Goal: Task Accomplishment & Management: Manage account settings

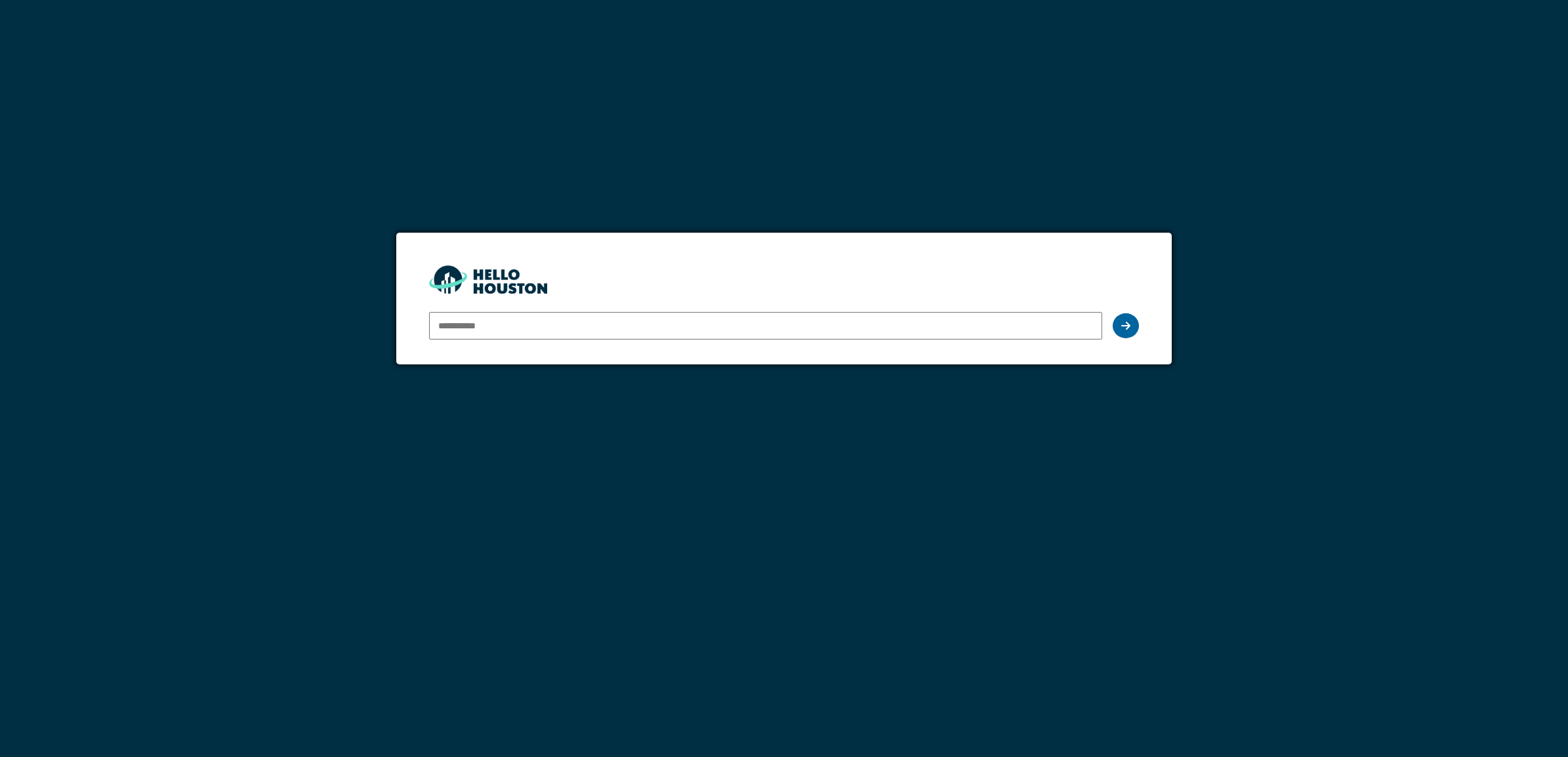
type input "**********"
click at [1124, 326] on icon at bounding box center [1125, 326] width 9 height 11
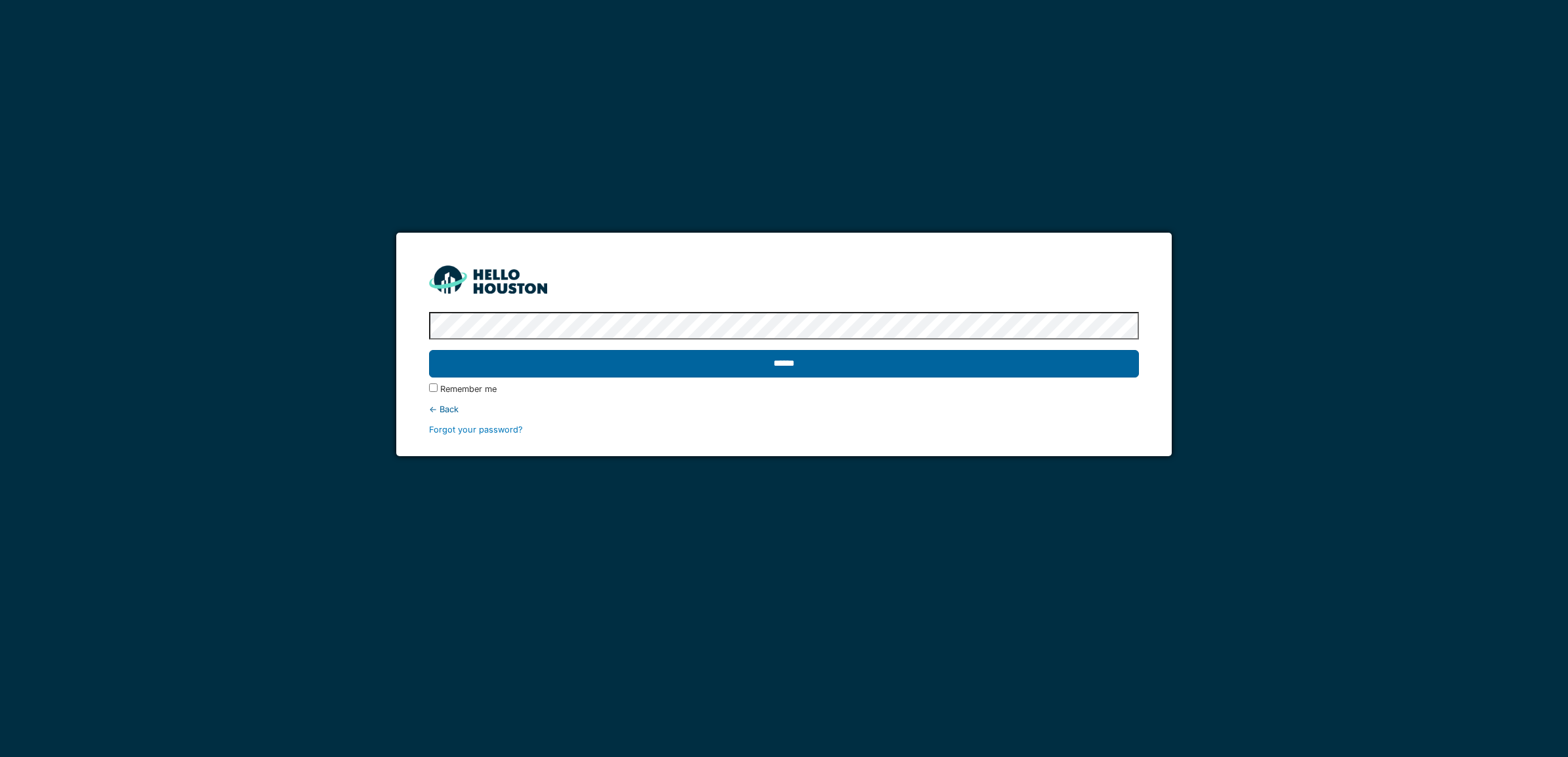
click at [792, 368] on input "******" at bounding box center [784, 364] width 710 height 27
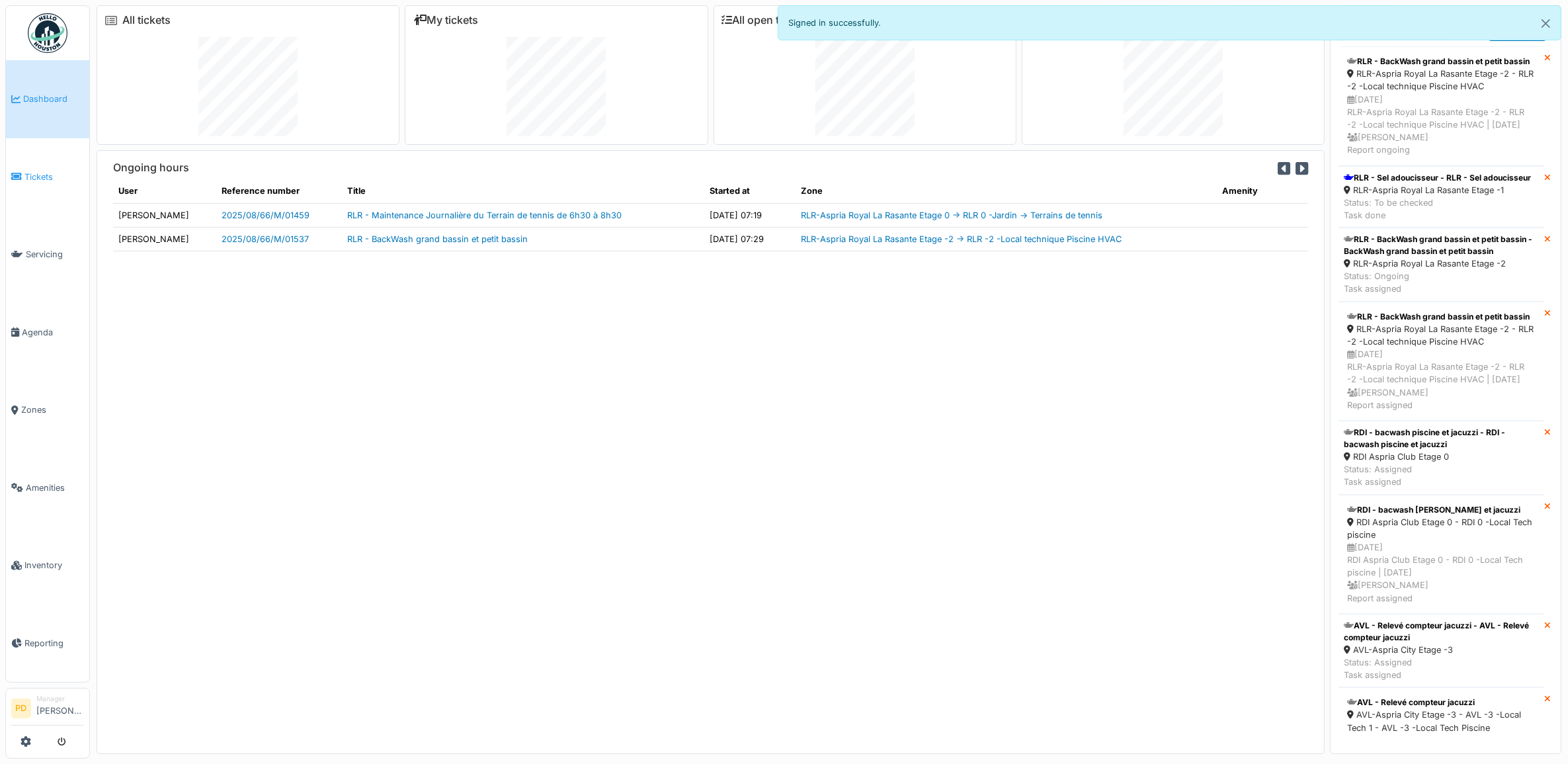
click at [37, 179] on span "Tickets" at bounding box center [54, 177] width 59 height 13
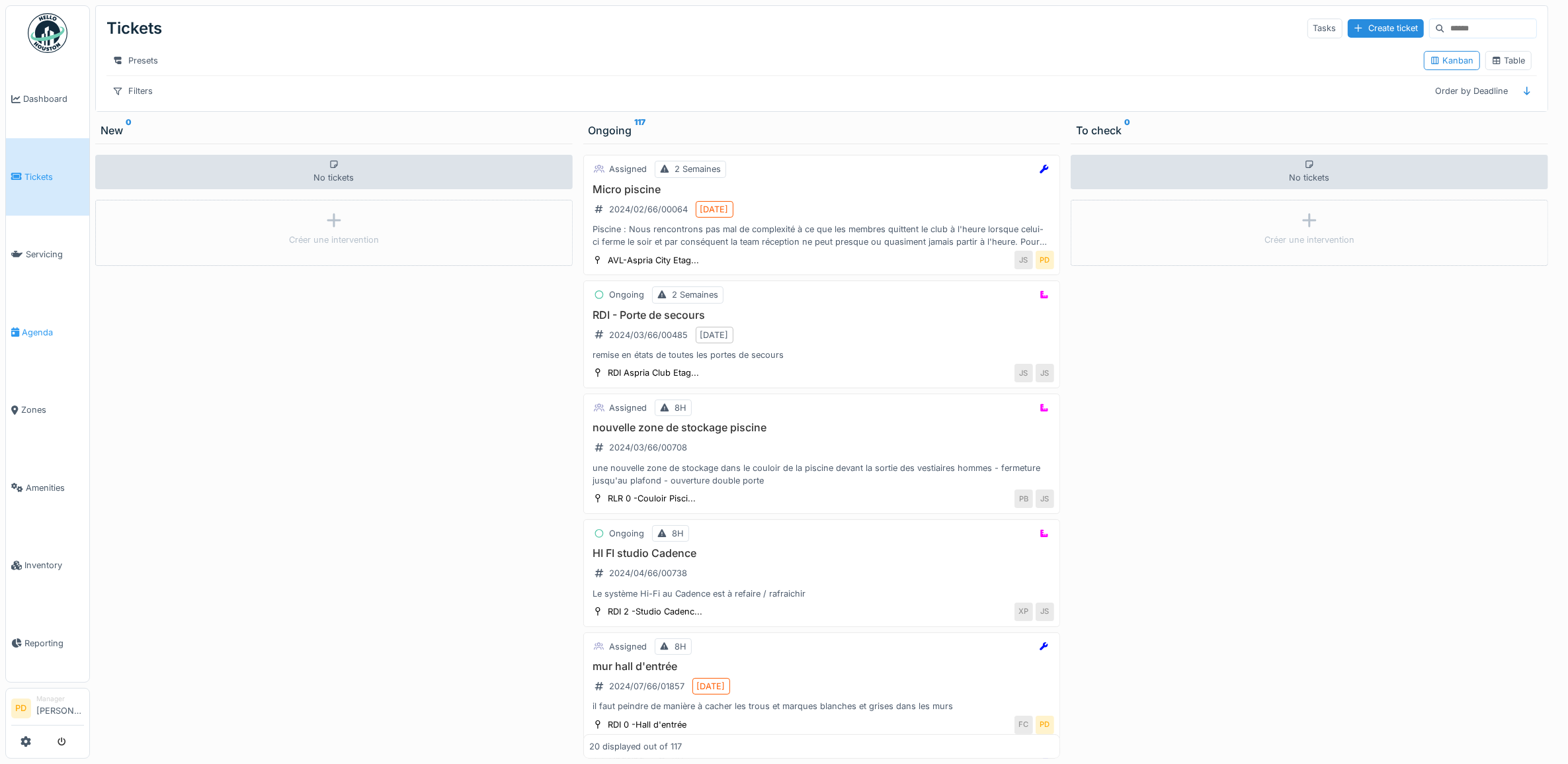
click at [50, 326] on span "Agenda" at bounding box center [53, 332] width 62 height 13
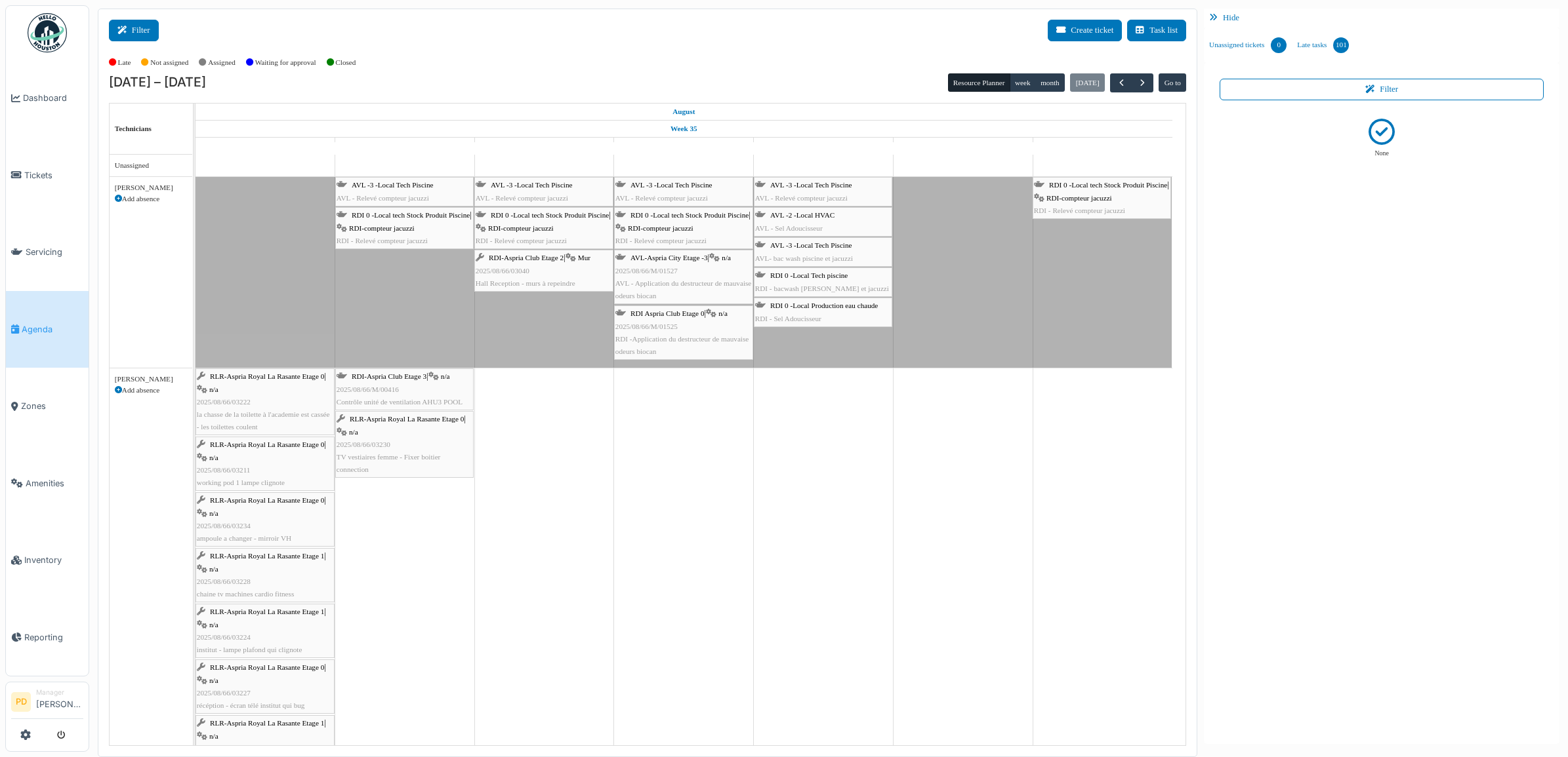
click at [145, 30] on button "Filter" at bounding box center [134, 30] width 50 height 21
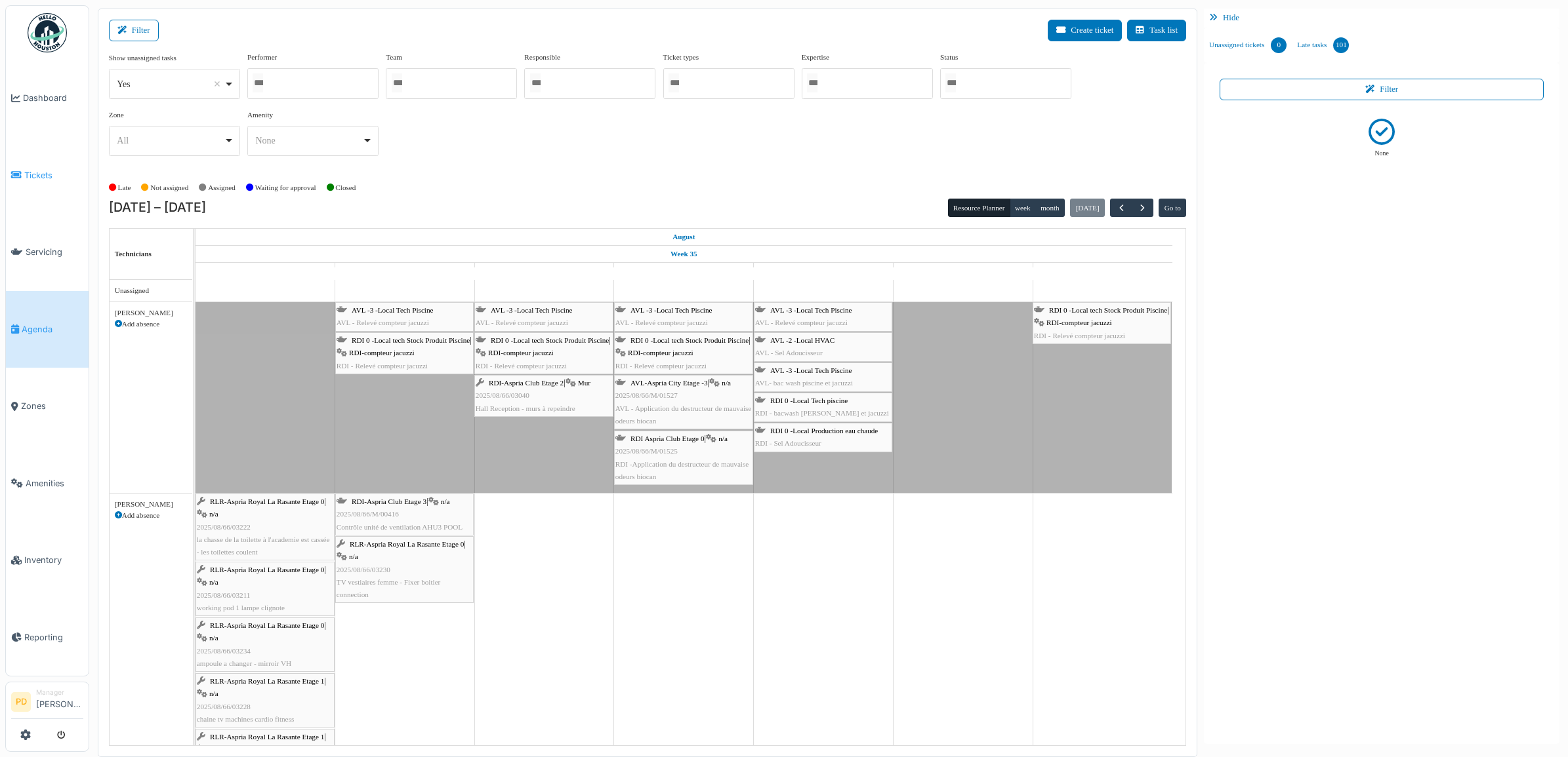
click at [42, 171] on span "Tickets" at bounding box center [53, 175] width 59 height 13
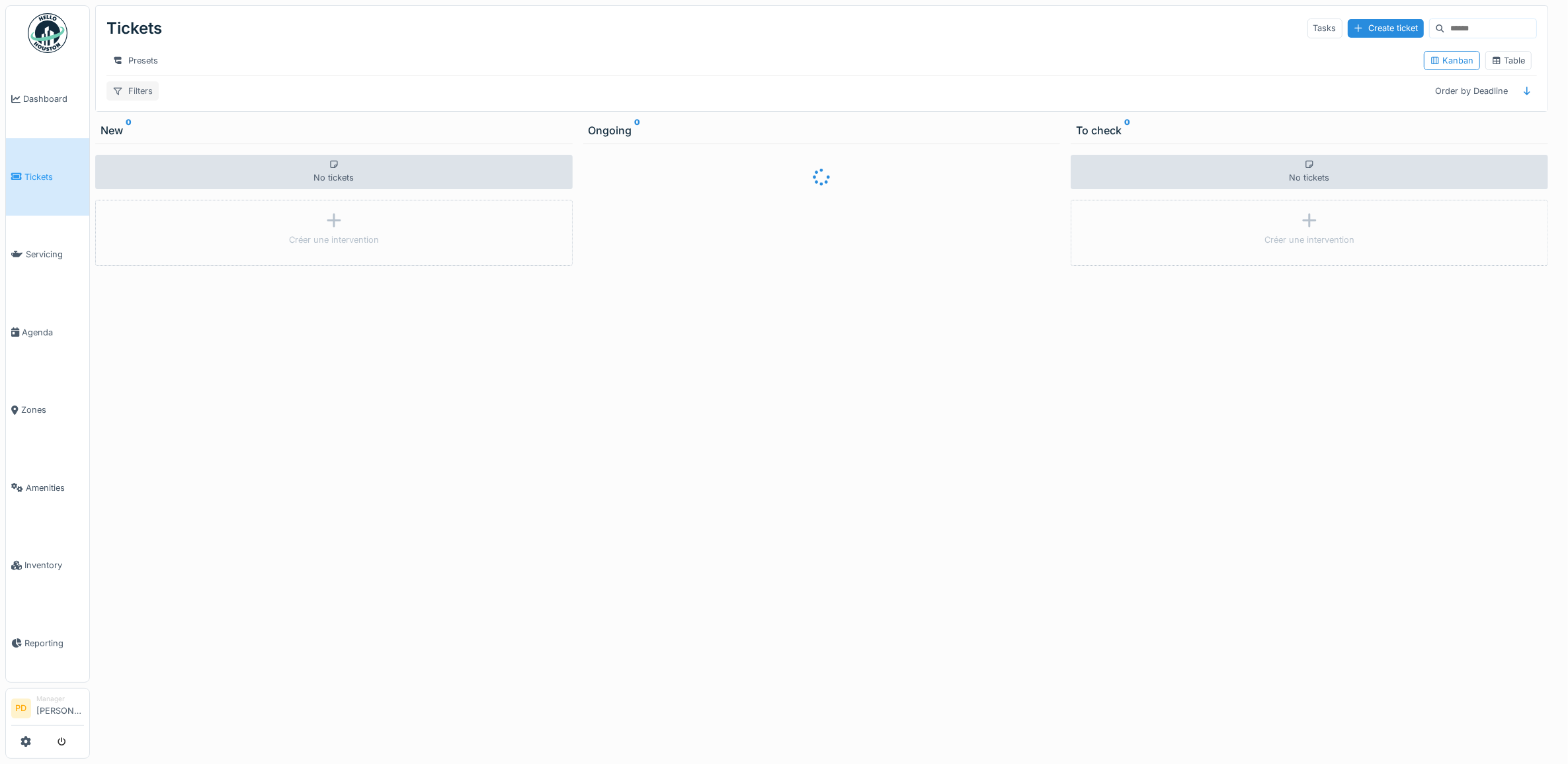
click at [145, 101] on div "Filters" at bounding box center [133, 91] width 53 height 20
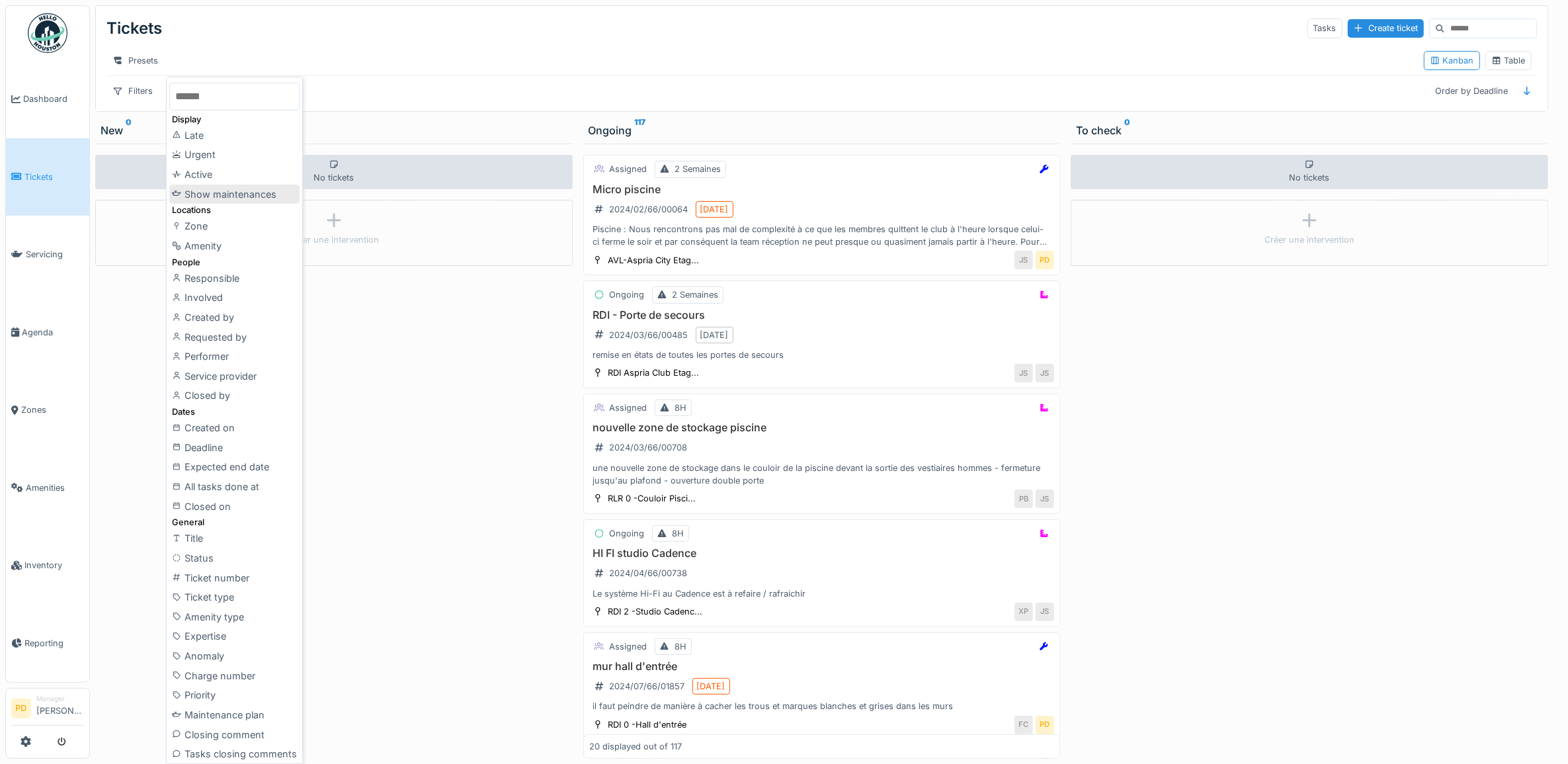
click at [239, 188] on div "Show maintenances" at bounding box center [235, 194] width 131 height 20
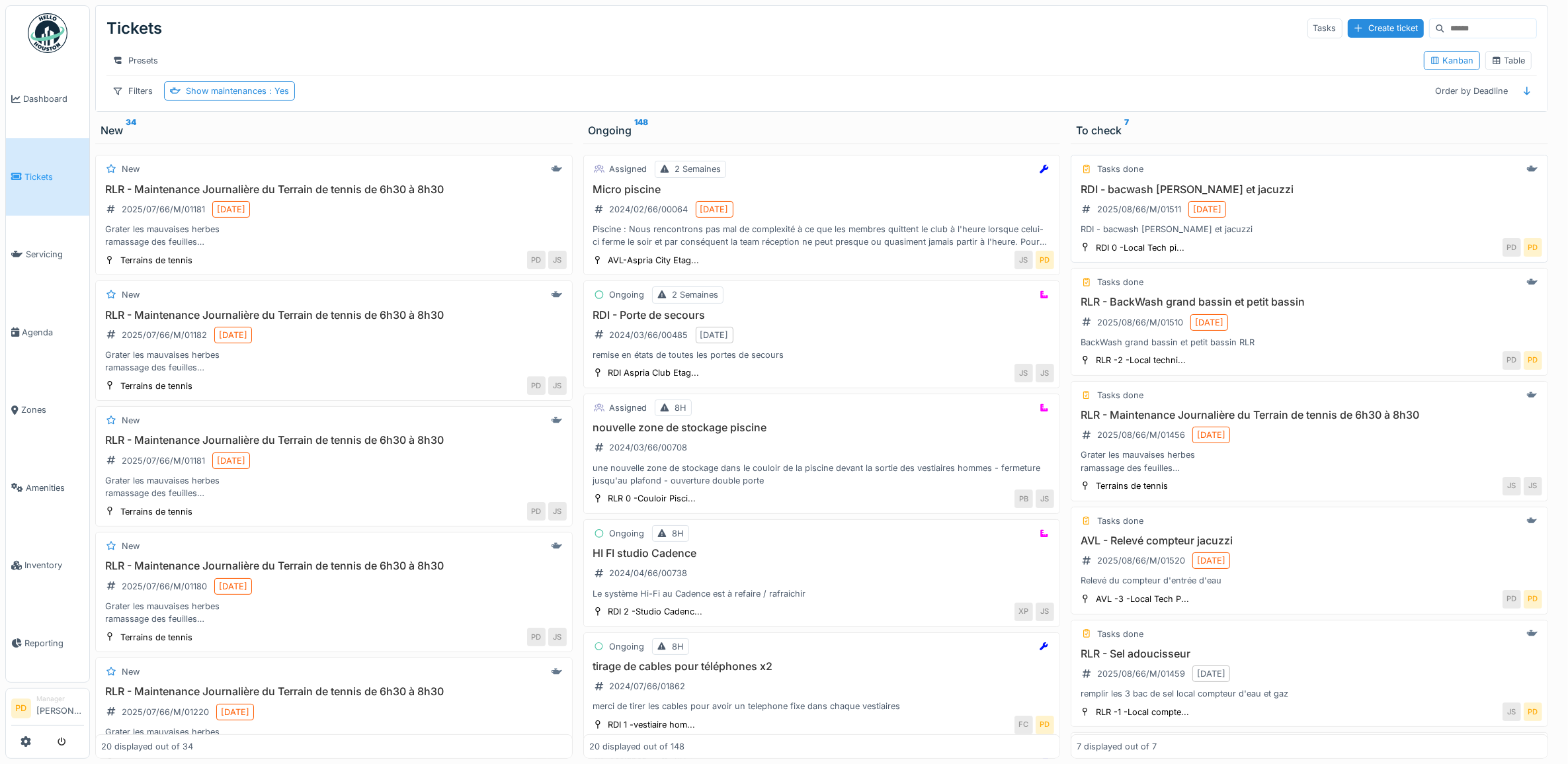
click at [1328, 219] on div "RDI - bacwash piscine et jacuzzi 2025/08/66/M/01511 [DATE] RDI - bacwash piscin…" at bounding box center [1310, 210] width 466 height 53
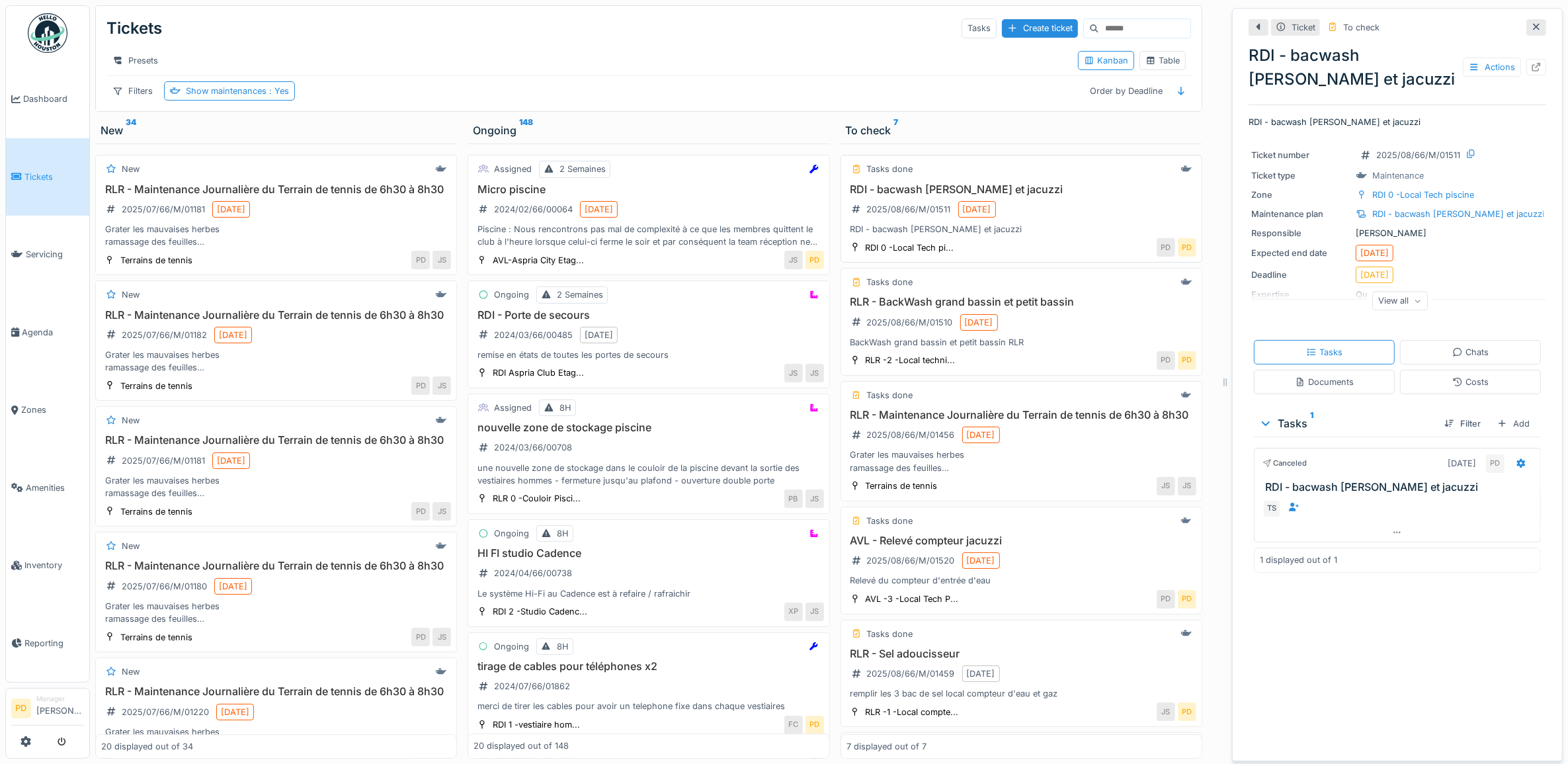
click at [1037, 235] on div "RDI - bacwash [PERSON_NAME] et jacuzzi" at bounding box center [1021, 229] width 350 height 13
click at [1027, 196] on h3 "RDI - bacwash [PERSON_NAME] et jacuzzi" at bounding box center [1021, 189] width 350 height 13
click at [1002, 306] on div "Tasks done RLR - BackWash grand bassin et petit bassin 2025/08/66/M/01510 8/22/…" at bounding box center [1021, 322] width 362 height 108
click at [1022, 196] on h3 "RDI - bacwash piscine et jacuzzi" at bounding box center [1021, 189] width 350 height 13
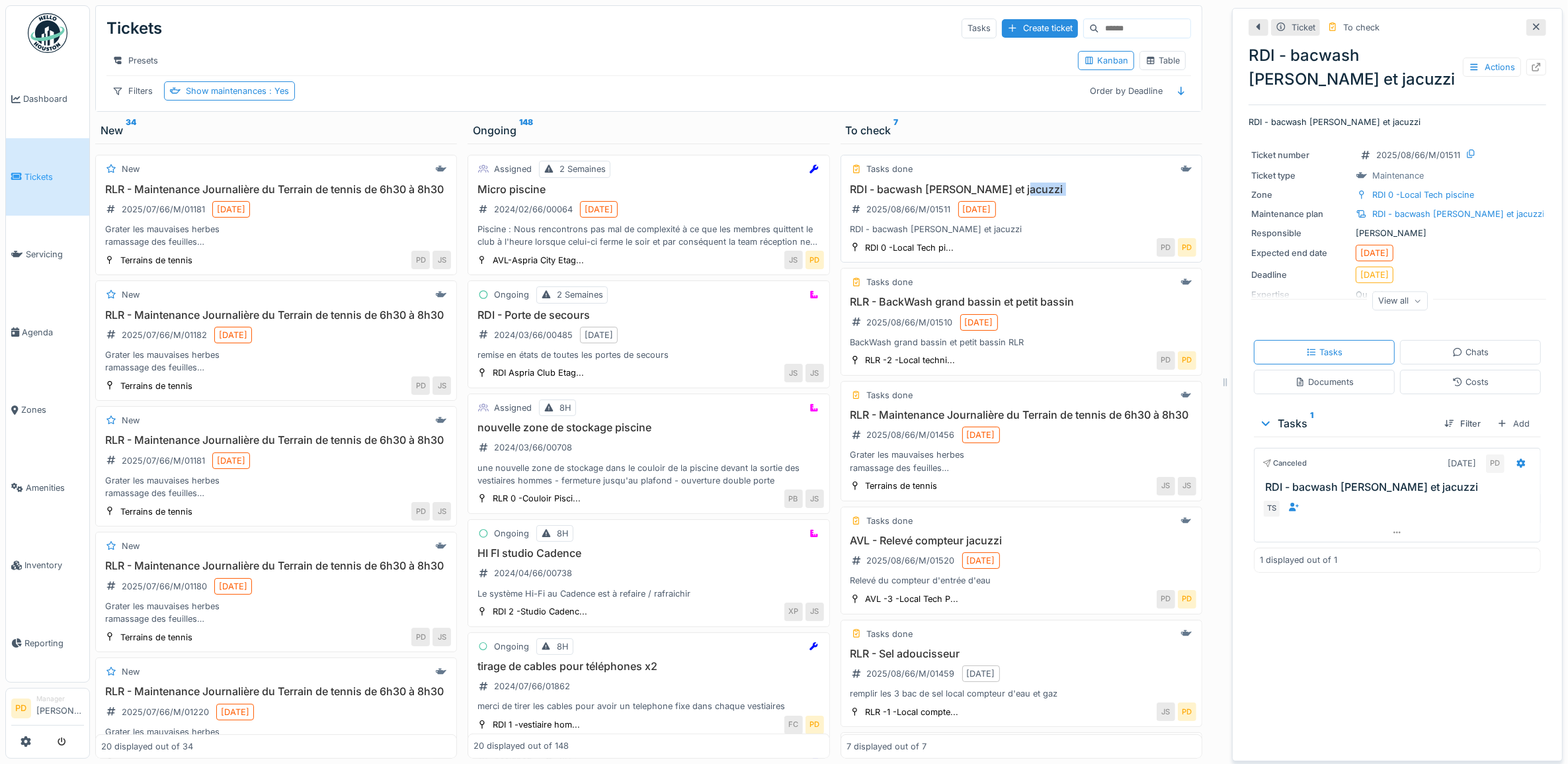
click at [1022, 196] on h3 "RDI - bacwash [PERSON_NAME] et jacuzzi" at bounding box center [1021, 189] width 350 height 13
drag, startPoint x: 964, startPoint y: 209, endPoint x: 891, endPoint y: 209, distance: 73.0
click at [891, 196] on h3 "RDI - bacwash [PERSON_NAME] et jacuzzi" at bounding box center [1021, 189] width 350 height 13
click at [894, 308] on h3 "RLR - BackWash grand bassin et petit bassin" at bounding box center [1021, 302] width 350 height 13
click at [43, 93] on span "Dashboard" at bounding box center [54, 99] width 60 height 13
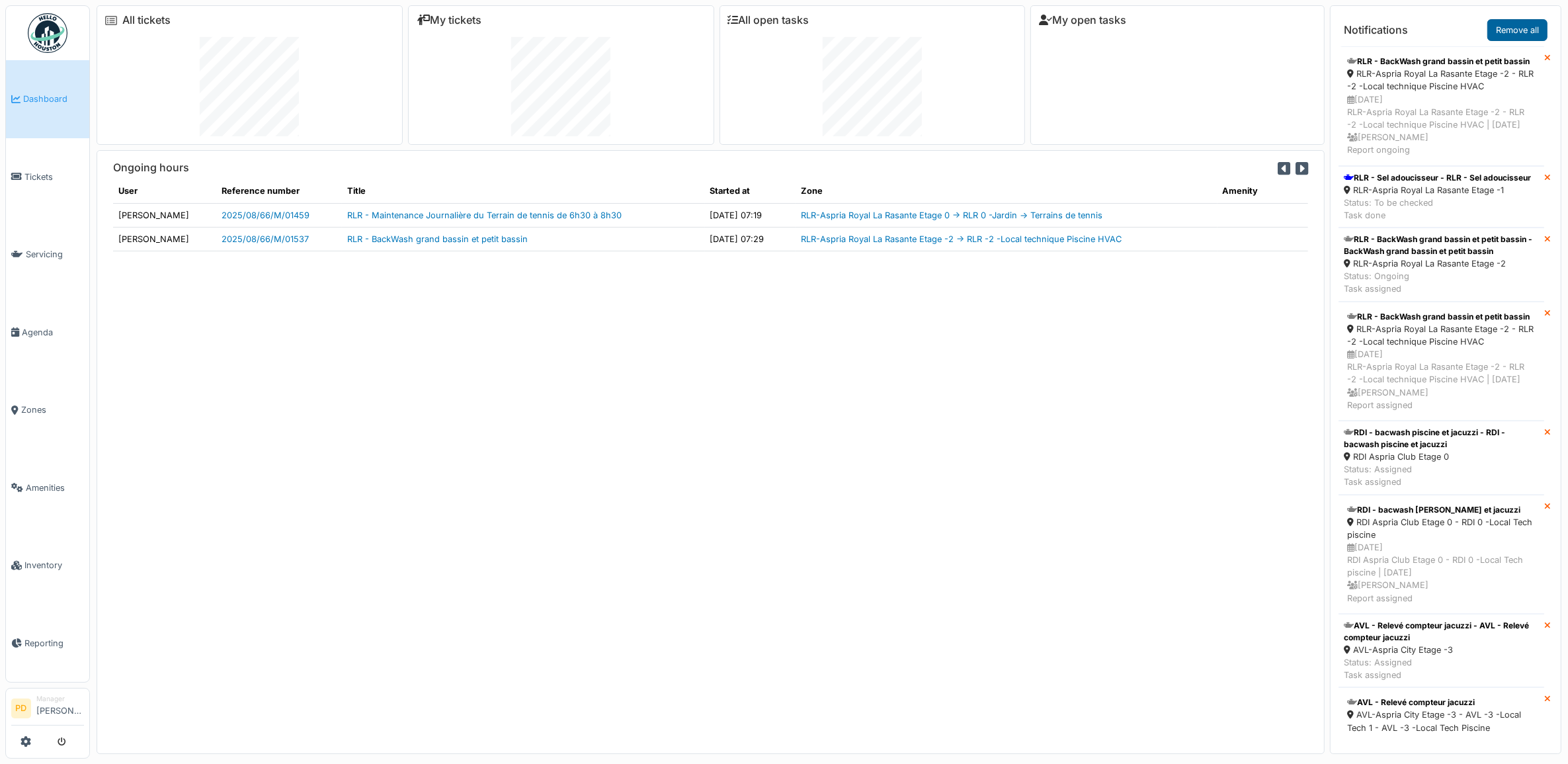
click at [1514, 28] on link "Remove all" at bounding box center [1517, 30] width 60 height 21
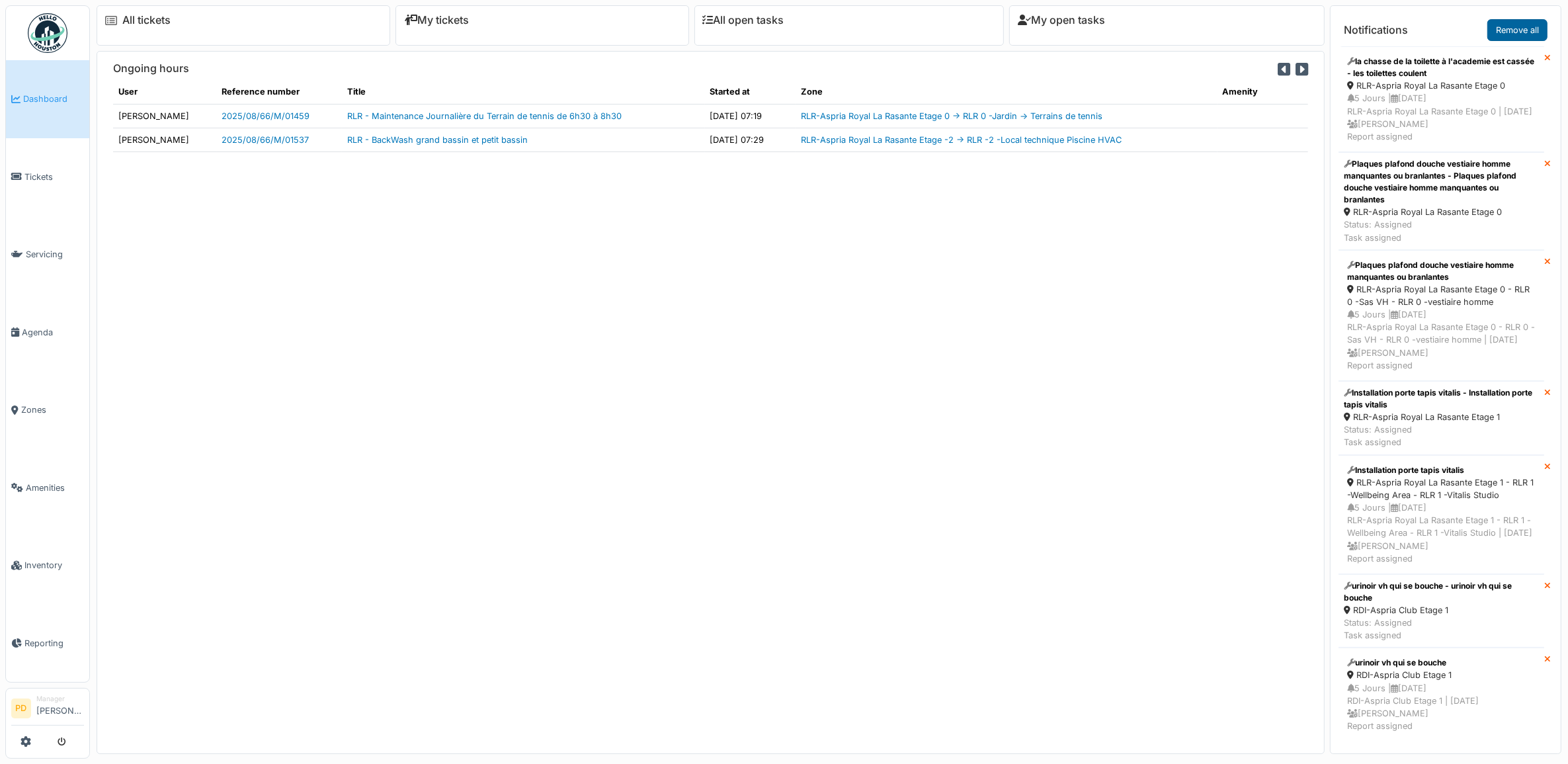
click at [1516, 27] on link "Remove all" at bounding box center [1517, 30] width 60 height 21
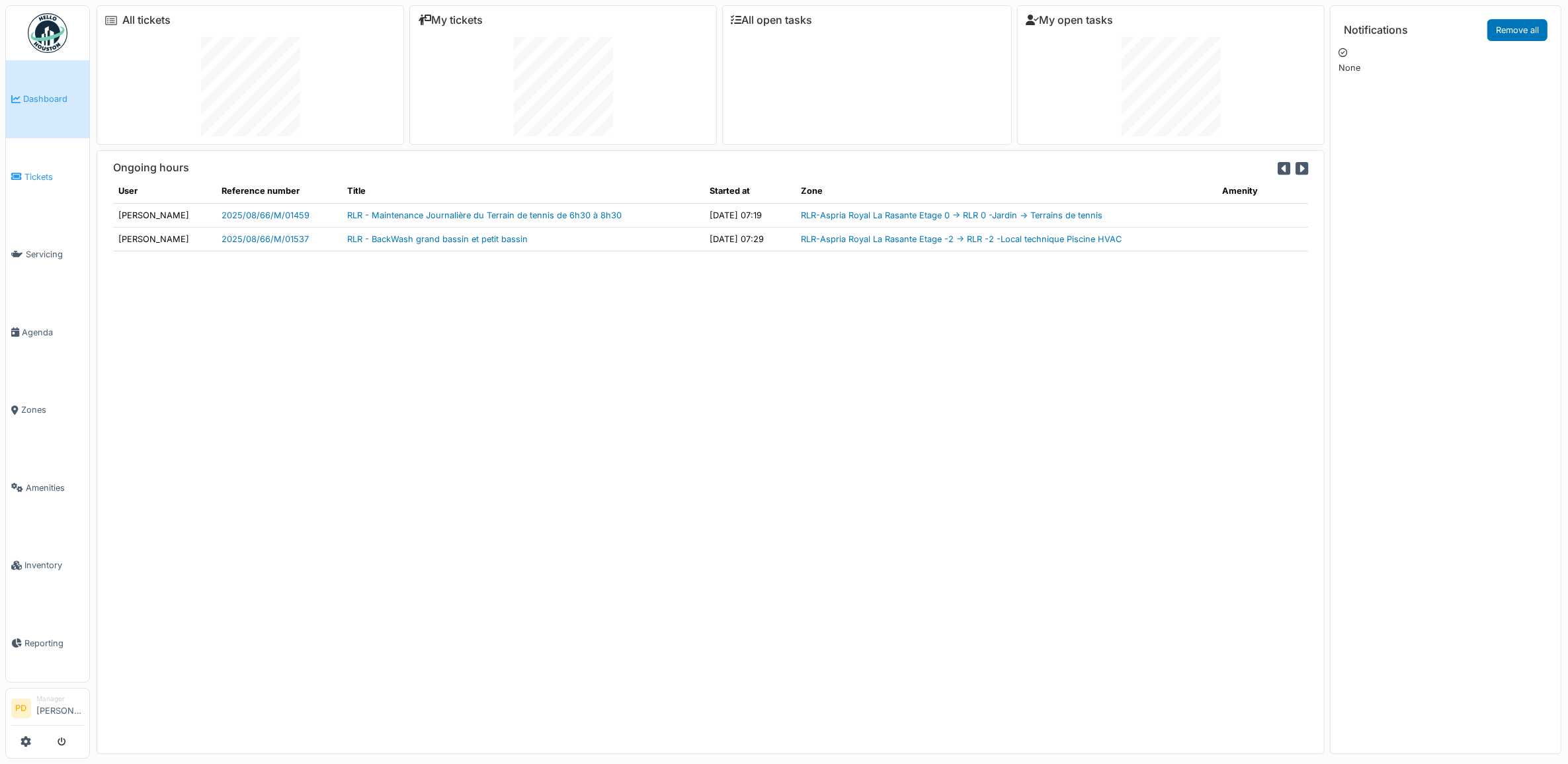
click at [44, 176] on span "Tickets" at bounding box center [54, 177] width 59 height 13
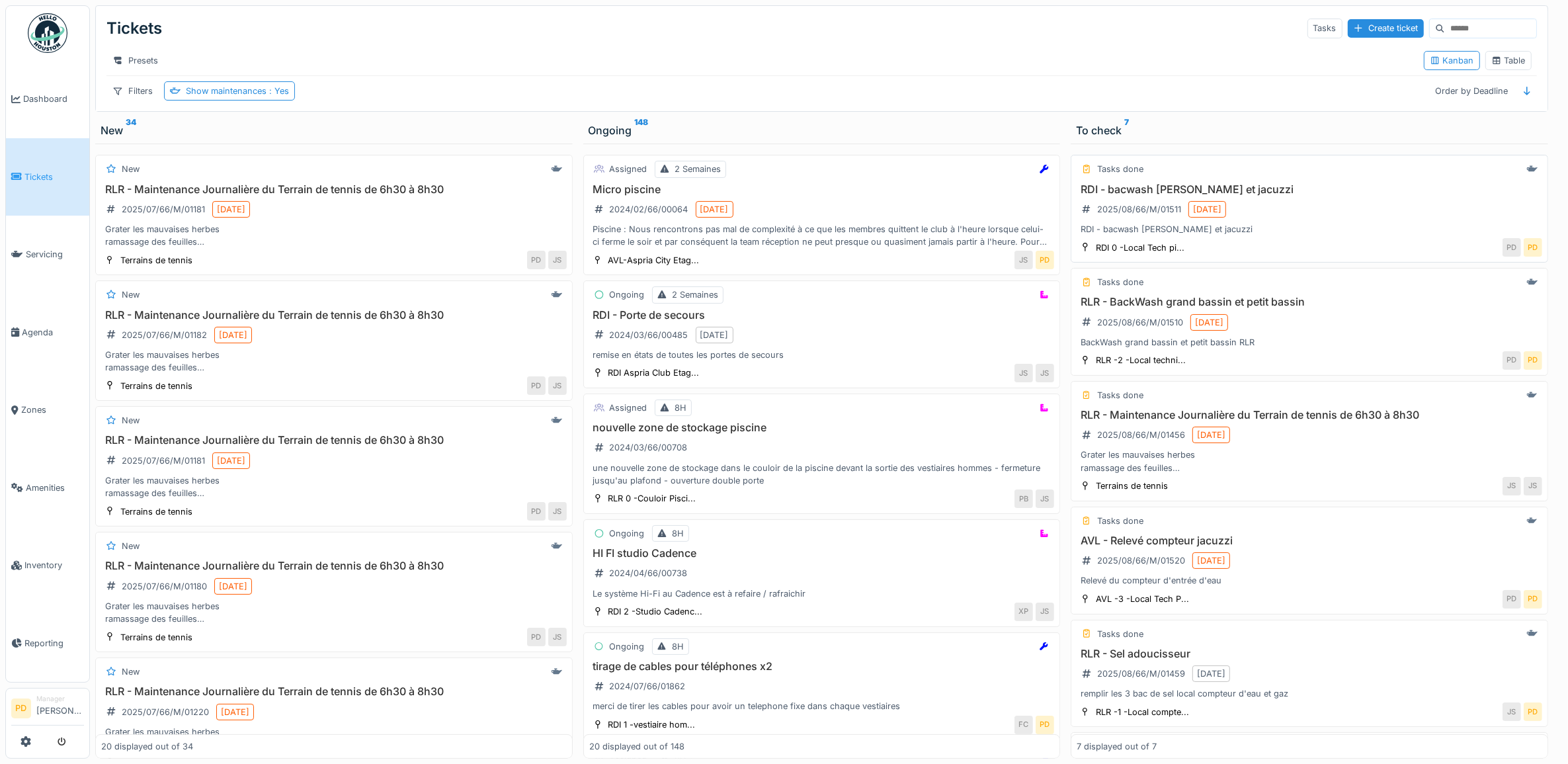
click at [1282, 220] on div "RDI - bacwash piscine et jacuzzi 2025/08/66/M/01511 [DATE] RDI - bacwash piscin…" at bounding box center [1310, 210] width 466 height 53
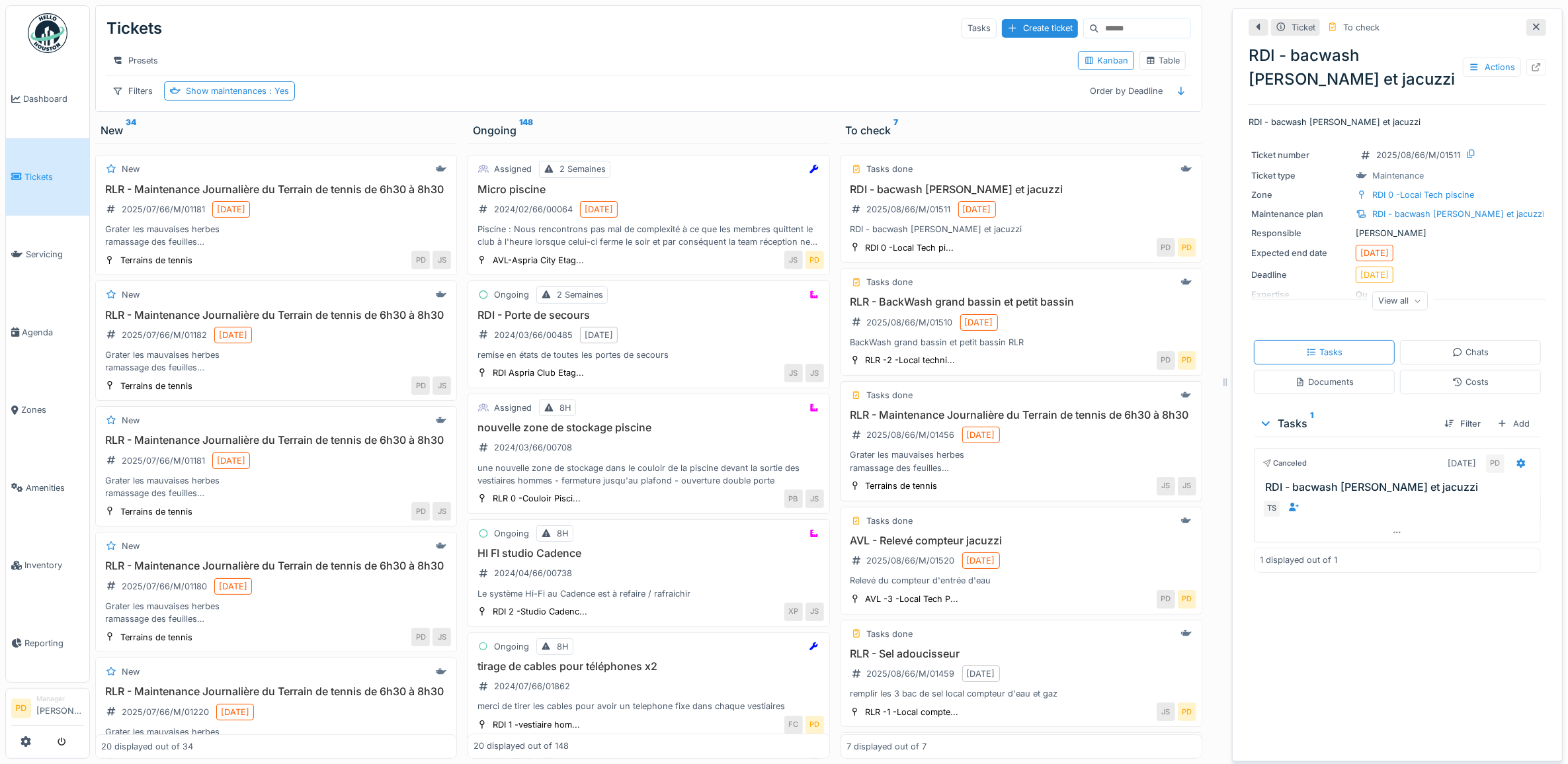
click at [984, 422] on h3 "RLR - Maintenance Journalière du Terrain de tennis de 6h30 à 8h30" at bounding box center [1021, 415] width 350 height 13
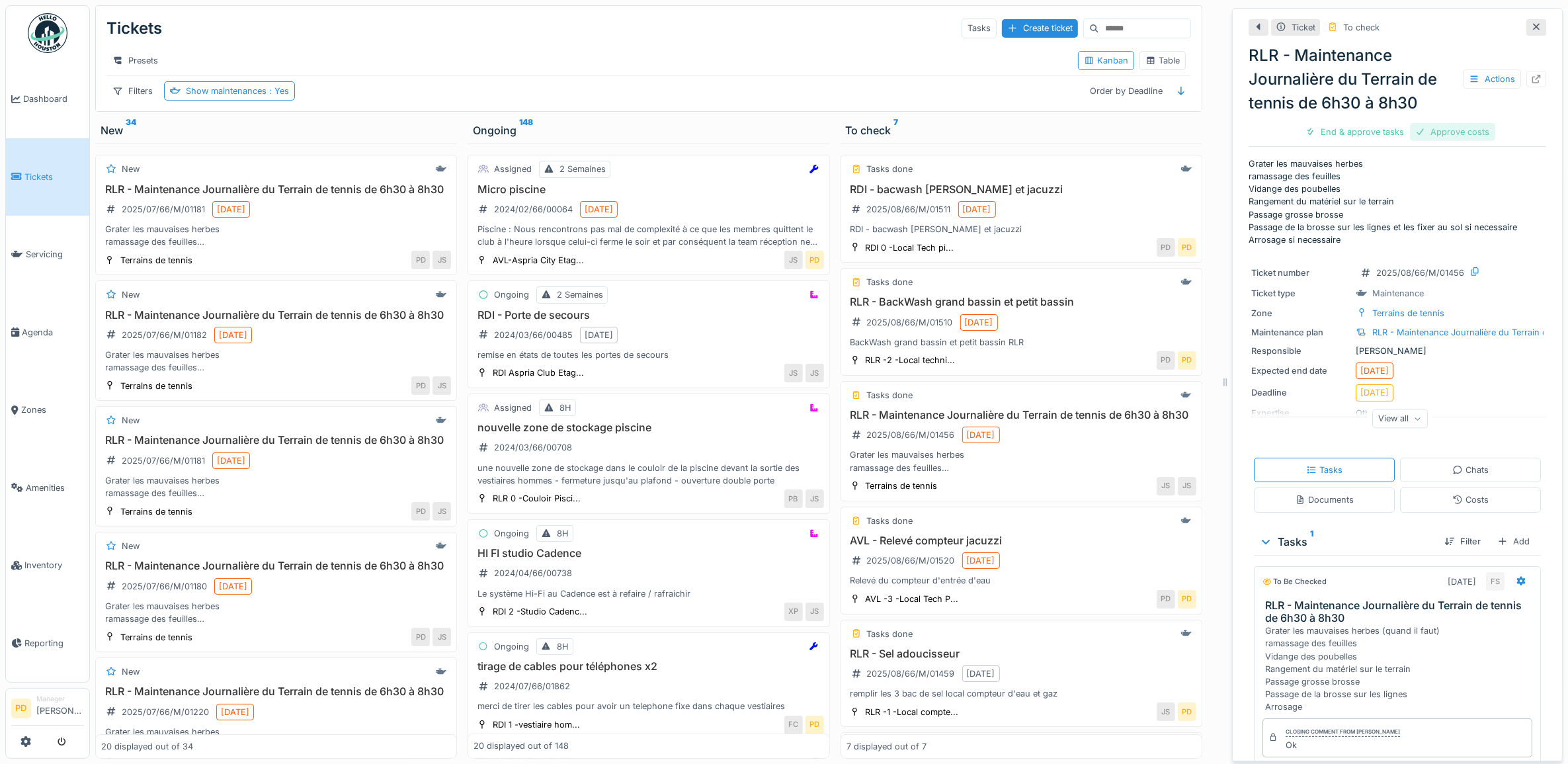
click at [1436, 128] on div "Approve costs" at bounding box center [1452, 132] width 85 height 18
click at [1369, 130] on div "End & approve tasks" at bounding box center [1397, 132] width 110 height 18
click at [1370, 129] on div "Close ticket" at bounding box center [1397, 132] width 73 height 18
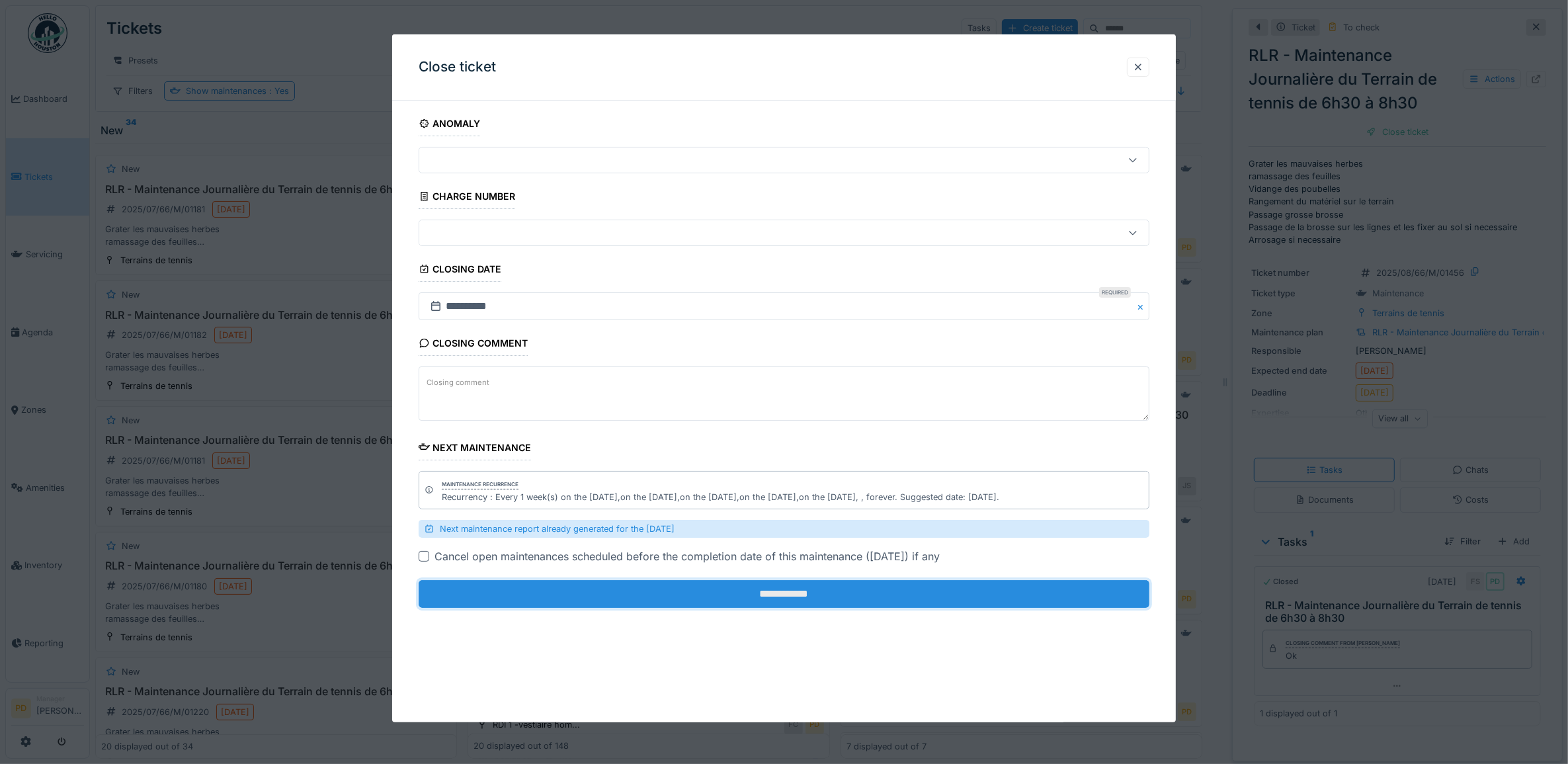
click at [903, 592] on input "**********" at bounding box center [784, 594] width 731 height 27
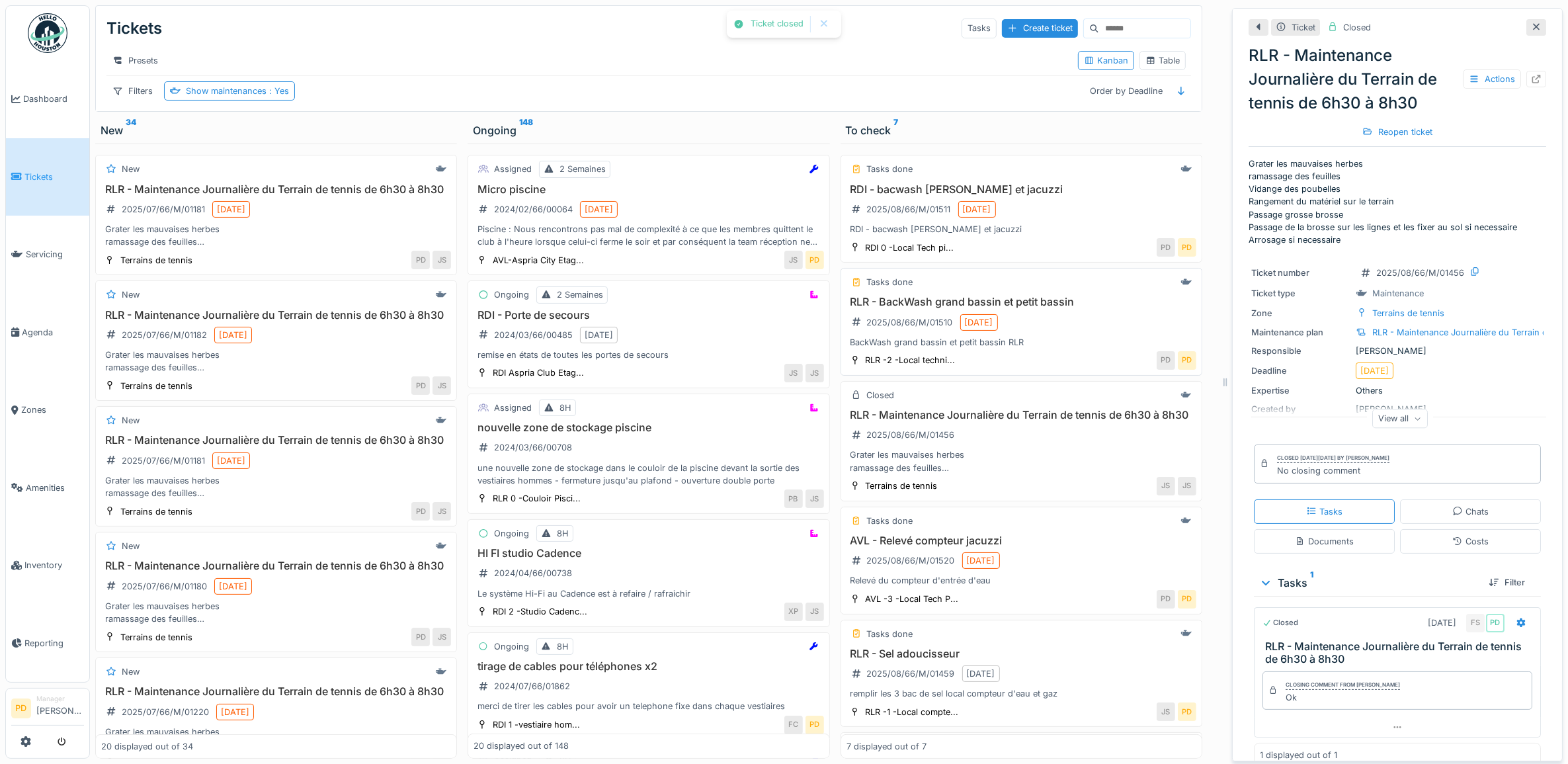
click at [1006, 335] on div "RLR - BackWash grand bassin et petit bassin 2025/08/66/M/01510 8/22/2025 BackWa…" at bounding box center [1021, 322] width 350 height 53
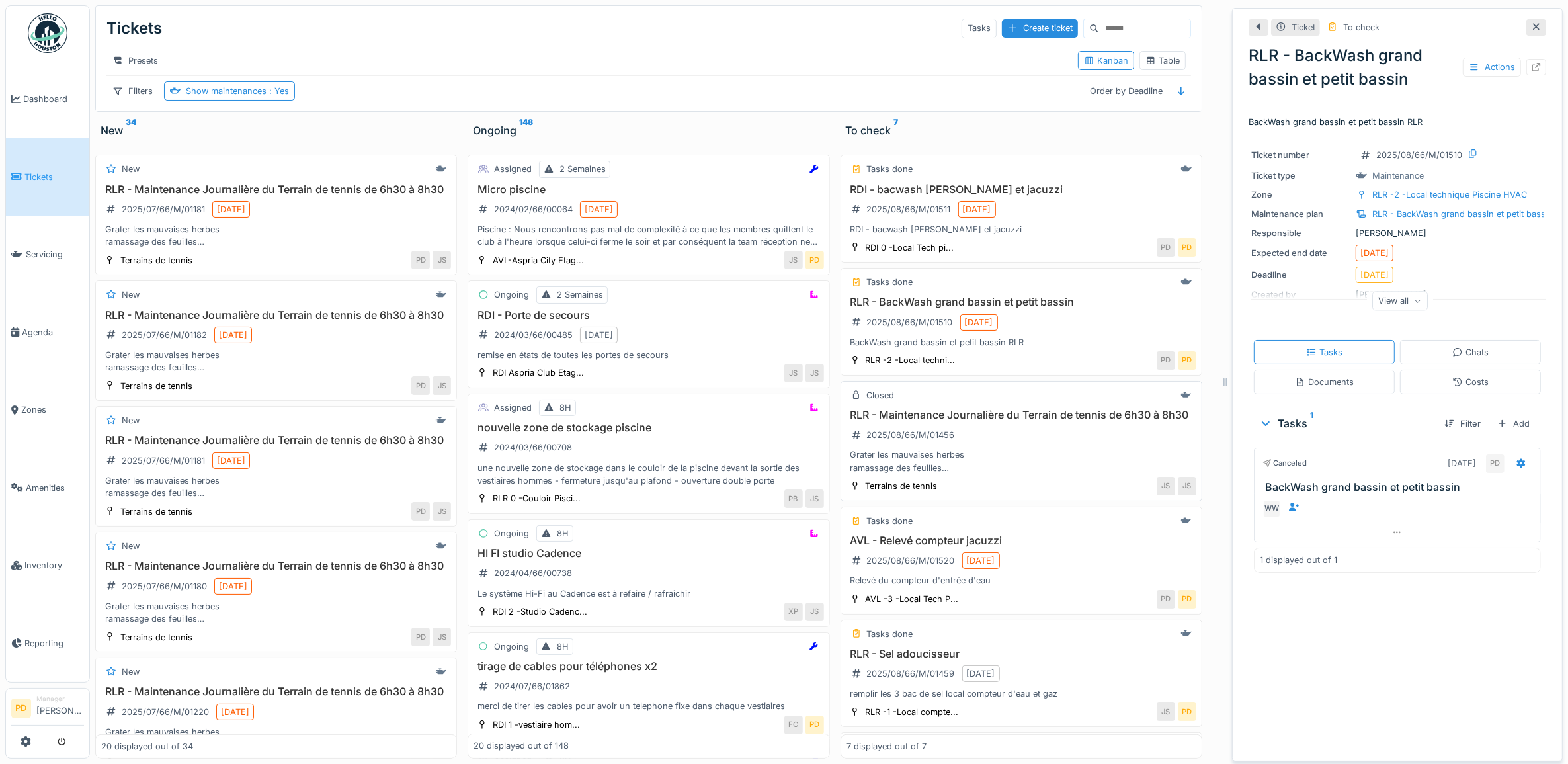
click at [1006, 474] on div "RLR - Maintenance Journalière du Terrain de tennis de 6h30 à 8h30 2025/08/66/M/…" at bounding box center [1021, 441] width 350 height 65
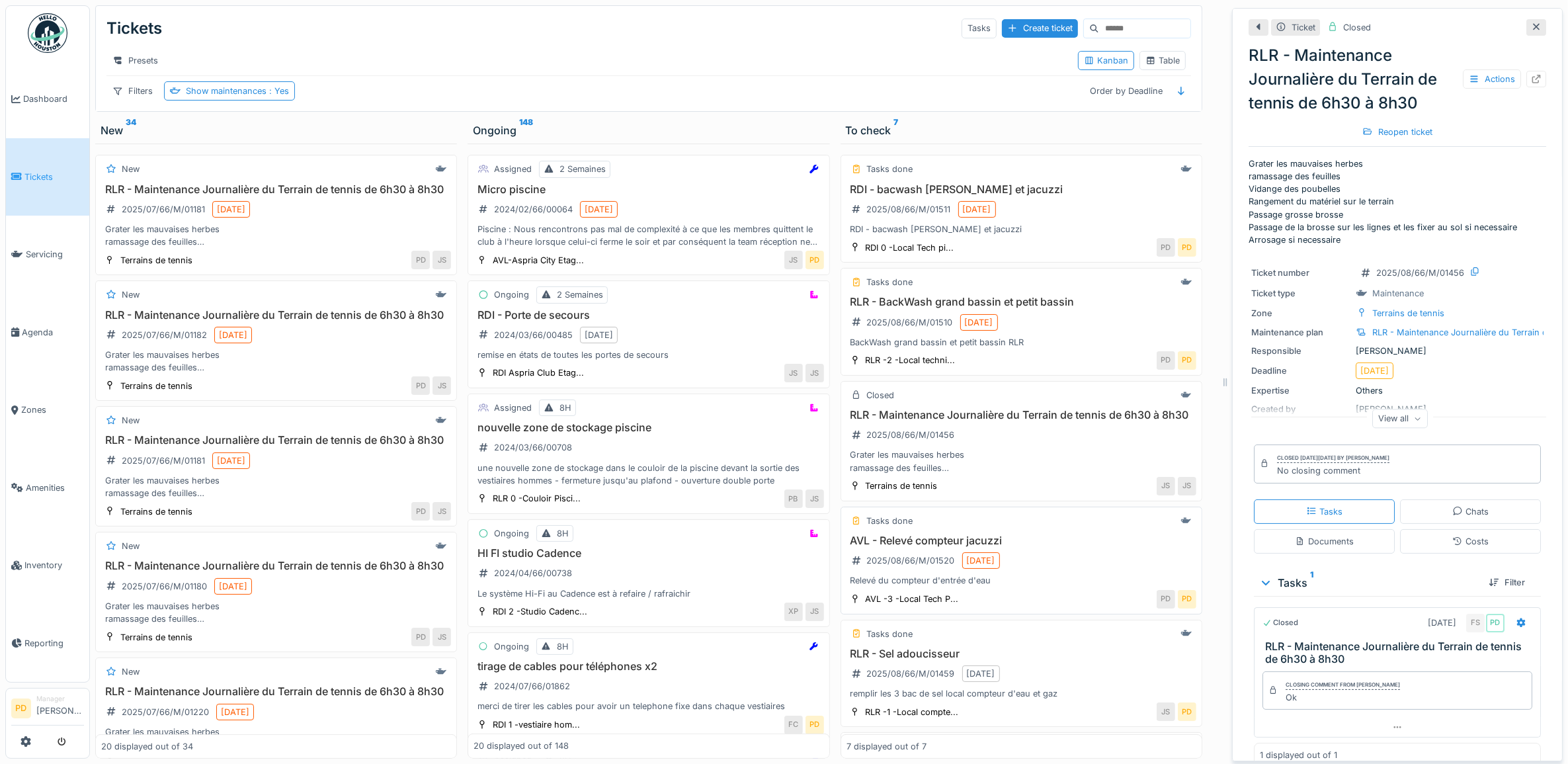
click at [1036, 560] on div "Tasks done AVL - Relevé compteur jacuzzi 2025/08/66/M/01520 8/22/2025 Relevé du…" at bounding box center [1021, 561] width 362 height 108
click at [956, 547] on h3 "AVL - Relevé compteur jacuzzi" at bounding box center [1021, 541] width 350 height 13
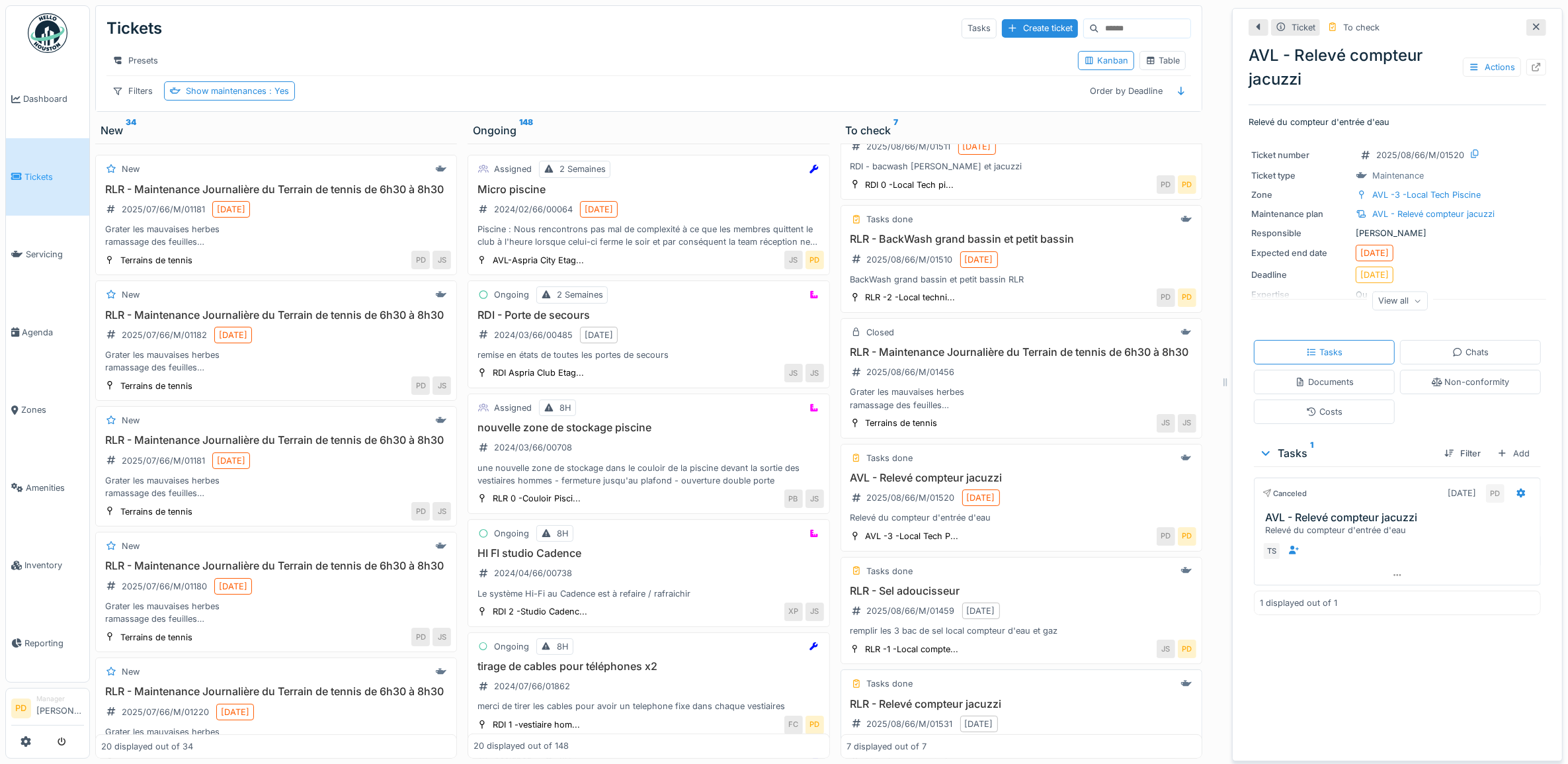
scroll to position [256, 0]
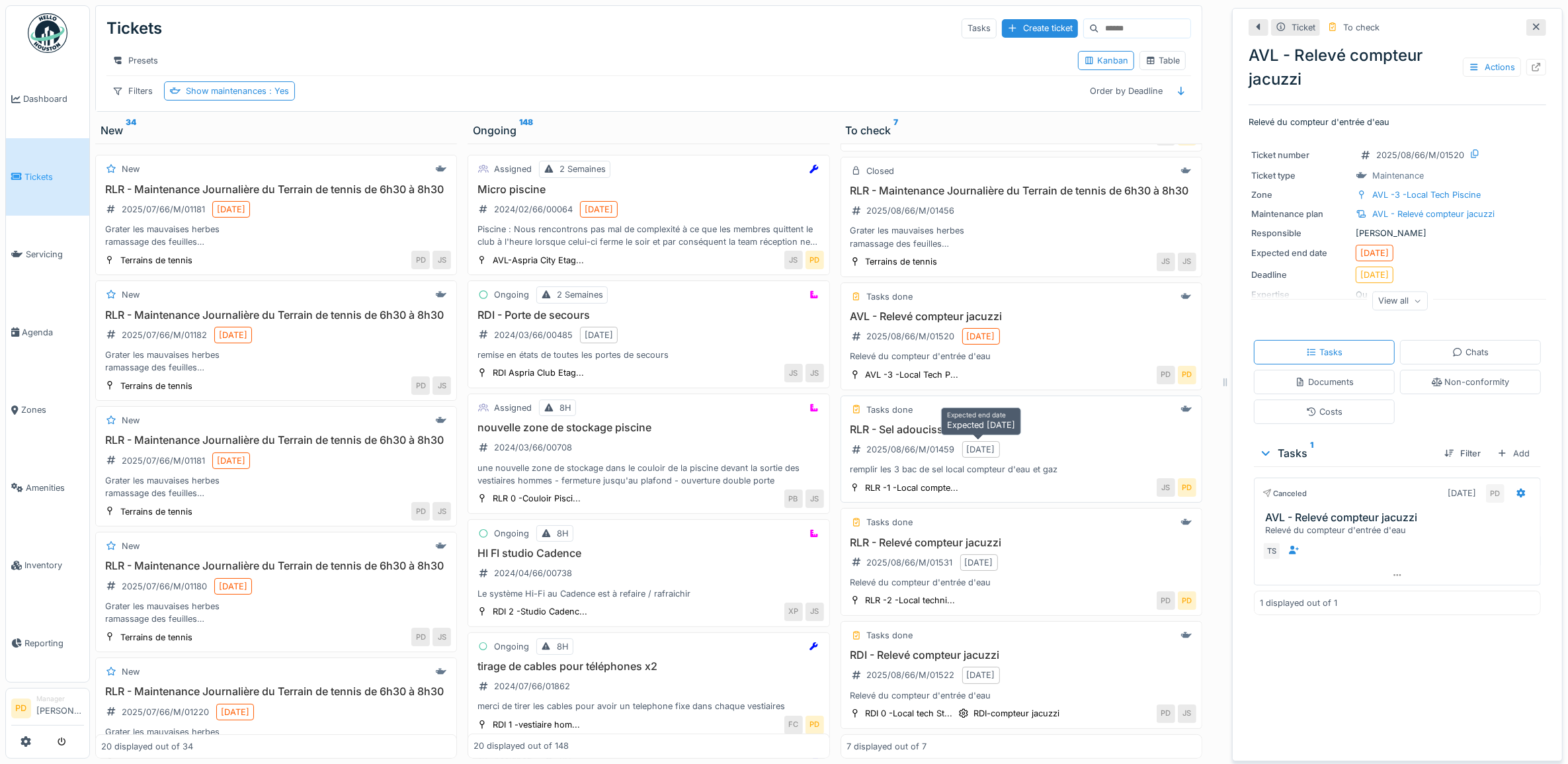
click at [967, 444] on div "[DATE]" at bounding box center [981, 449] width 28 height 13
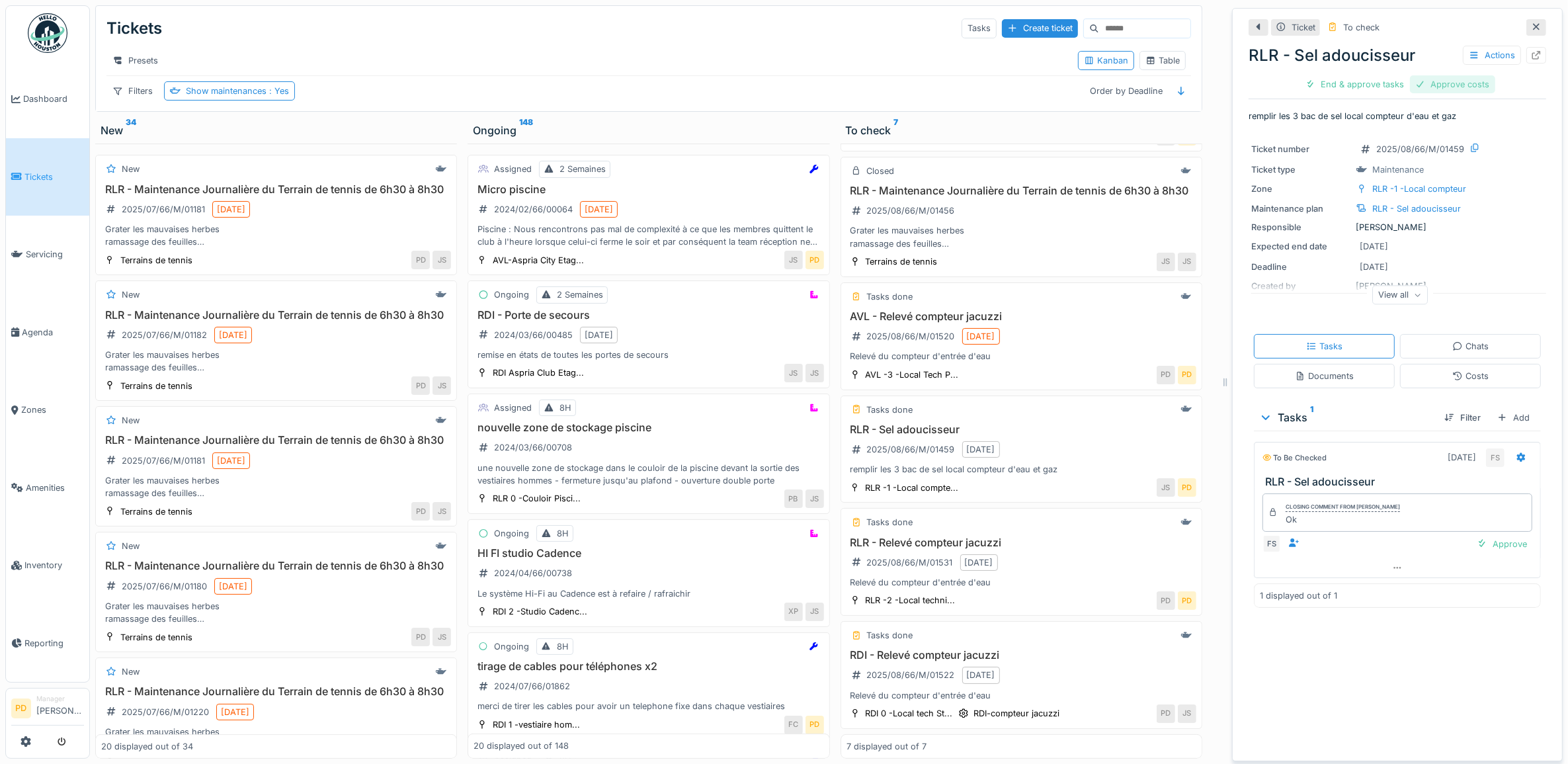
click at [1422, 81] on div "Approve costs" at bounding box center [1452, 84] width 85 height 18
click at [1421, 85] on div "Approve costs" at bounding box center [1452, 84] width 85 height 18
click at [1354, 88] on div "End & approve tasks" at bounding box center [1397, 84] width 110 height 18
click at [1383, 81] on div "Close ticket" at bounding box center [1397, 84] width 73 height 18
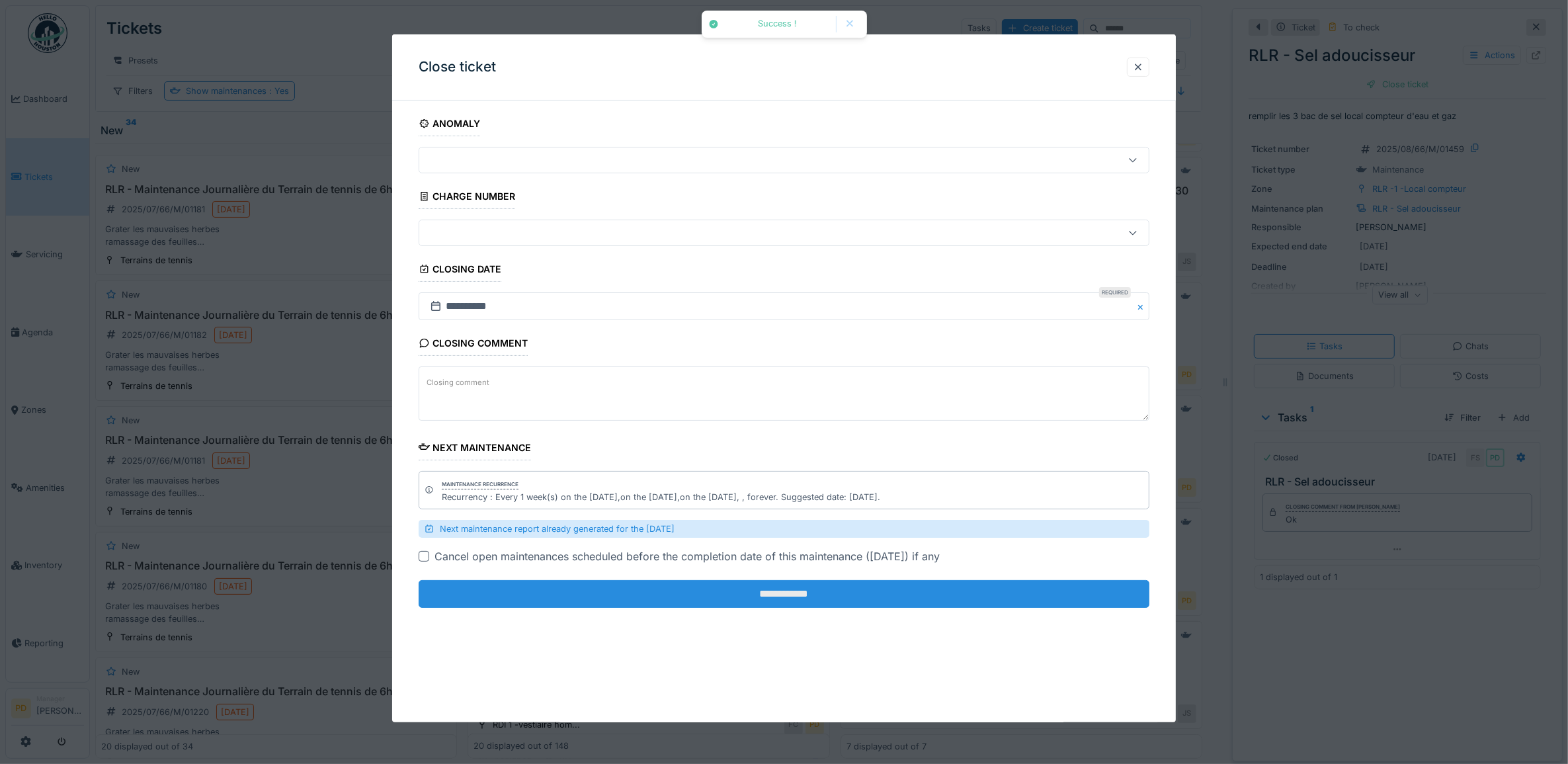
click at [1012, 591] on input "**********" at bounding box center [784, 594] width 731 height 27
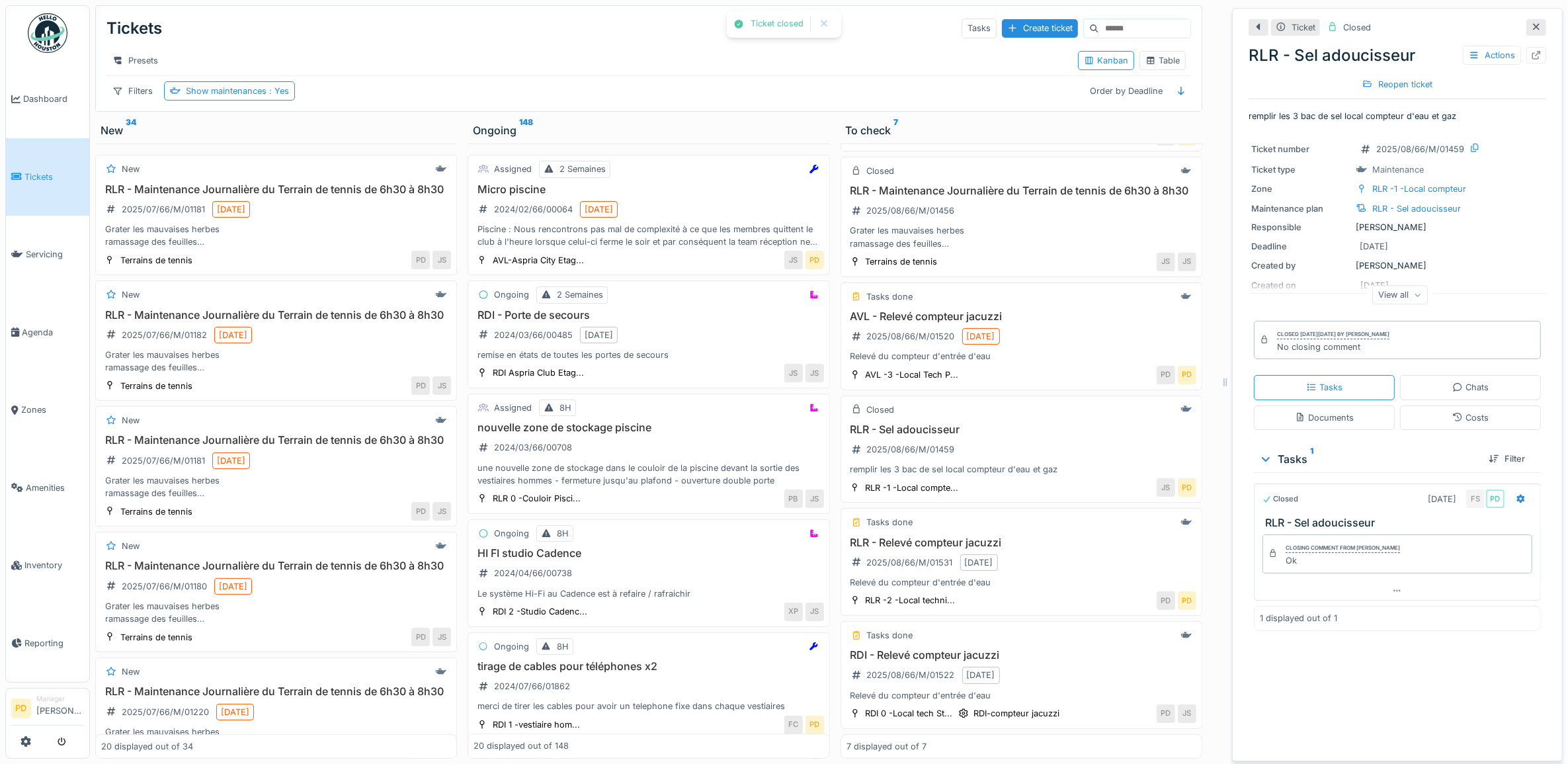
scroll to position [12, 0]
click at [1029, 658] on div "RDI - Relevé compteur jacuzzi 2025/08/66/M/01522 8/25/2025 Relevé du compteur d…" at bounding box center [1021, 675] width 350 height 53
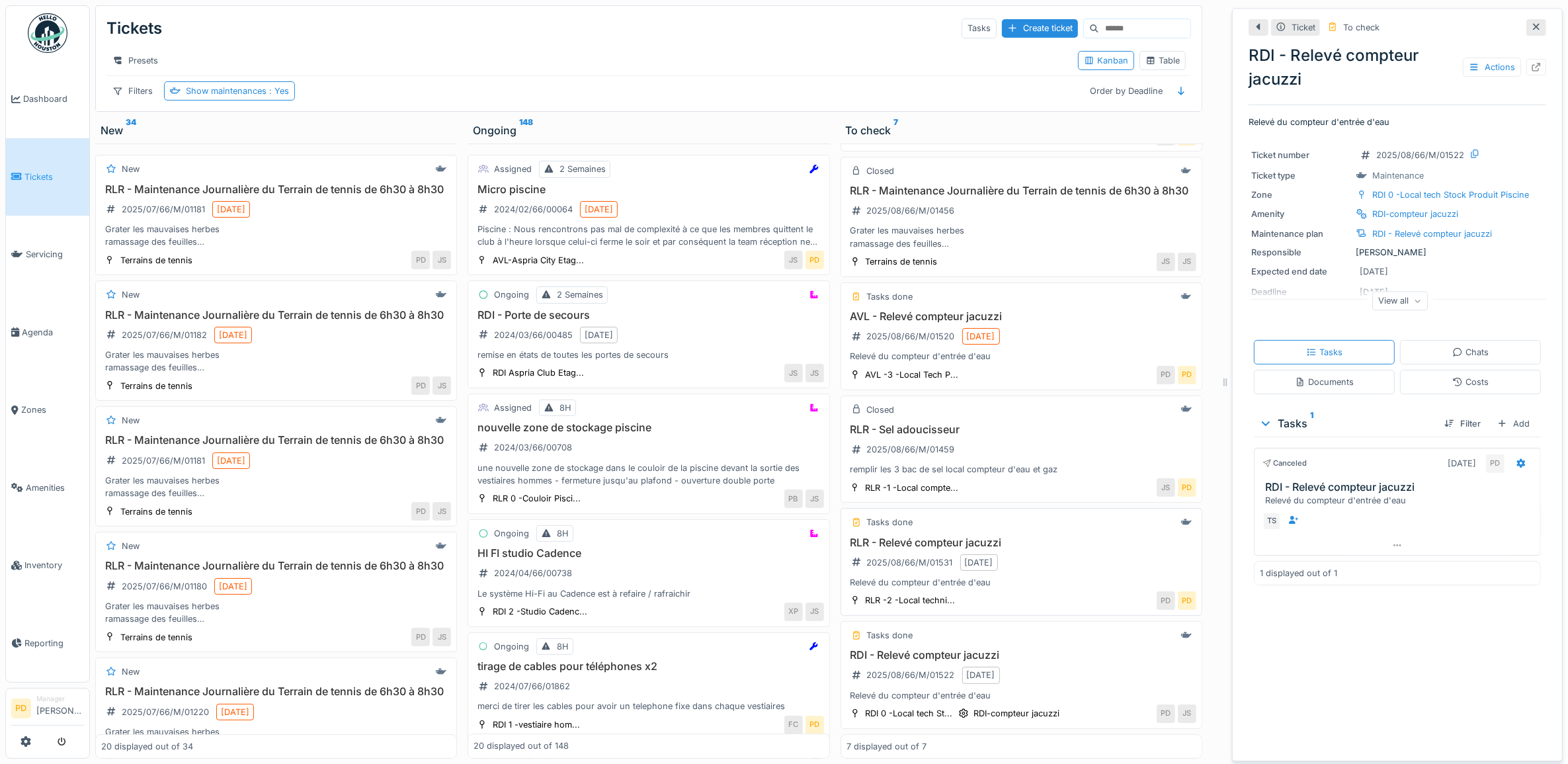
click at [1047, 518] on div "Tasks done RLR - Relevé compteur jacuzzi 2025/08/66/M/01531 8/25/2025 Relevé du…" at bounding box center [1021, 562] width 362 height 108
click at [1015, 537] on h3 "RLR - Relevé compteur jacuzzi" at bounding box center [1021, 543] width 350 height 13
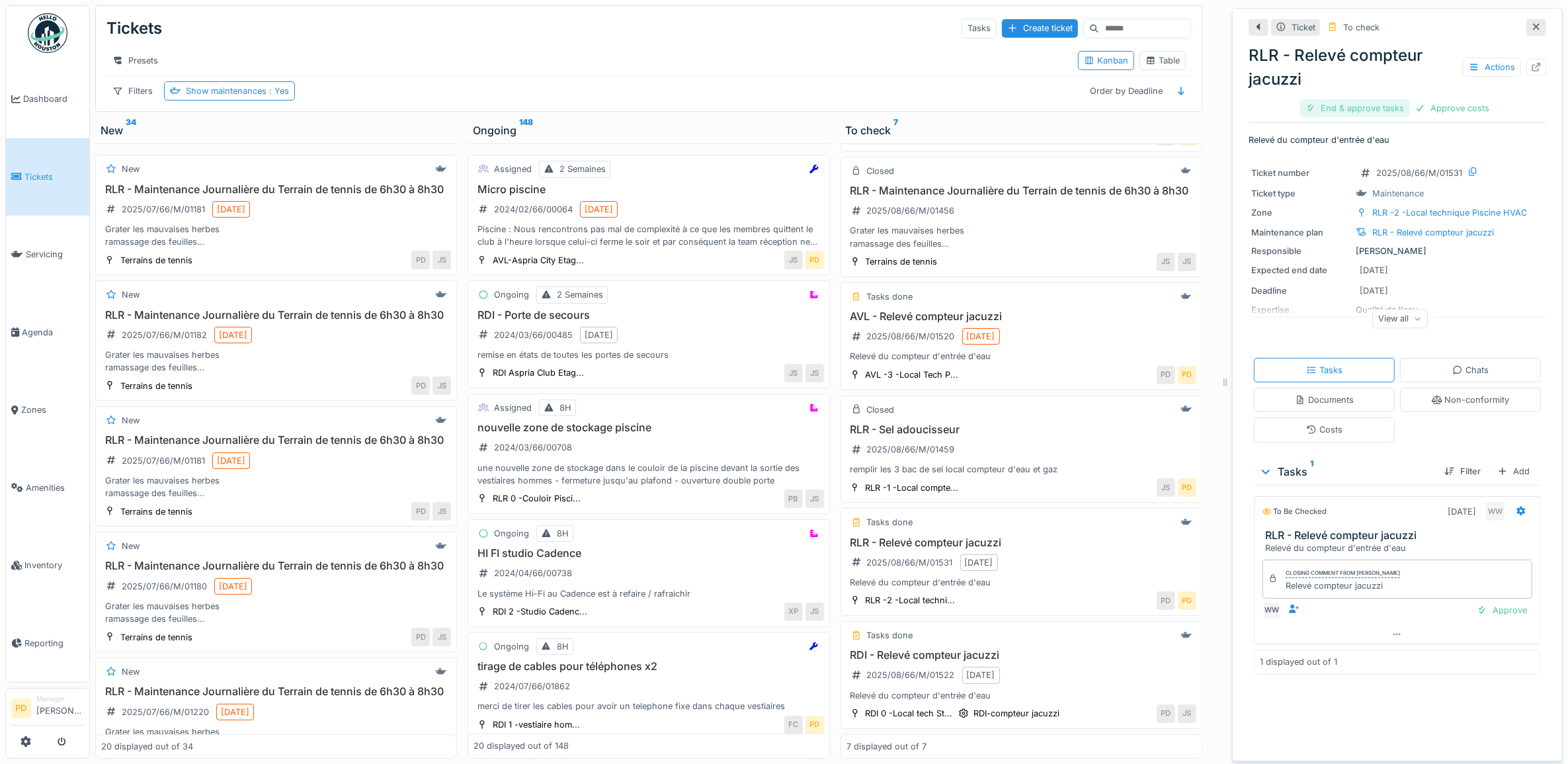
click at [1335, 100] on div "End & approve tasks" at bounding box center [1355, 108] width 110 height 18
click at [1341, 100] on div "Approve costs" at bounding box center [1361, 108] width 85 height 18
click at [1376, 100] on div "Close ticket" at bounding box center [1397, 108] width 73 height 18
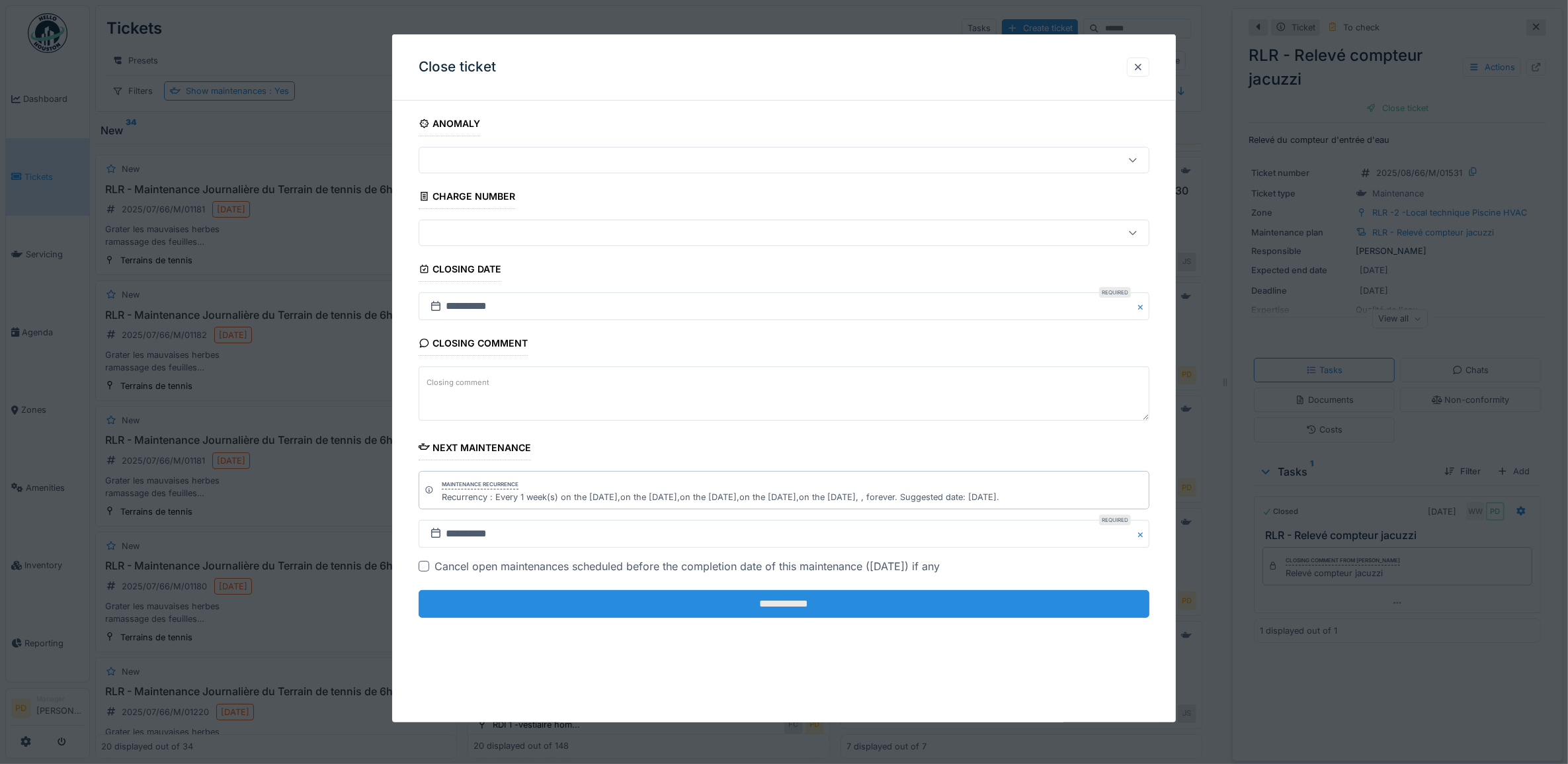
click at [978, 613] on input "**********" at bounding box center [784, 604] width 731 height 27
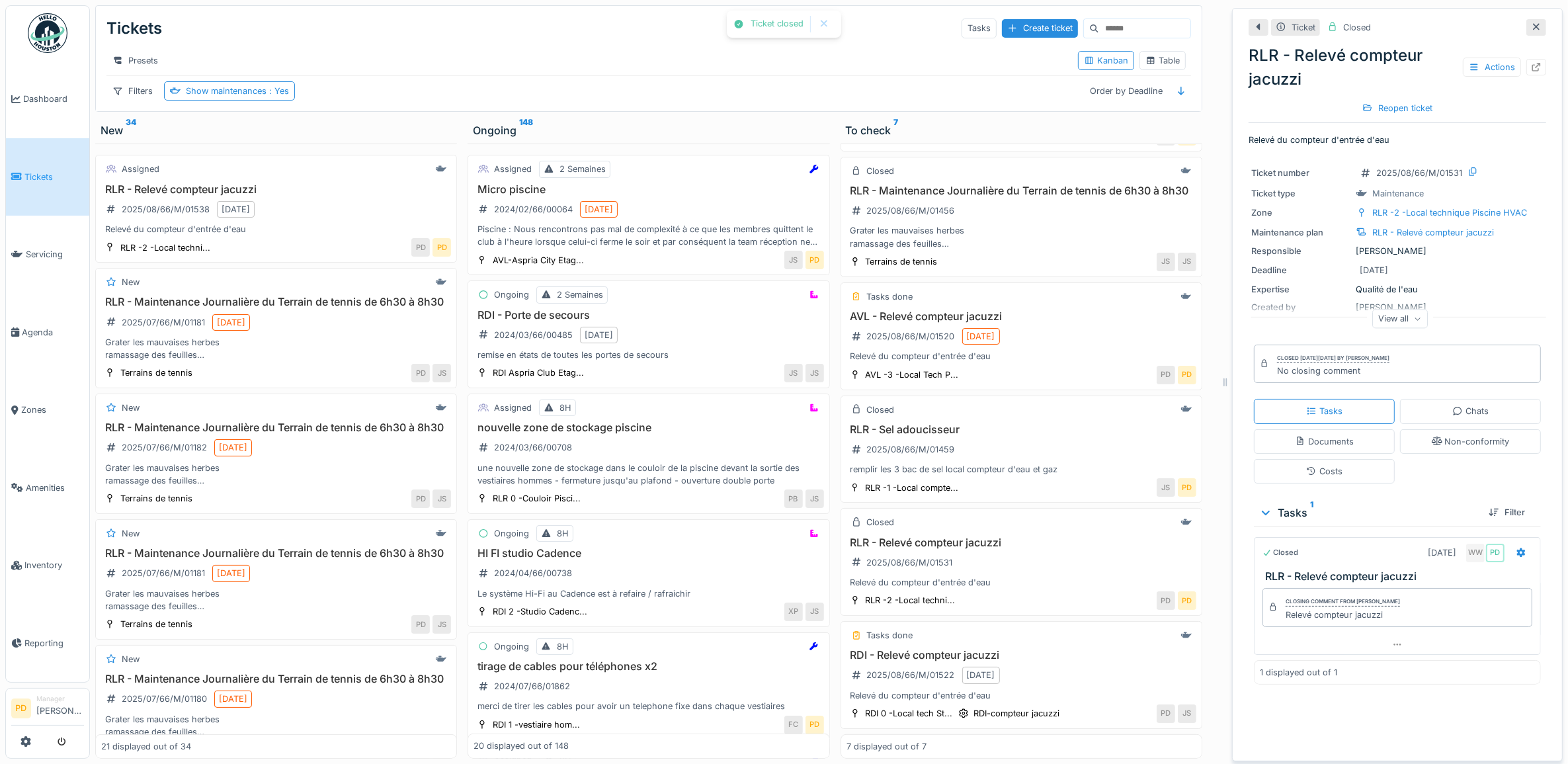
click at [33, 176] on span "Tickets" at bounding box center [54, 177] width 59 height 13
click at [43, 171] on span "Tickets" at bounding box center [54, 177] width 59 height 13
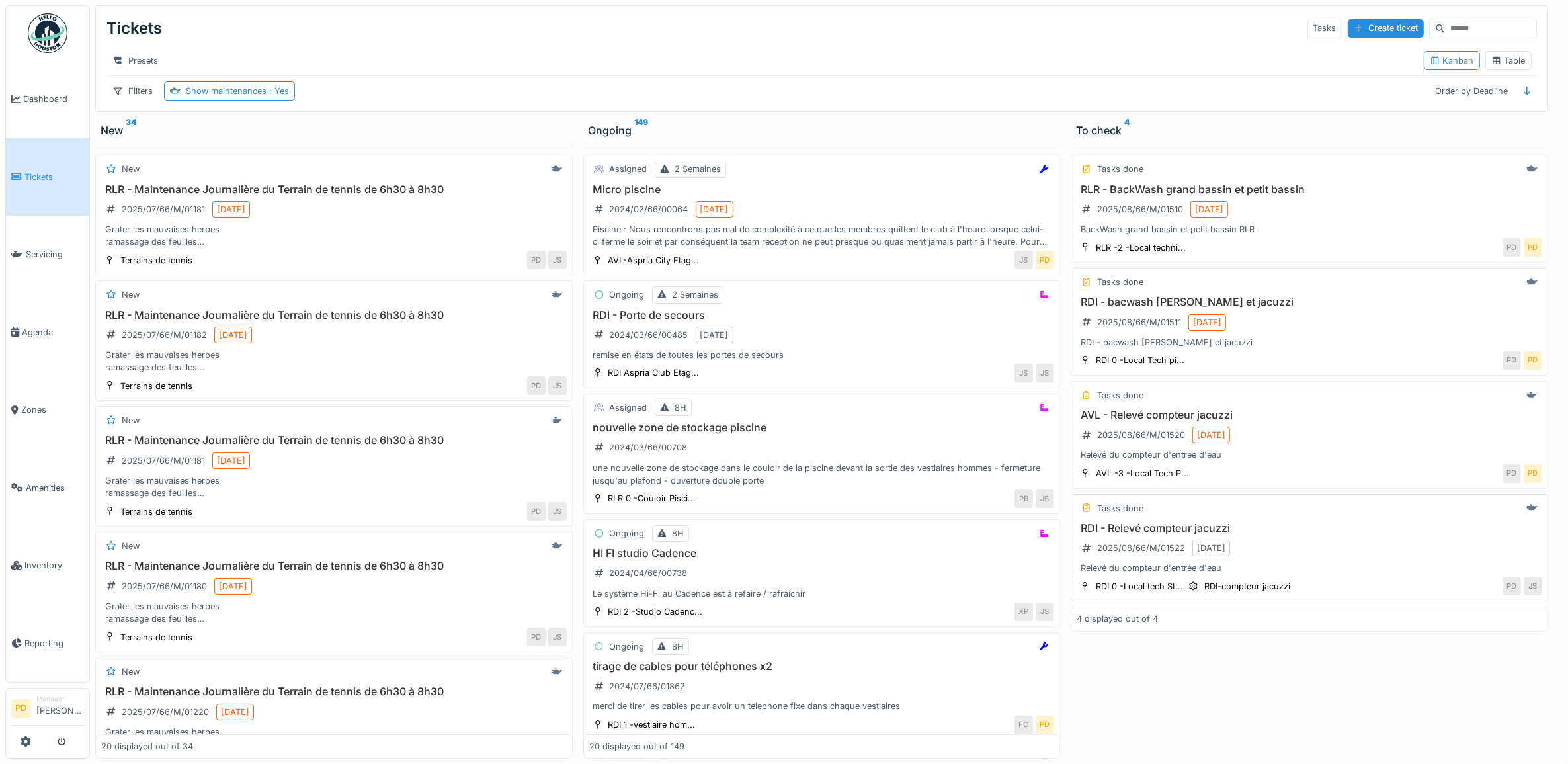
click at [1272, 535] on h3 "RDI - Relevé compteur jacuzzi" at bounding box center [1310, 528] width 466 height 13
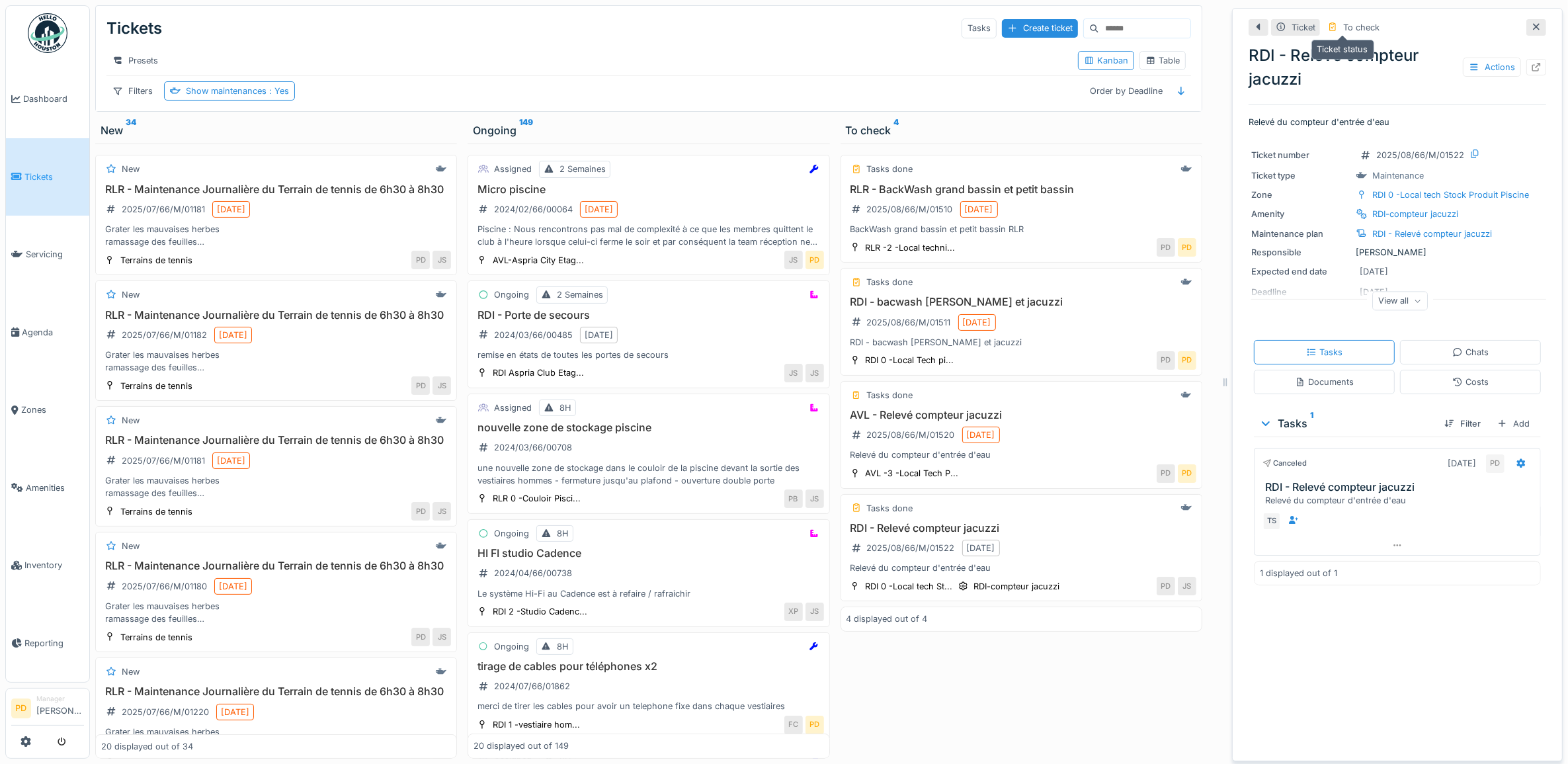
click at [1359, 27] on div "To check" at bounding box center [1361, 27] width 36 height 13
click at [1470, 69] on div "Actions" at bounding box center [1492, 67] width 59 height 20
click at [1407, 71] on div "RDI - Relevé compteur jacuzzi Actions" at bounding box center [1397, 67] width 297 height 48
click at [28, 98] on span "Dashboard" at bounding box center [54, 99] width 60 height 13
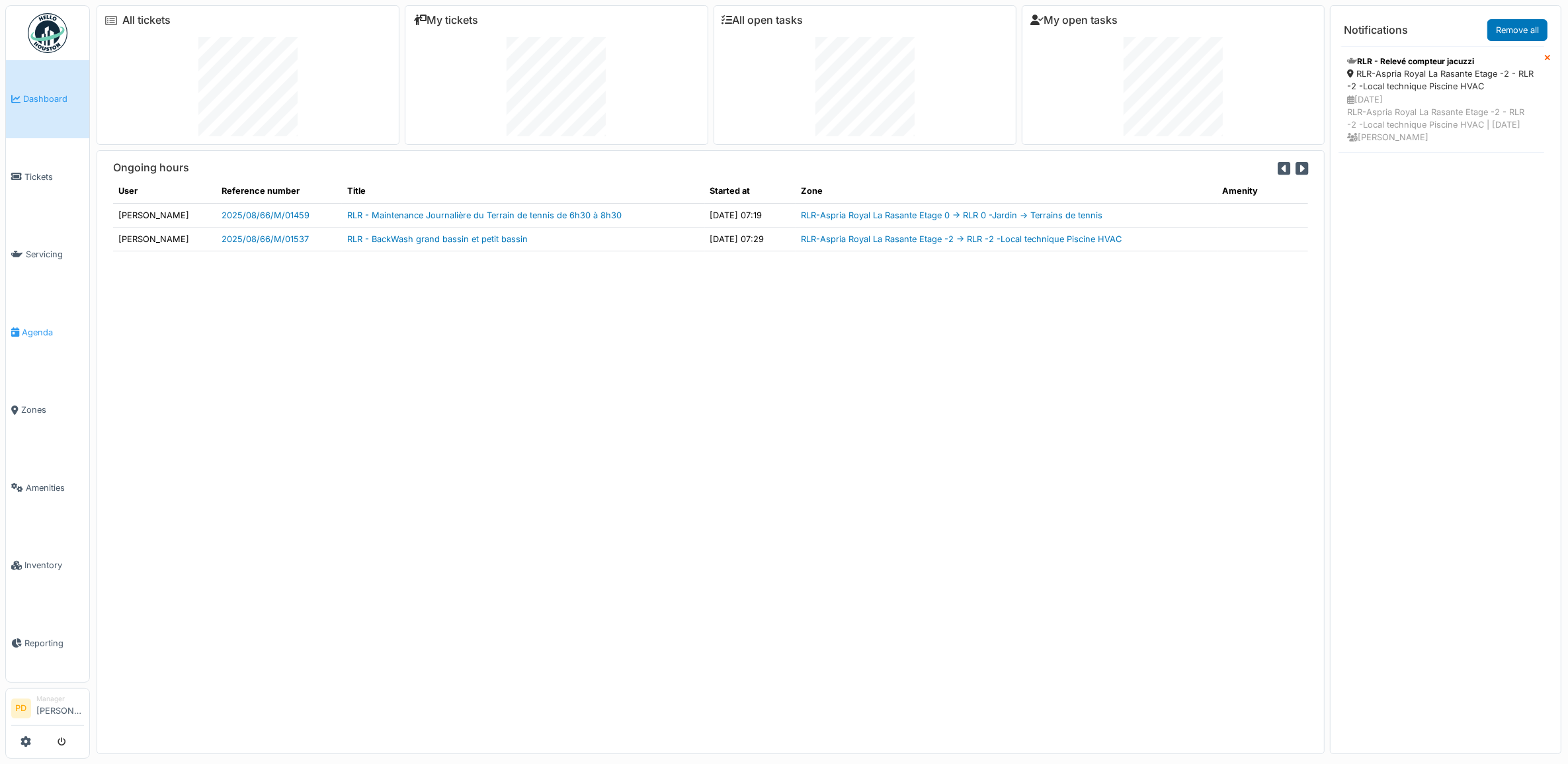
click at [42, 326] on span "Agenda" at bounding box center [53, 332] width 62 height 13
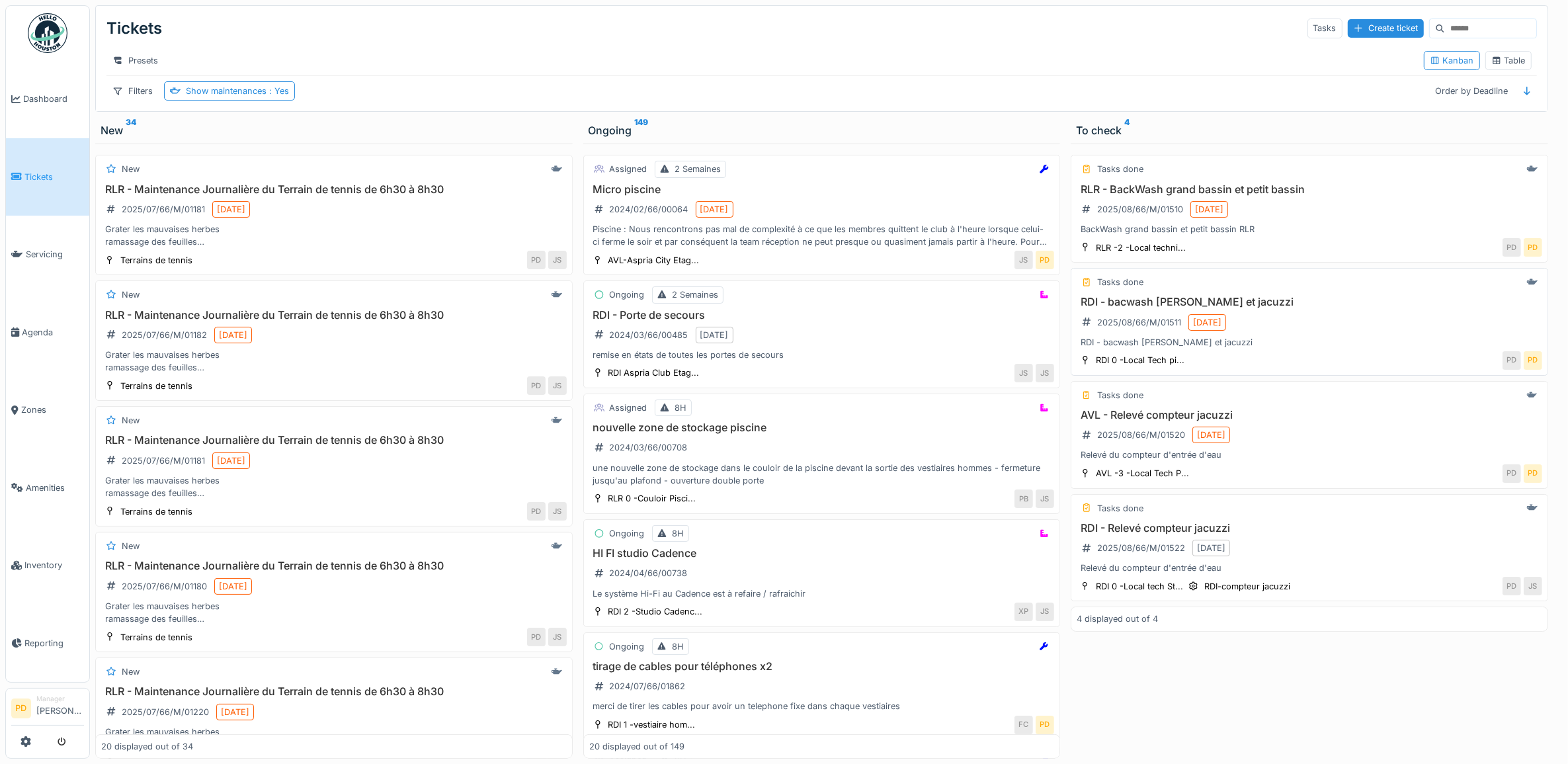
click at [1279, 326] on div "RDI - bacwash piscine et jacuzzi 2025/08/66/M/01511 [DATE] RDI - bacwash piscin…" at bounding box center [1310, 322] width 466 height 53
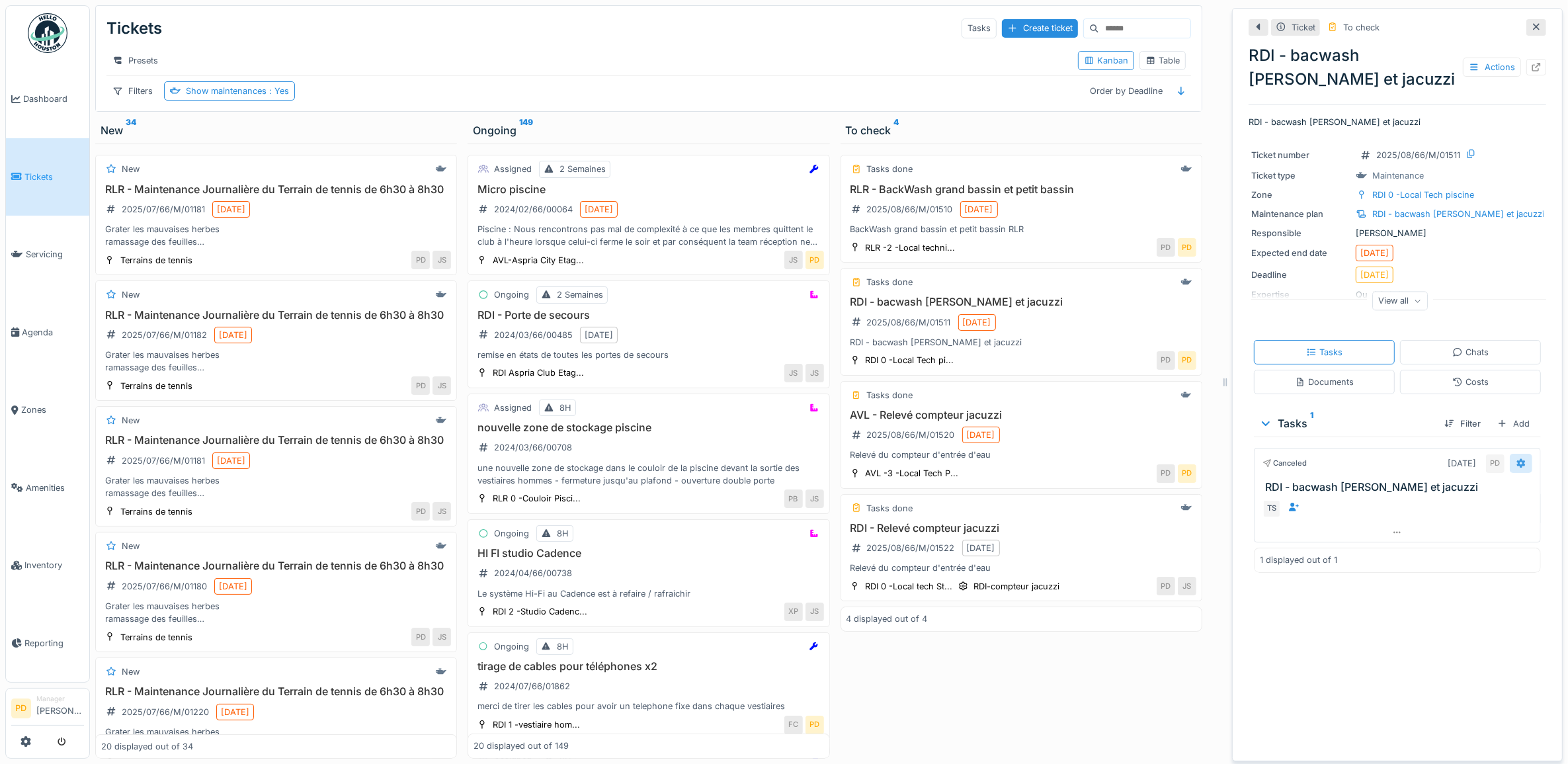
click at [1517, 464] on icon at bounding box center [1521, 463] width 9 height 9
click at [1353, 472] on div "Canceled 8/22/2025 PD" at bounding box center [1397, 463] width 270 height 20
click at [51, 171] on span "Tickets" at bounding box center [54, 177] width 59 height 13
click at [42, 326] on span "Agenda" at bounding box center [53, 332] width 62 height 13
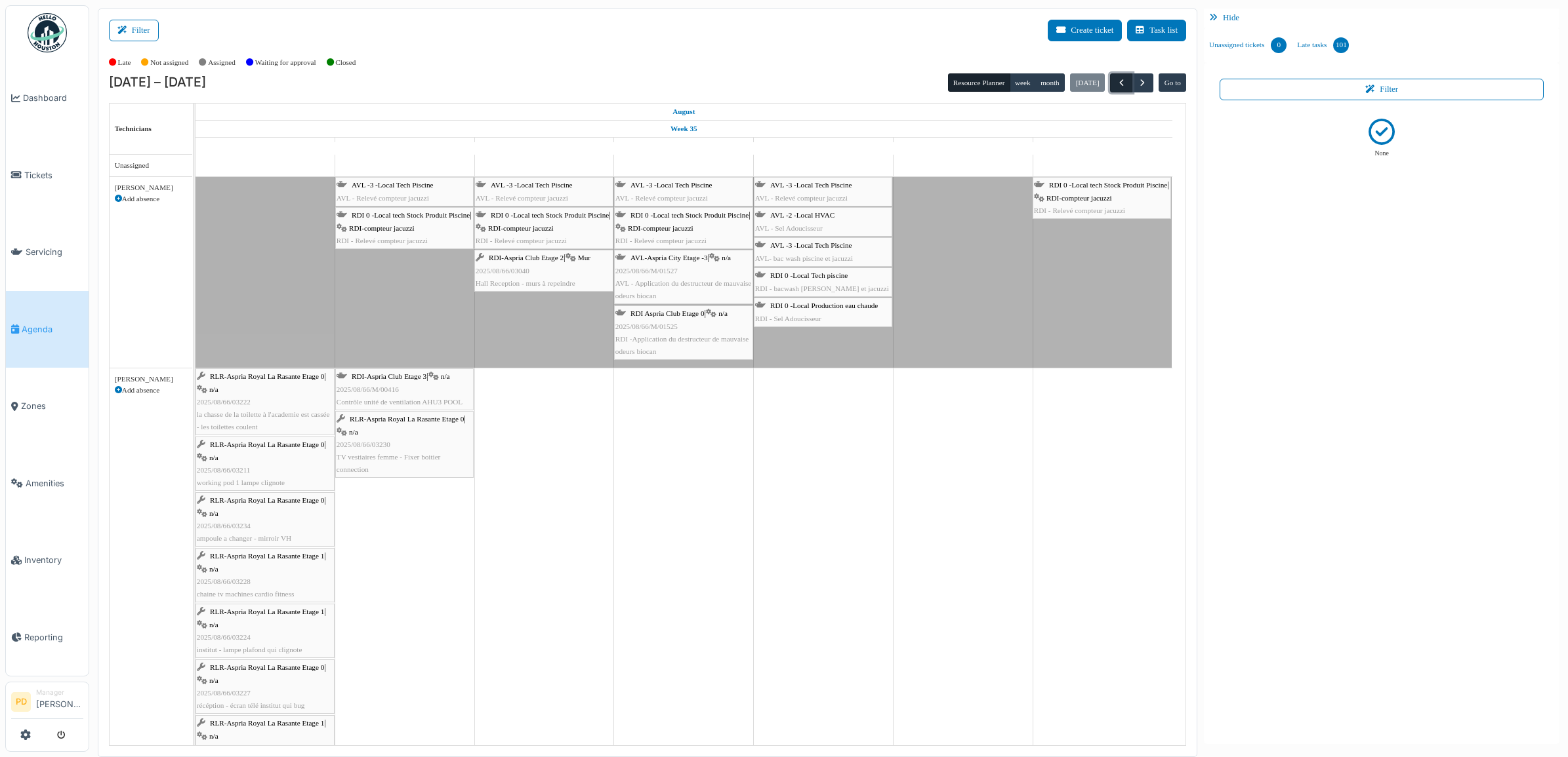
click at [1122, 85] on span "button" at bounding box center [1122, 83] width 12 height 12
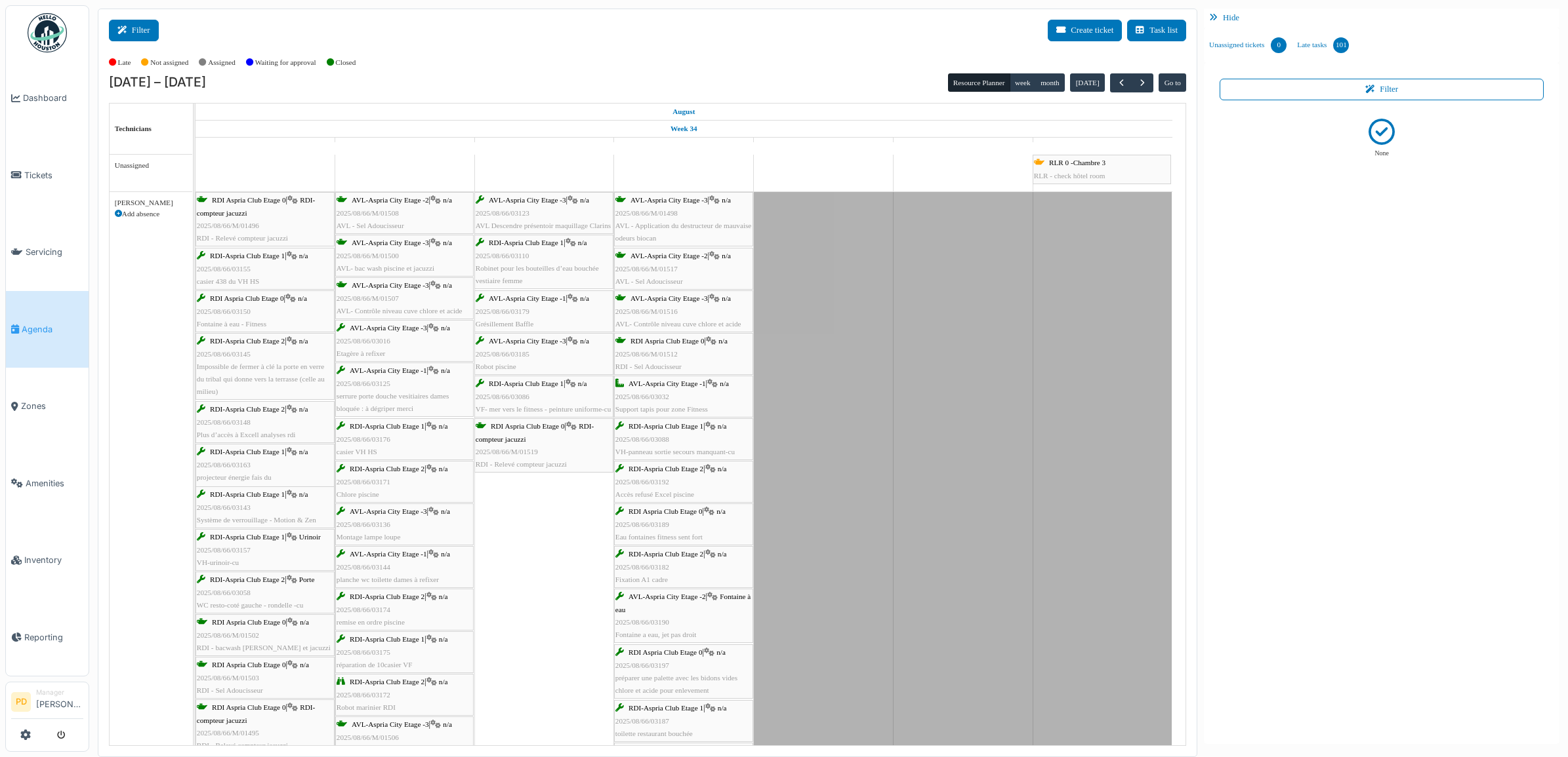
click at [139, 31] on button "Filter" at bounding box center [134, 30] width 50 height 21
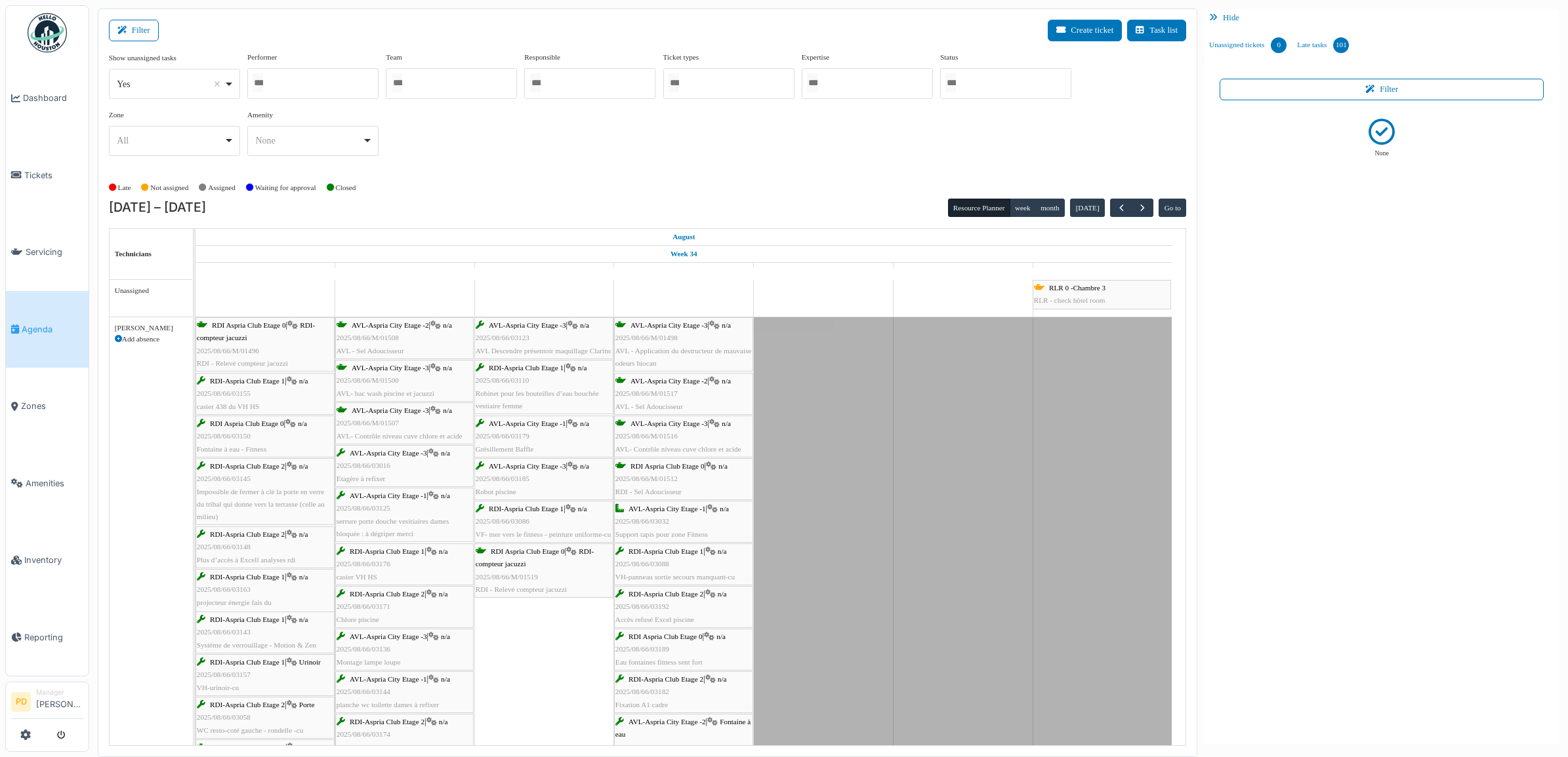
click at [986, 90] on div at bounding box center [1006, 84] width 132 height 31
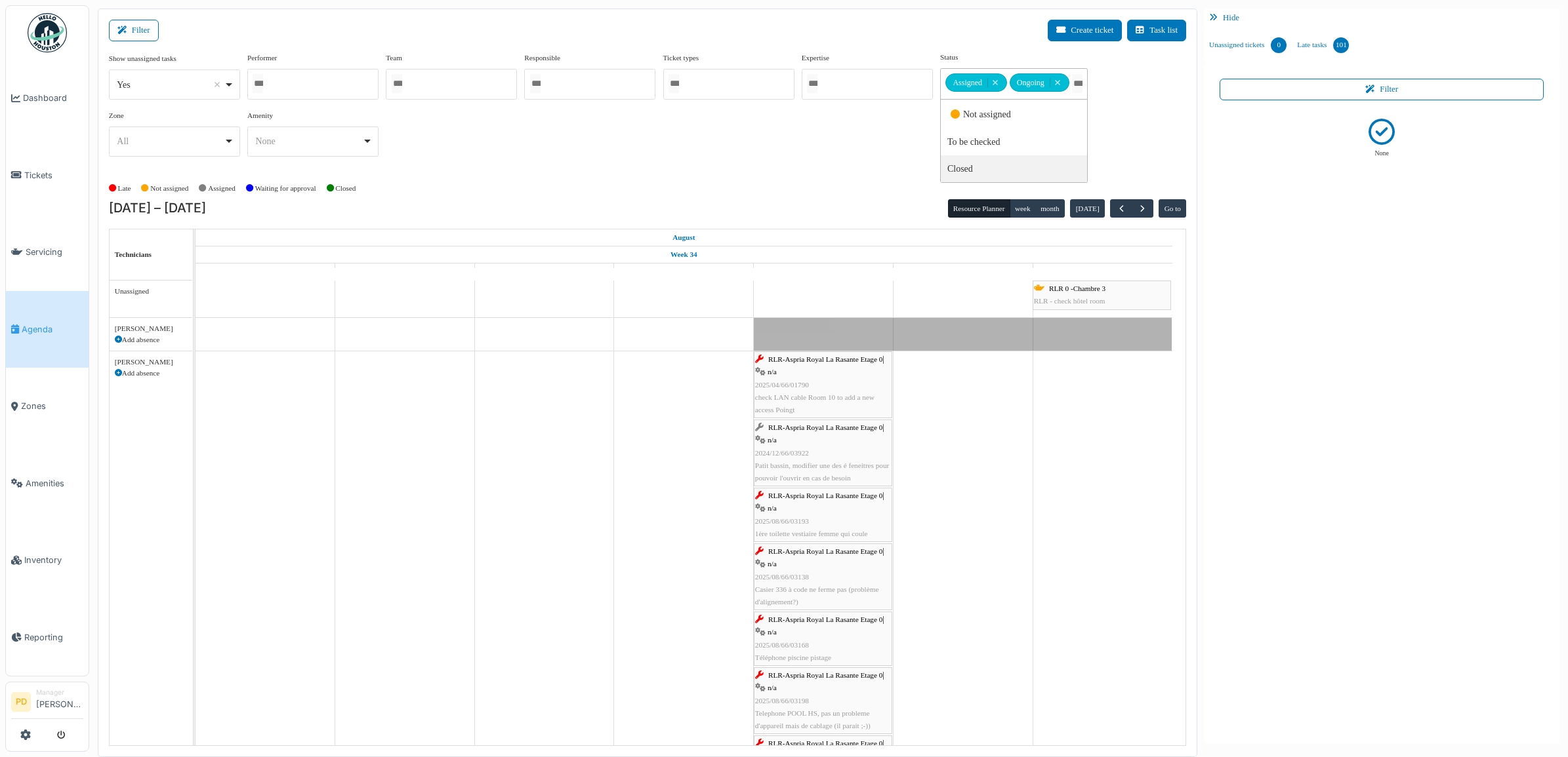
click at [806, 364] on span "RLR-Aspria Royal La Rasante Etage 0" at bounding box center [825, 360] width 114 height 8
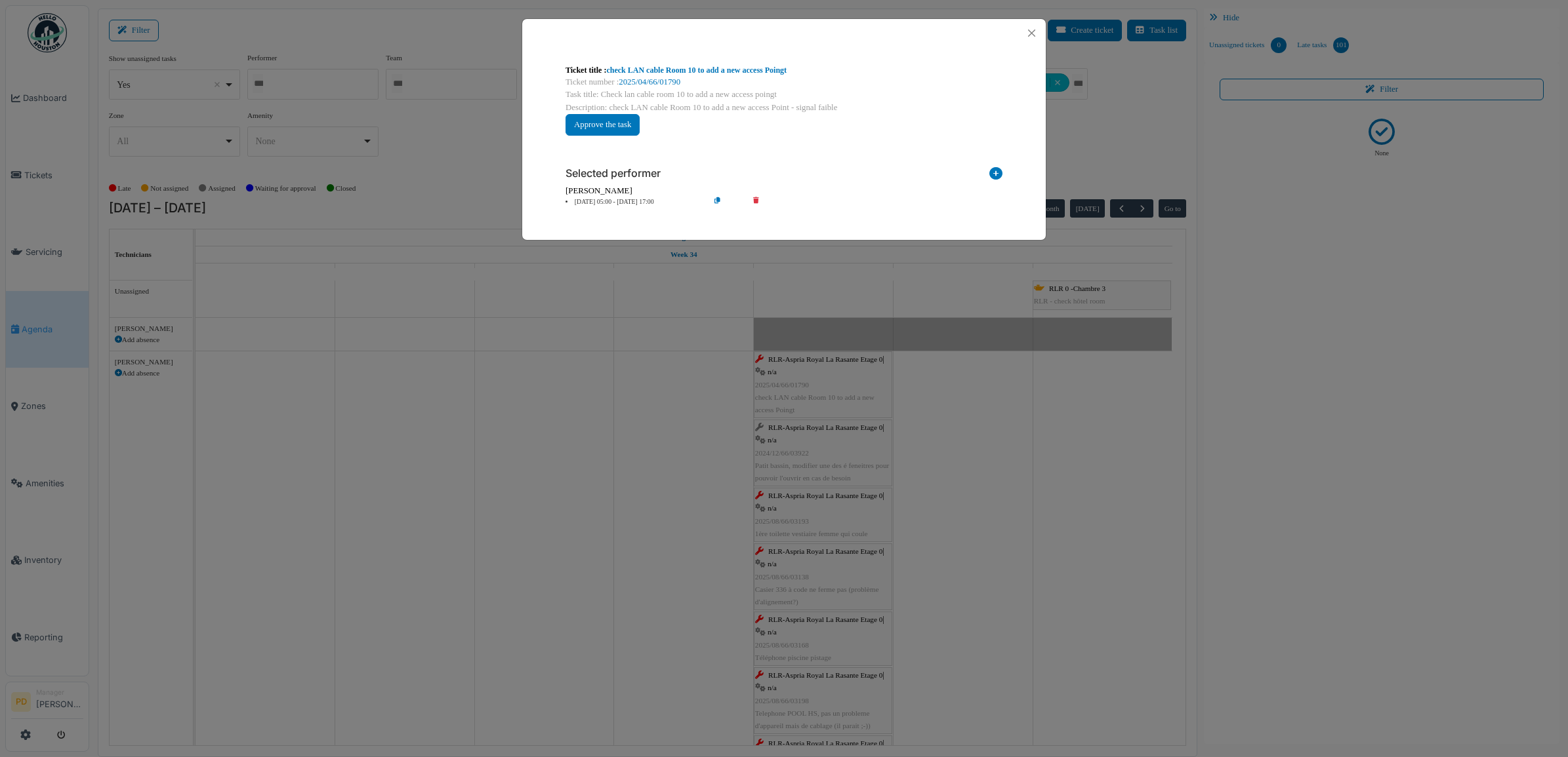
click at [641, 198] on li "22 Aug 05:00 - 22 Aug 17:00" at bounding box center [634, 202] width 150 height 10
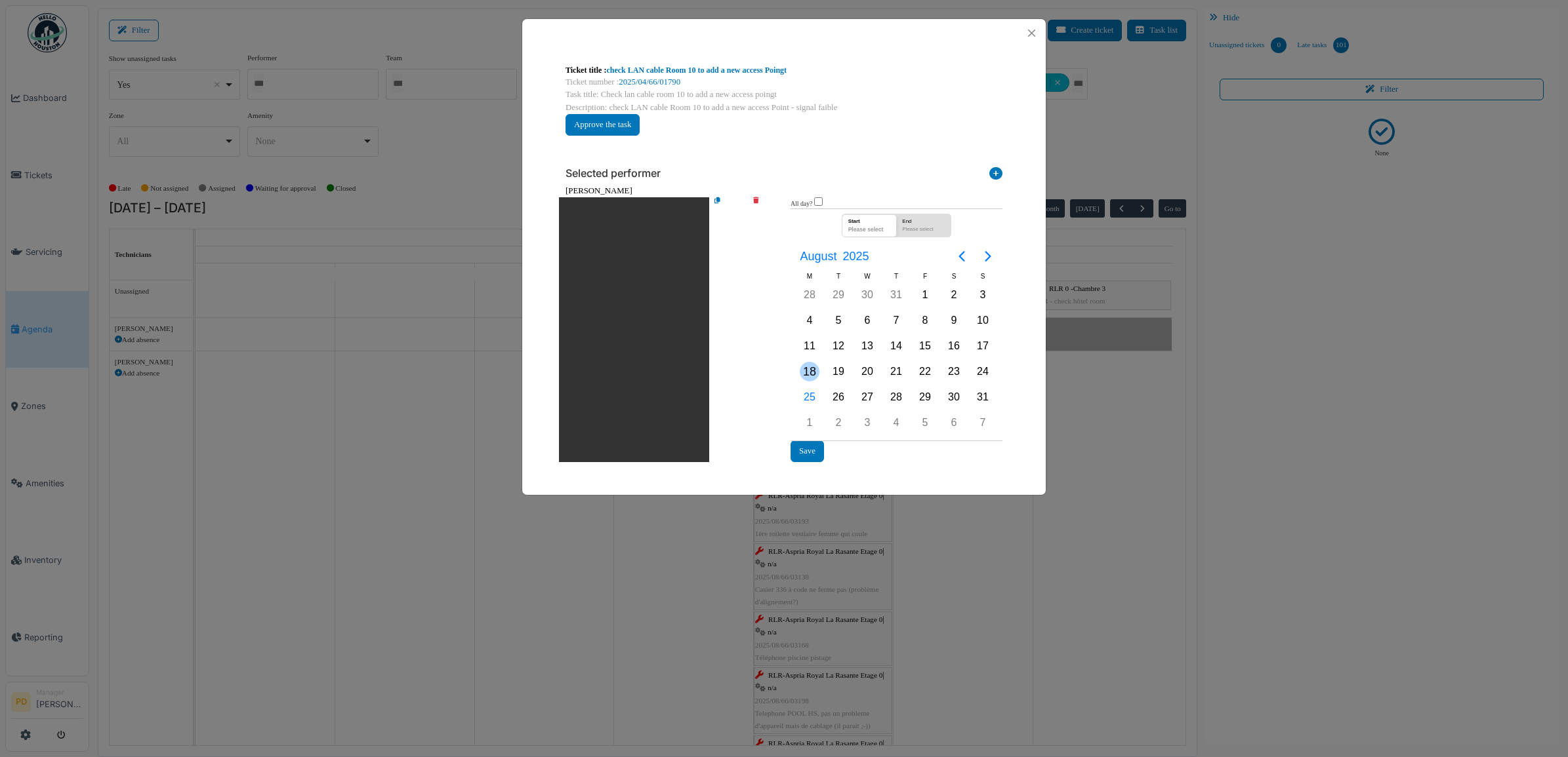
click at [811, 370] on div "18" at bounding box center [810, 371] width 19 height 19
click at [809, 448] on button "Save" at bounding box center [807, 451] width 34 height 21
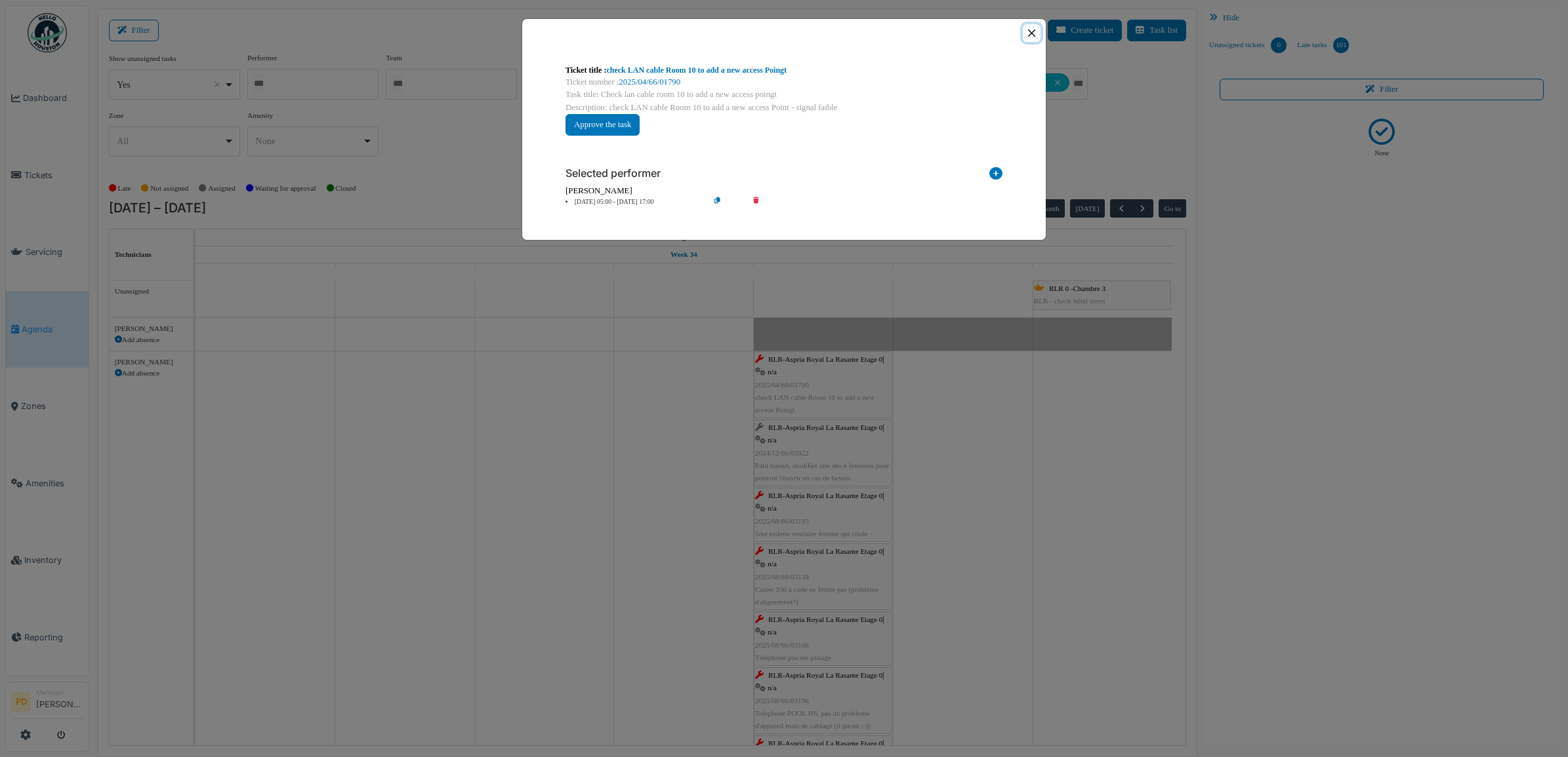
click at [1029, 33] on button "Close" at bounding box center [1031, 33] width 17 height 17
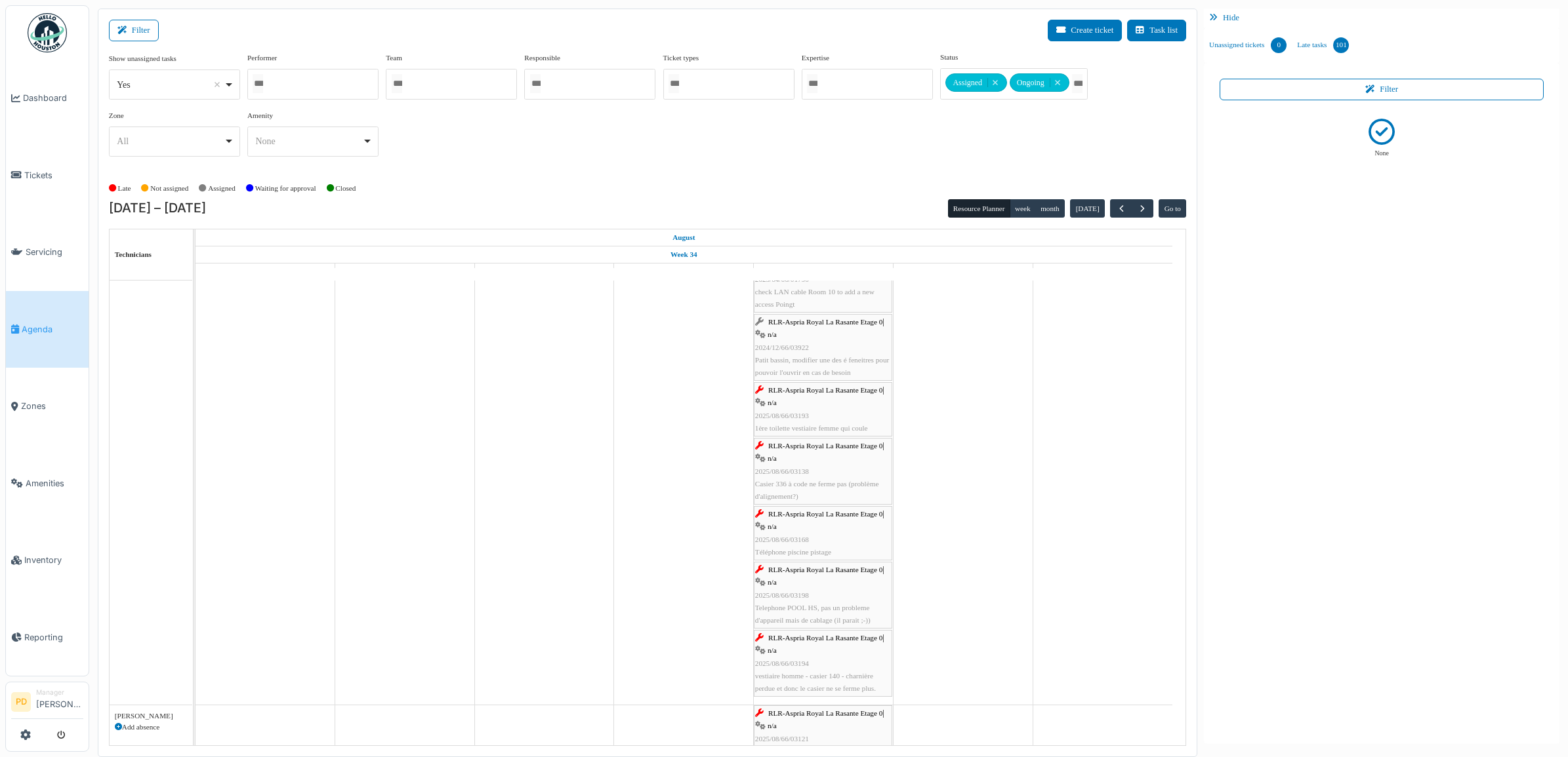
scroll to position [82, 0]
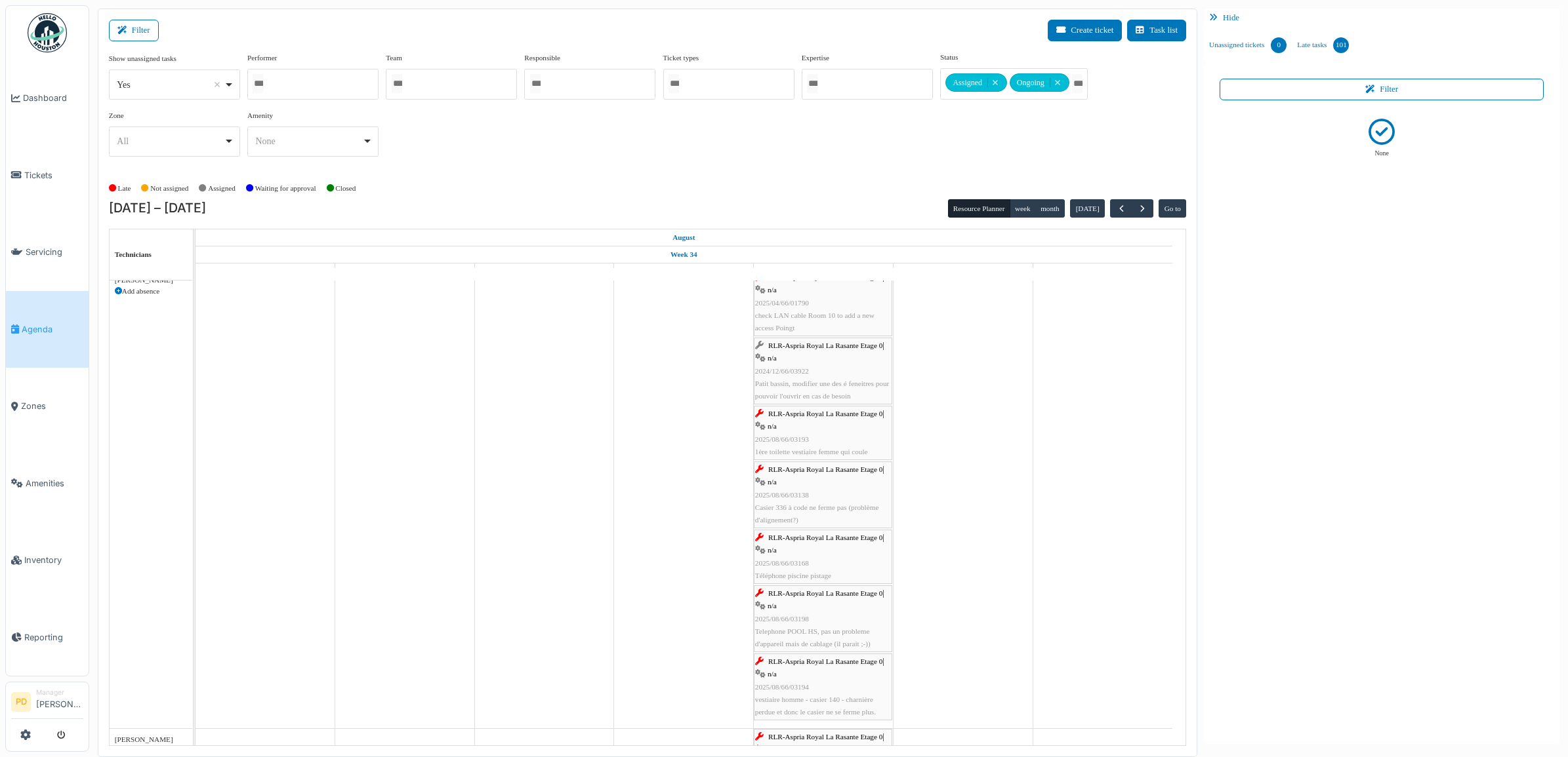
click at [833, 350] on span "RLR-Aspria Royal La Rasante Etage 0" at bounding box center [825, 345] width 114 height 8
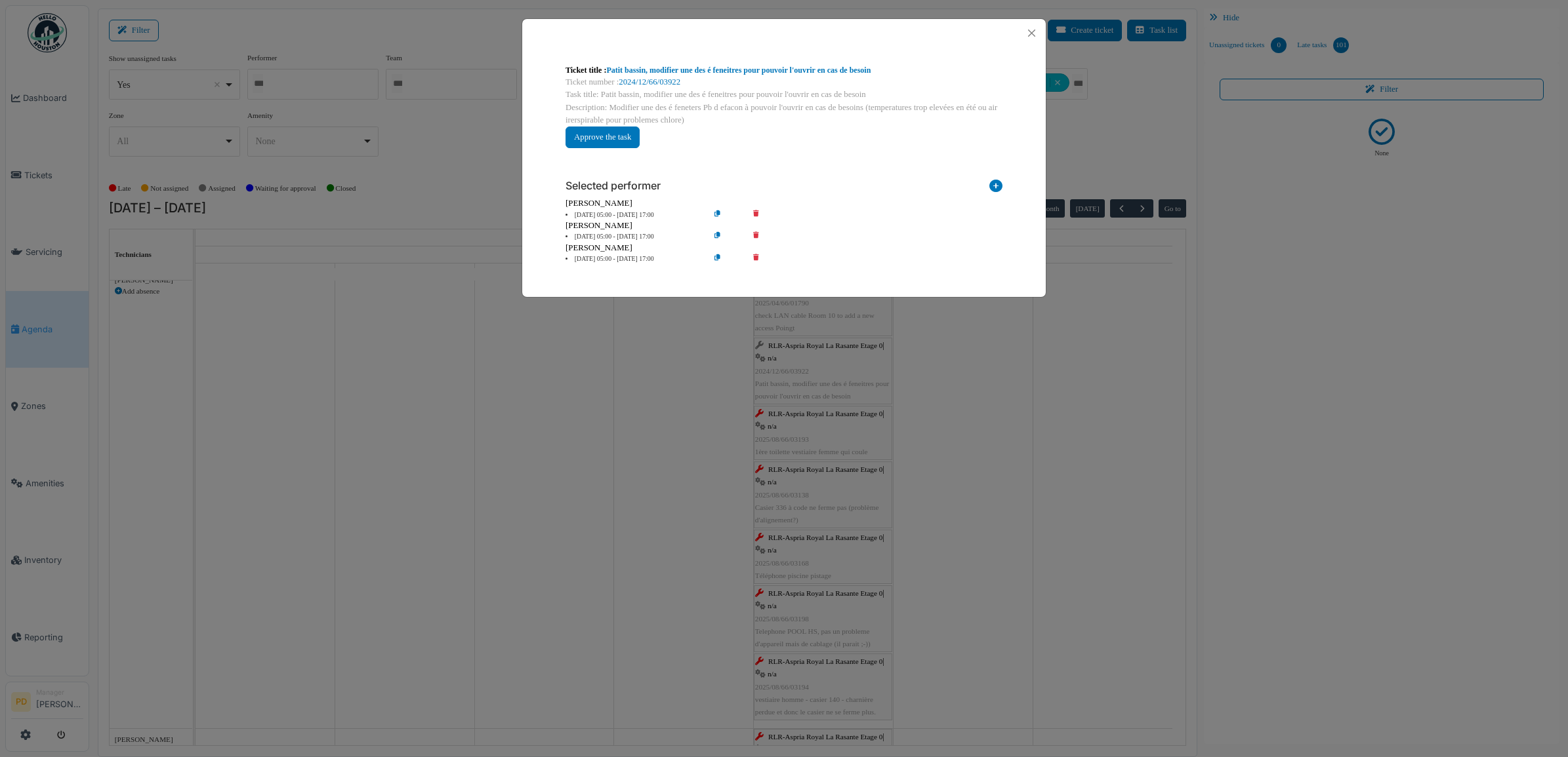
click at [639, 213] on li "22 Aug 05:00 - 22 Aug 17:00" at bounding box center [634, 216] width 150 height 10
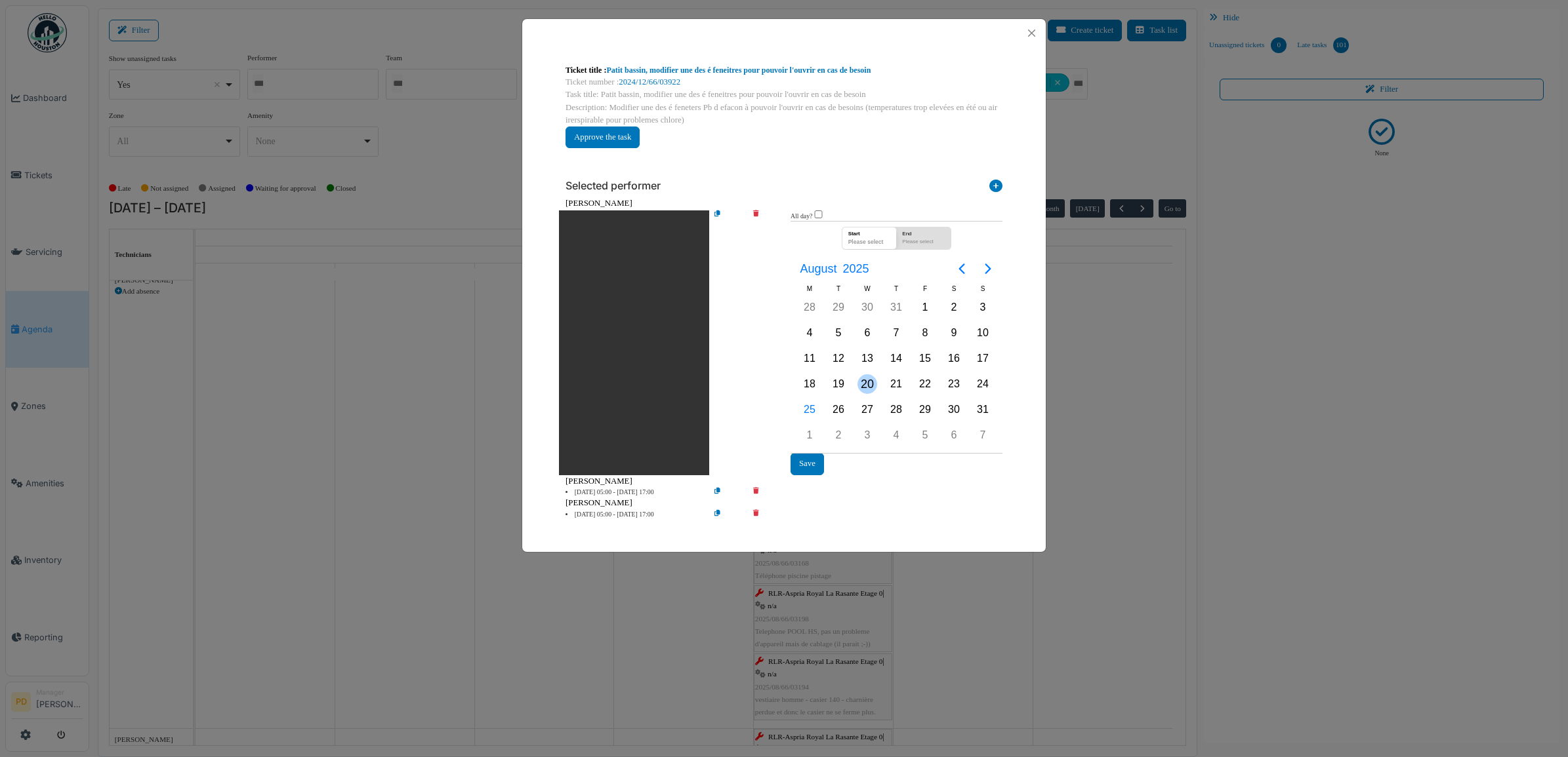
click at [860, 380] on div "20" at bounding box center [868, 384] width 19 height 19
click at [805, 457] on button "Save" at bounding box center [807, 464] width 34 height 21
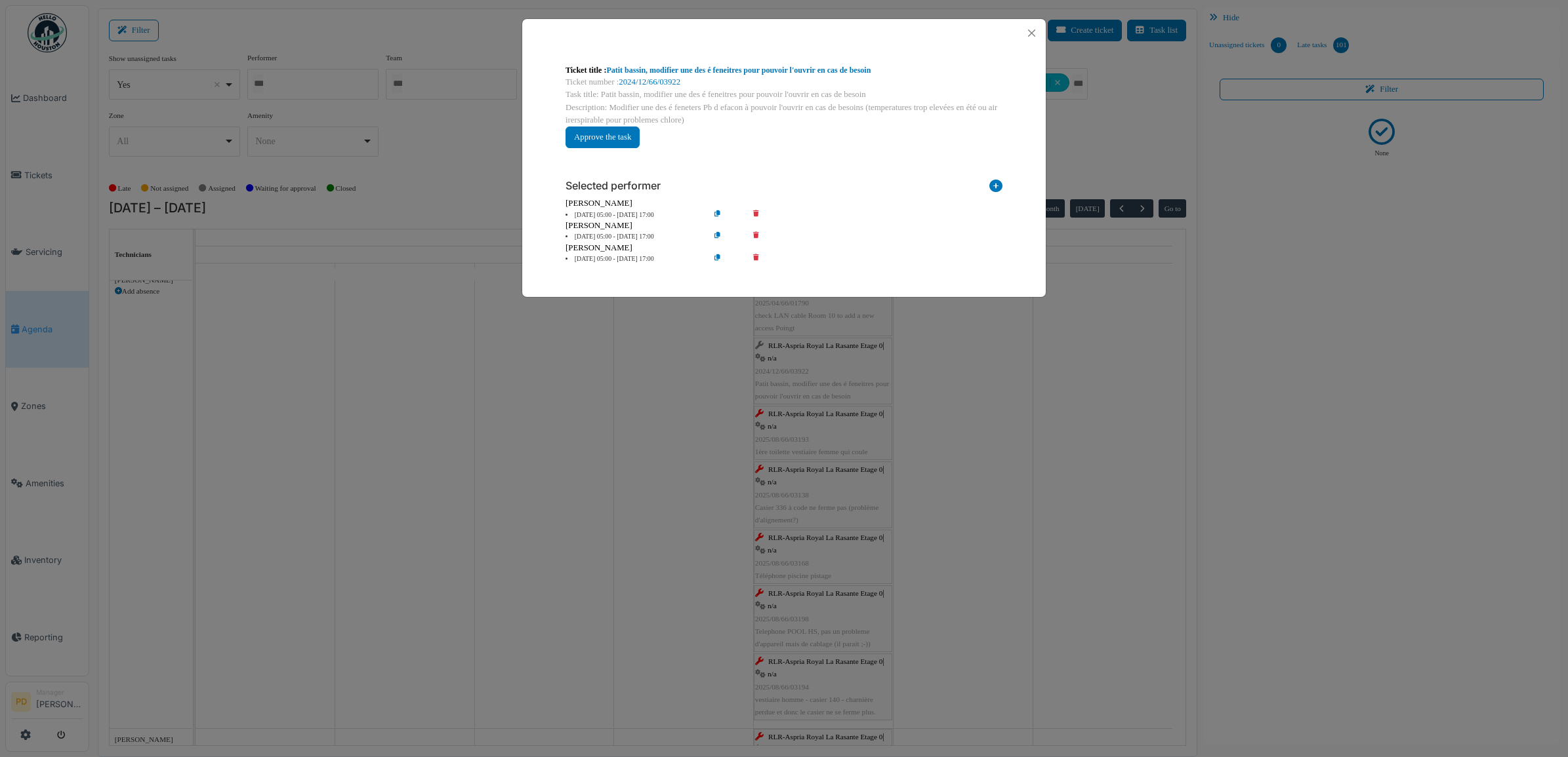
drag, startPoint x: 614, startPoint y: 233, endPoint x: 666, endPoint y: 243, distance: 53.0
click at [615, 233] on li "25 Aug 05:00 - 25 Aug 17:00" at bounding box center [634, 237] width 150 height 10
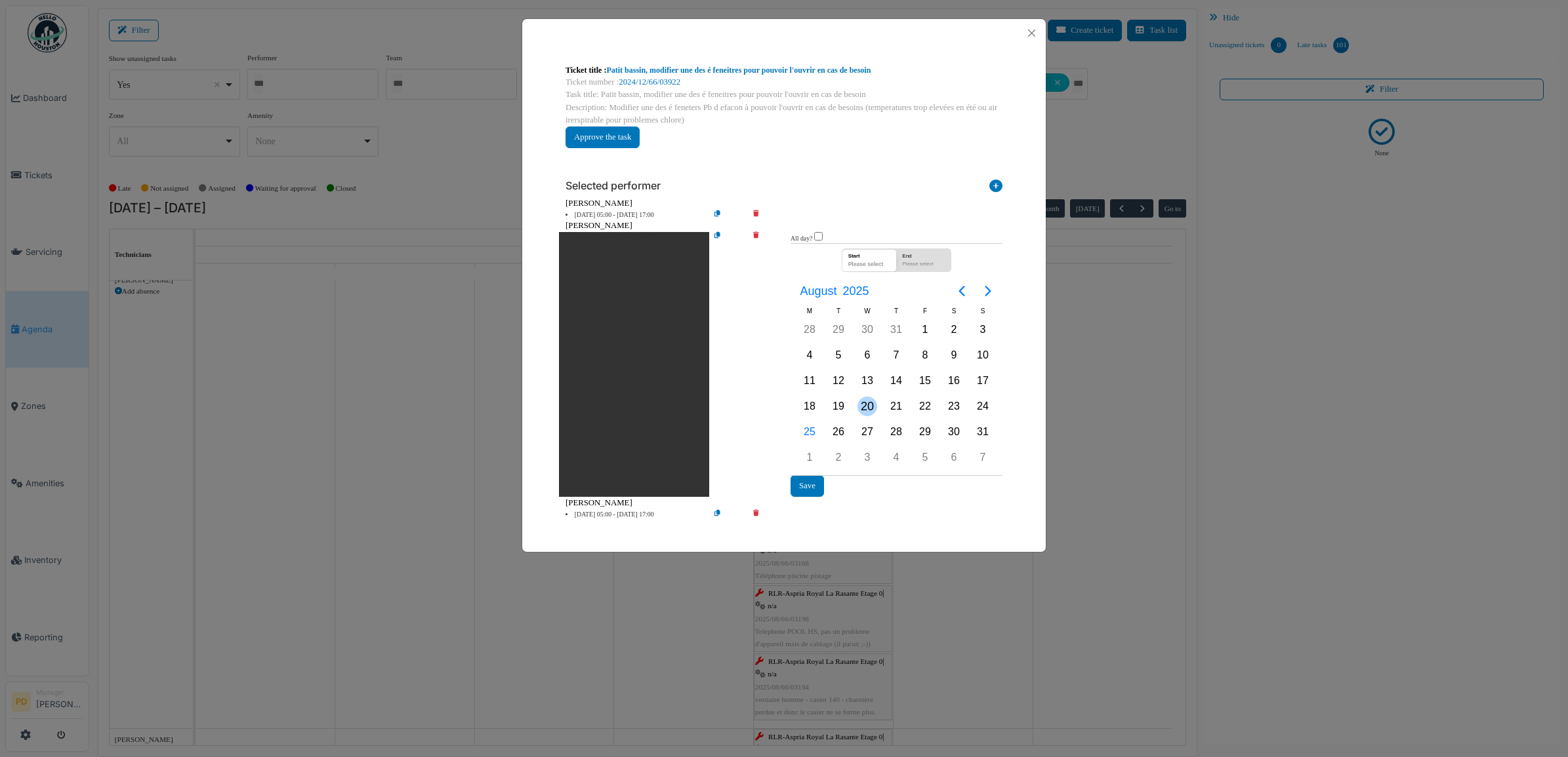
click at [865, 407] on div "20" at bounding box center [868, 406] width 19 height 19
click at [866, 404] on div "20" at bounding box center [868, 406] width 19 height 19
click at [644, 510] on li "22 Aug 05:00 - 22 Aug 17:00" at bounding box center [634, 515] width 150 height 10
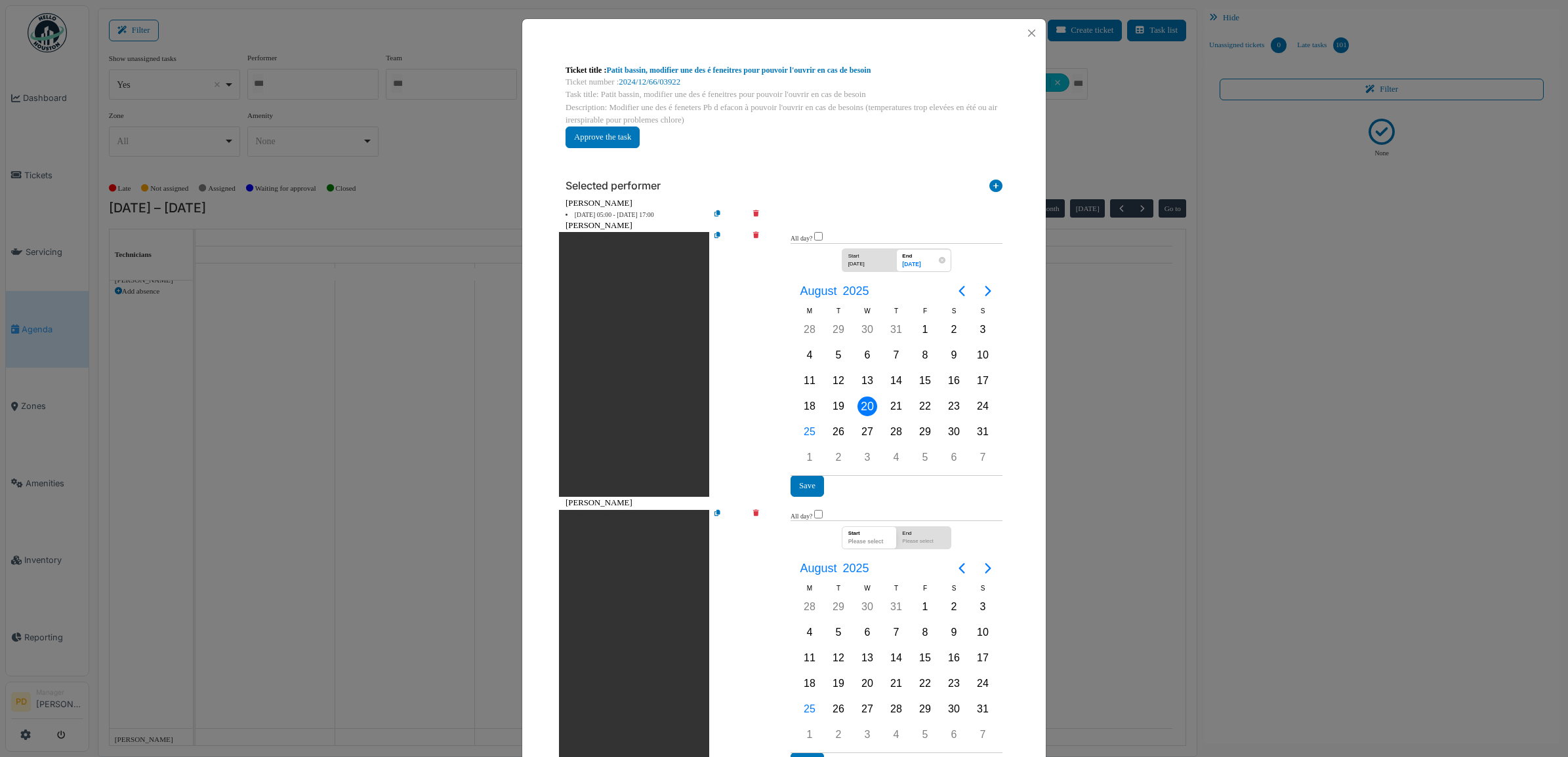
click at [862, 401] on div "20" at bounding box center [868, 406] width 19 height 19
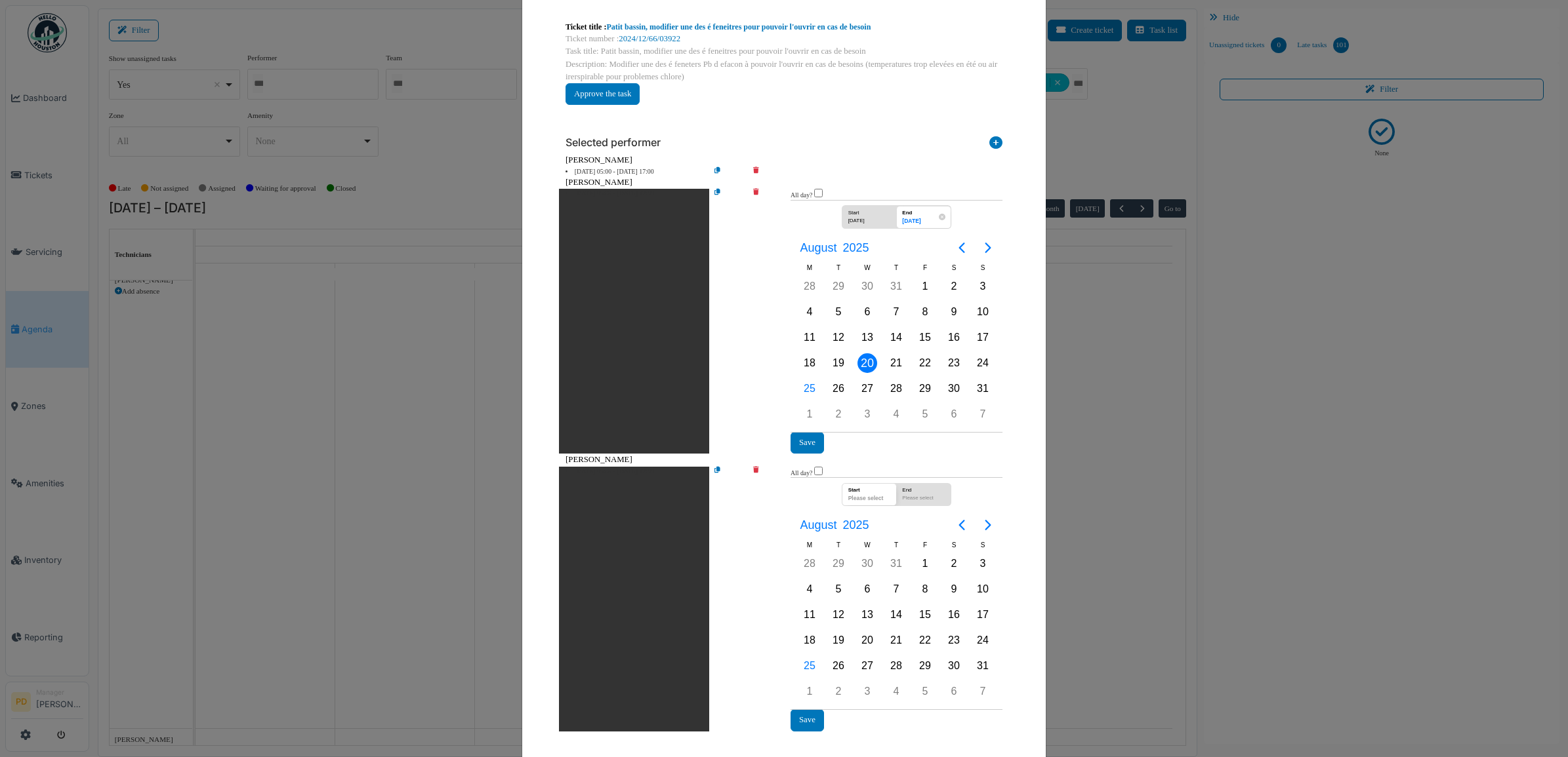
scroll to position [64, 0]
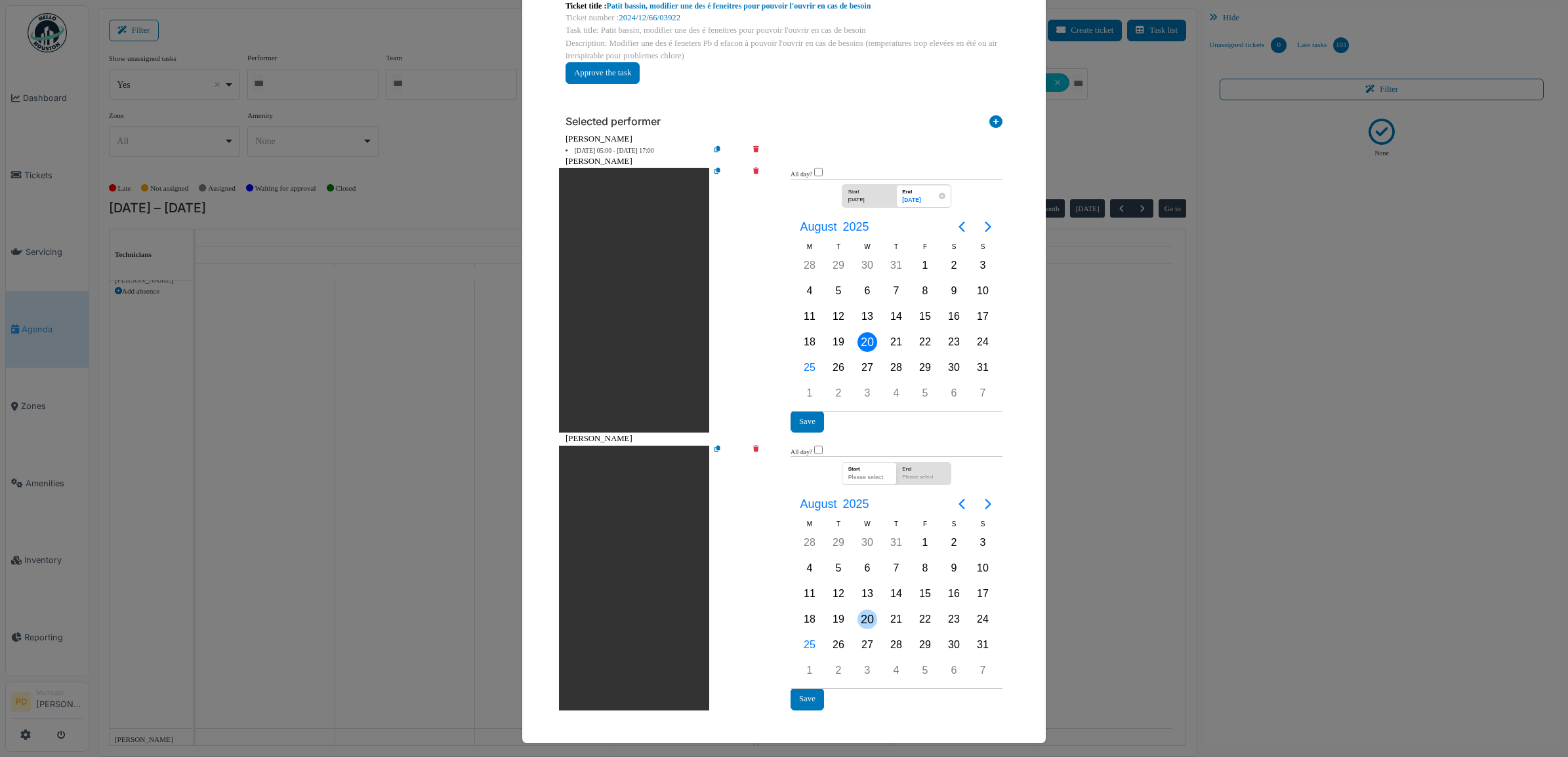
click at [860, 618] on div "20" at bounding box center [868, 620] width 19 height 19
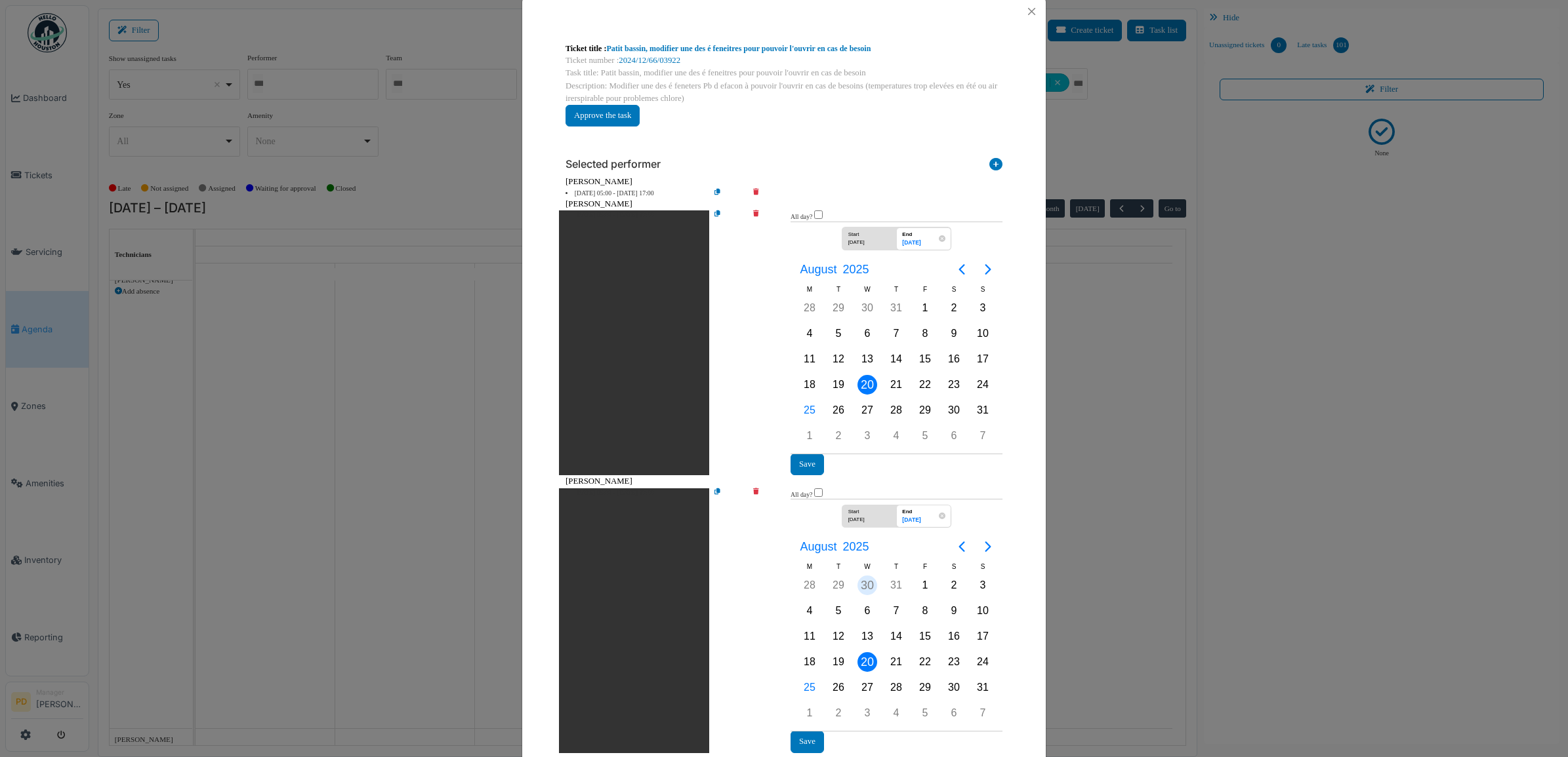
scroll to position [0, 0]
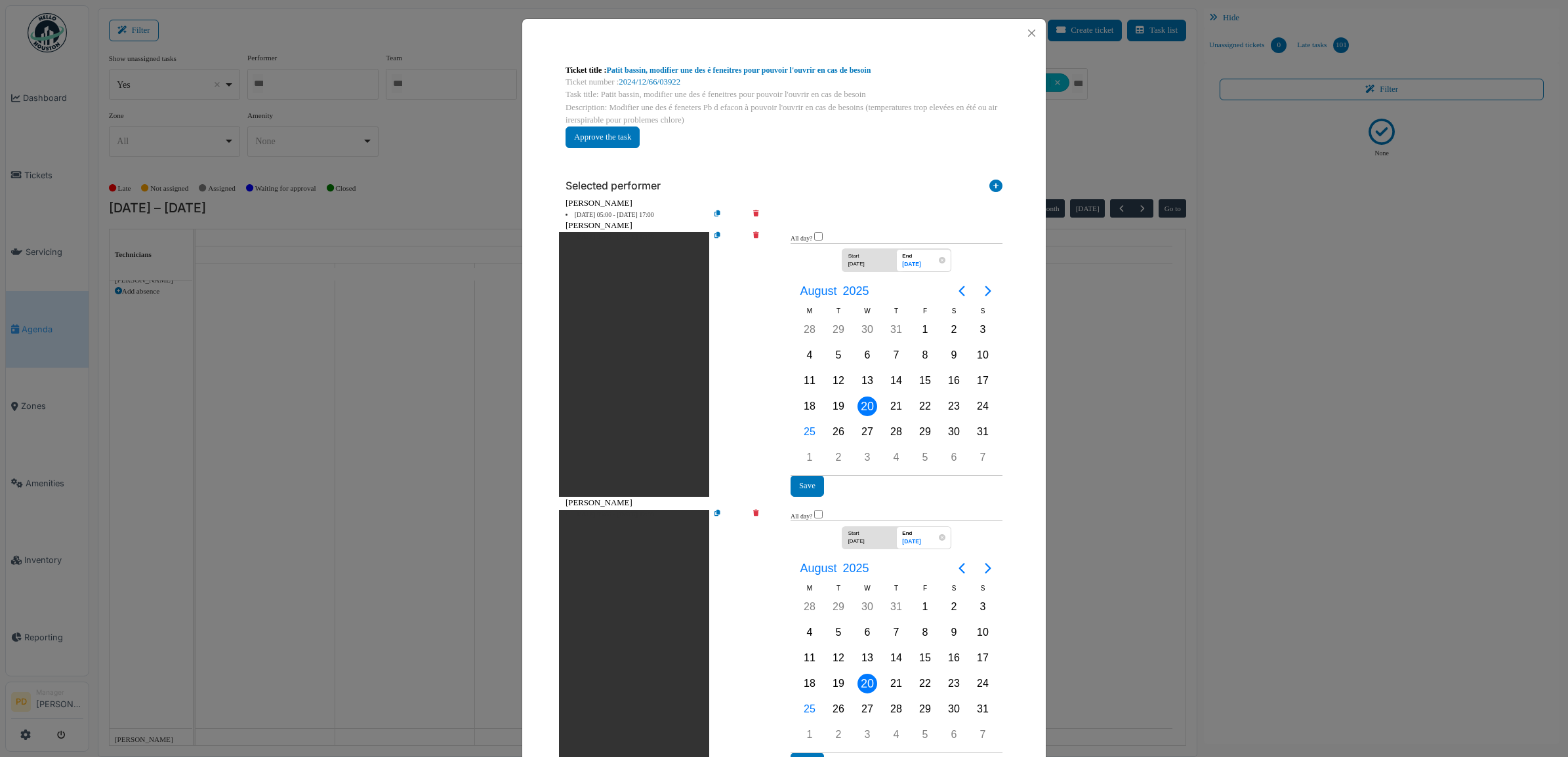
click at [768, 168] on div "Selected performer Internal technician External provider Managers and technicia…" at bounding box center [784, 472] width 458 height 626
click at [1024, 35] on button "Close" at bounding box center [1031, 33] width 17 height 17
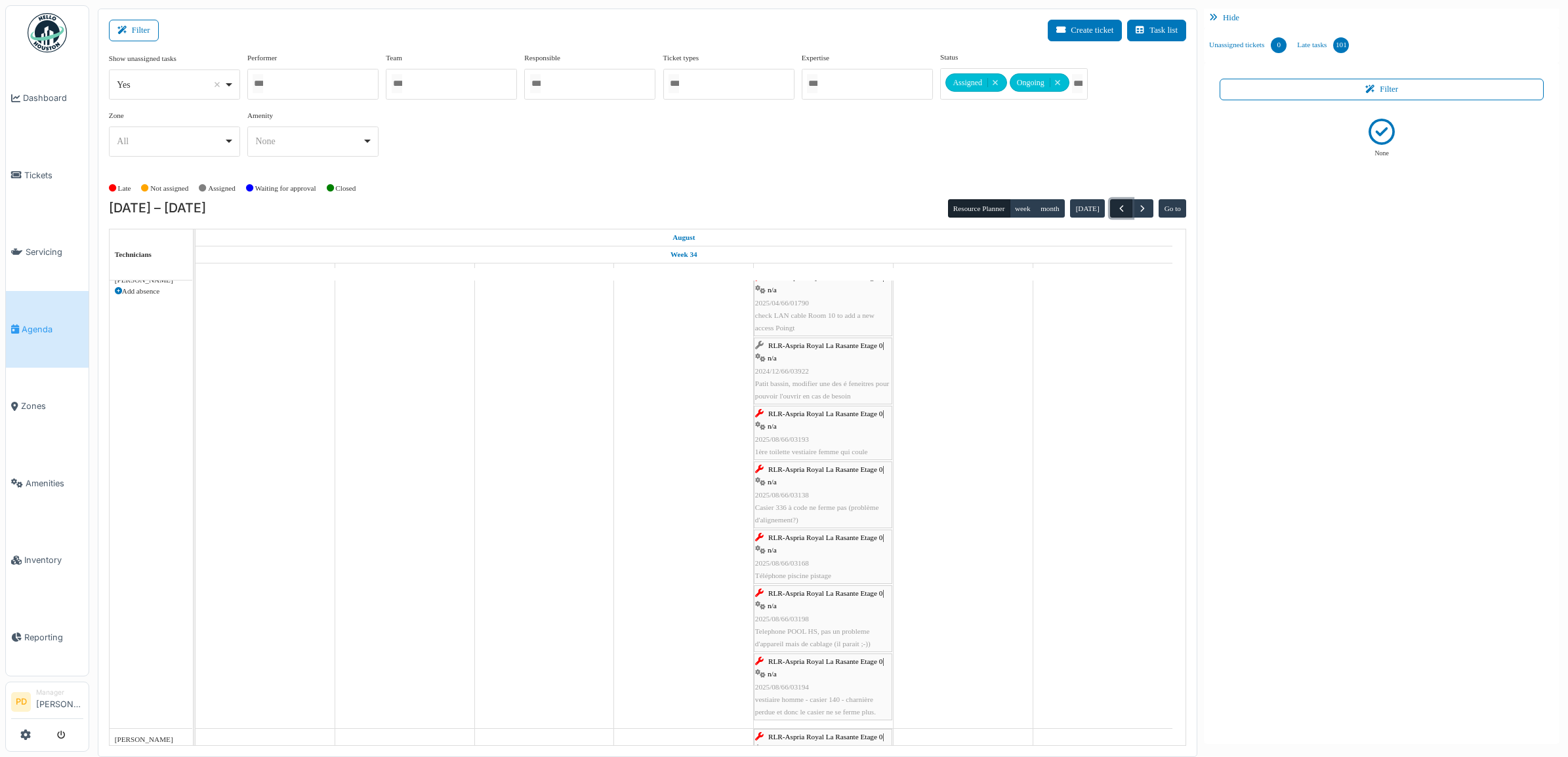
click at [1116, 207] on span "button" at bounding box center [1122, 209] width 12 height 12
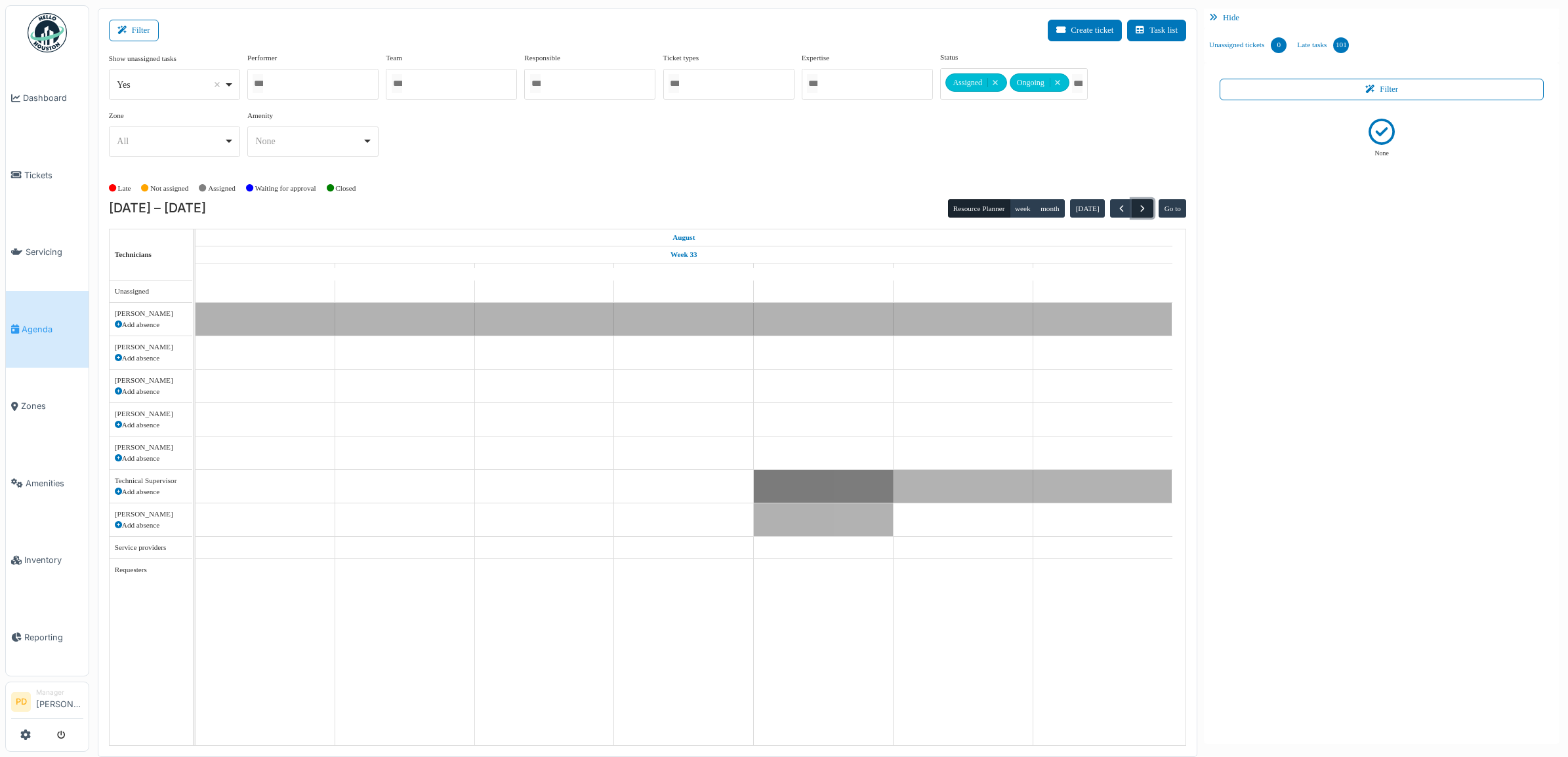
click at [1142, 209] on span "button" at bounding box center [1142, 209] width 12 height 12
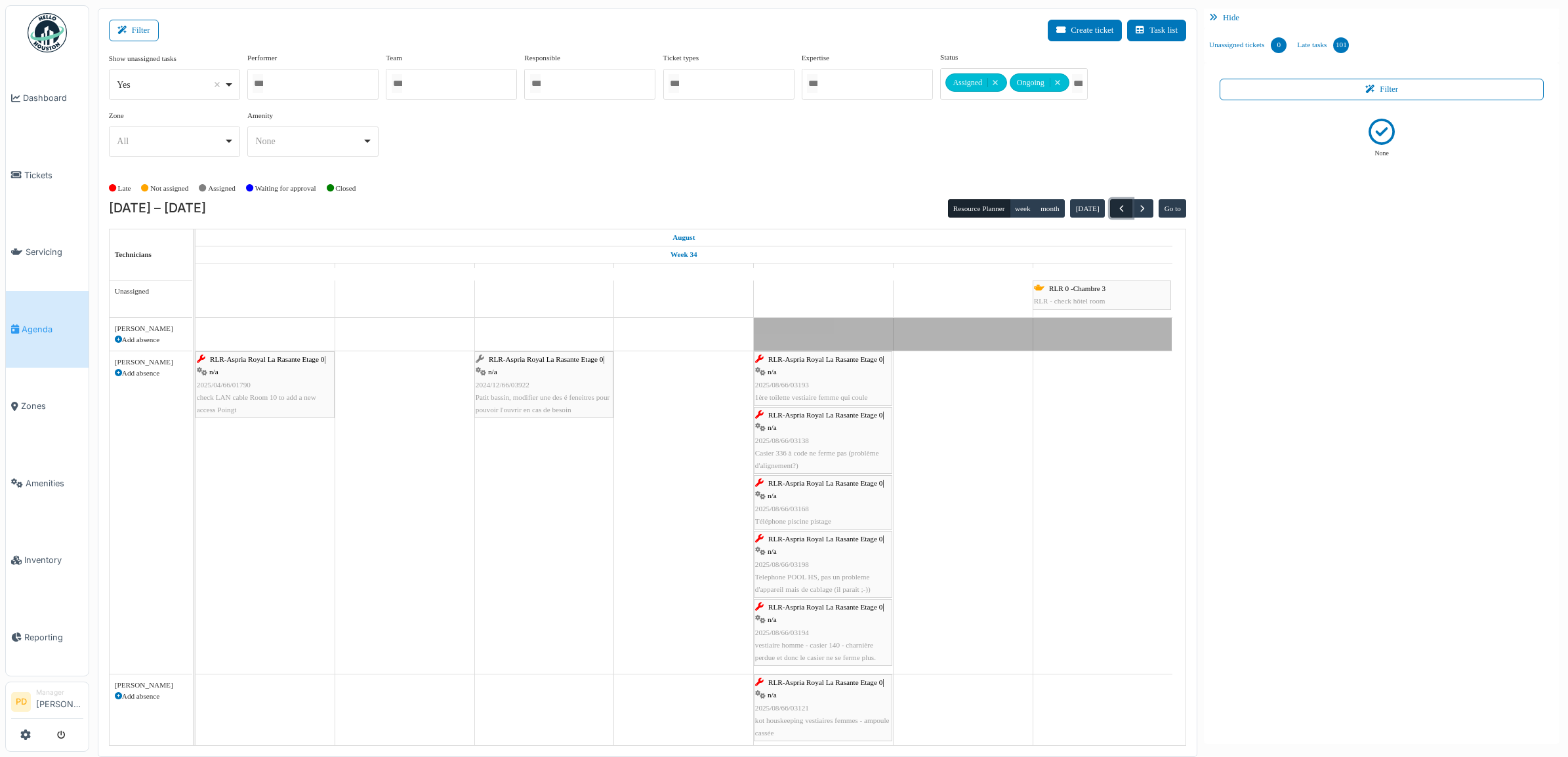
click at [1120, 207] on span "button" at bounding box center [1122, 209] width 12 height 12
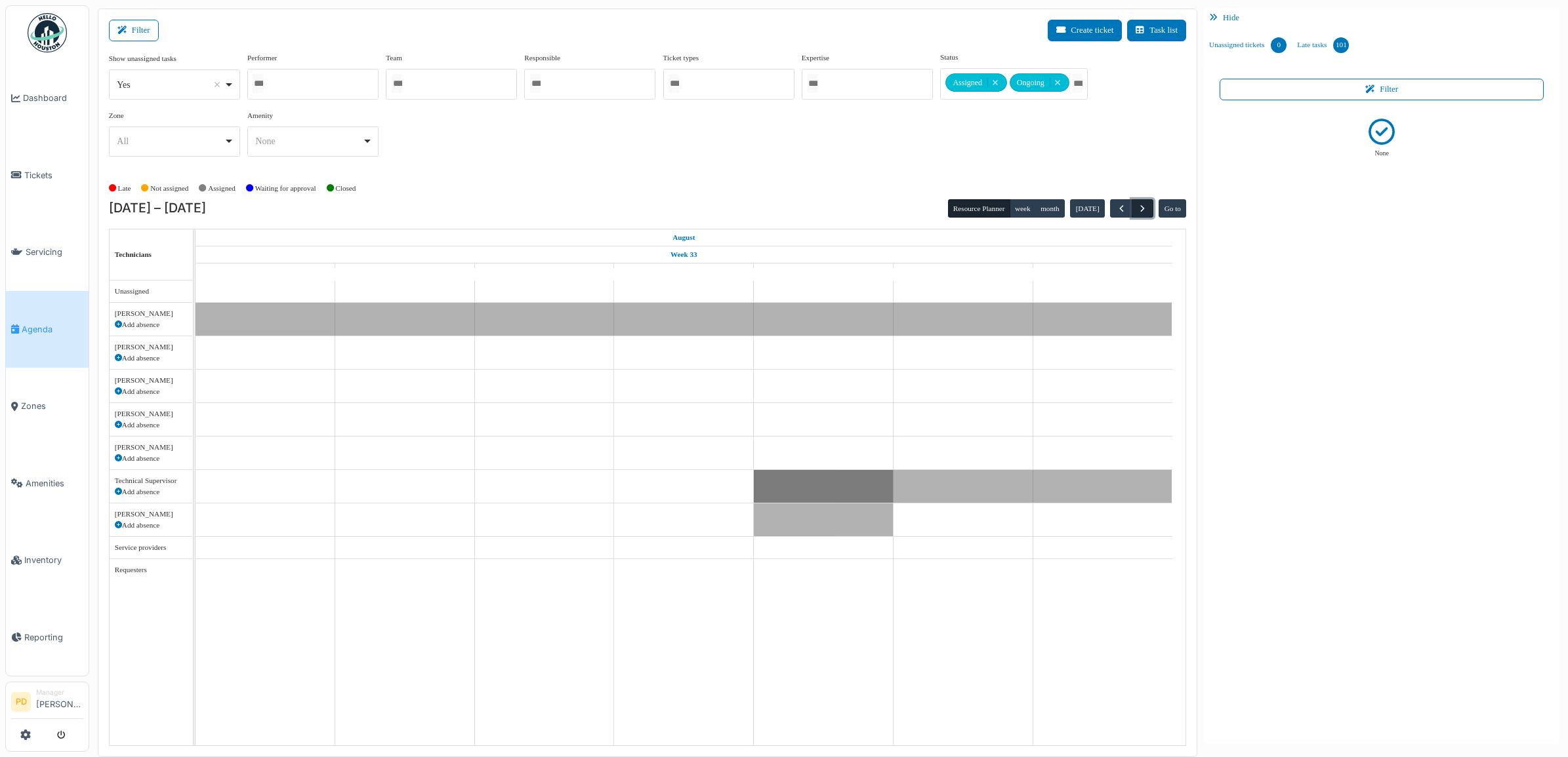
click at [1147, 211] on button "button" at bounding box center [1142, 209] width 21 height 19
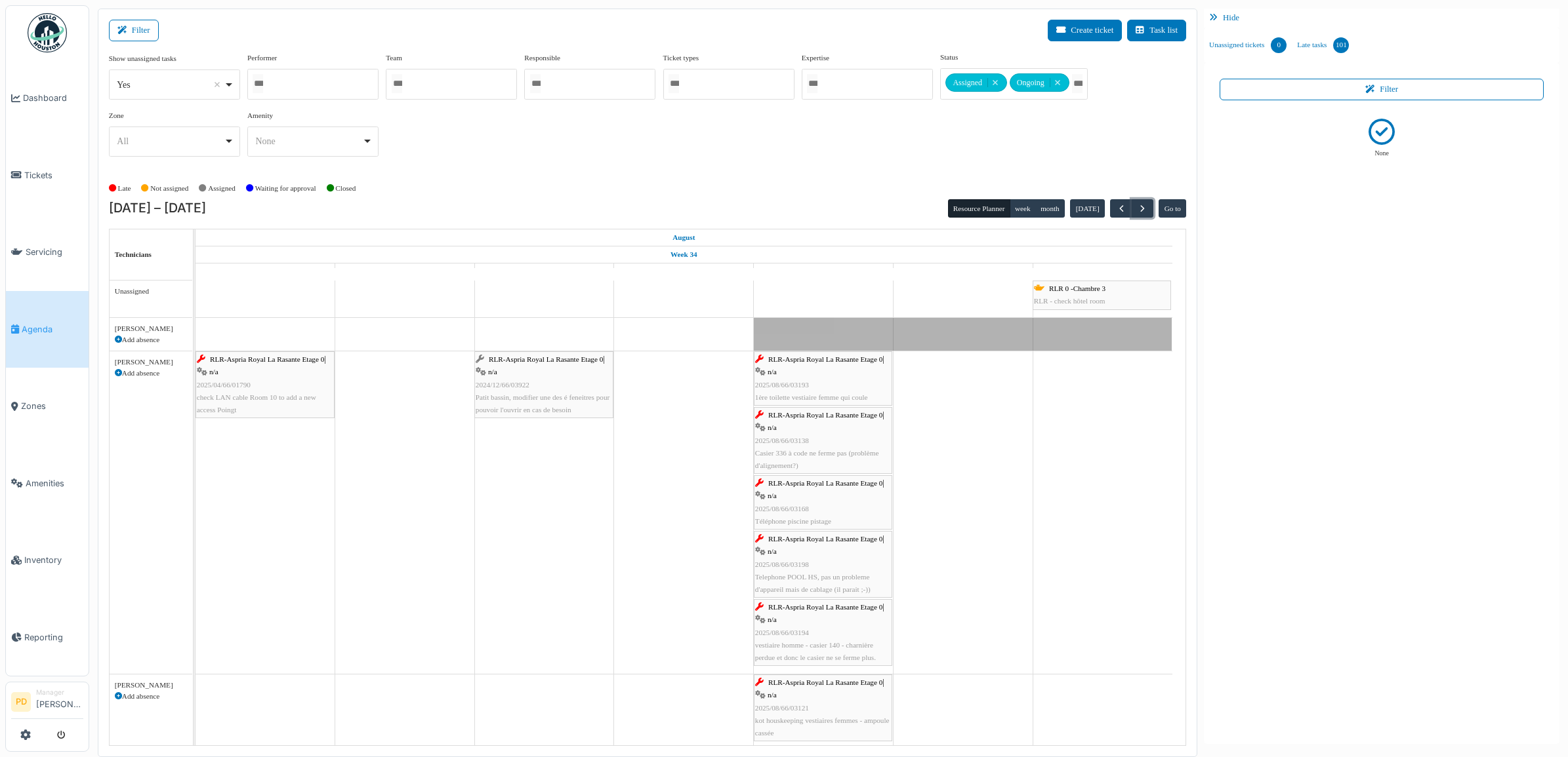
click at [277, 359] on span "RLR-Aspria Royal La Rasante Etage 0" at bounding box center [267, 360] width 114 height 8
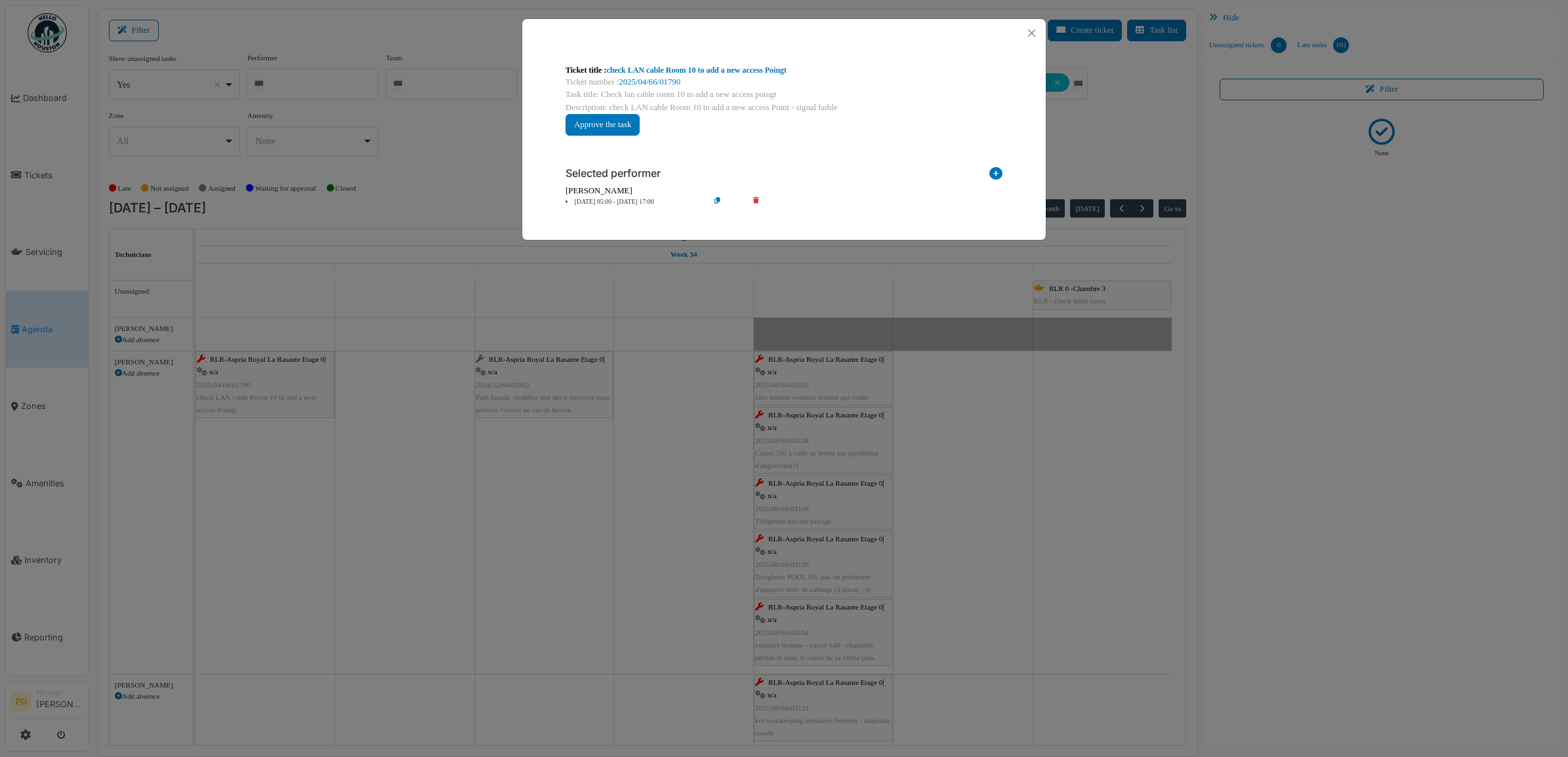
click at [613, 199] on li "18 Aug 05:00 - 18 Aug 17:00" at bounding box center [634, 202] width 150 height 10
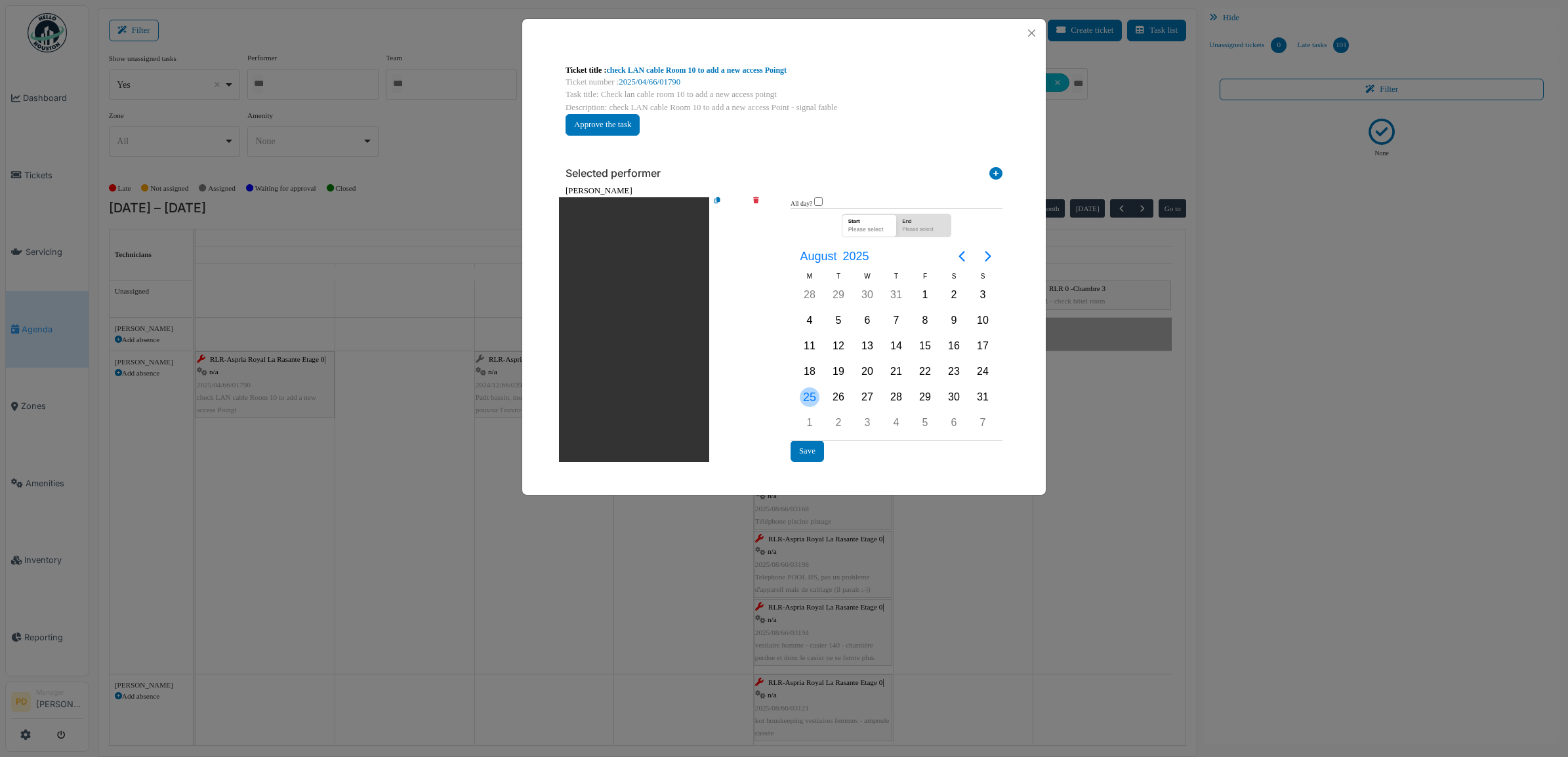
click at [816, 398] on div "25" at bounding box center [810, 397] width 19 height 19
click at [809, 423] on div "1" at bounding box center [810, 422] width 19 height 19
drag, startPoint x: 811, startPoint y: 397, endPoint x: 809, endPoint y: 422, distance: 25.1
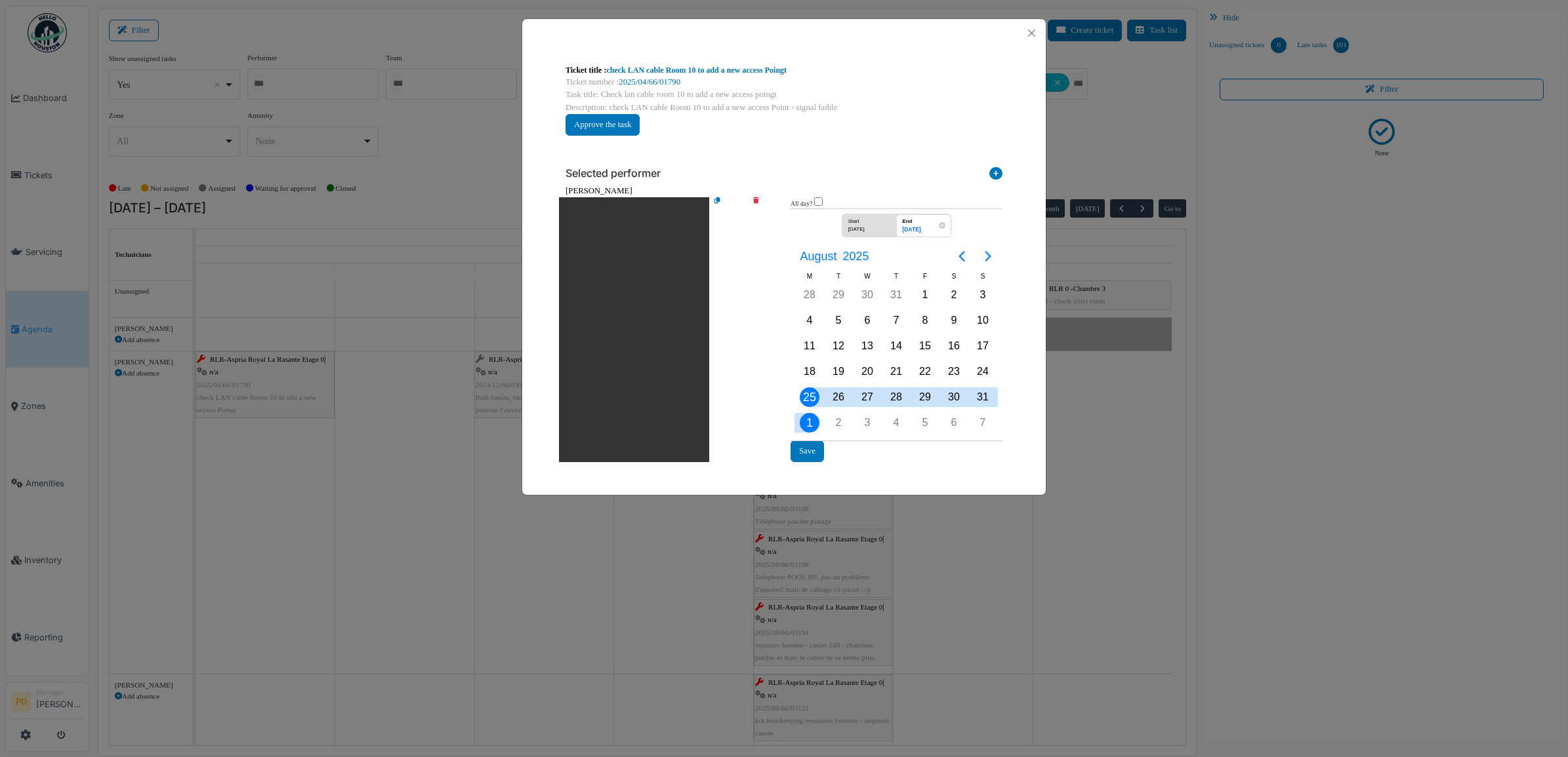
click at [811, 398] on div "25" at bounding box center [810, 397] width 19 height 19
click at [809, 422] on div "1" at bounding box center [810, 422] width 19 height 19
click at [811, 422] on div "1" at bounding box center [810, 422] width 19 height 19
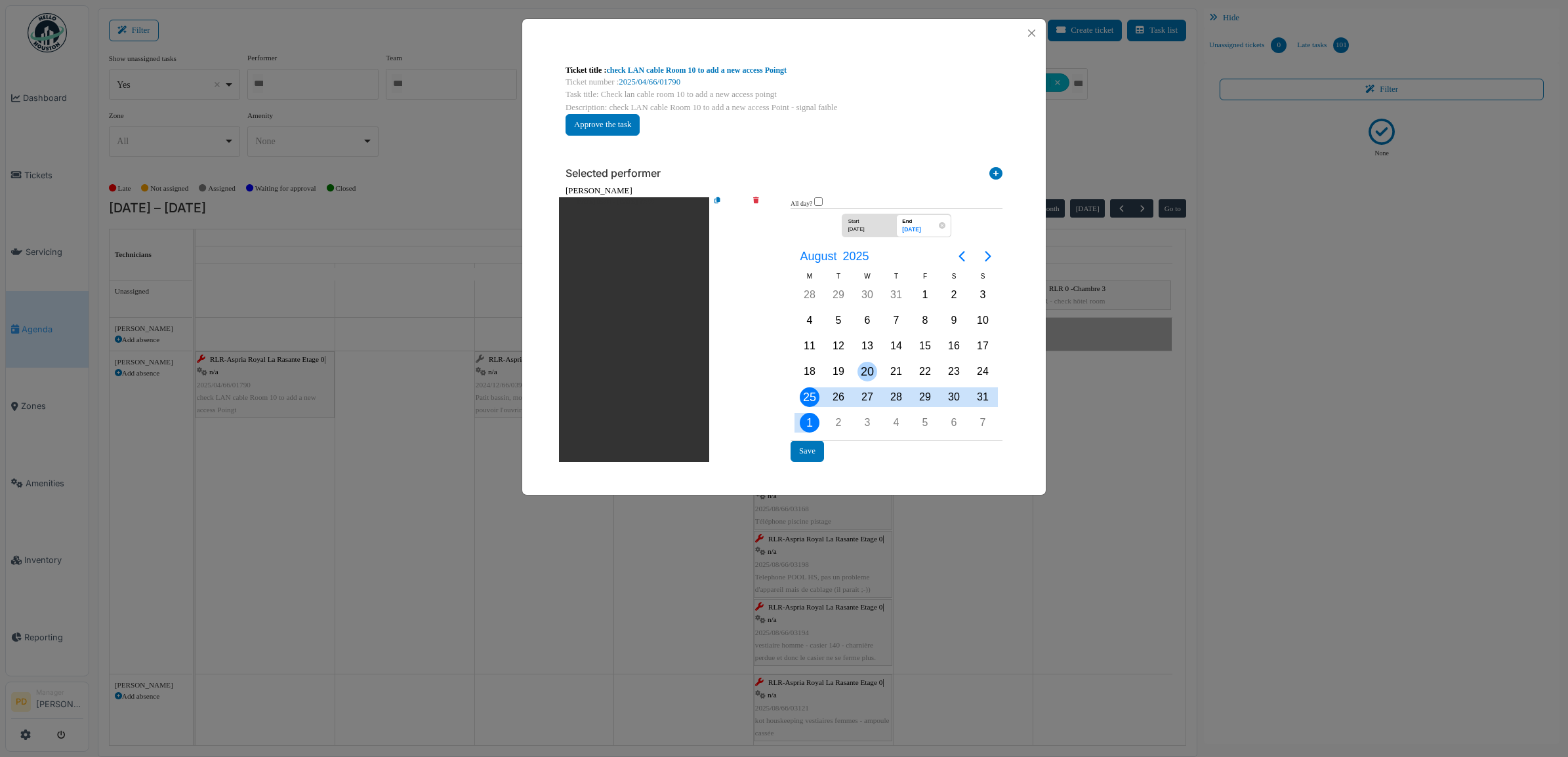
click at [864, 372] on div "20" at bounding box center [868, 371] width 19 height 19
click at [862, 223] on div "Start" at bounding box center [866, 220] width 41 height 12
click at [807, 421] on div "1" at bounding box center [810, 422] width 19 height 19
click at [809, 450] on button "Save" at bounding box center [807, 451] width 34 height 21
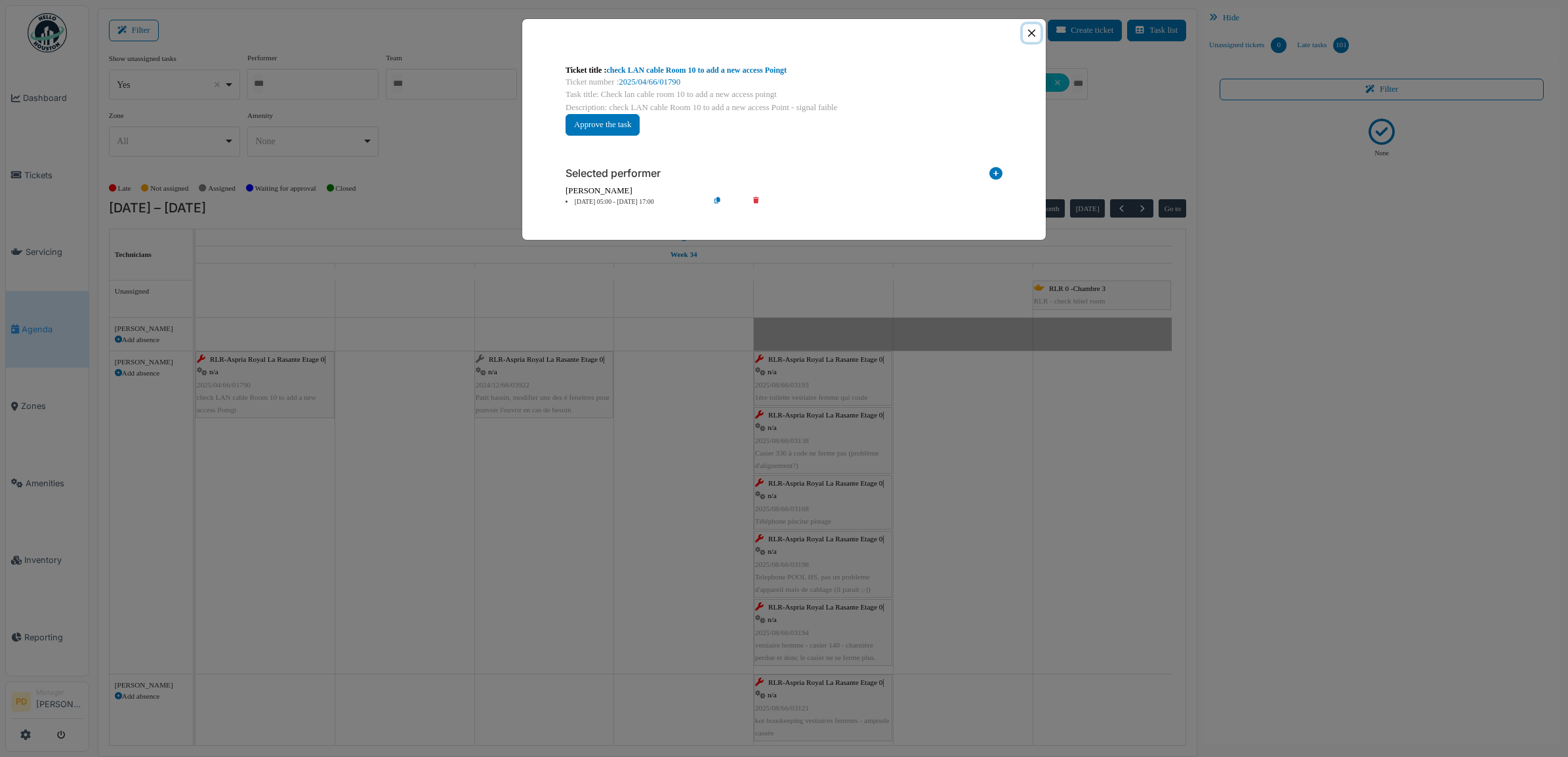
click at [1033, 31] on button "Close" at bounding box center [1031, 33] width 17 height 17
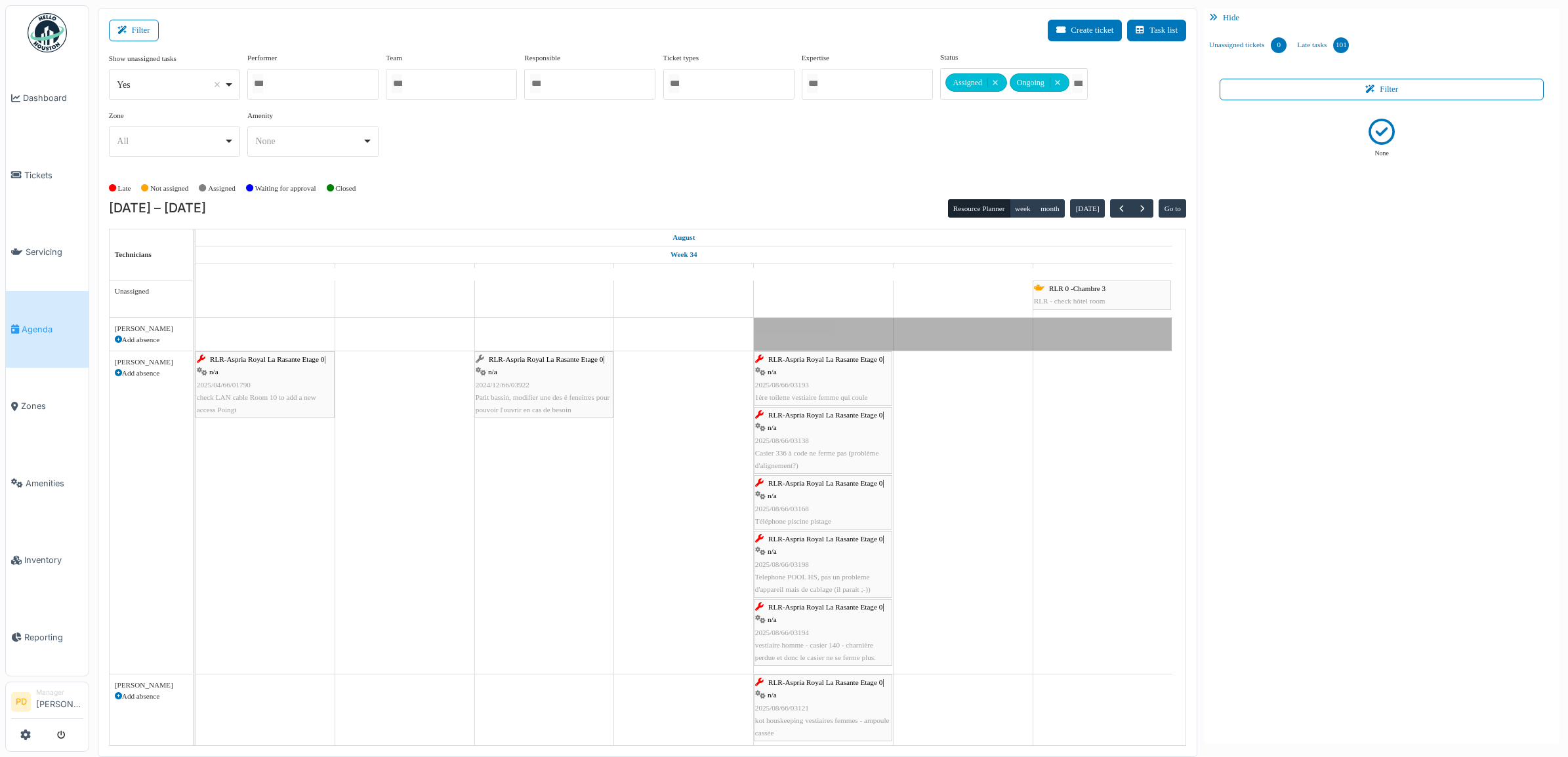
click at [533, 362] on span "RLR-Aspria Royal La Rasante Etage 0" at bounding box center [546, 360] width 114 height 8
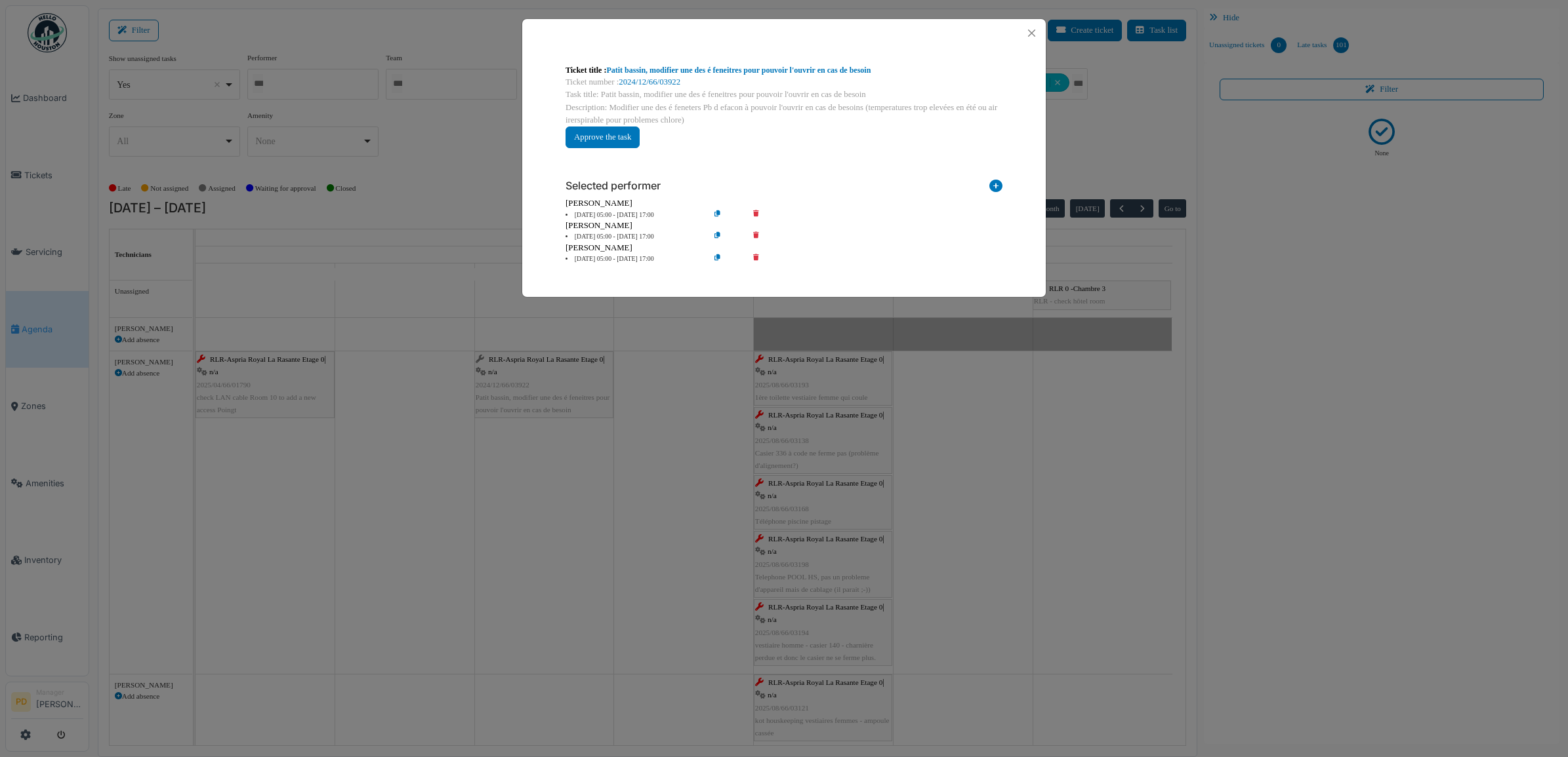
click at [618, 213] on li "20 Aug 05:00 - 20 Aug 17:00" at bounding box center [634, 216] width 150 height 10
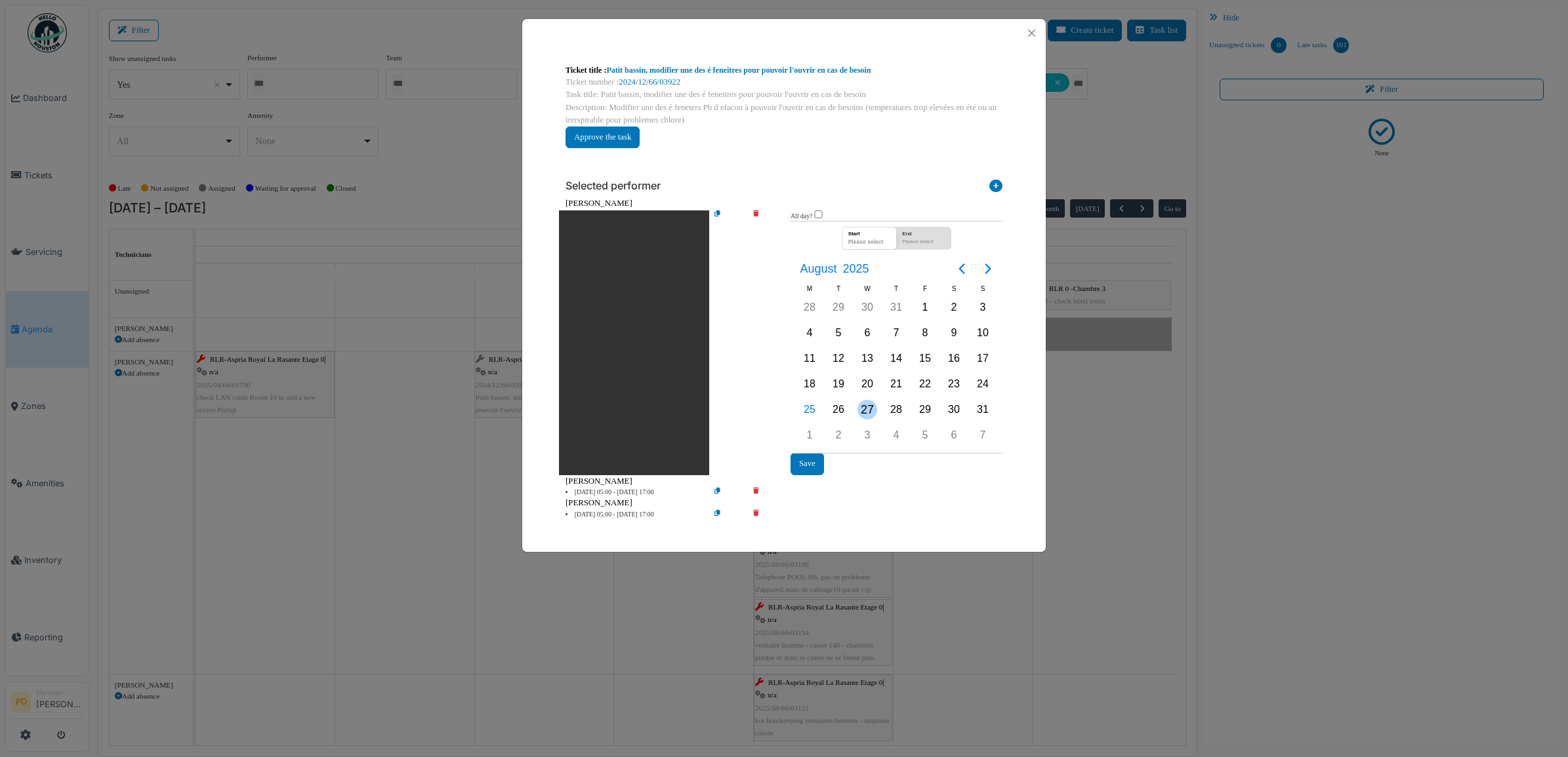
click at [863, 404] on div "27" at bounding box center [868, 410] width 19 height 19
click at [798, 457] on button "Save" at bounding box center [807, 464] width 34 height 21
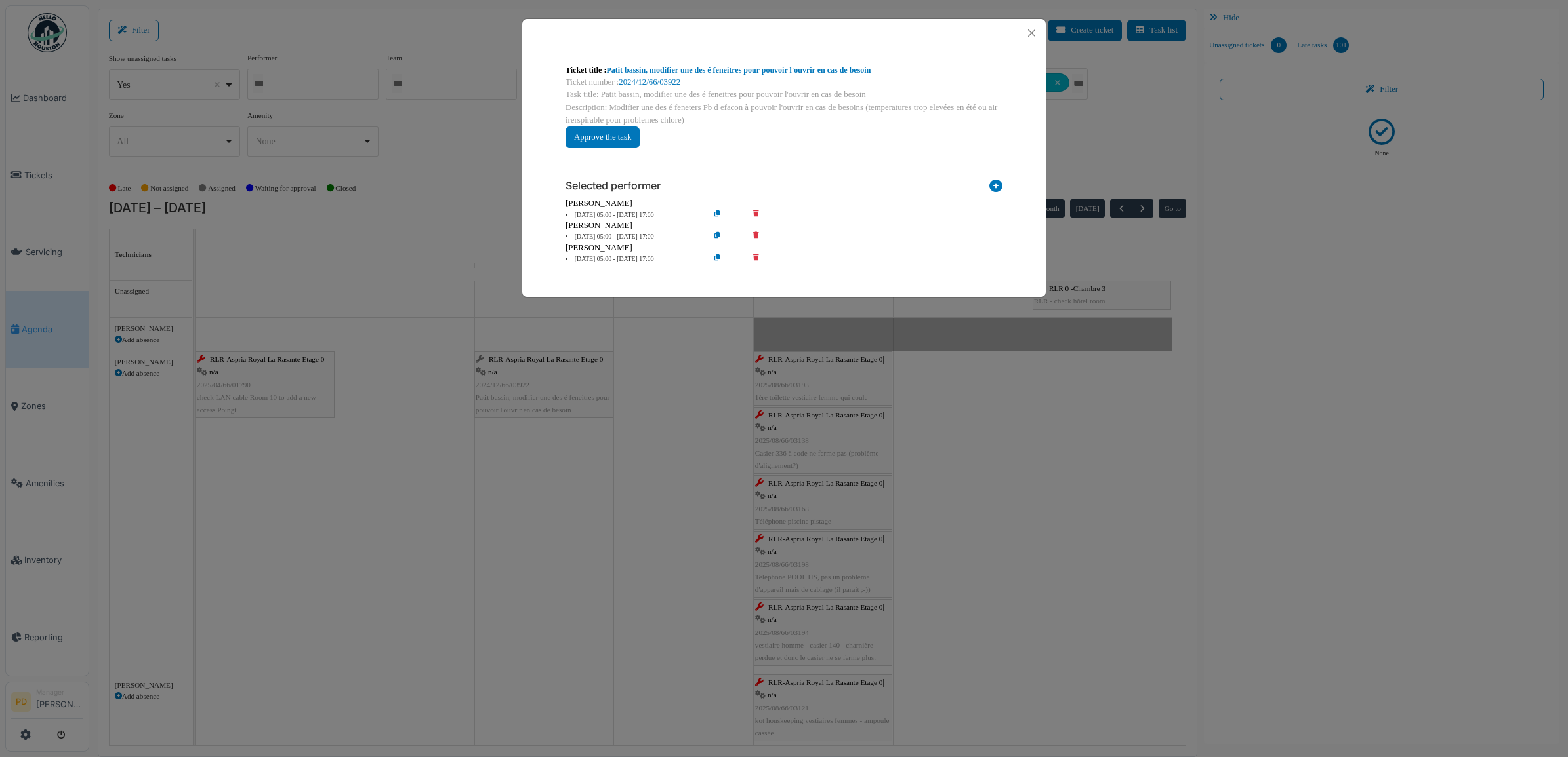
click at [632, 235] on li "25 Aug 05:00 - 25 Aug 17:00" at bounding box center [634, 237] width 150 height 10
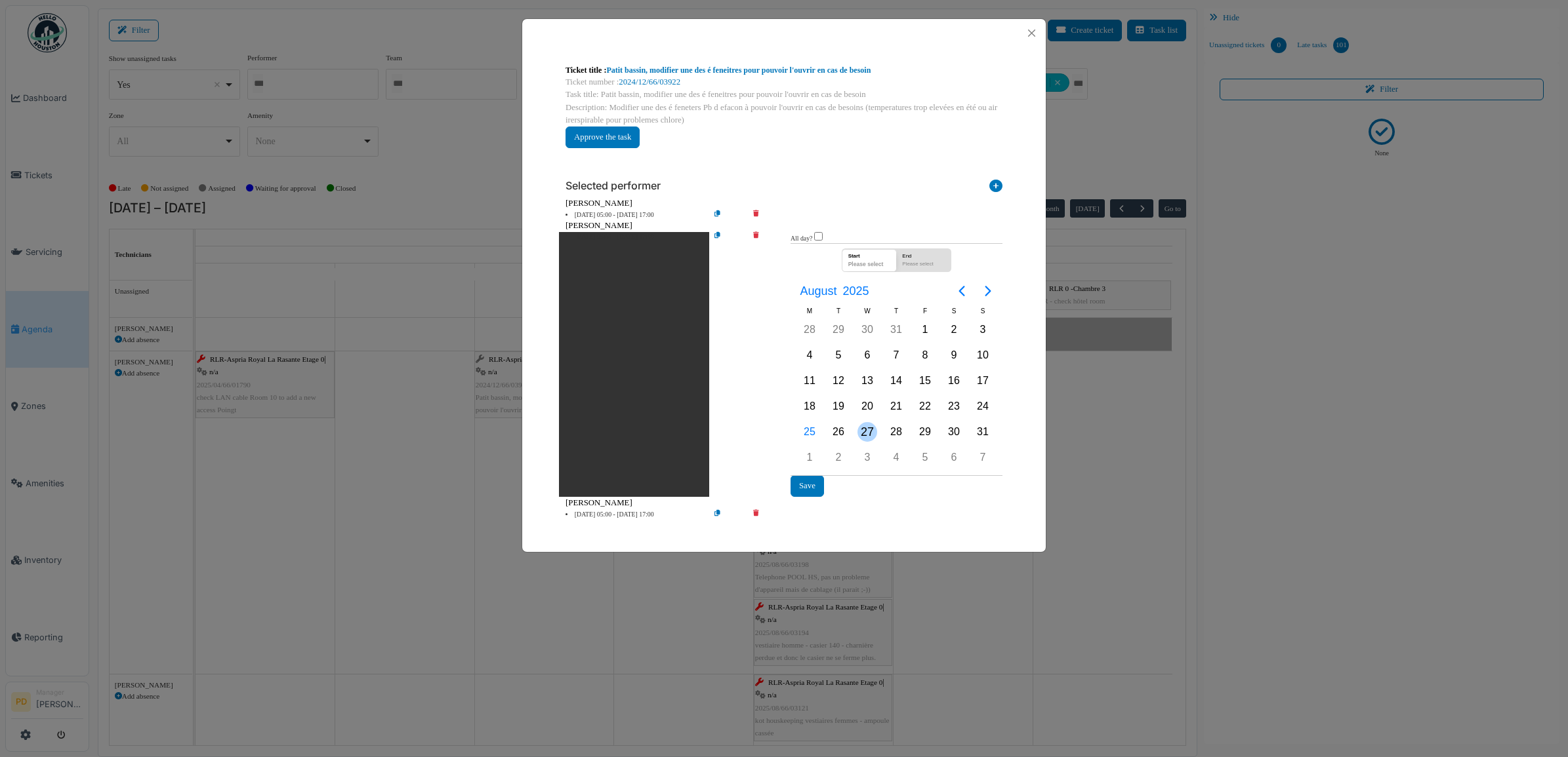
click at [868, 437] on div "27" at bounding box center [868, 432] width 19 height 19
click at [868, 436] on div "27" at bounding box center [868, 432] width 19 height 19
drag, startPoint x: 802, startPoint y: 480, endPoint x: 700, endPoint y: 318, distance: 191.4
click at [801, 480] on button "Save" at bounding box center [807, 486] width 34 height 21
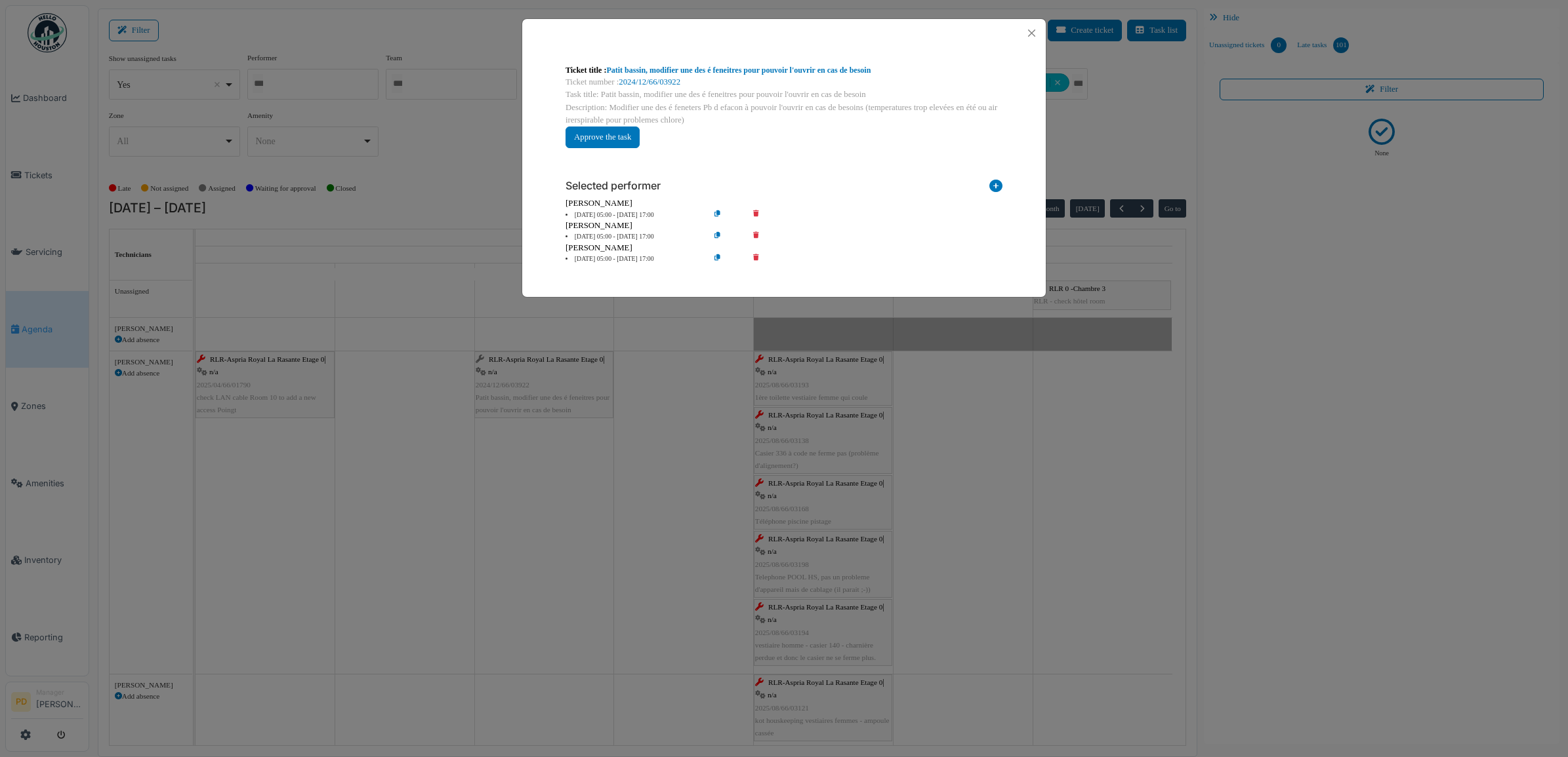
click at [637, 260] on li "22 Aug 05:00 - 22 Aug 17:00" at bounding box center [634, 259] width 150 height 10
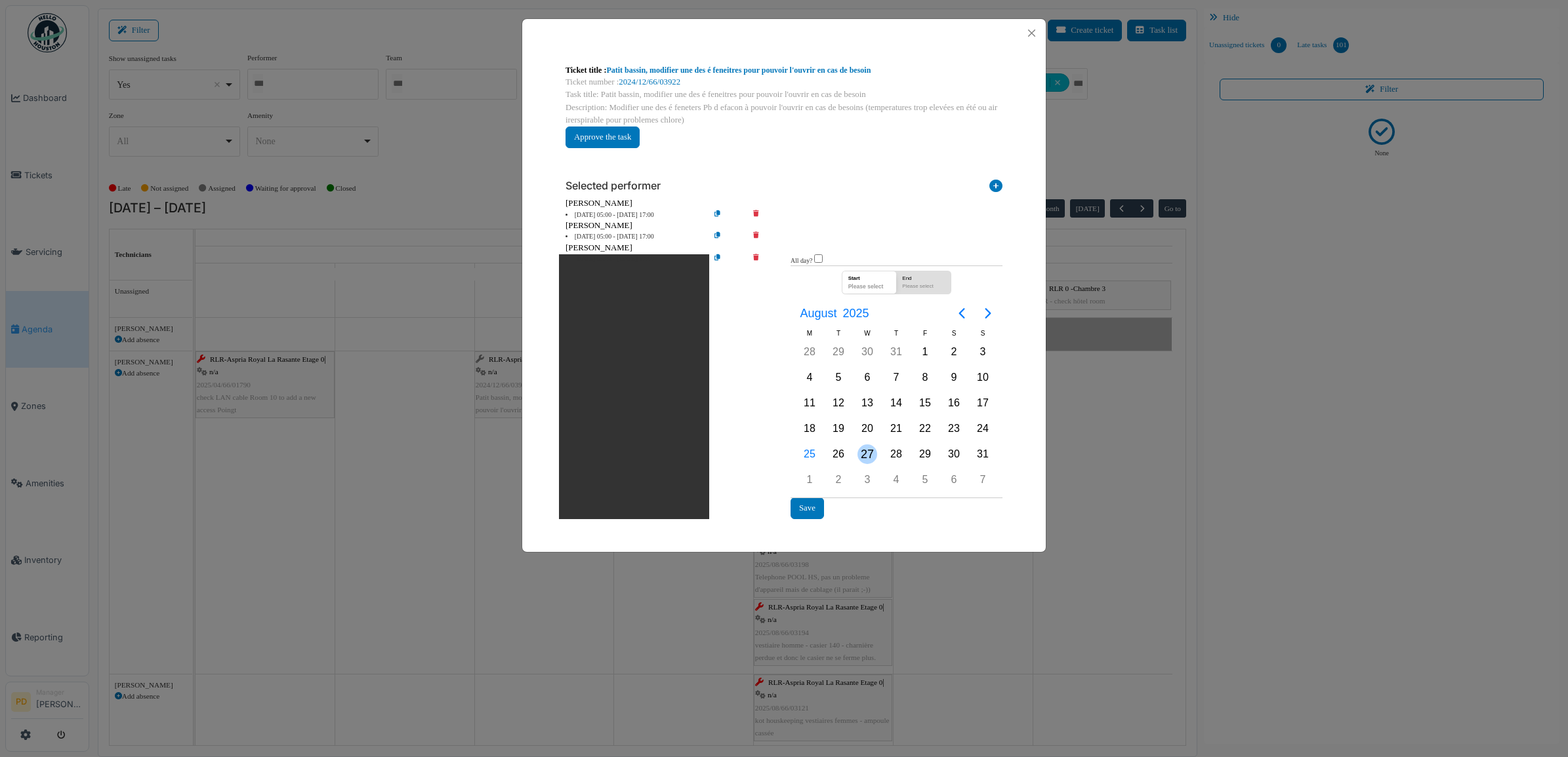
click at [872, 451] on div "27" at bounding box center [868, 454] width 19 height 19
click at [872, 451] on div "27" at bounding box center [868, 454] width 19 height 19
click at [814, 505] on button "Save" at bounding box center [807, 509] width 34 height 21
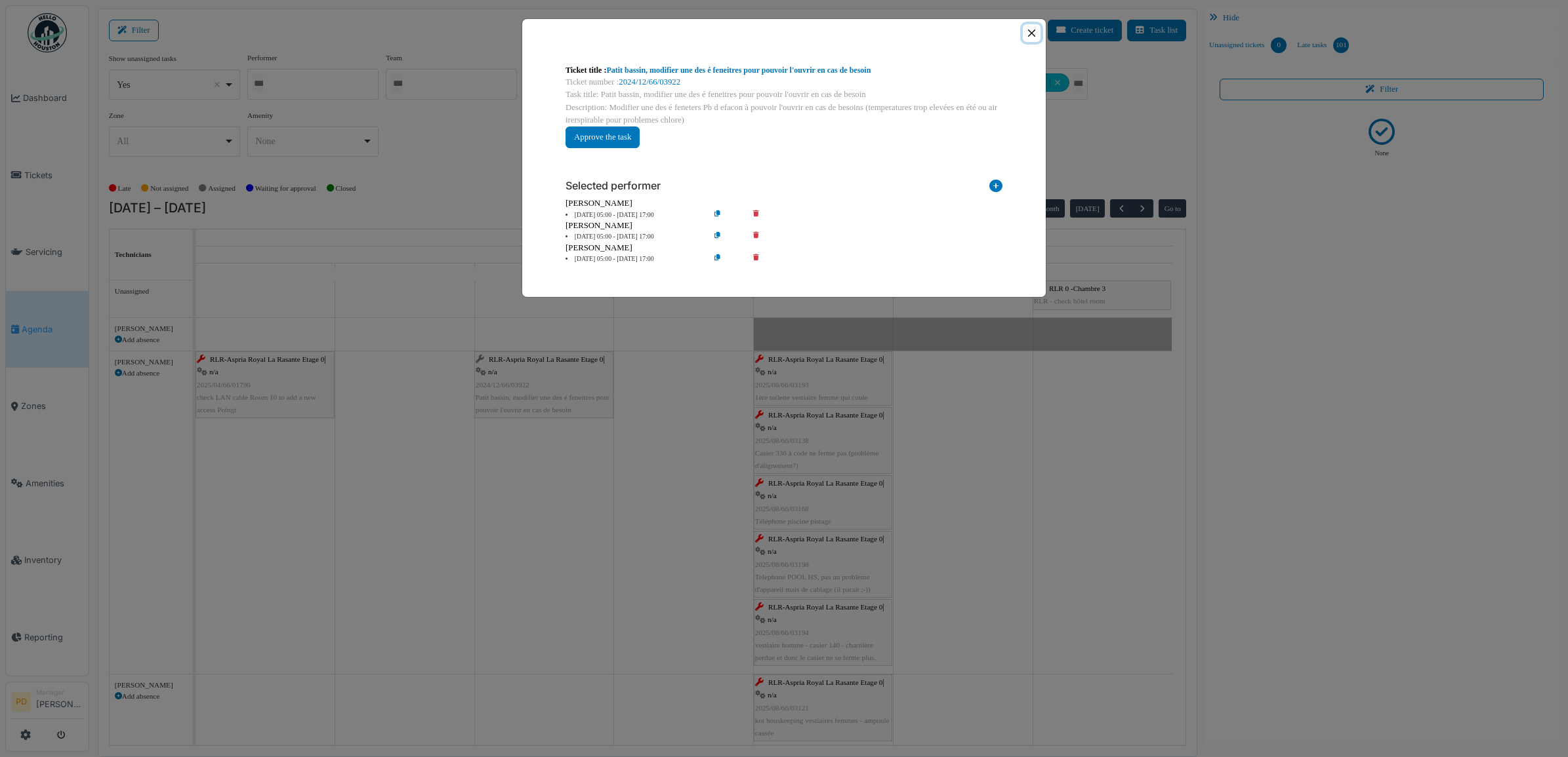
click at [1025, 30] on button "Close" at bounding box center [1031, 33] width 17 height 17
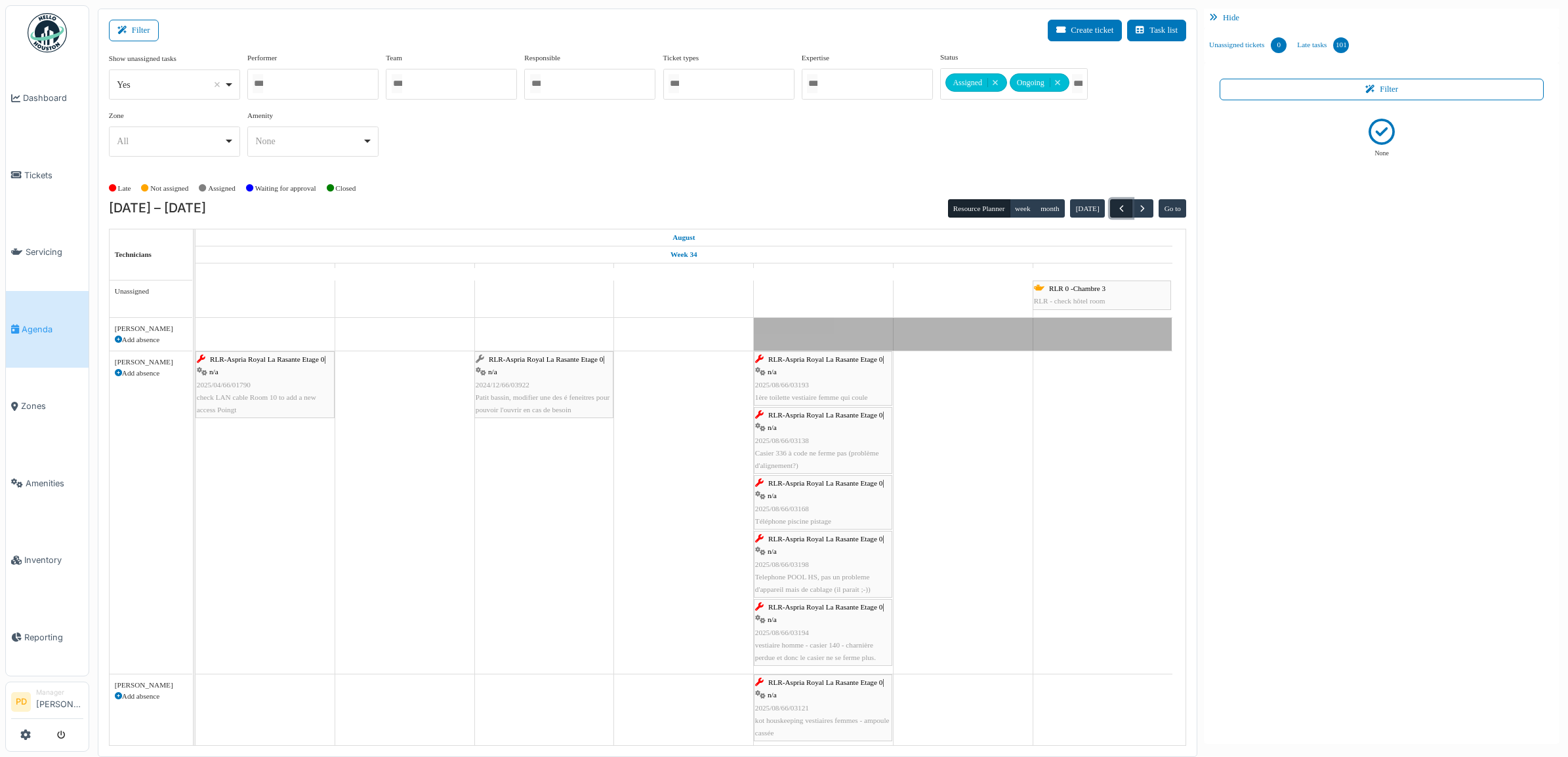
click at [1121, 210] on span "button" at bounding box center [1122, 209] width 12 height 12
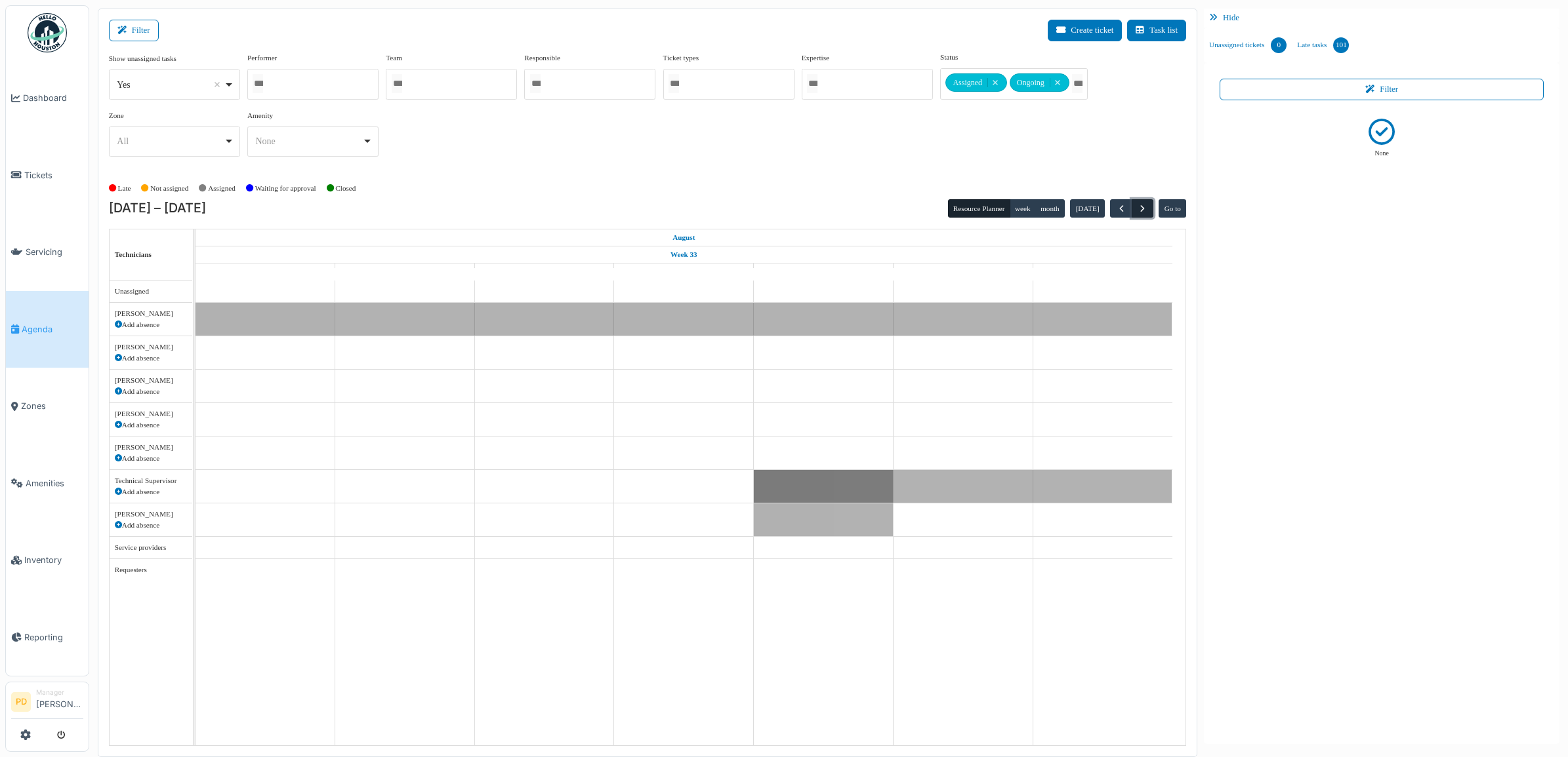
click at [1142, 208] on span "button" at bounding box center [1142, 209] width 12 height 12
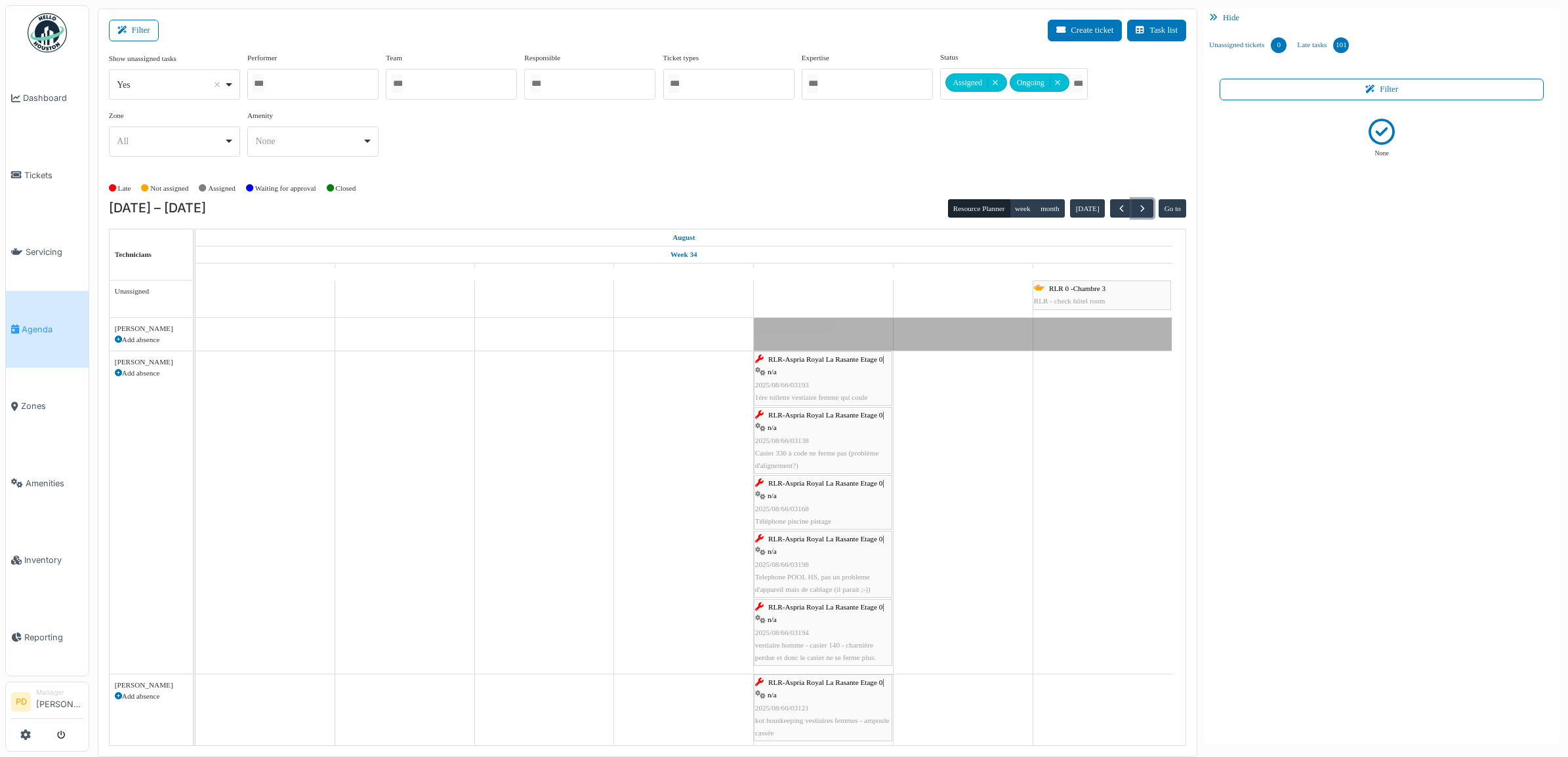
click at [812, 362] on span "RLR-Aspria Royal La Rasante Etage 0" at bounding box center [825, 360] width 114 height 8
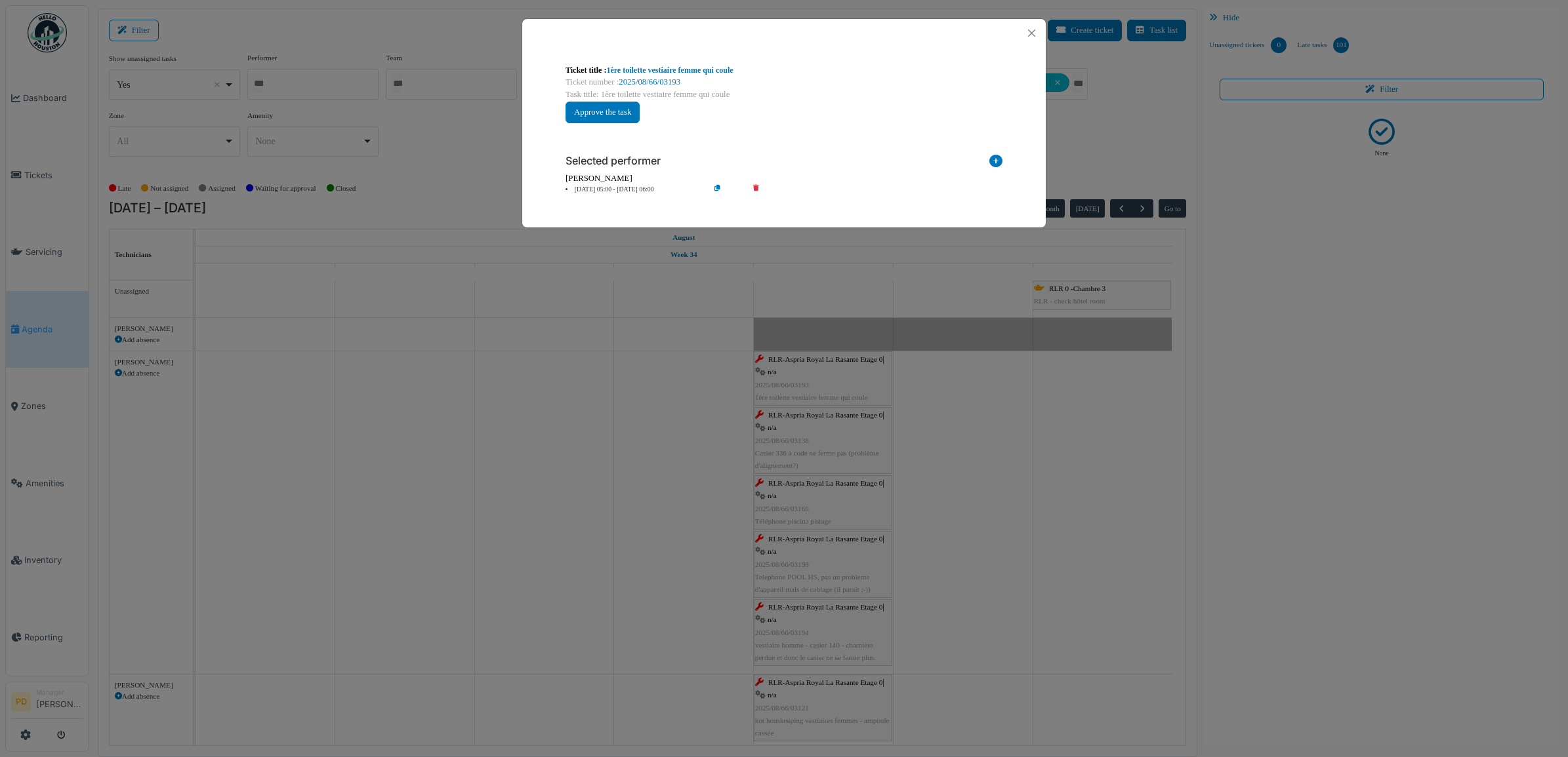
click at [645, 189] on li "22 Aug 05:00 - 22 Aug 06:00" at bounding box center [634, 189] width 150 height 10
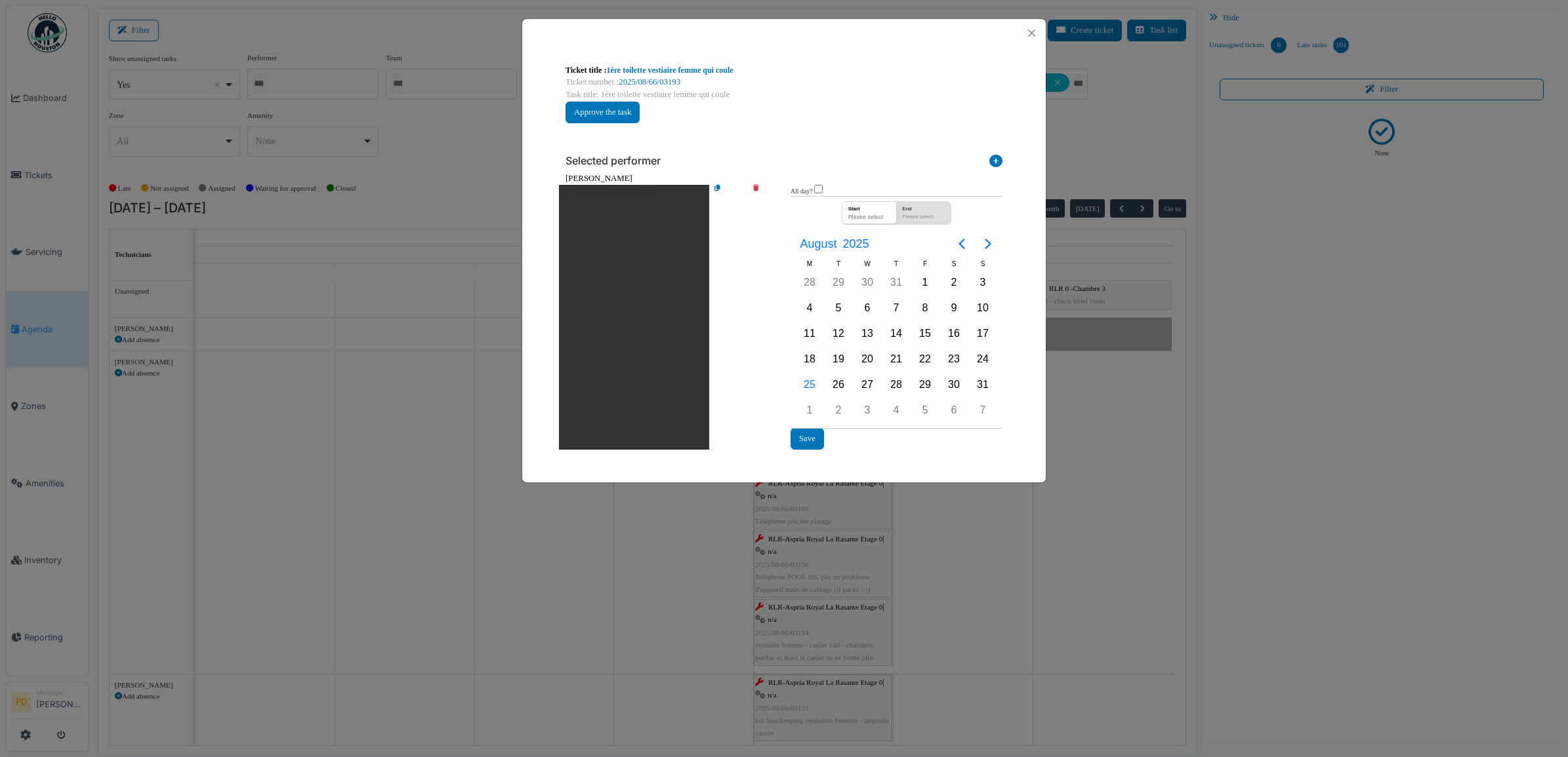
click at [761, 185] on icon at bounding box center [765, 317] width 38 height 265
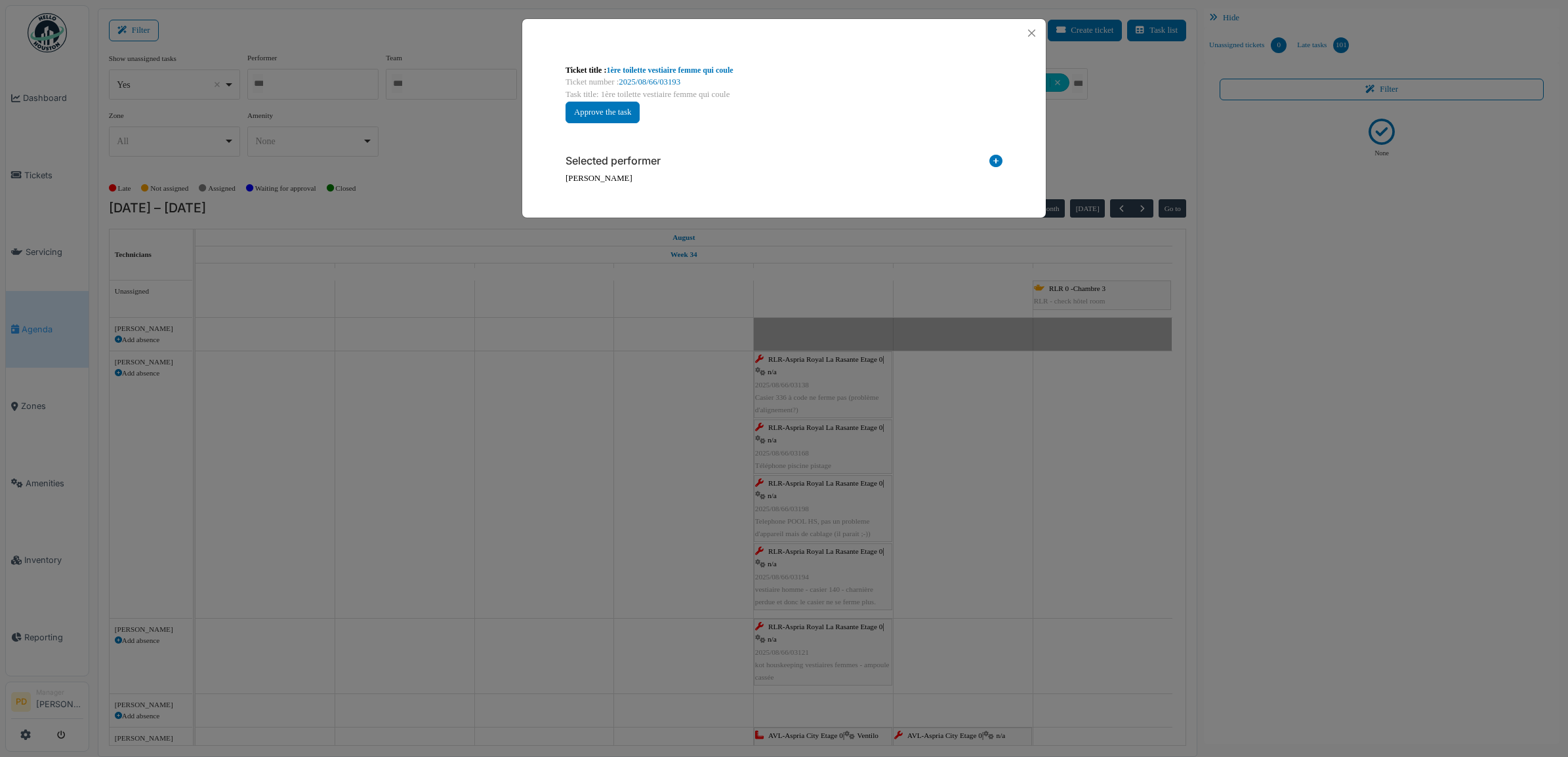
click at [1000, 162] on icon at bounding box center [996, 163] width 14 height 17
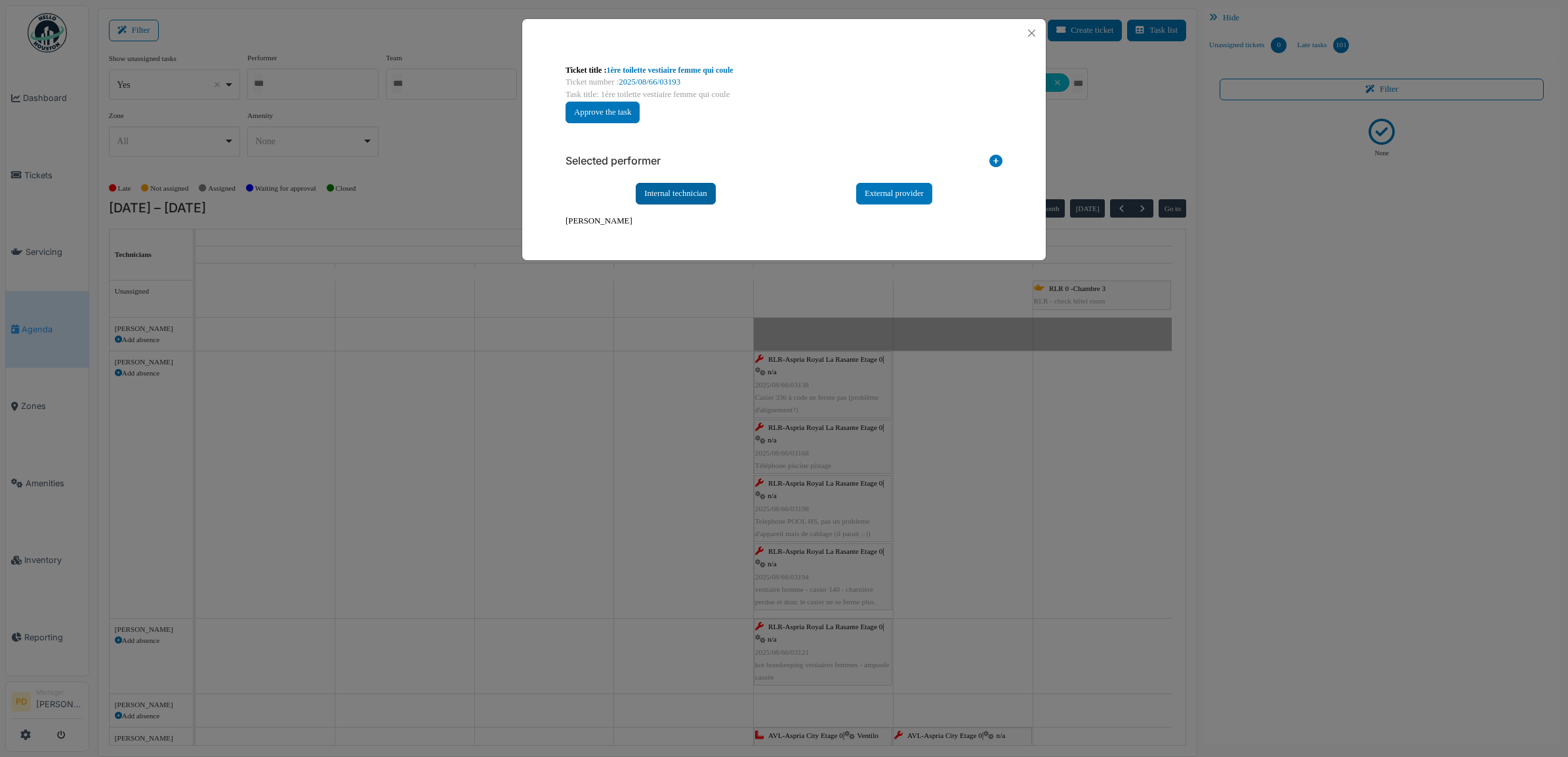
click at [693, 196] on div "Internal technician" at bounding box center [675, 193] width 80 height 21
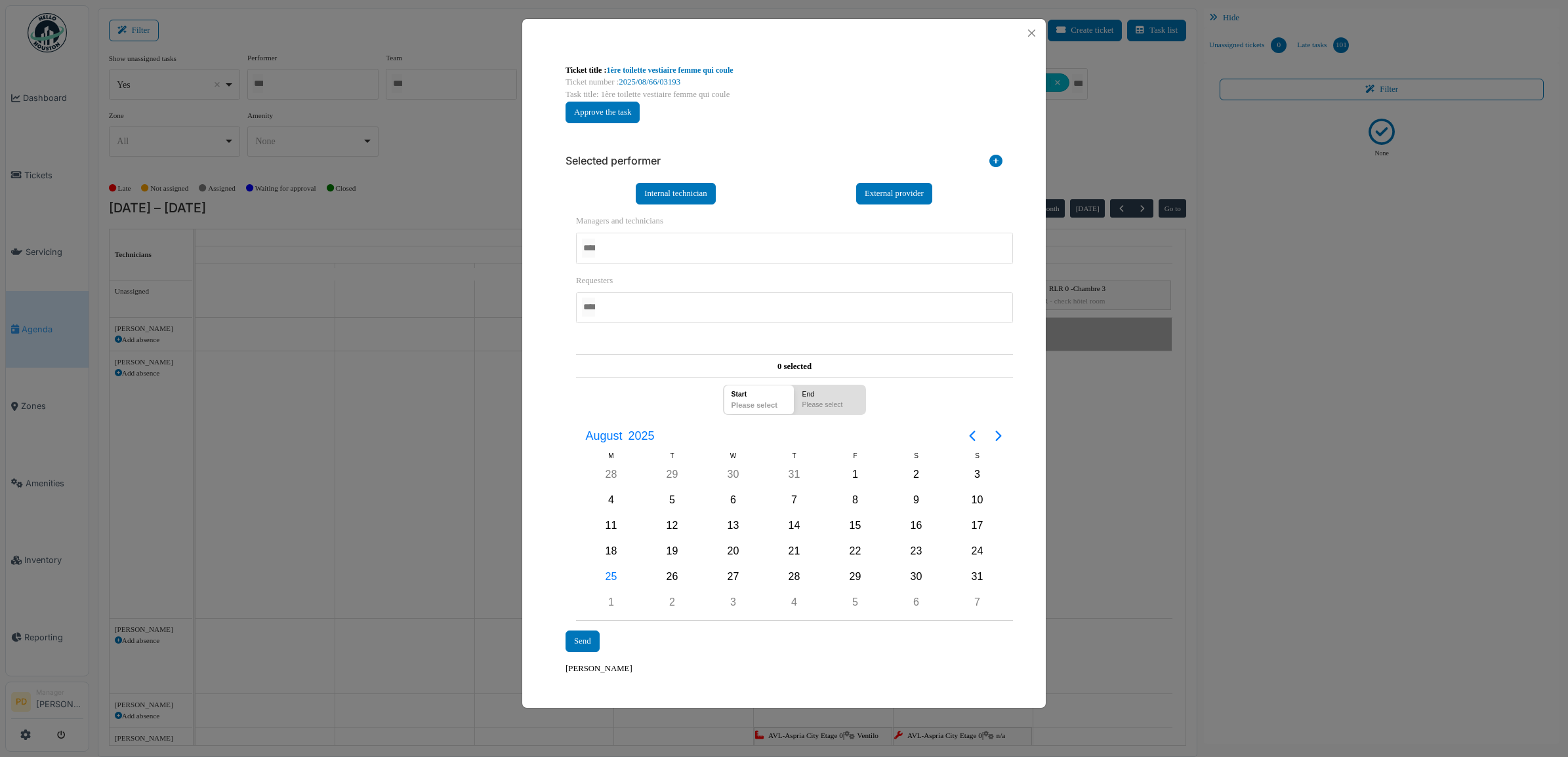
click at [618, 247] on div at bounding box center [795, 248] width 437 height 31
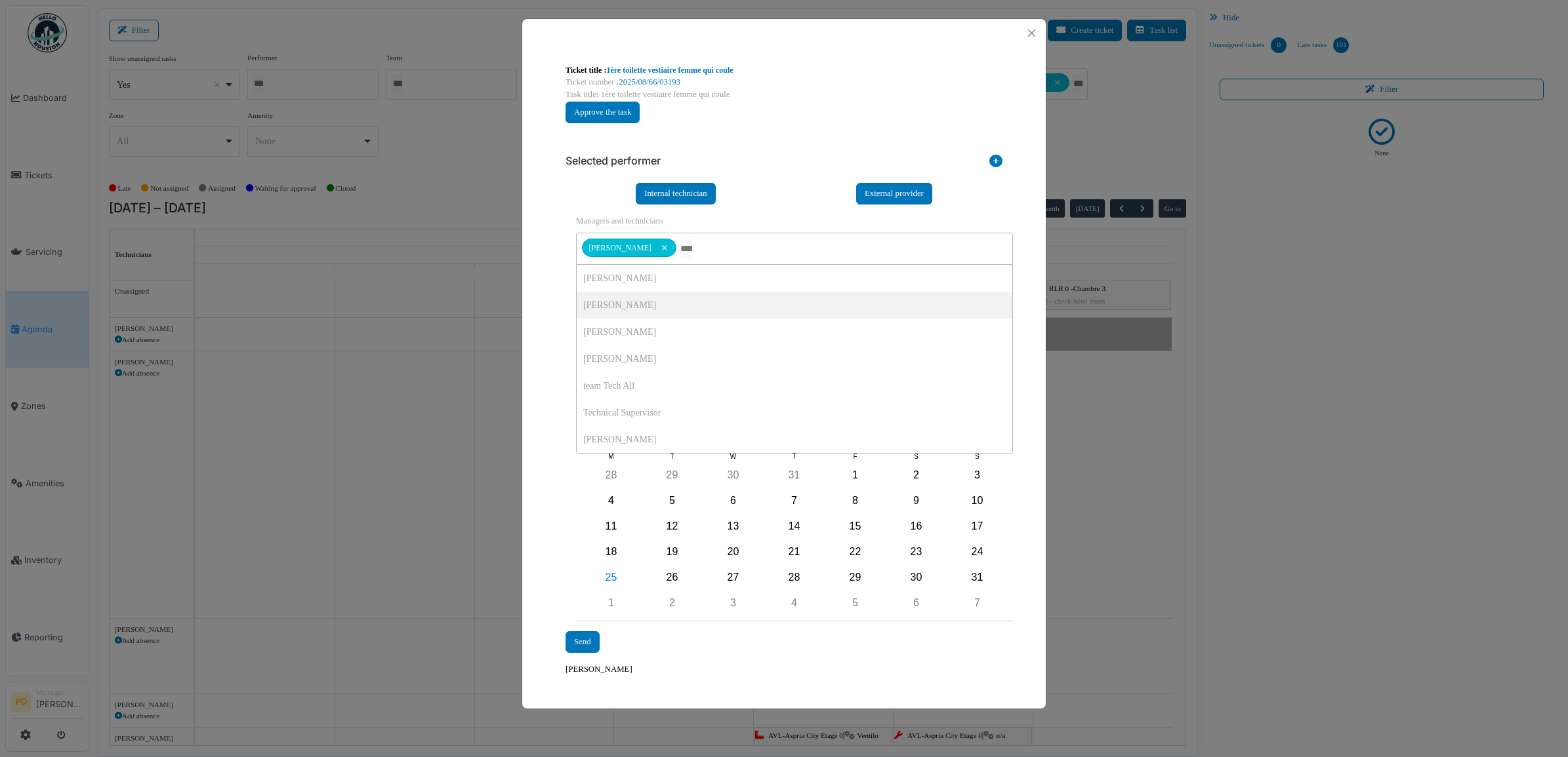
drag, startPoint x: 521, startPoint y: 289, endPoint x: 604, endPoint y: 417, distance: 152.6
click at [521, 292] on div "**********" at bounding box center [784, 364] width 525 height 691
click at [610, 578] on div "25" at bounding box center [611, 577] width 19 height 19
click at [580, 645] on div "Send" at bounding box center [582, 642] width 34 height 21
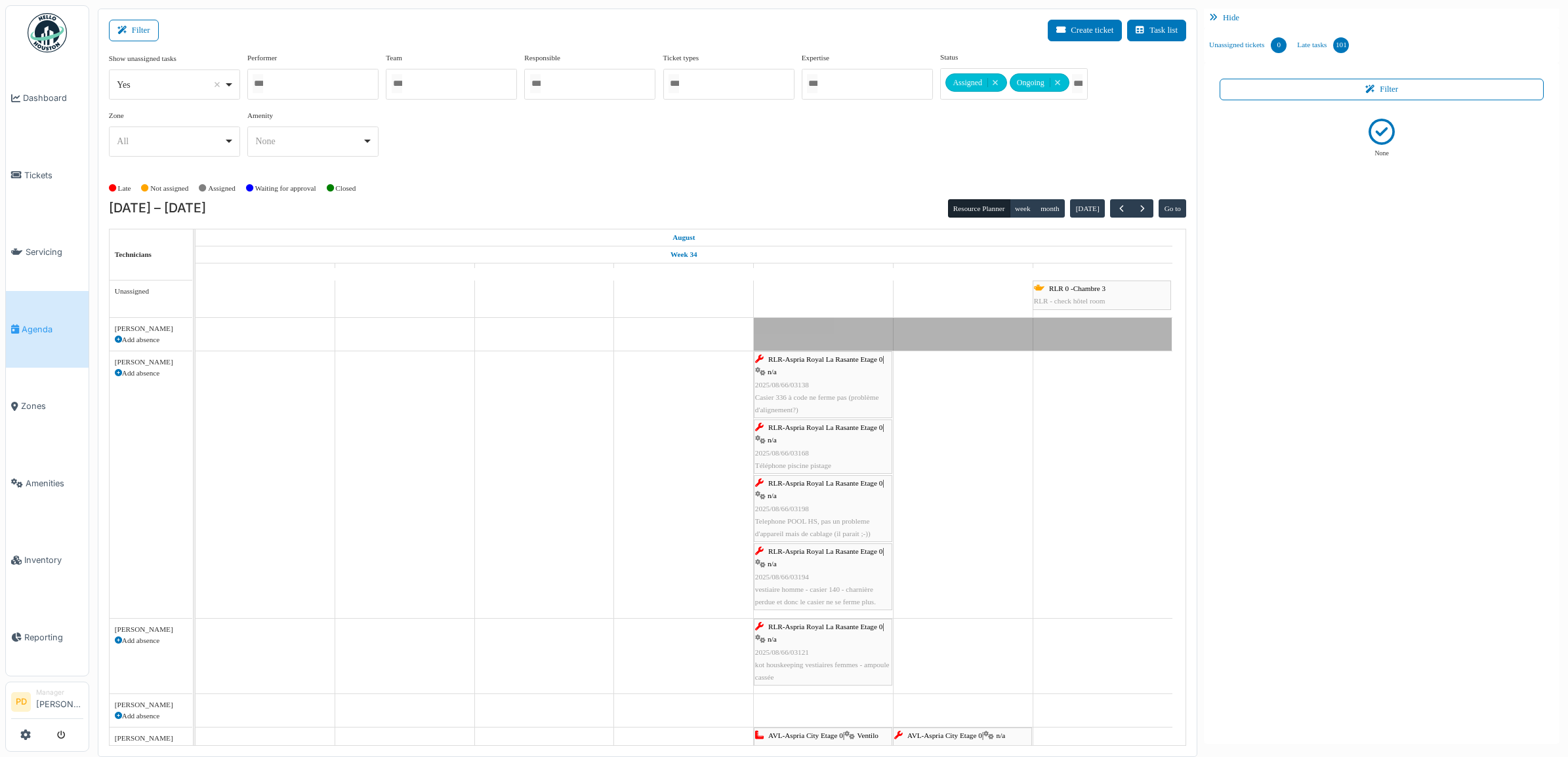
click at [807, 358] on span "RLR-Aspria Royal La Rasante Etage 0" at bounding box center [825, 360] width 114 height 8
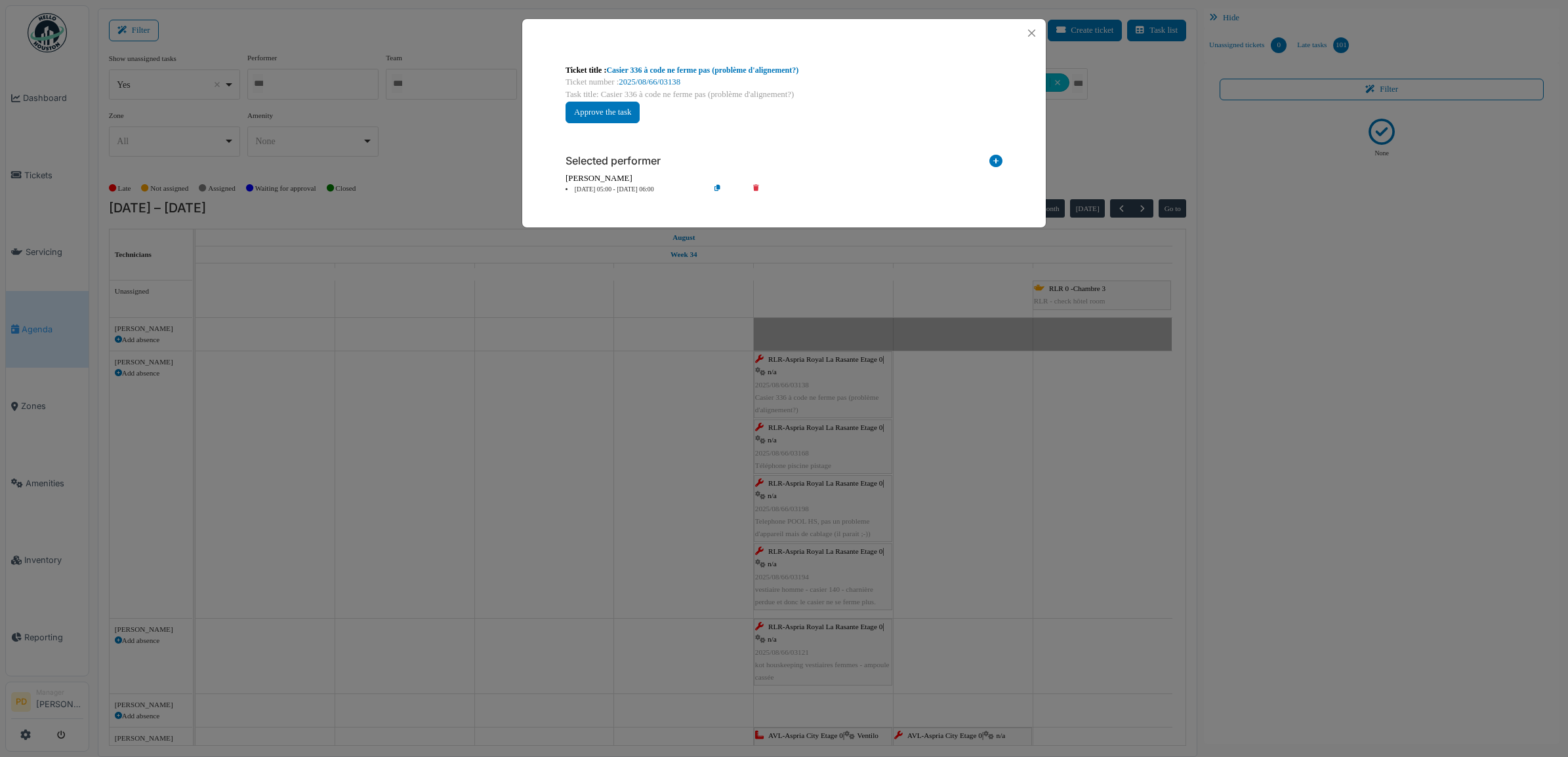
click at [755, 188] on icon at bounding box center [765, 189] width 38 height 10
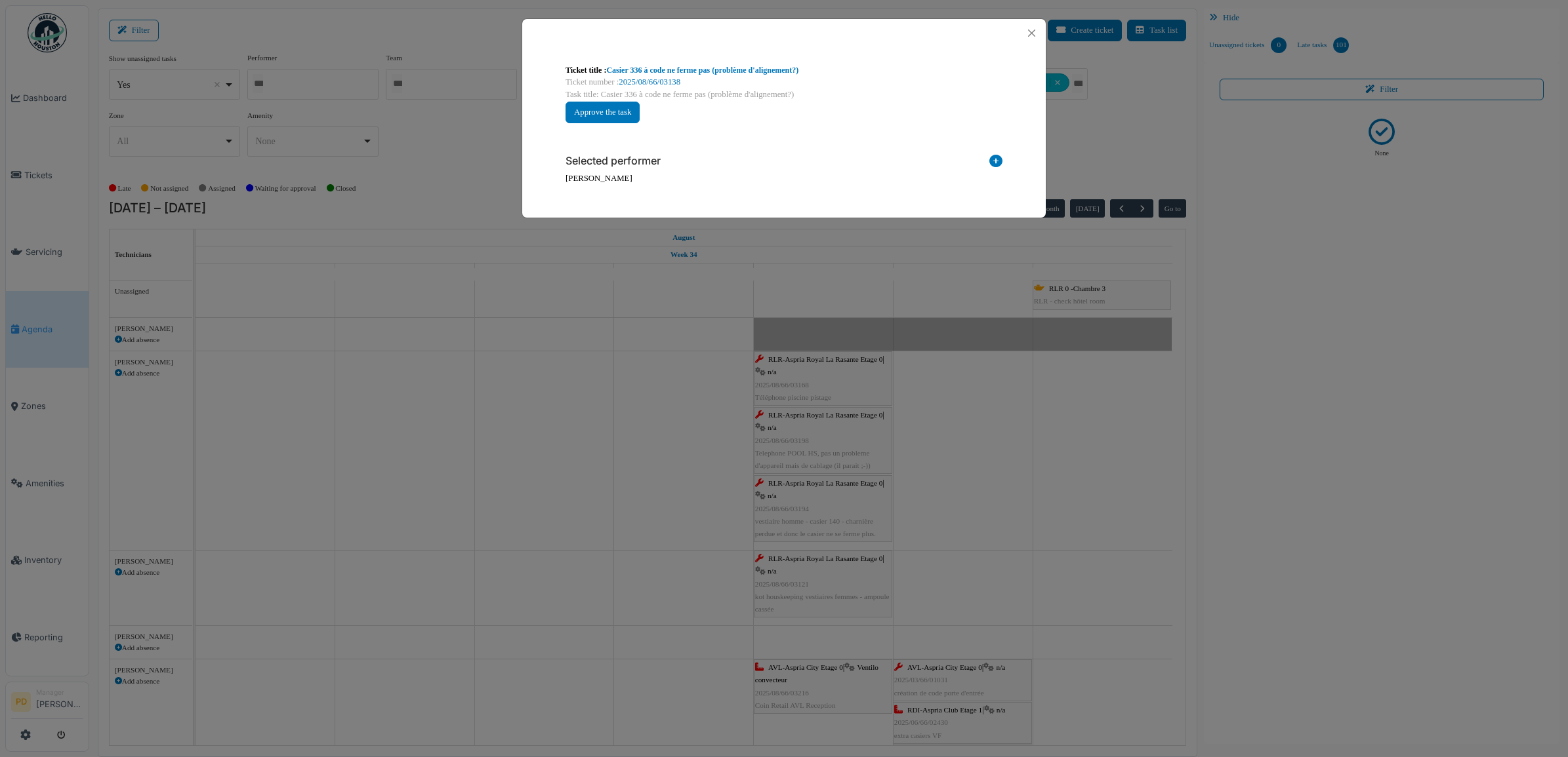
click at [991, 161] on icon at bounding box center [996, 163] width 14 height 17
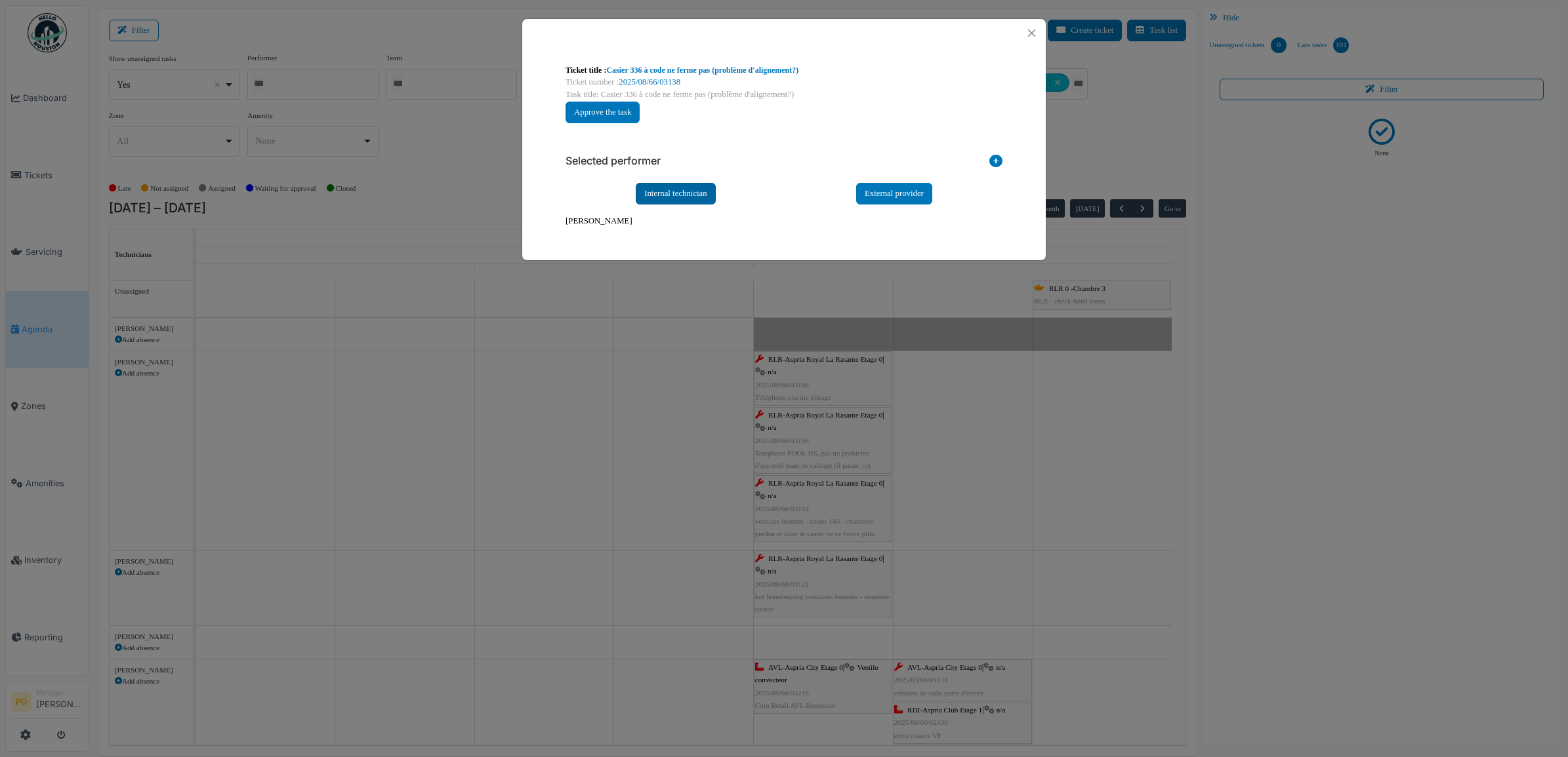
click at [700, 194] on div "Internal technician" at bounding box center [675, 193] width 80 height 21
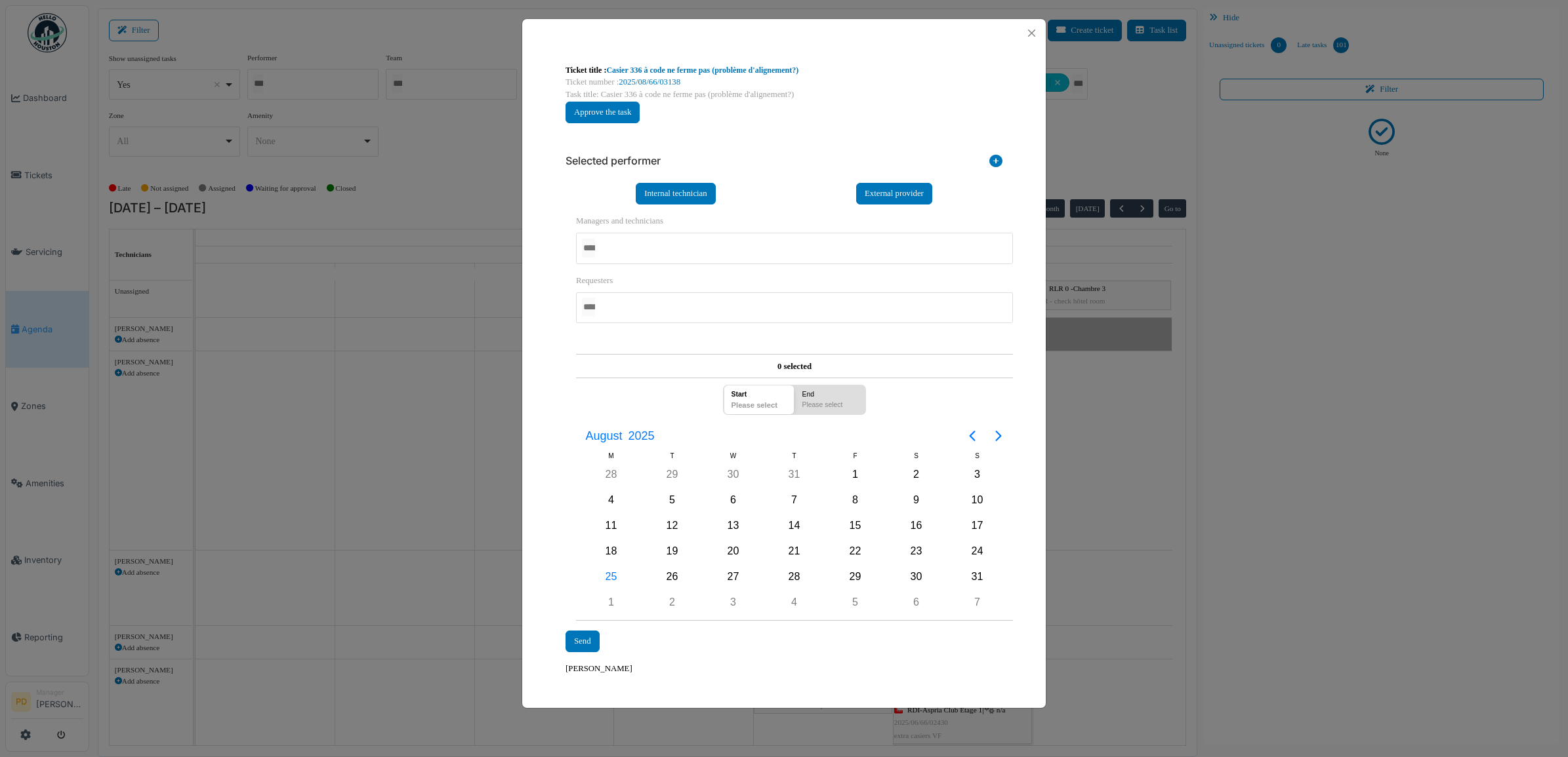
click at [621, 249] on div at bounding box center [795, 248] width 437 height 31
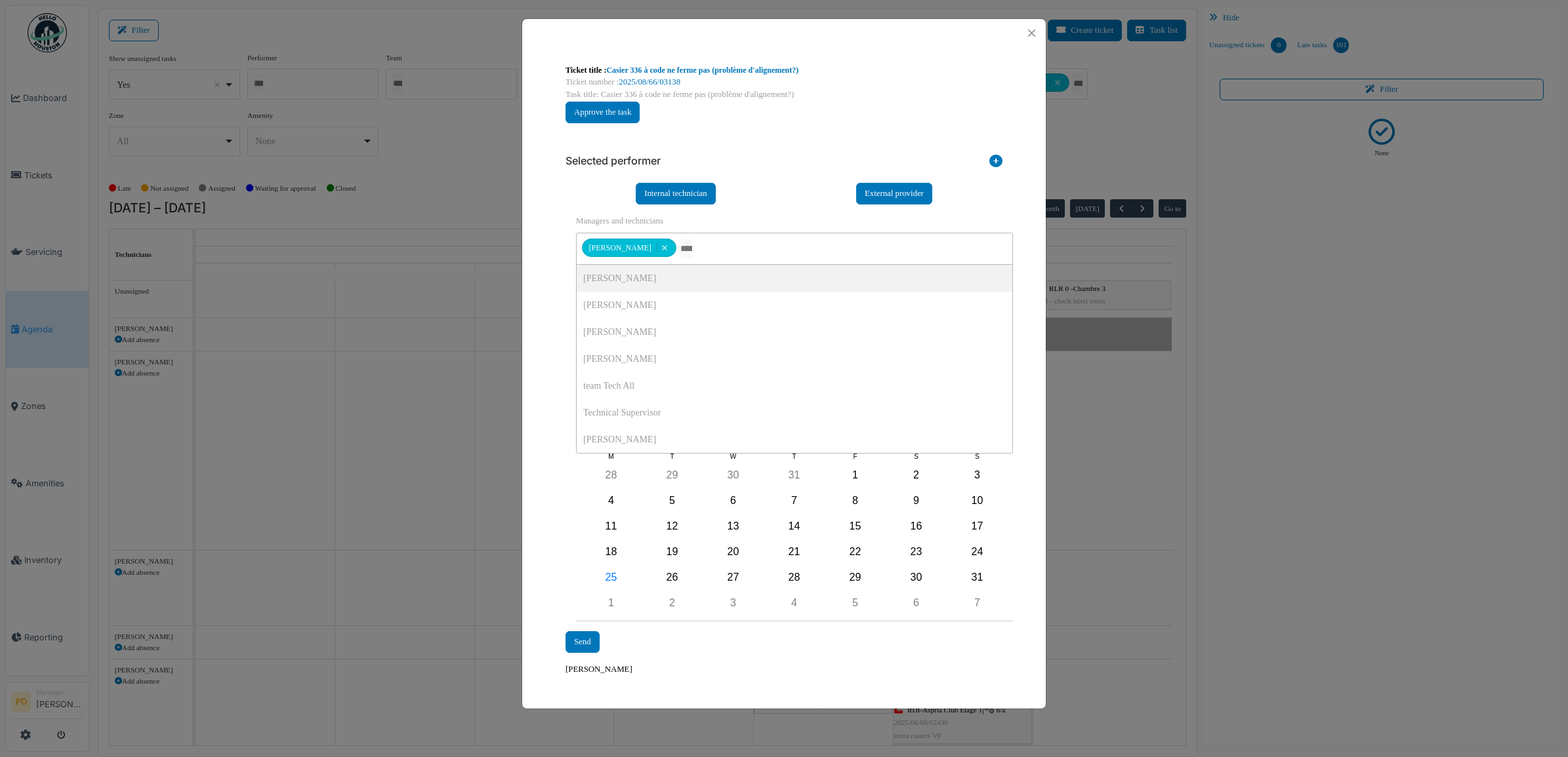
drag, startPoint x: 725, startPoint y: 245, endPoint x: 599, endPoint y: 303, distance: 138.7
drag, startPoint x: 551, startPoint y: 322, endPoint x: 563, endPoint y: 361, distance: 40.8
click at [551, 323] on div "**********" at bounding box center [784, 370] width 523 height 646
click at [613, 569] on div "25" at bounding box center [611, 577] width 19 height 19
click at [612, 572] on div "25" at bounding box center [611, 577] width 19 height 19
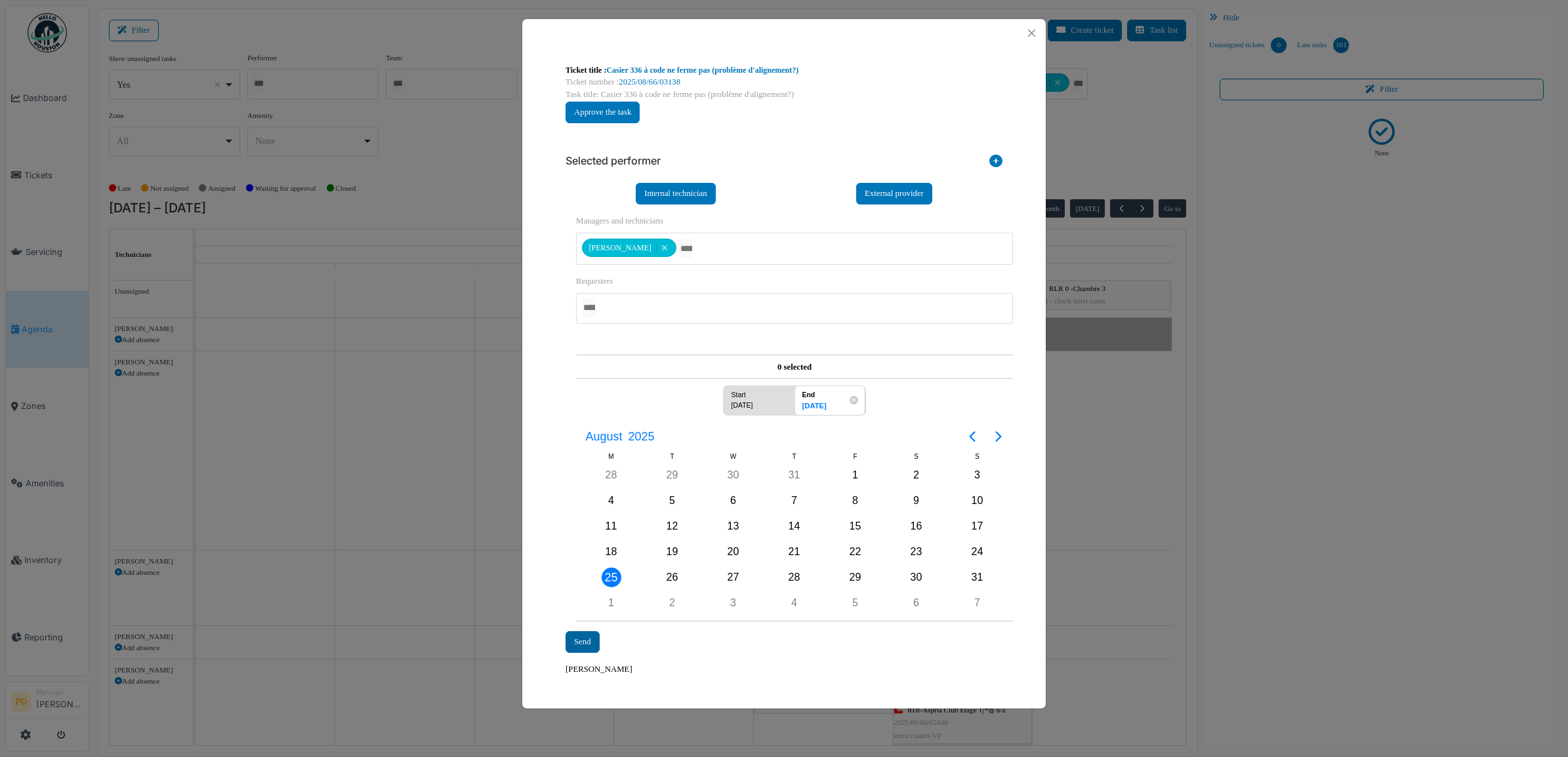
click at [596, 637] on div "Send" at bounding box center [582, 642] width 34 height 21
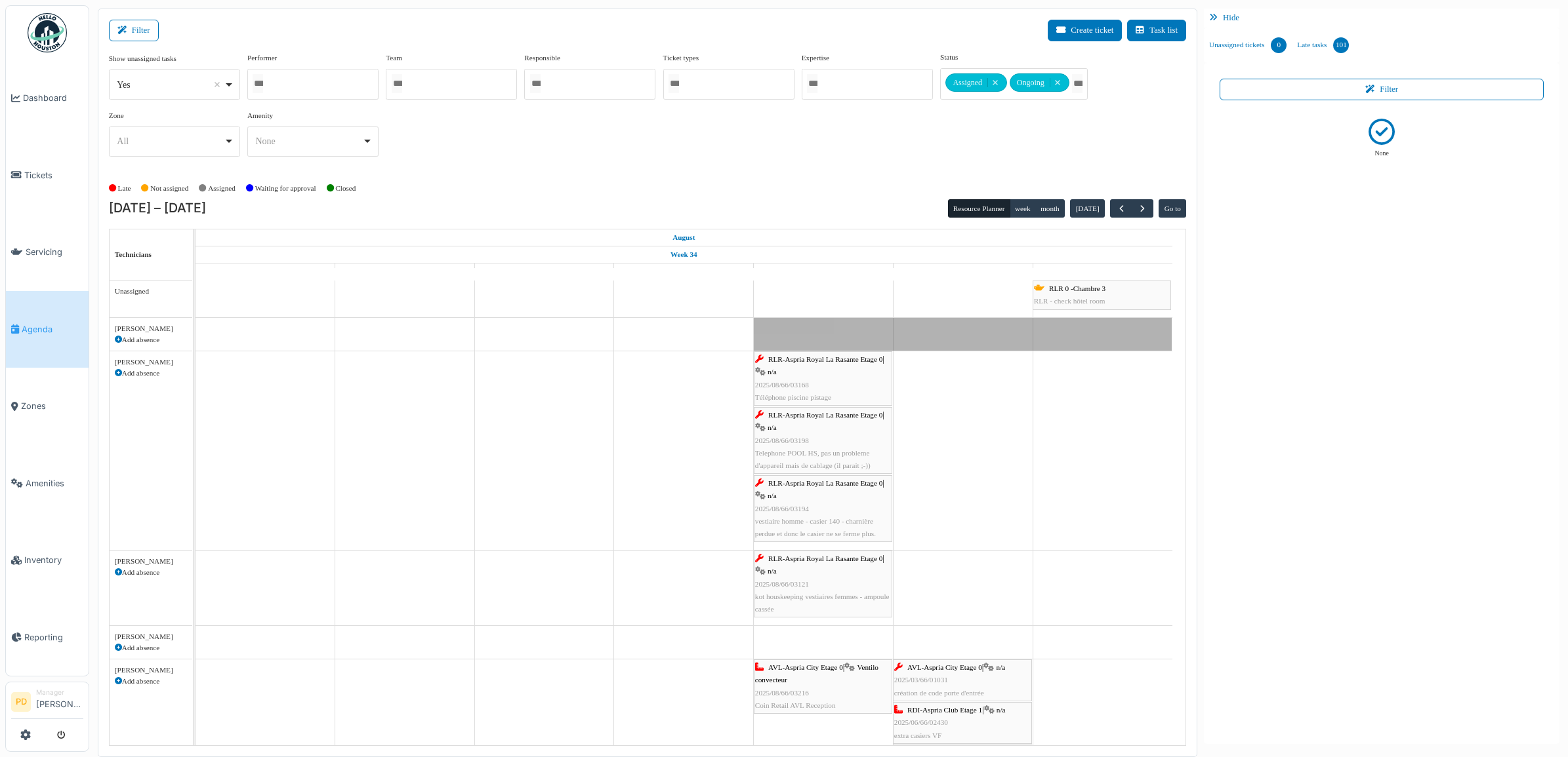
click at [816, 360] on span "RLR-Aspria Royal La Rasante Etage 0" at bounding box center [825, 360] width 114 height 8
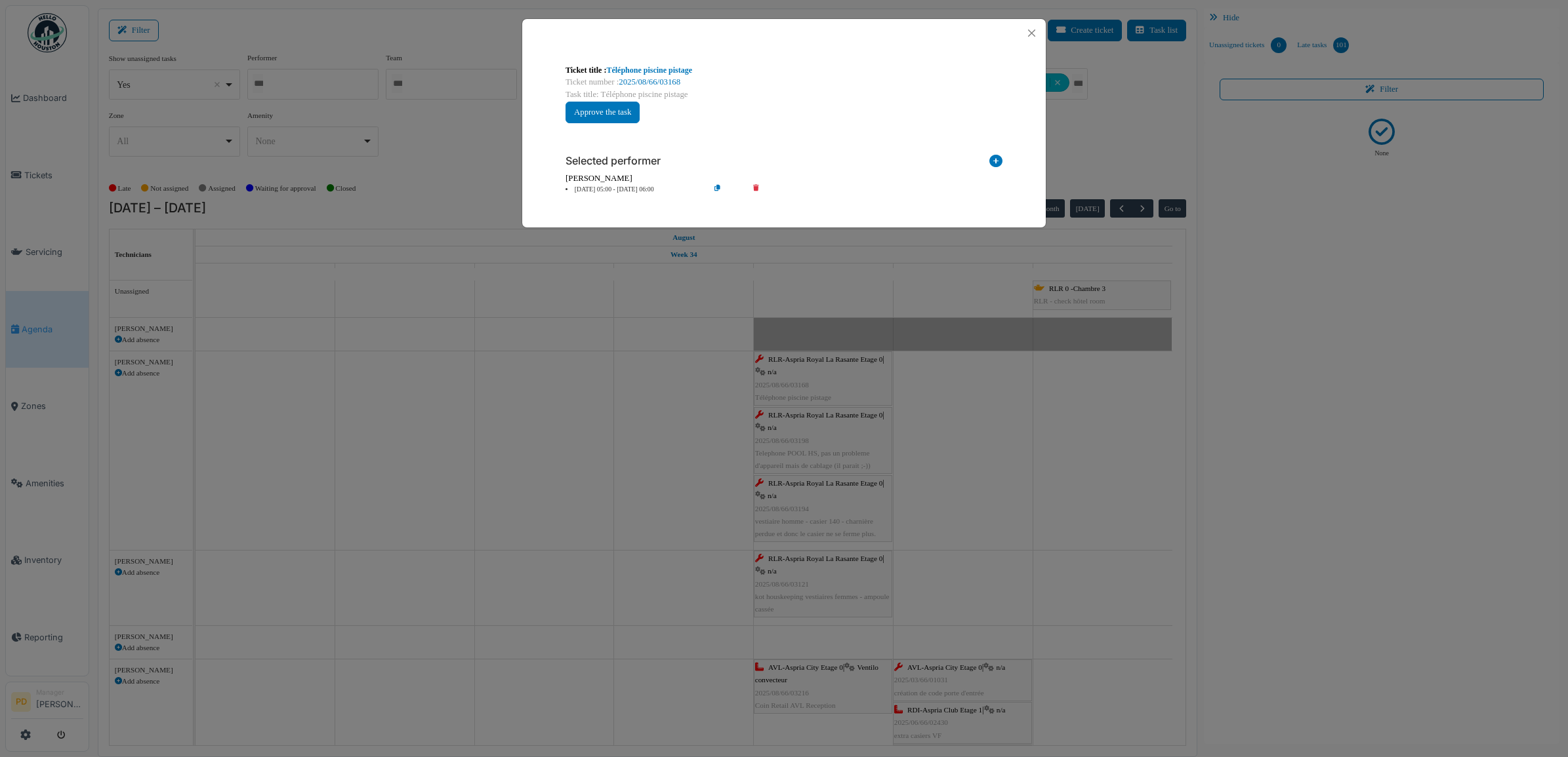
click at [611, 189] on li "22 Aug 05:00 - 22 Aug 06:00" at bounding box center [634, 189] width 150 height 10
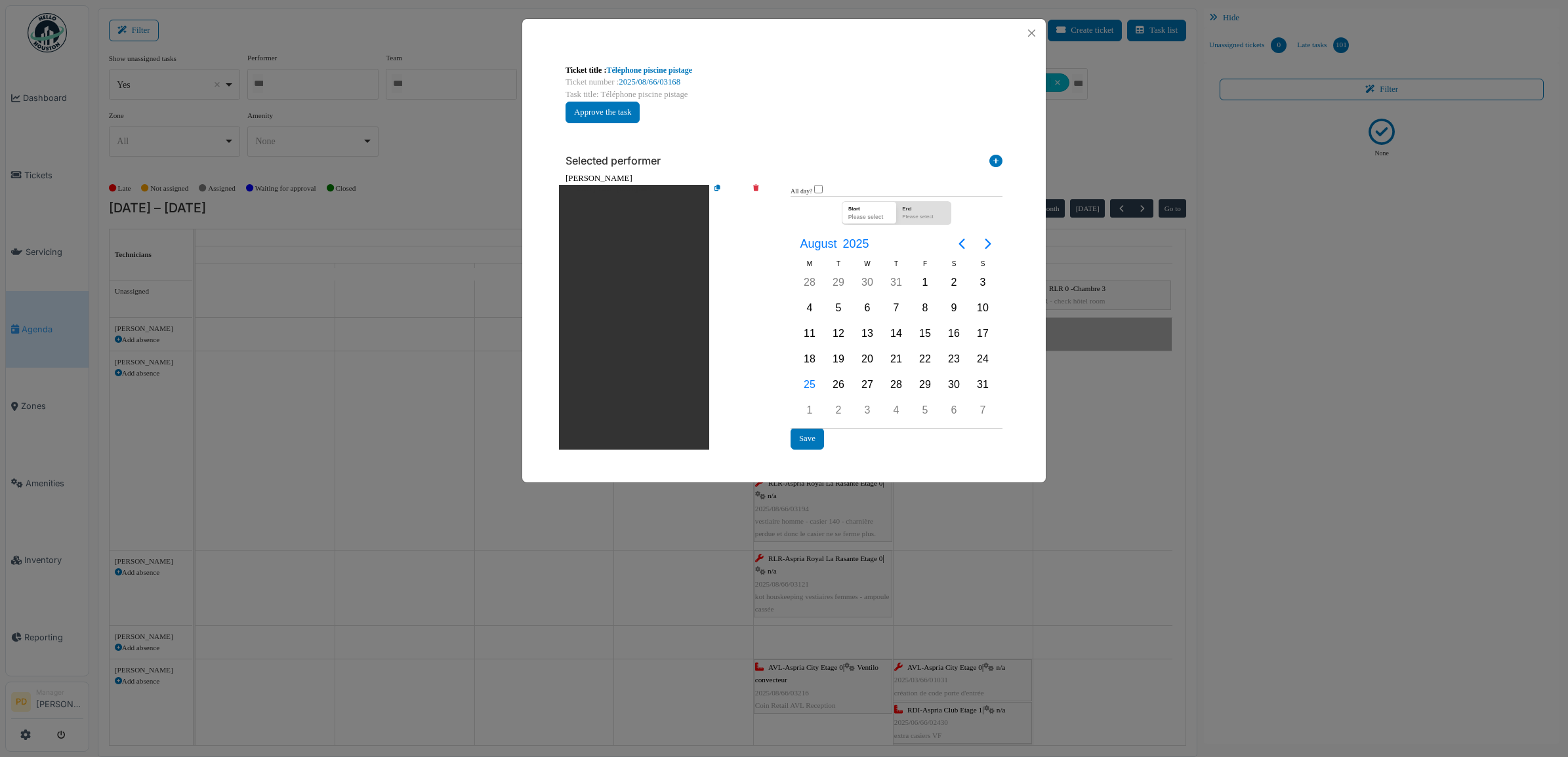
click at [756, 192] on icon at bounding box center [765, 317] width 38 height 265
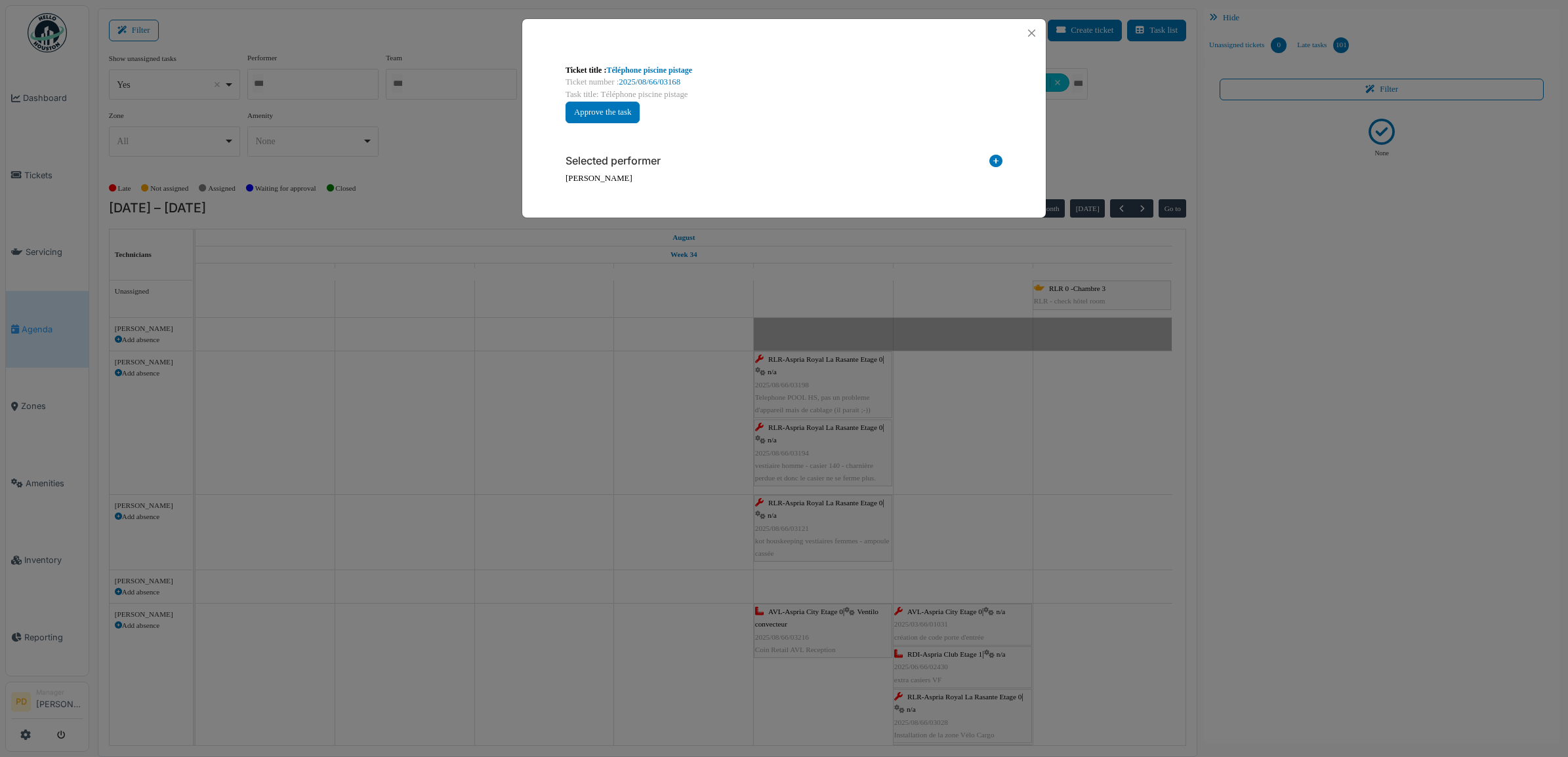
click at [998, 161] on icon at bounding box center [996, 163] width 14 height 17
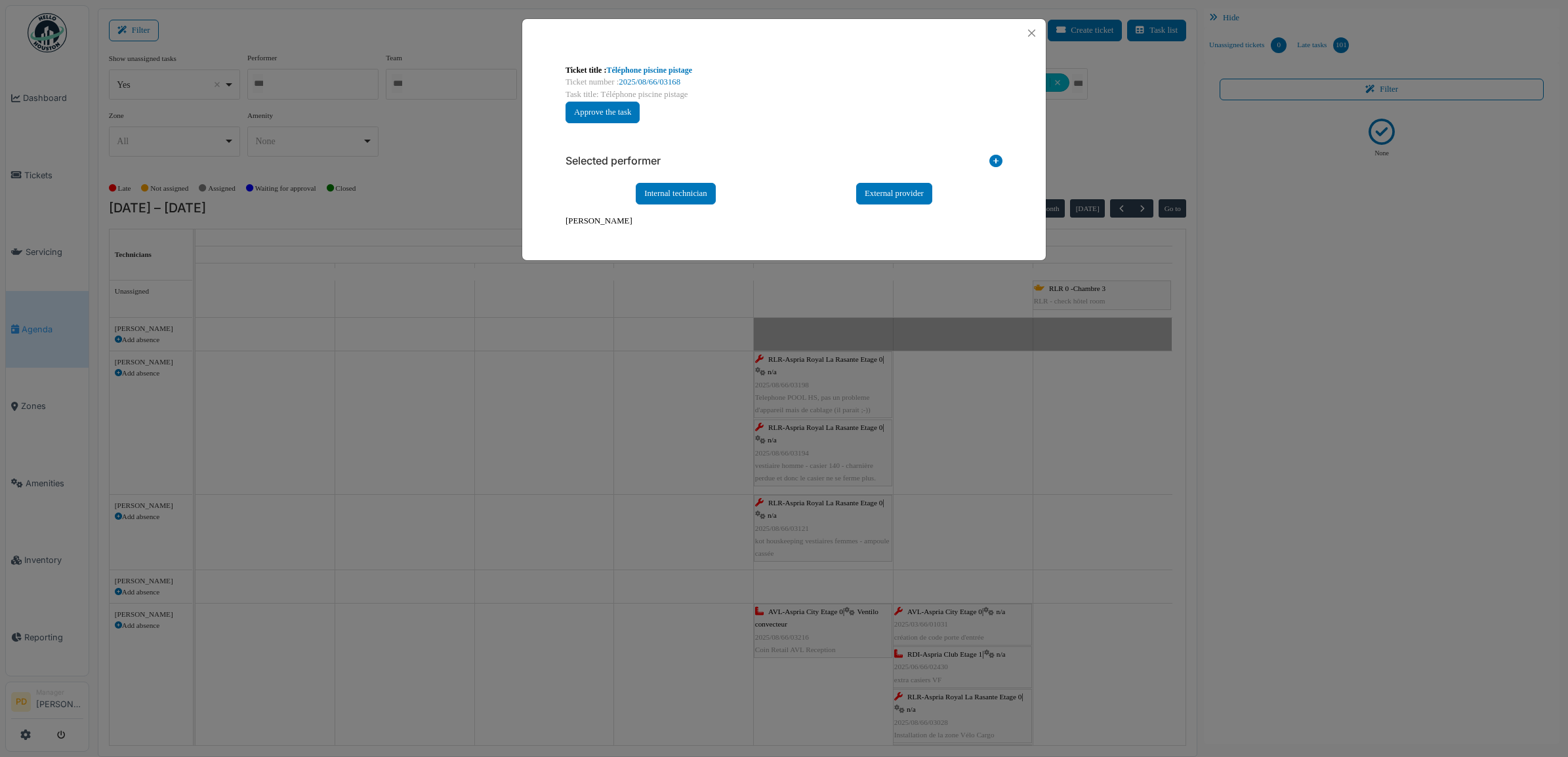
click at [719, 203] on div "Internal technician External provider" at bounding box center [784, 193] width 437 height 21
click at [709, 201] on div "Internal technician" at bounding box center [675, 193] width 80 height 21
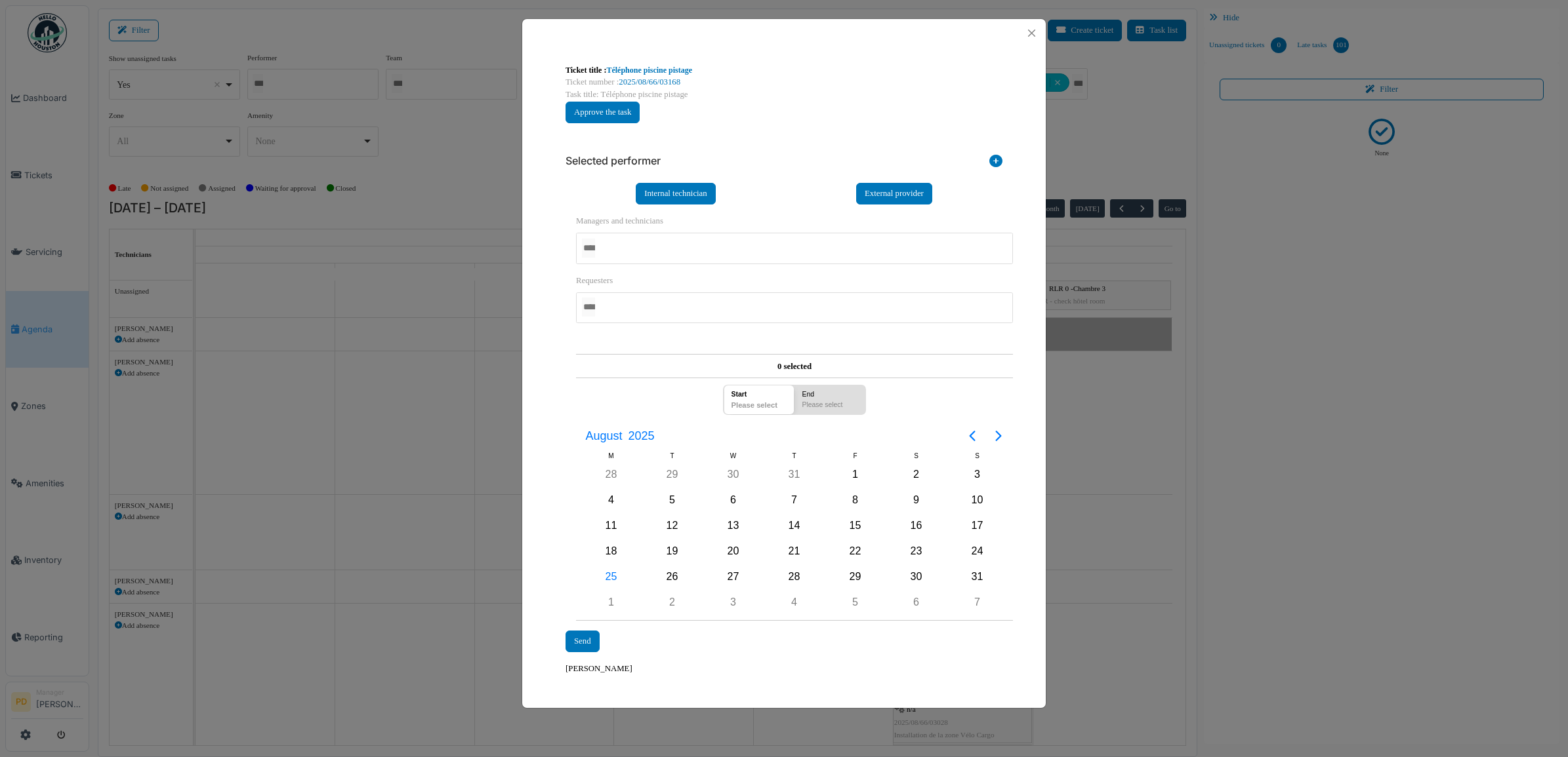
click at [631, 249] on div at bounding box center [795, 248] width 437 height 31
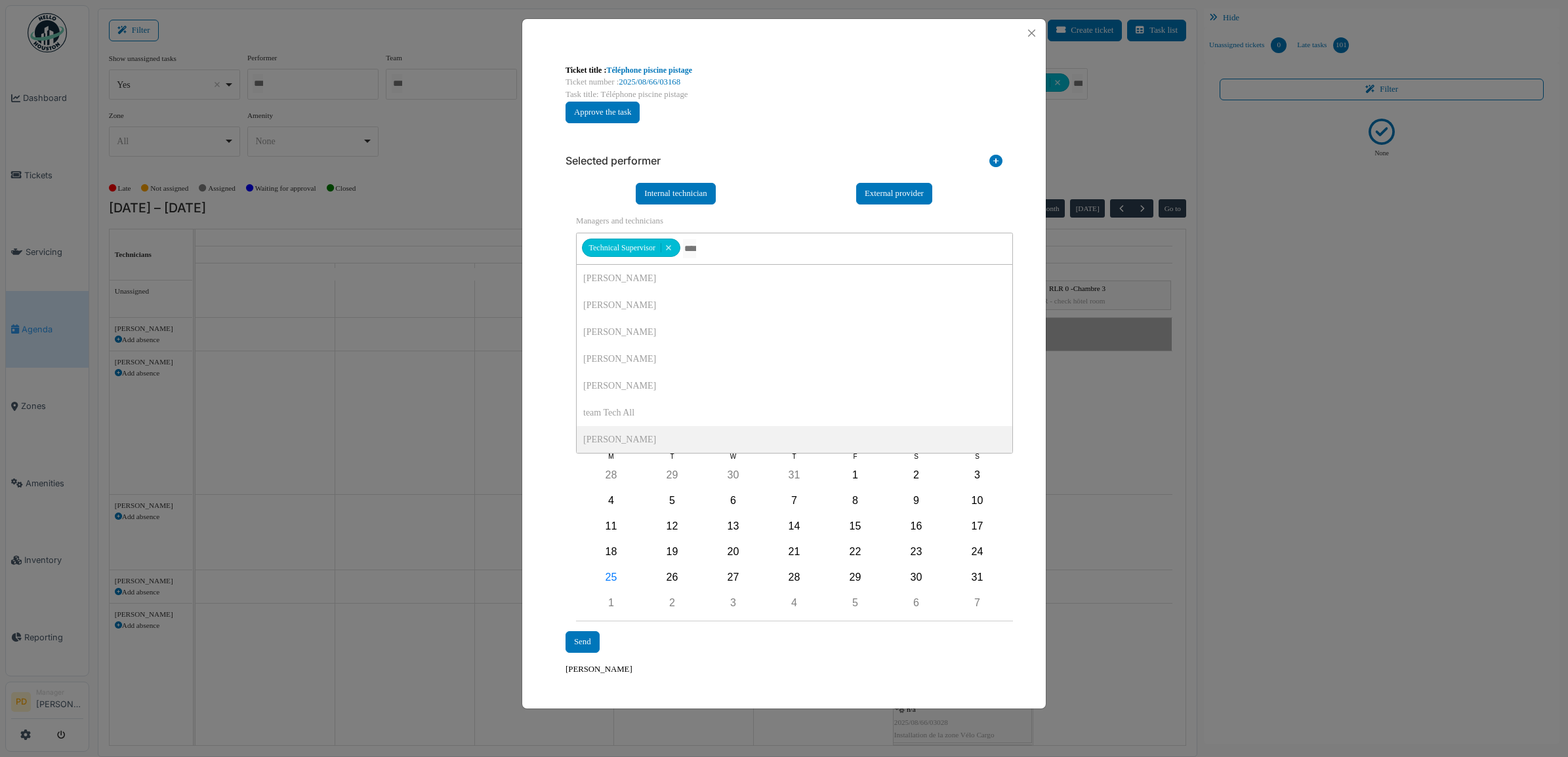
drag, startPoint x: 640, startPoint y: 438, endPoint x: 620, endPoint y: 488, distance: 53.9
click at [669, 577] on div "26" at bounding box center [672, 577] width 19 height 19
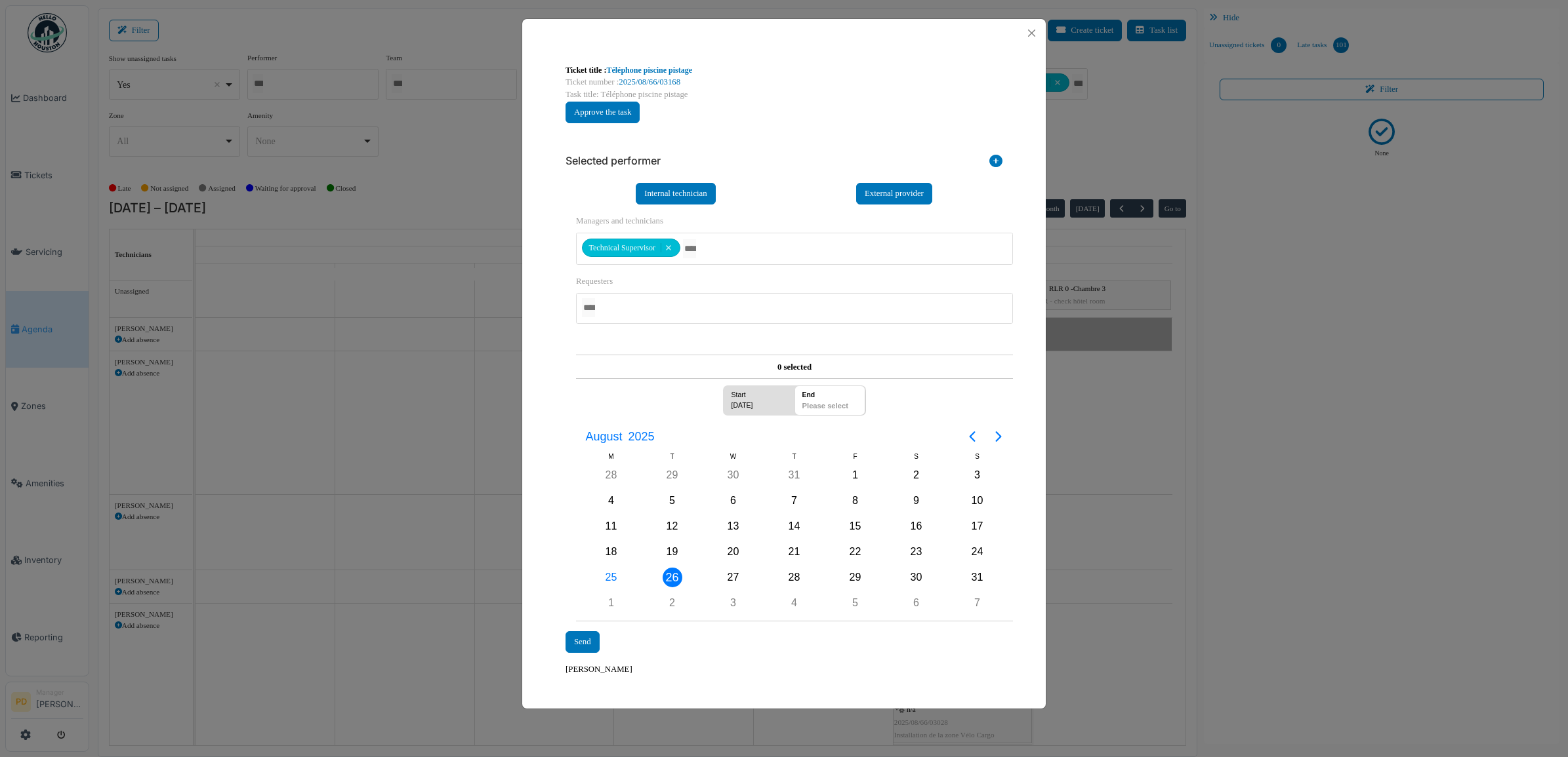
click at [669, 577] on div "26" at bounding box center [672, 577] width 19 height 19
click at [577, 647] on div "Send" at bounding box center [582, 642] width 34 height 21
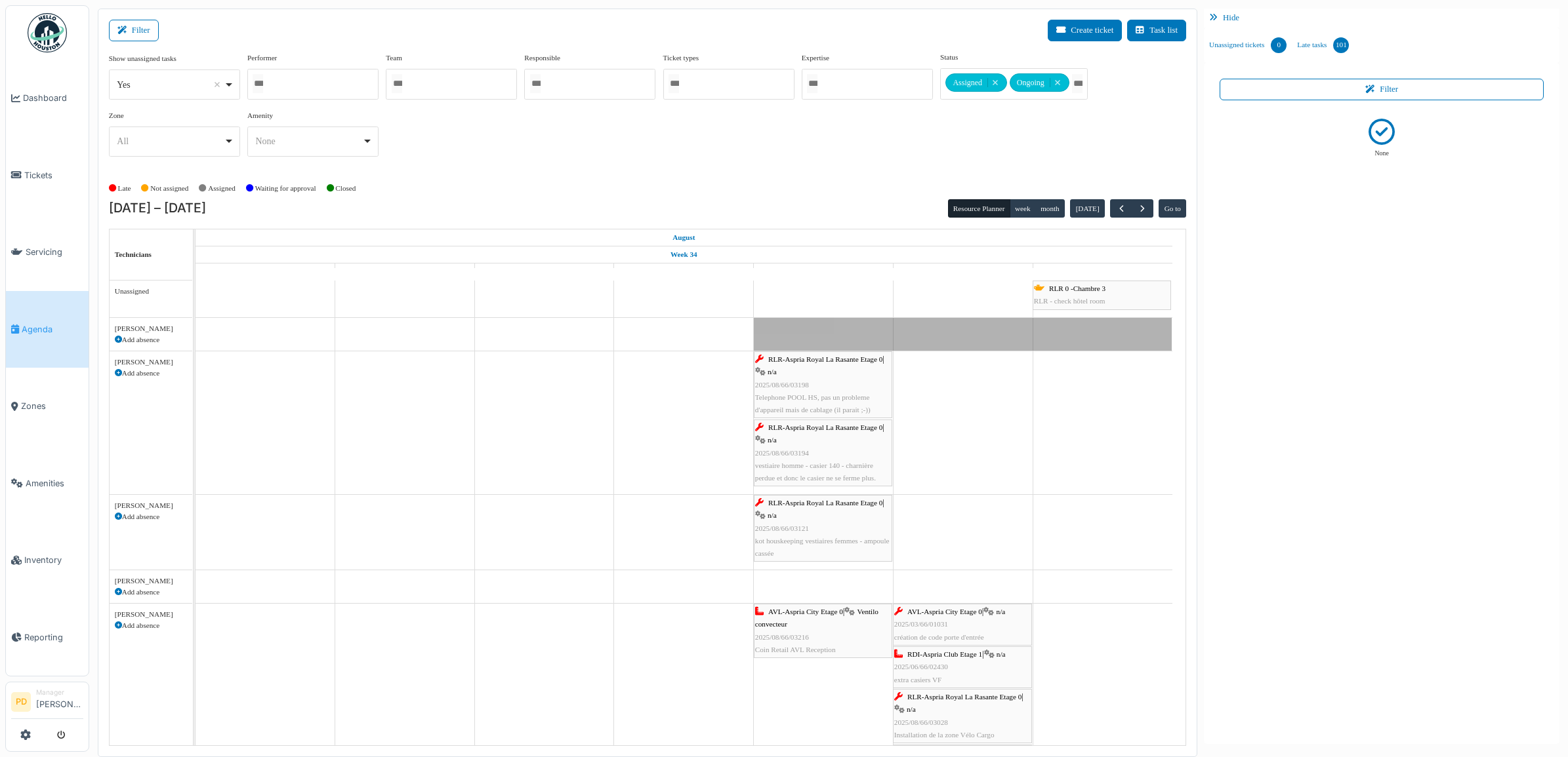
click at [824, 360] on span "RLR-Aspria Royal La Rasante Etage 0" at bounding box center [825, 360] width 114 height 8
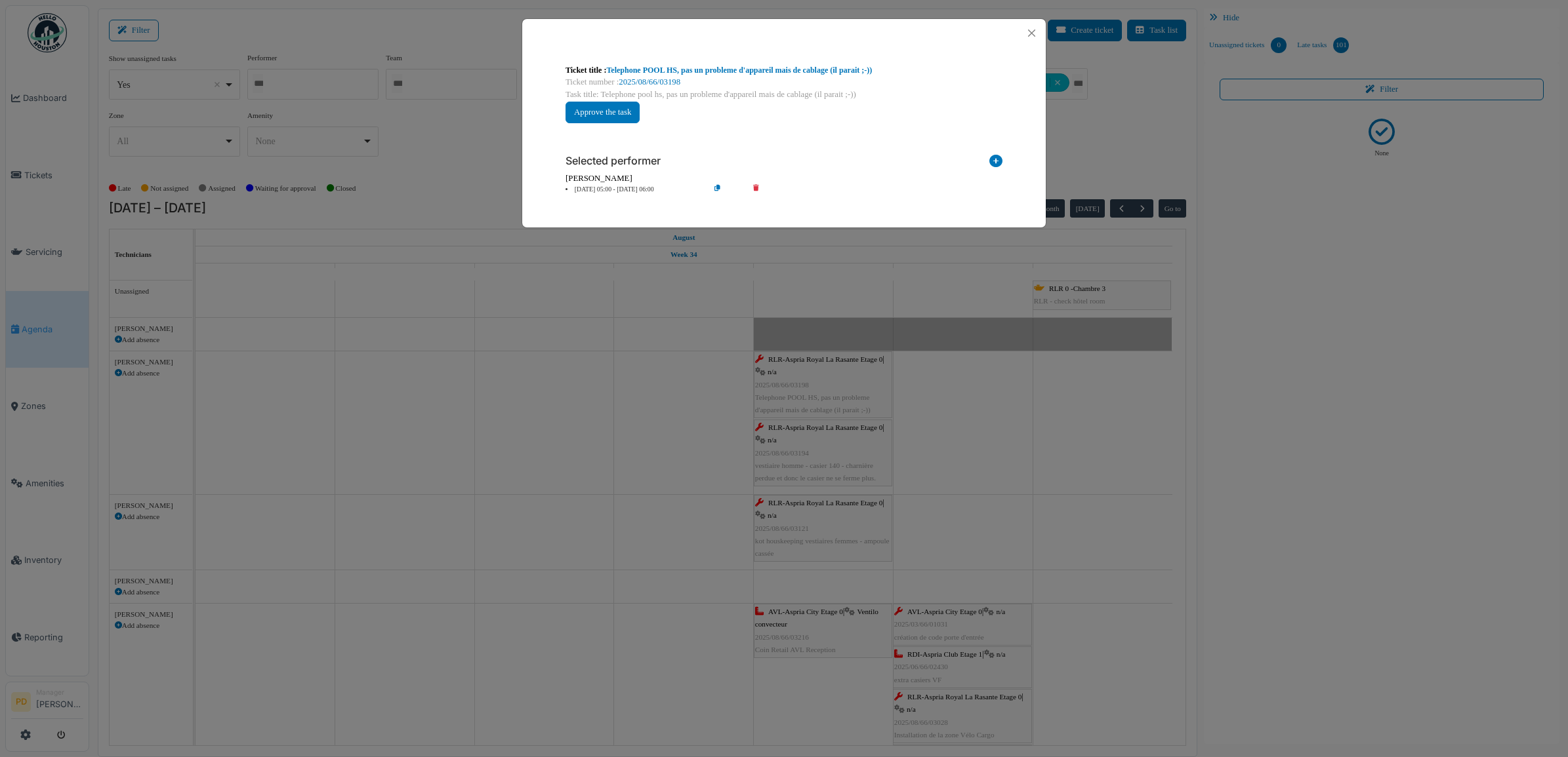
click at [754, 185] on icon at bounding box center [765, 189] width 38 height 10
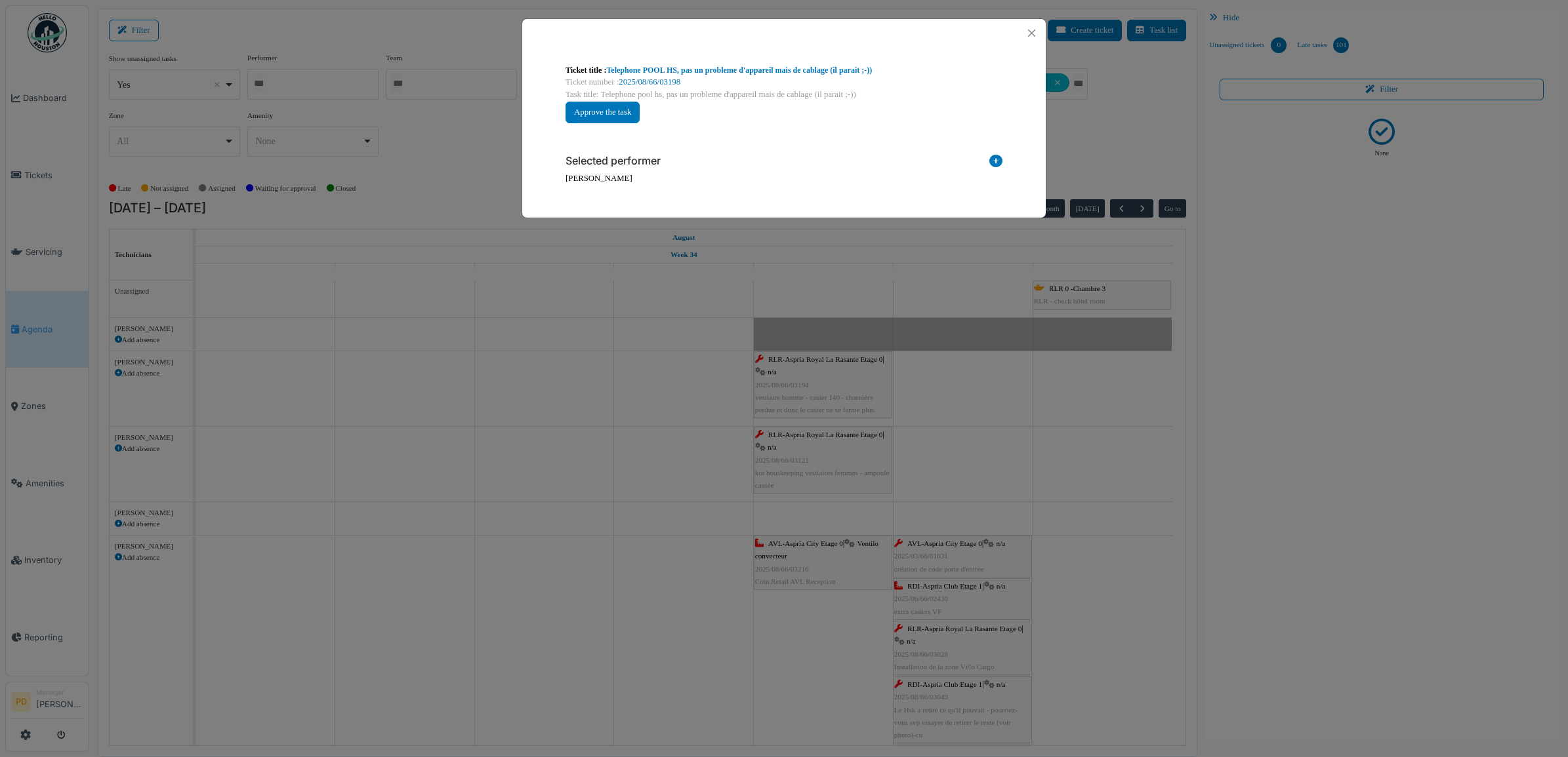
drag, startPoint x: 992, startPoint y: 159, endPoint x: 813, endPoint y: 207, distance: 185.3
click at [991, 160] on icon at bounding box center [996, 163] width 14 height 17
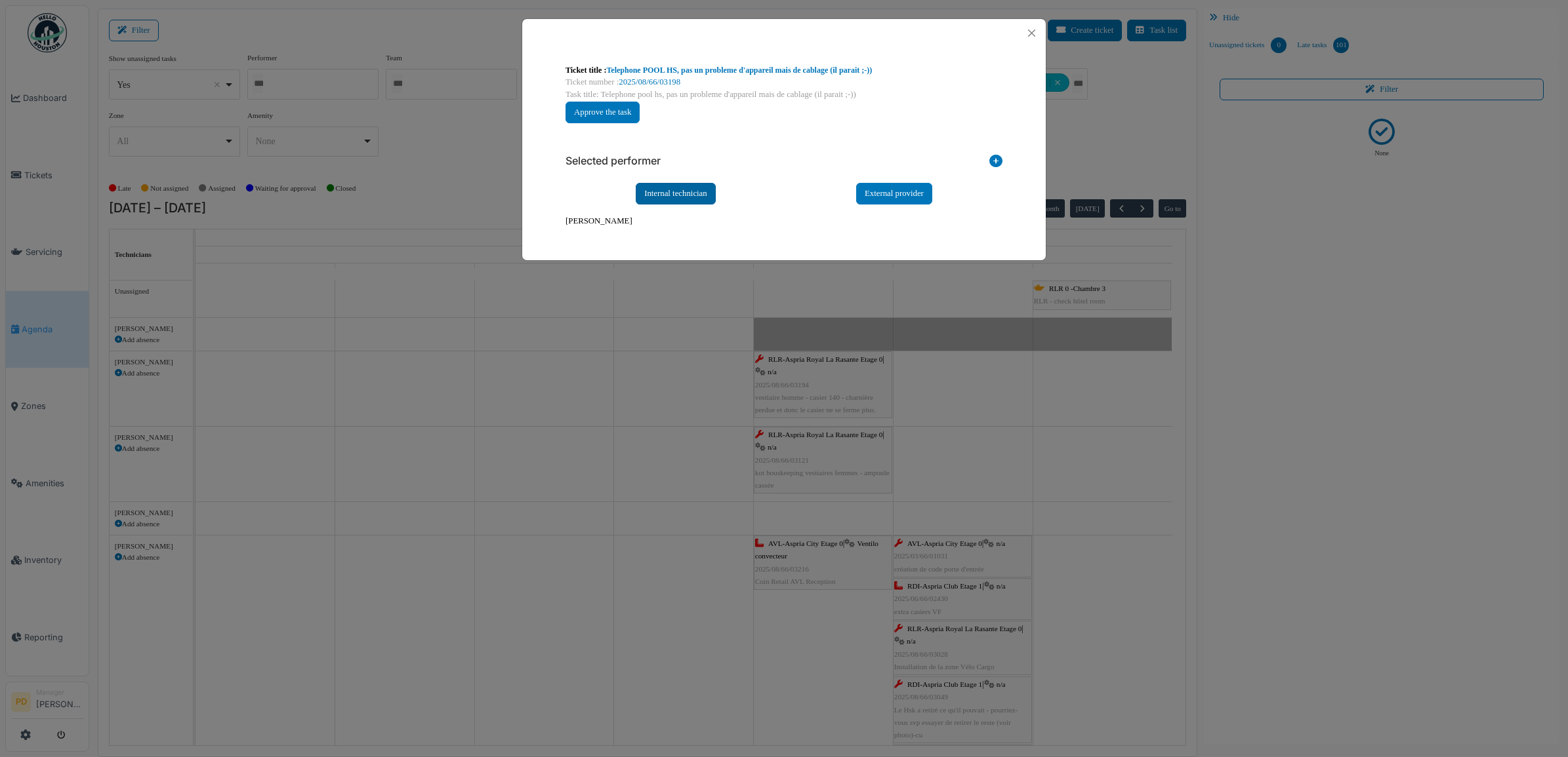
click at [661, 200] on div "Internal technician" at bounding box center [675, 193] width 80 height 21
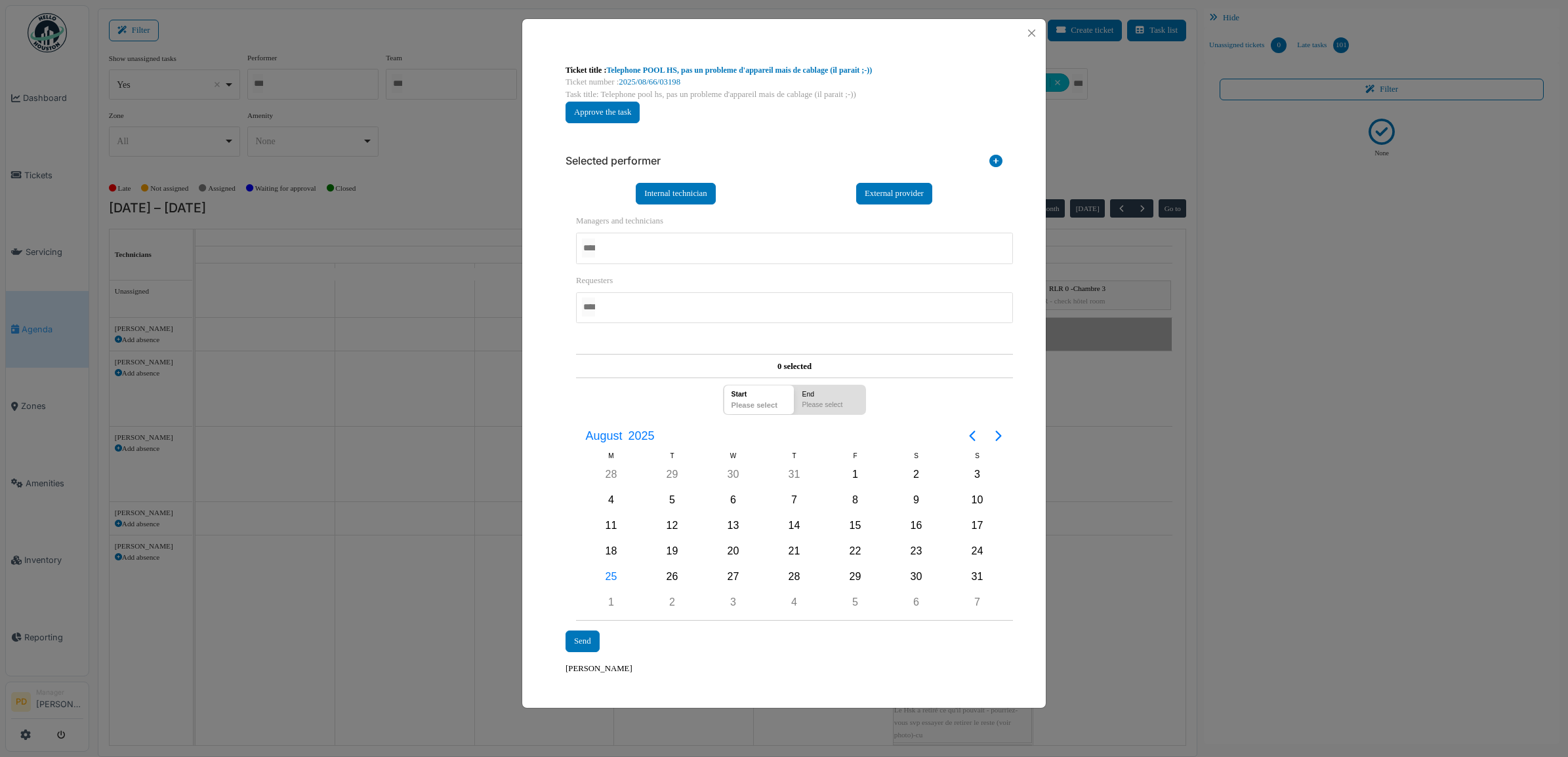
click at [620, 251] on div at bounding box center [795, 248] width 437 height 31
click at [559, 372] on div "**********" at bounding box center [784, 419] width 450 height 427
click at [666, 577] on div "26" at bounding box center [672, 577] width 19 height 19
drag, startPoint x: 666, startPoint y: 577, endPoint x: 622, endPoint y: 607, distance: 53.3
click at [665, 577] on div "26" at bounding box center [672, 577] width 19 height 19
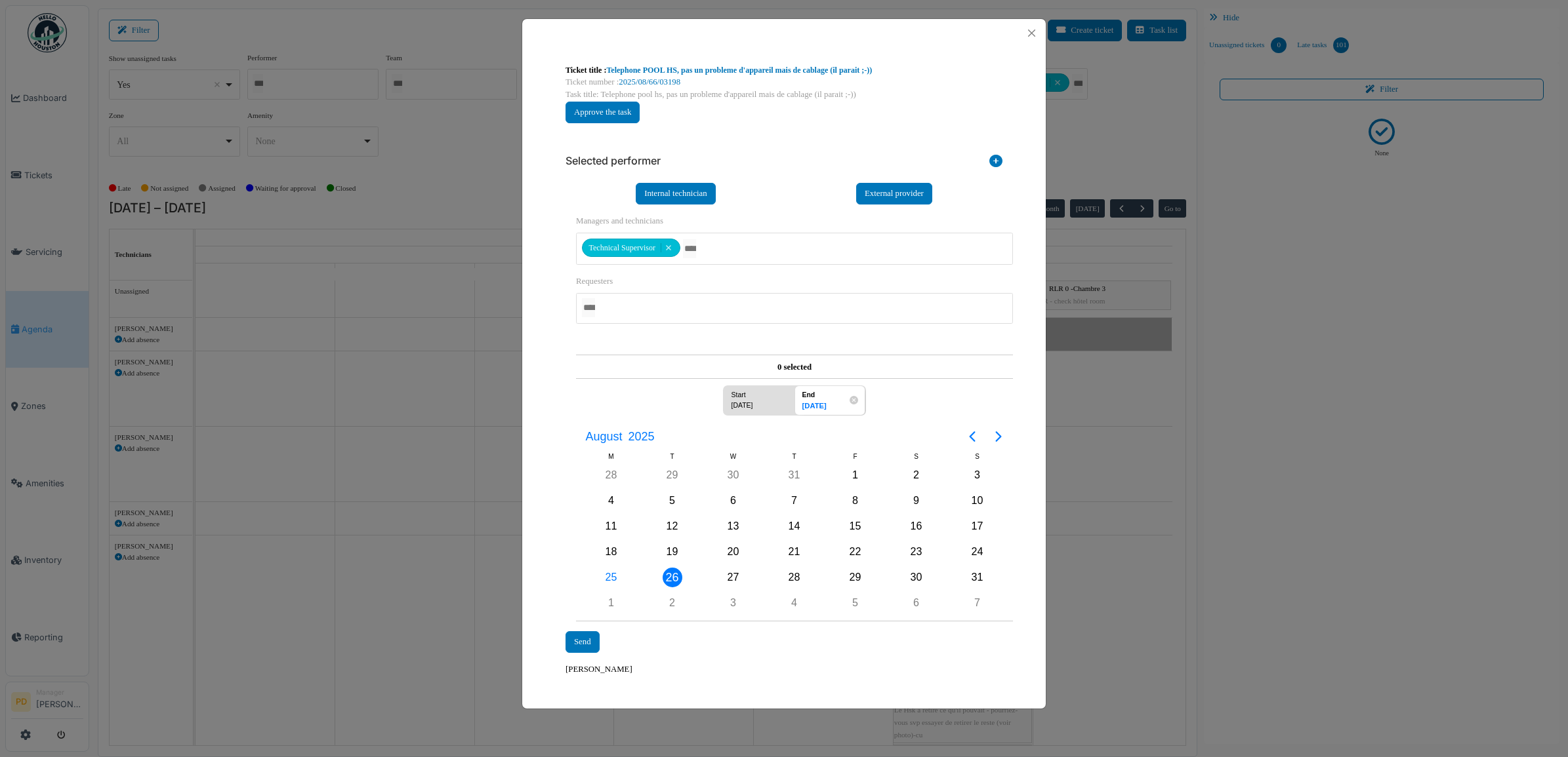
drag, startPoint x: 586, startPoint y: 636, endPoint x: 612, endPoint y: 628, distance: 27.2
click at [585, 636] on div "Send" at bounding box center [582, 642] width 34 height 21
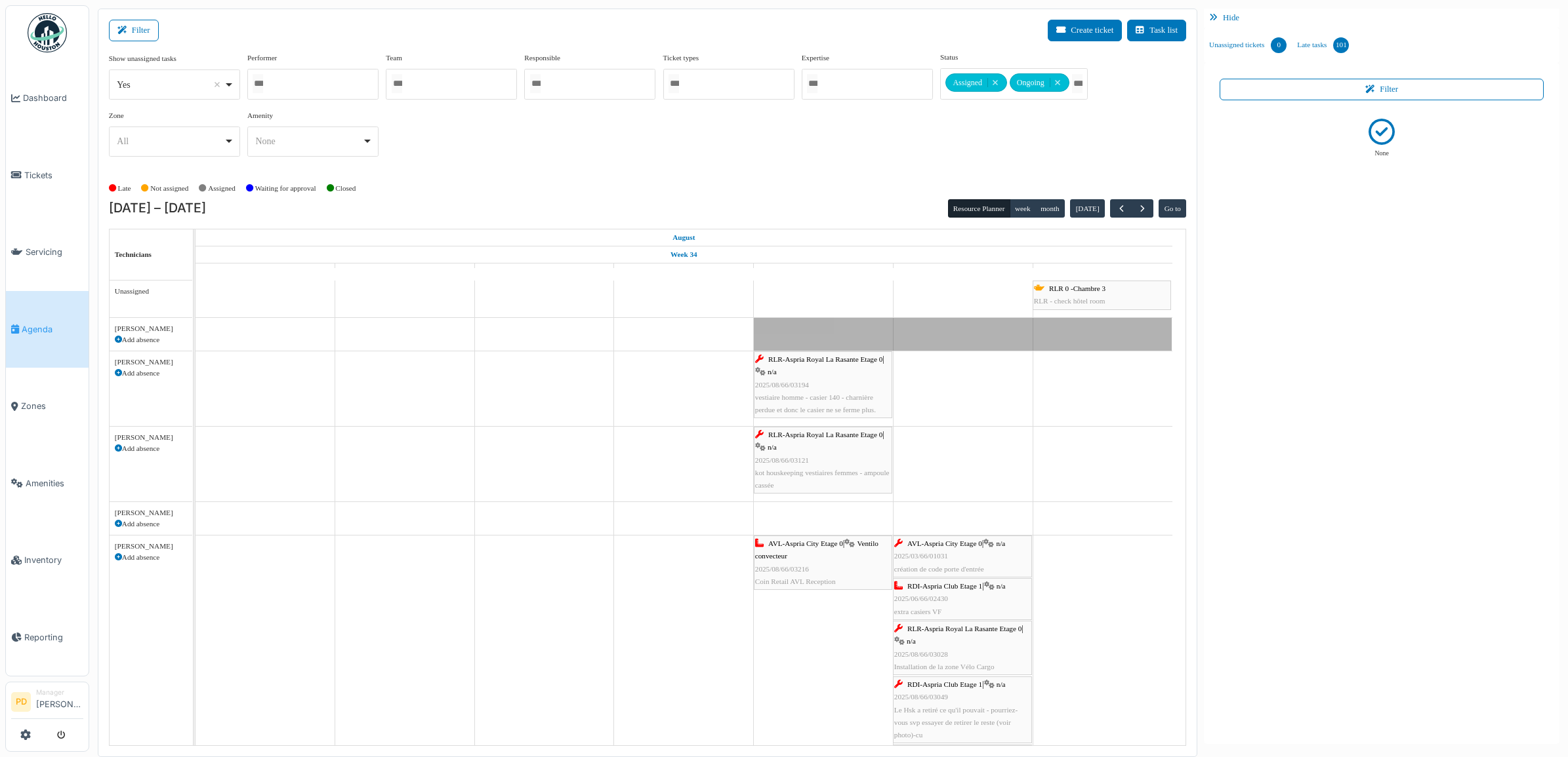
click at [816, 367] on div "RLR-Aspria Royal La Rasante Etage 0 | n/a 2025/08/66/03194 vestiaire homme - ca…" at bounding box center [823, 385] width 135 height 63
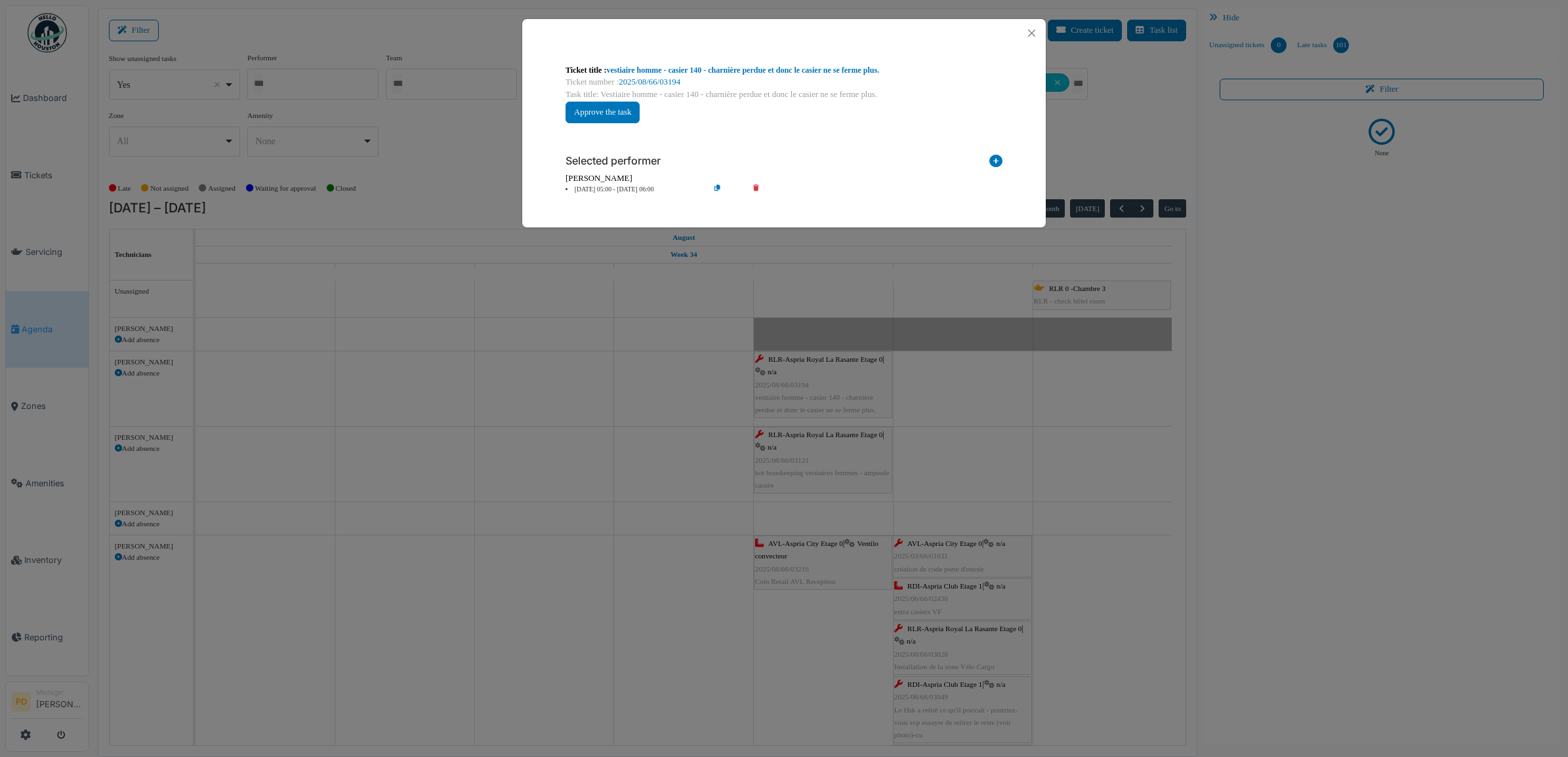
click at [756, 188] on icon at bounding box center [765, 189] width 38 height 10
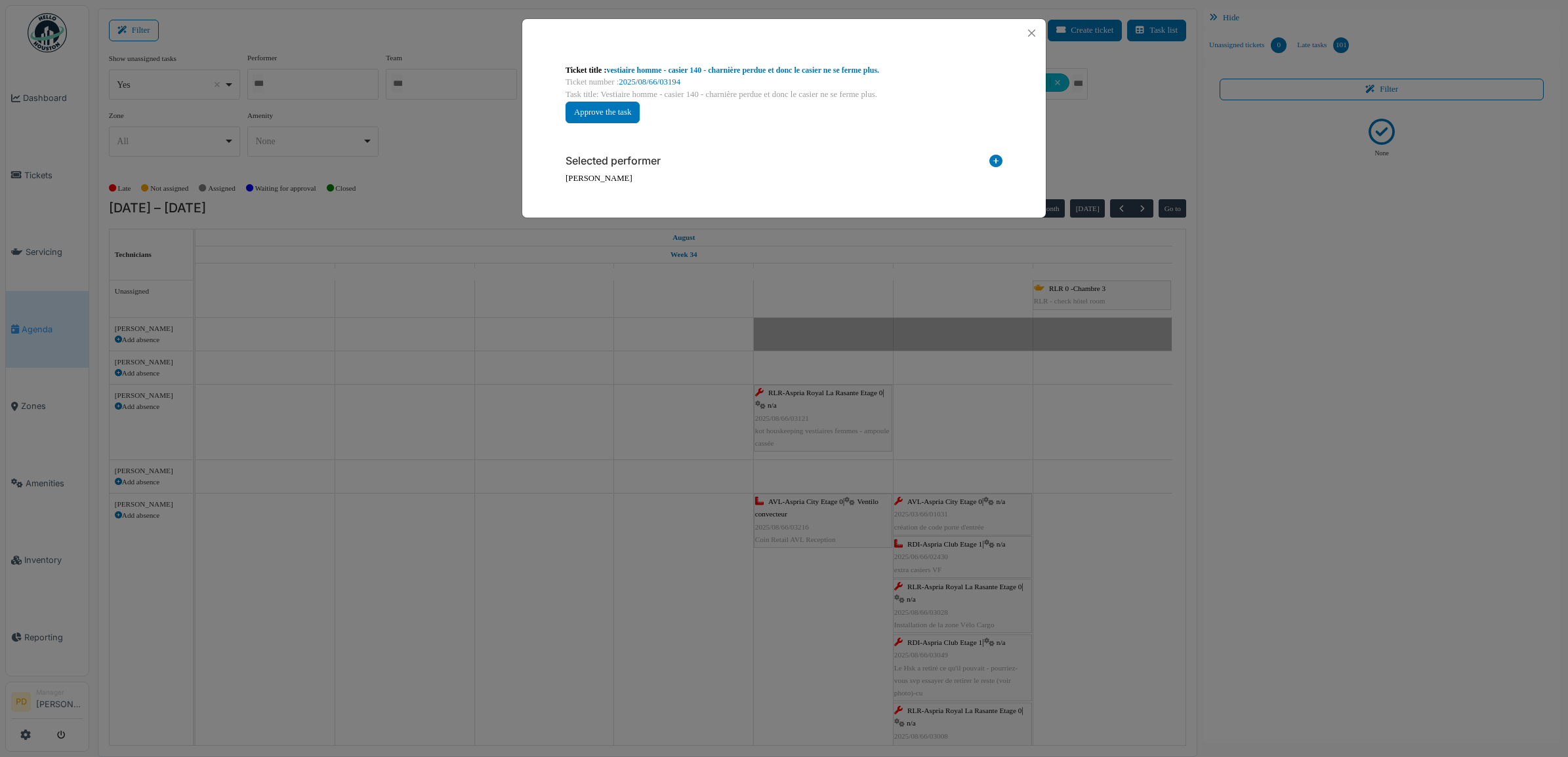
drag, startPoint x: 994, startPoint y: 159, endPoint x: 873, endPoint y: 174, distance: 121.9
click at [992, 160] on icon at bounding box center [996, 163] width 14 height 17
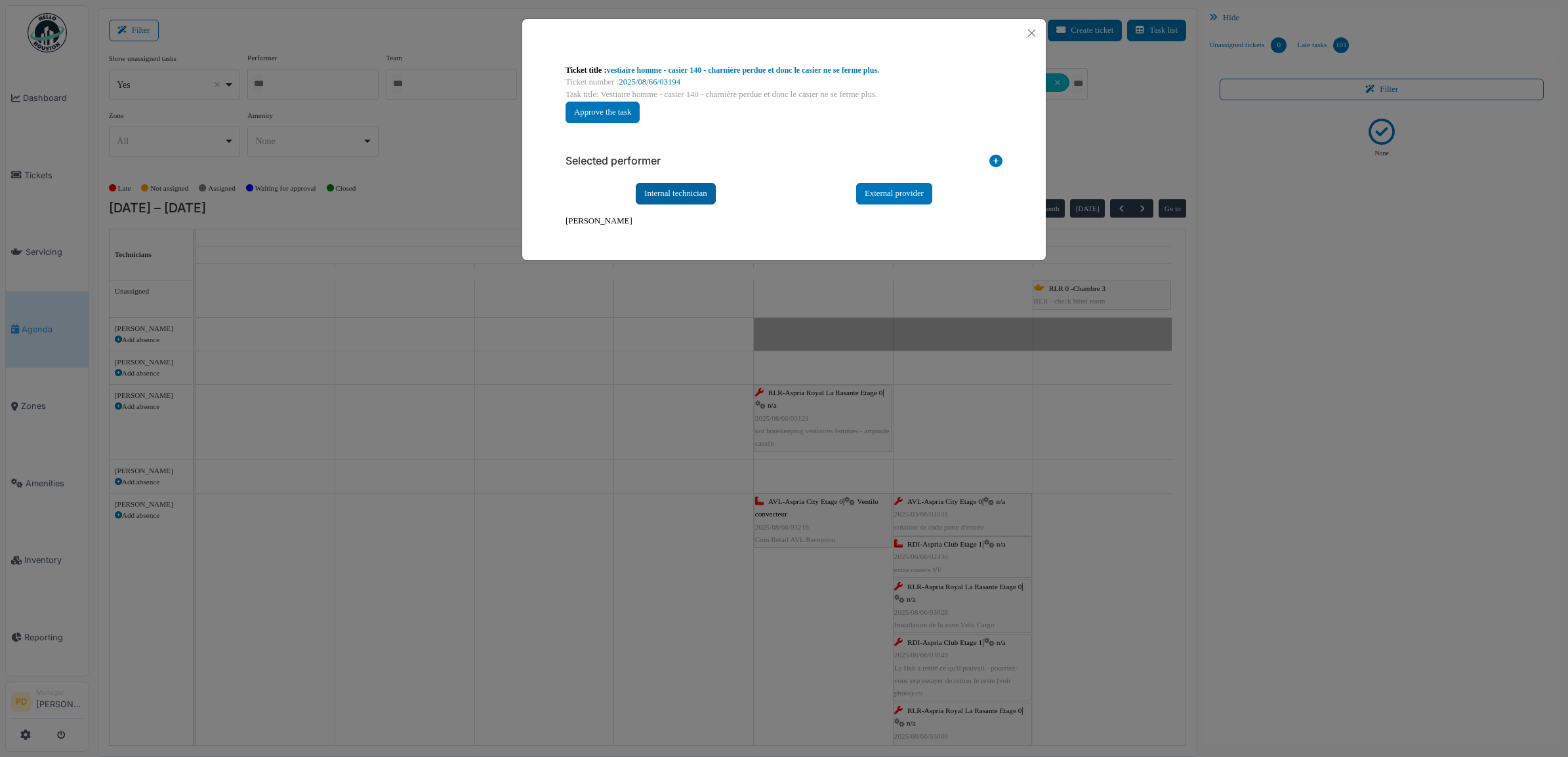
click at [689, 198] on div "Internal technician" at bounding box center [675, 193] width 80 height 21
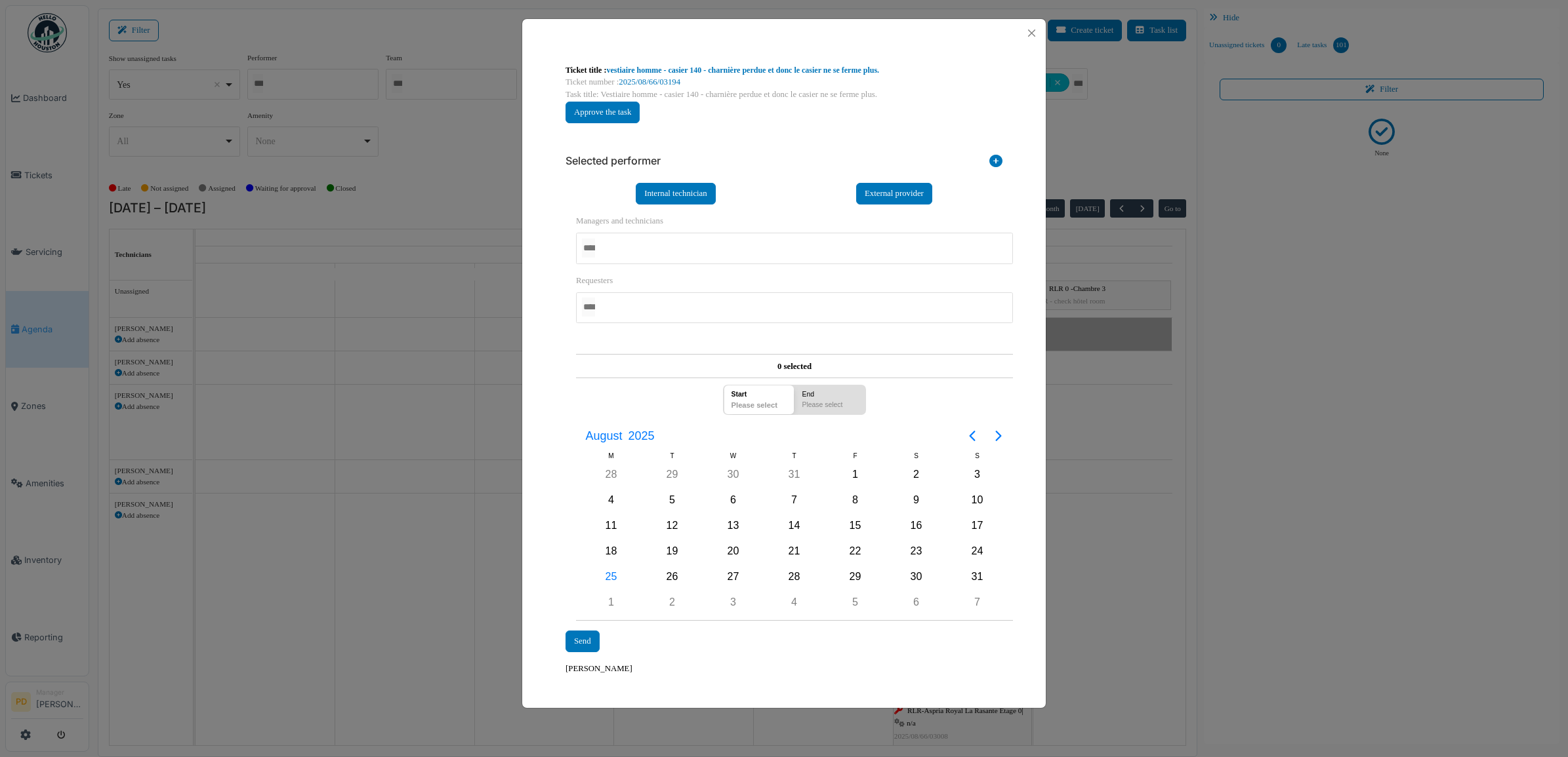
click at [650, 246] on div at bounding box center [795, 248] width 437 height 31
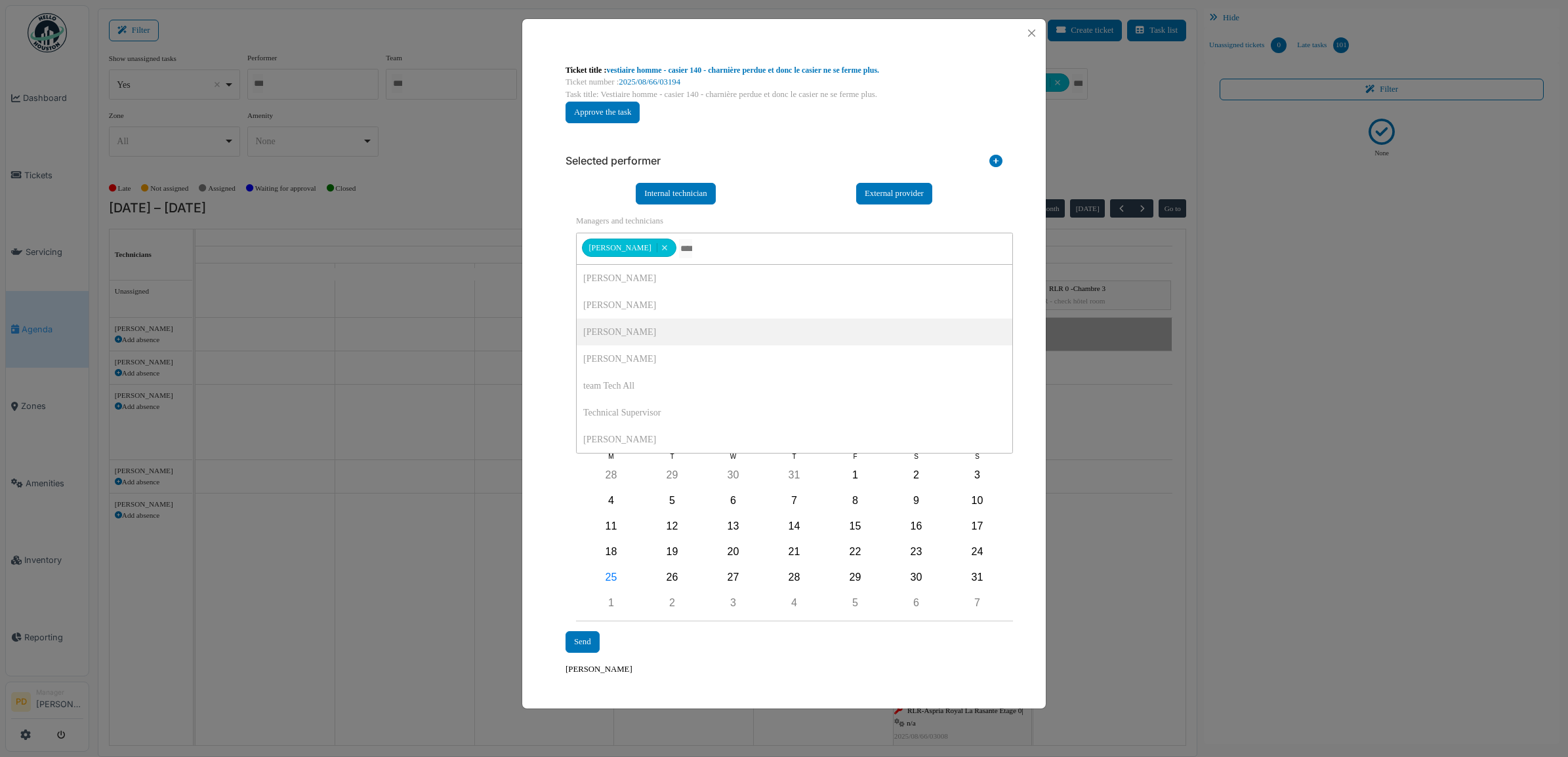
click at [555, 323] on div "**********" at bounding box center [784, 410] width 458 height 553
click at [613, 578] on div "25" at bounding box center [611, 577] width 19 height 19
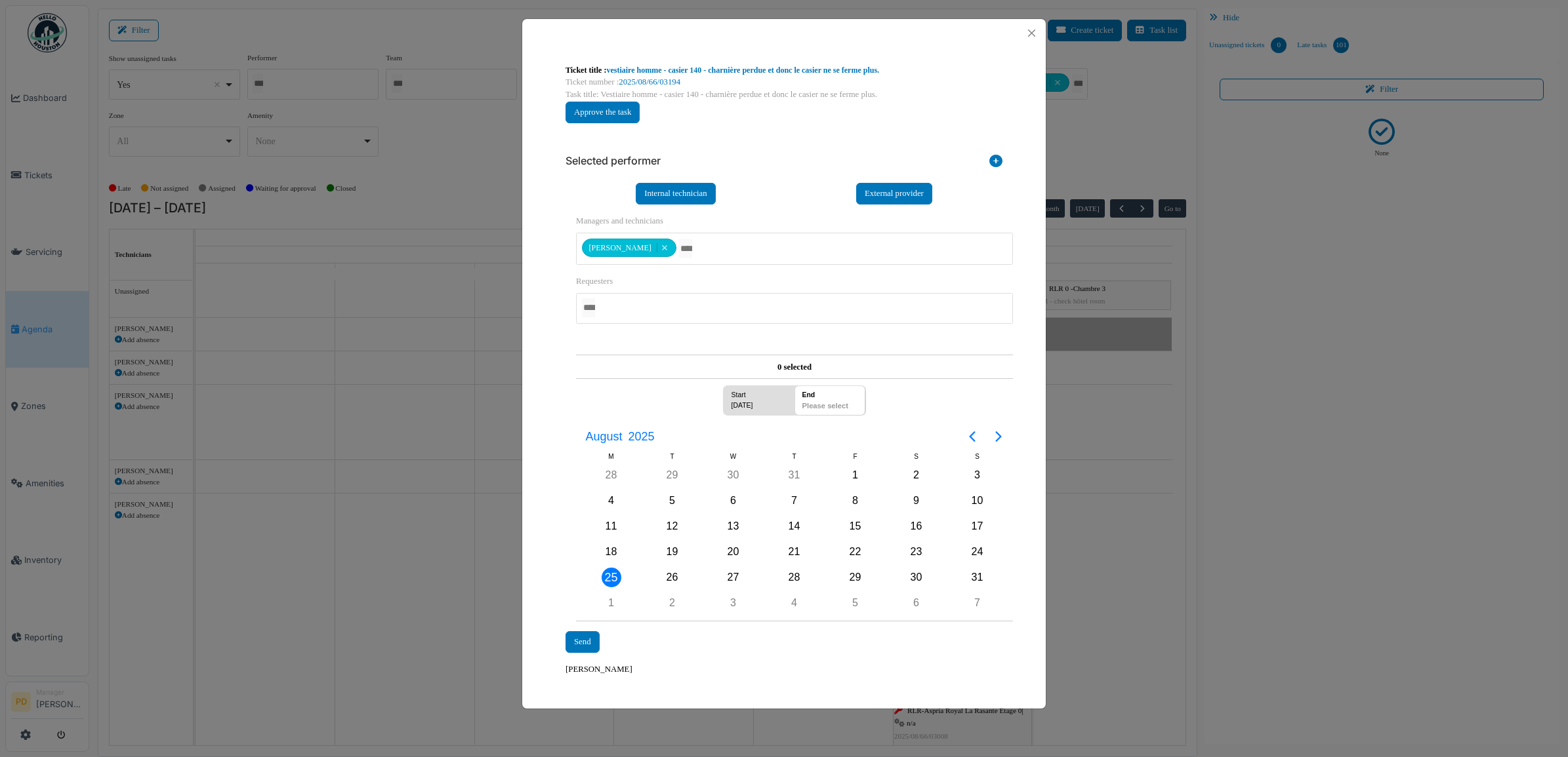
click at [610, 578] on div "25" at bounding box center [611, 577] width 19 height 19
click at [584, 645] on div "Send" at bounding box center [582, 642] width 34 height 21
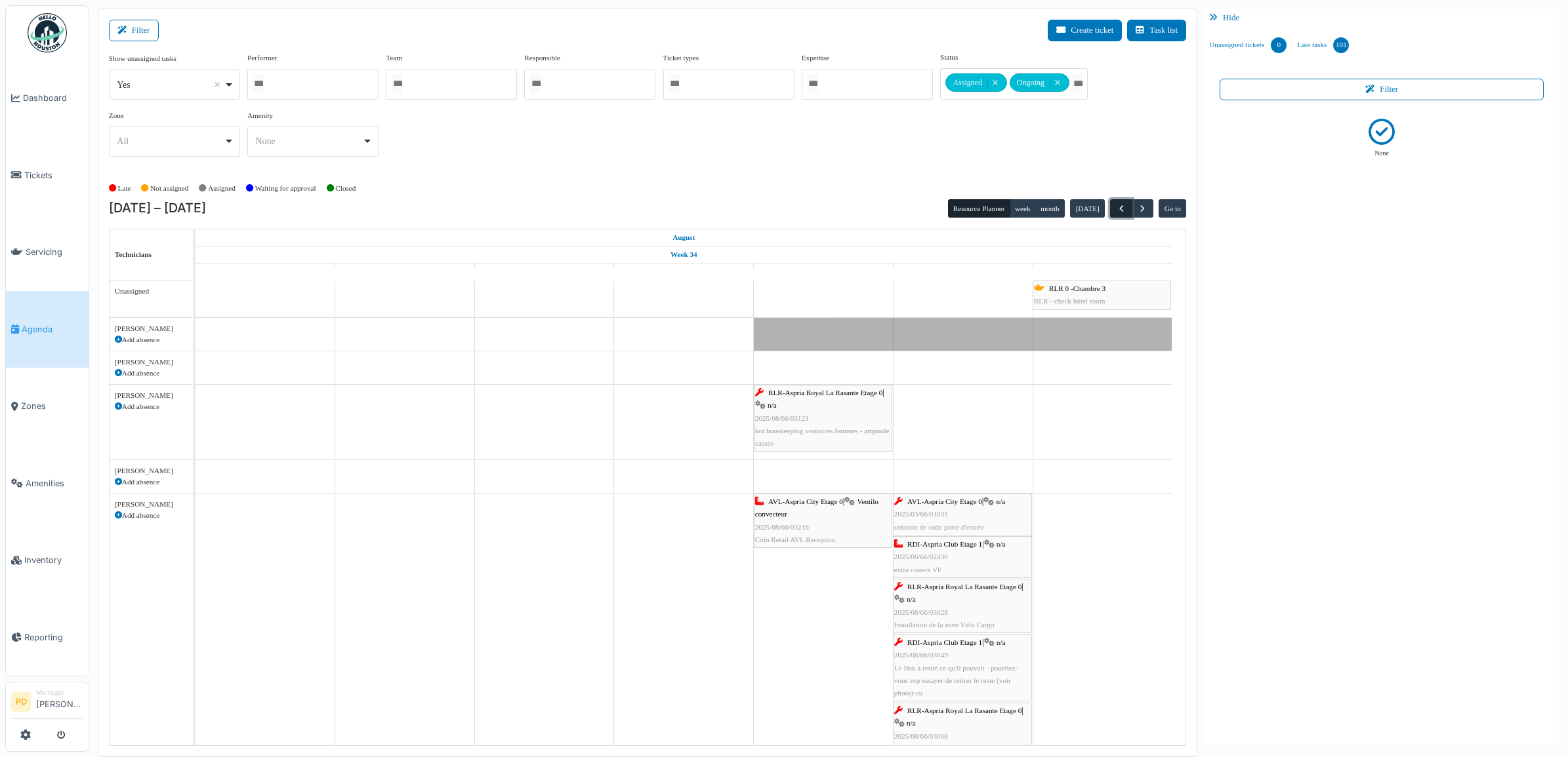
click at [1118, 214] on span "button" at bounding box center [1122, 209] width 12 height 12
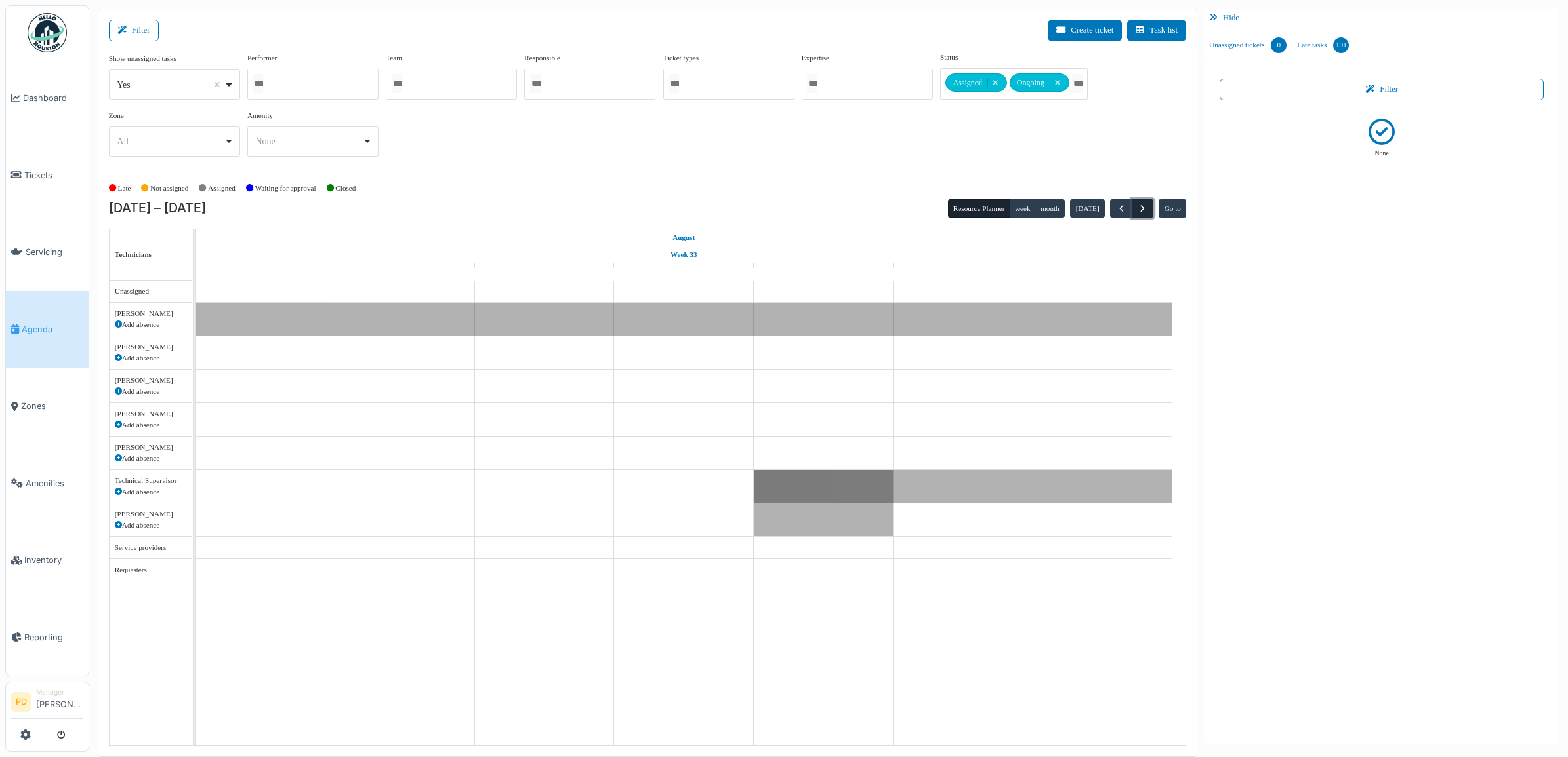
click at [1140, 207] on span "button" at bounding box center [1142, 209] width 12 height 12
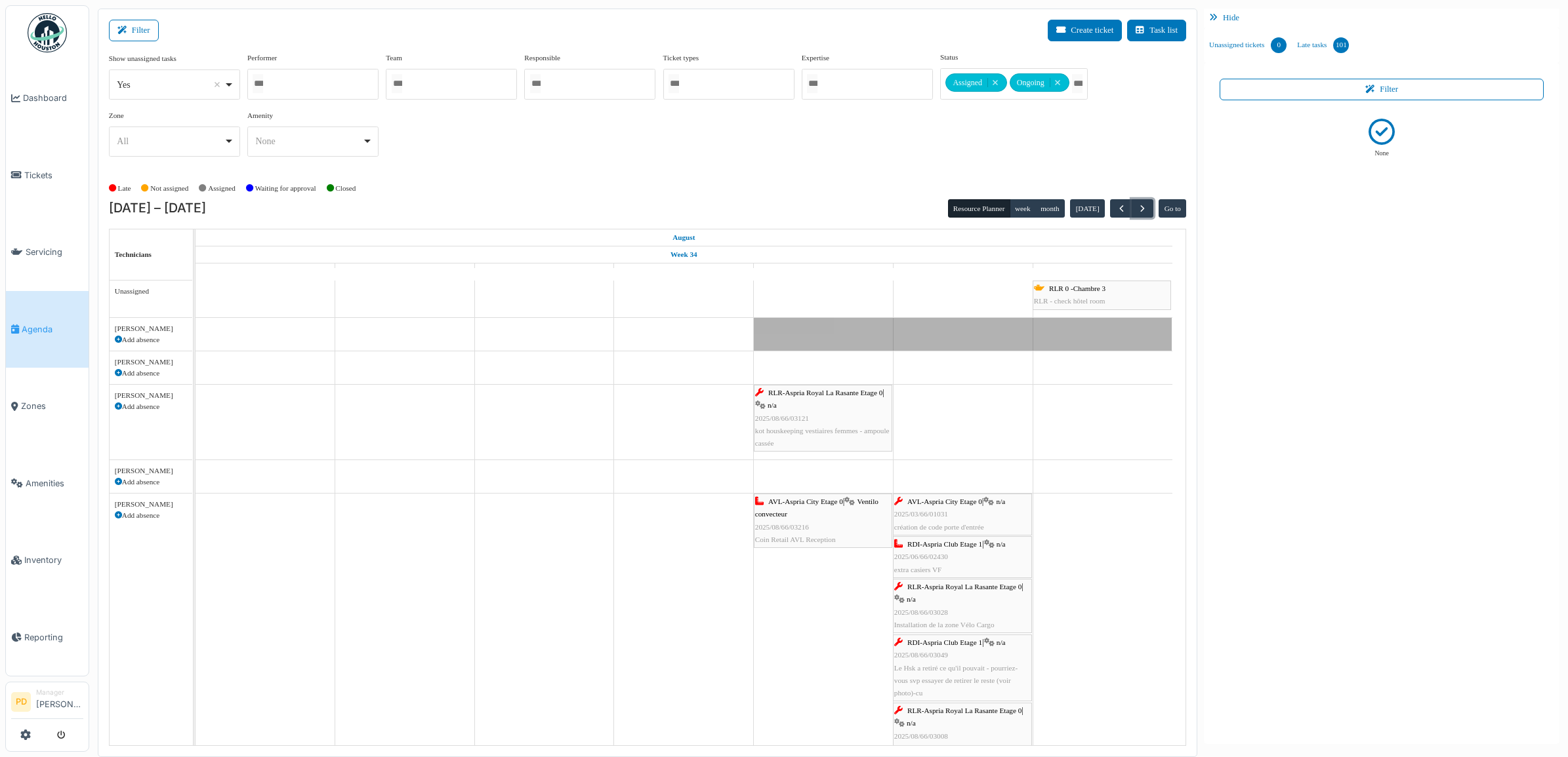
click at [819, 389] on div "RLR-Aspria Royal La Rasante Etage 0 | n/a 2025/08/66/03121 kot houskeeping vest…" at bounding box center [823, 418] width 135 height 63
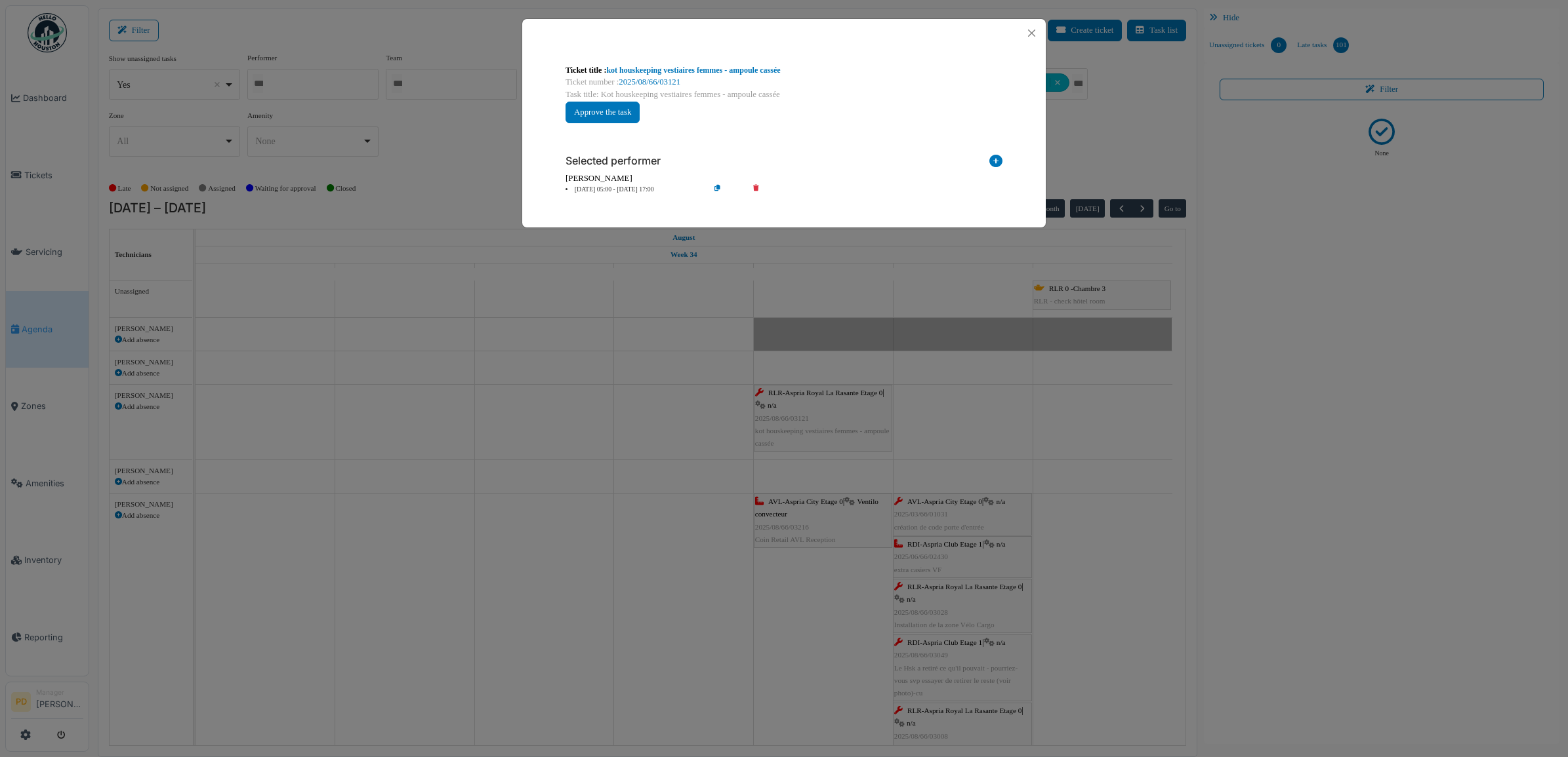
click at [628, 189] on li "22 Aug 05:00 - 22 Aug 17:00" at bounding box center [634, 189] width 150 height 10
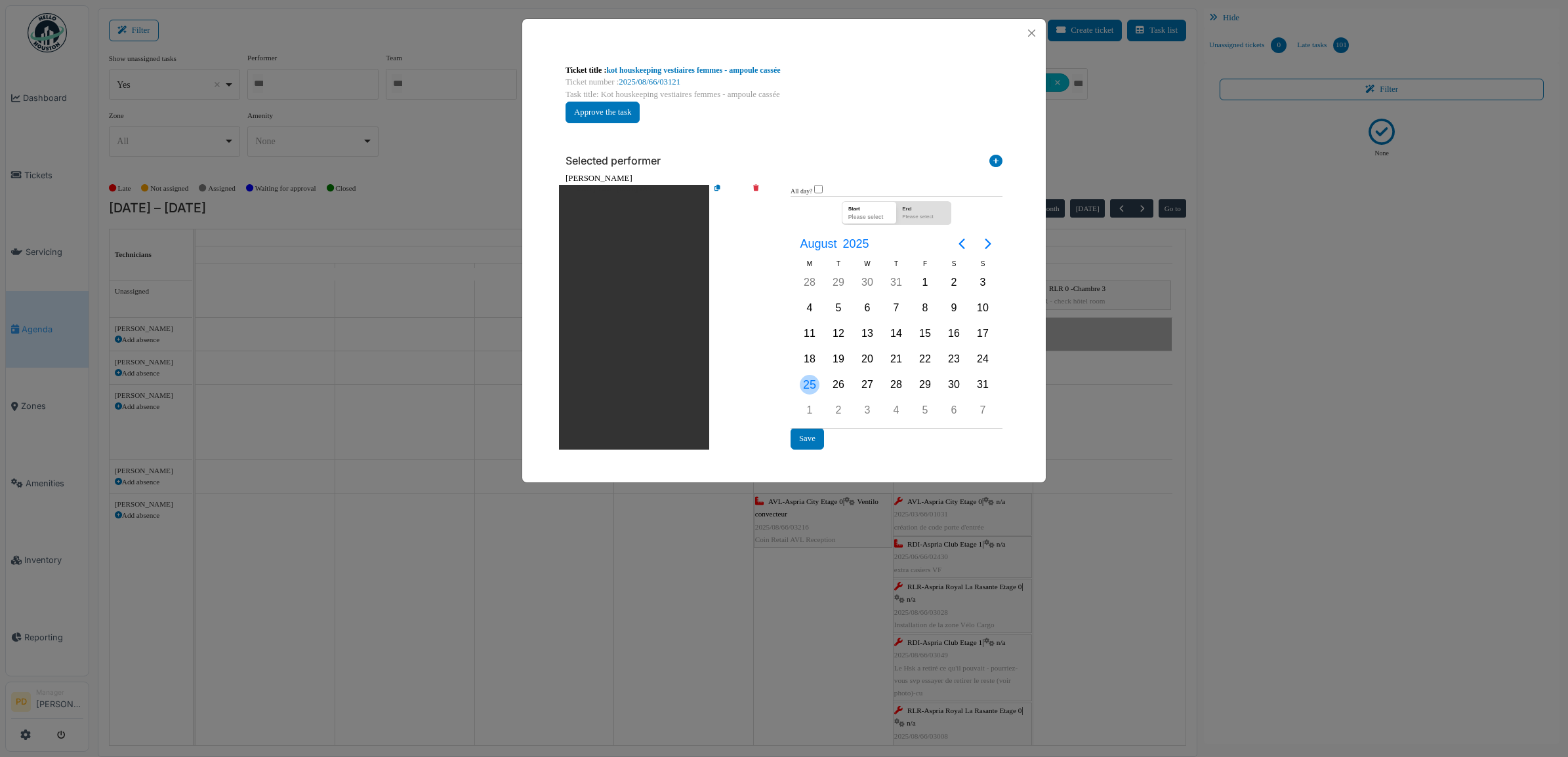
click at [804, 379] on div "25" at bounding box center [810, 385] width 19 height 19
click at [804, 381] on div "25" at bounding box center [810, 385] width 19 height 19
click at [807, 431] on button "Save" at bounding box center [807, 439] width 34 height 21
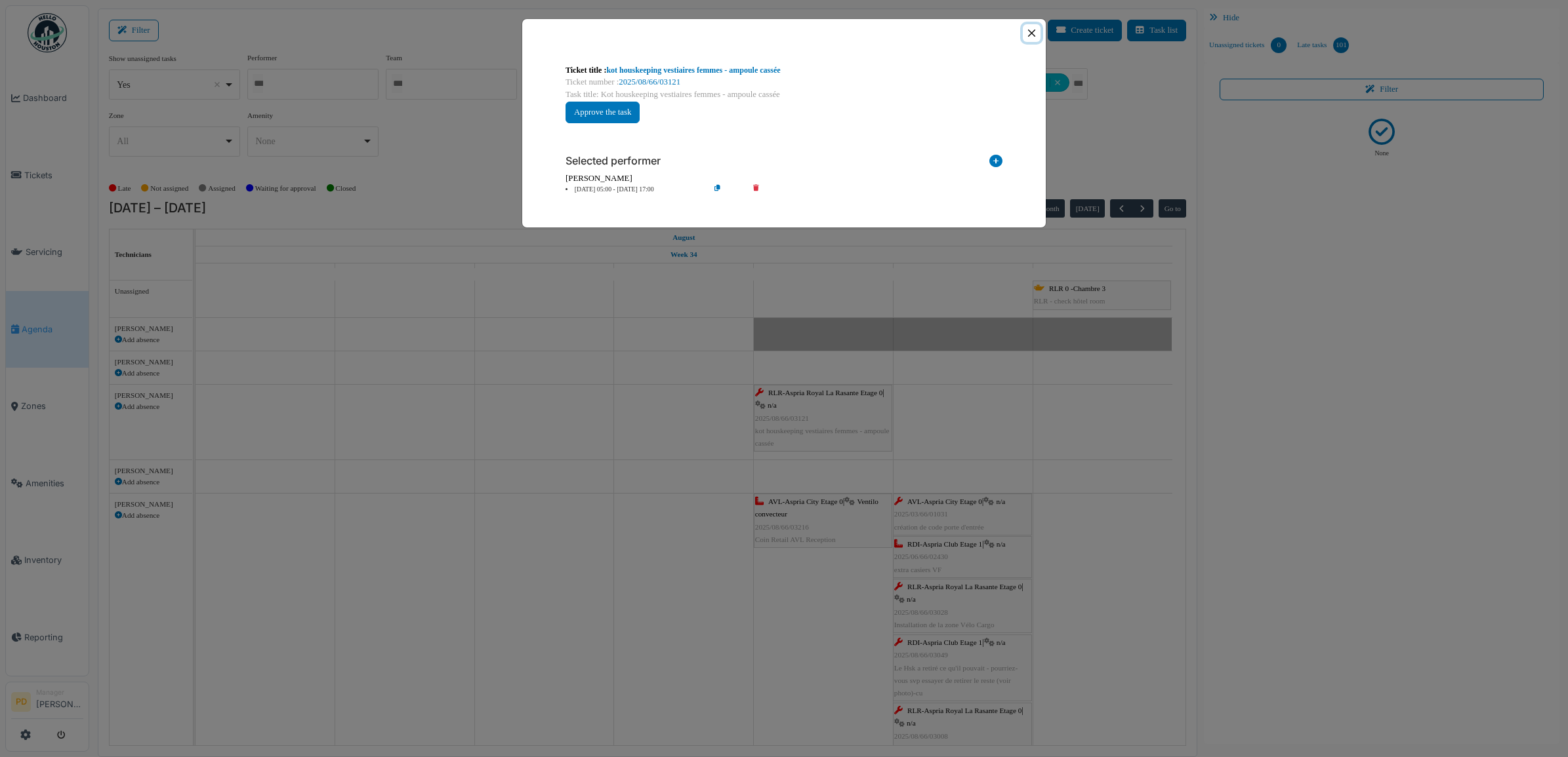
click at [1031, 32] on button "Close" at bounding box center [1031, 33] width 17 height 17
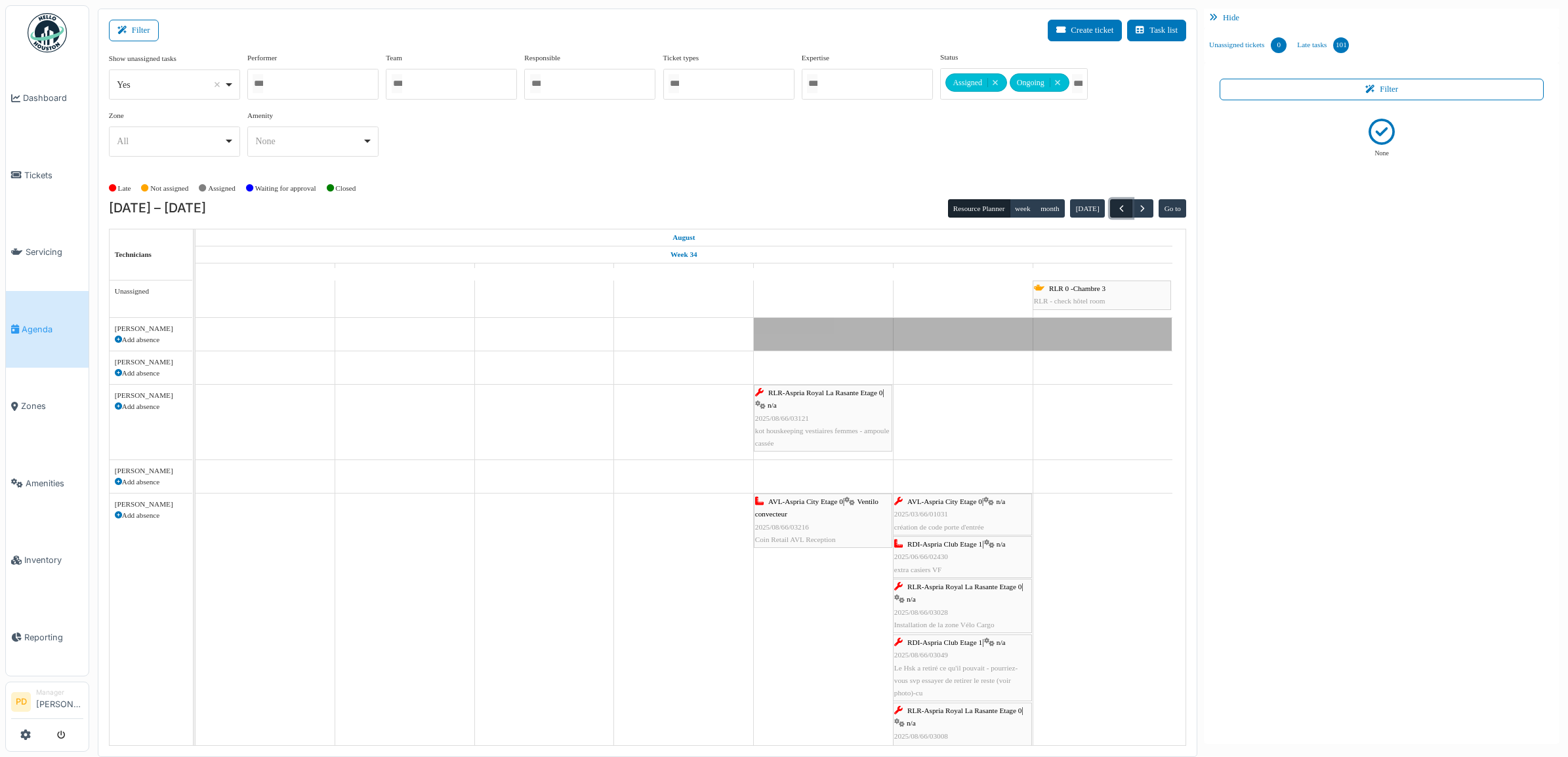
click at [1124, 208] on span "button" at bounding box center [1122, 209] width 12 height 12
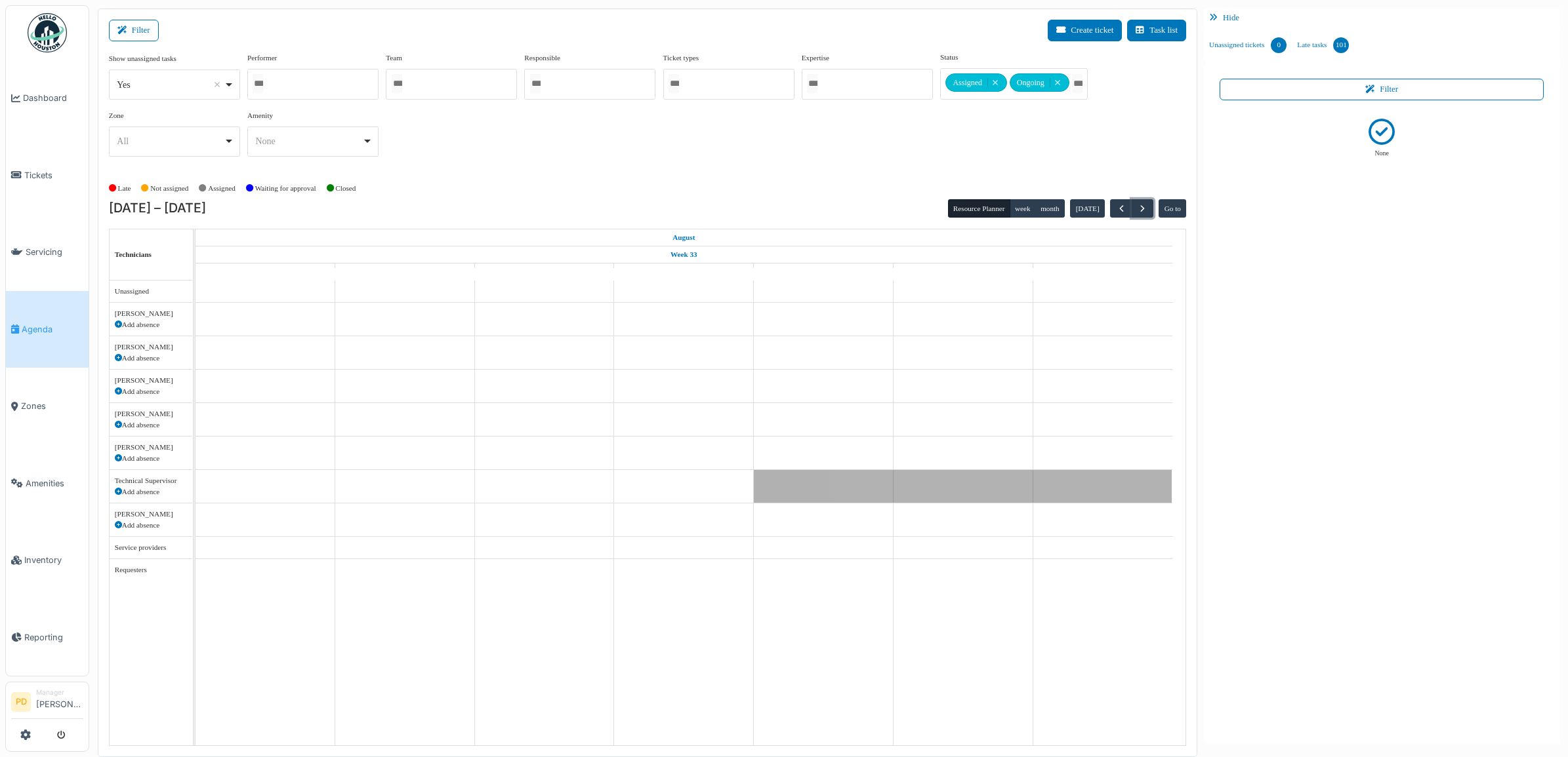
drag, startPoint x: 1141, startPoint y: 209, endPoint x: 1130, endPoint y: 218, distance: 14.2
click at [1141, 210] on span "button" at bounding box center [1142, 209] width 12 height 12
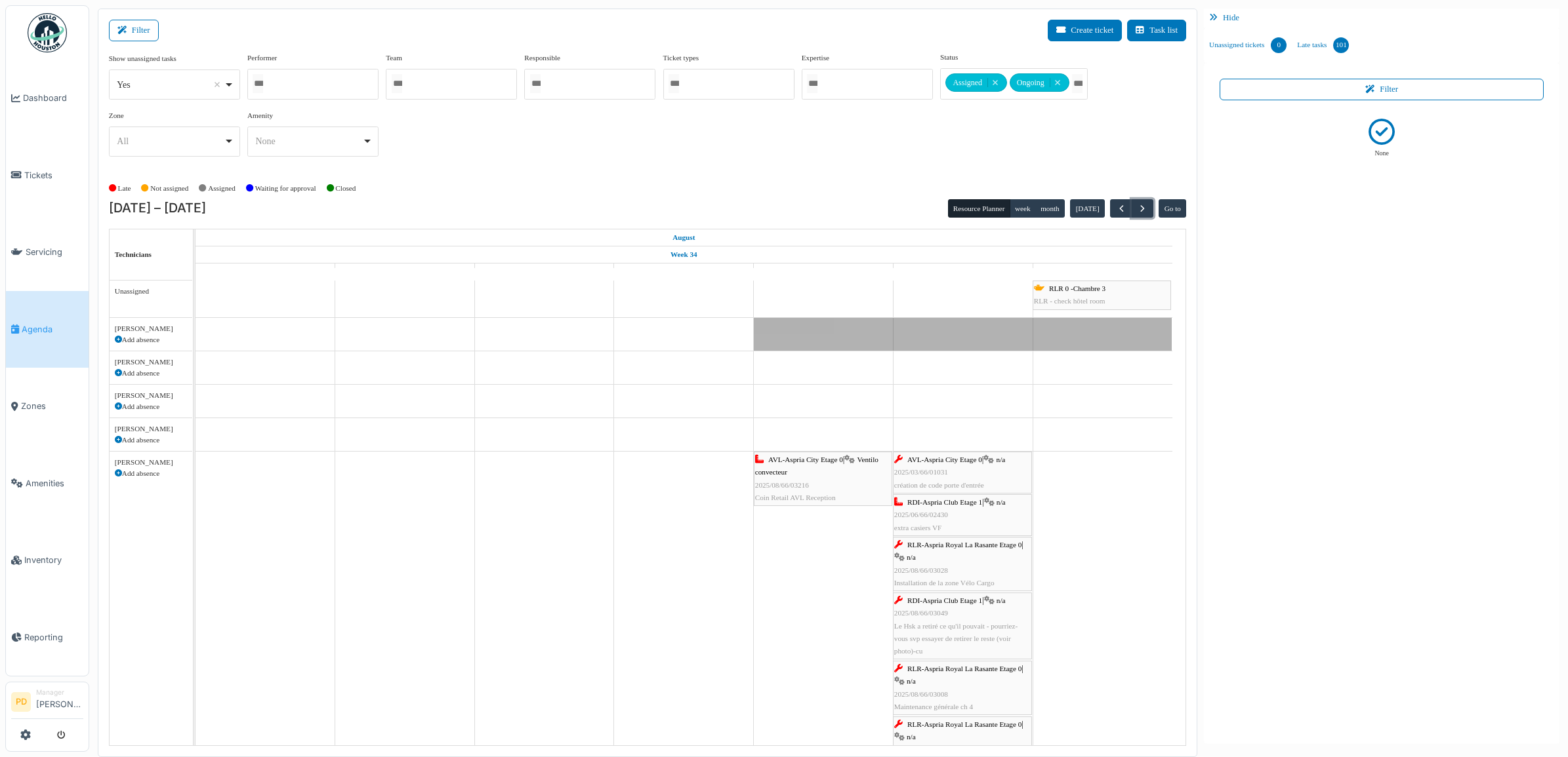
scroll to position [82, 0]
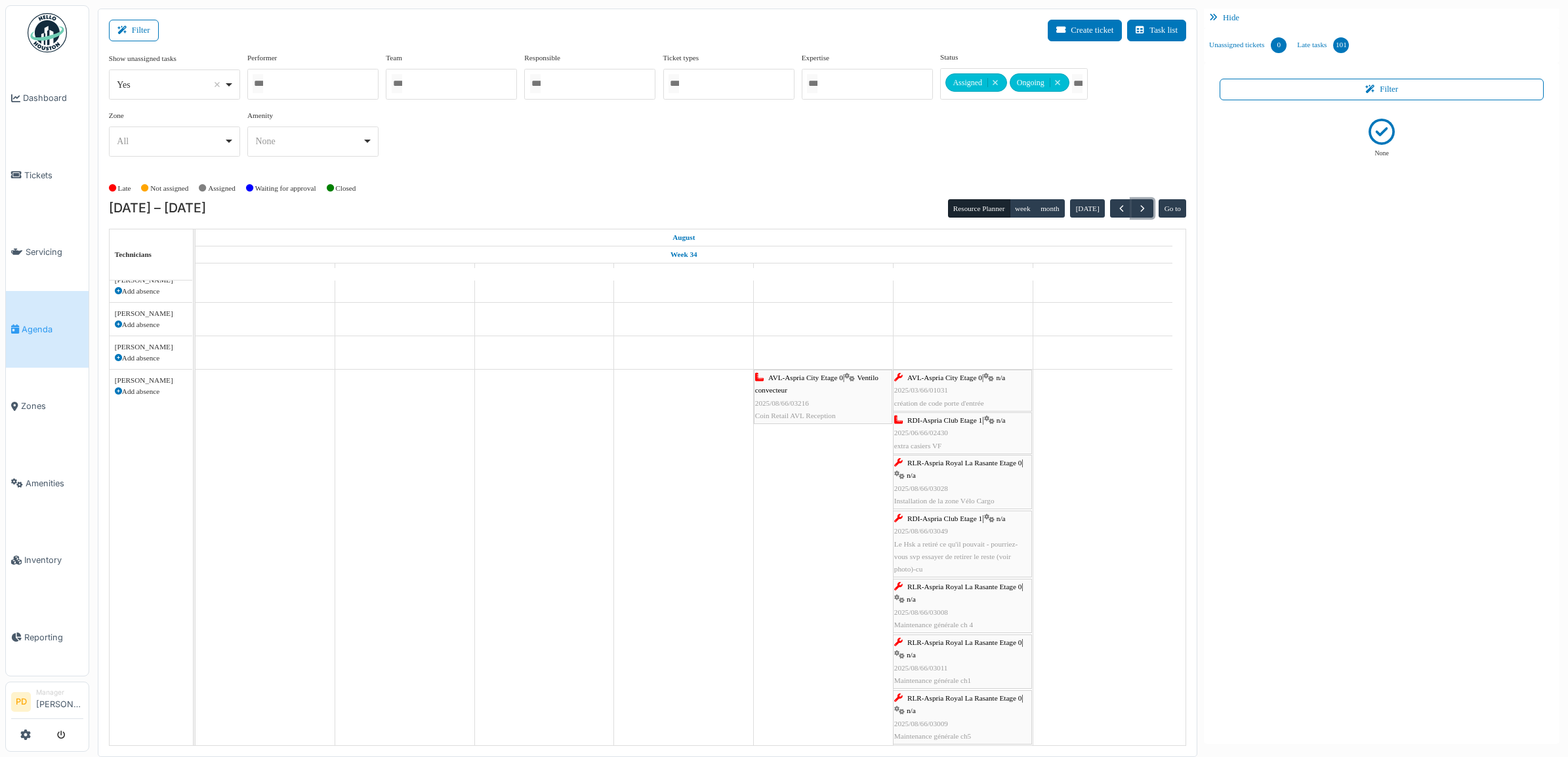
click at [807, 378] on span "AVL-Aspria City Etage 0" at bounding box center [805, 378] width 74 height 8
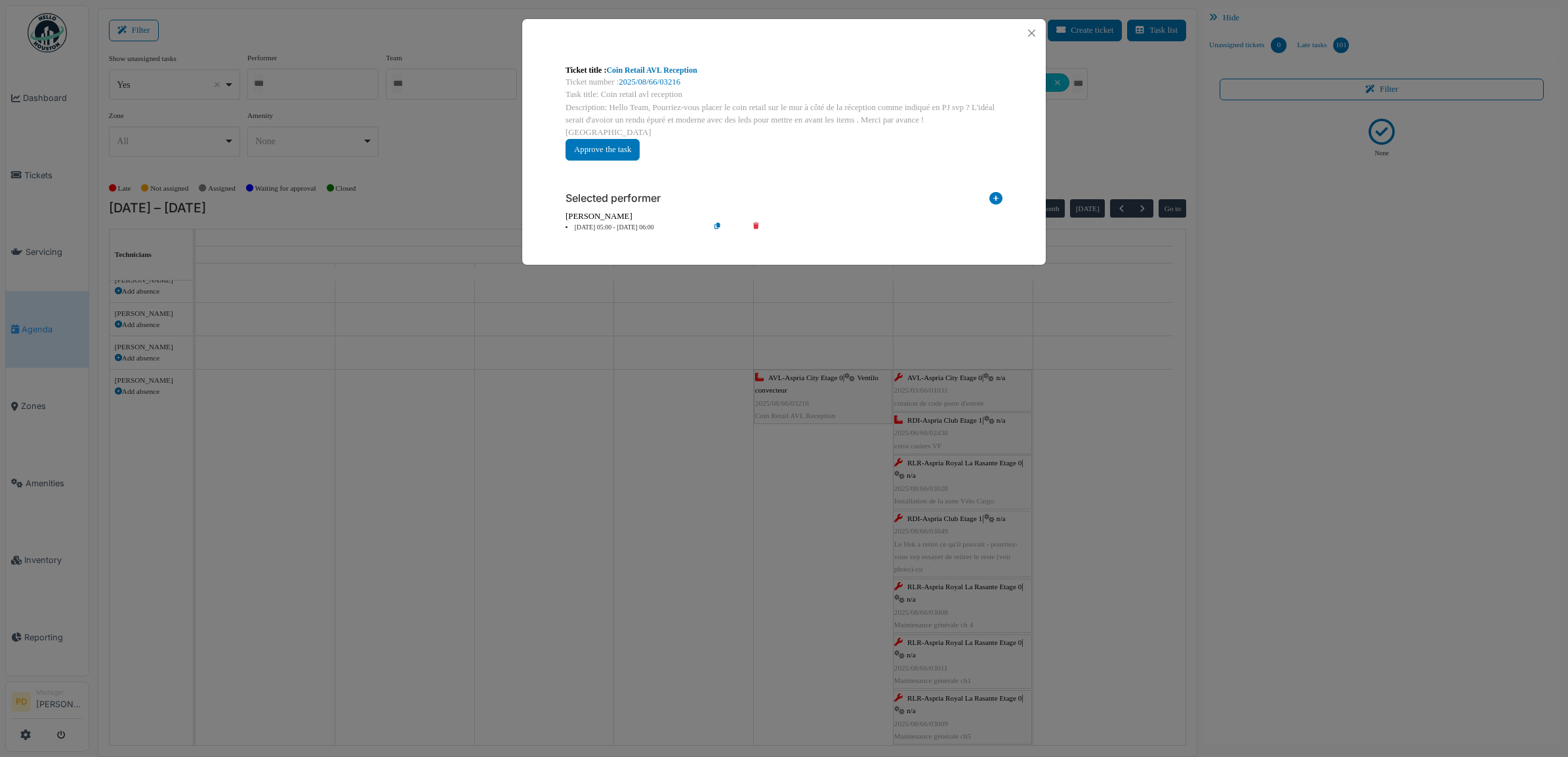
click at [643, 223] on li "22 Aug 05:00 - 22 Aug 06:00" at bounding box center [634, 228] width 150 height 10
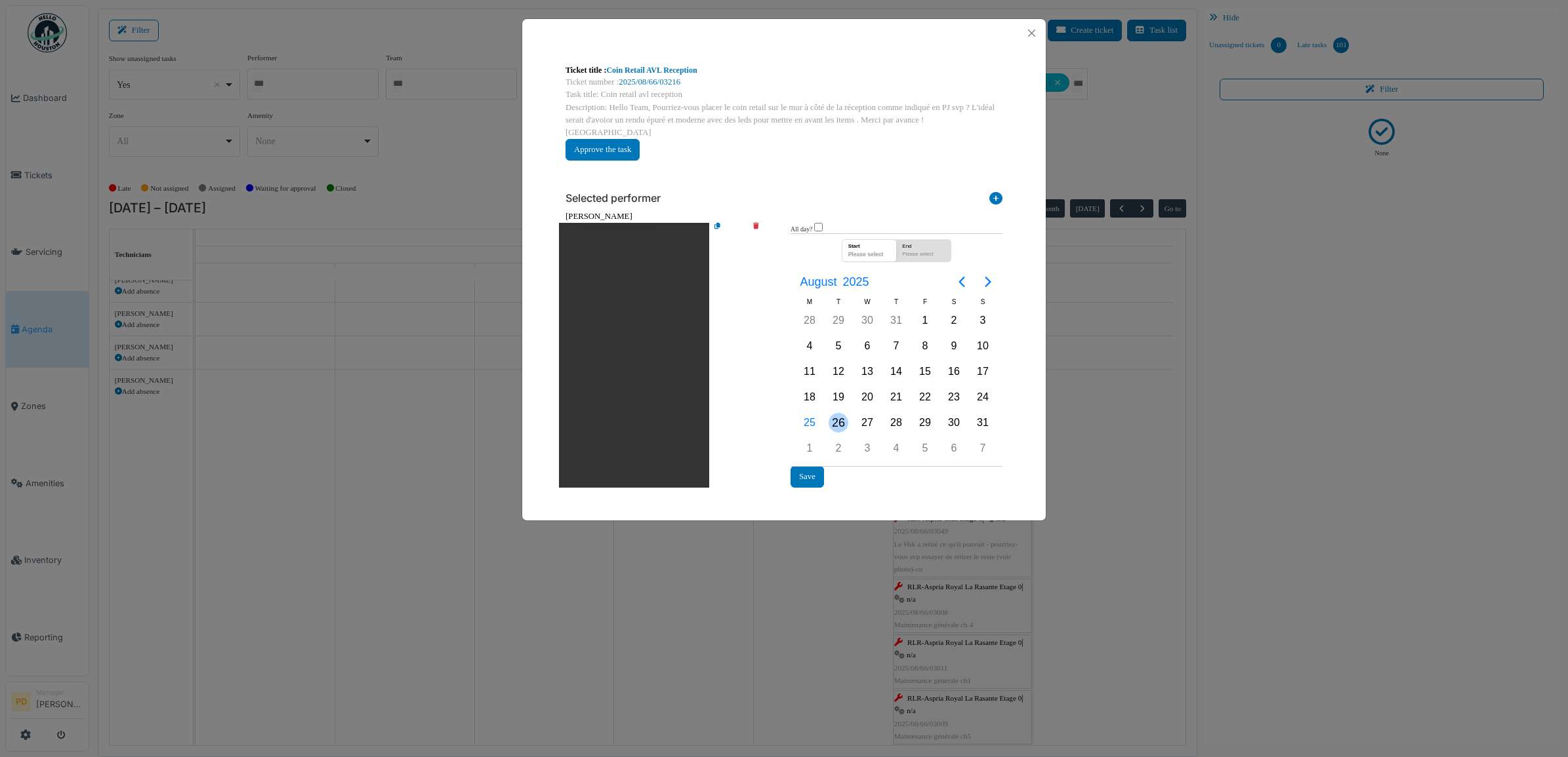
click at [837, 413] on div "26" at bounding box center [839, 422] width 19 height 19
click at [807, 466] on button "Save" at bounding box center [807, 477] width 34 height 21
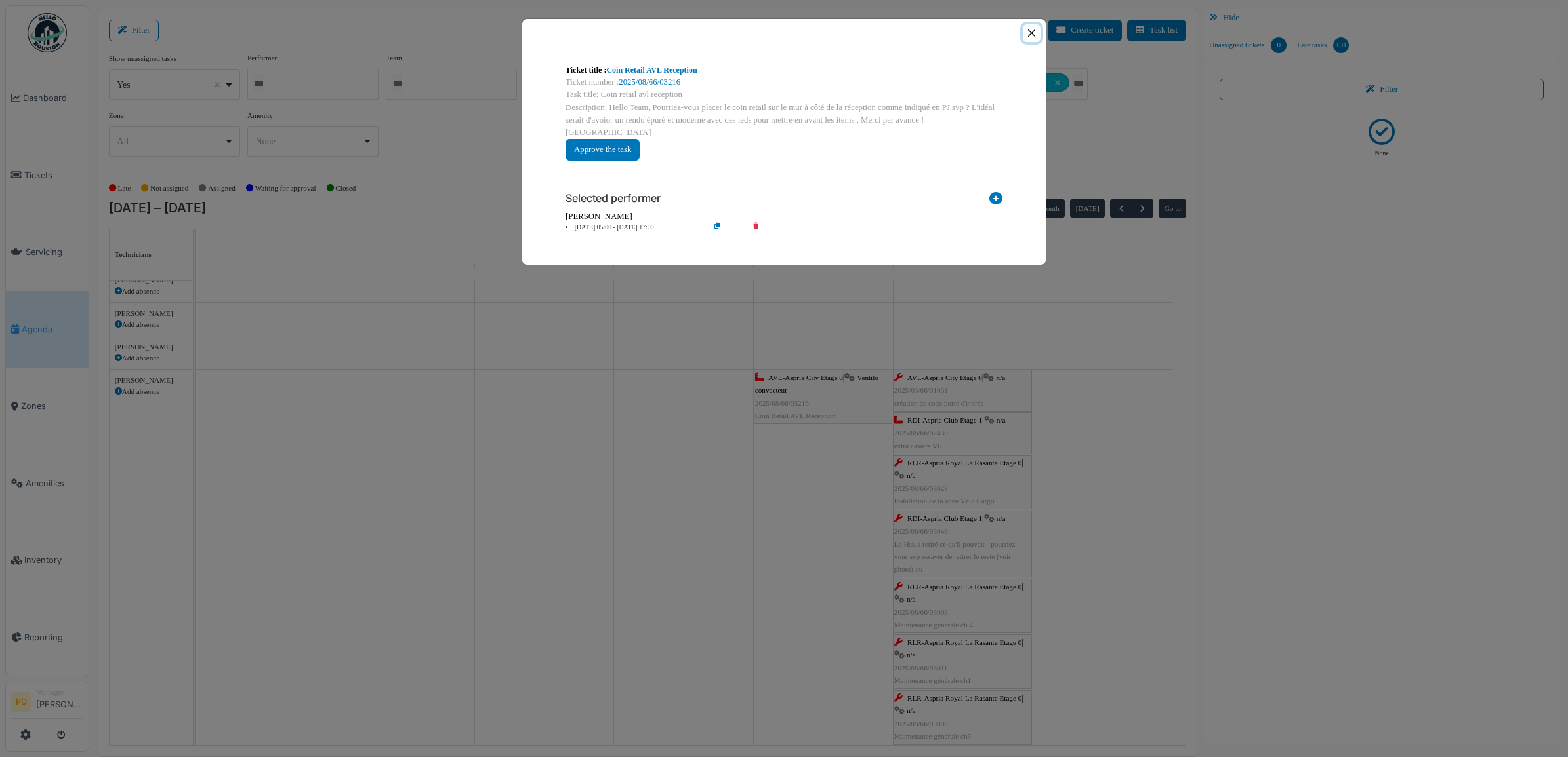
click at [1032, 36] on button "Close" at bounding box center [1031, 33] width 17 height 17
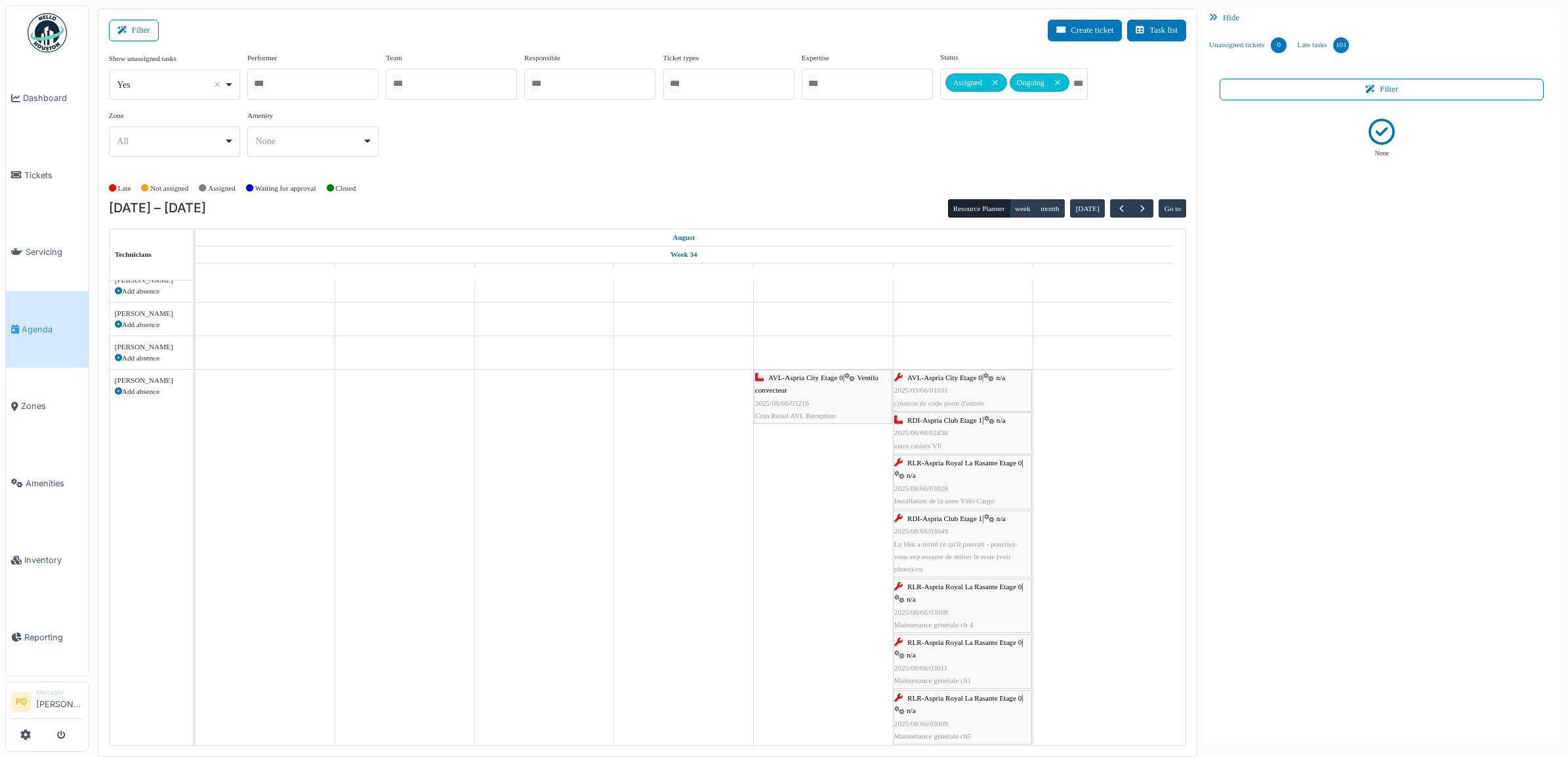
click at [962, 378] on span "AVL-Aspria City Etage 0" at bounding box center [944, 378] width 74 height 8
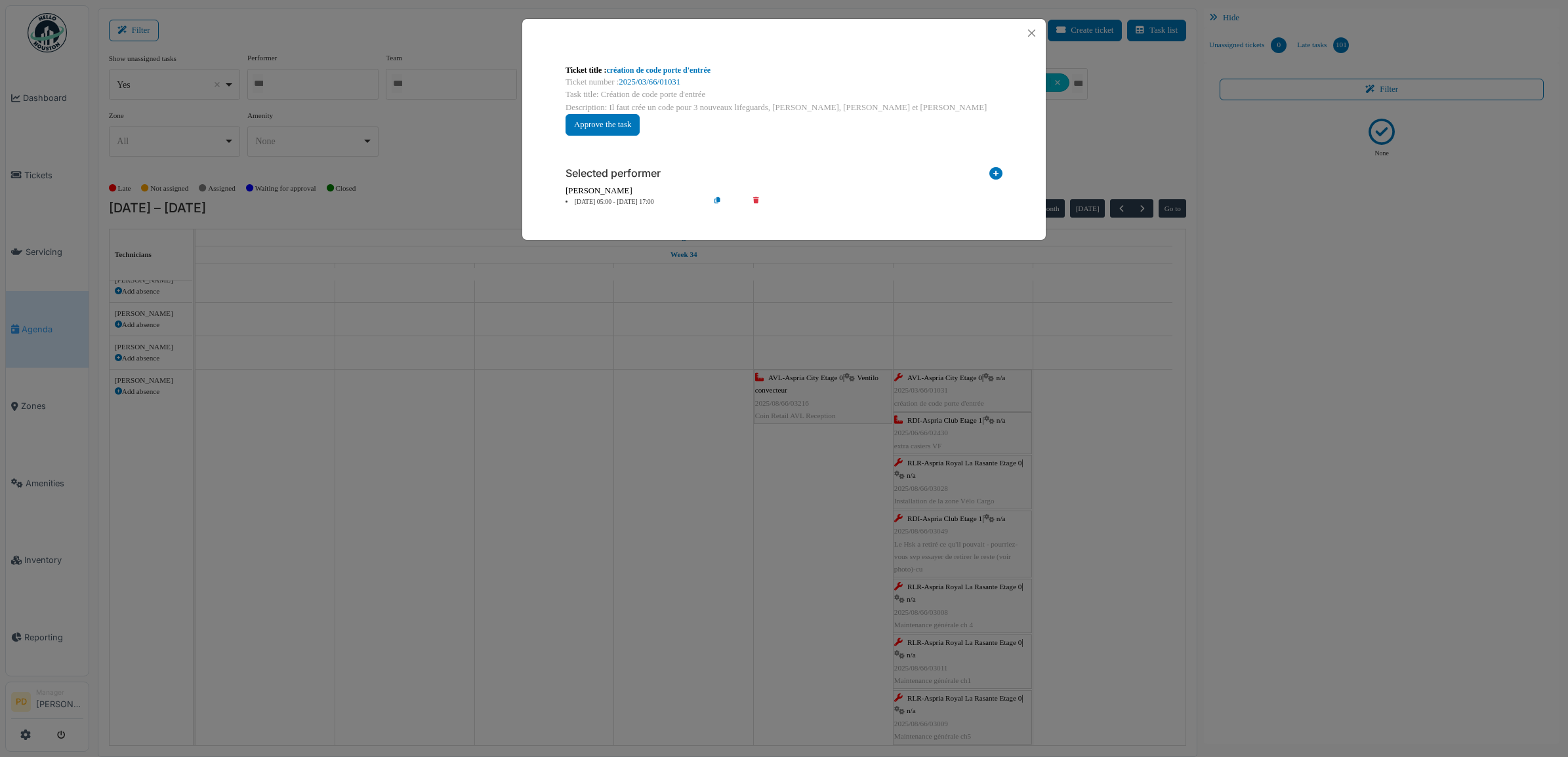
click at [619, 201] on li "23 Aug 05:00 - 23 Aug 17:00" at bounding box center [634, 202] width 150 height 10
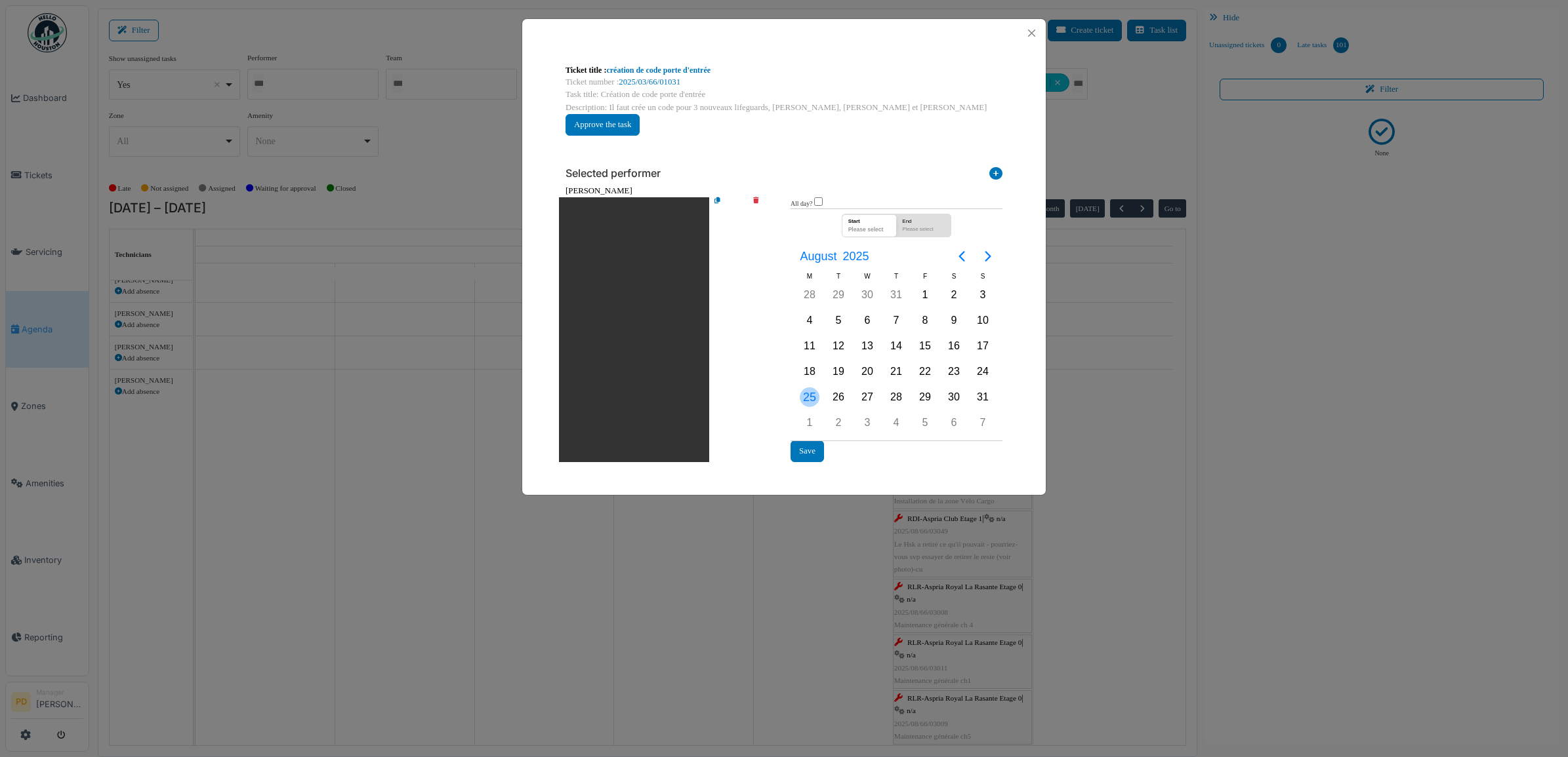
click at [814, 396] on div "25" at bounding box center [810, 397] width 19 height 19
click at [813, 448] on button "Save" at bounding box center [807, 451] width 34 height 21
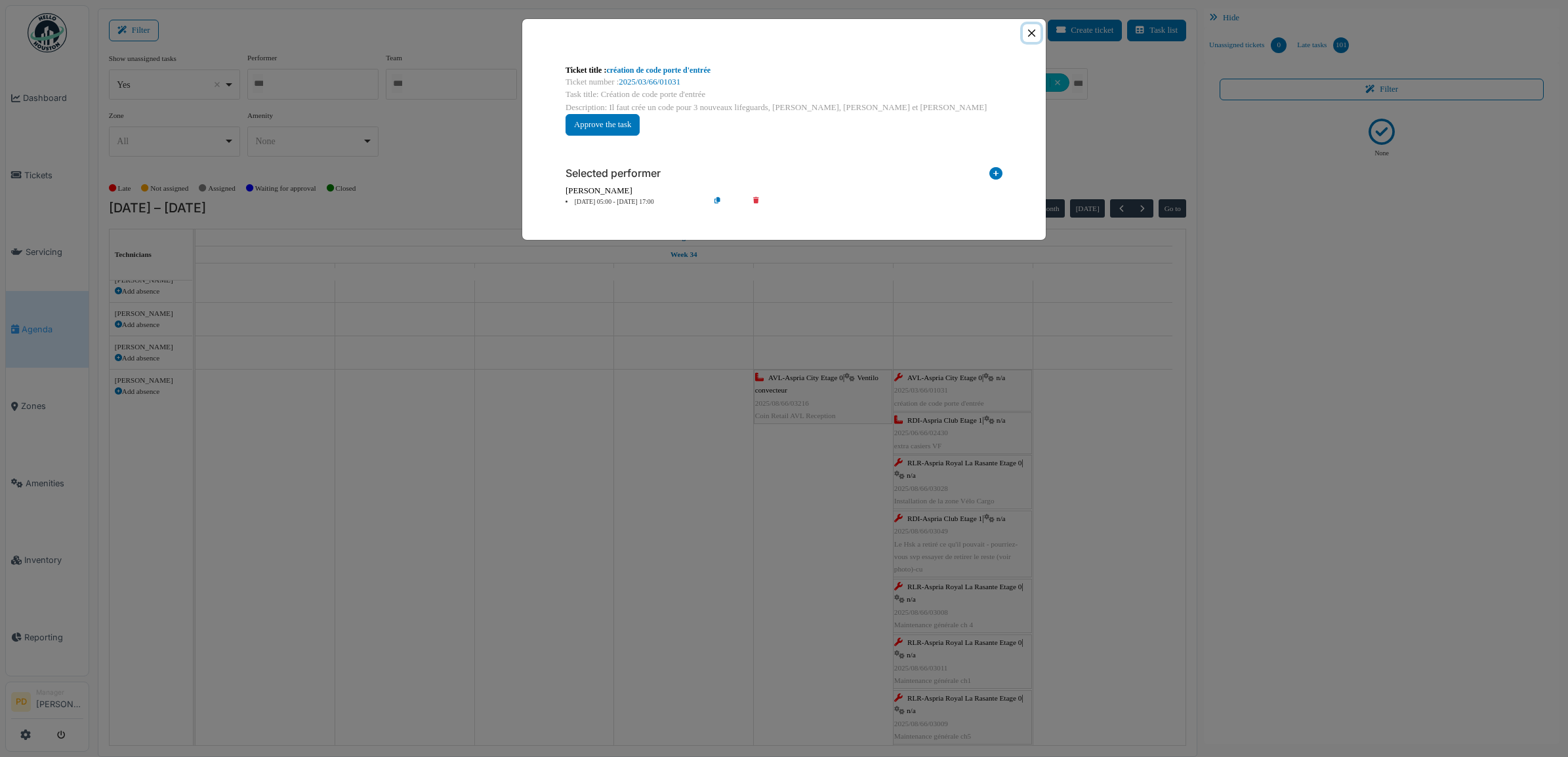
click at [1035, 31] on button "Close" at bounding box center [1031, 33] width 17 height 17
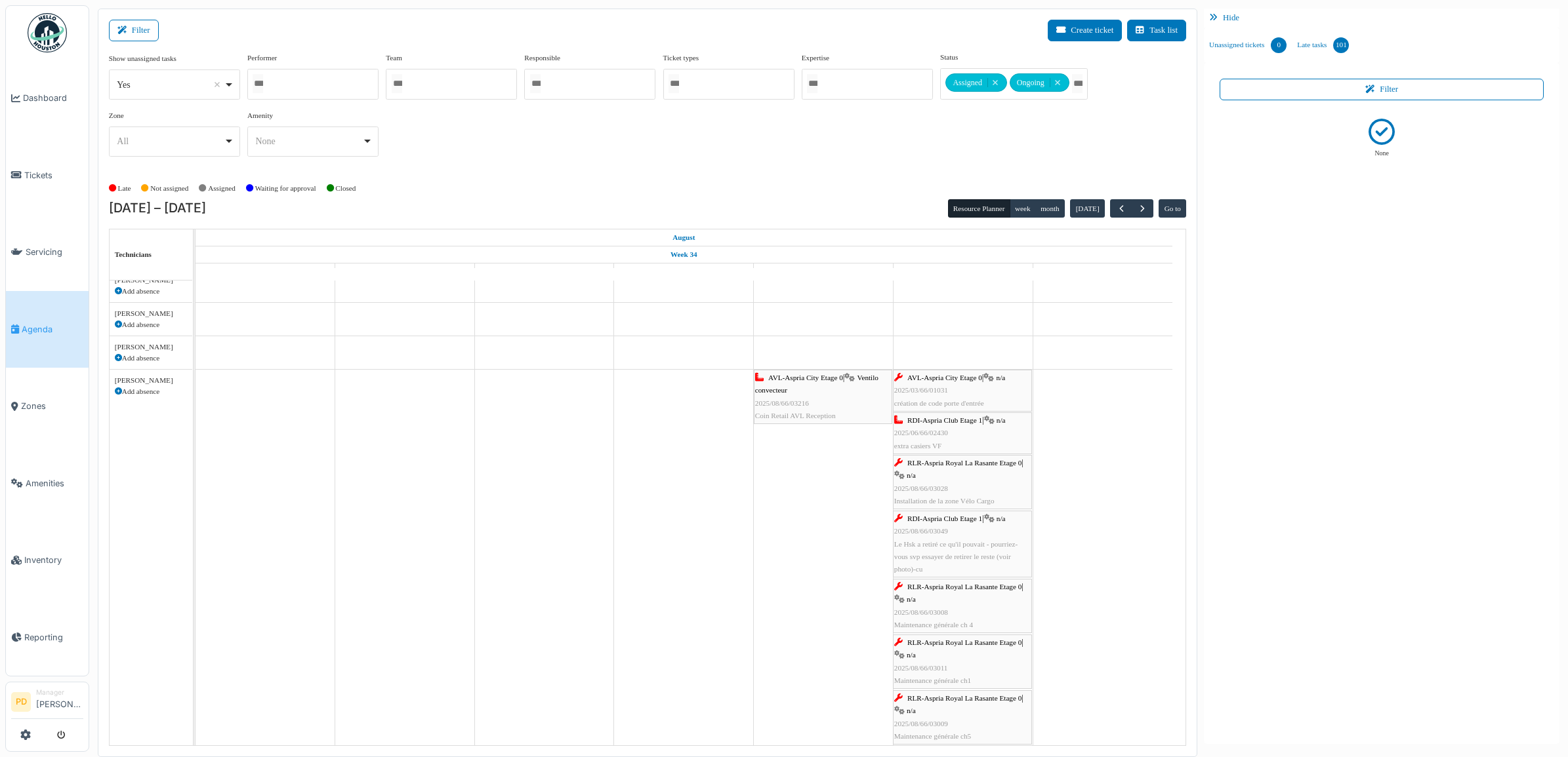
click at [949, 422] on span "RDI-Aspria Club Etage 1" at bounding box center [944, 421] width 74 height 8
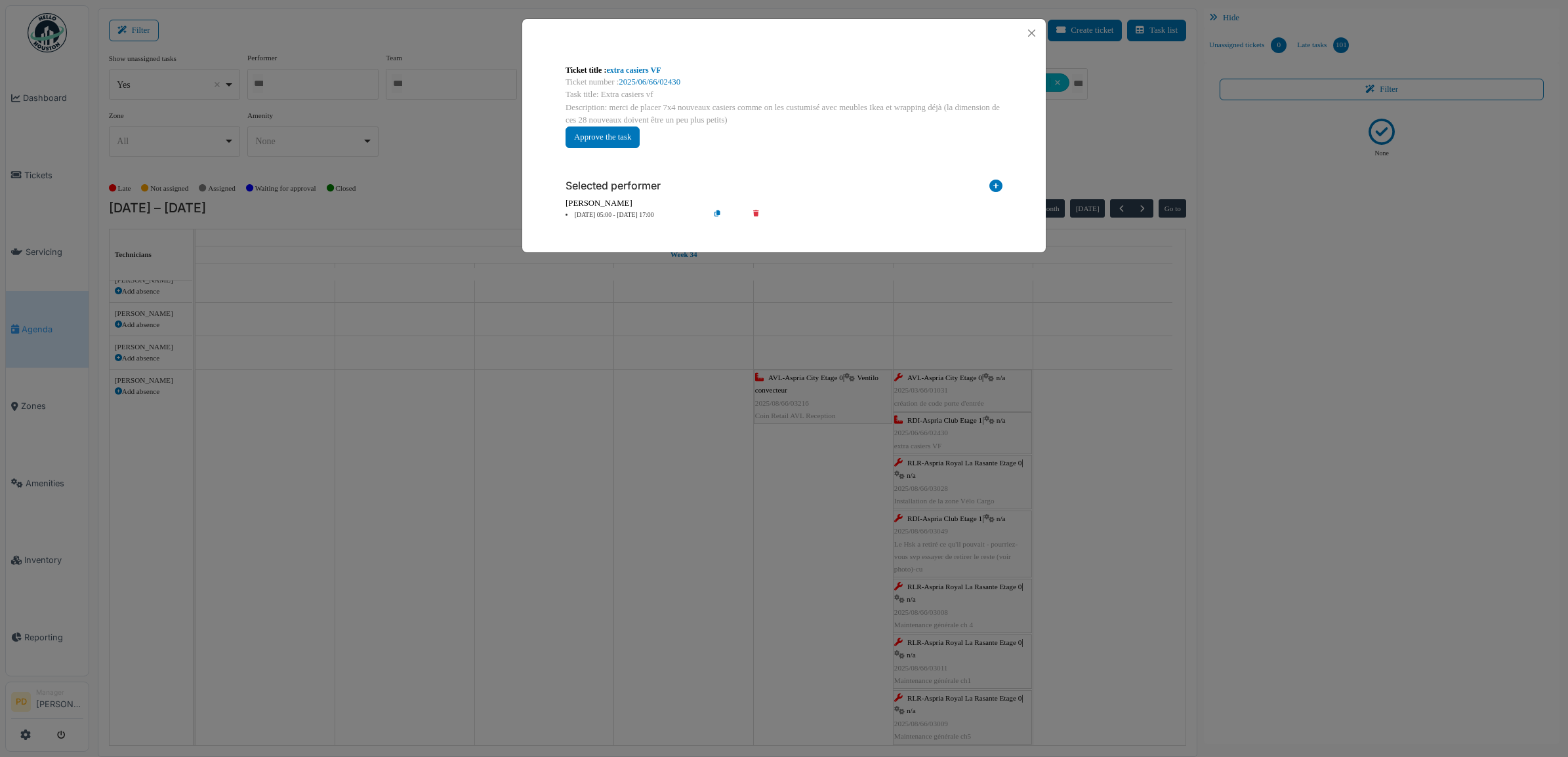
click at [606, 211] on li "23 Aug 05:00 - 23 Aug 17:00" at bounding box center [634, 216] width 150 height 10
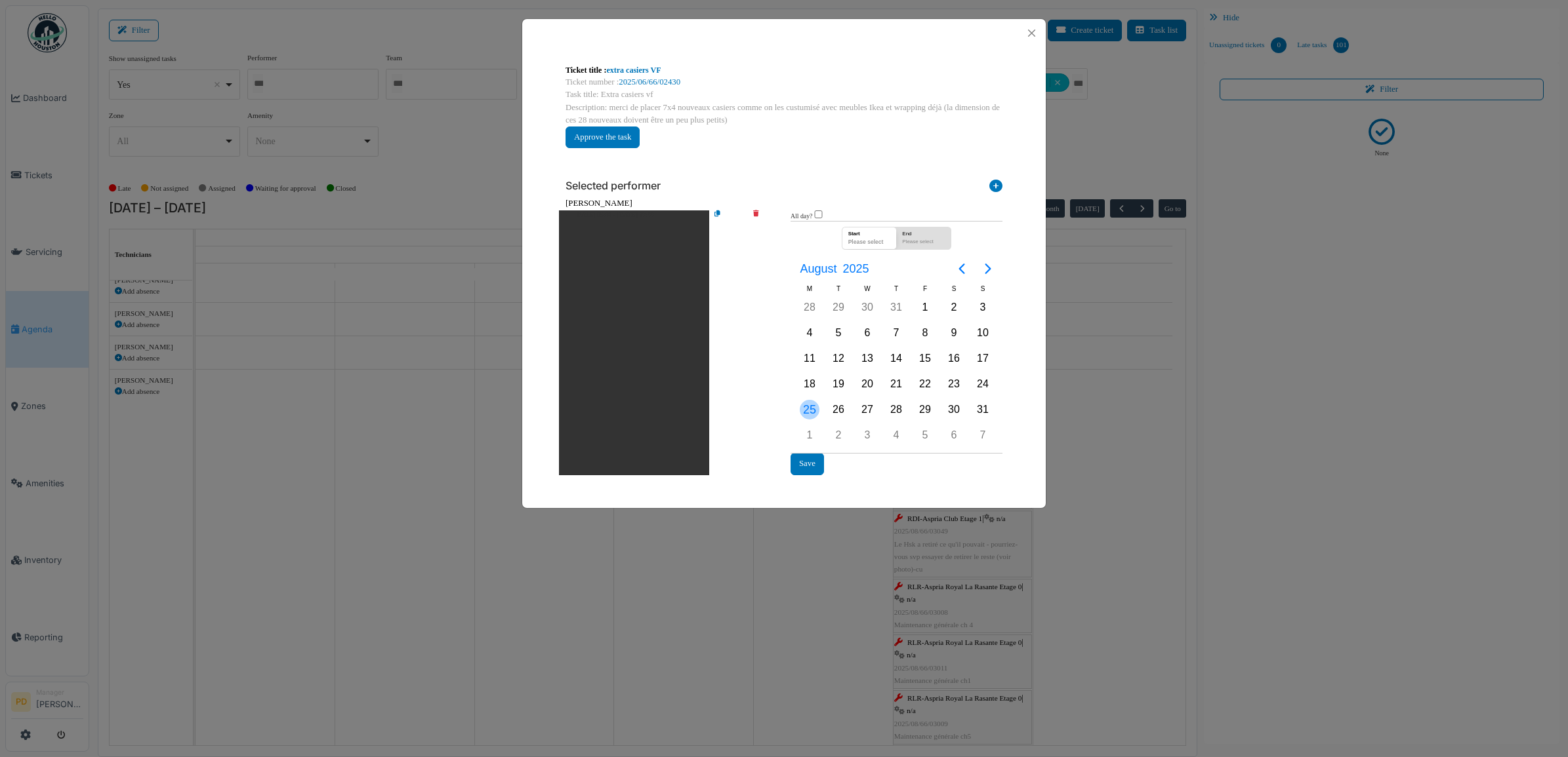
click at [807, 407] on div "25" at bounding box center [810, 410] width 19 height 19
click at [811, 459] on button "Save" at bounding box center [807, 464] width 34 height 21
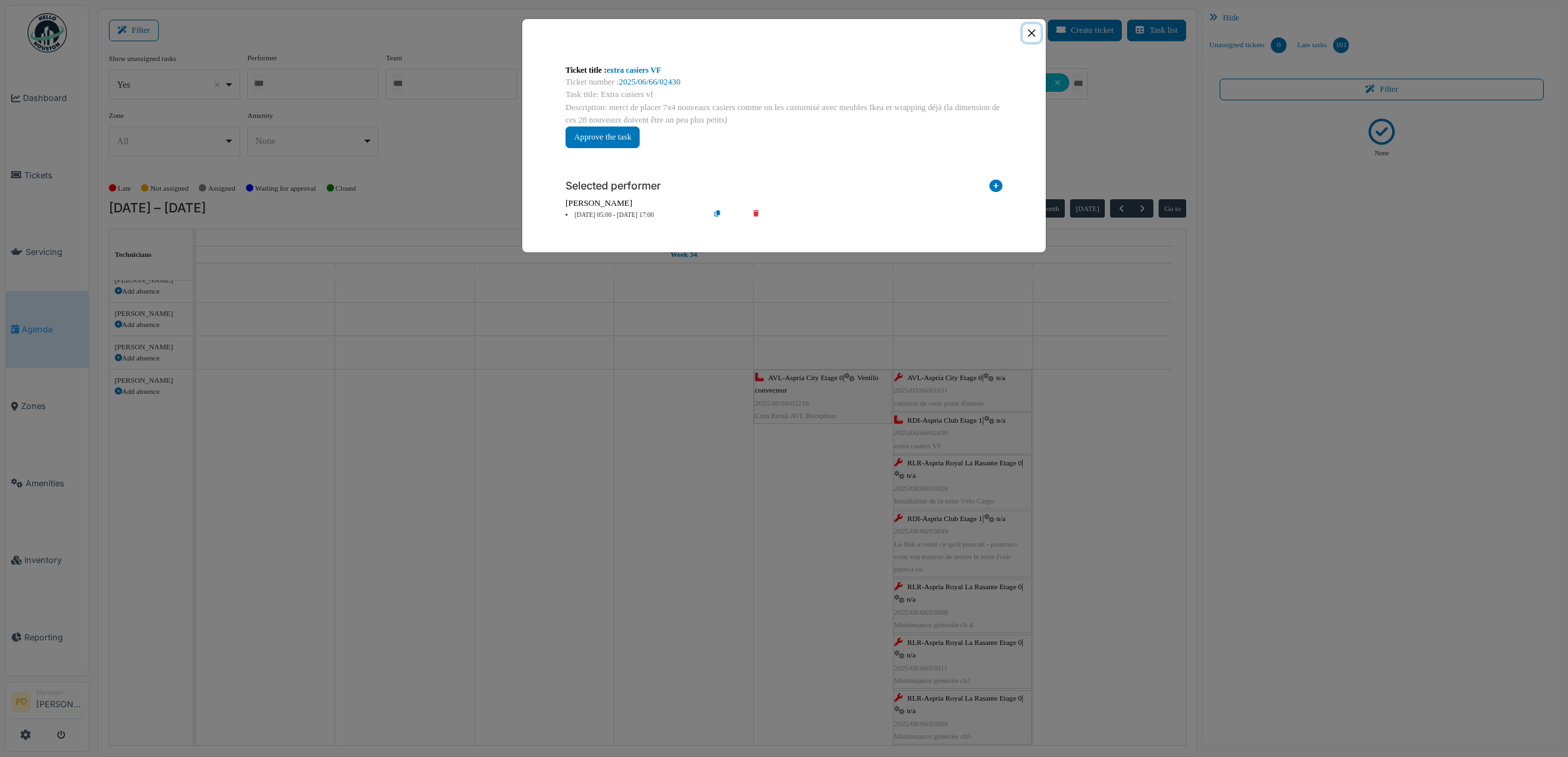
drag, startPoint x: 1032, startPoint y: 33, endPoint x: 978, endPoint y: 223, distance: 197.5
click at [1030, 35] on button "Close" at bounding box center [1031, 33] width 17 height 17
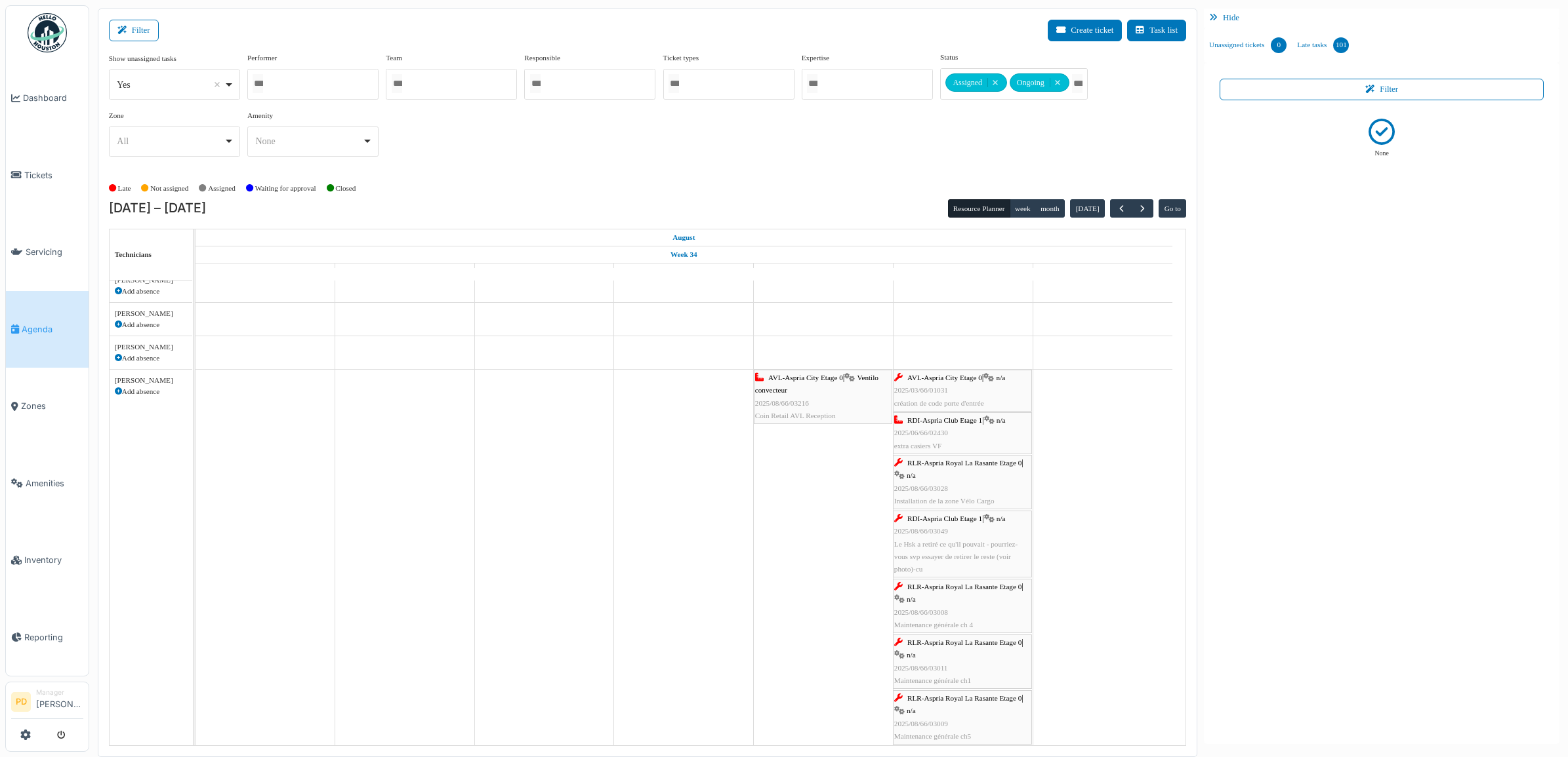
click at [937, 467] on span "RLR-Aspria Royal La Rasante Etage 0" at bounding box center [964, 463] width 114 height 8
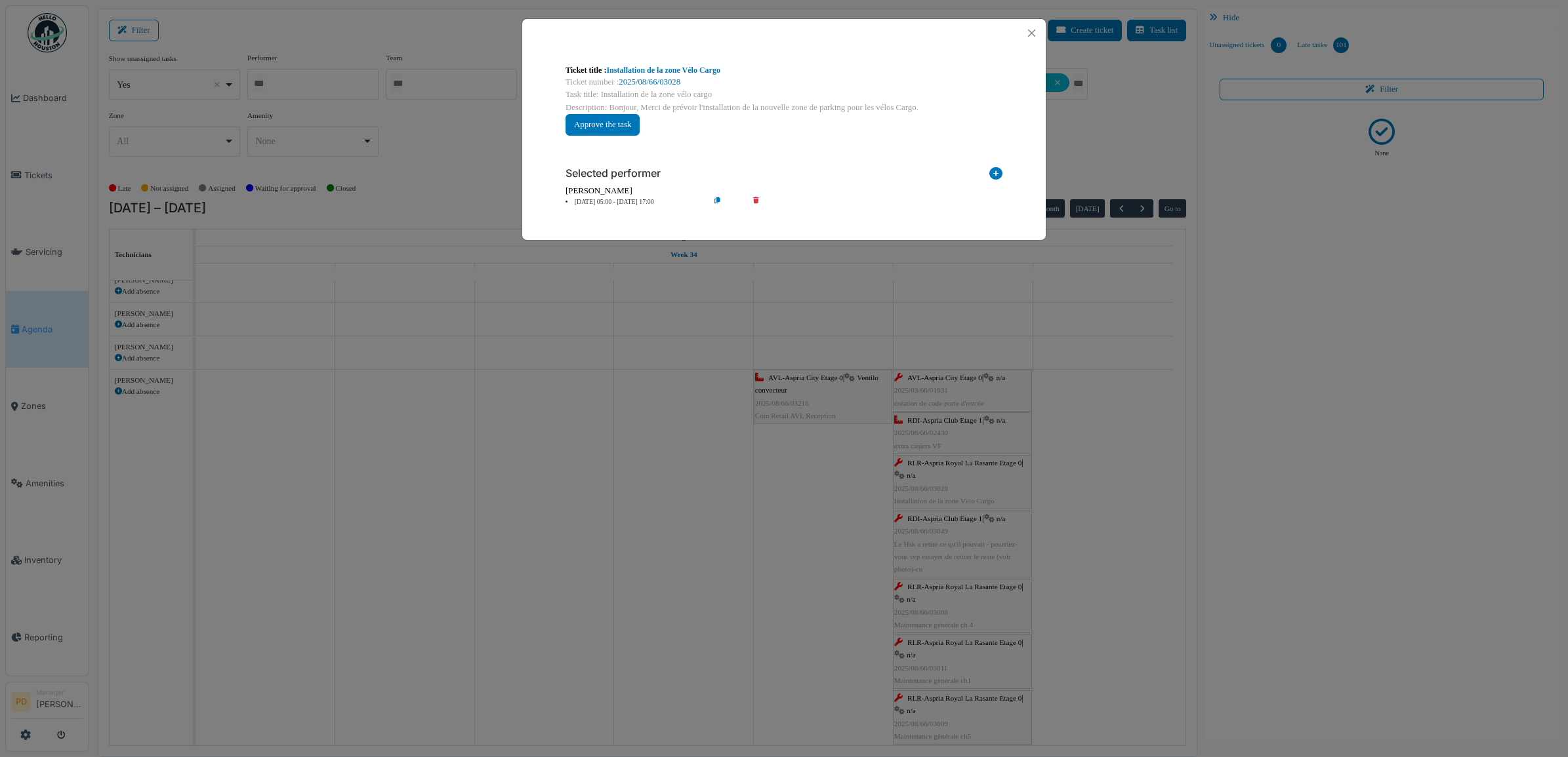
click at [632, 205] on li "23 Aug 05:00 - 23 Aug 17:00" at bounding box center [634, 202] width 150 height 10
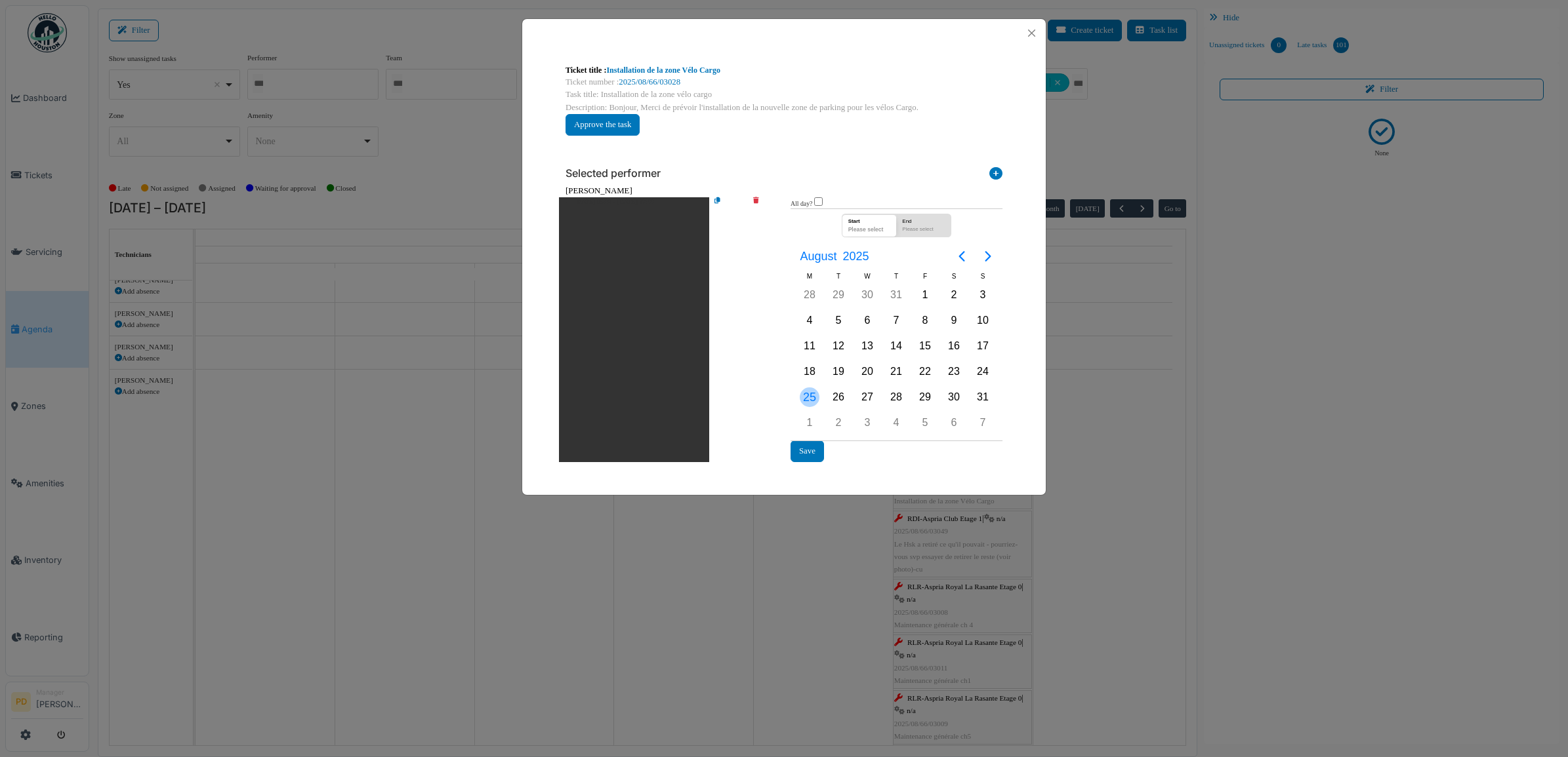
click at [806, 394] on div "25" at bounding box center [810, 397] width 19 height 19
click at [814, 448] on button "Save" at bounding box center [807, 451] width 34 height 21
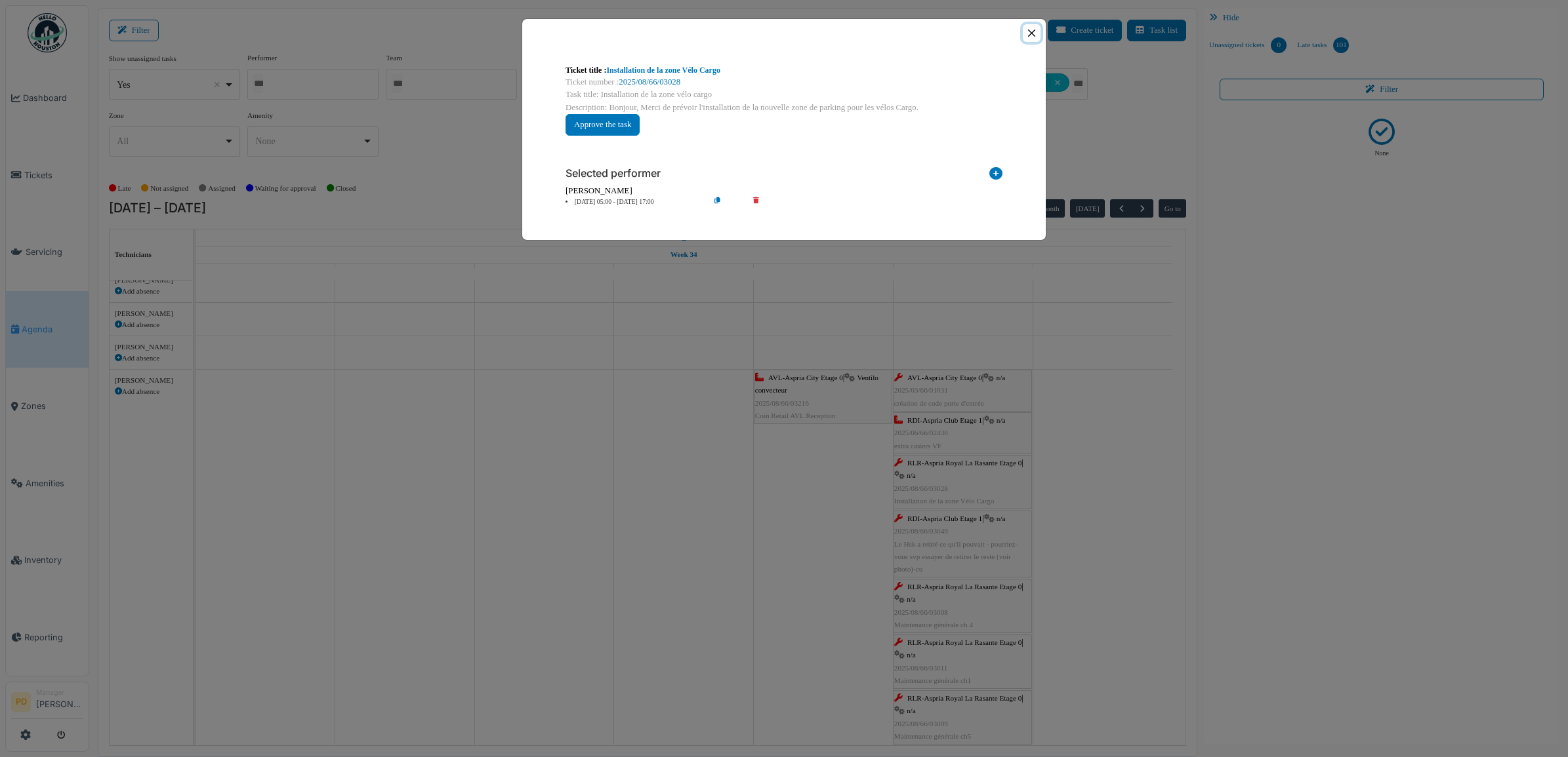
click at [1032, 34] on button "Close" at bounding box center [1031, 33] width 17 height 17
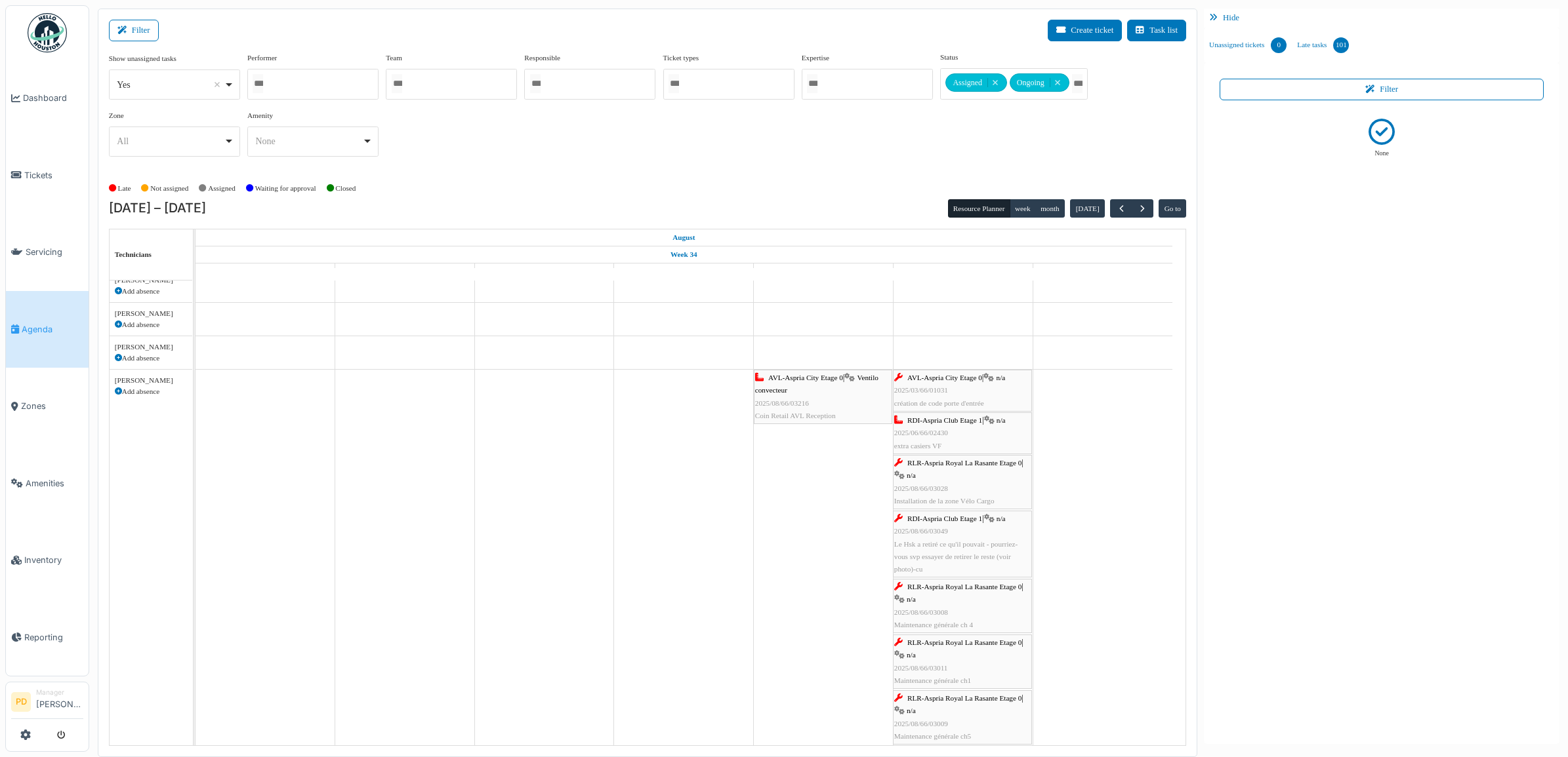
click at [935, 535] on span "2025/08/66/03049" at bounding box center [922, 531] width 54 height 8
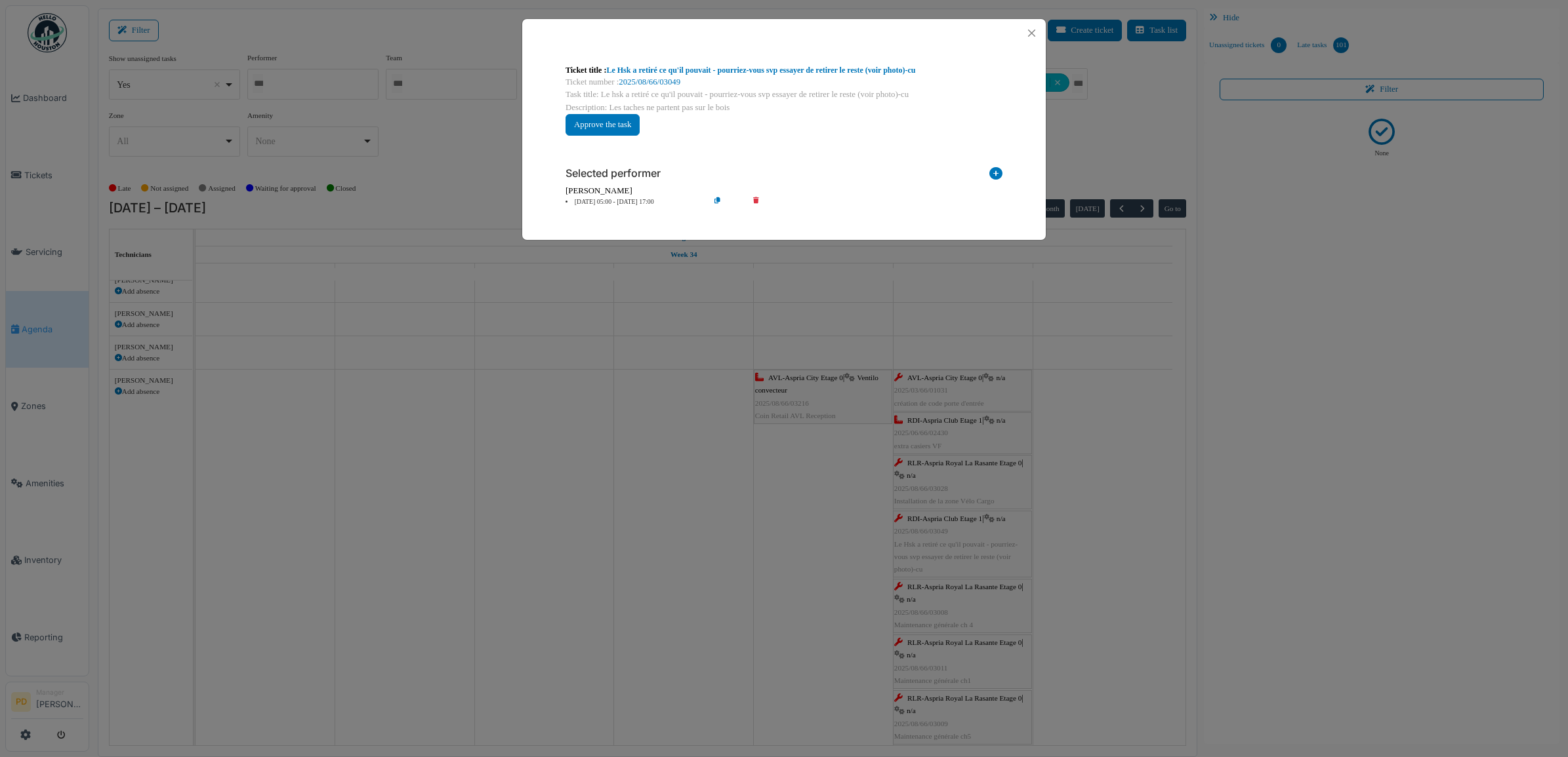
click at [637, 204] on li "23 Aug 05:00 - 23 Aug 17:00" at bounding box center [634, 202] width 150 height 10
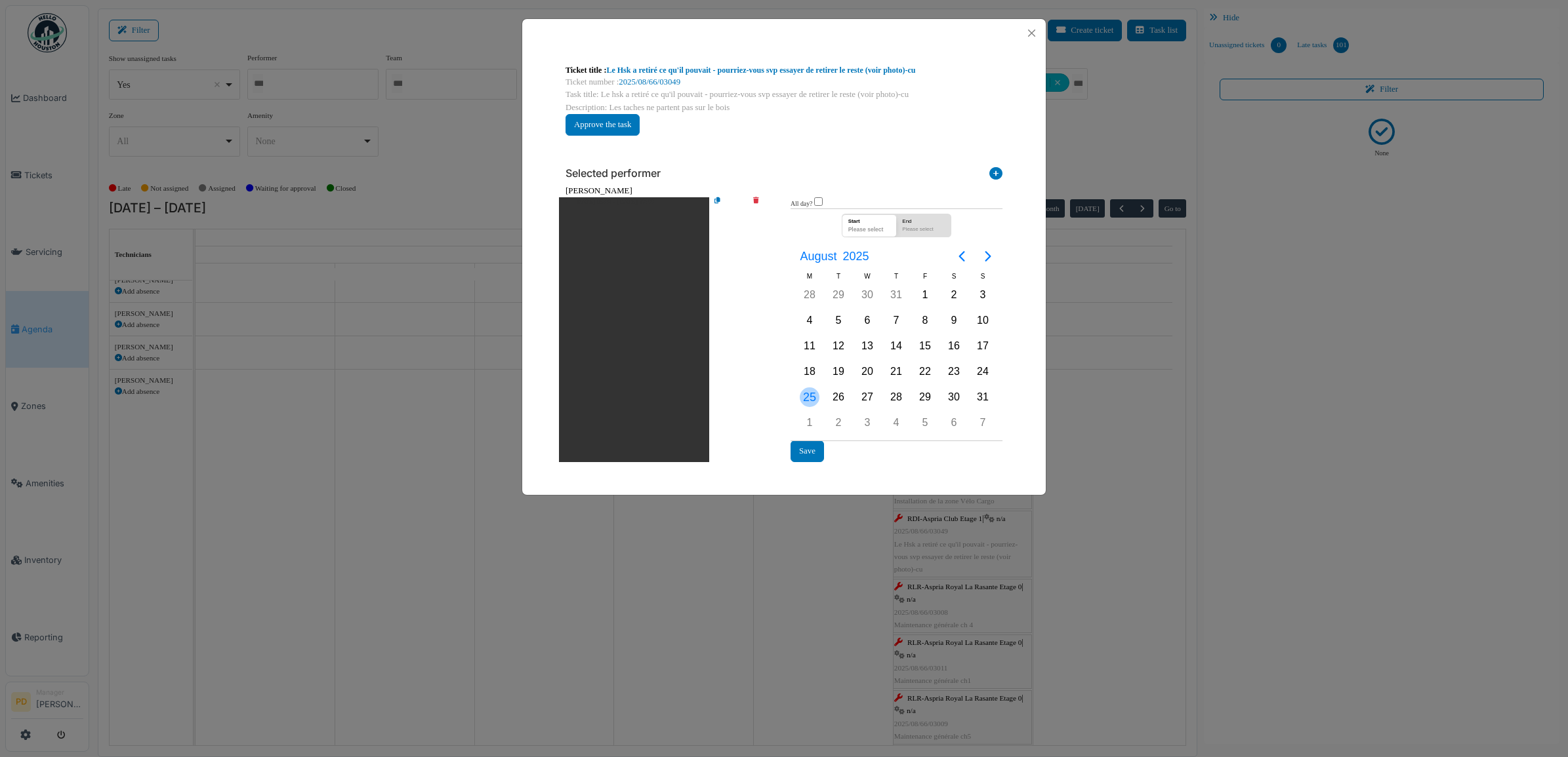
click at [808, 395] on div "25" at bounding box center [810, 397] width 19 height 19
click at [813, 444] on button "Save" at bounding box center [807, 451] width 34 height 21
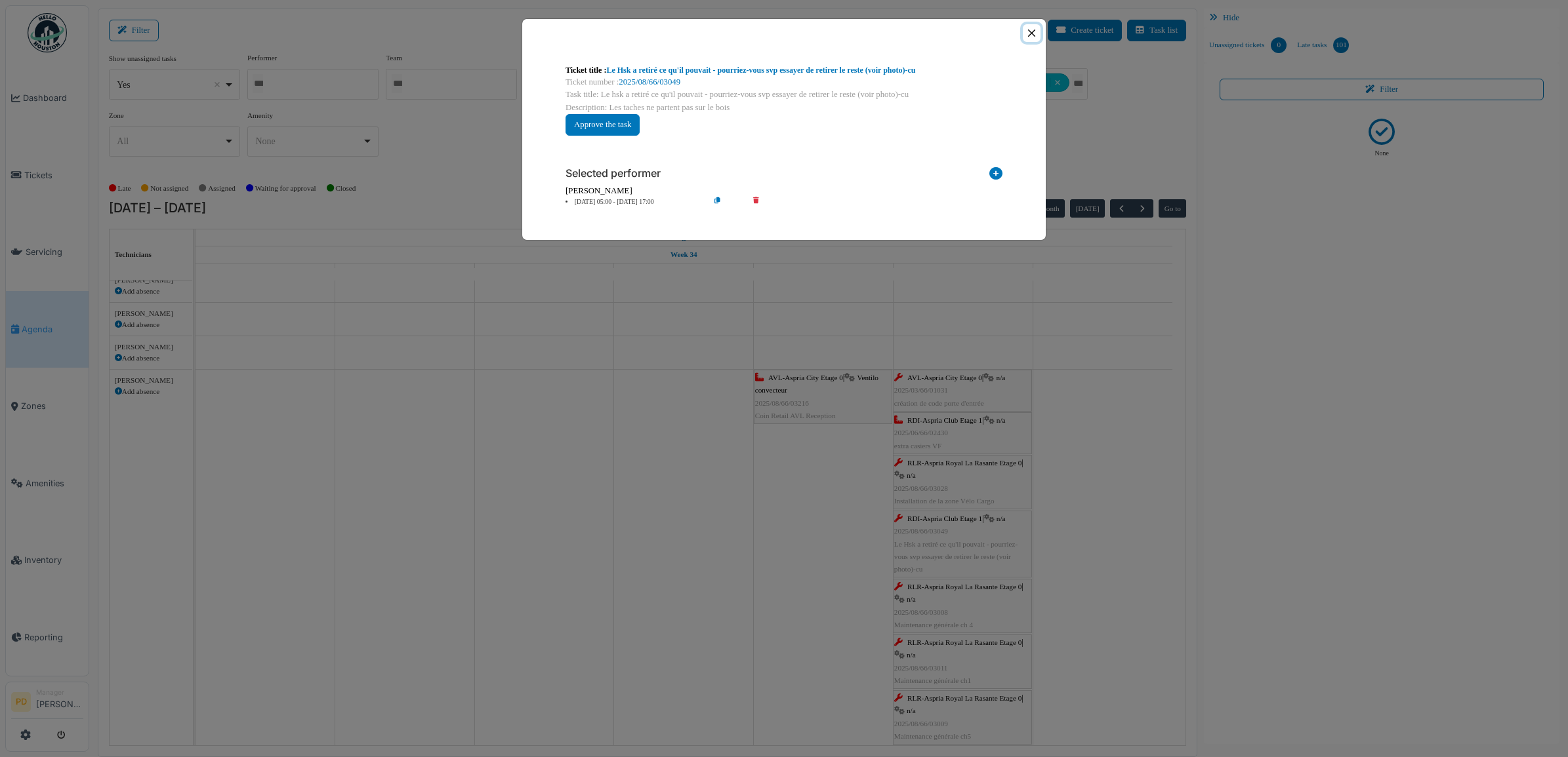
drag, startPoint x: 1035, startPoint y: 30, endPoint x: 1029, endPoint y: 43, distance: 14.3
click at [1033, 34] on button "Close" at bounding box center [1031, 33] width 17 height 17
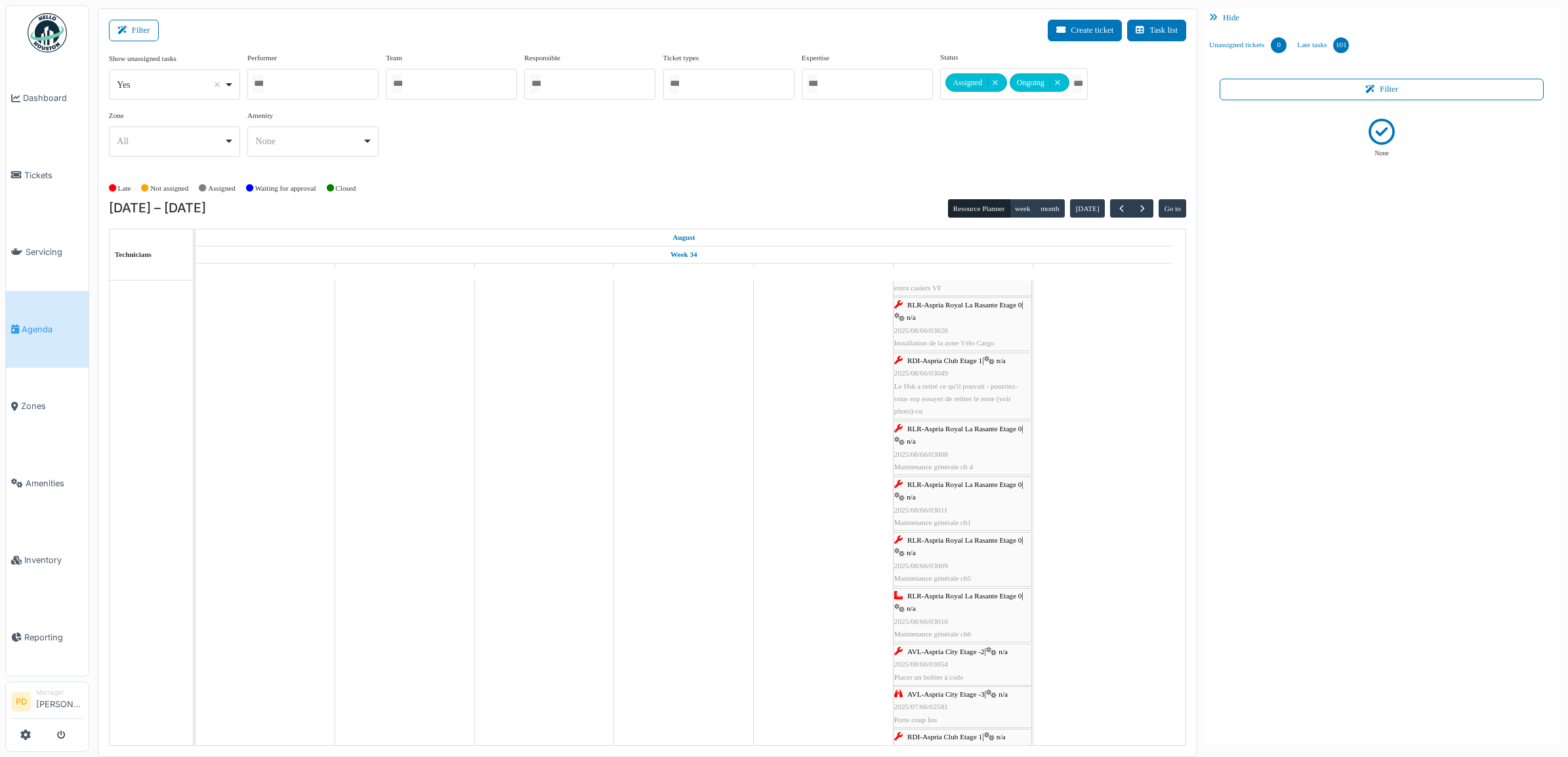
scroll to position [246, 0]
click at [924, 437] on div "RLR-Aspria Royal La Rasante Etage 0 | n/a 2025/08/66/03008 Maintenance générale…" at bounding box center [962, 442] width 136 height 50
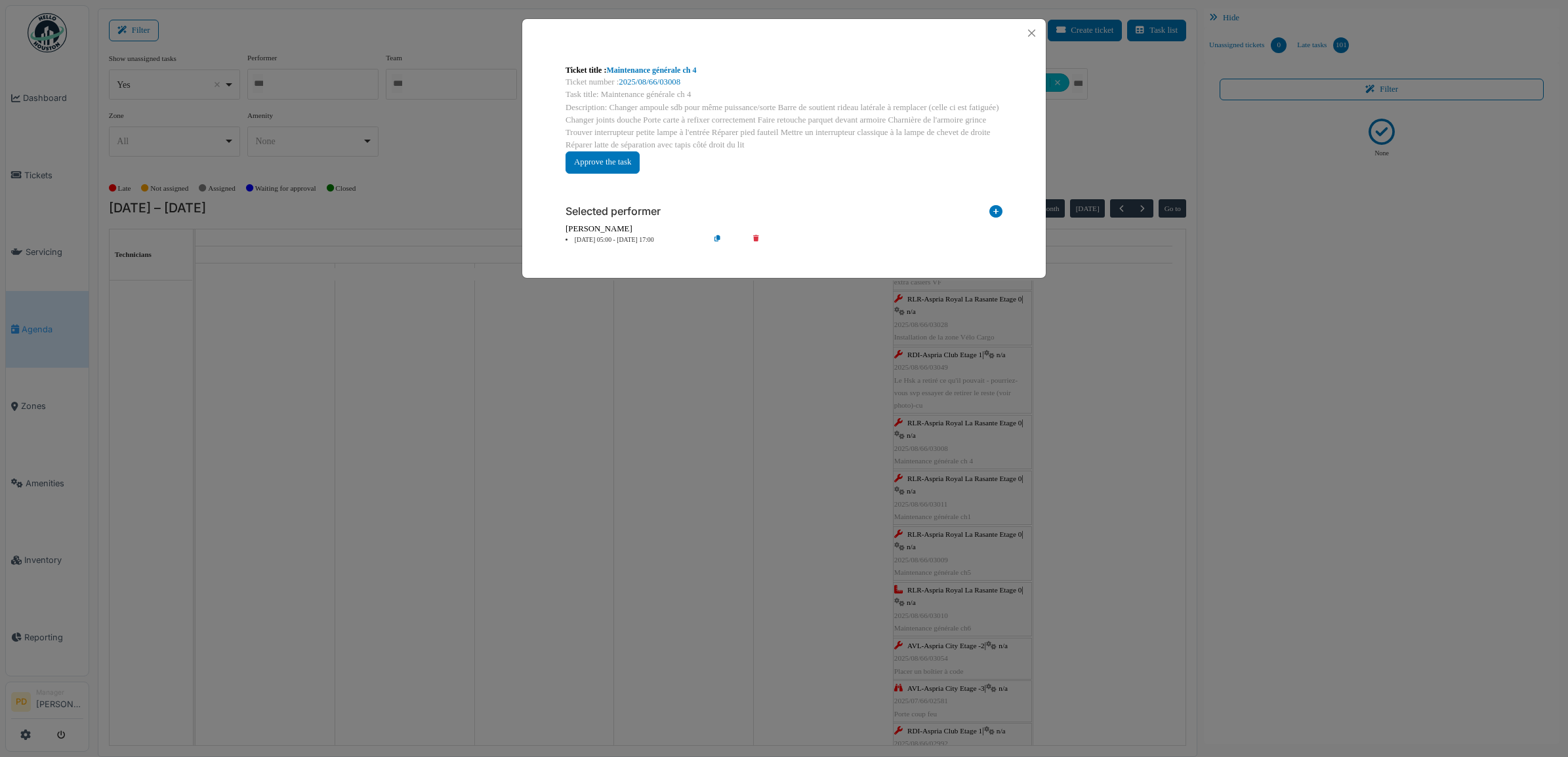
click at [630, 240] on li "23 Aug 05:00 - 23 Aug 17:00" at bounding box center [634, 241] width 150 height 10
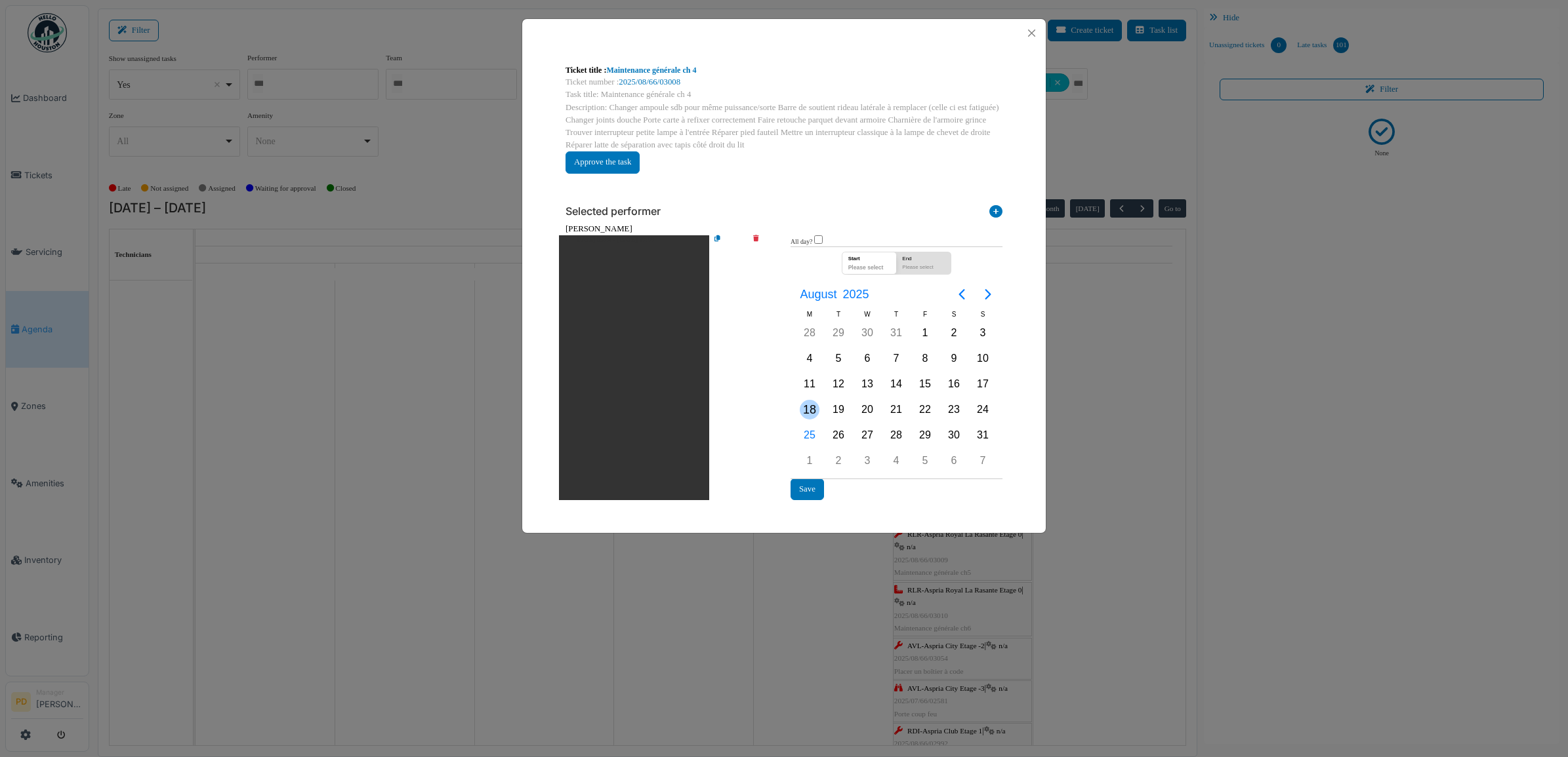
click at [814, 414] on div "18" at bounding box center [810, 410] width 19 height 19
click at [813, 428] on div "25" at bounding box center [810, 435] width 19 height 19
click at [867, 260] on div "Start" at bounding box center [866, 258] width 41 height 12
click at [814, 433] on div "25" at bounding box center [810, 435] width 19 height 19
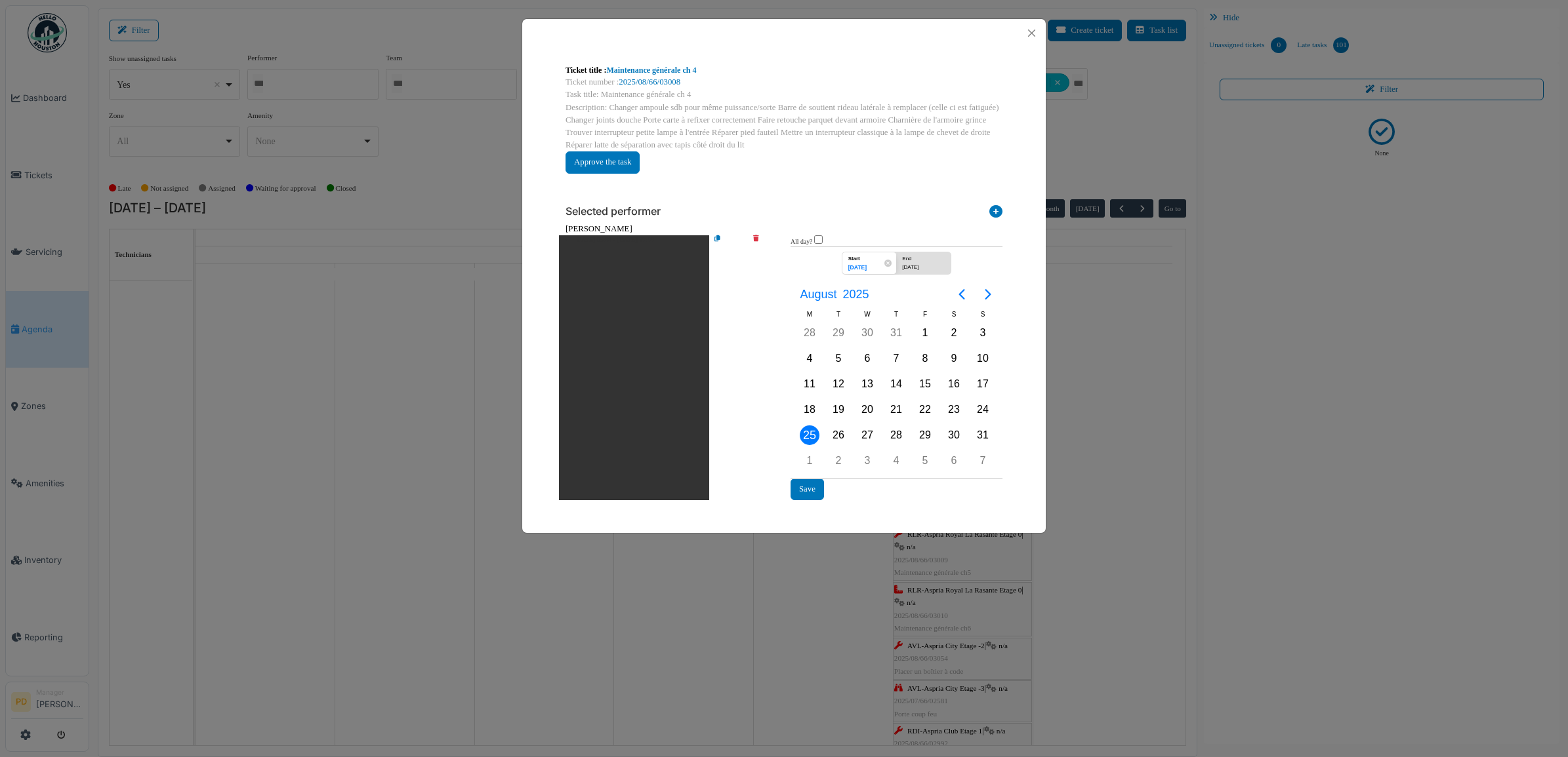
click at [814, 433] on div "25" at bounding box center [810, 435] width 19 height 19
click at [809, 483] on button "Save" at bounding box center [807, 489] width 34 height 21
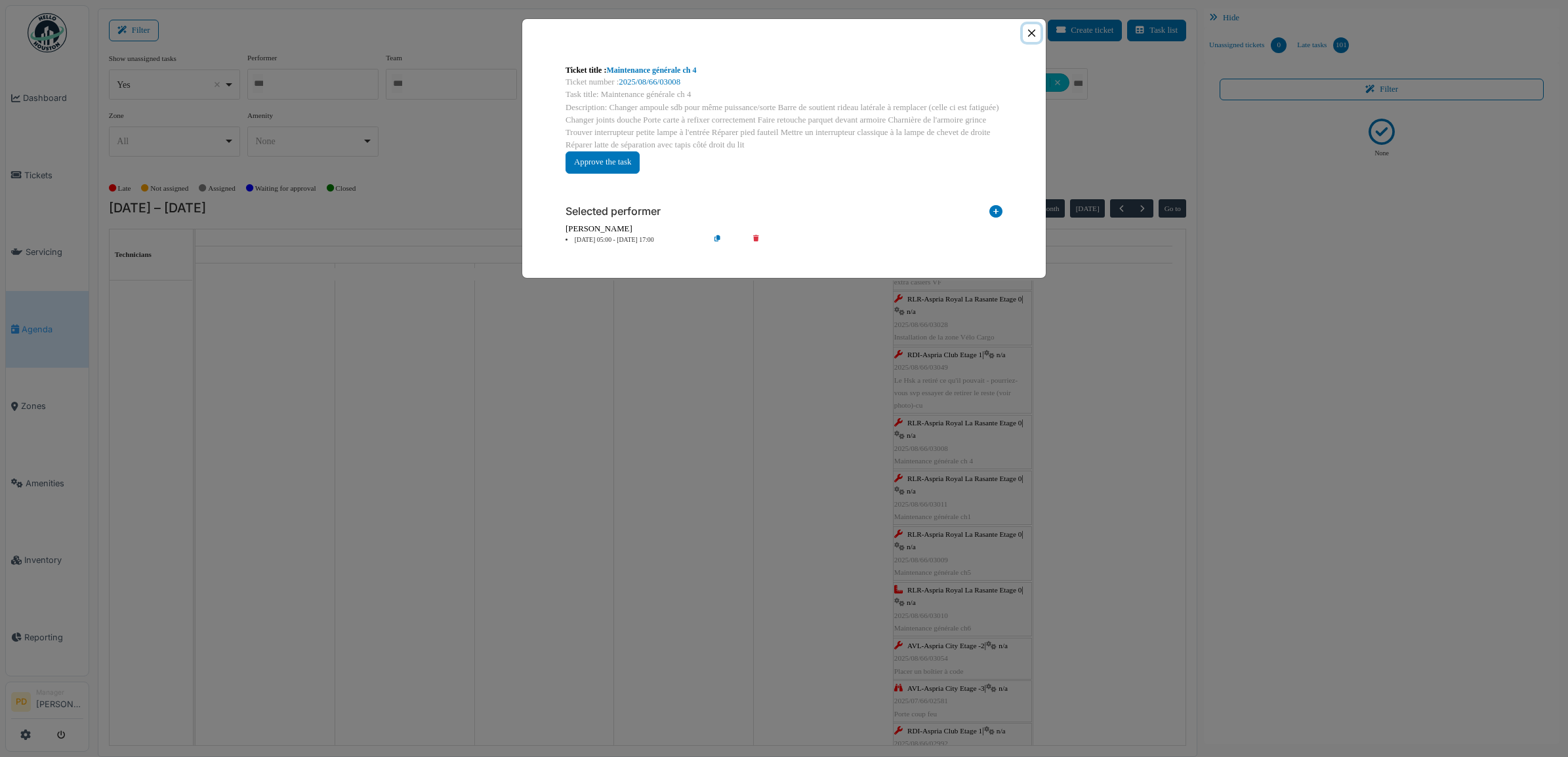
click at [1031, 34] on button "Close" at bounding box center [1031, 33] width 17 height 17
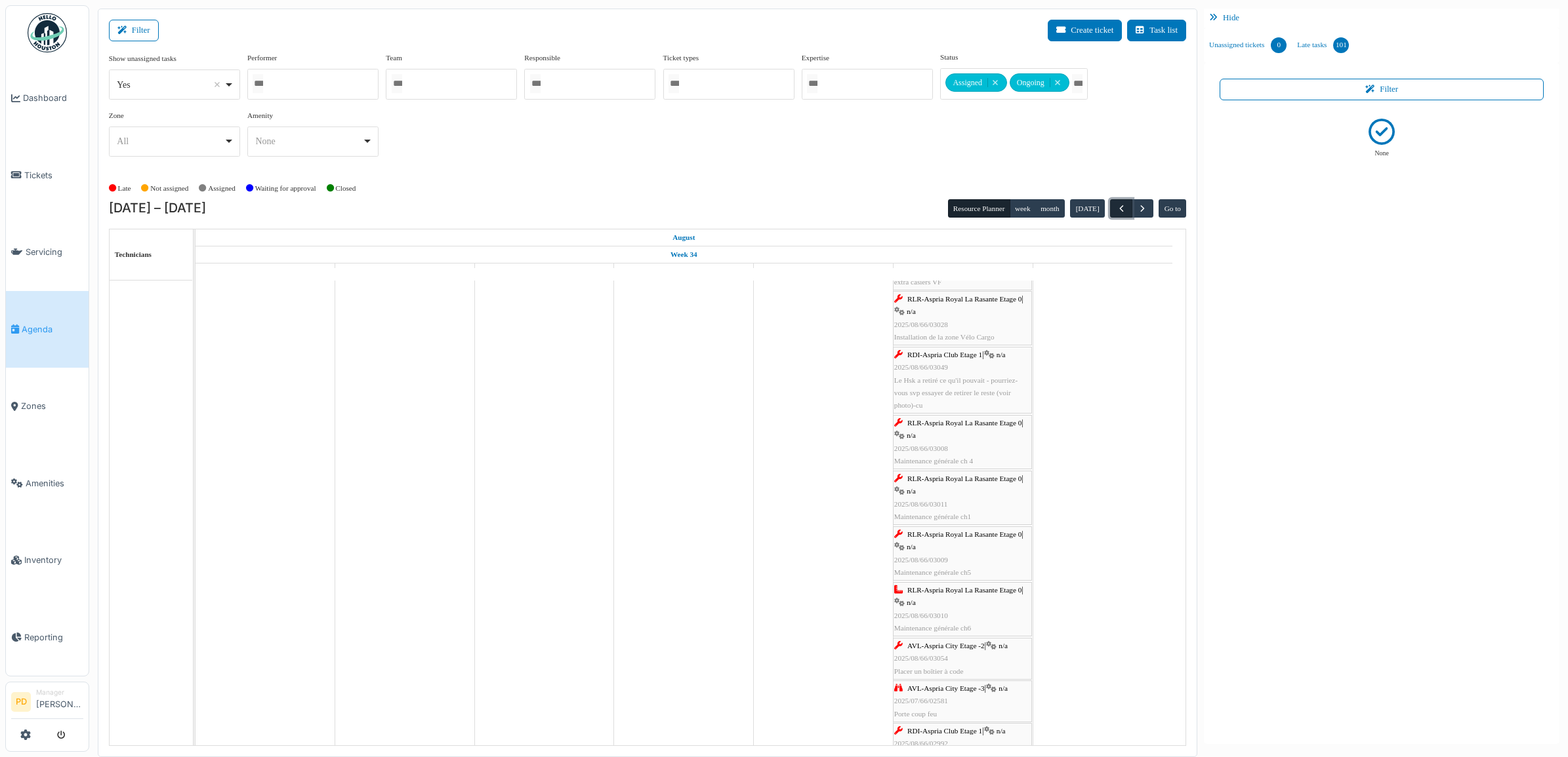
click at [1120, 205] on span "button" at bounding box center [1122, 209] width 12 height 12
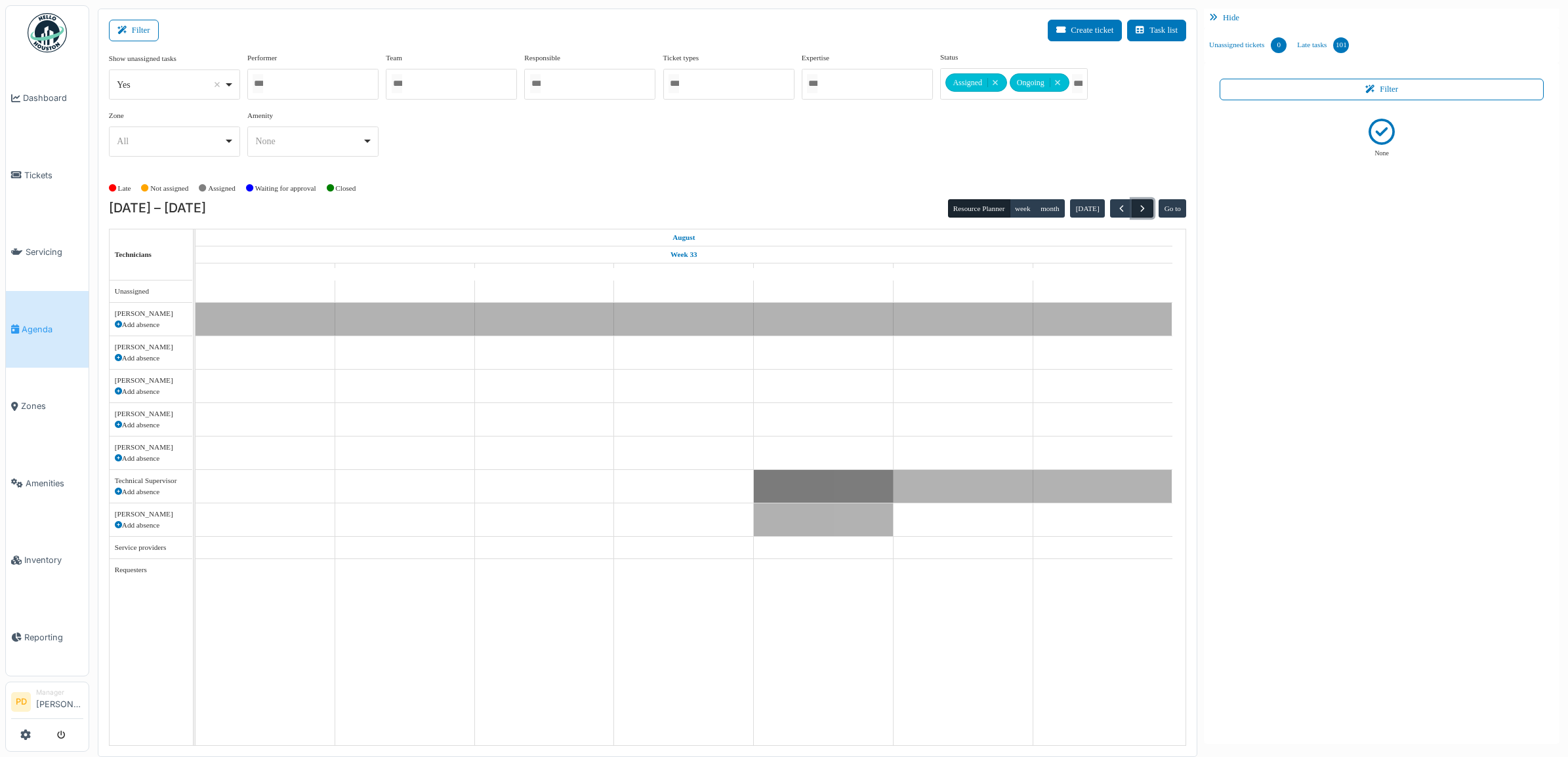
click at [1141, 205] on span "button" at bounding box center [1142, 209] width 12 height 12
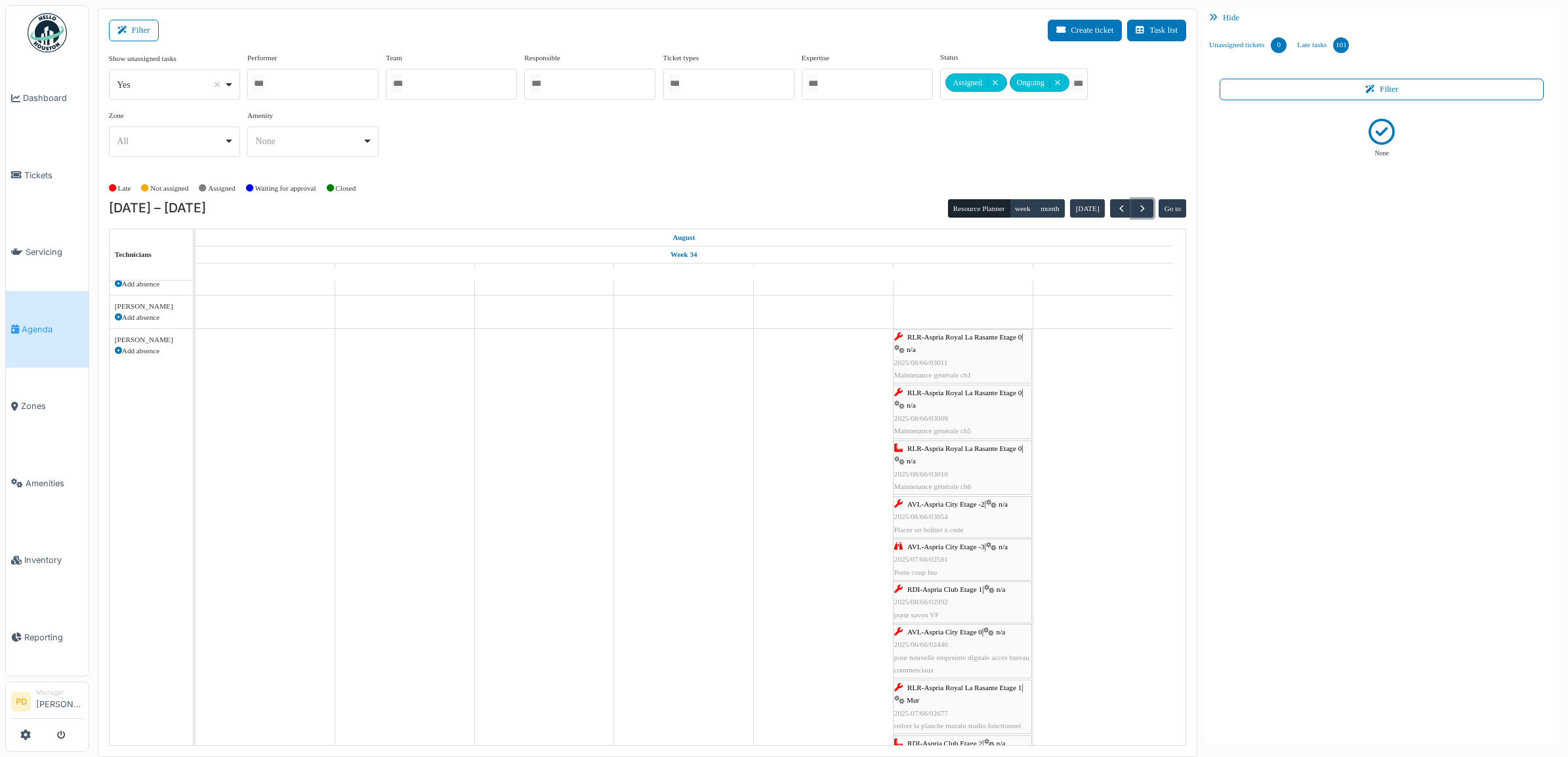
scroll to position [164, 0]
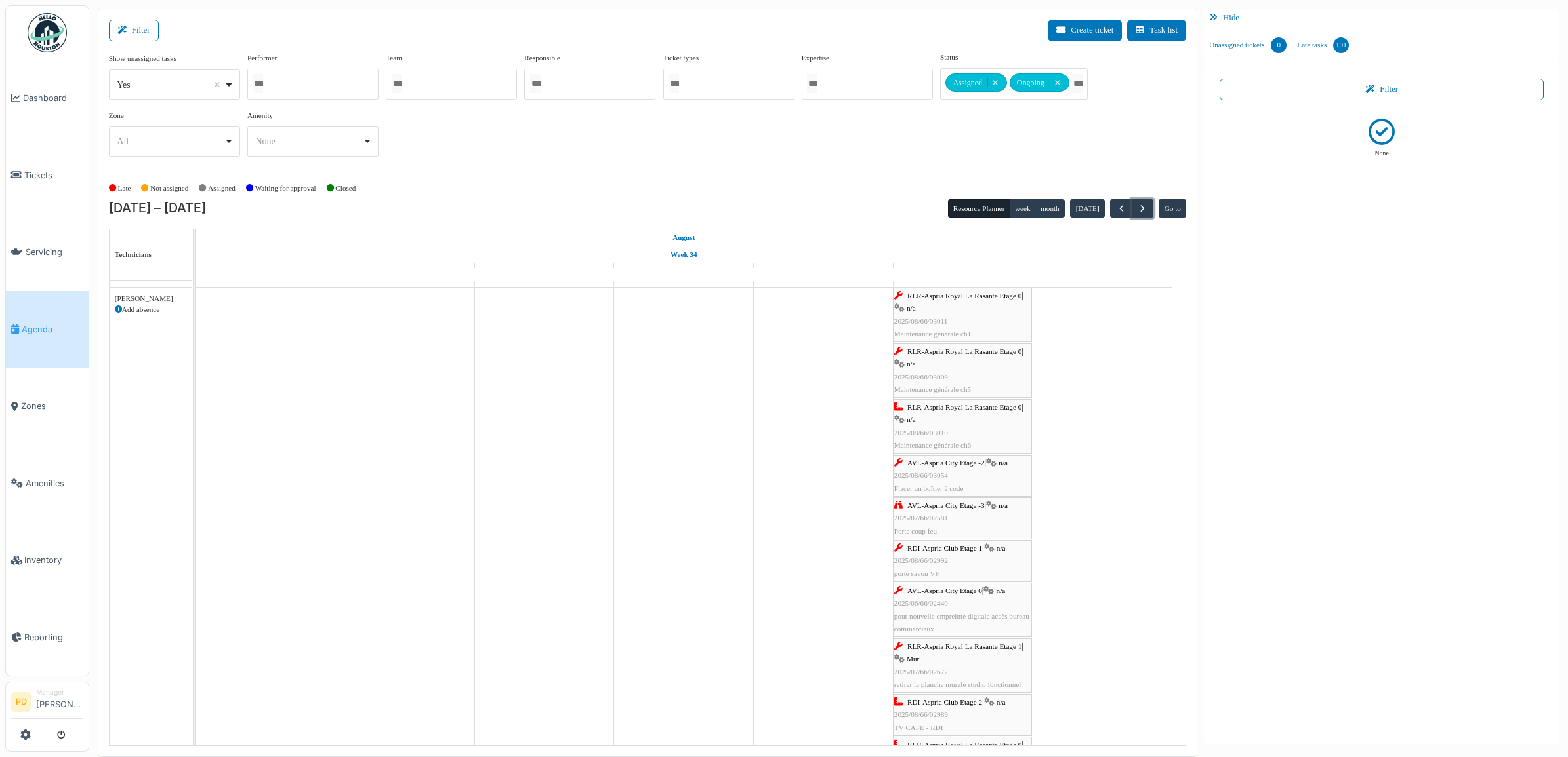
click at [969, 300] on span "RLR-Aspria Royal La Rasante Etage 0" at bounding box center [964, 296] width 114 height 8
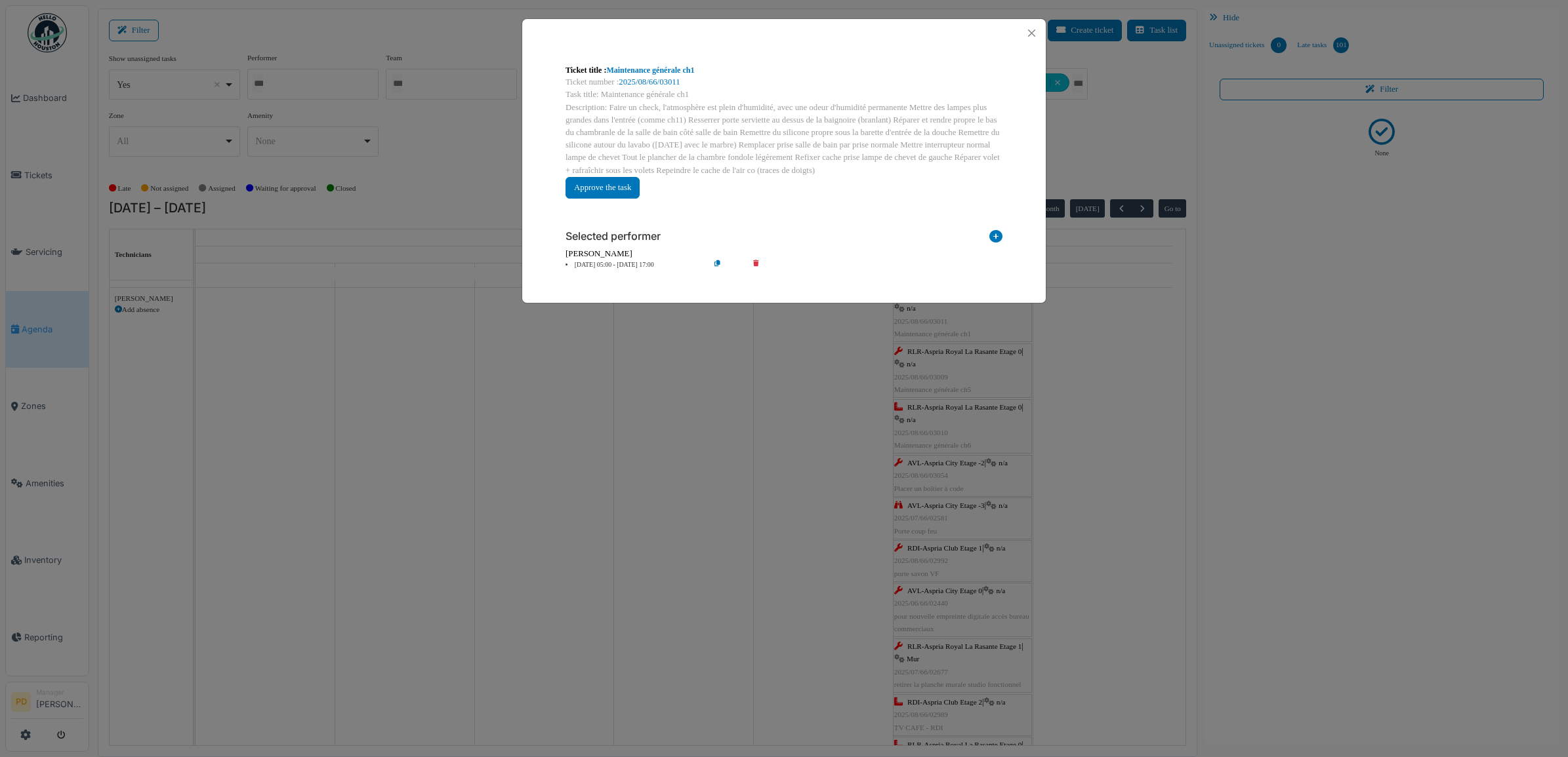
click at [641, 261] on li "23 Aug 05:00 - 23 Aug 17:00" at bounding box center [634, 265] width 150 height 10
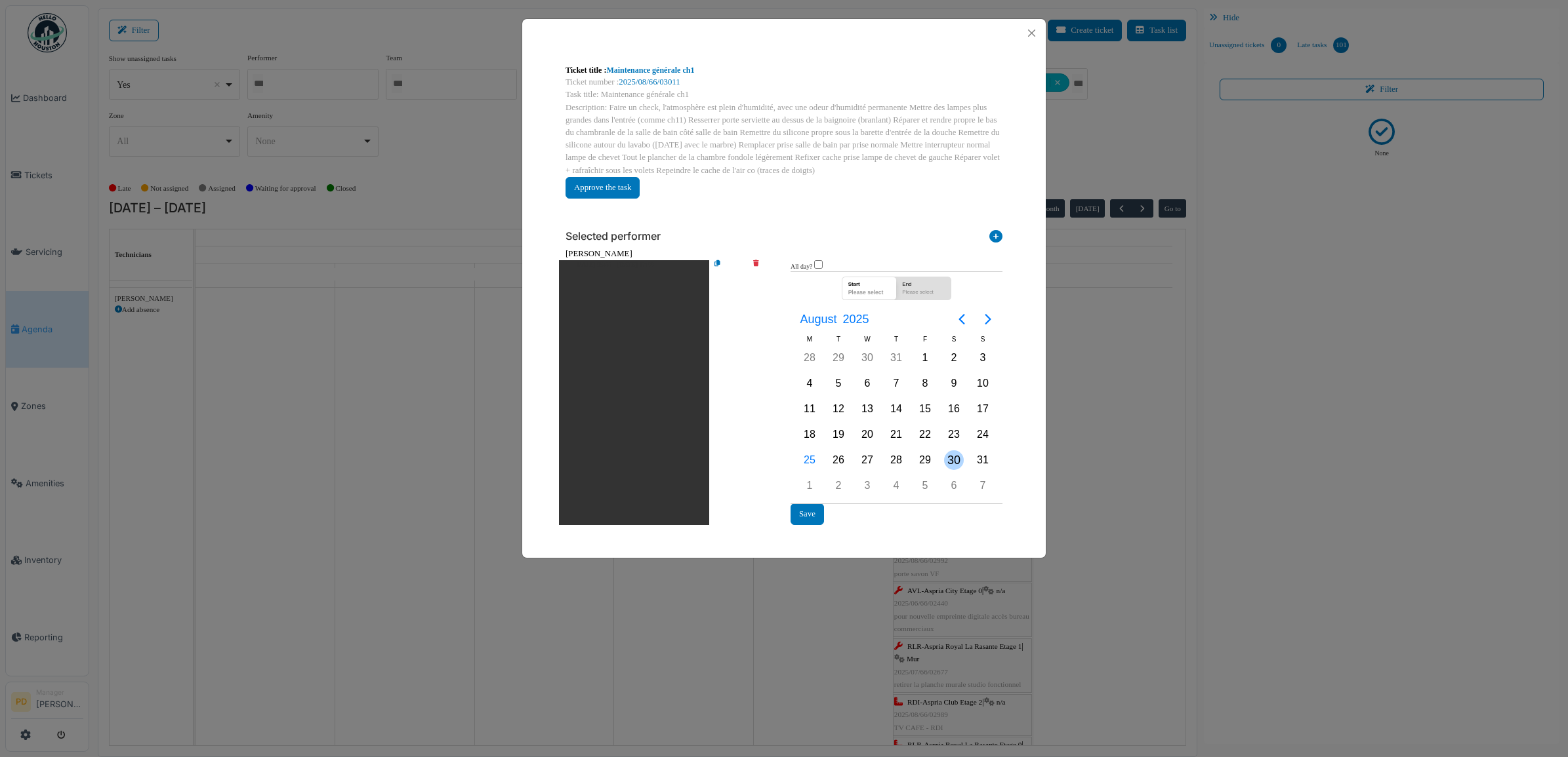
click at [952, 459] on div "30" at bounding box center [954, 460] width 19 height 19
click at [794, 512] on button "Save" at bounding box center [807, 514] width 34 height 21
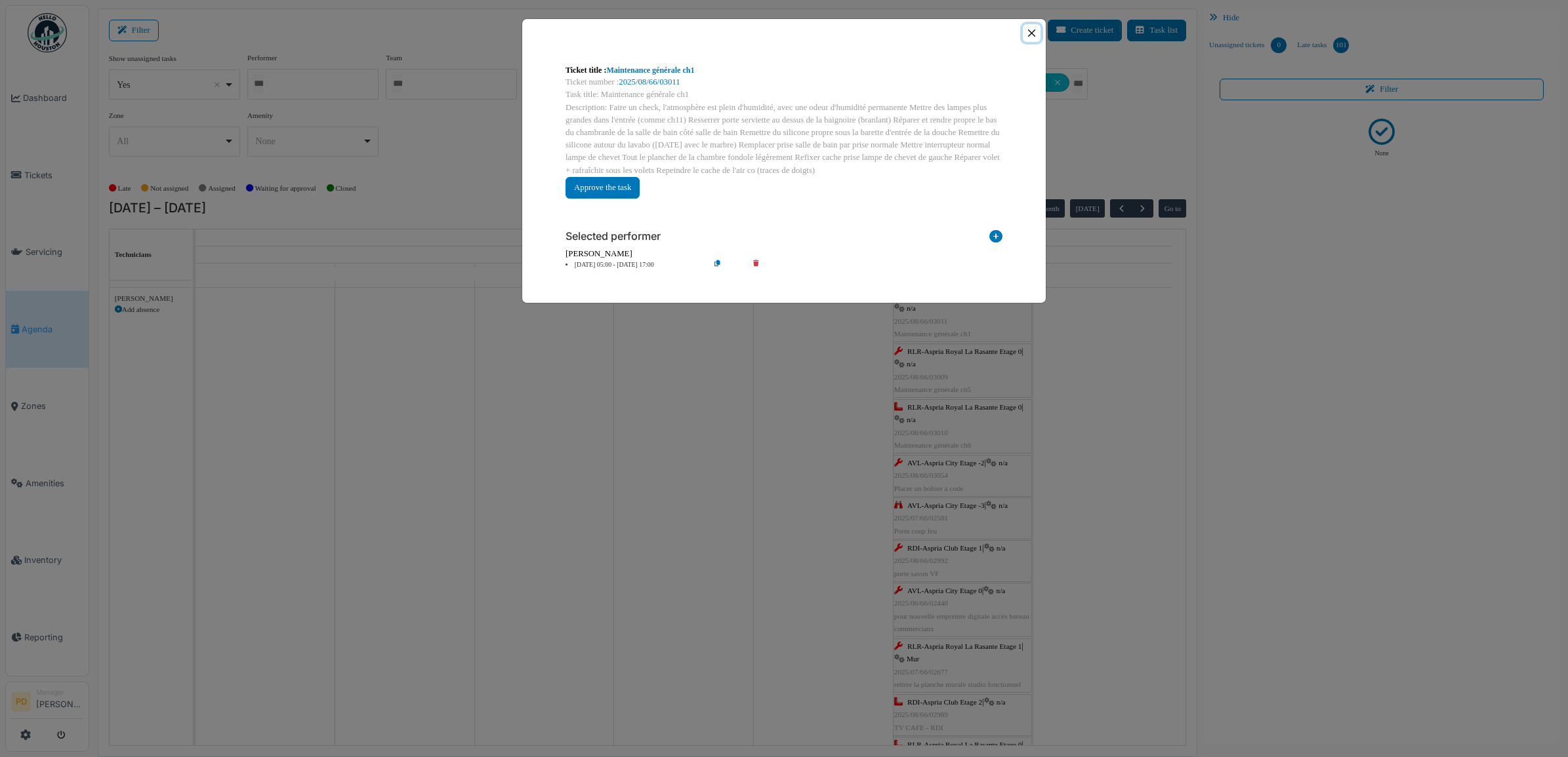
drag, startPoint x: 1033, startPoint y: 33, endPoint x: 1033, endPoint y: 44, distance: 11.0
click at [1033, 35] on button "Close" at bounding box center [1031, 33] width 17 height 17
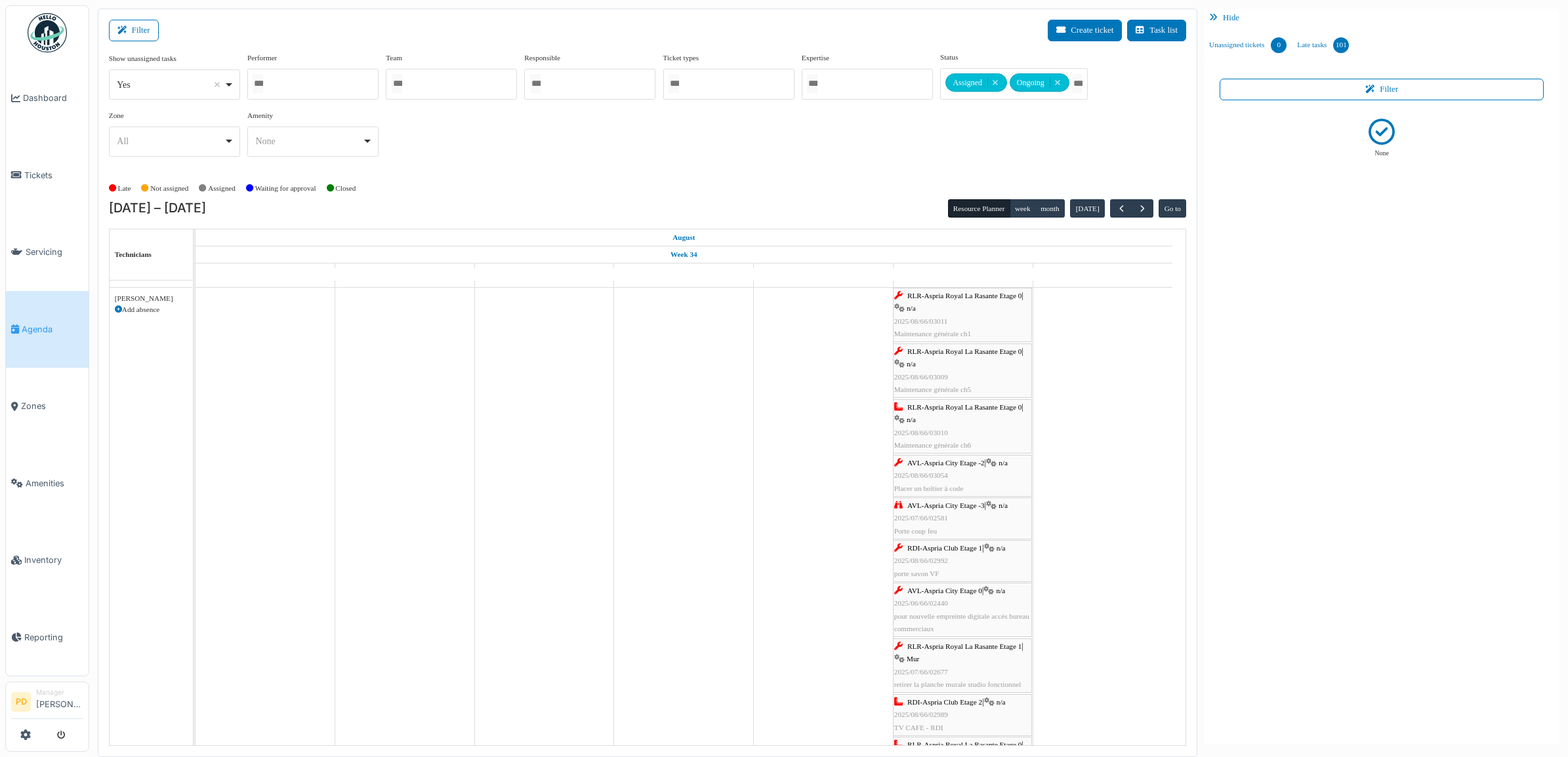
click at [978, 352] on span "RLR-Aspria Royal La Rasante Etage 0" at bounding box center [964, 351] width 114 height 8
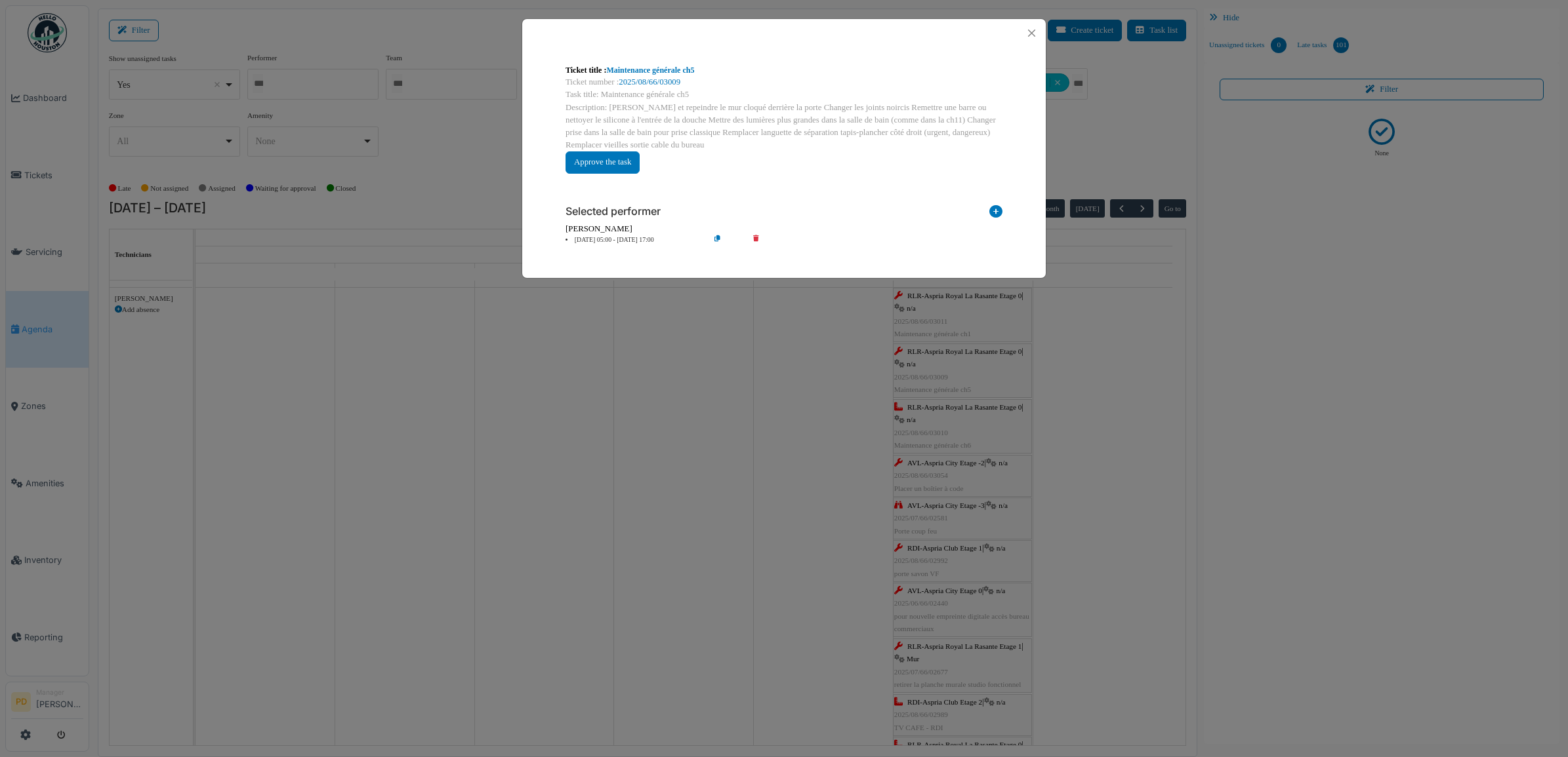
drag, startPoint x: 644, startPoint y: 240, endPoint x: 776, endPoint y: 303, distance: 146.3
click at [644, 241] on li "23 Aug 05:00 - 23 Aug 17:00" at bounding box center [634, 241] width 150 height 10
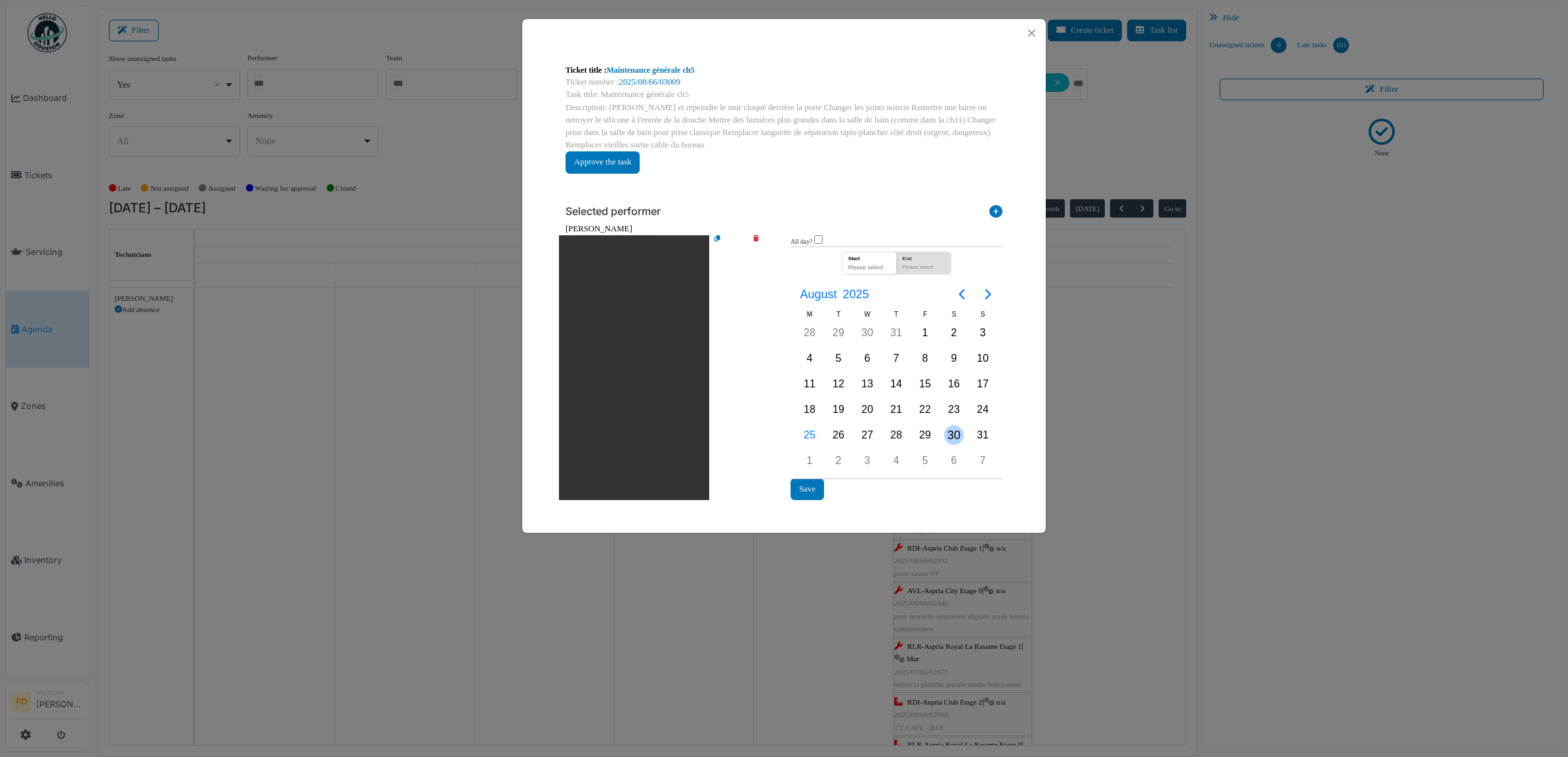
click at [956, 435] on div "30" at bounding box center [954, 435] width 19 height 19
click at [815, 485] on button "Save" at bounding box center [807, 489] width 34 height 21
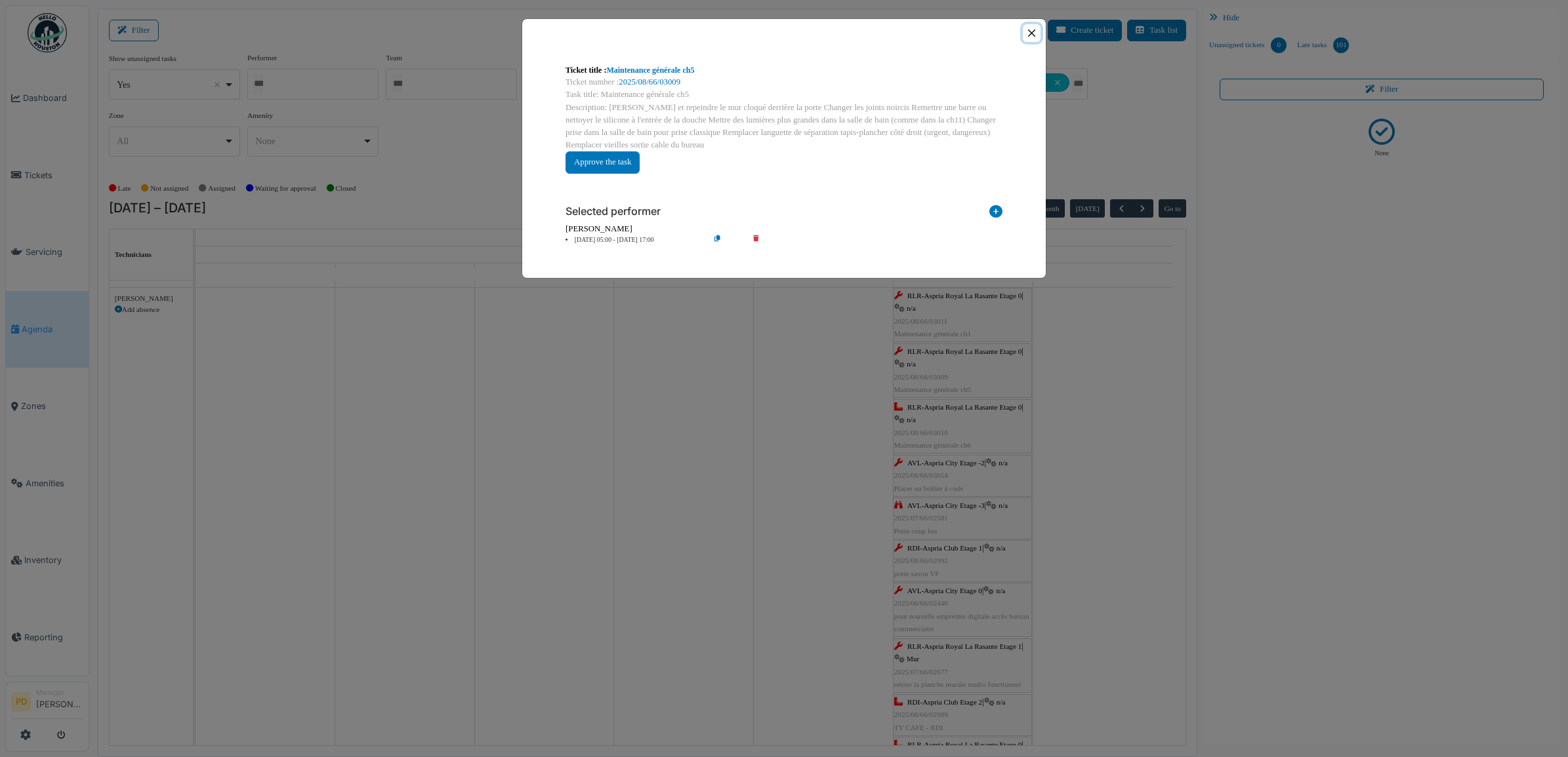
drag, startPoint x: 1035, startPoint y: 34, endPoint x: 1028, endPoint y: 48, distance: 15.7
click at [1029, 44] on div at bounding box center [784, 33] width 523 height 28
click at [1032, 37] on button "Close" at bounding box center [1031, 33] width 17 height 17
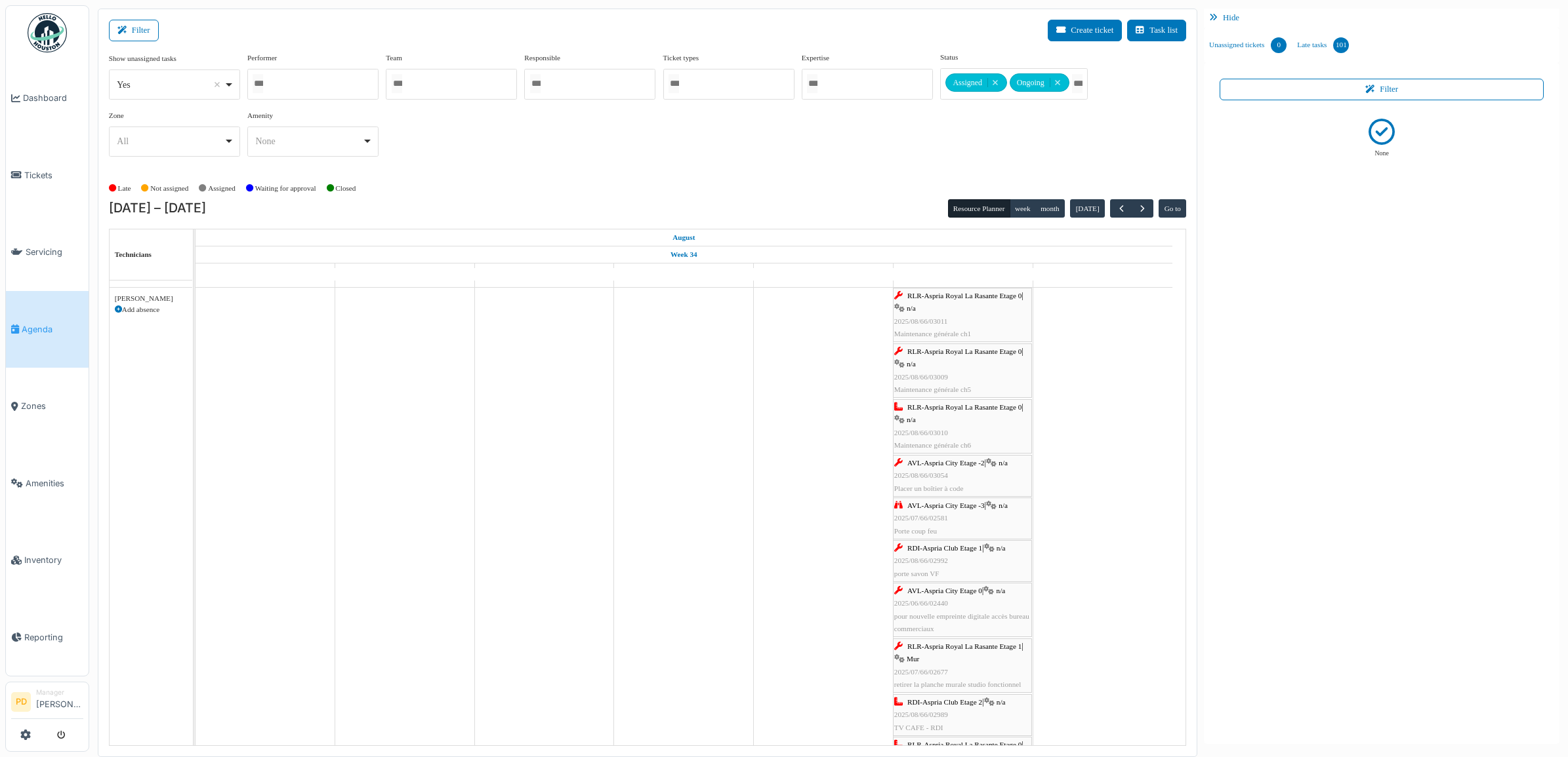
click at [959, 410] on span "RLR-Aspria Royal La Rasante Etage 0" at bounding box center [964, 407] width 114 height 8
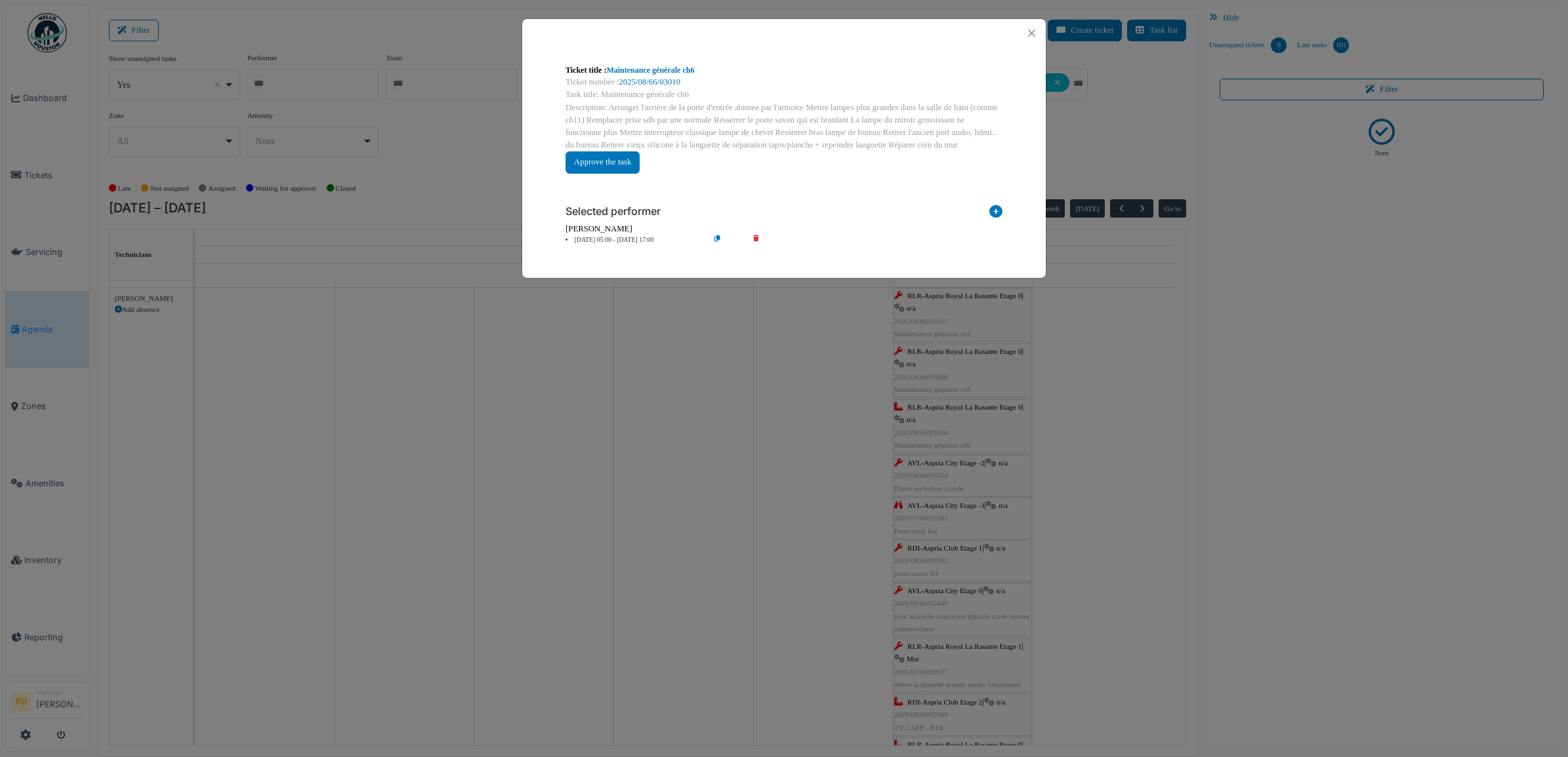
click at [617, 238] on li "23 Aug 05:00 - 23 Aug 17:00" at bounding box center [634, 241] width 150 height 10
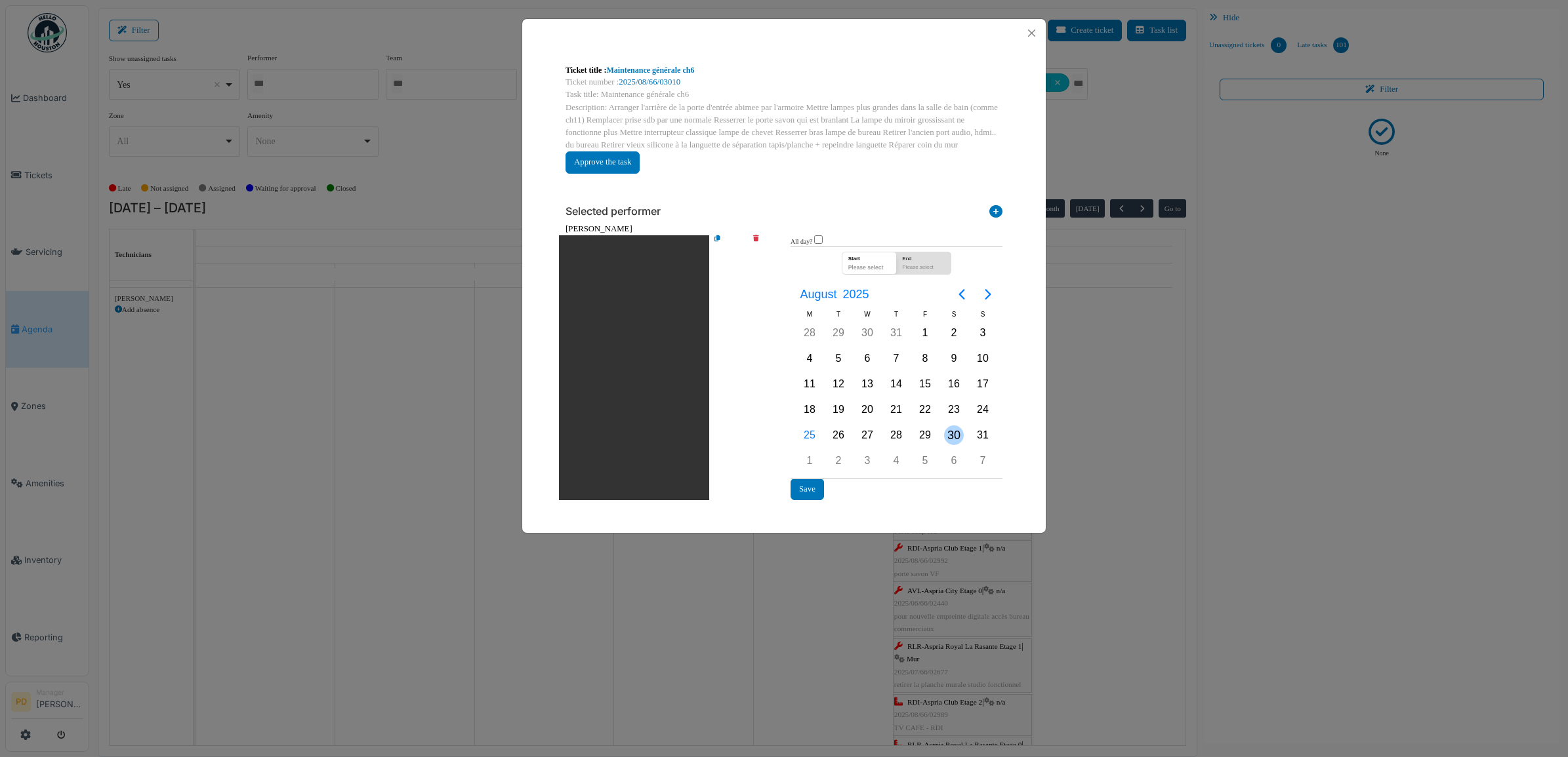
click at [947, 427] on div "30" at bounding box center [954, 435] width 19 height 19
click at [949, 427] on div "30" at bounding box center [954, 435] width 19 height 19
drag, startPoint x: 949, startPoint y: 427, endPoint x: 807, endPoint y: 487, distance: 154.2
click at [807, 487] on button "Save" at bounding box center [807, 489] width 34 height 21
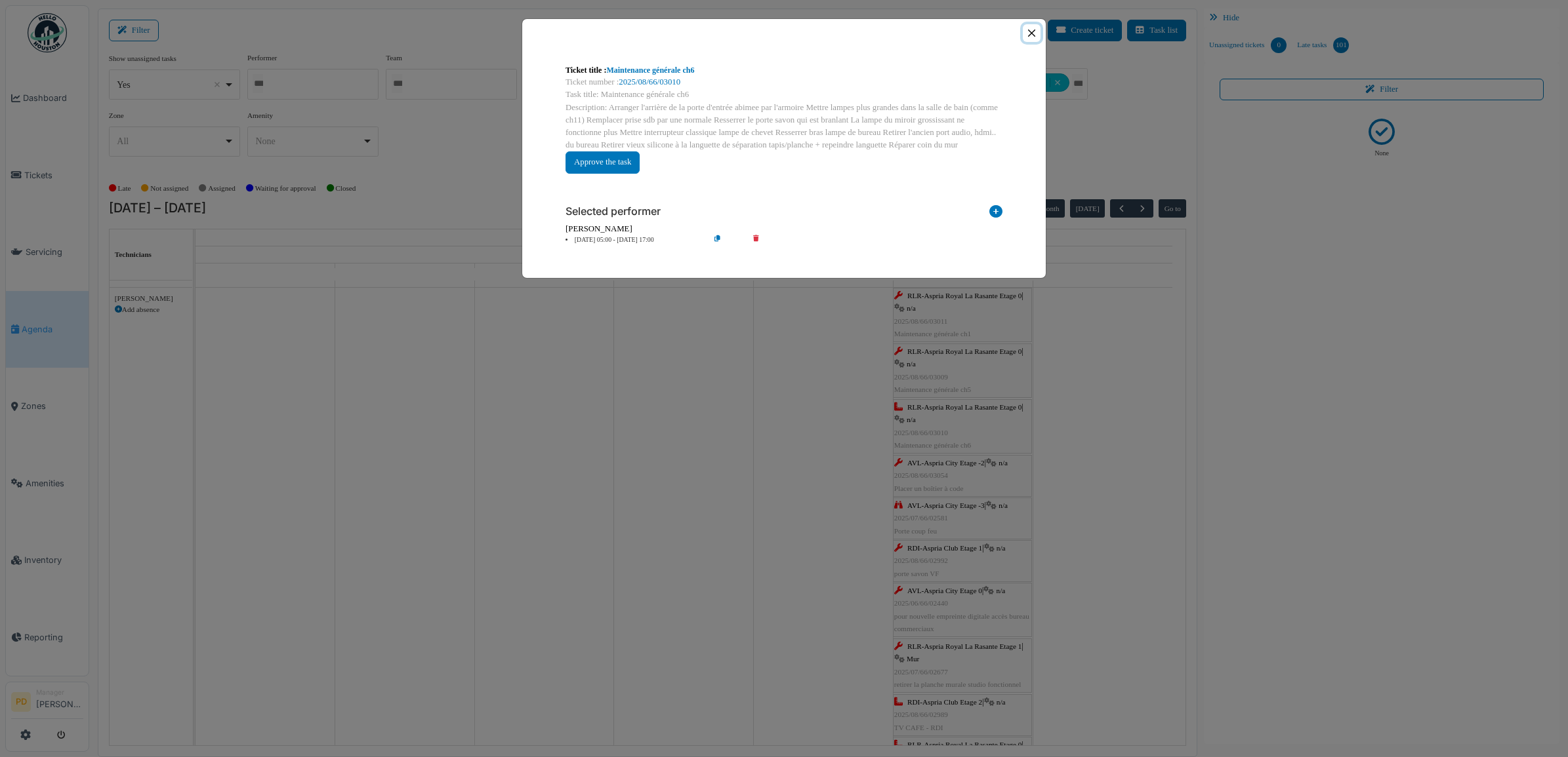
click at [1033, 33] on button "Close" at bounding box center [1031, 33] width 17 height 17
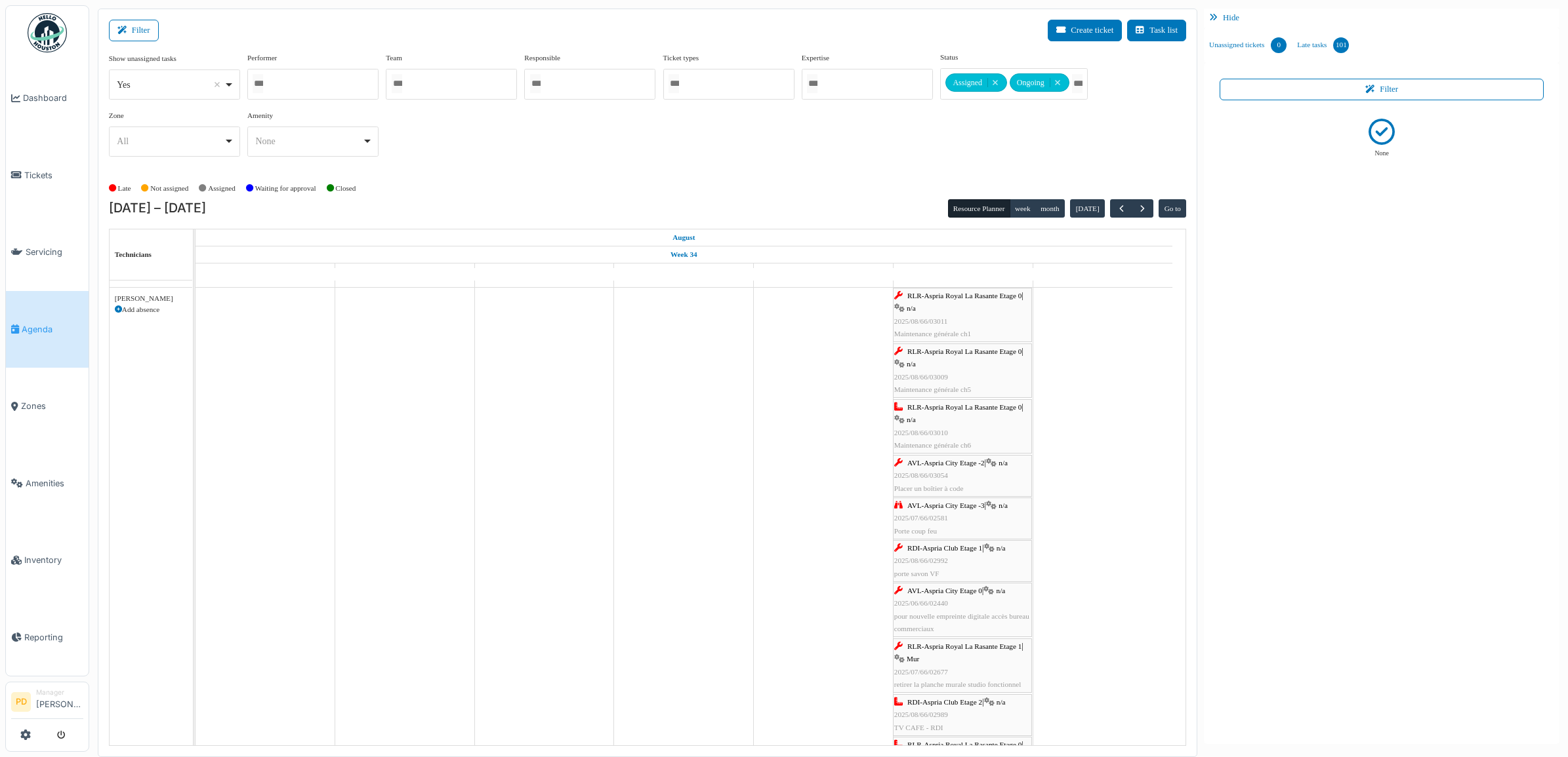
click at [931, 463] on span "AVL-Aspria City Etage -2" at bounding box center [946, 463] width 77 height 8
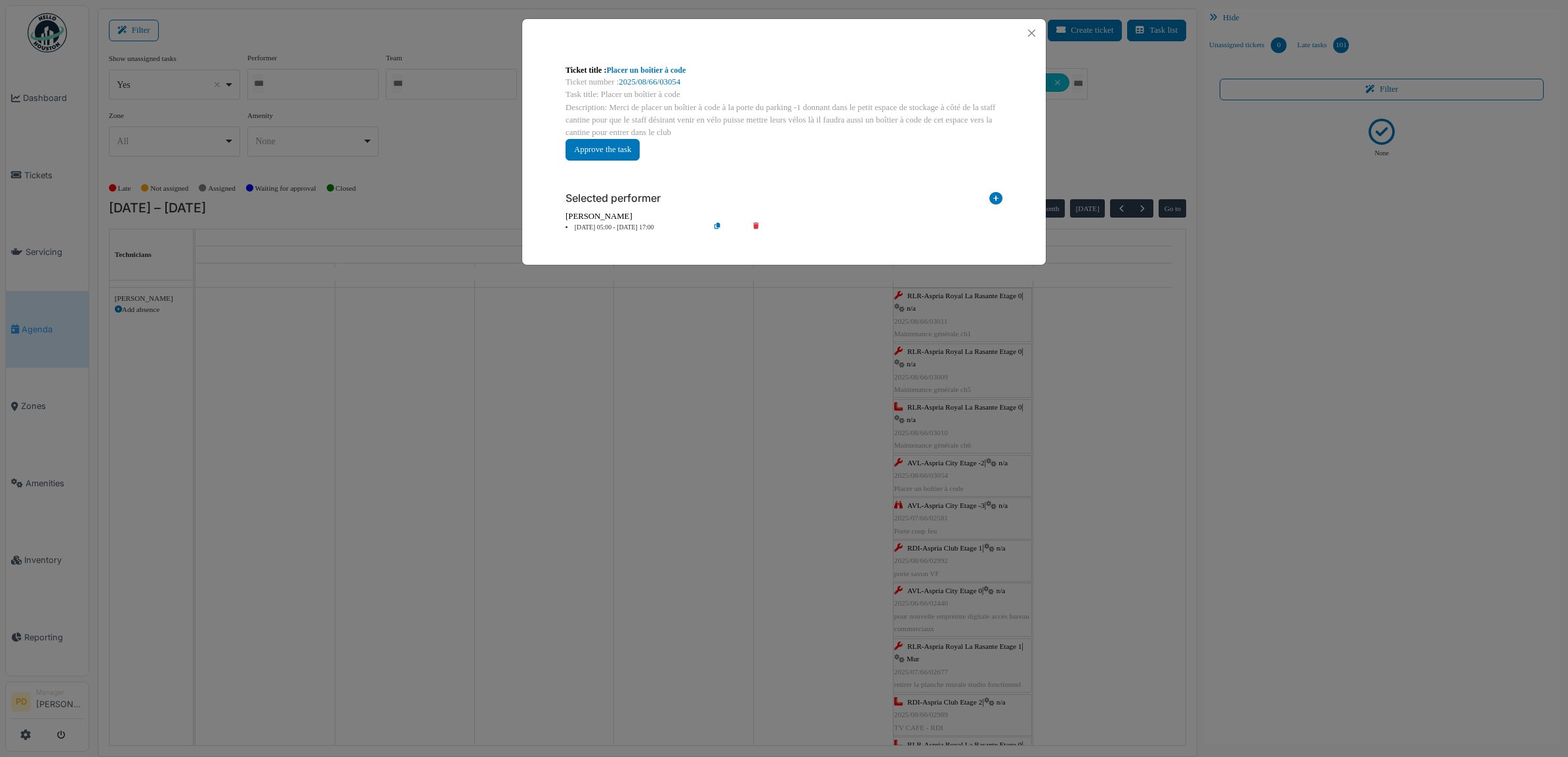
click at [643, 227] on li "23 Aug 05:00 - 23 Aug 17:00" at bounding box center [634, 228] width 150 height 10
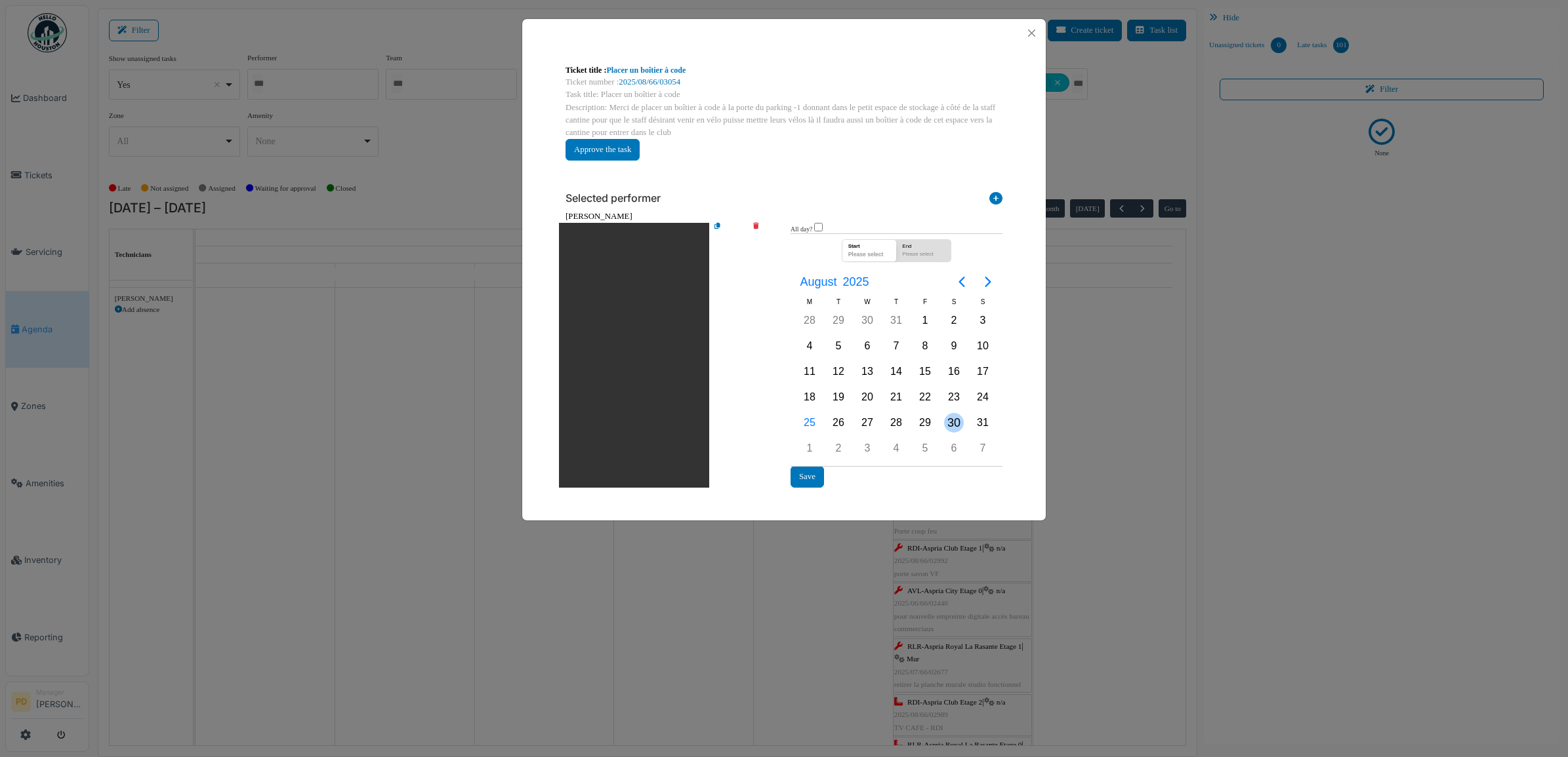
click at [952, 417] on div "30" at bounding box center [954, 422] width 19 height 19
drag, startPoint x: 814, startPoint y: 470, endPoint x: 835, endPoint y: 464, distance: 21.8
click at [817, 470] on button "Save" at bounding box center [807, 477] width 34 height 21
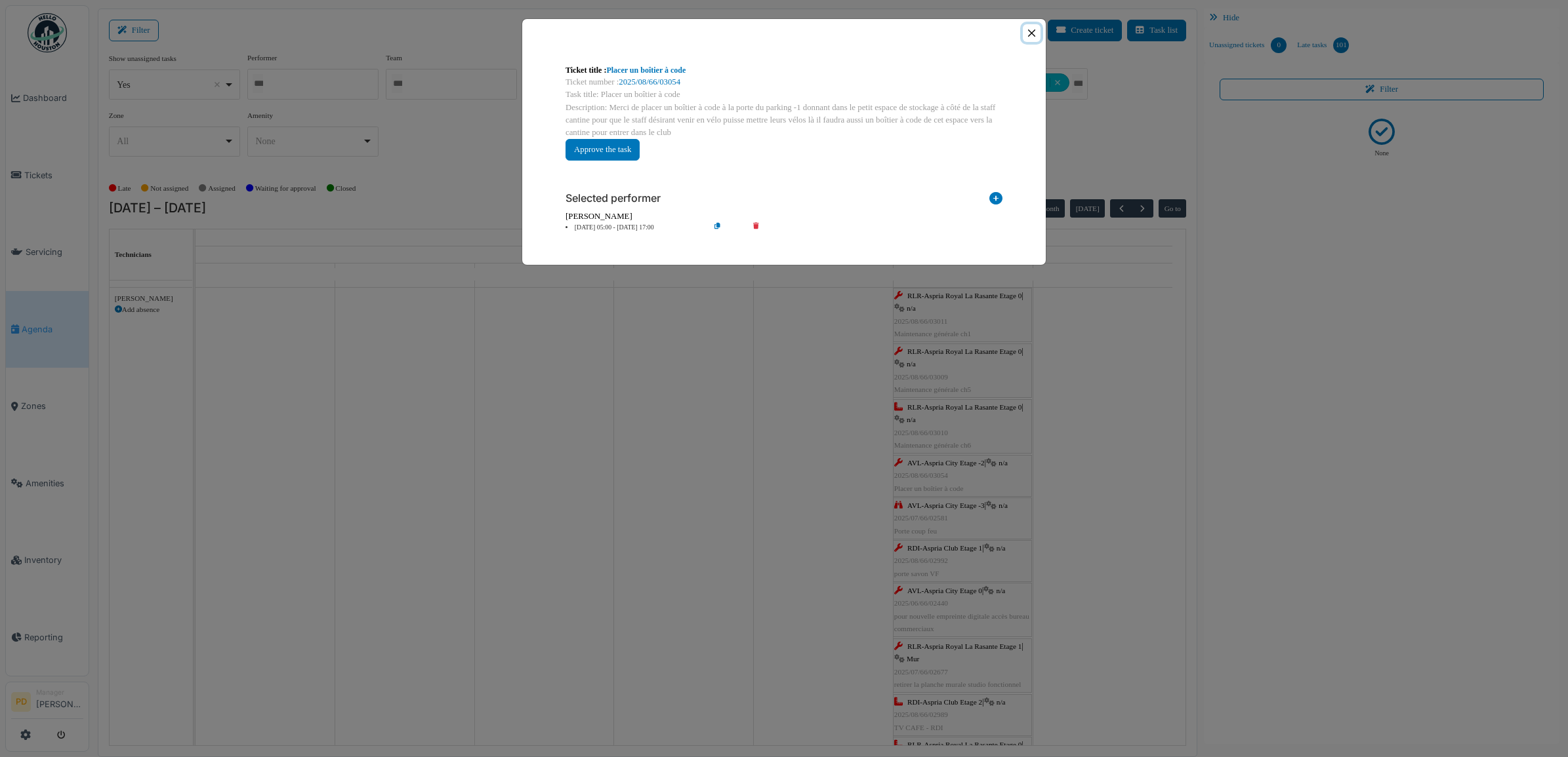
click at [1027, 35] on button "Close" at bounding box center [1031, 33] width 17 height 17
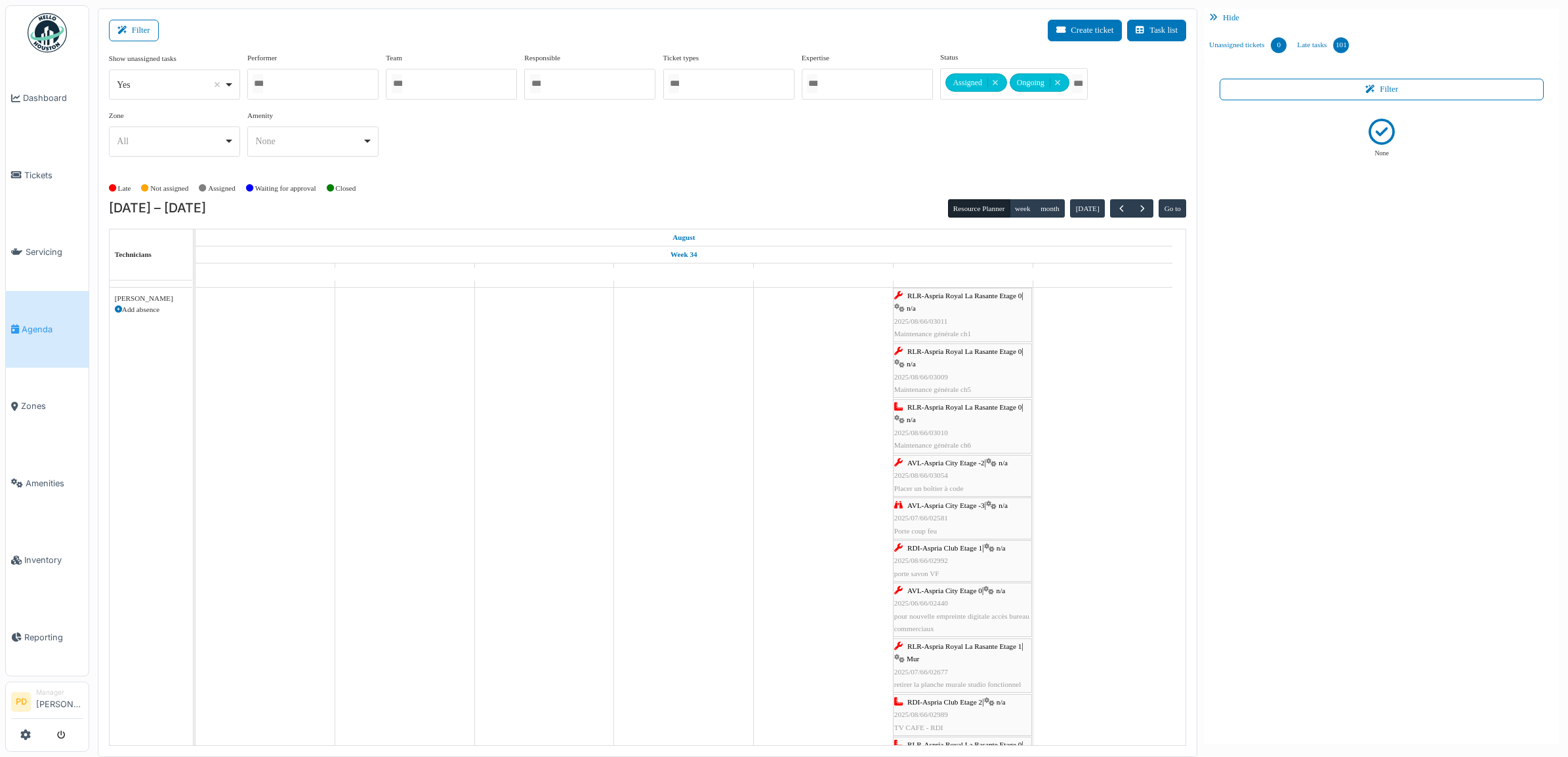
click at [947, 509] on span "AVL-Aspria City Etage -3" at bounding box center [946, 506] width 77 height 8
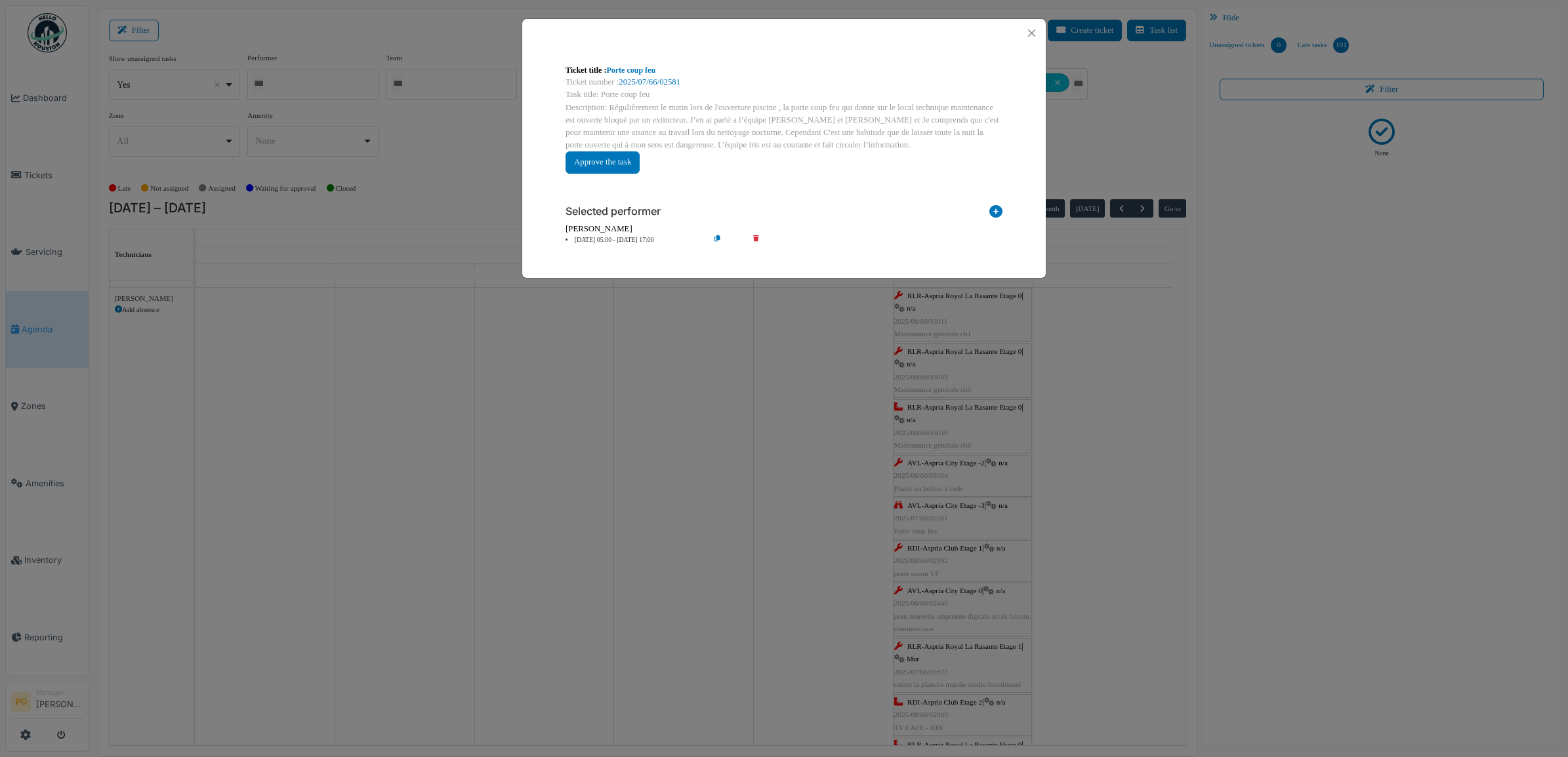
click at [625, 238] on li "23 Aug 05:00 - 23 Aug 17:00" at bounding box center [634, 241] width 150 height 10
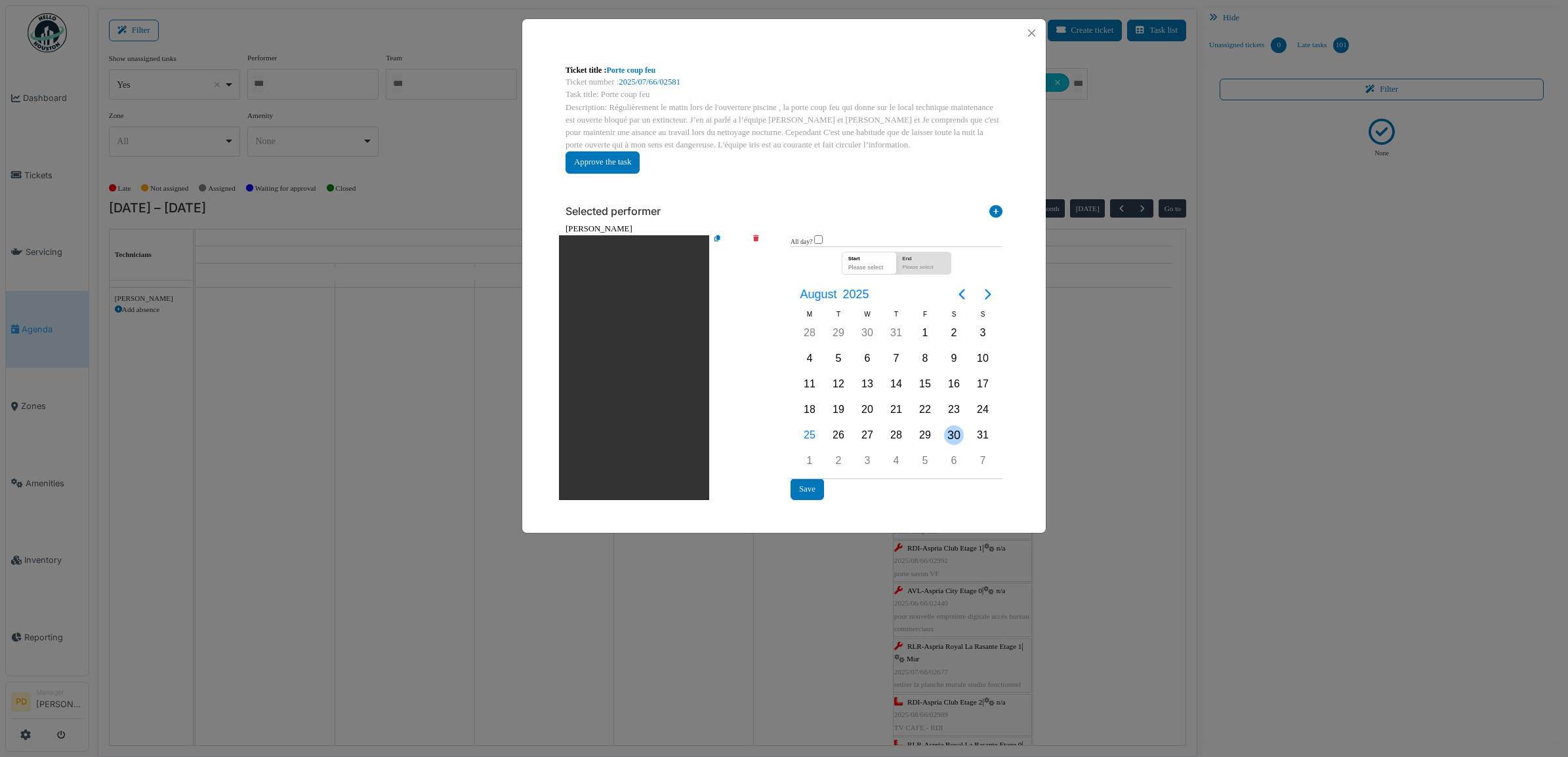
click at [955, 429] on div "30" at bounding box center [954, 435] width 19 height 19
drag, startPoint x: 955, startPoint y: 429, endPoint x: 845, endPoint y: 457, distance: 113.5
click at [953, 430] on div "30" at bounding box center [954, 435] width 19 height 19
drag, startPoint x: 812, startPoint y: 486, endPoint x: 876, endPoint y: 339, distance: 160.3
click at [812, 483] on button "Save" at bounding box center [807, 489] width 34 height 21
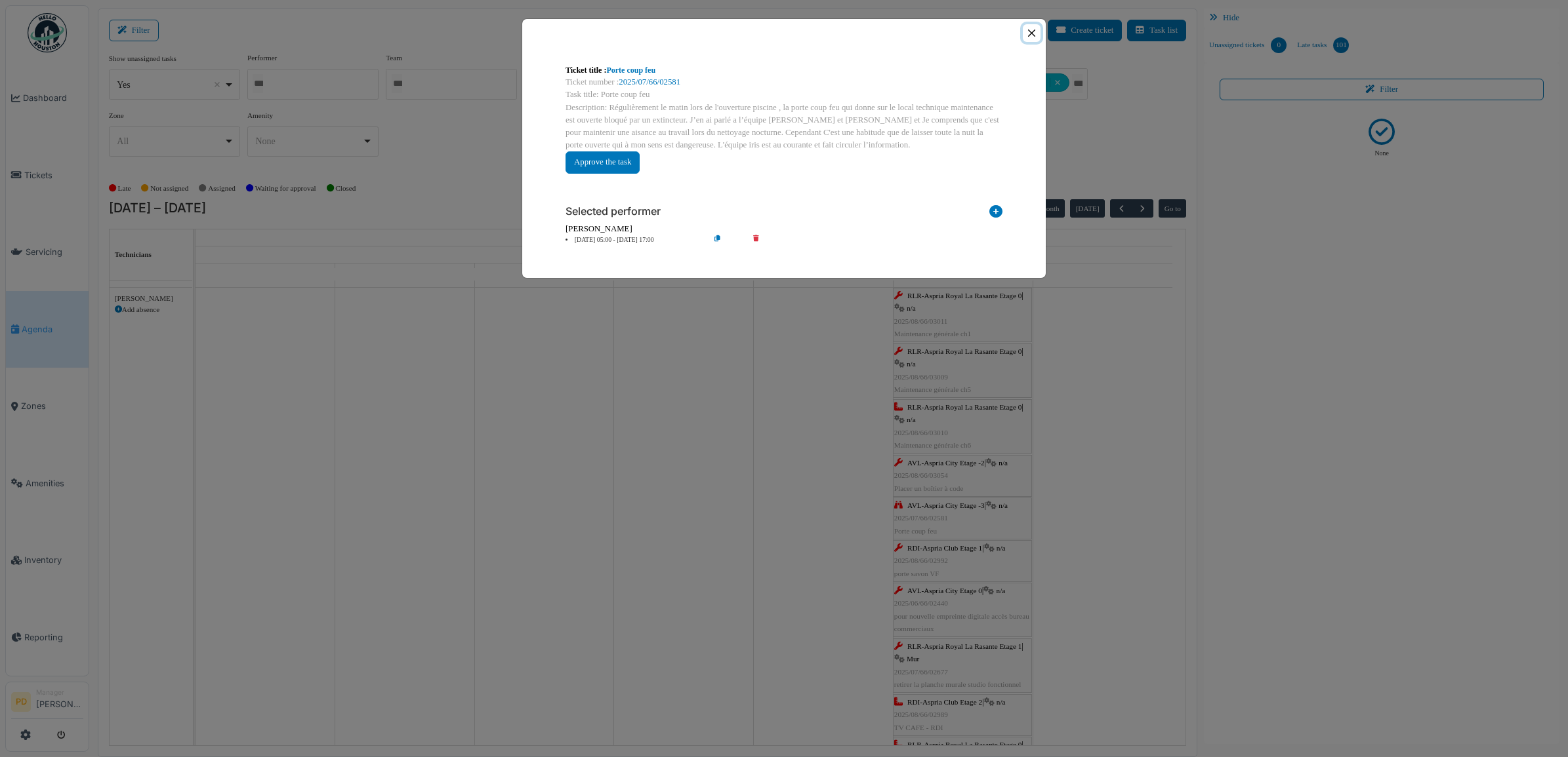
click at [1030, 32] on button "Close" at bounding box center [1031, 33] width 17 height 17
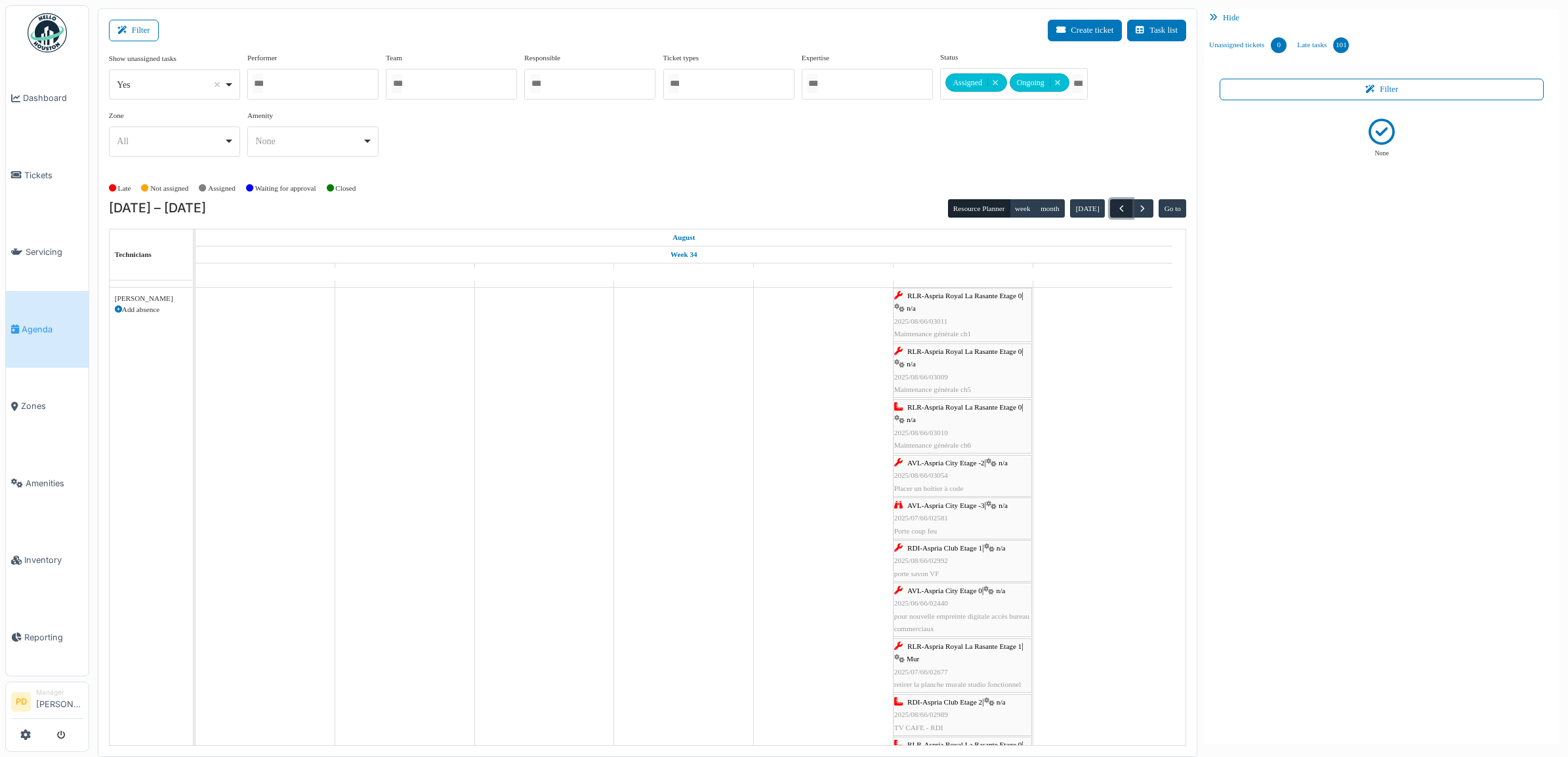
click at [1116, 209] on span "button" at bounding box center [1122, 209] width 12 height 12
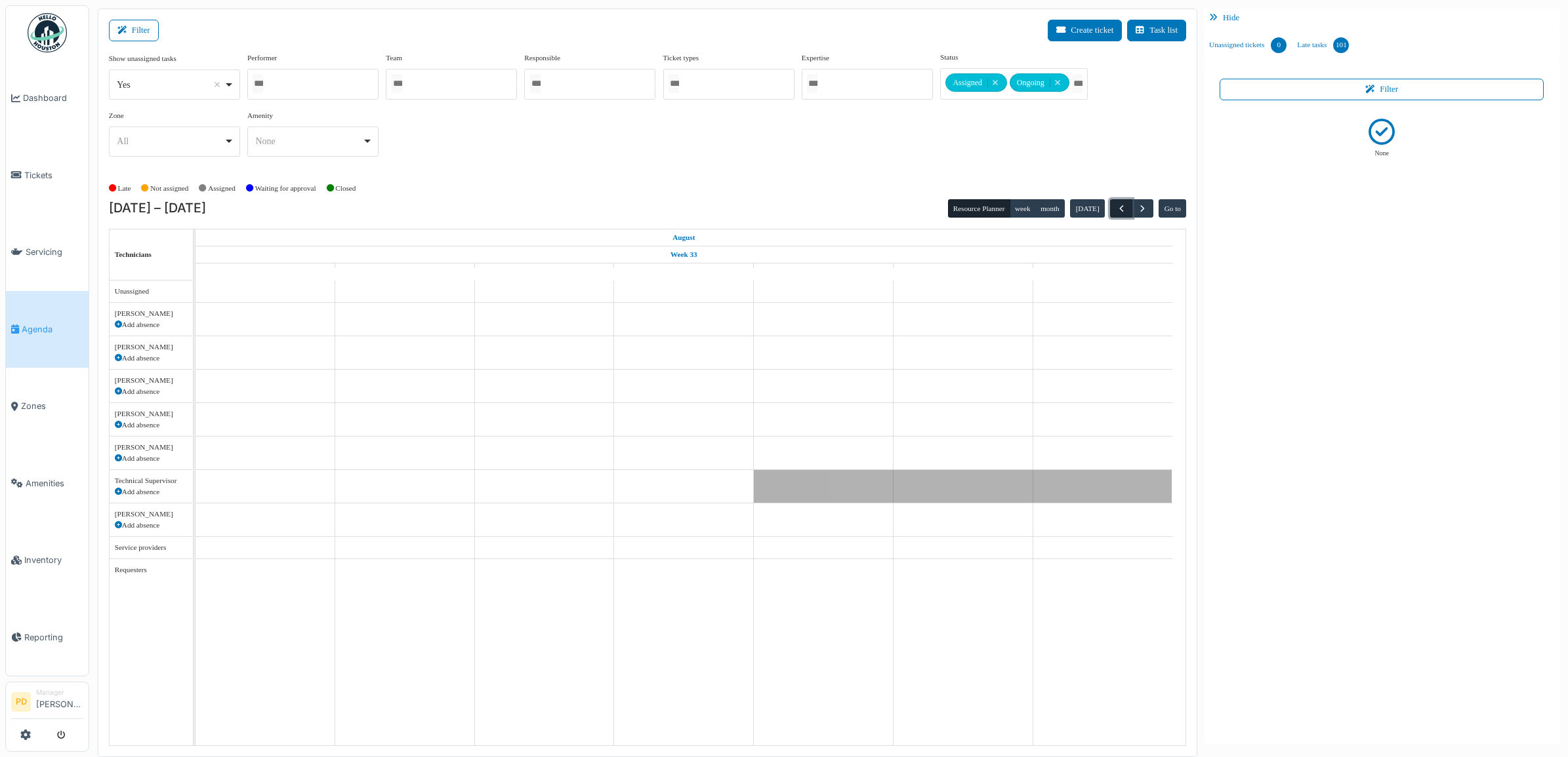
scroll to position [0, 0]
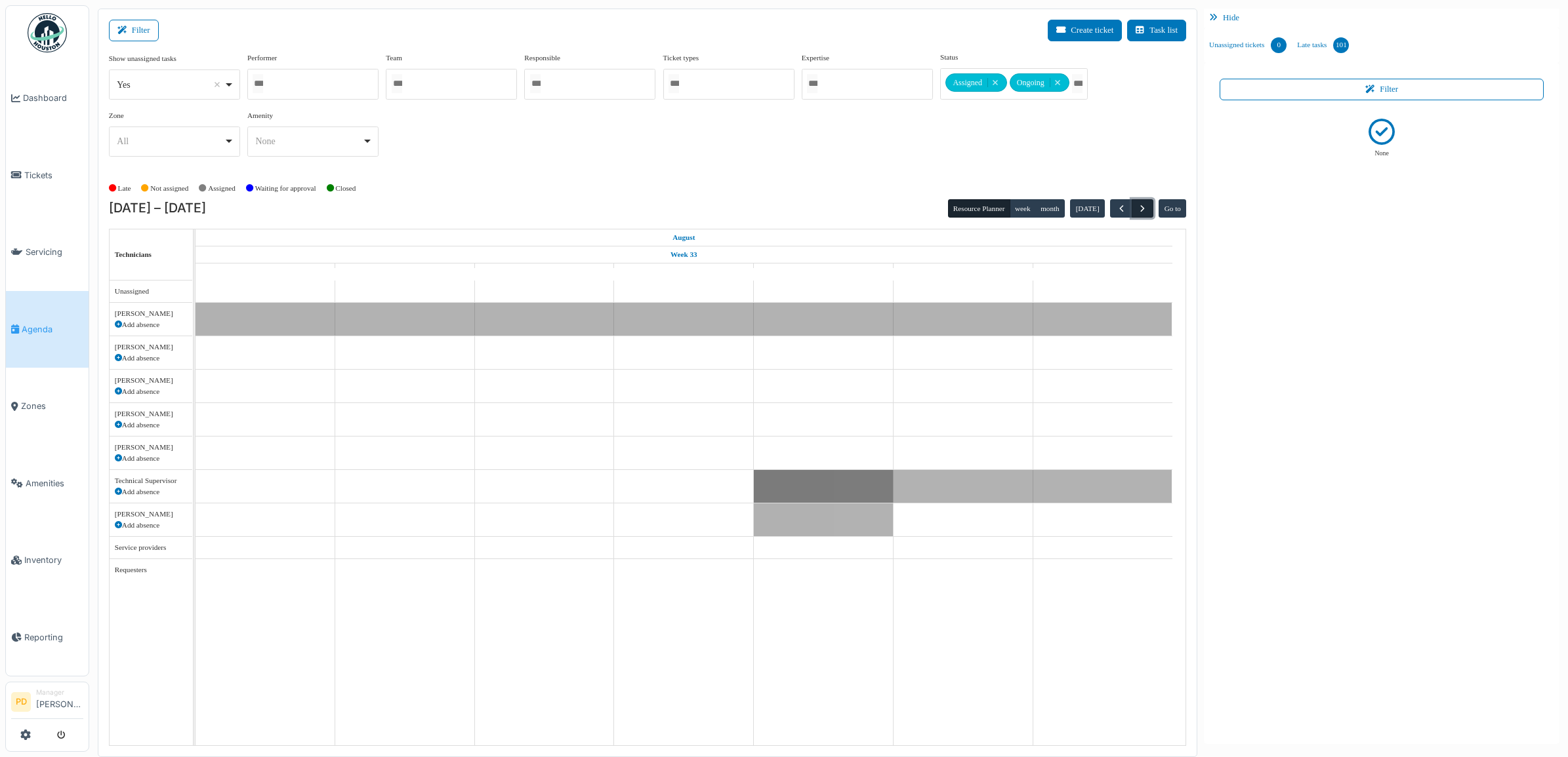
click at [1140, 209] on span "button" at bounding box center [1142, 209] width 12 height 12
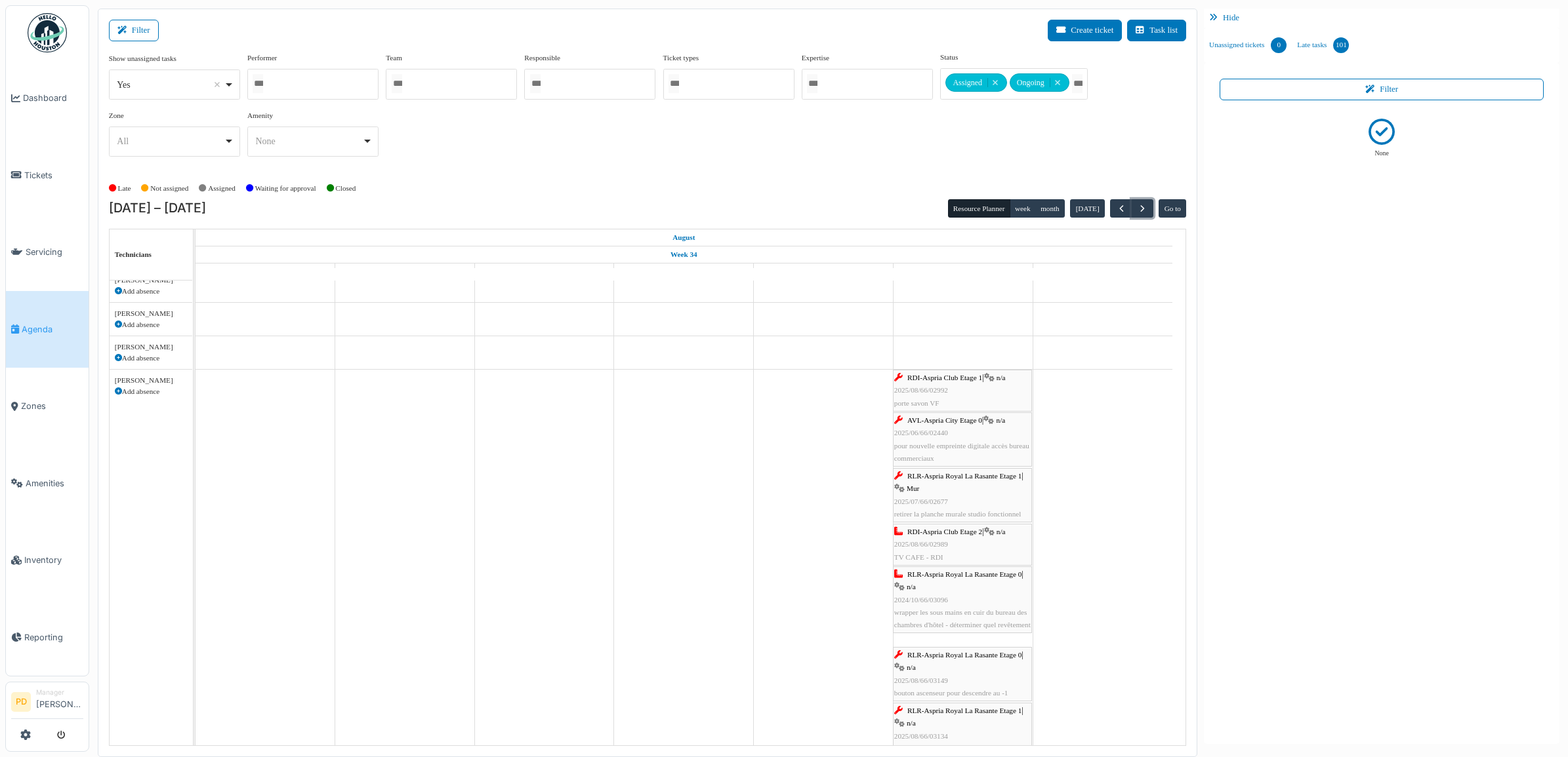
scroll to position [164, 0]
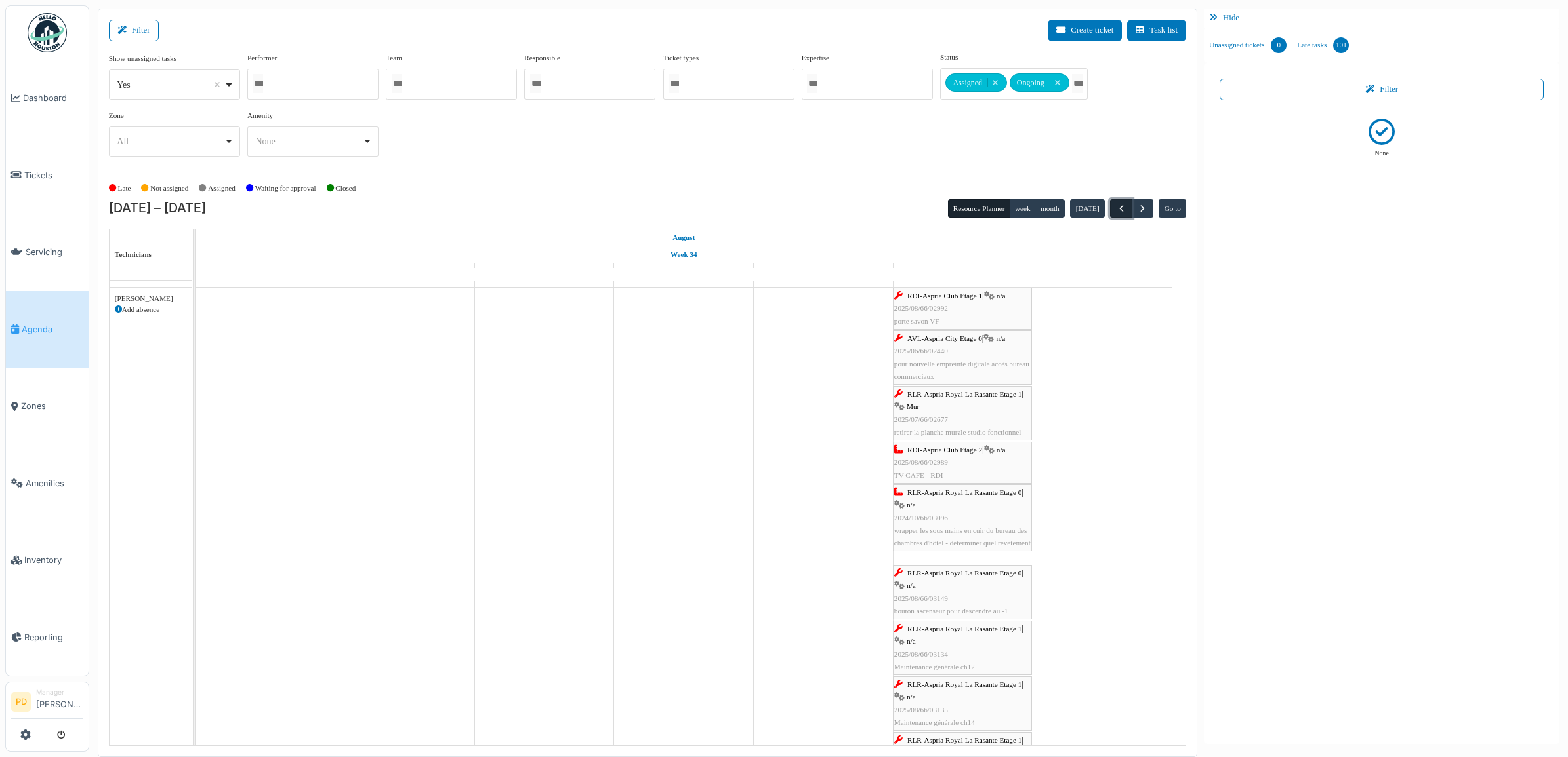
click at [1116, 209] on span "button" at bounding box center [1122, 209] width 12 height 12
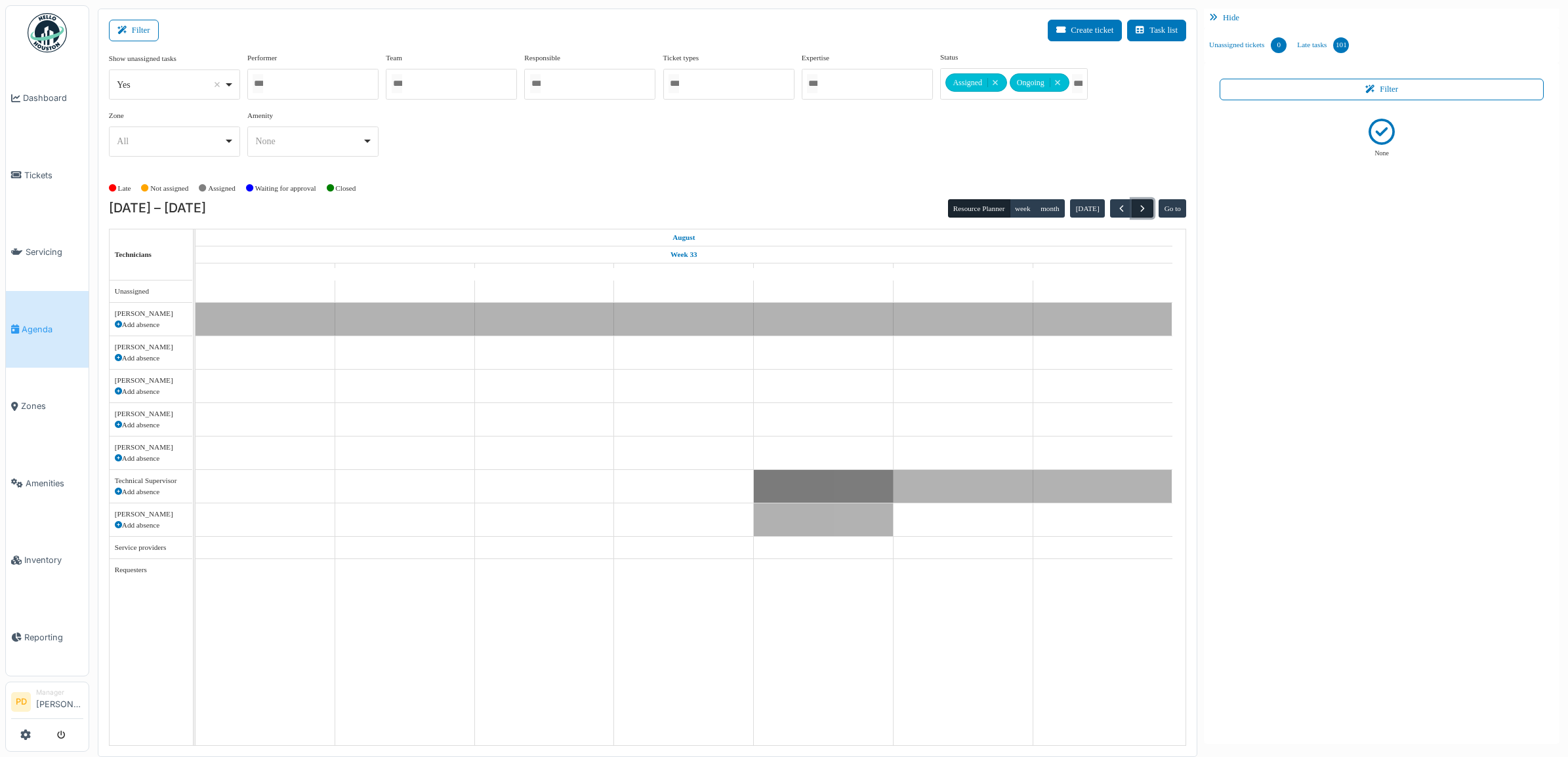
click at [1143, 209] on span "button" at bounding box center [1142, 209] width 12 height 12
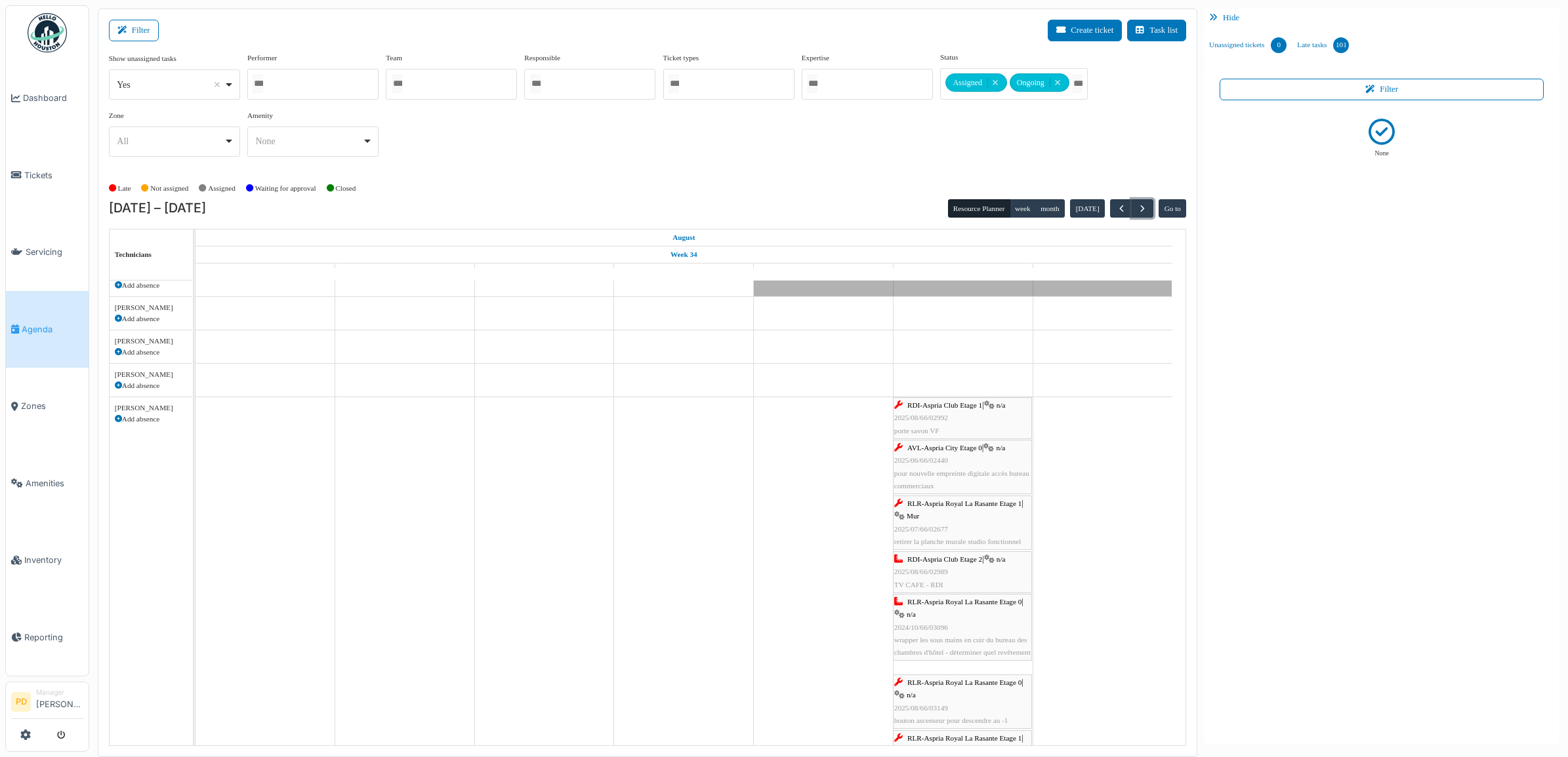
scroll to position [82, 0]
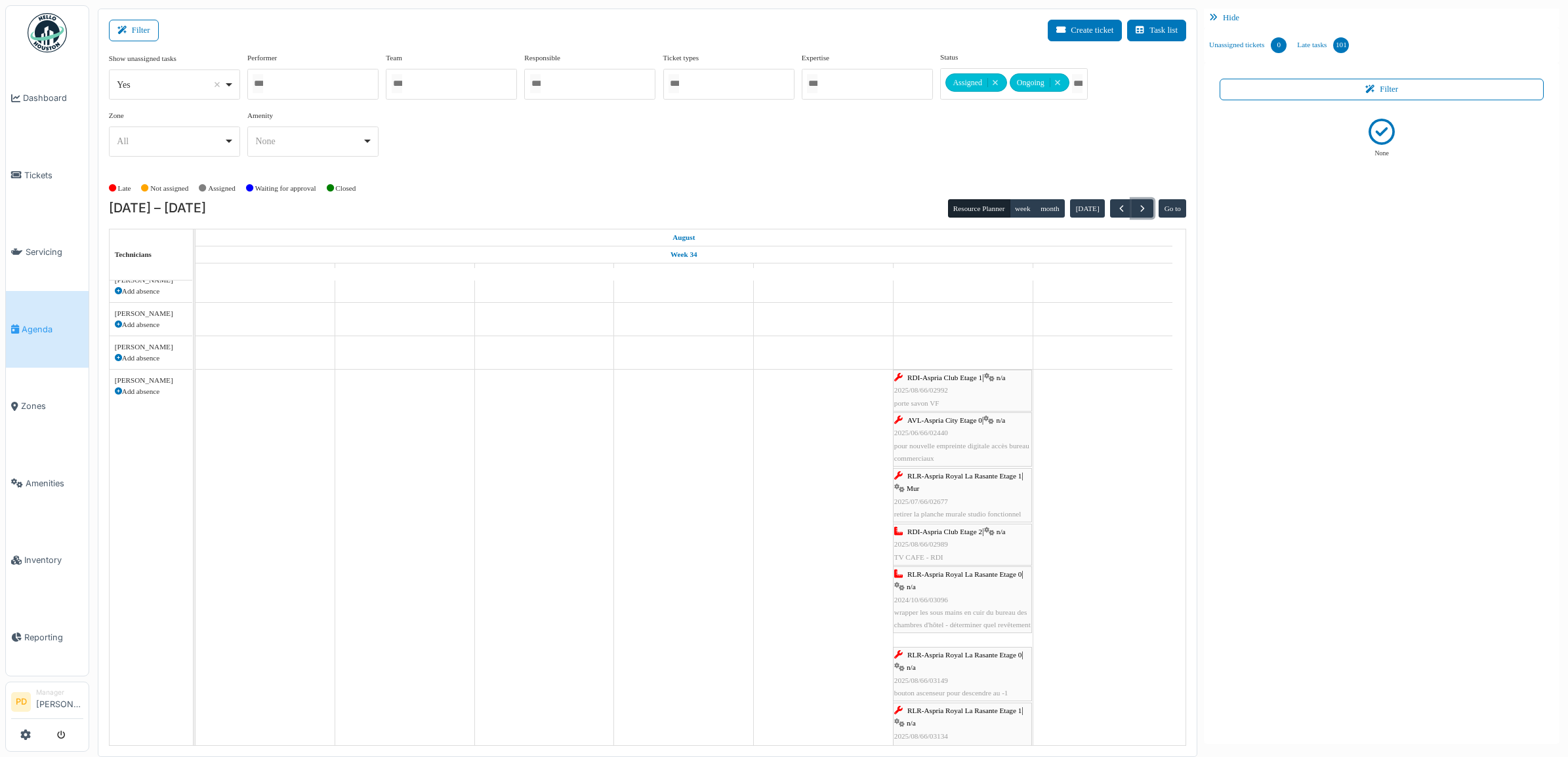
click at [947, 381] on span "RDI-Aspria Club Etage 1" at bounding box center [944, 378] width 74 height 8
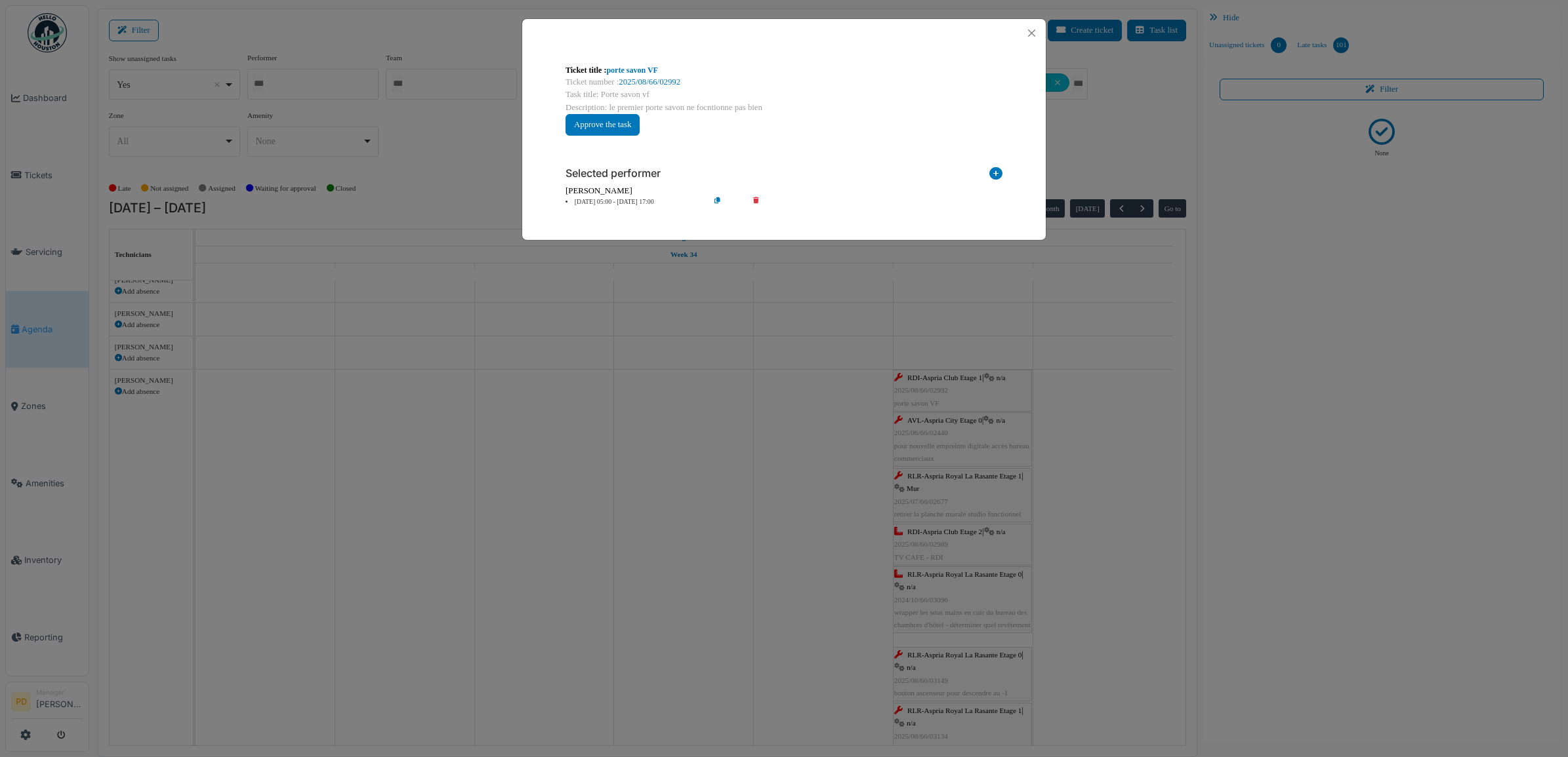
click at [627, 198] on li "23 Aug 05:00 - 23 Aug 17:00" at bounding box center [634, 202] width 150 height 10
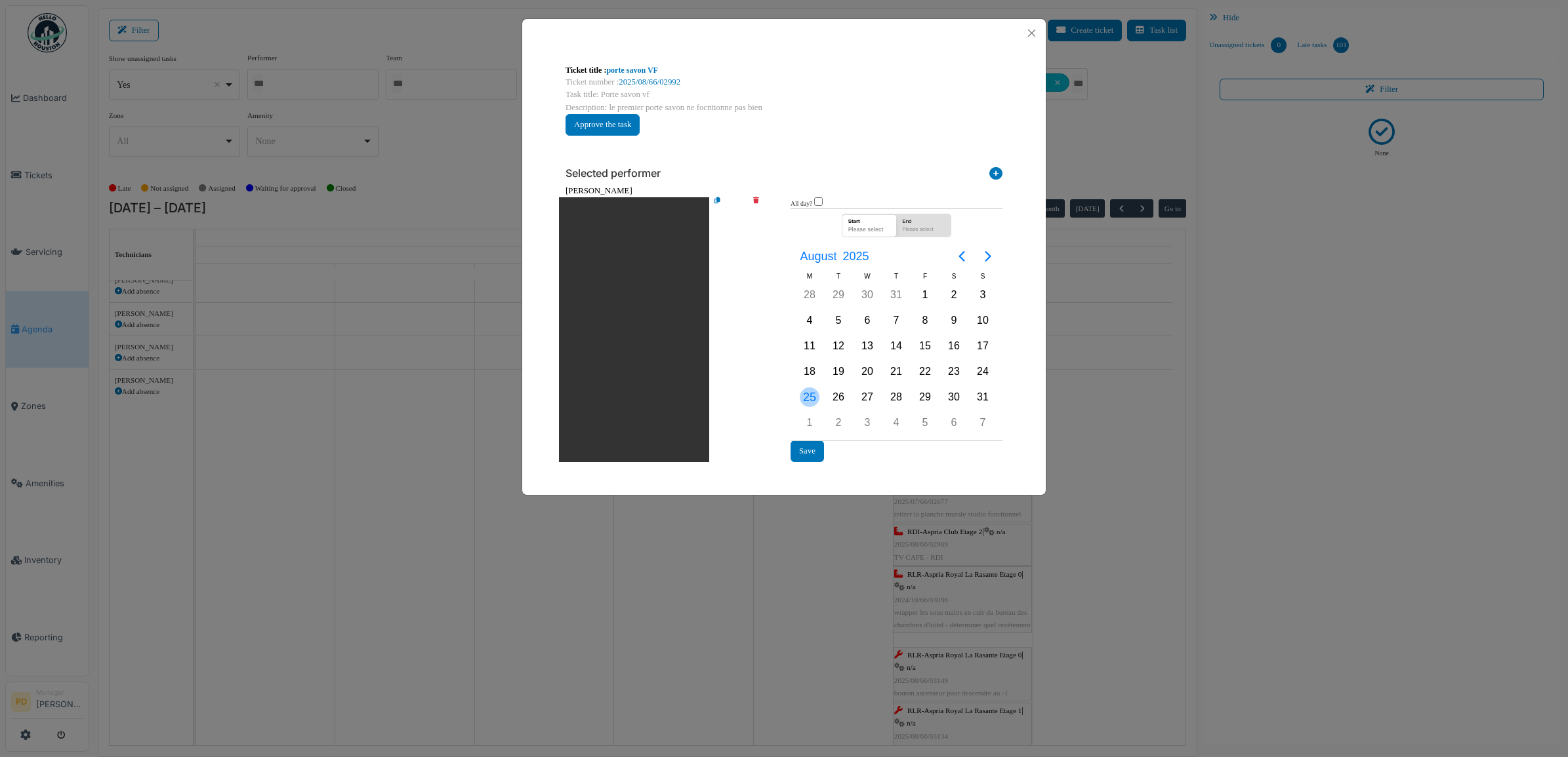
click at [811, 393] on div "25" at bounding box center [810, 397] width 19 height 19
click at [812, 450] on button "Save" at bounding box center [807, 451] width 34 height 21
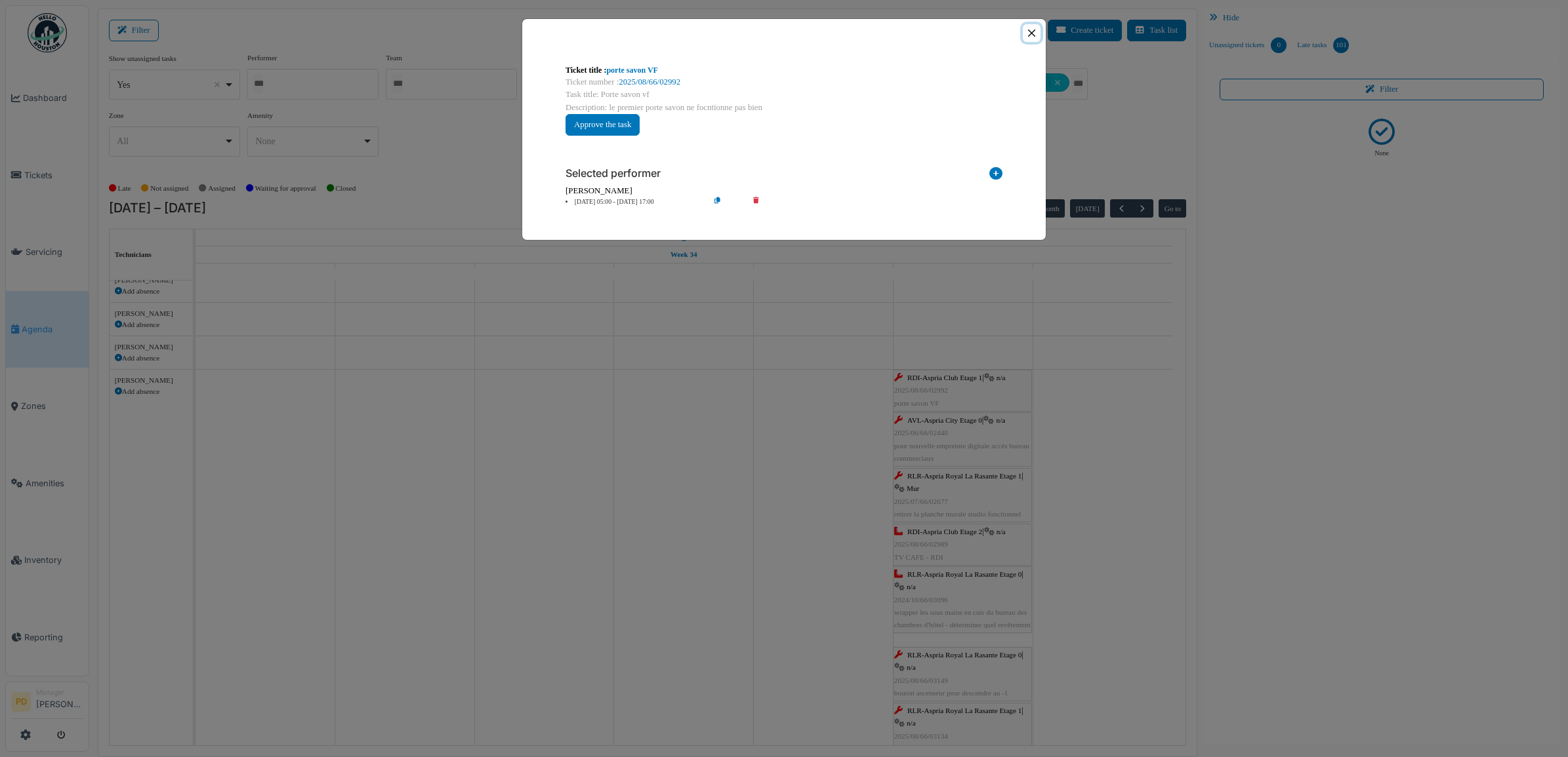
click at [1029, 37] on button "Close" at bounding box center [1031, 33] width 17 height 17
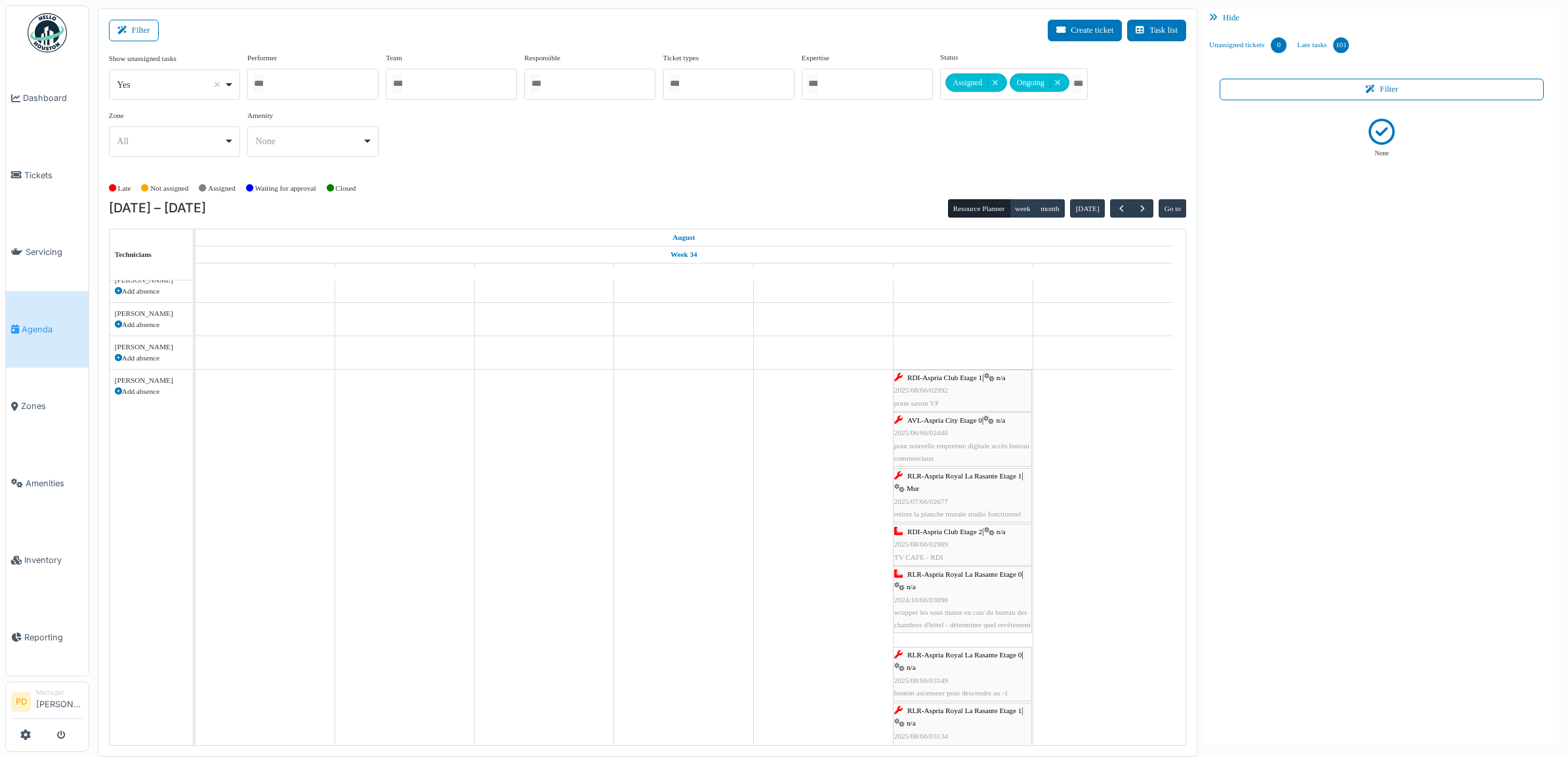
click at [945, 422] on span "AVL-Aspria City Etage 0" at bounding box center [944, 421] width 74 height 8
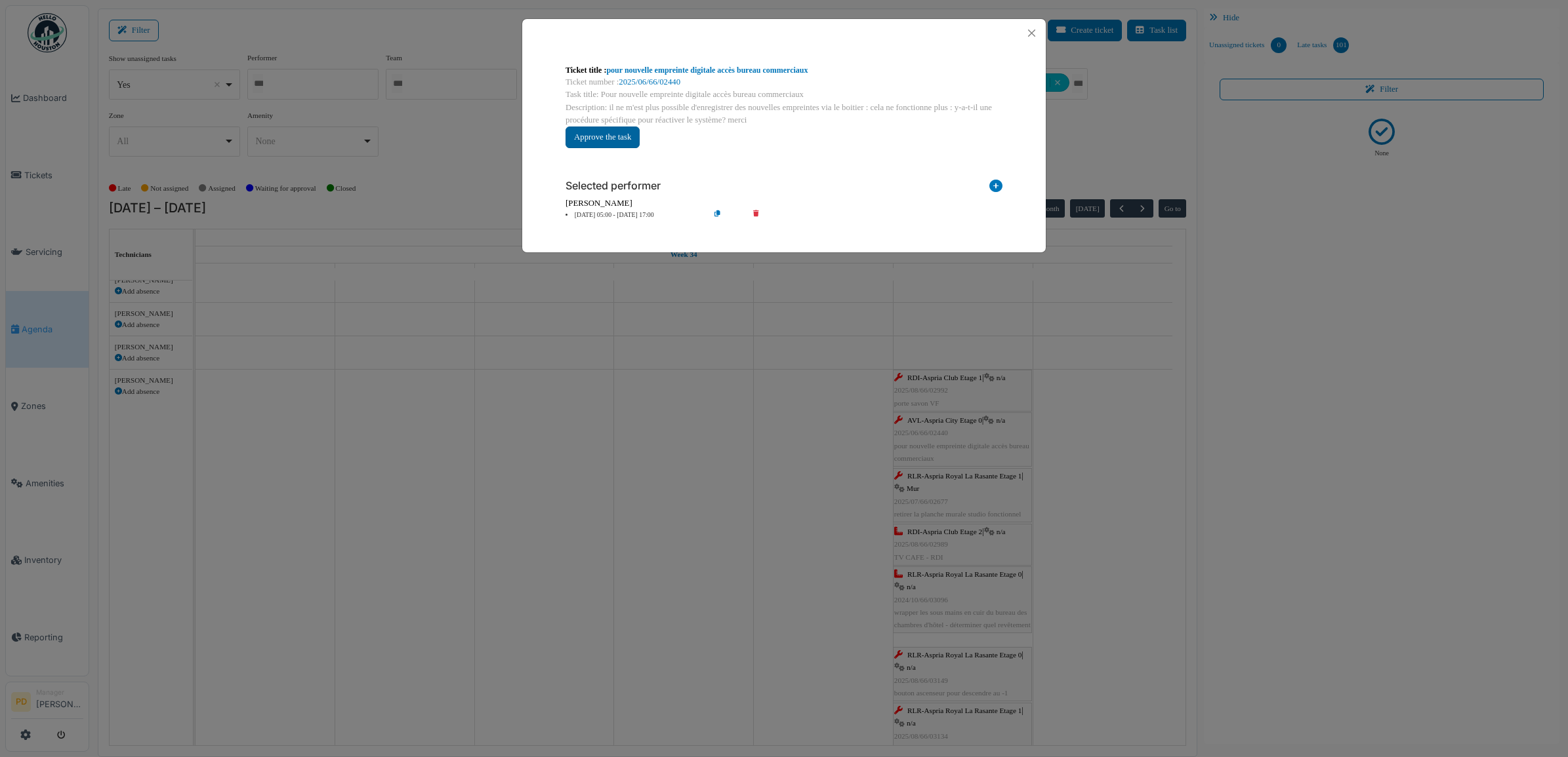
click at [614, 136] on button "Approve the task" at bounding box center [603, 137] width 74 height 21
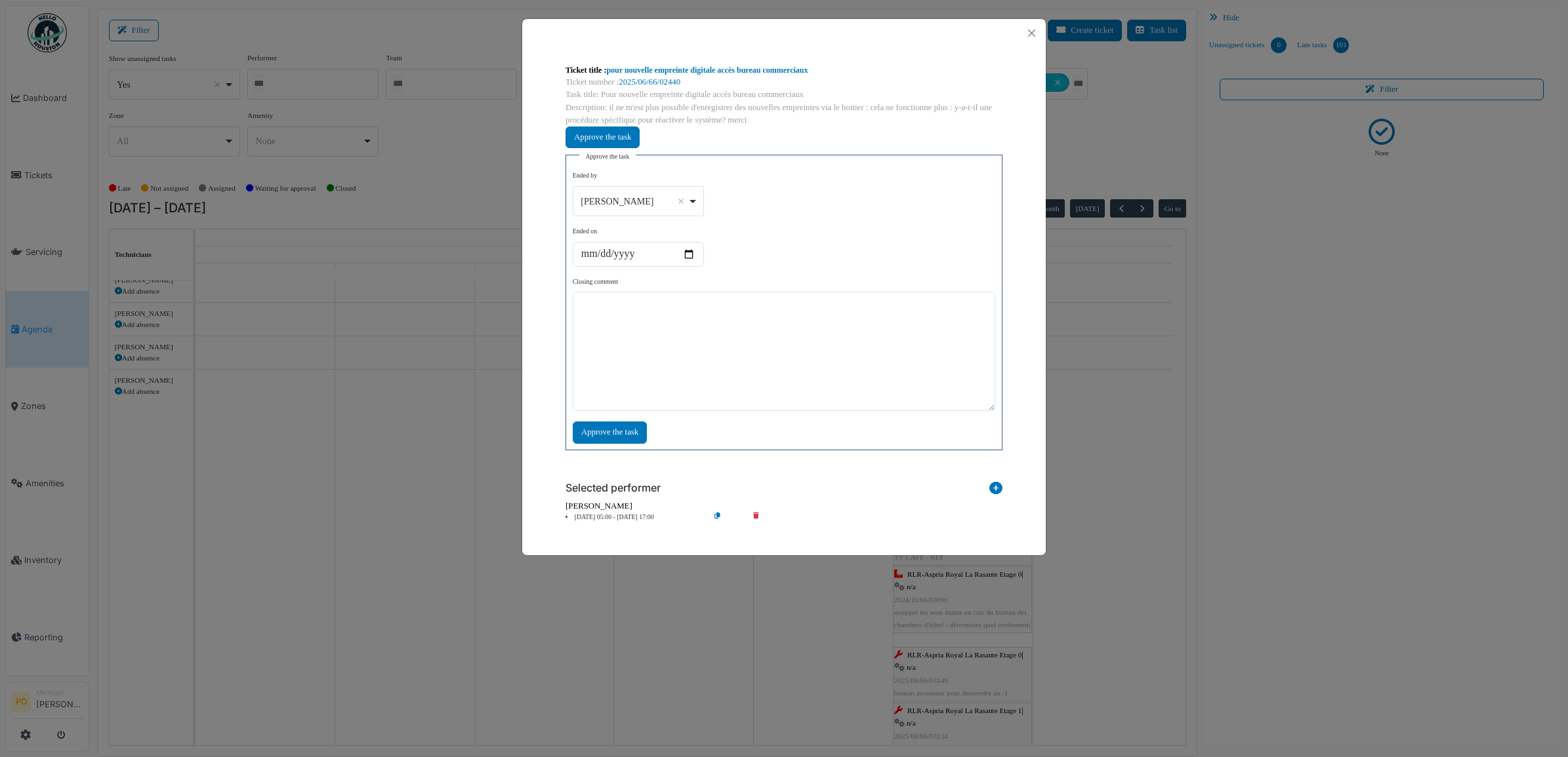
click at [694, 200] on div "Alexandre Michailidis Remove item" at bounding box center [638, 202] width 120 height 19
click at [788, 214] on div "**********" at bounding box center [784, 306] width 423 height 272
click at [690, 202] on div "Alexandre Michailidis Remove item" at bounding box center [638, 202] width 120 height 19
select select "****"
click at [650, 335] on textarea at bounding box center [784, 351] width 423 height 119
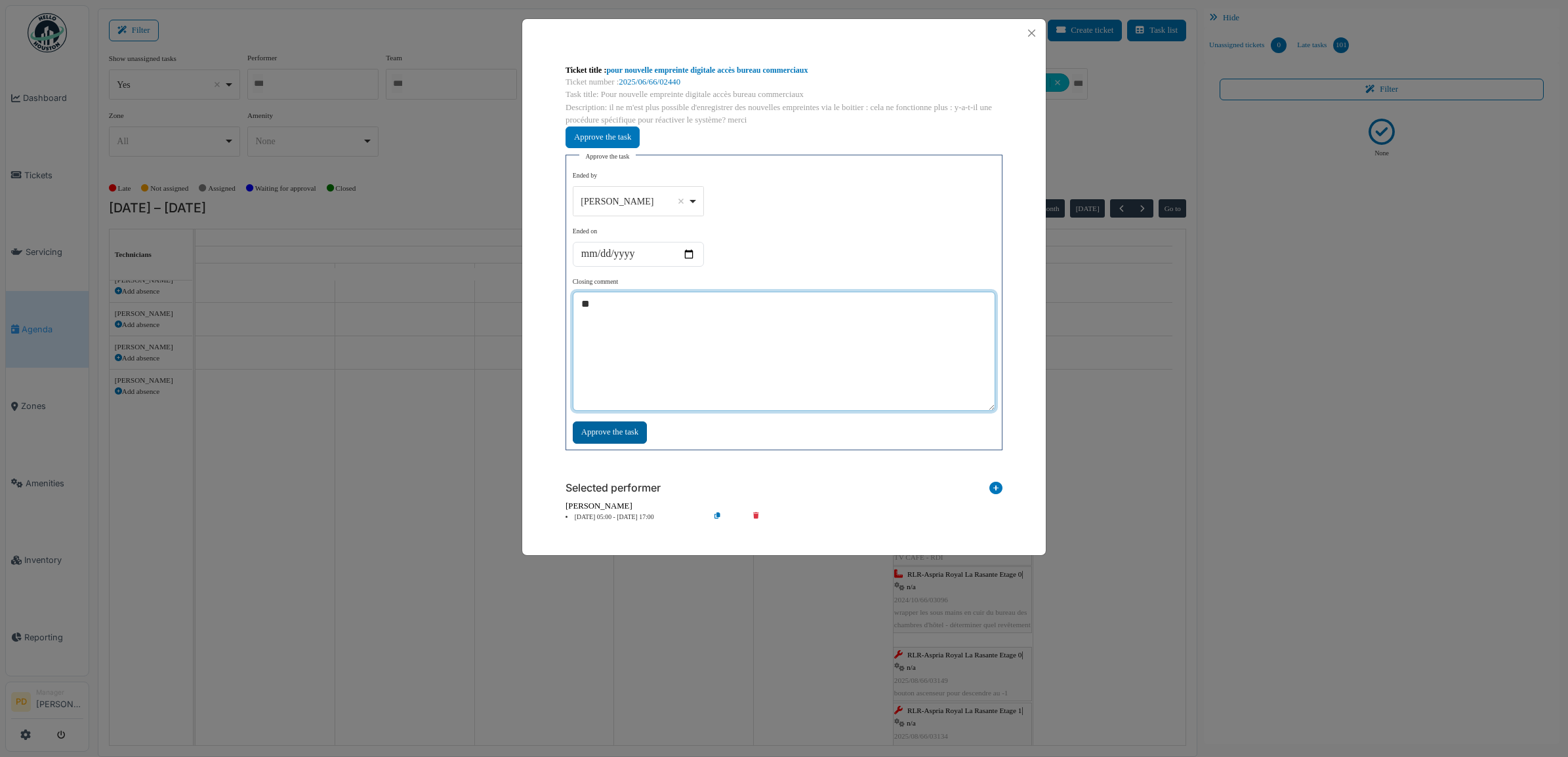
type textarea "**"
click at [635, 437] on div "Approve the task" at bounding box center [609, 432] width 74 height 21
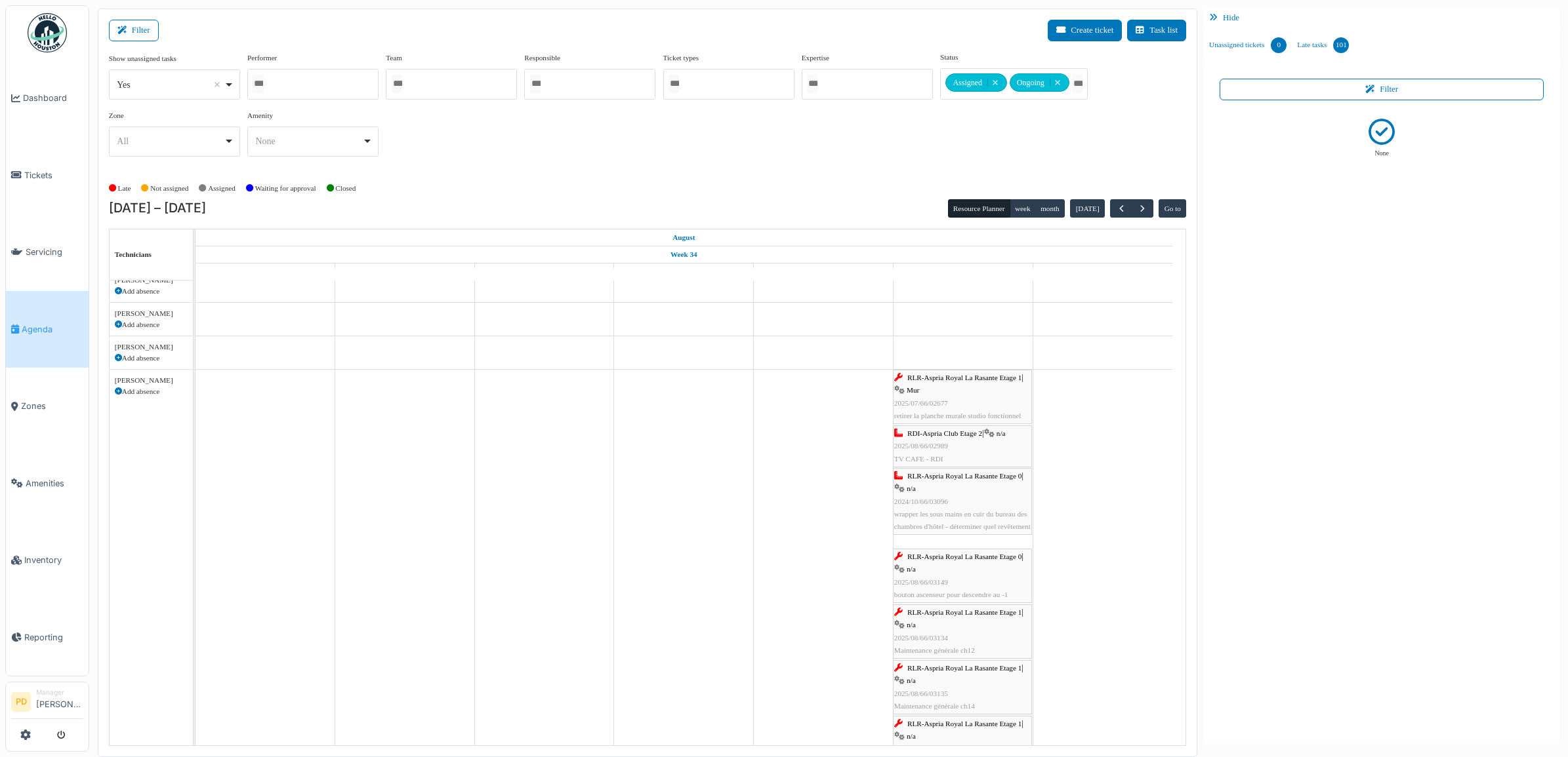
click at [958, 379] on span "RLR-Aspria Royal La Rasante Etage 1" at bounding box center [964, 378] width 114 height 8
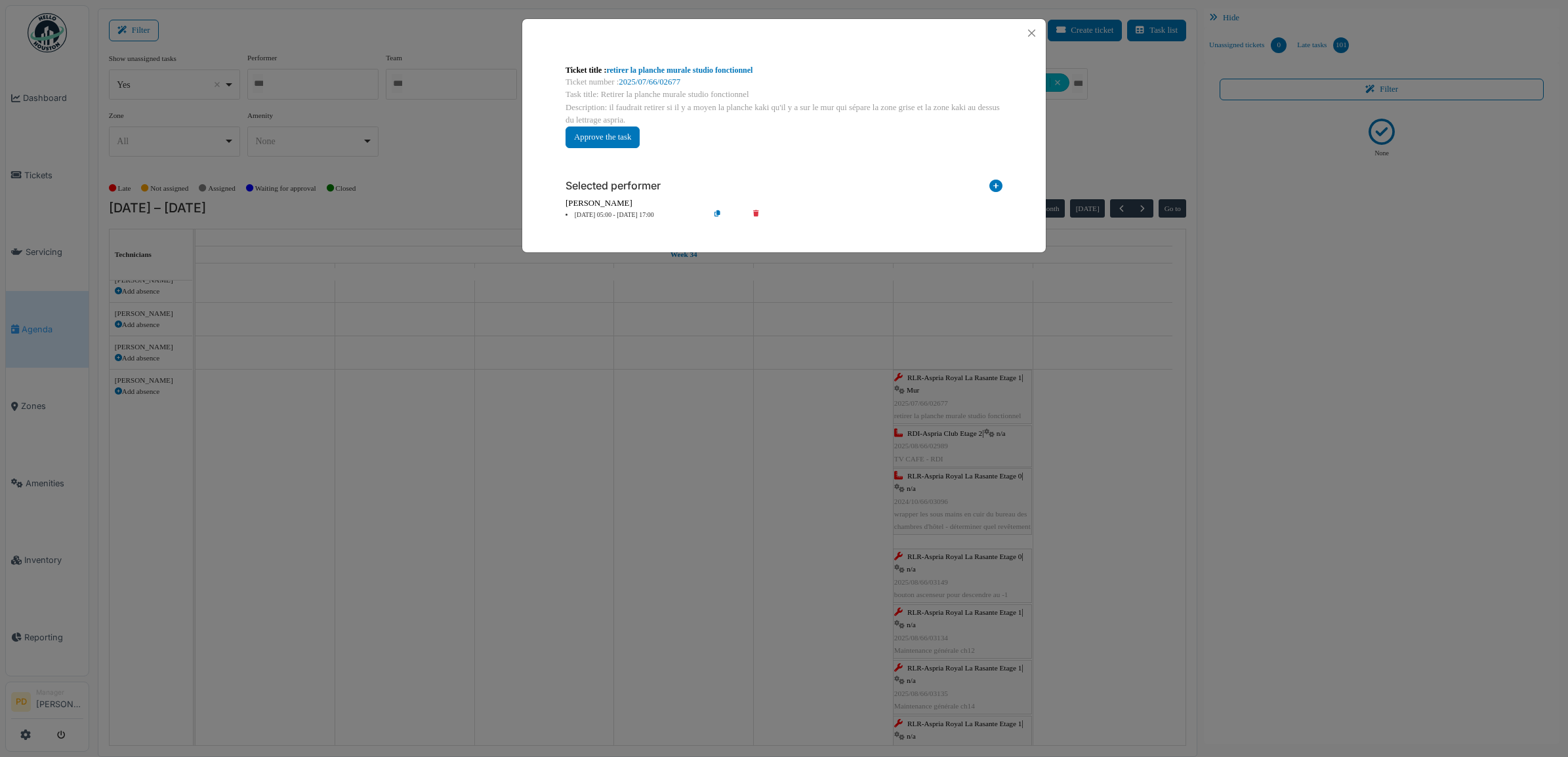
click at [624, 217] on li "23 Aug 05:00 - 23 Aug 17:00" at bounding box center [634, 216] width 150 height 10
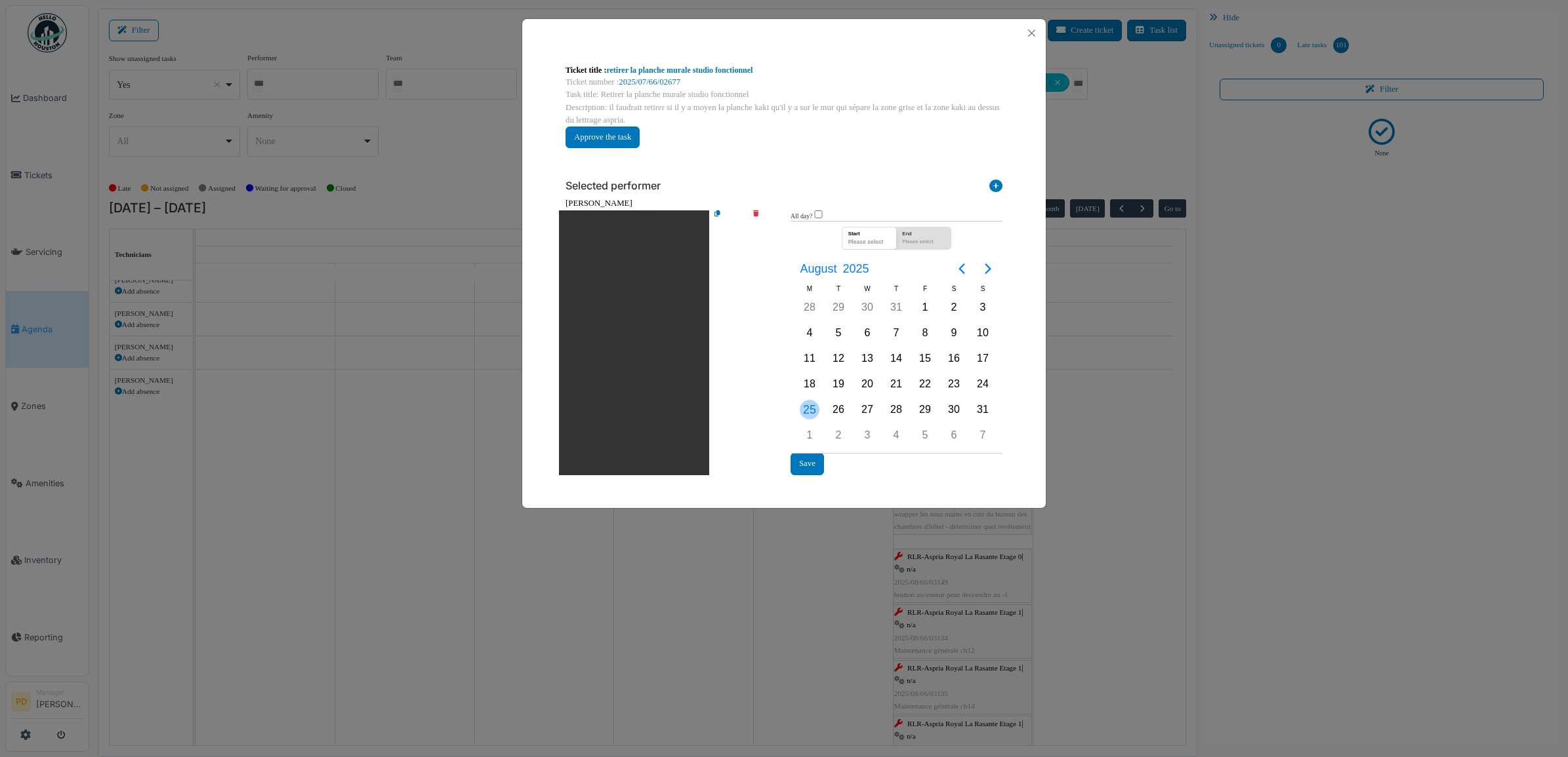
click at [807, 413] on div "25" at bounding box center [810, 410] width 19 height 19
click at [811, 466] on button "Save" at bounding box center [807, 464] width 34 height 21
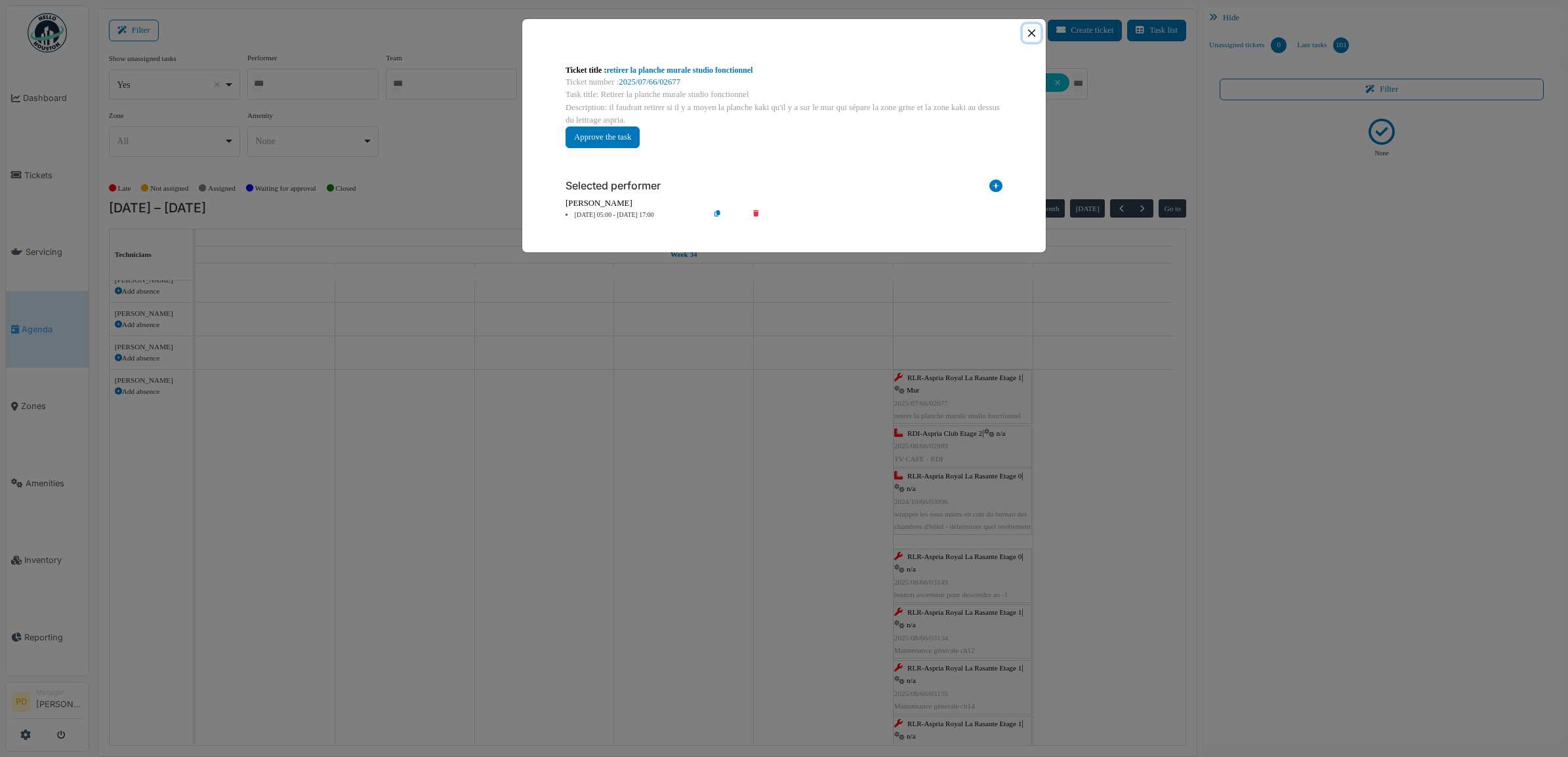
click at [1032, 36] on button "Close" at bounding box center [1031, 33] width 17 height 17
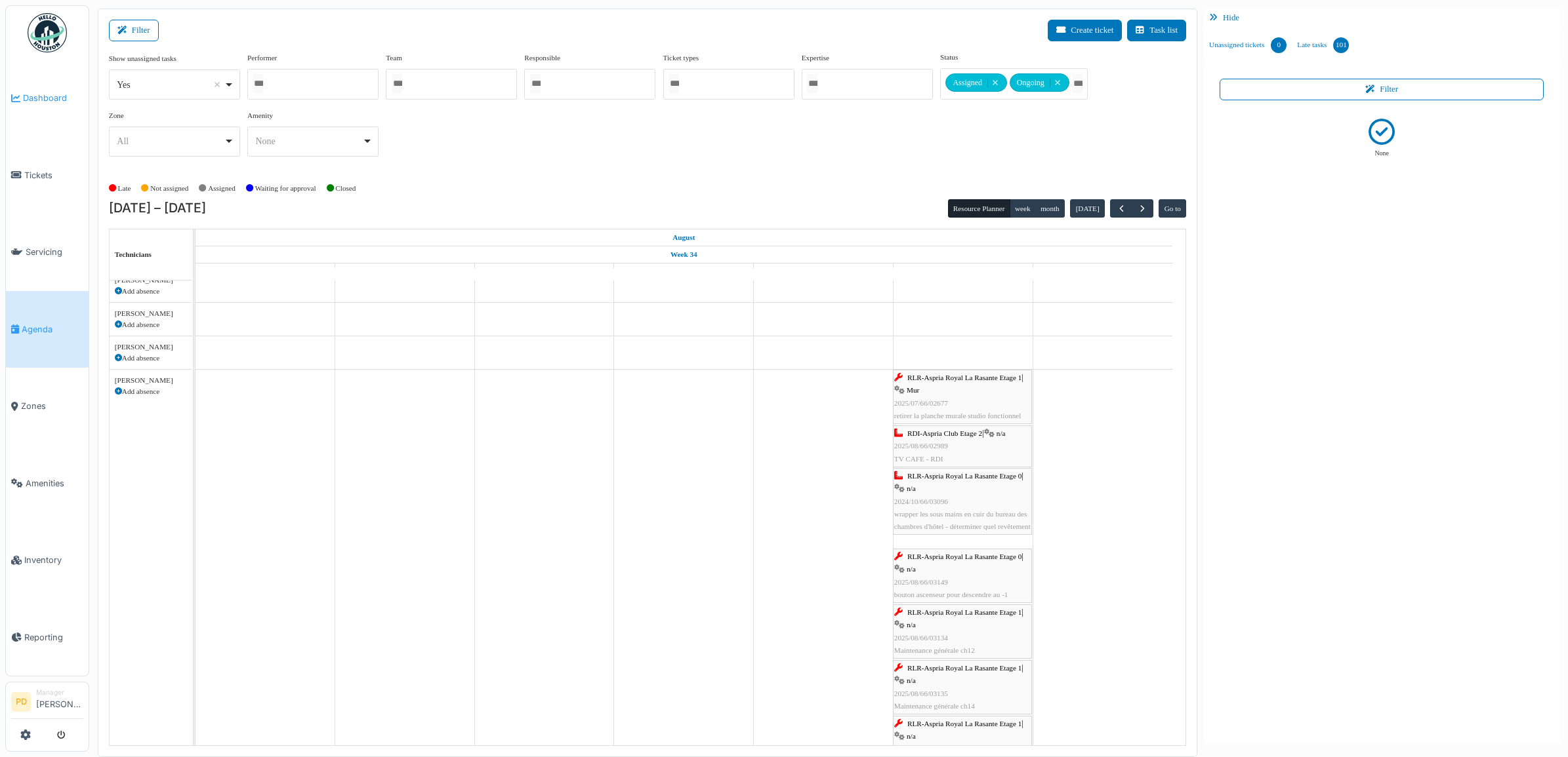
click at [30, 89] on link "Dashboard" at bounding box center [46, 99] width 82 height 77
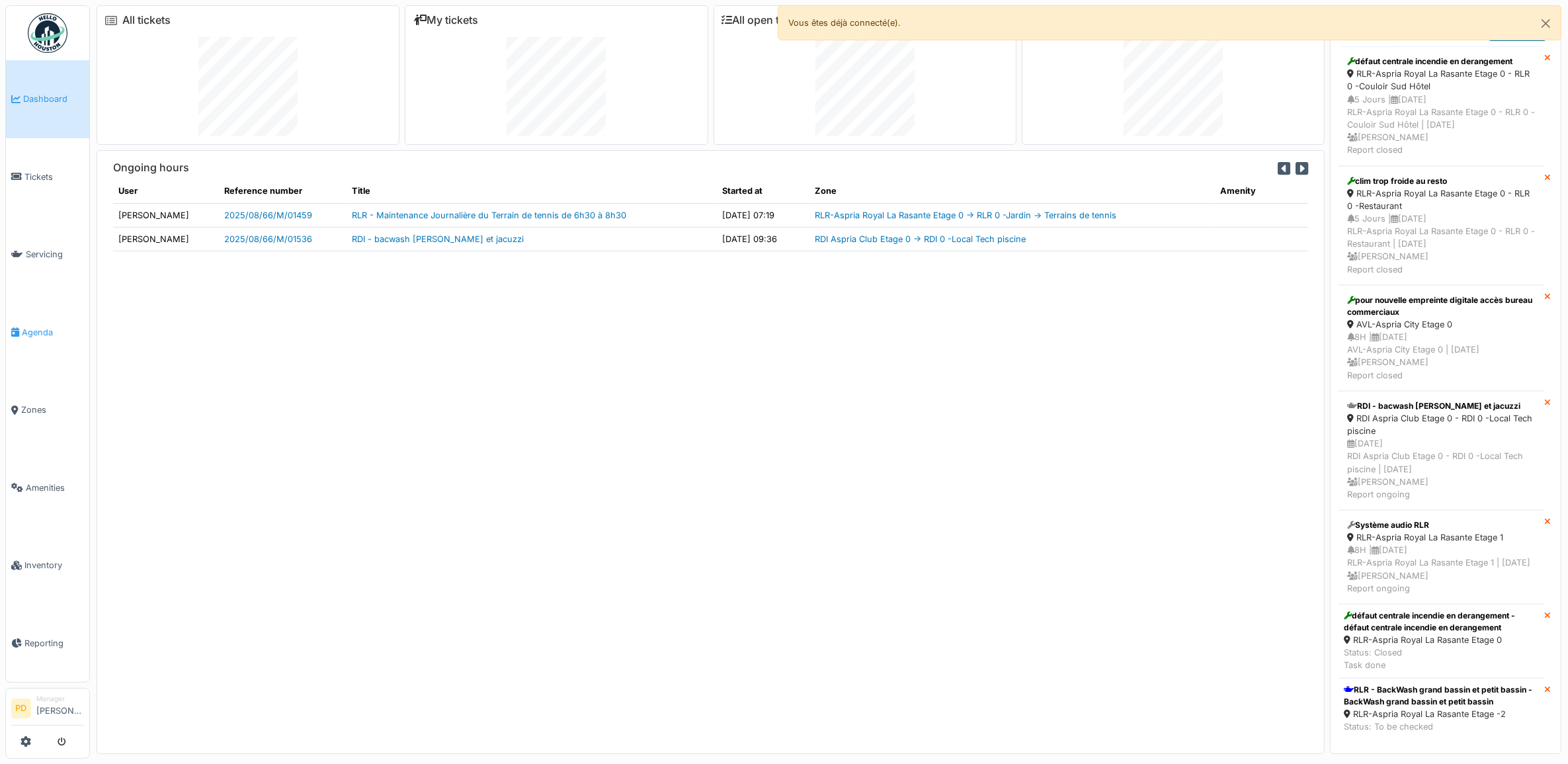
click at [51, 326] on span "Agenda" at bounding box center [53, 332] width 62 height 13
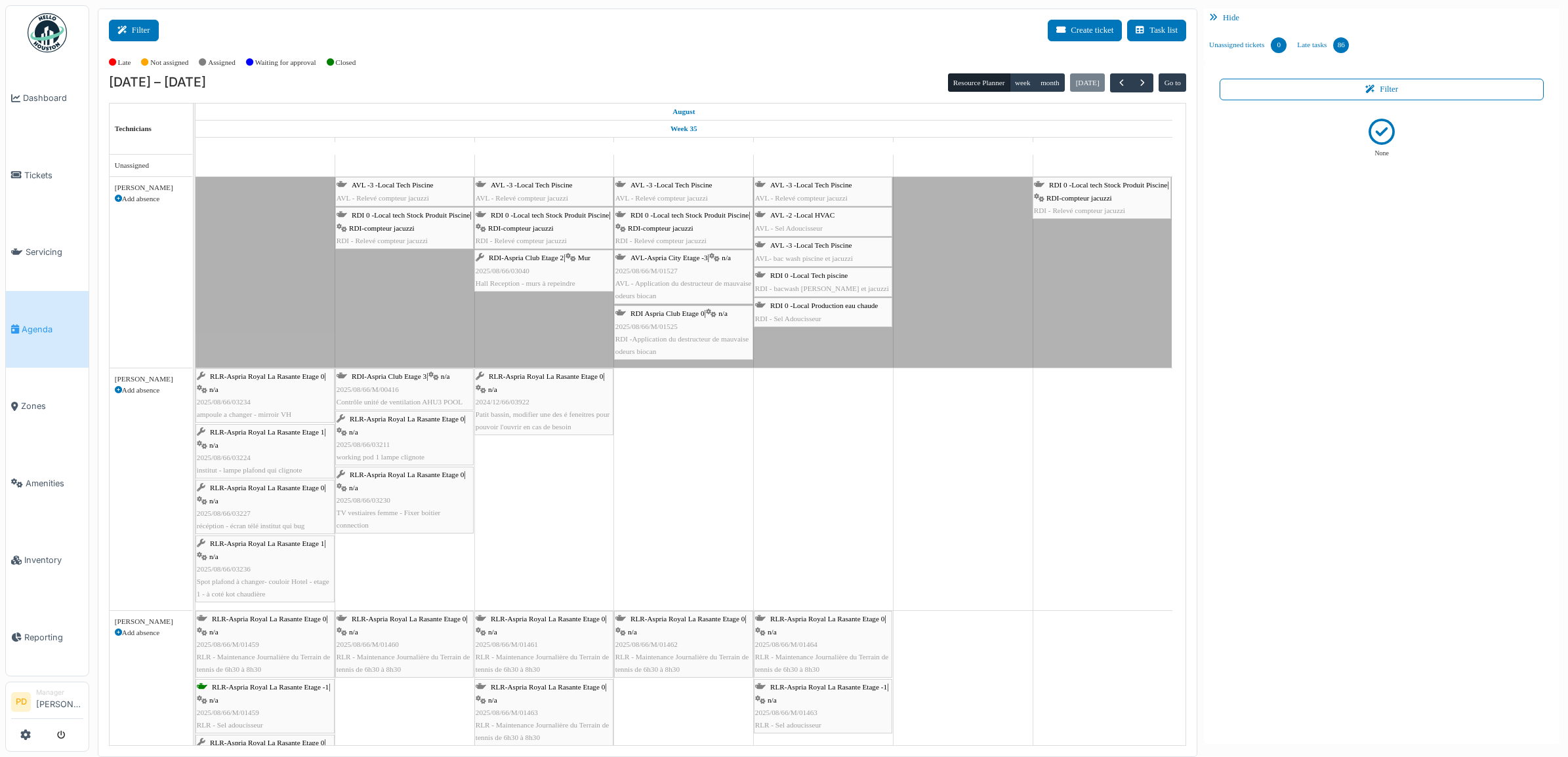
click at [143, 33] on button "Filter" at bounding box center [134, 30] width 50 height 21
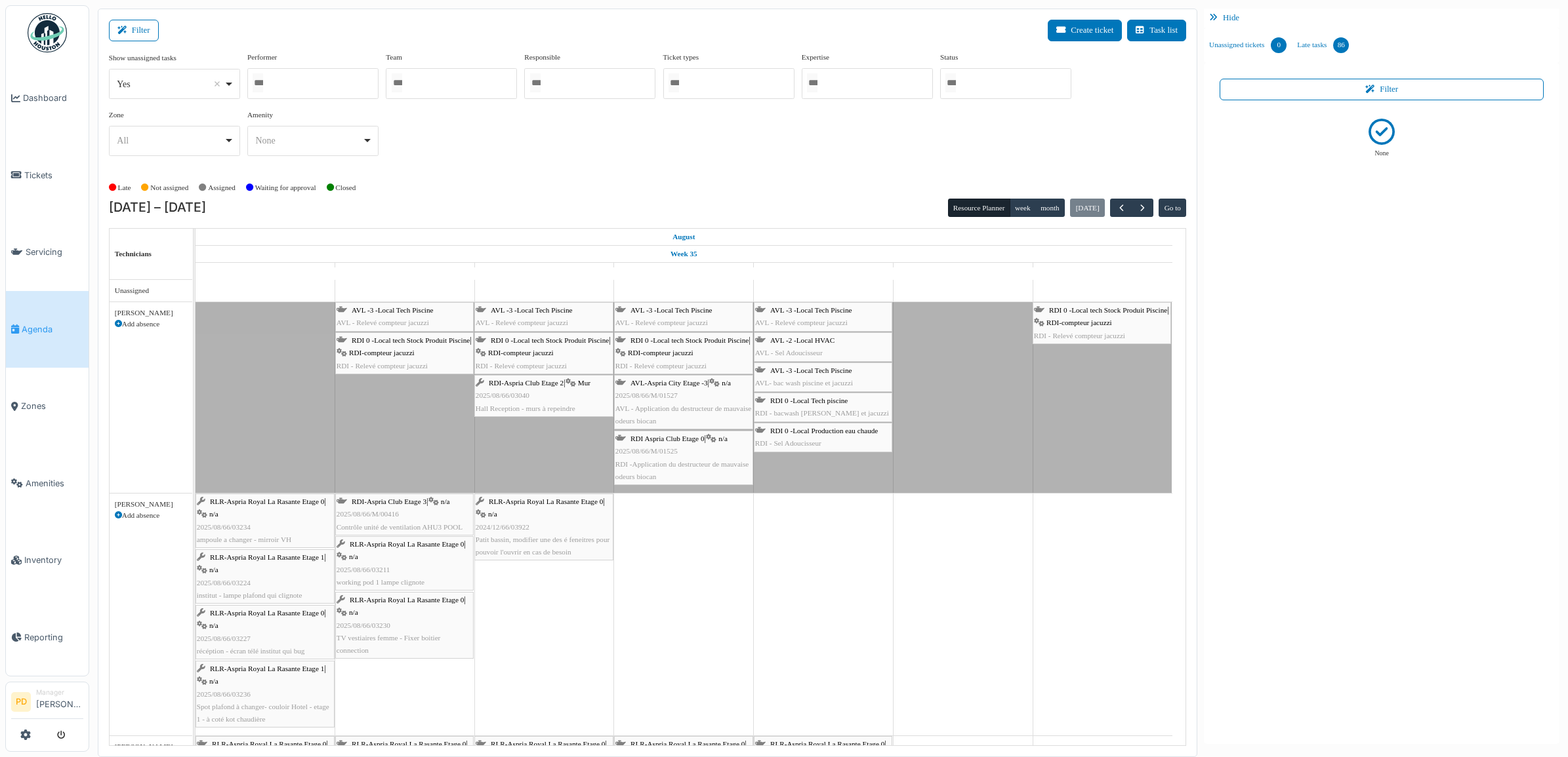
click at [1002, 83] on div at bounding box center [1006, 84] width 132 height 31
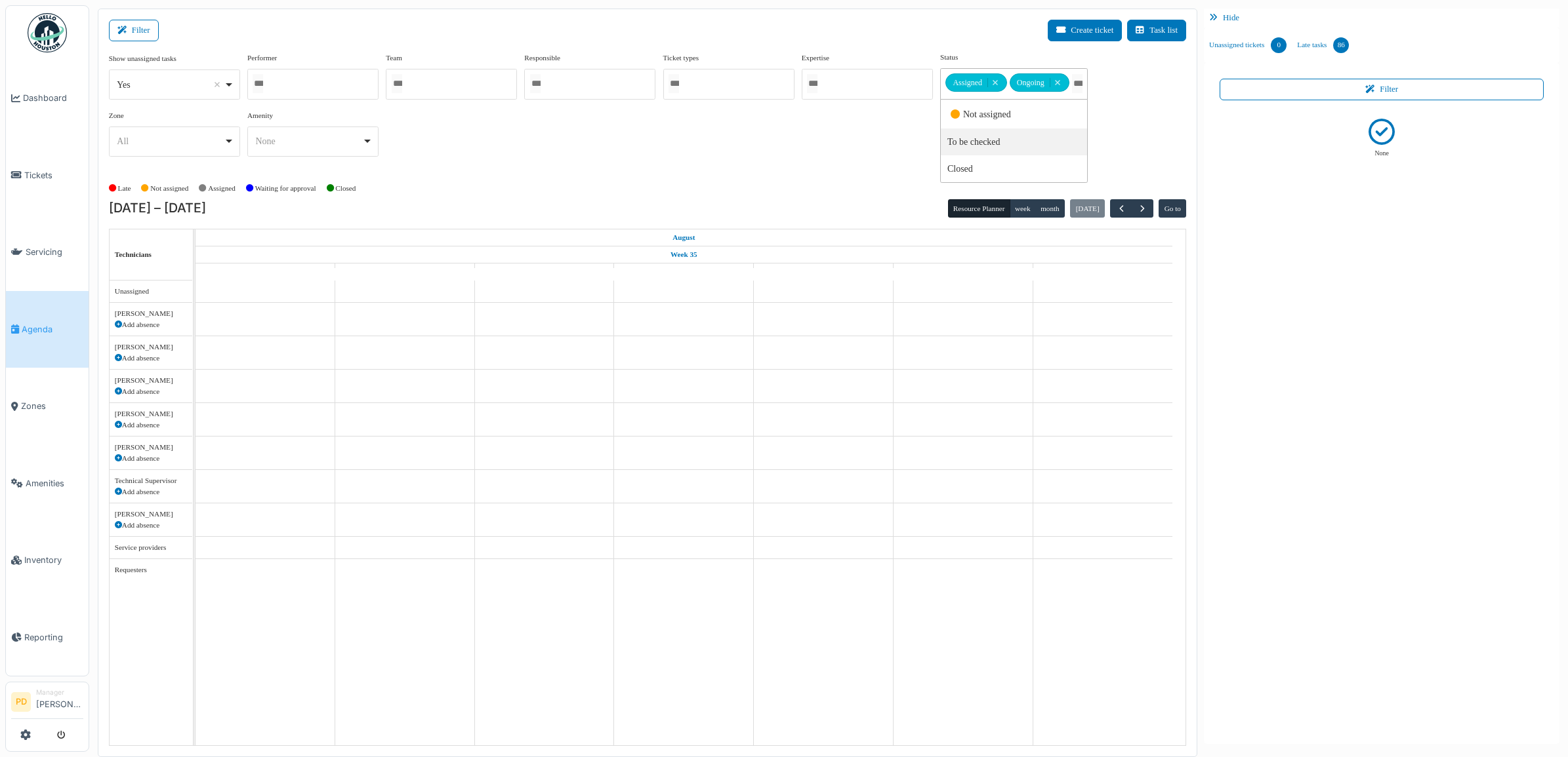
click at [846, 167] on div "Show unassigned tasks *** Yes Remove item Yes No Performer Alexandre Michailidi…" at bounding box center [648, 109] width 1078 height 115
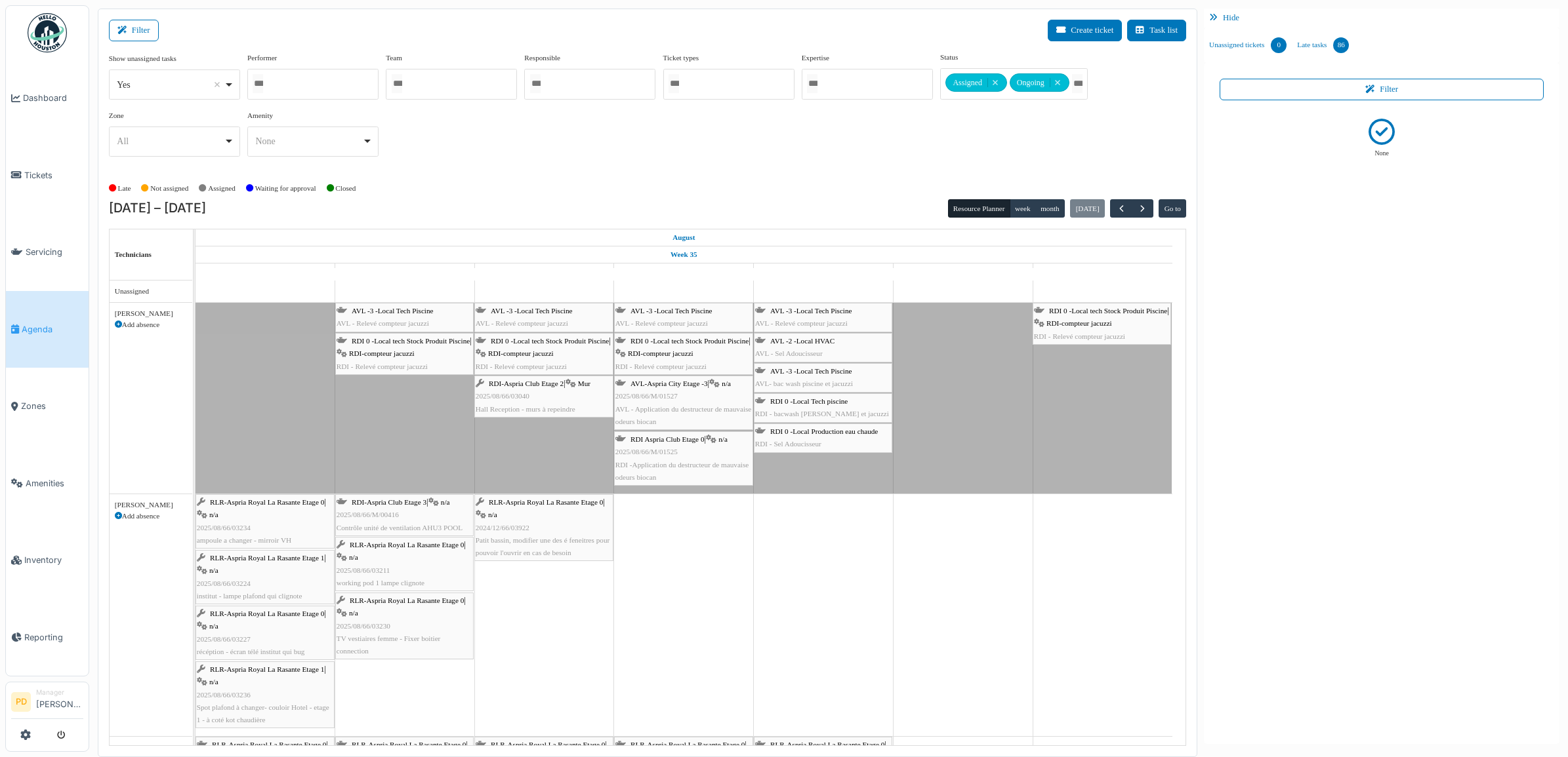
click at [1158, 141] on div "Show unassigned tasks *** Yes Remove item Yes No Performer Alexandre Michailidi…" at bounding box center [648, 109] width 1078 height 115
click at [1124, 211] on span "button" at bounding box center [1122, 209] width 12 height 12
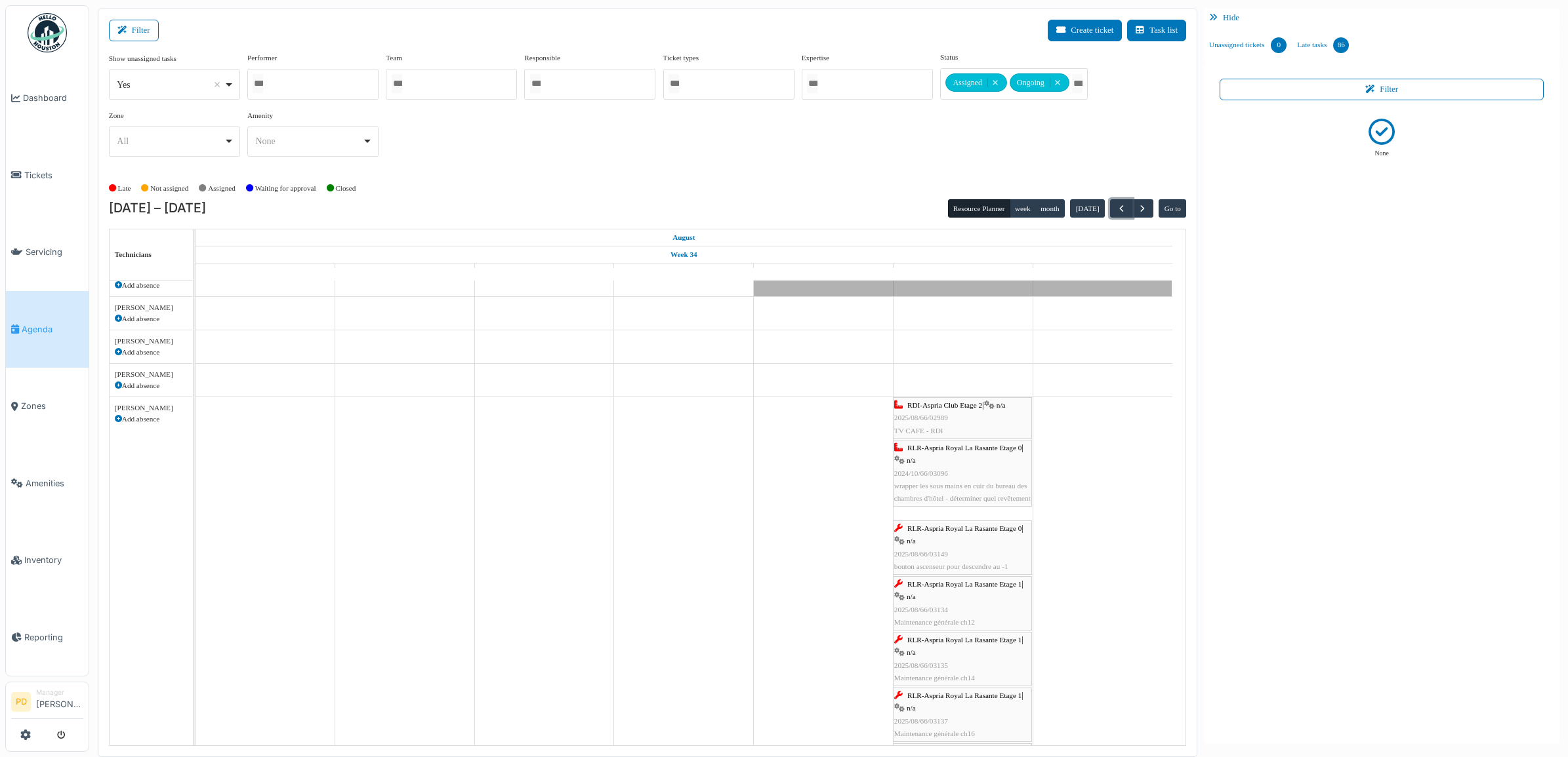
scroll to position [82, 0]
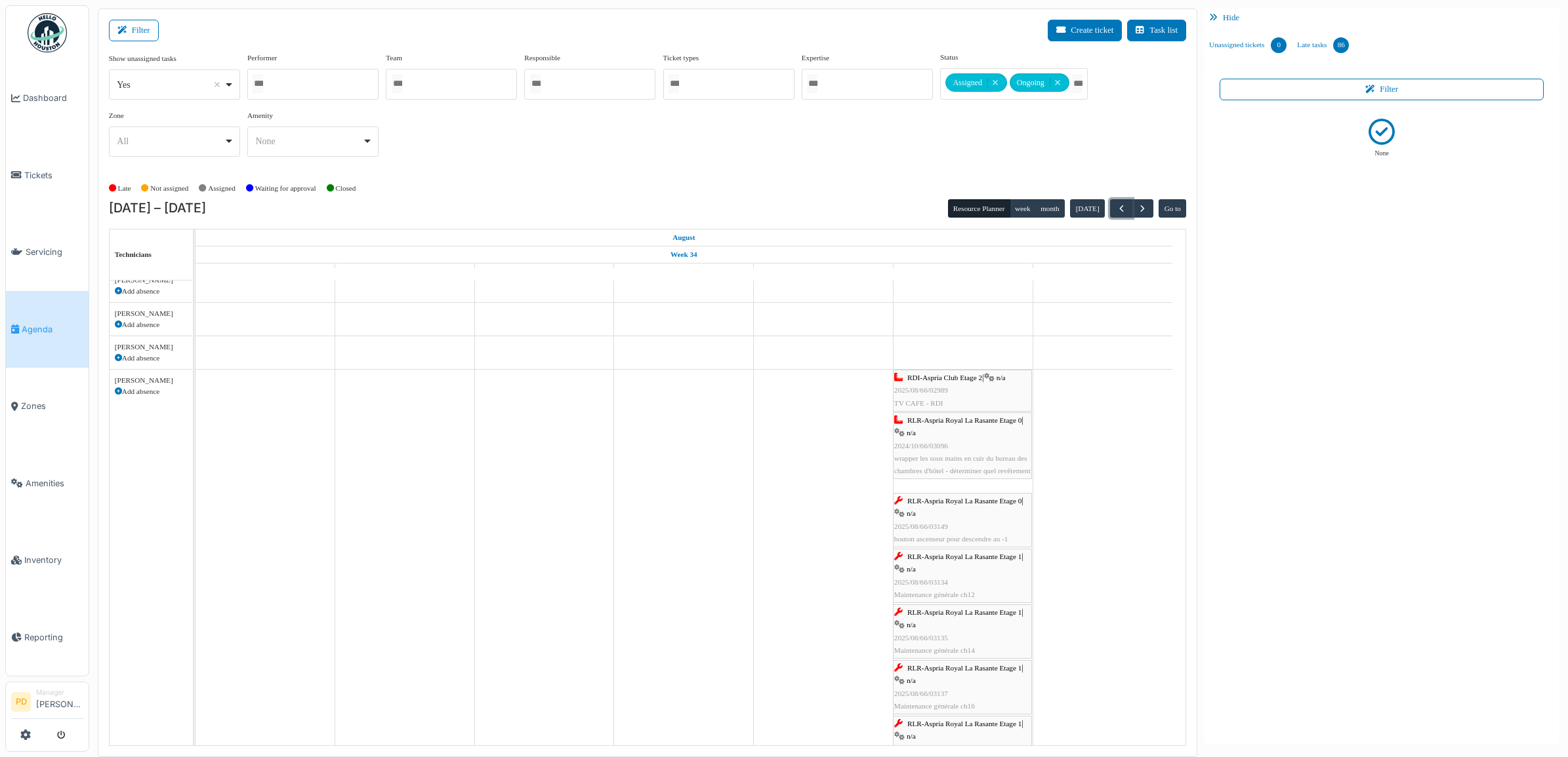
click at [968, 378] on span "RDI-Aspria Club Etage 2" at bounding box center [944, 378] width 74 height 8
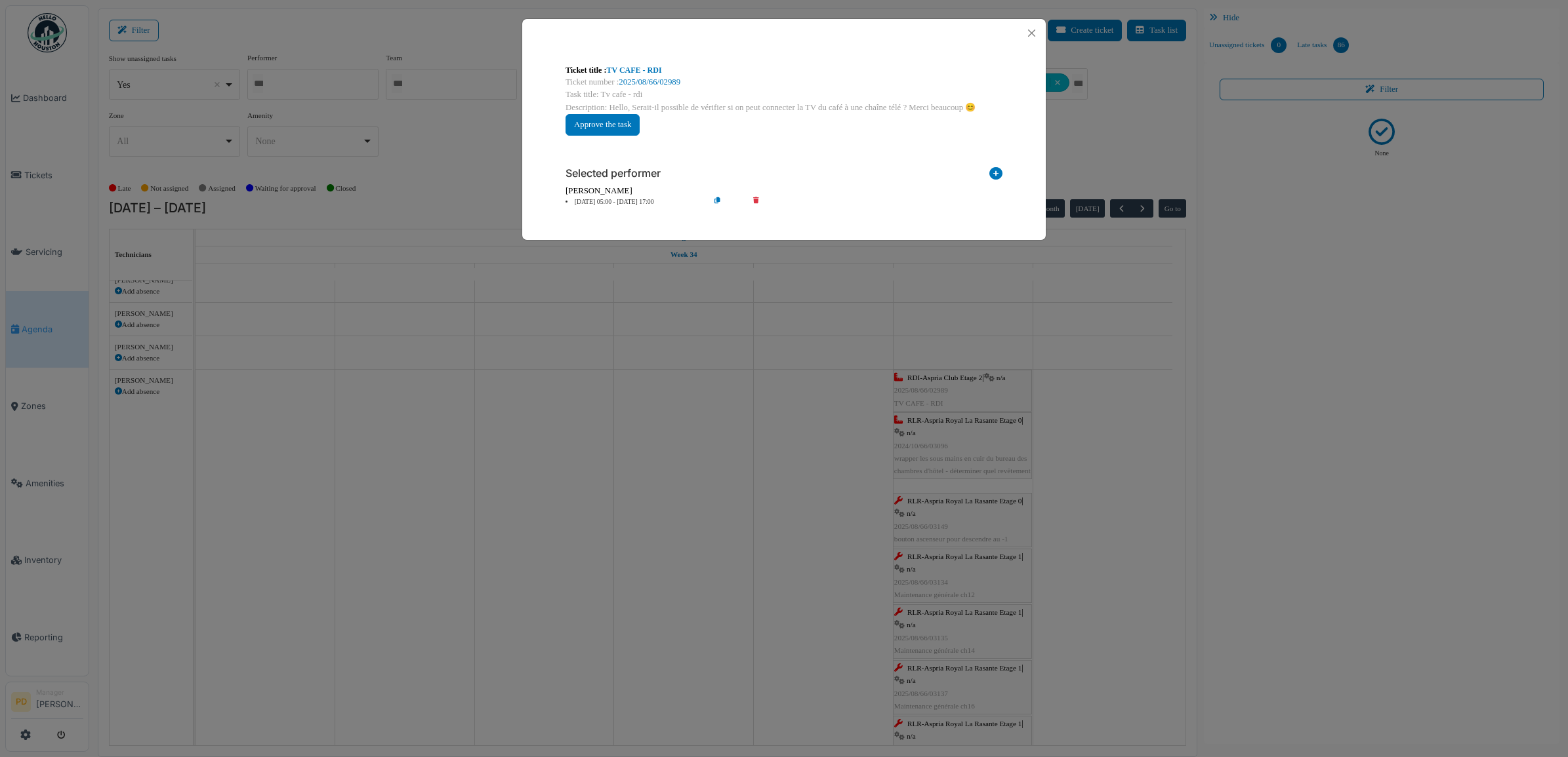
click at [639, 204] on li "23 Aug 05:00 - 23 Aug 17:00" at bounding box center [634, 202] width 150 height 10
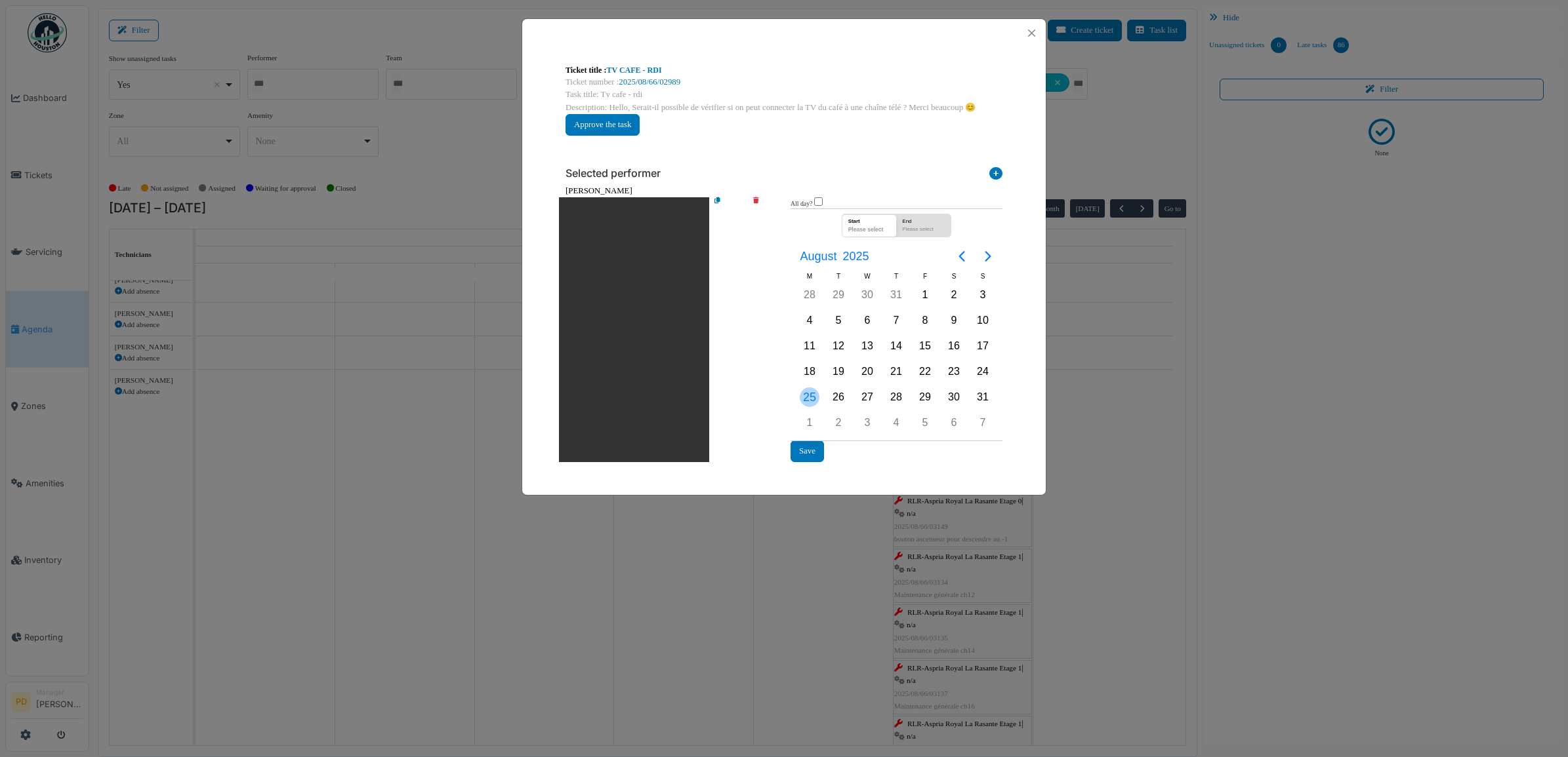
click at [818, 395] on div "25" at bounding box center [810, 397] width 19 height 19
click at [802, 451] on button "Save" at bounding box center [807, 451] width 34 height 21
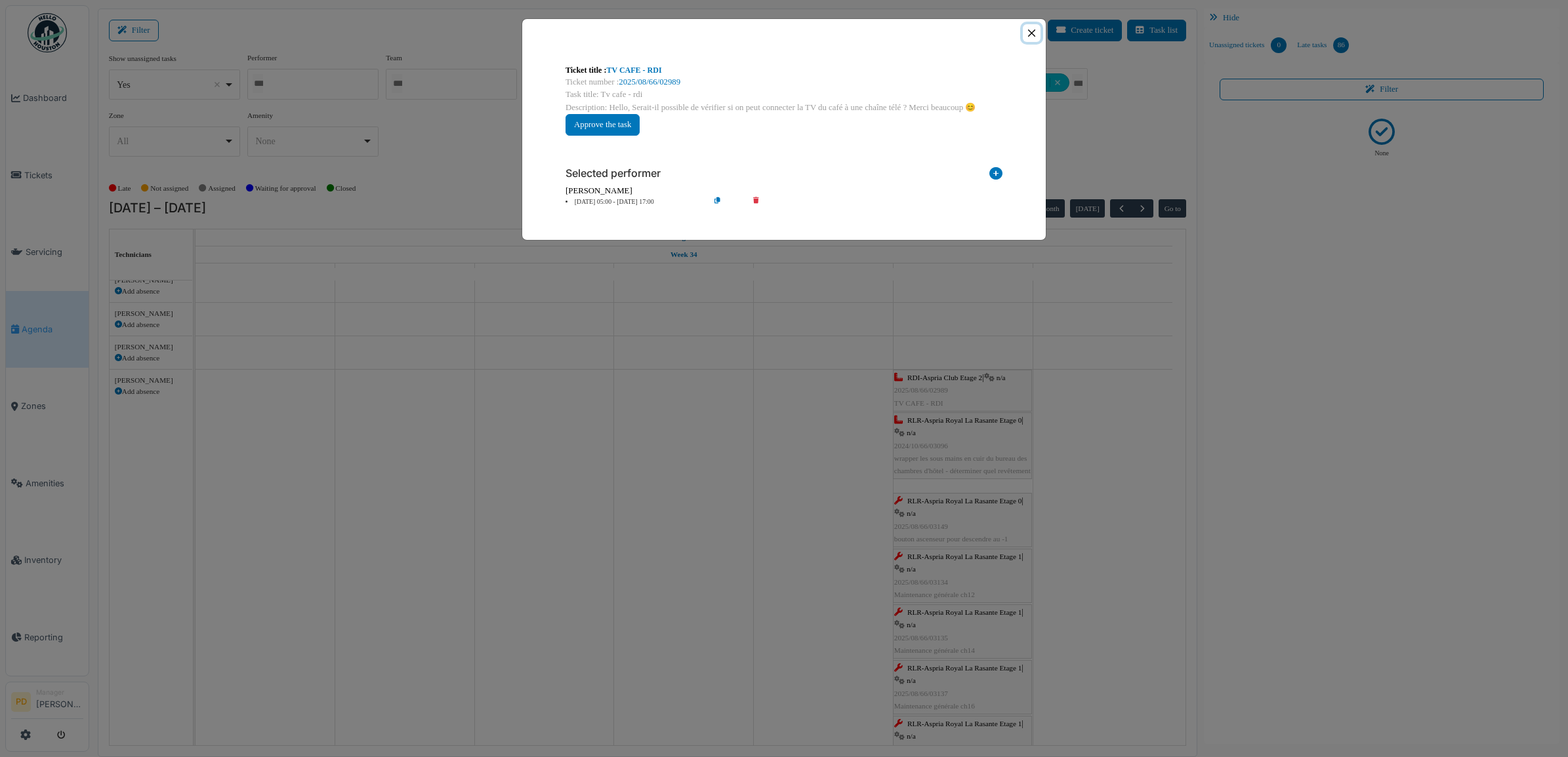
click at [1027, 36] on button "Close" at bounding box center [1031, 33] width 17 height 17
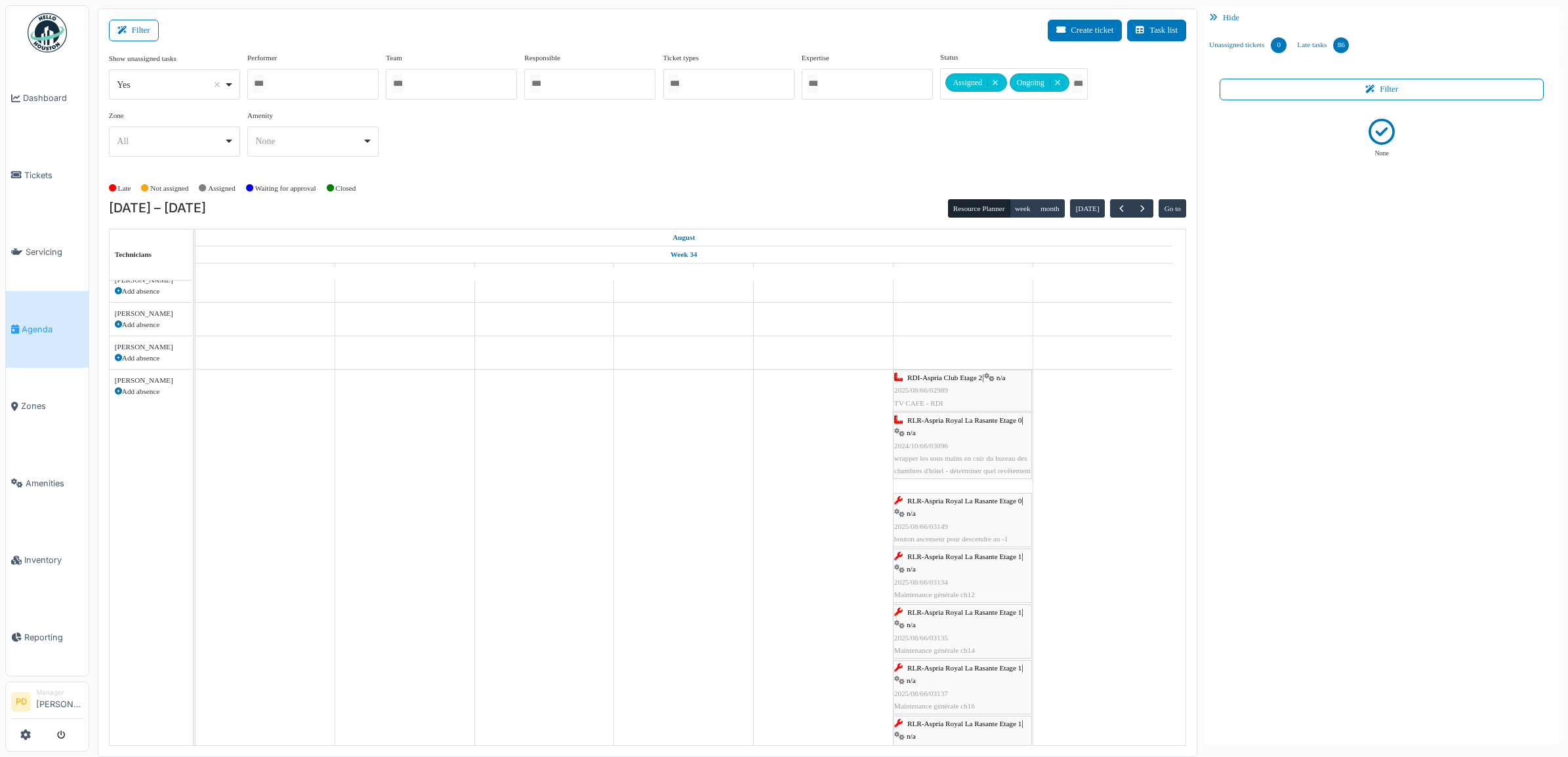
click at [965, 424] on span "RLR-Aspria Royal La Rasante Etage 0" at bounding box center [964, 421] width 114 height 8
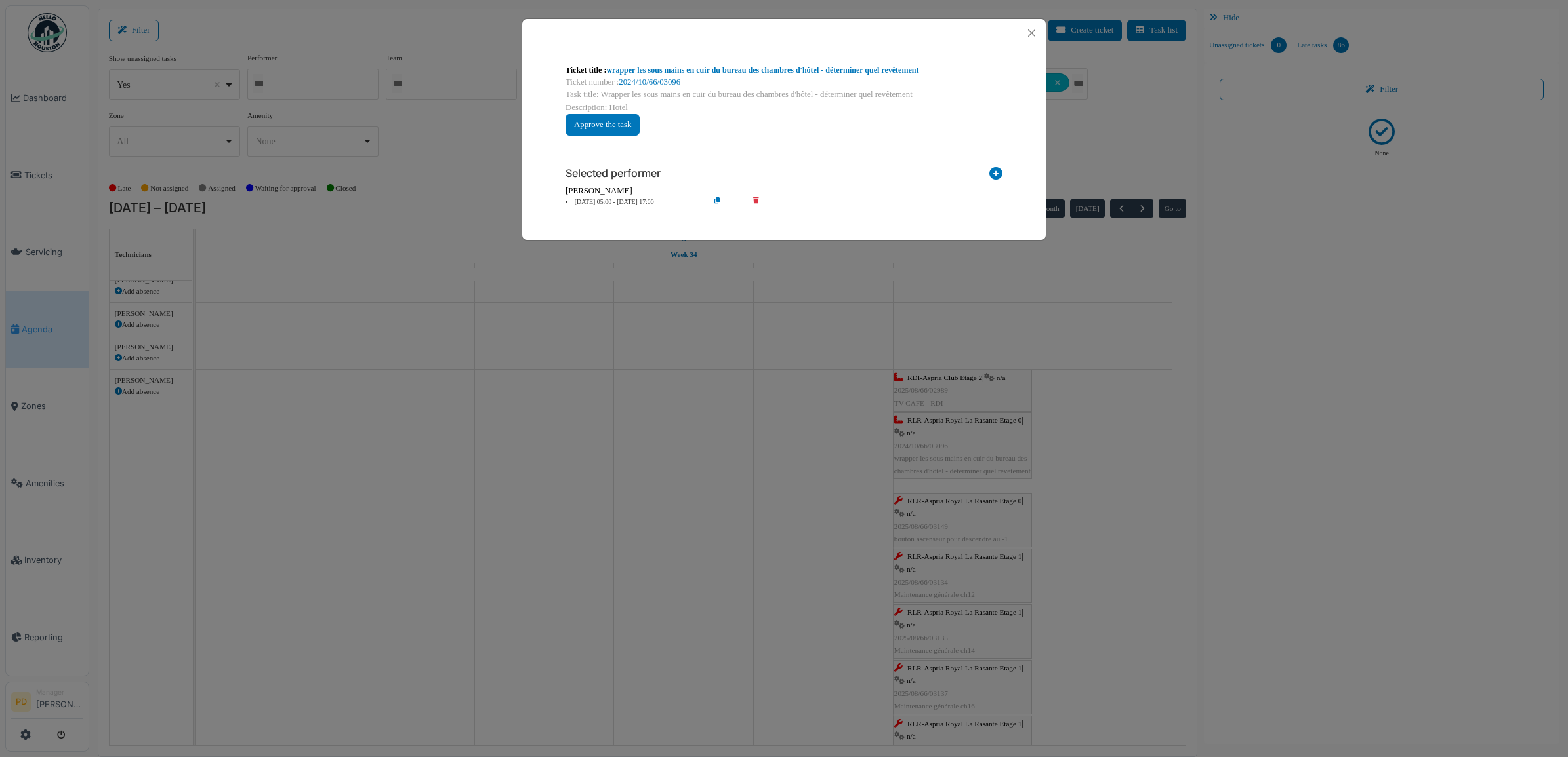
click at [602, 204] on li "23 Aug 05:00 - 23 Aug 17:00" at bounding box center [634, 202] width 150 height 10
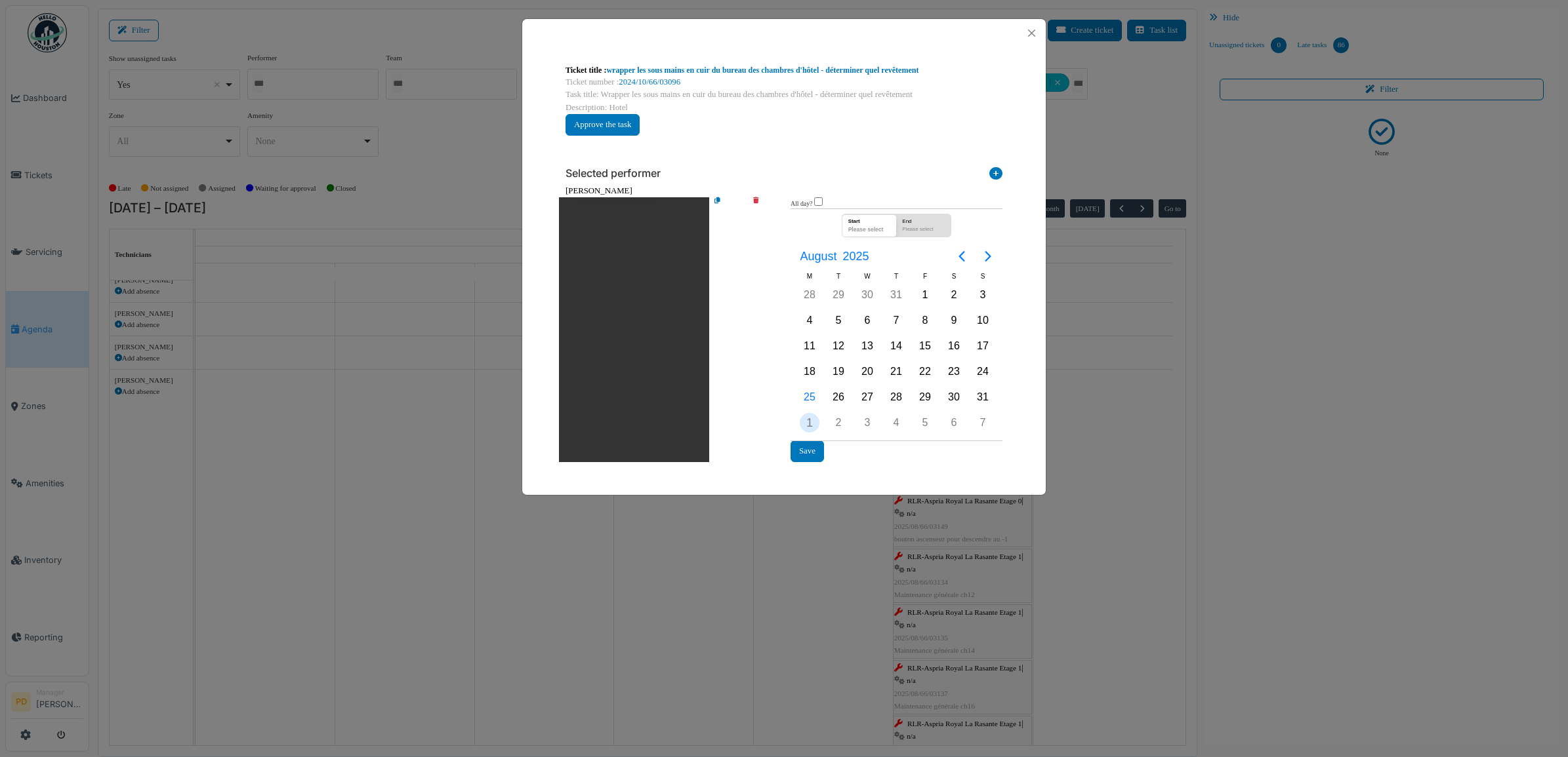
click at [814, 424] on div "1" at bounding box center [810, 422] width 19 height 19
click at [812, 450] on button "Save" at bounding box center [807, 451] width 34 height 21
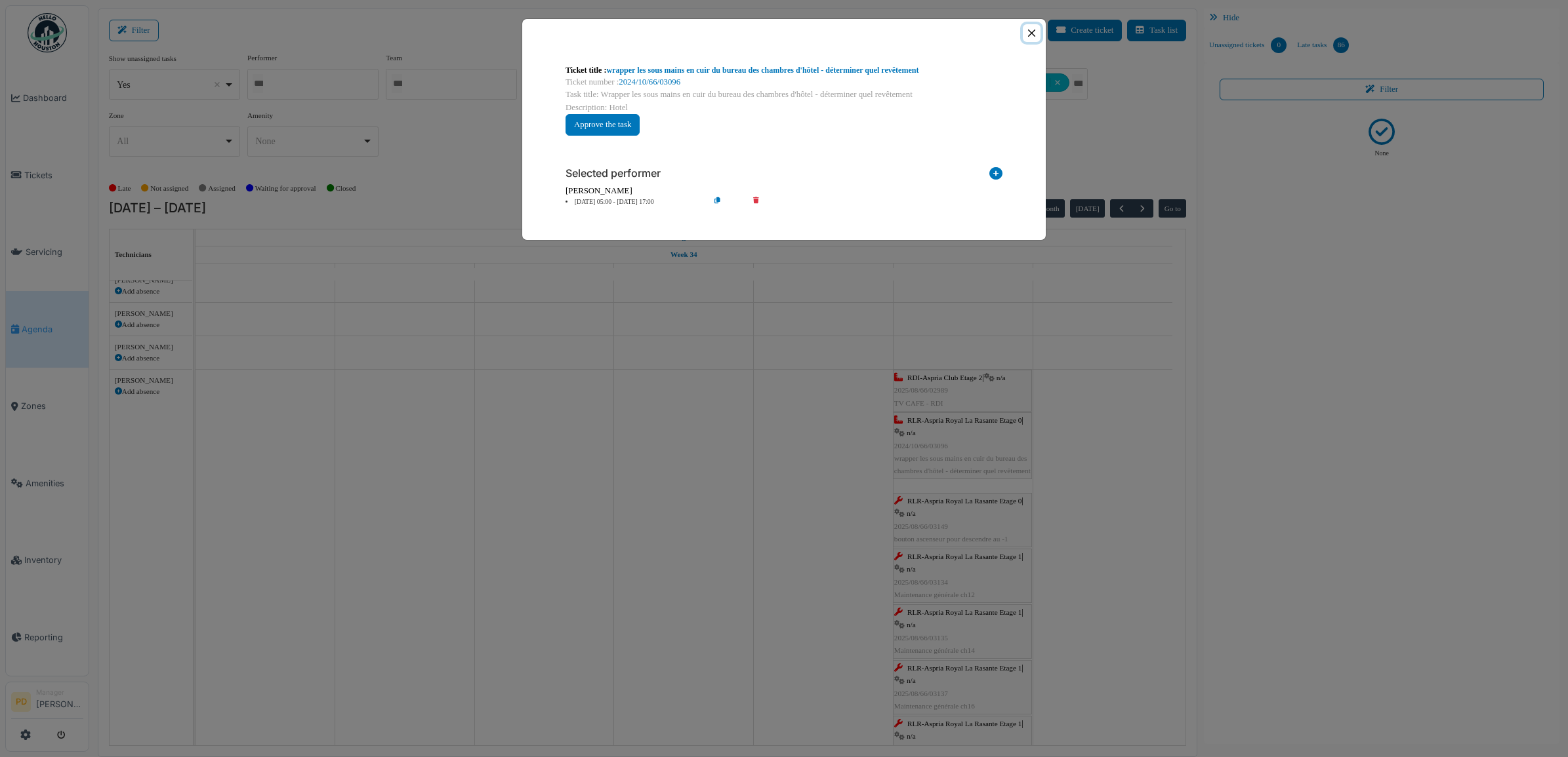
drag, startPoint x: 1032, startPoint y: 34, endPoint x: 1005, endPoint y: 218, distance: 186.0
click at [1032, 36] on button "Close" at bounding box center [1031, 33] width 17 height 17
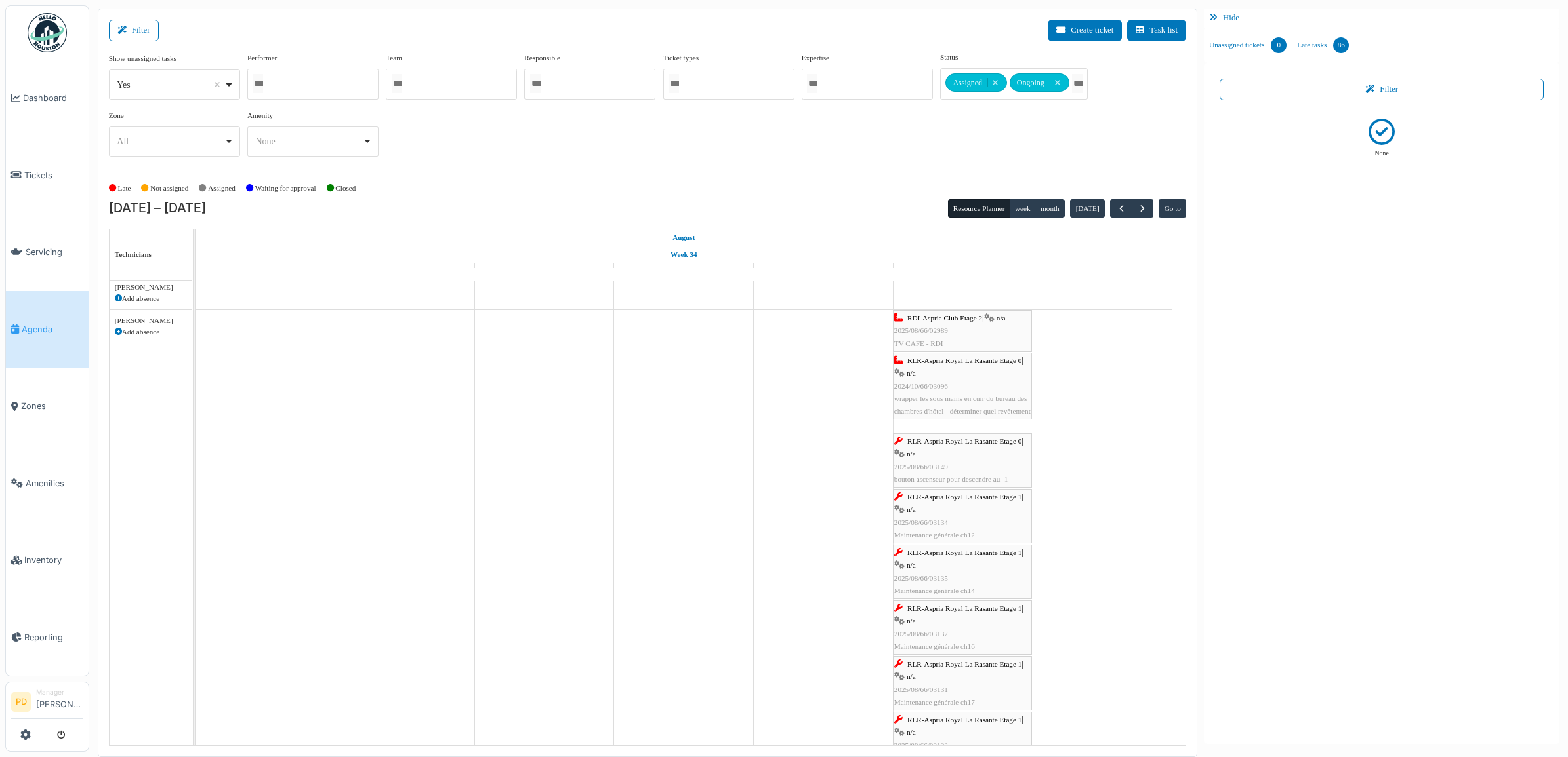
scroll to position [164, 0]
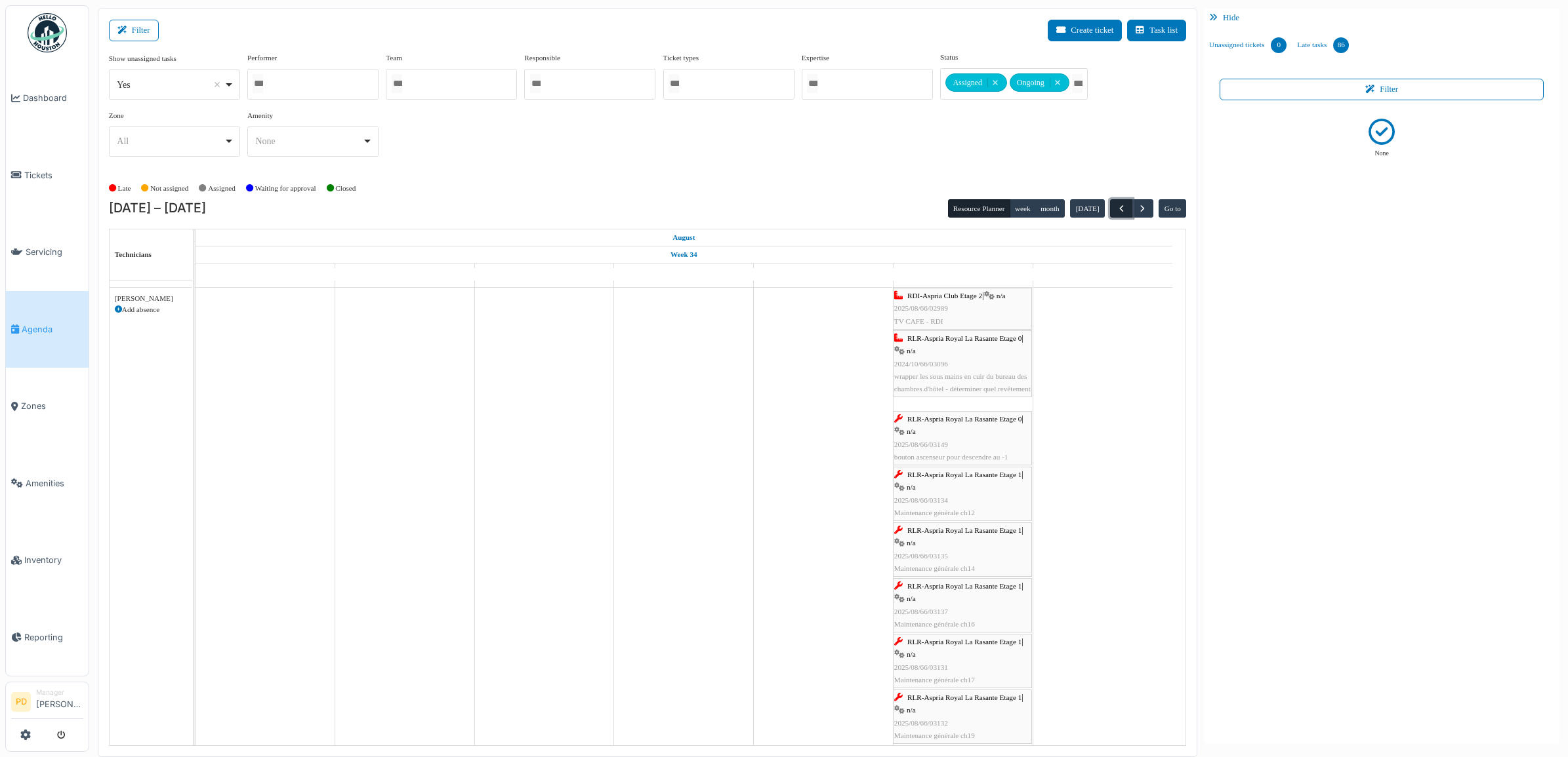
click at [1119, 207] on span "button" at bounding box center [1122, 209] width 12 height 12
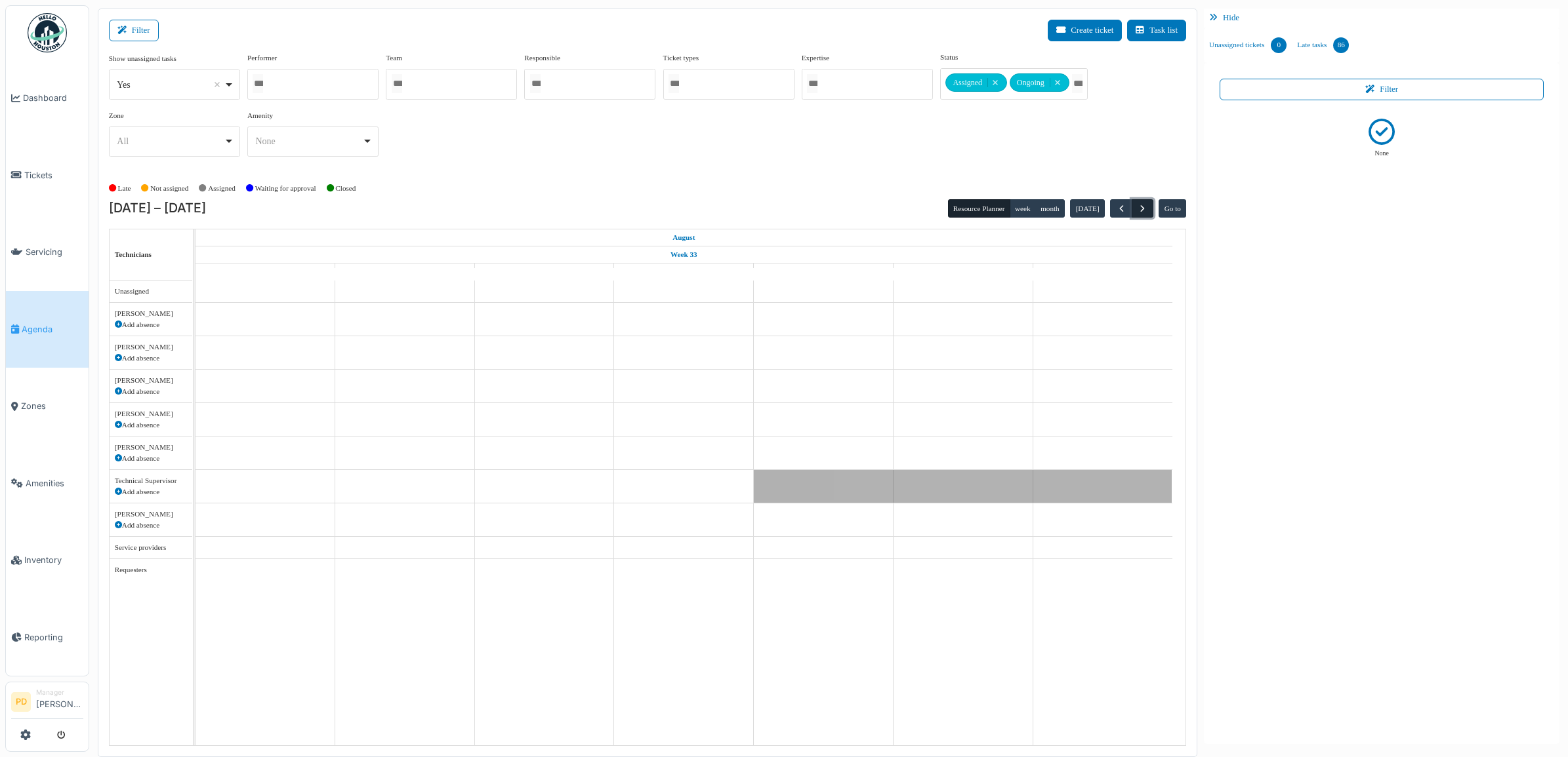
click at [1142, 209] on span "button" at bounding box center [1142, 209] width 12 height 12
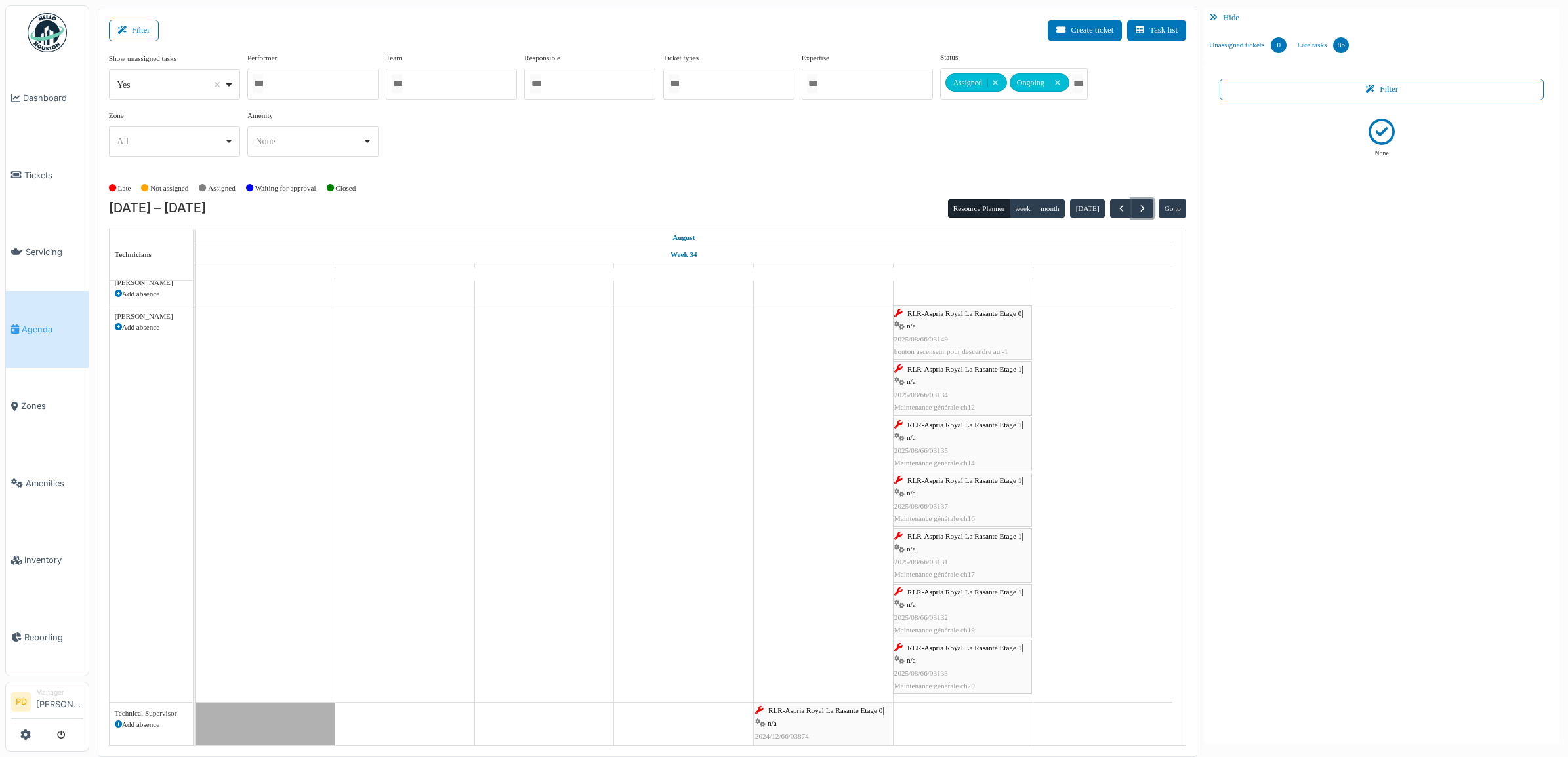
scroll to position [164, 0]
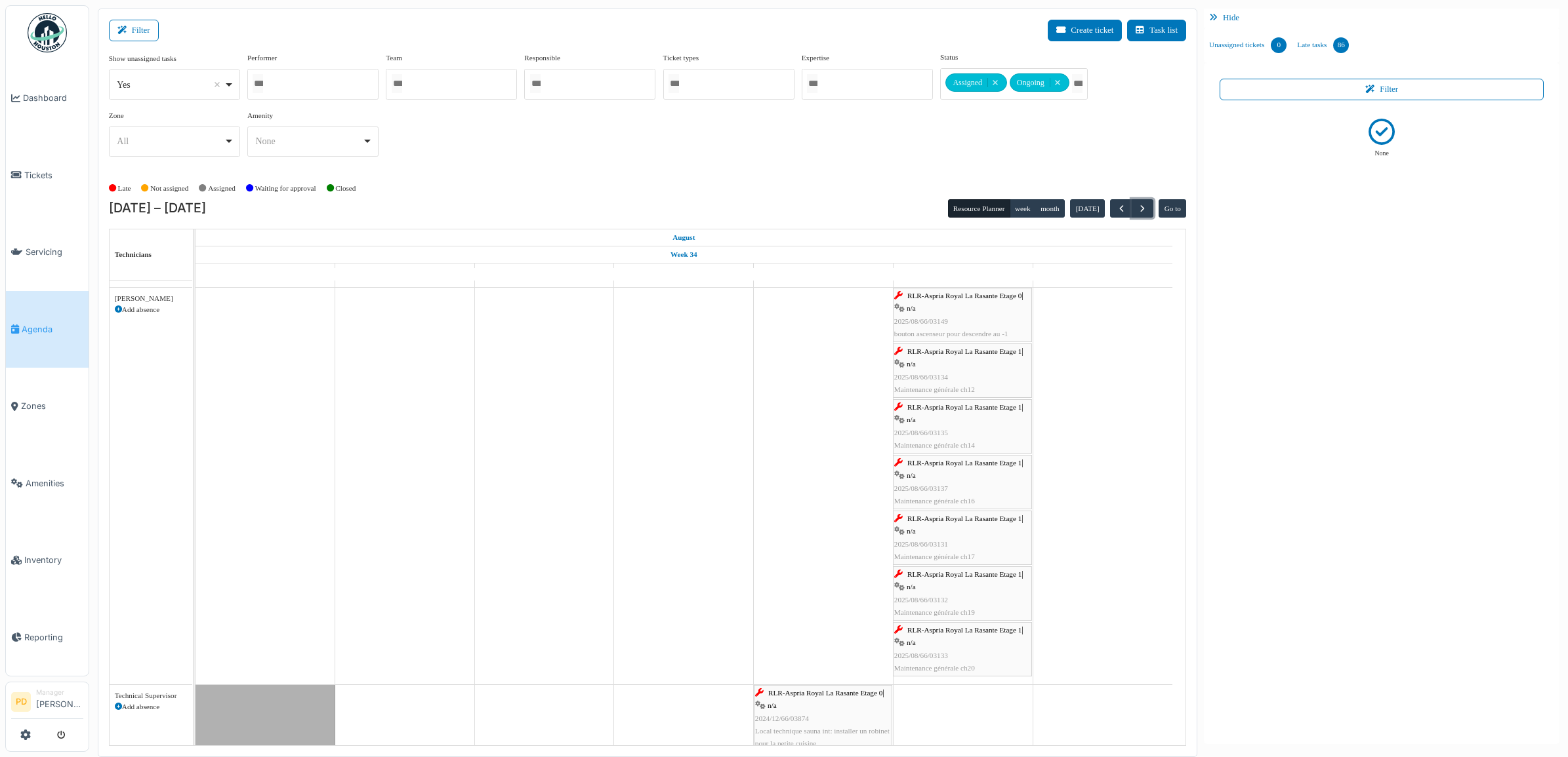
click at [949, 299] on span "RLR-Aspria Royal La Rasante Etage 0" at bounding box center [964, 296] width 114 height 8
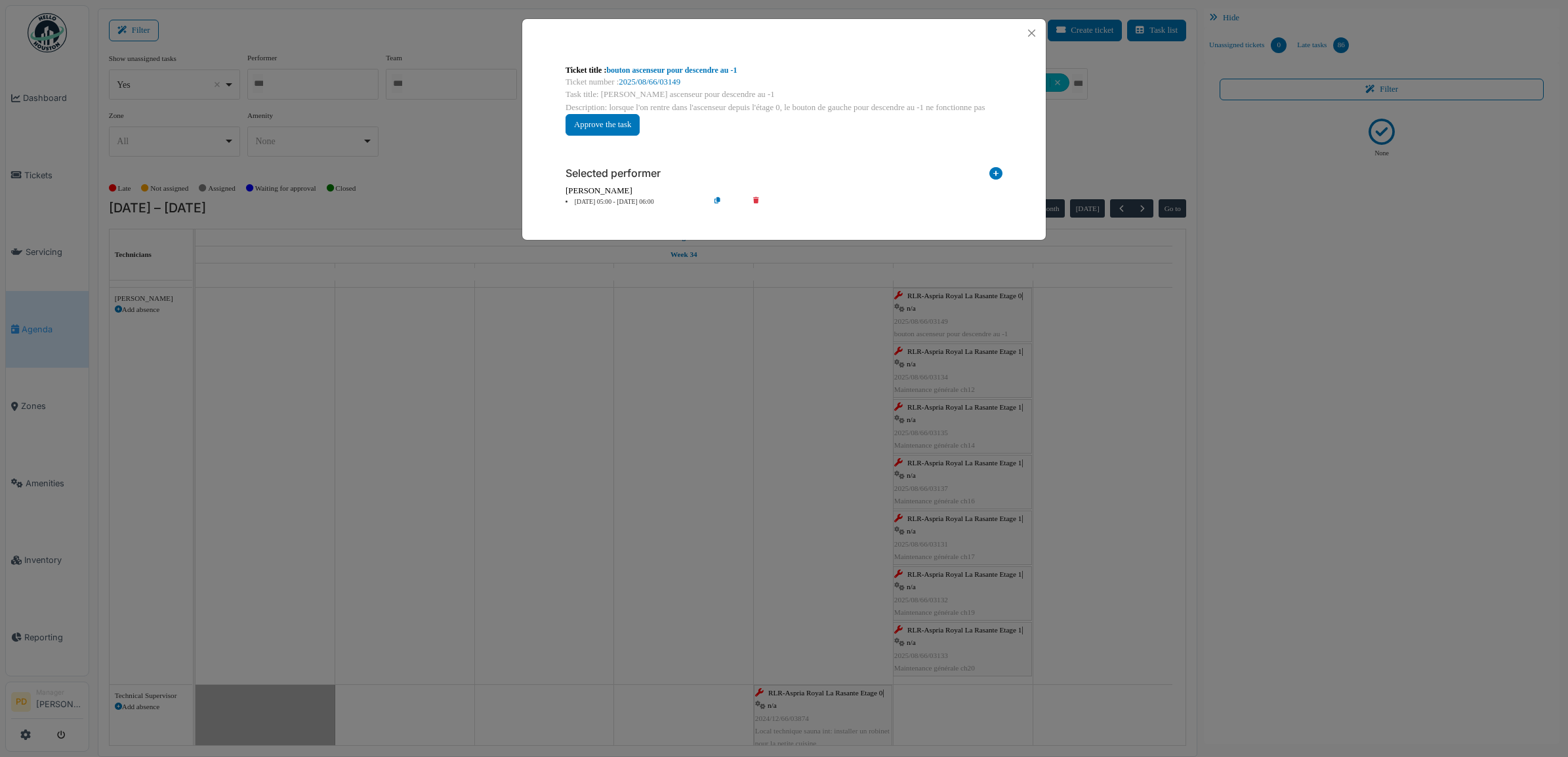
click at [632, 207] on li "23 Aug 05:00 - 23 Aug 06:00" at bounding box center [634, 202] width 150 height 10
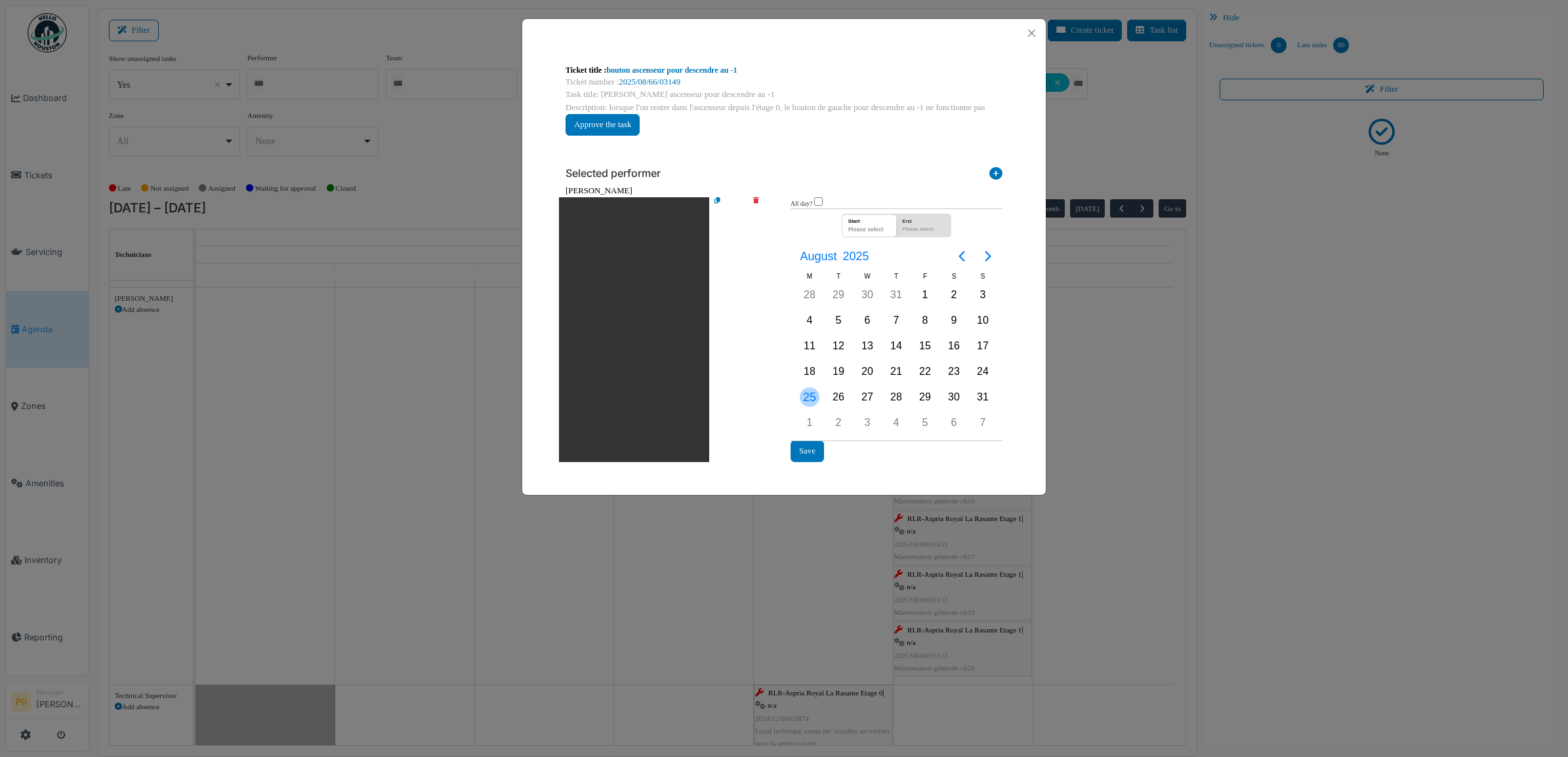
click at [805, 397] on div "25" at bounding box center [810, 397] width 19 height 19
drag, startPoint x: 805, startPoint y: 446, endPoint x: 814, endPoint y: 435, distance: 14.2
click at [806, 446] on button "Save" at bounding box center [807, 451] width 34 height 21
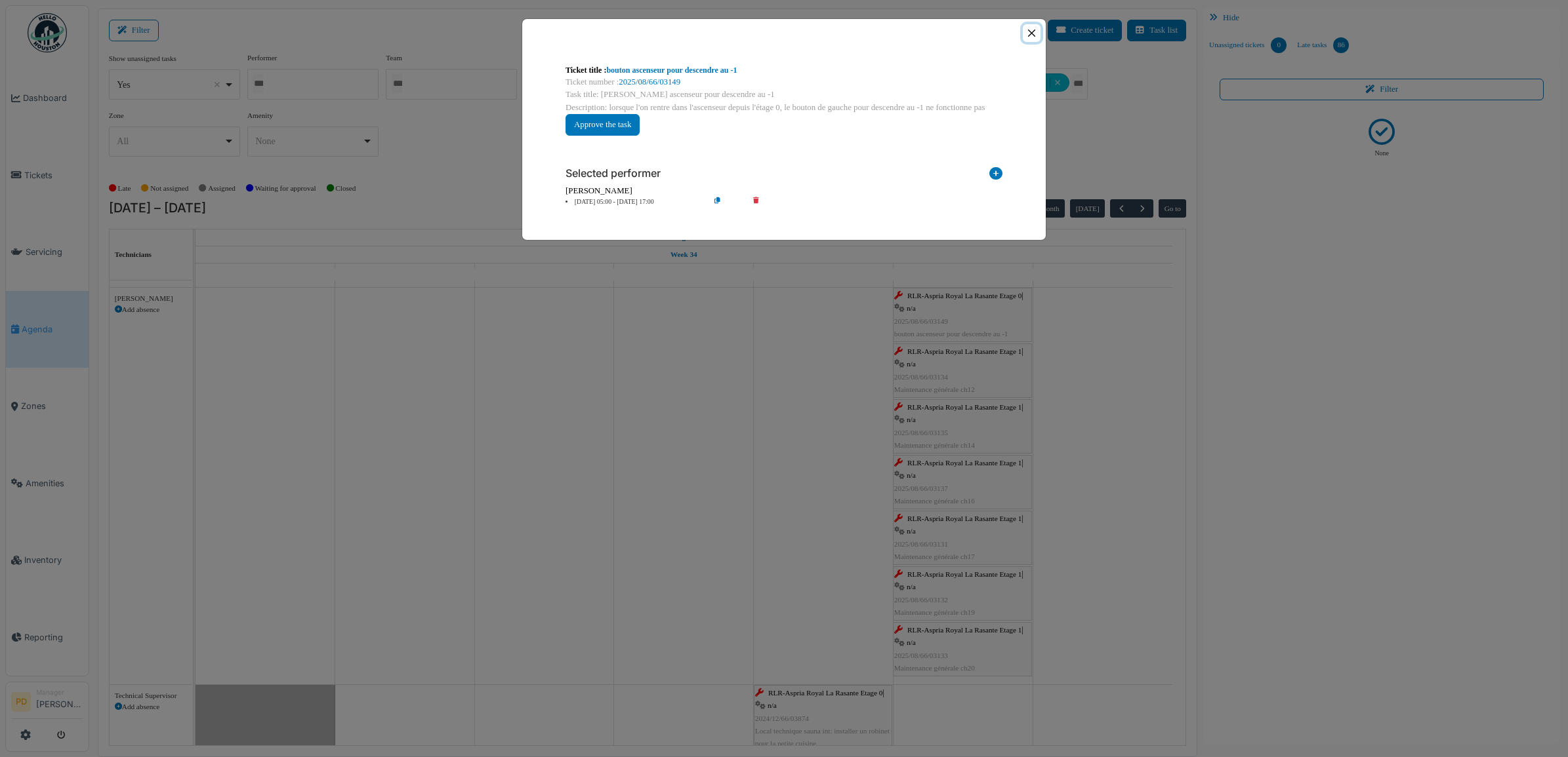
drag, startPoint x: 1027, startPoint y: 28, endPoint x: 1023, endPoint y: 227, distance: 199.0
click at [1027, 30] on button "Close" at bounding box center [1031, 33] width 17 height 17
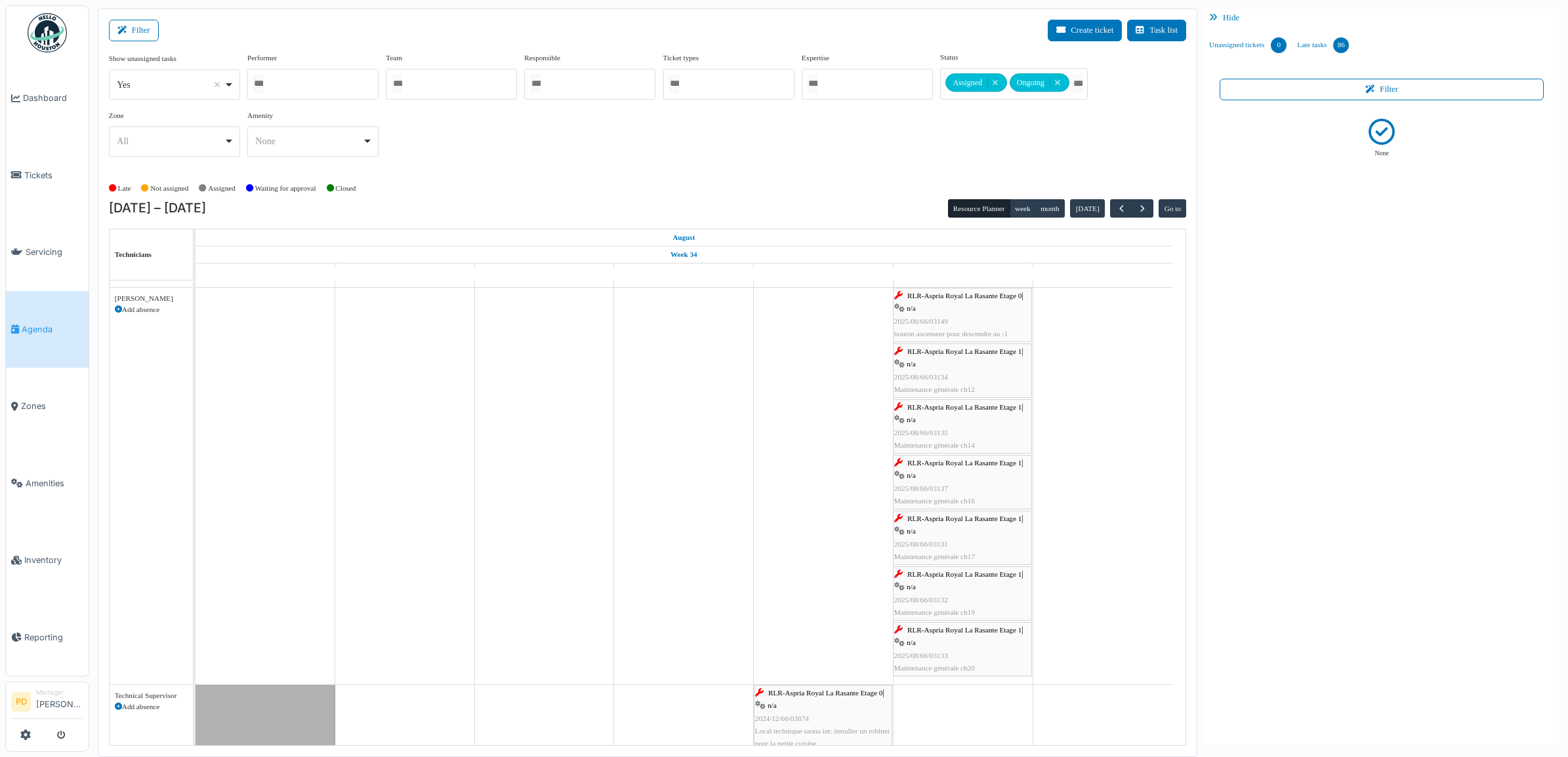
click at [945, 353] on span "RLR-Aspria Royal La Rasante Etage 1" at bounding box center [964, 351] width 114 height 8
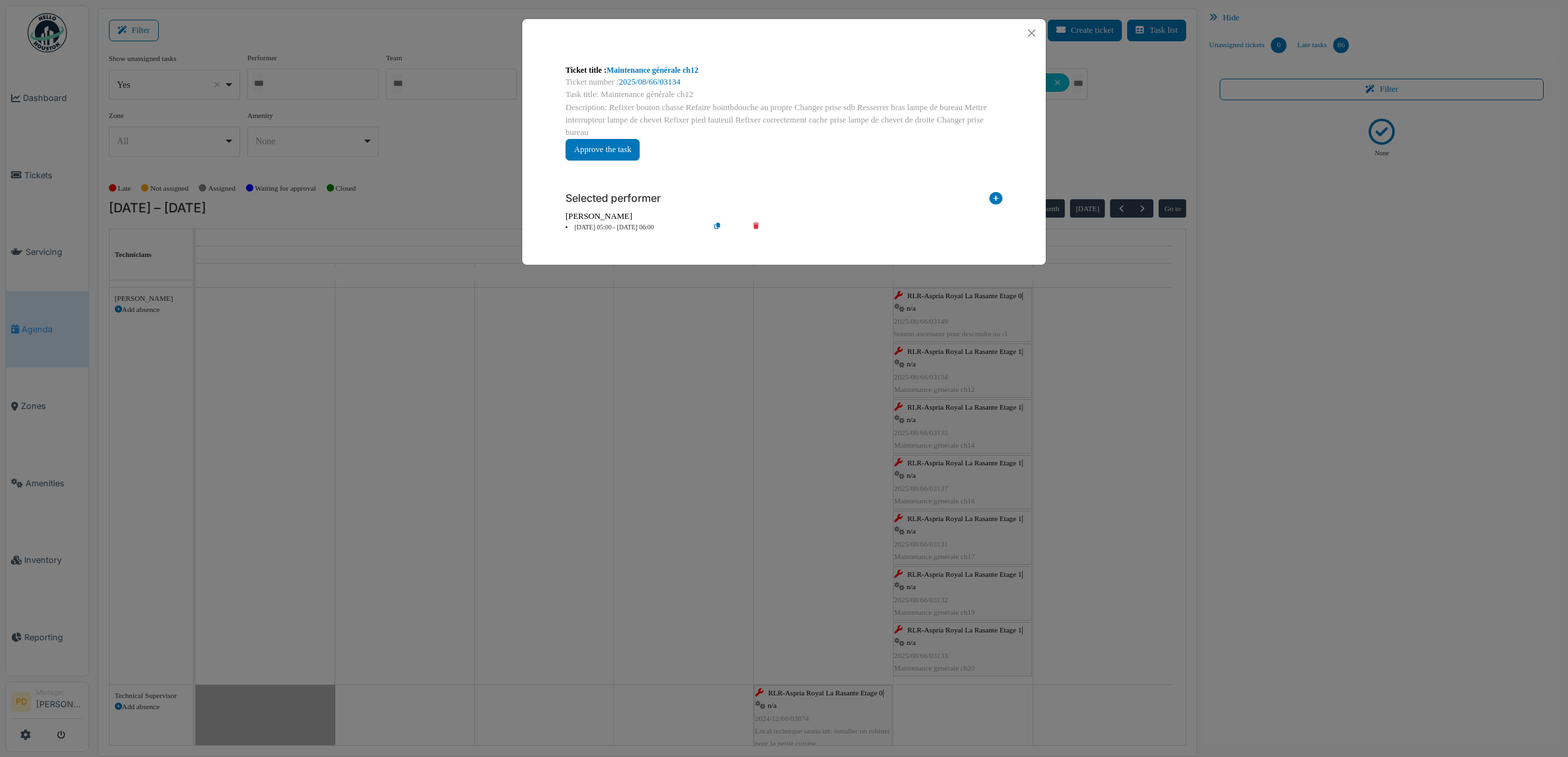
drag, startPoint x: 591, startPoint y: 231, endPoint x: 601, endPoint y: 231, distance: 10.0
click at [591, 231] on li "23 Aug 05:00 - 23 Aug 06:00" at bounding box center [634, 228] width 150 height 10
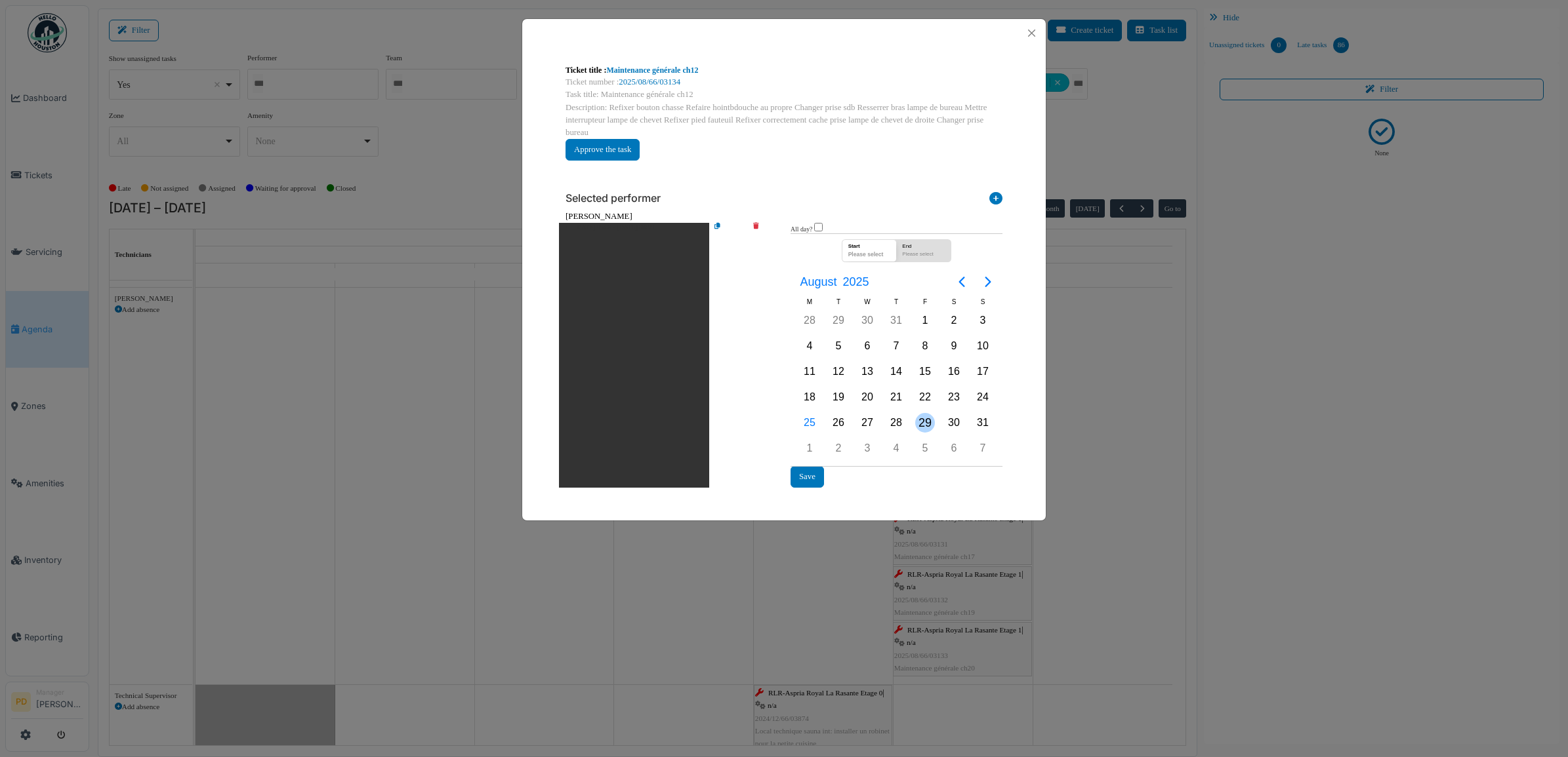
click at [932, 419] on div "29" at bounding box center [925, 422] width 19 height 19
click at [806, 474] on button "Save" at bounding box center [807, 477] width 34 height 21
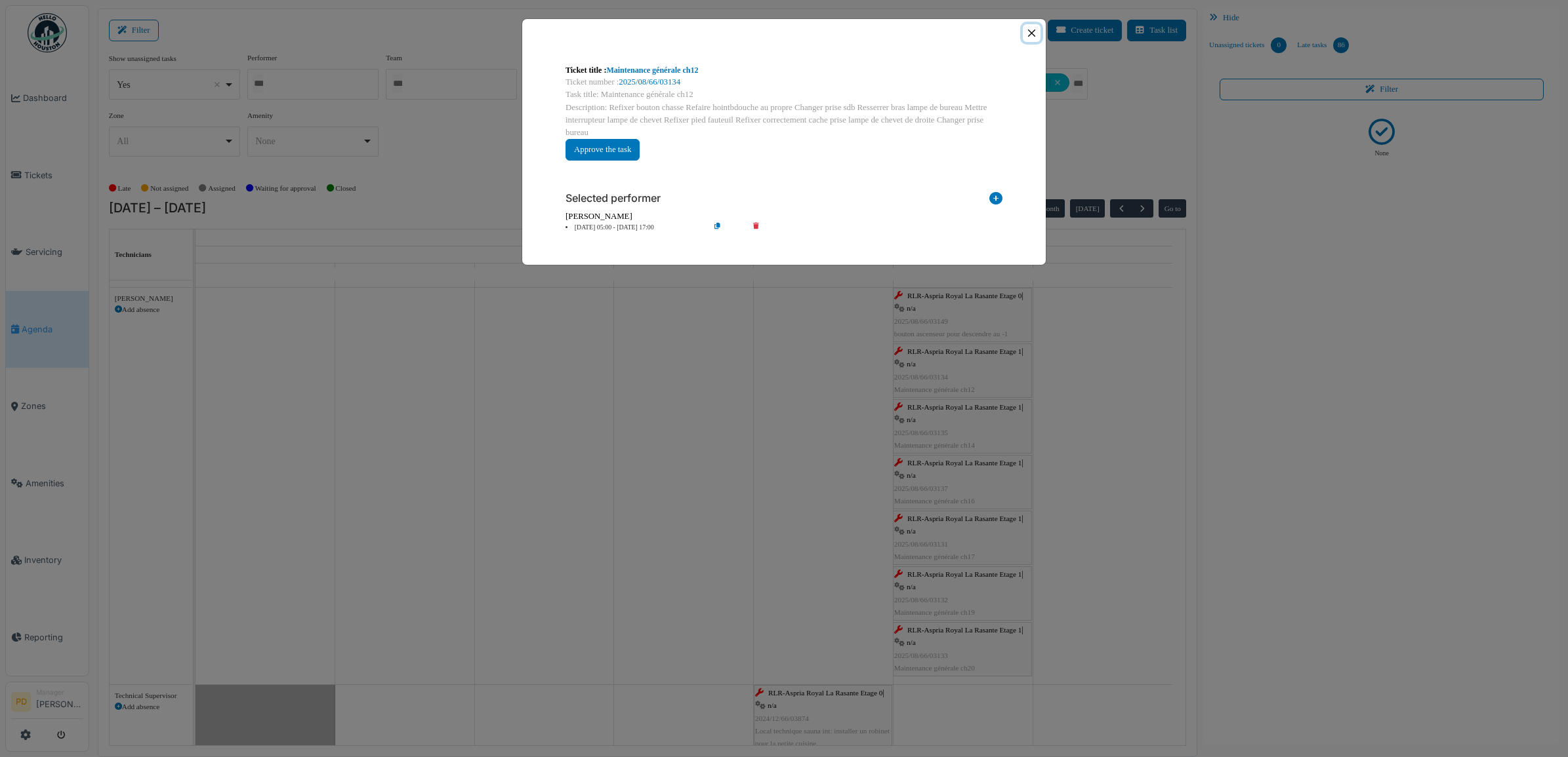
click at [1034, 26] on button "Close" at bounding box center [1031, 33] width 17 height 17
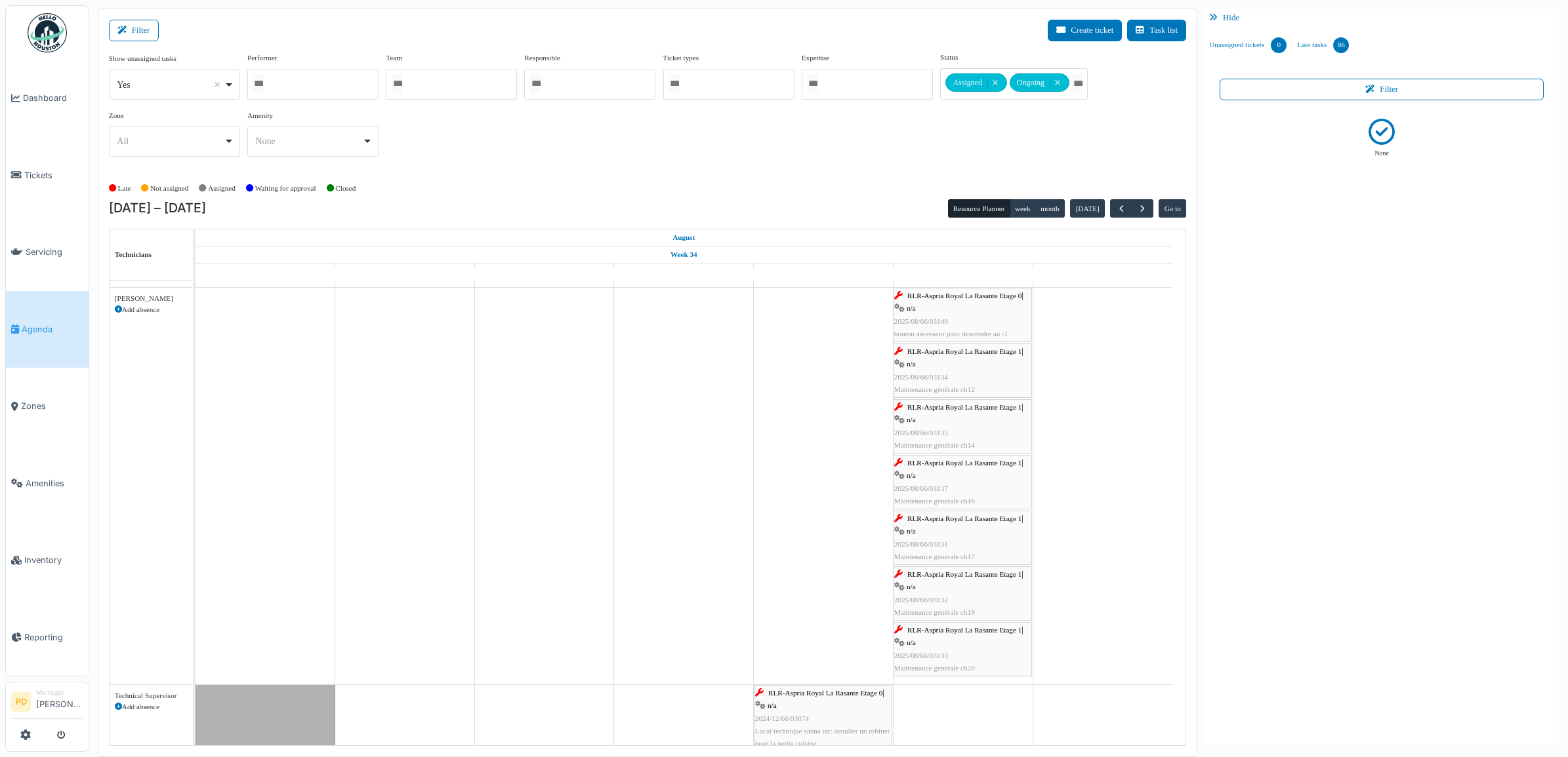
click at [948, 415] on div "RLR-Aspria Royal La Rasante Etage 1 | n/a 2025/08/66/03135 Maintenance générale…" at bounding box center [962, 426] width 136 height 50
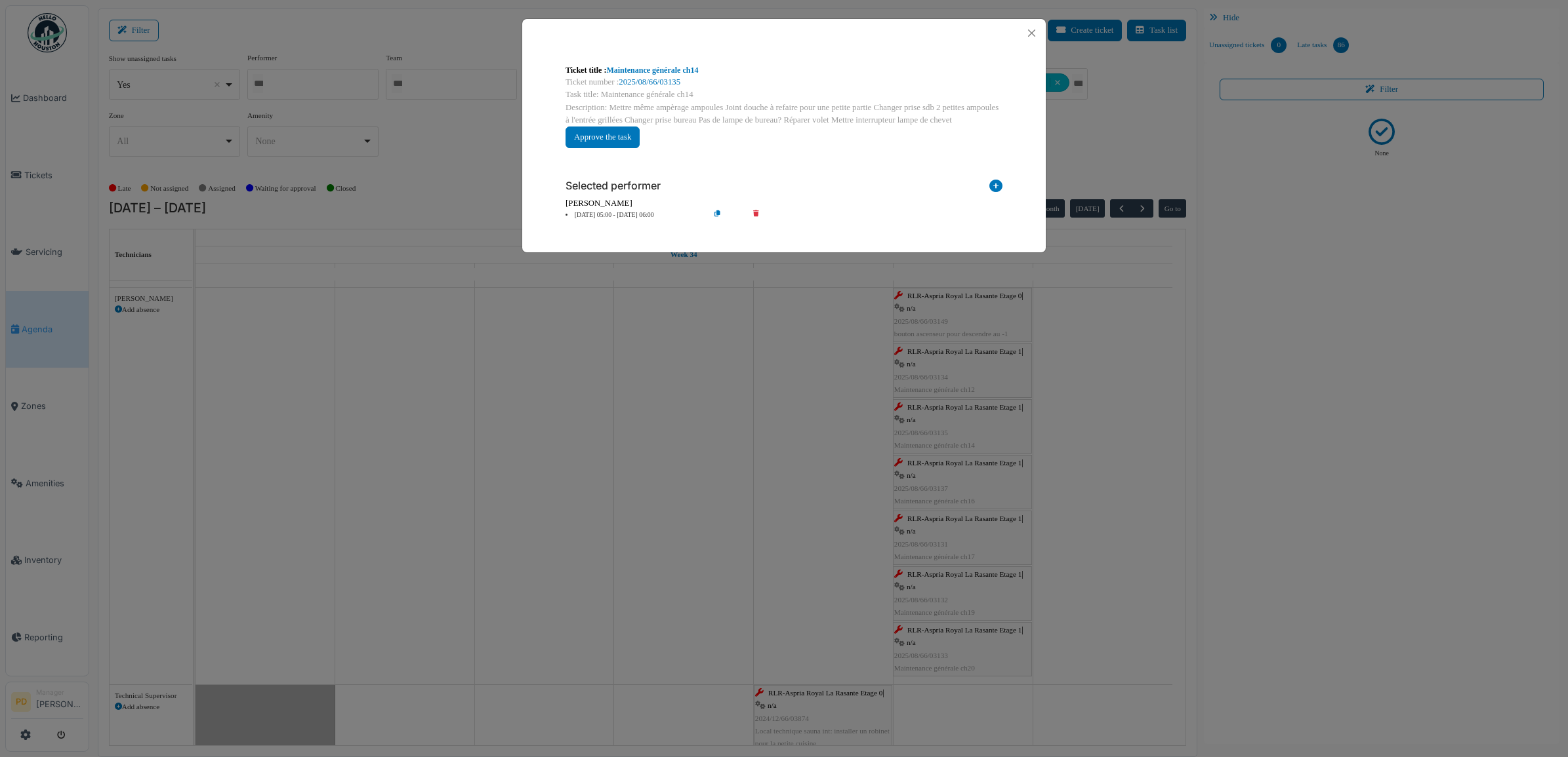
click at [643, 219] on li "23 Aug 05:00 - 23 Aug 06:00" at bounding box center [634, 216] width 150 height 10
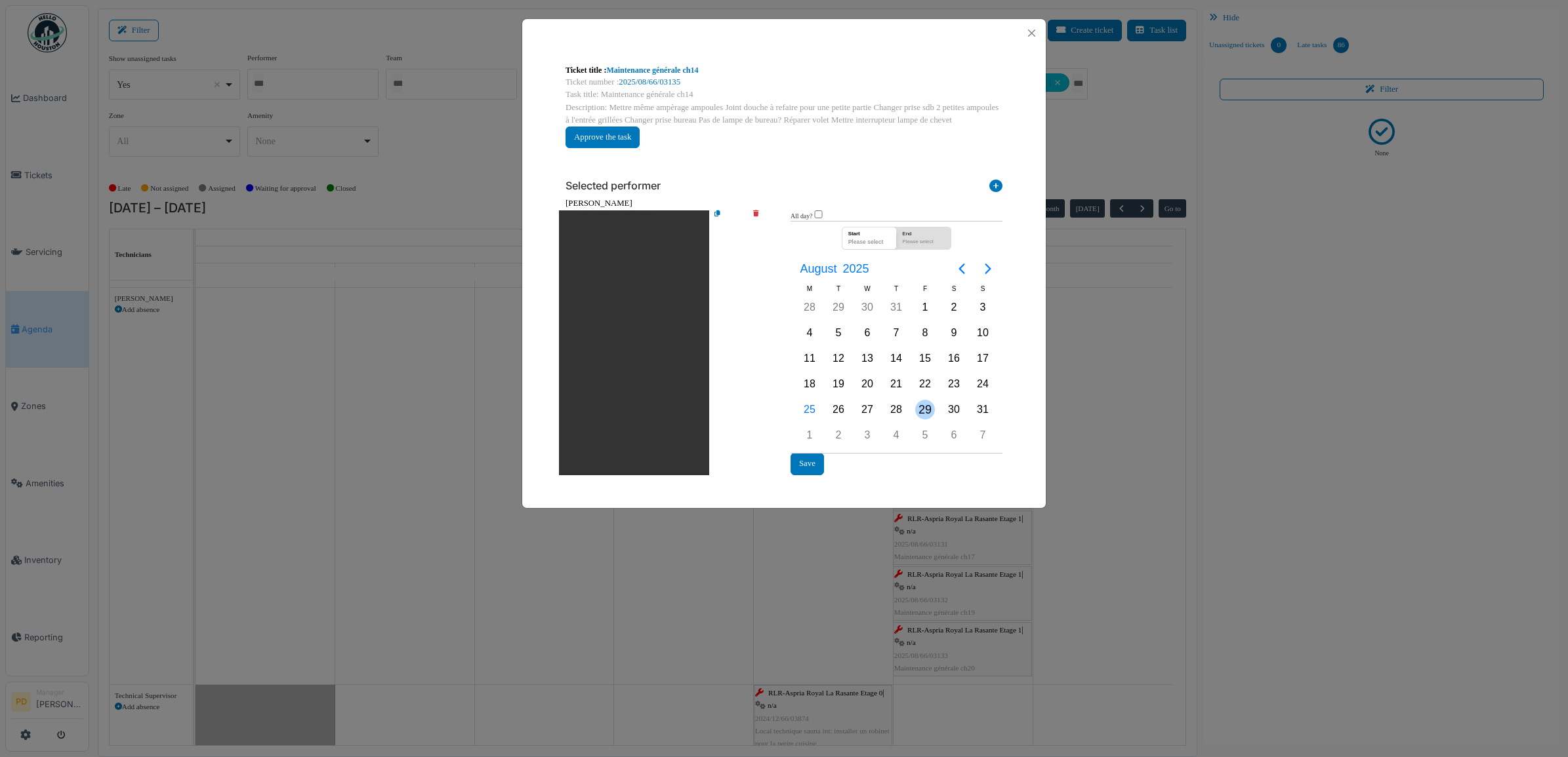
click at [931, 409] on div "29" at bounding box center [925, 410] width 19 height 19
click at [931, 408] on div "29" at bounding box center [925, 410] width 19 height 19
click at [821, 464] on button "Save" at bounding box center [807, 464] width 34 height 21
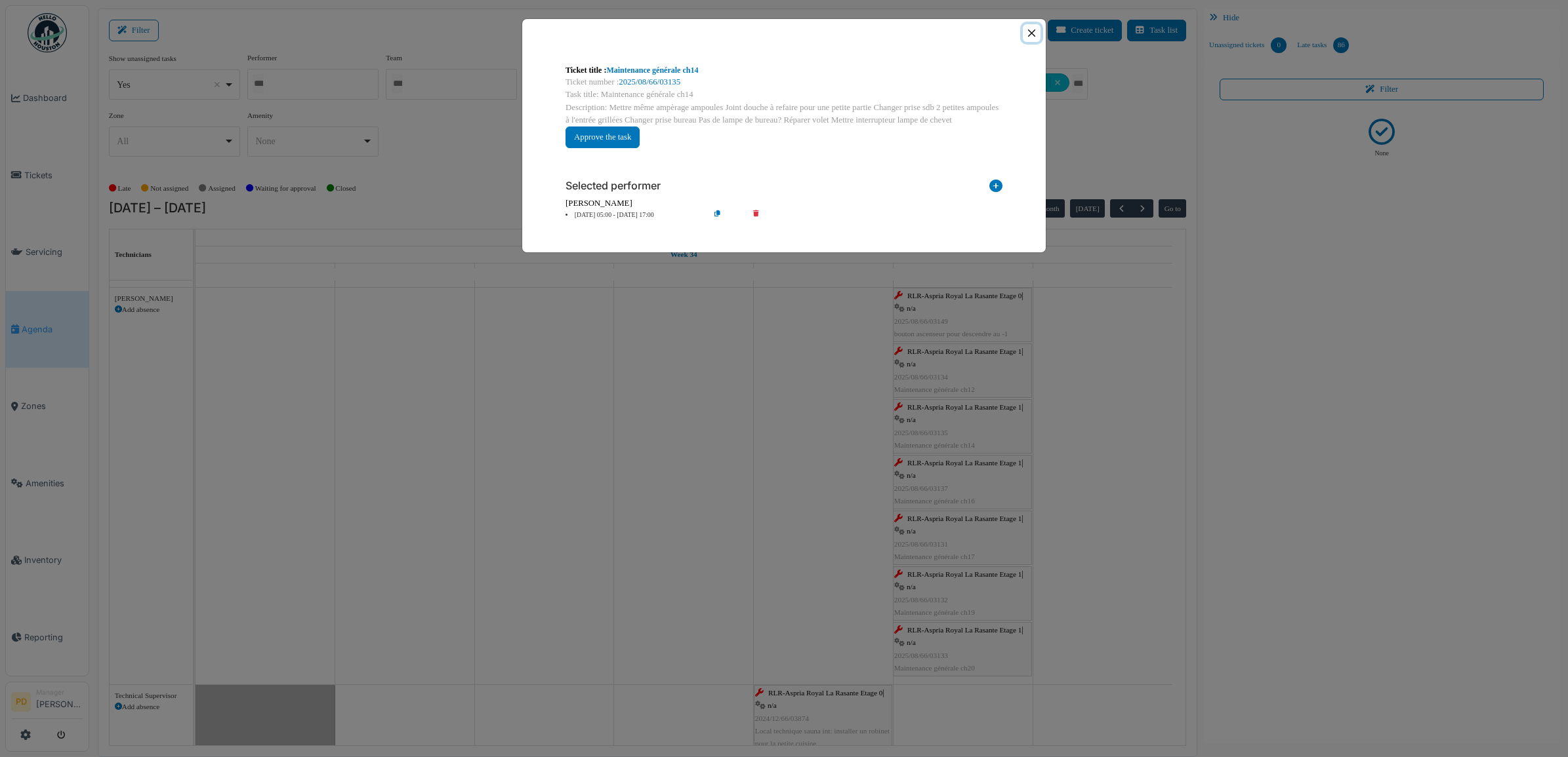
click at [1024, 38] on button "Close" at bounding box center [1031, 33] width 17 height 17
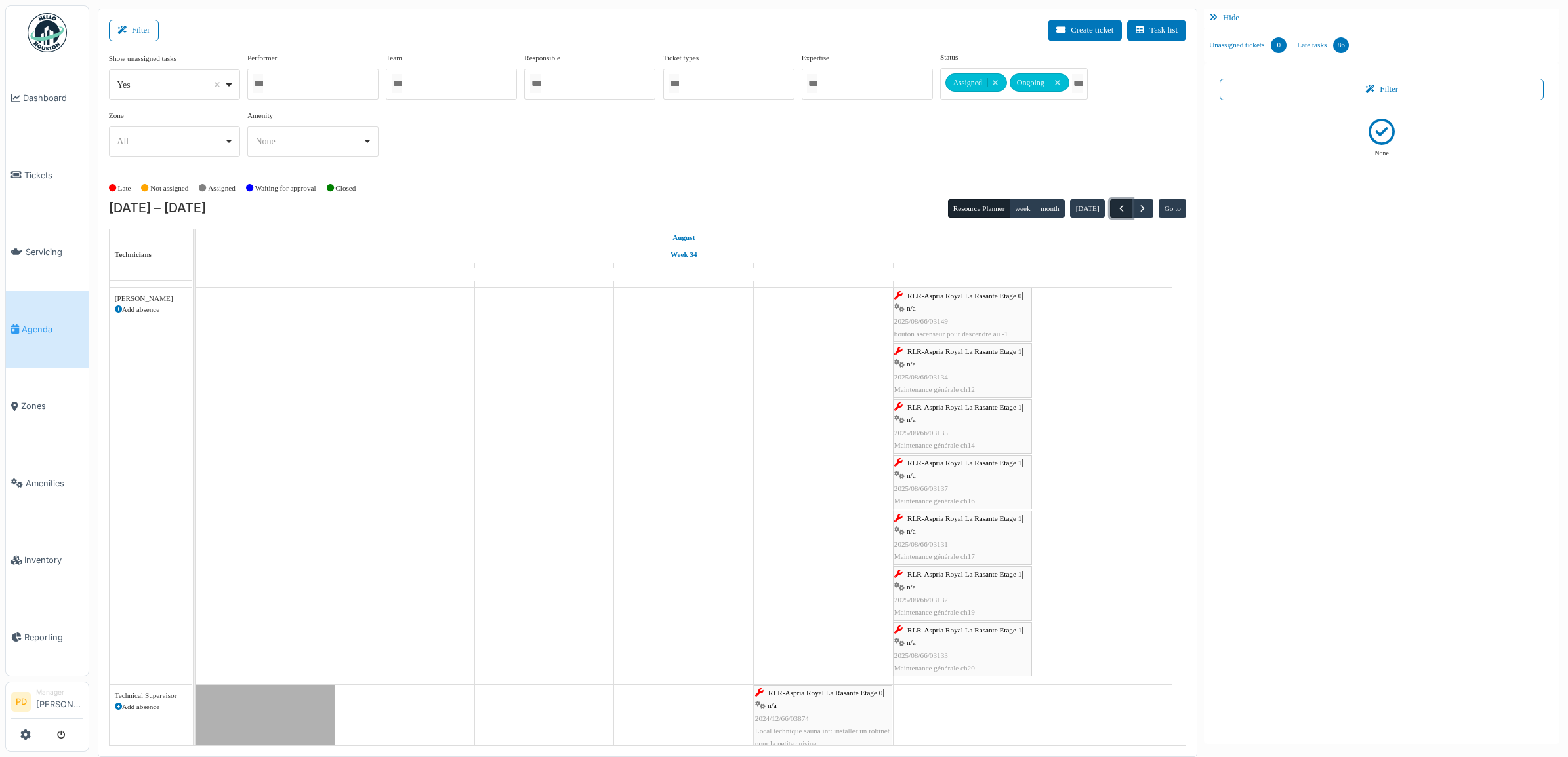
drag, startPoint x: 1113, startPoint y: 211, endPoint x: 1121, endPoint y: 211, distance: 8.0
click at [1114, 211] on button "button" at bounding box center [1121, 209] width 21 height 19
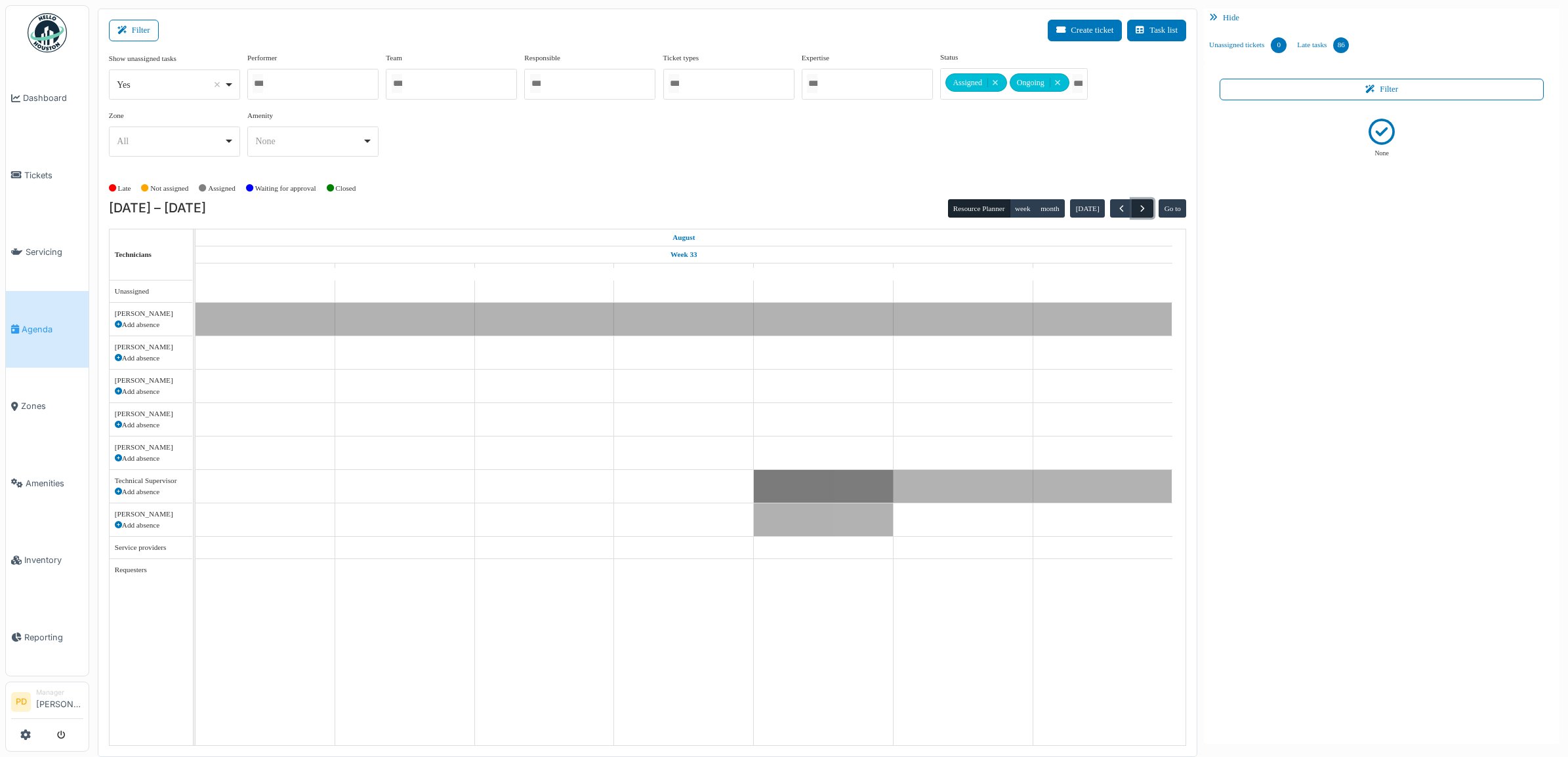
click at [1142, 209] on span "button" at bounding box center [1142, 209] width 12 height 12
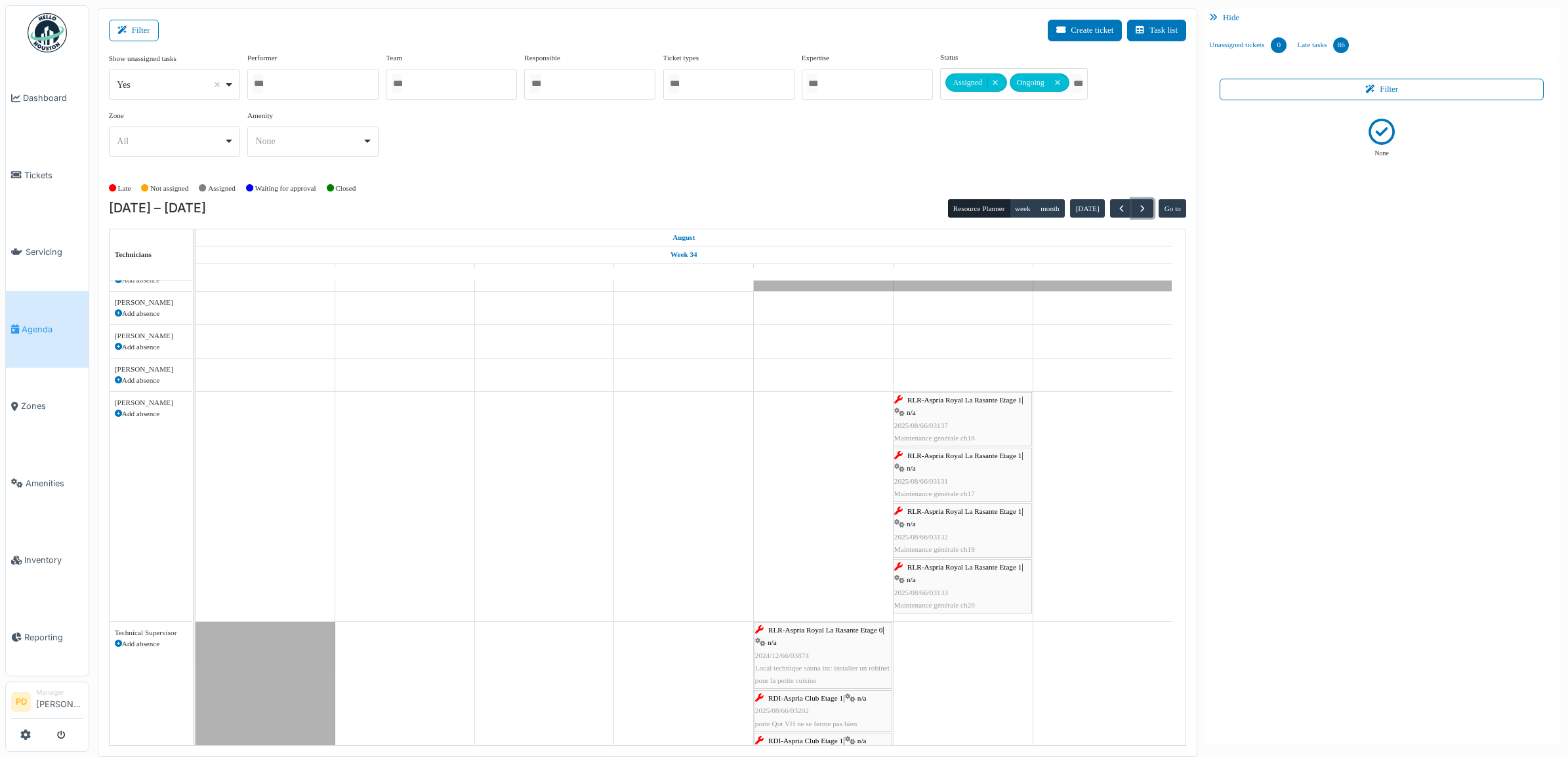
scroll to position [82, 0]
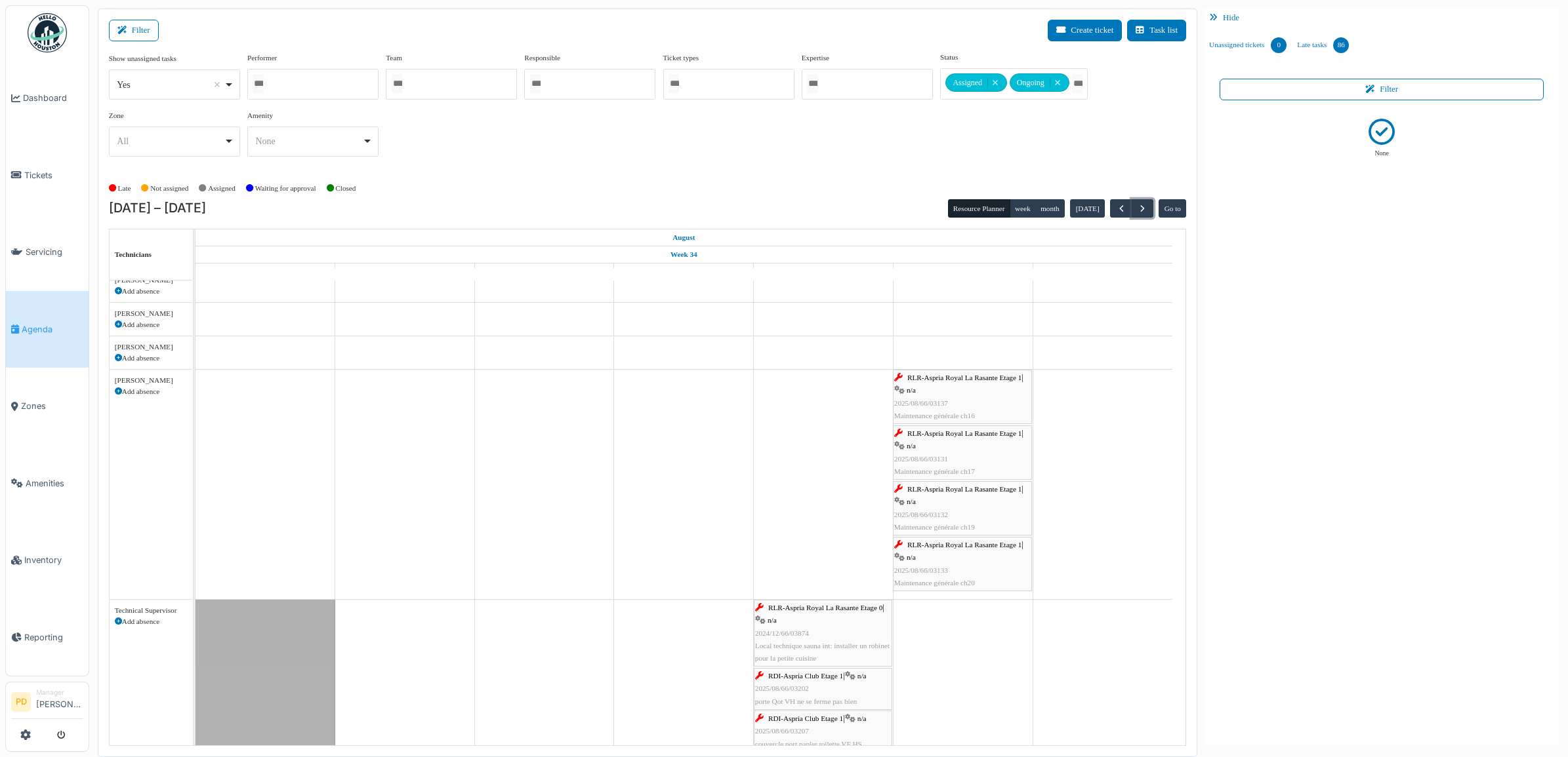
click at [953, 395] on div "RLR-Aspria Royal La Rasante Etage 1 | n/a 2025/08/66/03137 Maintenance générale…" at bounding box center [962, 397] width 136 height 50
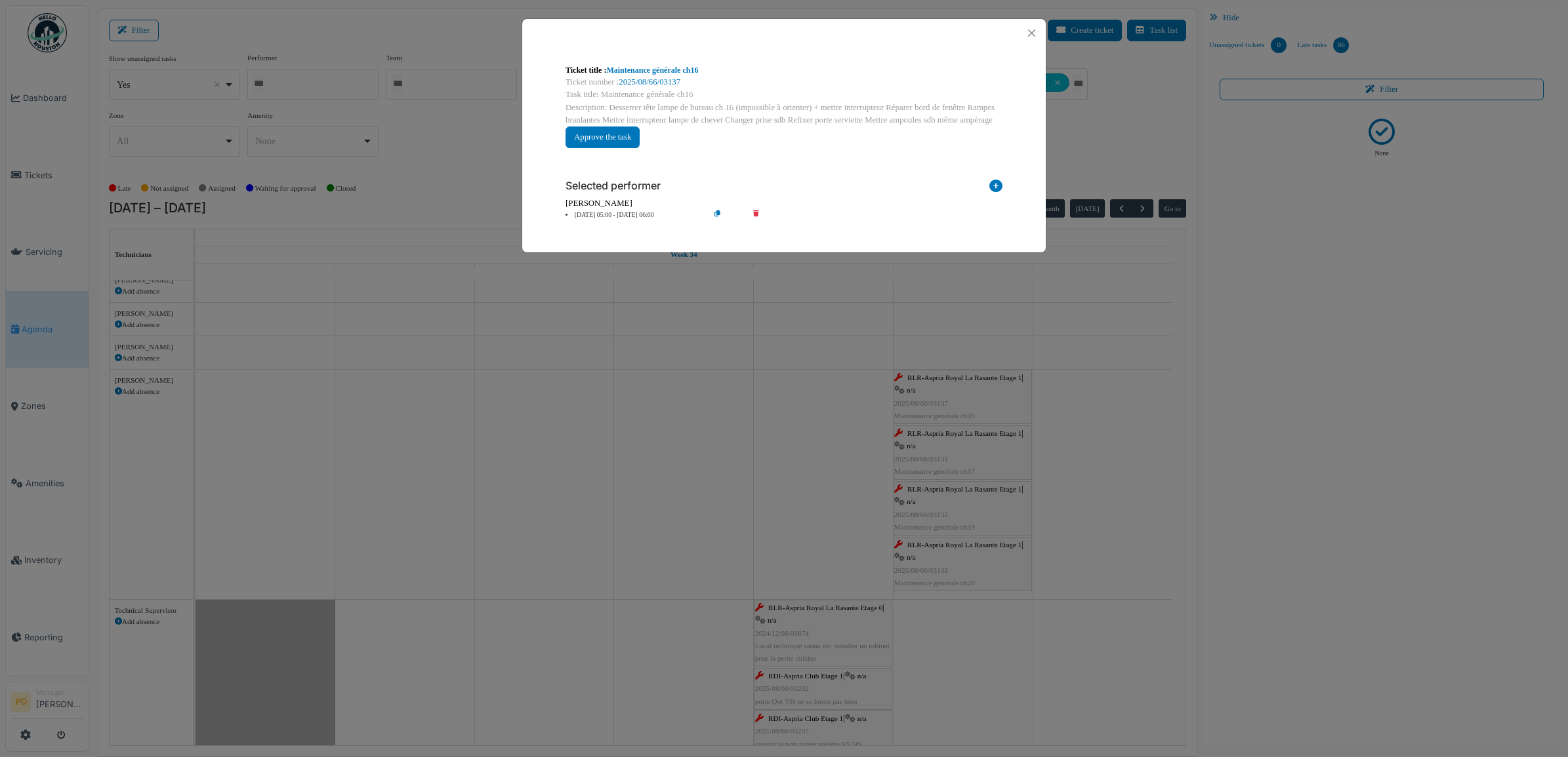
click at [634, 215] on li "23 Aug 05:00 - 23 Aug 06:00" at bounding box center [634, 216] width 150 height 10
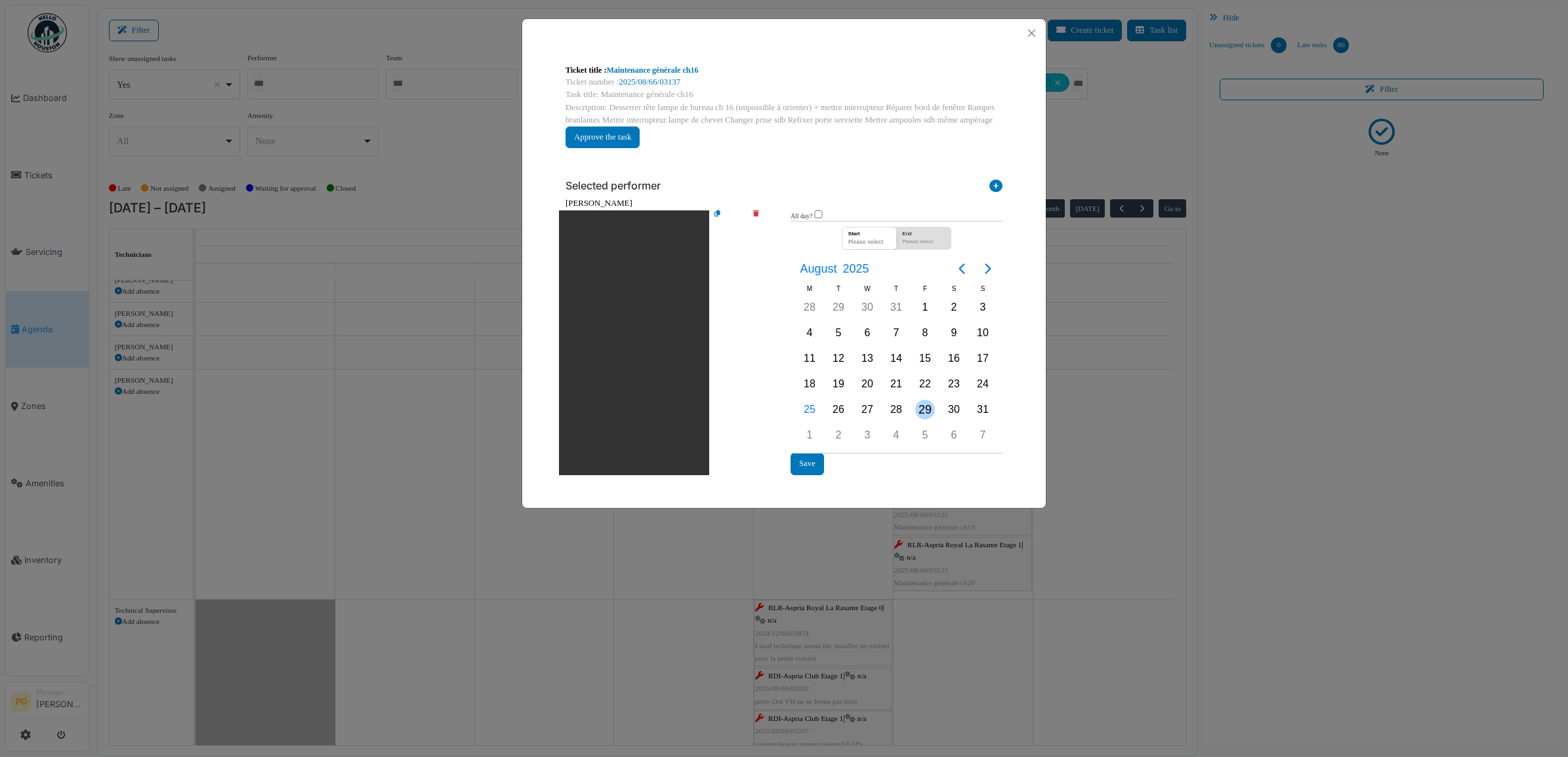
click at [922, 405] on div "29" at bounding box center [925, 410] width 19 height 19
click at [809, 460] on button "Save" at bounding box center [807, 464] width 34 height 21
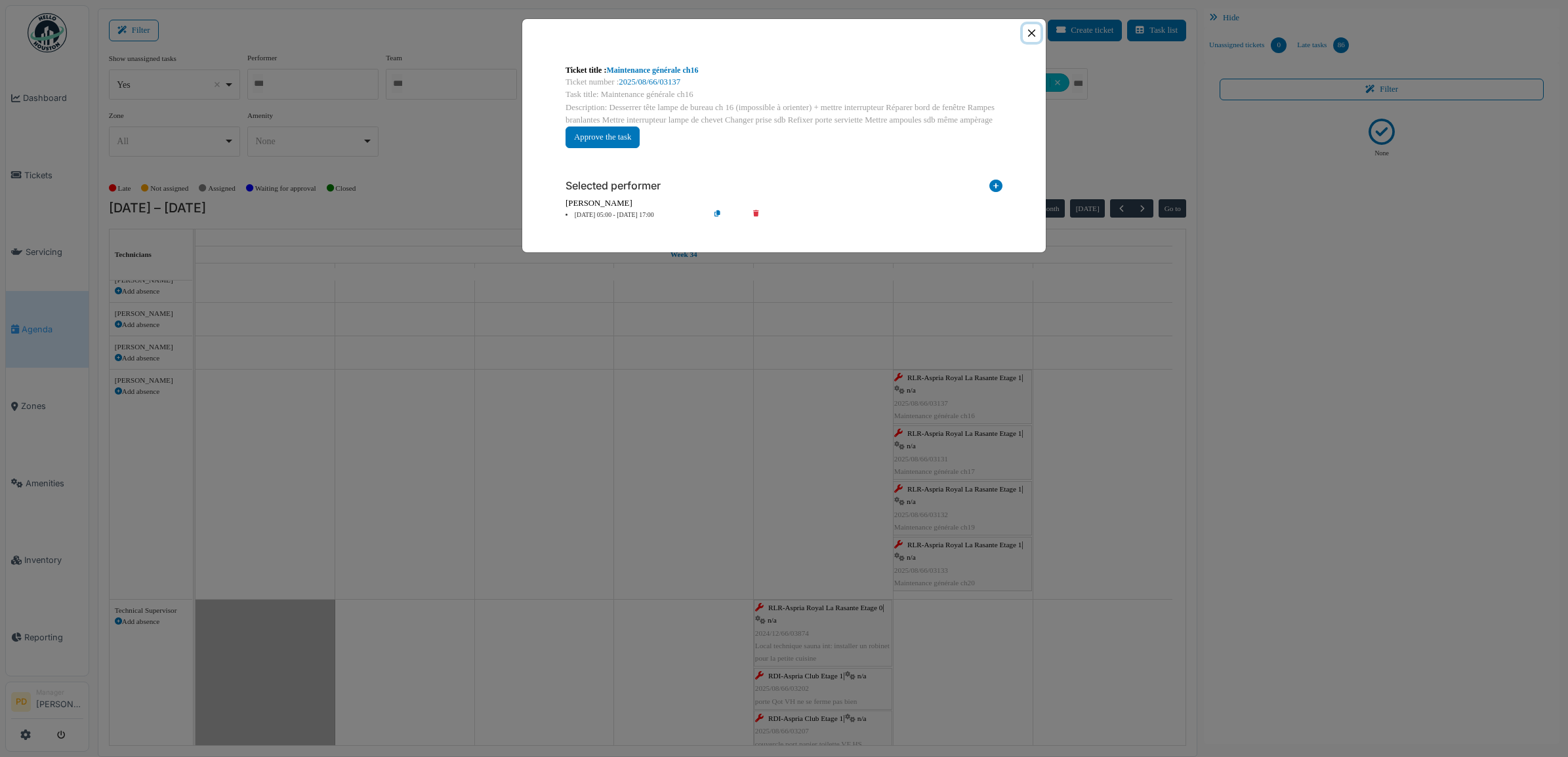
drag, startPoint x: 1025, startPoint y: 28, endPoint x: 1024, endPoint y: 57, distance: 29.0
click at [1027, 31] on button "Close" at bounding box center [1031, 33] width 17 height 17
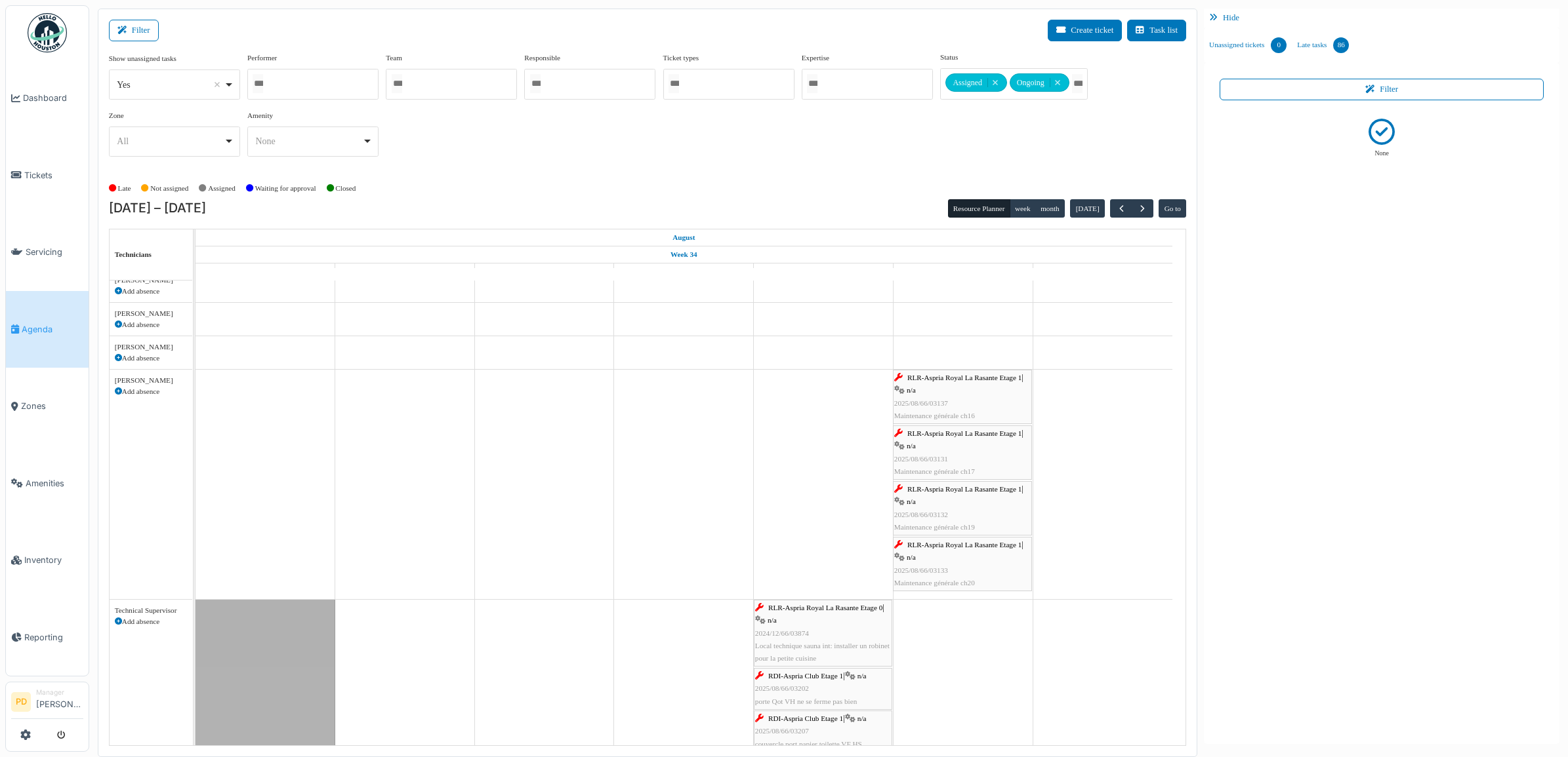
click at [956, 448] on div "RLR-Aspria Royal La Rasante Etage 1 | n/a 2025/08/66/03131 Maintenance générale…" at bounding box center [962, 452] width 136 height 50
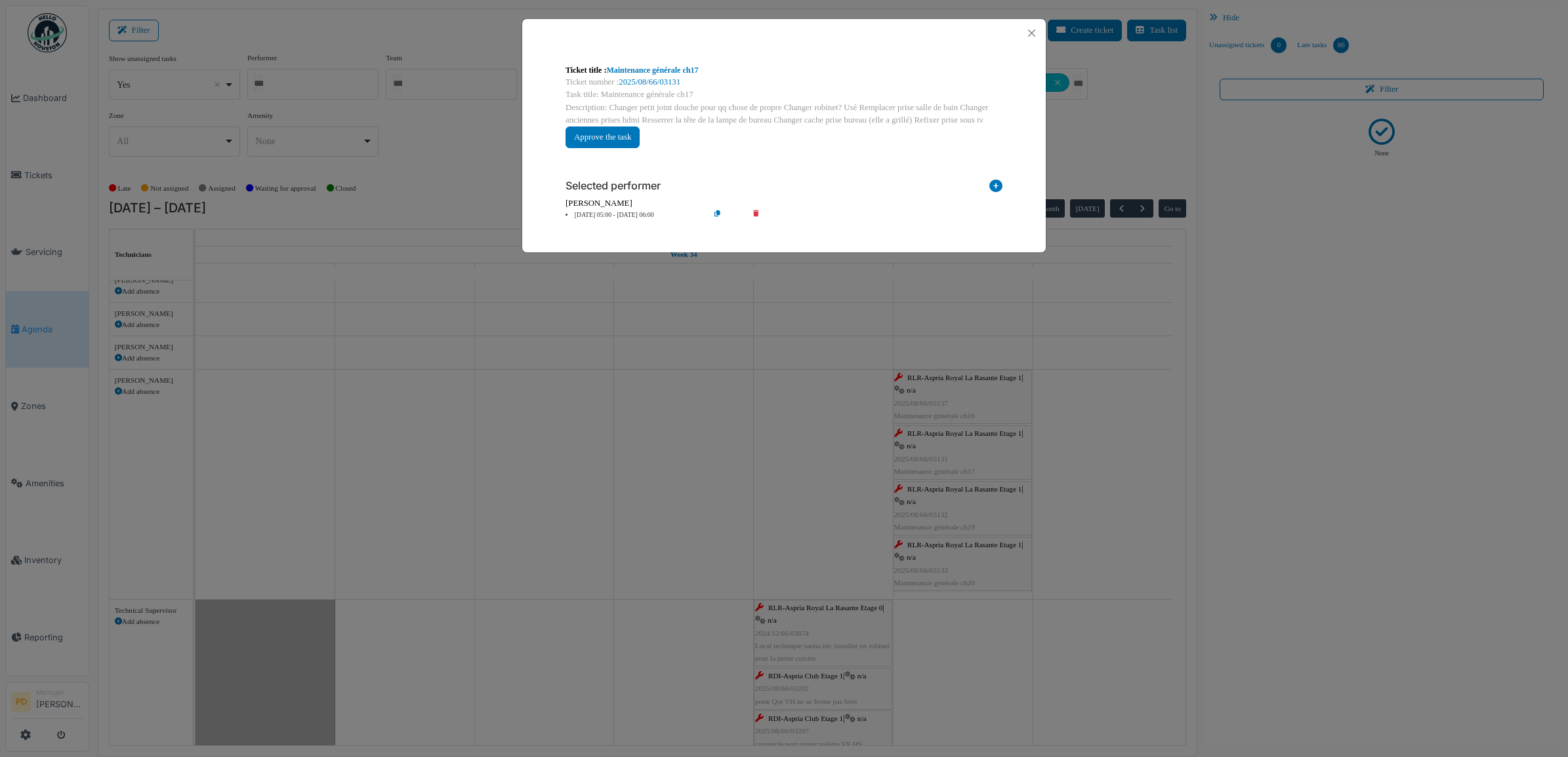
click at [632, 217] on li "23 Aug 05:00 - 23 Aug 06:00" at bounding box center [634, 216] width 150 height 10
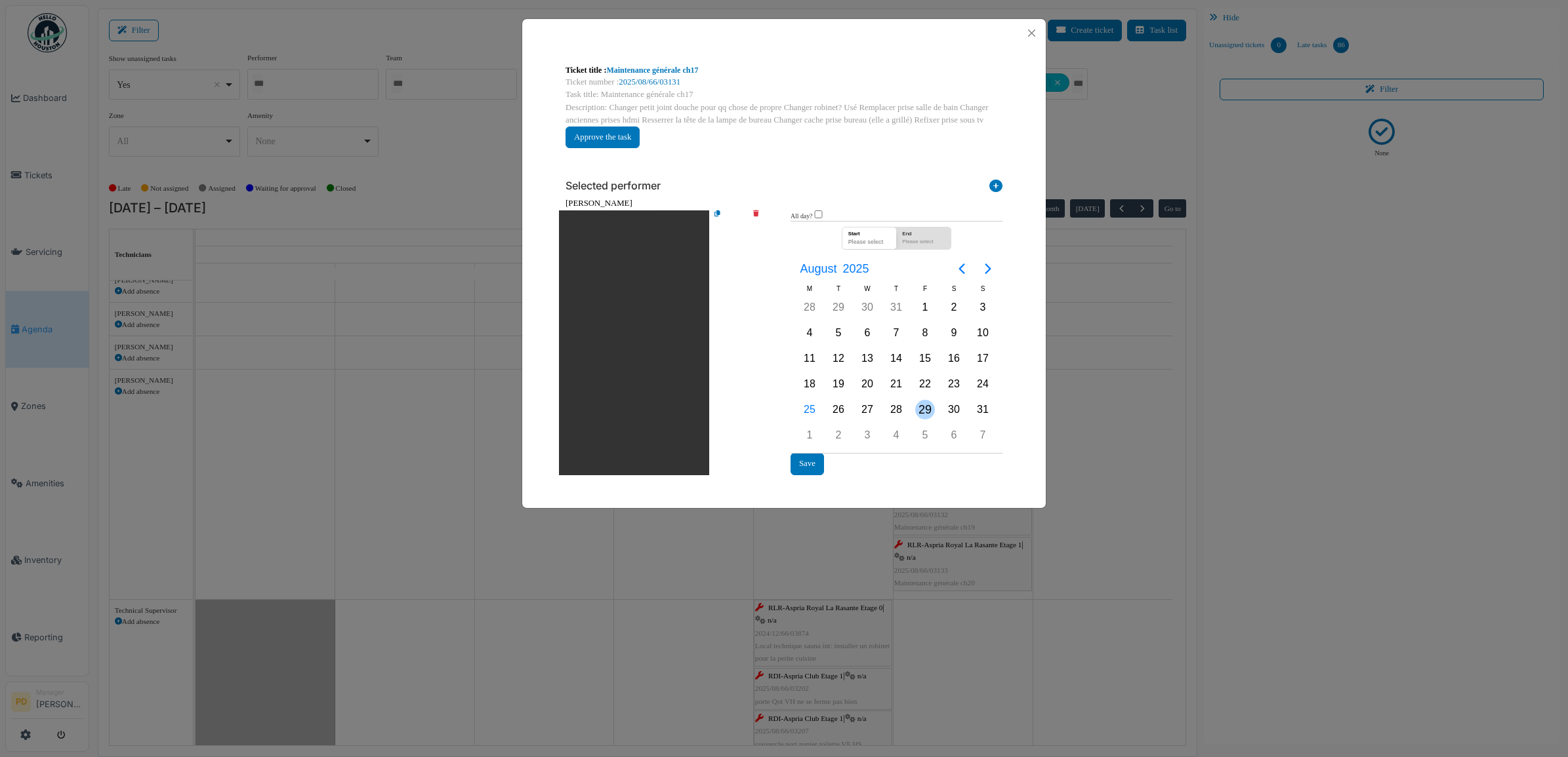
click at [917, 408] on div "29" at bounding box center [925, 410] width 19 height 19
drag, startPoint x: 813, startPoint y: 466, endPoint x: 895, endPoint y: 392, distance: 110.5
click at [813, 464] on button "Save" at bounding box center [807, 464] width 34 height 21
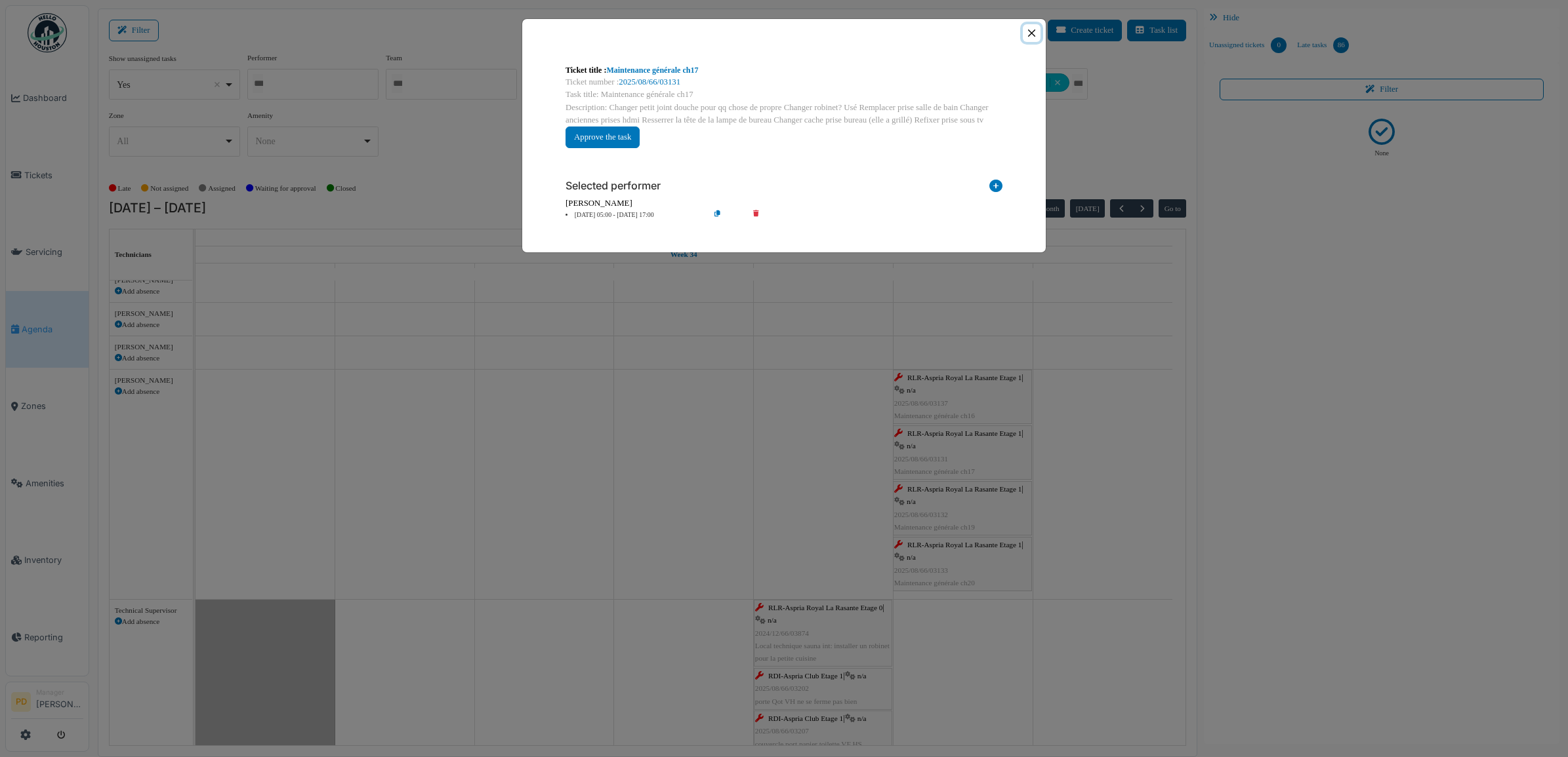
drag, startPoint x: 1037, startPoint y: 36, endPoint x: 1031, endPoint y: 97, distance: 61.3
click at [1035, 34] on button "Close" at bounding box center [1031, 33] width 17 height 17
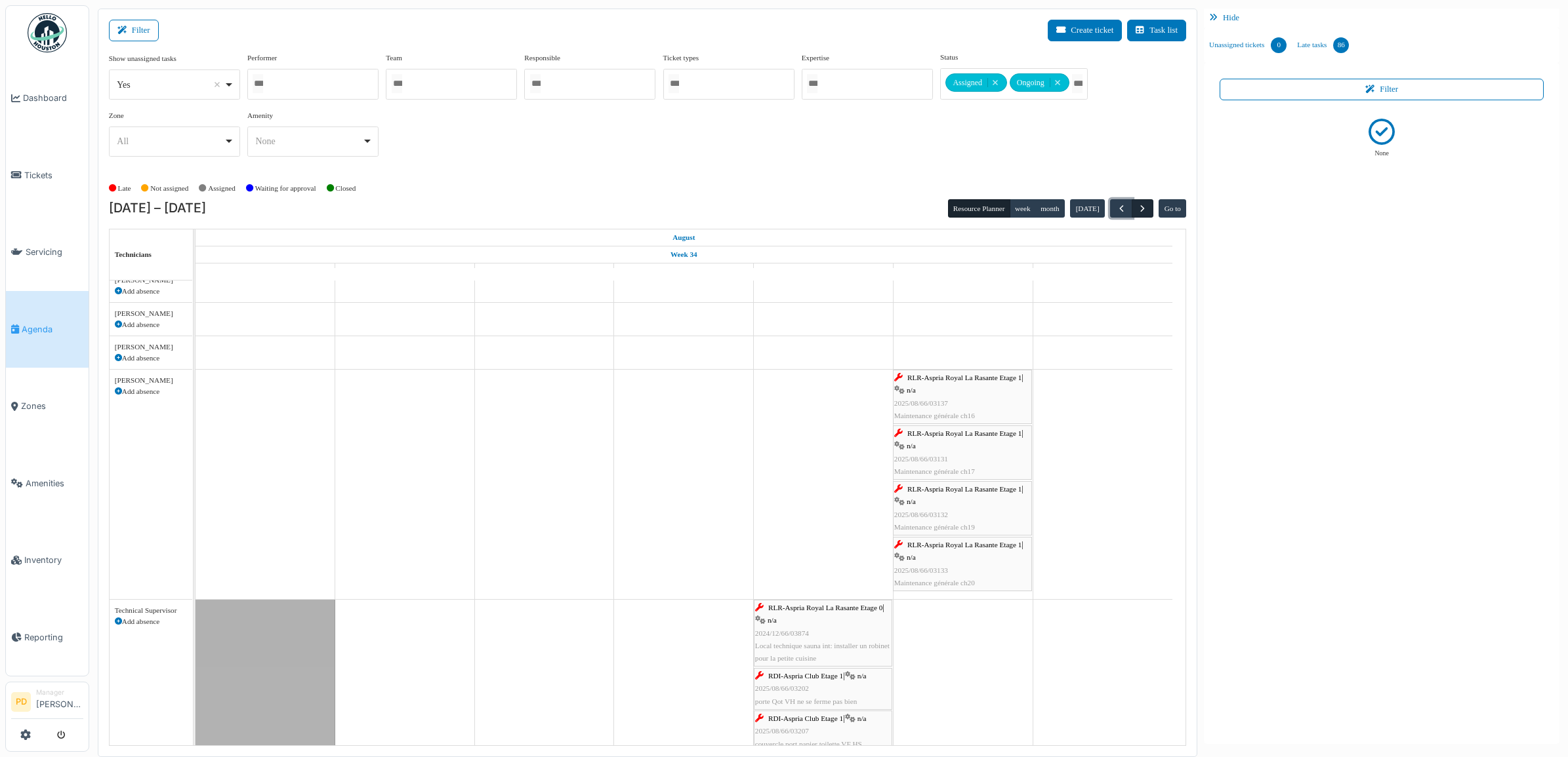
drag, startPoint x: 1118, startPoint y: 210, endPoint x: 1135, endPoint y: 211, distance: 17.0
click at [1119, 210] on span "button" at bounding box center [1122, 209] width 12 height 12
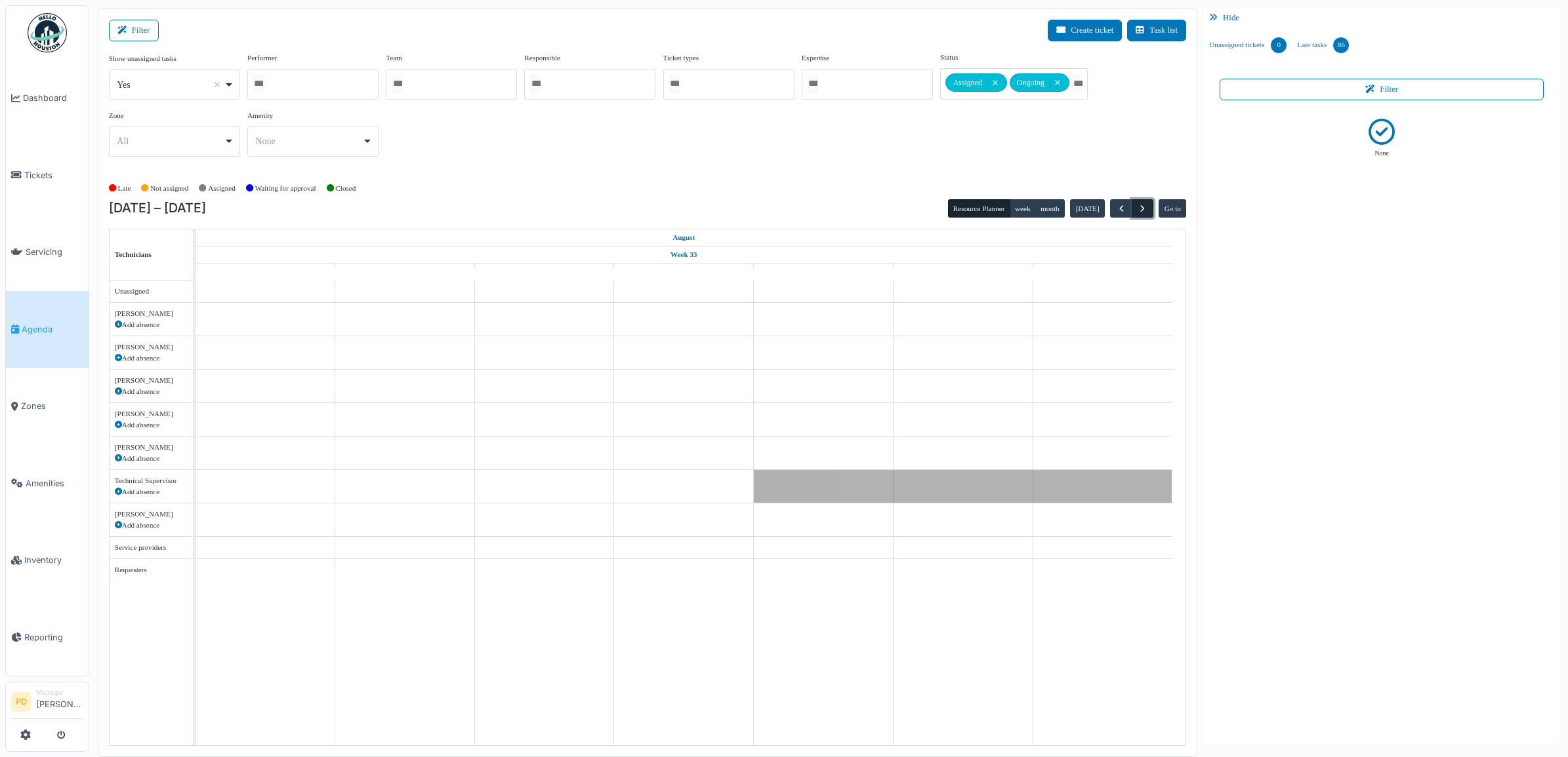
click at [1139, 208] on span "button" at bounding box center [1142, 209] width 12 height 12
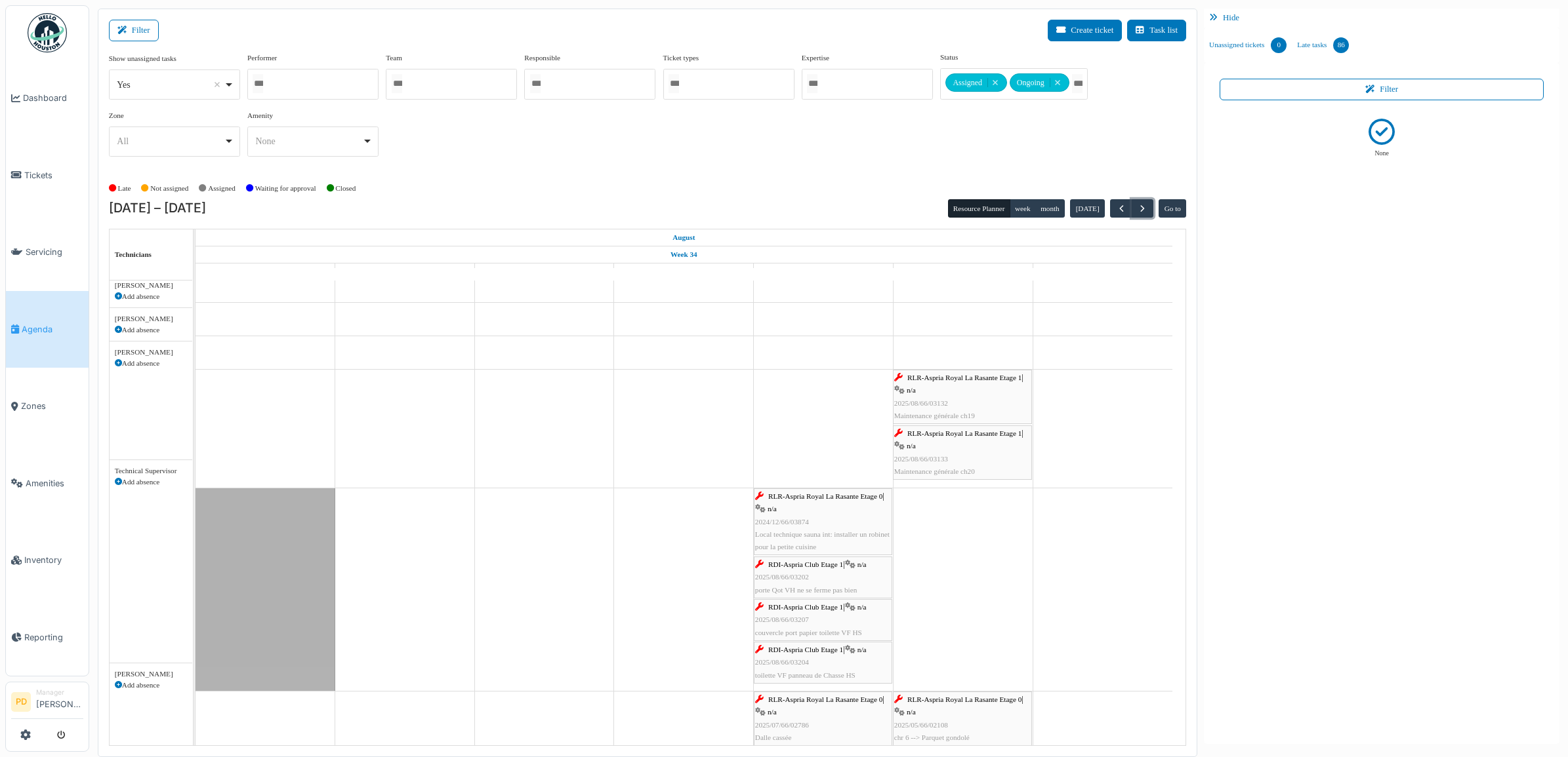
scroll to position [82, 0]
click at [986, 382] on span "RLR-Aspria Royal La Rasante Etage 1" at bounding box center [964, 378] width 114 height 8
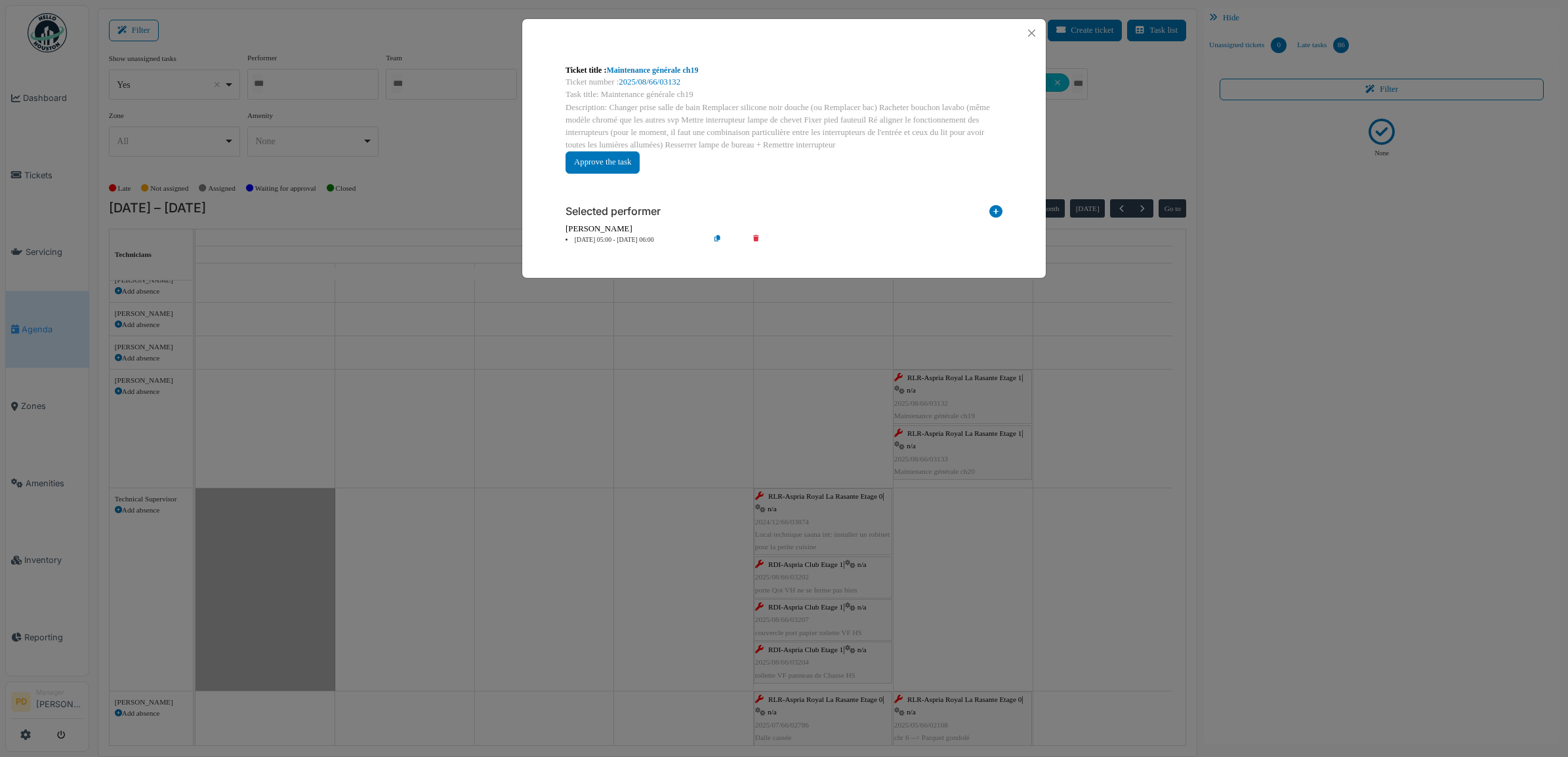
drag, startPoint x: 610, startPoint y: 241, endPoint x: 623, endPoint y: 242, distance: 13.0
click at [611, 241] on li "23 Aug 05:00 - 23 Aug 06:00" at bounding box center [634, 241] width 150 height 10
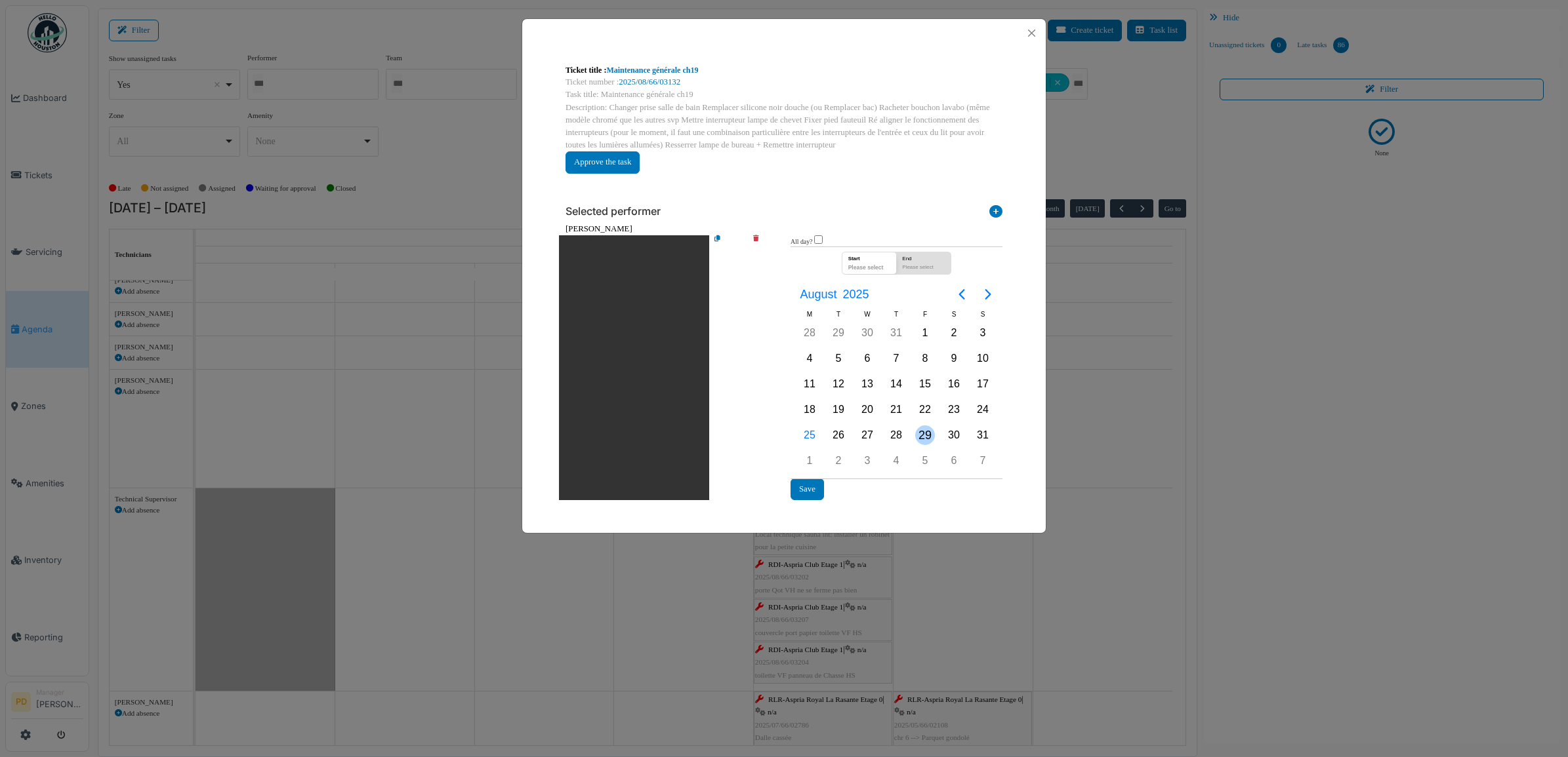
click at [917, 427] on div "29" at bounding box center [925, 435] width 19 height 19
click at [917, 430] on div "29" at bounding box center [925, 435] width 19 height 19
click at [821, 488] on button "Save" at bounding box center [807, 489] width 34 height 21
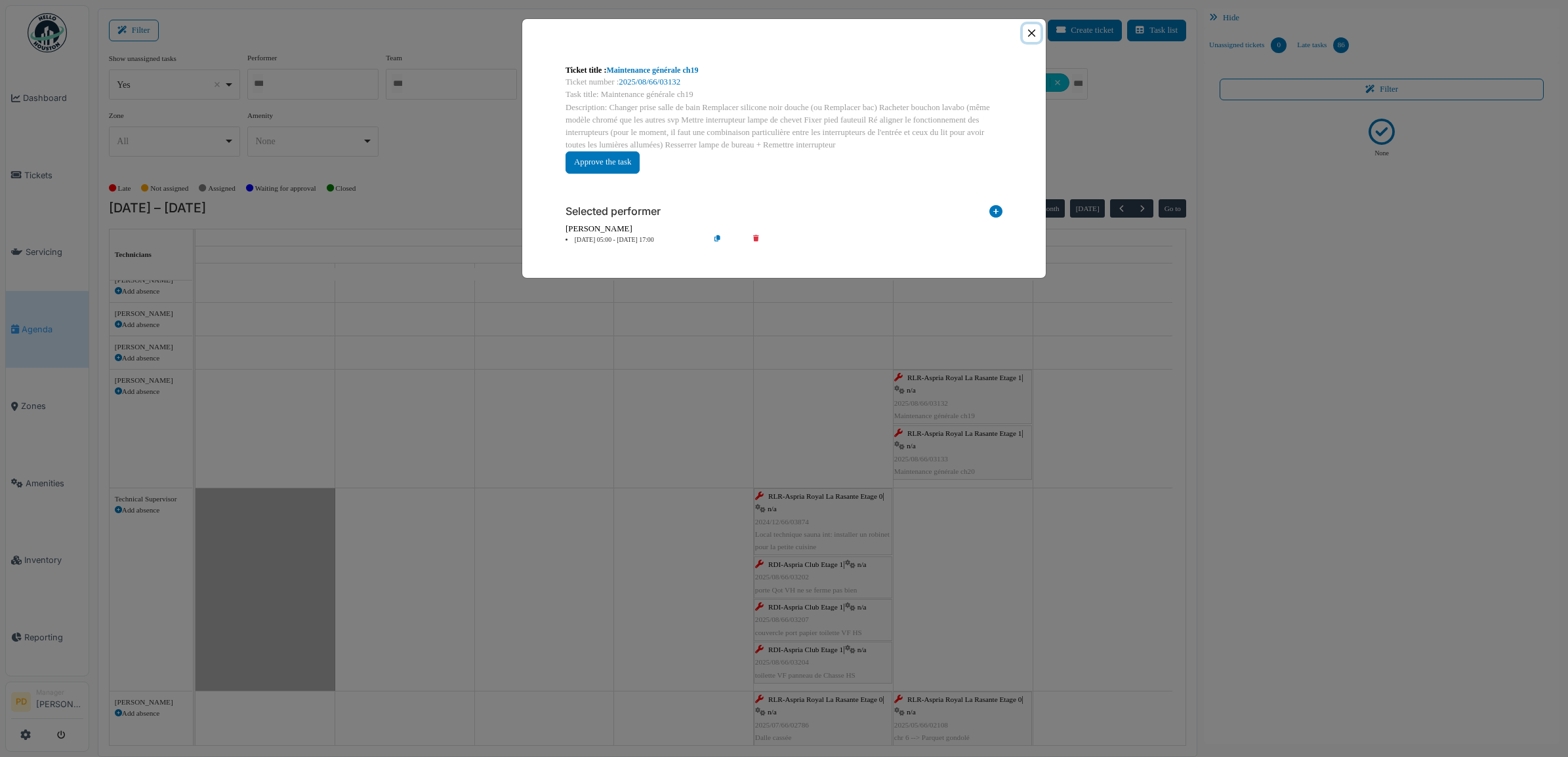
drag, startPoint x: 1038, startPoint y: 31, endPoint x: 1041, endPoint y: 139, distance: 108.0
click at [1038, 32] on button "Close" at bounding box center [1031, 33] width 17 height 17
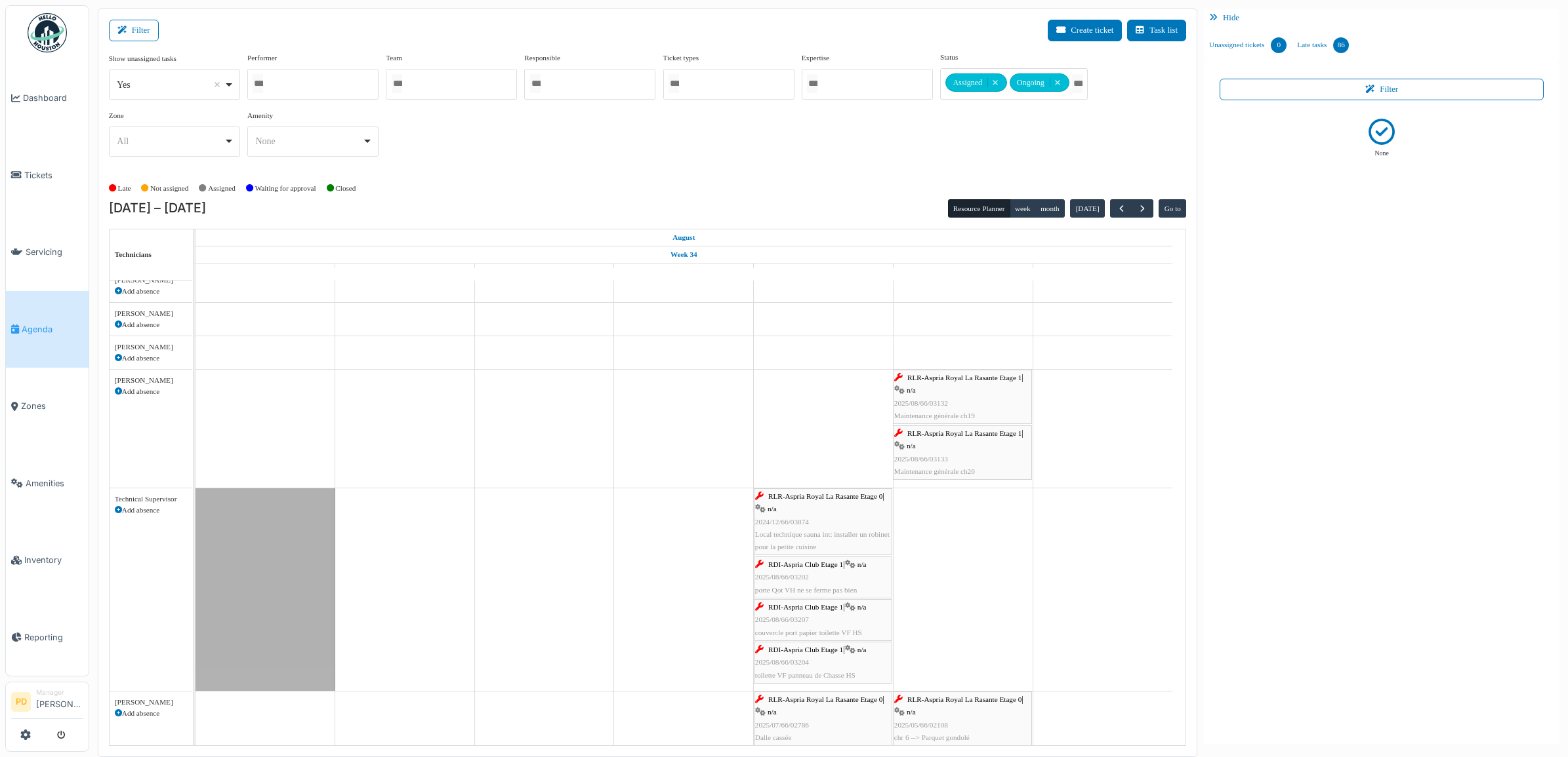
click at [962, 437] on span "RLR-Aspria Royal La Rasante Etage 1" at bounding box center [964, 433] width 114 height 8
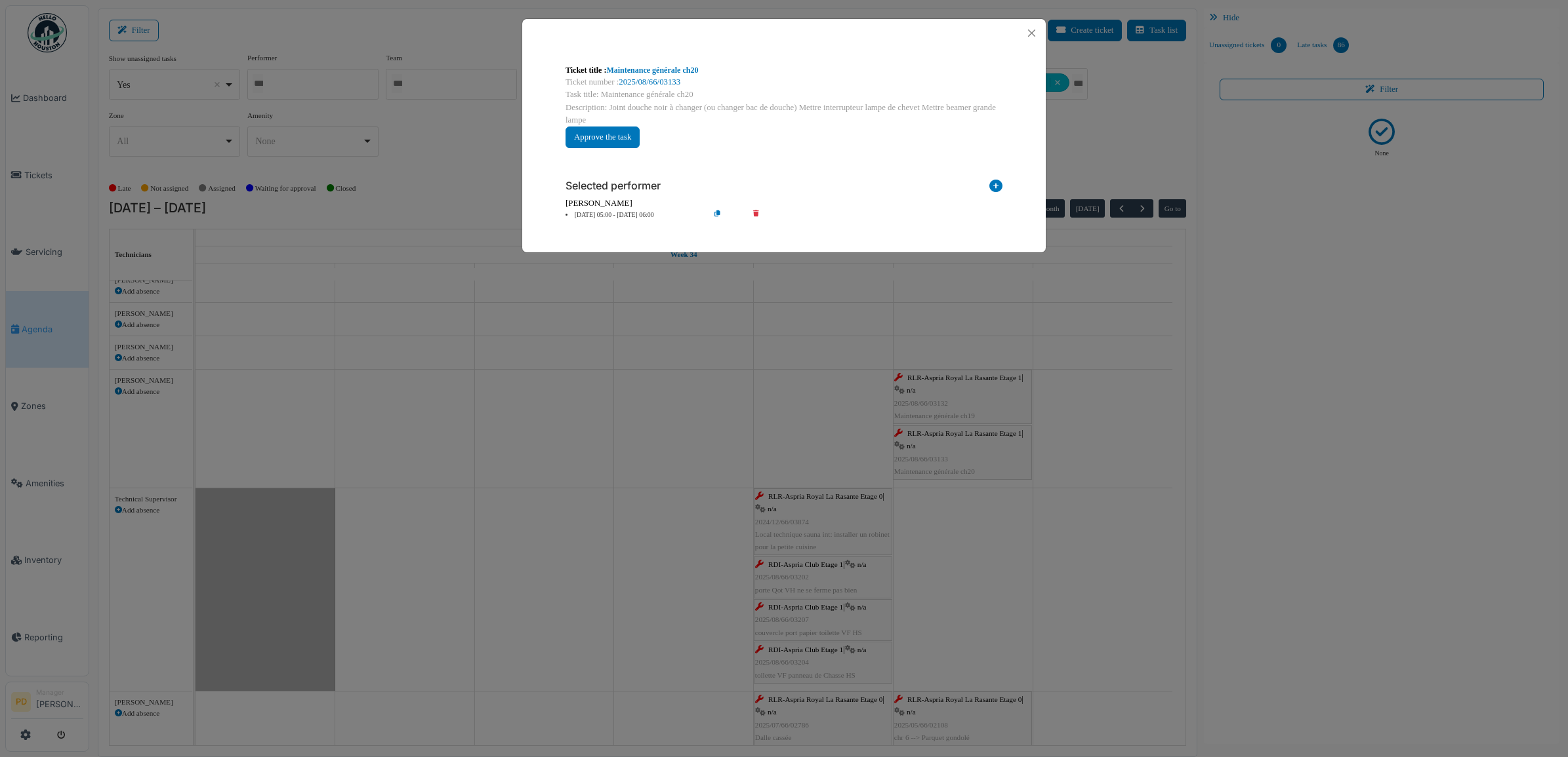
click at [643, 212] on li "23 Aug 05:00 - 23 Aug 06:00" at bounding box center [634, 216] width 150 height 10
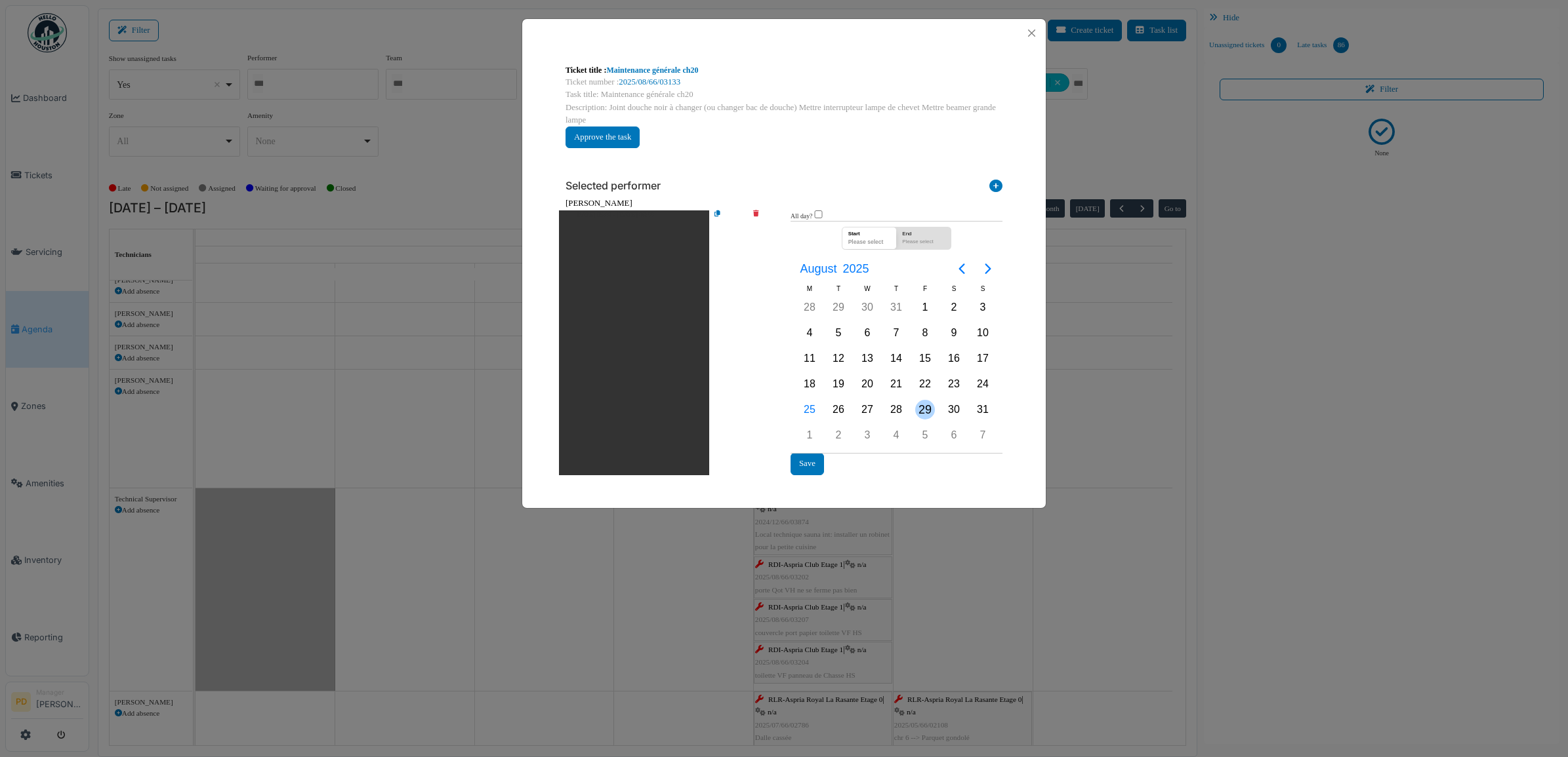
click at [920, 407] on div "29" at bounding box center [925, 410] width 19 height 19
click at [921, 407] on div "29" at bounding box center [925, 410] width 19 height 19
click at [815, 457] on button "Save" at bounding box center [807, 464] width 34 height 21
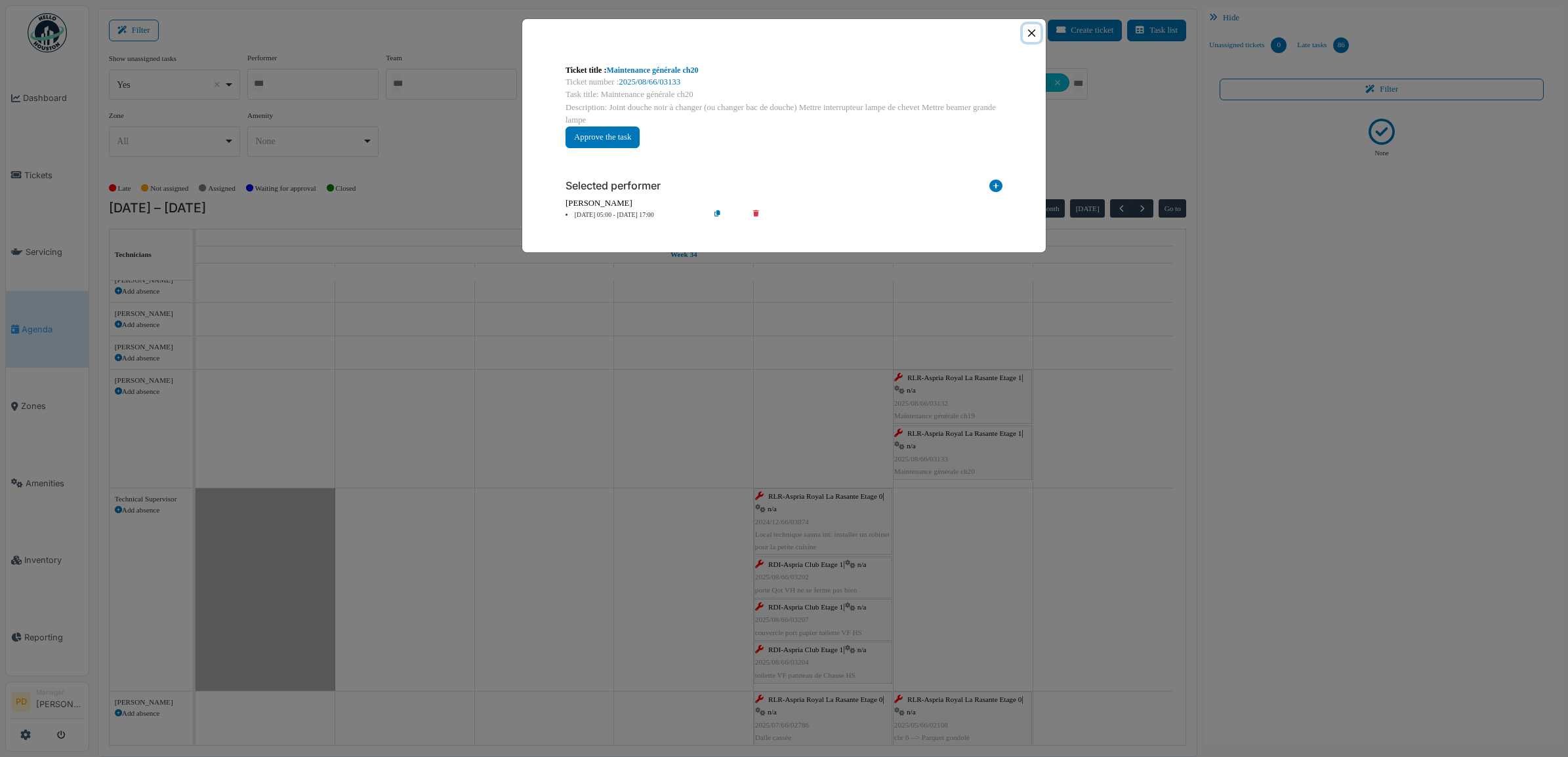
click at [1027, 38] on button "Close" at bounding box center [1031, 33] width 17 height 17
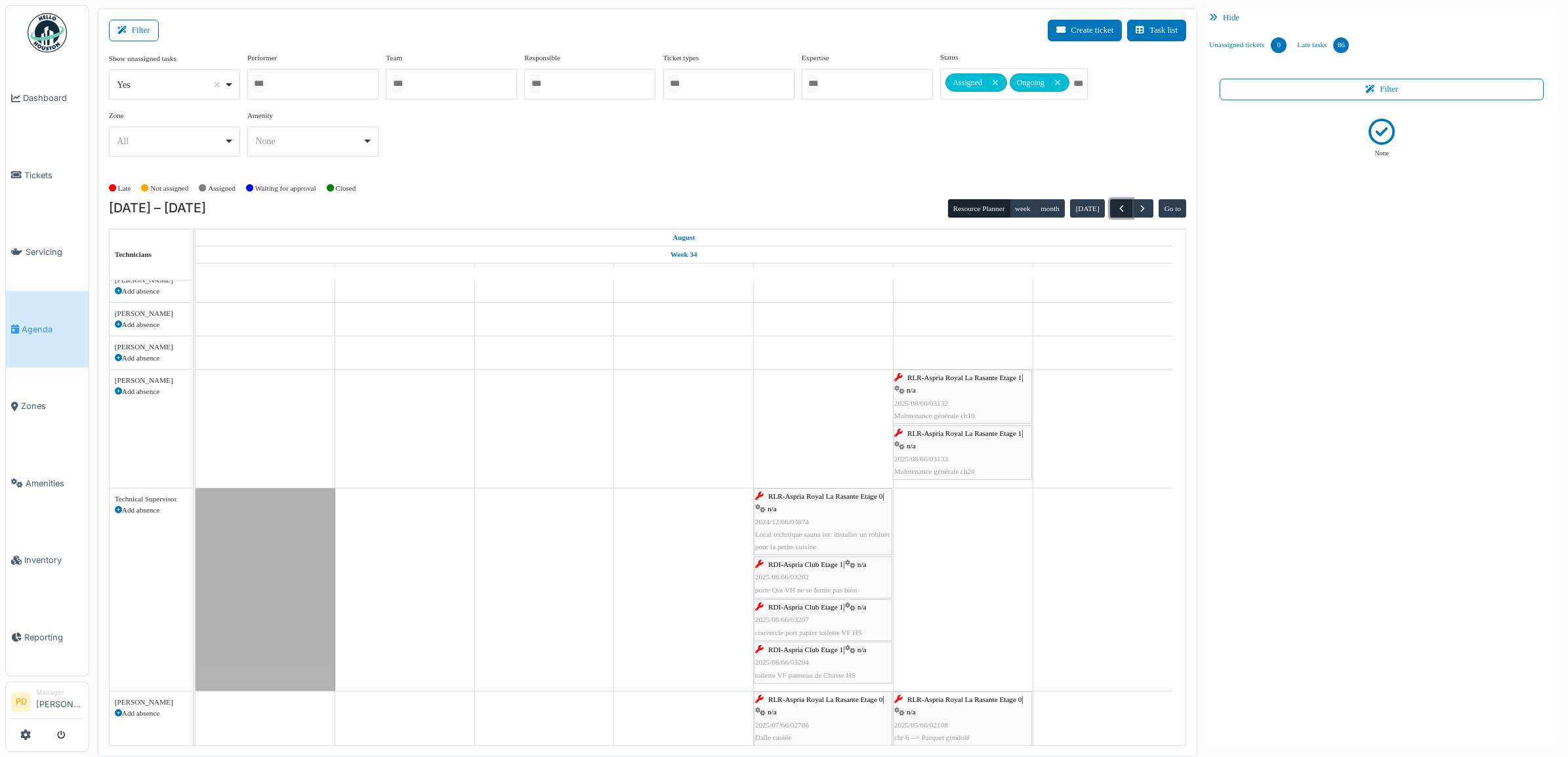
click at [1118, 209] on span "button" at bounding box center [1122, 209] width 12 height 12
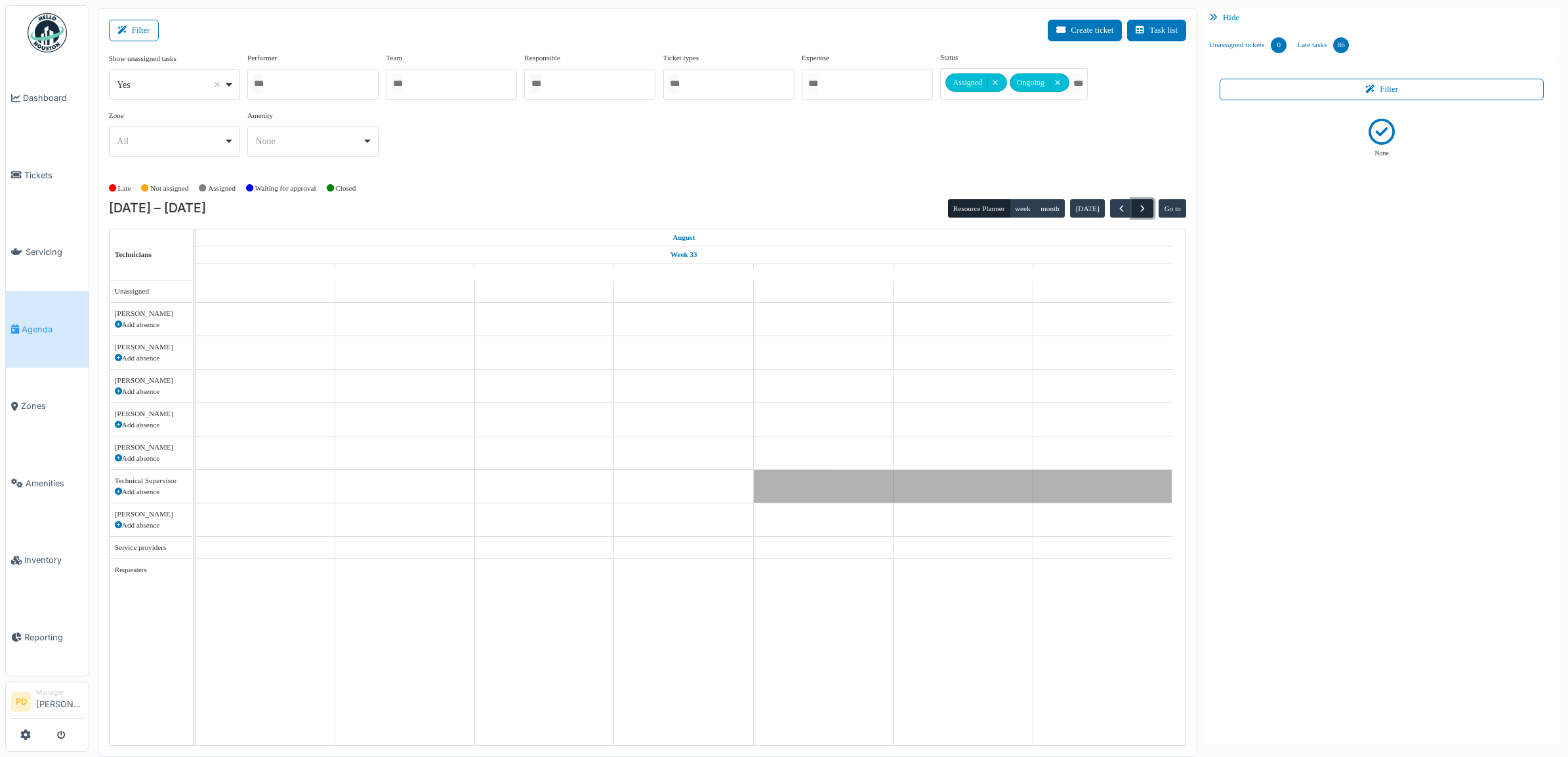
click at [1139, 205] on span "button" at bounding box center [1142, 209] width 12 height 12
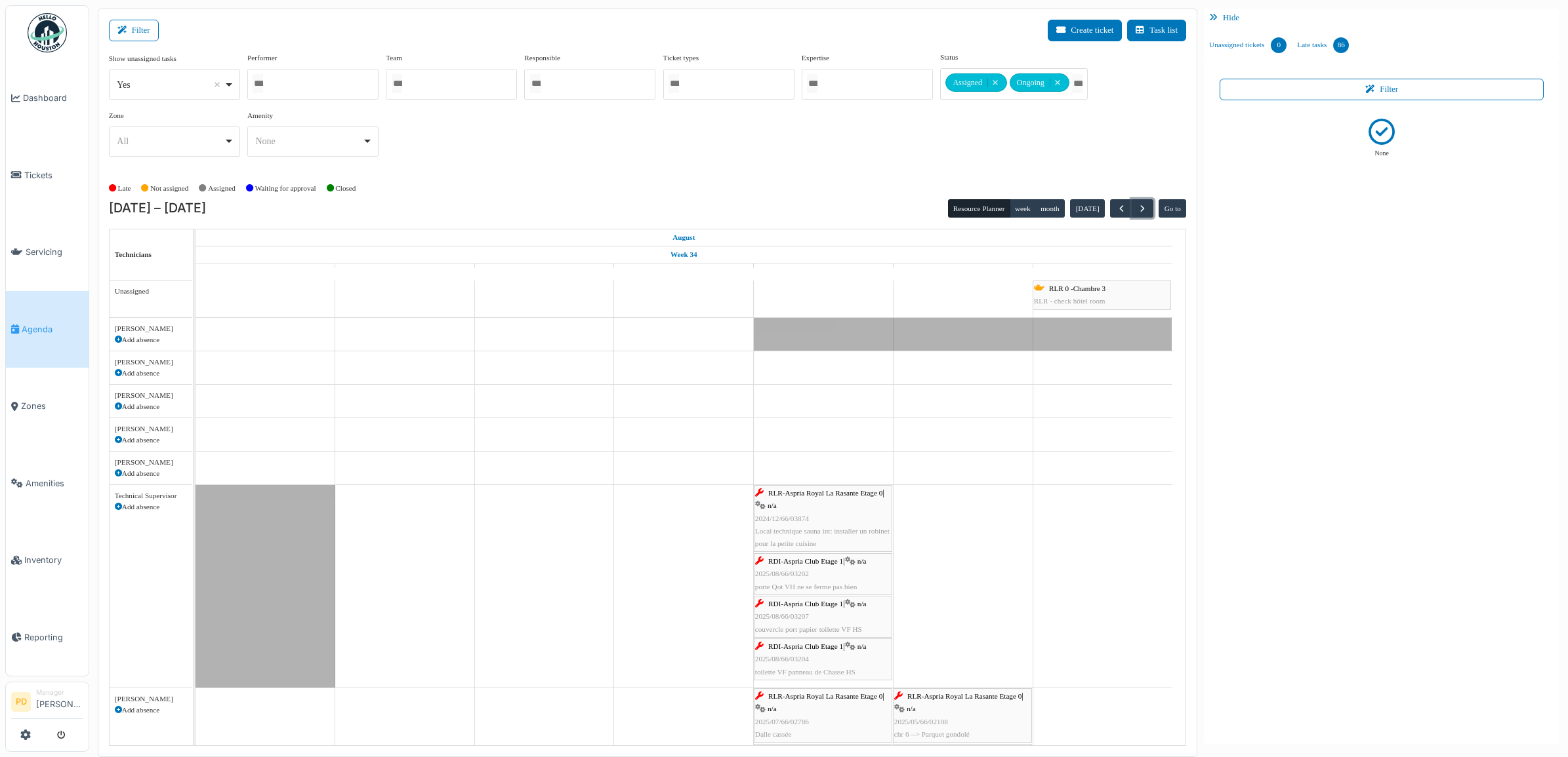
click at [1078, 286] on span "RLR 0 -Chambre 3" at bounding box center [1078, 288] width 56 height 8
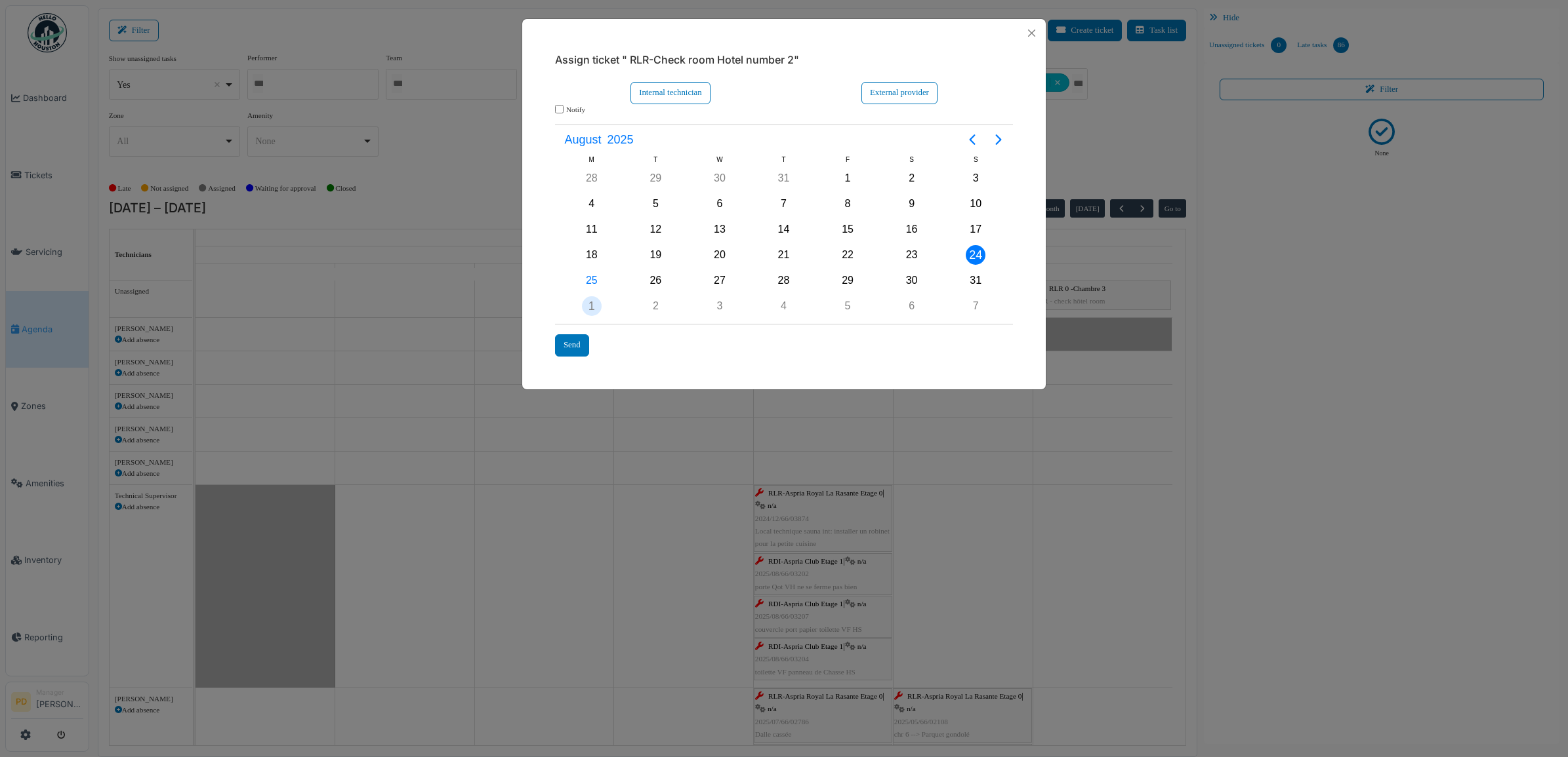
click at [599, 308] on div "1" at bounding box center [592, 306] width 19 height 19
click at [599, 308] on div "6" at bounding box center [592, 306] width 19 height 19
click at [976, 139] on icon "Previous page" at bounding box center [972, 139] width 15 height 15
click at [592, 178] on div "1" at bounding box center [592, 178] width 19 height 19
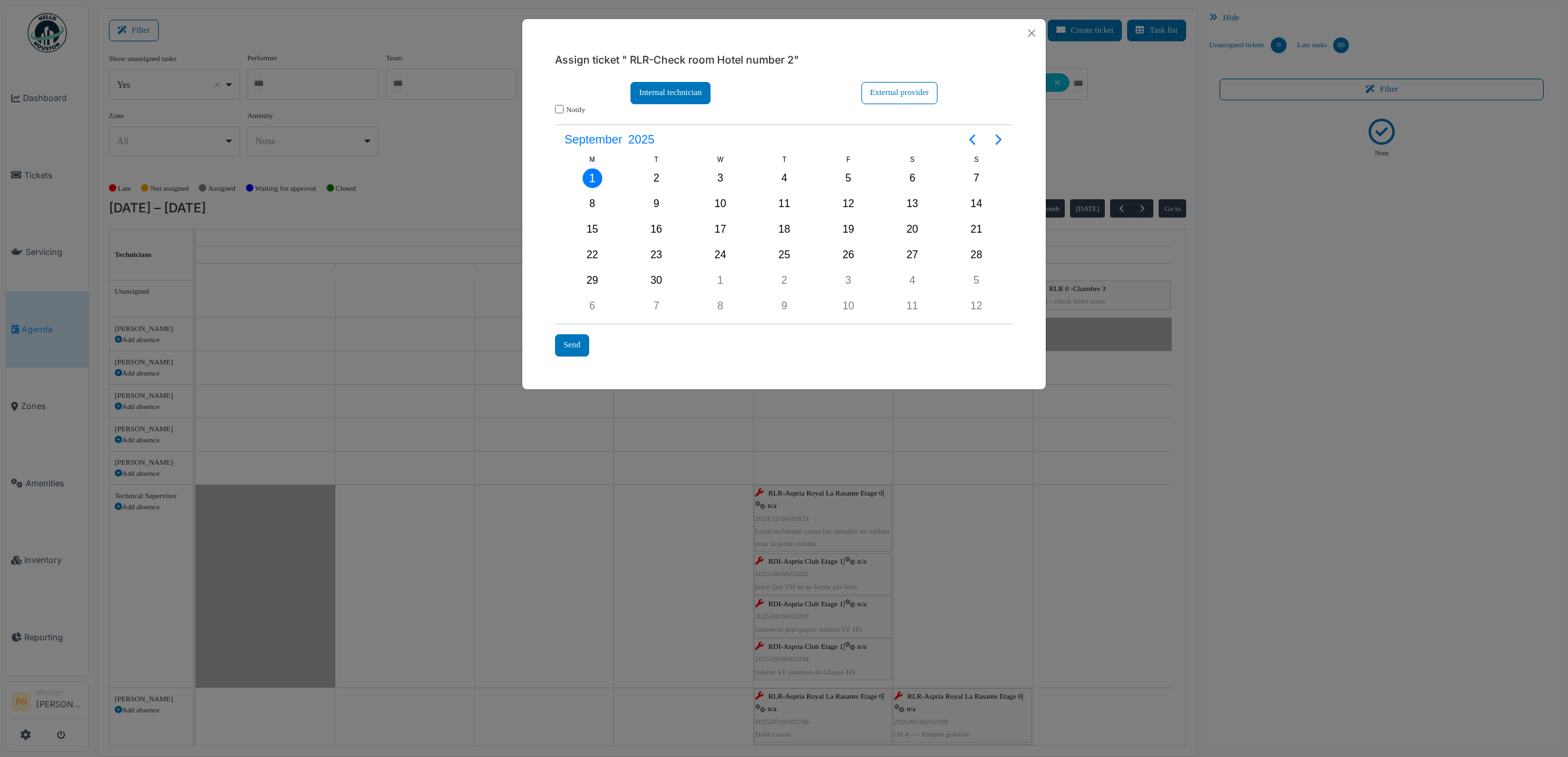
click at [673, 92] on div "Internal technician" at bounding box center [670, 93] width 80 height 21
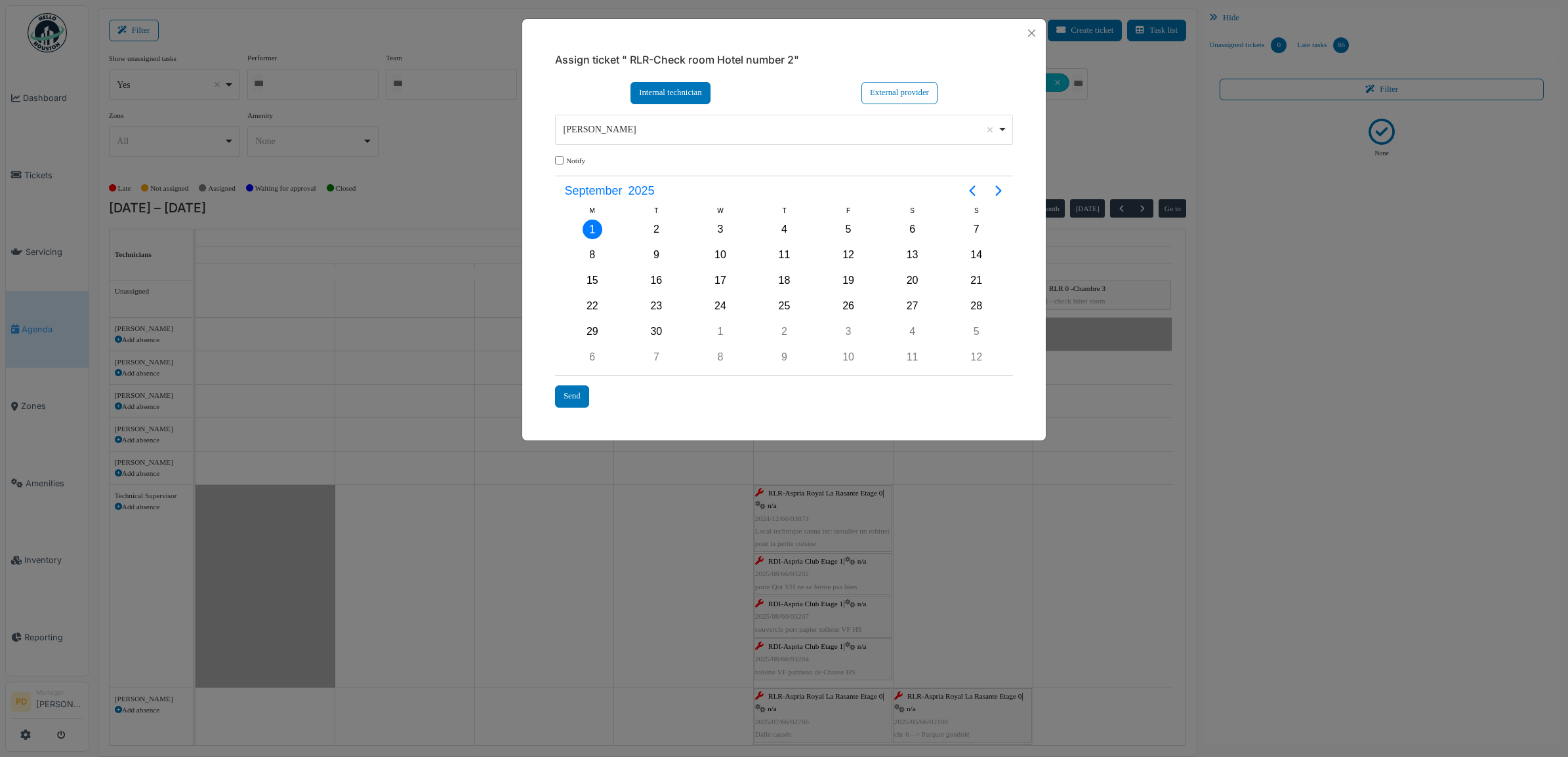
click at [618, 130] on div "Alexandre Michailidis Remove item" at bounding box center [781, 130] width 433 height 14
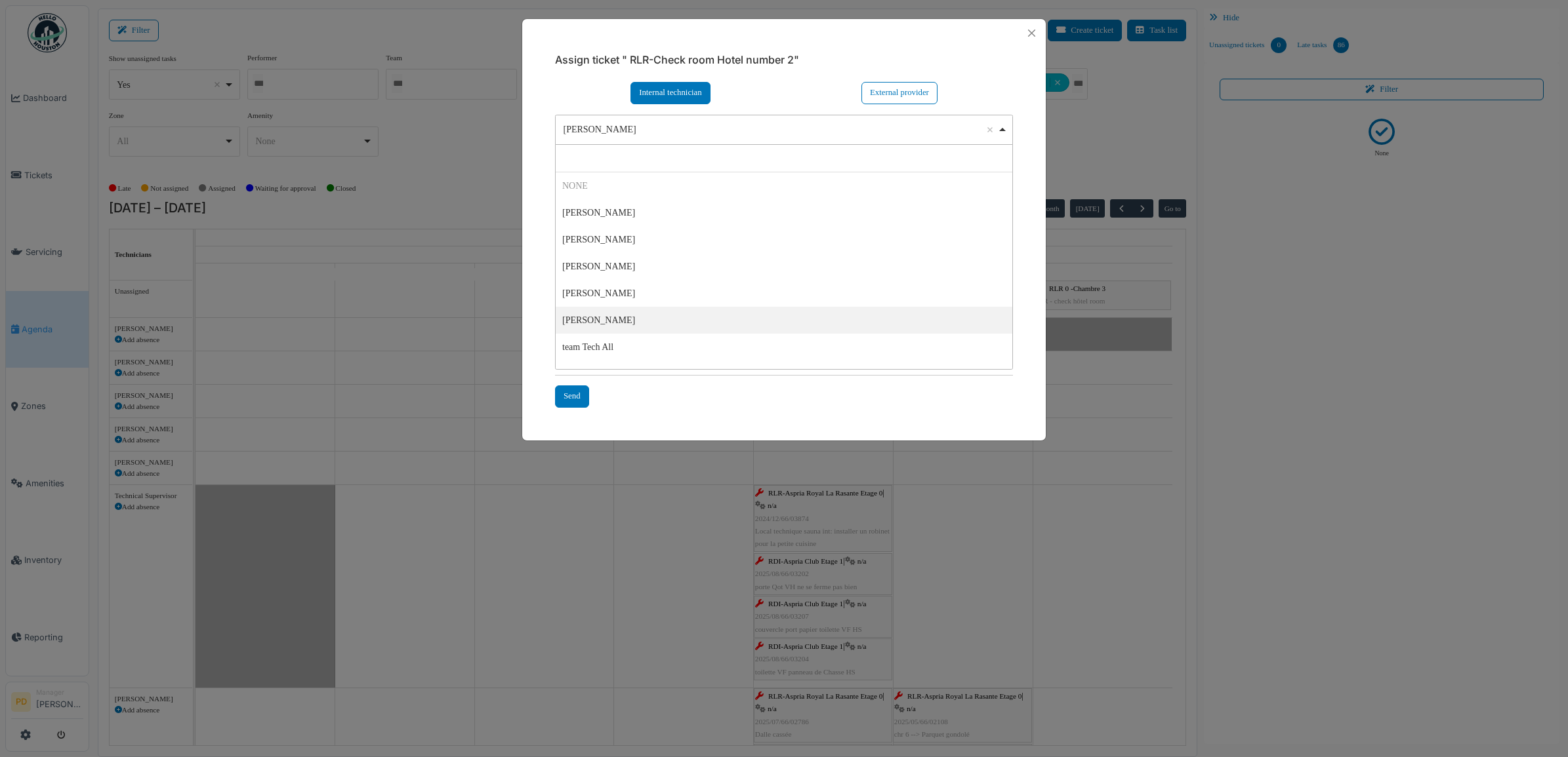
select select "****"
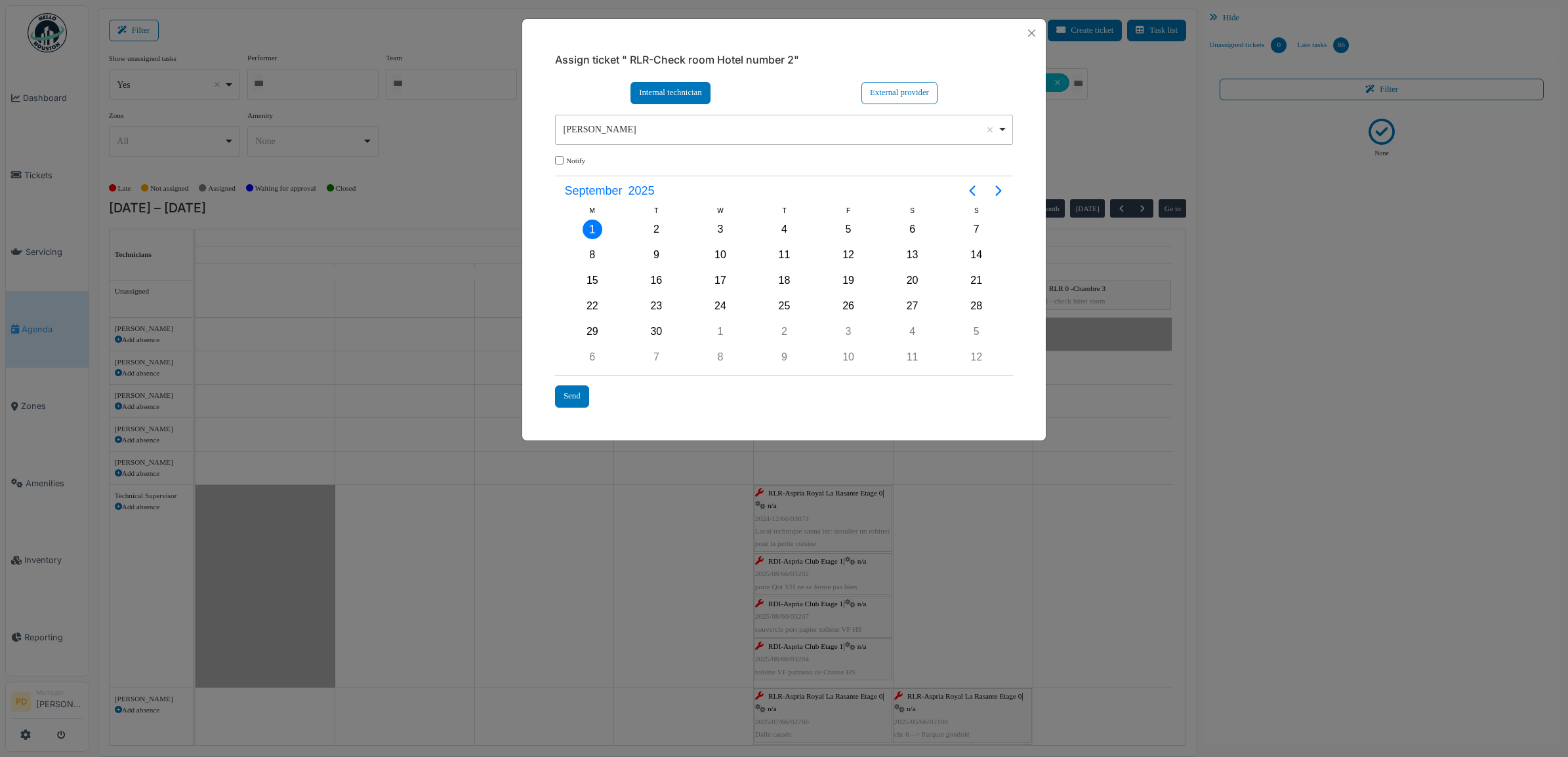
click at [599, 221] on div "Sep 1" at bounding box center [592, 230] width 64 height 25
click at [597, 223] on div "1" at bounding box center [592, 229] width 19 height 19
click at [581, 396] on div "Send" at bounding box center [572, 396] width 34 height 21
click at [577, 392] on div "Send" at bounding box center [572, 396] width 34 height 21
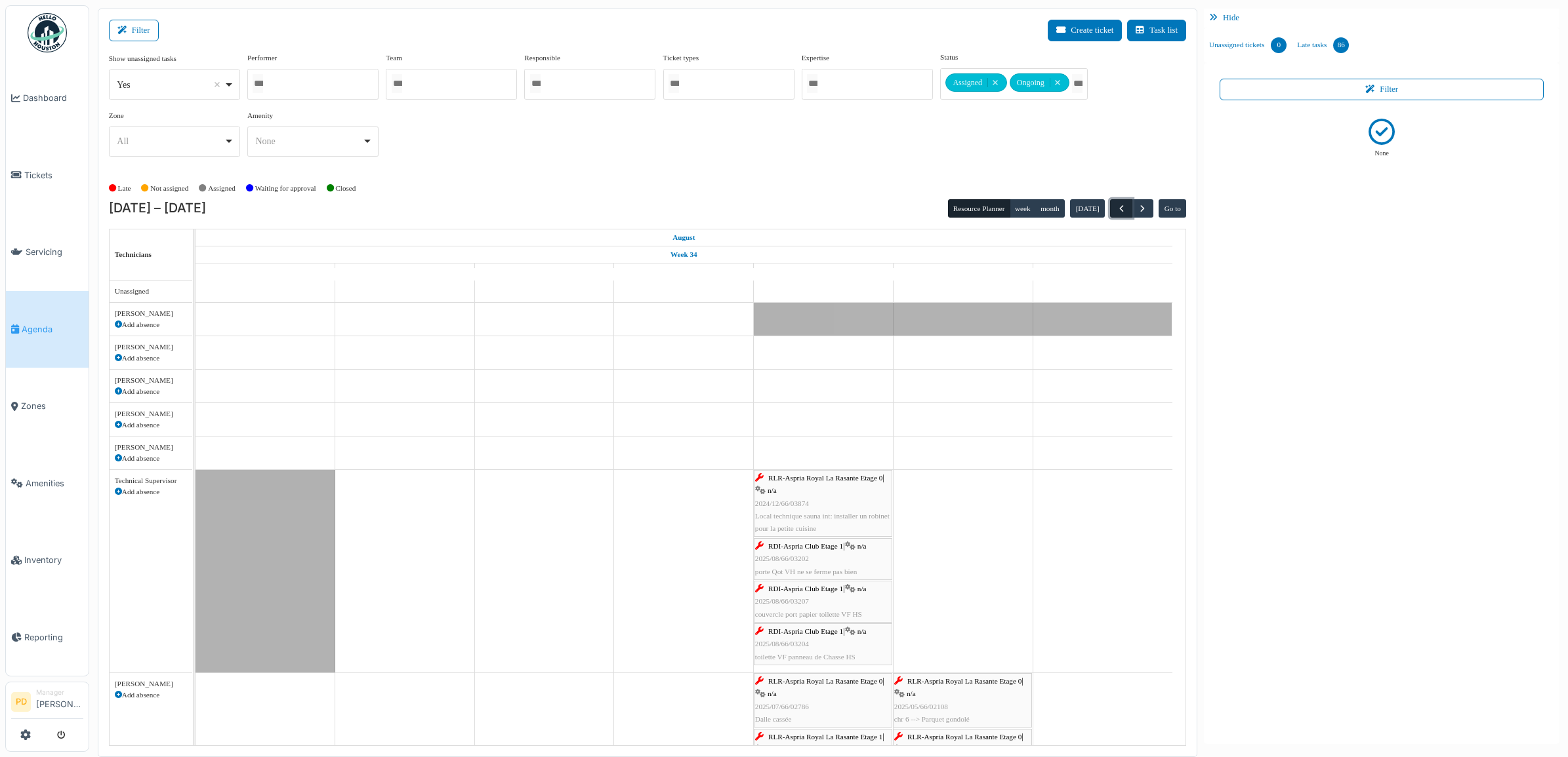
click at [1116, 210] on span "button" at bounding box center [1122, 209] width 12 height 12
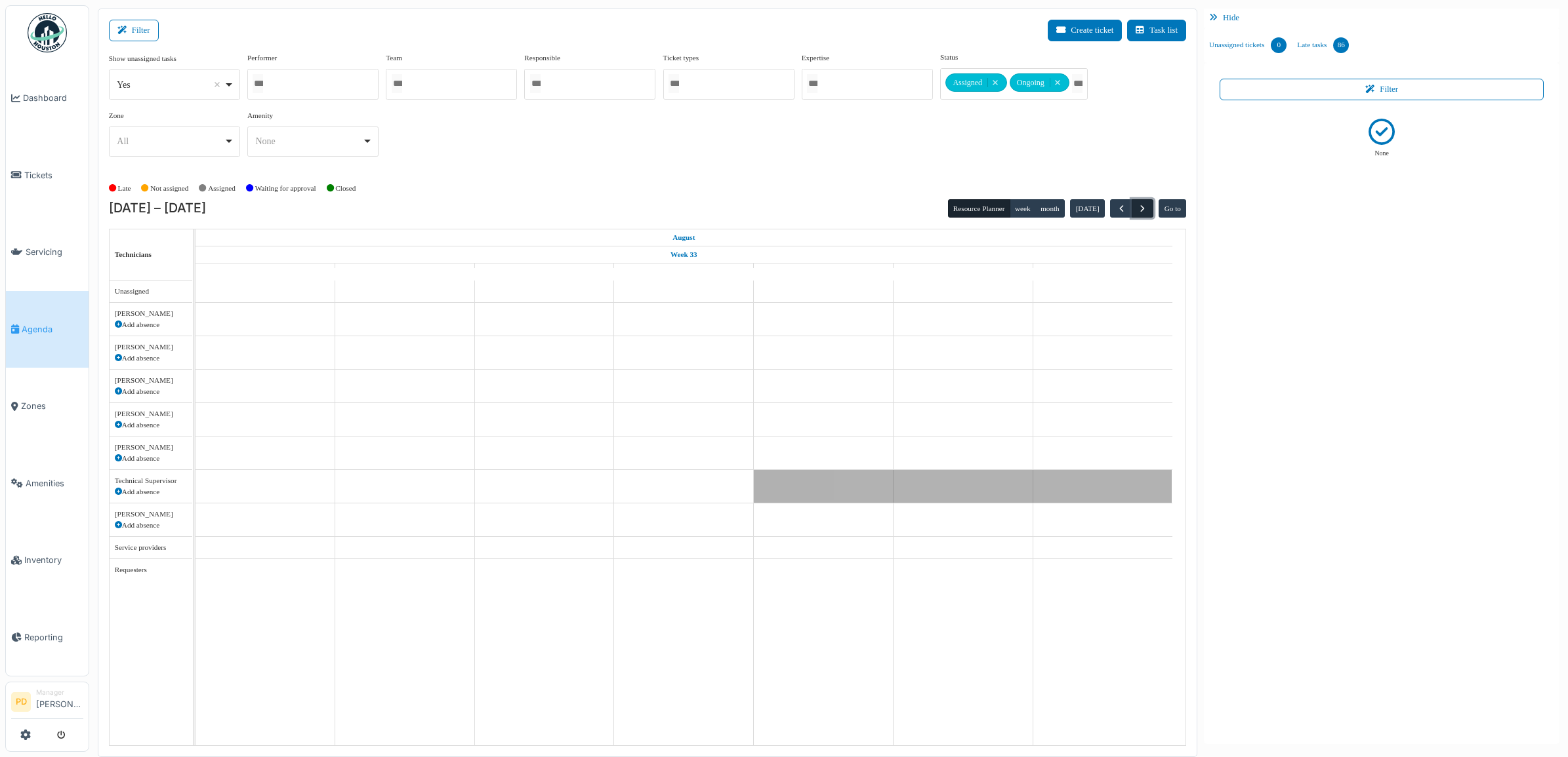
click at [1147, 209] on button "button" at bounding box center [1142, 209] width 21 height 19
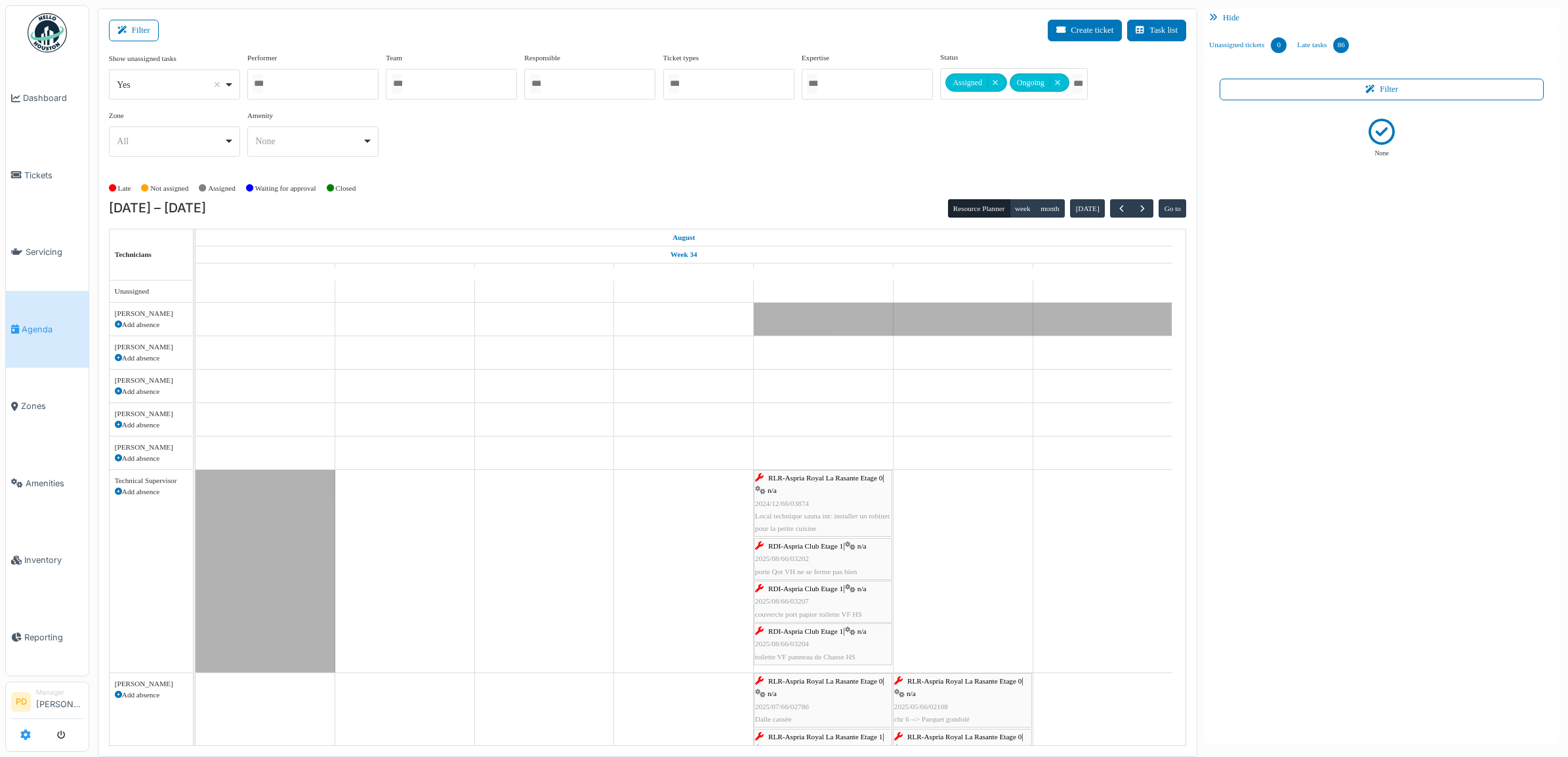
click at [25, 735] on icon at bounding box center [25, 735] width 11 height 11
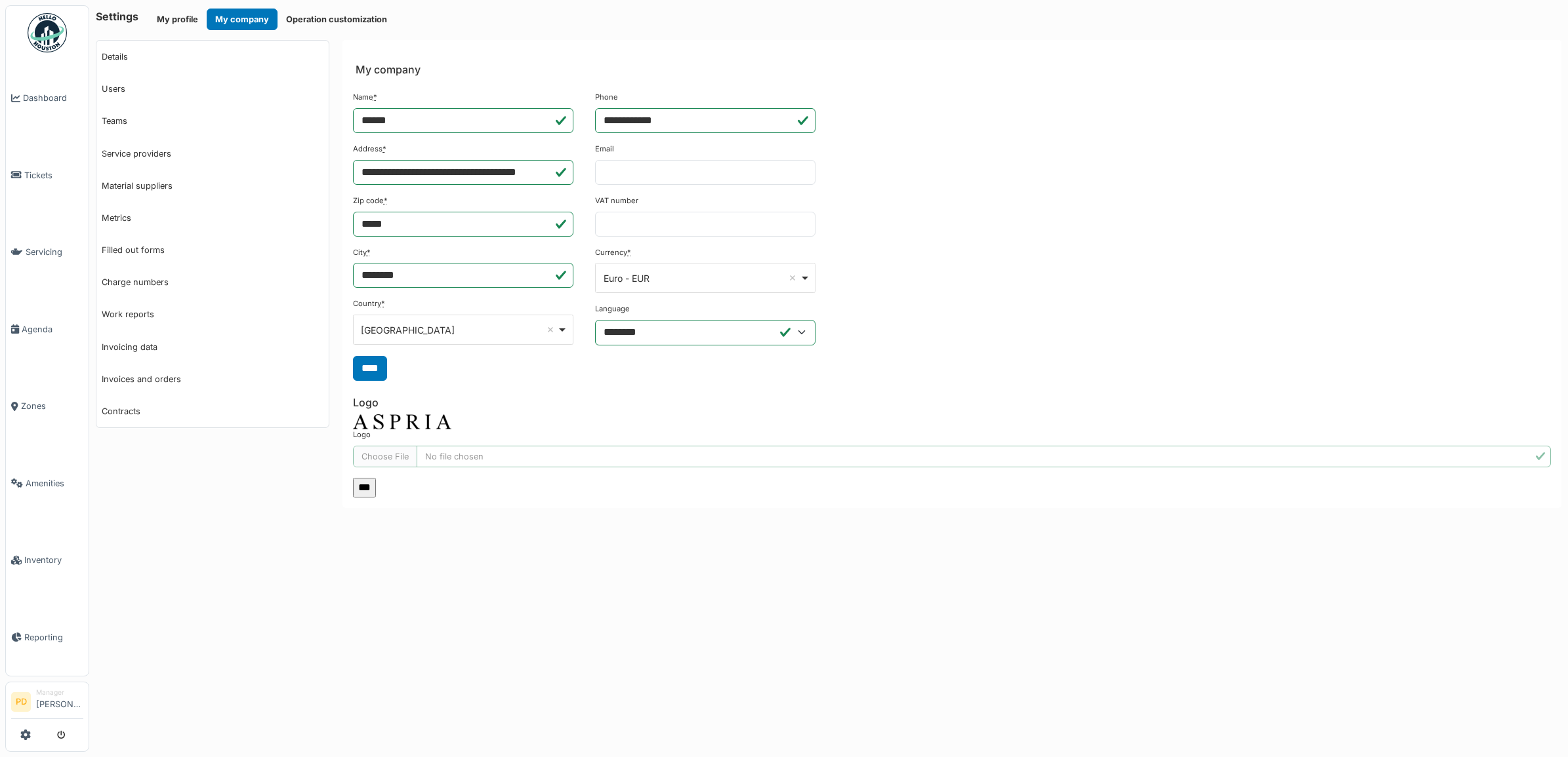
click at [50, 692] on li "Manager Pierre De kan" at bounding box center [59, 702] width 47 height 28
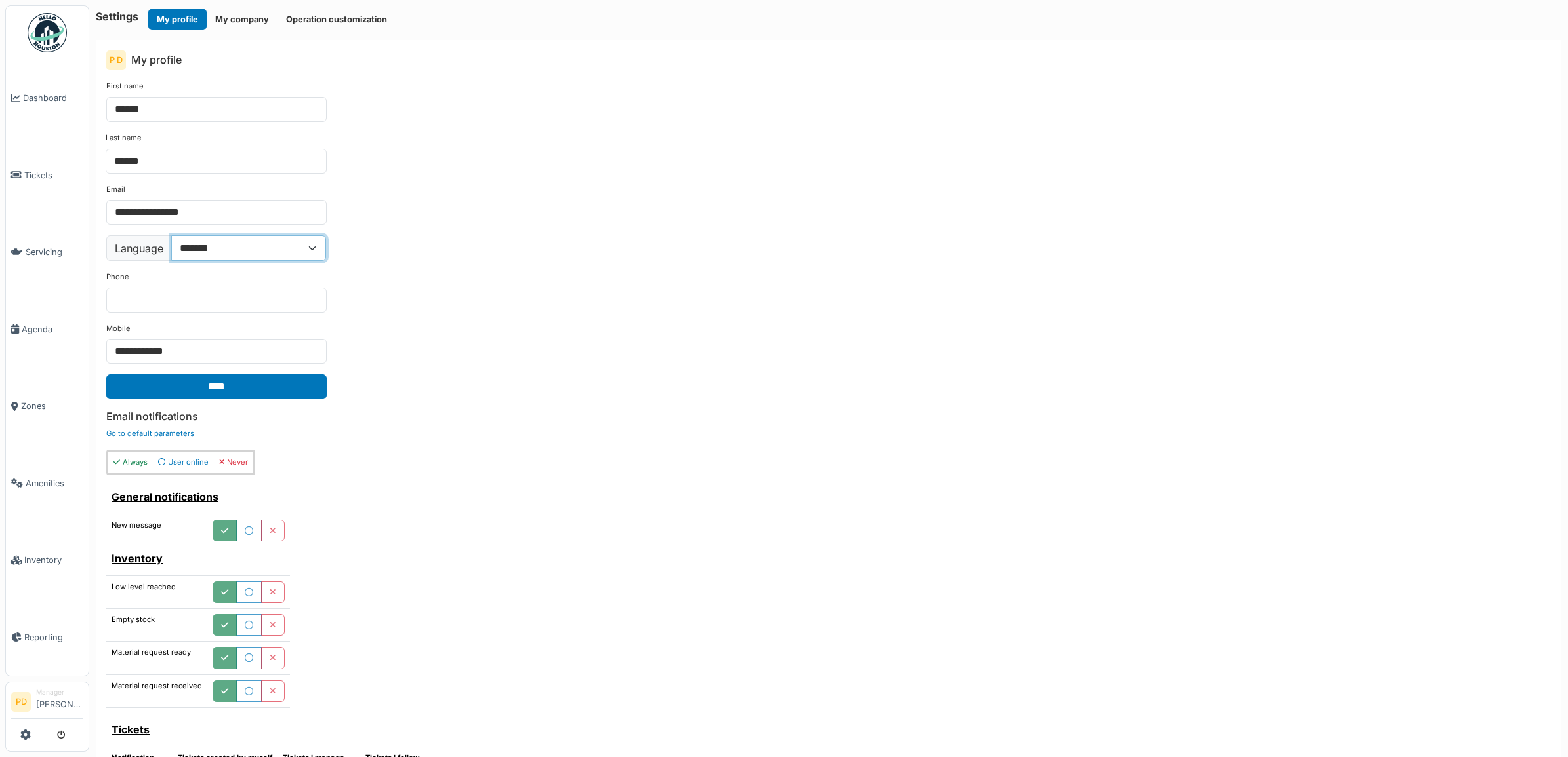
click at [240, 252] on select "**********" at bounding box center [249, 248] width 155 height 25
select select "**"
click at [172, 237] on select "**********" at bounding box center [249, 248] width 155 height 25
click at [187, 382] on input "****" at bounding box center [217, 387] width 221 height 25
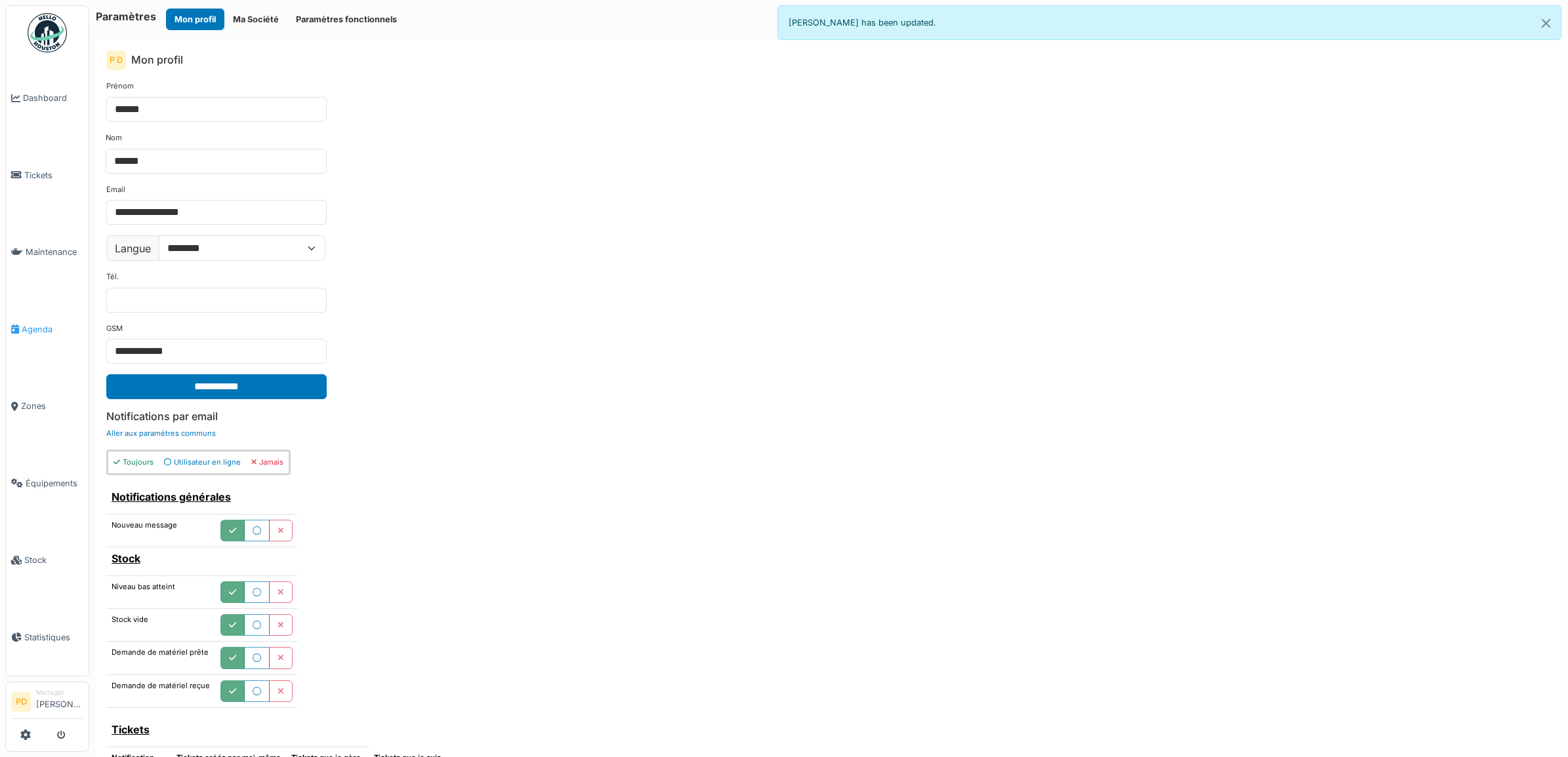
click at [19, 323] on li "Agenda" at bounding box center [47, 329] width 73 height 13
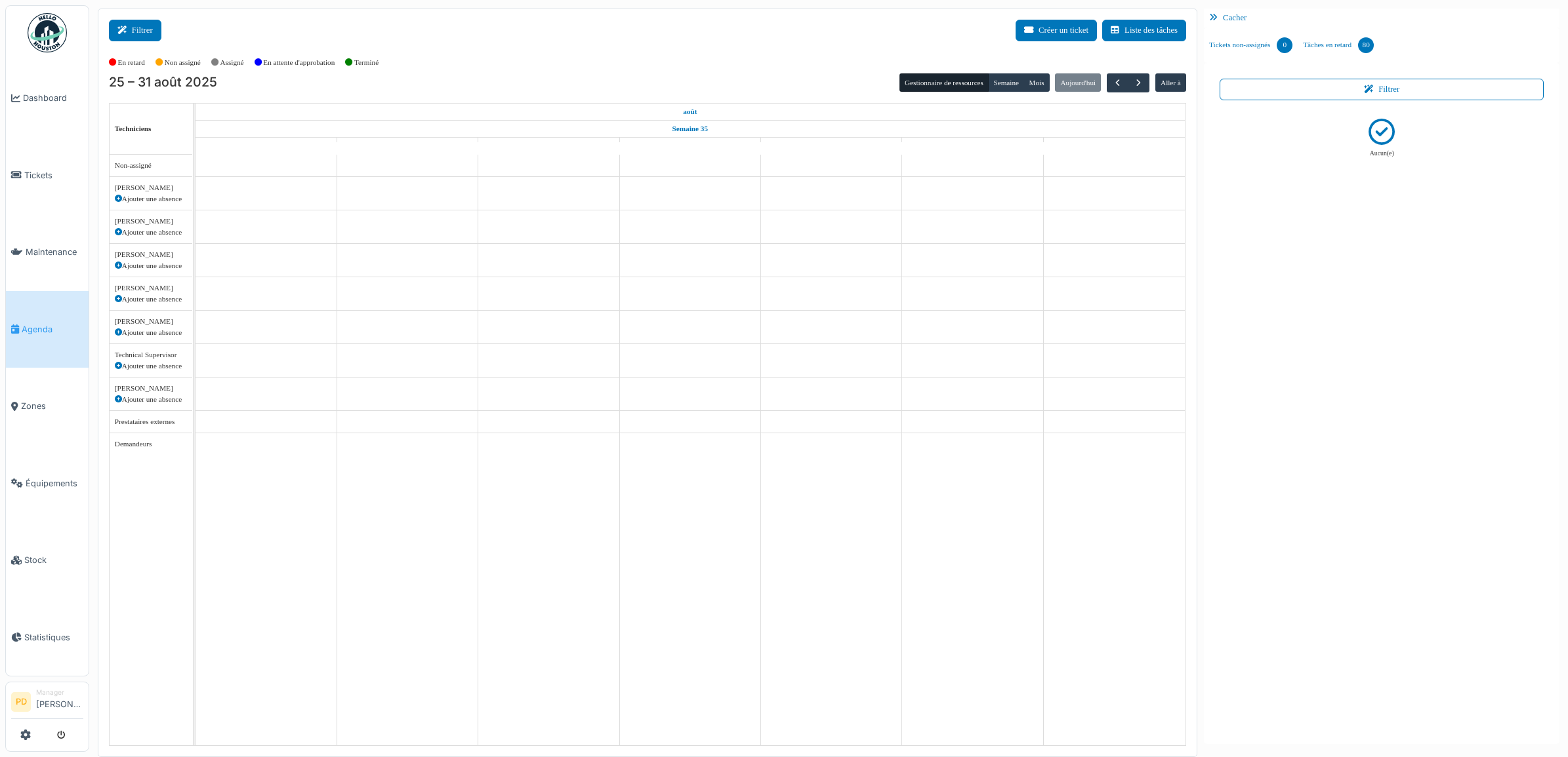
drag, startPoint x: 129, startPoint y: 19, endPoint x: 134, endPoint y: 27, distance: 9.4
click at [129, 20] on button "Filtrer" at bounding box center [135, 30] width 52 height 21
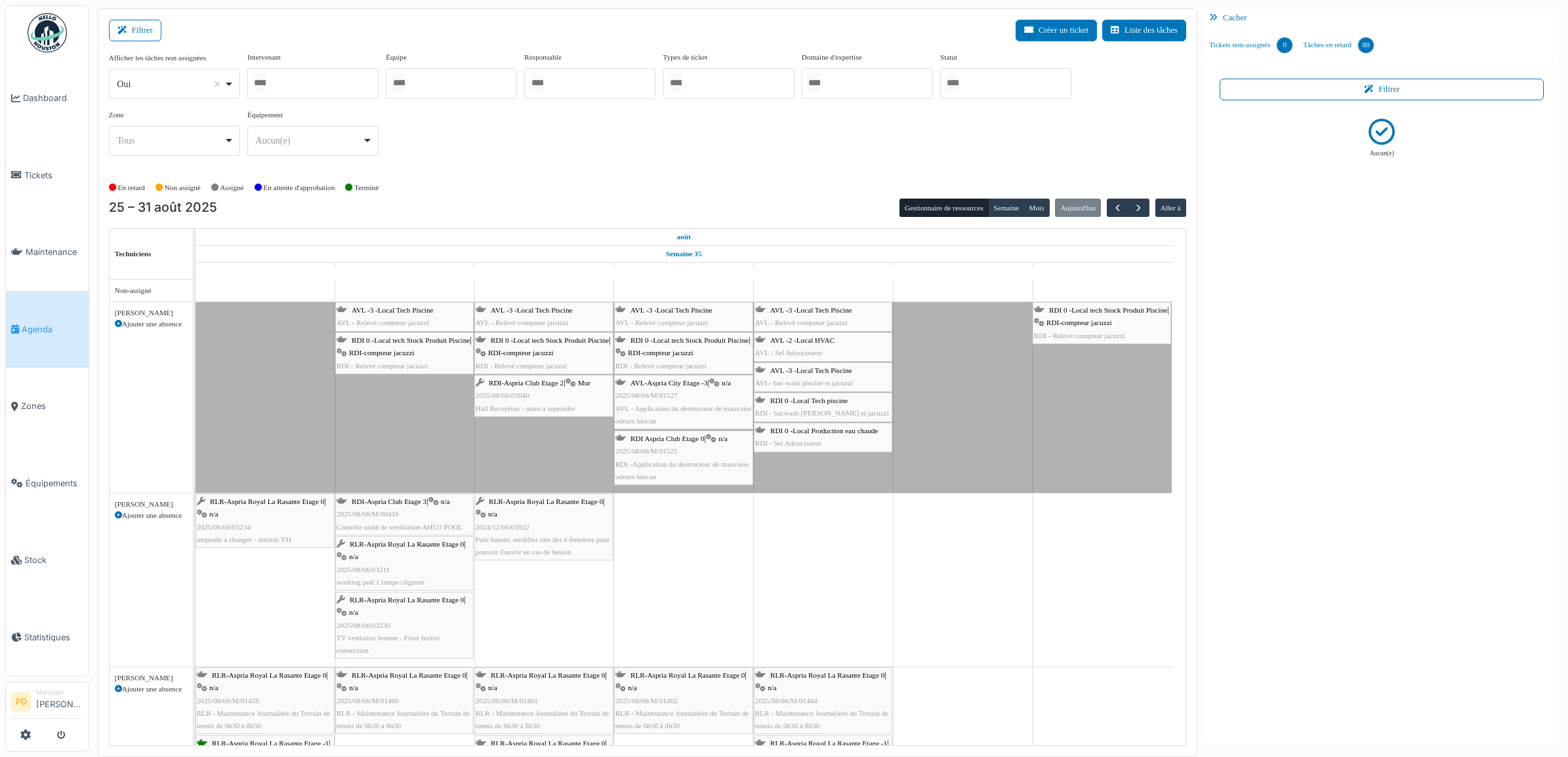
click at [991, 91] on div at bounding box center [1006, 84] width 132 height 31
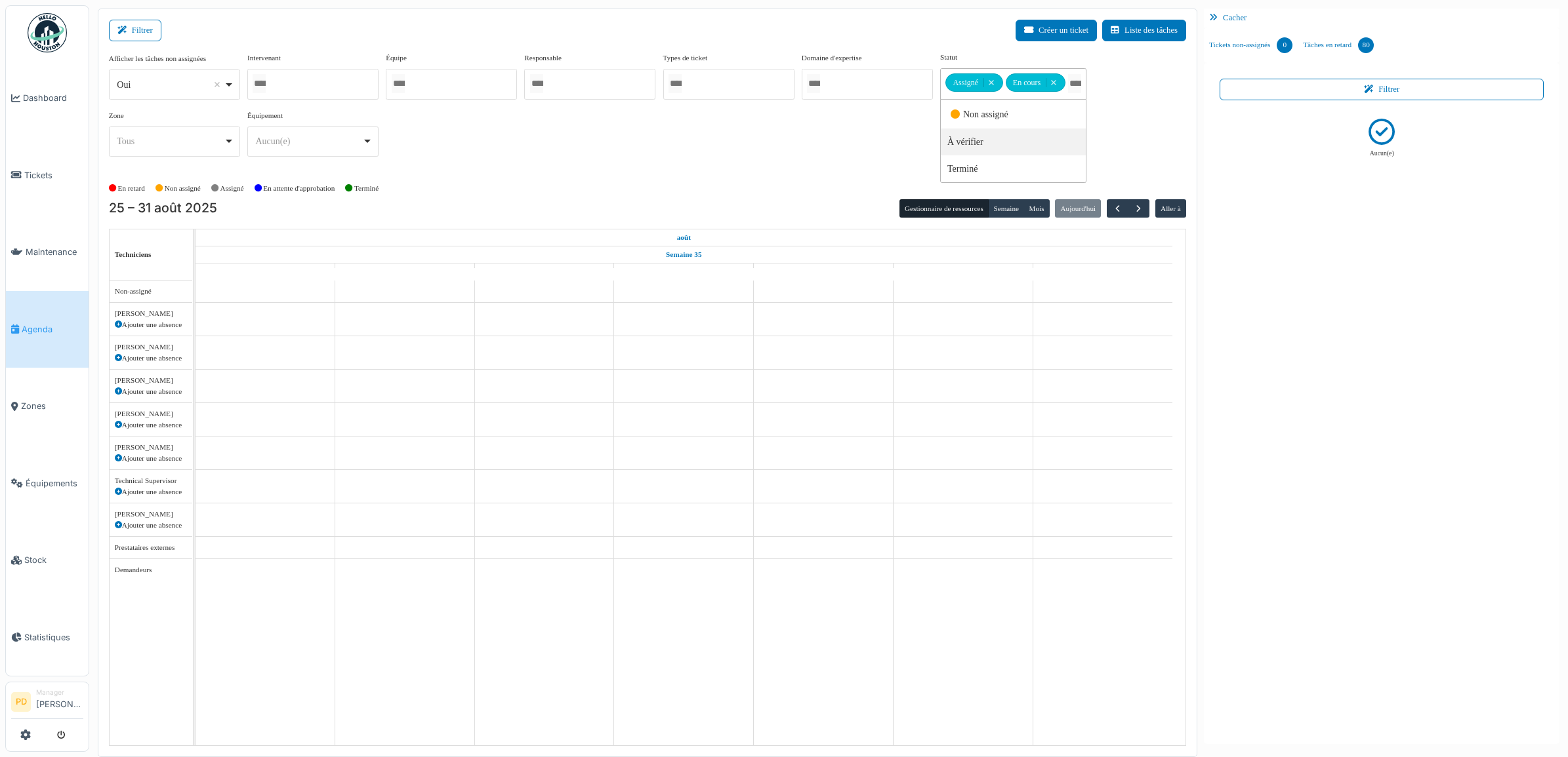
click at [569, 165] on div "Afficher les tâches non assignées *** Oui Remove item Oui Non Intervenant [PERS…" at bounding box center [648, 109] width 1078 height 115
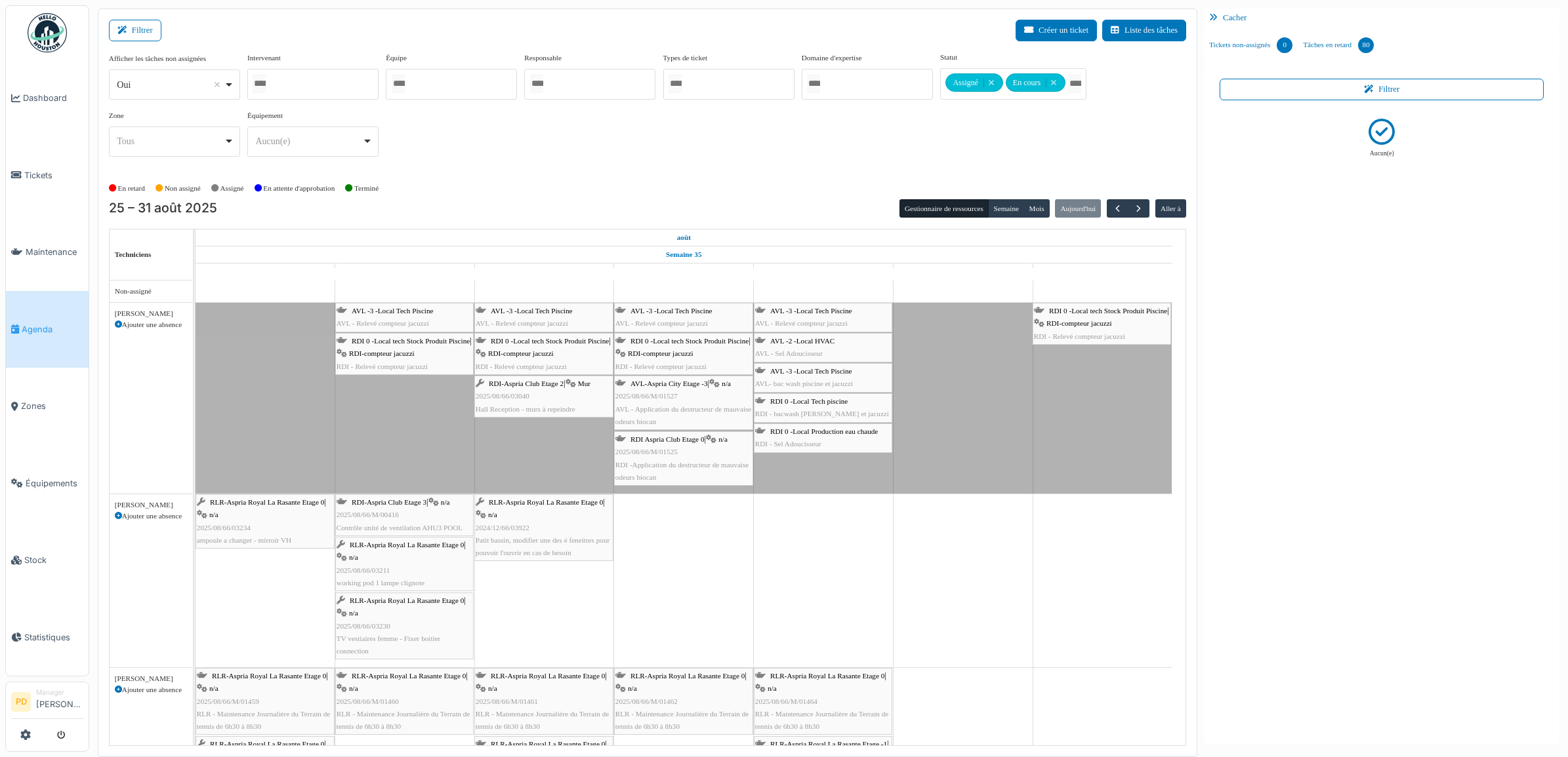
click at [323, 82] on div at bounding box center [313, 84] width 132 height 31
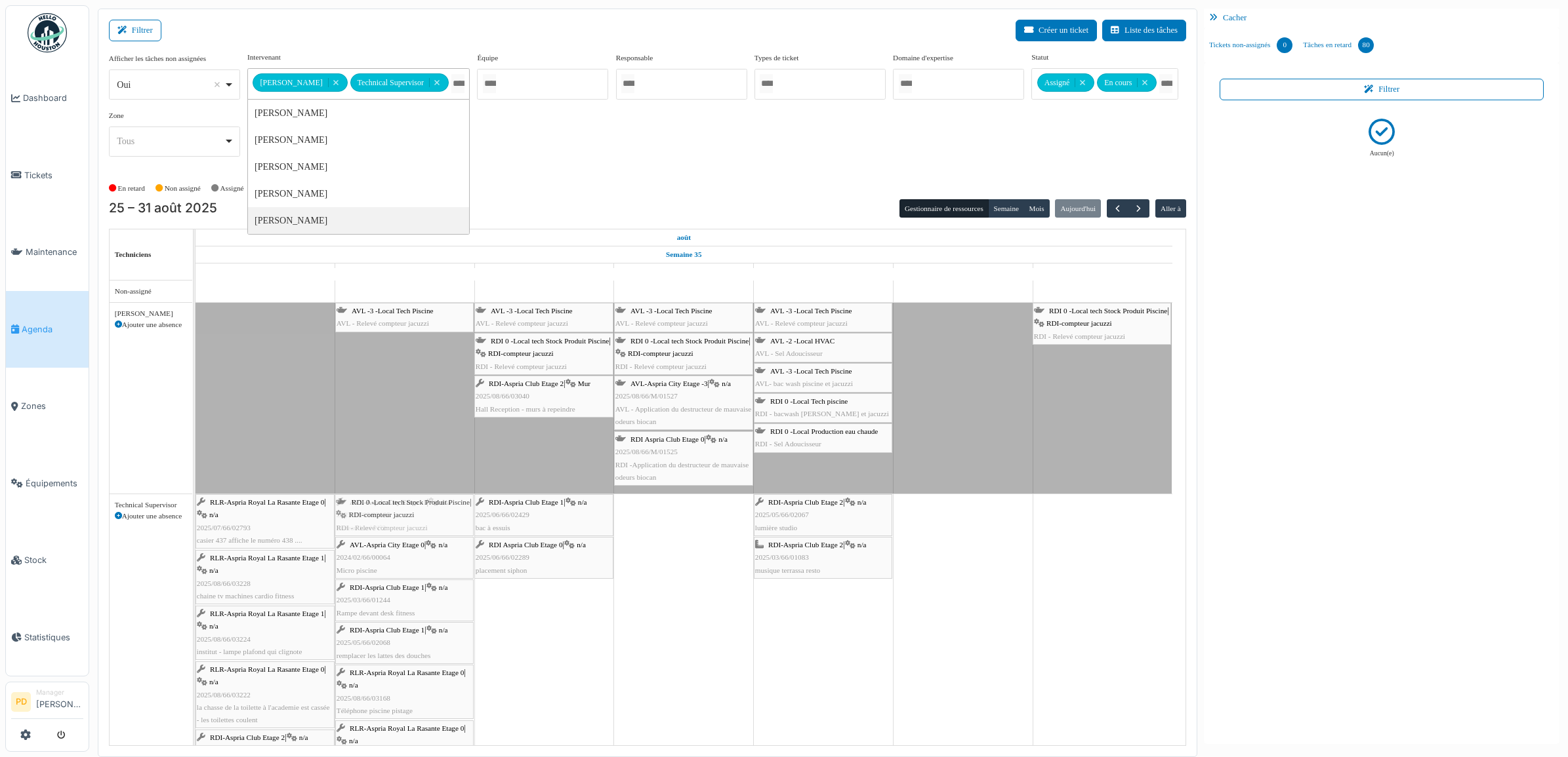
drag, startPoint x: 419, startPoint y: 353, endPoint x: 429, endPoint y: 445, distance: 92.5
click at [431, 518] on tbody "Congé AVL -3 -Local Tech Piscine AVL - Relevé compteur jacuzzi AVL -3 -Local Te…" at bounding box center [684, 690] width 977 height 820
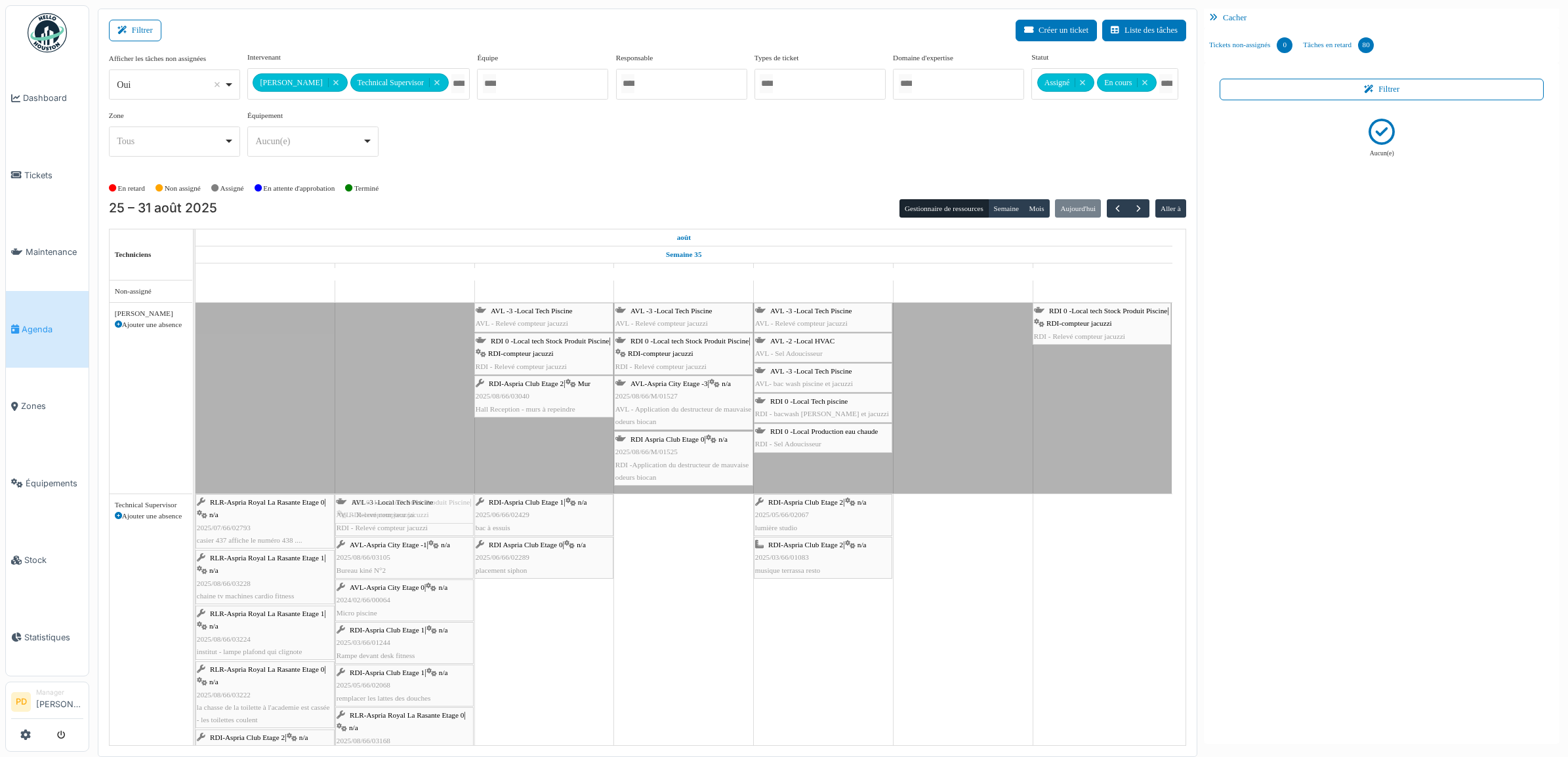
drag, startPoint x: 428, startPoint y: 312, endPoint x: 421, endPoint y: 516, distance: 204.1
click at [419, 523] on tbody "Congé AVL -3 -Local Tech Piscine AVL - Relevé compteur jacuzzi AVL -3 -Local Te…" at bounding box center [684, 690] width 977 height 820
drag, startPoint x: 529, startPoint y: 389, endPoint x: 522, endPoint y: 476, distance: 87.3
click at [525, 519] on tbody "Congé AVL -3 -Local Tech Piscine AVL - Relevé compteur jacuzzi AVL -3 -Local Te…" at bounding box center [684, 690] width 977 height 820
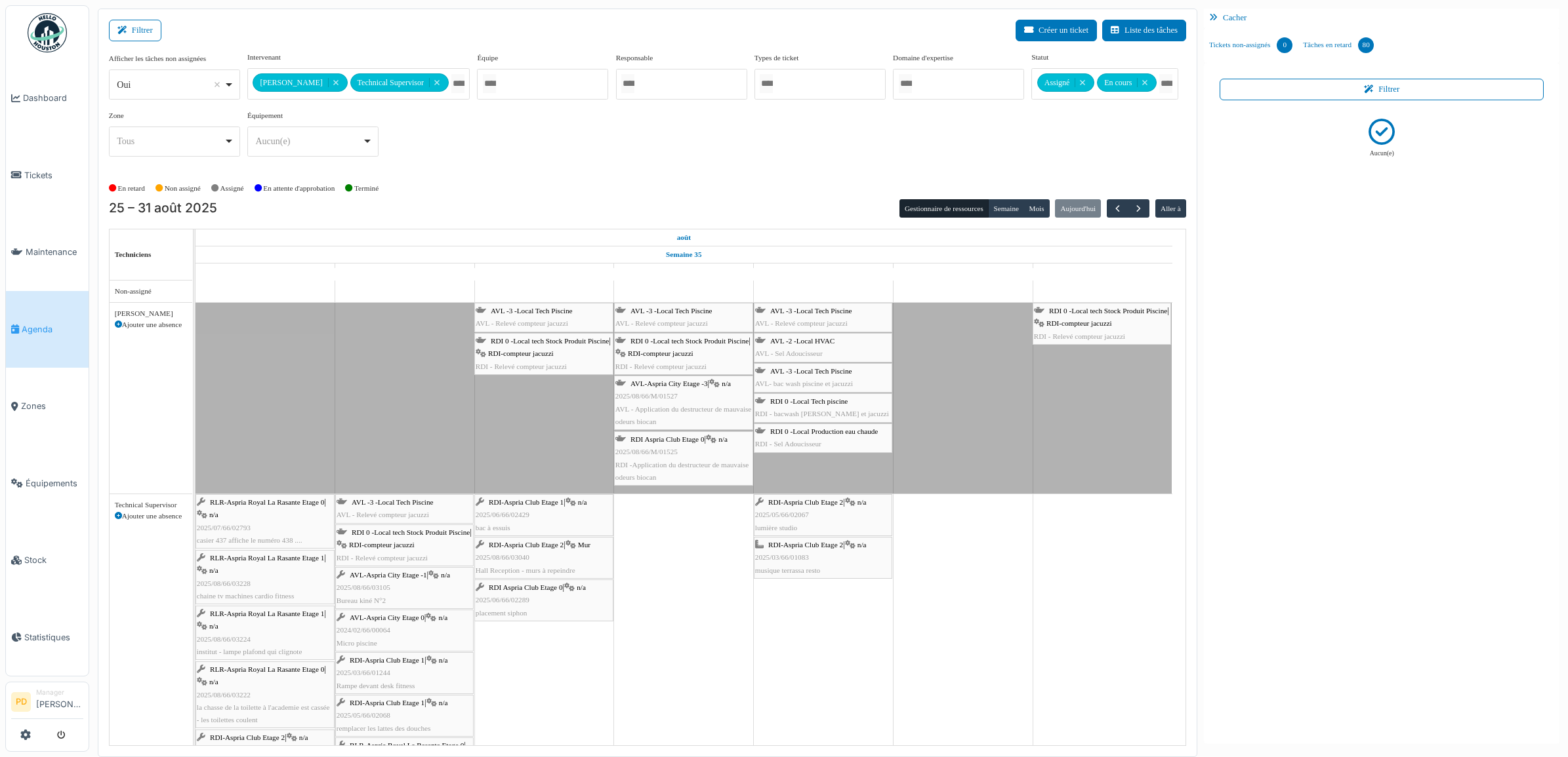
drag, startPoint x: 521, startPoint y: 333, endPoint x: 521, endPoint y: 343, distance: 10.0
click at [195, 339] on div "AVL -3 -Local Tech Piscine AVL - Relevé compteur jacuzzi AVL -3 -Local Tech Pis…" at bounding box center [195, 397] width 0 height 190
drag, startPoint x: 521, startPoint y: 343, endPoint x: 529, endPoint y: 494, distance: 151.2
click at [525, 539] on tbody "Congé AVL -3 -Local Tech Piscine AVL - Relevé compteur jacuzzi AVL -3 -Local Te…" at bounding box center [684, 690] width 977 height 820
drag, startPoint x: 532, startPoint y: 318, endPoint x: 665, endPoint y: 433, distance: 175.8
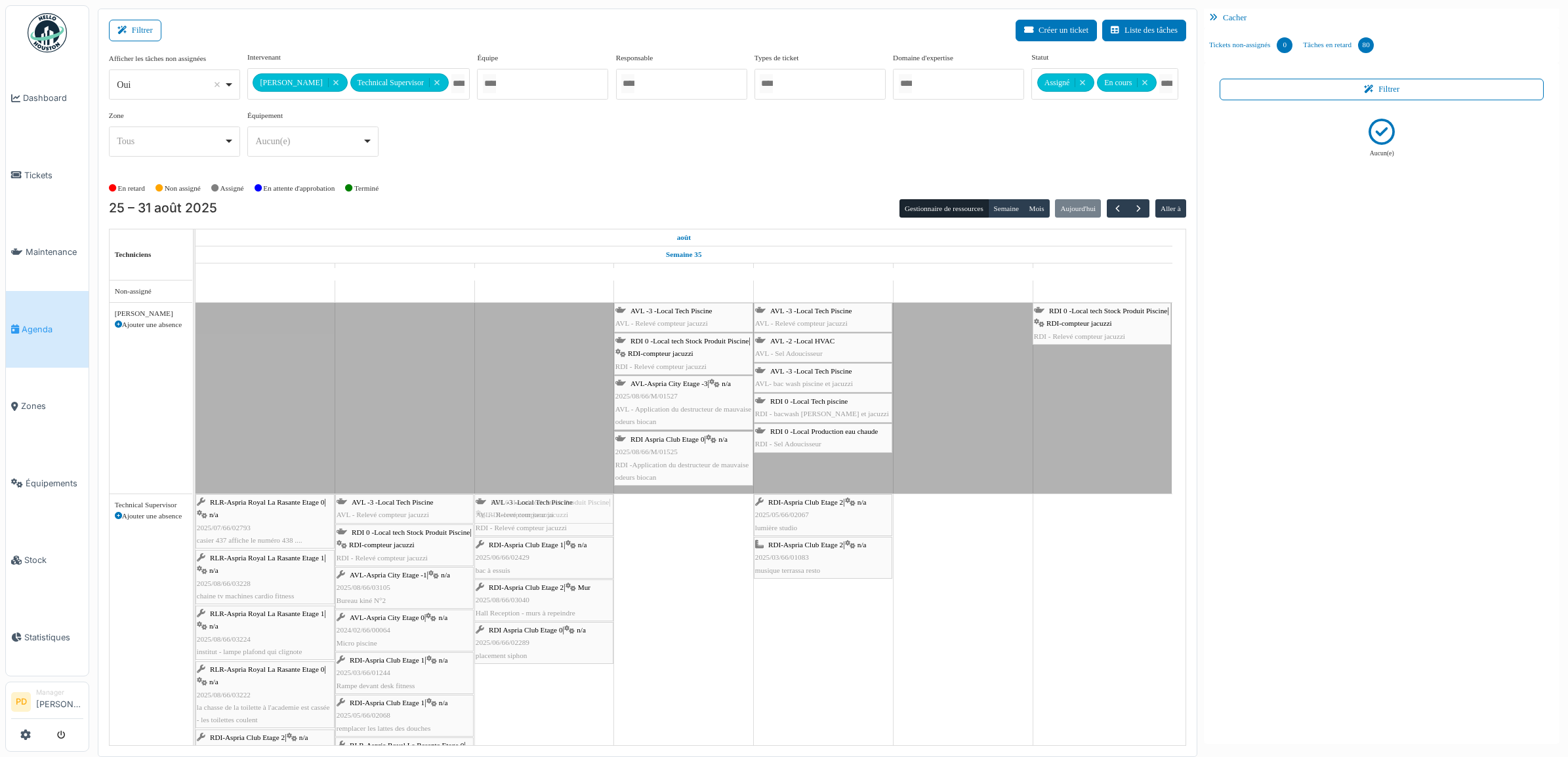
click at [536, 555] on tbody "Congé AVL -3 -Local Tech Piscine AVL - Relevé compteur jacuzzi AVL -3 -Local Te…" at bounding box center [684, 690] width 977 height 820
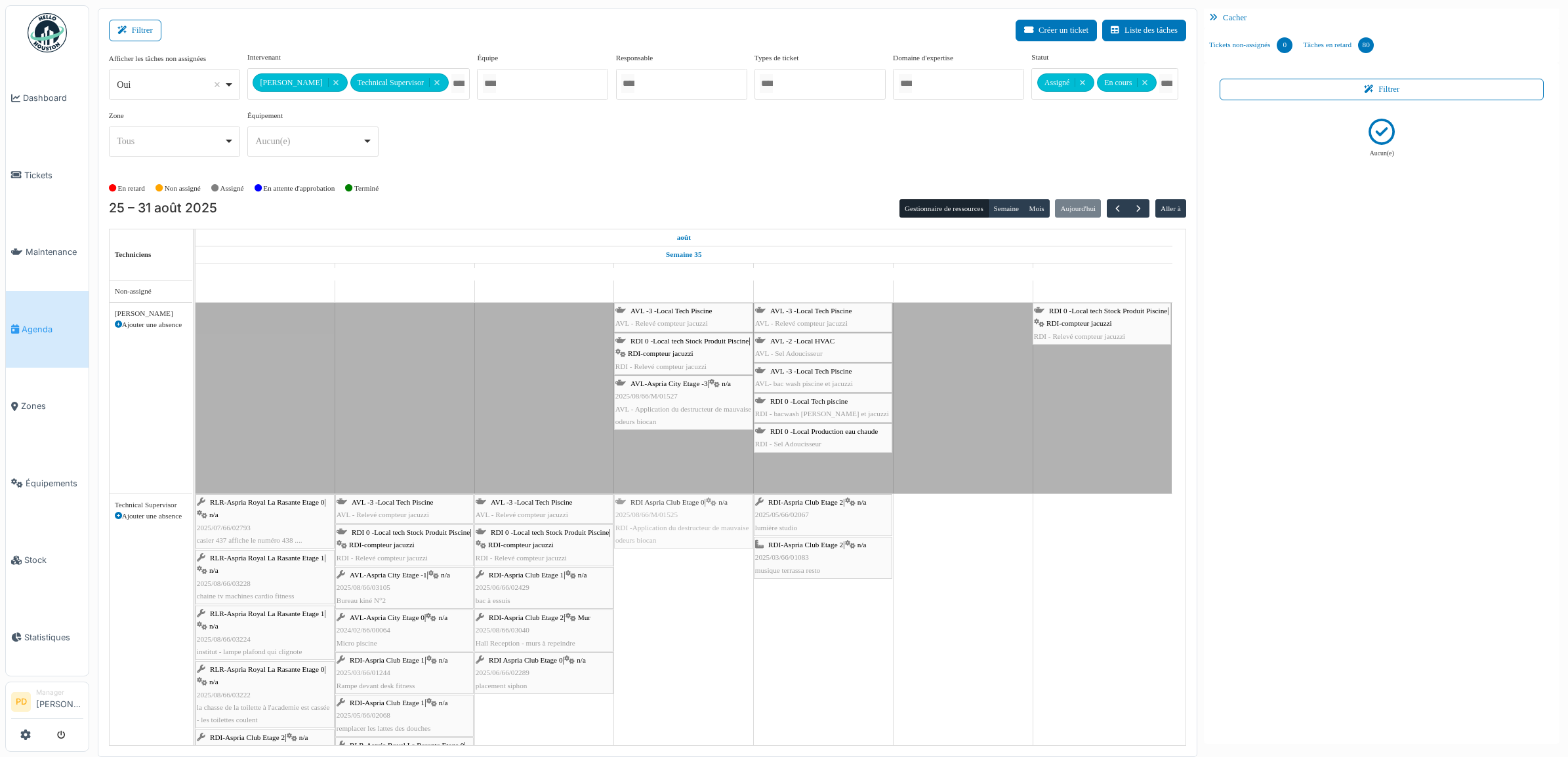
drag, startPoint x: 670, startPoint y: 443, endPoint x: 654, endPoint y: 523, distance: 81.6
click at [656, 533] on tbody "Congé AVL -3 -Local Tech Piscine AVL - Relevé compteur jacuzzi AVL -3 -Local Te…" at bounding box center [684, 690] width 977 height 820
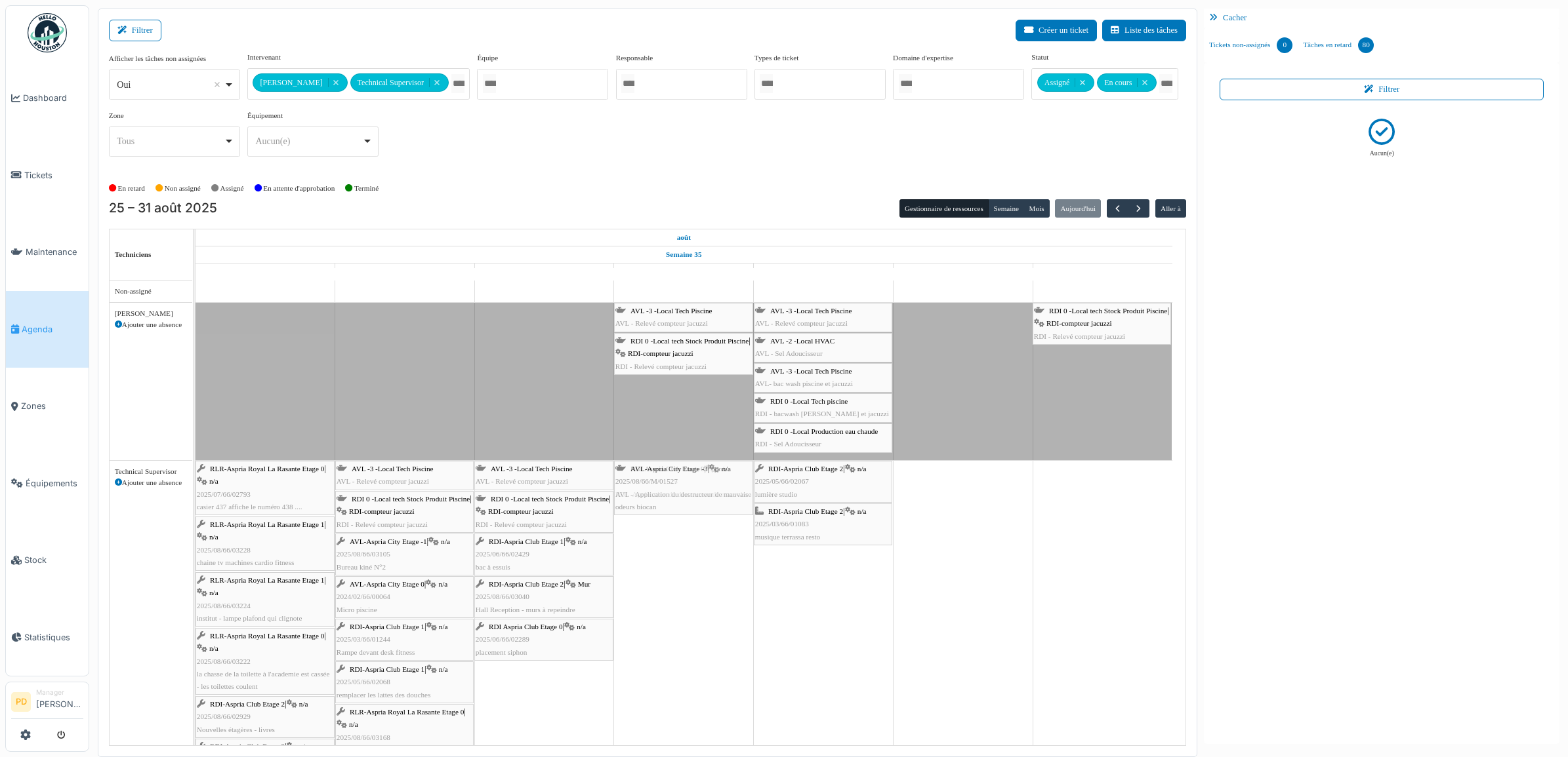
drag, startPoint x: 663, startPoint y: 407, endPoint x: 678, endPoint y: 520, distance: 114.0
click at [678, 520] on div "Congé AVL -3 -Local Tech Piscine AVL - Relevé compteur jacuzzi AVL -3 -Local Te…" at bounding box center [691, 673] width 991 height 786
drag, startPoint x: 680, startPoint y: 355, endPoint x: 699, endPoint y: 413, distance: 61.0
click at [691, 480] on tbody "Congé AVL -3 -Local Tech Piscine AVL - Relevé compteur jacuzzi AVL -3 -Local Te…" at bounding box center [684, 673] width 977 height 786
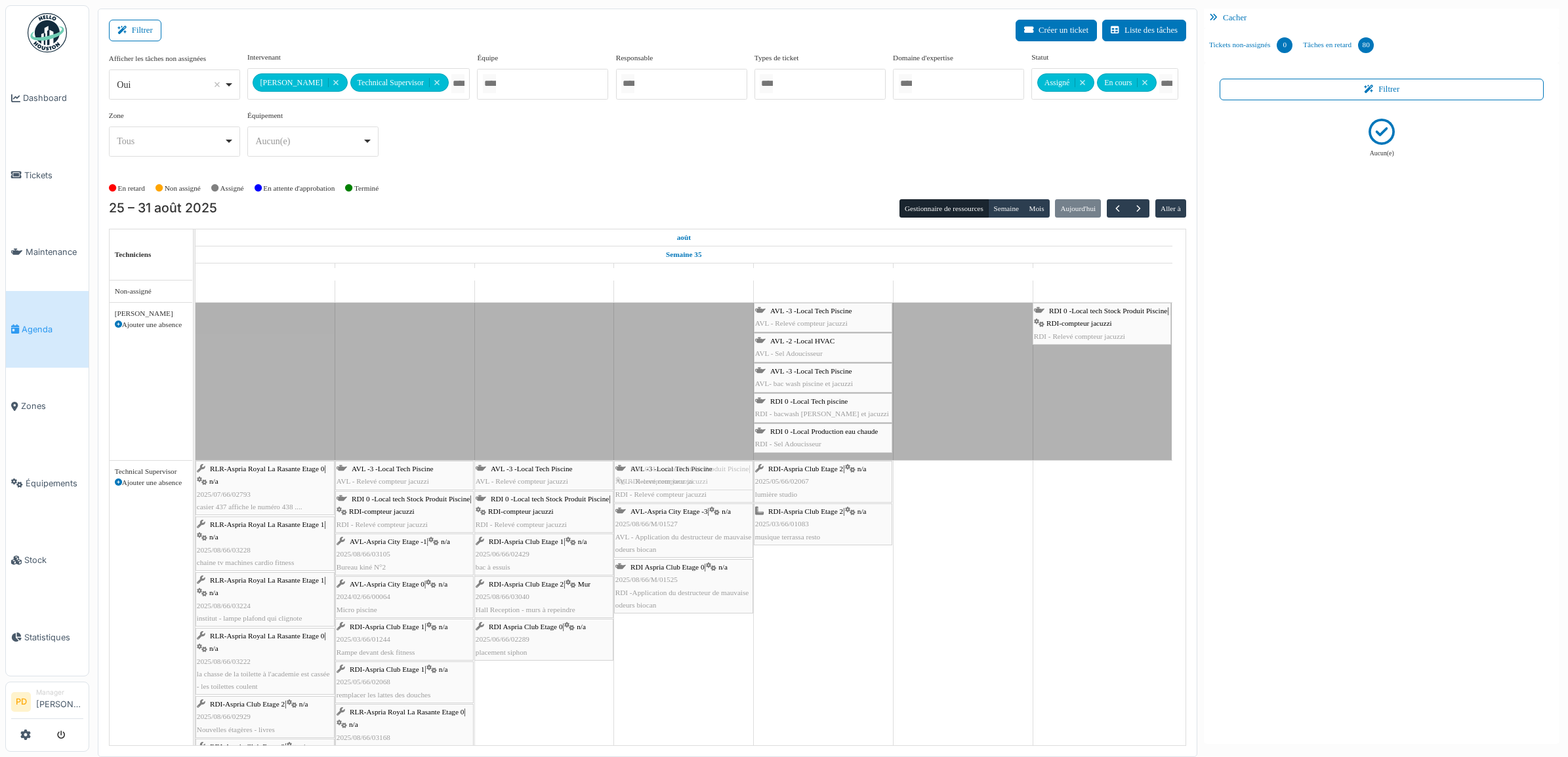
drag, startPoint x: 684, startPoint y: 316, endPoint x: 697, endPoint y: 480, distance: 164.5
click at [696, 490] on tbody "Congé AVL -3 -Local Tech Piscine AVL - Relevé compteur jacuzzi AVL -3 -Local Te…" at bounding box center [684, 673] width 977 height 786
drag, startPoint x: 817, startPoint y: 439, endPoint x: 822, endPoint y: 466, distance: 27.5
click at [823, 516] on tbody "Congé AVL -3 -Local Tech Piscine AVL - Relevé compteur jacuzzi RDI 0 -Local tec…" at bounding box center [684, 673] width 977 height 786
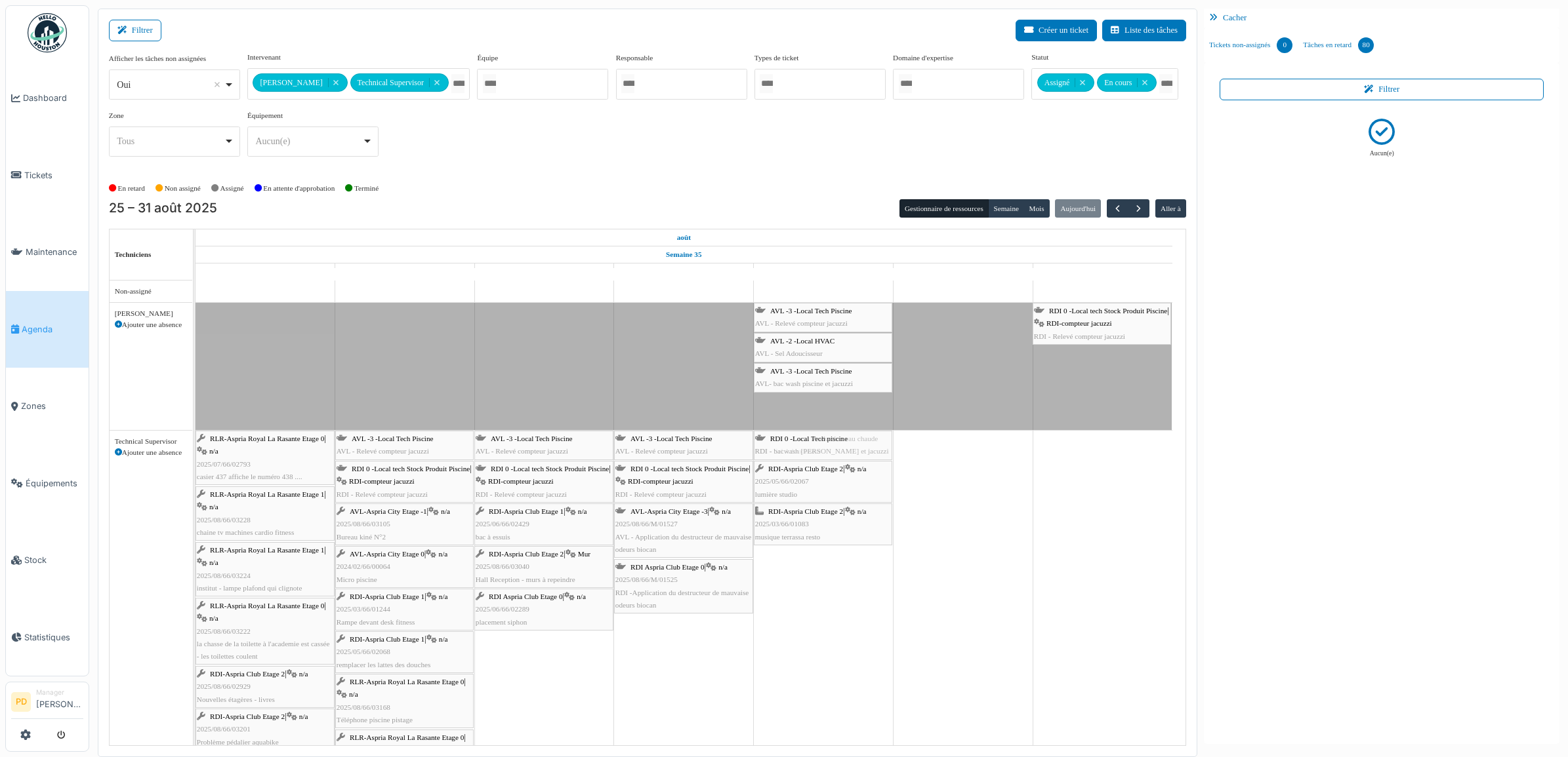
drag, startPoint x: 820, startPoint y: 415, endPoint x: 819, endPoint y: 437, distance: 22.0
click at [822, 456] on tbody "Congé AVL -3 -Local Tech Piscine AVL - Relevé compteur jacuzzi RDI 0 -Local tec…" at bounding box center [684, 658] width 977 height 756
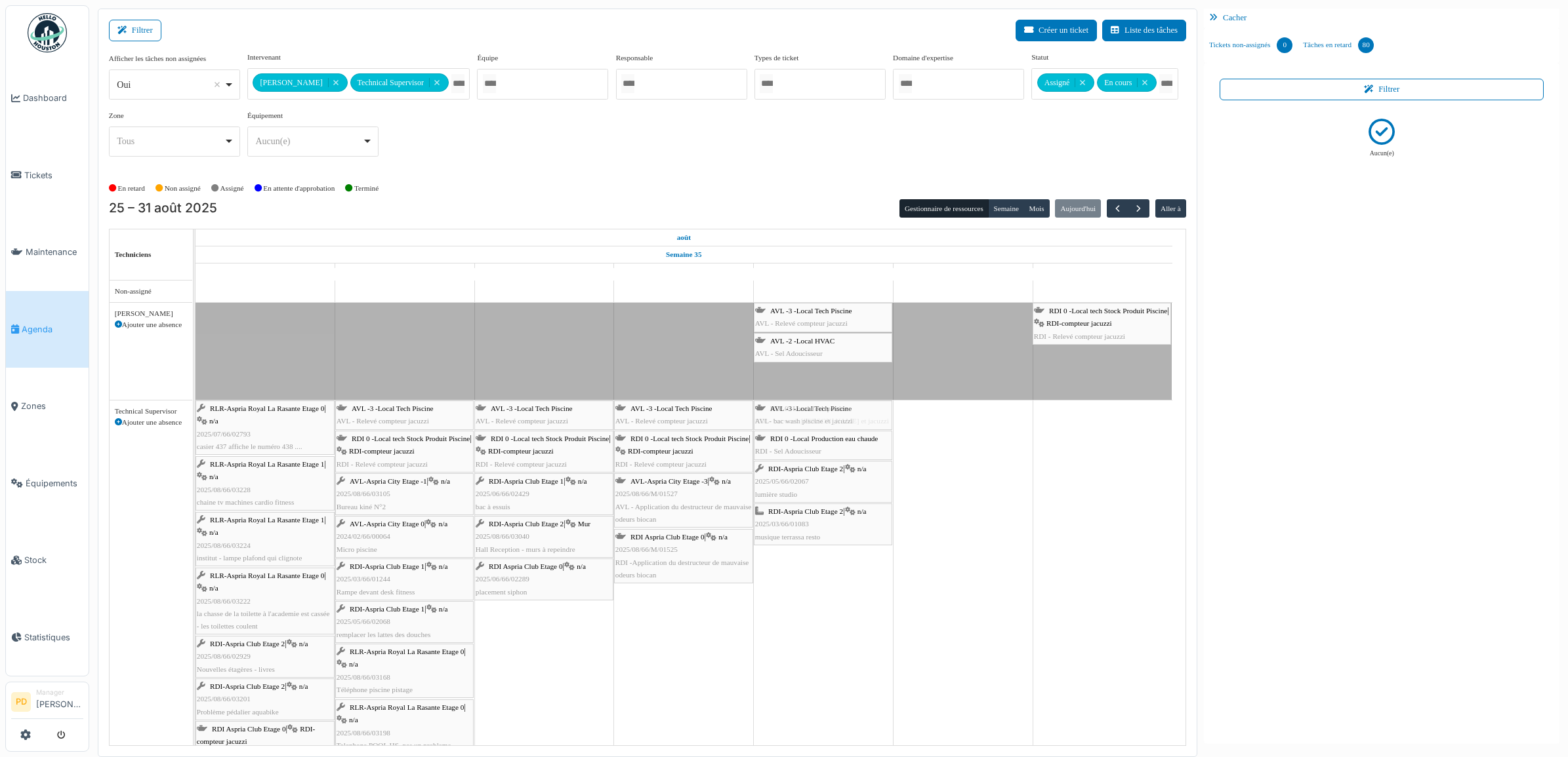
drag, startPoint x: 814, startPoint y: 381, endPoint x: 822, endPoint y: 405, distance: 25.3
click at [821, 422] on tbody "Congé AVL -3 -Local Tech Piscine AVL - Relevé compteur jacuzzi RDI 0 -Local tec…" at bounding box center [684, 643] width 977 height 726
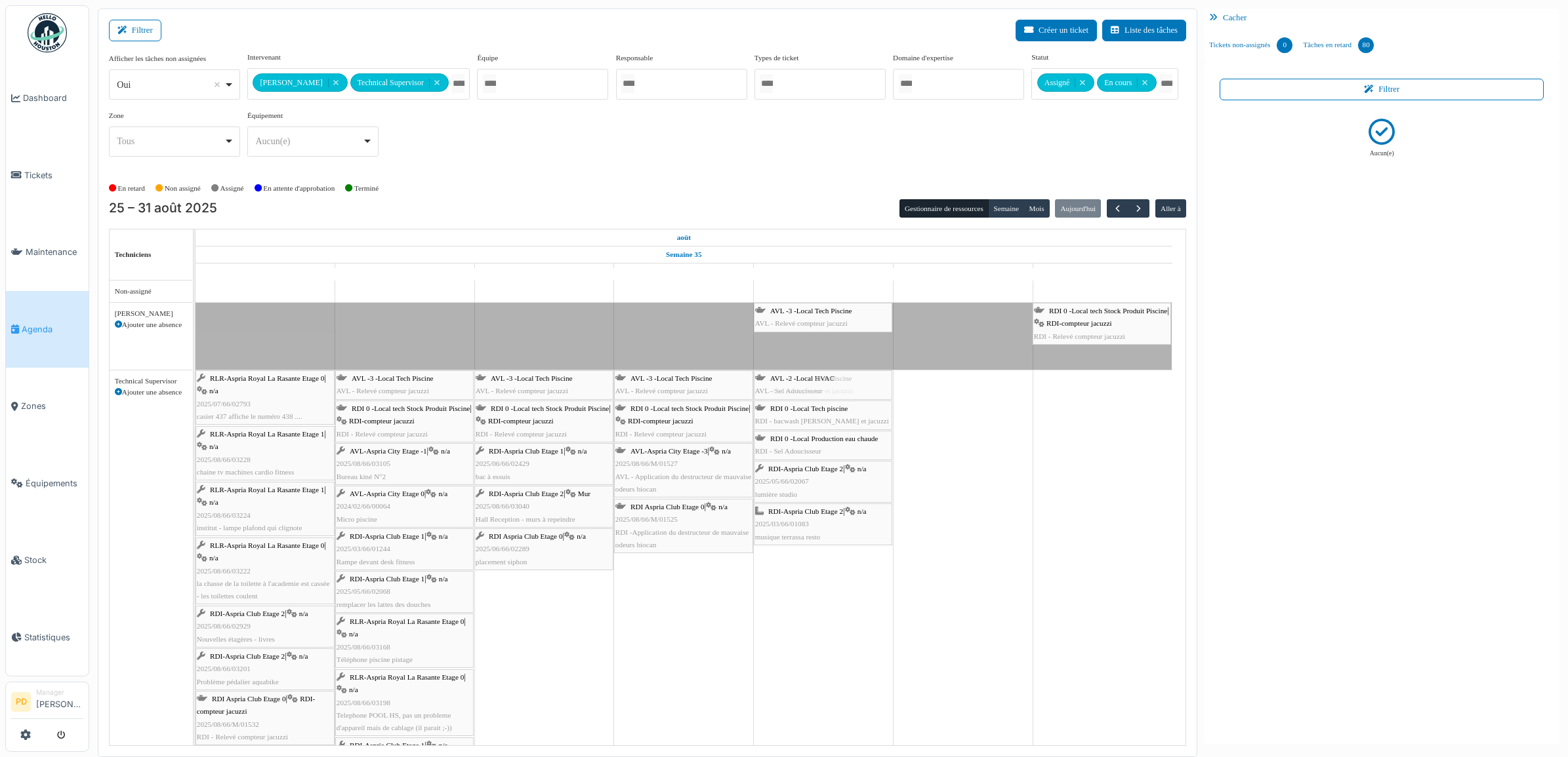
drag, startPoint x: 818, startPoint y: 354, endPoint x: 819, endPoint y: 380, distance: 26.0
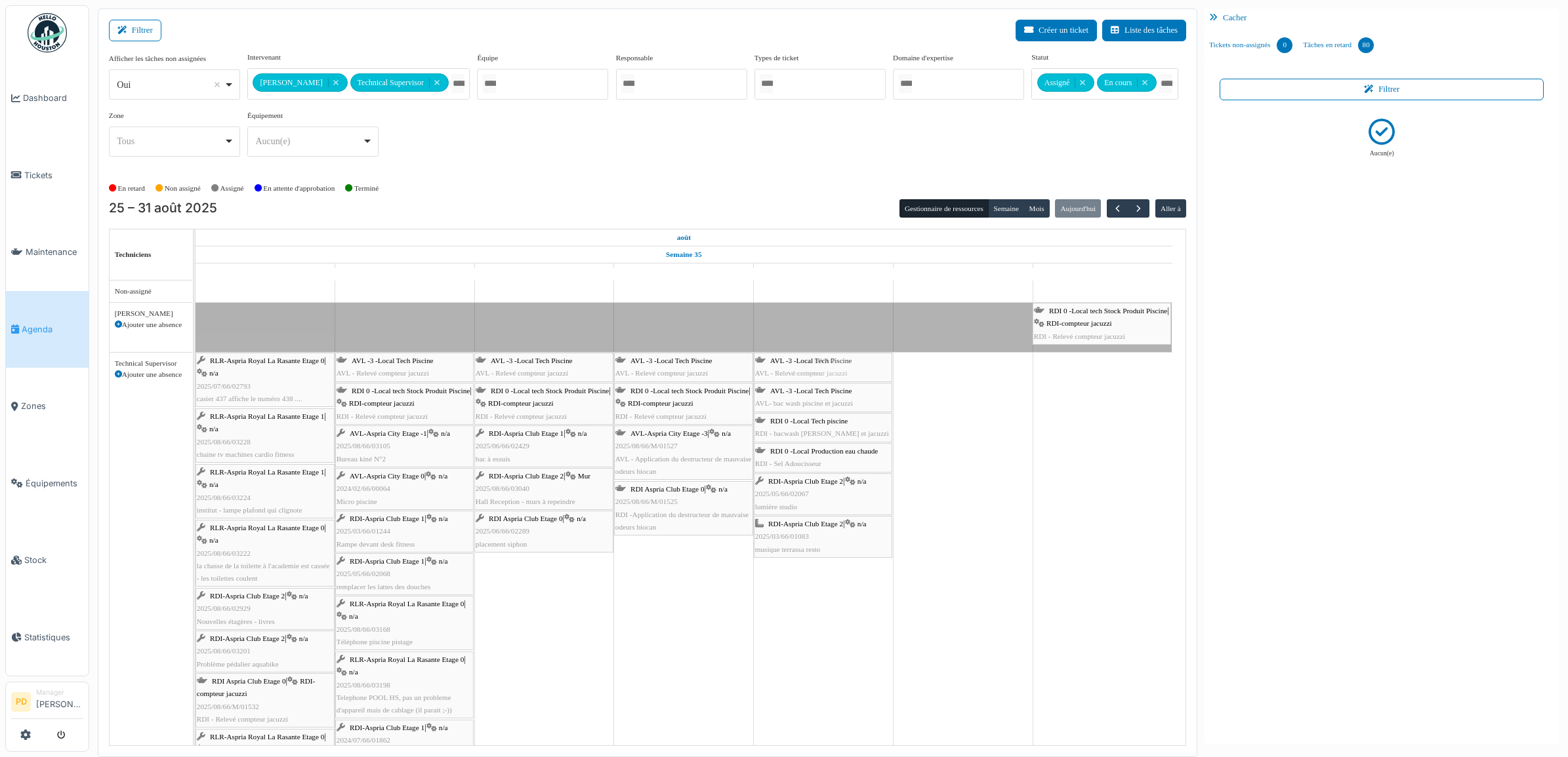
drag, startPoint x: 819, startPoint y: 380, endPoint x: 807, endPoint y: 398, distance: 21.6
click at [807, 403] on tbody "Congé AVL -3 -Local Tech Piscine AVL - Relevé compteur jacuzzi RDI 0 -Local tec…" at bounding box center [684, 619] width 977 height 678
click at [1096, 325] on span "RDI-compteur jacuzzi" at bounding box center [1080, 323] width 66 height 8
click at [871, 525] on body "Dashboard Tickets Maintenance Agenda Zones Équipements Stock Statistiques PD Ma…" at bounding box center [784, 378] width 1568 height 757
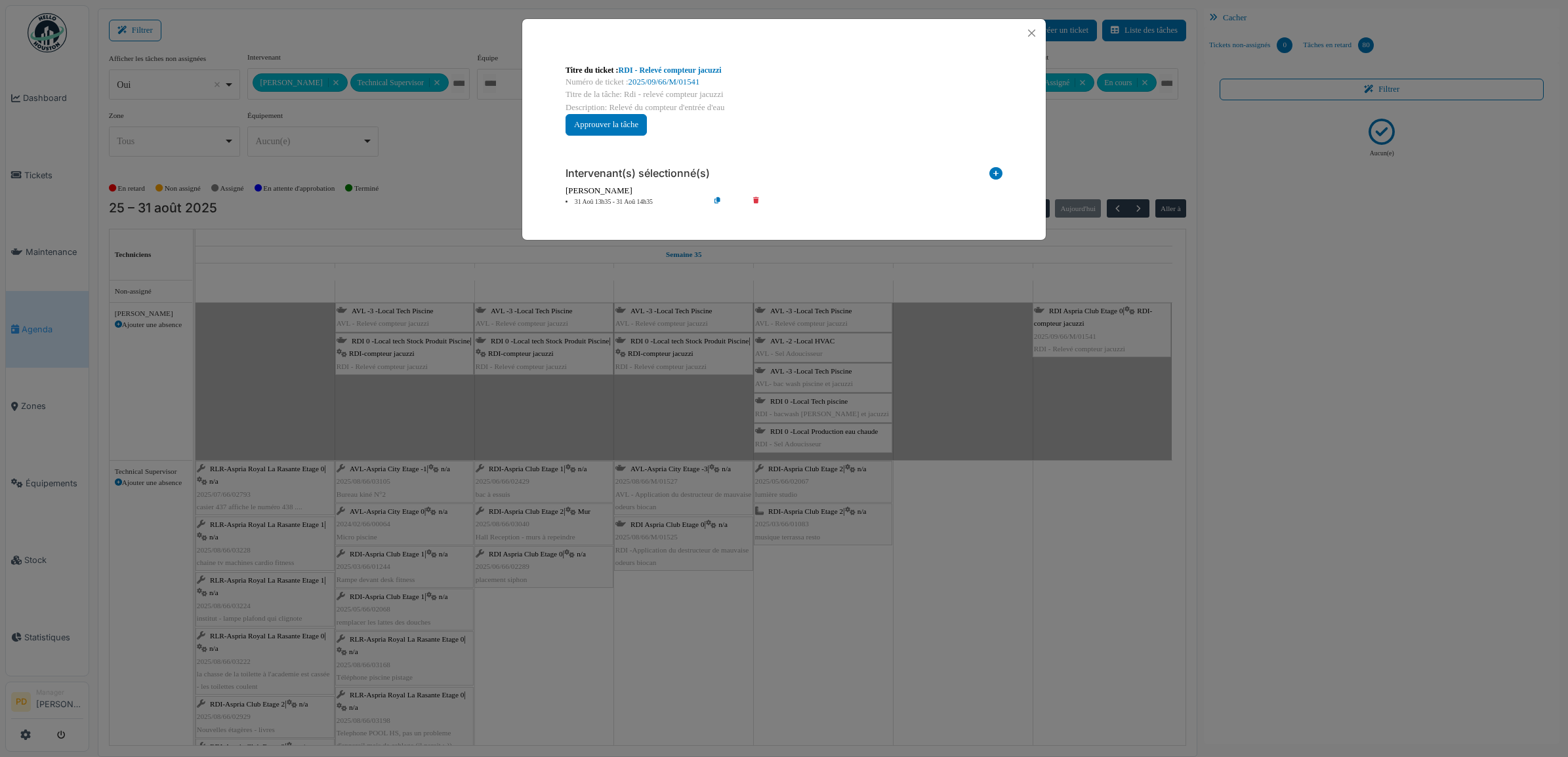
click at [641, 205] on li "31 Aoû 13h35 - 31 Aoû 14h35" at bounding box center [634, 202] width 150 height 10
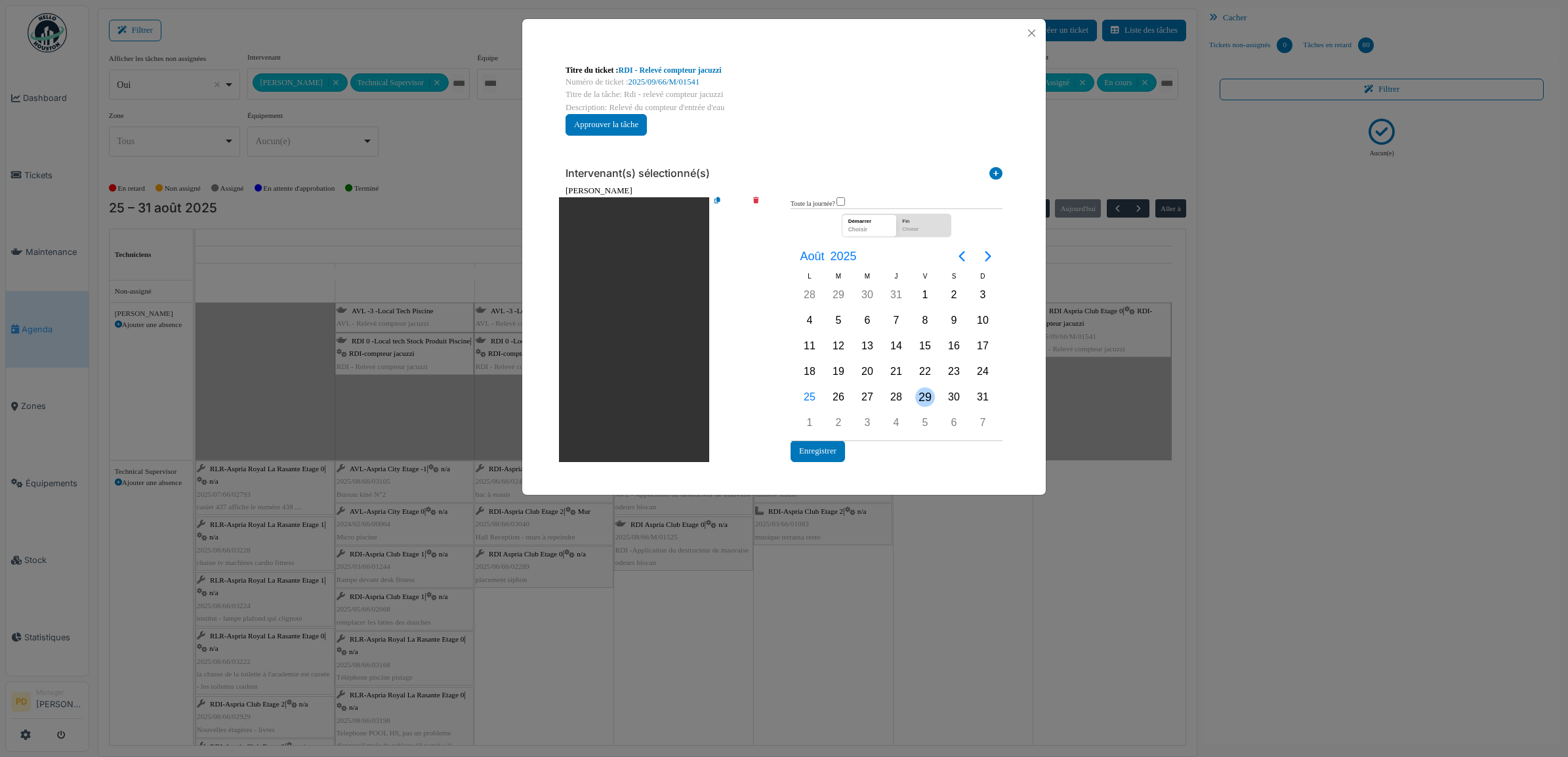
click at [932, 397] on div "29" at bounding box center [925, 397] width 19 height 19
click at [757, 201] on icon at bounding box center [765, 330] width 38 height 265
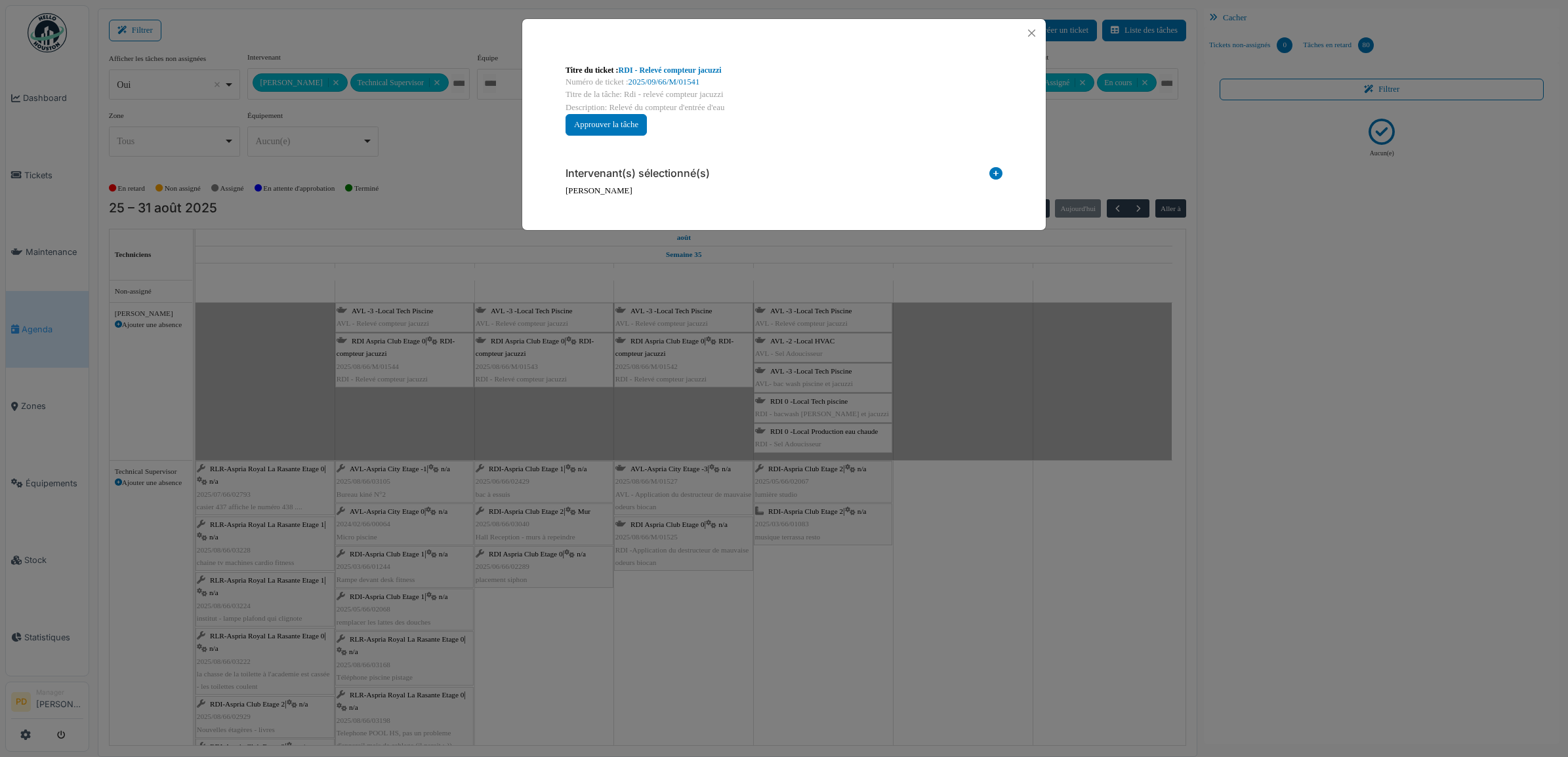
click at [990, 174] on icon at bounding box center [996, 176] width 14 height 17
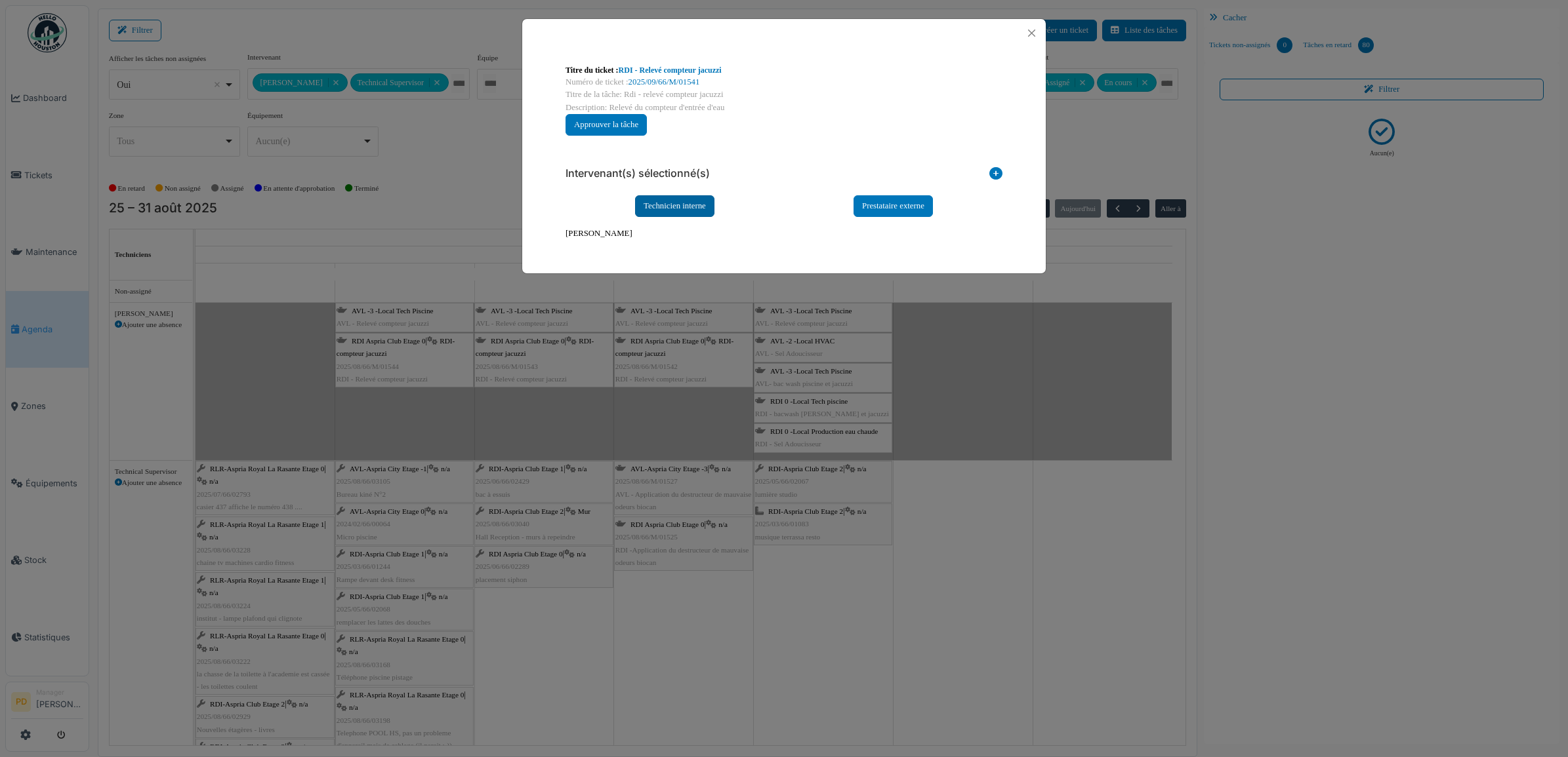
drag, startPoint x: 671, startPoint y: 205, endPoint x: 679, endPoint y: 208, distance: 8.5
click at [672, 205] on div "Technicien interne" at bounding box center [675, 206] width 79 height 21
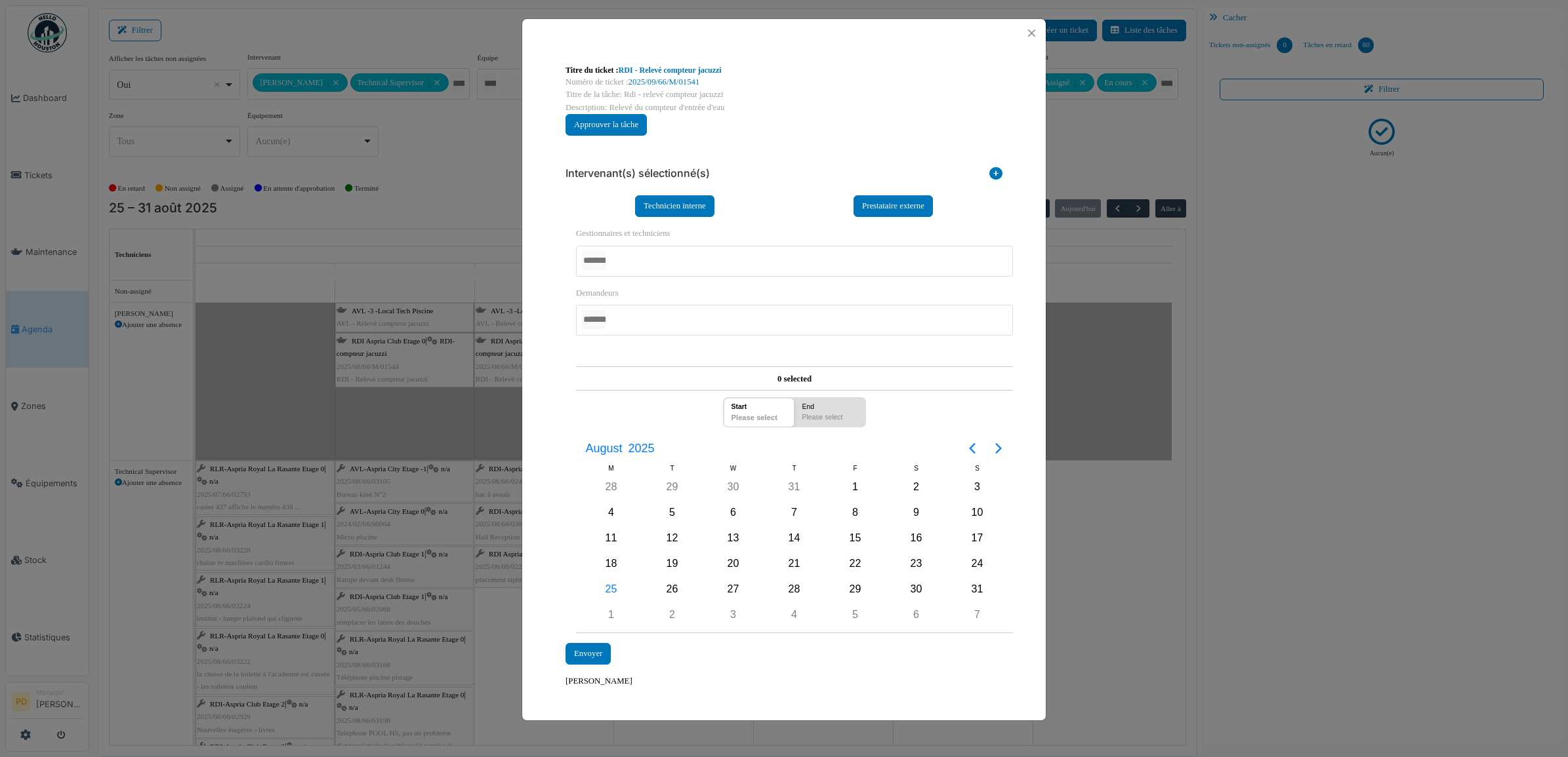
click at [656, 260] on div at bounding box center [795, 261] width 437 height 31
click at [552, 349] on div "**********" at bounding box center [784, 376] width 523 height 658
click at [856, 591] on div "29" at bounding box center [855, 590] width 19 height 19
click at [598, 651] on div "Envoyer" at bounding box center [588, 655] width 45 height 21
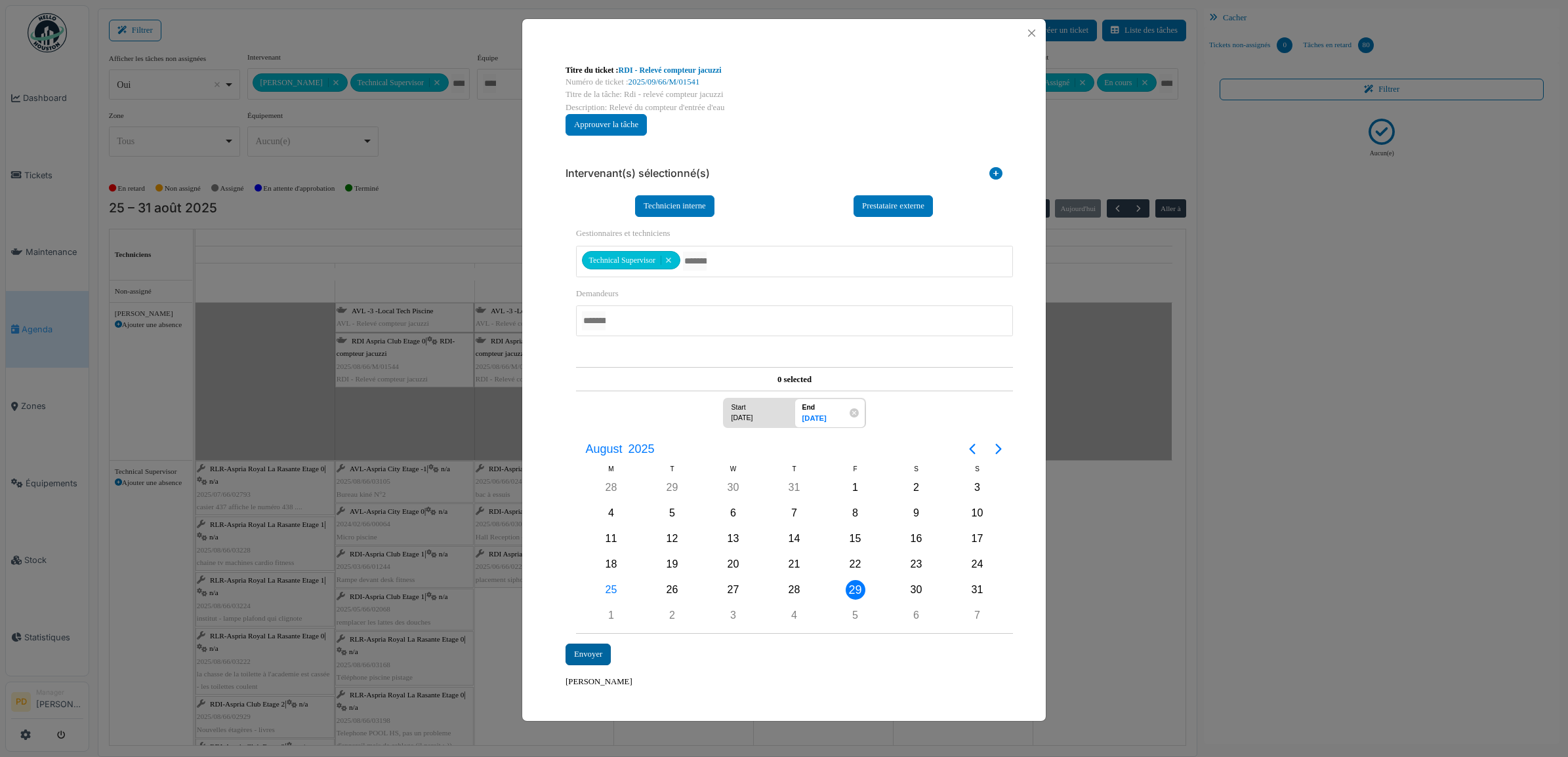
click at [586, 654] on div "Envoyer" at bounding box center [588, 655] width 45 height 21
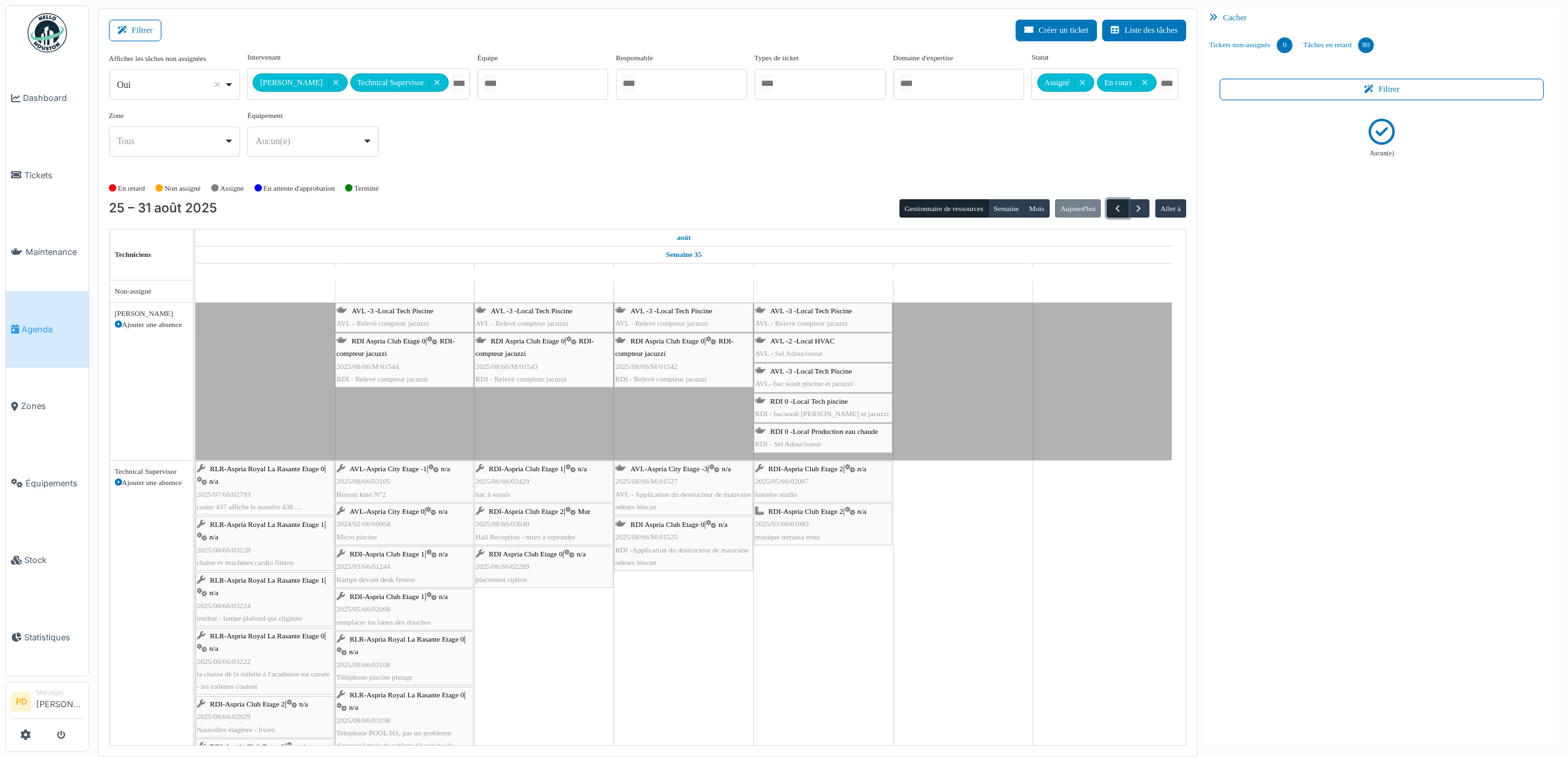
click at [1116, 214] on span "button" at bounding box center [1118, 209] width 12 height 12
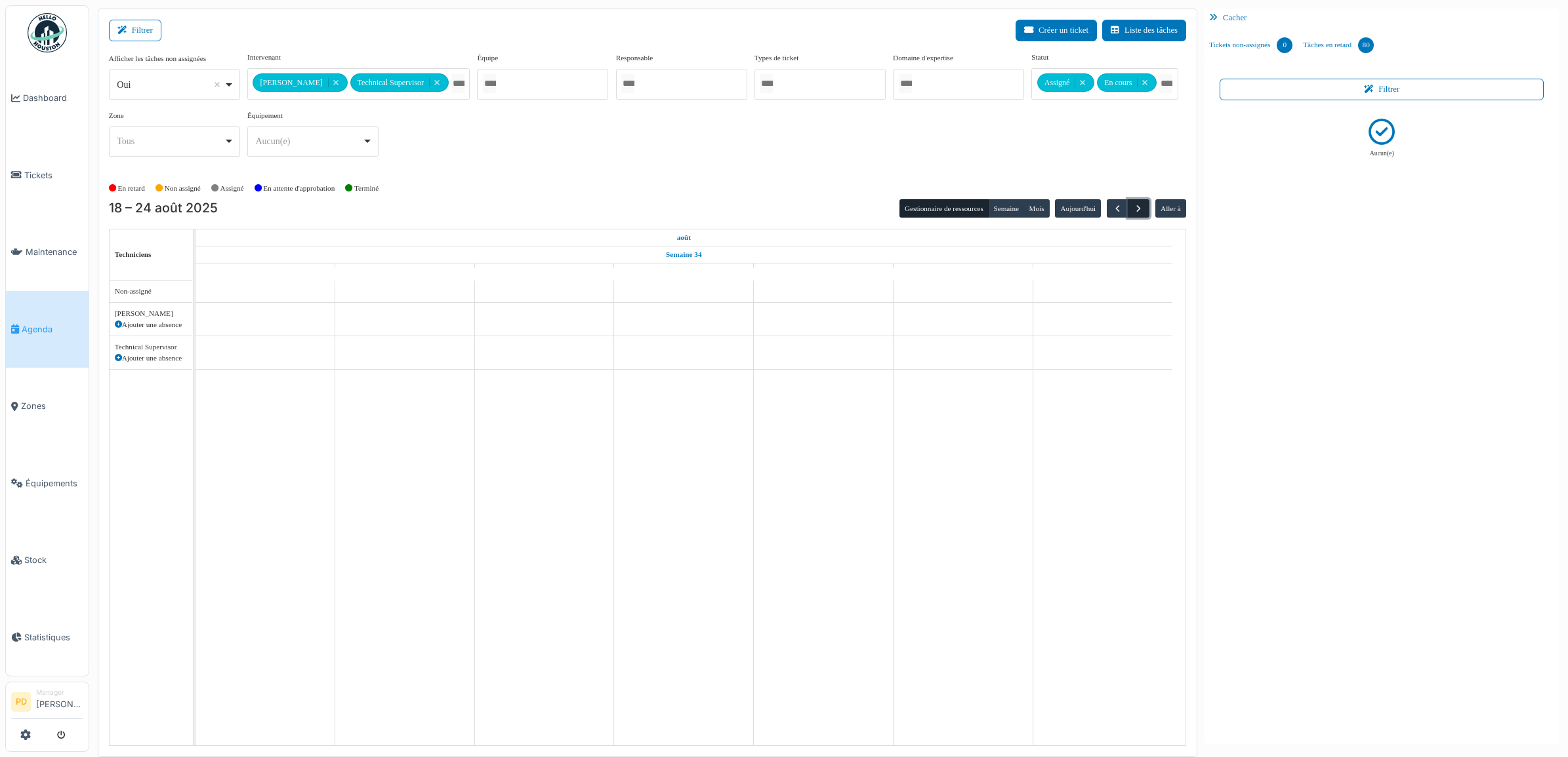
click at [1137, 211] on span "button" at bounding box center [1139, 209] width 12 height 12
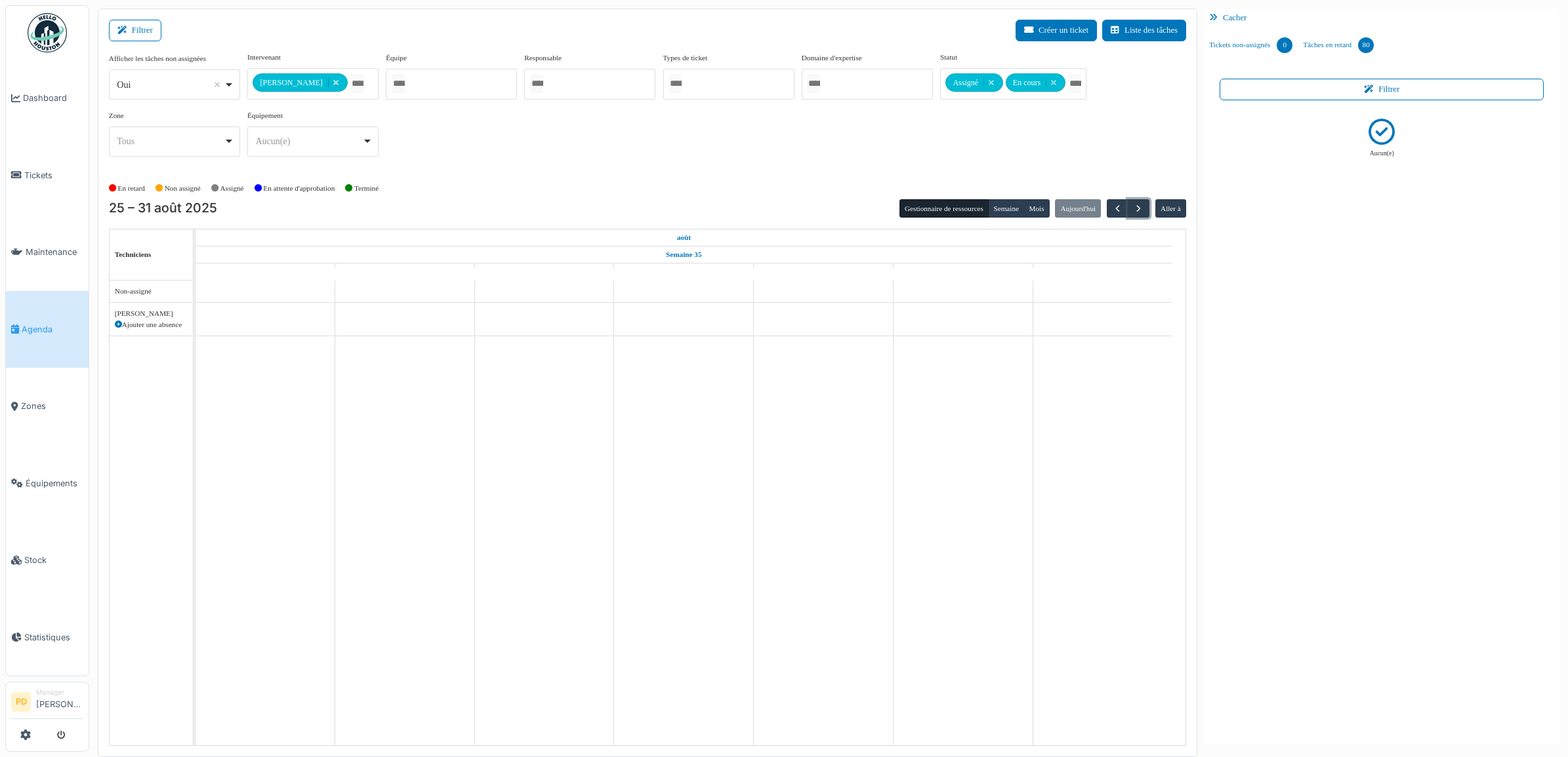
drag, startPoint x: 345, startPoint y: 79, endPoint x: 235, endPoint y: 184, distance: 152.1
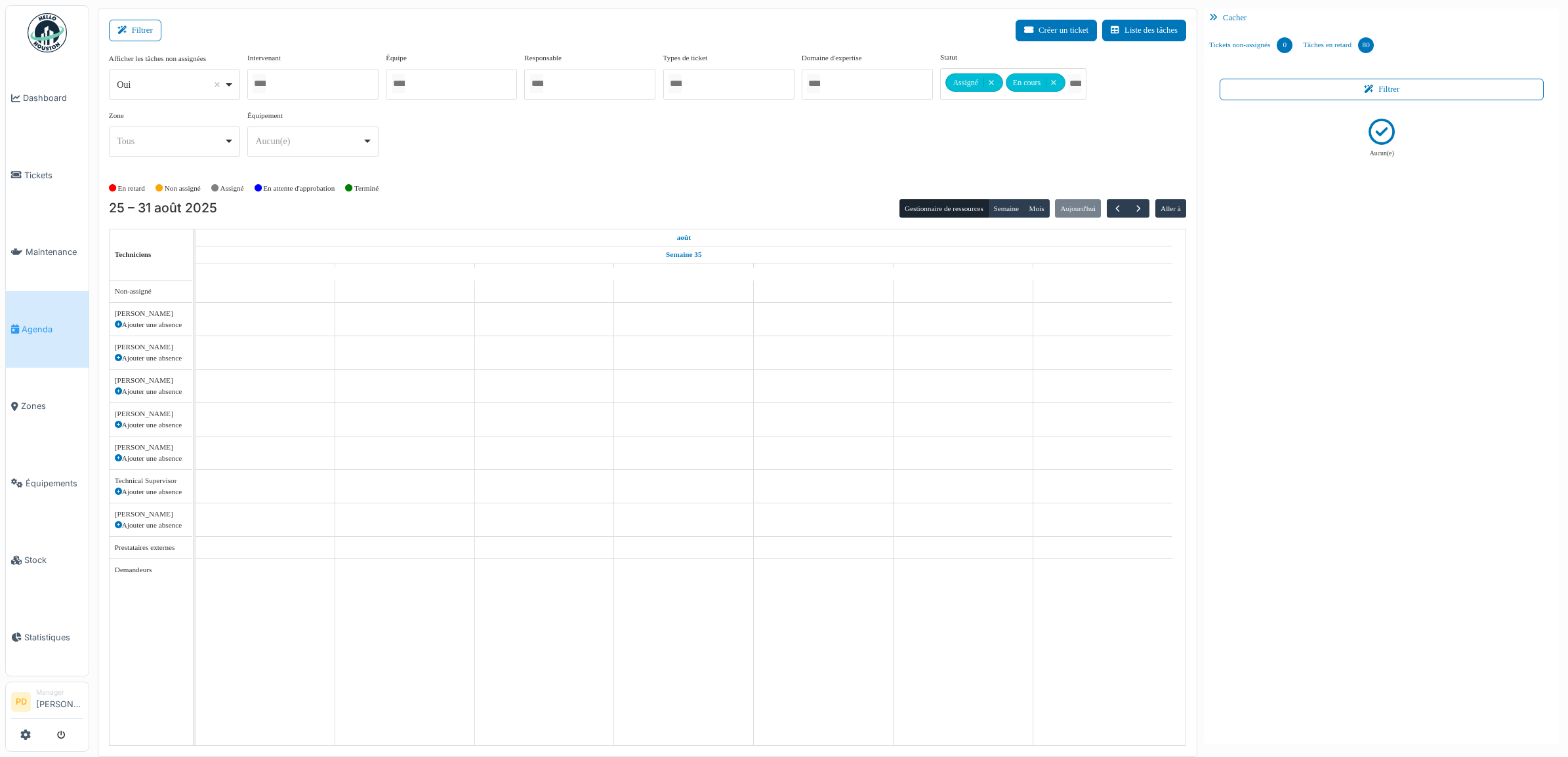
click at [43, 323] on span "Agenda" at bounding box center [52, 329] width 62 height 13
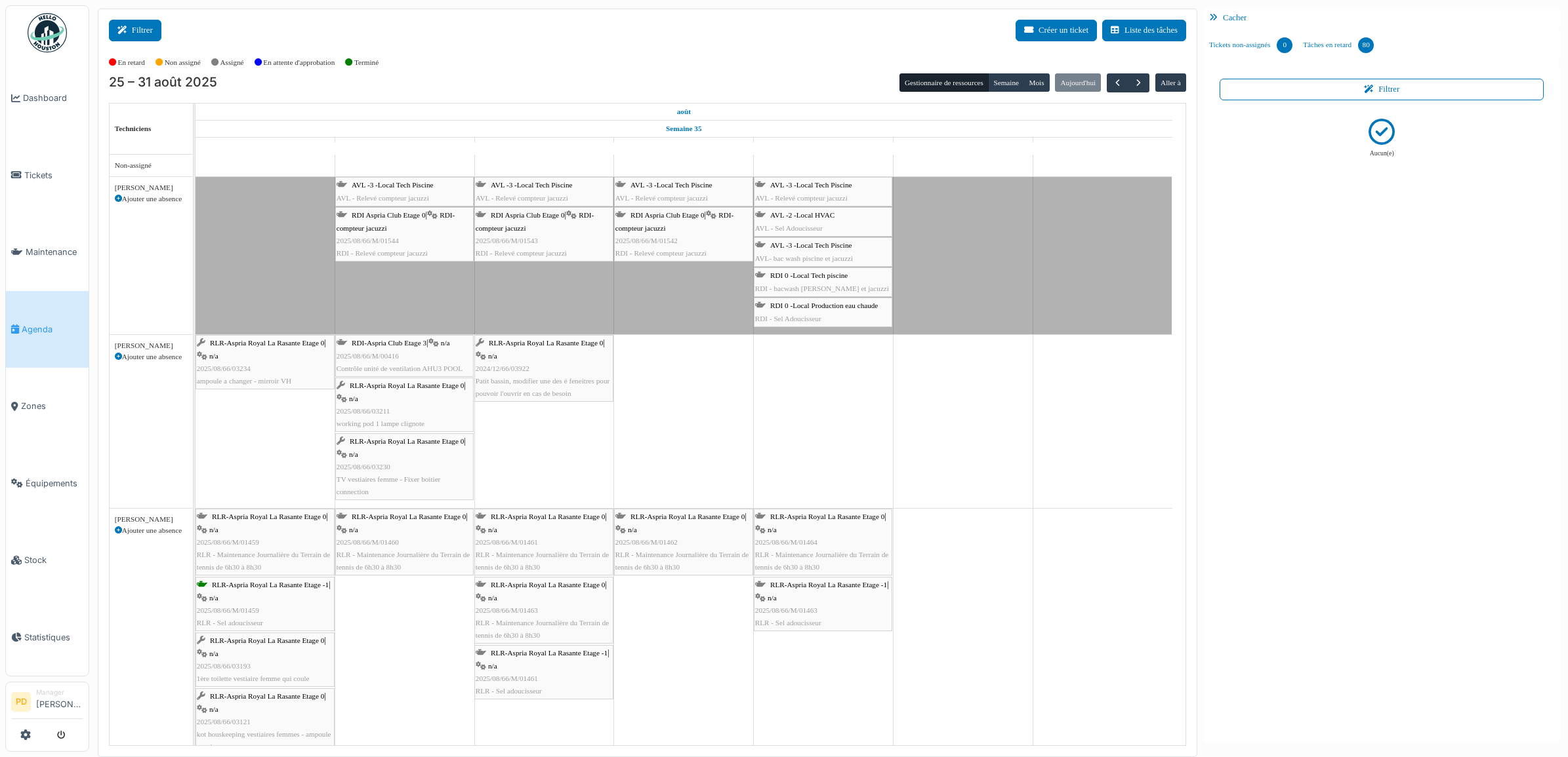
click at [148, 32] on button "Filtrer" at bounding box center [135, 30] width 52 height 21
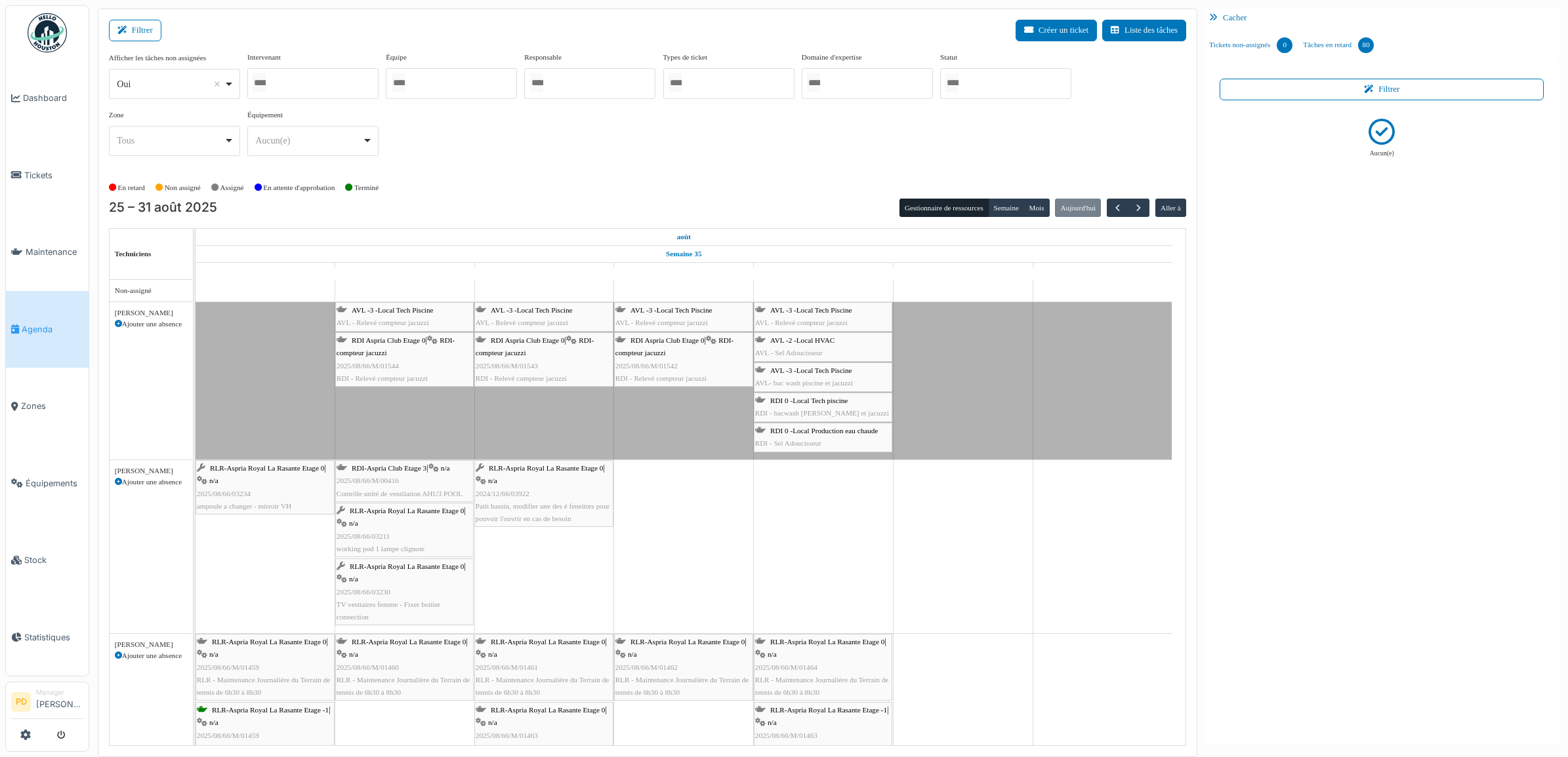
click at [974, 84] on div at bounding box center [1006, 84] width 132 height 31
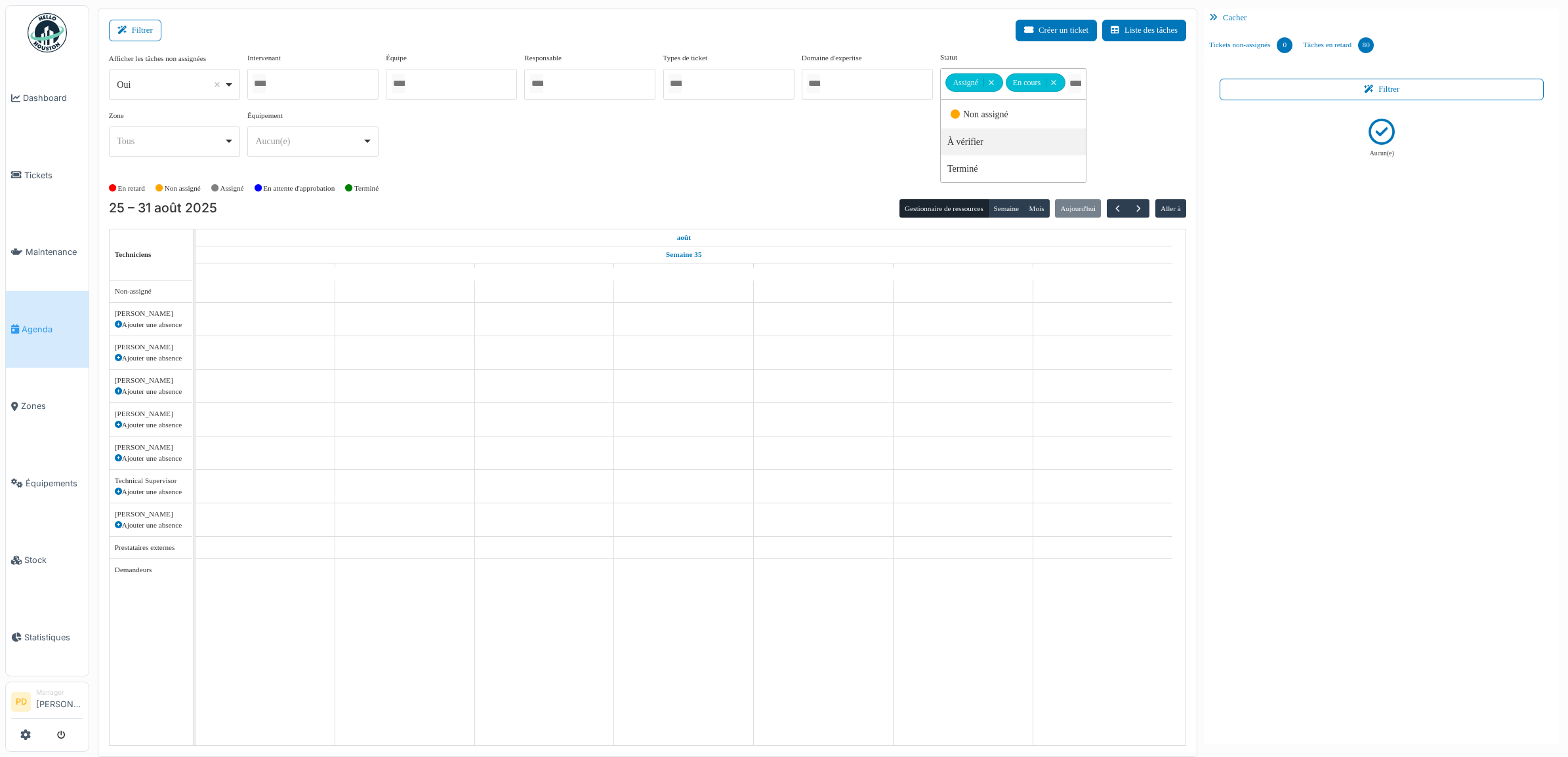
click at [801, 149] on div "Afficher les tâches non assignées *** Oui Remove item Oui Non Intervenant [PERS…" at bounding box center [648, 109] width 1078 height 115
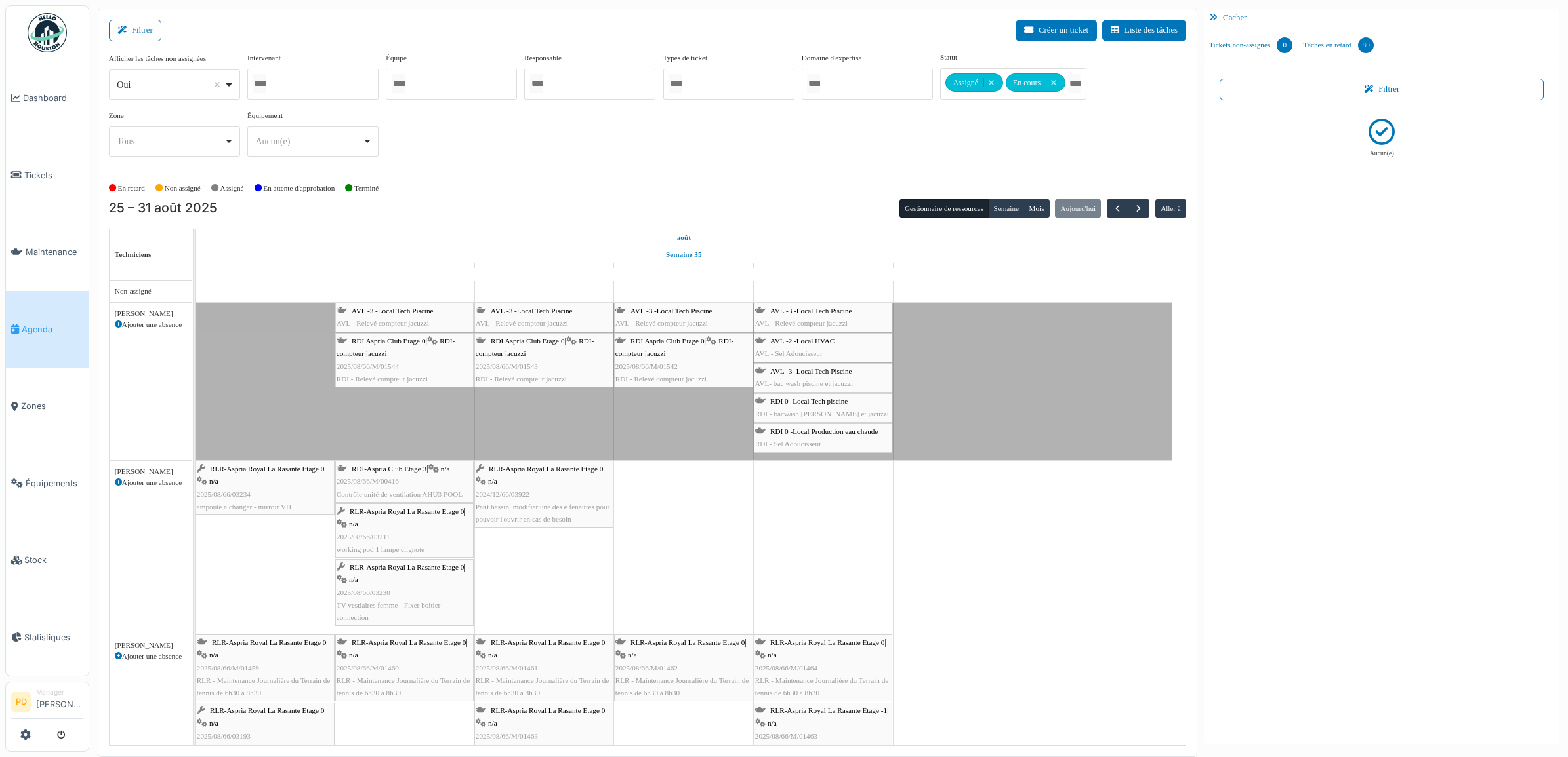
click at [569, 87] on div at bounding box center [590, 84] width 132 height 31
click at [313, 94] on div at bounding box center [313, 84] width 132 height 31
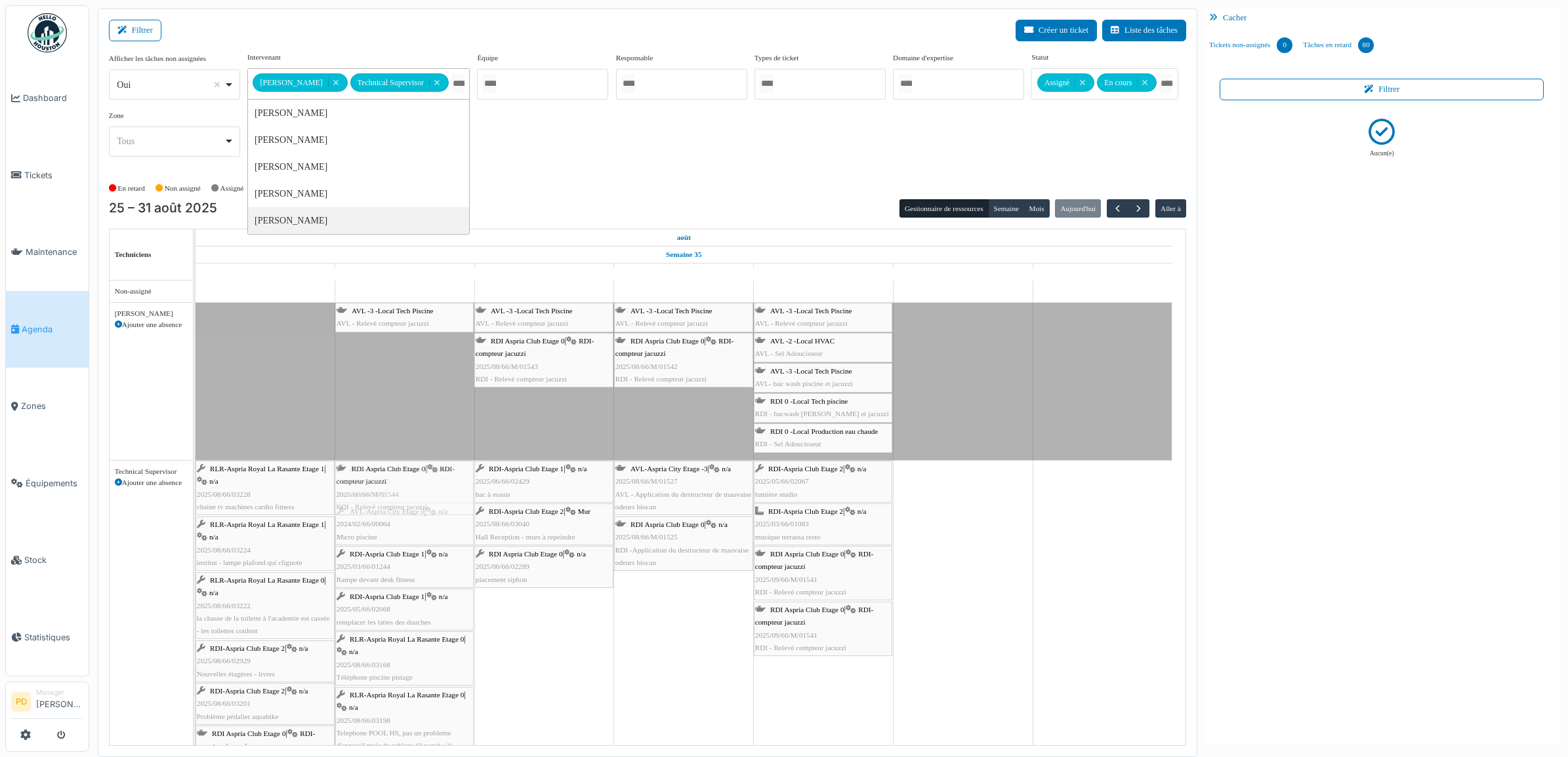
drag, startPoint x: 403, startPoint y: 358, endPoint x: 399, endPoint y: 463, distance: 105.1
click at [402, 490] on tbody "Congé AVL -3 -Local Tech Piscine AVL - Relevé compteur jacuzzi AVL -3 -Local Te…" at bounding box center [684, 673] width 977 height 786
drag, startPoint x: 414, startPoint y: 318, endPoint x: 419, endPoint y: 502, distance: 184.1
click at [419, 502] on tbody "Congé AVL -3 -Local Tech Piscine AVL - Relevé compteur jacuzzi AVL -3 -Local Te…" at bounding box center [684, 673] width 977 height 786
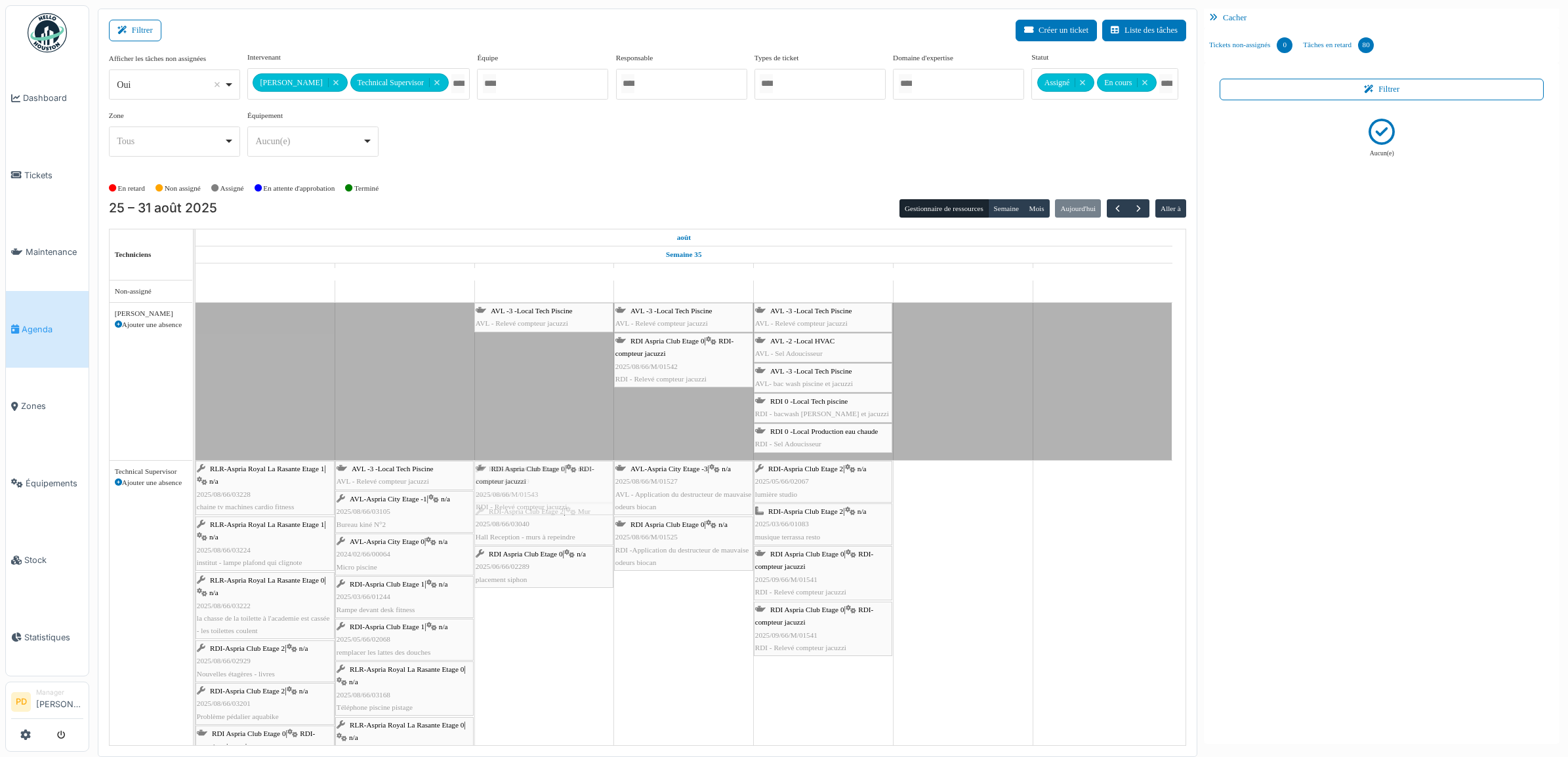
drag, startPoint x: 535, startPoint y: 355, endPoint x: 540, endPoint y: 487, distance: 132.1
click at [540, 487] on tbody "Congé AVL -3 -Local Tech Piscine AVL - Relevé compteur jacuzzi AVL -3 -Local Te…" at bounding box center [684, 673] width 977 height 786
drag, startPoint x: 525, startPoint y: 323, endPoint x: 540, endPoint y: 480, distance: 157.7
click at [540, 482] on tbody "Congé AVL -3 -Local Tech Piscine AVL - Relevé compteur jacuzzi AVL -3 -Local Te…" at bounding box center [684, 673] width 977 height 786
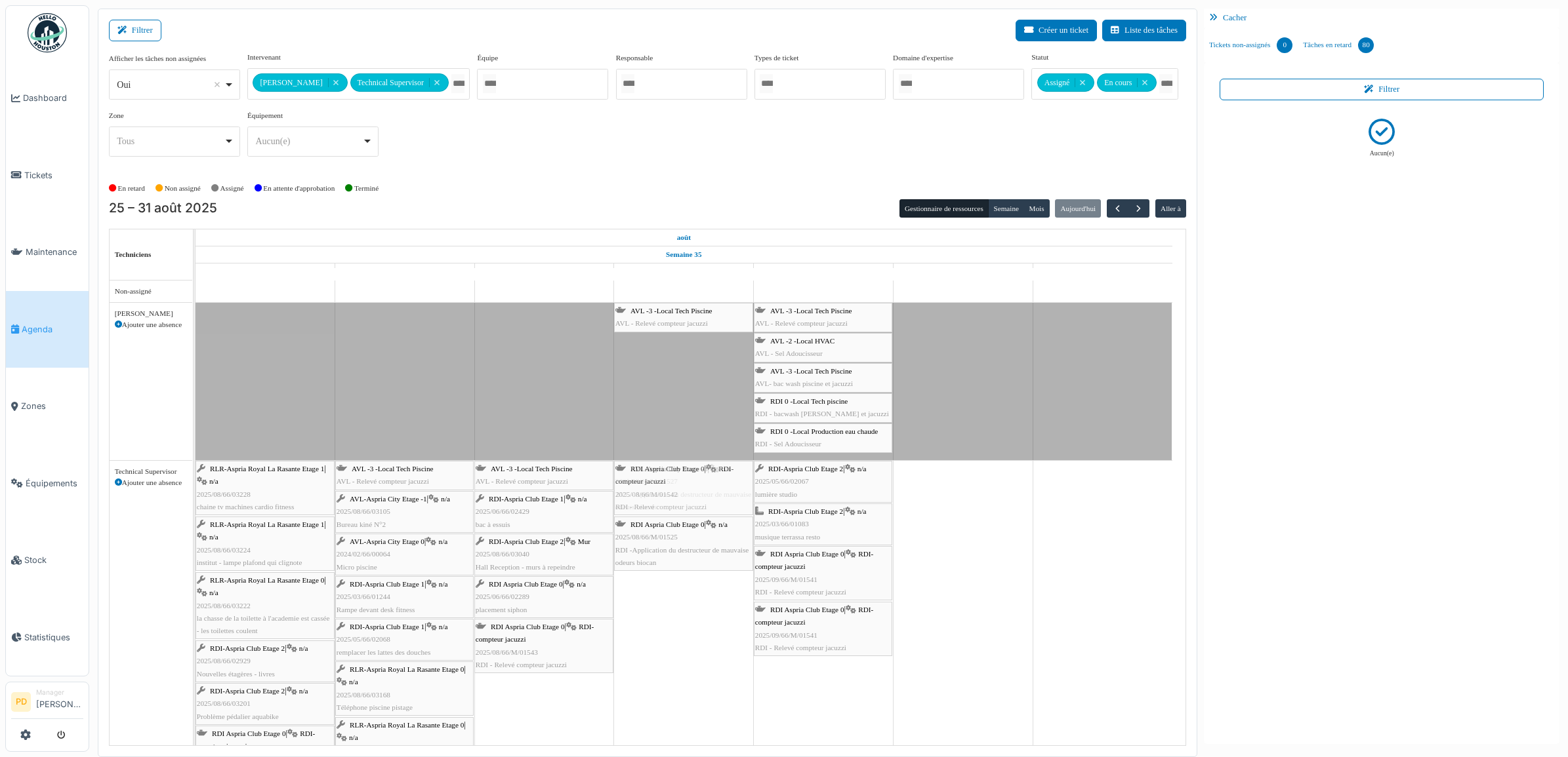
drag, startPoint x: 641, startPoint y: 368, endPoint x: 650, endPoint y: 470, distance: 102.4
click at [651, 490] on tbody "Congé AVL -3 -Local Tech Piscine AVL - Relevé compteur jacuzzi AVL -3 -Local Te…" at bounding box center [684, 673] width 977 height 786
drag, startPoint x: 651, startPoint y: 318, endPoint x: 655, endPoint y: 490, distance: 172.0
click at [655, 490] on tbody "Congé AVL -3 -Local Tech Piscine AVL - Relevé compteur jacuzzi AVL -3 -Local Te…" at bounding box center [684, 673] width 977 height 786
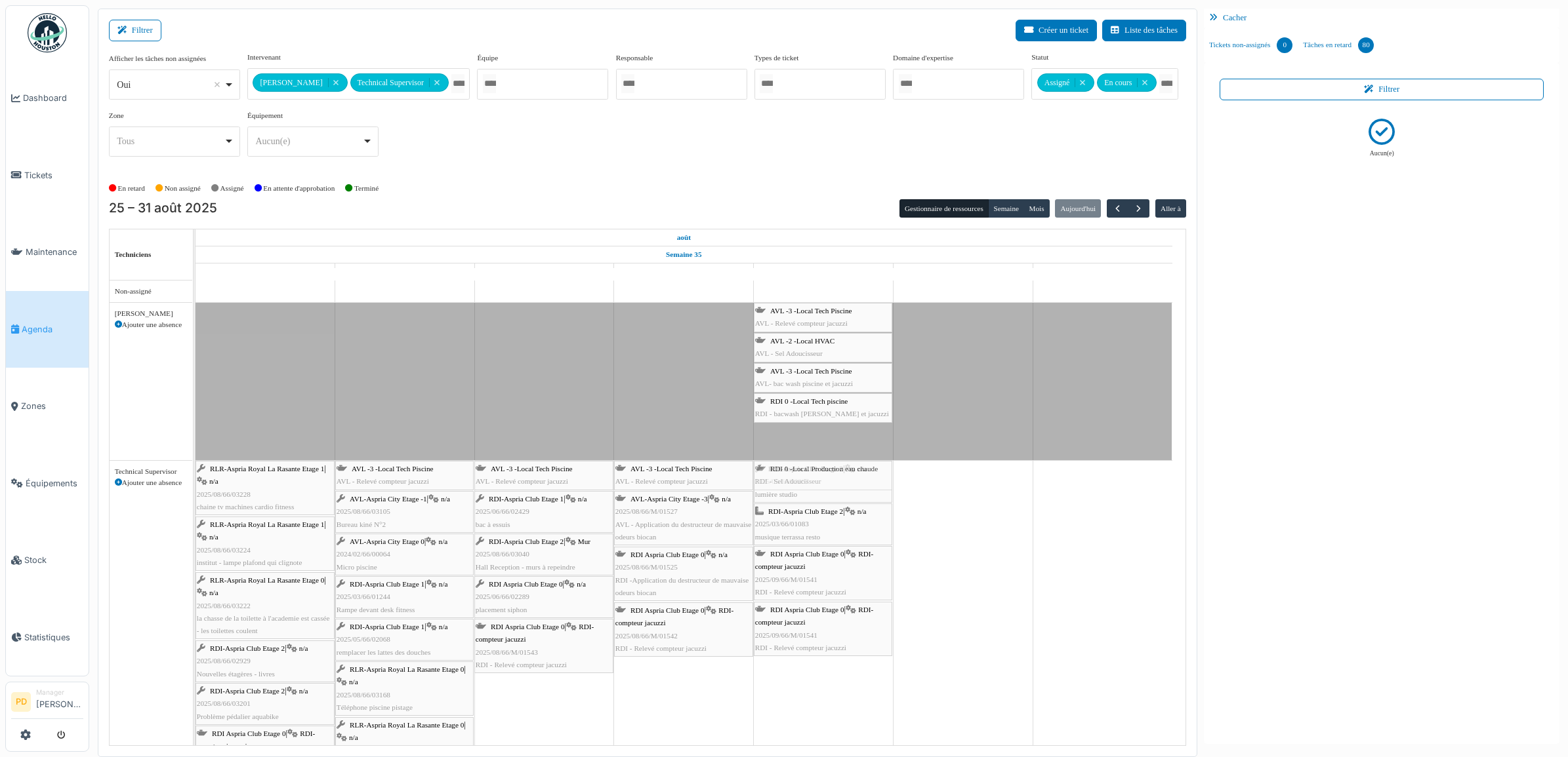
drag, startPoint x: 786, startPoint y: 435, endPoint x: 788, endPoint y: 462, distance: 27.1
click at [789, 470] on tbody "Congé AVL -3 -Local Tech Piscine AVL - Relevé compteur jacuzzi AVL -2 -Local HV…" at bounding box center [684, 673] width 977 height 786
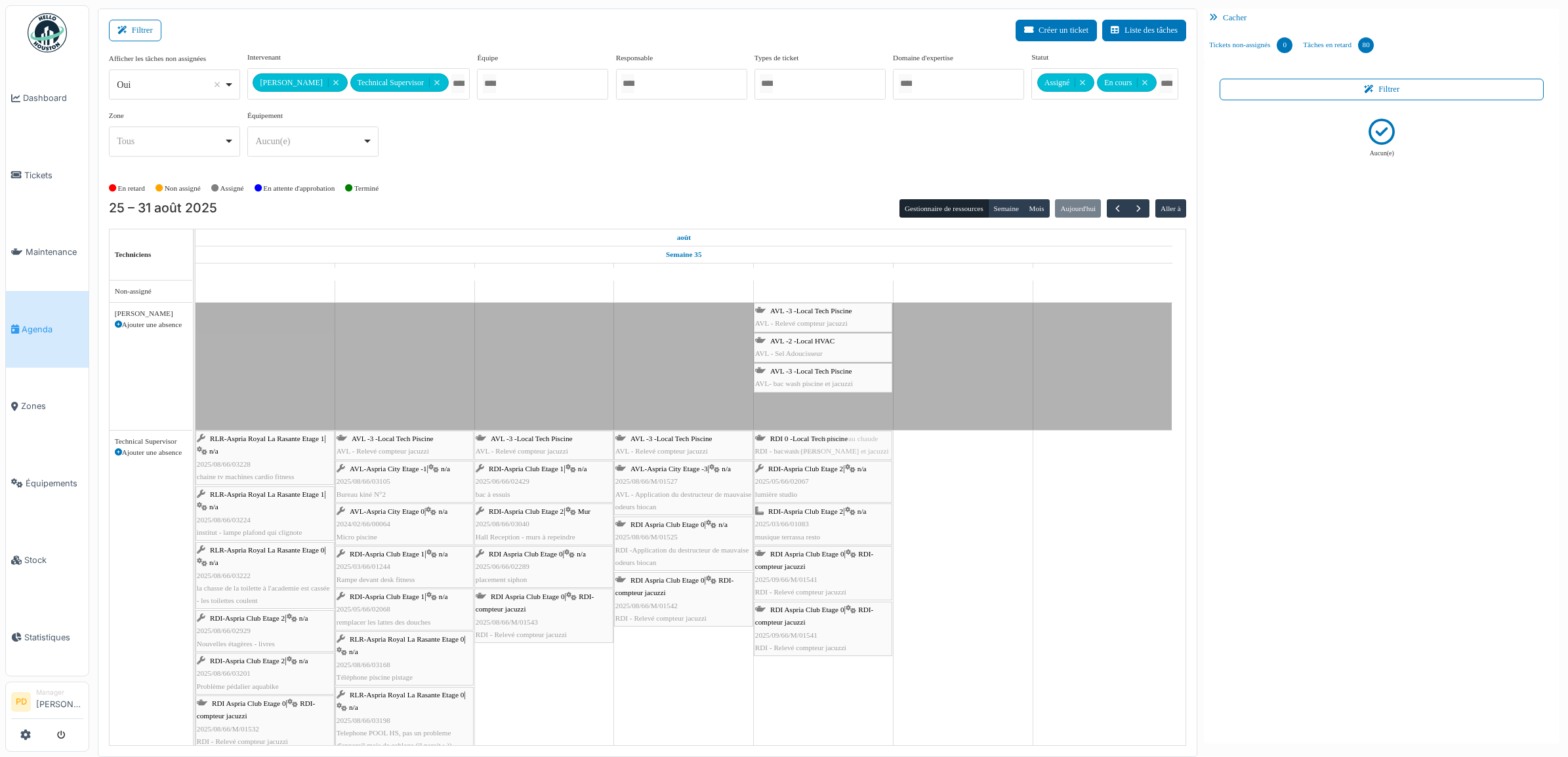
drag, startPoint x: 784, startPoint y: 409, endPoint x: 787, endPoint y: 431, distance: 22.2
click at [788, 437] on tbody "Congé AVL -3 -Local Tech Piscine AVL - Relevé compteur jacuzzi AVL -2 -Local HV…" at bounding box center [684, 658] width 977 height 756
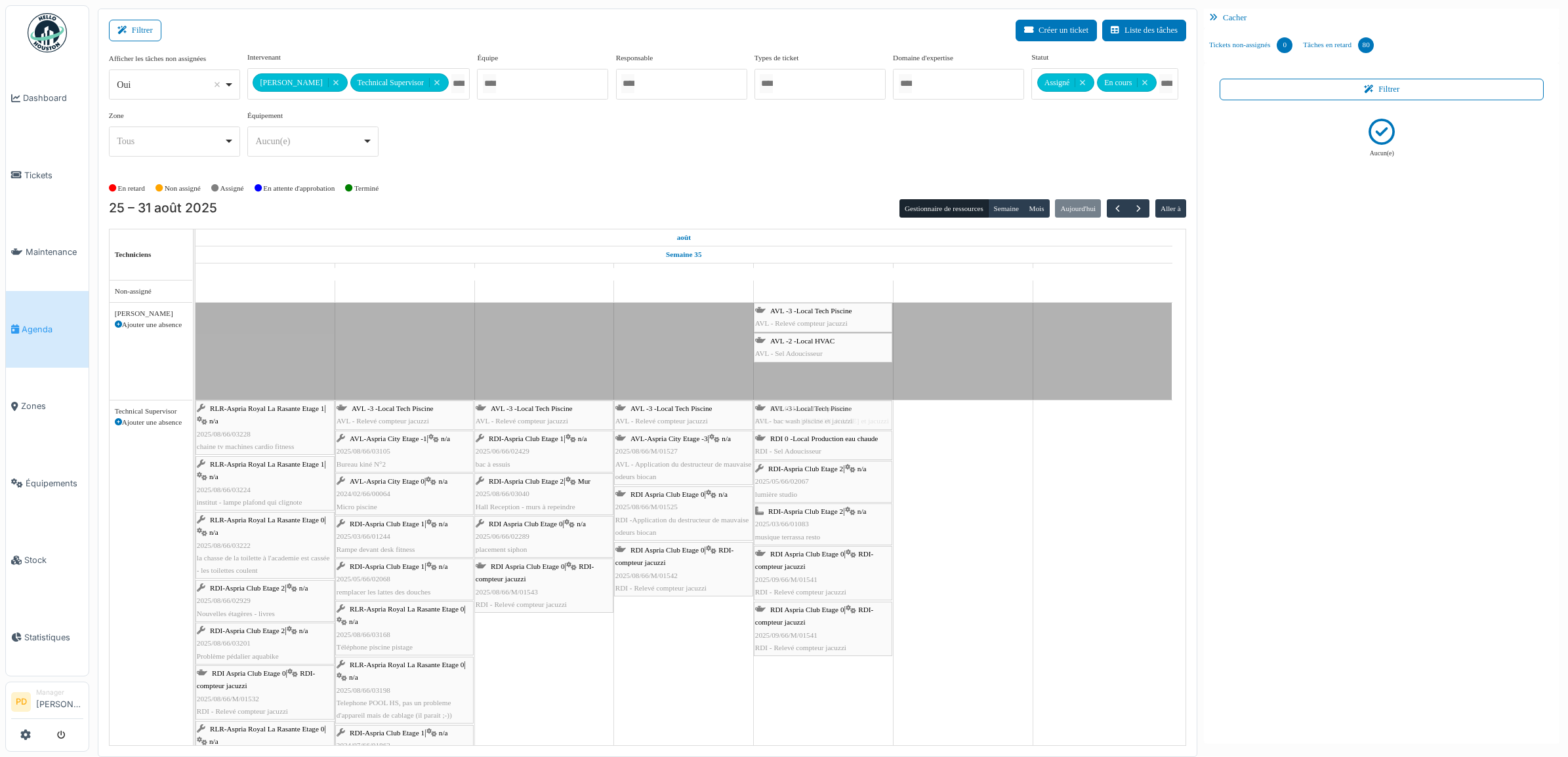
drag, startPoint x: 788, startPoint y: 381, endPoint x: 788, endPoint y: 407, distance: 26.0
click at [788, 417] on tbody "Congé AVL -3 -Local Tech Piscine AVL - Relevé compteur jacuzzi AVL -2 -Local HV…" at bounding box center [684, 643] width 977 height 726
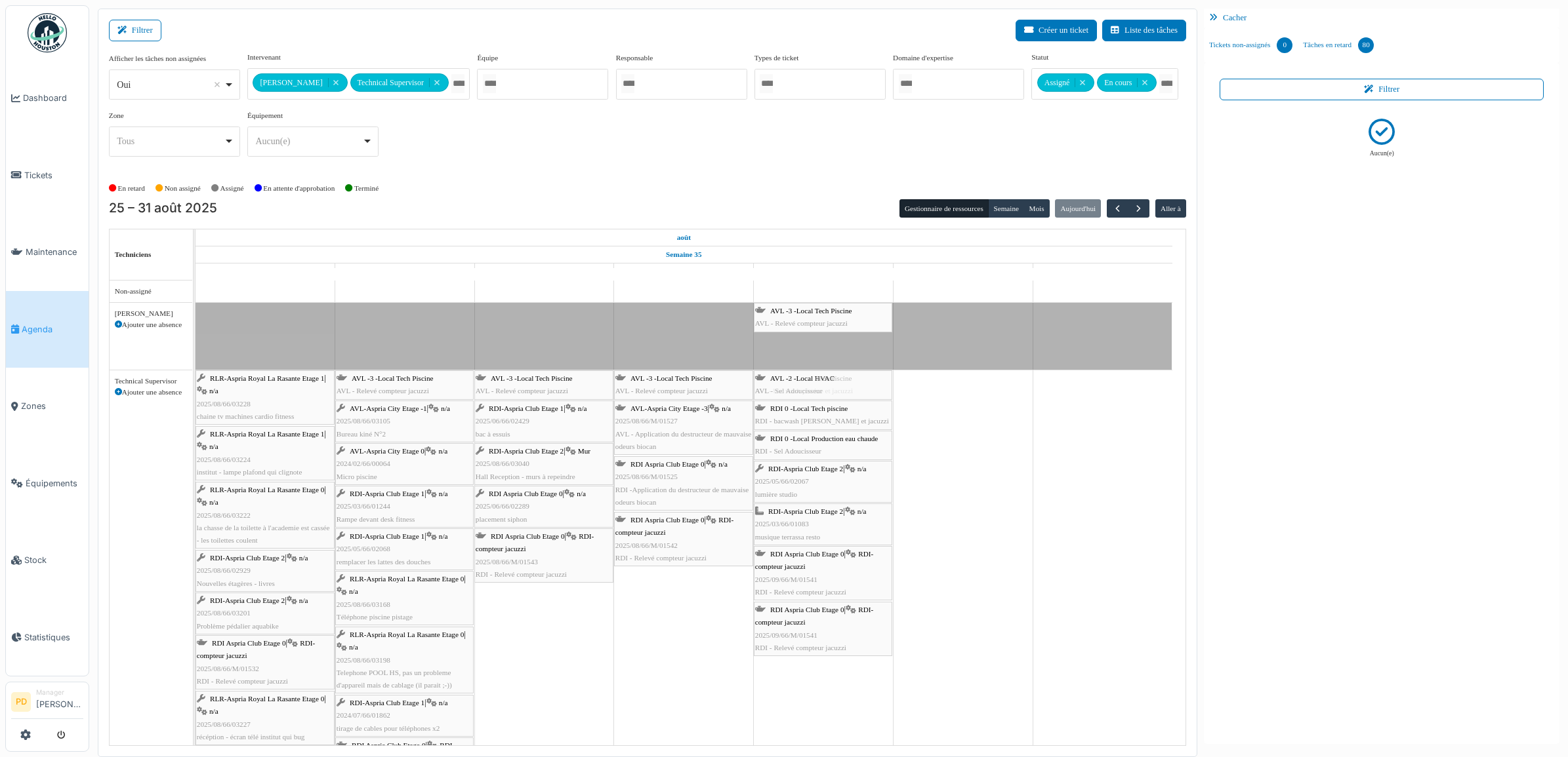
drag, startPoint x: 792, startPoint y: 350, endPoint x: 792, endPoint y: 375, distance: 25.0
click at [794, 391] on tbody "Congé AVL -3 -Local Tech Piscine AVL - Relevé compteur jacuzzi AVL -2 -Local HV…" at bounding box center [684, 628] width 977 height 696
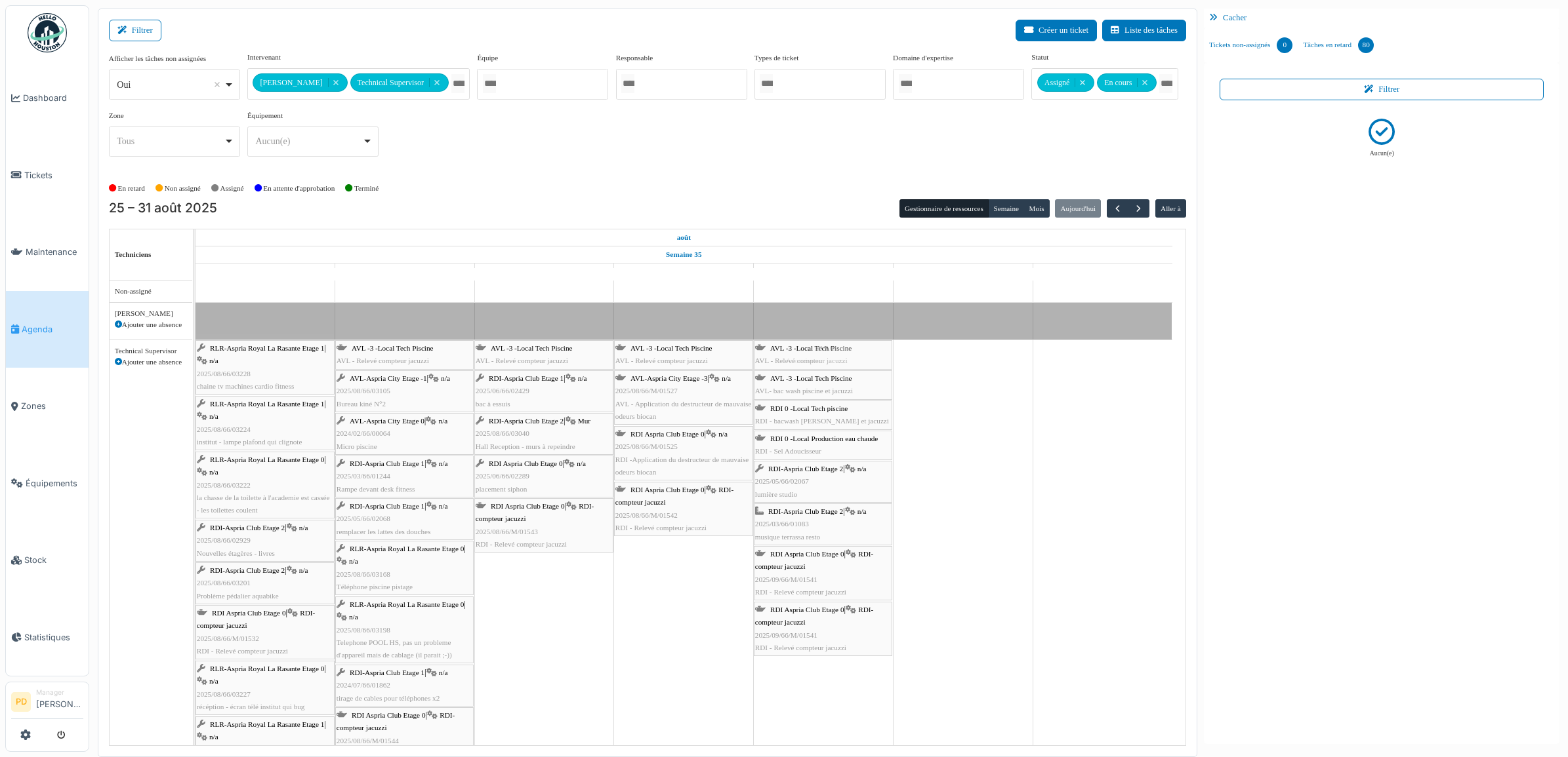
drag, startPoint x: 791, startPoint y: 325, endPoint x: 791, endPoint y: 352, distance: 27.0
click at [791, 352] on tbody "Congé AVL -3 -Local Tech Piscine AVL - Relevé compteur jacuzzi RLR-Aspria Royal…" at bounding box center [684, 613] width 977 height 665
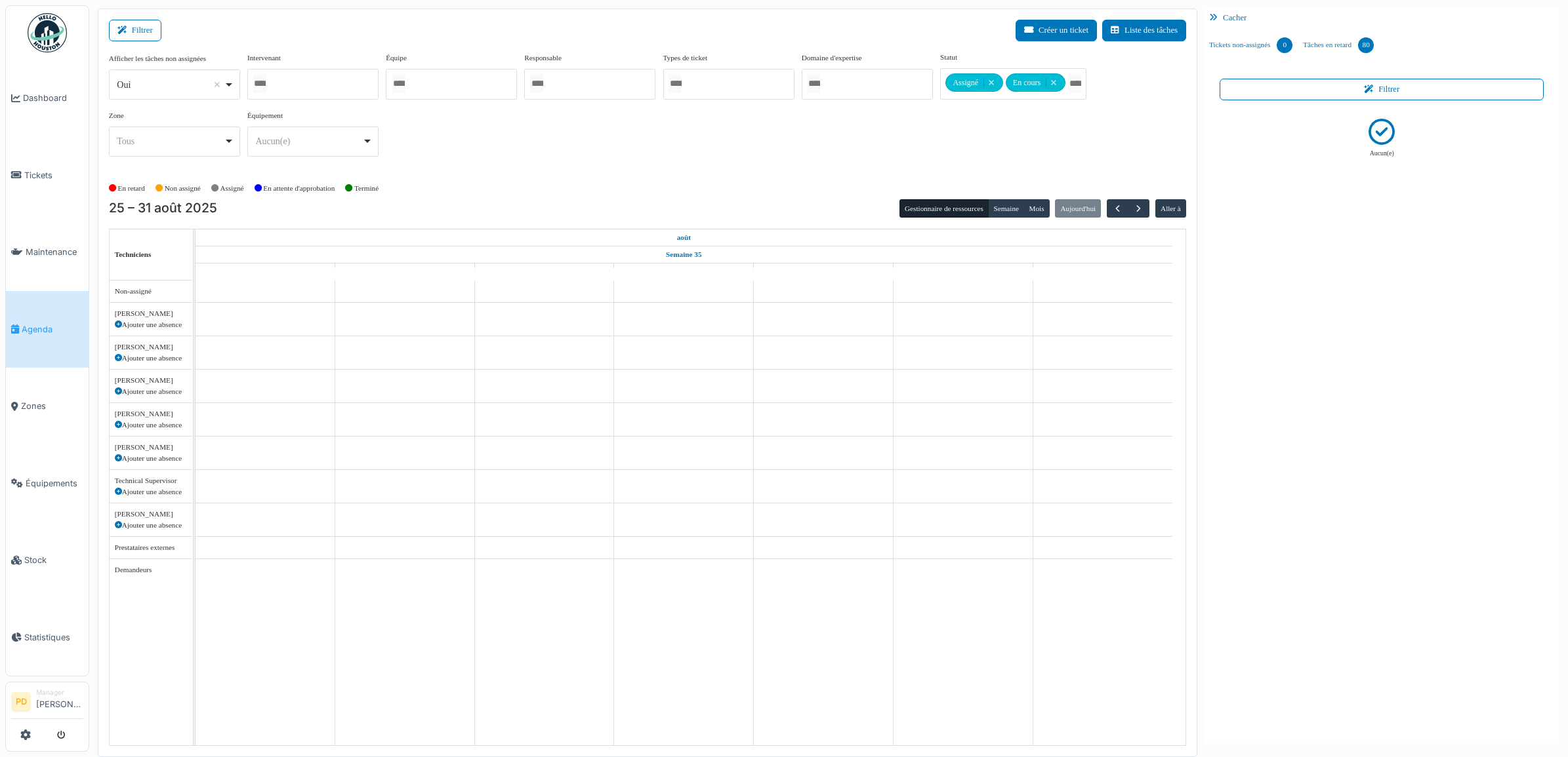
click at [41, 315] on link "Agenda" at bounding box center [46, 330] width 82 height 77
click at [38, 323] on span "Agenda" at bounding box center [52, 329] width 62 height 13
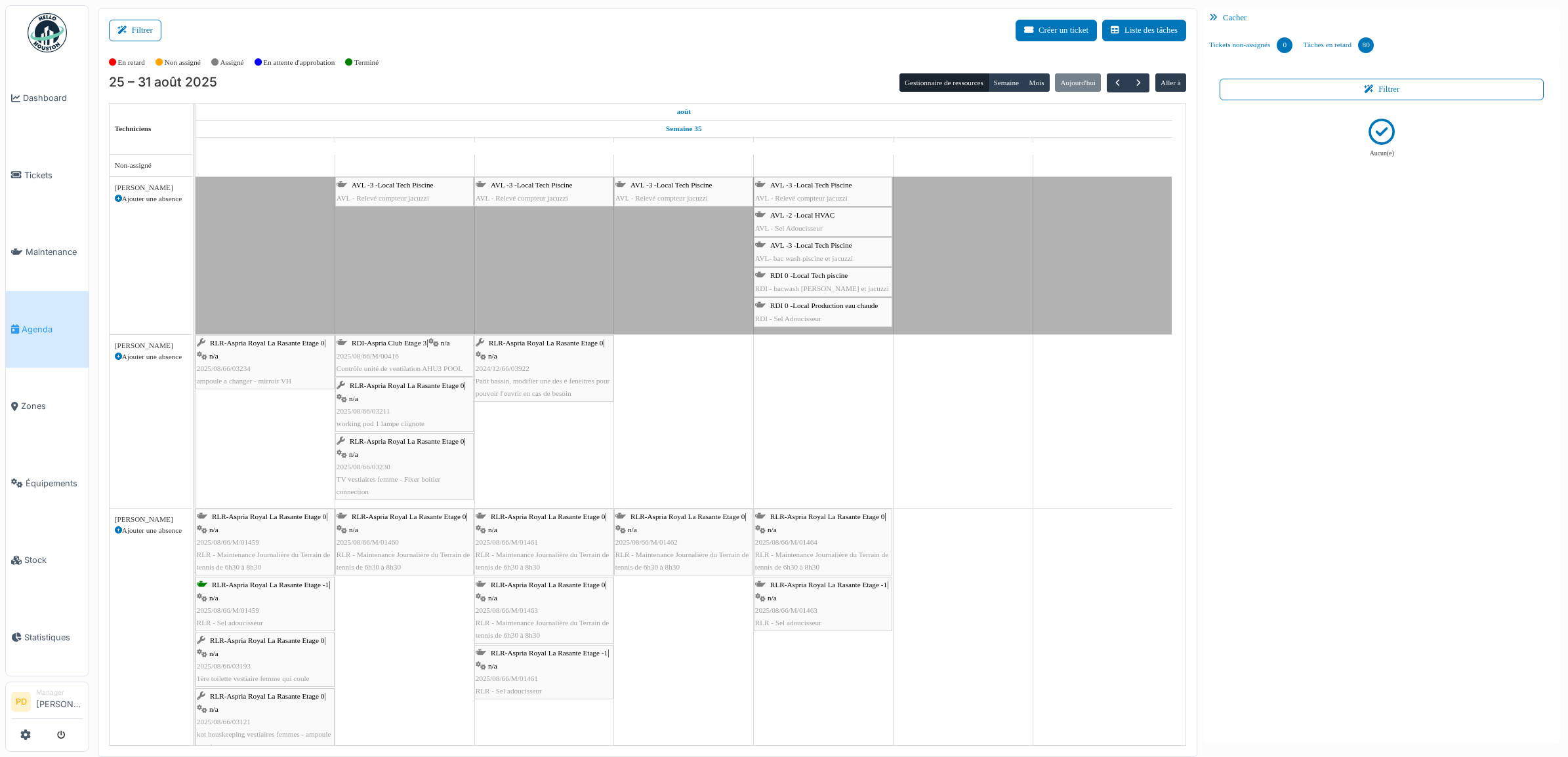
click at [385, 185] on span "AVL -3 -Local Tech Piscine" at bounding box center [393, 185] width 82 height 8
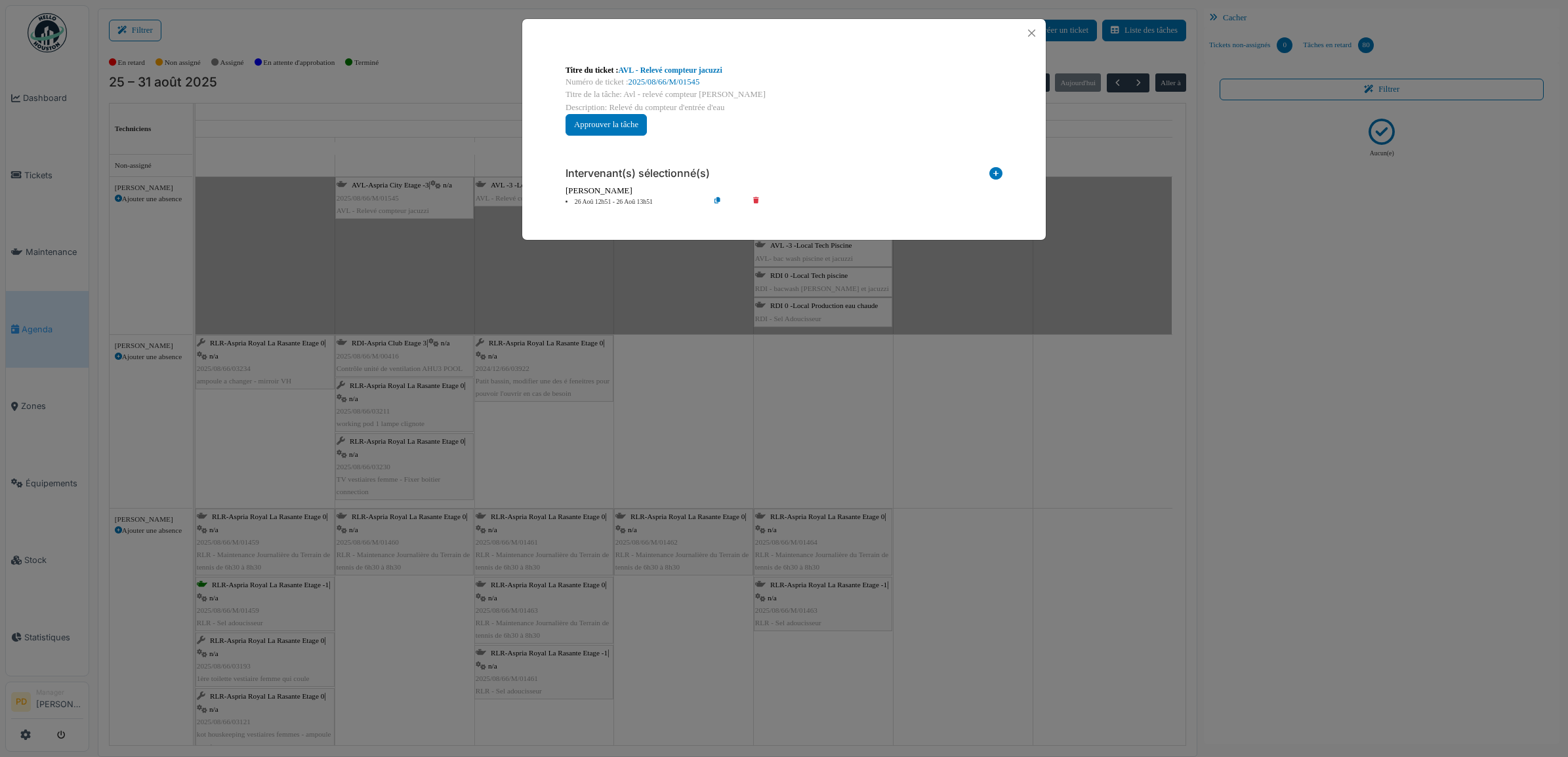
drag, startPoint x: 754, startPoint y: 199, endPoint x: 759, endPoint y: 205, distance: 7.8
click at [755, 200] on icon at bounding box center [765, 202] width 38 height 10
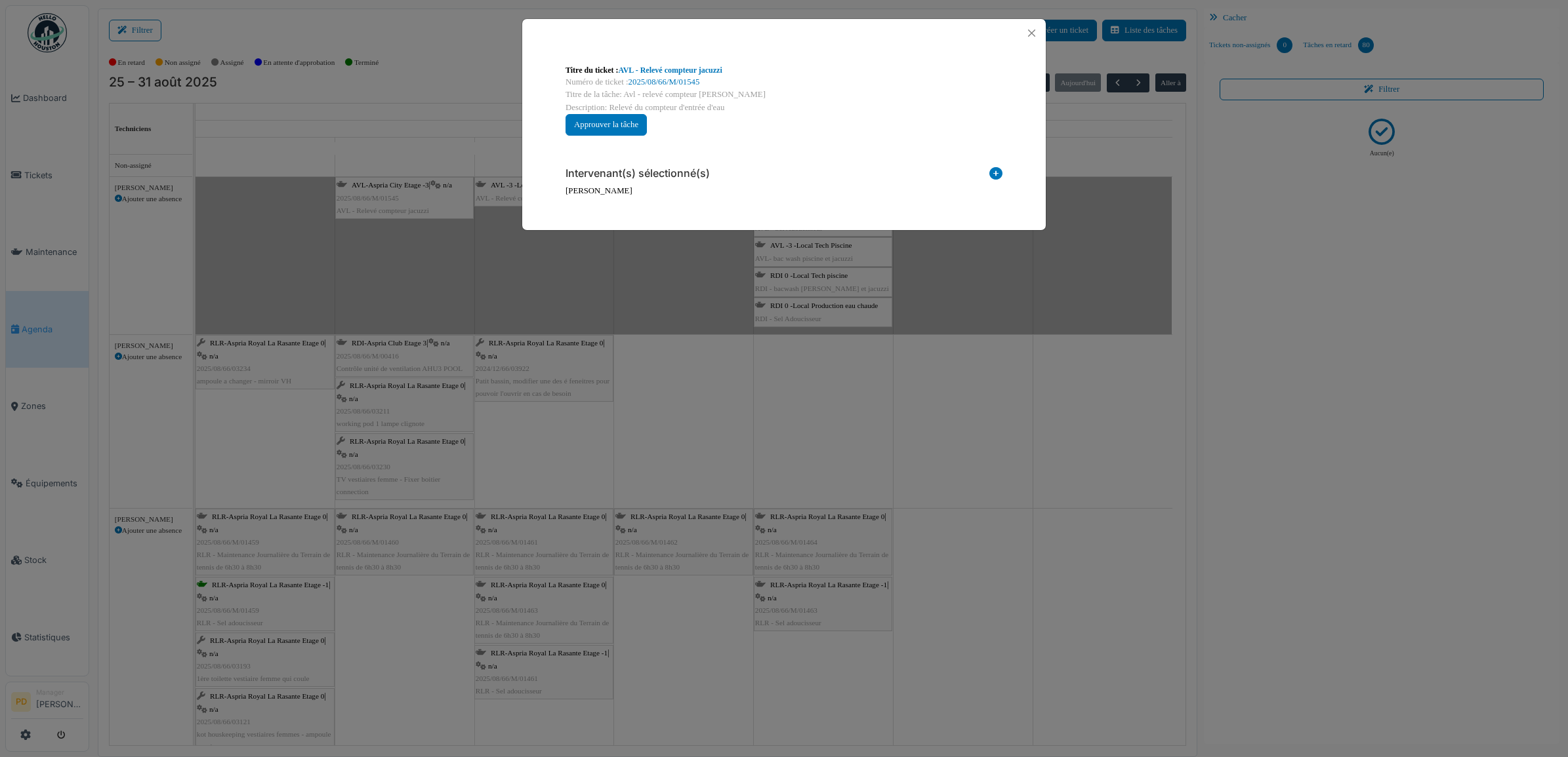
click at [995, 172] on icon at bounding box center [996, 176] width 14 height 17
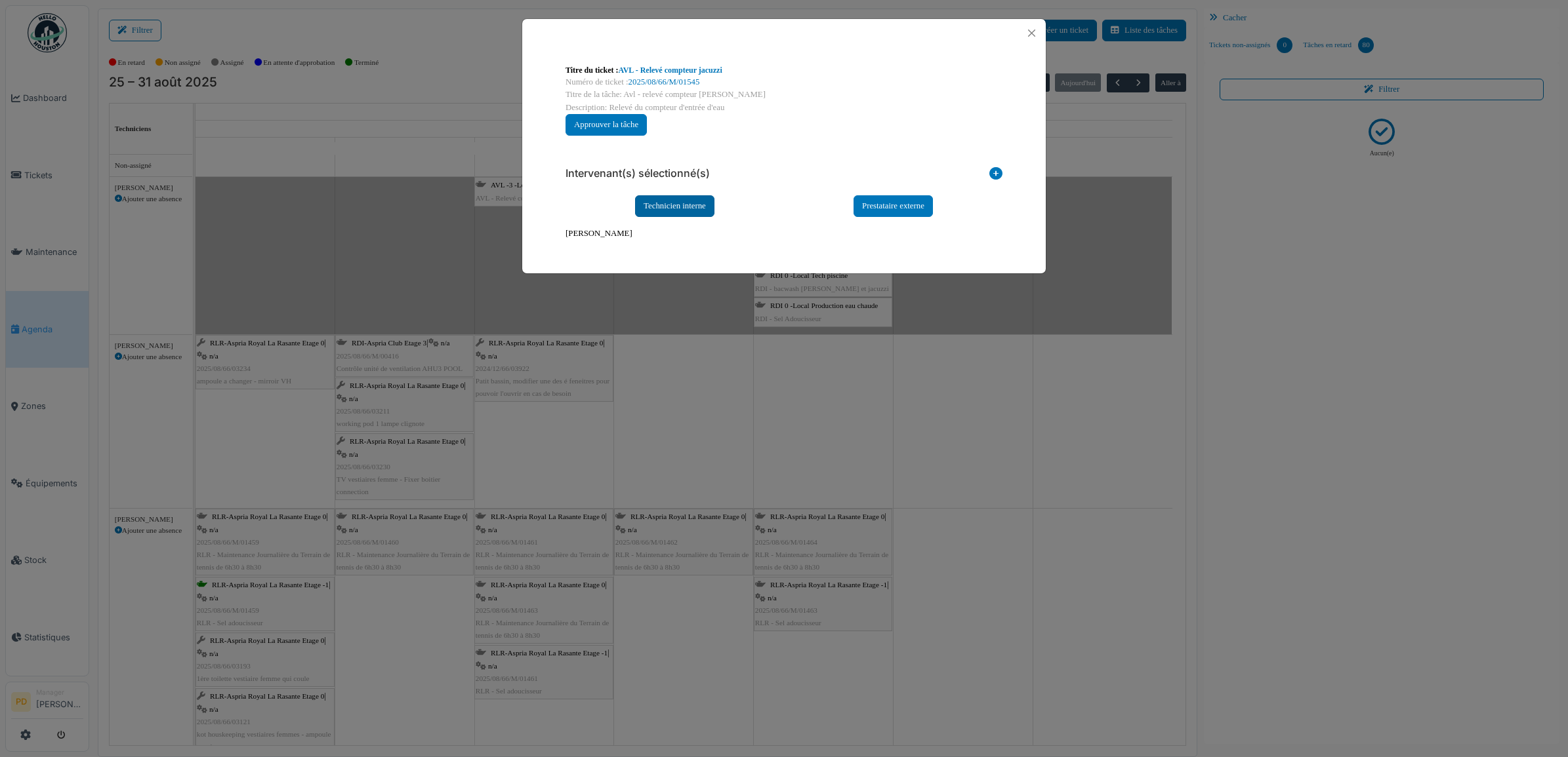
click at [694, 211] on div "Technicien interne" at bounding box center [675, 206] width 79 height 21
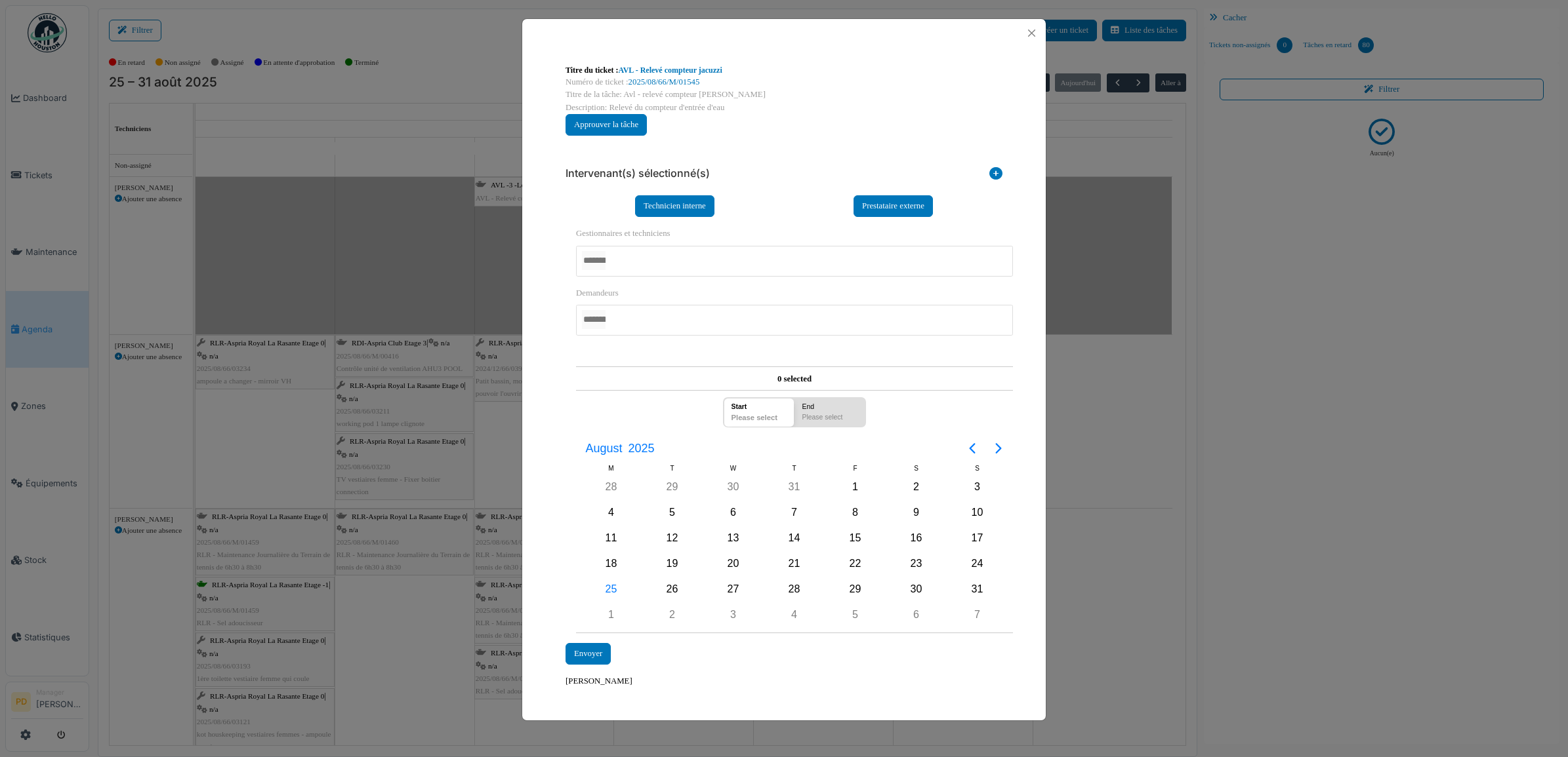
click at [652, 264] on div at bounding box center [795, 261] width 437 height 31
drag, startPoint x: 641, startPoint y: 452, endPoint x: 634, endPoint y: 436, distance: 17.5
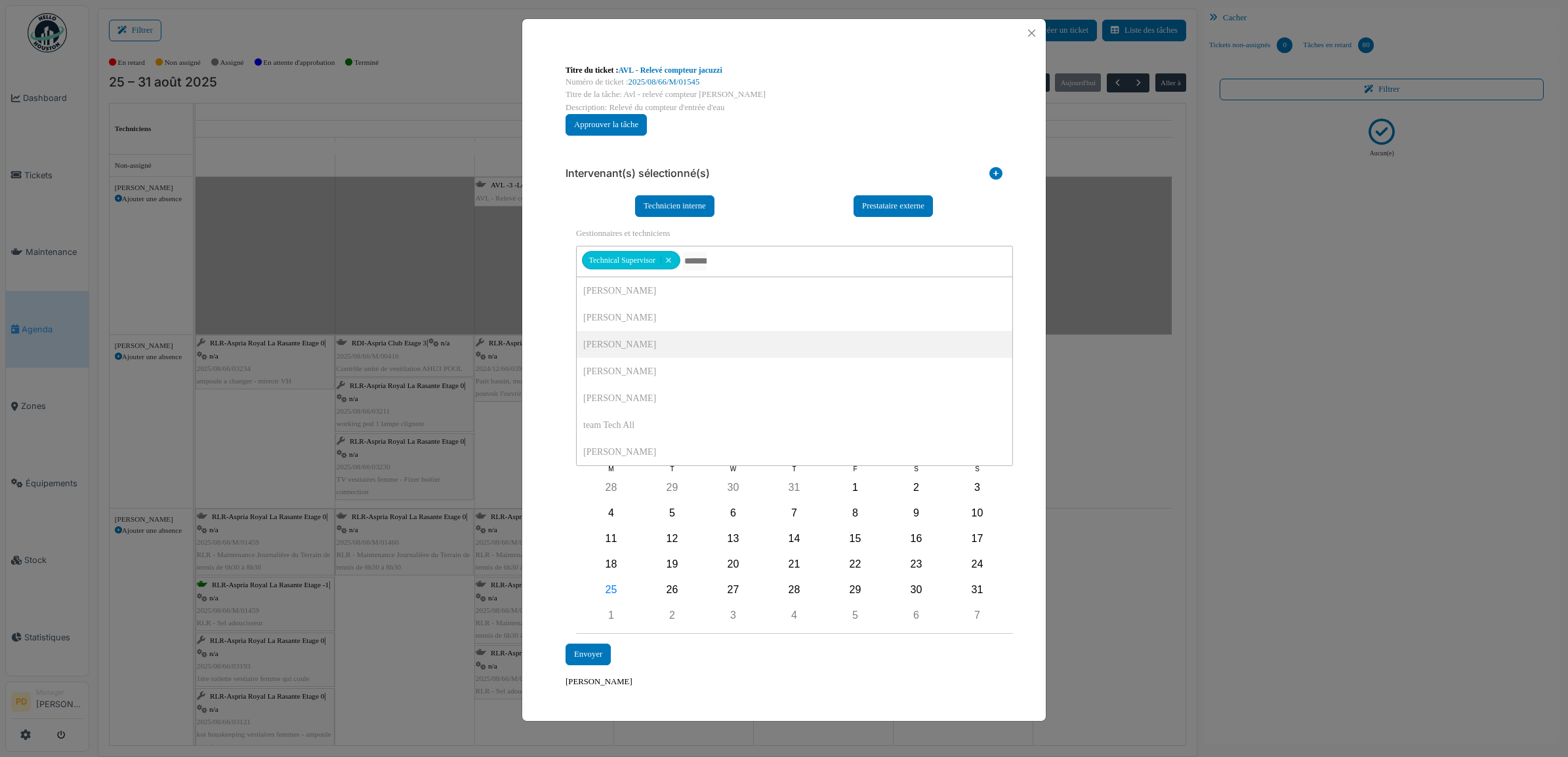
click at [546, 337] on div "**********" at bounding box center [784, 376] width 523 height 658
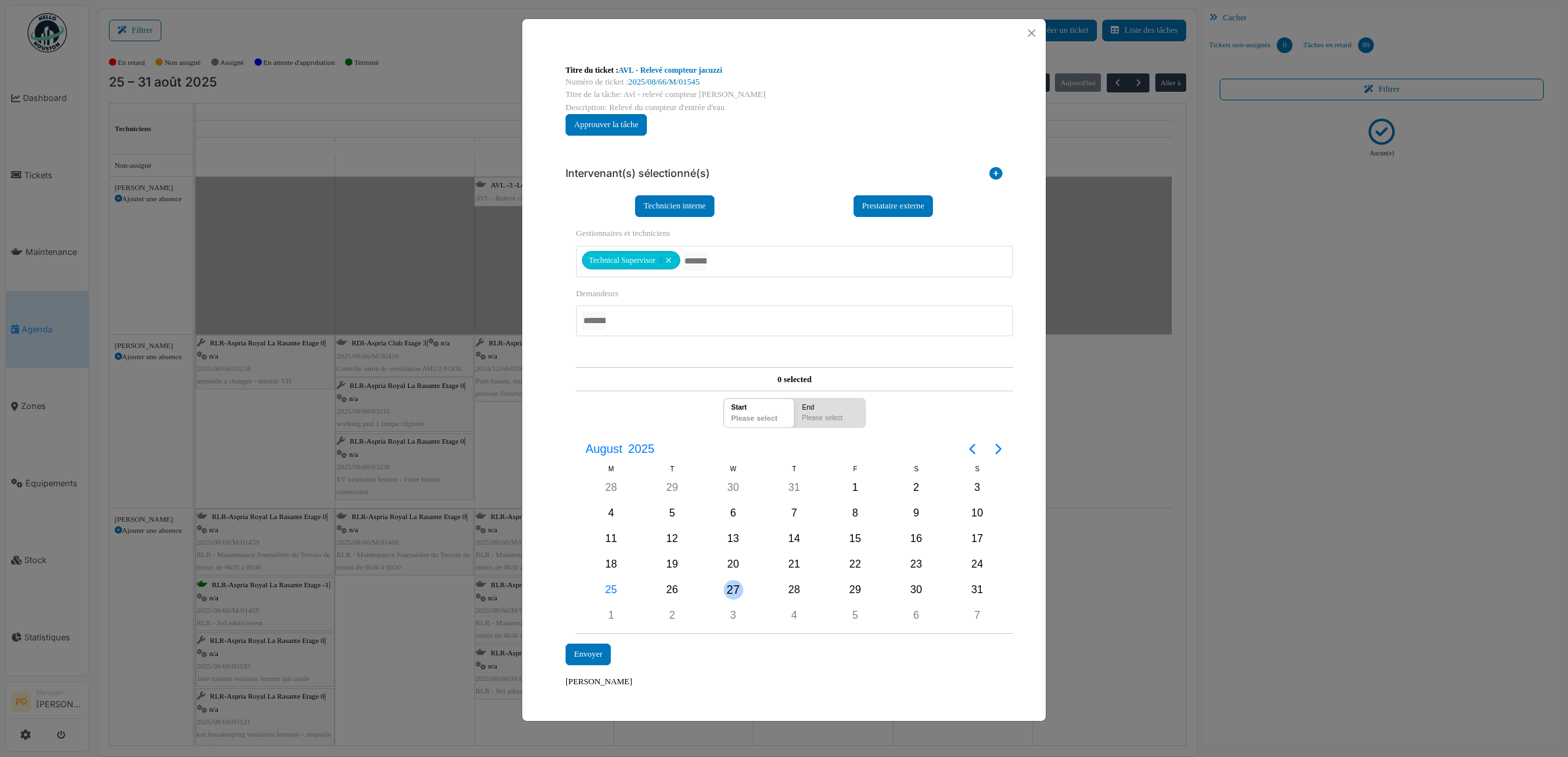
click at [738, 594] on div "27" at bounding box center [733, 590] width 19 height 19
click at [738, 592] on div "27" at bounding box center [733, 590] width 19 height 19
click at [598, 652] on div "Envoyer" at bounding box center [588, 655] width 45 height 21
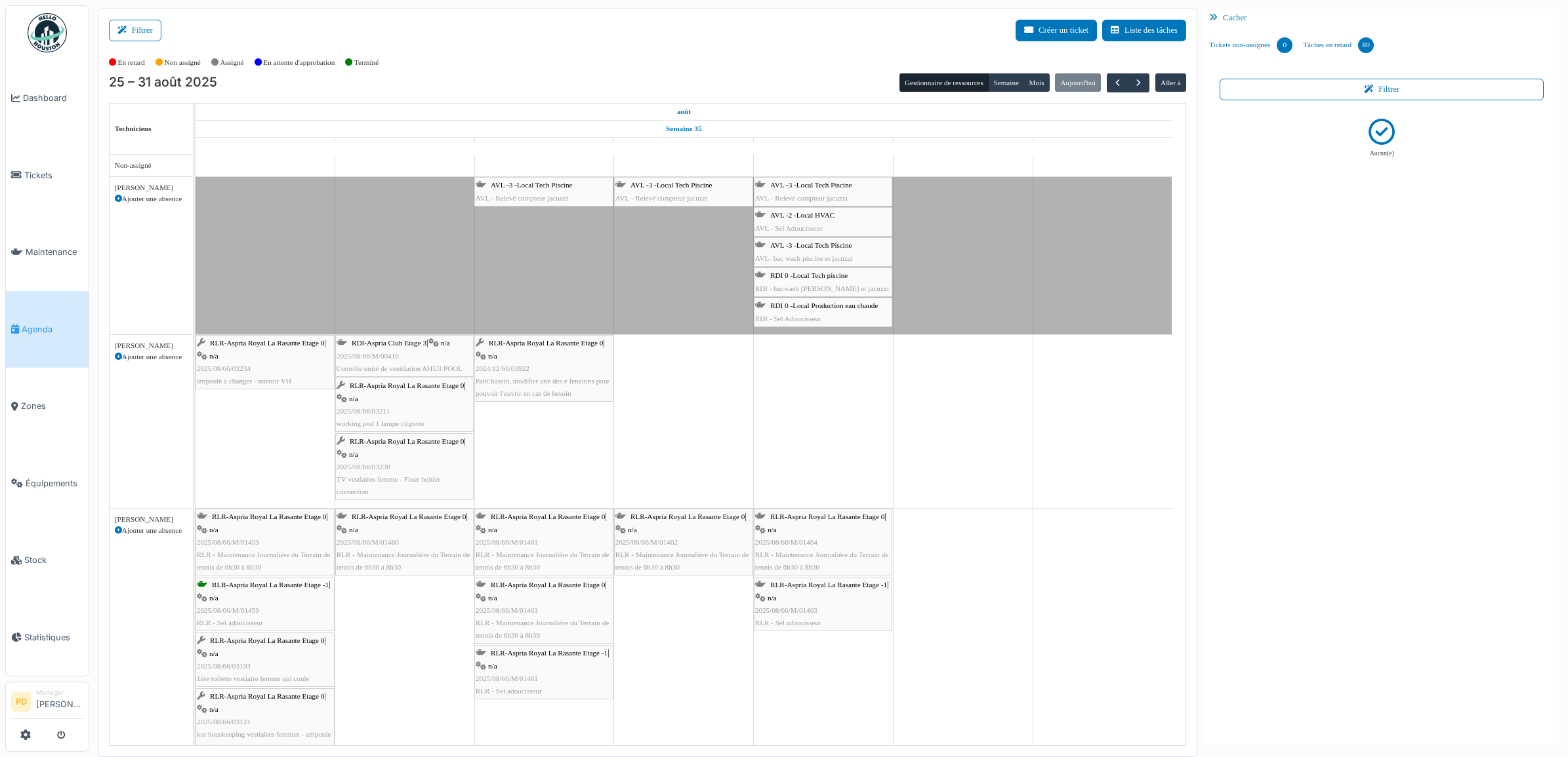
click at [689, 189] on span "AVL -3 -Local Tech Piscine" at bounding box center [671, 185] width 82 height 8
click at [668, 186] on span "AVL -3 -Local Tech Piscine" at bounding box center [671, 185] width 82 height 8
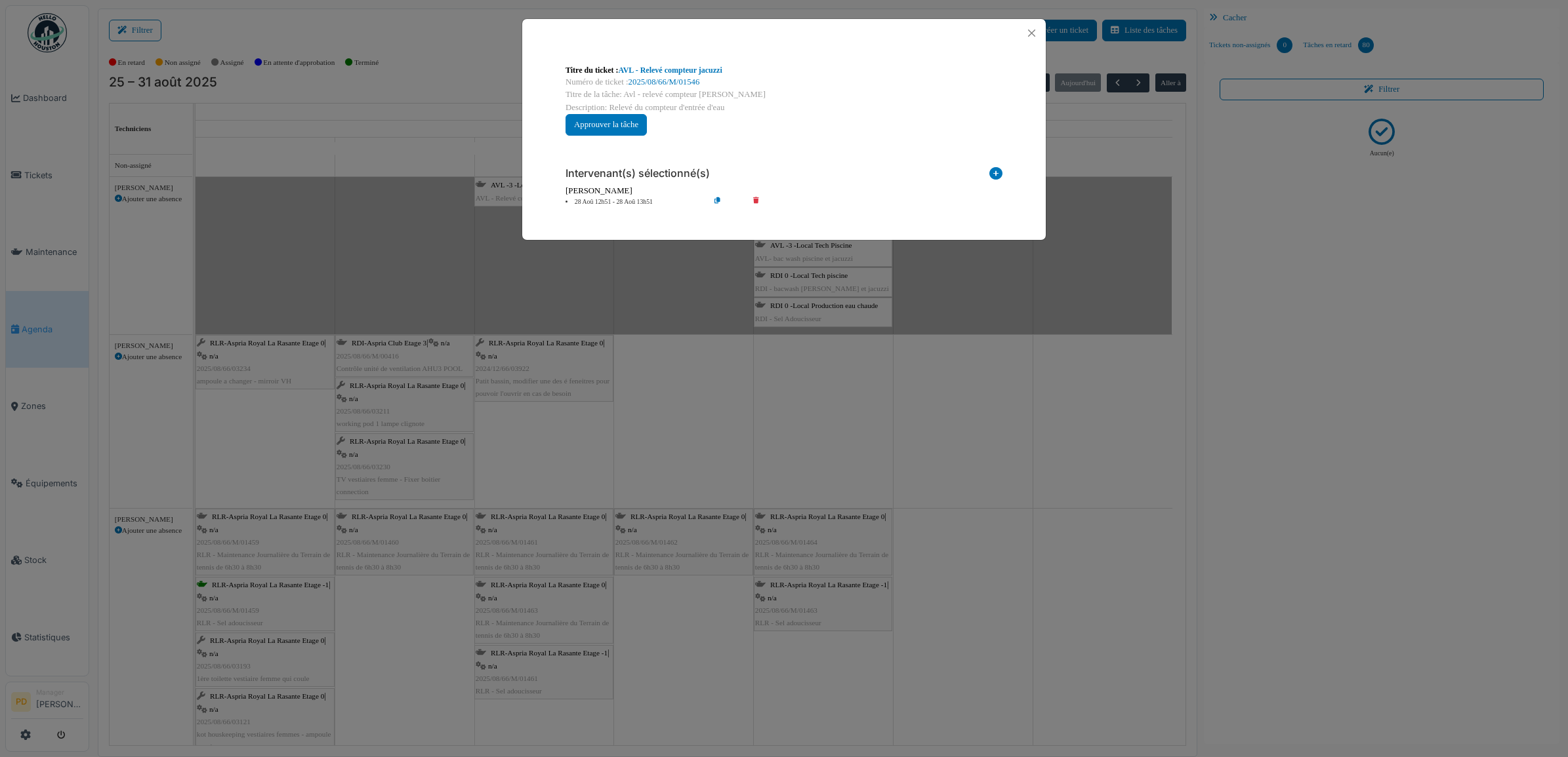
click at [757, 200] on icon at bounding box center [765, 202] width 38 height 10
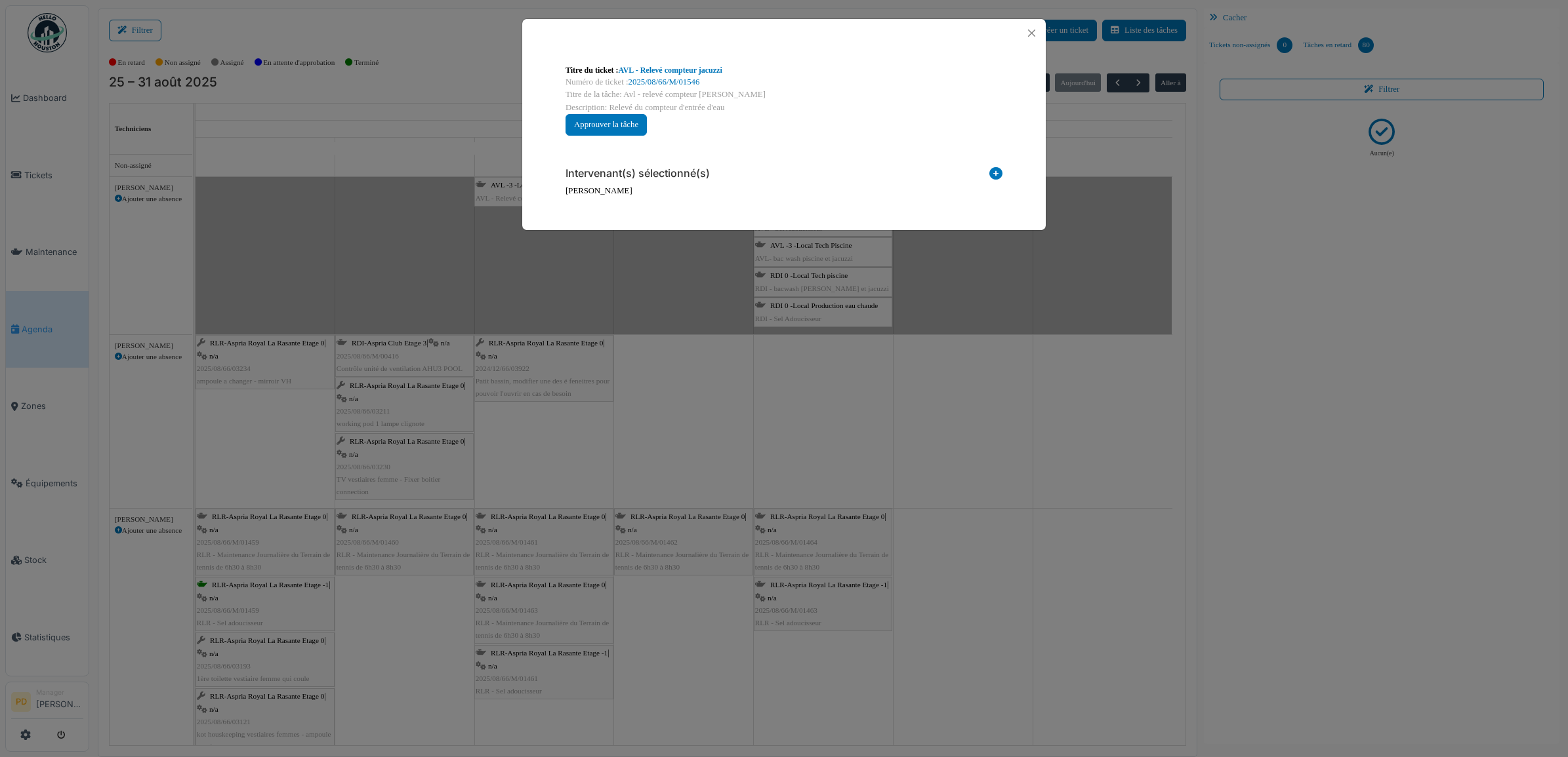
click at [994, 172] on icon at bounding box center [996, 176] width 14 height 17
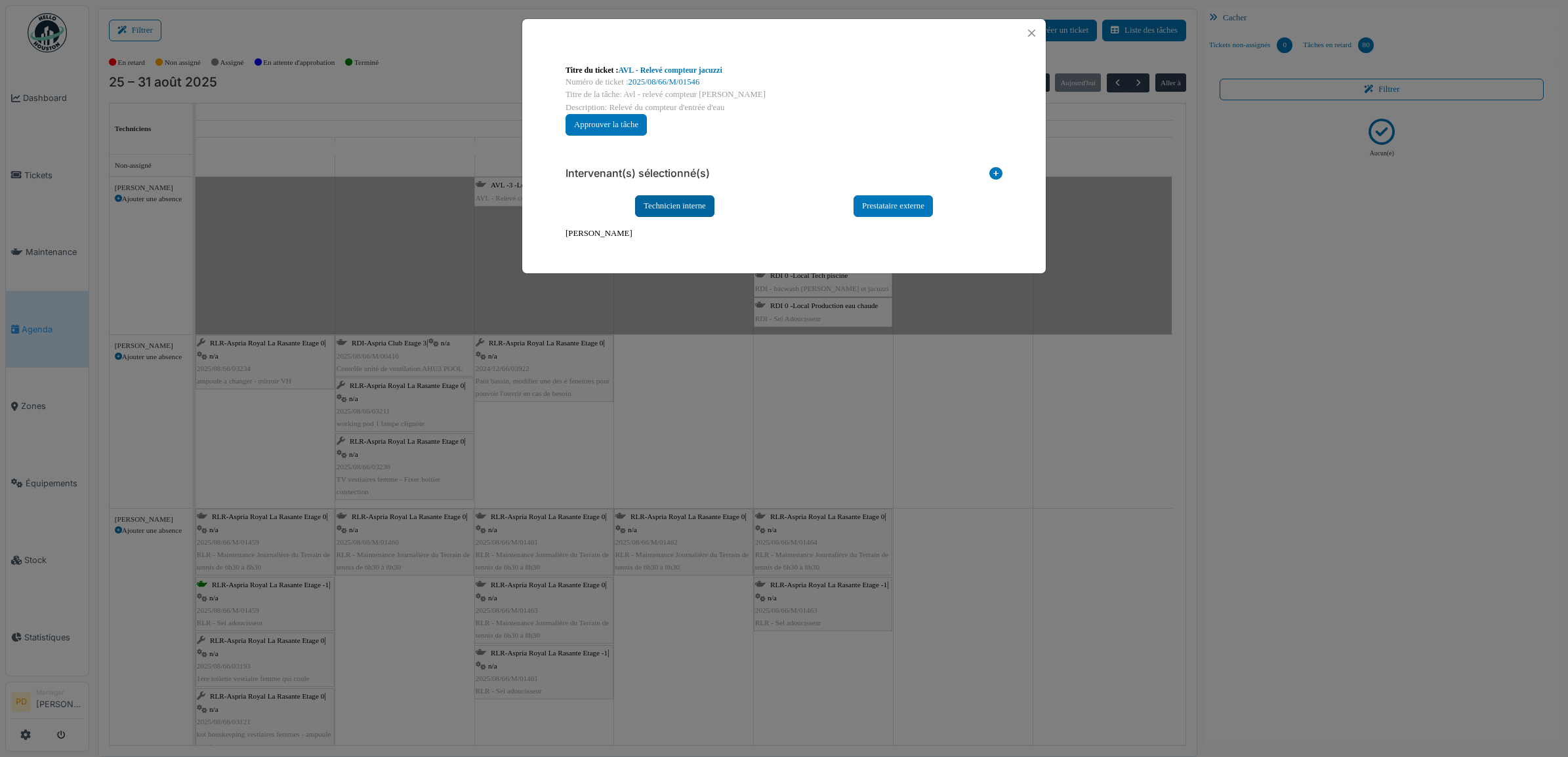
drag, startPoint x: 684, startPoint y: 199, endPoint x: 680, endPoint y: 209, distance: 10.8
click at [684, 200] on div "Technicien interne" at bounding box center [675, 206] width 79 height 21
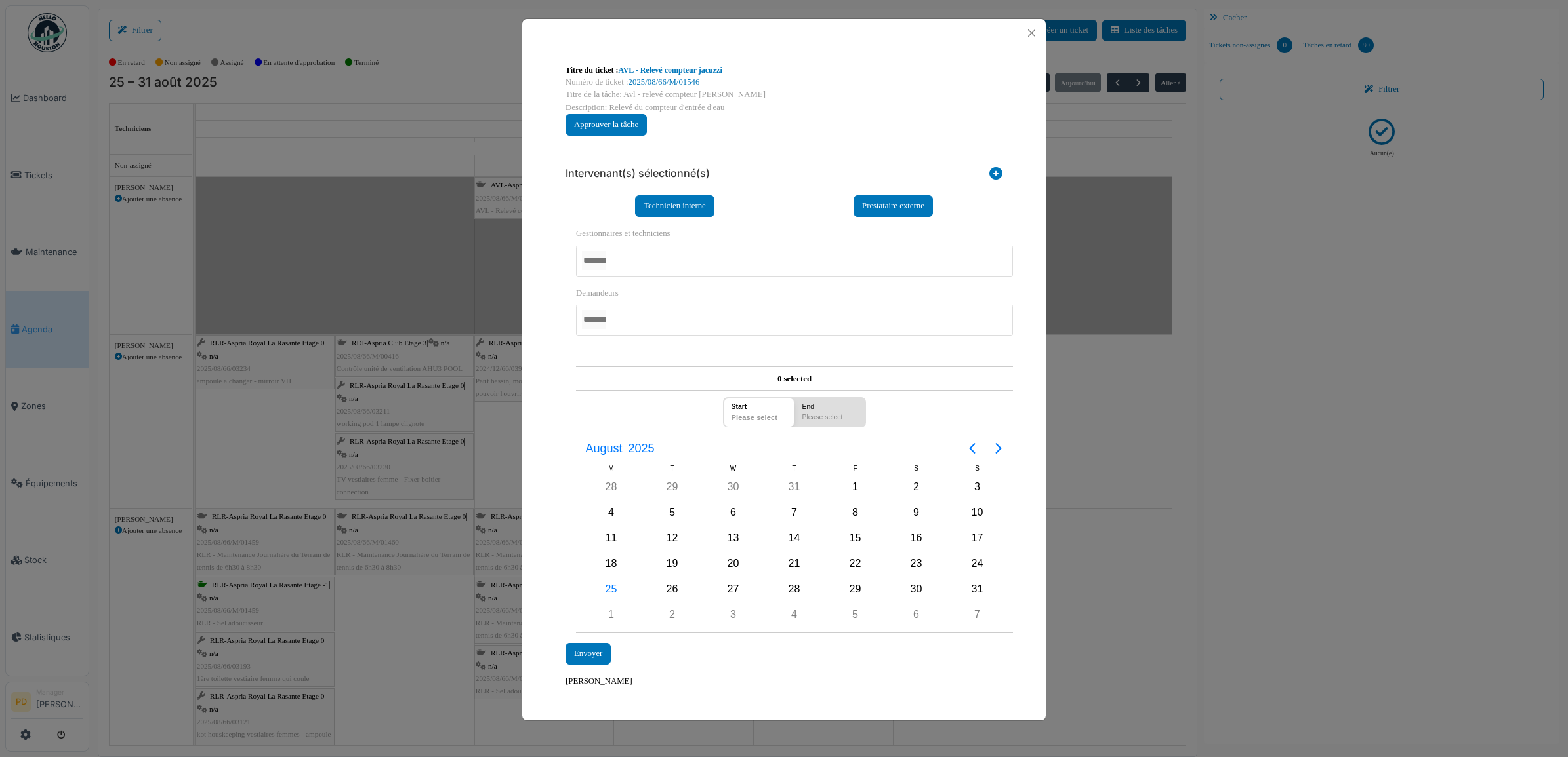
click at [677, 267] on div at bounding box center [795, 261] width 437 height 31
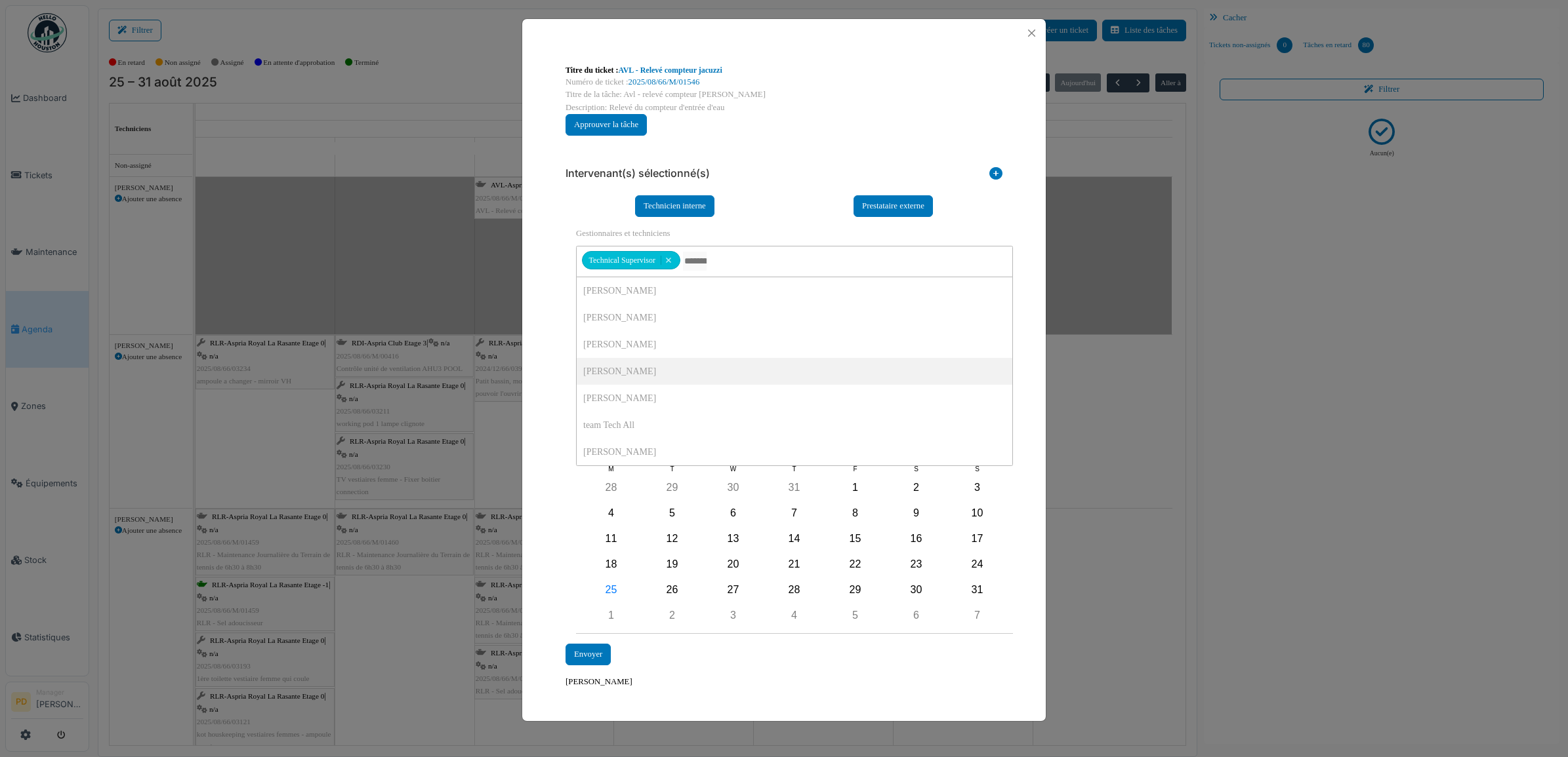
drag, startPoint x: 558, startPoint y: 364, endPoint x: 605, endPoint y: 405, distance: 62.4
click at [558, 365] on div "**********" at bounding box center [784, 422] width 458 height 553
click at [791, 587] on div "28" at bounding box center [794, 590] width 19 height 19
click at [791, 588] on div "28" at bounding box center [794, 590] width 19 height 19
click at [579, 651] on div "Envoyer" at bounding box center [588, 655] width 45 height 21
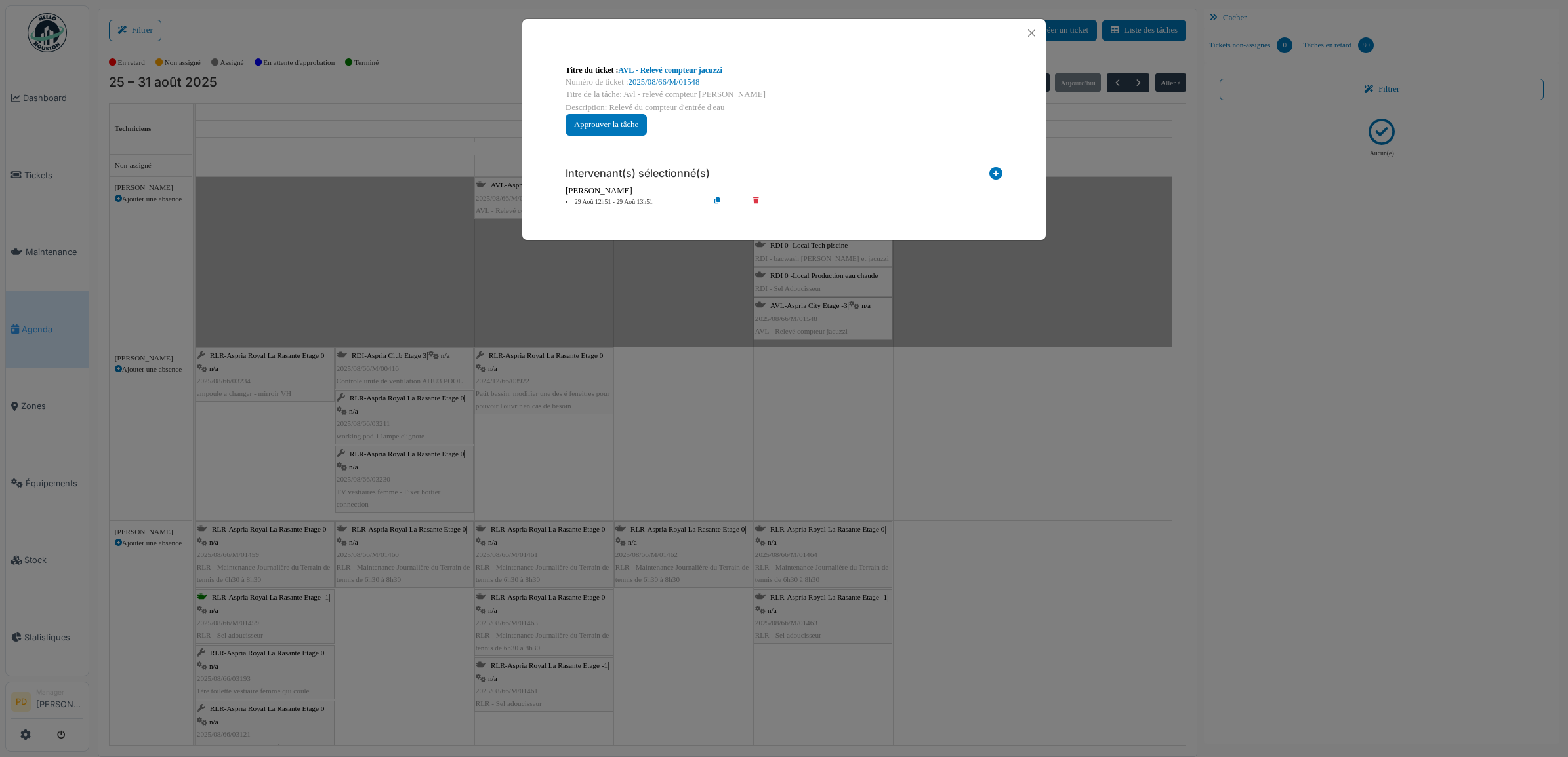
click at [755, 200] on icon at bounding box center [765, 202] width 38 height 10
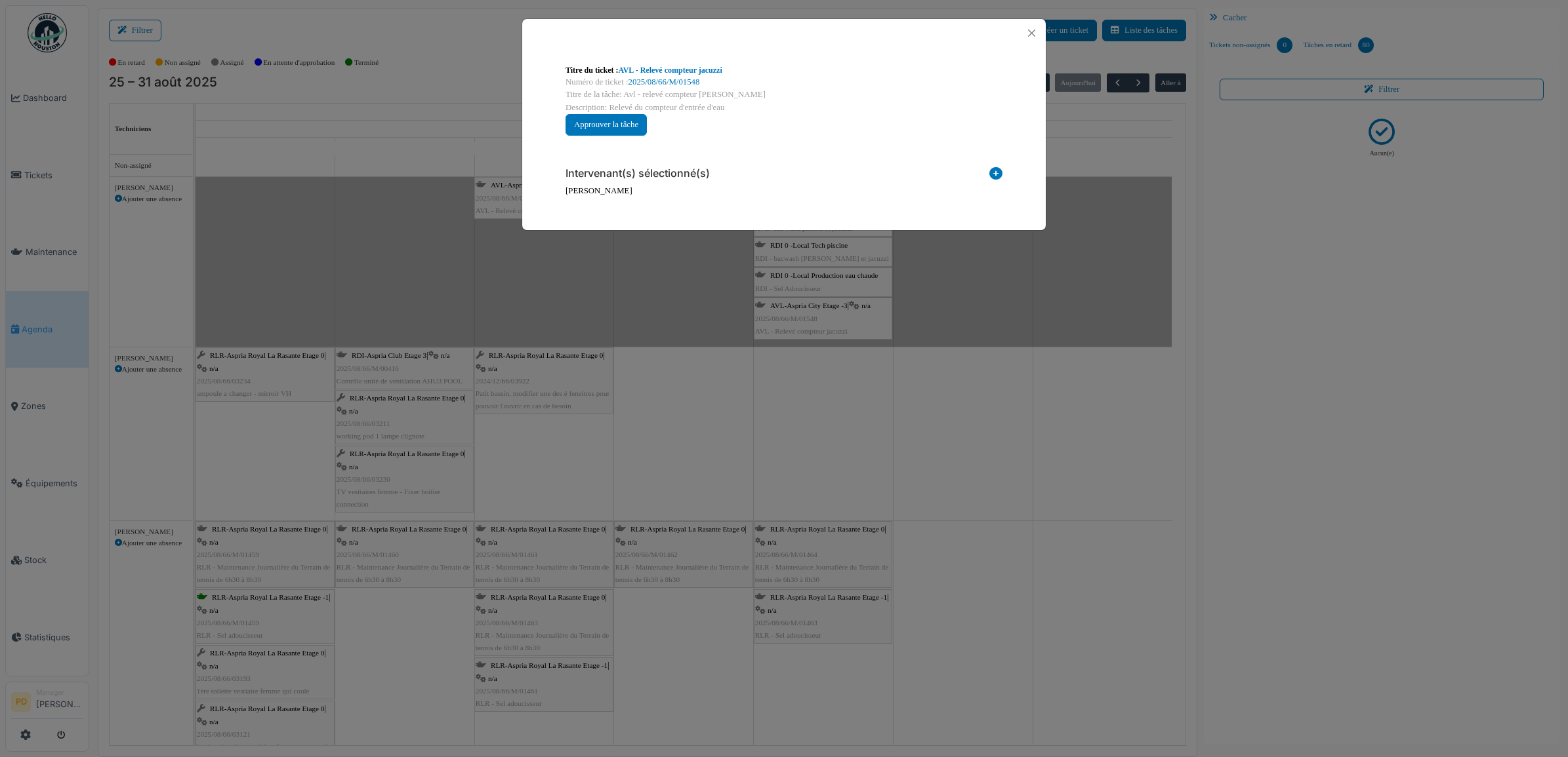
click at [1000, 175] on icon at bounding box center [996, 176] width 14 height 17
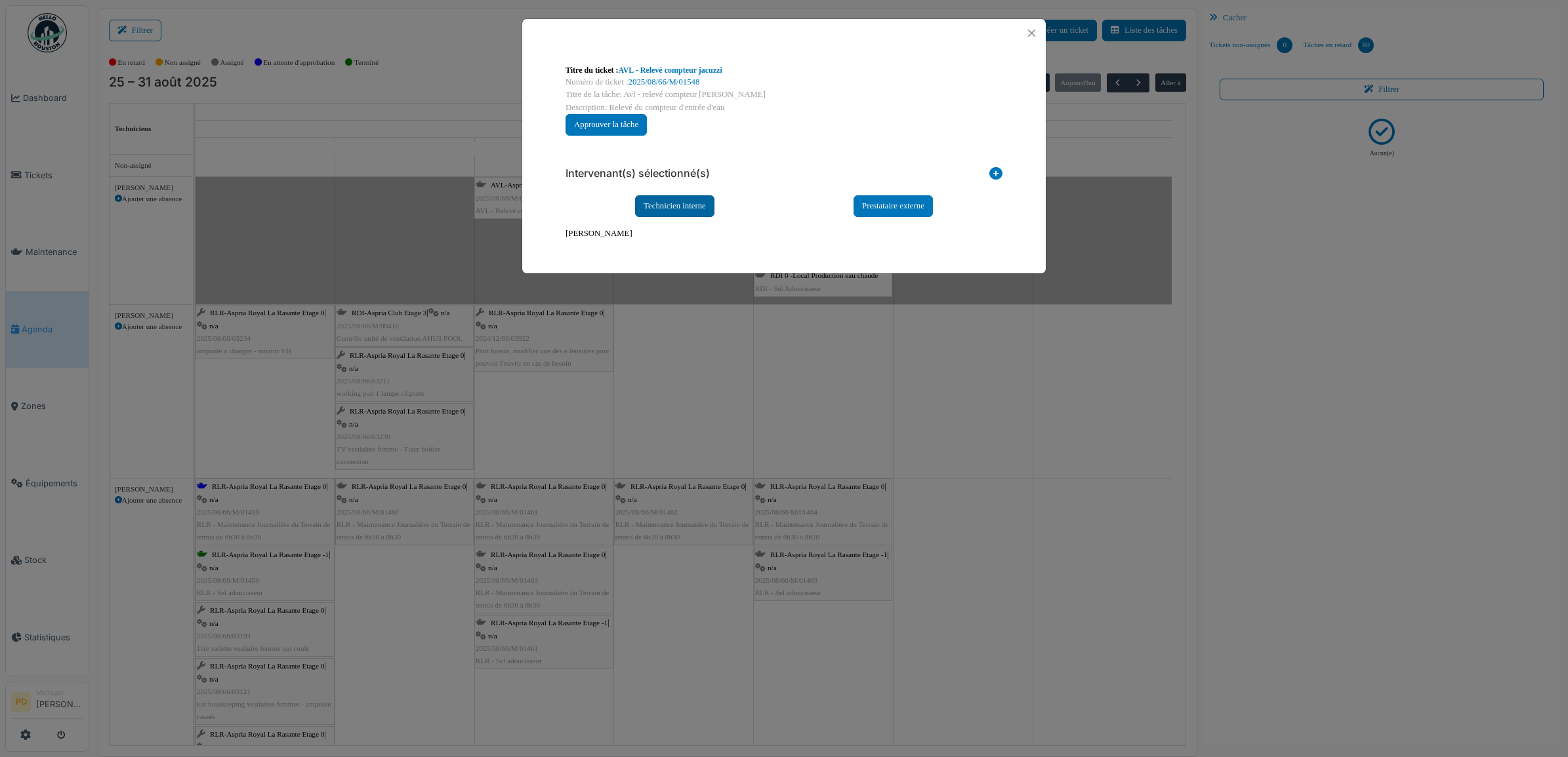
click at [707, 204] on div "Technicien interne" at bounding box center [675, 206] width 79 height 21
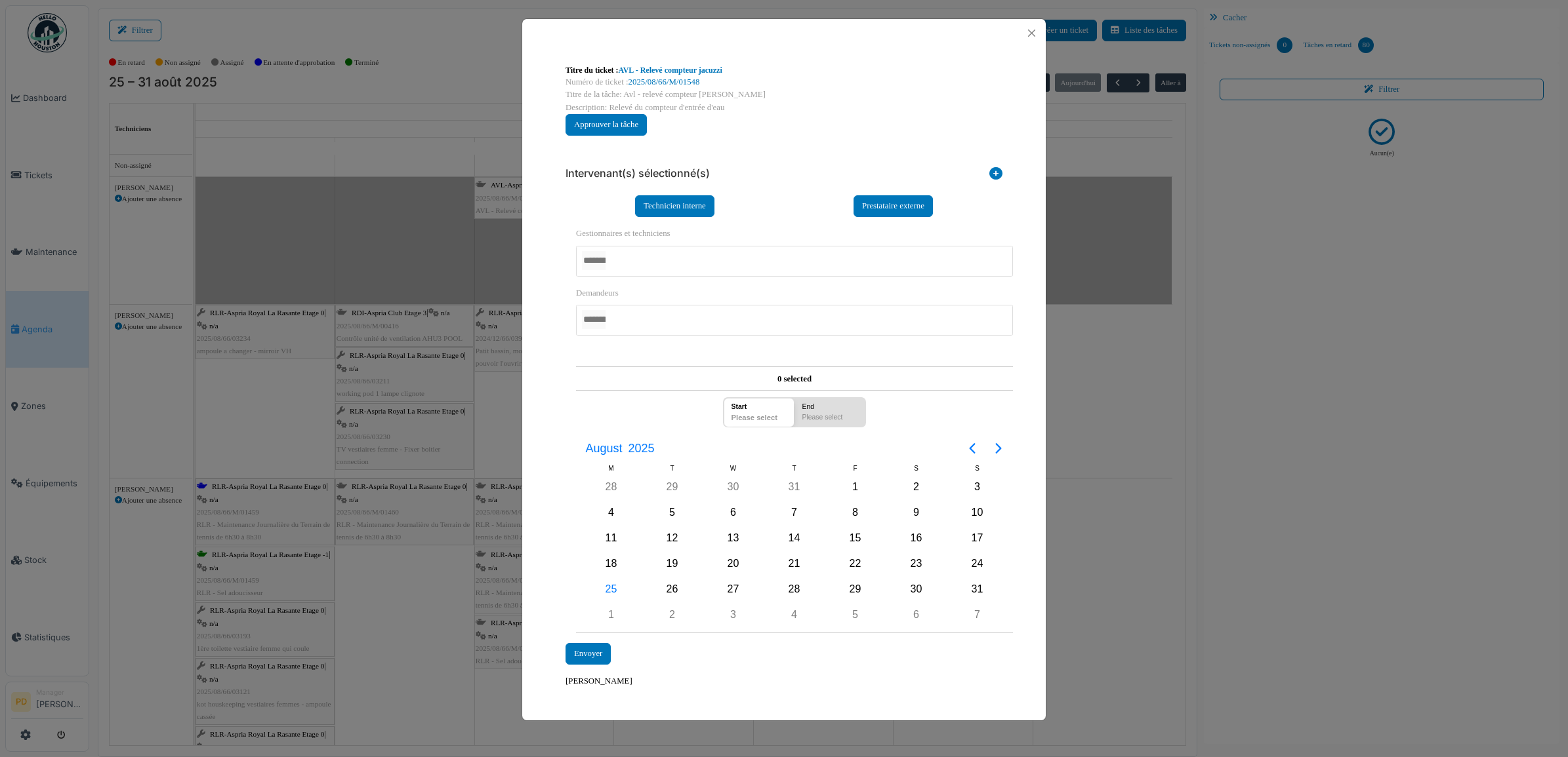
click at [647, 263] on div at bounding box center [795, 261] width 437 height 31
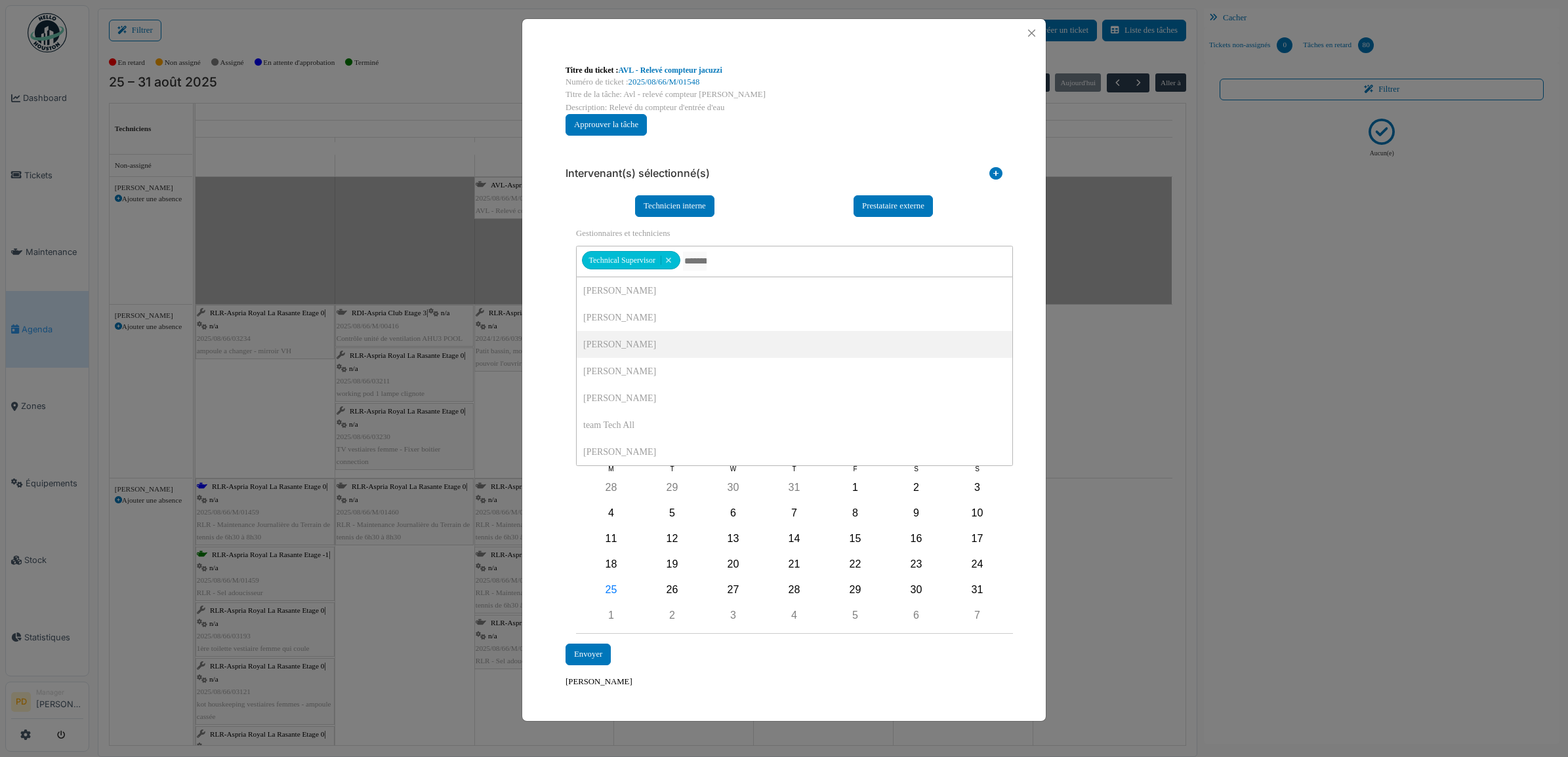
click at [540, 342] on div "**********" at bounding box center [784, 376] width 523 height 658
click at [853, 588] on div "29" at bounding box center [855, 590] width 19 height 19
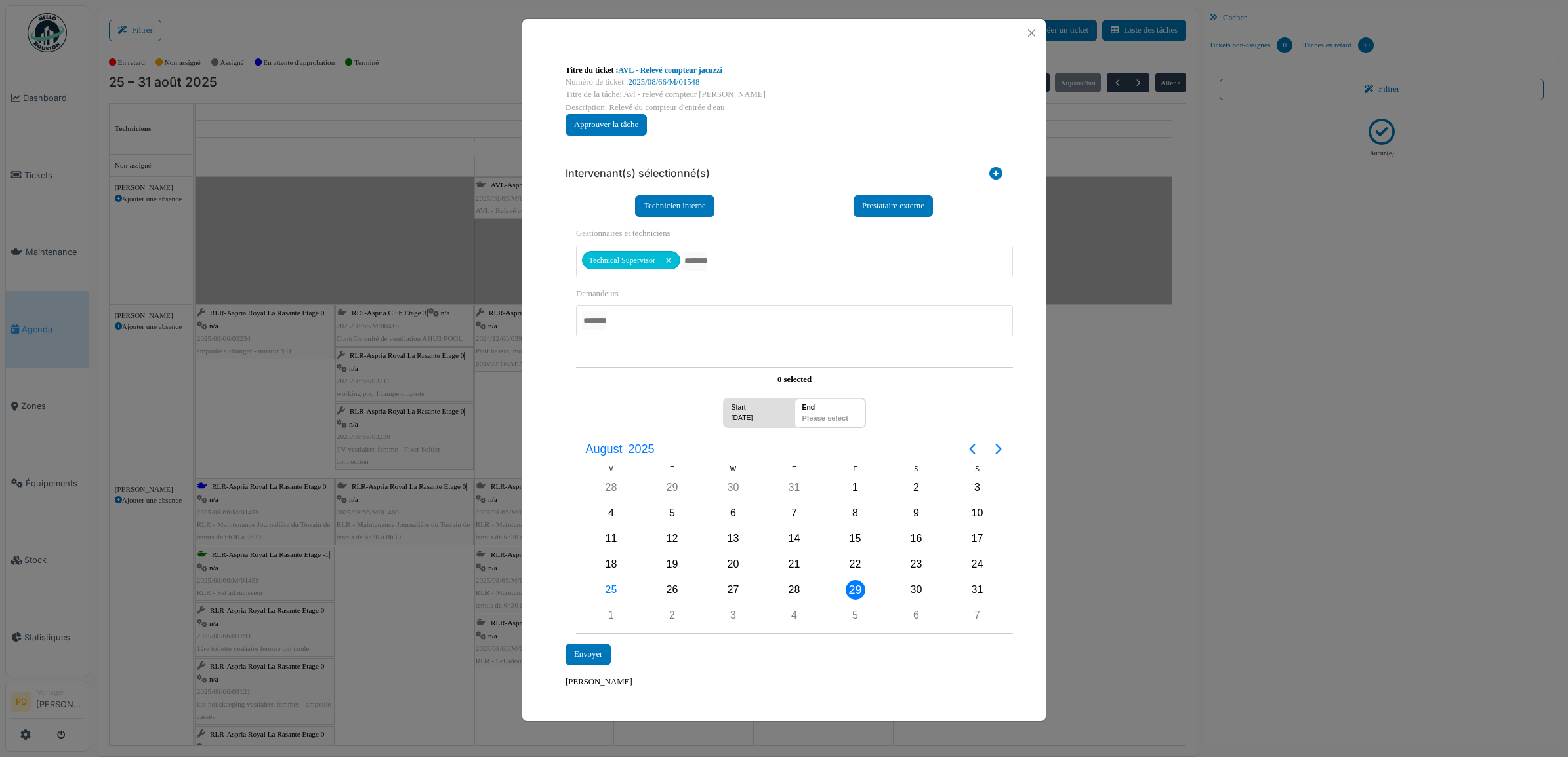
click at [853, 588] on div "29" at bounding box center [855, 590] width 19 height 19
click at [601, 651] on div "Envoyer" at bounding box center [588, 655] width 45 height 21
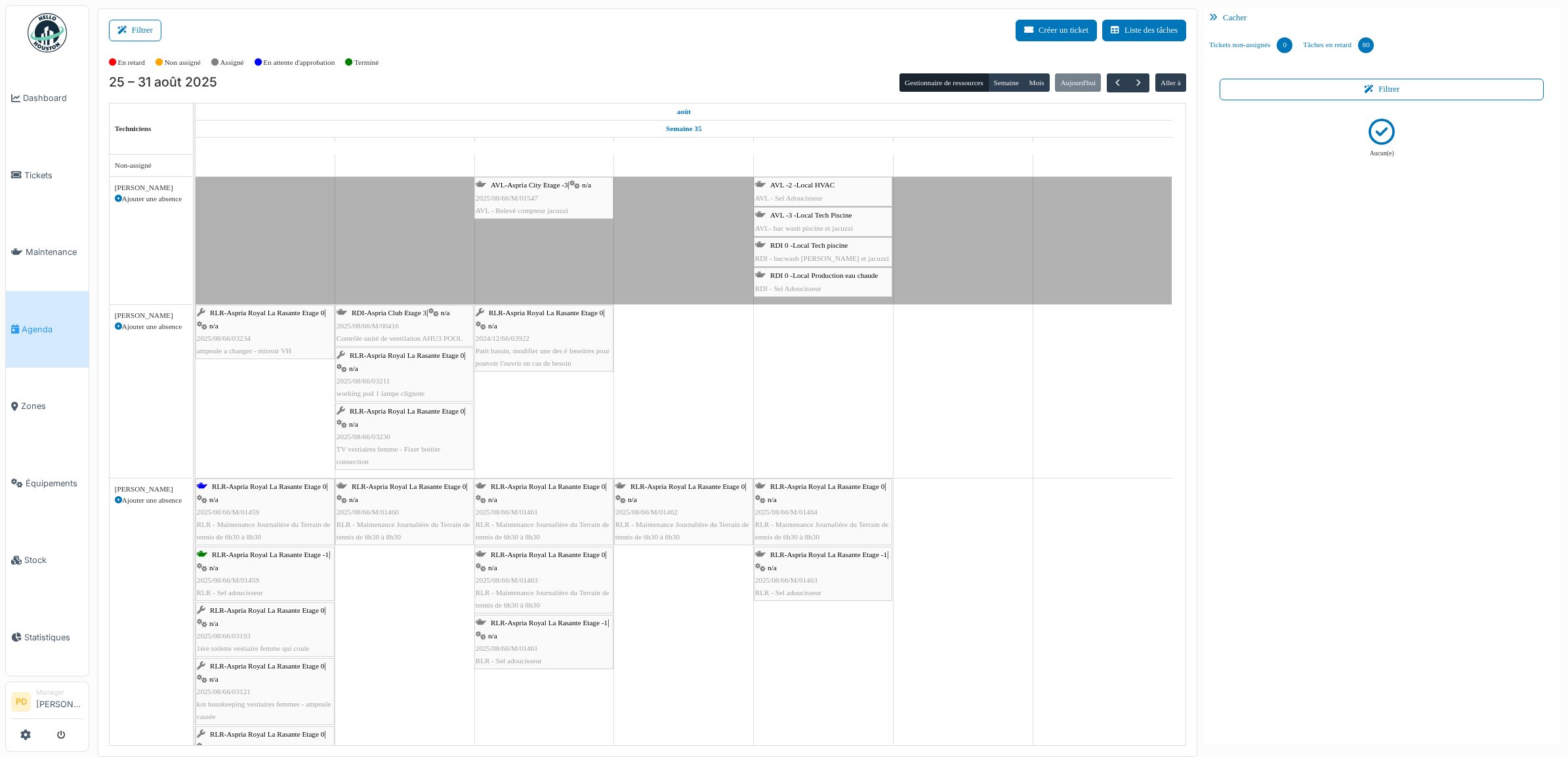
click at [815, 193] on div "AVL -2 -Local HVAC AVL - Sel Adoucisseur" at bounding box center [823, 191] width 135 height 25
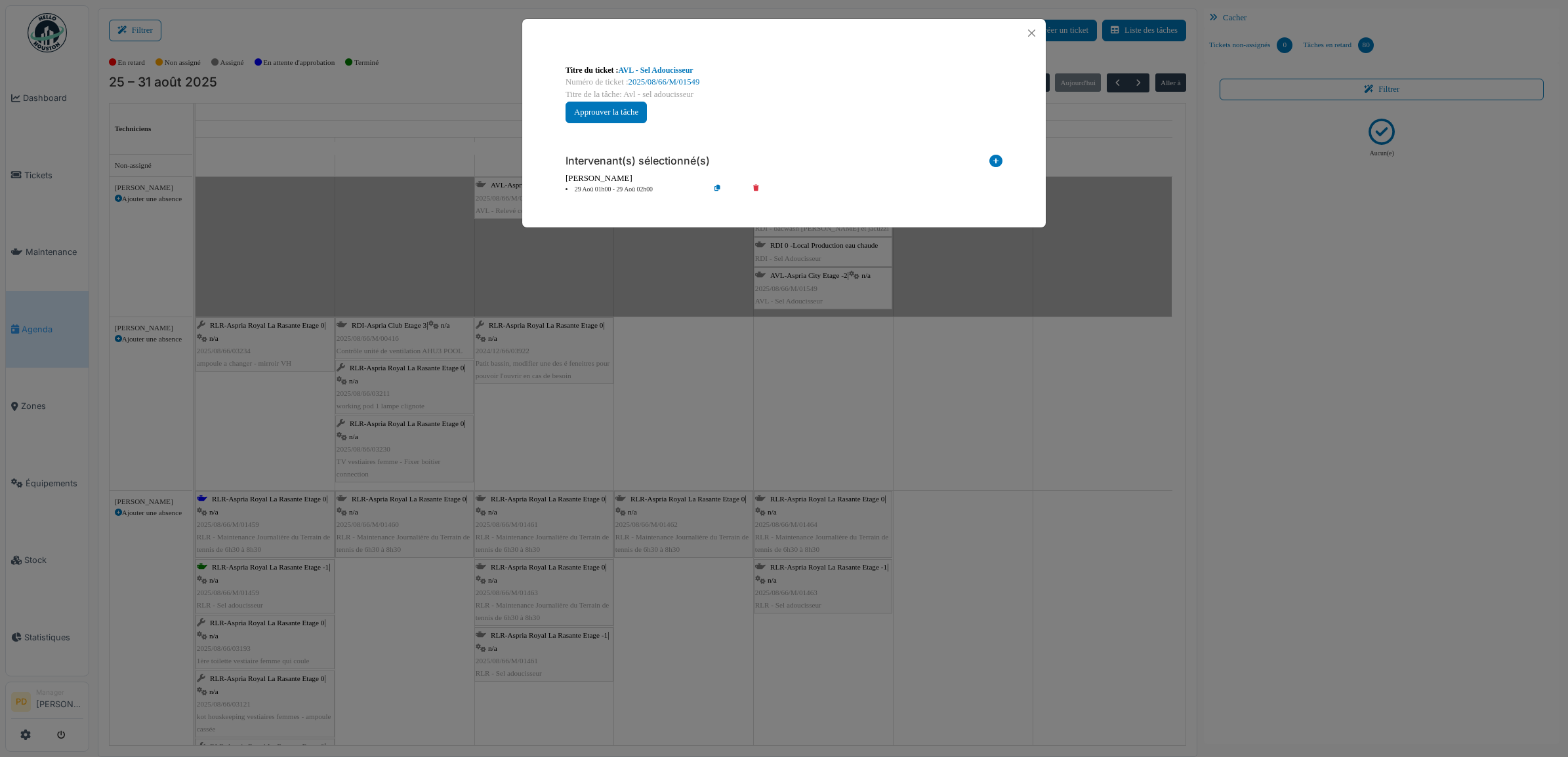
click at [753, 185] on icon at bounding box center [765, 189] width 38 height 10
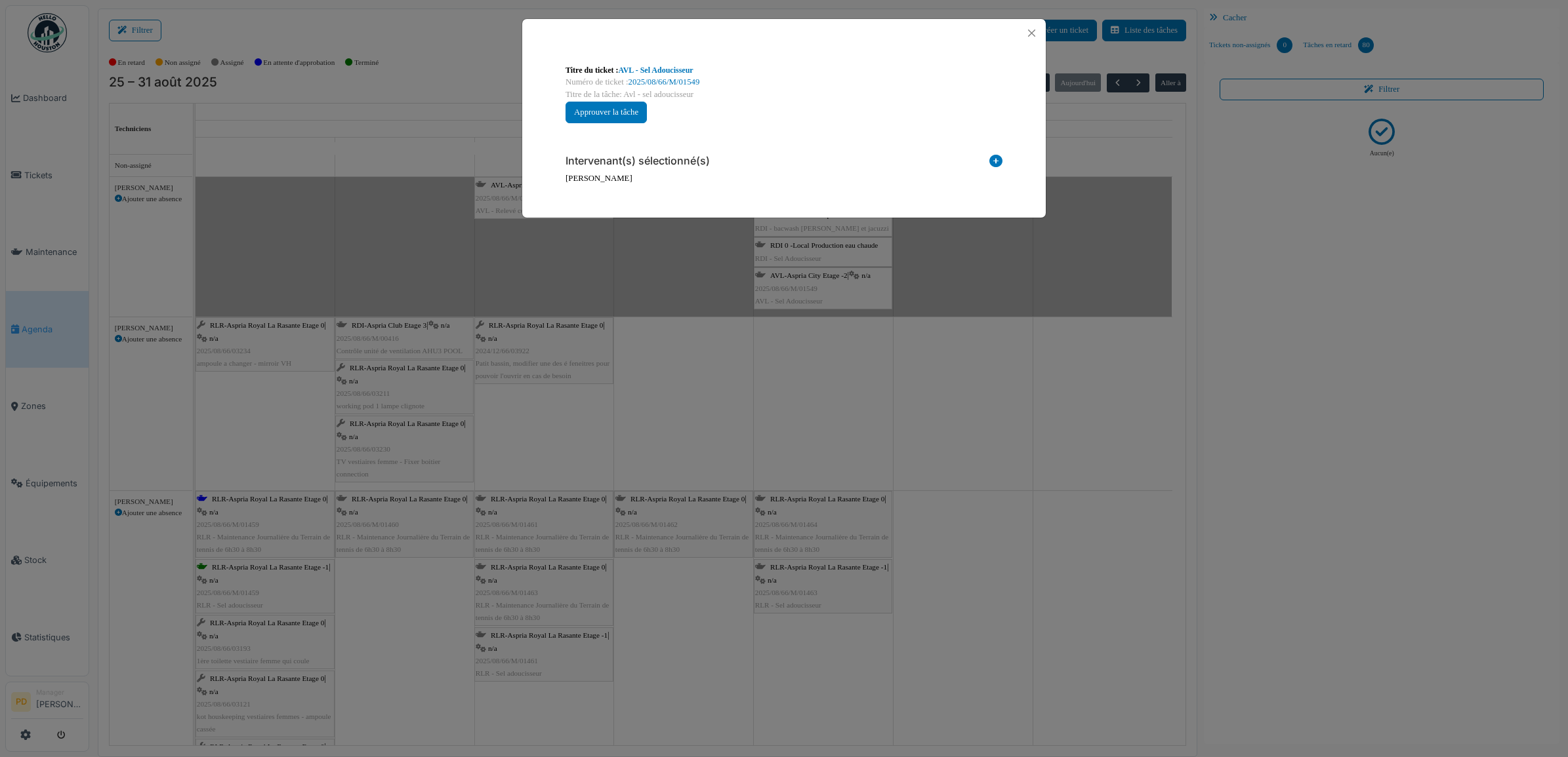
click at [992, 160] on icon at bounding box center [996, 163] width 14 height 17
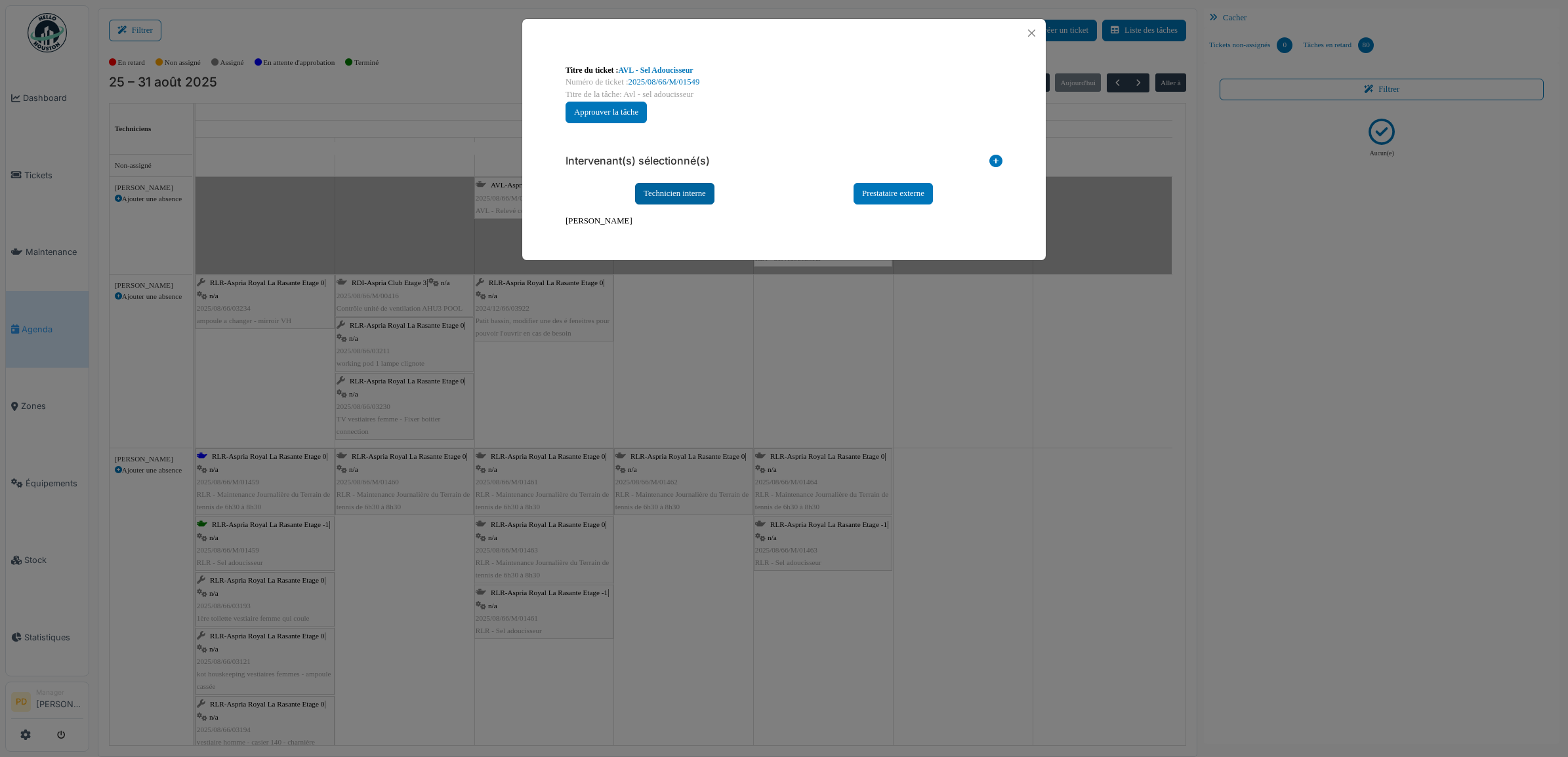
click at [699, 190] on div "Technicien interne" at bounding box center [675, 193] width 79 height 21
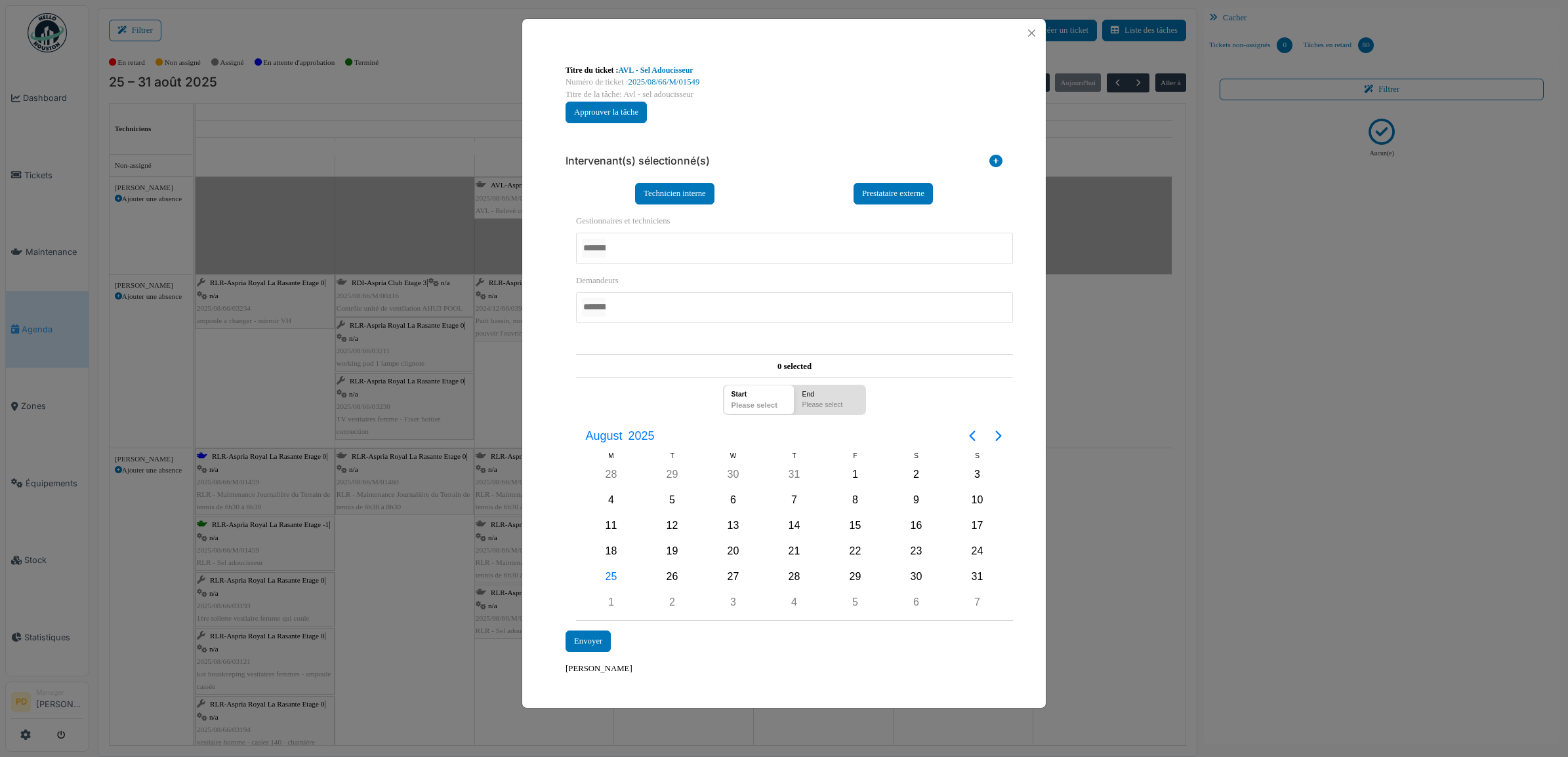
click at [684, 253] on div at bounding box center [795, 248] width 437 height 31
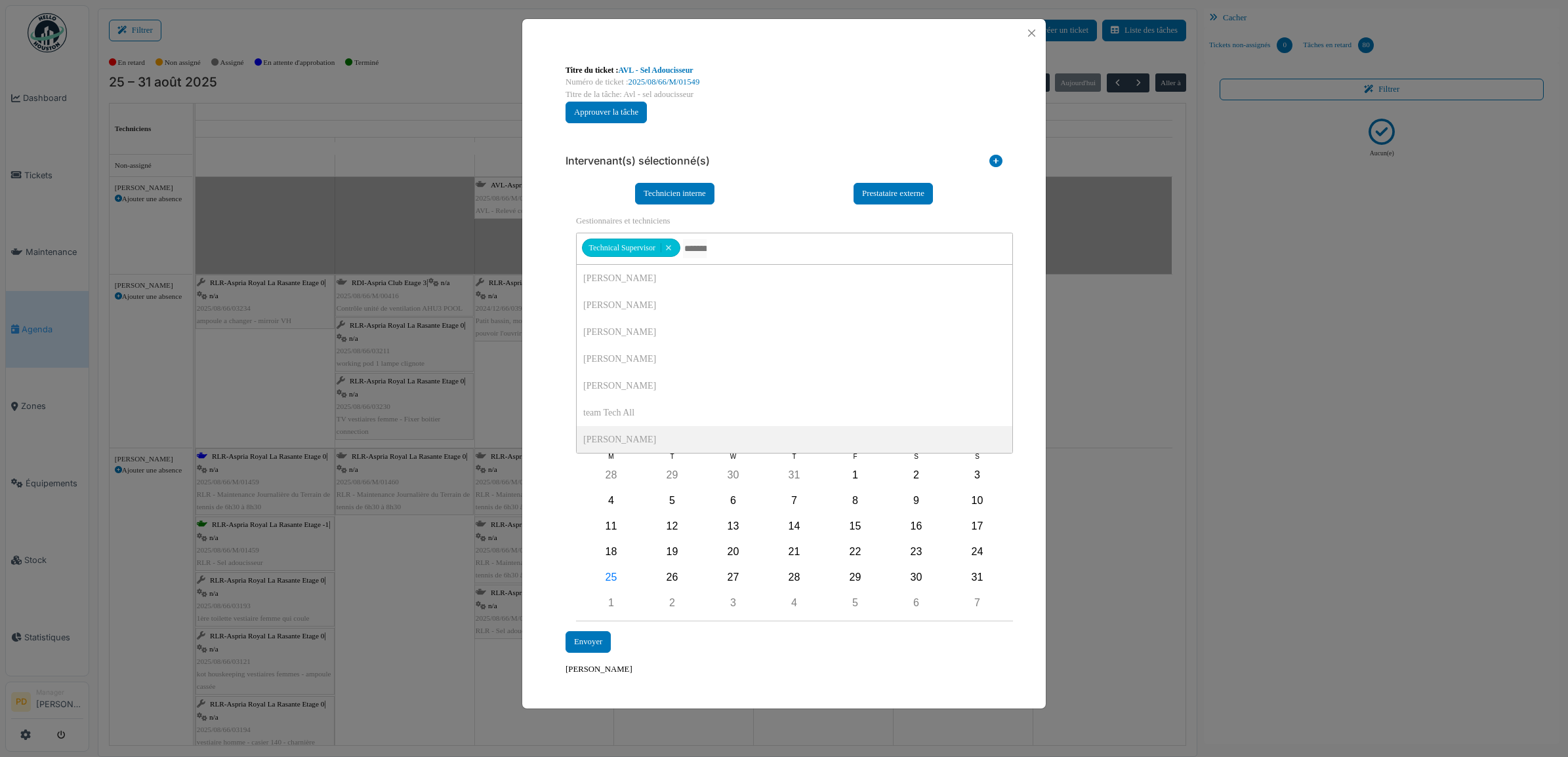
drag, startPoint x: 657, startPoint y: 437, endPoint x: 621, endPoint y: 426, distance: 37.6
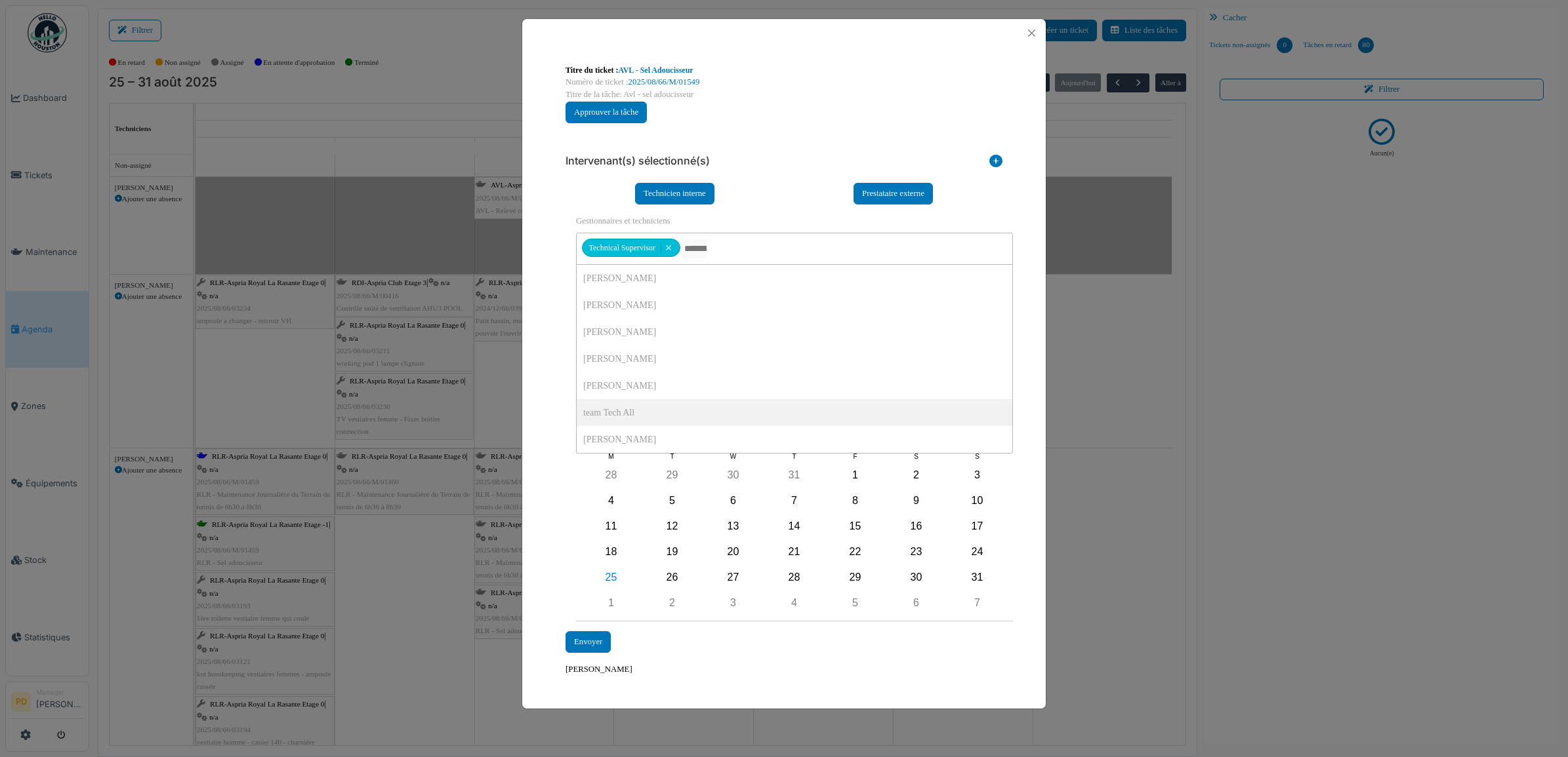
drag, startPoint x: 538, startPoint y: 420, endPoint x: 629, endPoint y: 480, distance: 109.0
click at [545, 424] on div "**********" at bounding box center [784, 370] width 523 height 646
click at [851, 578] on div "29" at bounding box center [855, 577] width 19 height 19
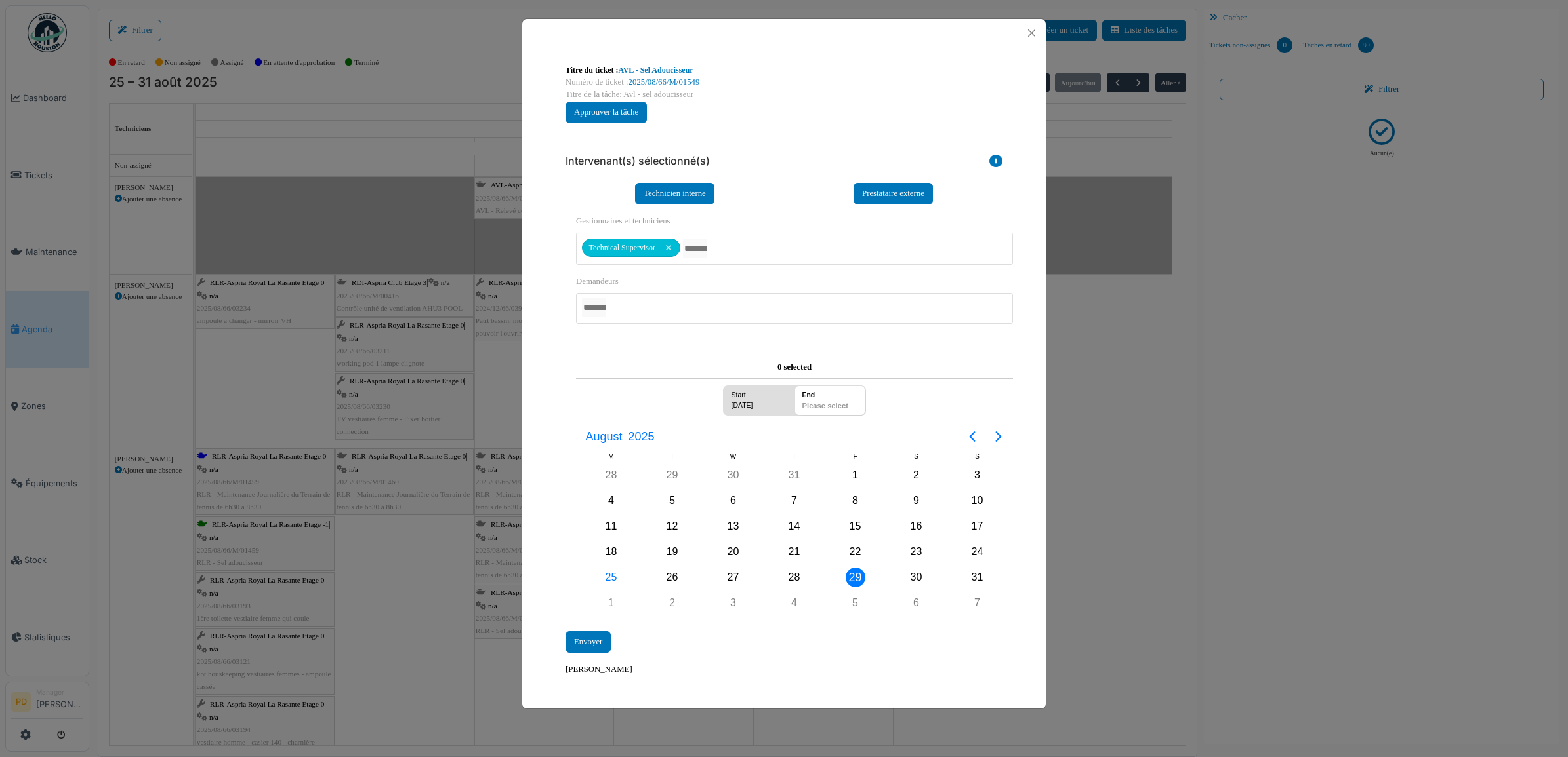
click at [851, 577] on div "29" at bounding box center [855, 577] width 19 height 19
click at [590, 647] on div "Envoyer" at bounding box center [588, 642] width 45 height 21
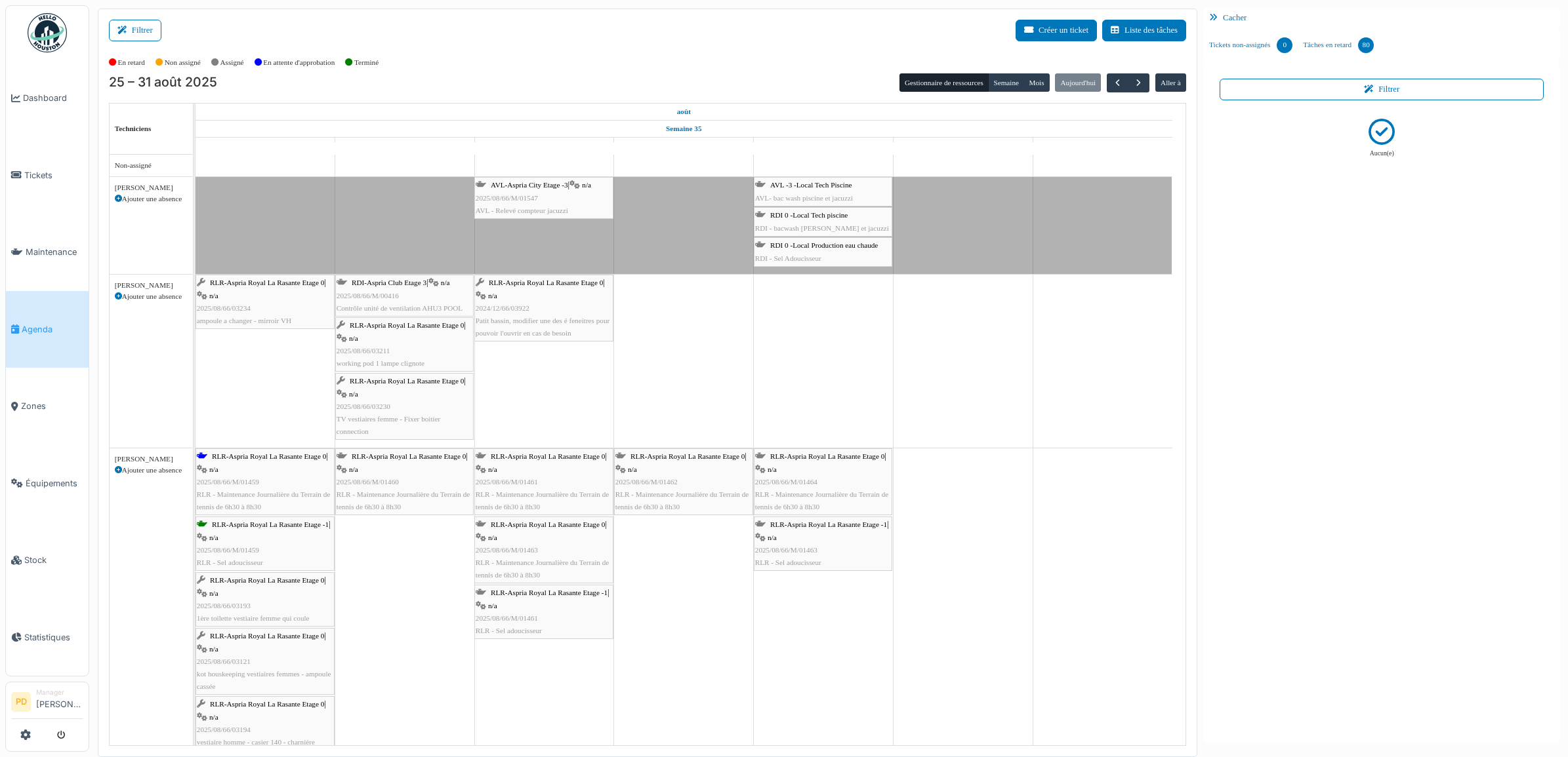
click at [572, 190] on div "AVL-Aspria City Etage -3 | n/a 2025/08/66/M/01547 AVL - Relevé compteur jacuzzi" at bounding box center [544, 197] width 136 height 38
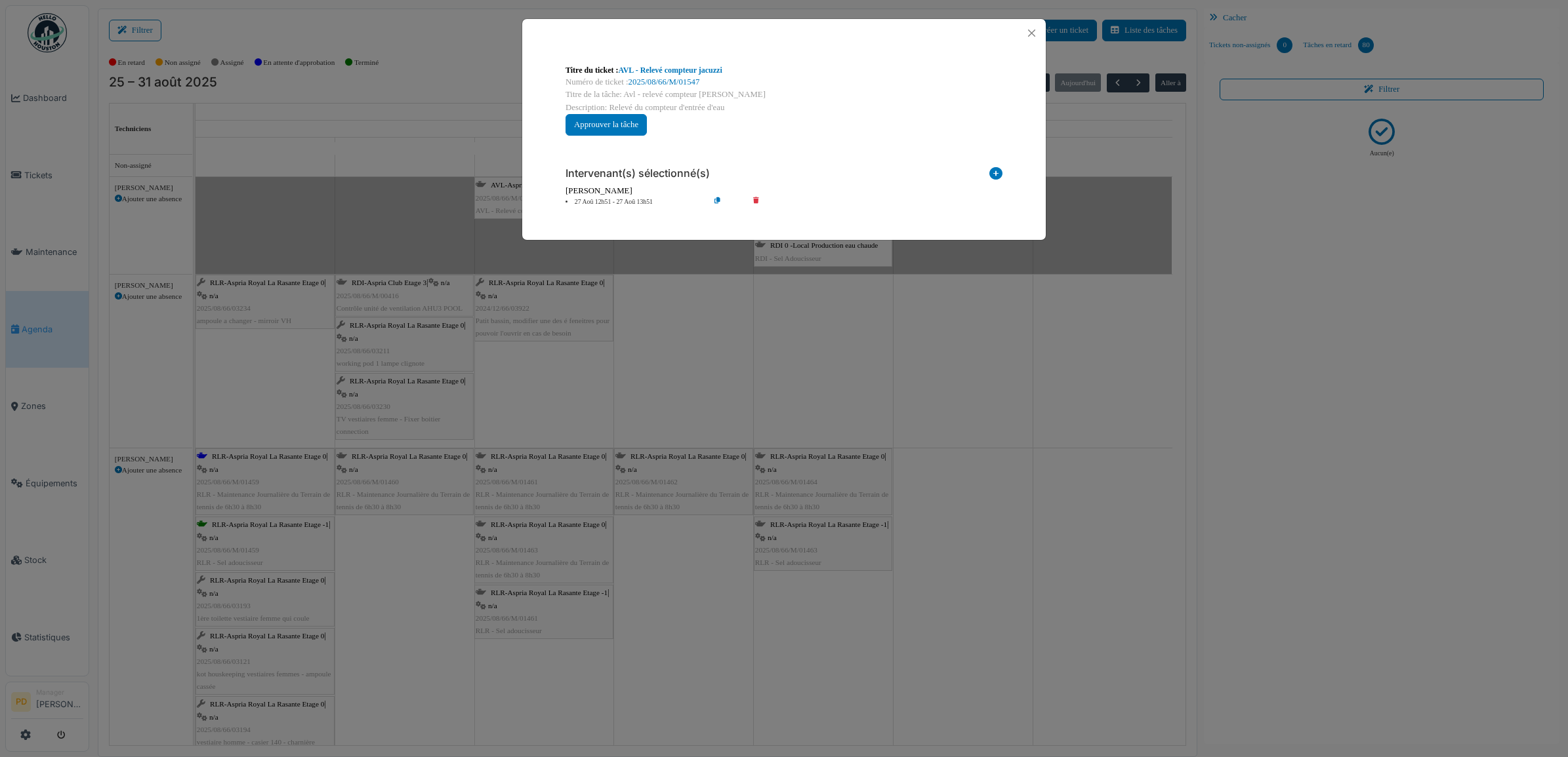
drag, startPoint x: 752, startPoint y: 198, endPoint x: 763, endPoint y: 198, distance: 11.0
click at [753, 198] on icon at bounding box center [765, 202] width 38 height 10
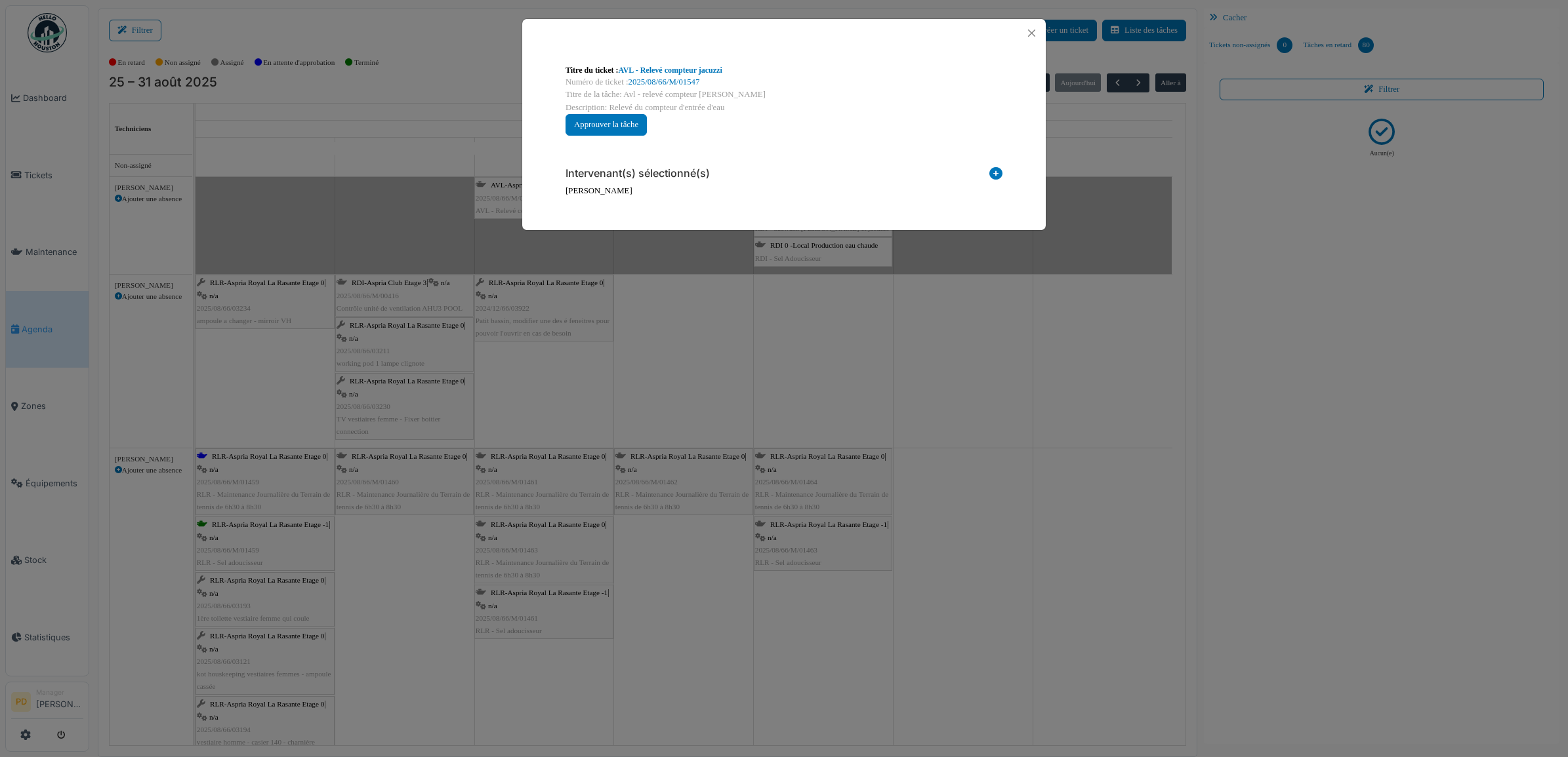
drag, startPoint x: 994, startPoint y: 171, endPoint x: 710, endPoint y: 209, distance: 286.5
click at [994, 171] on icon at bounding box center [996, 176] width 14 height 17
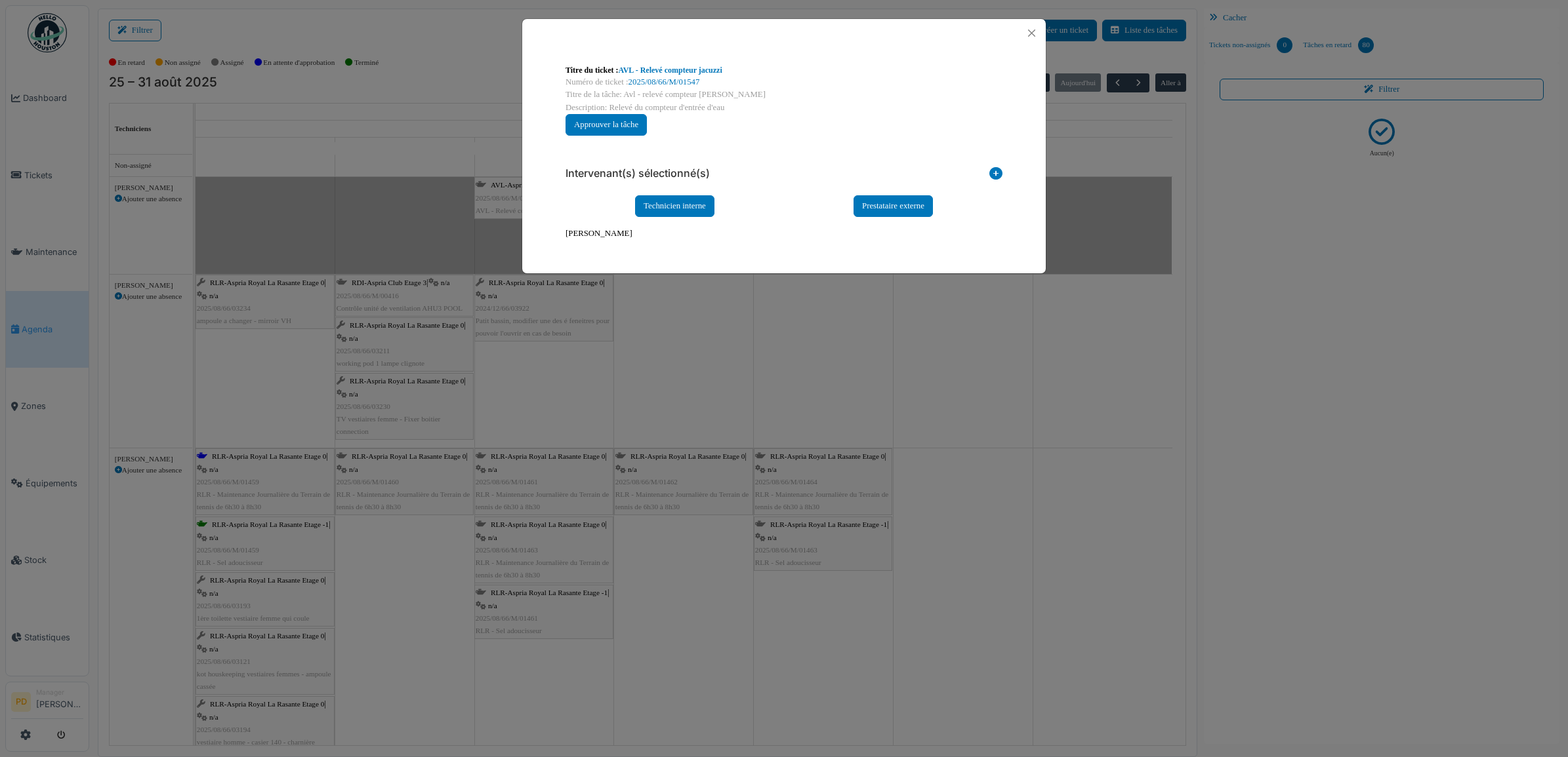
drag, startPoint x: 647, startPoint y: 202, endPoint x: 691, endPoint y: 231, distance: 52.7
click at [647, 202] on div "Technicien interne" at bounding box center [675, 206] width 79 height 21
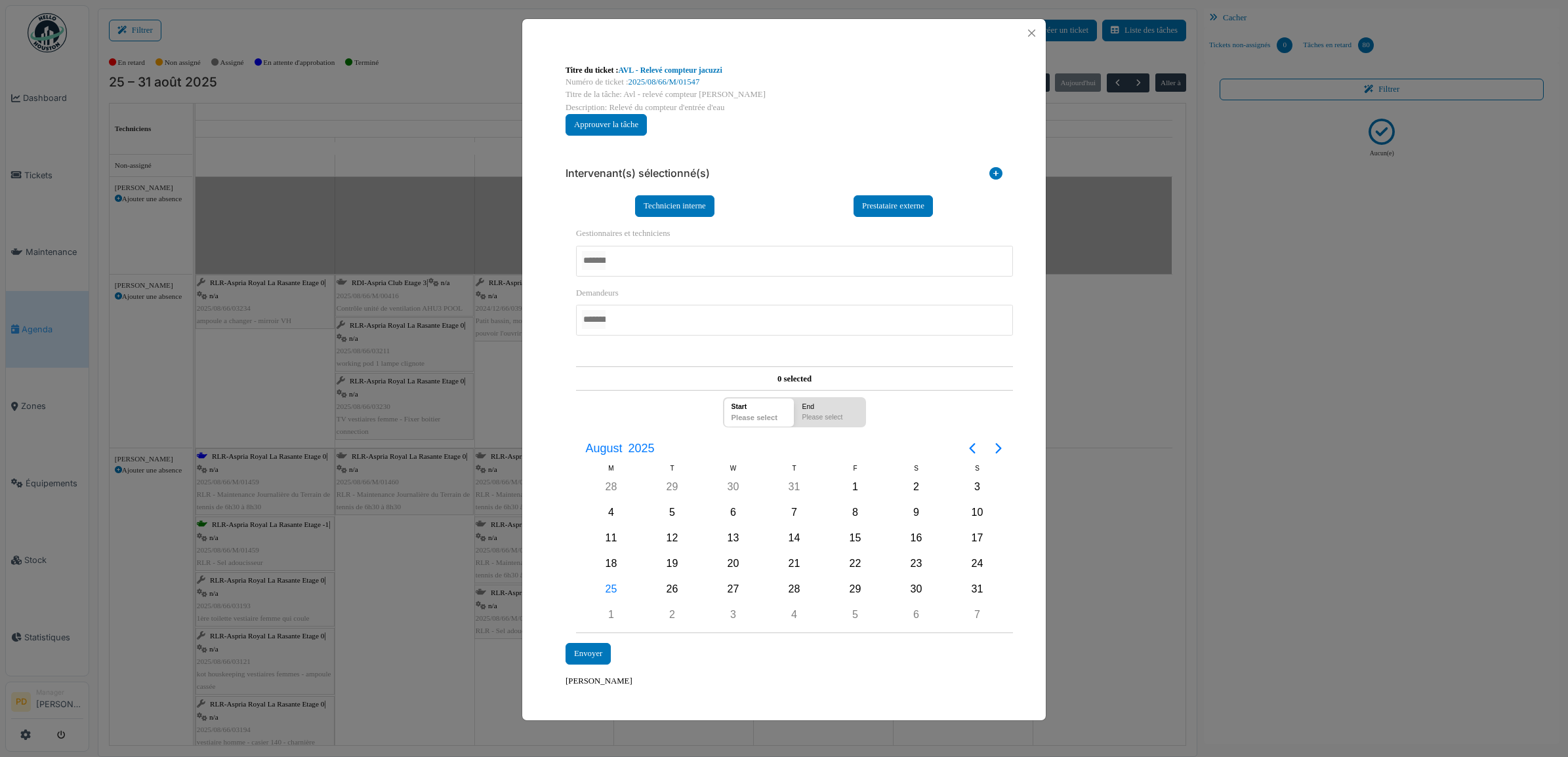
click at [641, 267] on div at bounding box center [795, 261] width 437 height 31
drag, startPoint x: 549, startPoint y: 386, endPoint x: 645, endPoint y: 503, distance: 151.3
click at [548, 388] on div "**********" at bounding box center [784, 376] width 523 height 658
click at [728, 588] on div "27" at bounding box center [733, 590] width 19 height 19
click at [733, 589] on div "27" at bounding box center [733, 590] width 19 height 19
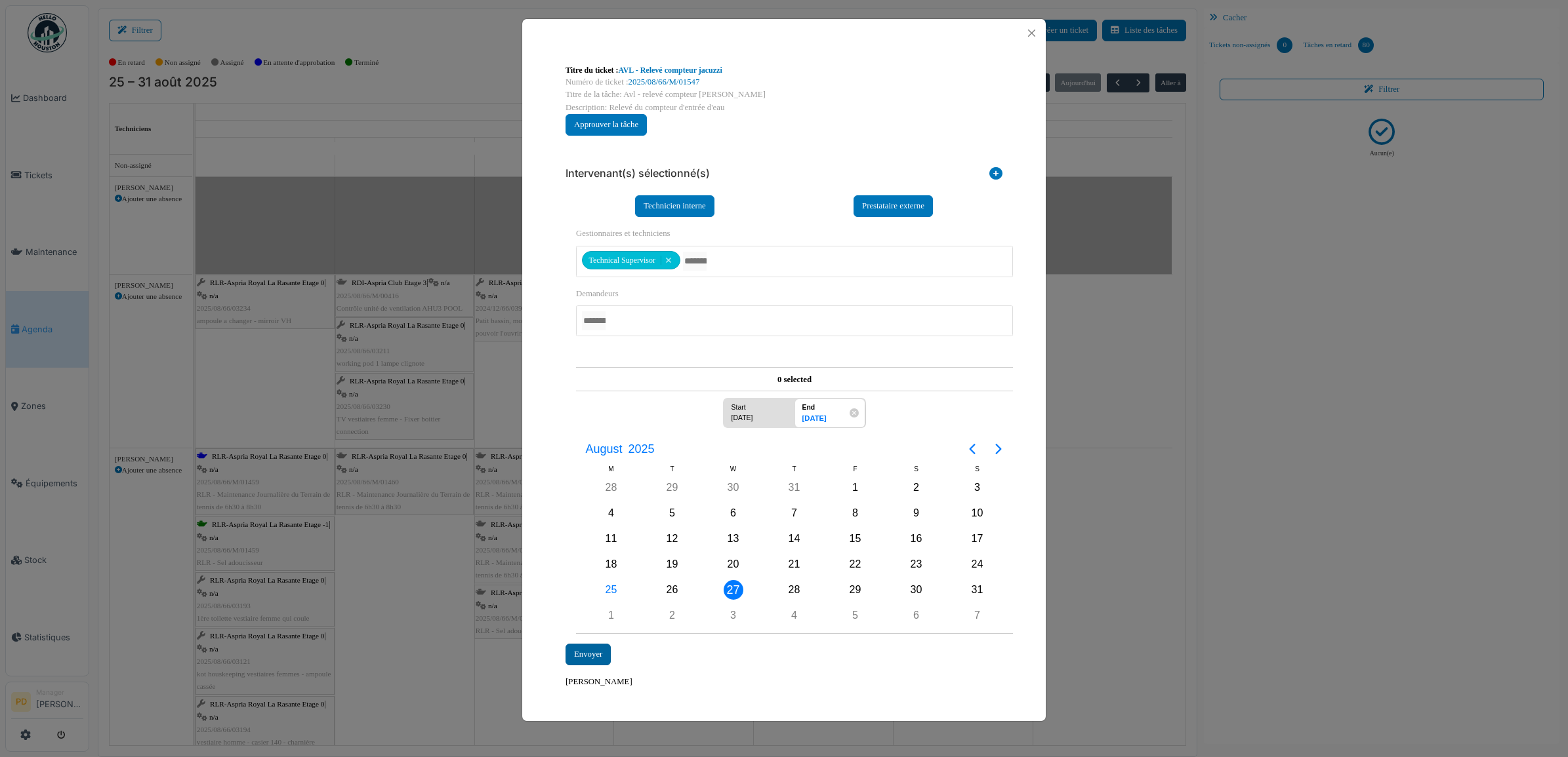
click at [594, 654] on div "Envoyer" at bounding box center [588, 655] width 45 height 21
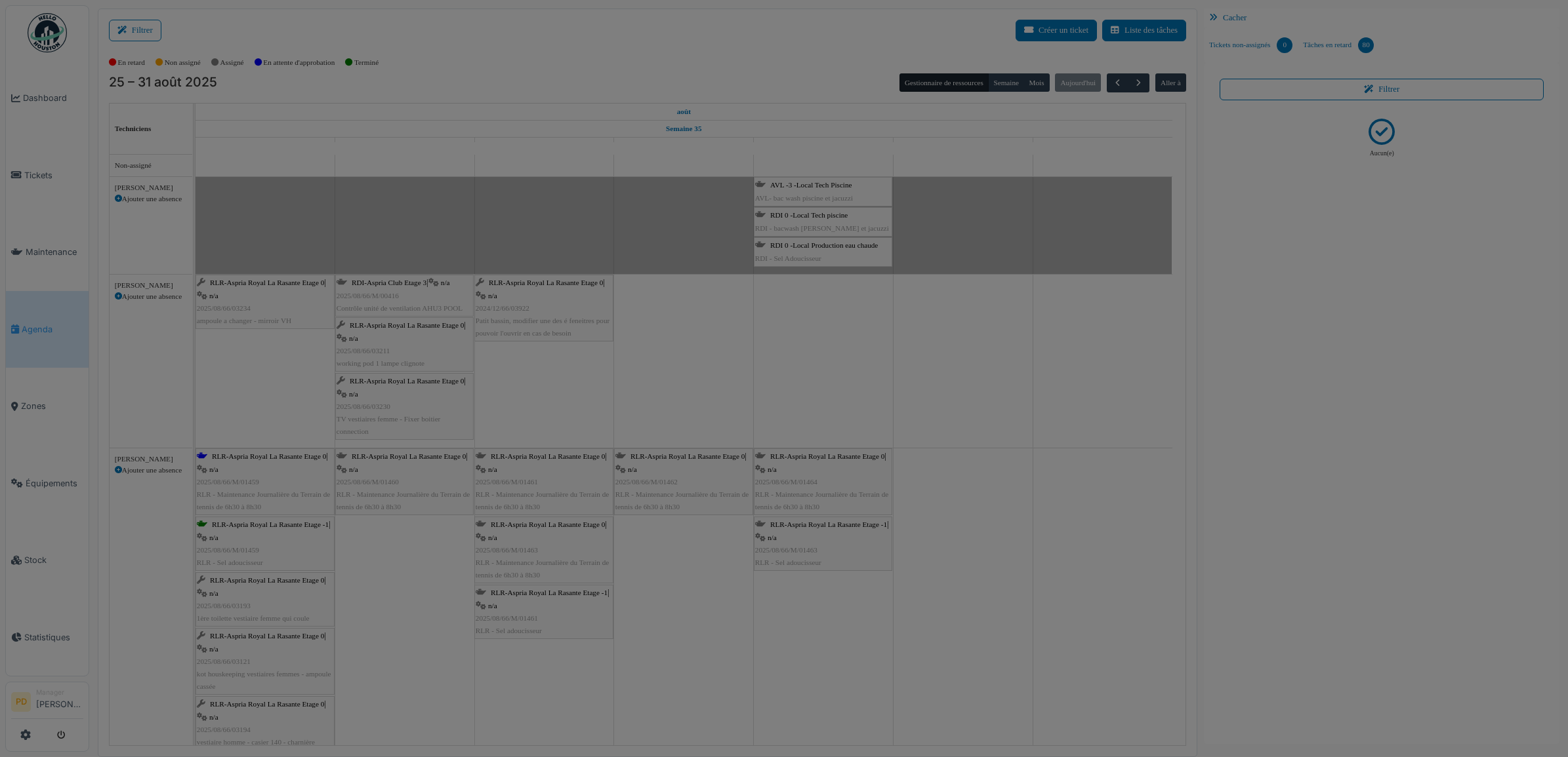
click at [586, 650] on div at bounding box center [784, 378] width 1568 height 757
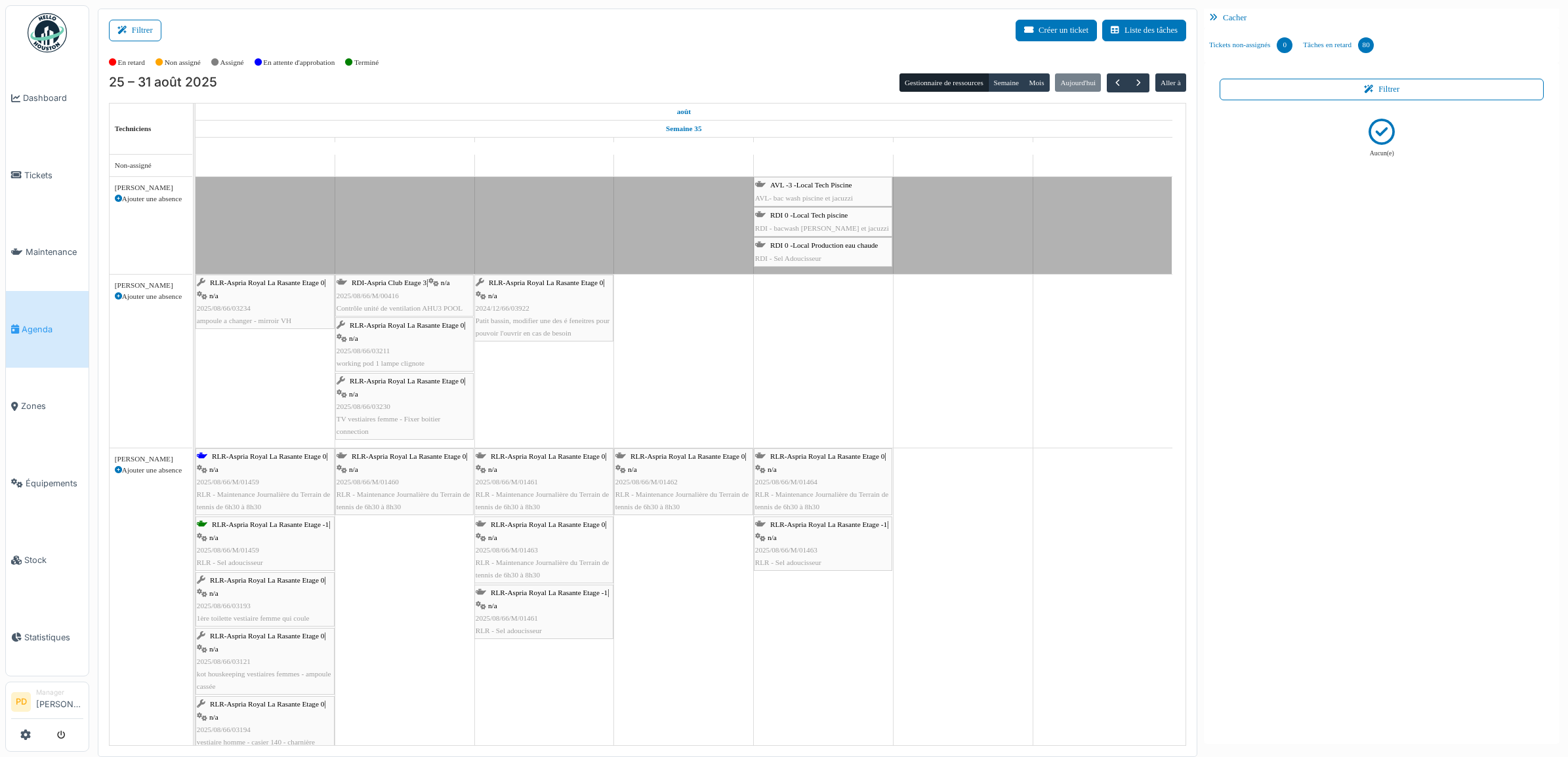
click at [824, 221] on div "RDI 0 -Local Tech piscine RDI - bacwash piscine et jacuzzi" at bounding box center [823, 221] width 135 height 25
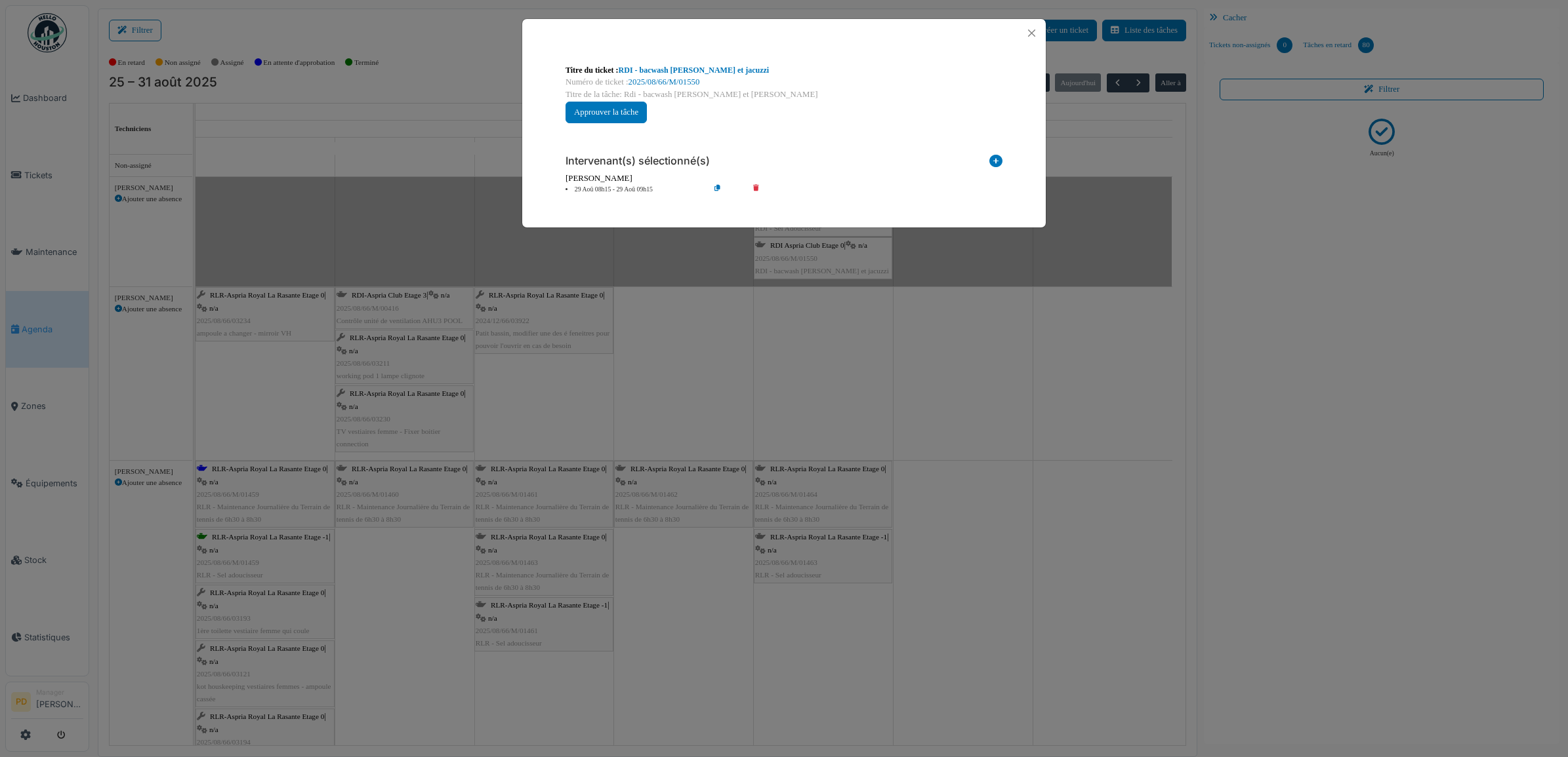
click at [755, 187] on icon at bounding box center [765, 189] width 38 height 10
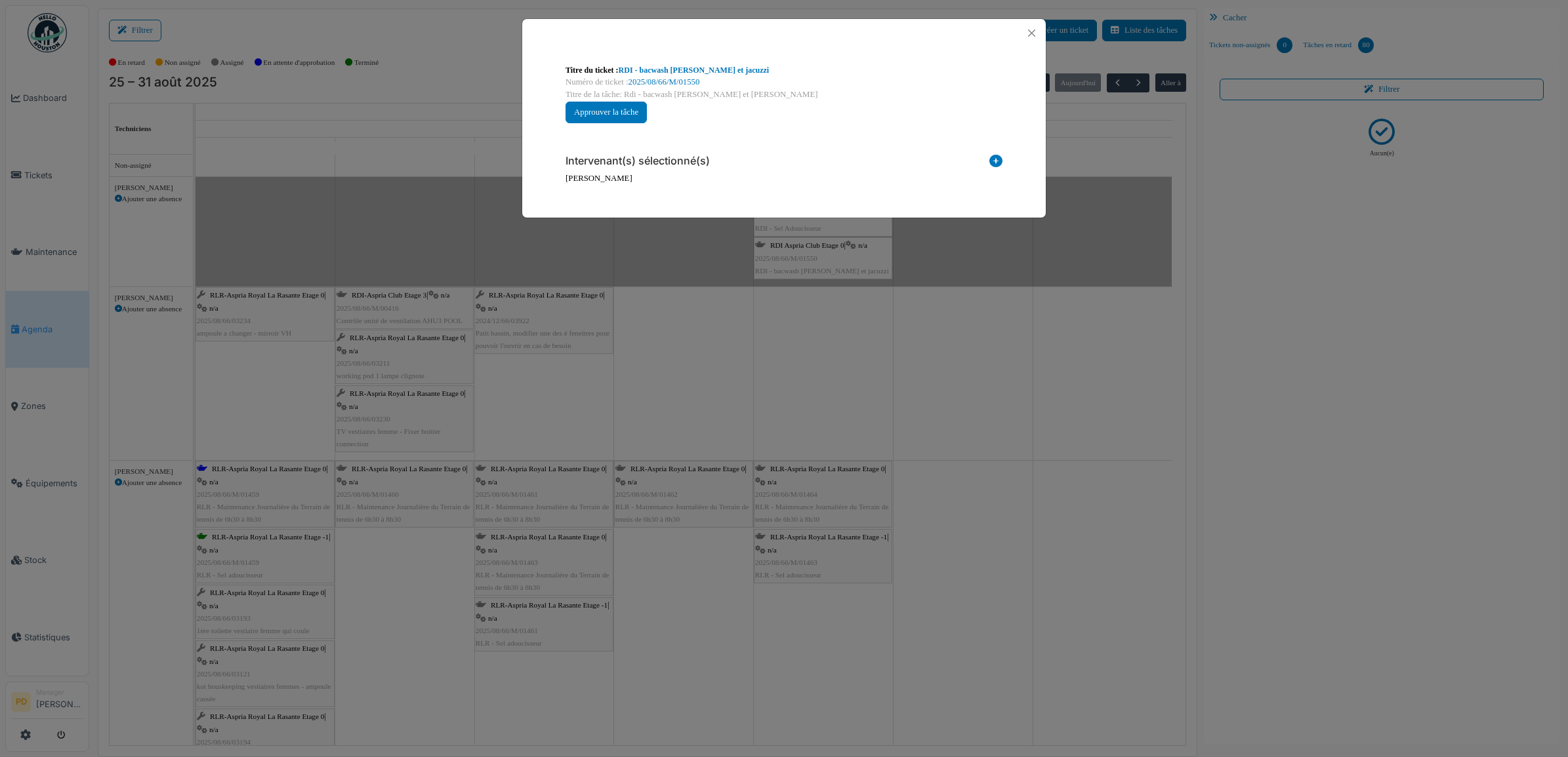
click at [992, 161] on icon at bounding box center [996, 163] width 14 height 17
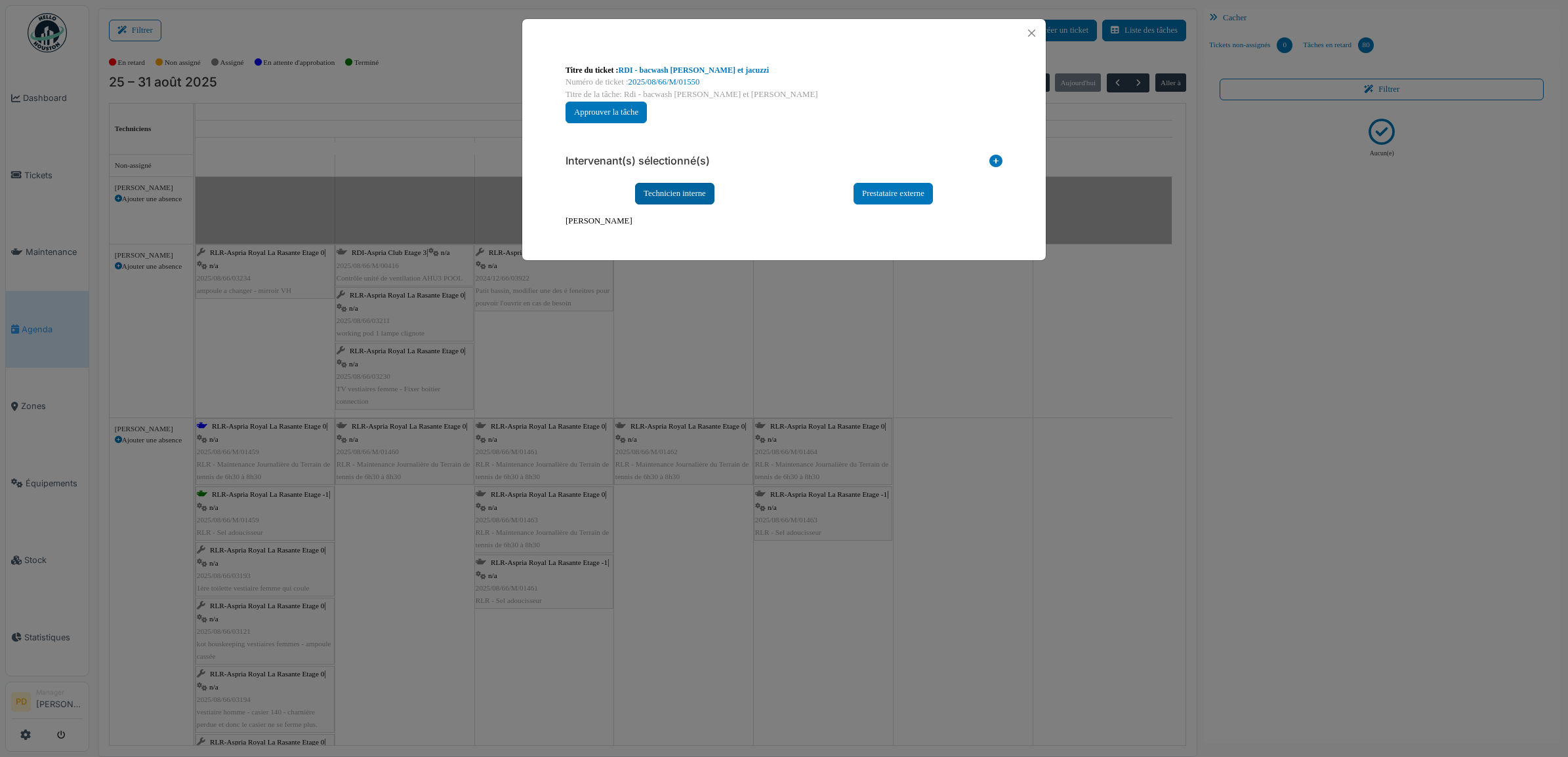
click at [700, 201] on div "Technicien interne" at bounding box center [675, 193] width 79 height 21
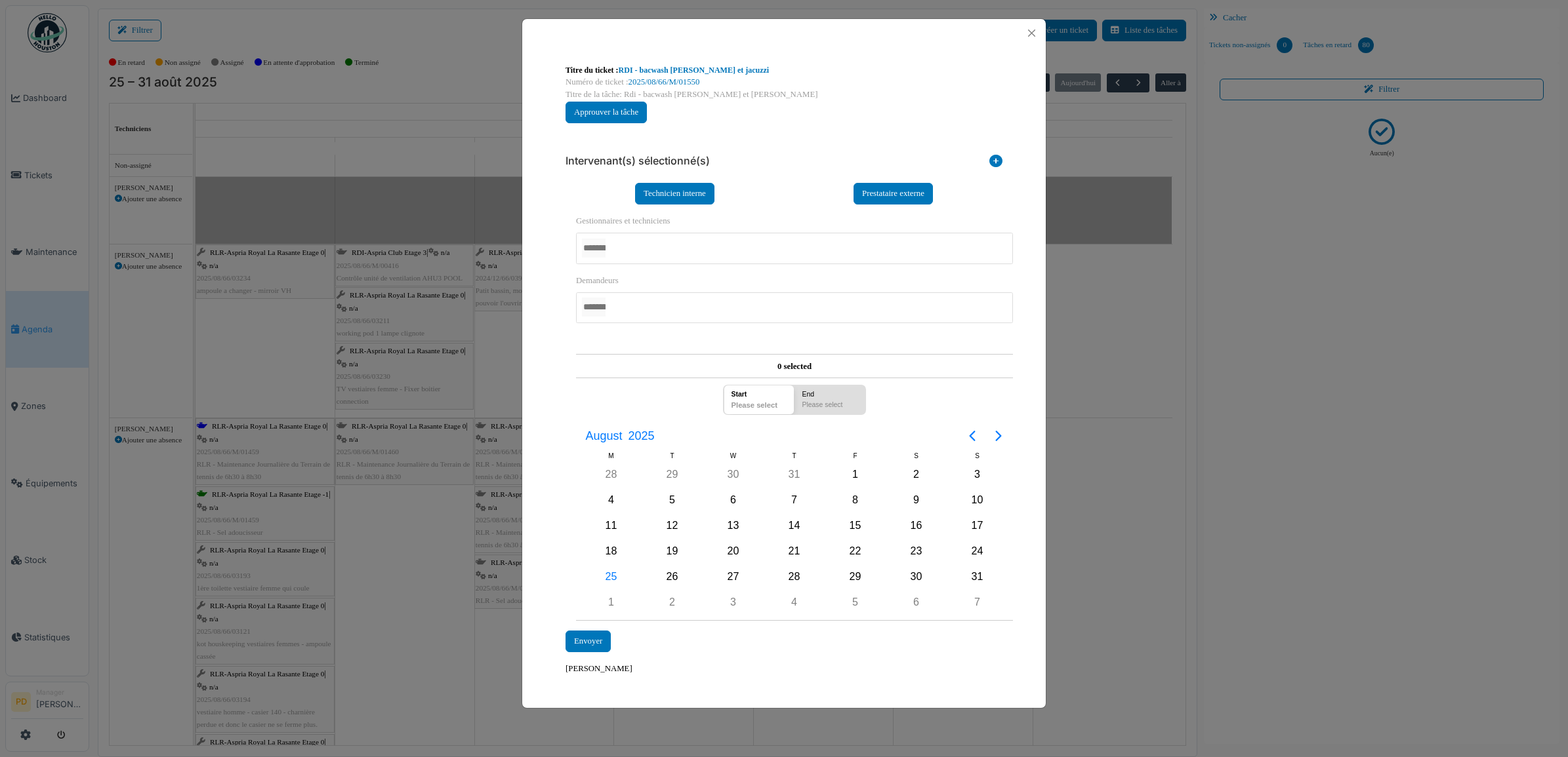
click at [653, 244] on div at bounding box center [795, 248] width 437 height 31
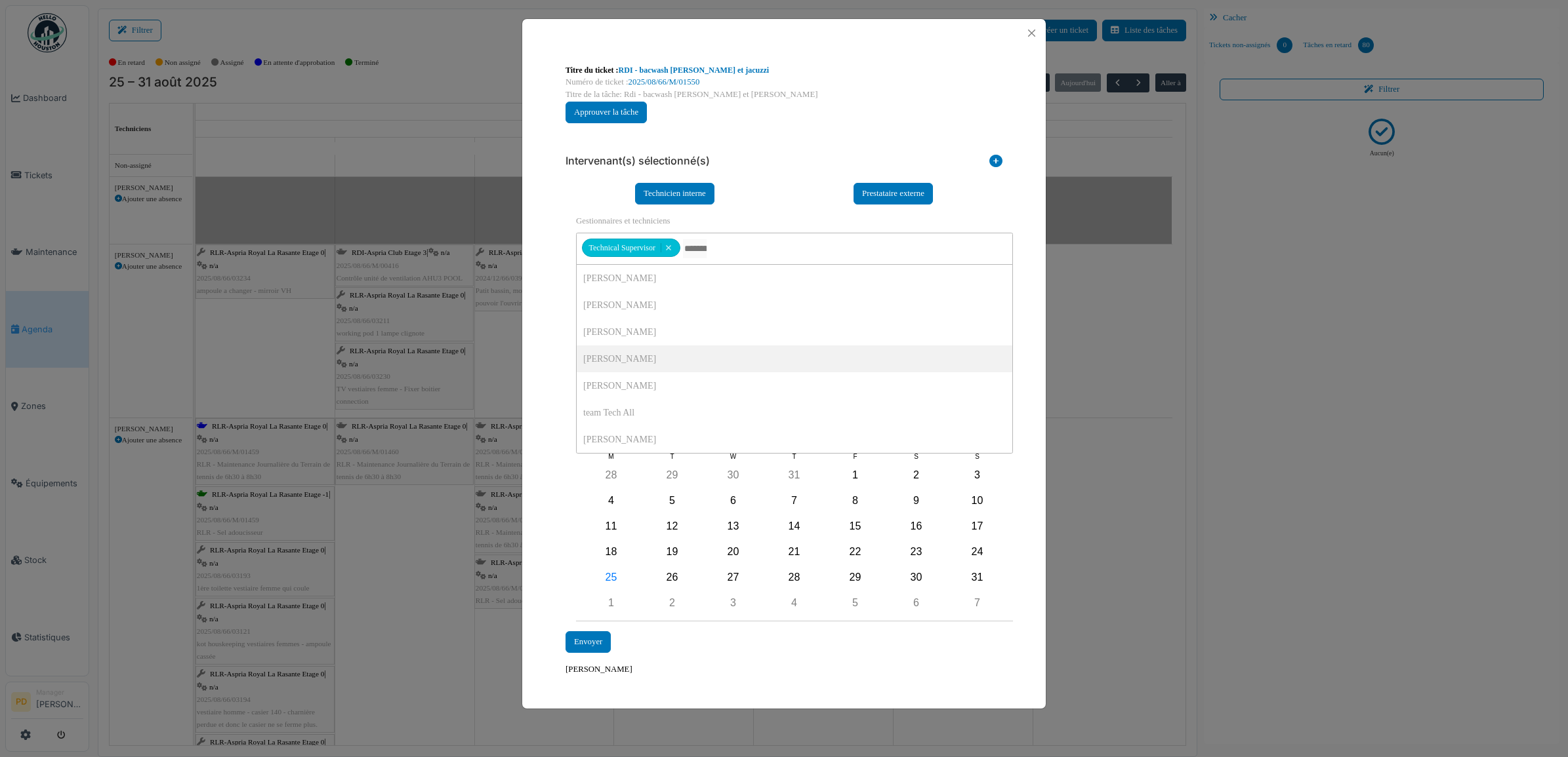
click at [549, 294] on div "**********" at bounding box center [784, 370] width 523 height 646
click at [666, 309] on div at bounding box center [795, 308] width 437 height 31
click at [549, 335] on div "**********" at bounding box center [784, 370] width 523 height 646
click at [857, 574] on div "29" at bounding box center [855, 577] width 19 height 19
click at [856, 576] on div "29" at bounding box center [855, 577] width 19 height 19
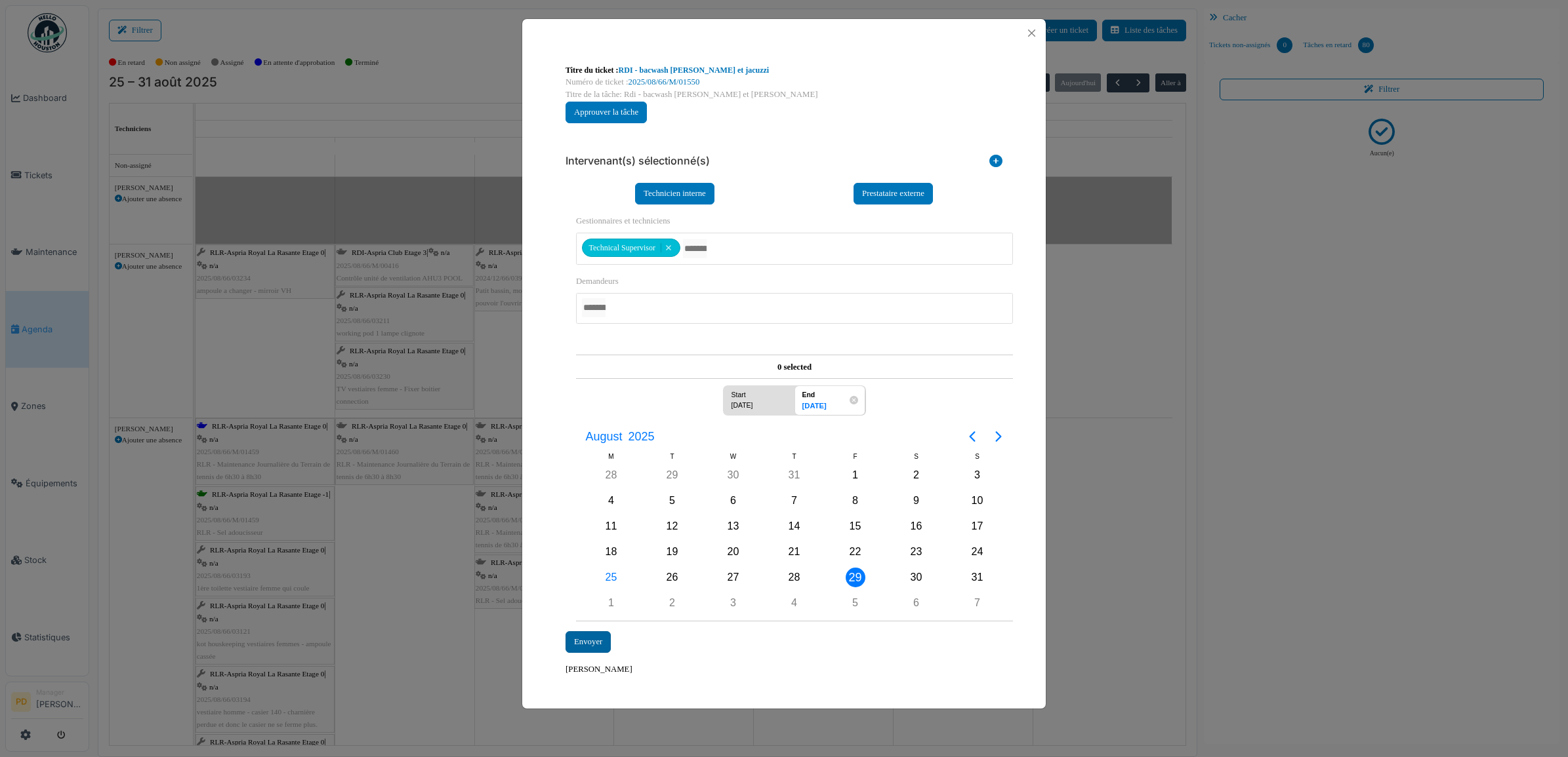
click at [594, 641] on div "Envoyer" at bounding box center [588, 642] width 45 height 21
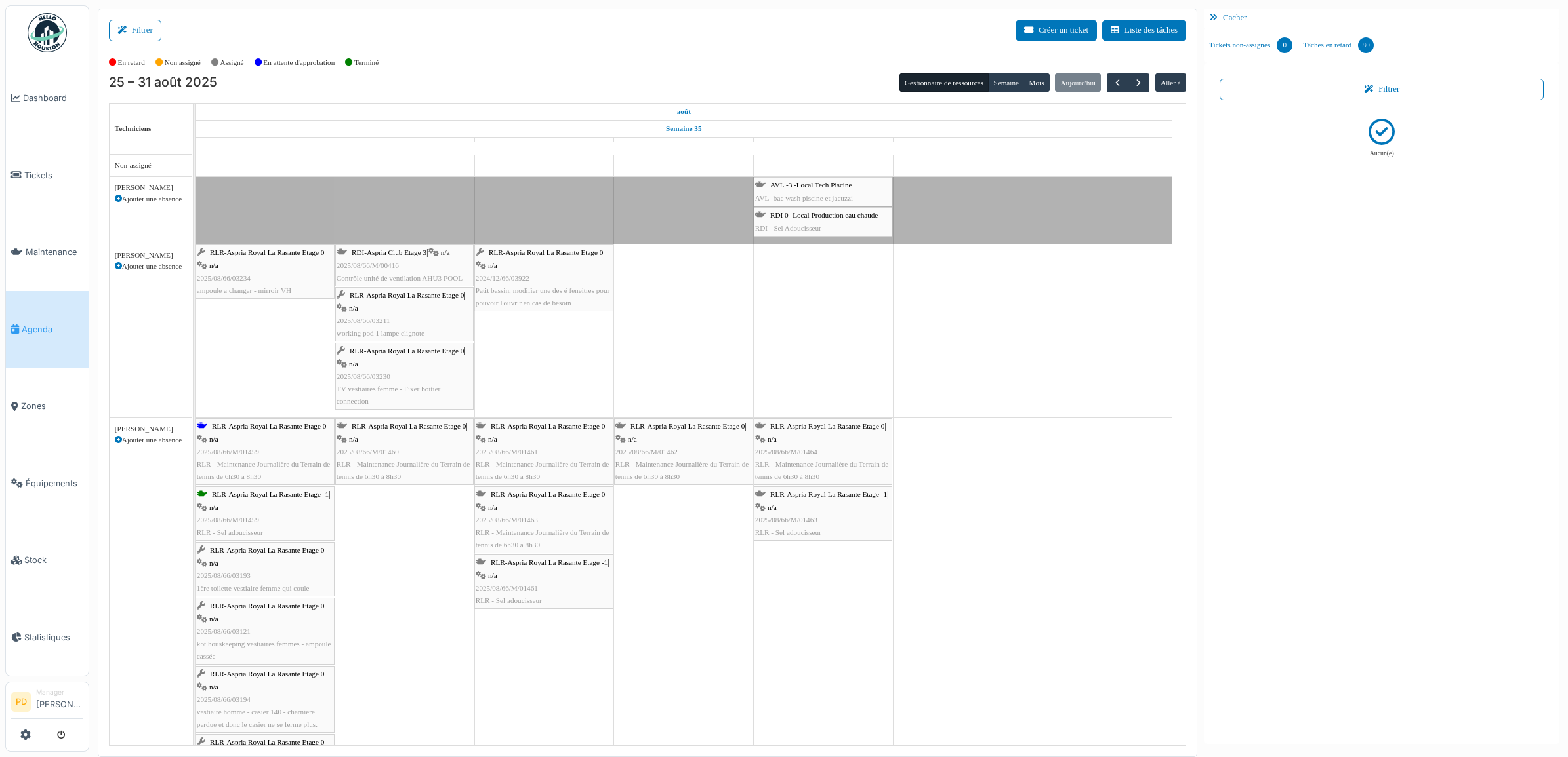
click at [837, 218] on span "RDI 0 -Local Production eau chaude" at bounding box center [823, 215] width 107 height 8
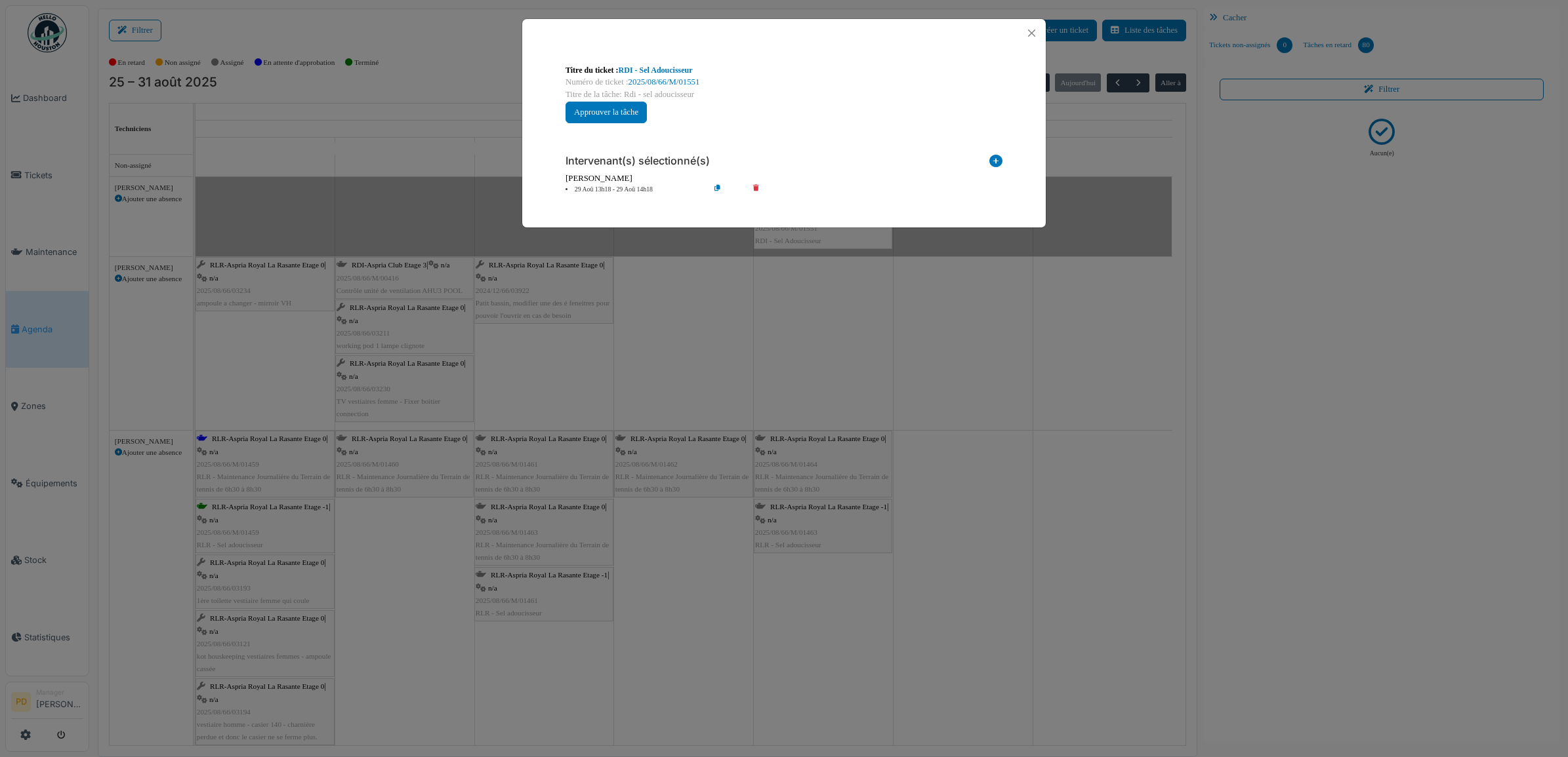
click at [757, 189] on icon at bounding box center [765, 189] width 38 height 10
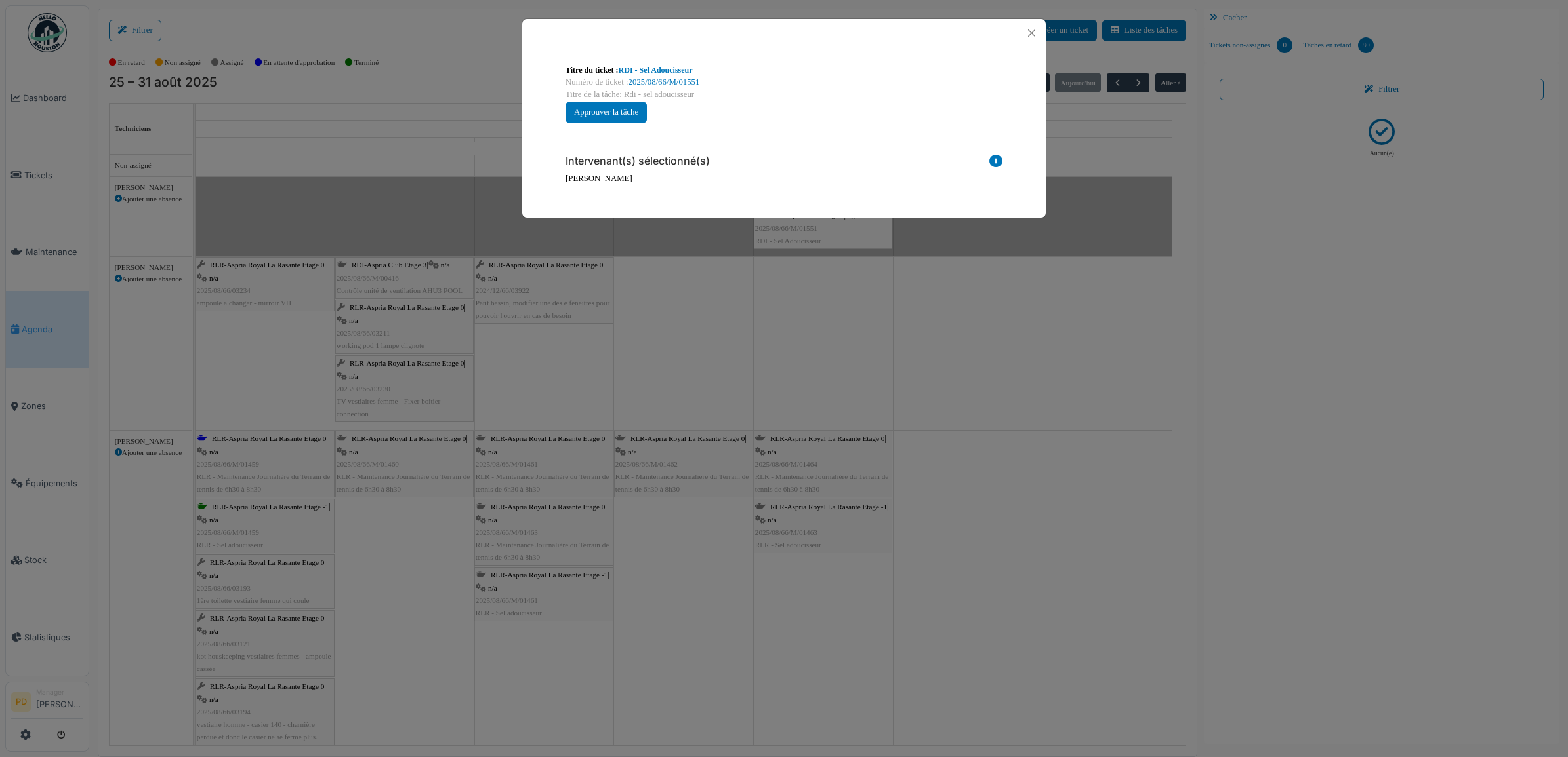
click at [992, 158] on icon at bounding box center [996, 163] width 14 height 17
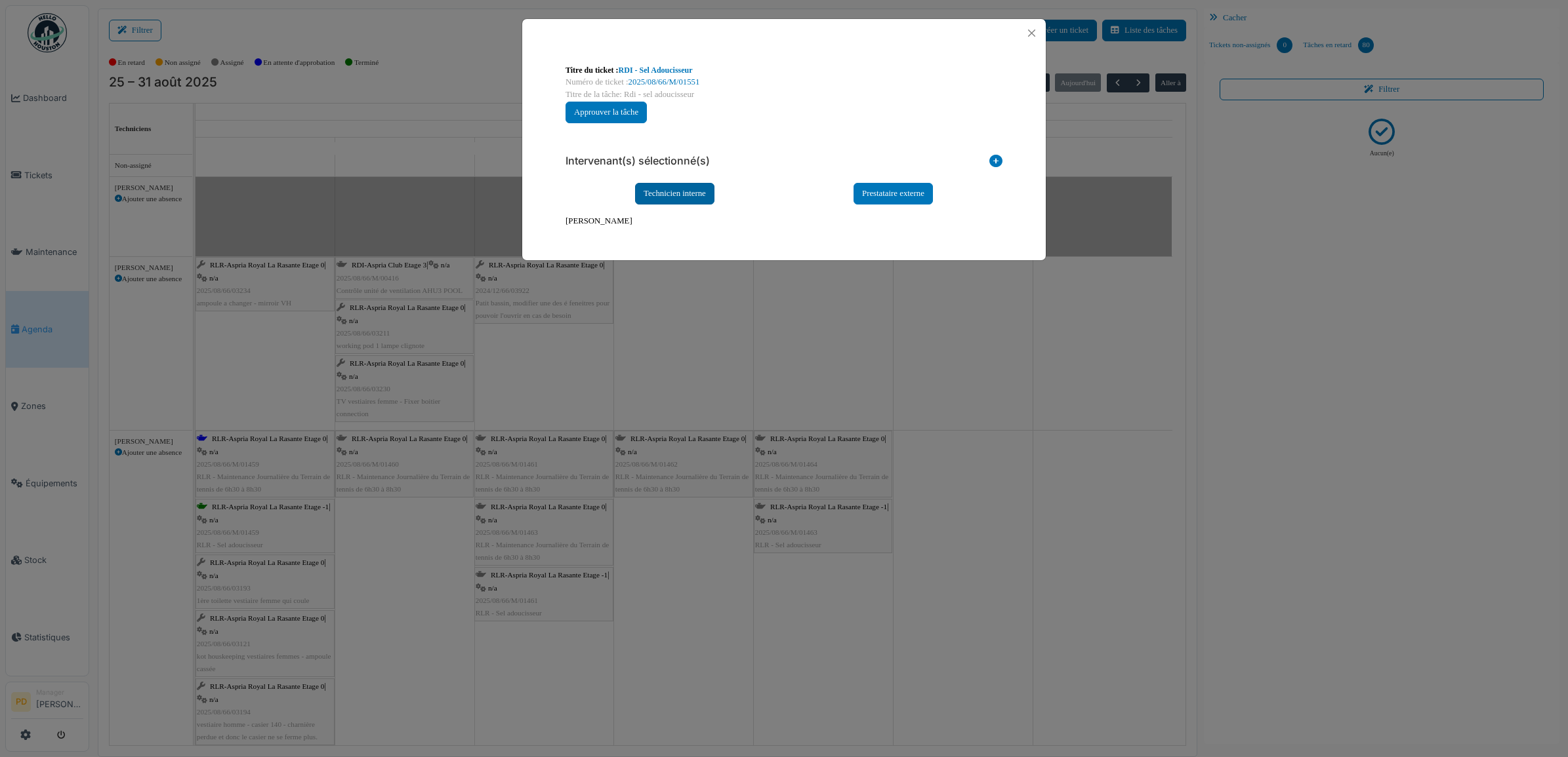
click at [683, 193] on div "Technicien interne" at bounding box center [675, 193] width 79 height 21
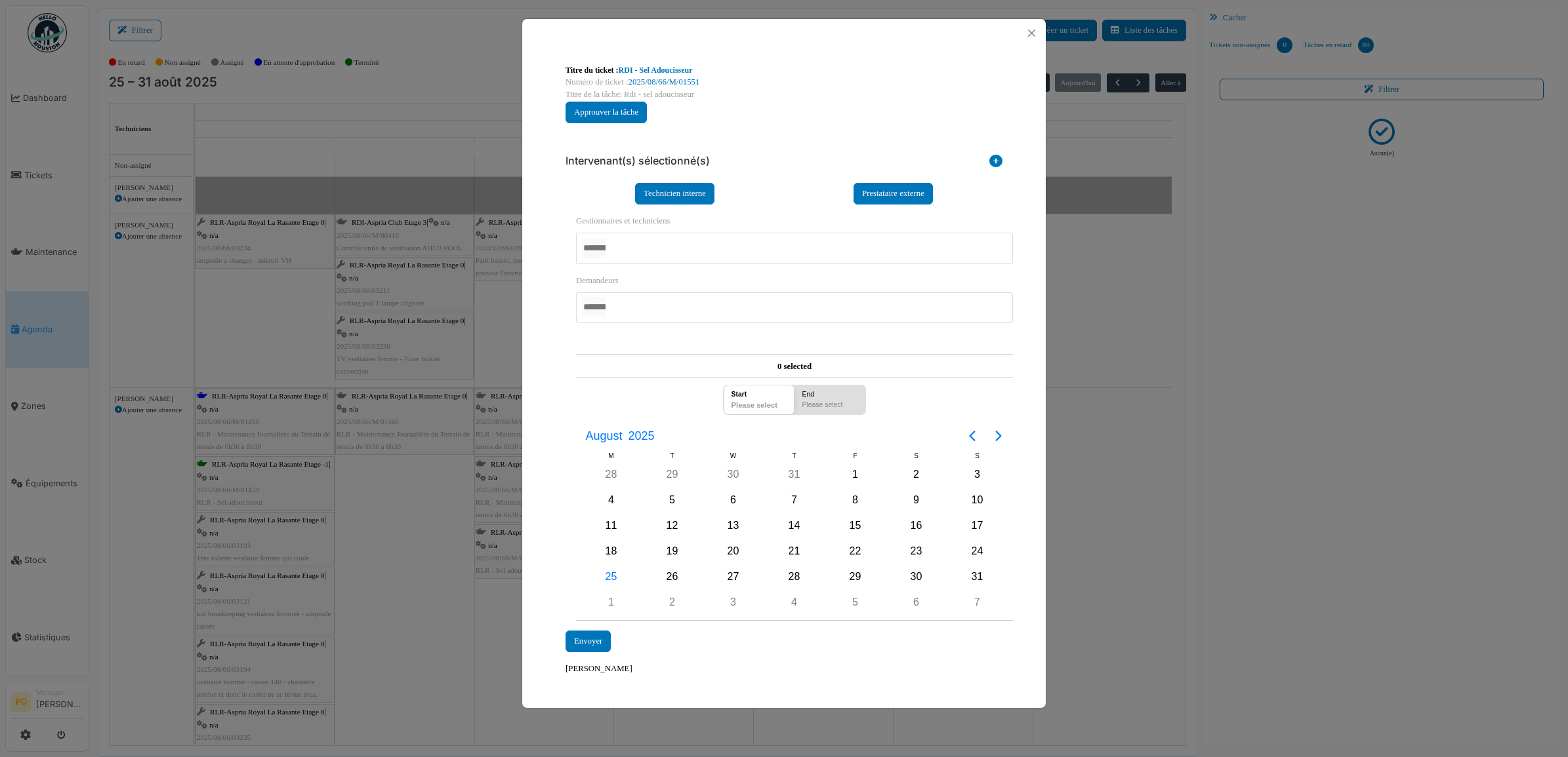
click at [687, 258] on div at bounding box center [795, 248] width 437 height 31
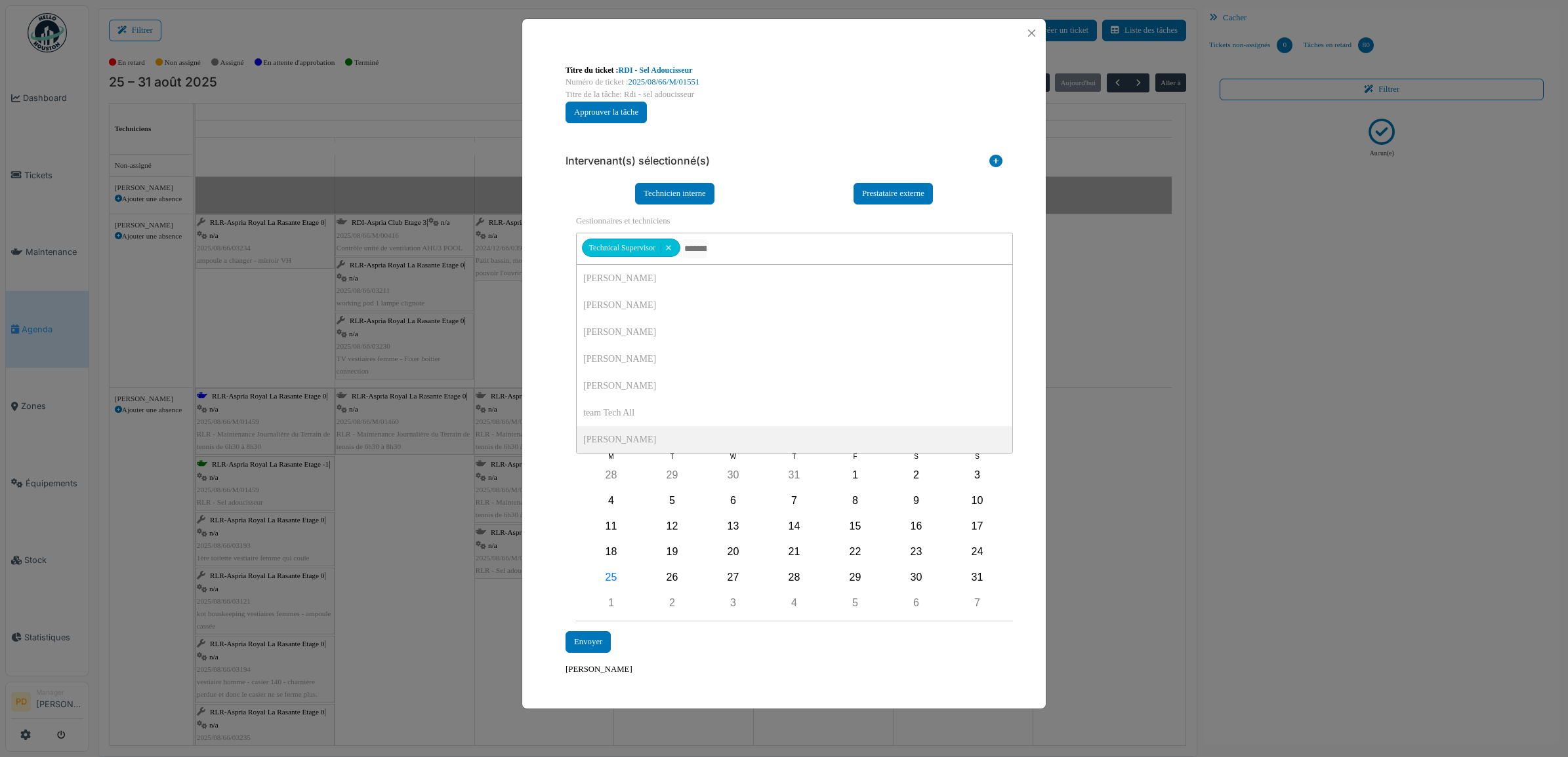
drag, startPoint x: 553, startPoint y: 490, endPoint x: 566, endPoint y: 492, distance: 13.2
click at [551, 490] on div "**********" at bounding box center [784, 370] width 523 height 646
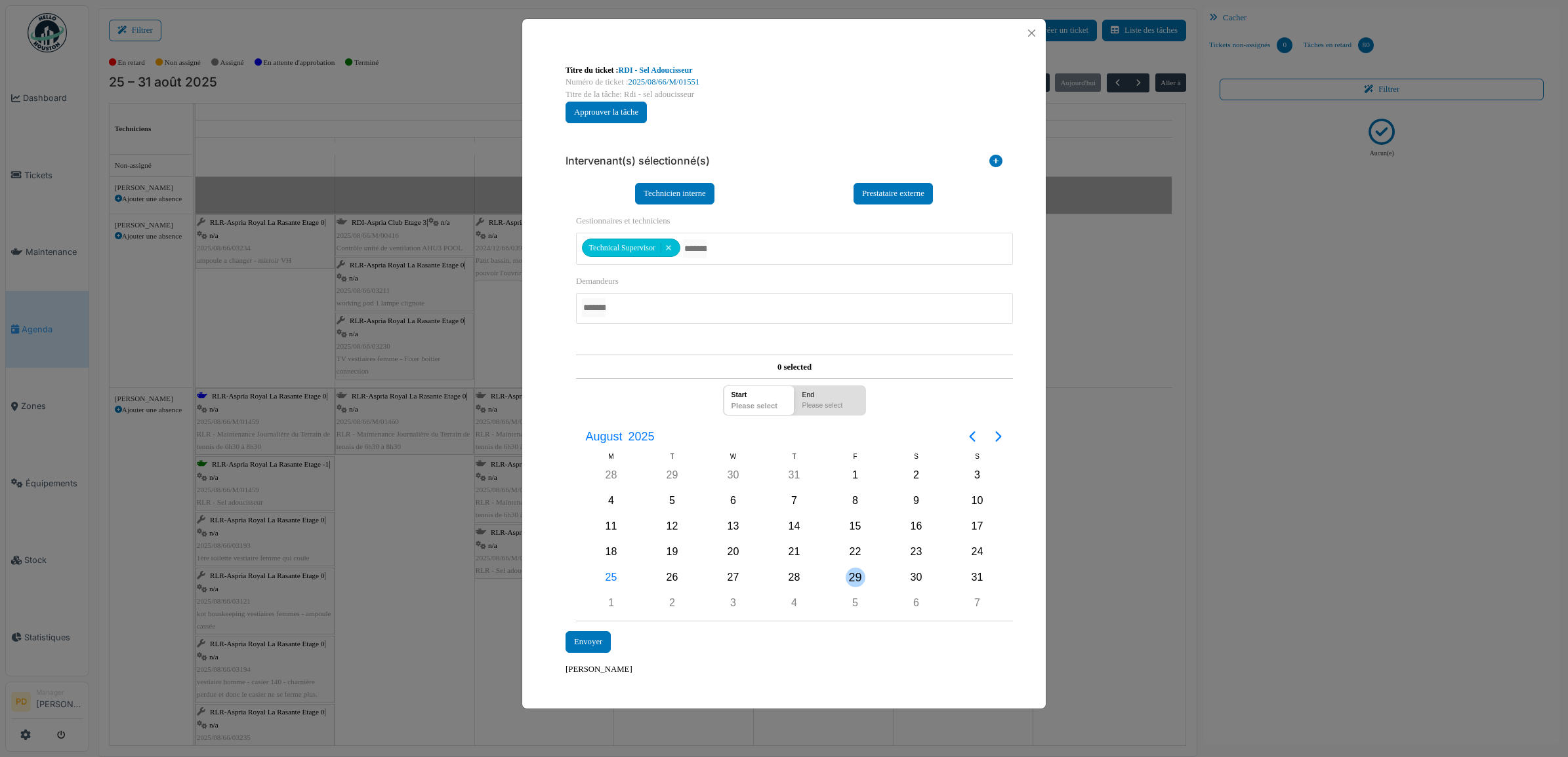
click at [858, 576] on div "29" at bounding box center [855, 577] width 19 height 19
click at [591, 637] on div "Envoyer" at bounding box center [588, 642] width 45 height 21
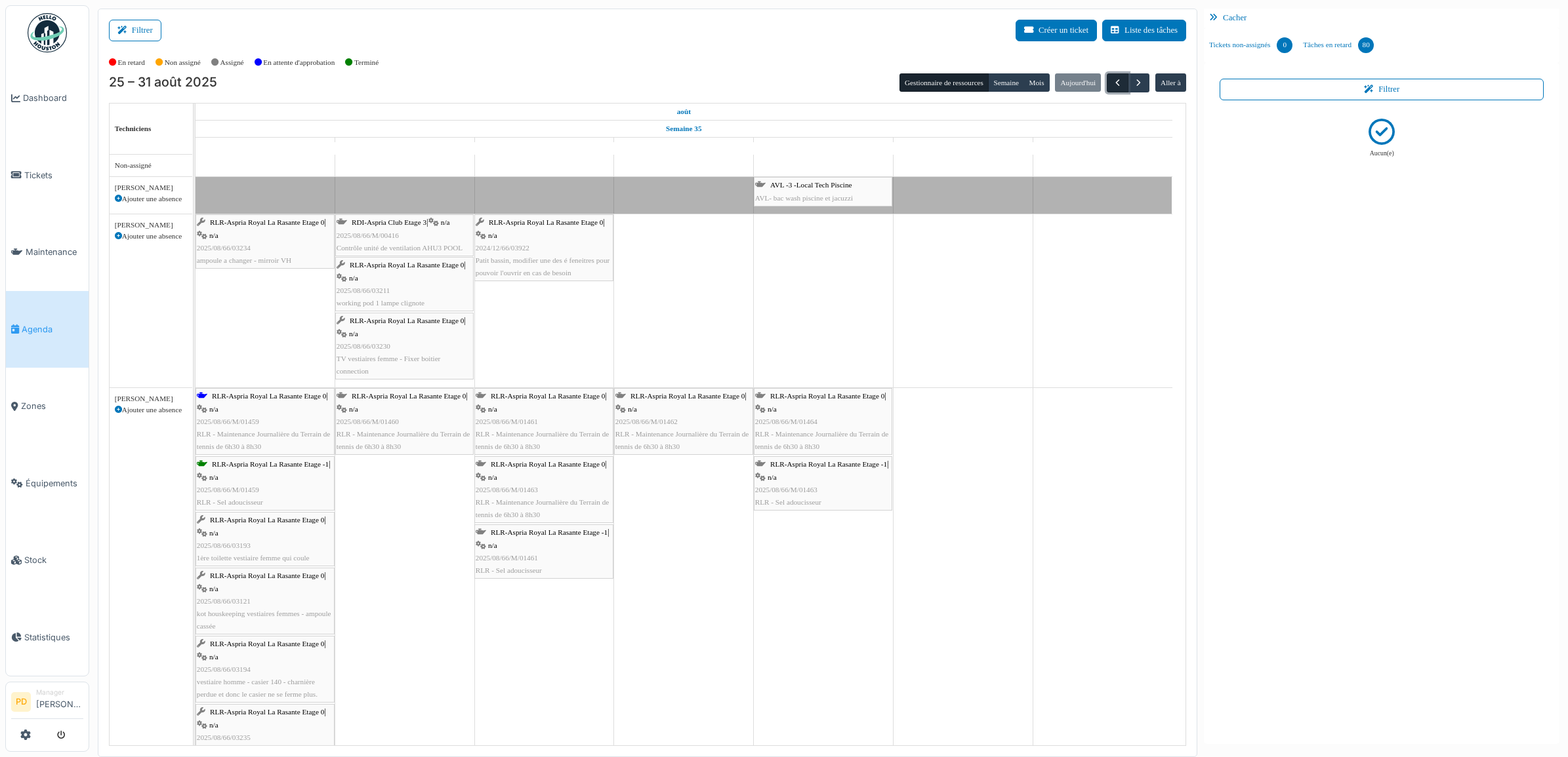
click at [1115, 80] on span "button" at bounding box center [1118, 83] width 12 height 12
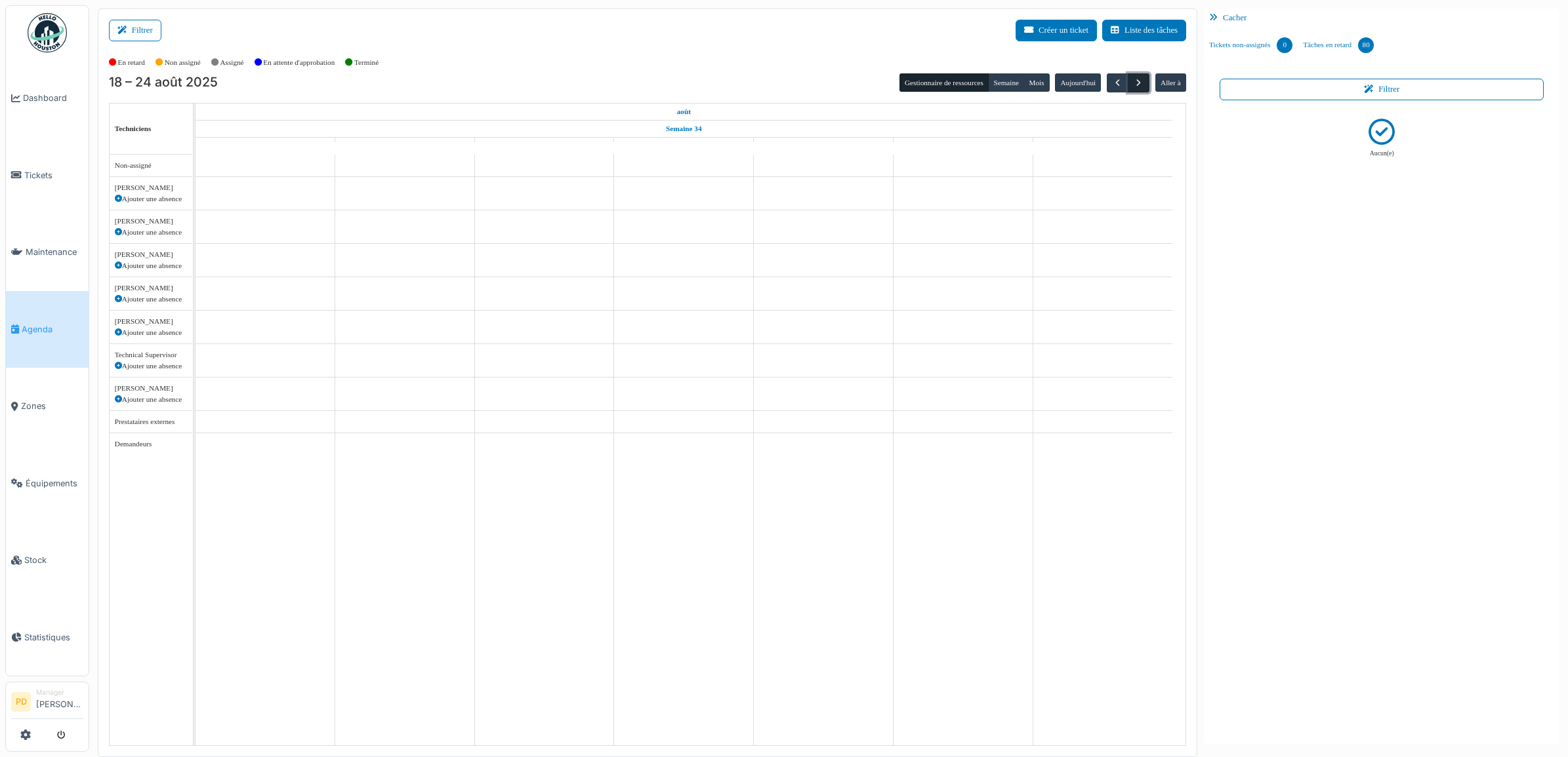
click at [1136, 84] on span "button" at bounding box center [1139, 83] width 12 height 12
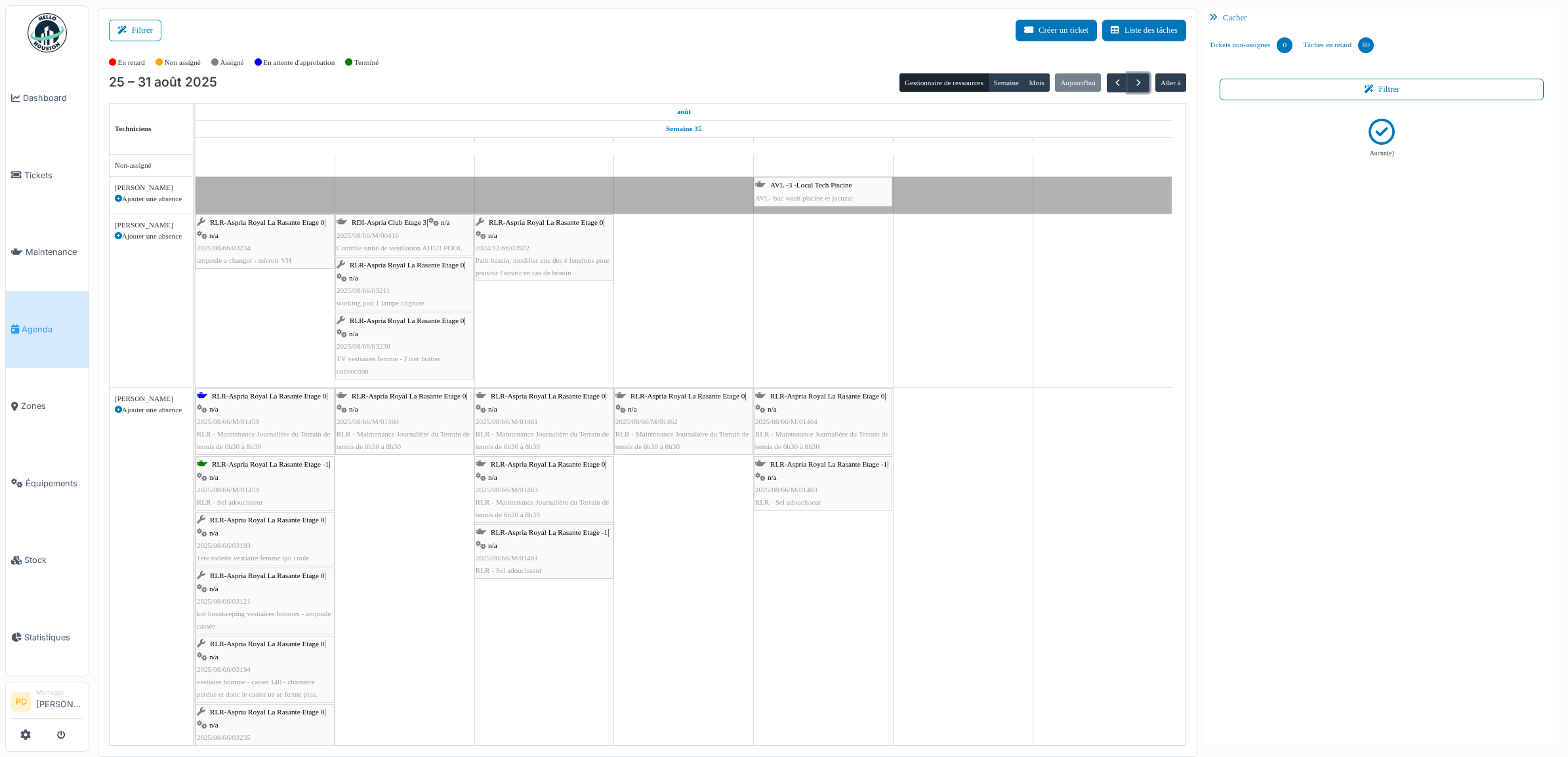
click at [825, 186] on span "AVL -3 -Local Tech Piscine" at bounding box center [811, 185] width 82 height 8
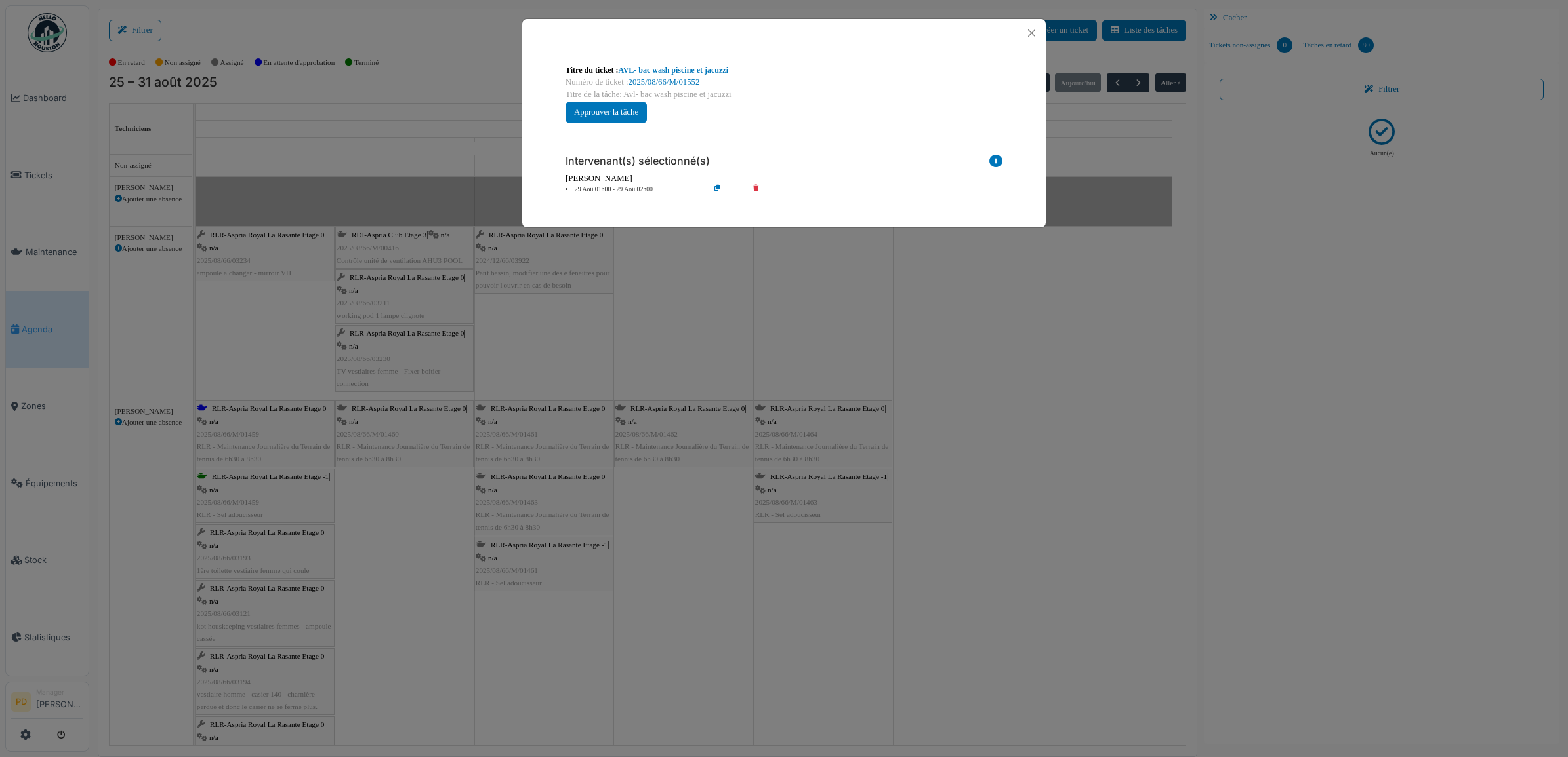
click at [754, 185] on icon at bounding box center [765, 189] width 38 height 10
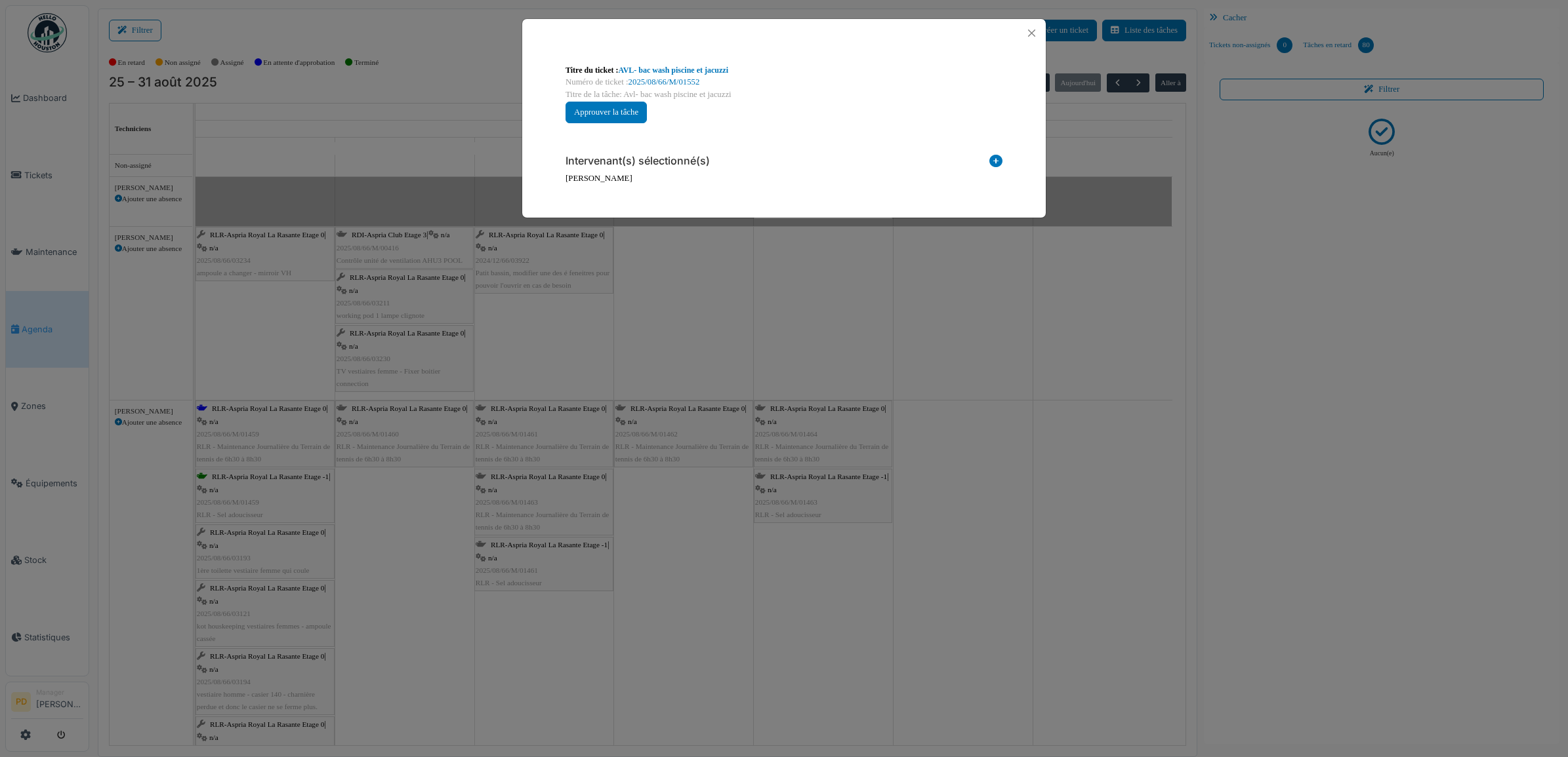
click at [996, 159] on icon at bounding box center [996, 163] width 14 height 17
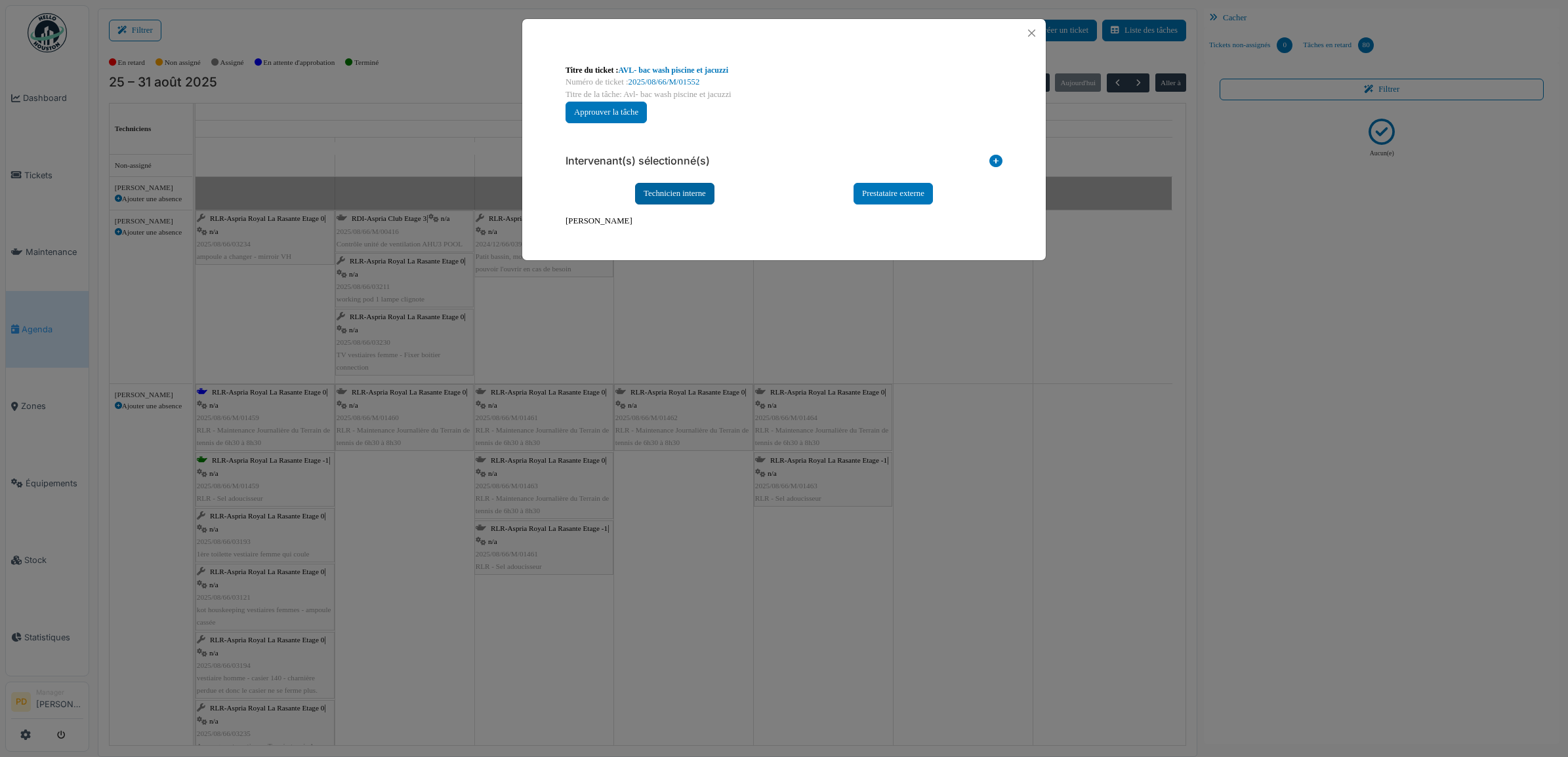
click at [702, 193] on div "Technicien interne" at bounding box center [675, 193] width 79 height 21
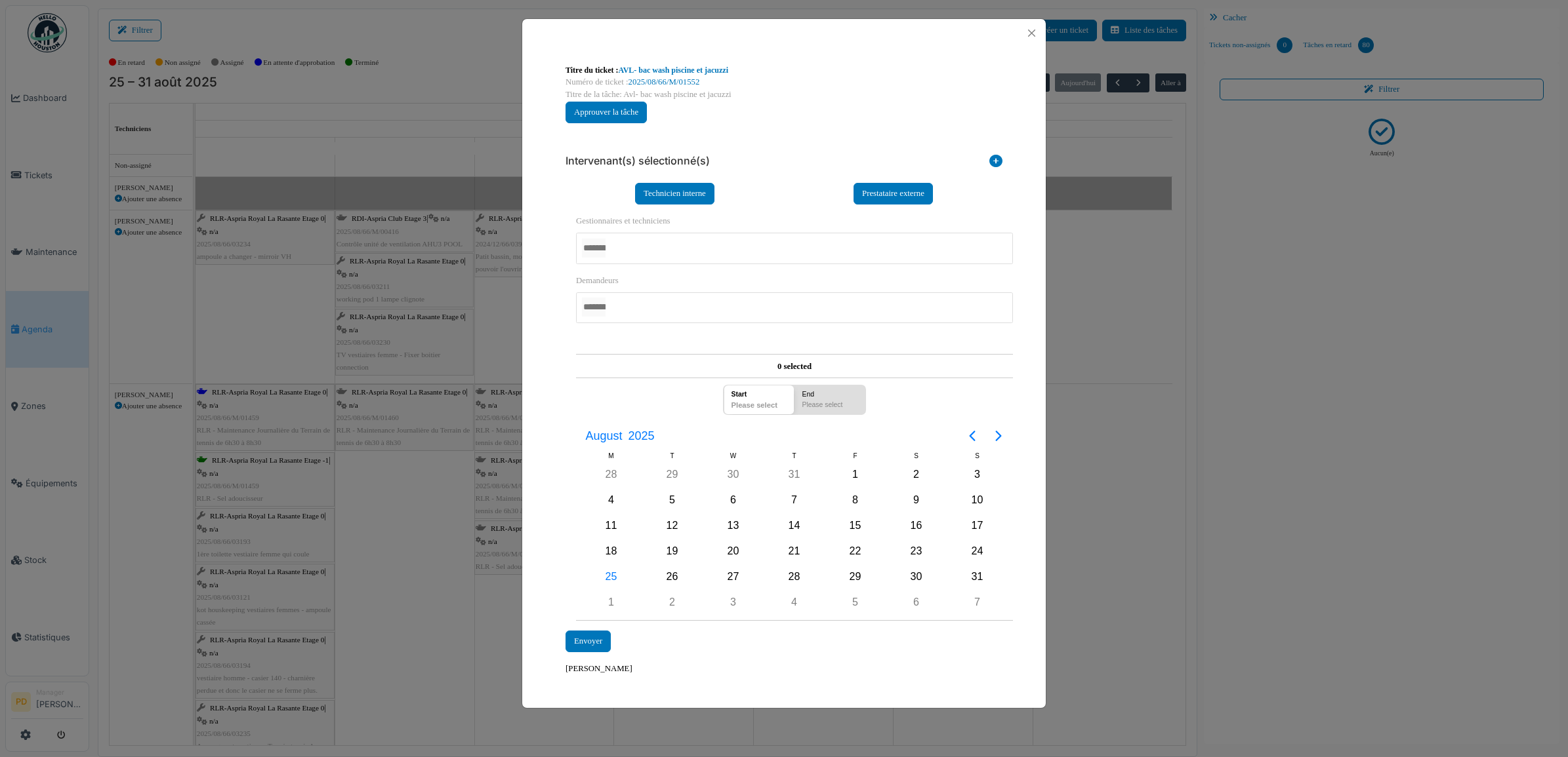
drag, startPoint x: 654, startPoint y: 247, endPoint x: 660, endPoint y: 247, distance: 6.0
click at [654, 247] on div at bounding box center [795, 248] width 437 height 31
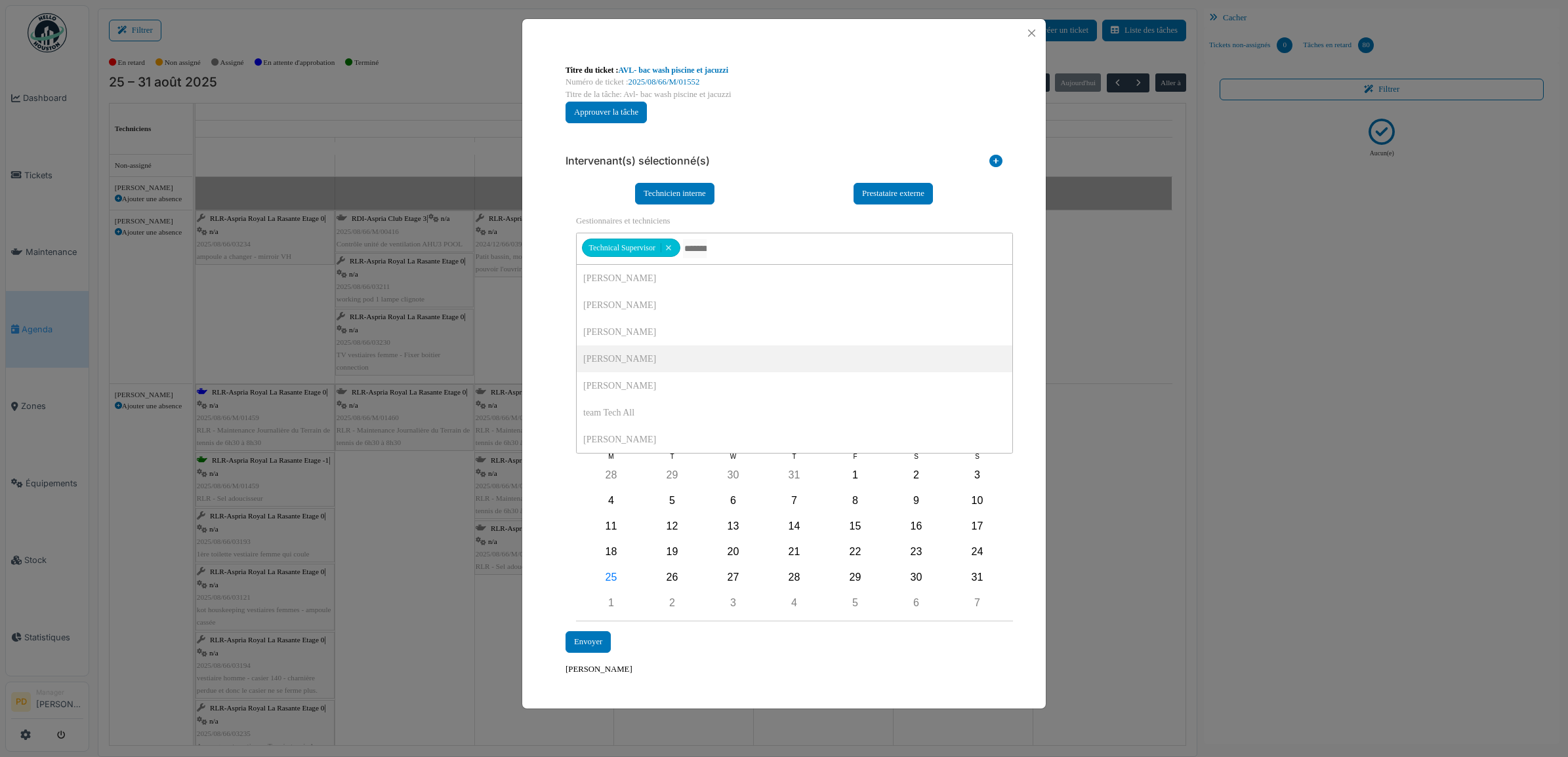
drag, startPoint x: 554, startPoint y: 353, endPoint x: 614, endPoint y: 421, distance: 90.7
click at [554, 356] on div "**********" at bounding box center [784, 370] width 523 height 646
click at [857, 576] on div "29" at bounding box center [855, 577] width 19 height 19
click at [854, 576] on div "29" at bounding box center [855, 577] width 19 height 19
click at [601, 637] on div "Envoyer" at bounding box center [588, 642] width 45 height 21
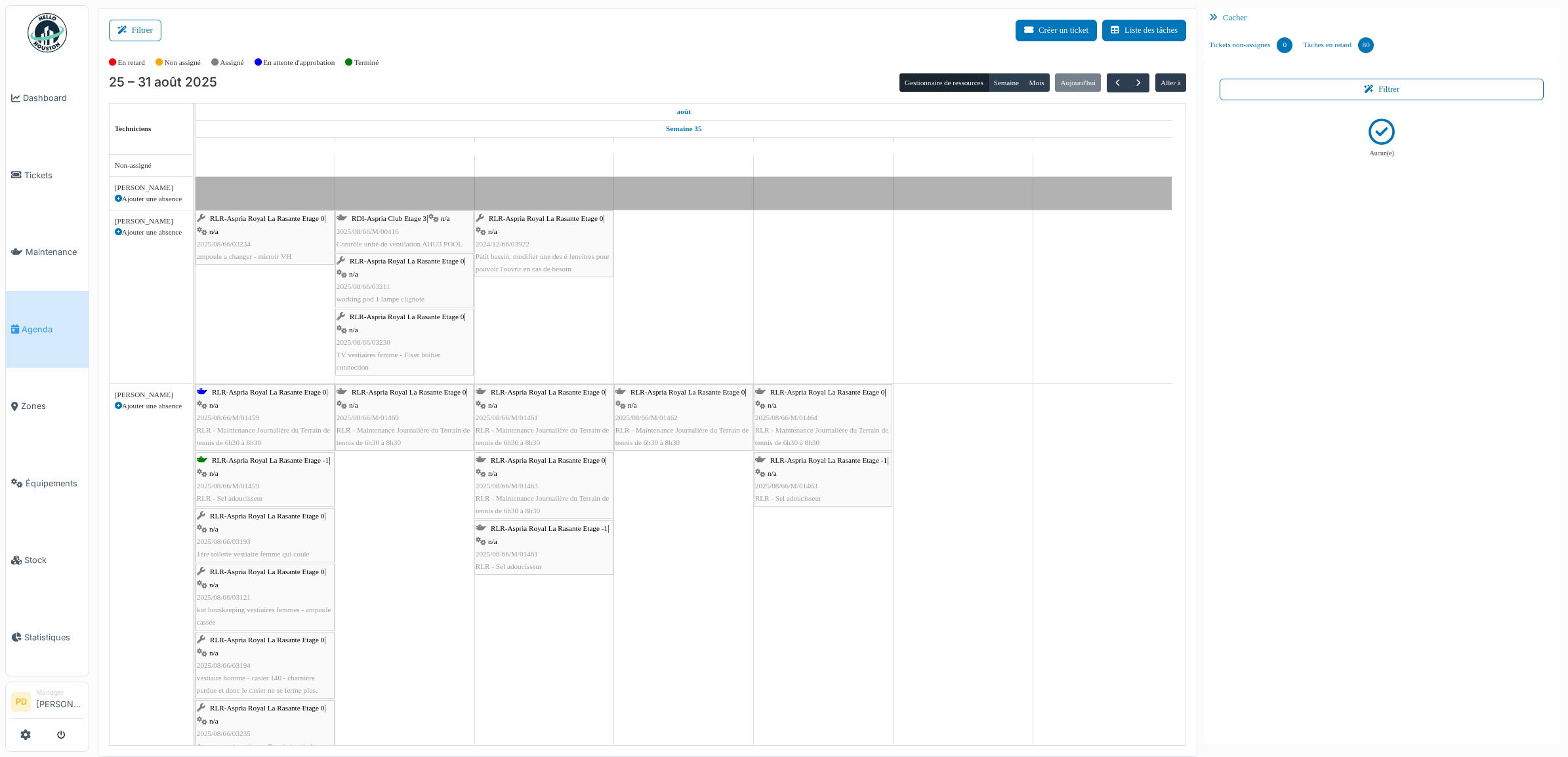
click at [41, 323] on span "Agenda" at bounding box center [52, 329] width 62 height 13
click at [1118, 80] on span "button" at bounding box center [1118, 83] width 12 height 12
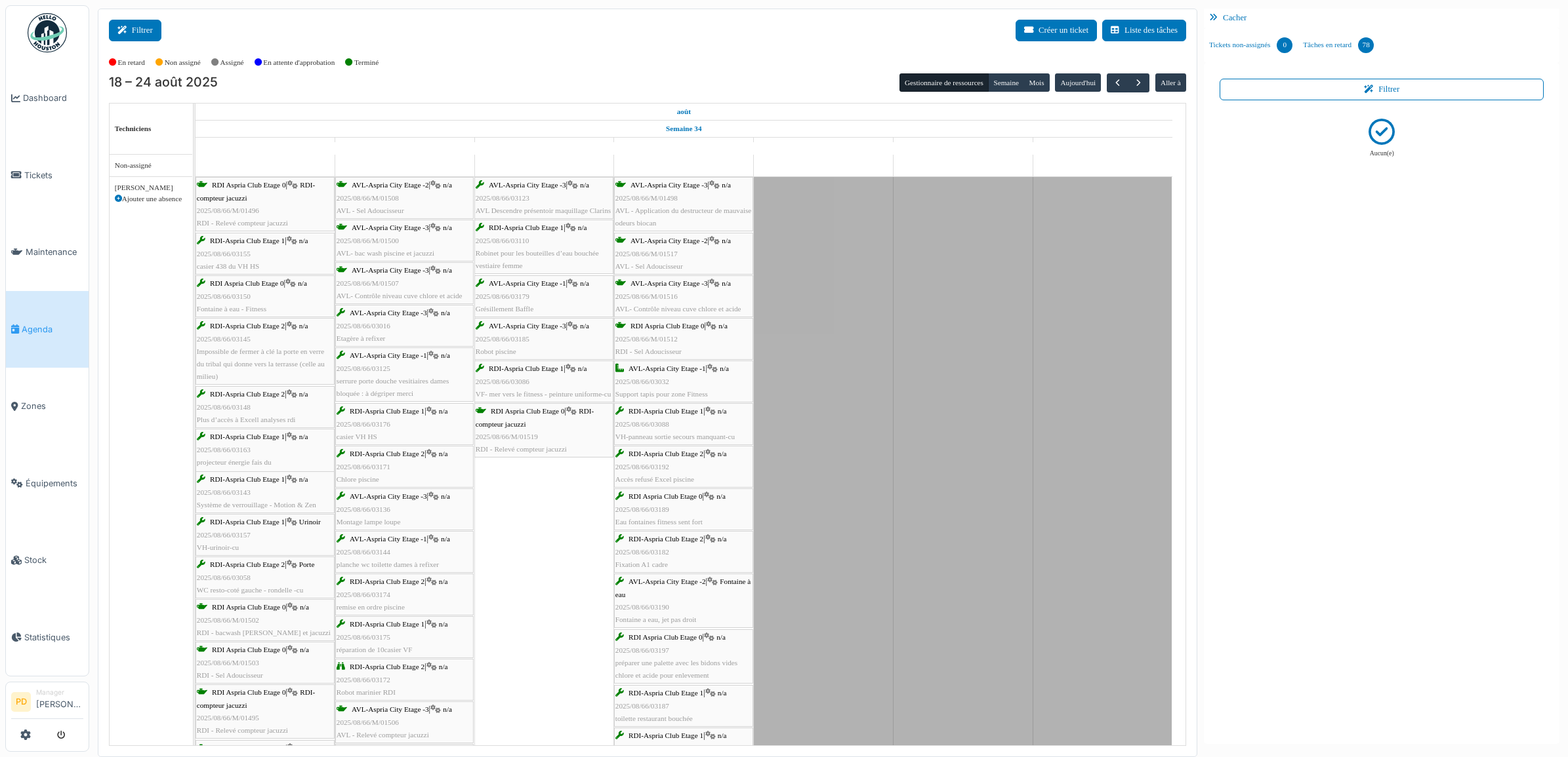
click at [144, 33] on button "Filtrer" at bounding box center [135, 30] width 52 height 21
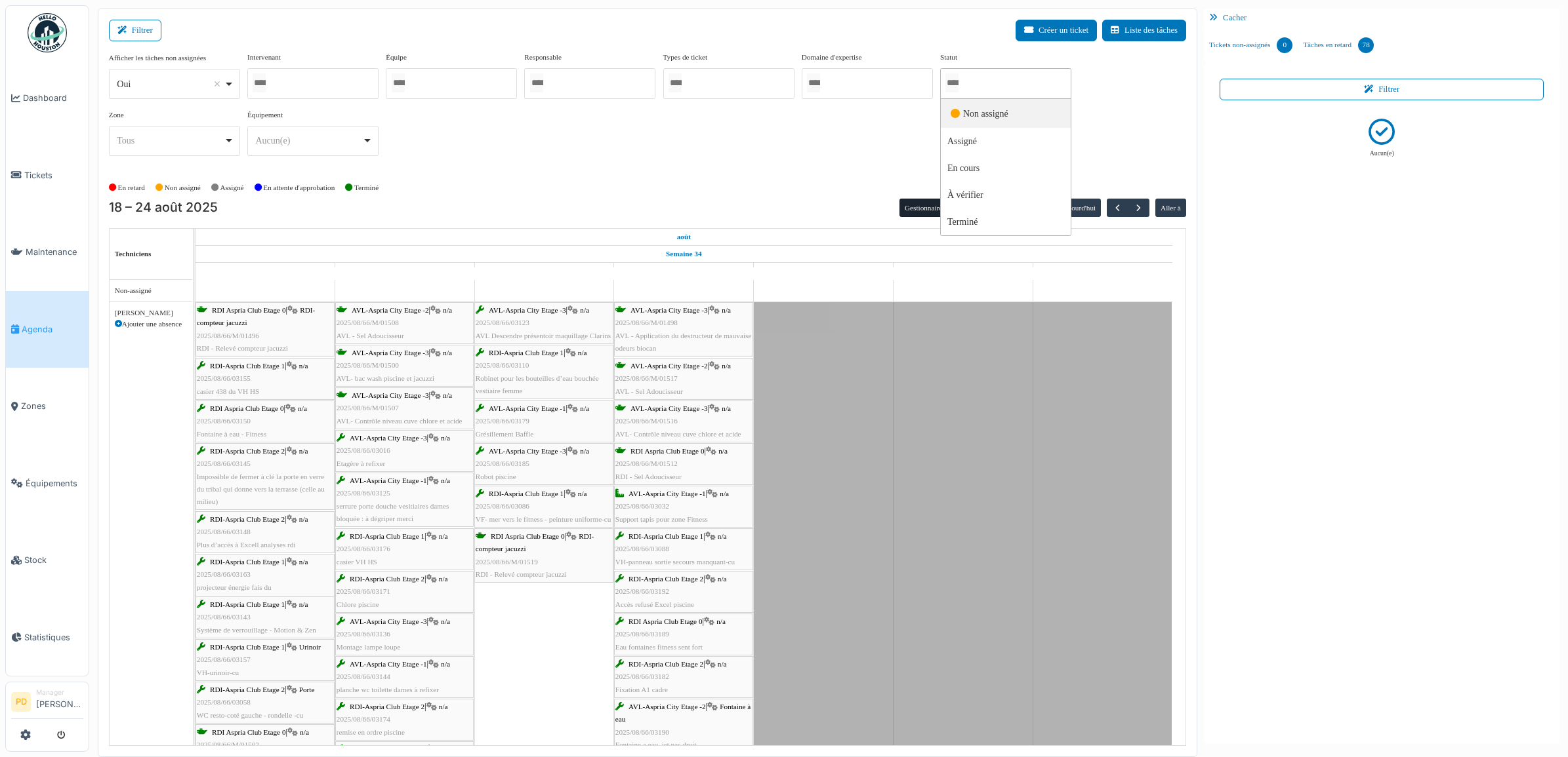
click at [959, 79] on input "Tous" at bounding box center [952, 83] width 14 height 19
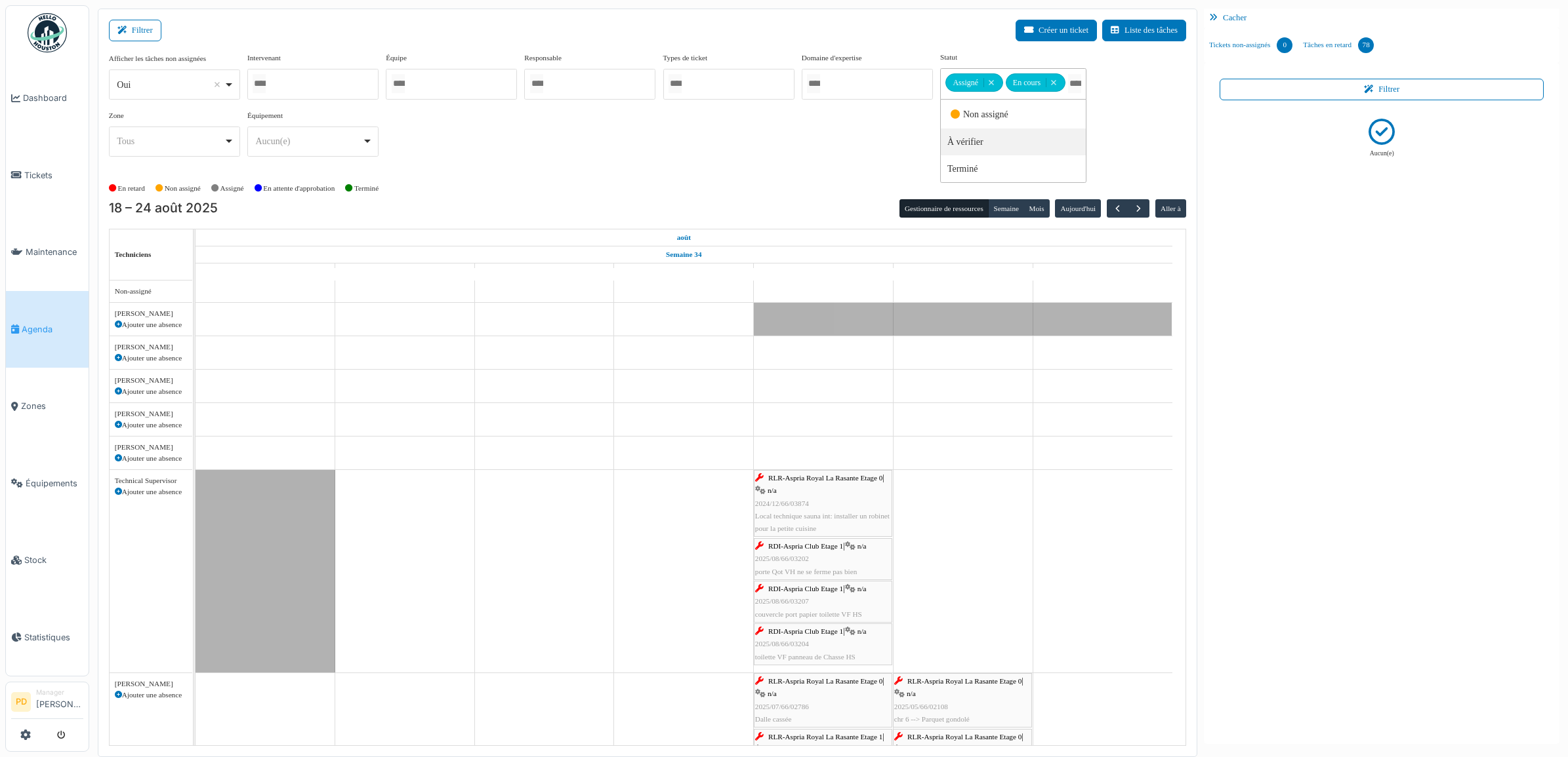
click at [700, 181] on div "En retard Non assigné [GEOGRAPHIC_DATA] En attente d'approbation Terminé" at bounding box center [648, 189] width 1078 height 21
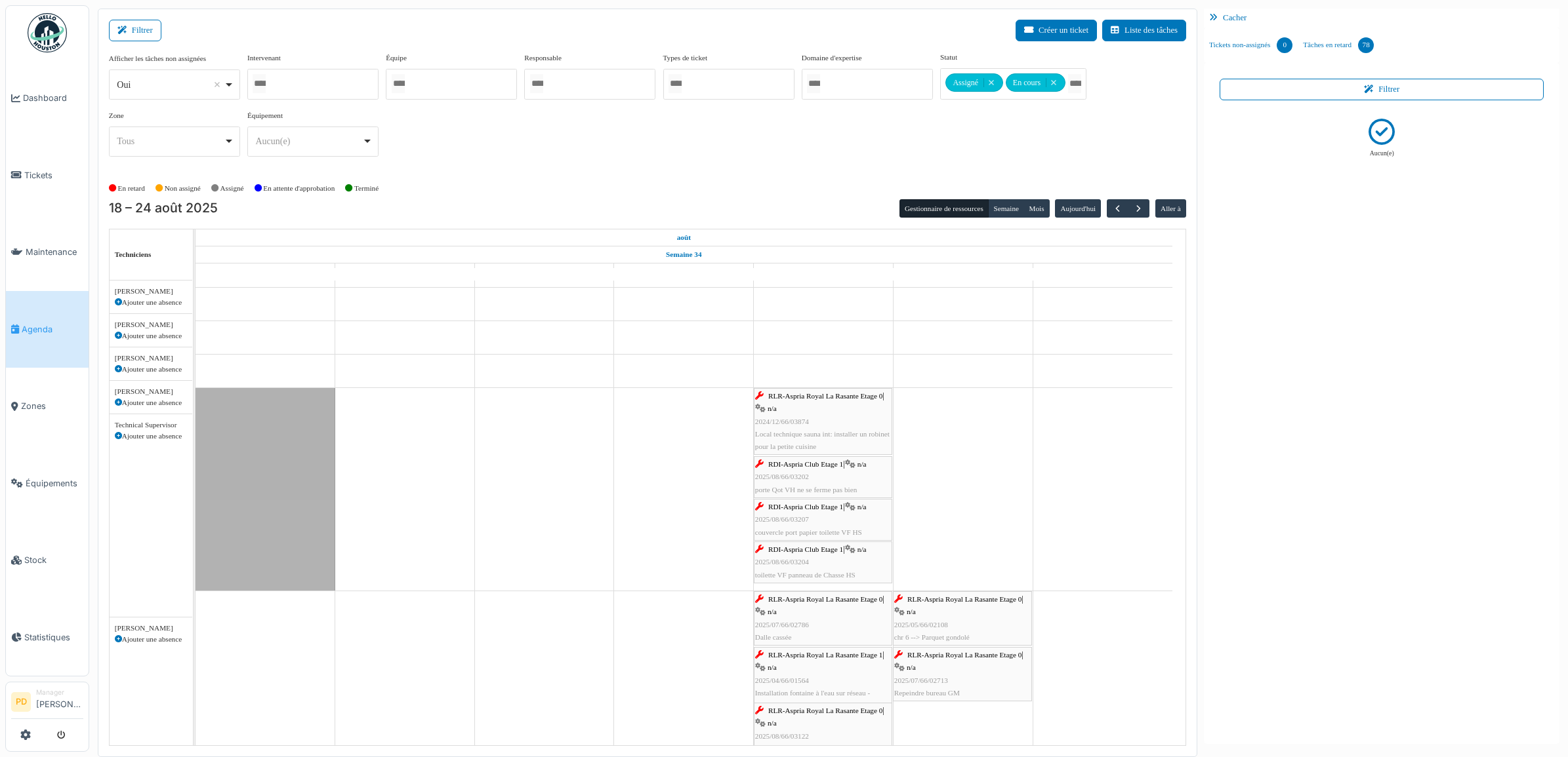
scroll to position [82, 0]
click at [791, 405] on div "RLR-Aspria Royal La Rasante Etage 0 | n/a 2024/12/66/03874 Local technique saun…" at bounding box center [823, 422] width 135 height 63
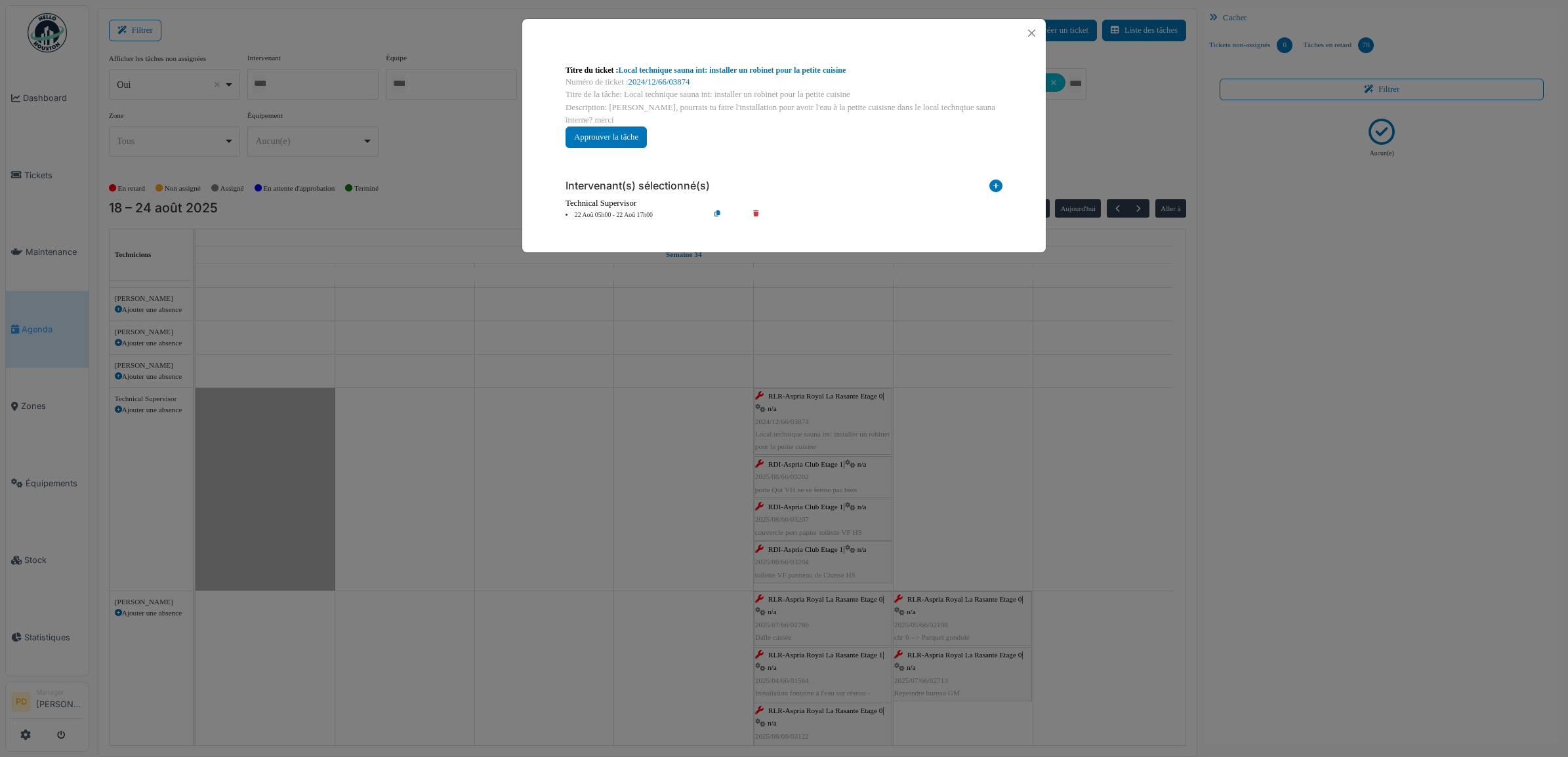
drag, startPoint x: 605, startPoint y: 214, endPoint x: 623, endPoint y: 214, distance: 18.0
click at [605, 214] on li "22 Aoû 05h00 - 22 Aoû 17h00" at bounding box center [634, 216] width 150 height 10
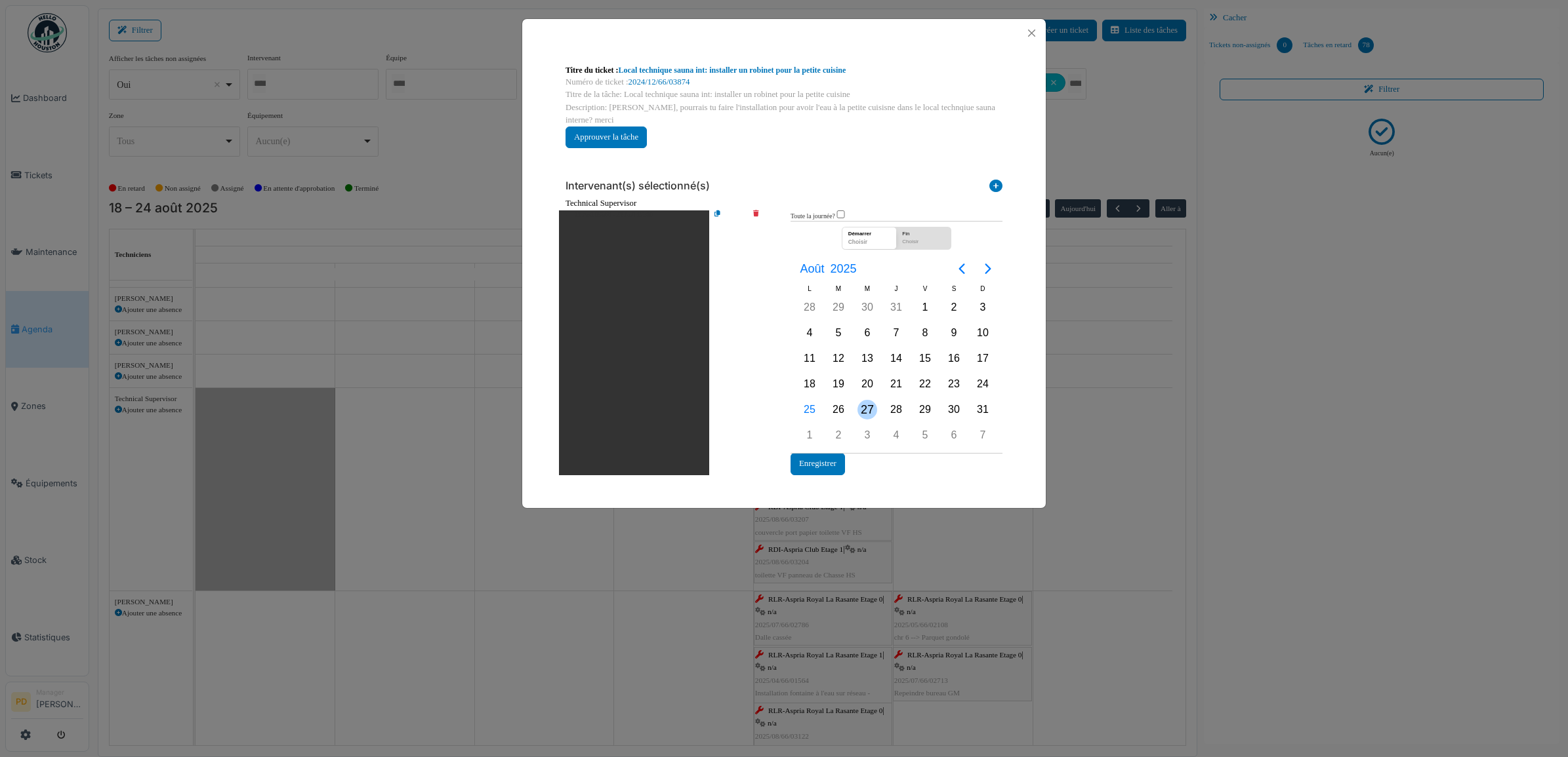
click at [871, 407] on div "27" at bounding box center [868, 410] width 19 height 19
click at [807, 456] on button "Enregistrer" at bounding box center [817, 464] width 54 height 21
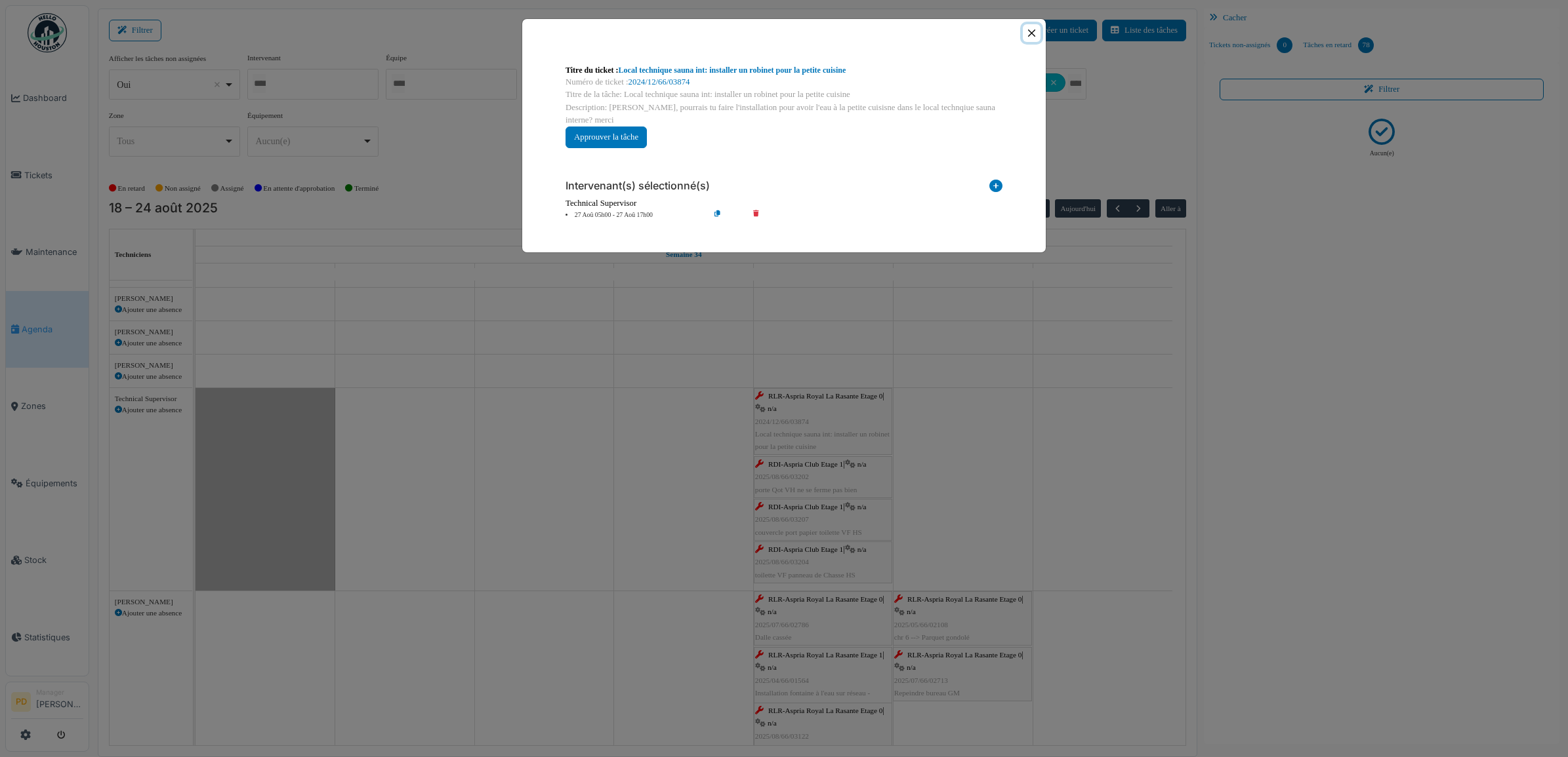
click at [1029, 32] on button "Close" at bounding box center [1031, 33] width 17 height 17
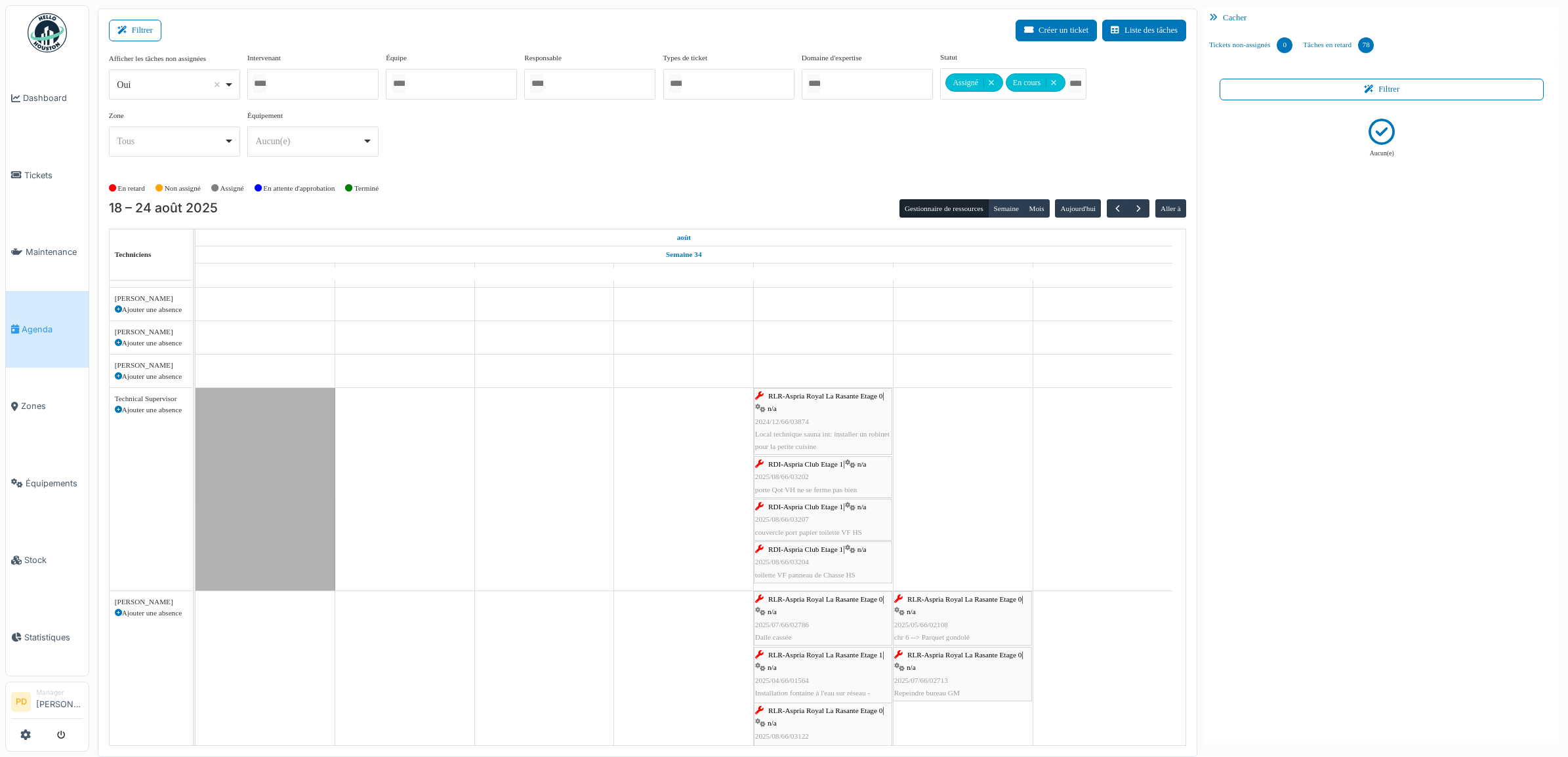
click at [798, 462] on span "RDI-Aspria Club Etage 1" at bounding box center [805, 464] width 74 height 8
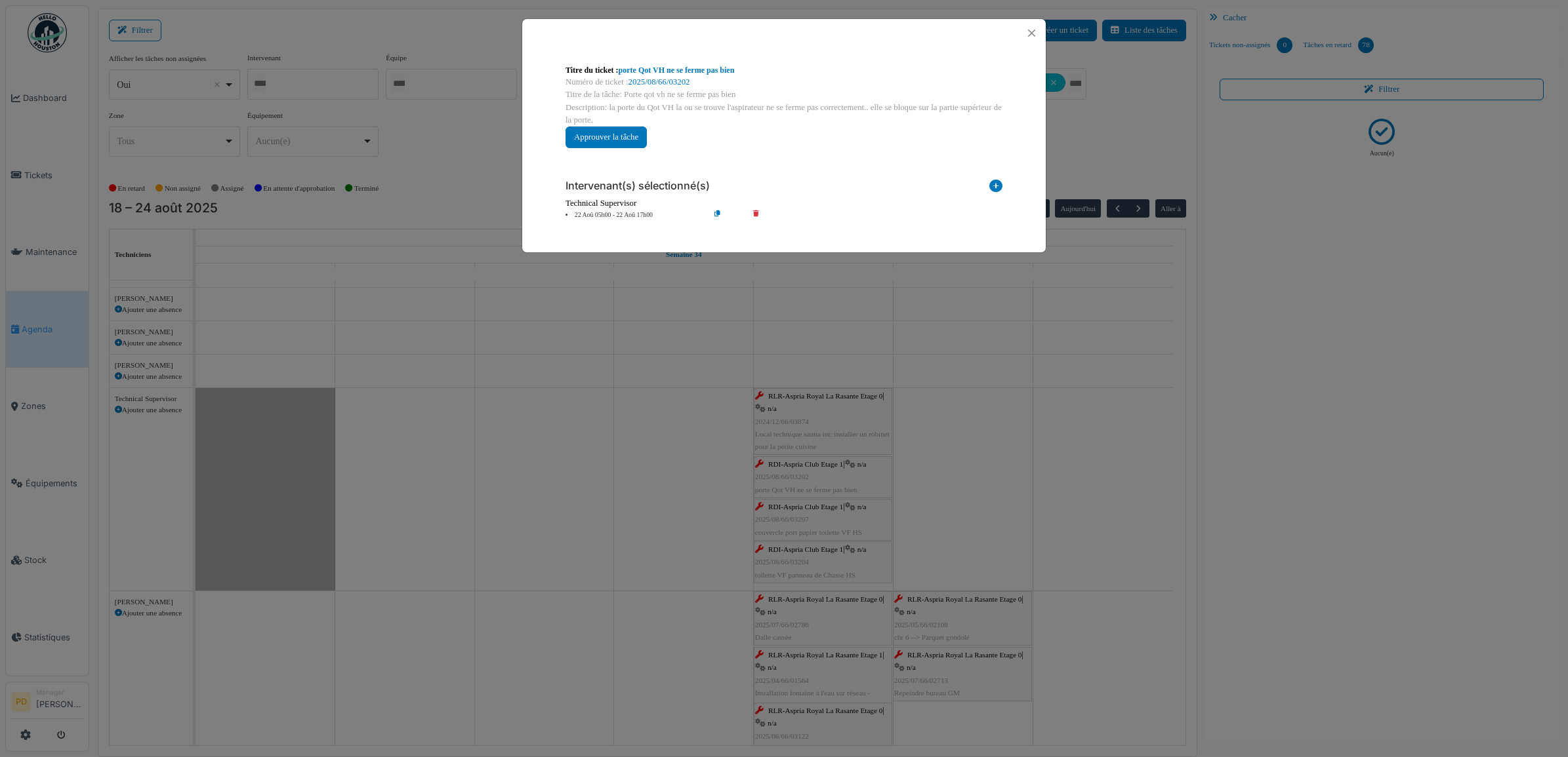
click at [617, 209] on div "Technical Supervisor" at bounding box center [784, 203] width 437 height 13
click at [639, 215] on li "22 Aoû 05h00 - 22 Aoû 17h00" at bounding box center [634, 216] width 150 height 10
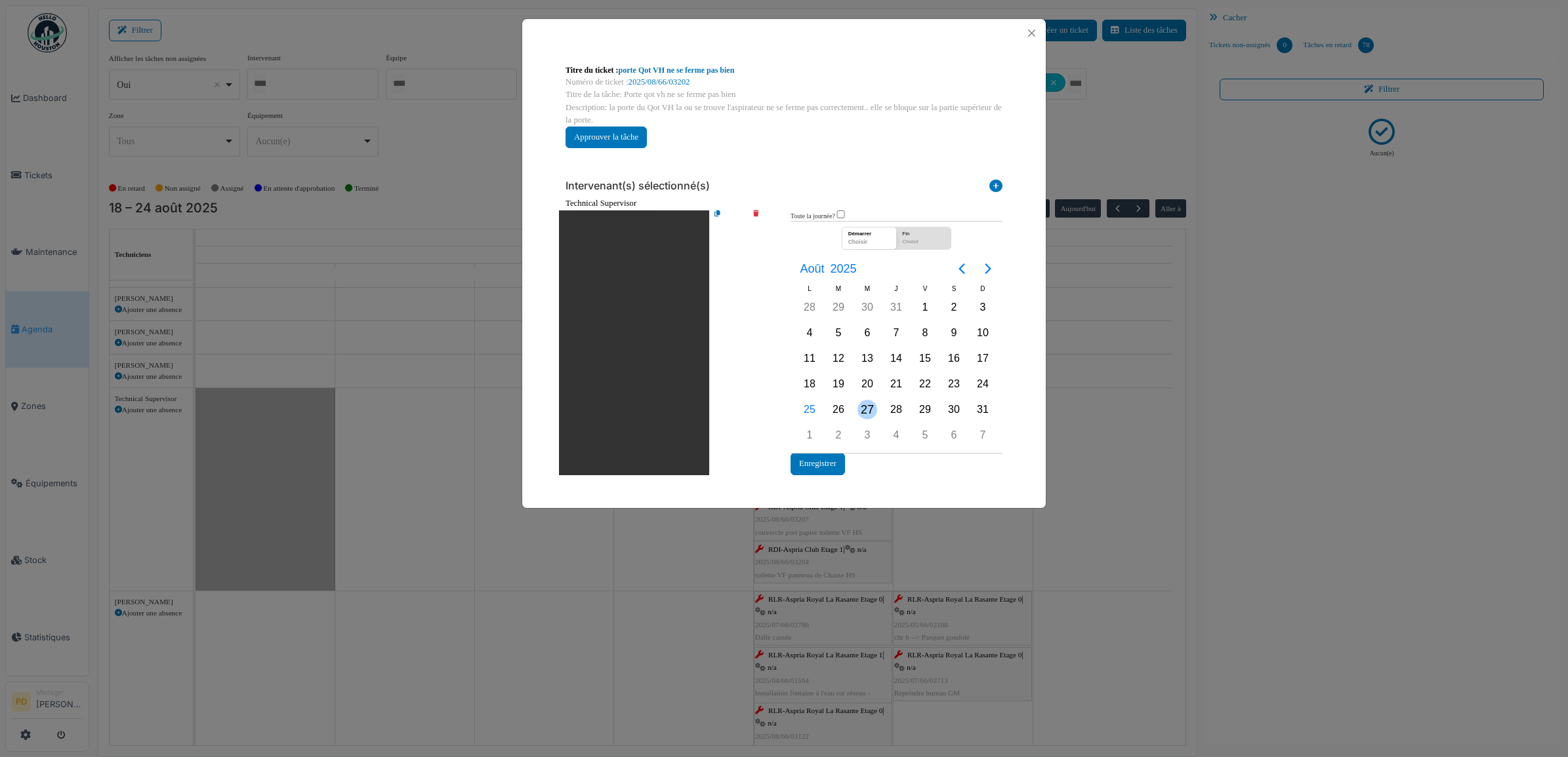
click at [873, 401] on div "27" at bounding box center [868, 410] width 19 height 19
click at [838, 462] on button "Enregistrer" at bounding box center [817, 464] width 54 height 21
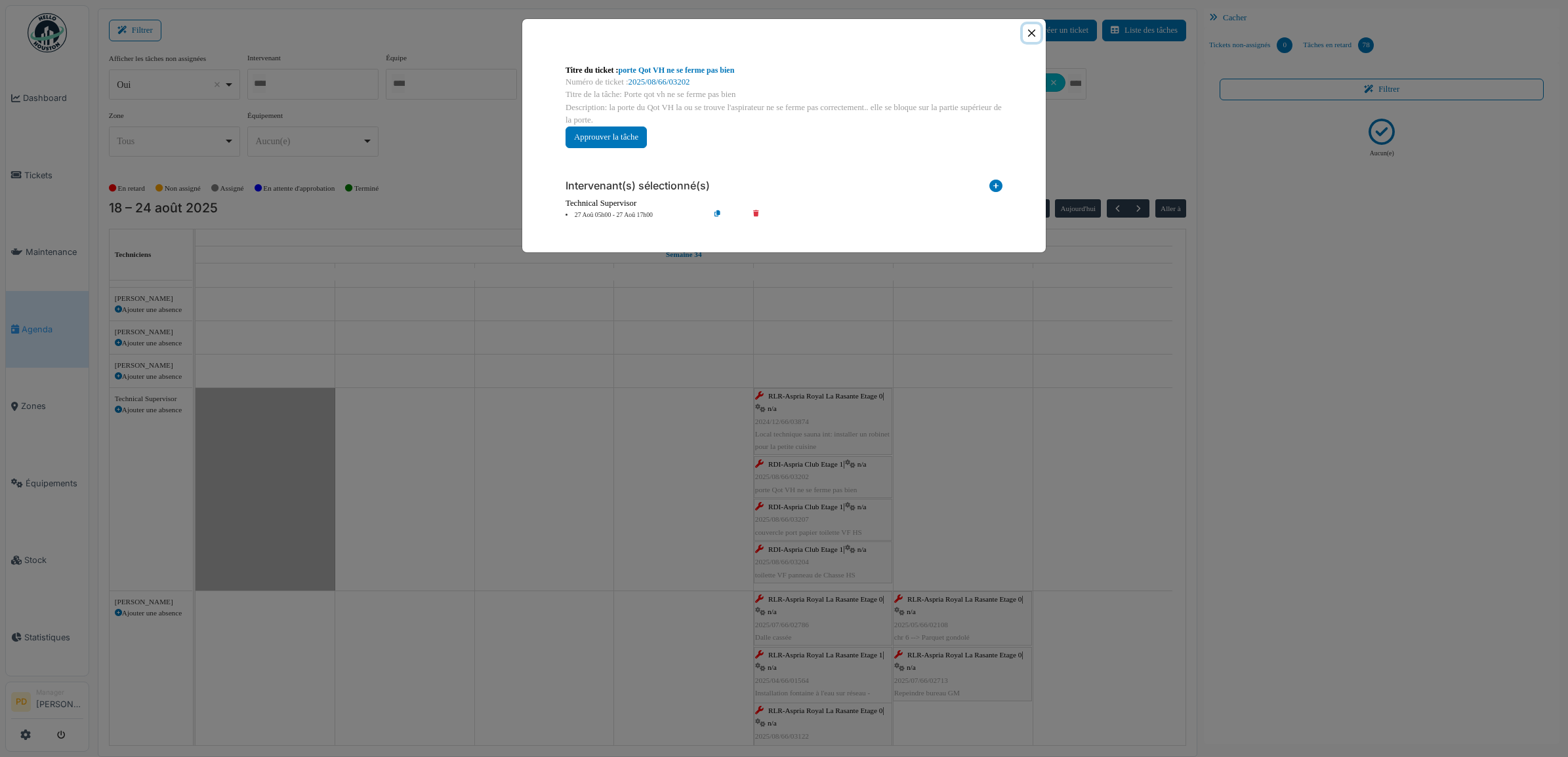
drag, startPoint x: 1028, startPoint y: 38, endPoint x: 943, endPoint y: 363, distance: 335.9
click at [1028, 42] on button "Close" at bounding box center [1031, 33] width 17 height 17
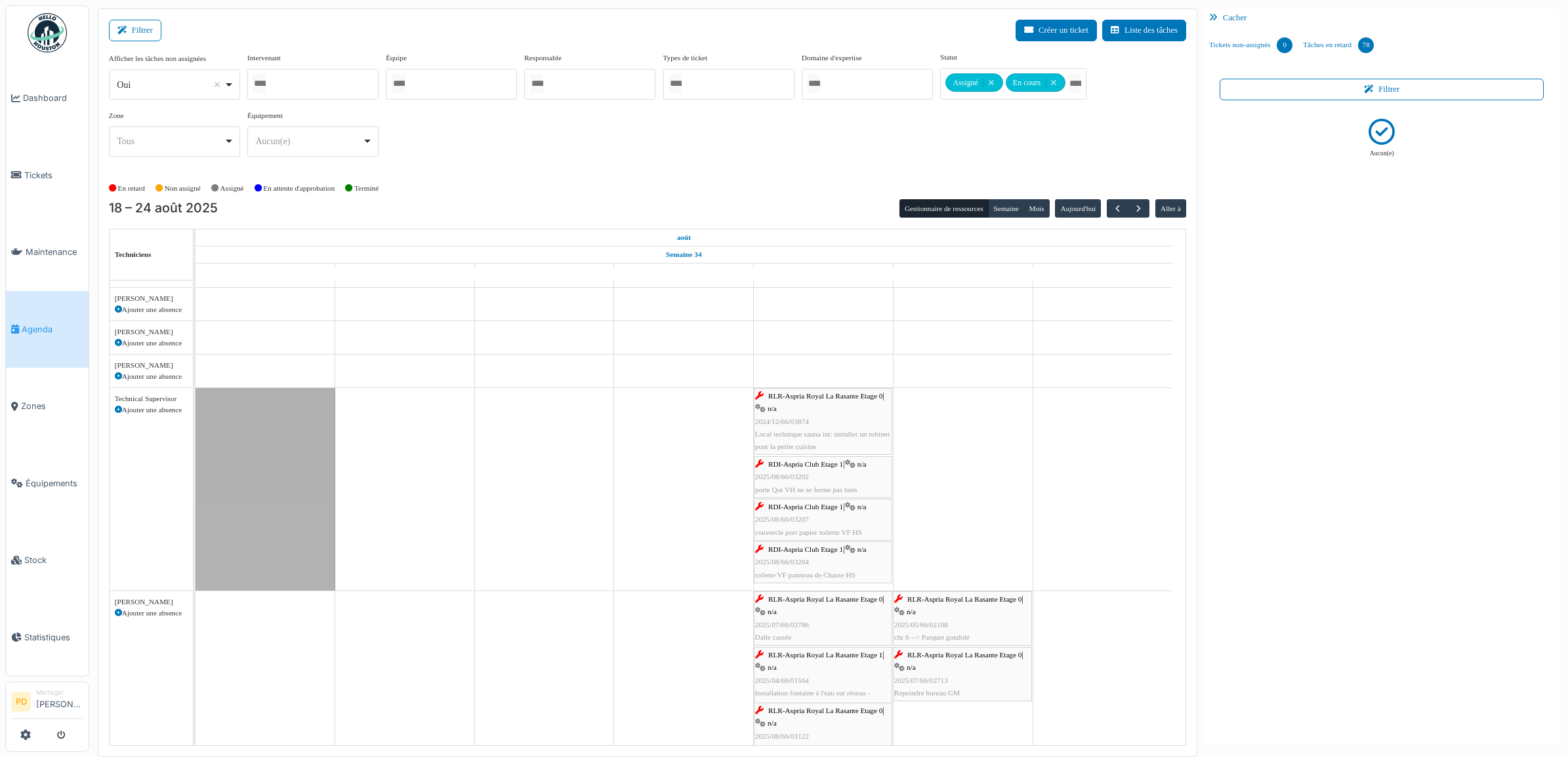
click at [814, 510] on span "RDI-Aspria Club Etage 1" at bounding box center [805, 507] width 74 height 8
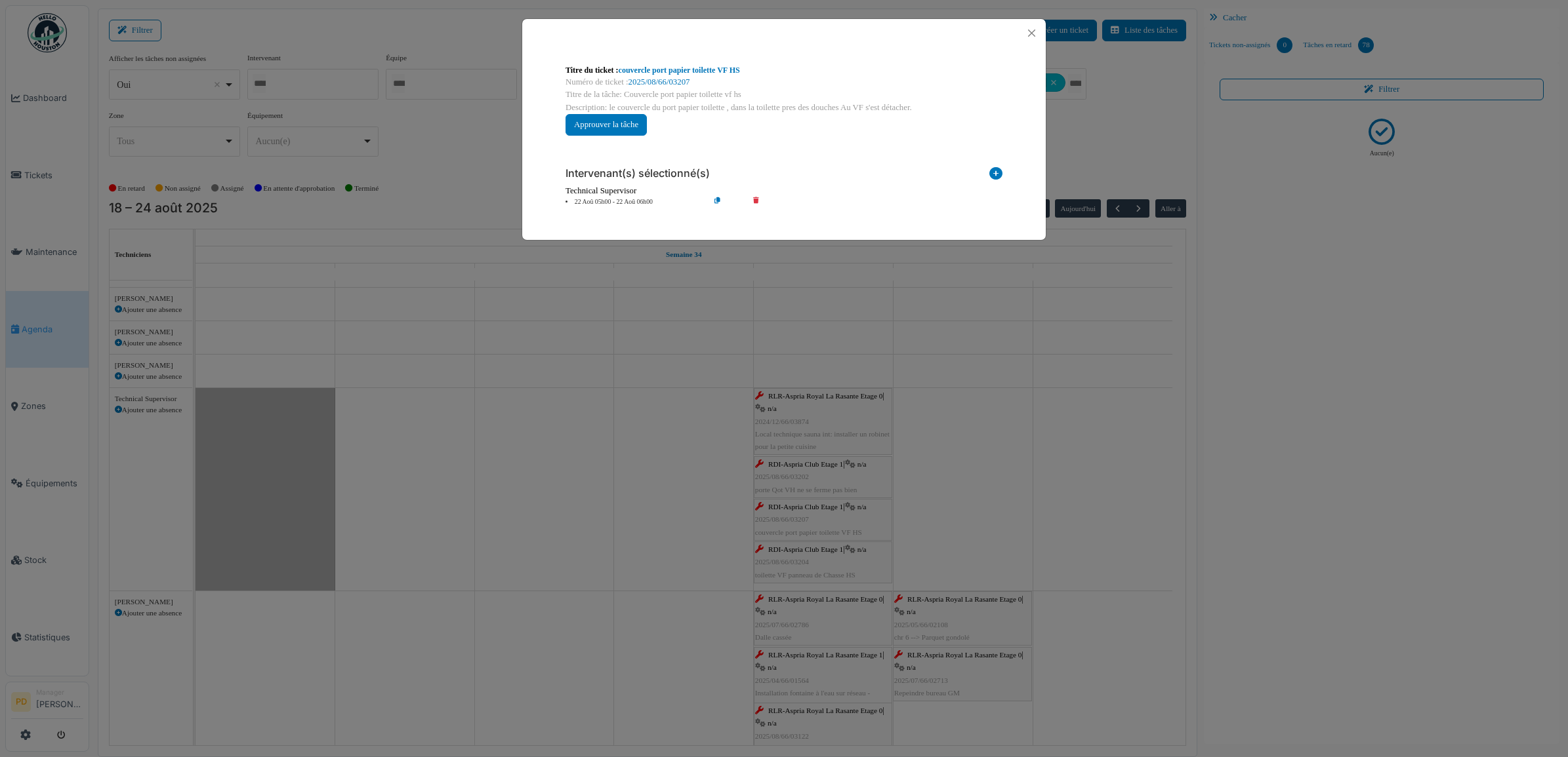
click at [629, 202] on li "22 Aoû 05h00 - 22 Aoû 06h00" at bounding box center [634, 202] width 150 height 10
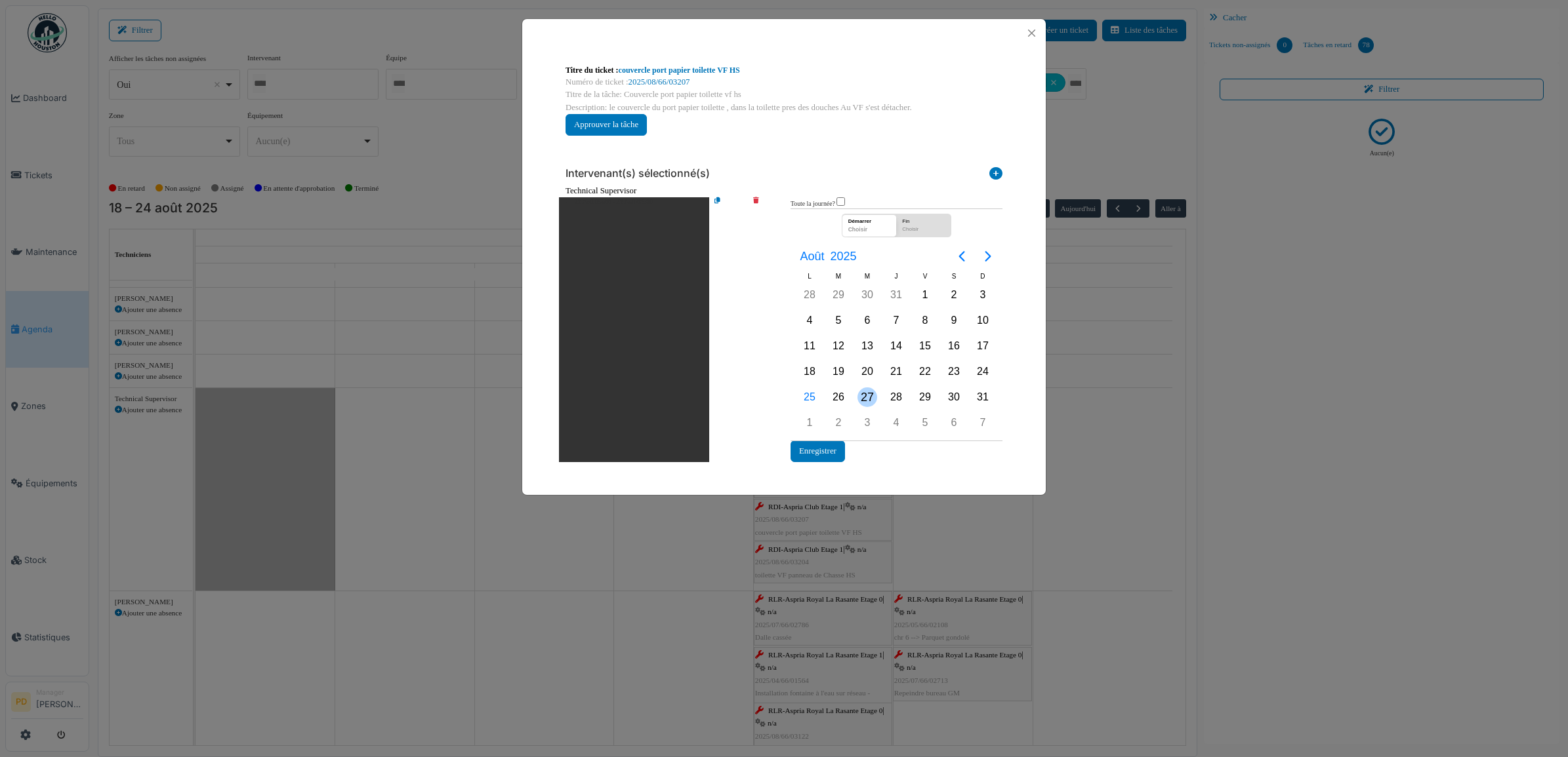
click at [874, 394] on div "27" at bounding box center [868, 397] width 29 height 25
click at [874, 394] on div "27" at bounding box center [868, 397] width 19 height 19
click at [832, 443] on button "Enregistrer" at bounding box center [817, 451] width 54 height 21
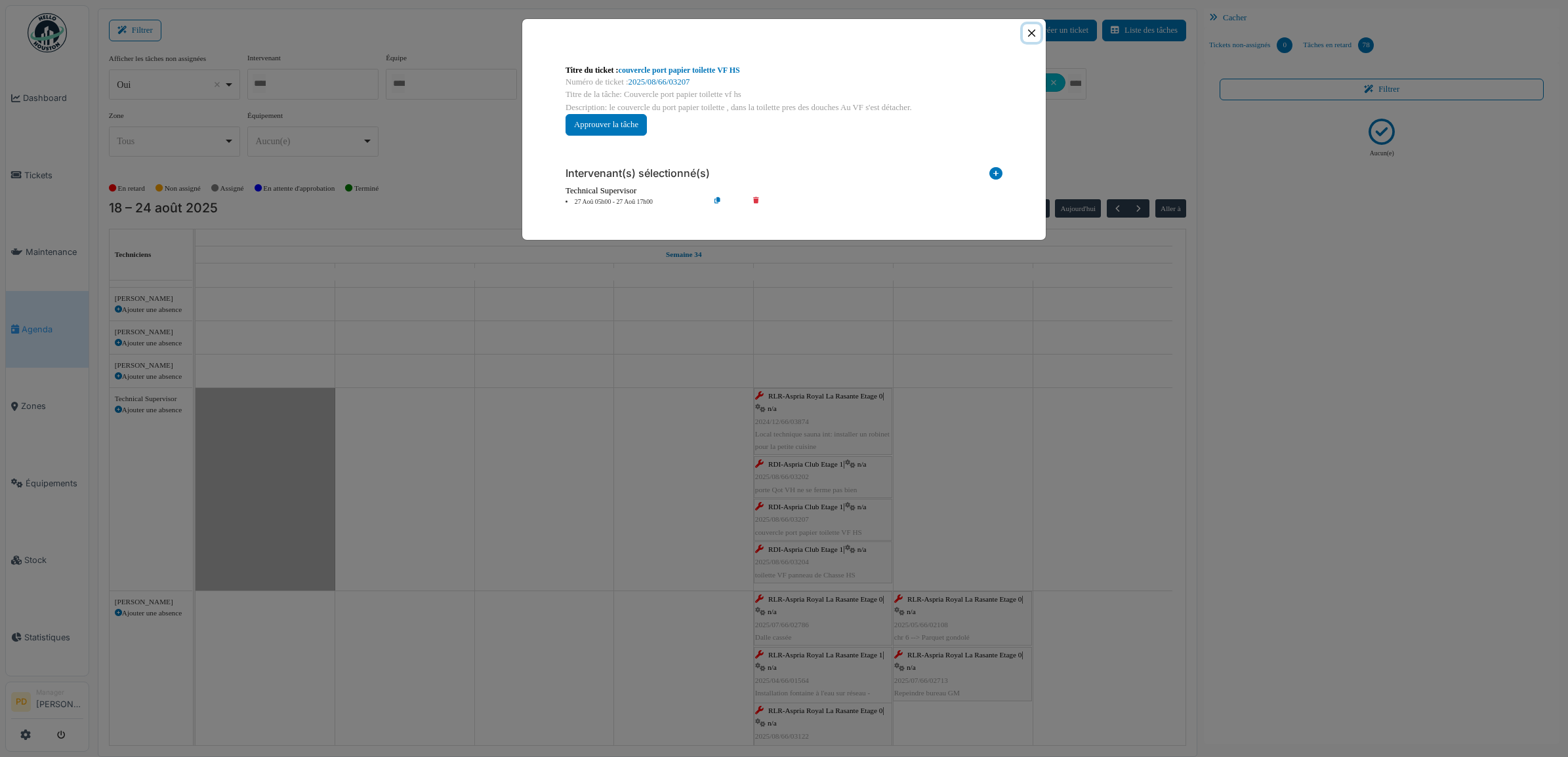
click at [1034, 34] on button "Close" at bounding box center [1031, 33] width 17 height 17
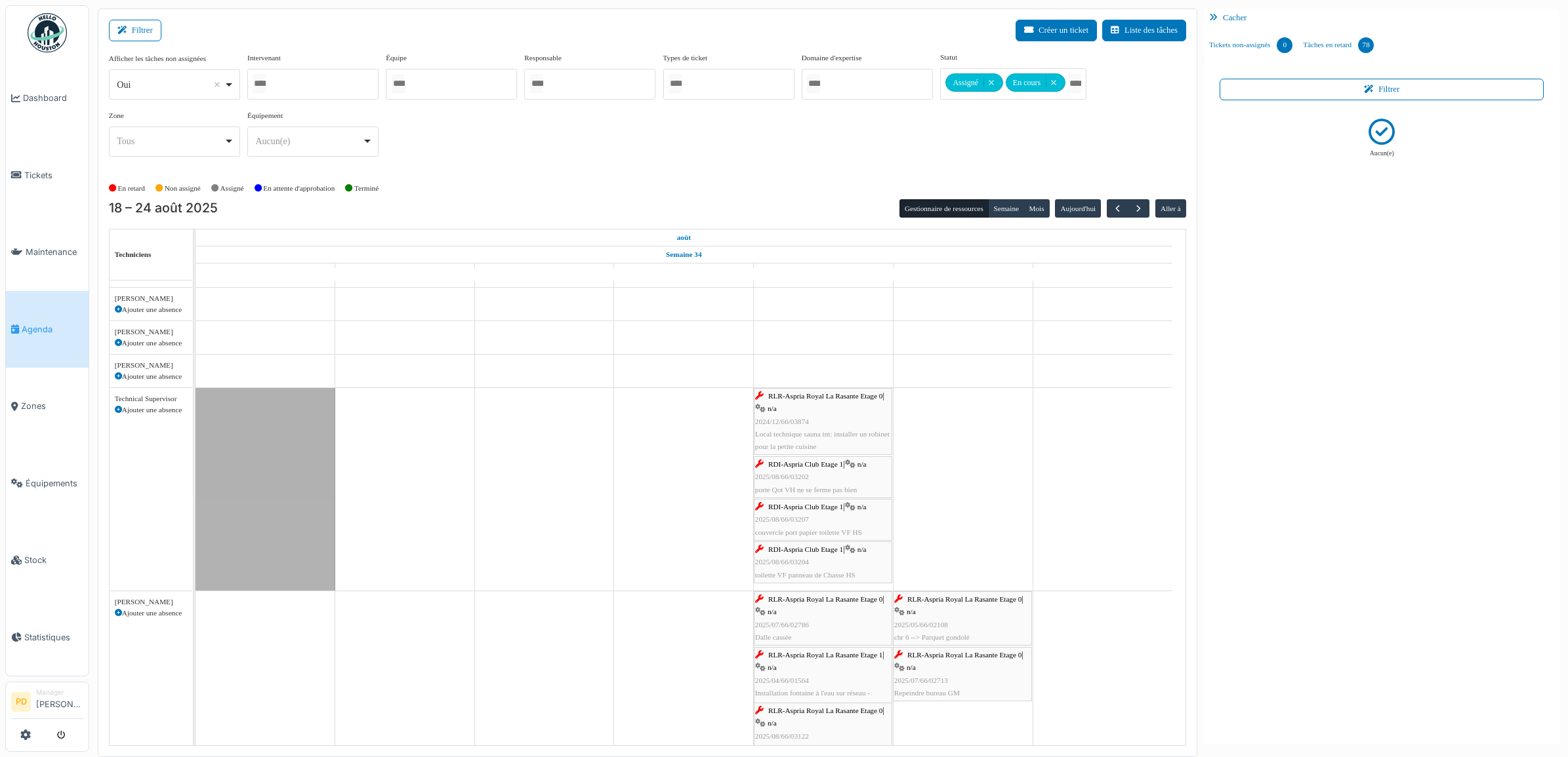
click at [798, 547] on span "RDI-Aspria Club Etage 1" at bounding box center [805, 549] width 74 height 8
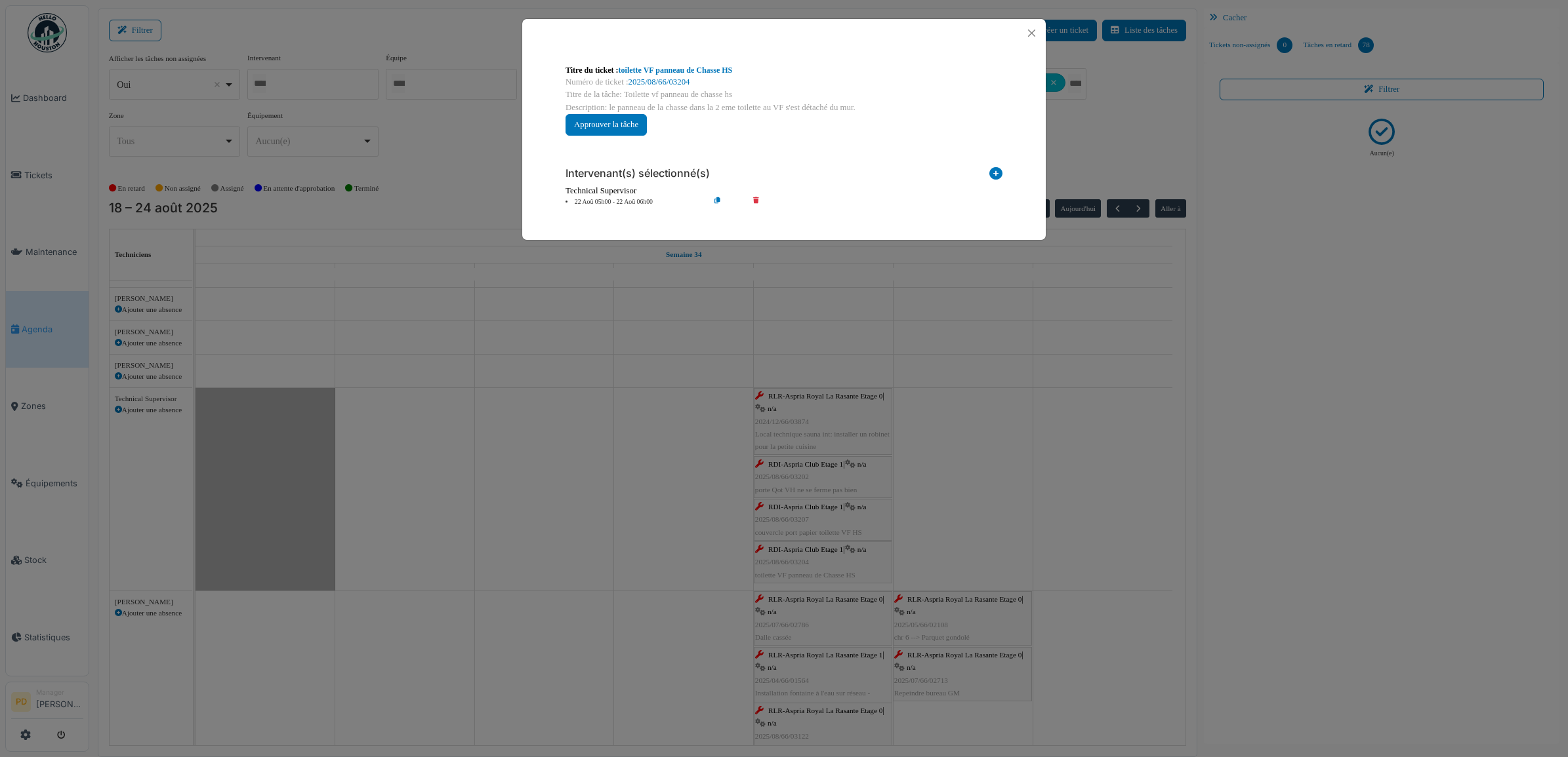
click at [634, 200] on li "22 Aoû 05h00 - 22 Aoû 06h00" at bounding box center [634, 202] width 150 height 10
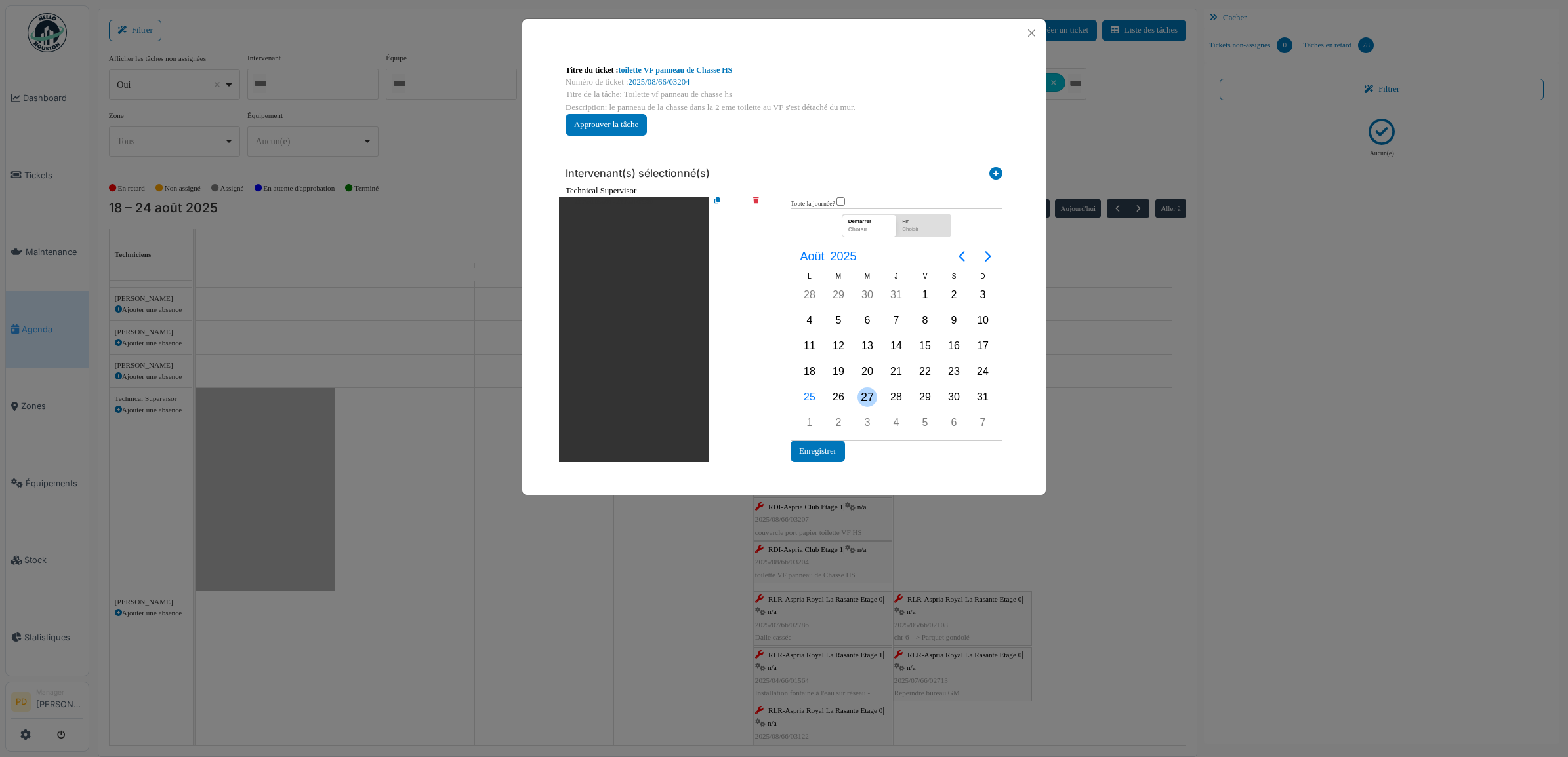
click at [874, 396] on div "27" at bounding box center [868, 397] width 19 height 19
click at [873, 396] on div "27" at bounding box center [868, 397] width 19 height 19
click at [829, 451] on button "Enregistrer" at bounding box center [817, 451] width 54 height 21
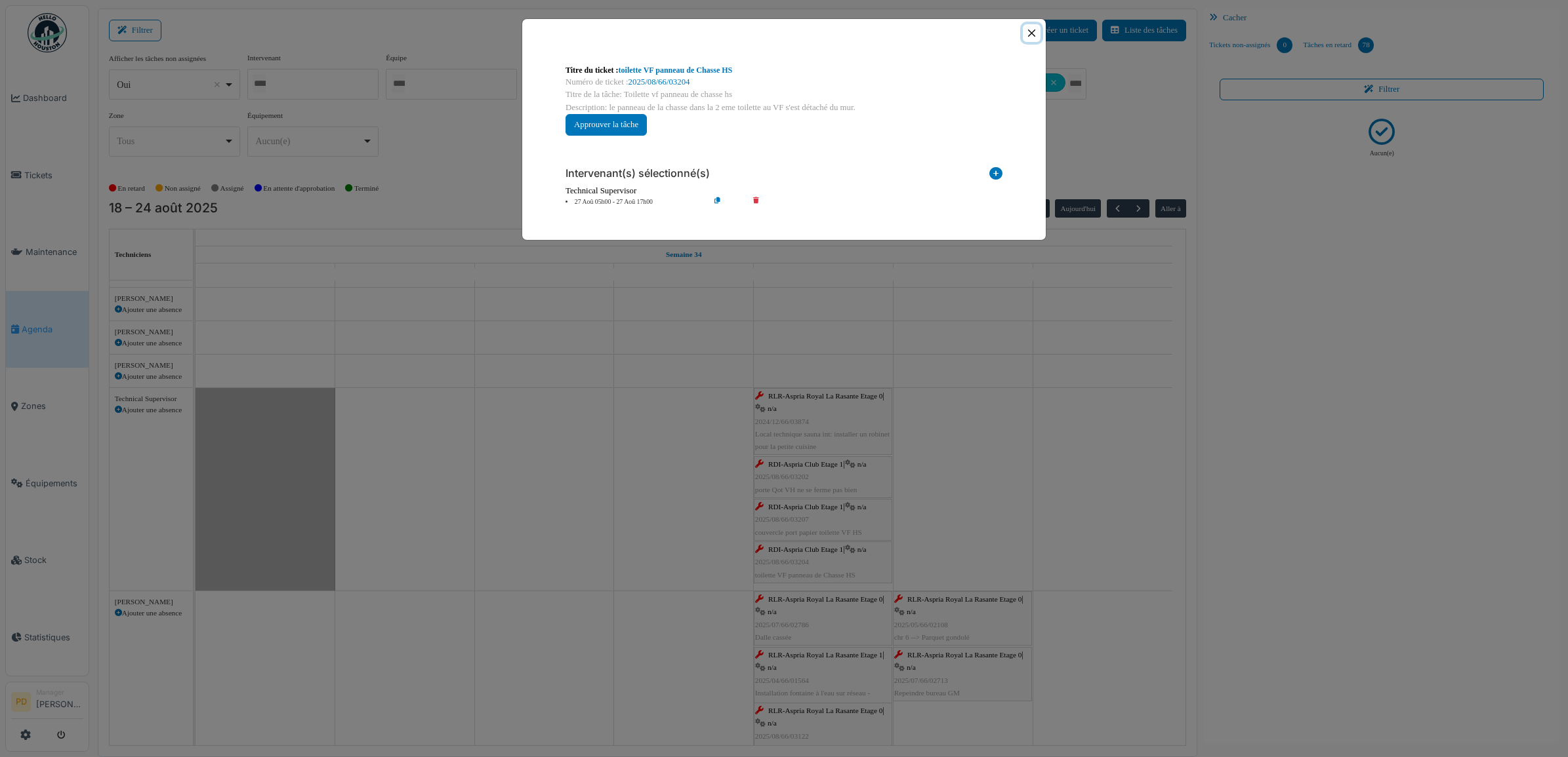
click at [1028, 34] on button "Close" at bounding box center [1031, 33] width 17 height 17
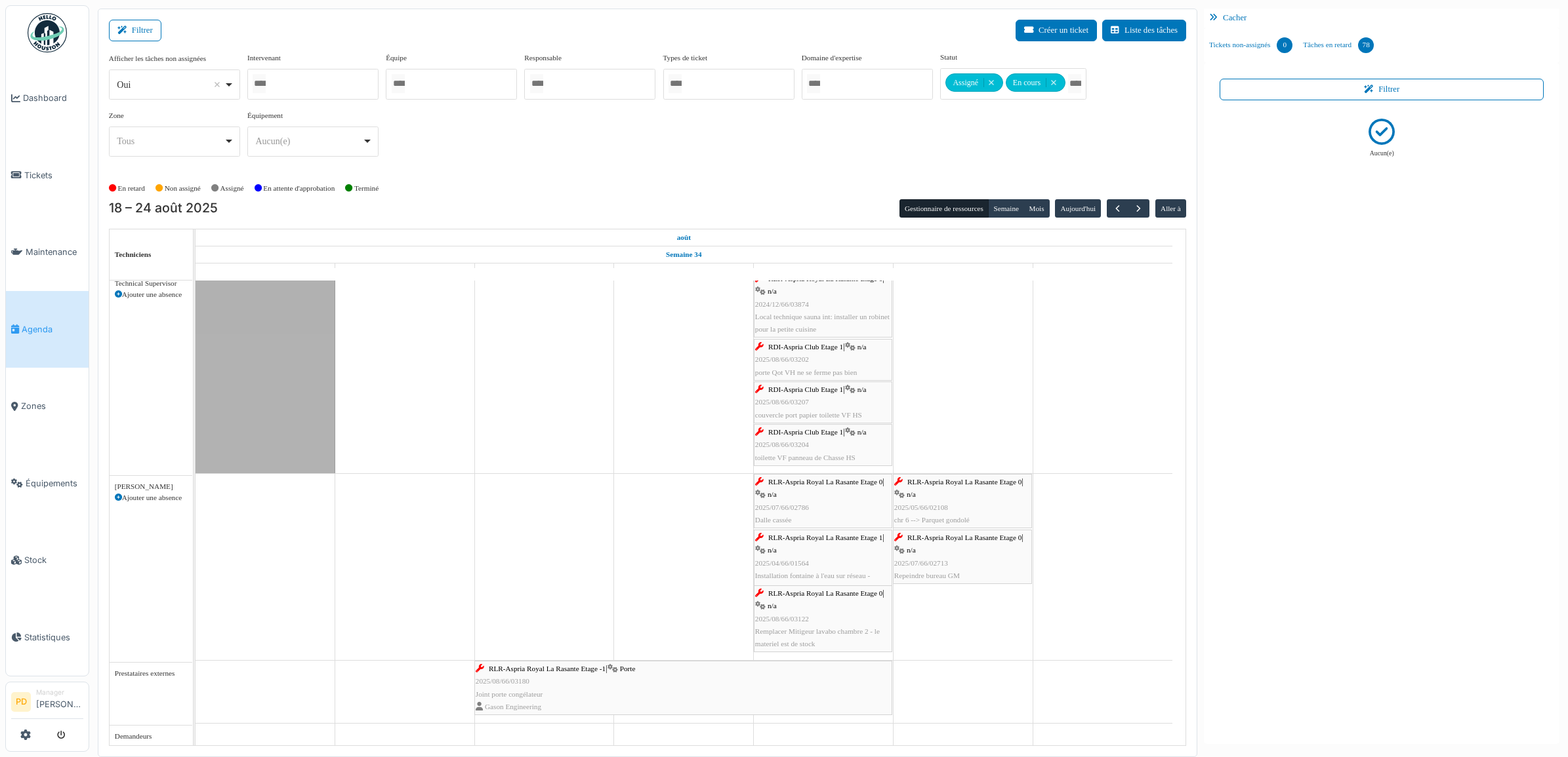
scroll to position [201, 0]
click at [814, 483] on span "RLR-Aspria Royal La Rasante Etage 0" at bounding box center [825, 481] width 114 height 8
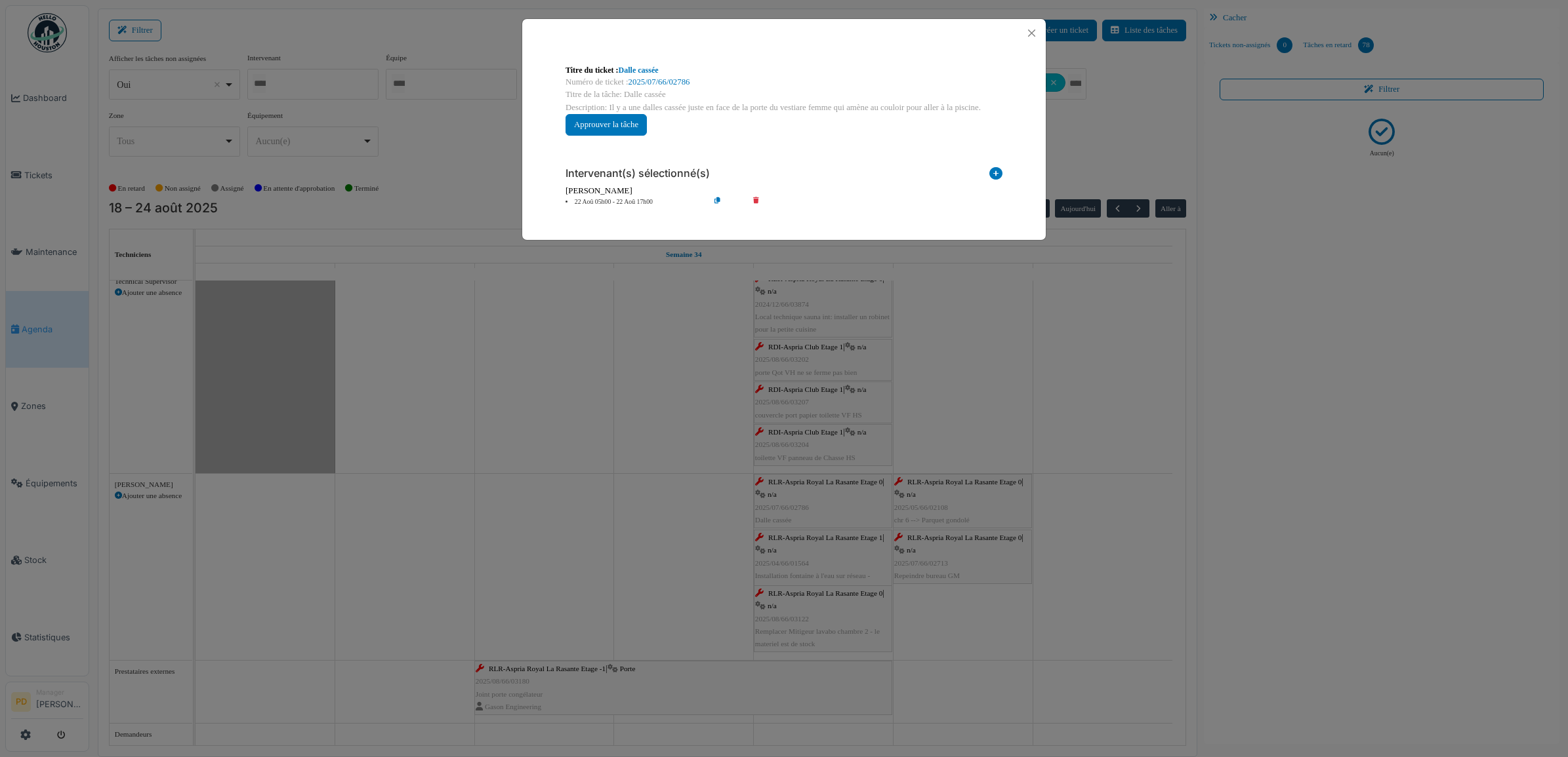
click at [640, 205] on li "22 Aoû 05h00 - 22 Aoû 17h00" at bounding box center [634, 202] width 150 height 10
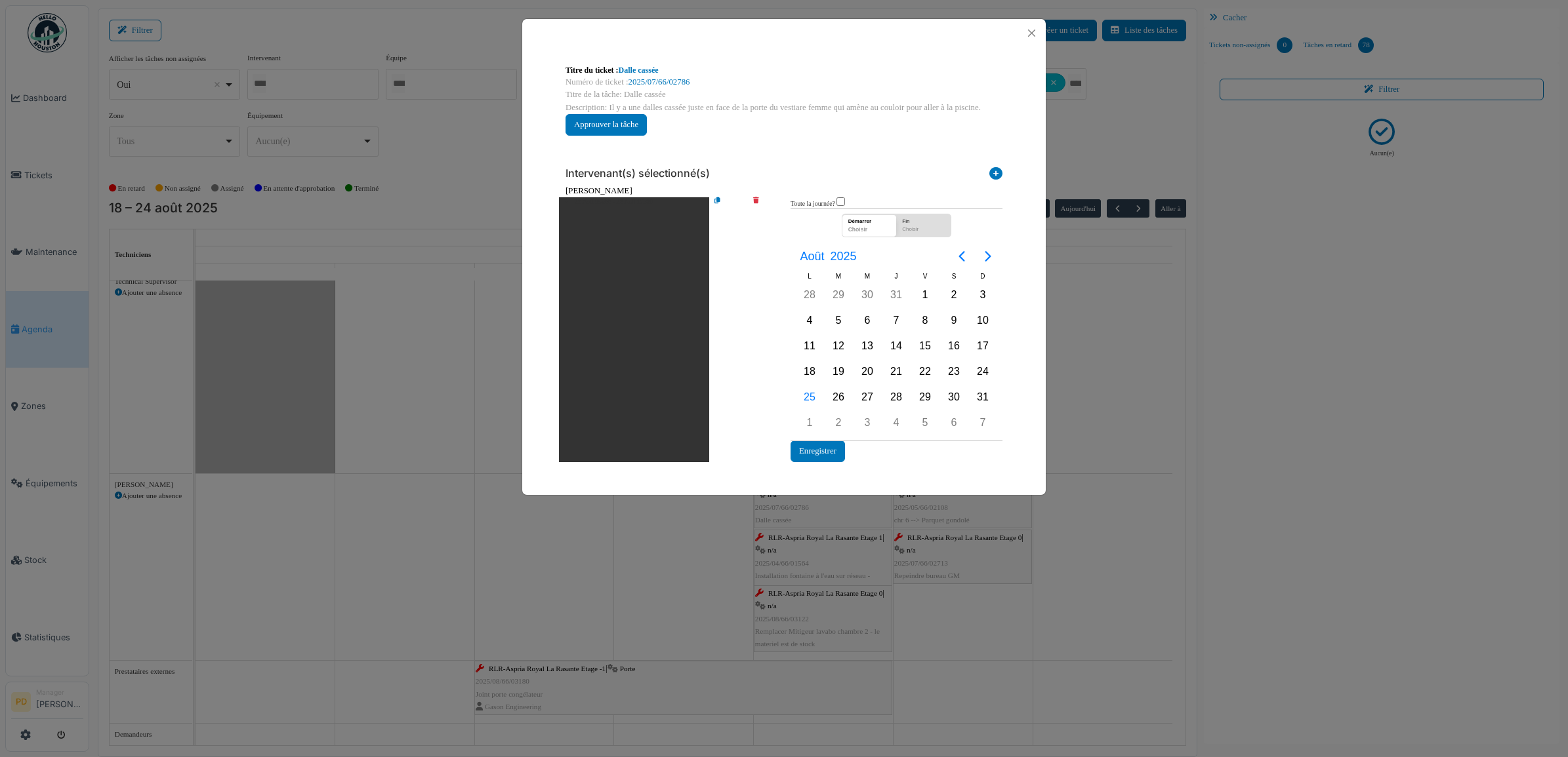
click at [754, 201] on icon at bounding box center [765, 330] width 38 height 265
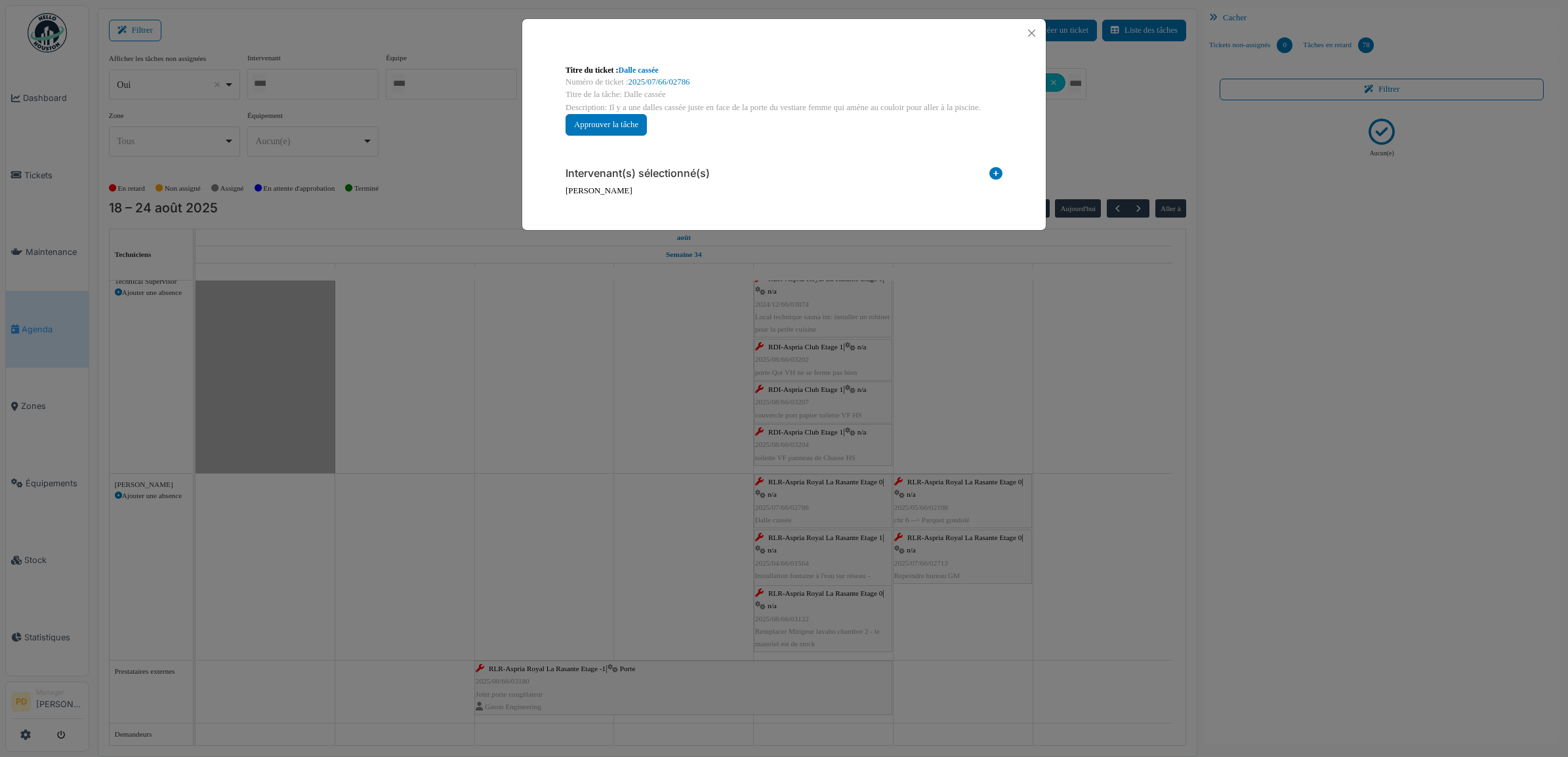
scroll to position [0, 0]
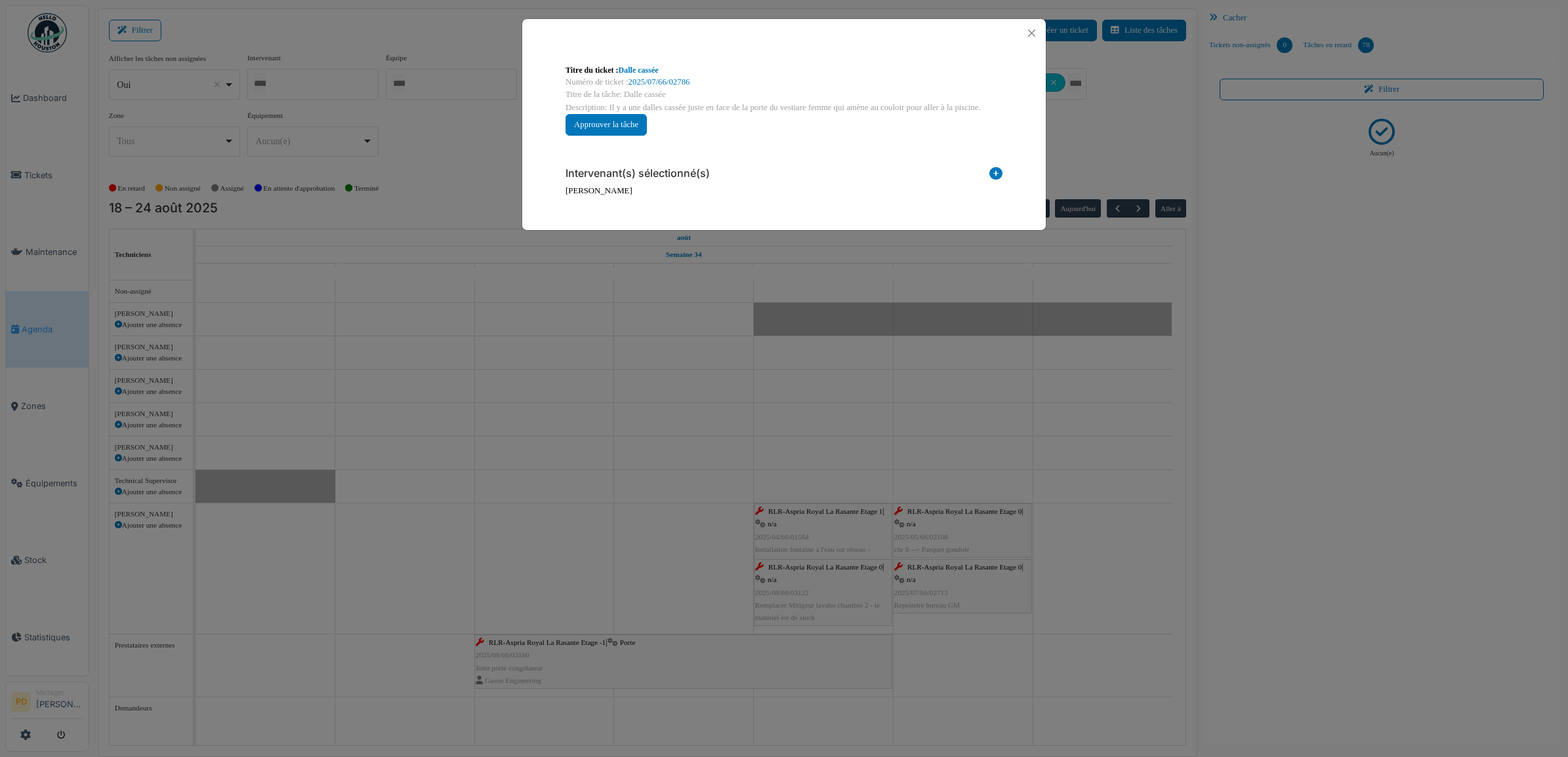
click at [996, 174] on icon at bounding box center [996, 176] width 14 height 17
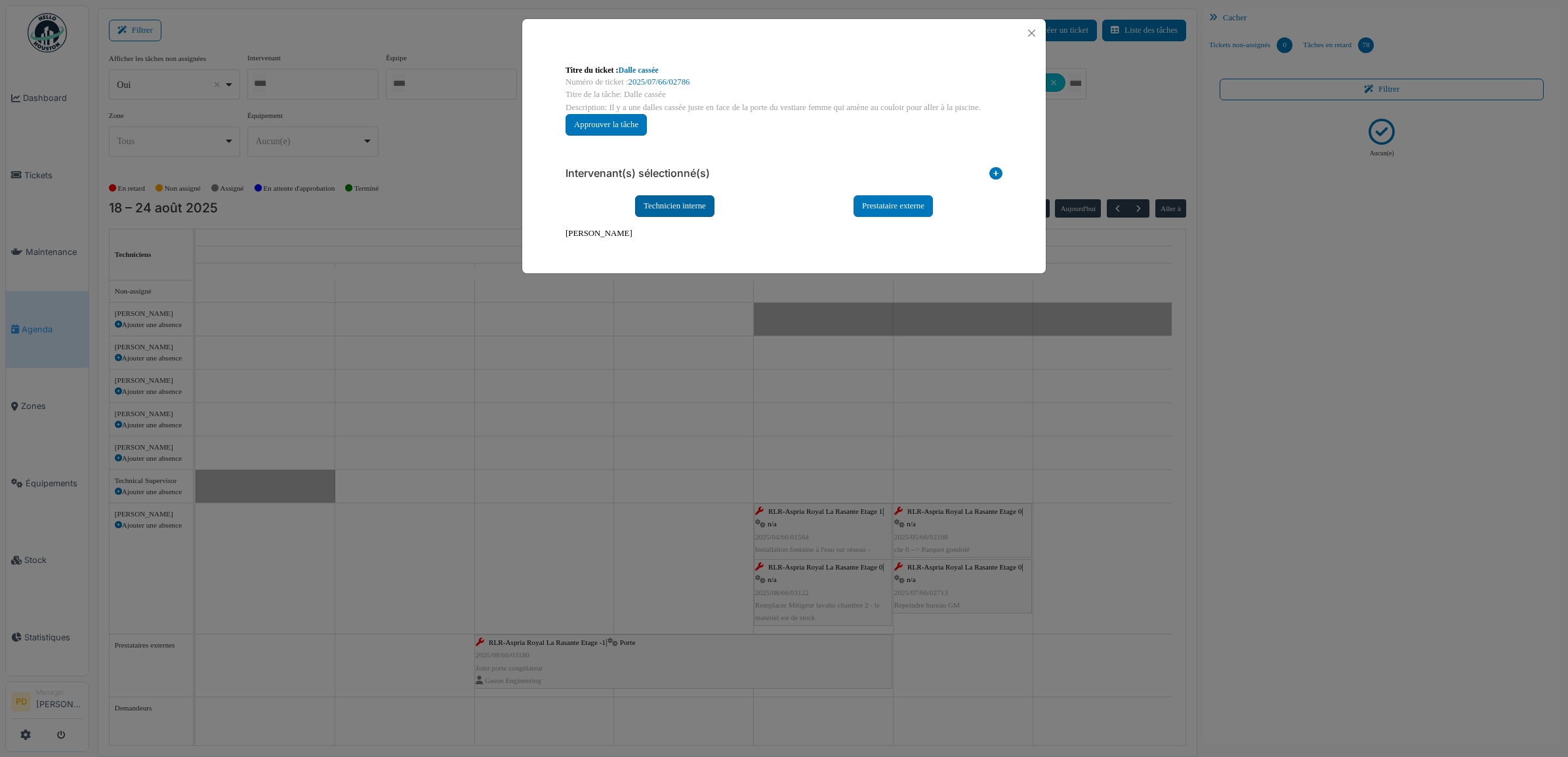
click at [698, 207] on div "Technicien interne" at bounding box center [675, 206] width 79 height 21
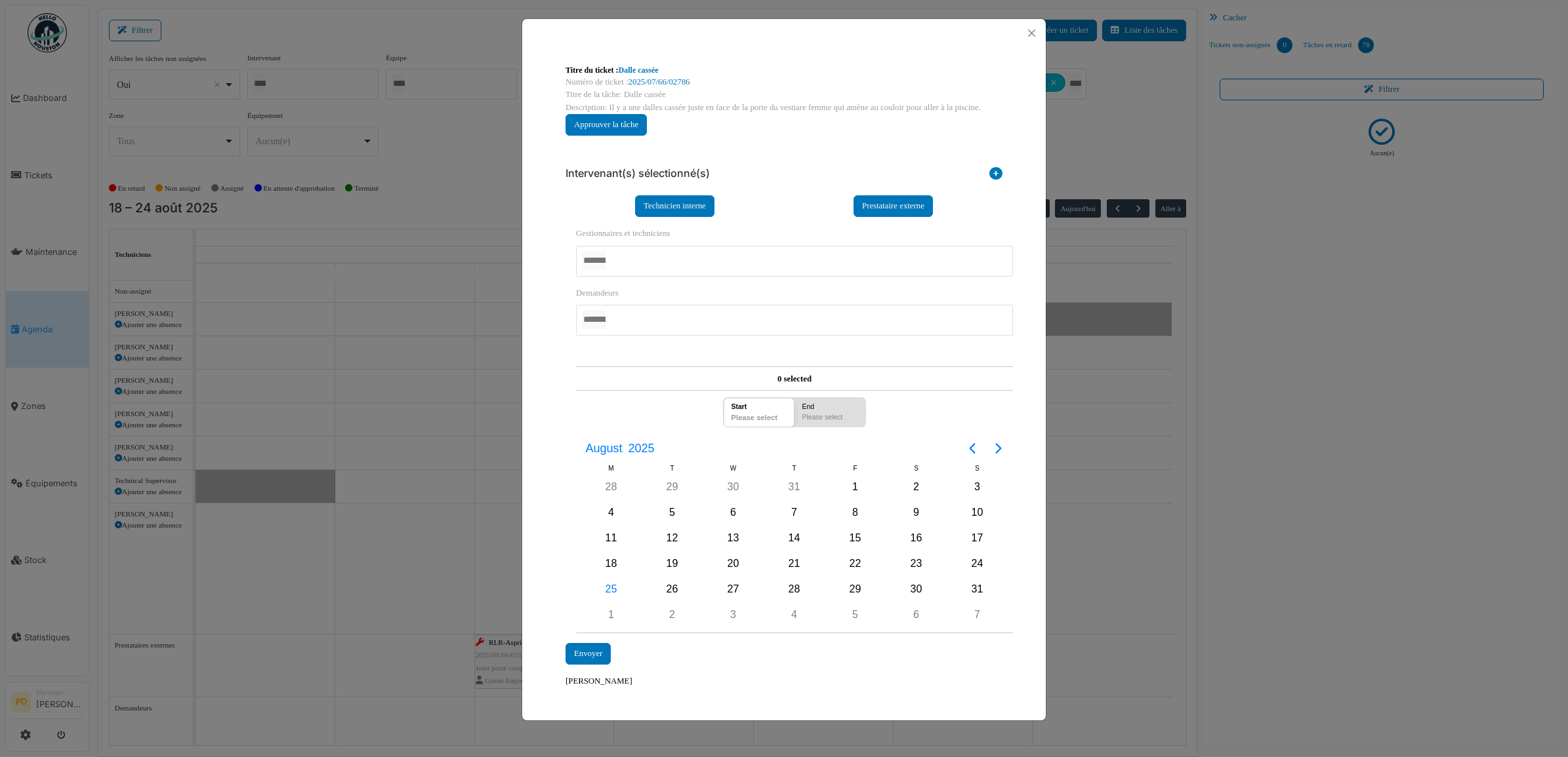
click at [641, 260] on div at bounding box center [795, 261] width 437 height 31
drag, startPoint x: 545, startPoint y: 327, endPoint x: 621, endPoint y: 434, distance: 131.2
click at [545, 328] on div "**********" at bounding box center [784, 376] width 523 height 658
click at [622, 590] on div "25" at bounding box center [610, 591] width 61 height 25
click at [614, 590] on div "25" at bounding box center [611, 590] width 19 height 19
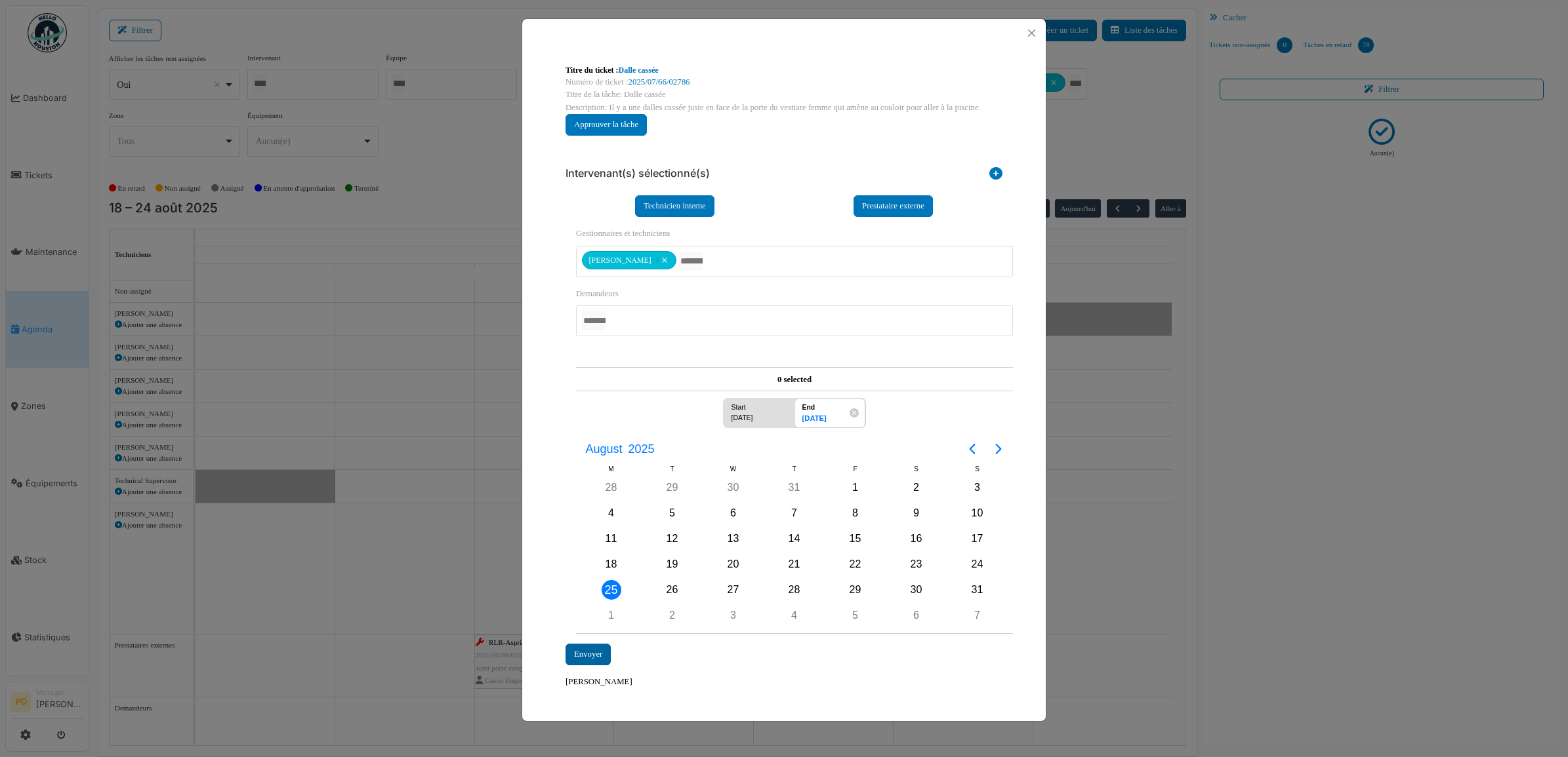
drag, startPoint x: 599, startPoint y: 650, endPoint x: 664, endPoint y: 582, distance: 94.1
click at [601, 650] on div "Envoyer" at bounding box center [588, 655] width 45 height 21
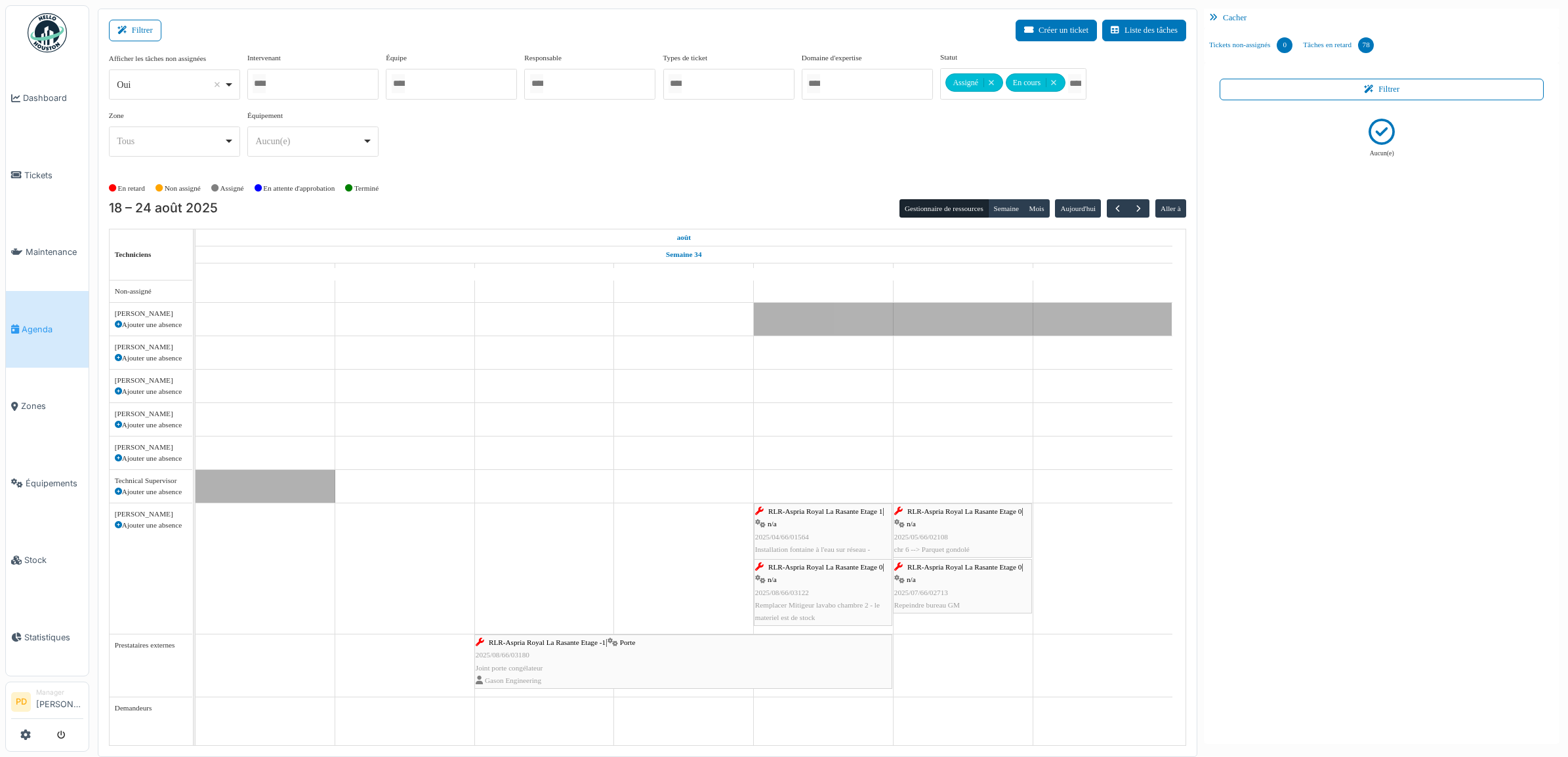
click at [841, 515] on span "RLR-Aspria Royal La Rasante Etage 1" at bounding box center [825, 511] width 114 height 8
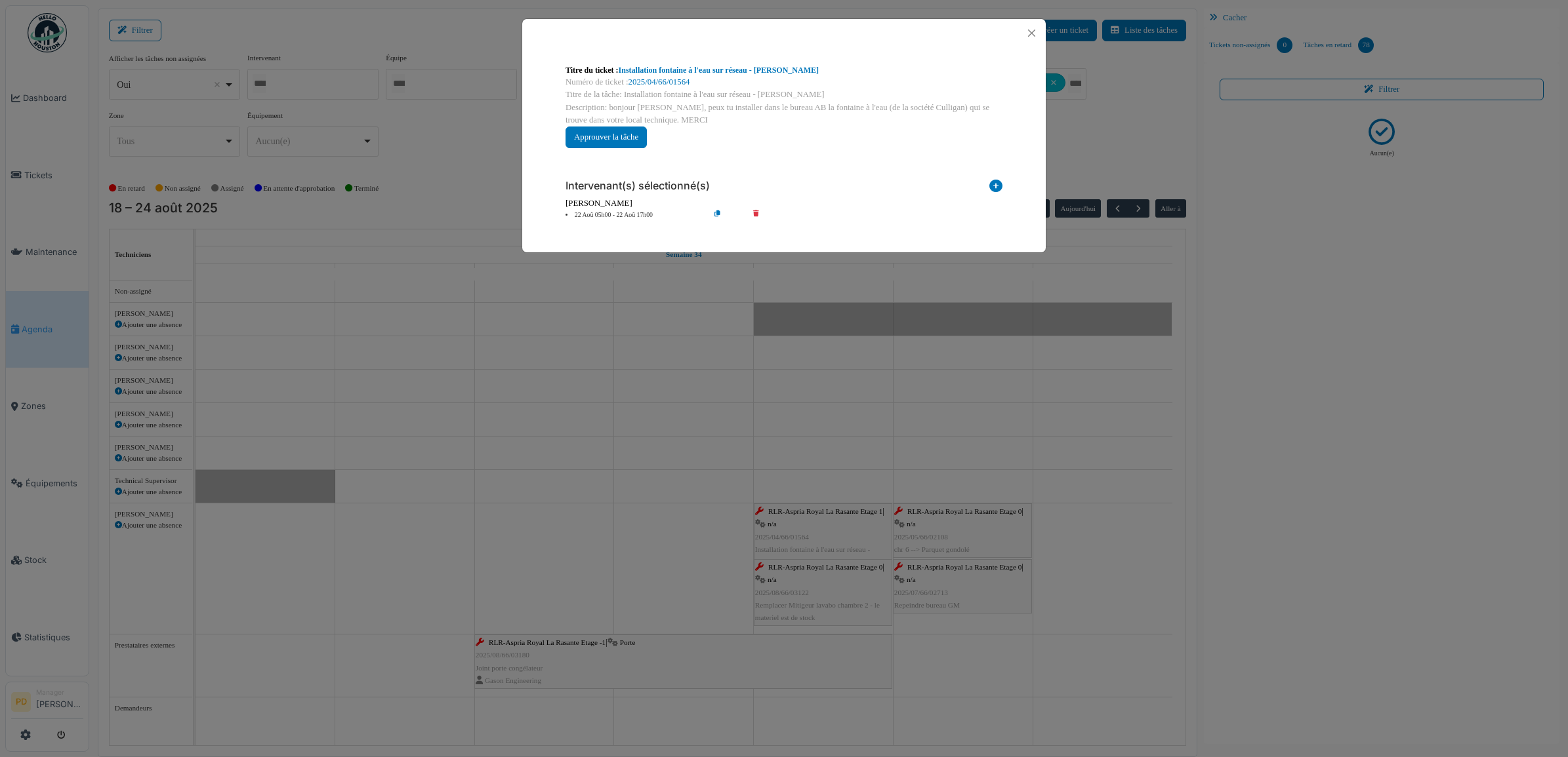
click at [602, 215] on li "22 Aoû 05h00 - 22 Aoû 17h00" at bounding box center [634, 216] width 150 height 10
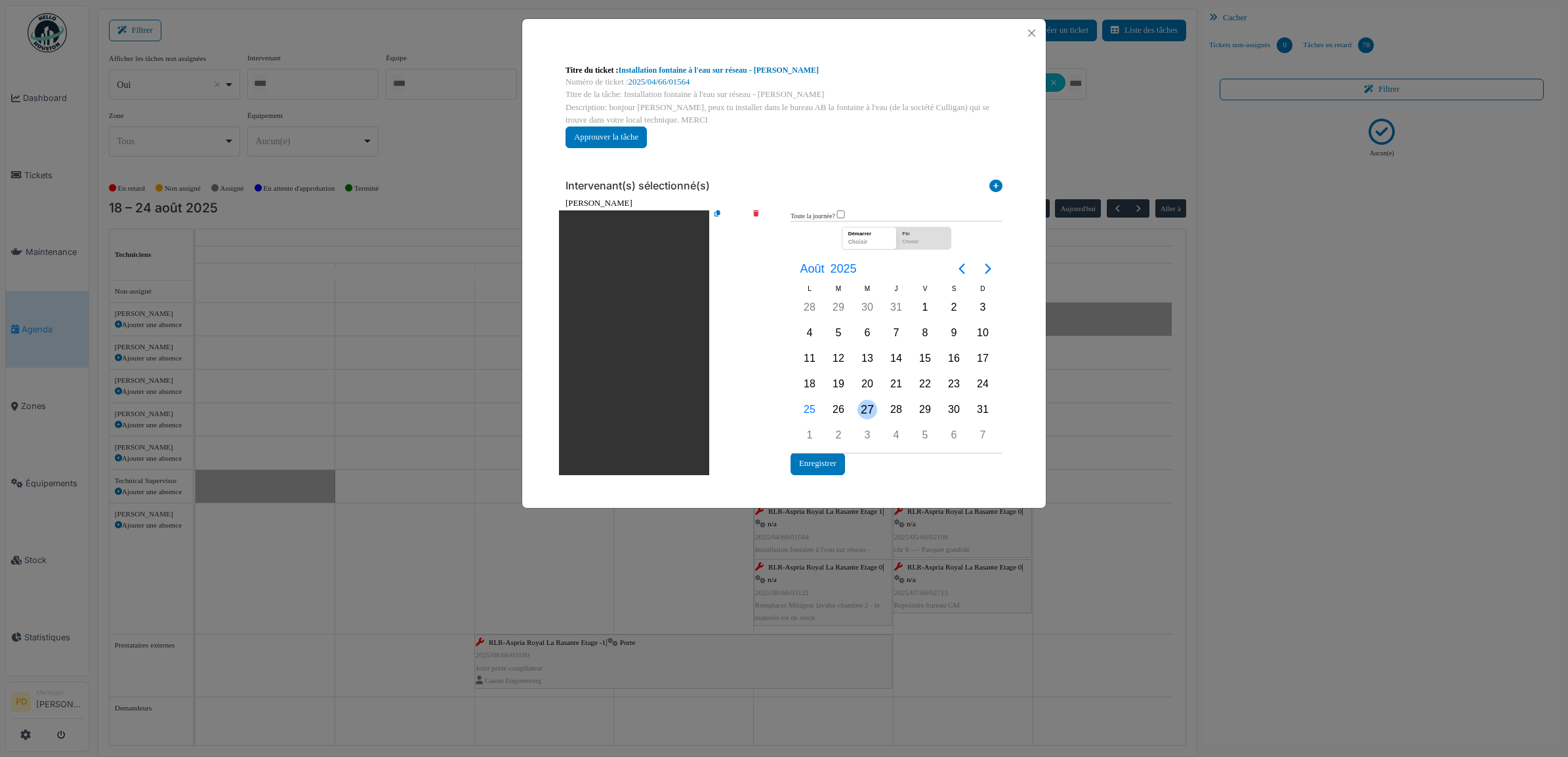
click at [873, 411] on div "27" at bounding box center [868, 410] width 19 height 19
click at [821, 456] on button "Enregistrer" at bounding box center [817, 464] width 54 height 21
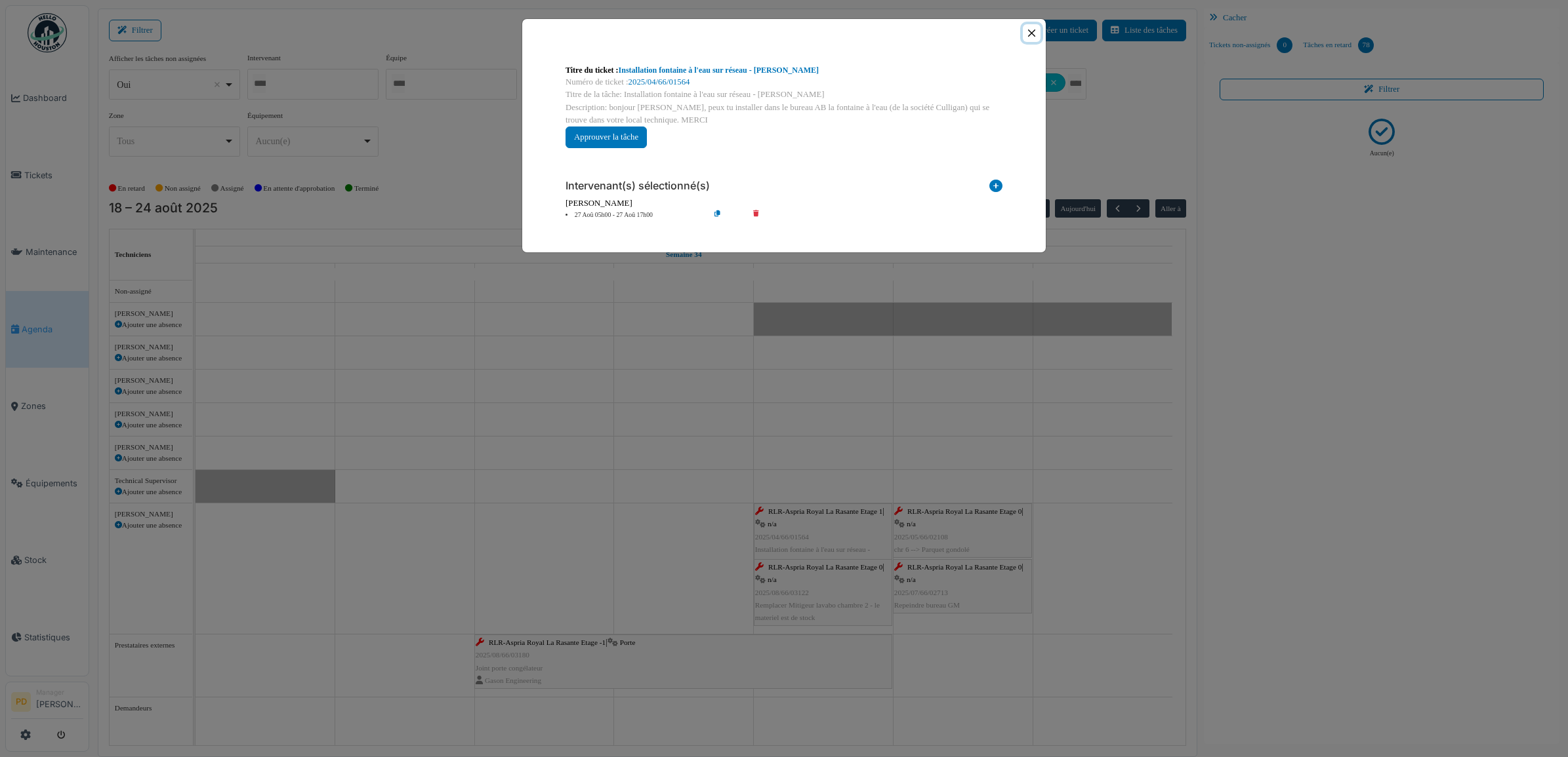
click at [1028, 35] on button "Close" at bounding box center [1031, 33] width 17 height 17
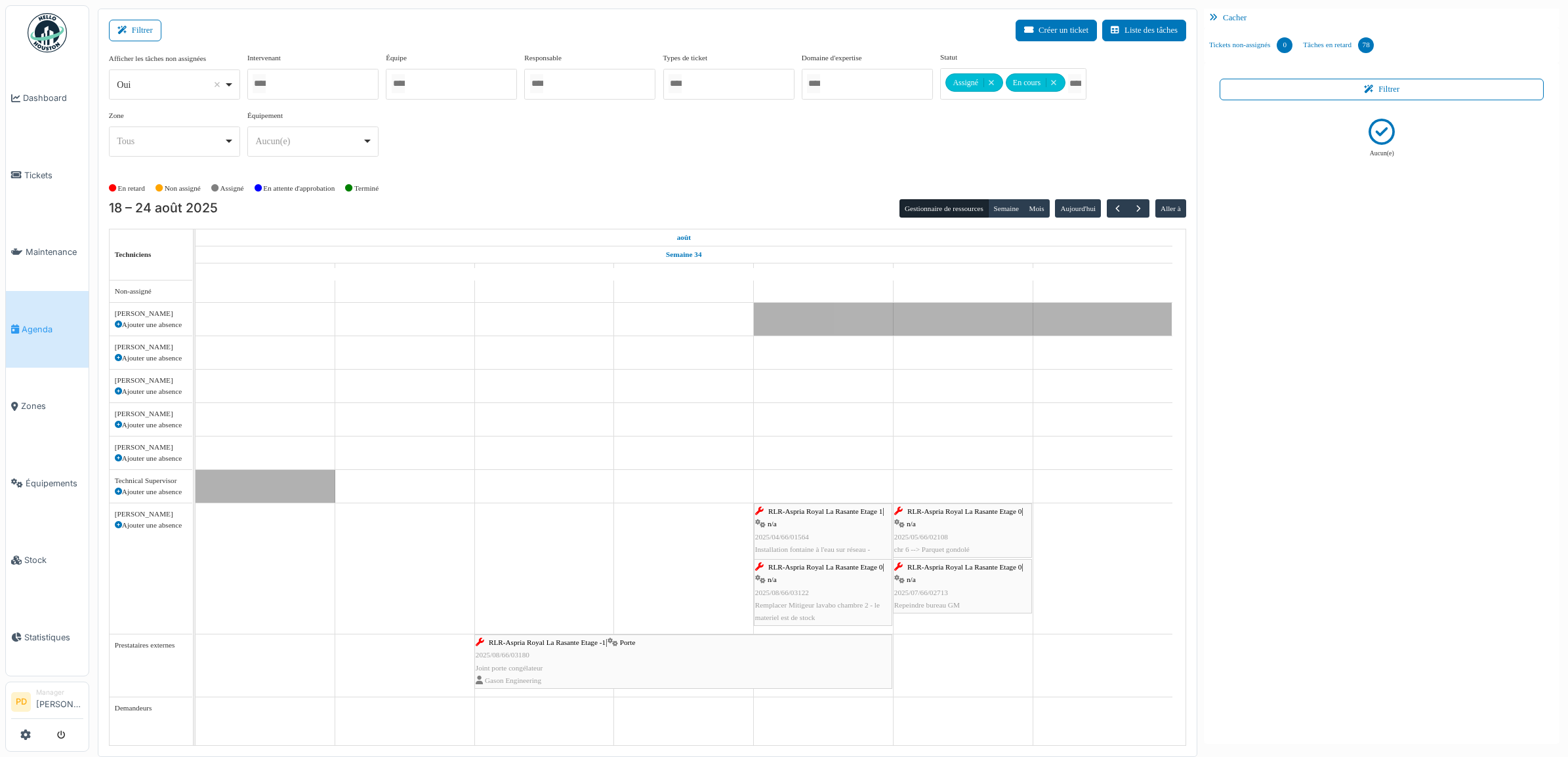
click at [817, 571] on span "RLR-Aspria Royal La Rasante Etage 0" at bounding box center [825, 568] width 114 height 8
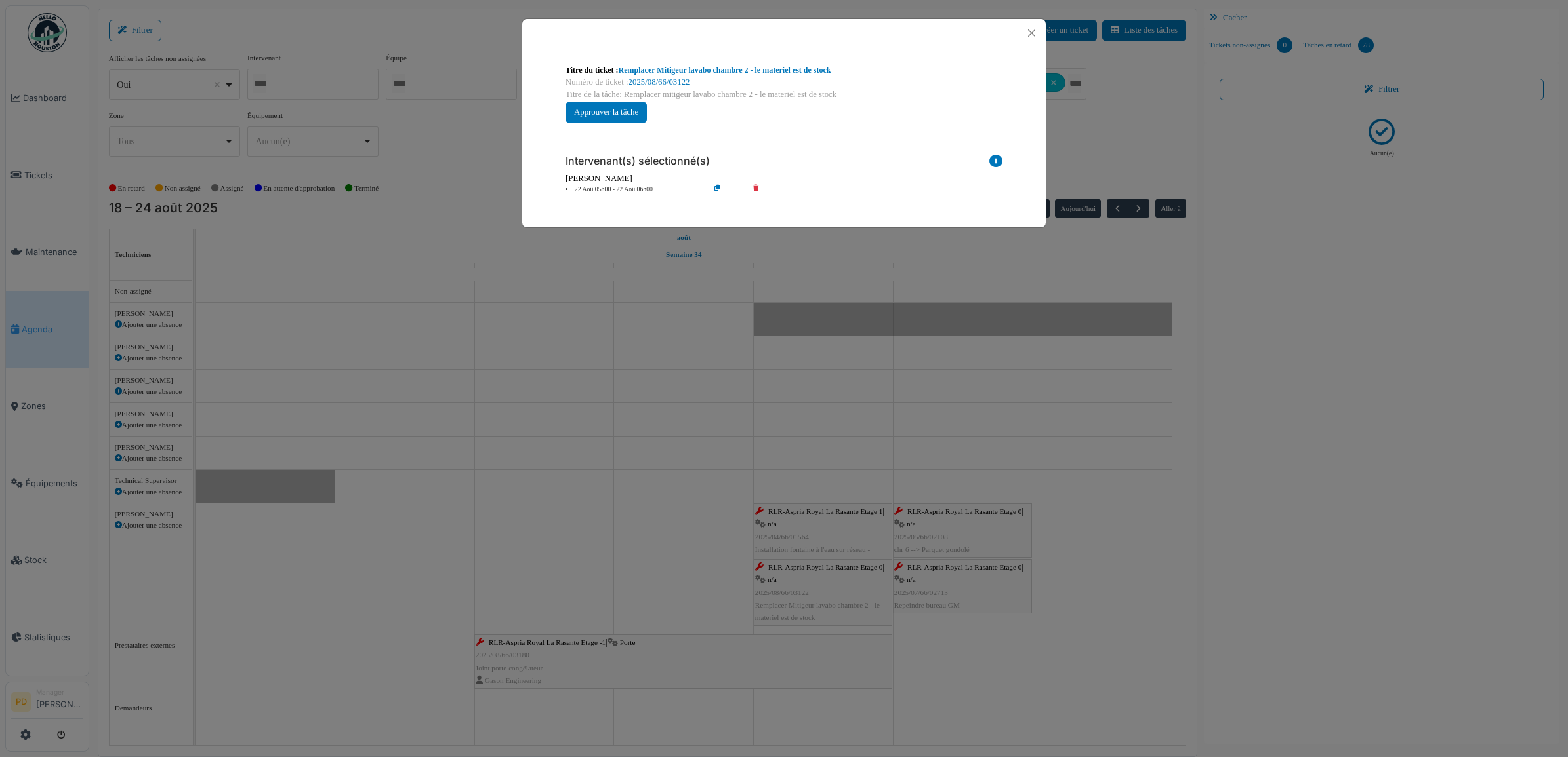
click at [627, 189] on li "22 Aoû 05h00 - 22 Aoû 06h00" at bounding box center [634, 189] width 150 height 10
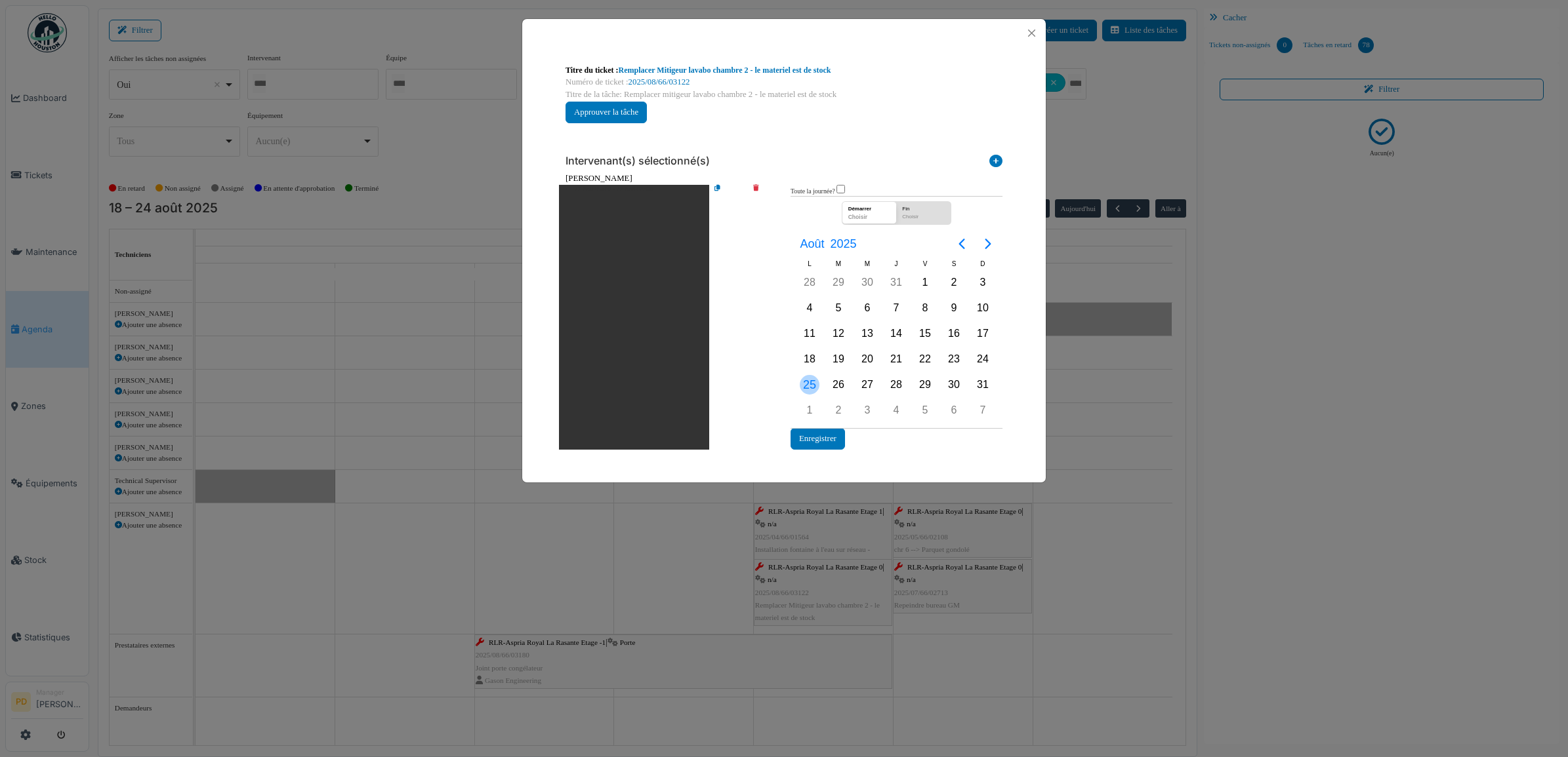
click at [811, 387] on div "25" at bounding box center [810, 385] width 19 height 19
click at [811, 436] on button "Enregistrer" at bounding box center [817, 439] width 54 height 21
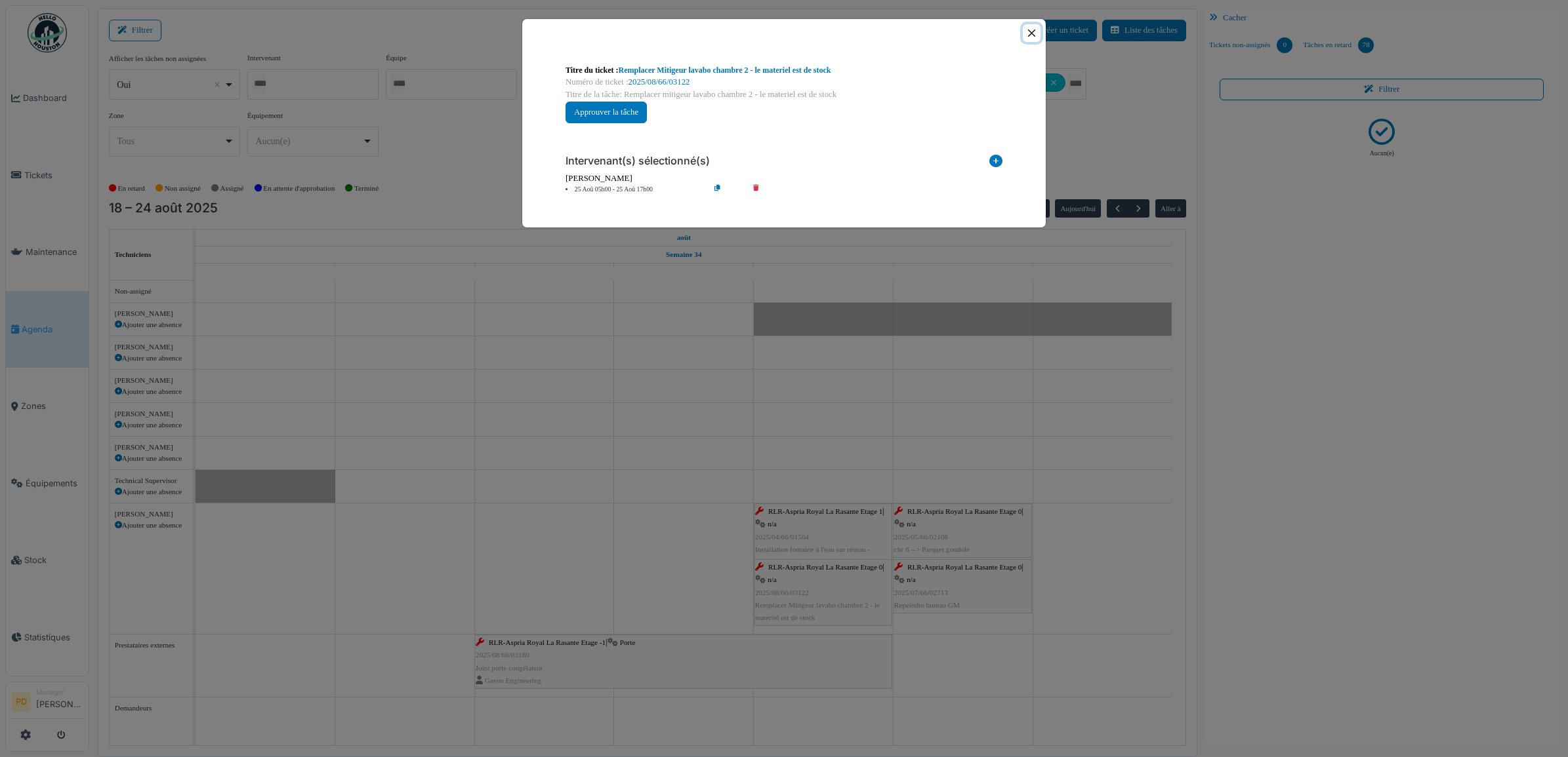
drag, startPoint x: 1037, startPoint y: 33, endPoint x: 1035, endPoint y: 47, distance: 14.1
click at [1035, 33] on button "Close" at bounding box center [1031, 33] width 17 height 17
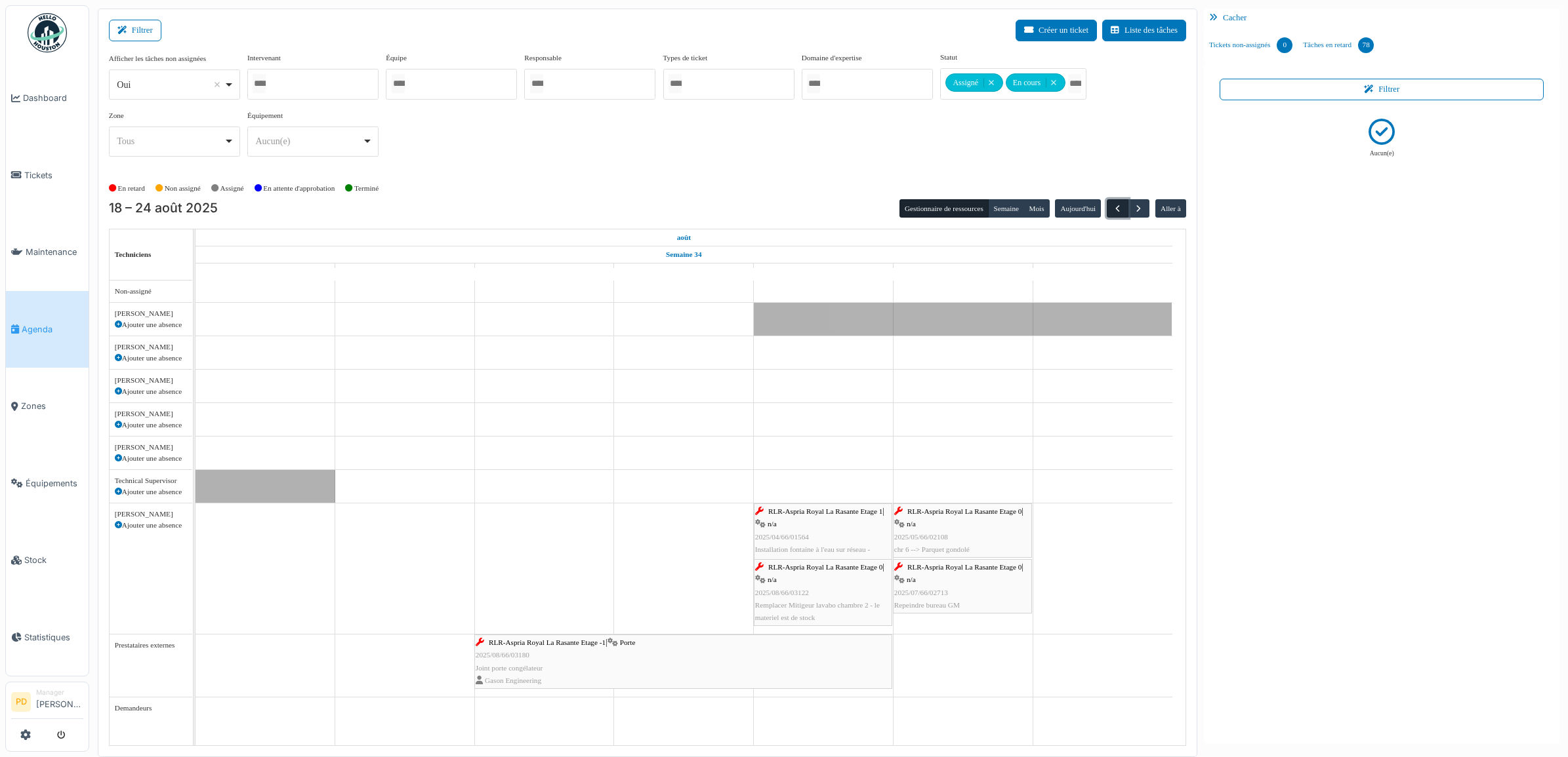
click at [1116, 207] on span "button" at bounding box center [1118, 209] width 12 height 12
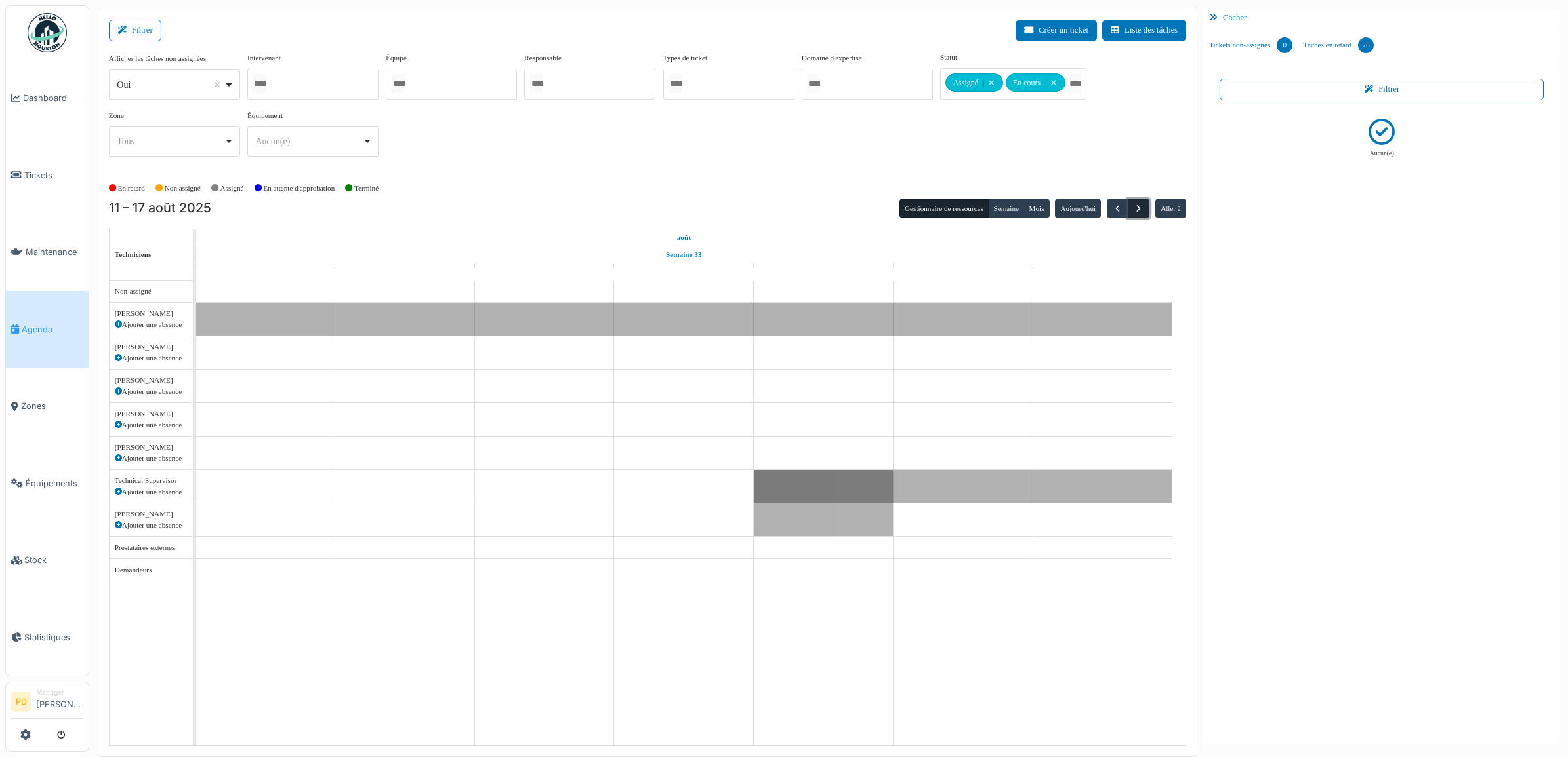
click at [1137, 208] on span "button" at bounding box center [1139, 209] width 12 height 12
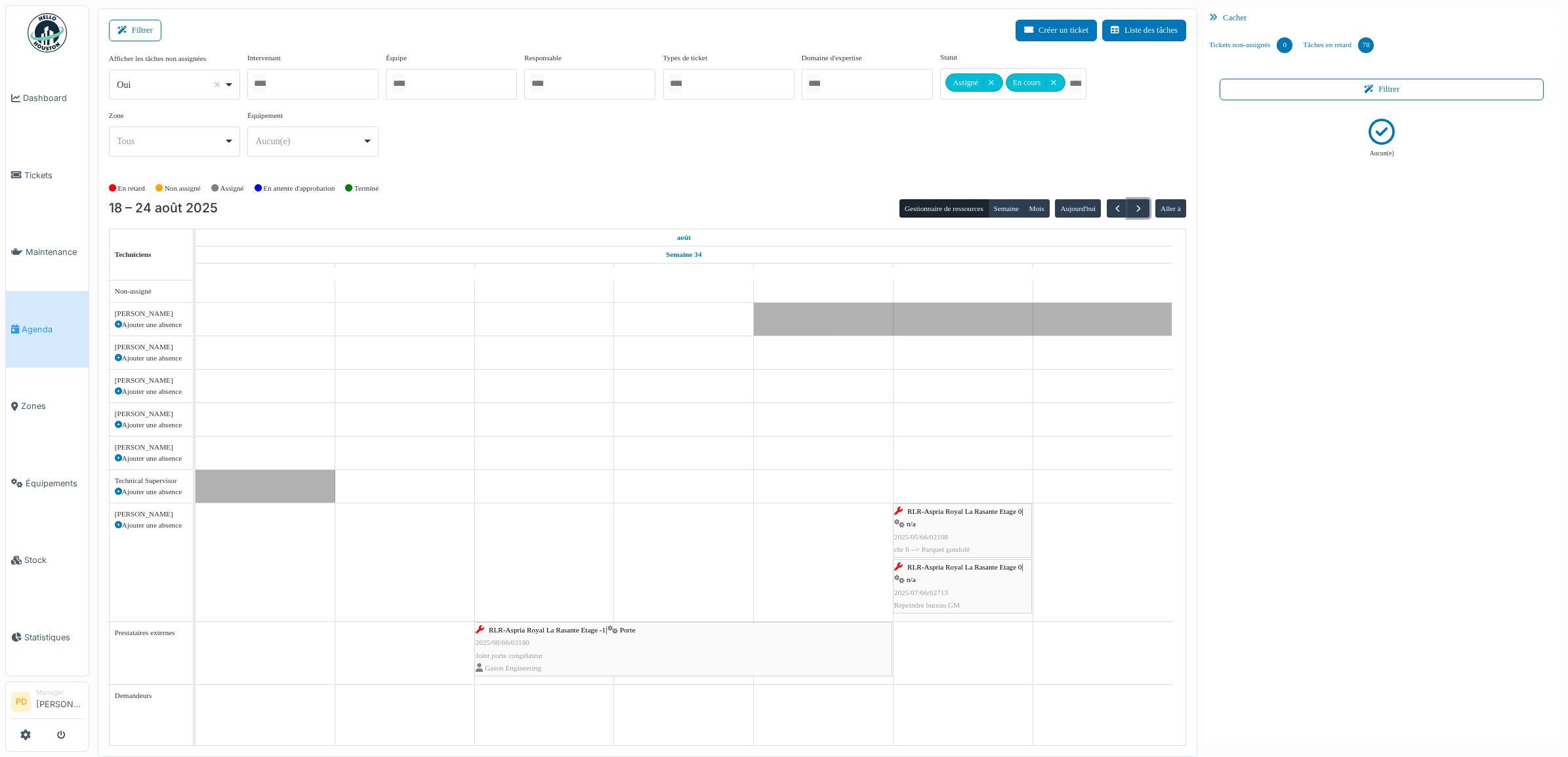
click at [946, 512] on span "RLR-Aspria Royal La Rasante Etage 0" at bounding box center [964, 511] width 114 height 8
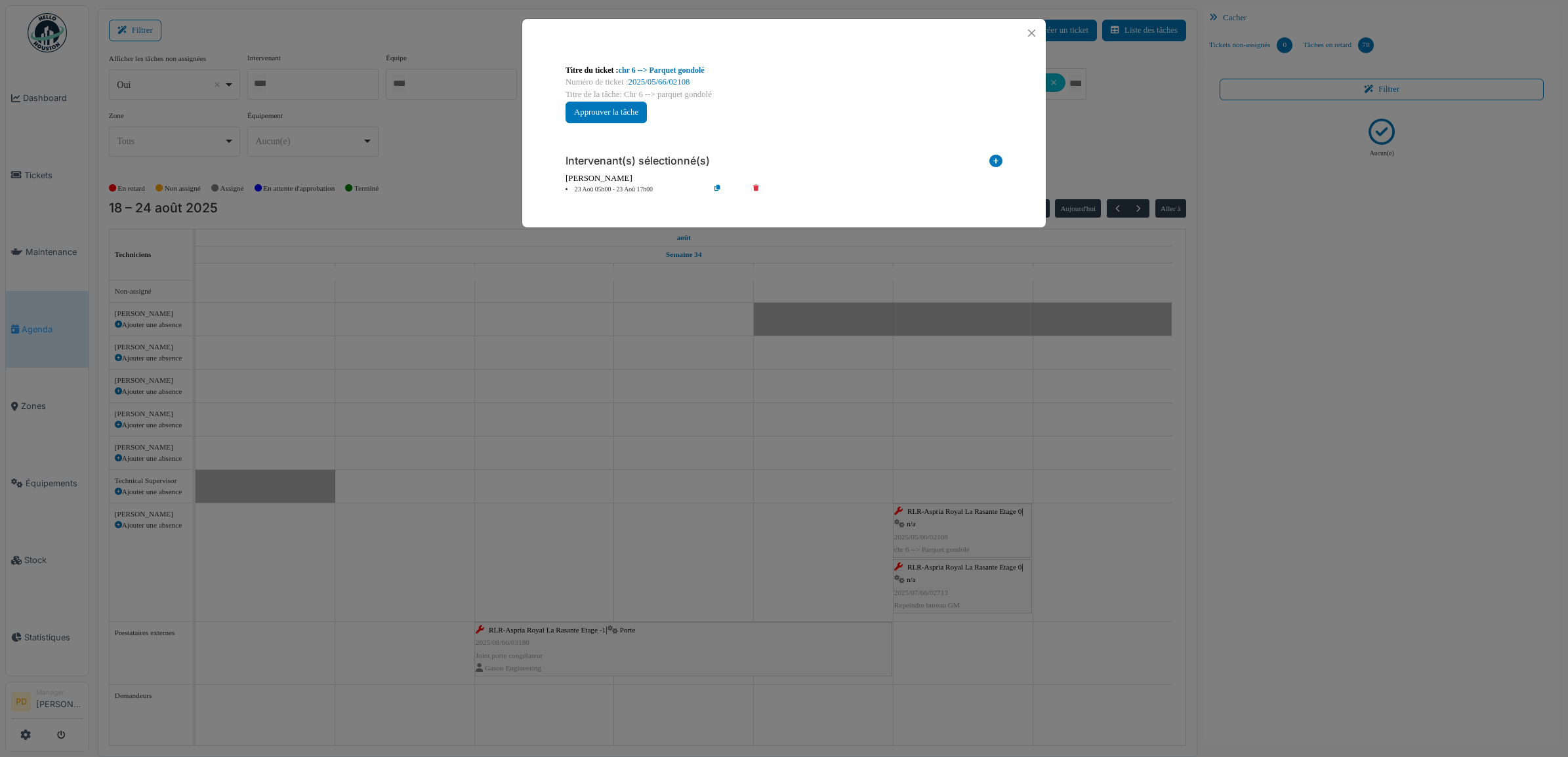
click at [621, 188] on li "23 Aoû 05h00 - 23 Aoû 17h00" at bounding box center [634, 189] width 150 height 10
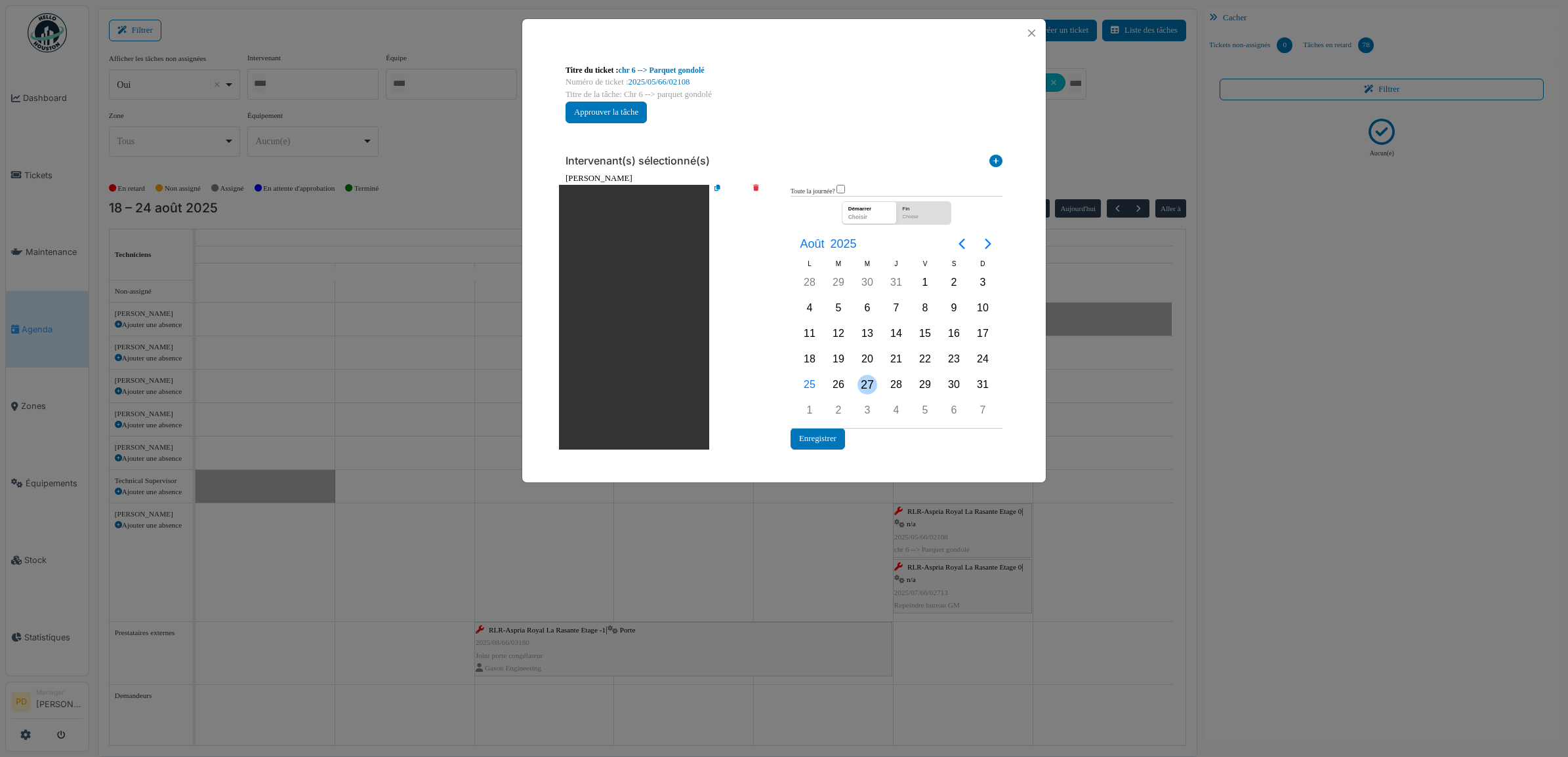
click at [873, 382] on div "27" at bounding box center [868, 385] width 19 height 19
click at [834, 433] on button "Enregistrer" at bounding box center [817, 439] width 54 height 21
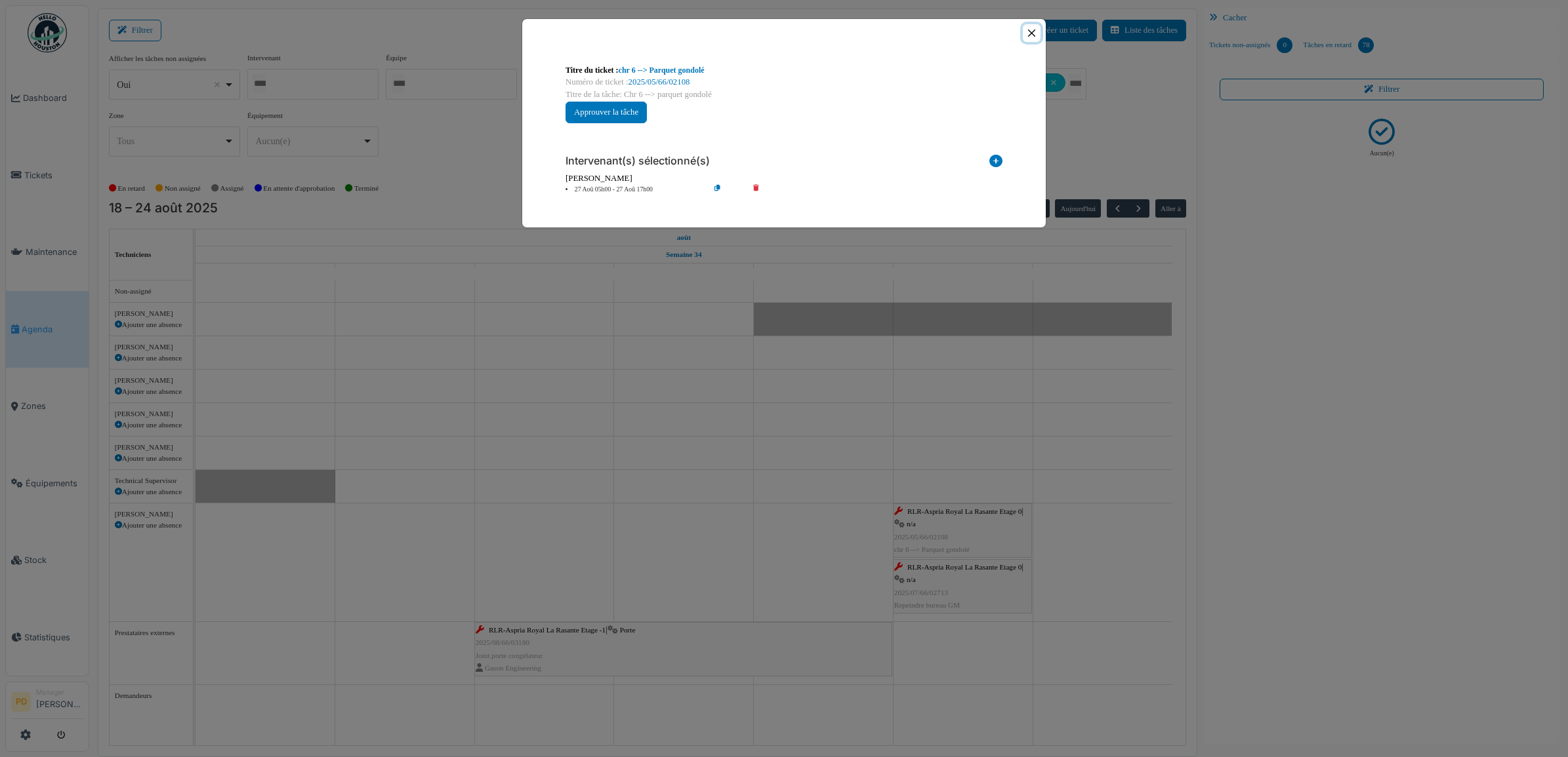
click at [1034, 34] on button "Close" at bounding box center [1031, 33] width 17 height 17
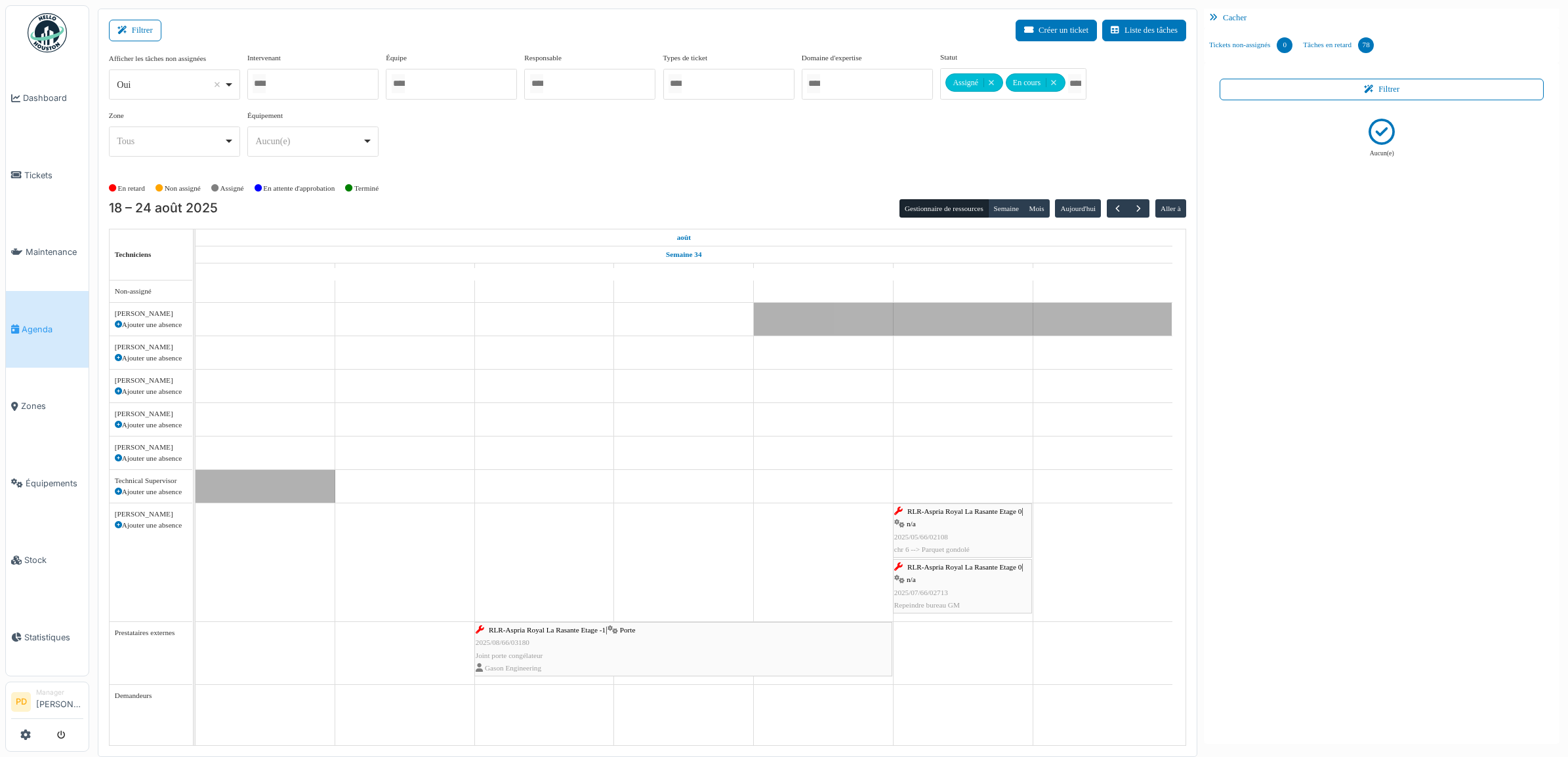
click at [956, 569] on span "RLR-Aspria Royal La Rasante Etage 0" at bounding box center [964, 568] width 114 height 8
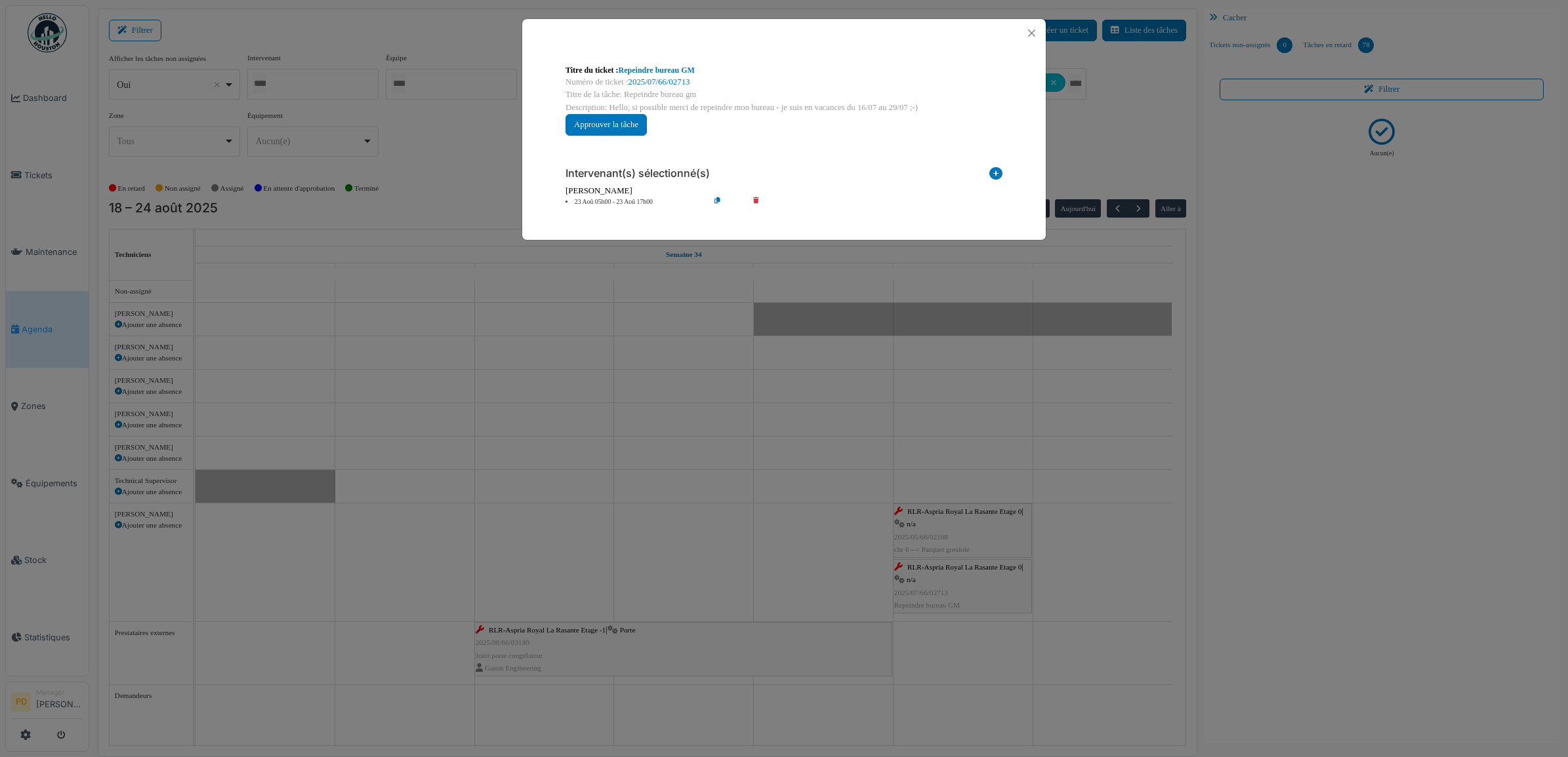
click at [612, 201] on li "23 Aoû 05h00 - 23 Aoû 17h00" at bounding box center [634, 202] width 150 height 10
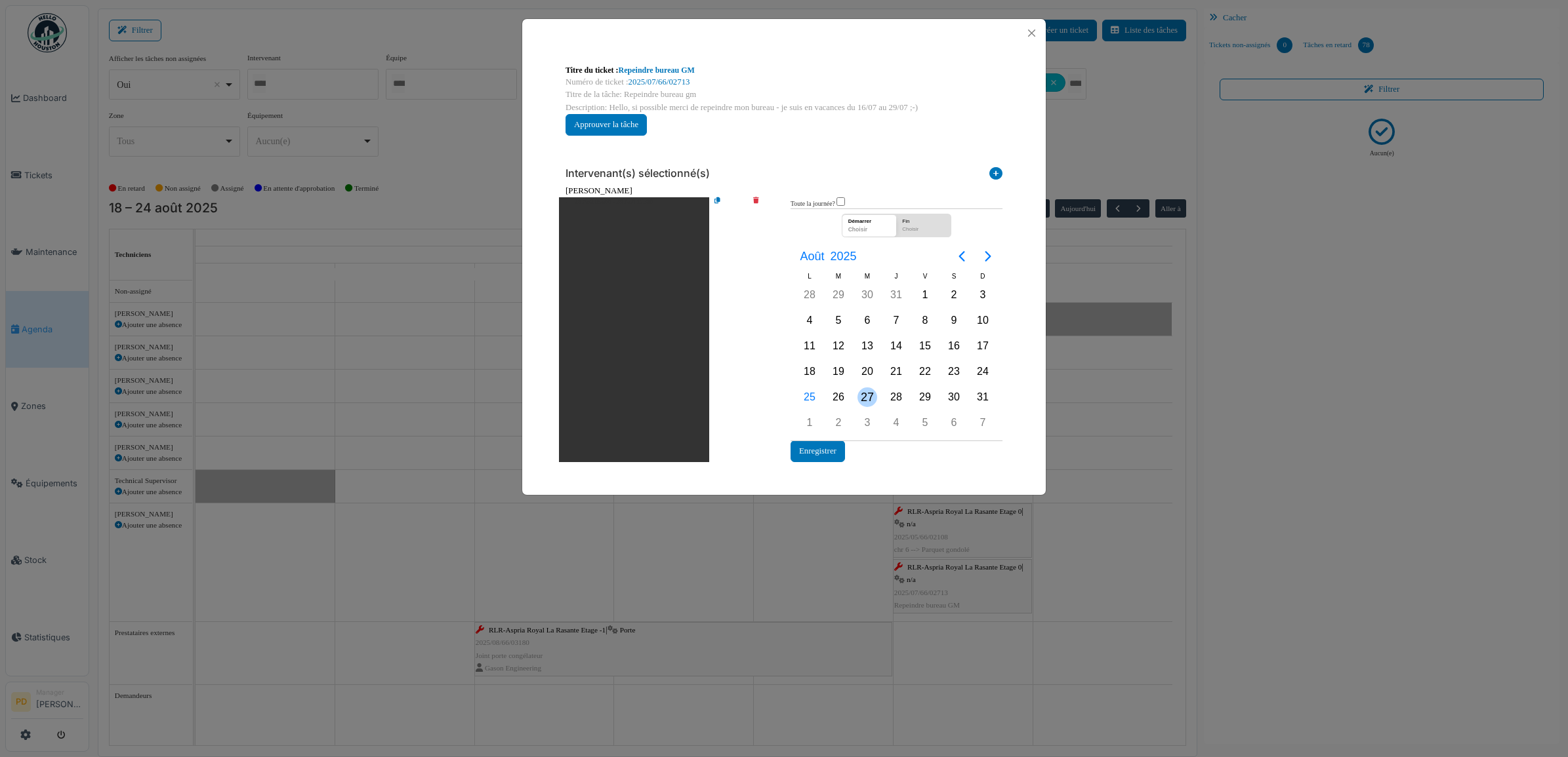
click at [867, 395] on div "27" at bounding box center [868, 397] width 19 height 19
click at [831, 454] on button "Enregistrer" at bounding box center [817, 451] width 54 height 21
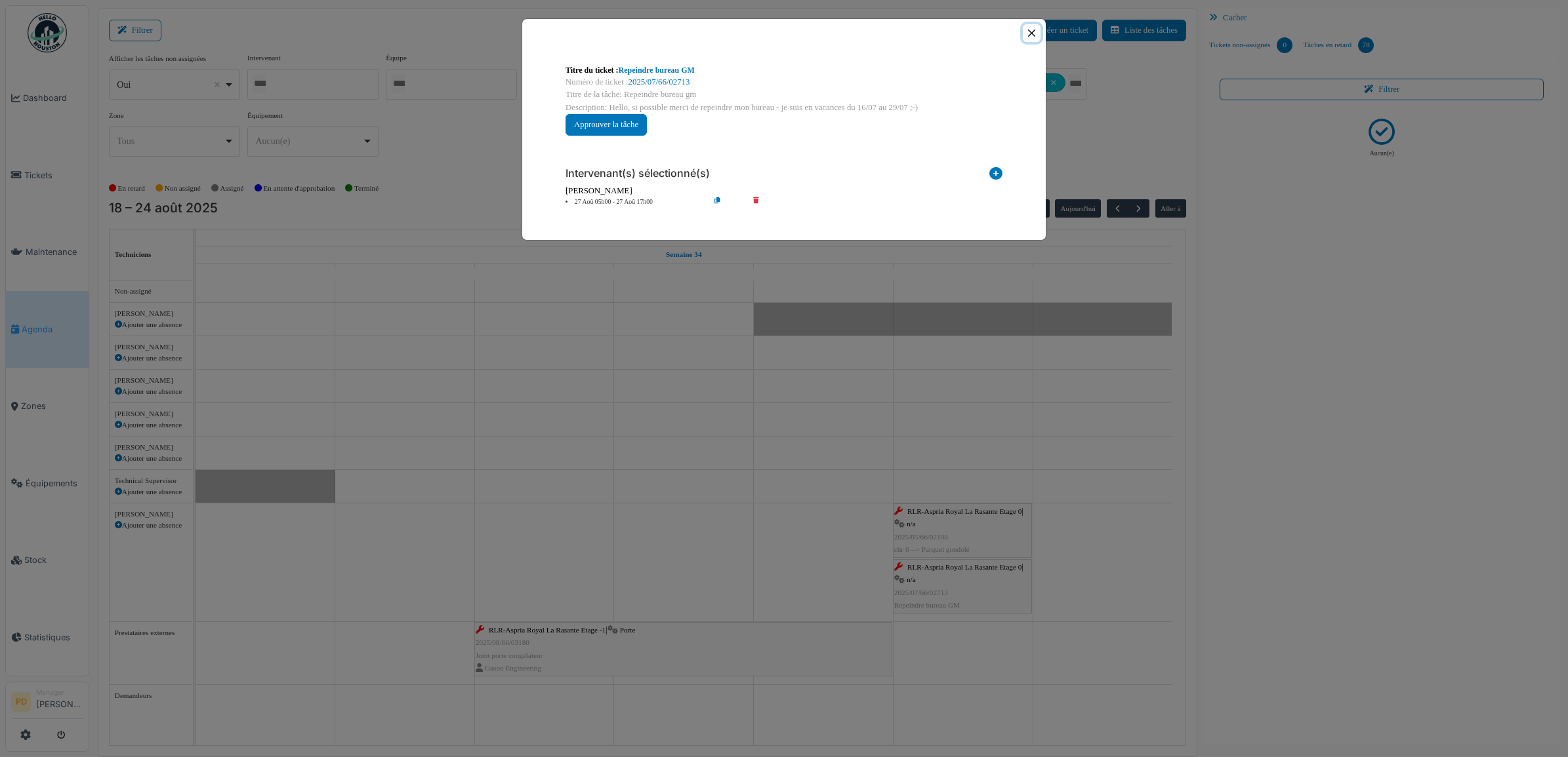
click at [1029, 27] on button "Close" at bounding box center [1031, 33] width 17 height 17
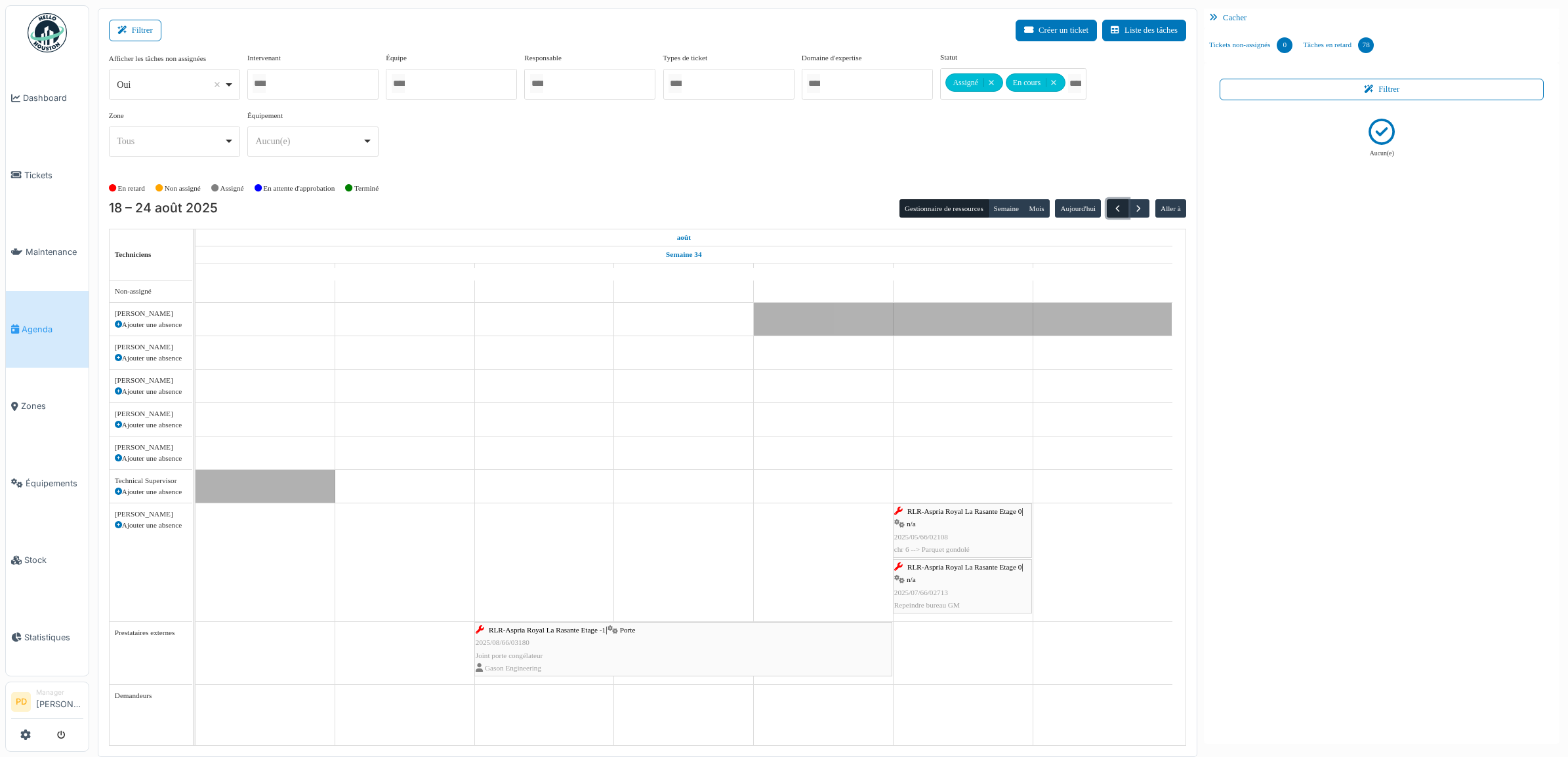
click at [1112, 209] on span "button" at bounding box center [1118, 209] width 12 height 12
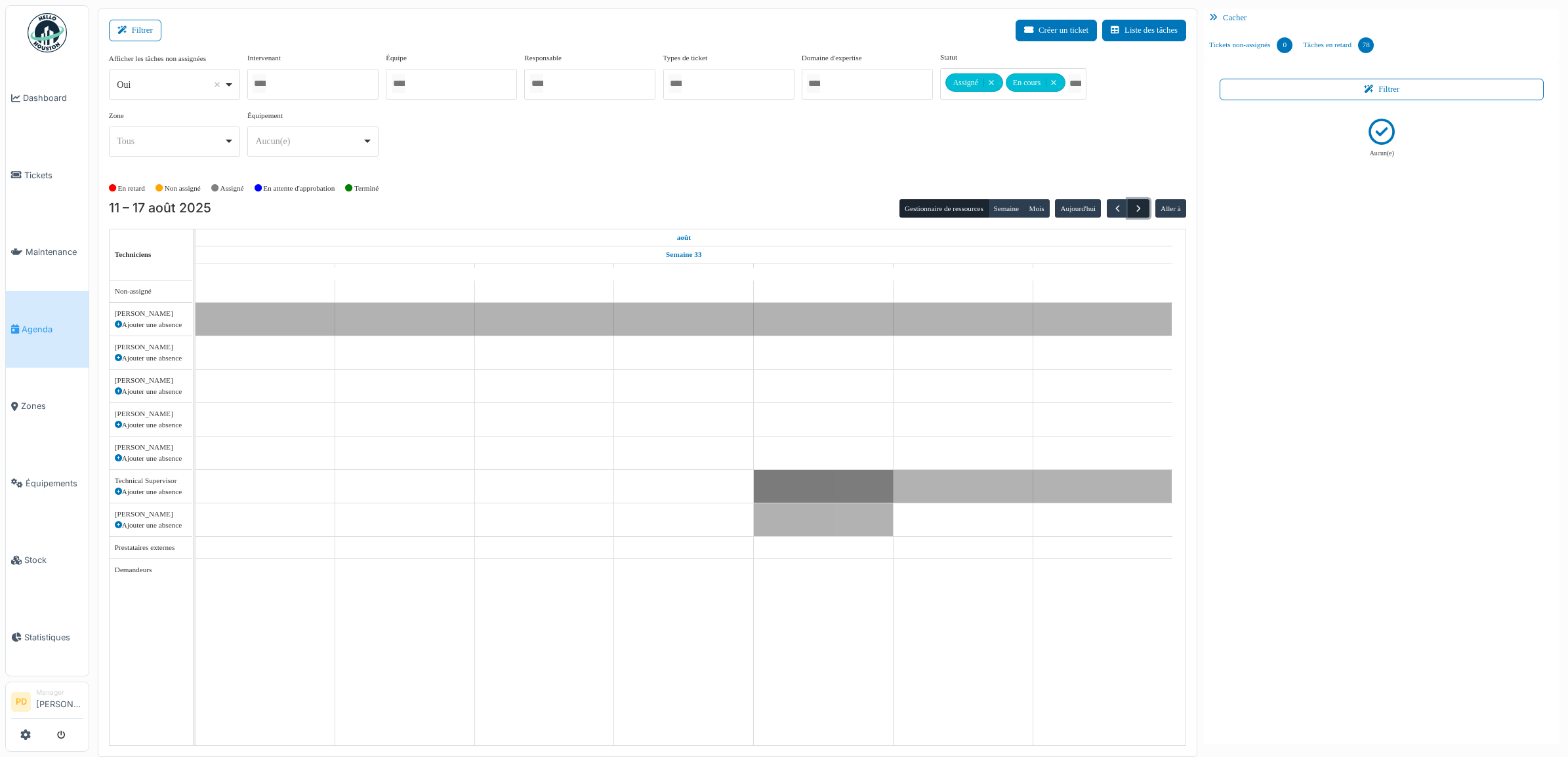
click at [1140, 207] on span "button" at bounding box center [1139, 209] width 12 height 12
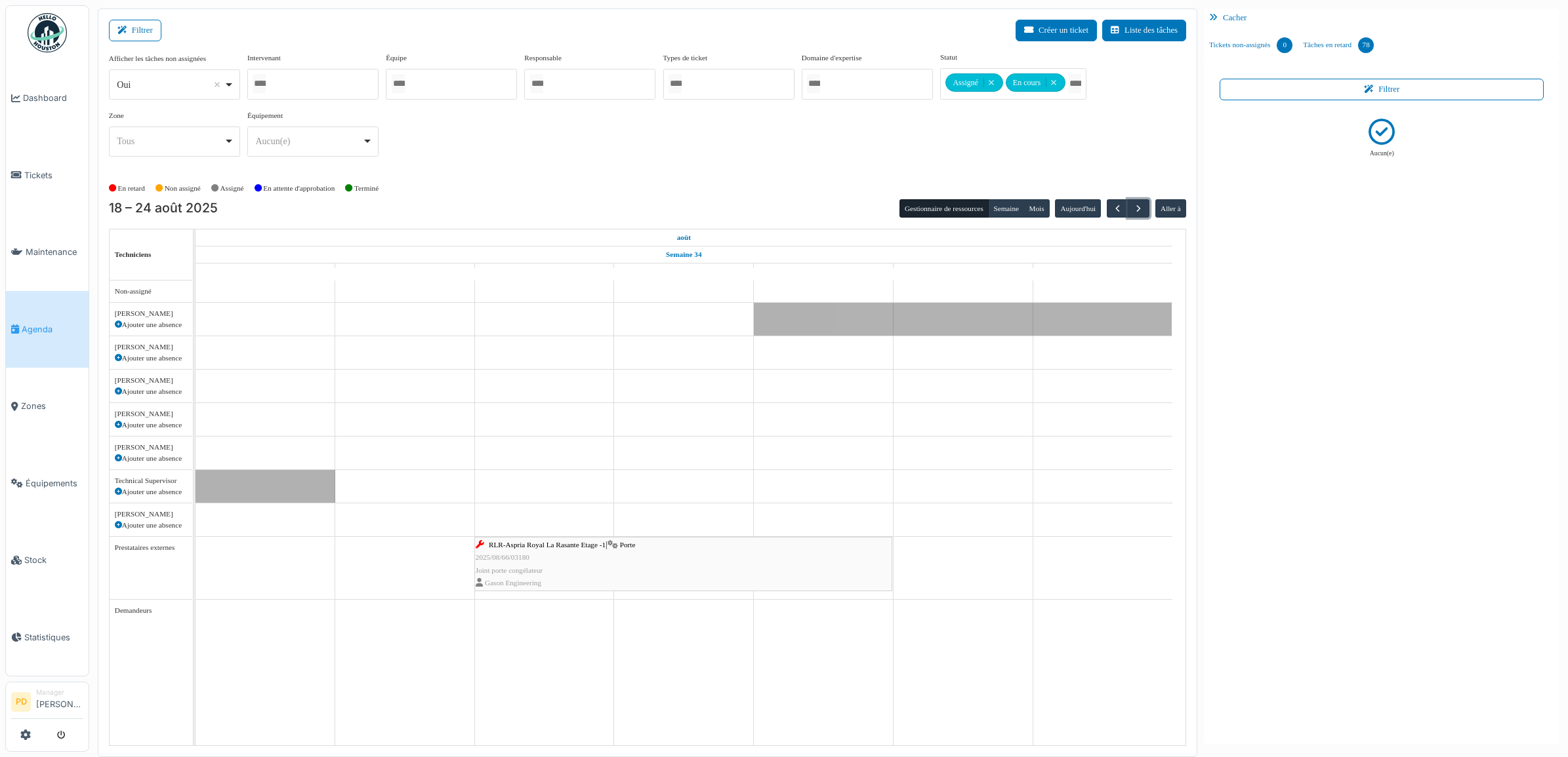
click at [515, 545] on span "RLR-Aspria Royal La Rasante Etage -1" at bounding box center [547, 545] width 117 height 8
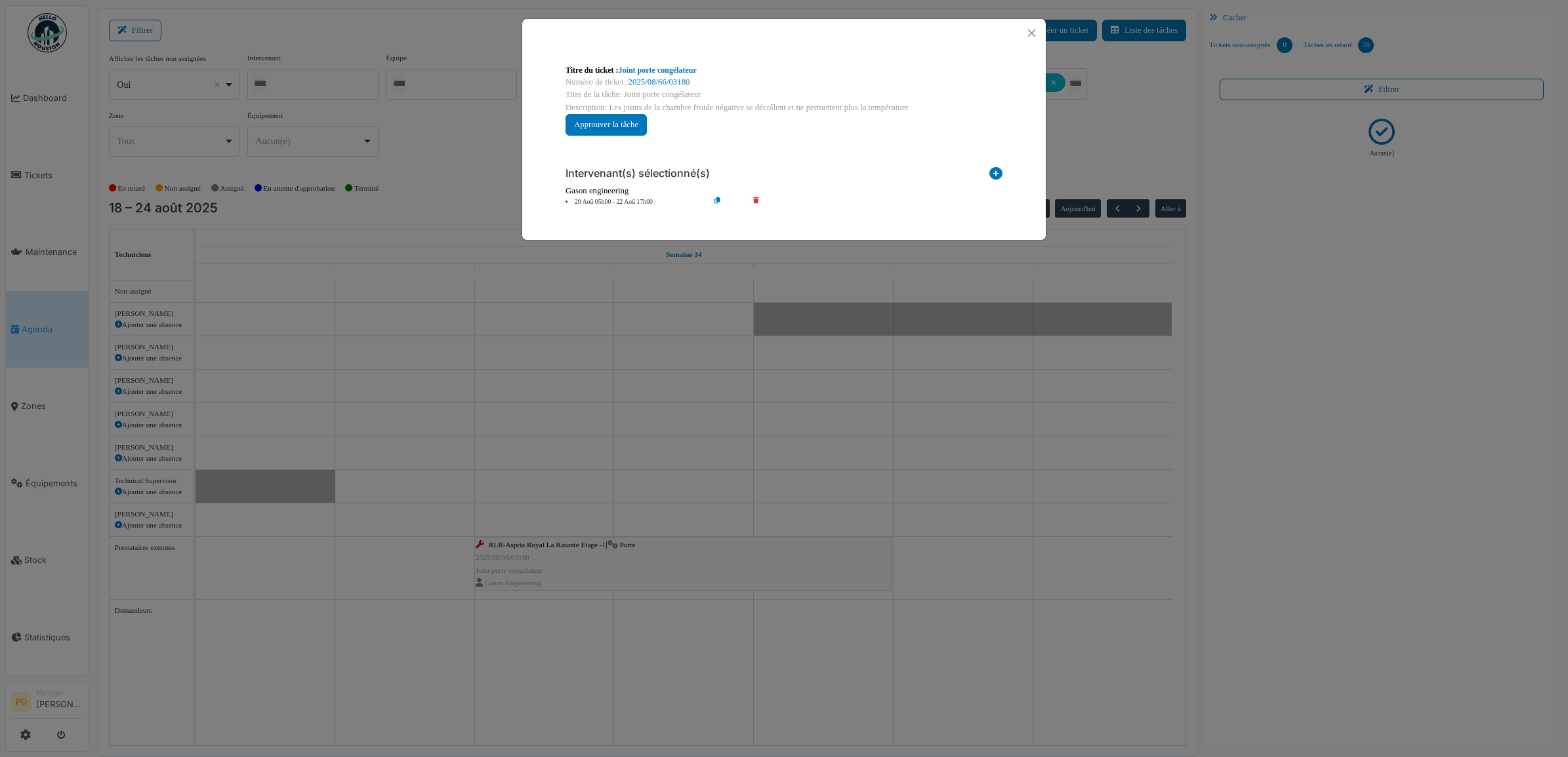
click at [621, 208] on div "**********" at bounding box center [784, 182] width 458 height 72
click at [630, 201] on li "20 Aoû 05h00 - 22 Aoû 17h00" at bounding box center [634, 202] width 150 height 10
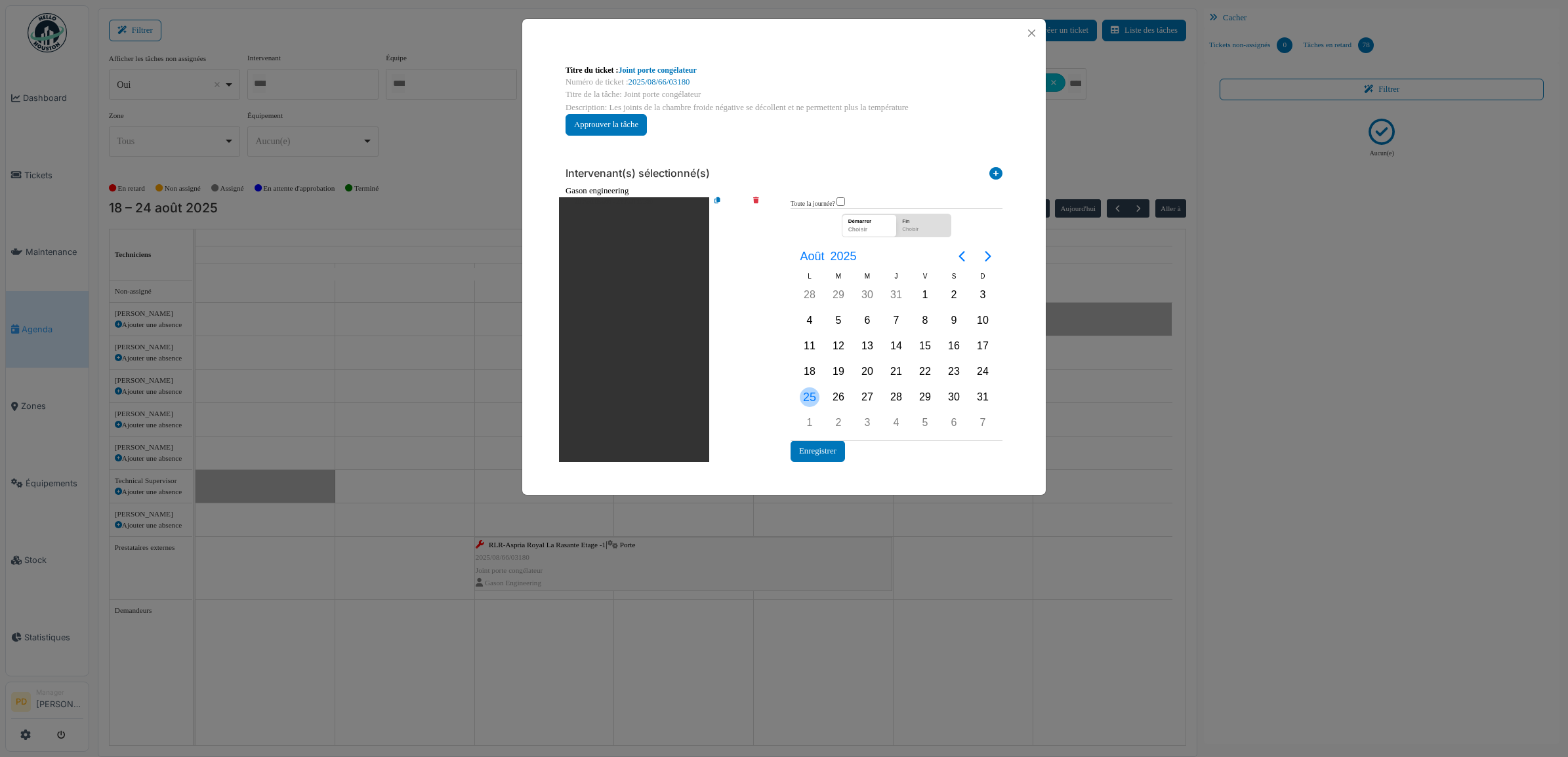
click at [809, 393] on div "25" at bounding box center [810, 397] width 19 height 19
click at [812, 451] on button "Enregistrer" at bounding box center [817, 451] width 54 height 21
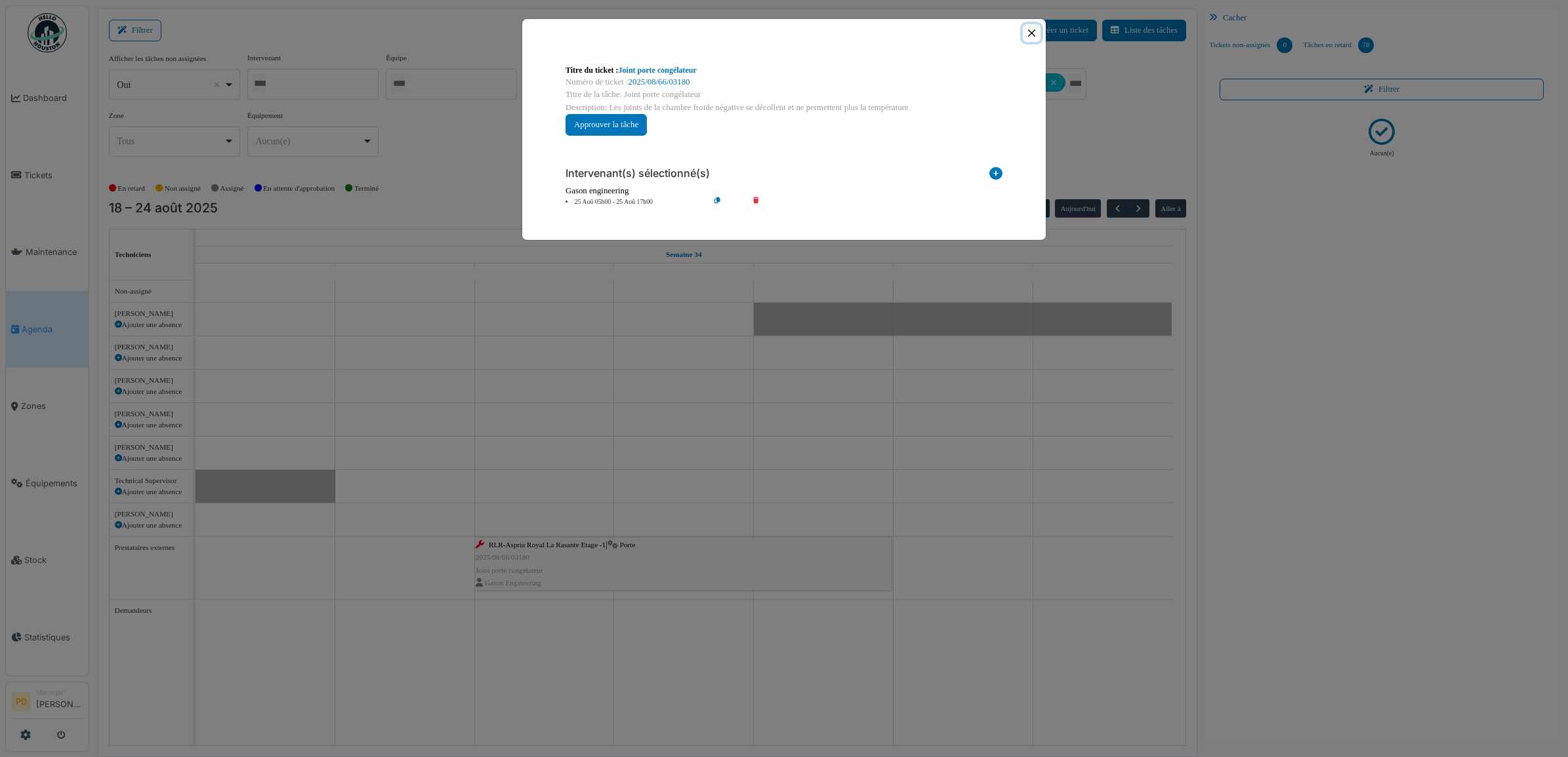
click at [1033, 33] on button "Close" at bounding box center [1031, 33] width 17 height 17
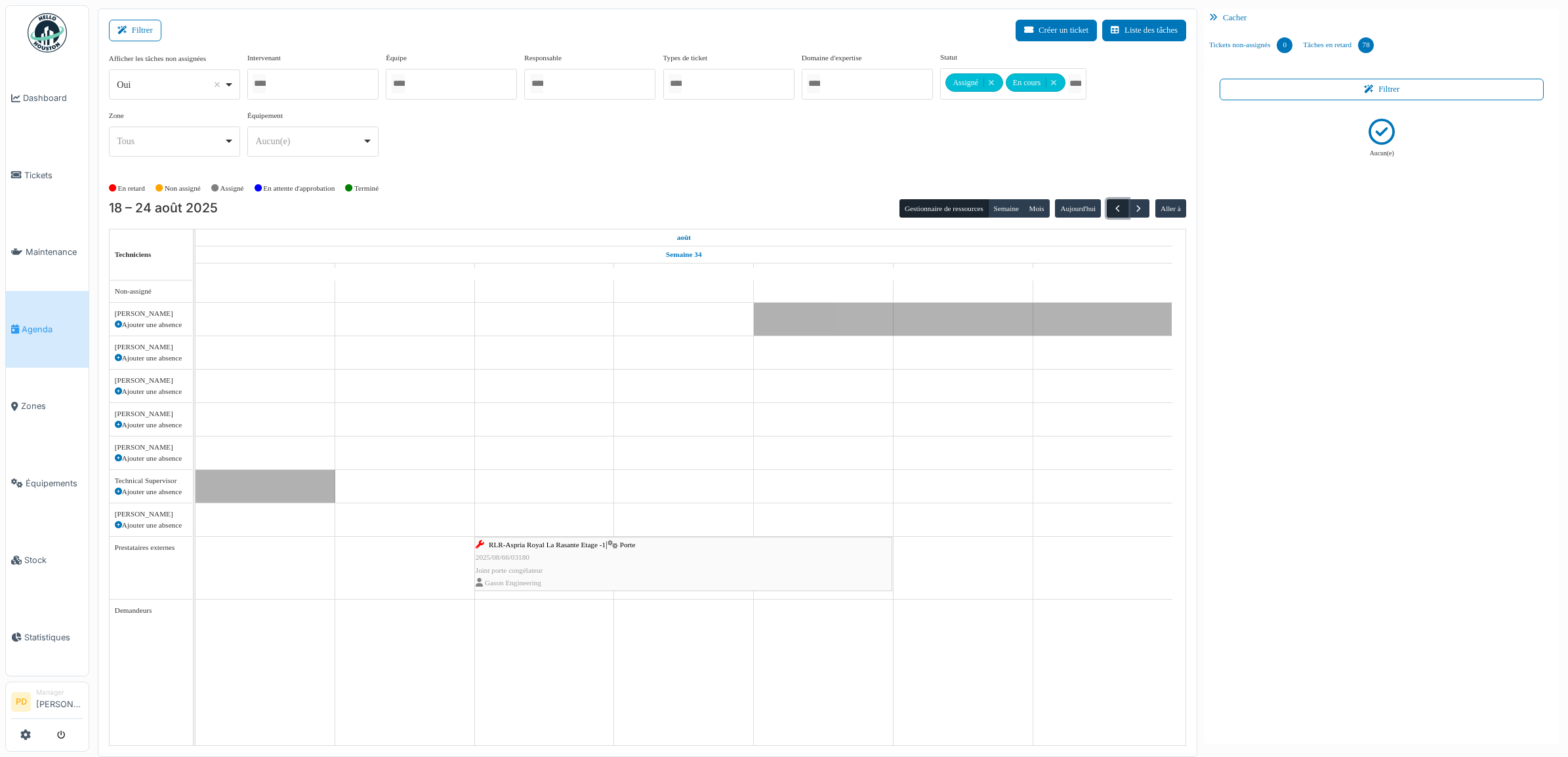
click at [1117, 211] on span "button" at bounding box center [1118, 209] width 12 height 12
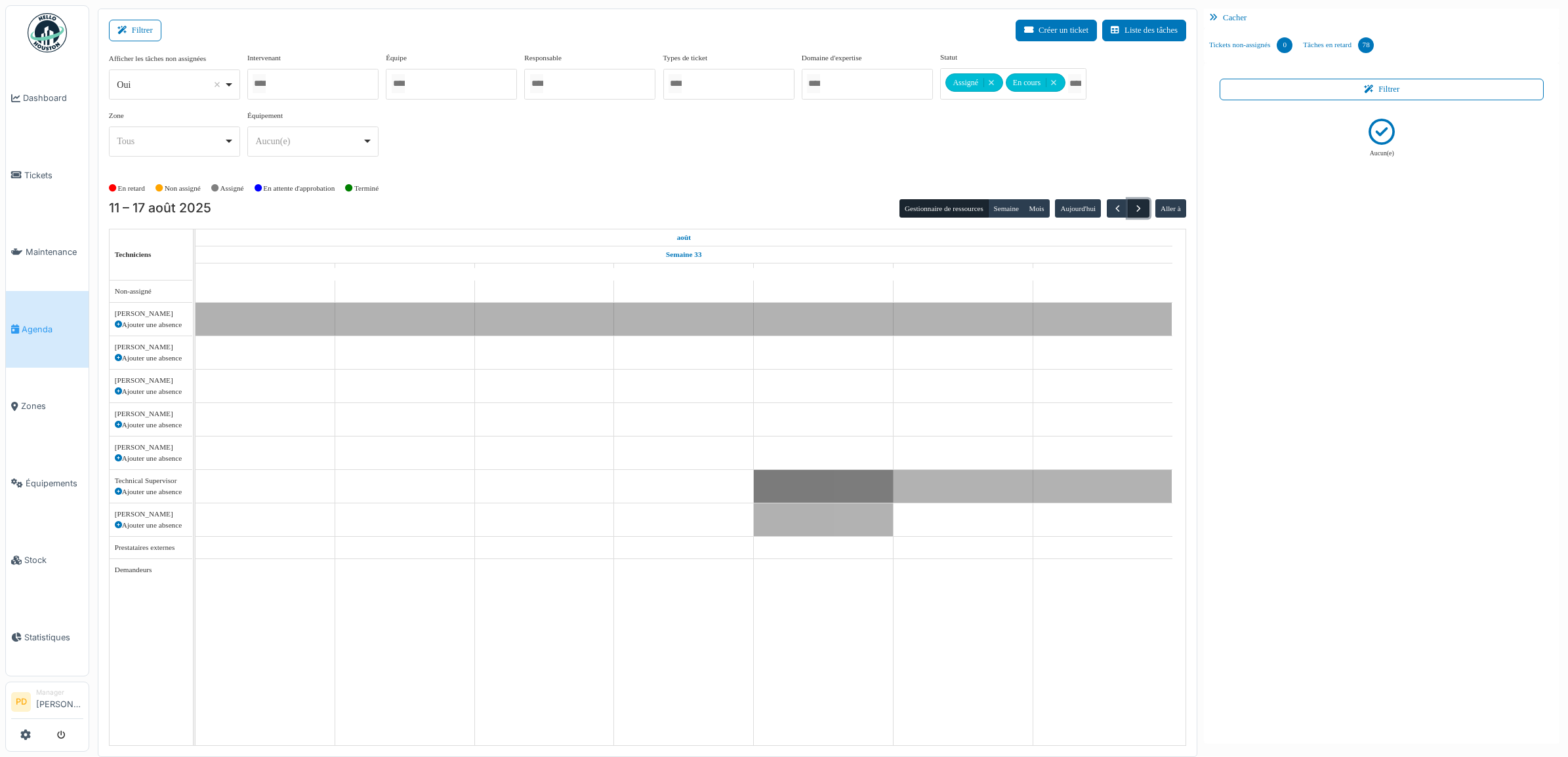
click at [1135, 208] on span "button" at bounding box center [1139, 209] width 12 height 12
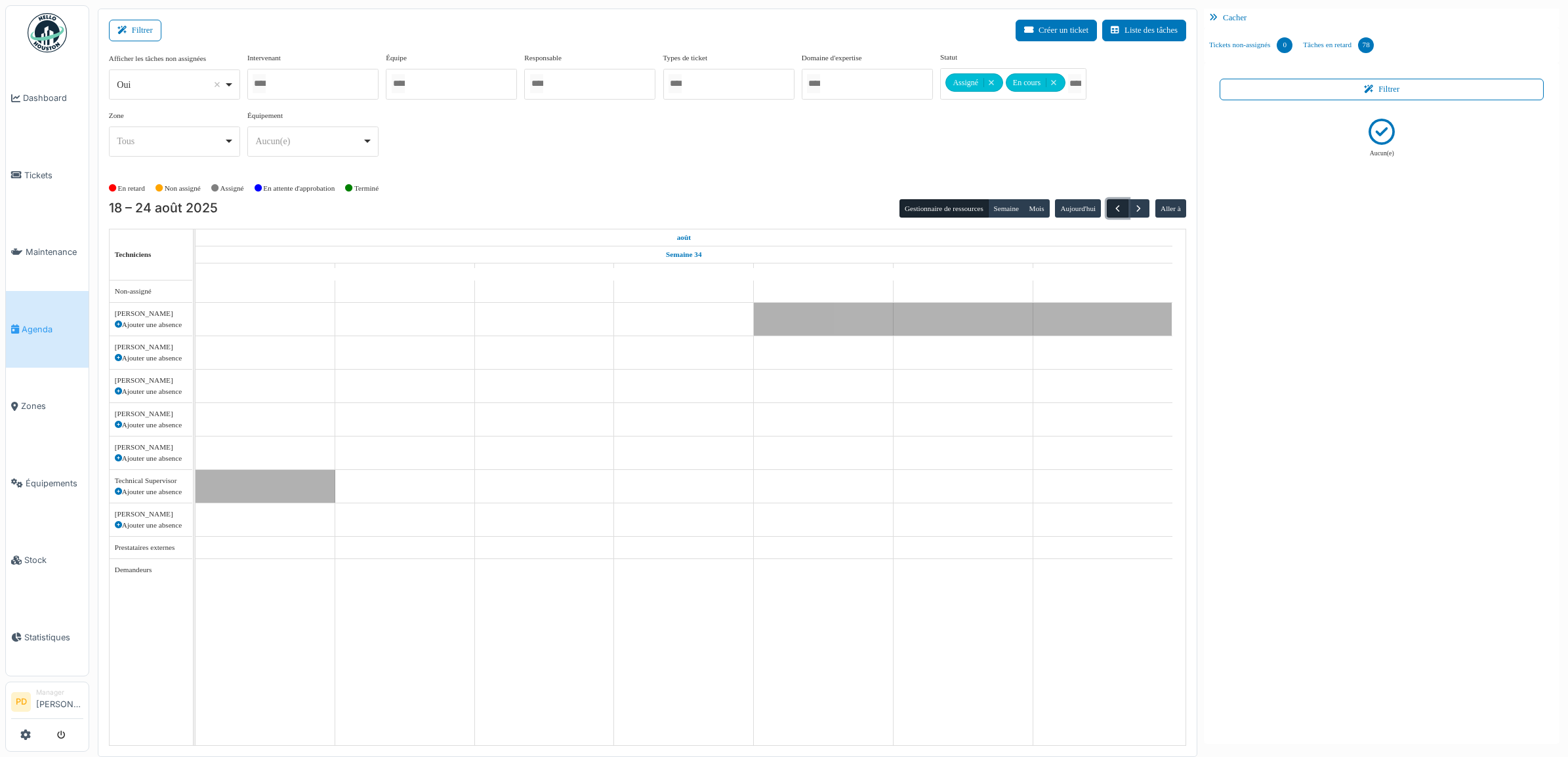
click at [1119, 210] on span "button" at bounding box center [1118, 209] width 12 height 12
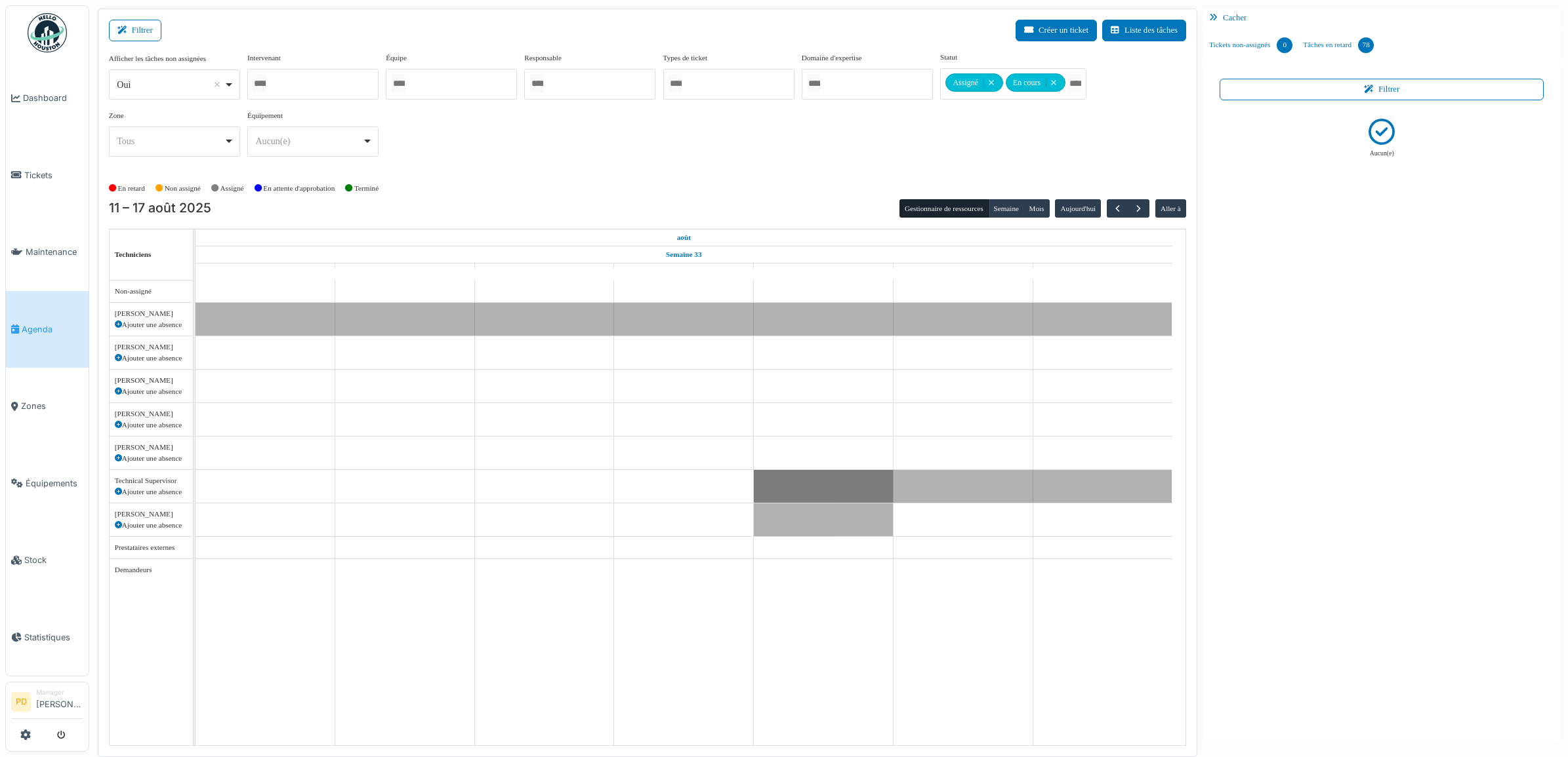
click at [48, 323] on span "Agenda" at bounding box center [52, 329] width 62 height 13
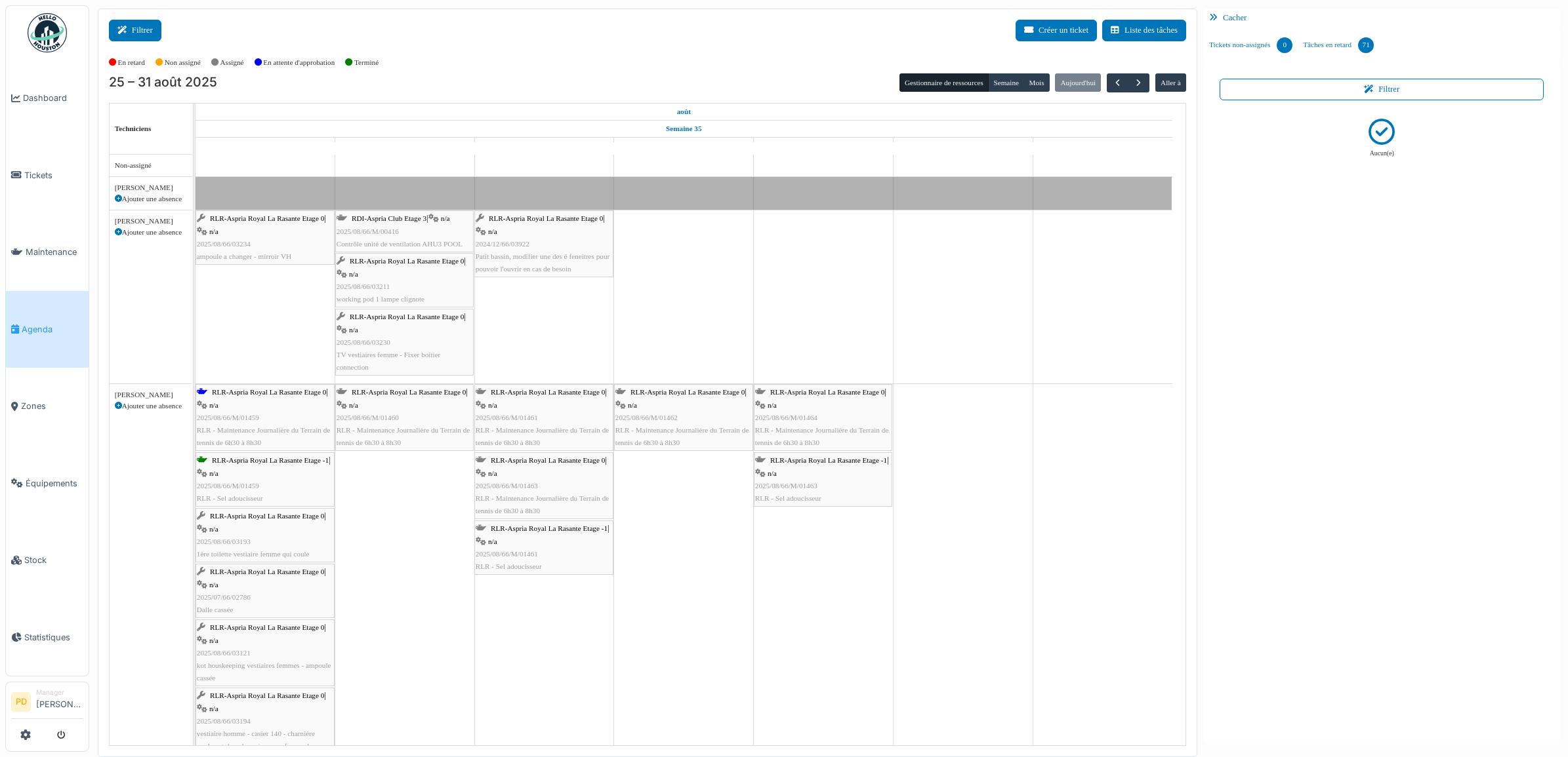
click at [152, 30] on button "Filtrer" at bounding box center [135, 30] width 52 height 21
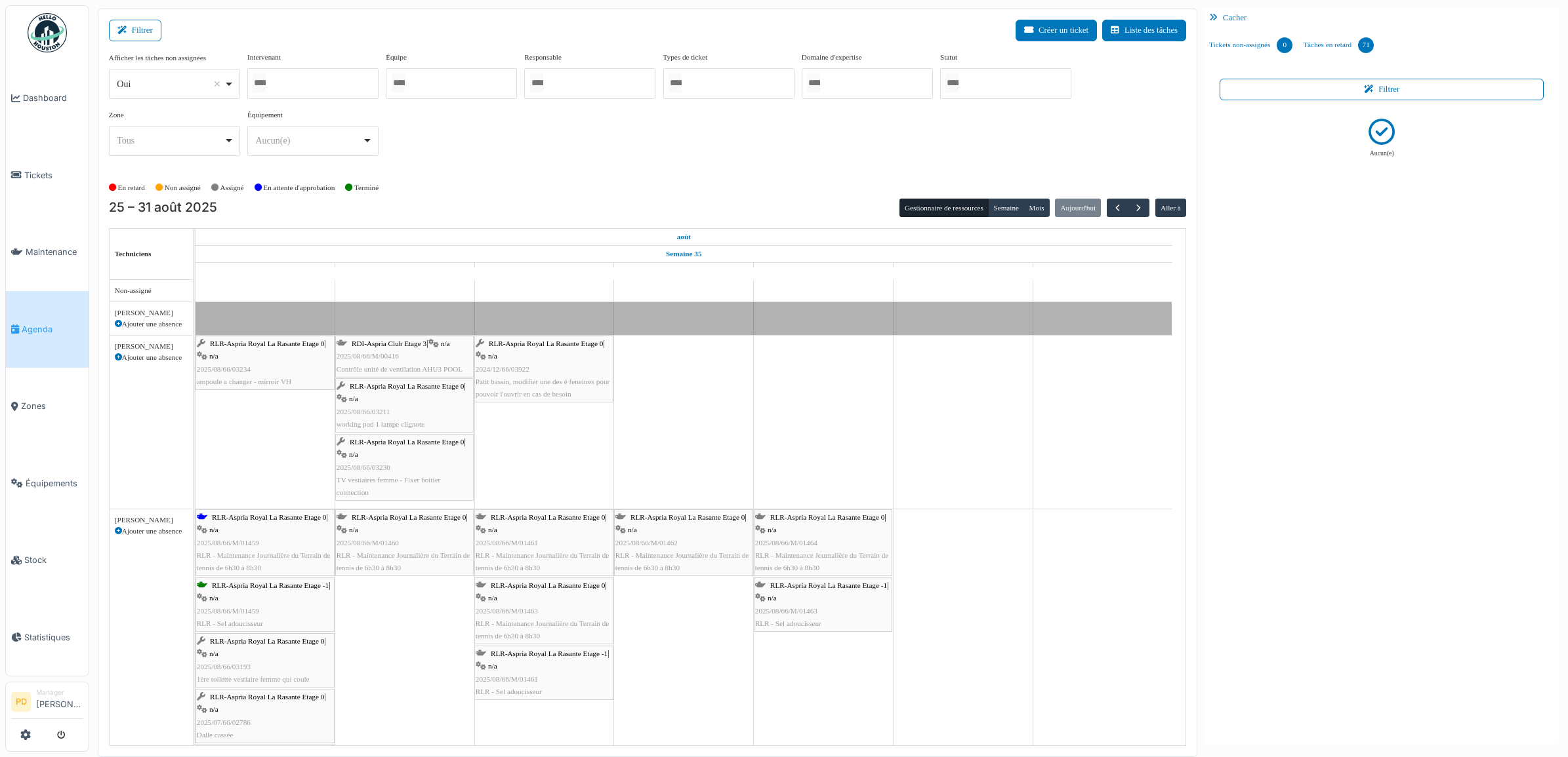
click at [942, 84] on div at bounding box center [1006, 84] width 132 height 31
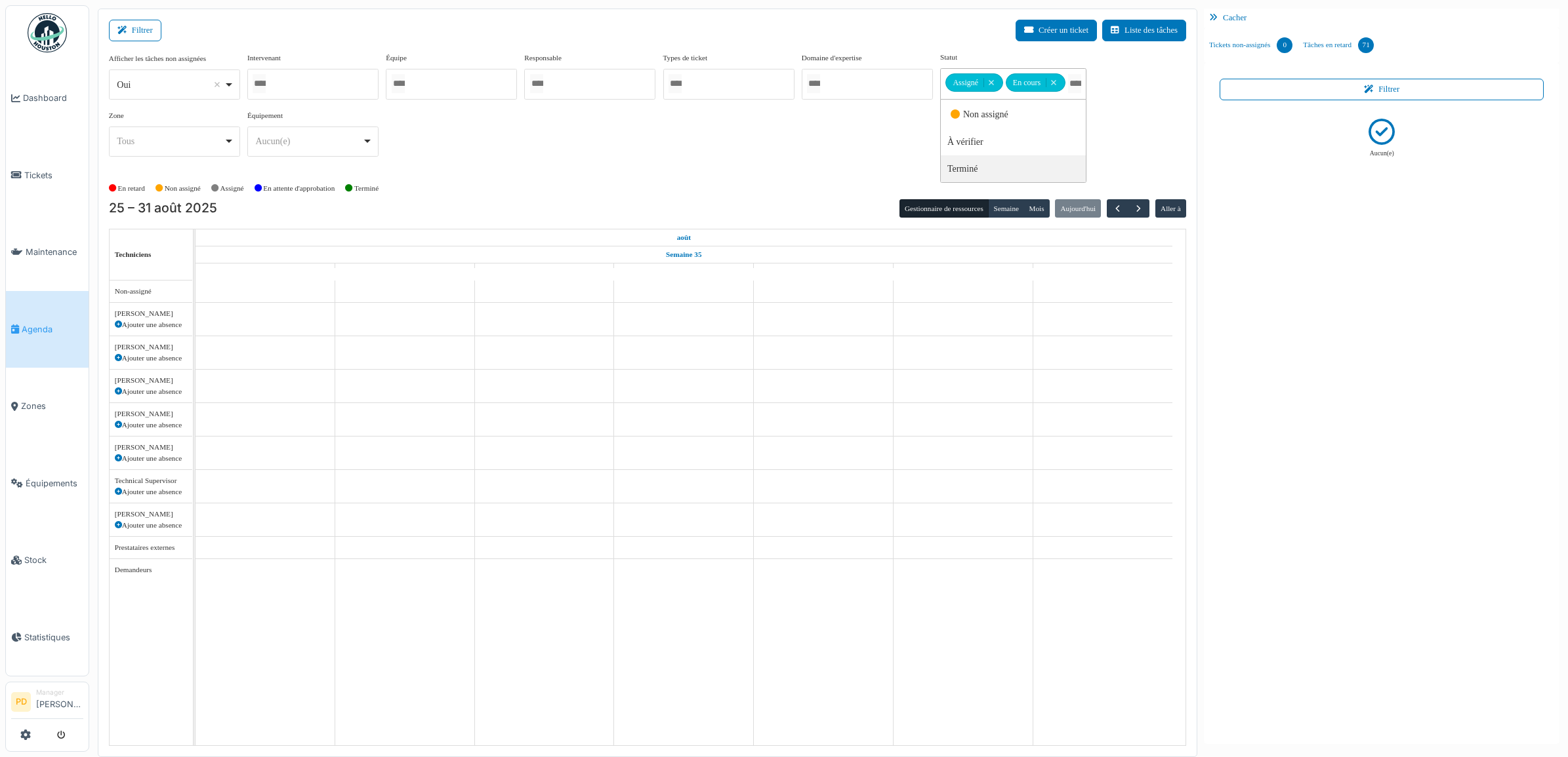
drag, startPoint x: 770, startPoint y: 135, endPoint x: 779, endPoint y: 164, distance: 30.4
click at [771, 142] on div "Afficher les tâches non assignées *** Oui Remove item Oui Non Intervenant [PERS…" at bounding box center [648, 109] width 1078 height 115
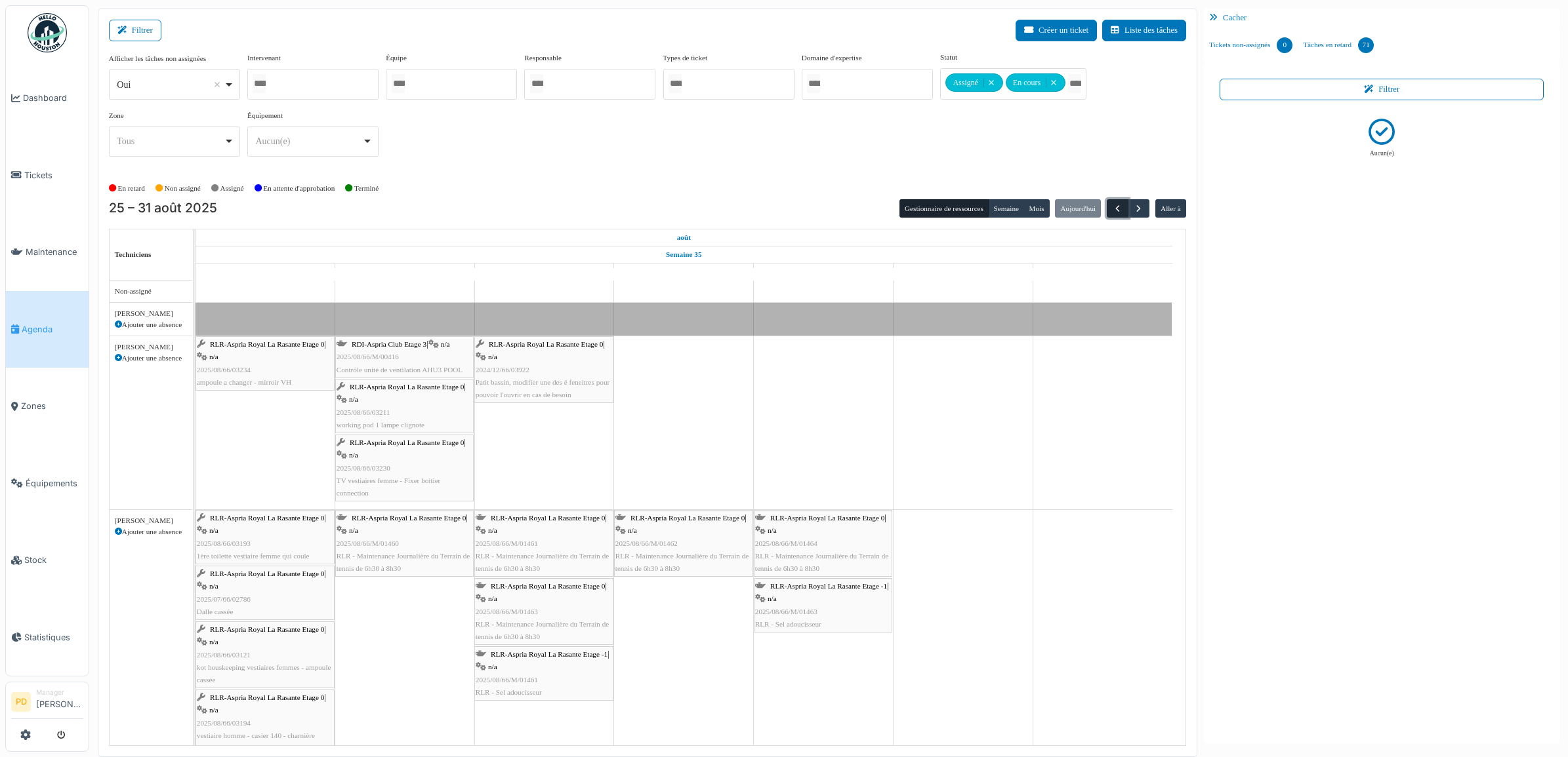
click at [1118, 209] on span "button" at bounding box center [1118, 209] width 12 height 12
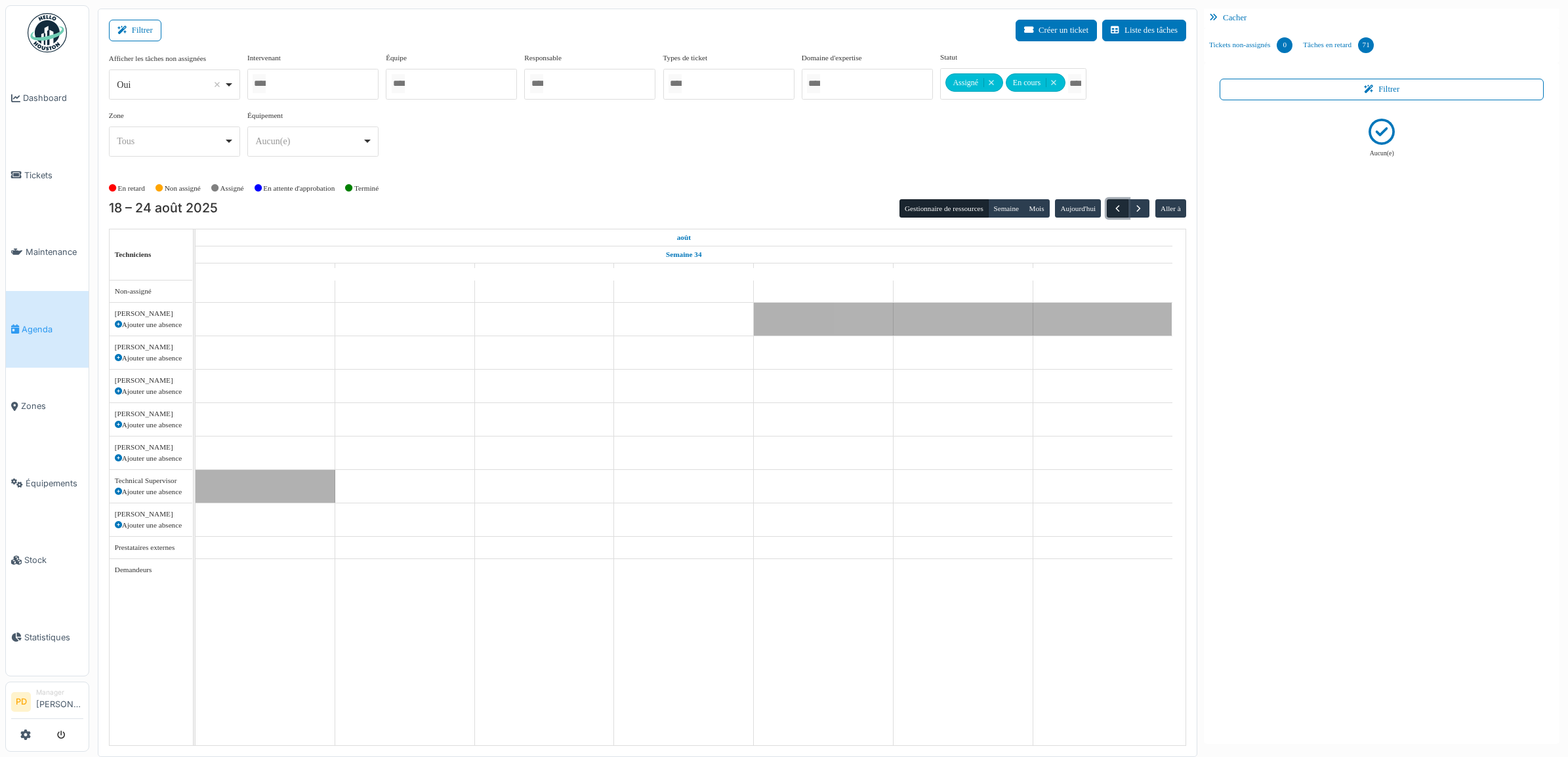
click at [1116, 211] on span "button" at bounding box center [1118, 209] width 12 height 12
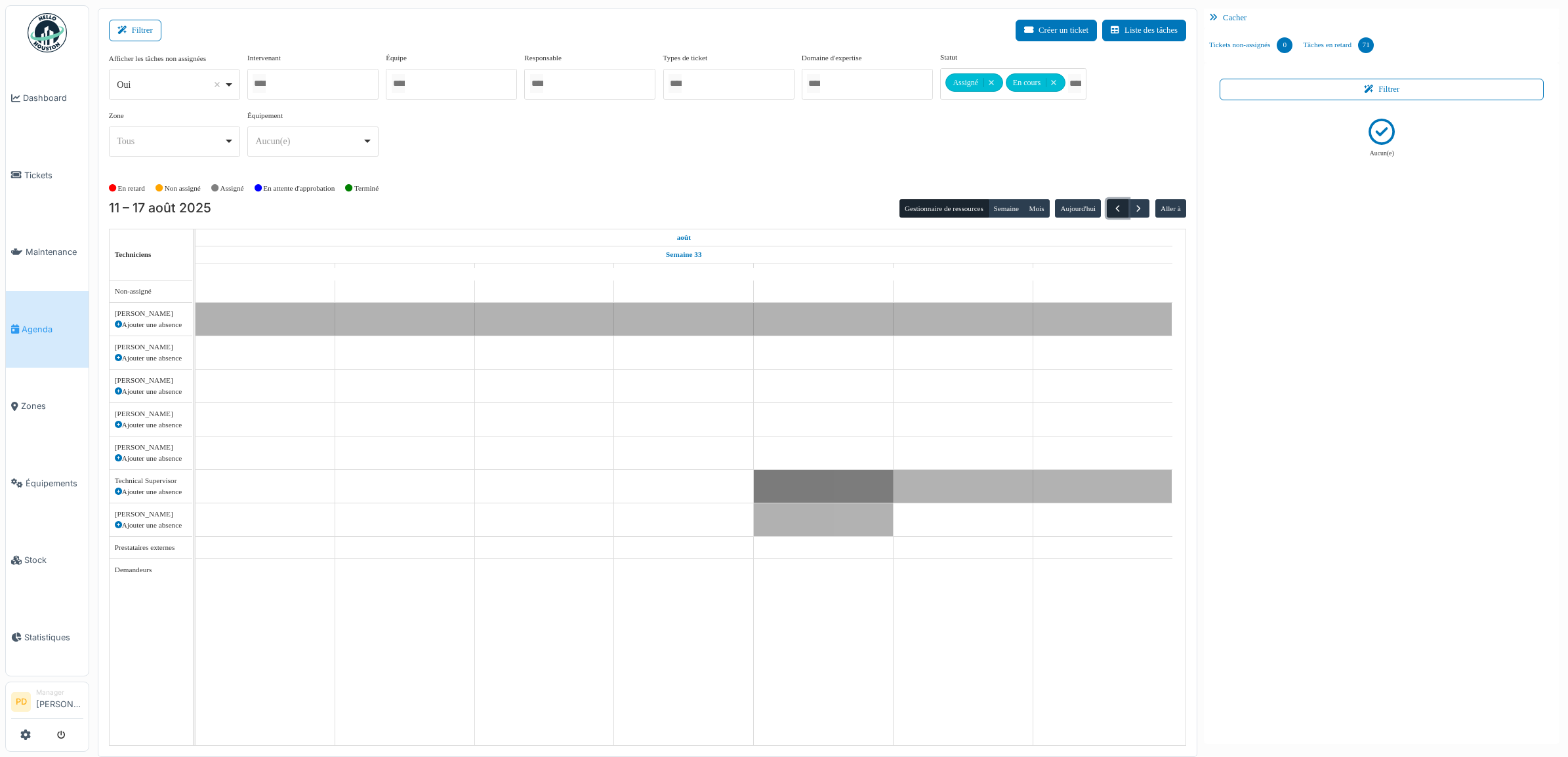
click at [1116, 211] on span "button" at bounding box center [1118, 209] width 12 height 12
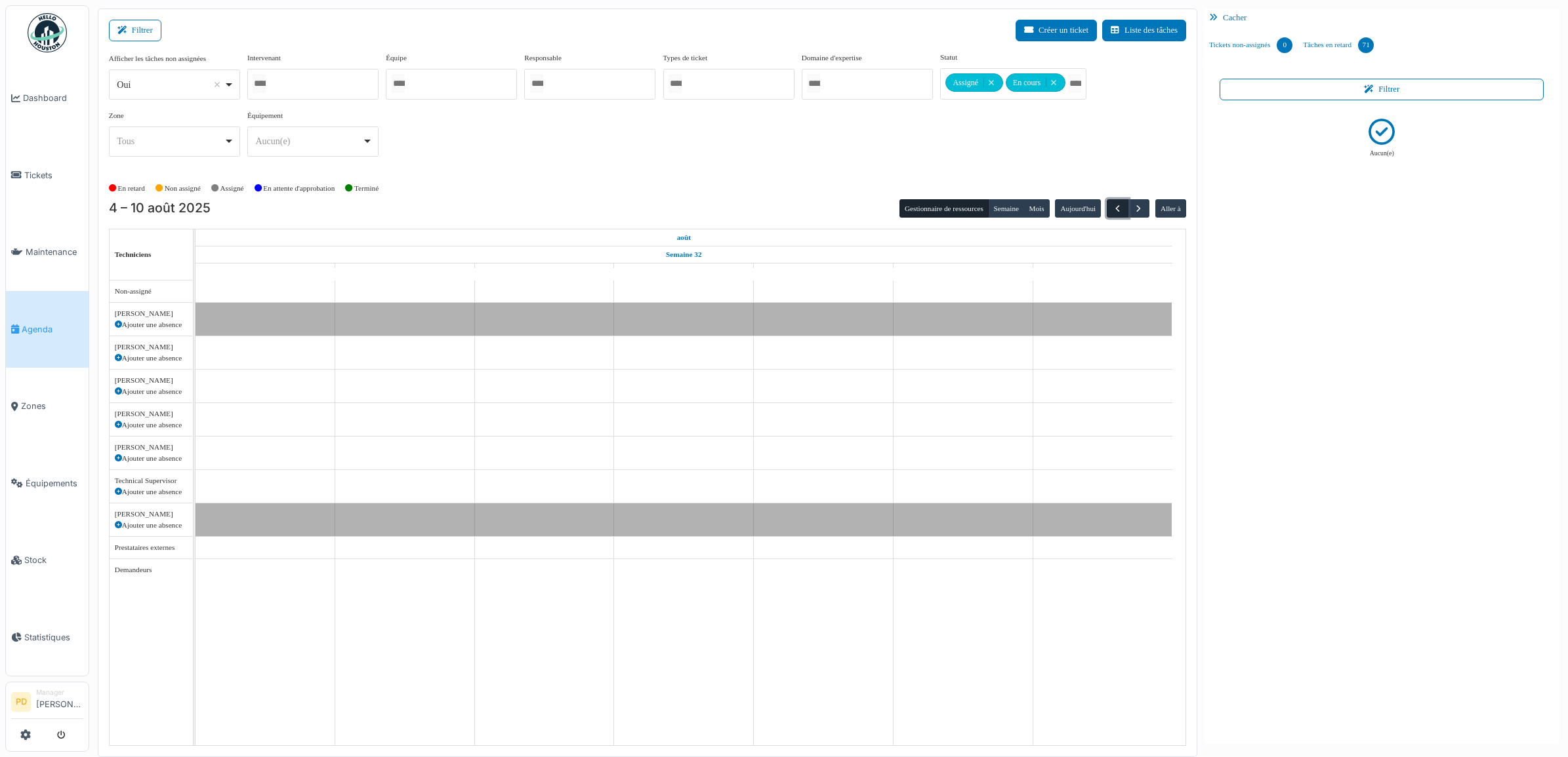
click at [1114, 209] on span "button" at bounding box center [1118, 209] width 12 height 12
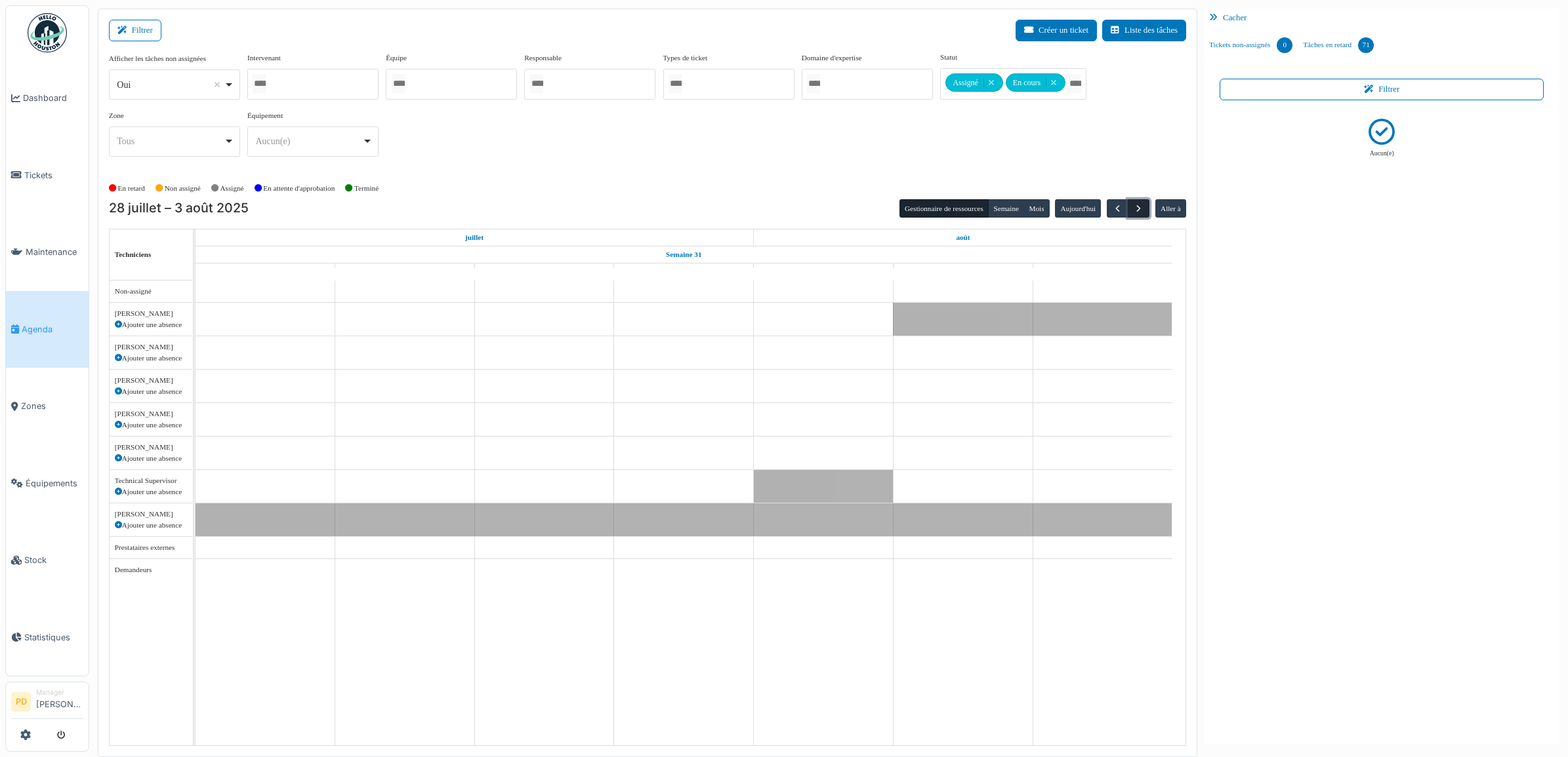
click at [1136, 208] on span "button" at bounding box center [1139, 209] width 12 height 12
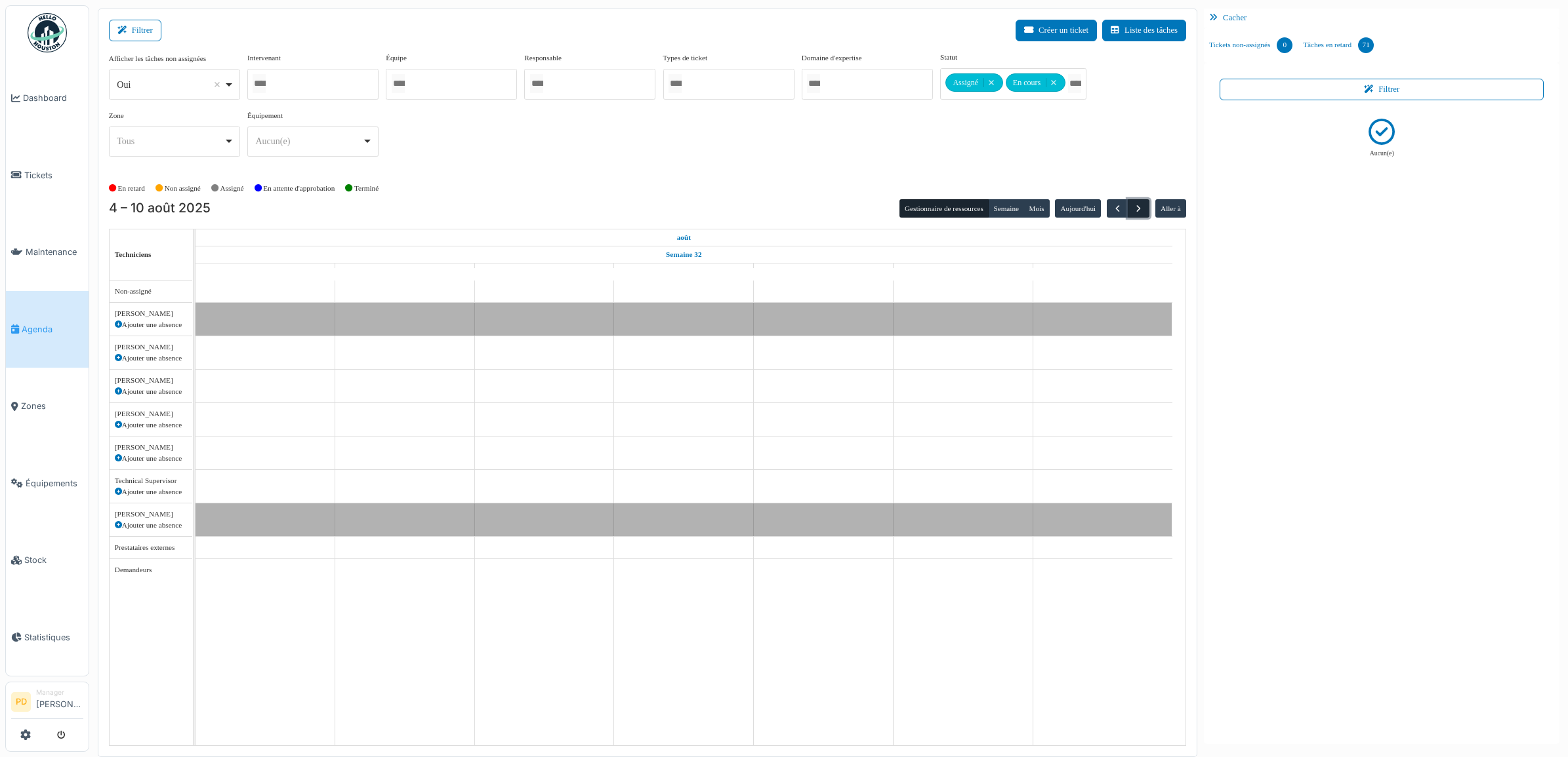
click at [1136, 208] on span "button" at bounding box center [1139, 209] width 12 height 12
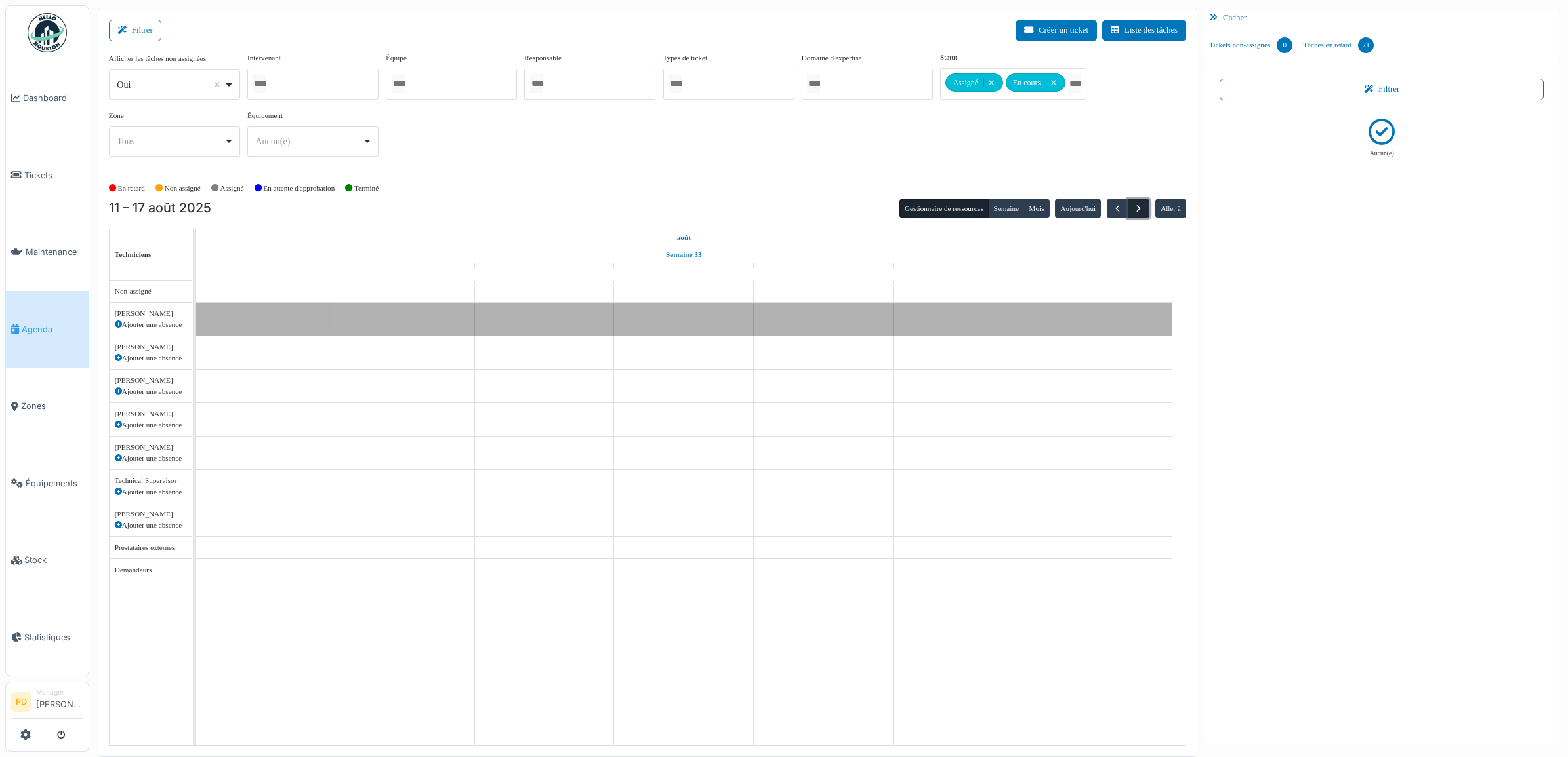
click at [1136, 210] on span "button" at bounding box center [1139, 209] width 12 height 12
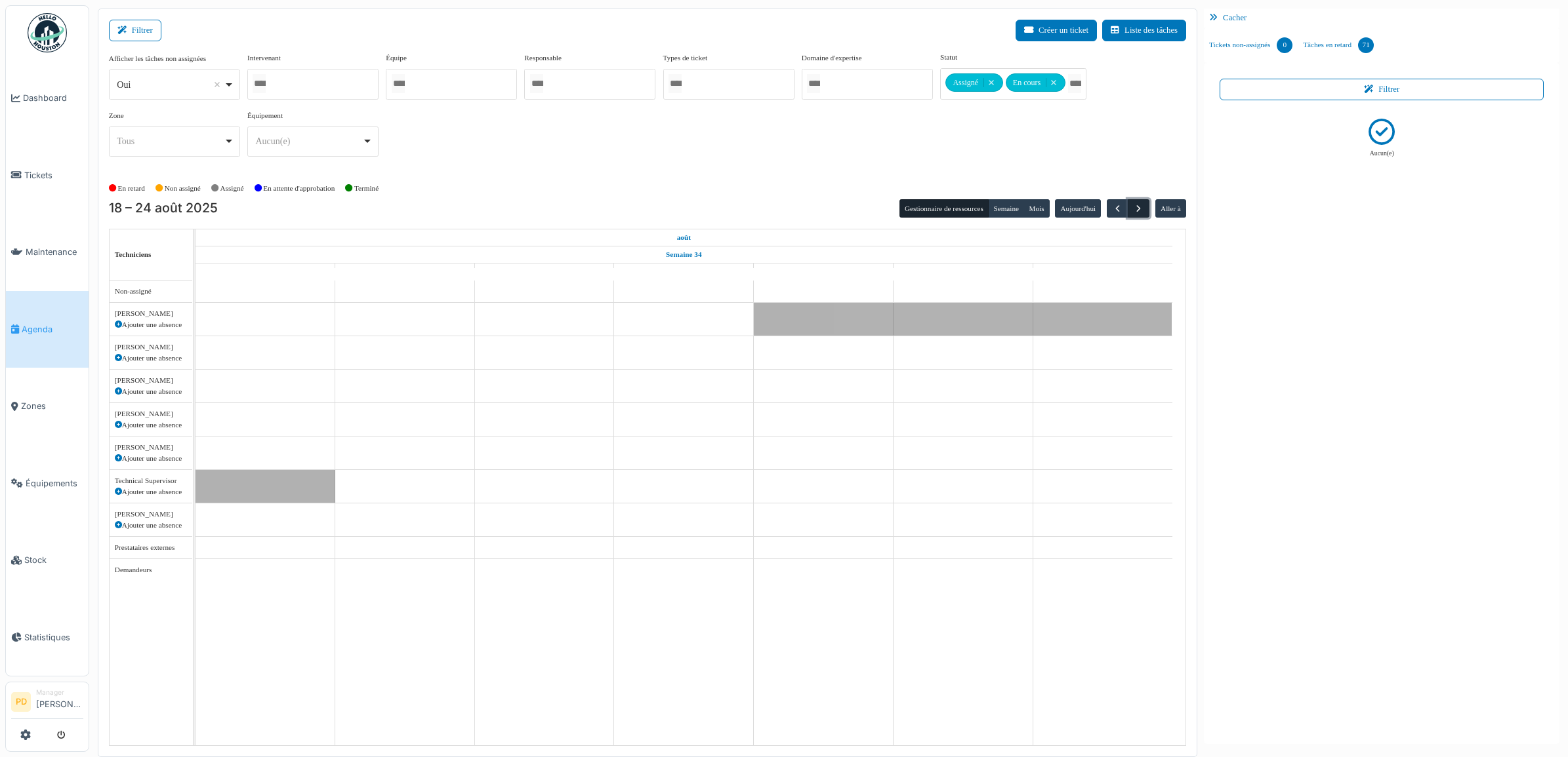
click at [1136, 211] on span "button" at bounding box center [1139, 209] width 12 height 12
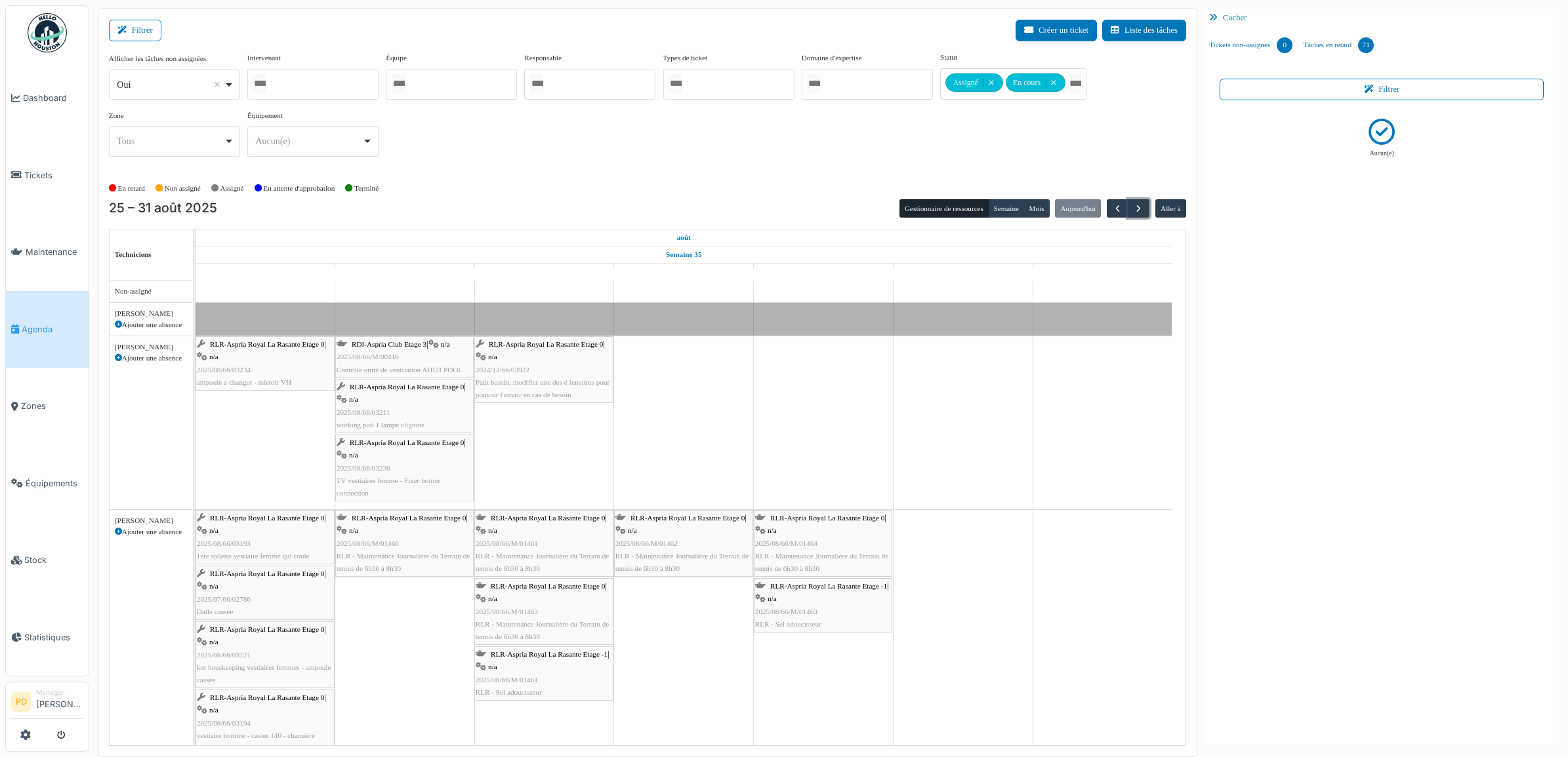
click at [269, 345] on span "RLR-Aspria Royal La Rasante Etage 0" at bounding box center [267, 344] width 114 height 8
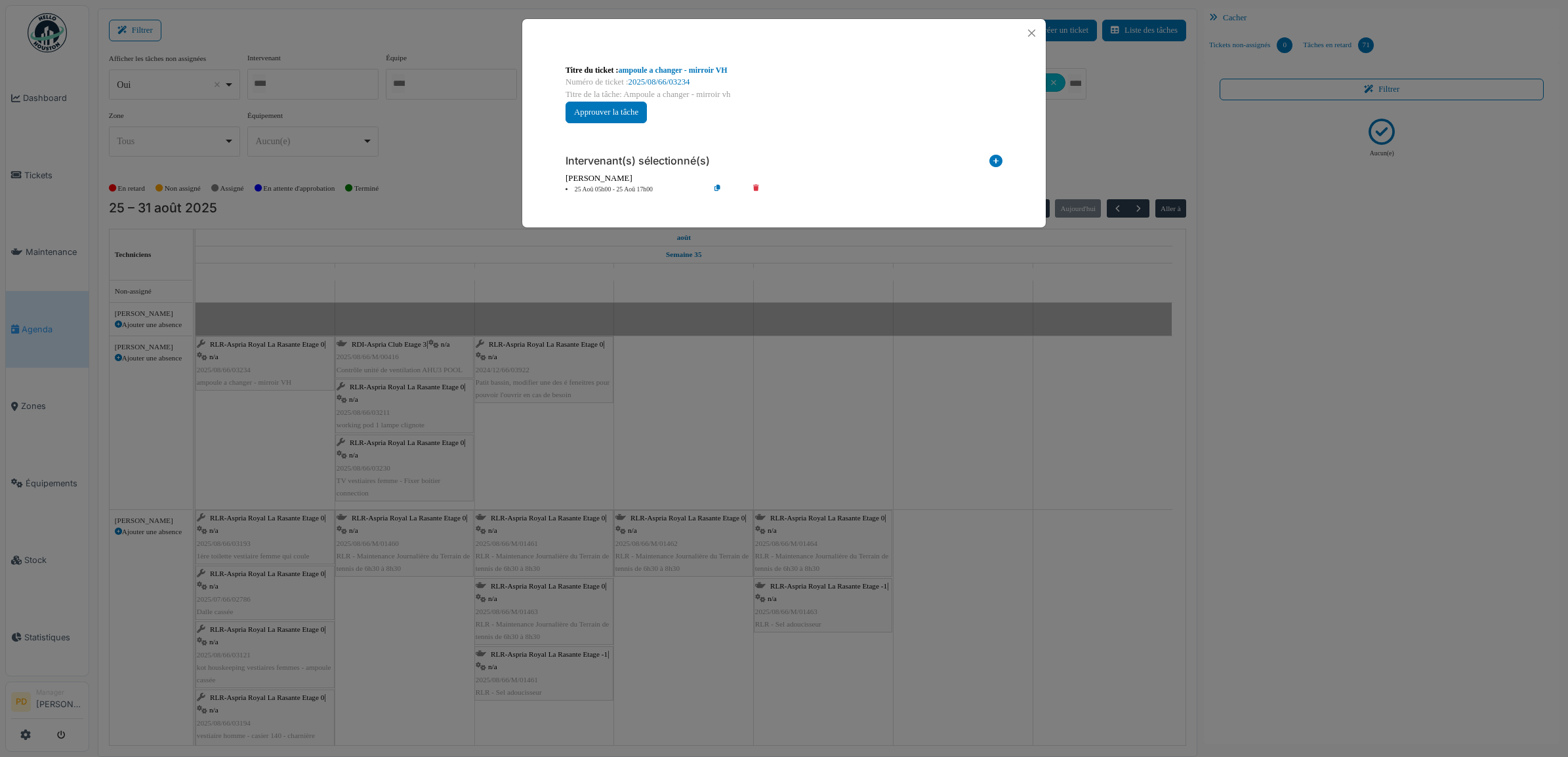
click at [755, 186] on icon at bounding box center [765, 189] width 38 height 10
click at [1030, 34] on button "Close" at bounding box center [1031, 33] width 17 height 17
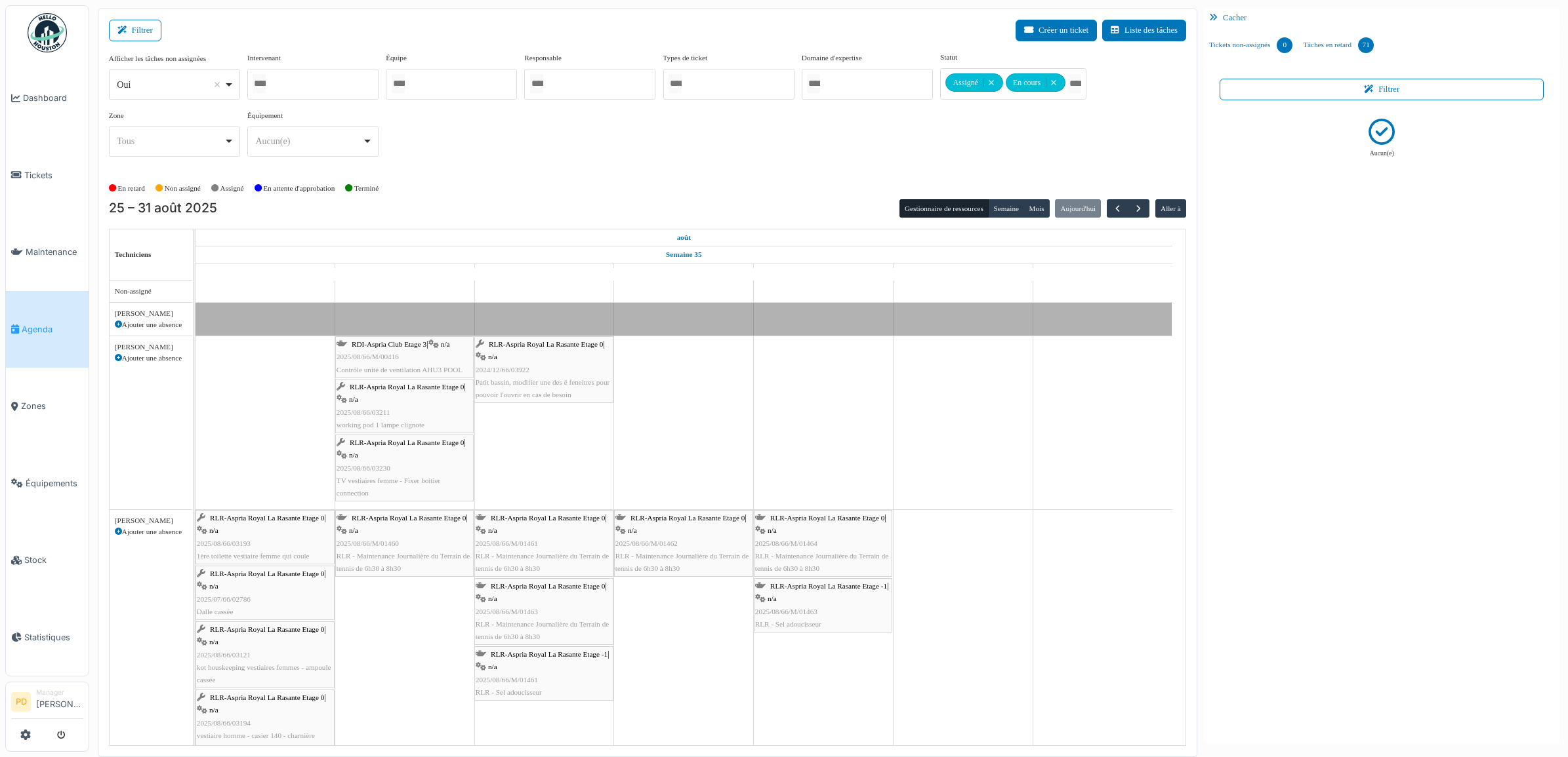
click at [44, 316] on link "Agenda" at bounding box center [46, 330] width 82 height 77
click at [43, 323] on span "Agenda" at bounding box center [52, 329] width 62 height 13
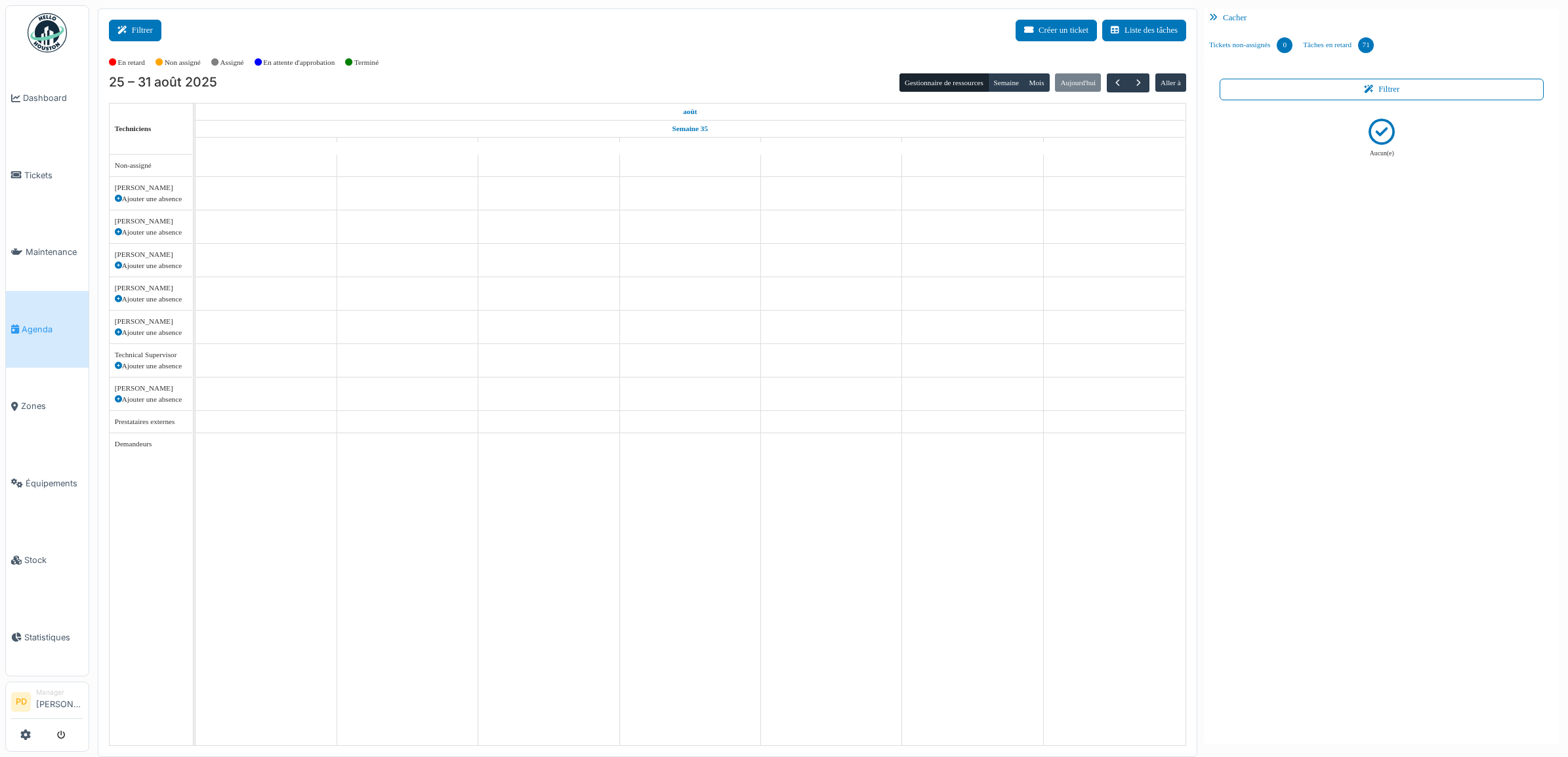
click at [149, 30] on button "Filtrer" at bounding box center [135, 30] width 52 height 21
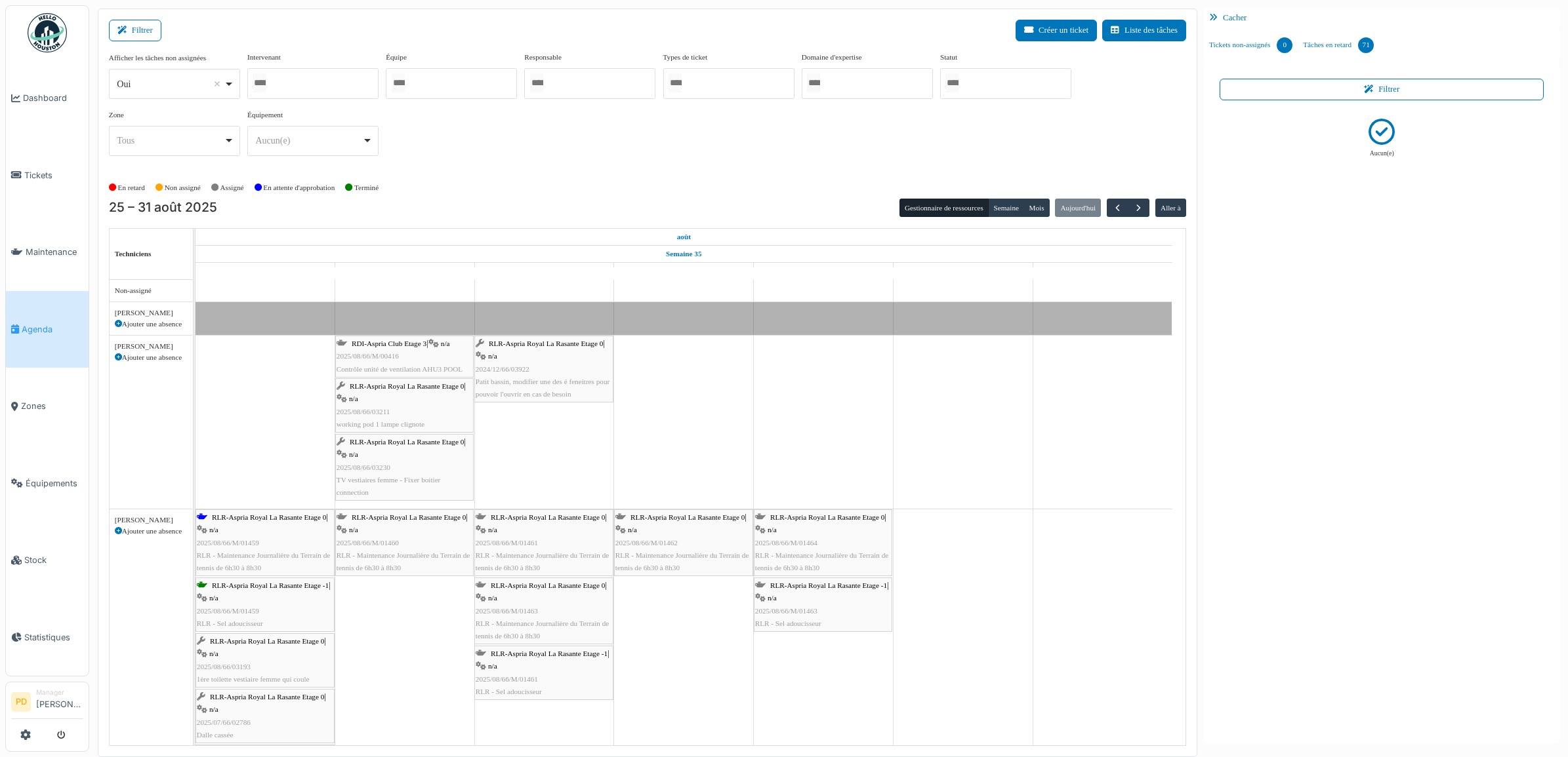
click at [978, 85] on div at bounding box center [1006, 84] width 132 height 31
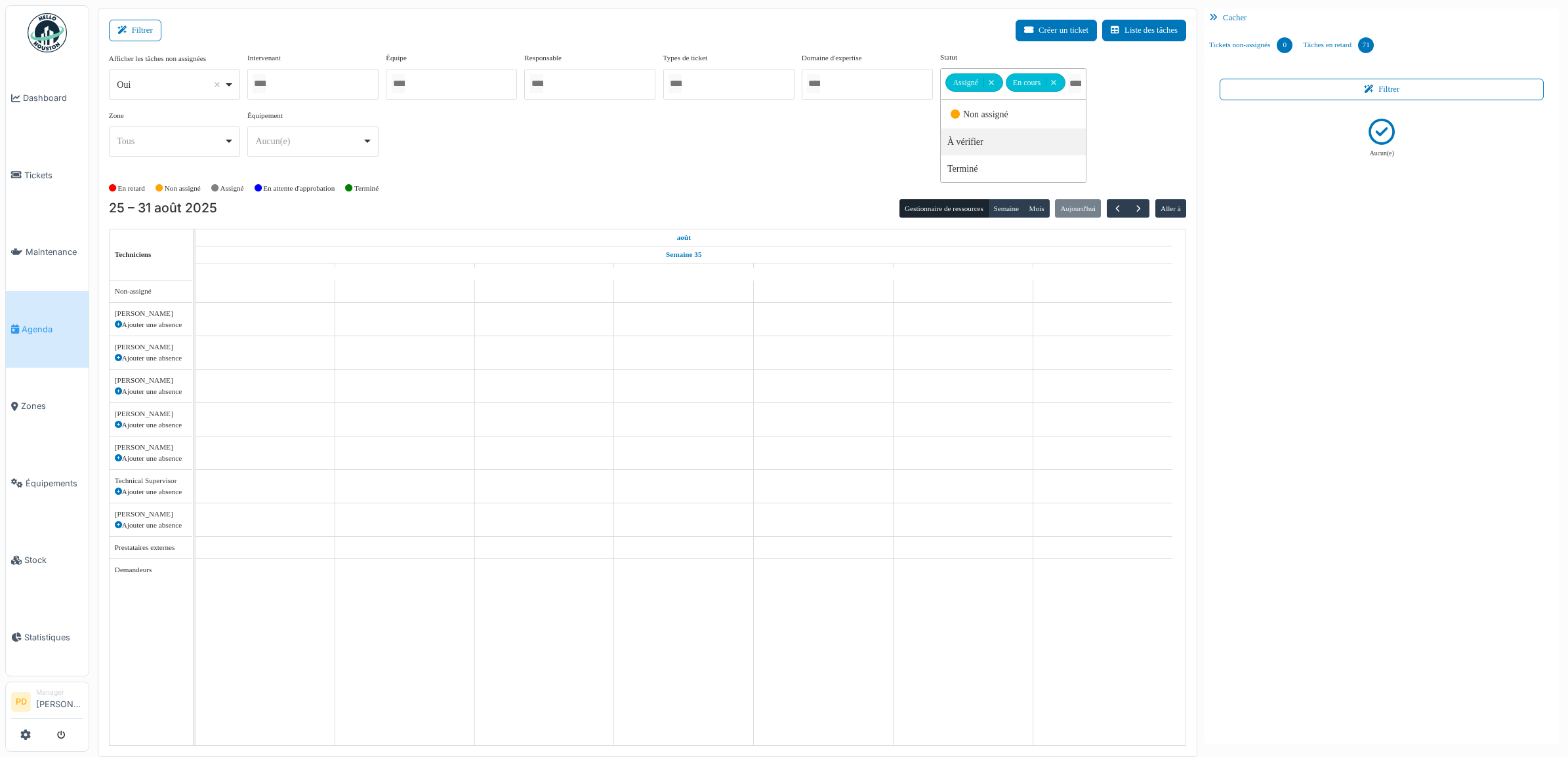
click at [790, 141] on div "Afficher les tâches non assignées *** Oui Remove item Oui Non Intervenant [PERS…" at bounding box center [648, 109] width 1078 height 115
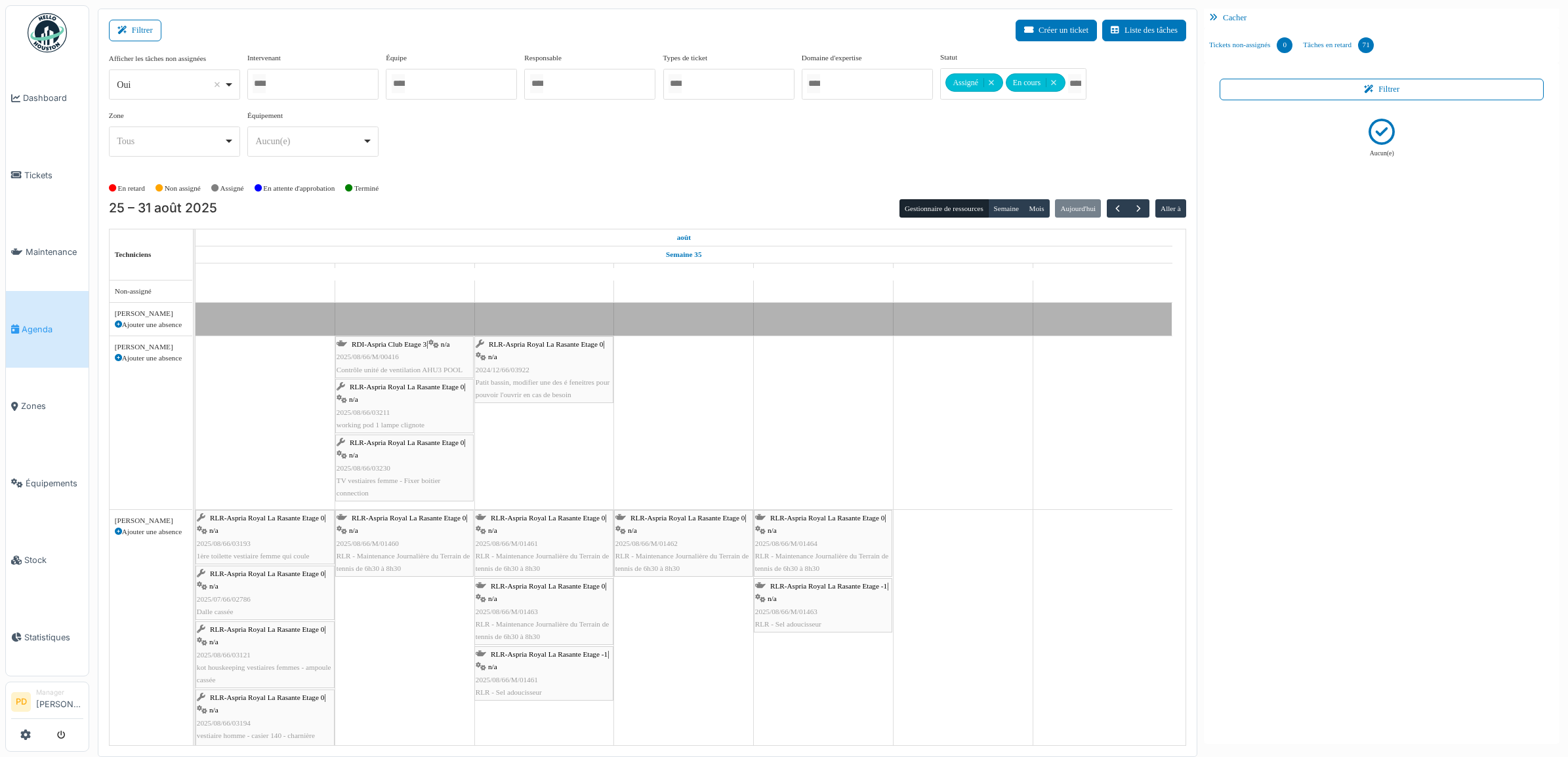
click at [415, 348] on span "RDI-Aspria Club Etage 3" at bounding box center [389, 344] width 74 height 8
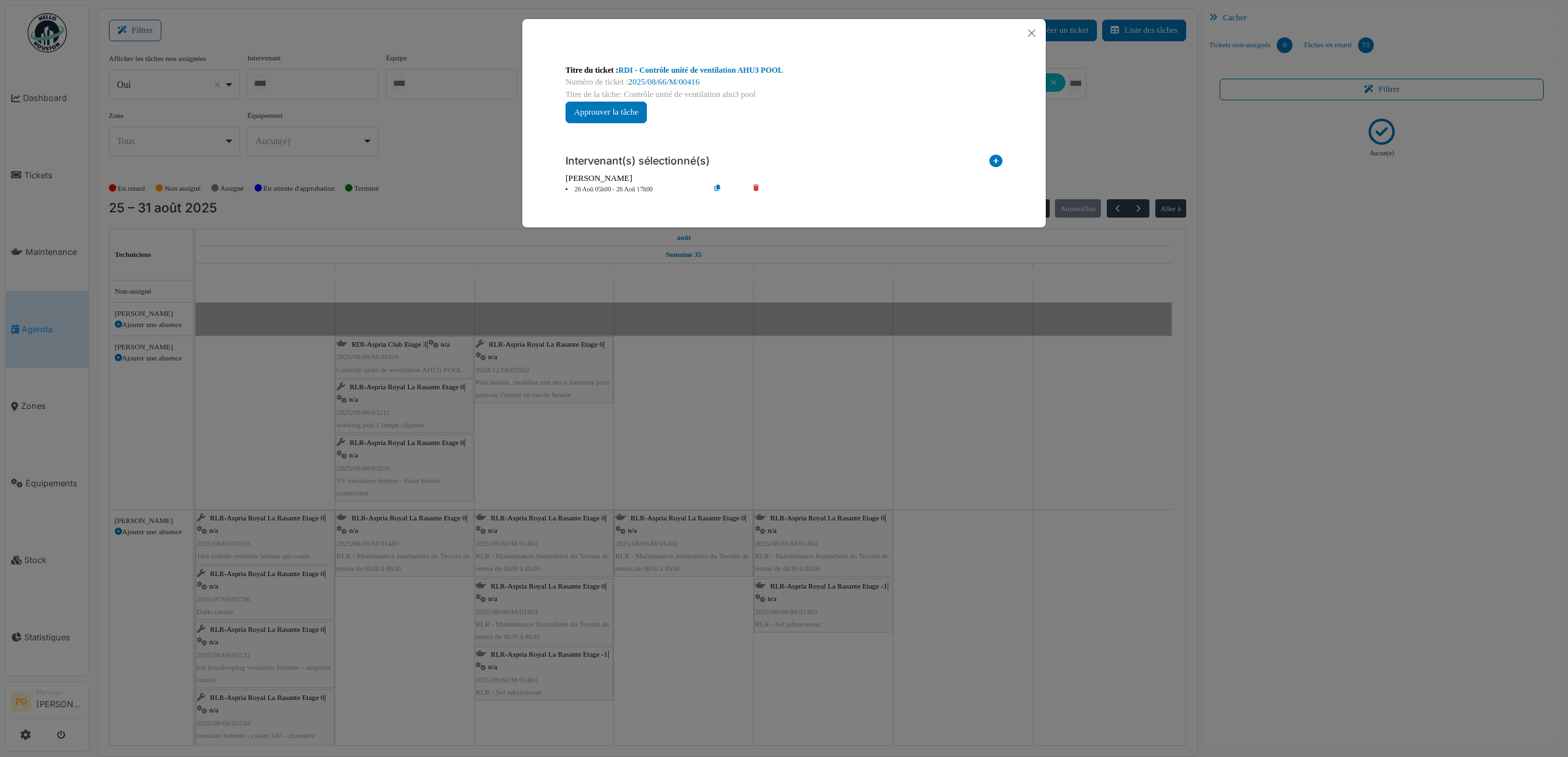
click at [634, 190] on li "26 Aoû 05h00 - 26 Aoû 17h00" at bounding box center [634, 189] width 150 height 10
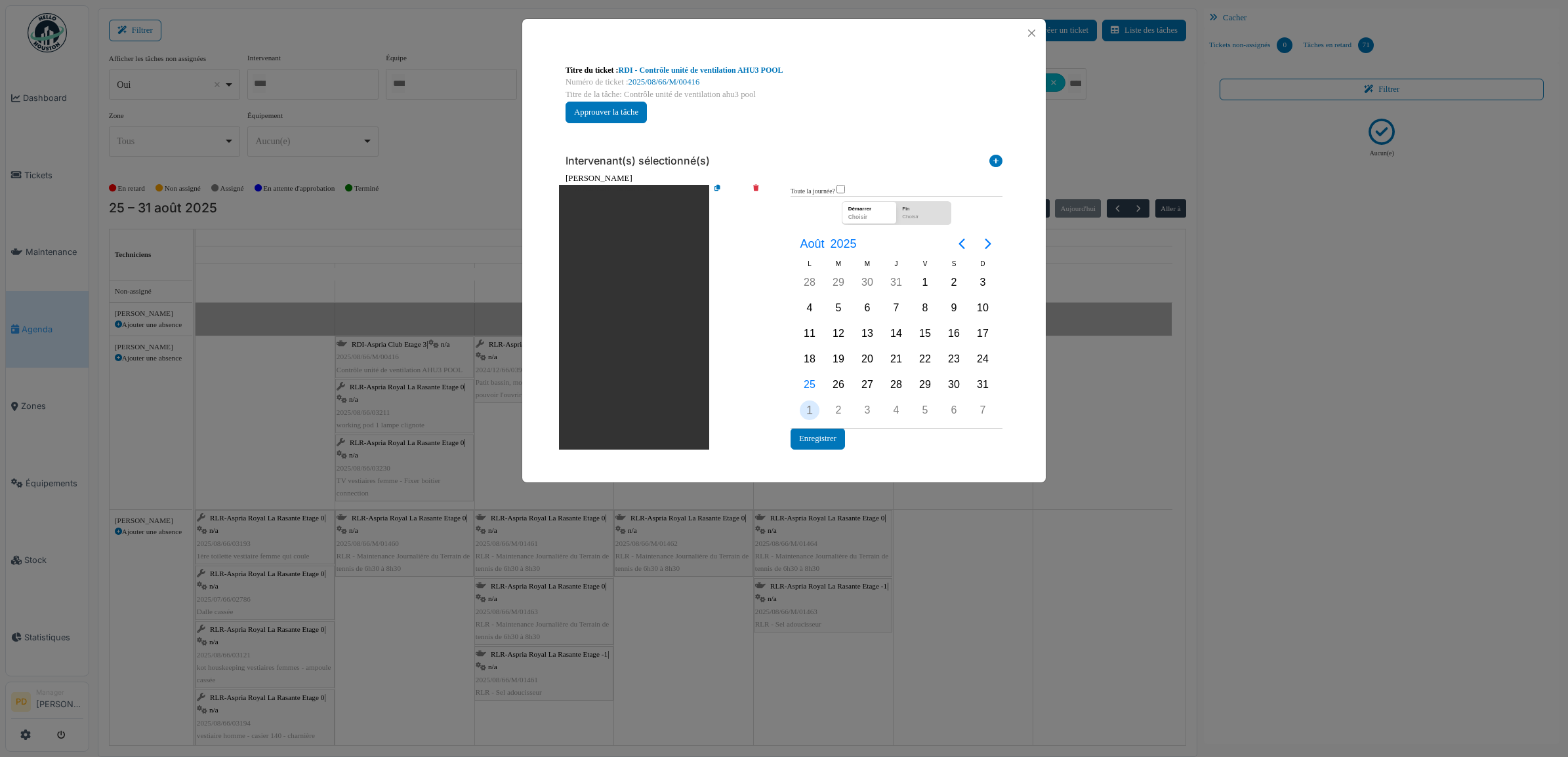
click at [814, 407] on div "1" at bounding box center [810, 410] width 19 height 19
click at [821, 431] on button "Enregistrer" at bounding box center [817, 439] width 54 height 21
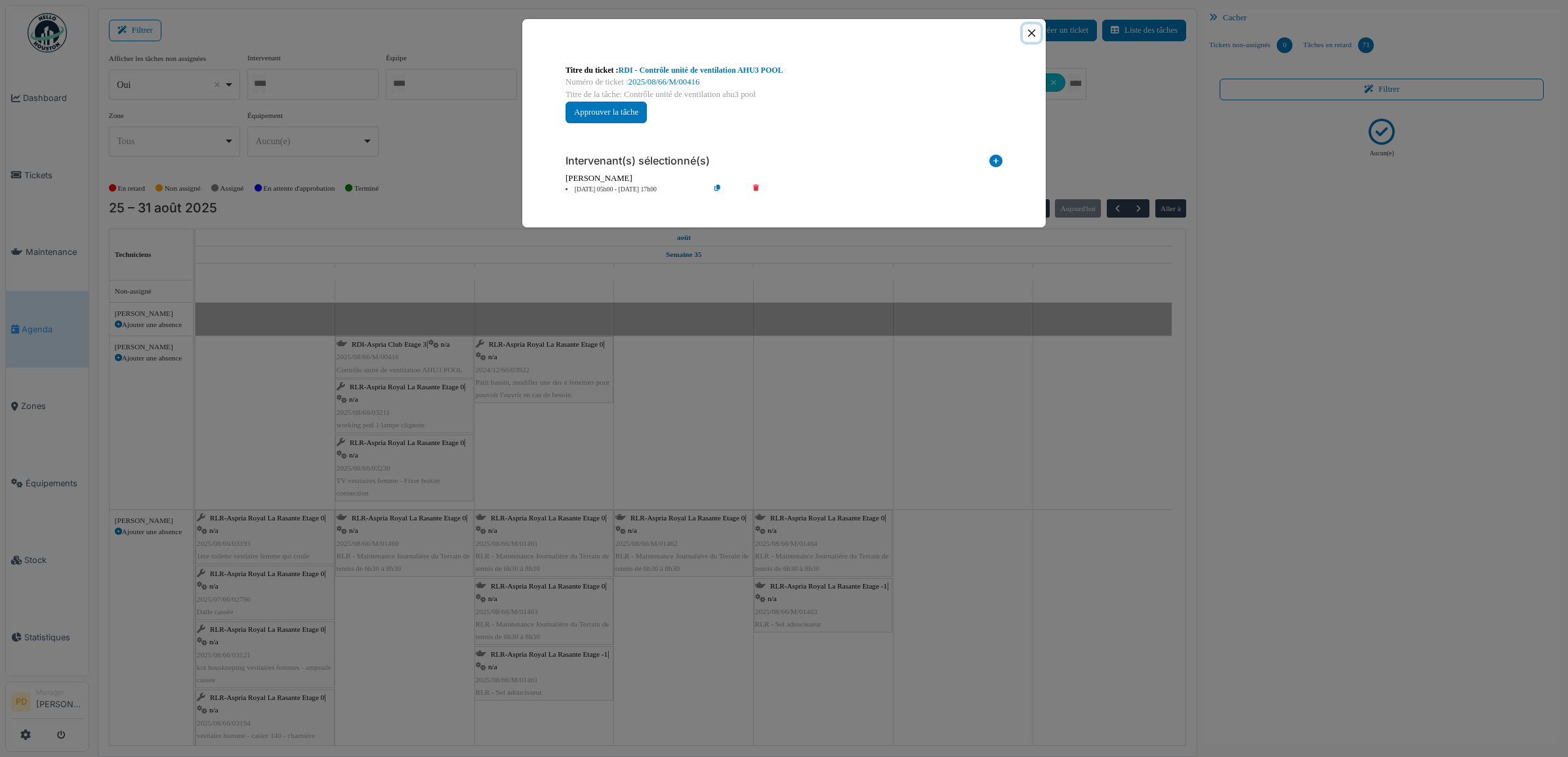
click at [1030, 34] on button "Close" at bounding box center [1031, 33] width 17 height 17
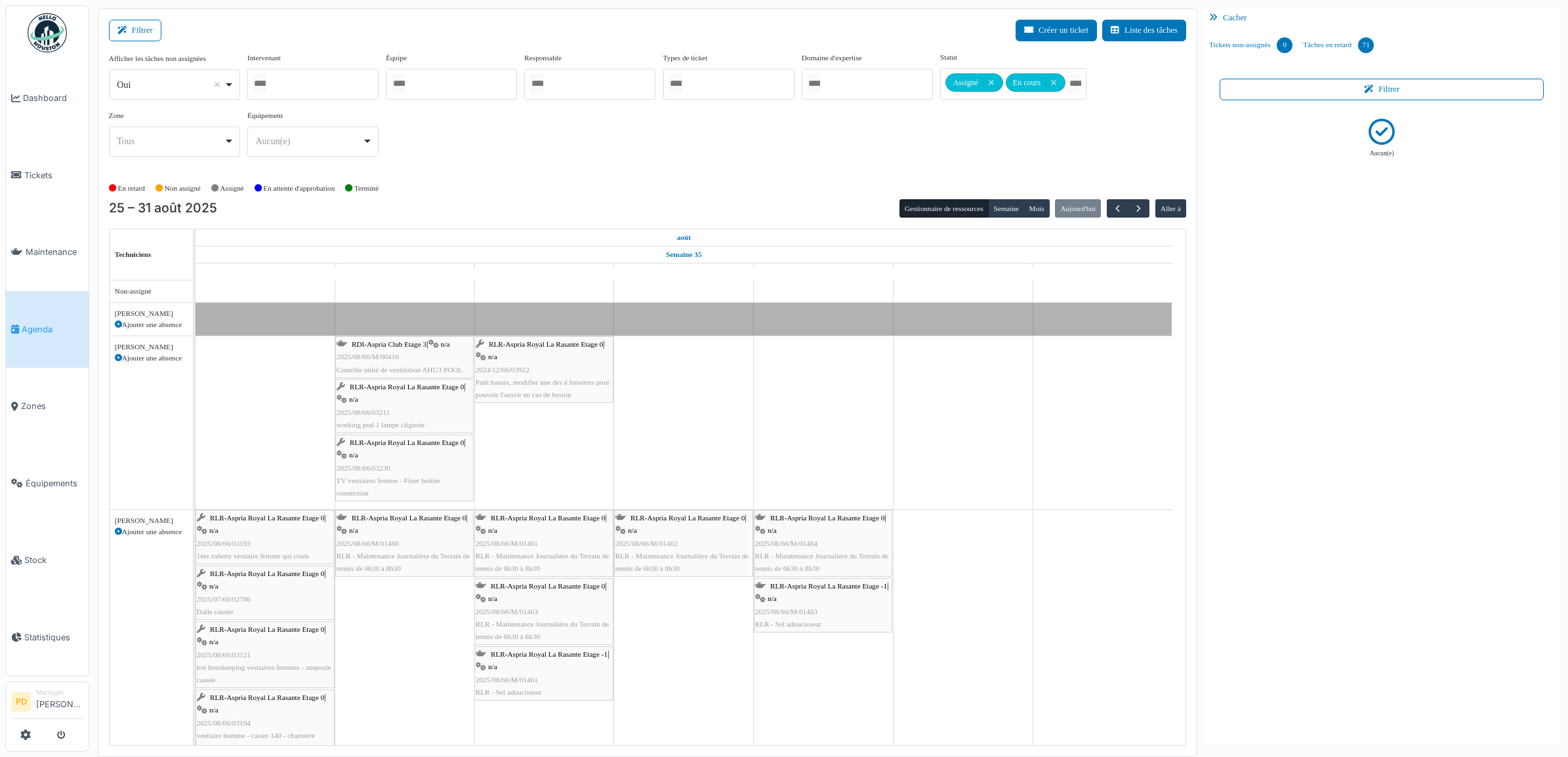
click at [391, 391] on span "RLR-Aspria Royal La Rasante Etage 0" at bounding box center [407, 387] width 114 height 8
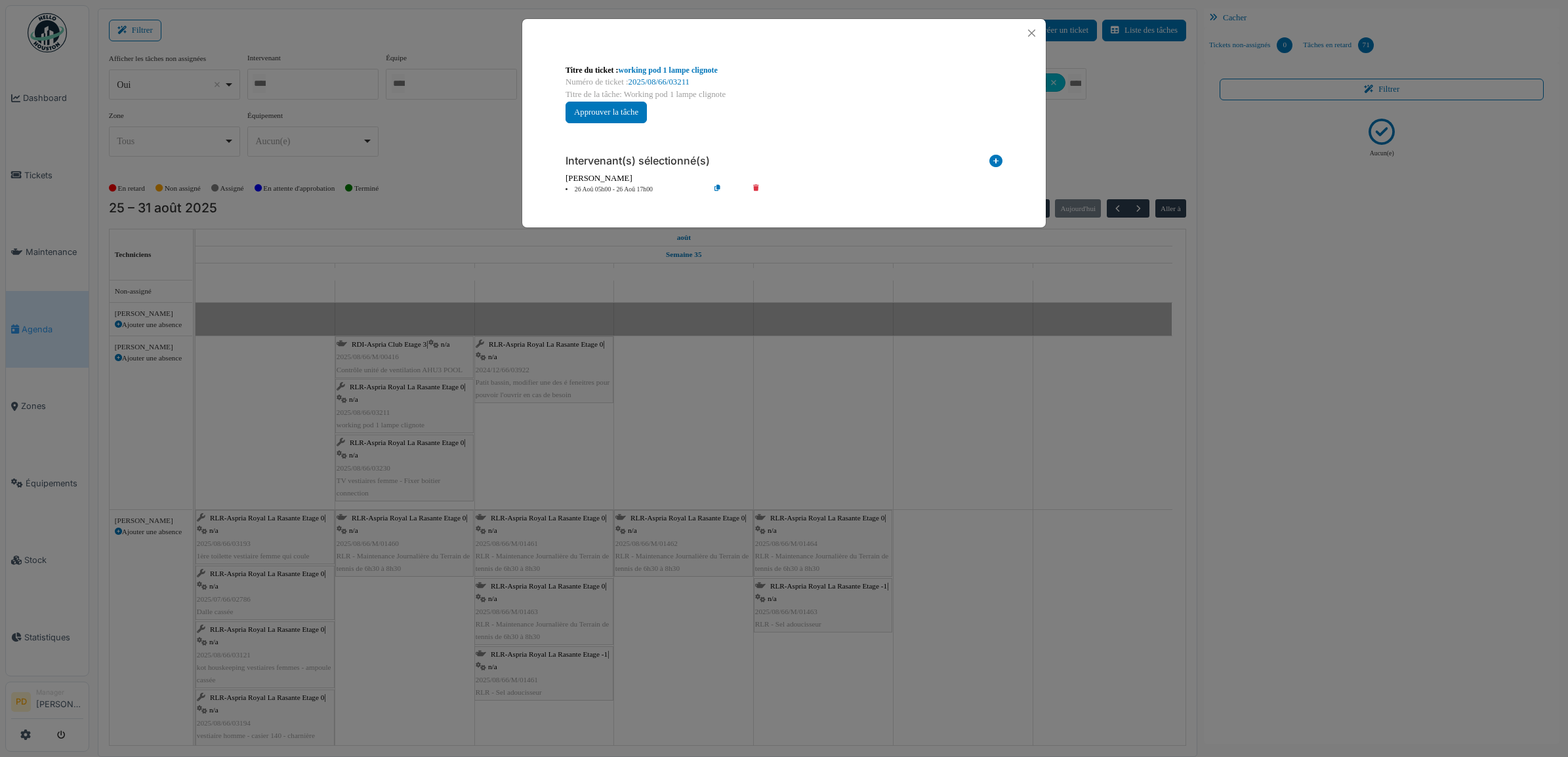
click at [759, 186] on icon at bounding box center [765, 189] width 38 height 10
click at [997, 162] on icon at bounding box center [996, 163] width 14 height 17
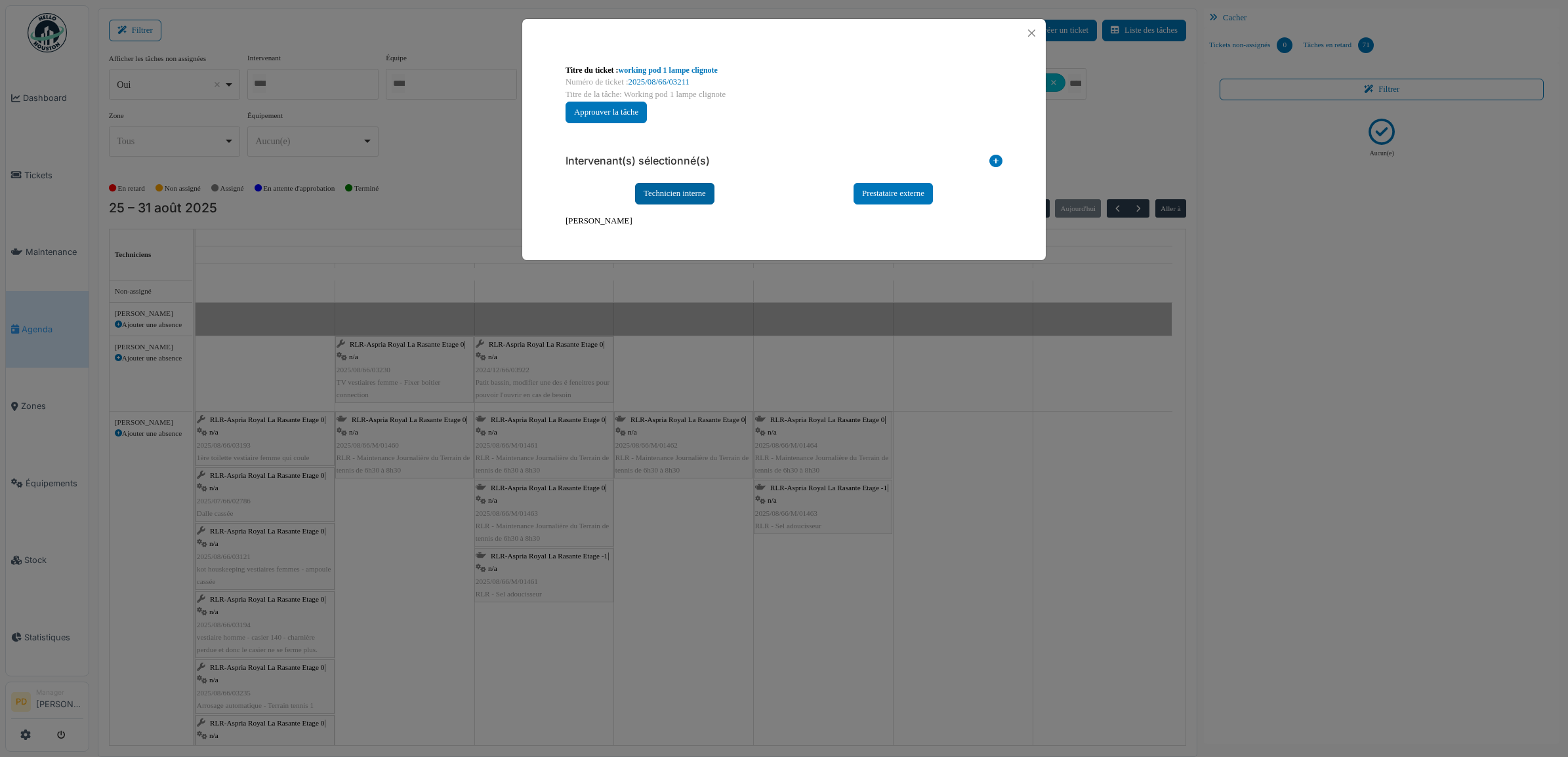
click at [662, 189] on div "Technicien interne" at bounding box center [675, 193] width 79 height 21
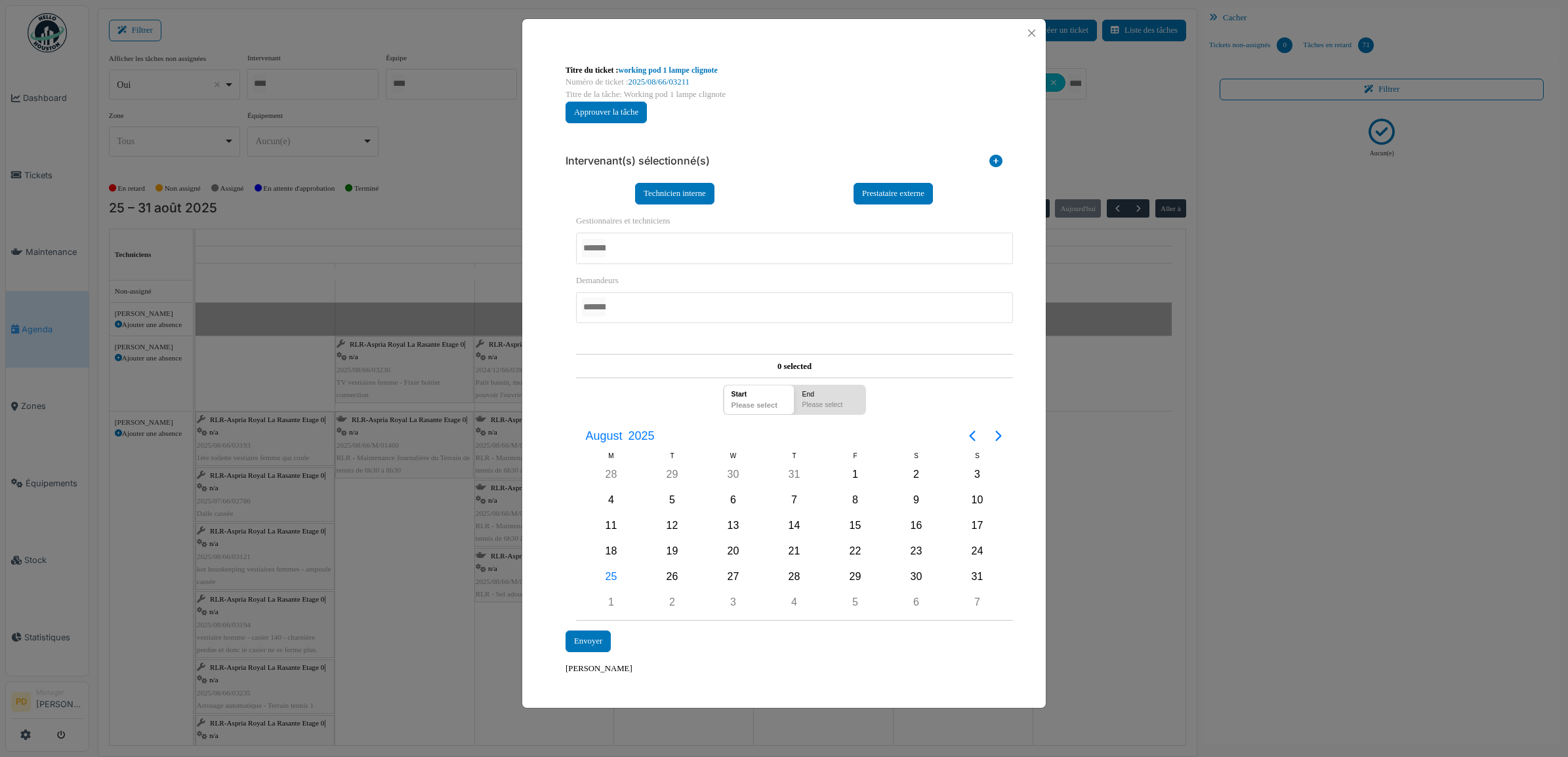
click at [637, 253] on div at bounding box center [795, 248] width 437 height 31
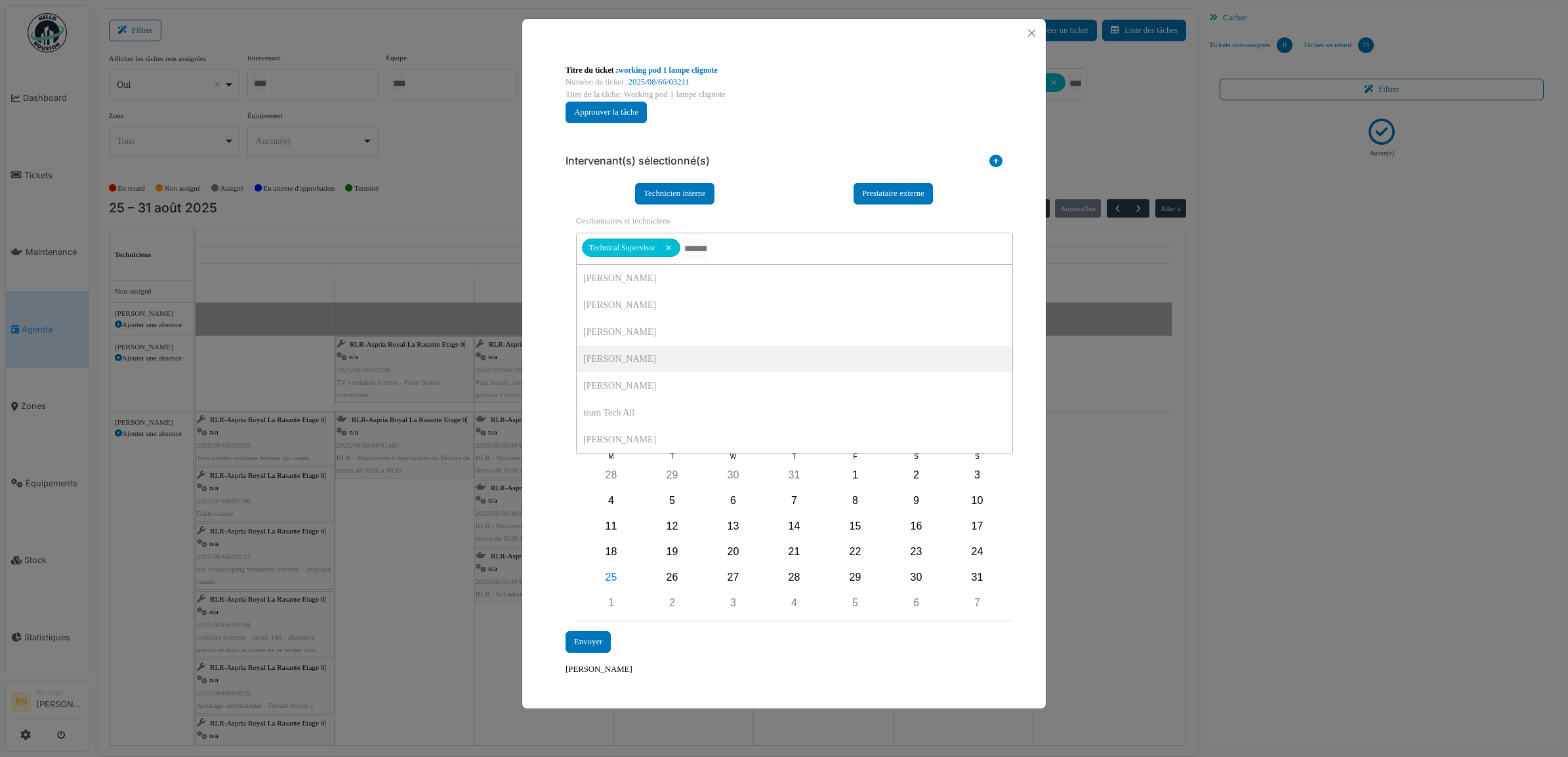
click at [559, 354] on div "**********" at bounding box center [784, 419] width 450 height 427
click at [679, 581] on div "26" at bounding box center [672, 577] width 19 height 19
click at [670, 578] on div "26" at bounding box center [672, 577] width 19 height 19
drag, startPoint x: 599, startPoint y: 641, endPoint x: 636, endPoint y: 590, distance: 63.0
click at [601, 641] on div "Envoyer" at bounding box center [588, 642] width 45 height 21
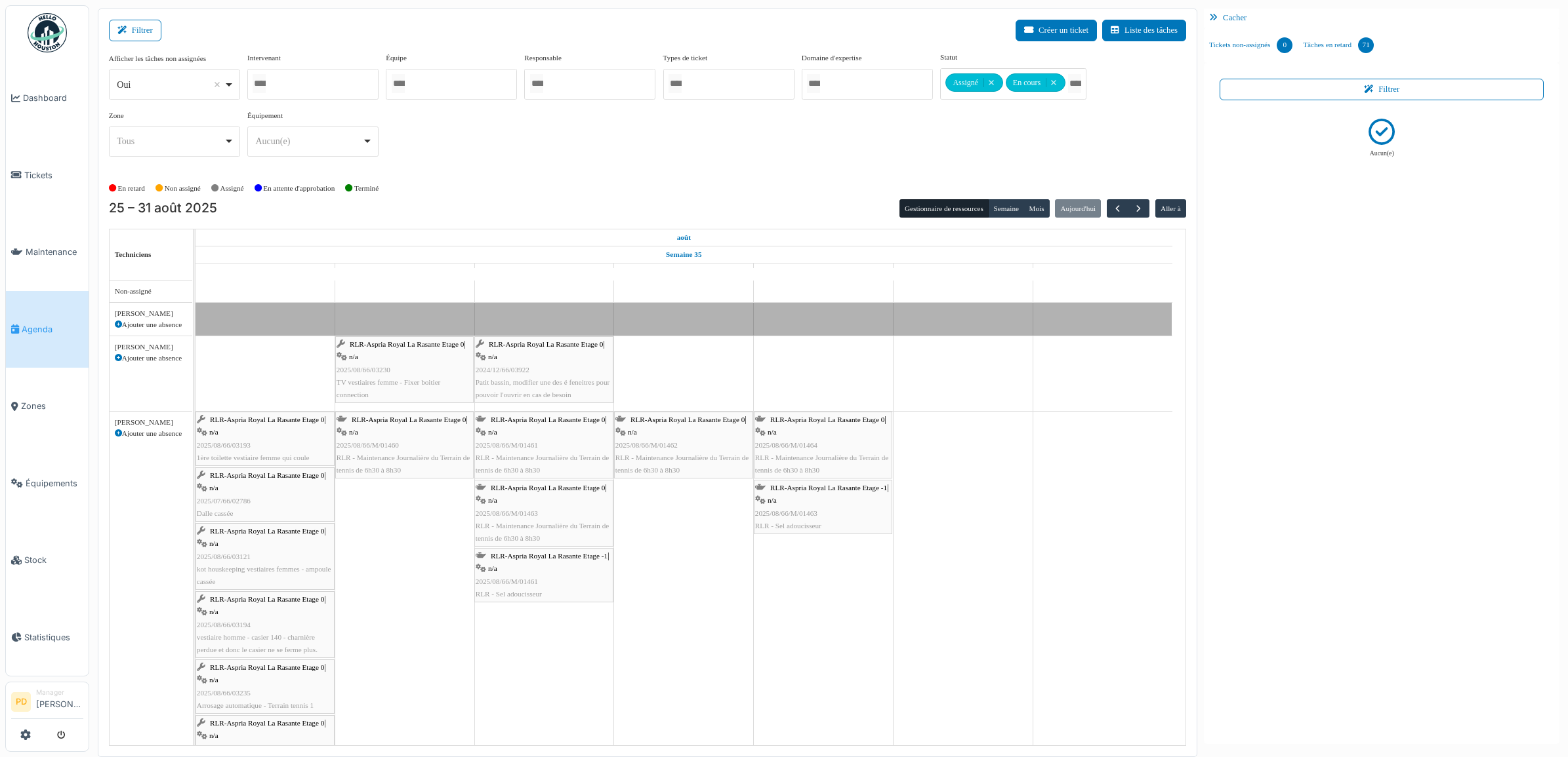
click at [433, 348] on span "RLR-Aspria Royal La Rasante Etage 0" at bounding box center [407, 344] width 114 height 8
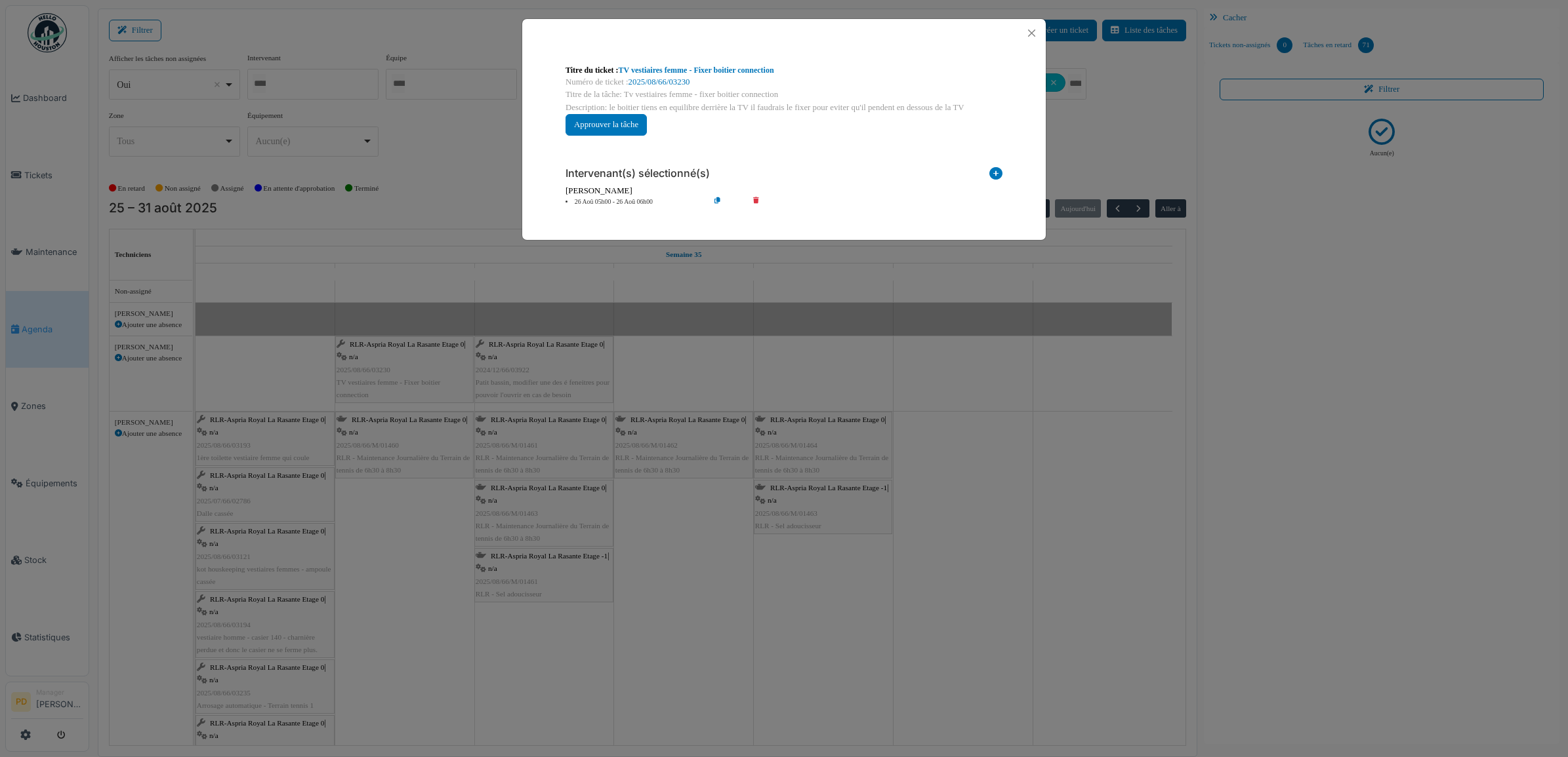
click at [594, 201] on li "26 Aoû 05h00 - 26 Aoû 06h00" at bounding box center [634, 202] width 150 height 10
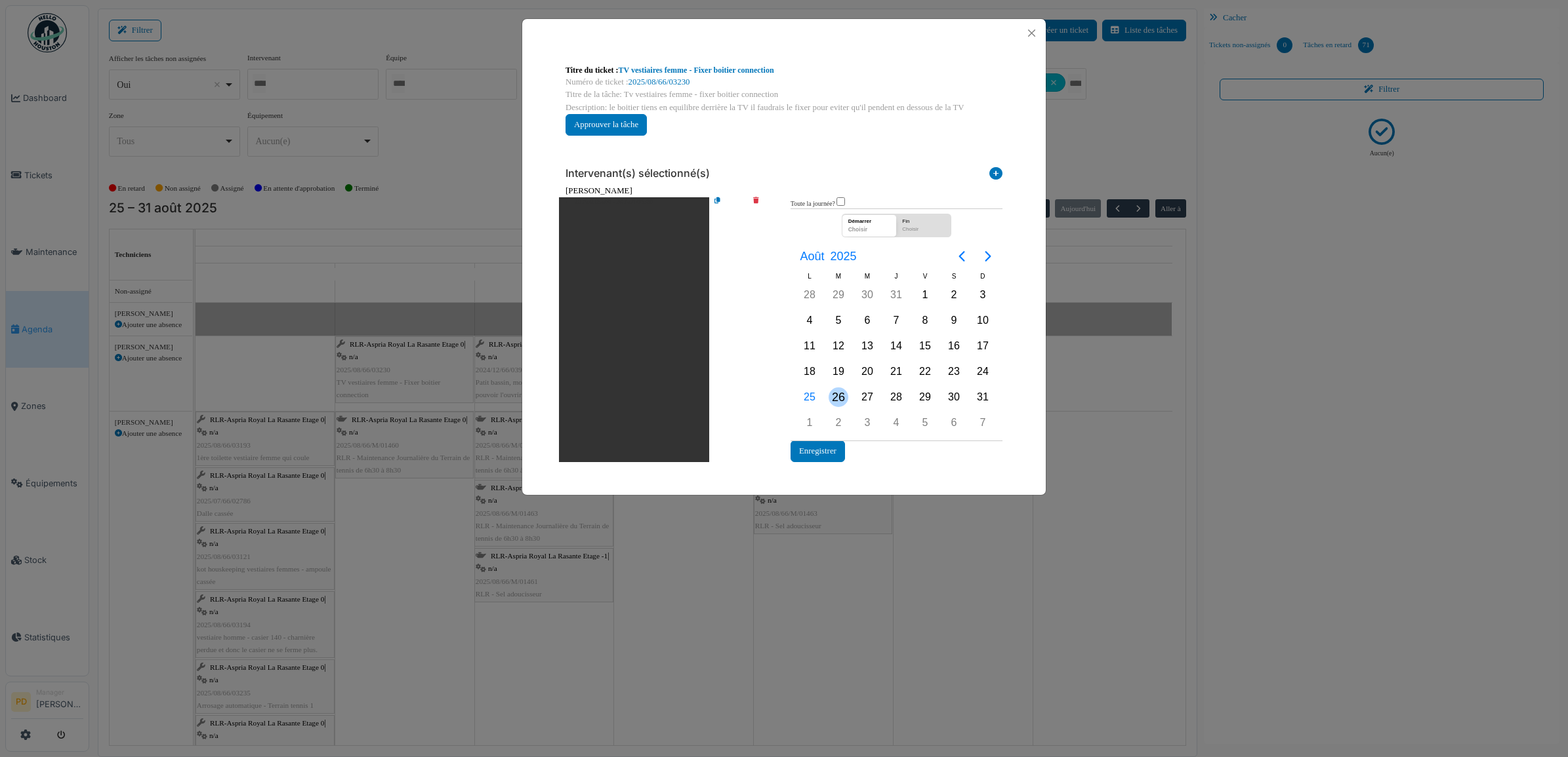
click at [845, 394] on div "26" at bounding box center [839, 397] width 19 height 19
click at [828, 451] on button "Enregistrer" at bounding box center [817, 451] width 54 height 21
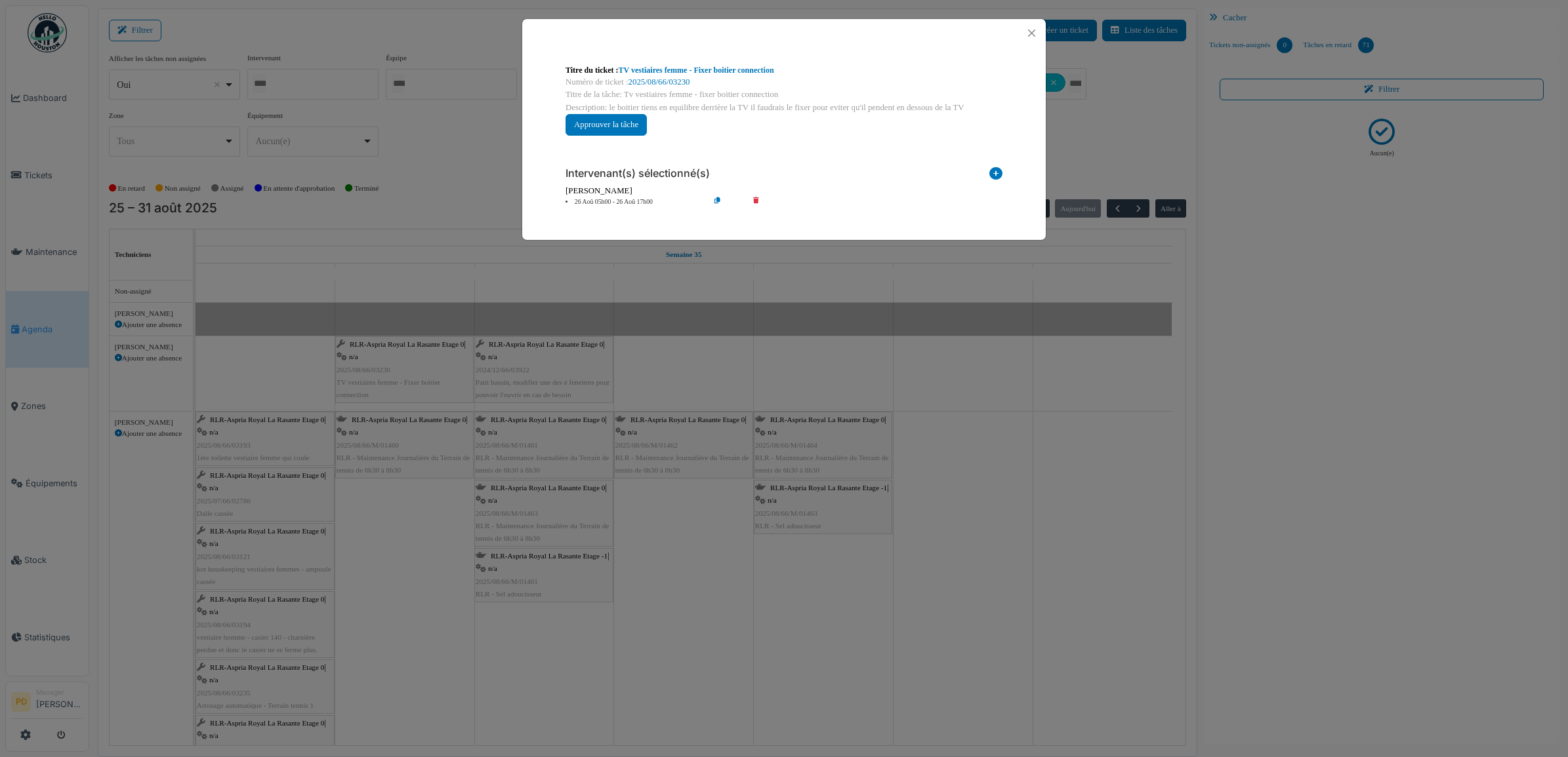
click at [761, 201] on icon at bounding box center [765, 202] width 38 height 10
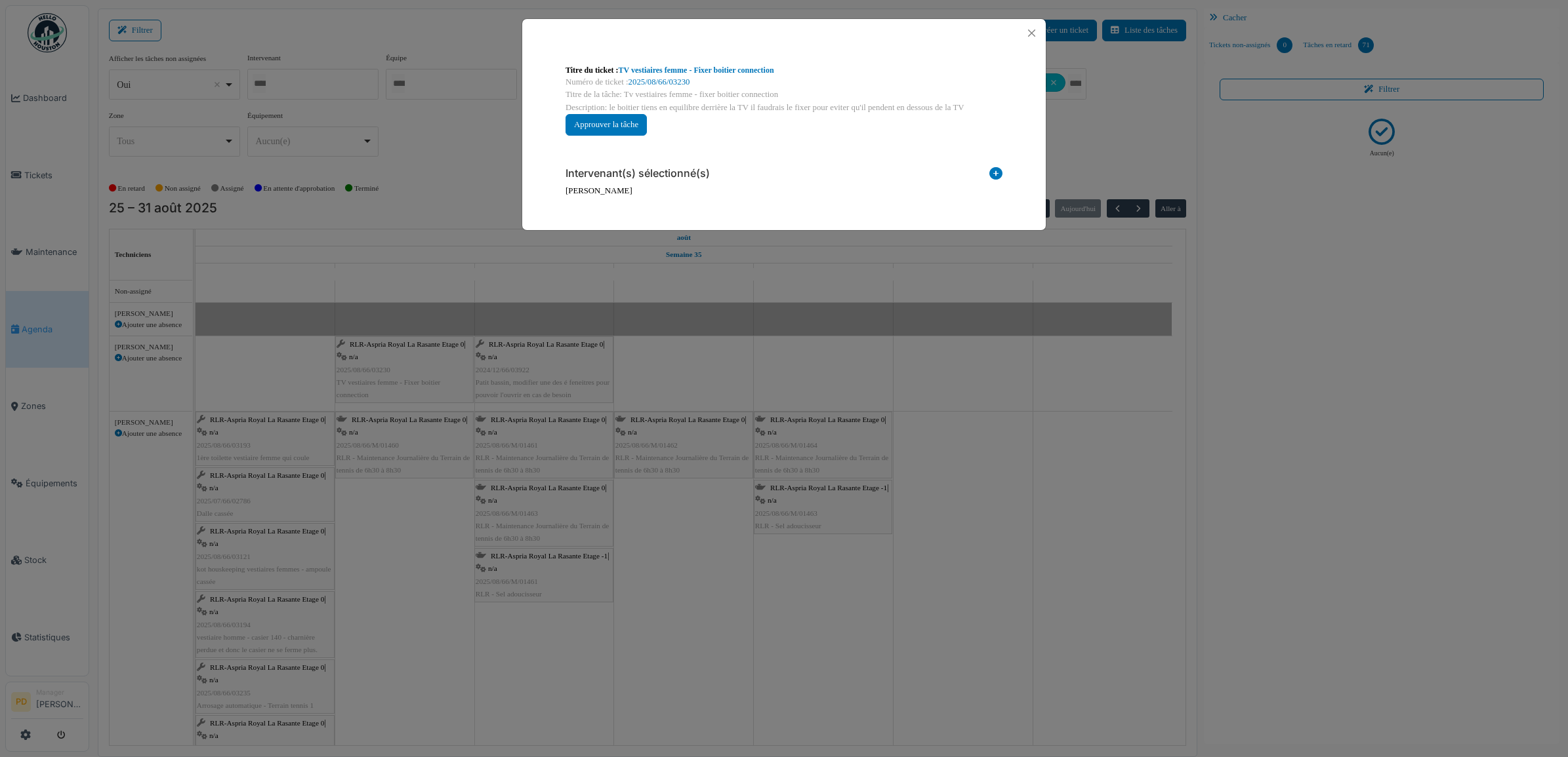
click at [999, 174] on icon at bounding box center [996, 176] width 14 height 17
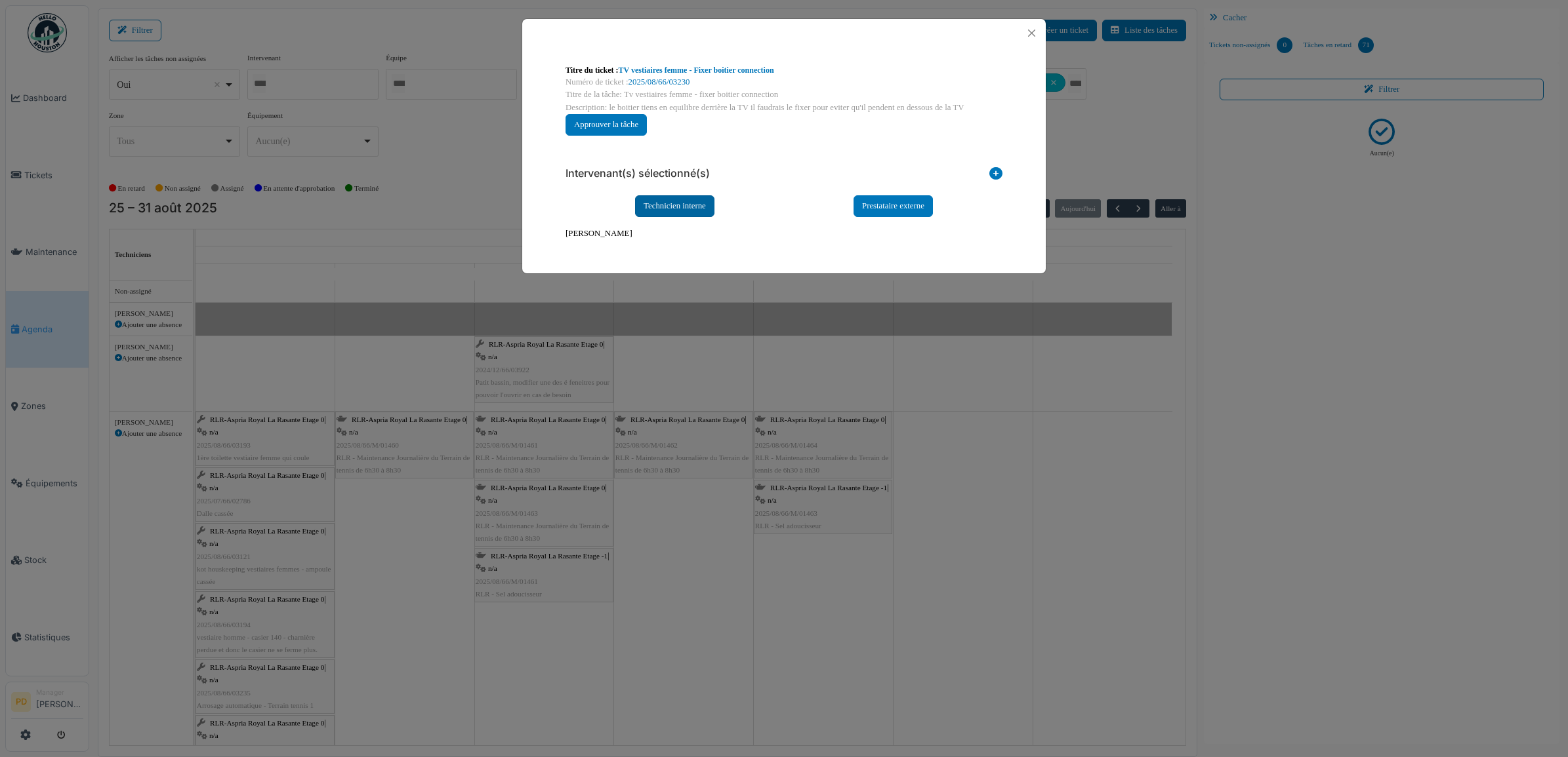
click at [686, 210] on div "Technicien interne" at bounding box center [675, 206] width 79 height 21
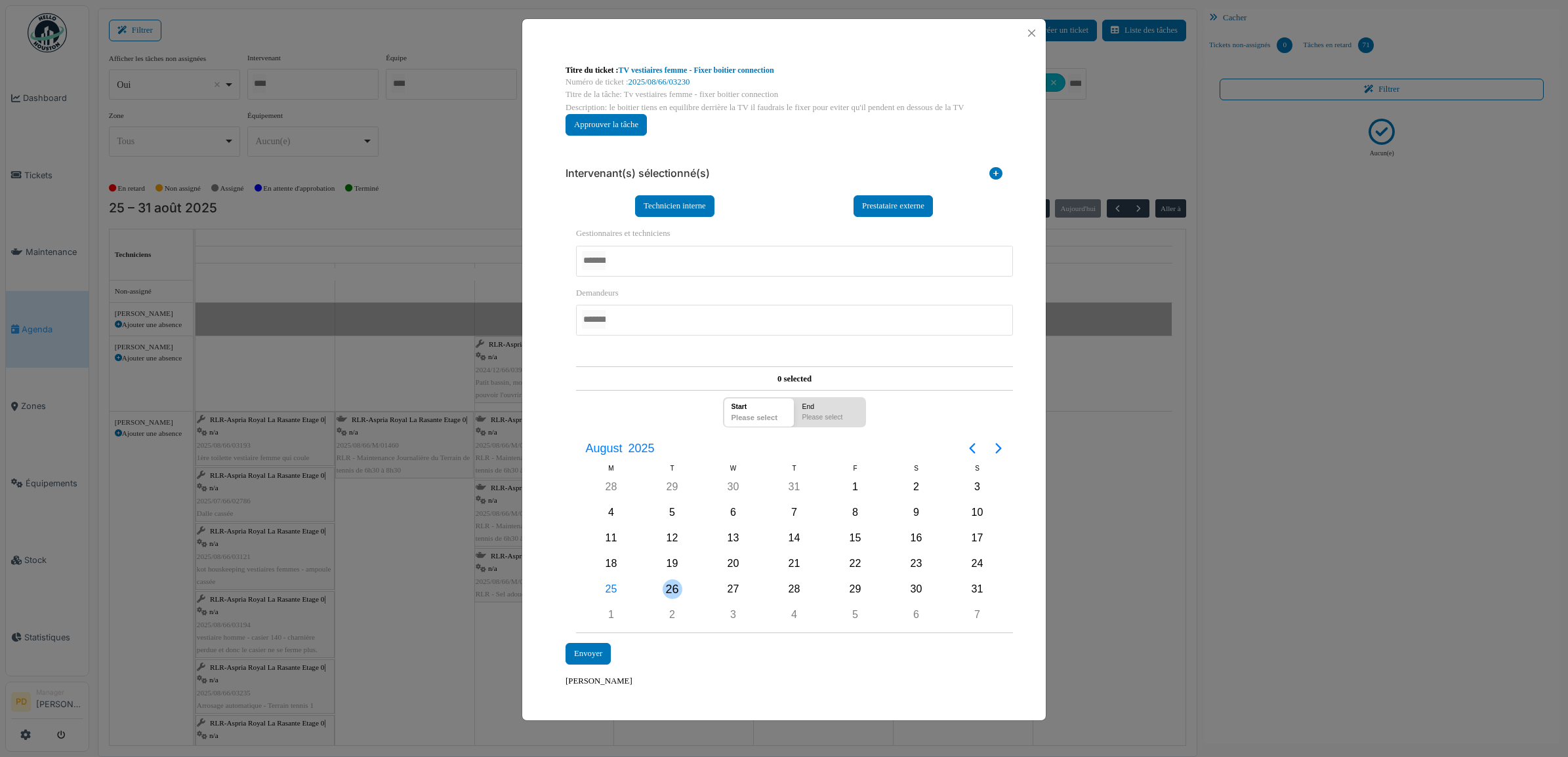
click at [680, 587] on div "26" at bounding box center [672, 590] width 19 height 19
drag, startPoint x: 680, startPoint y: 587, endPoint x: 620, endPoint y: 365, distance: 230.0
click at [680, 584] on div "26" at bounding box center [672, 590] width 19 height 19
click at [627, 259] on div at bounding box center [795, 261] width 437 height 31
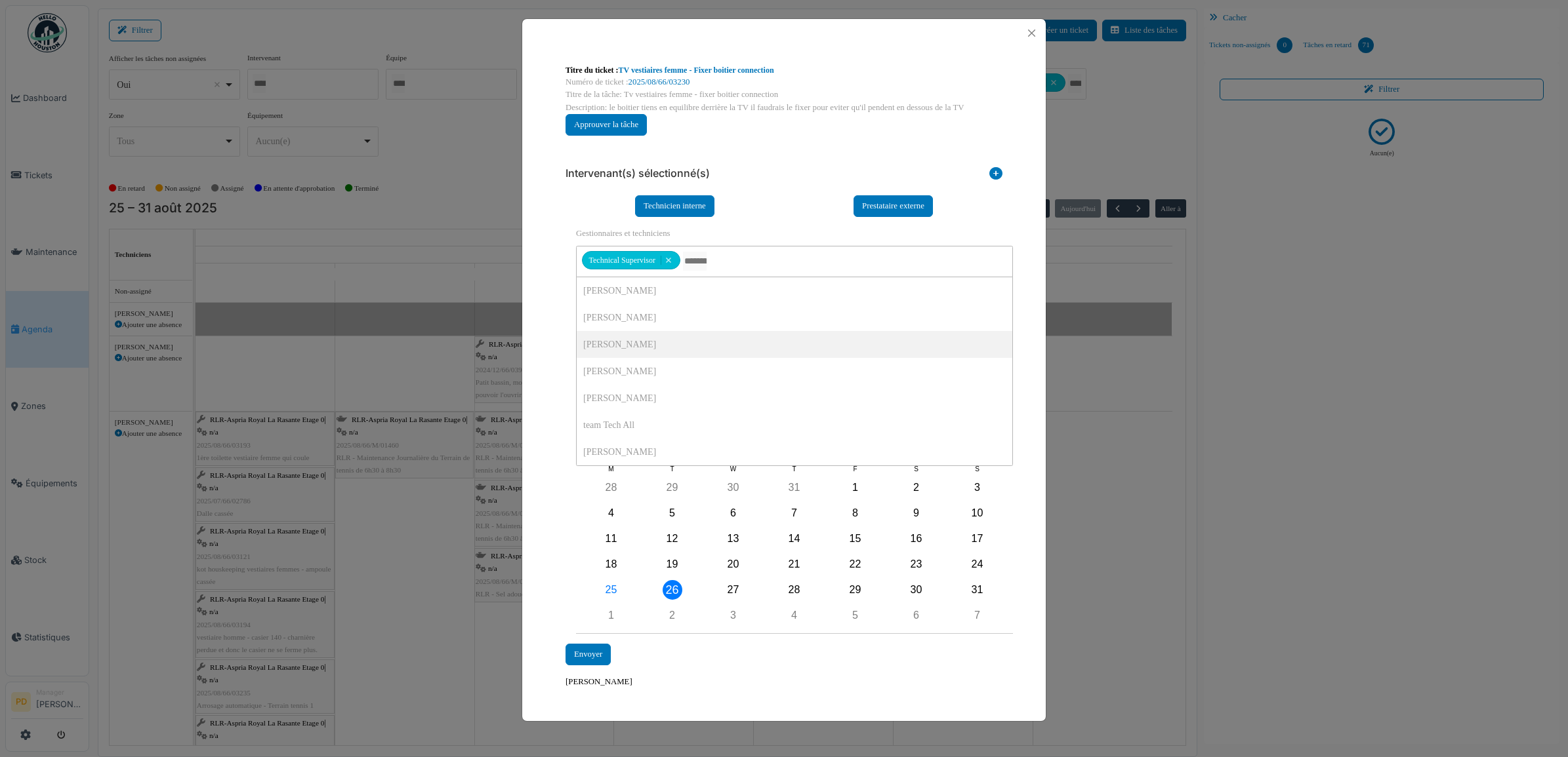
click at [556, 323] on div "**********" at bounding box center [784, 422] width 458 height 553
click at [596, 640] on div "**********" at bounding box center [784, 431] width 450 height 427
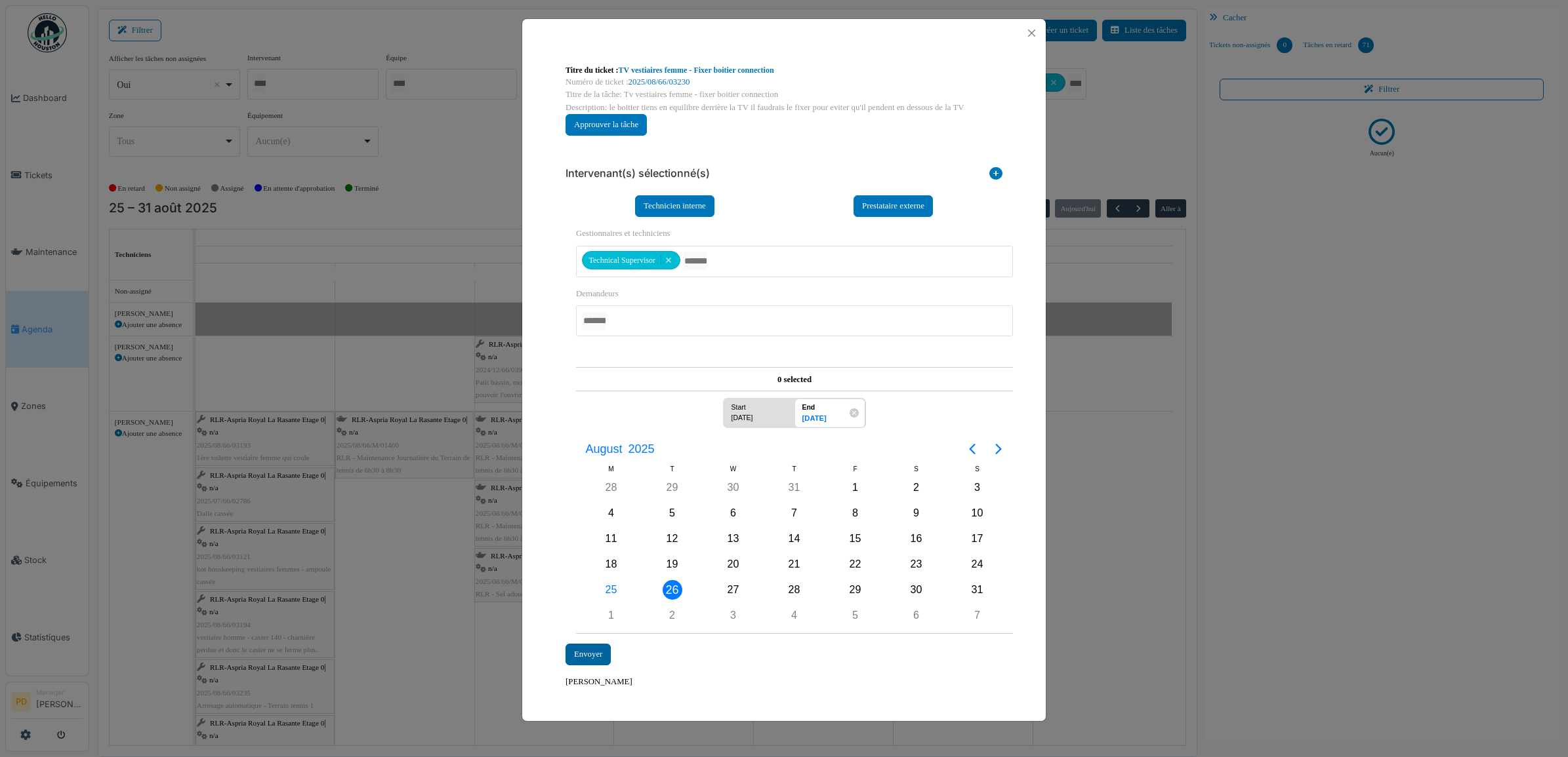
click at [595, 648] on div "Envoyer" at bounding box center [588, 655] width 45 height 21
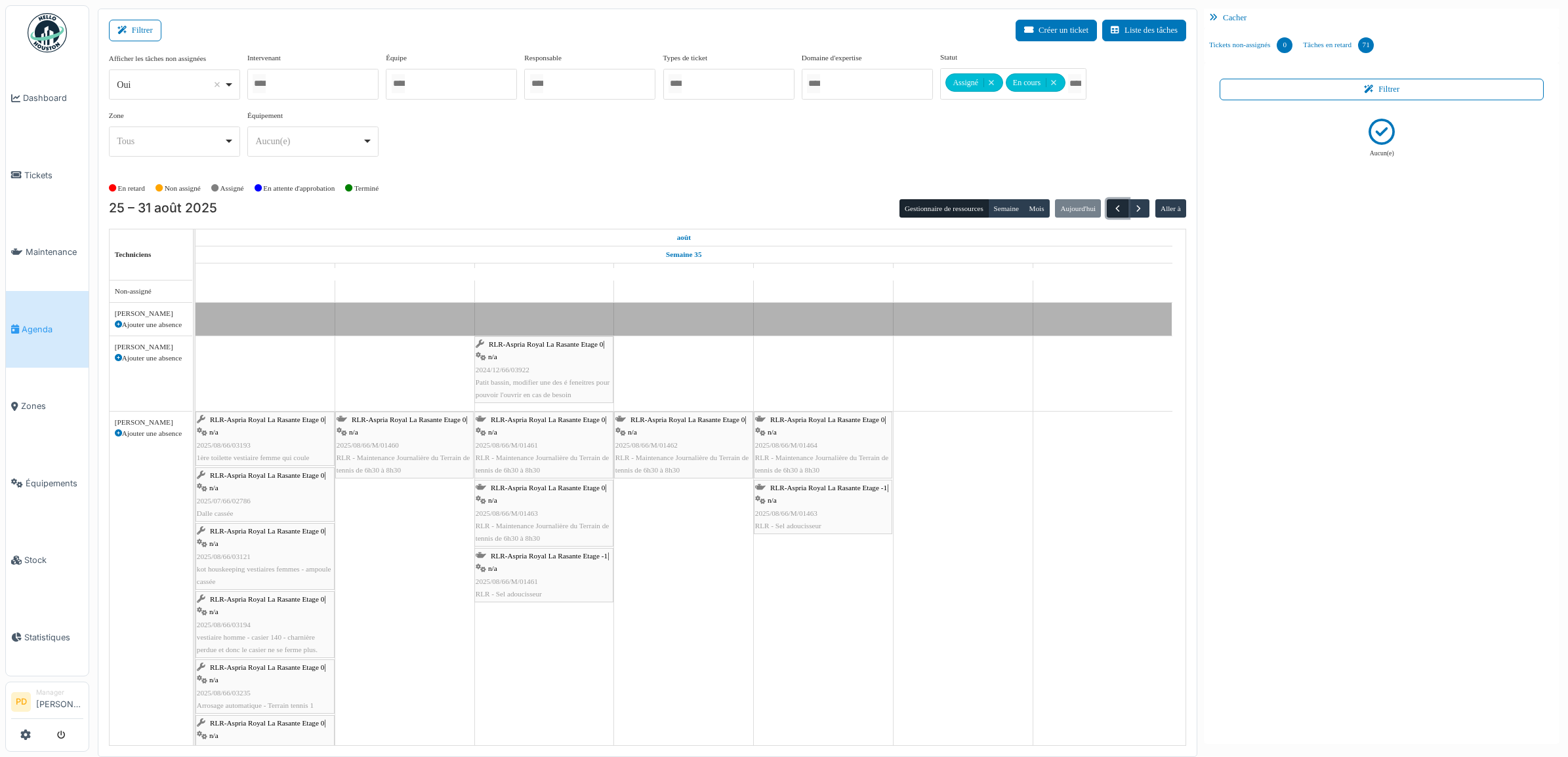
click at [1117, 207] on span "button" at bounding box center [1118, 209] width 12 height 12
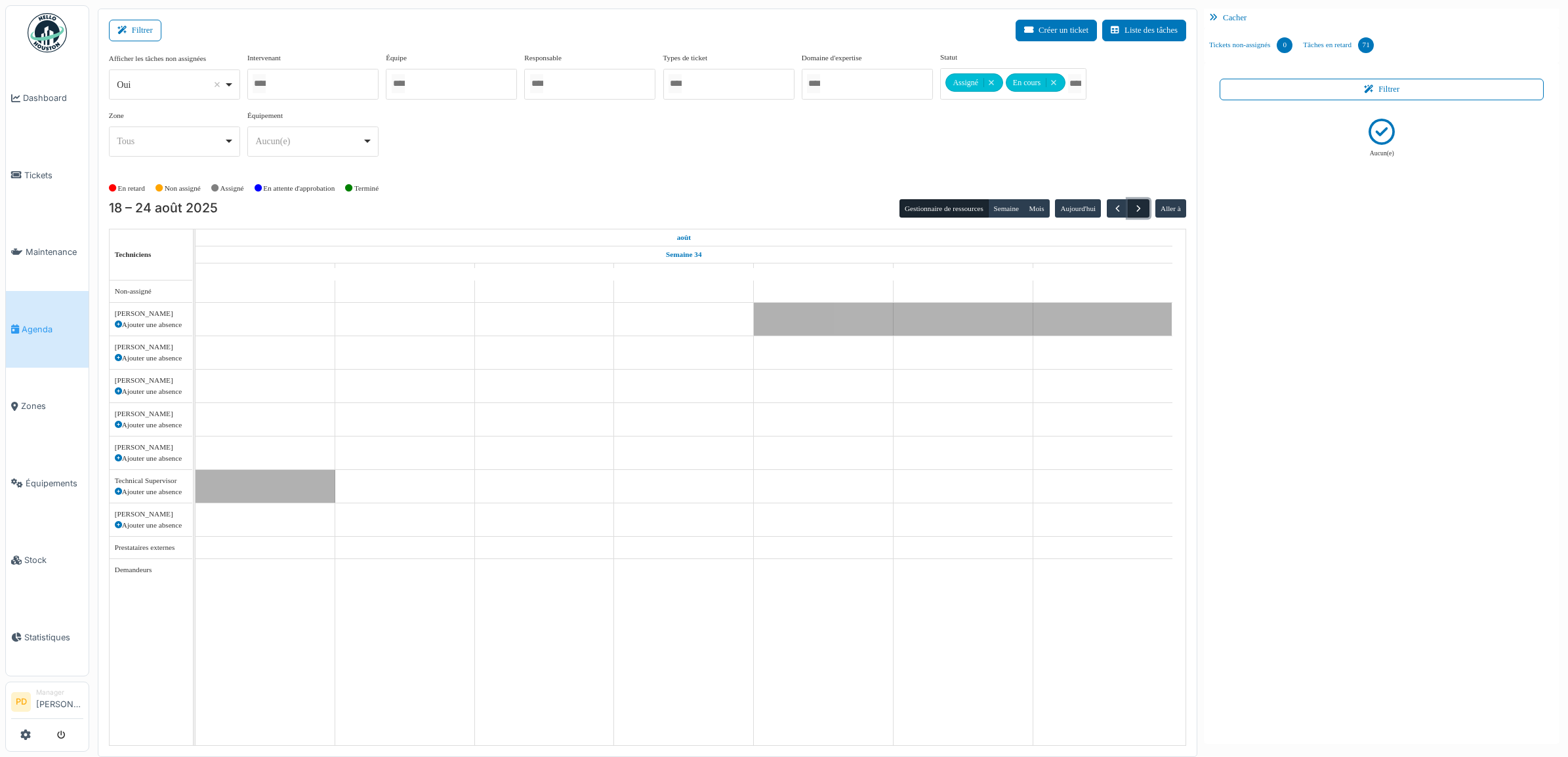
click at [1139, 207] on span "button" at bounding box center [1139, 209] width 12 height 12
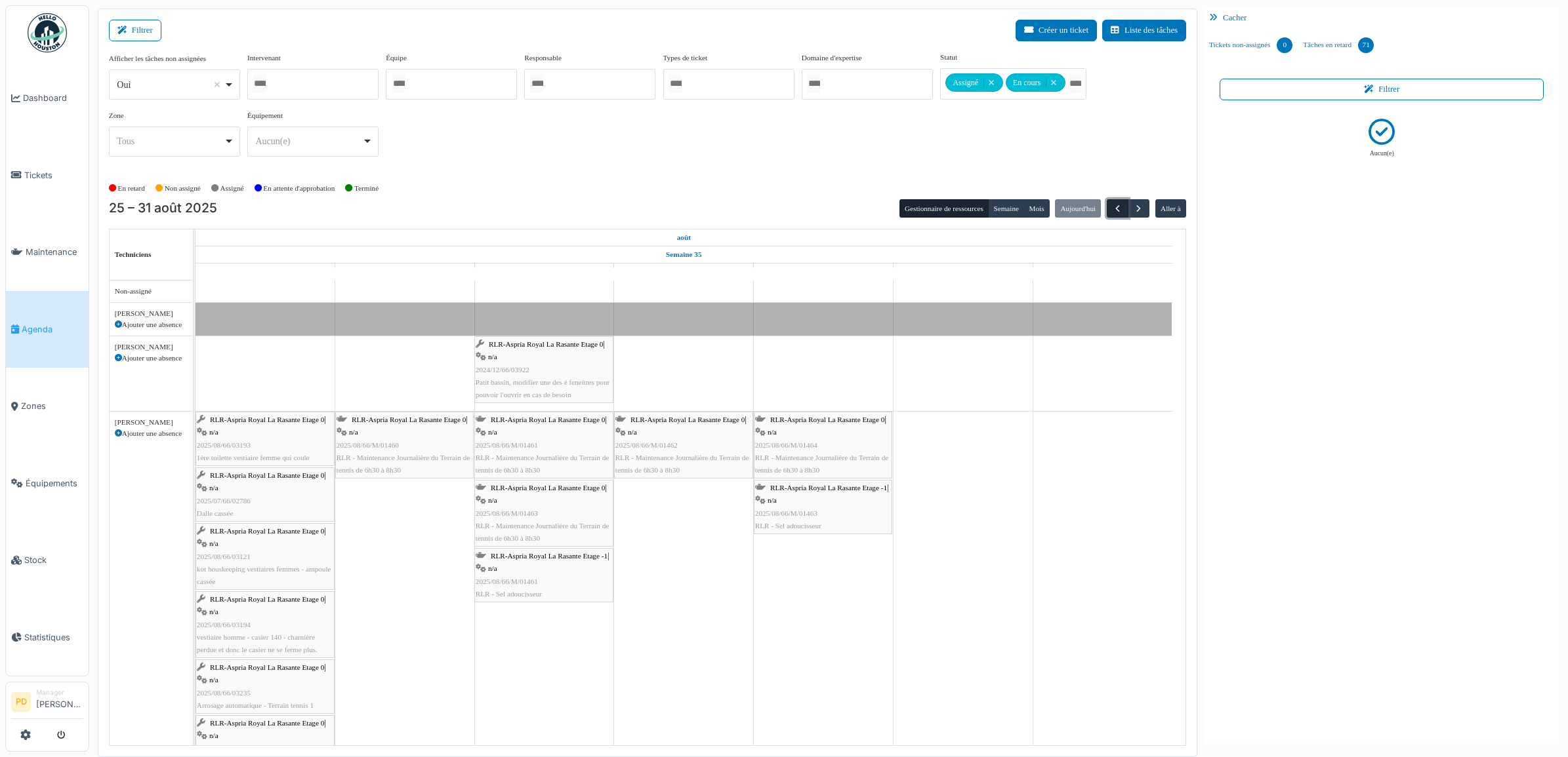
click at [1118, 210] on span "button" at bounding box center [1118, 209] width 12 height 12
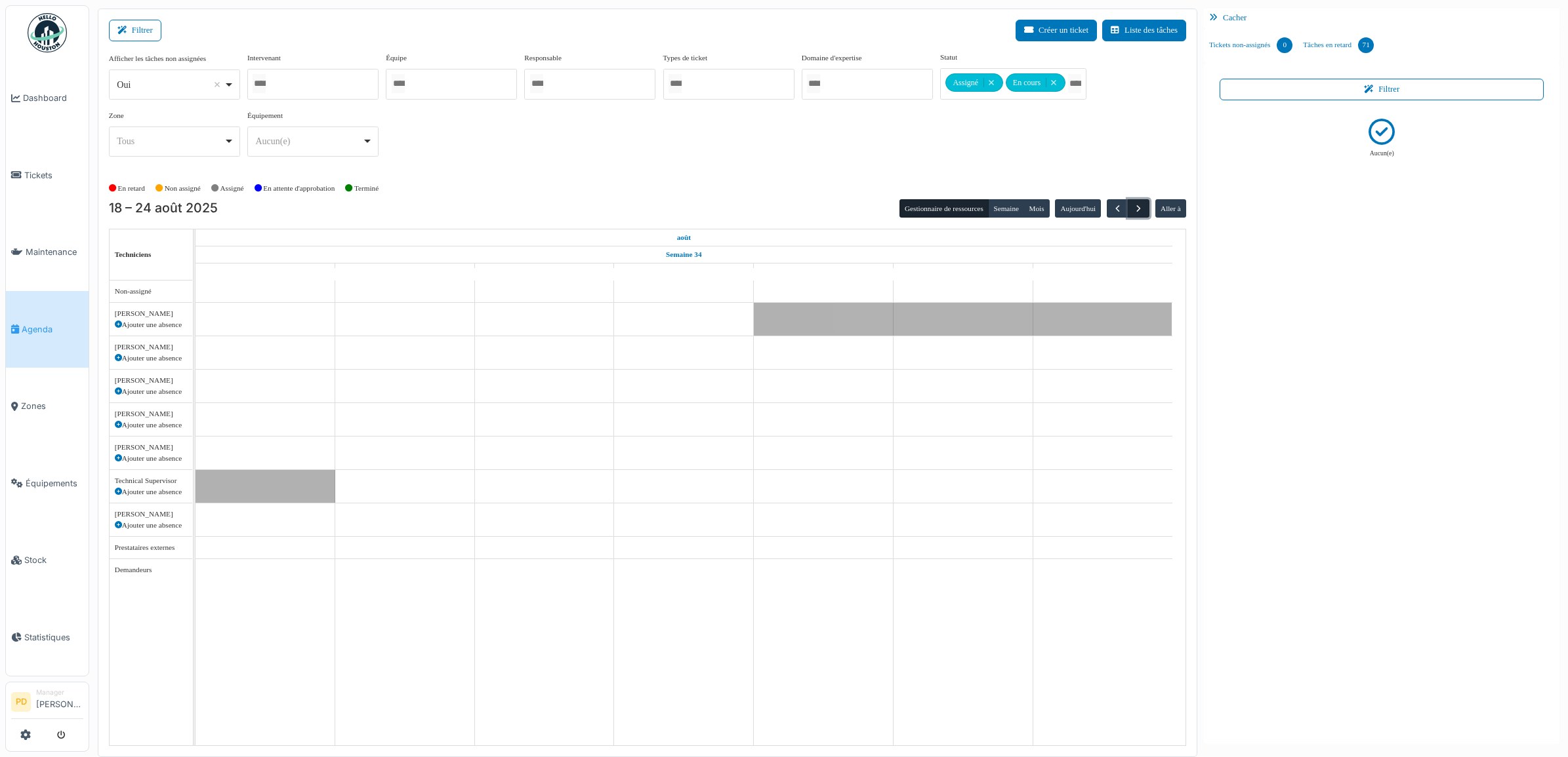
click at [1135, 208] on span "button" at bounding box center [1139, 209] width 12 height 12
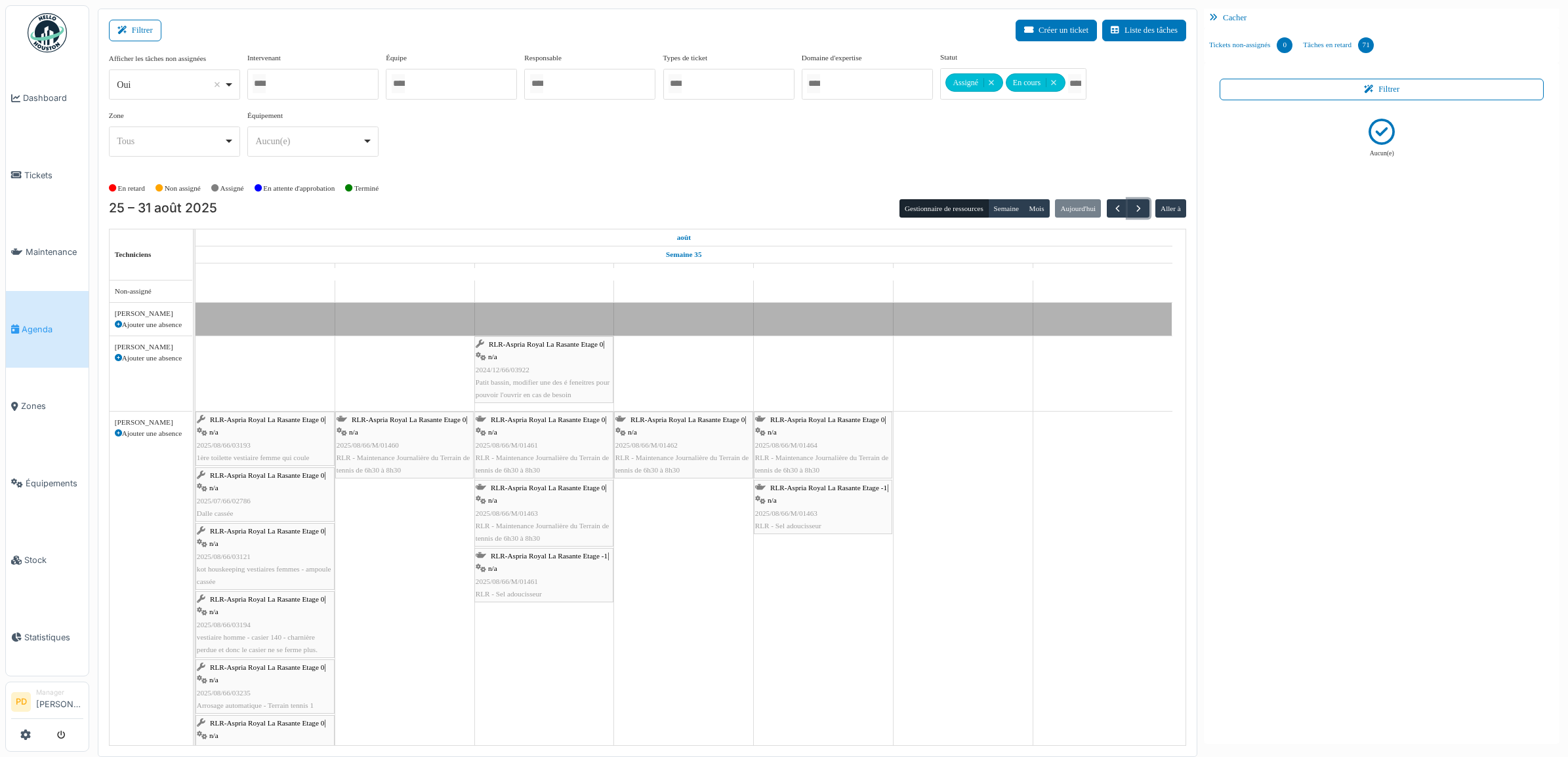
click at [552, 347] on span "RLR-Aspria Royal La Rasante Etage 0" at bounding box center [546, 344] width 114 height 8
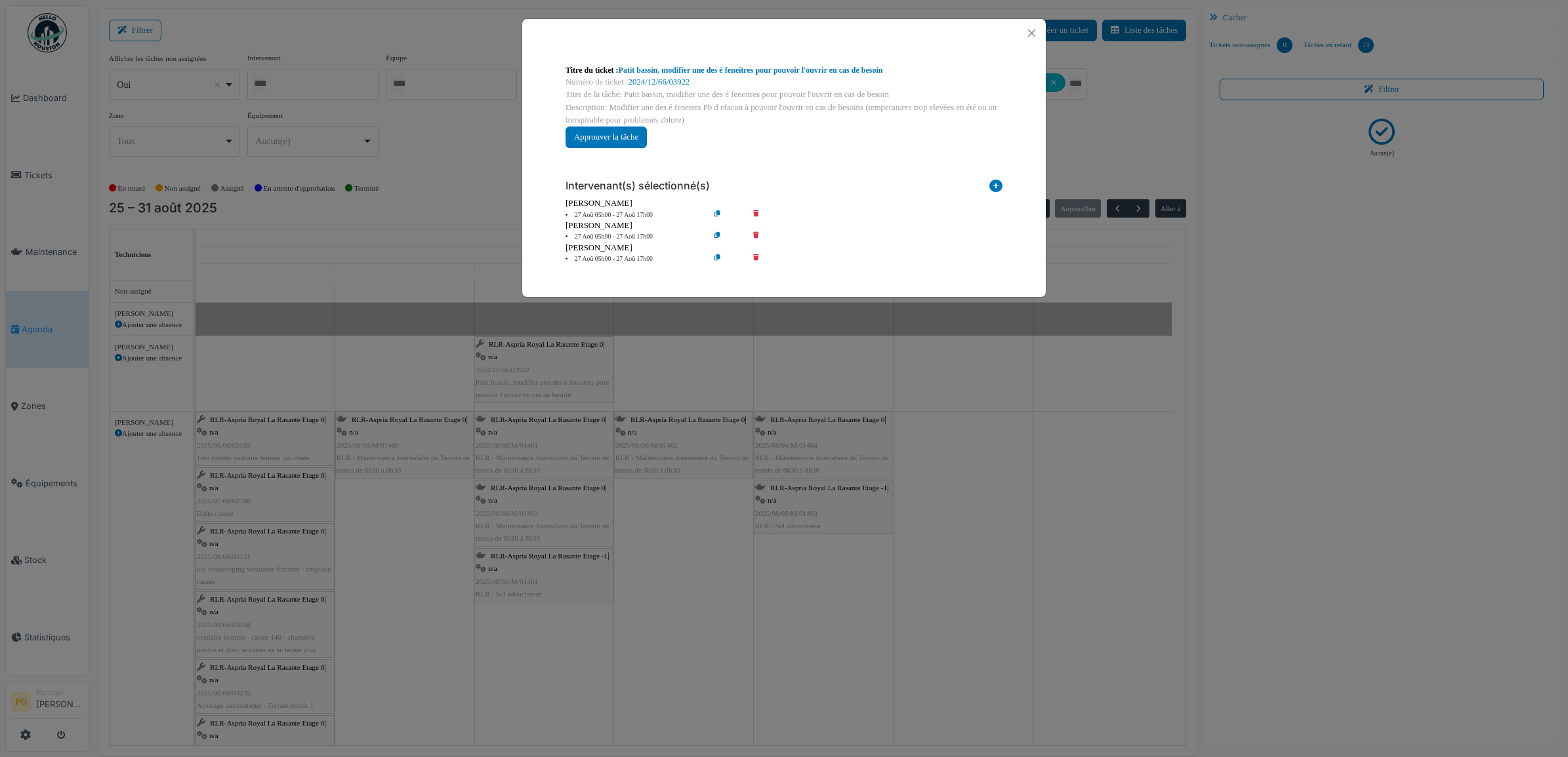
click at [754, 213] on icon at bounding box center [765, 216] width 38 height 10
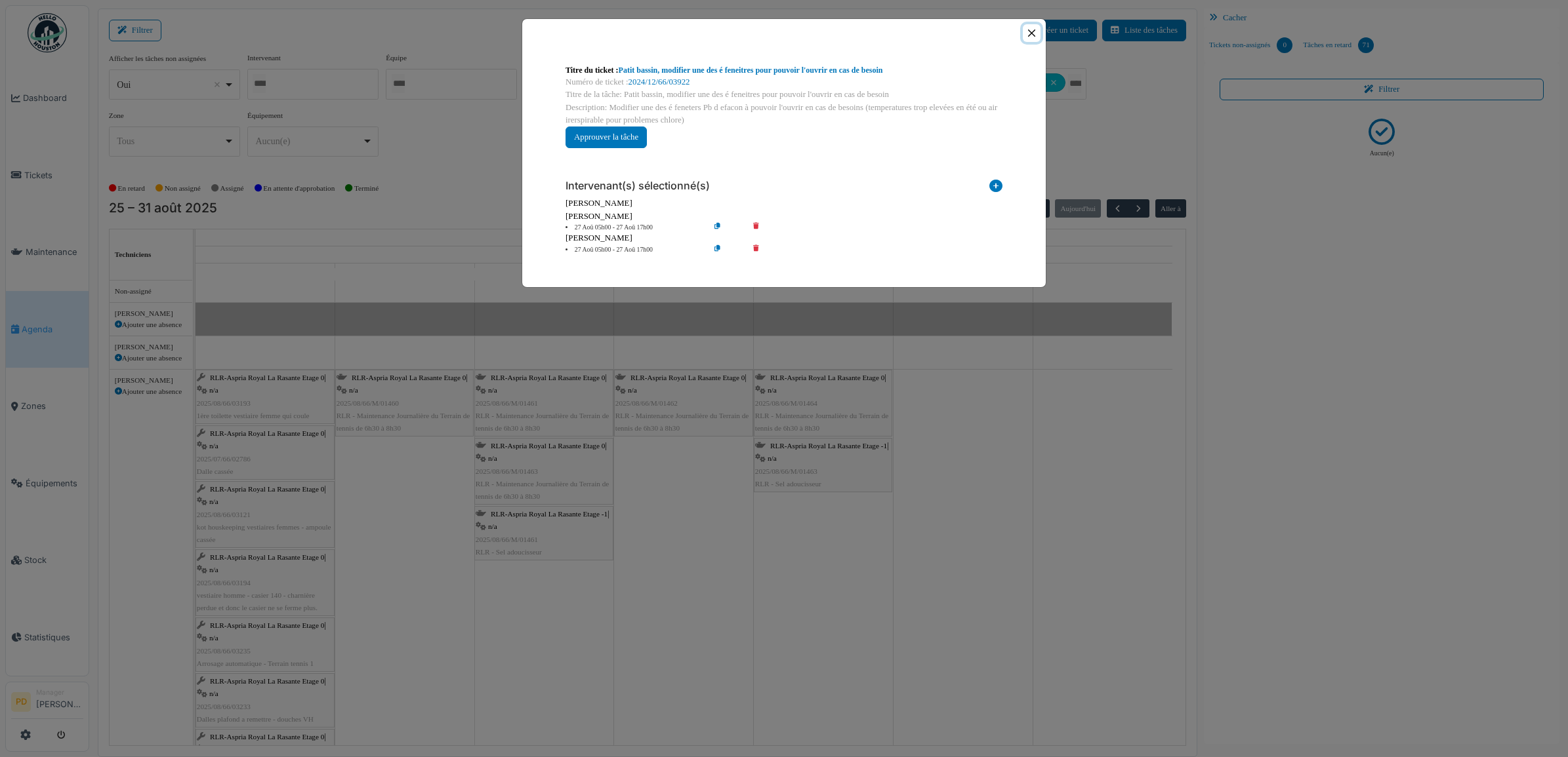
click at [1031, 33] on button "Close" at bounding box center [1031, 33] width 17 height 17
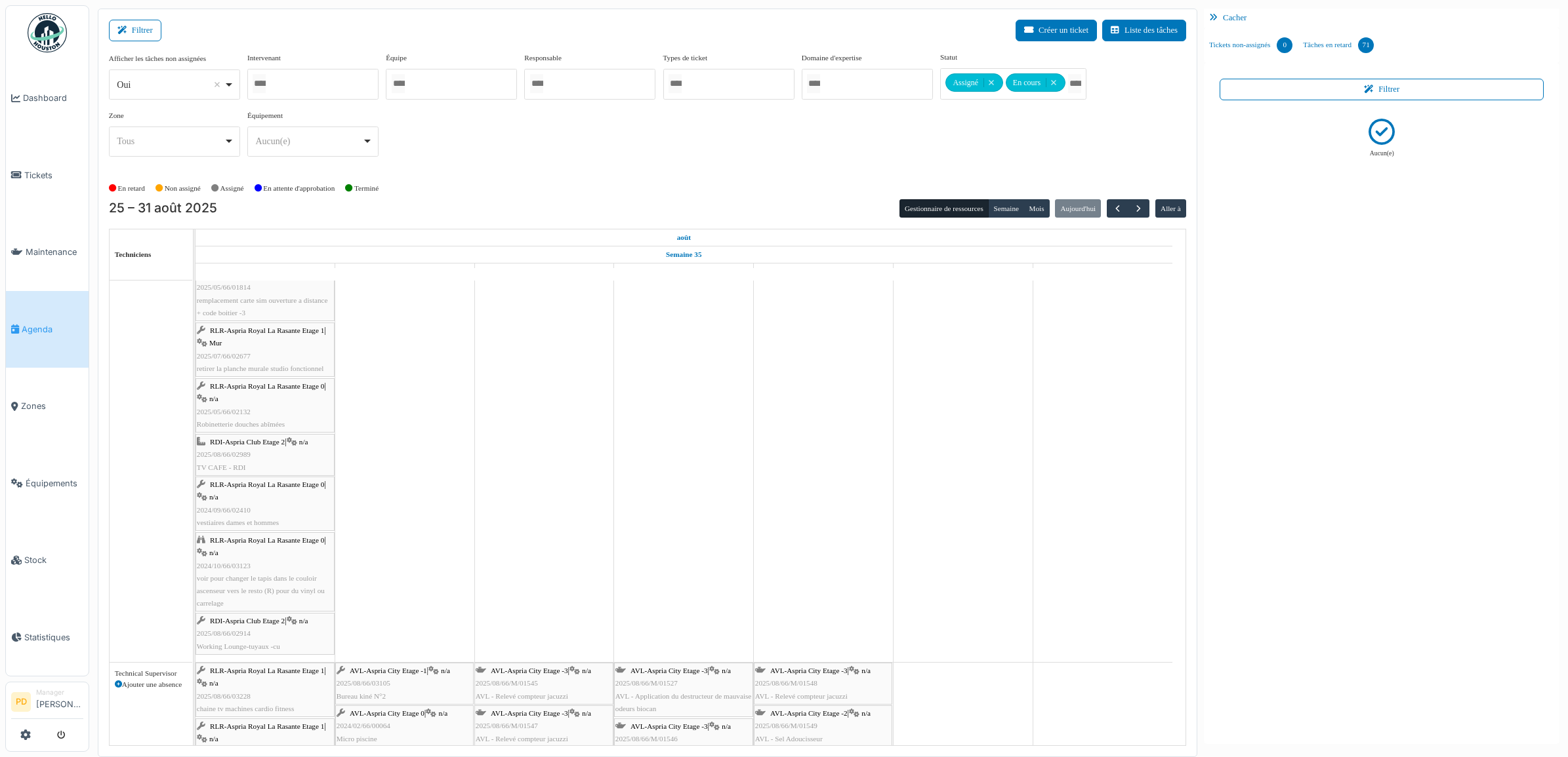
click at [227, 625] on span "RDI-Aspria Club Etage 2" at bounding box center [247, 621] width 74 height 8
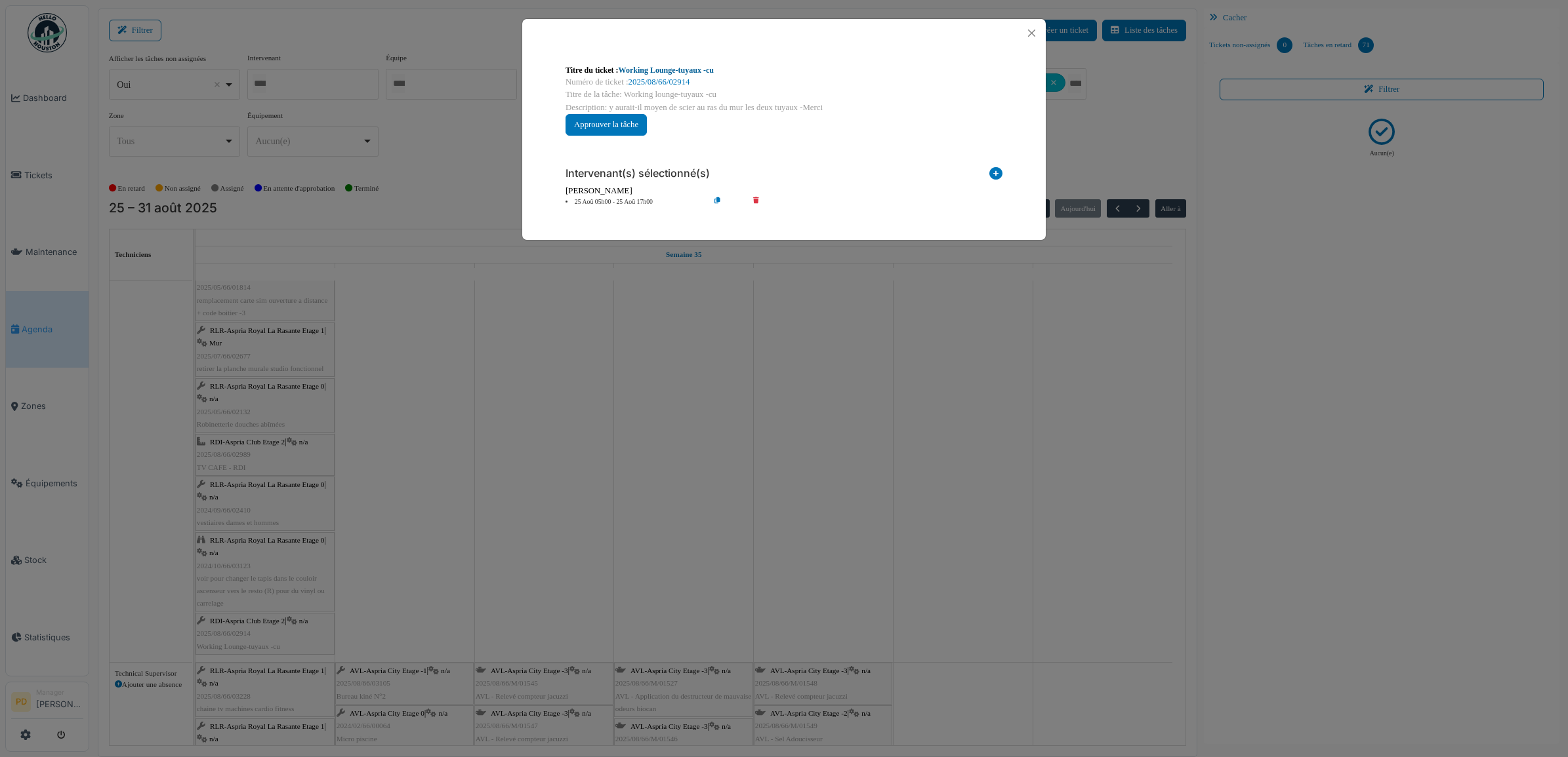
click at [657, 68] on link "Working Lounge-tuyaux -cu" at bounding box center [666, 70] width 95 height 9
click at [634, 201] on li "25 Aoû 05h00 - 25 Aoû 17h00" at bounding box center [634, 202] width 150 height 10
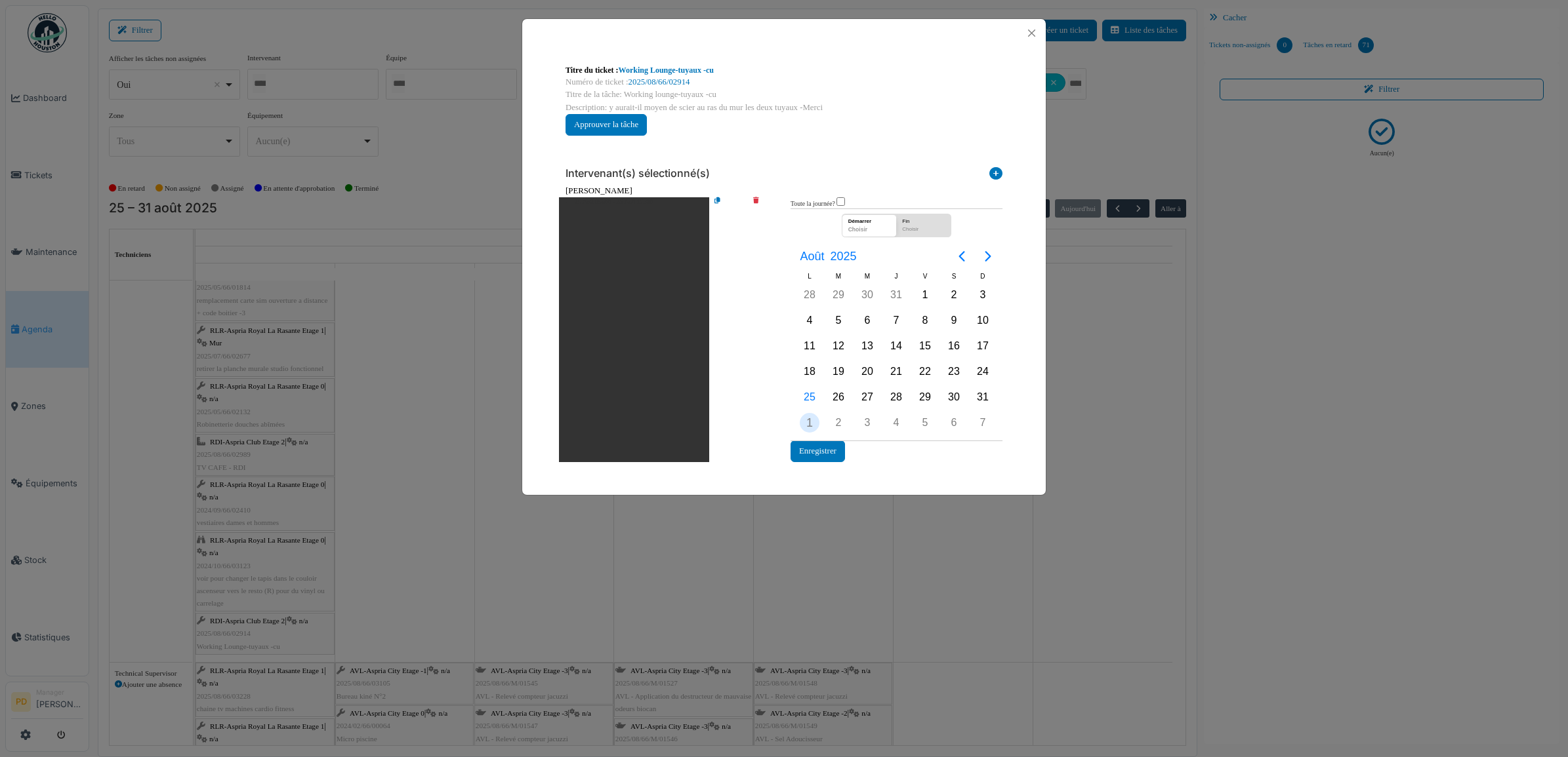
click at [815, 426] on div "1" at bounding box center [810, 422] width 19 height 19
click at [812, 422] on div "1" at bounding box center [810, 422] width 19 height 19
click at [812, 450] on button "Enregistrer" at bounding box center [817, 451] width 54 height 21
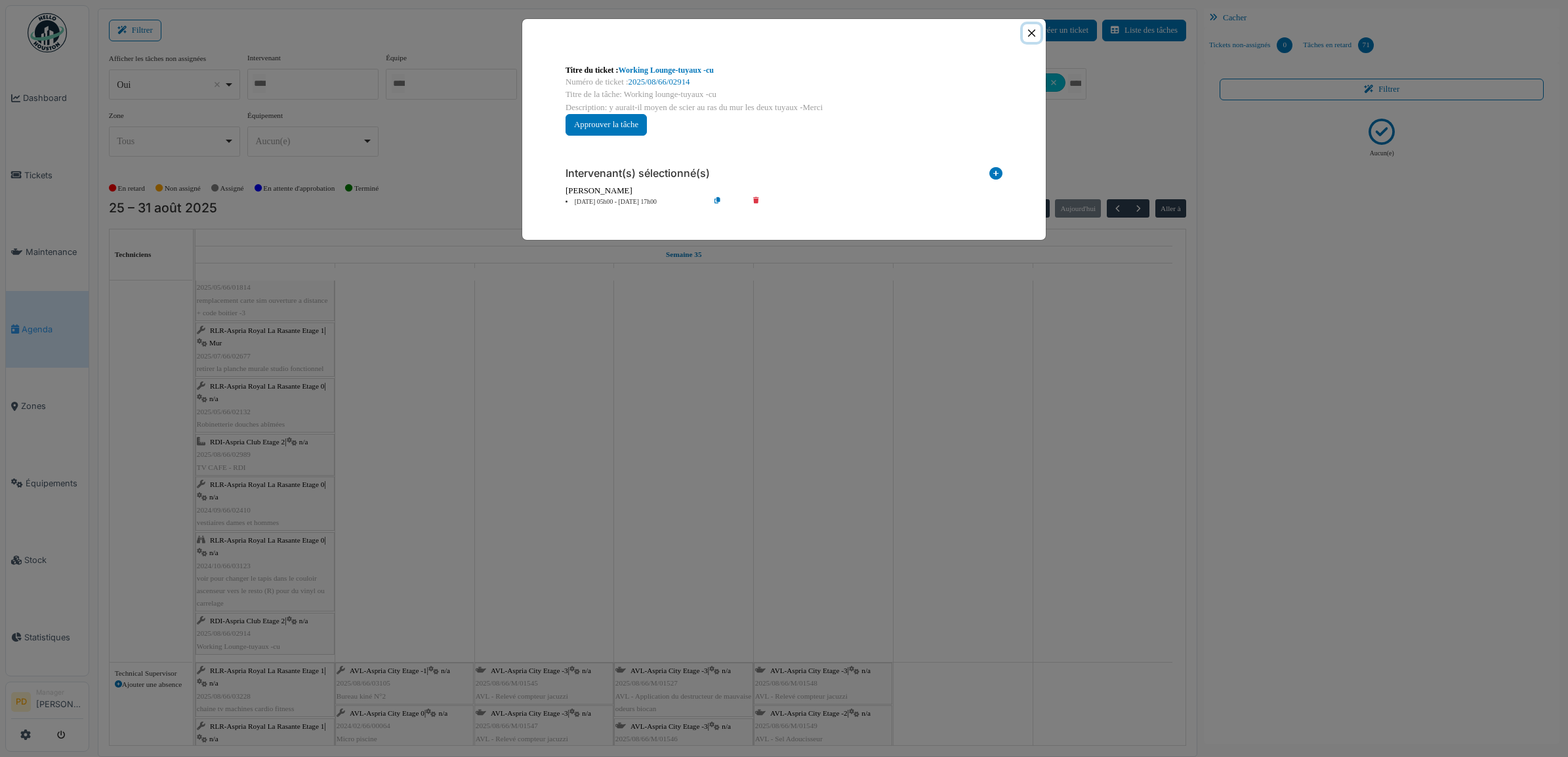
click at [1032, 34] on button "Close" at bounding box center [1031, 33] width 17 height 17
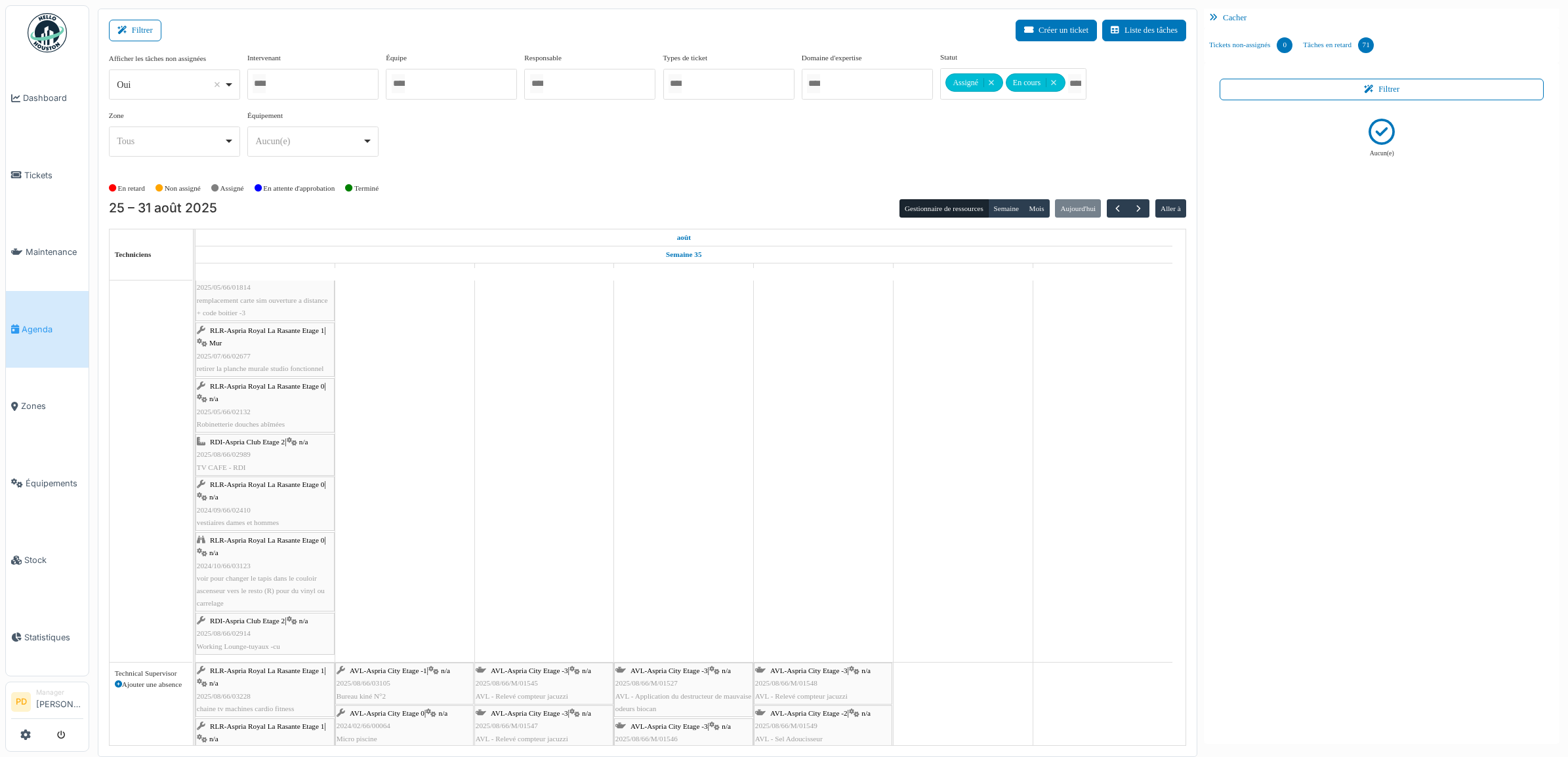
click at [264, 334] on span "RLR-Aspria Royal La Rasante Etage 1" at bounding box center [267, 331] width 114 height 8
click at [286, 398] on div "RLR-Aspria Royal La Rasante Etage 0 | n/a 2025/05/66/02132 Robinetterie douches…" at bounding box center [264, 405] width 136 height 50
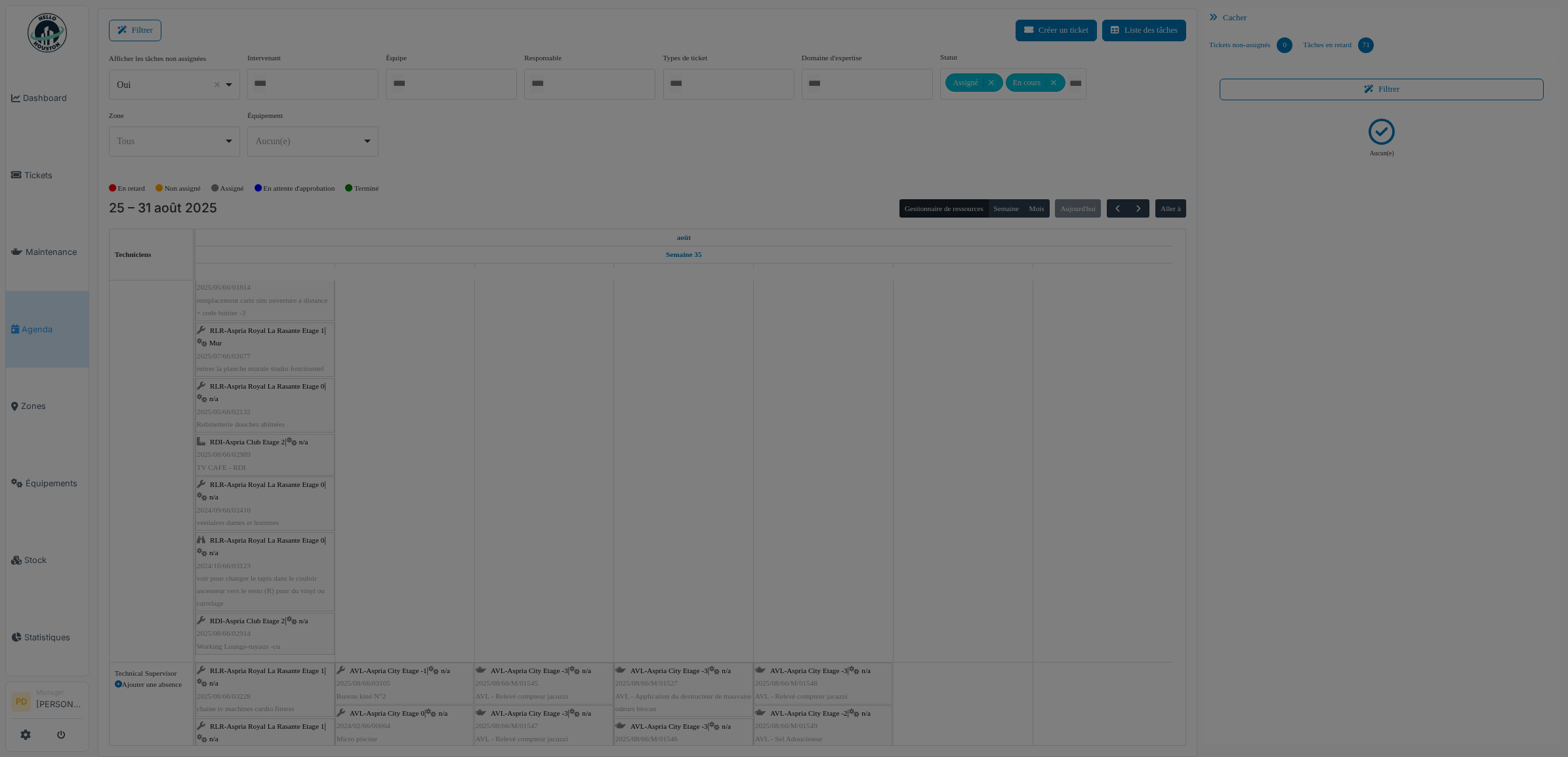
click at [411, 388] on body "Dashboard Tickets Maintenance Agenda Zones Équipements Stock Statistiques PD Ma…" at bounding box center [784, 378] width 1568 height 757
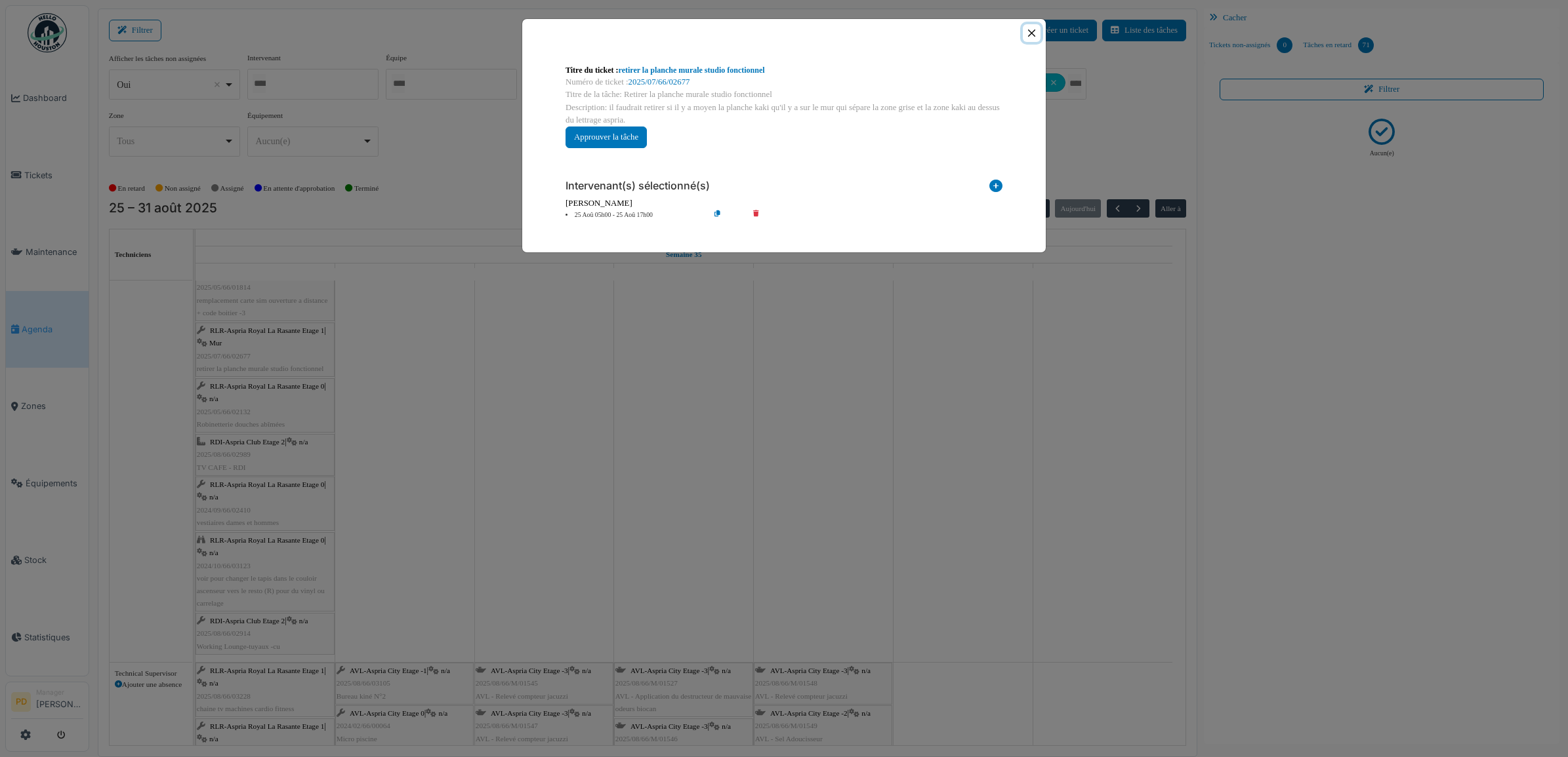
click at [1022, 30] on button "Close" at bounding box center [1031, 33] width 17 height 17
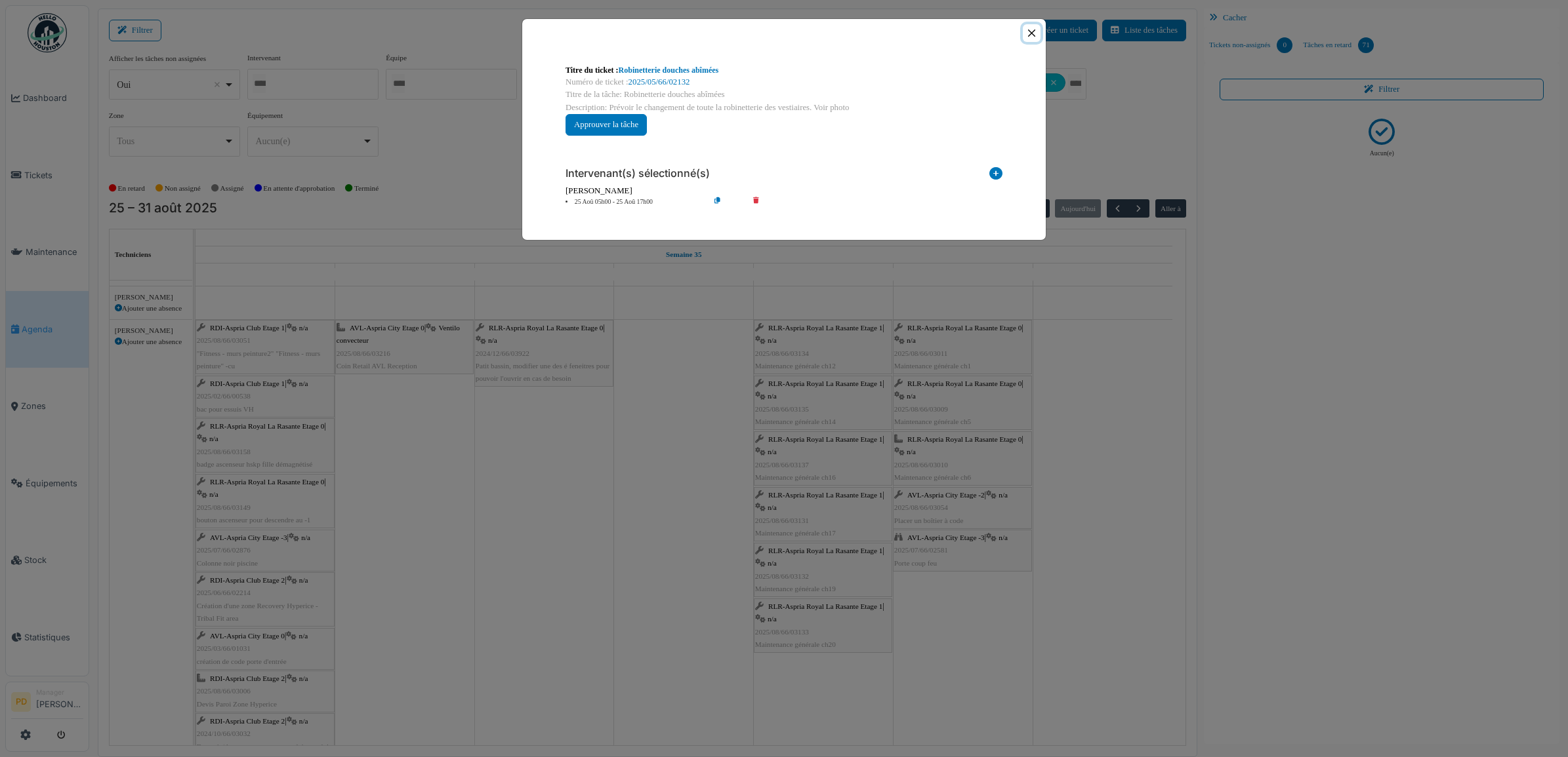
click at [1028, 30] on button "Close" at bounding box center [1031, 33] width 17 height 17
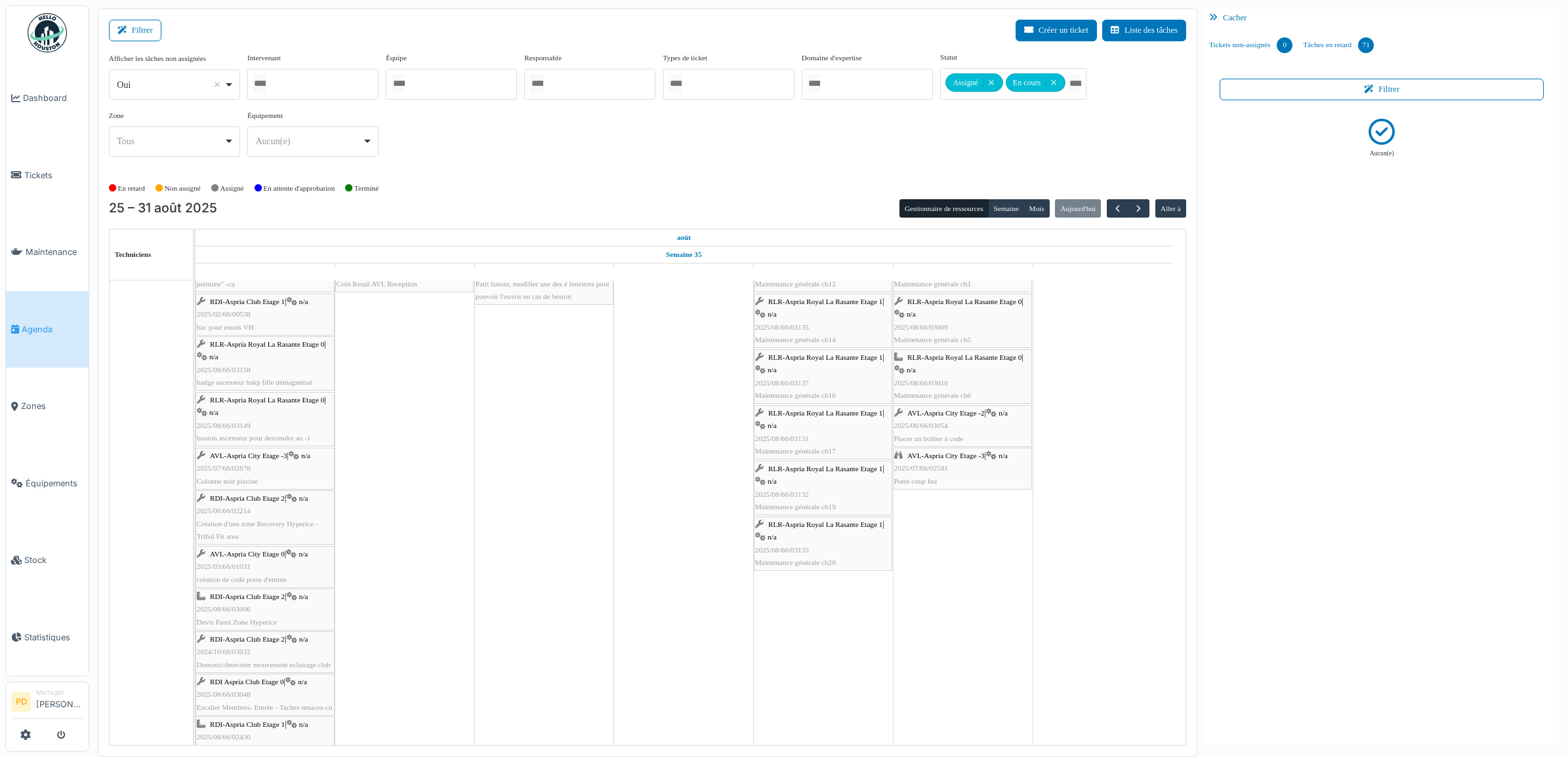
scroll to position [492, 0]
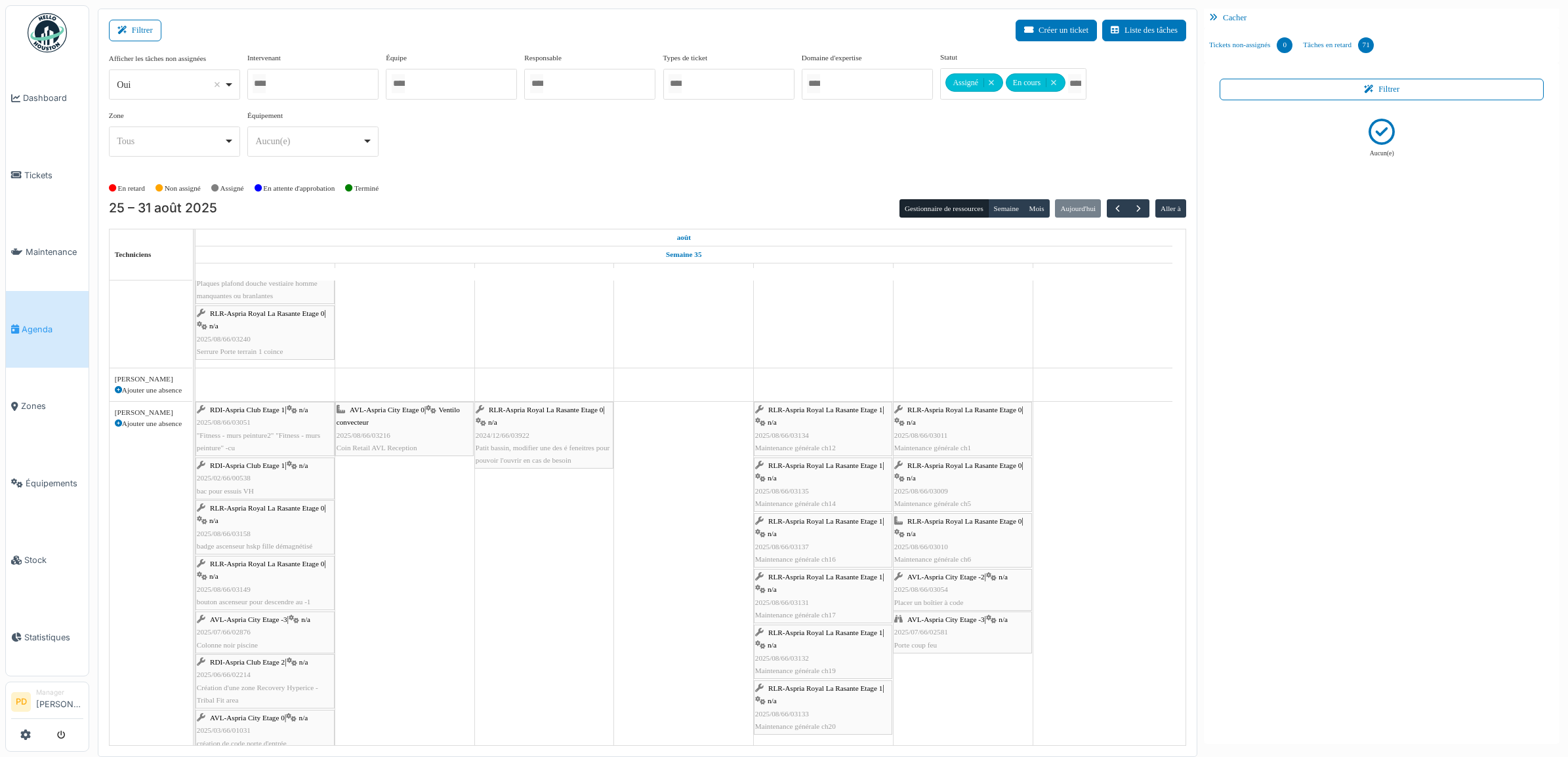
click at [247, 431] on div "RDI-Aspria Club Etage 1 | n/a 2025/08/66/03051 "Fitness - murs peinture2" "Fitn…" at bounding box center [264, 429] width 136 height 50
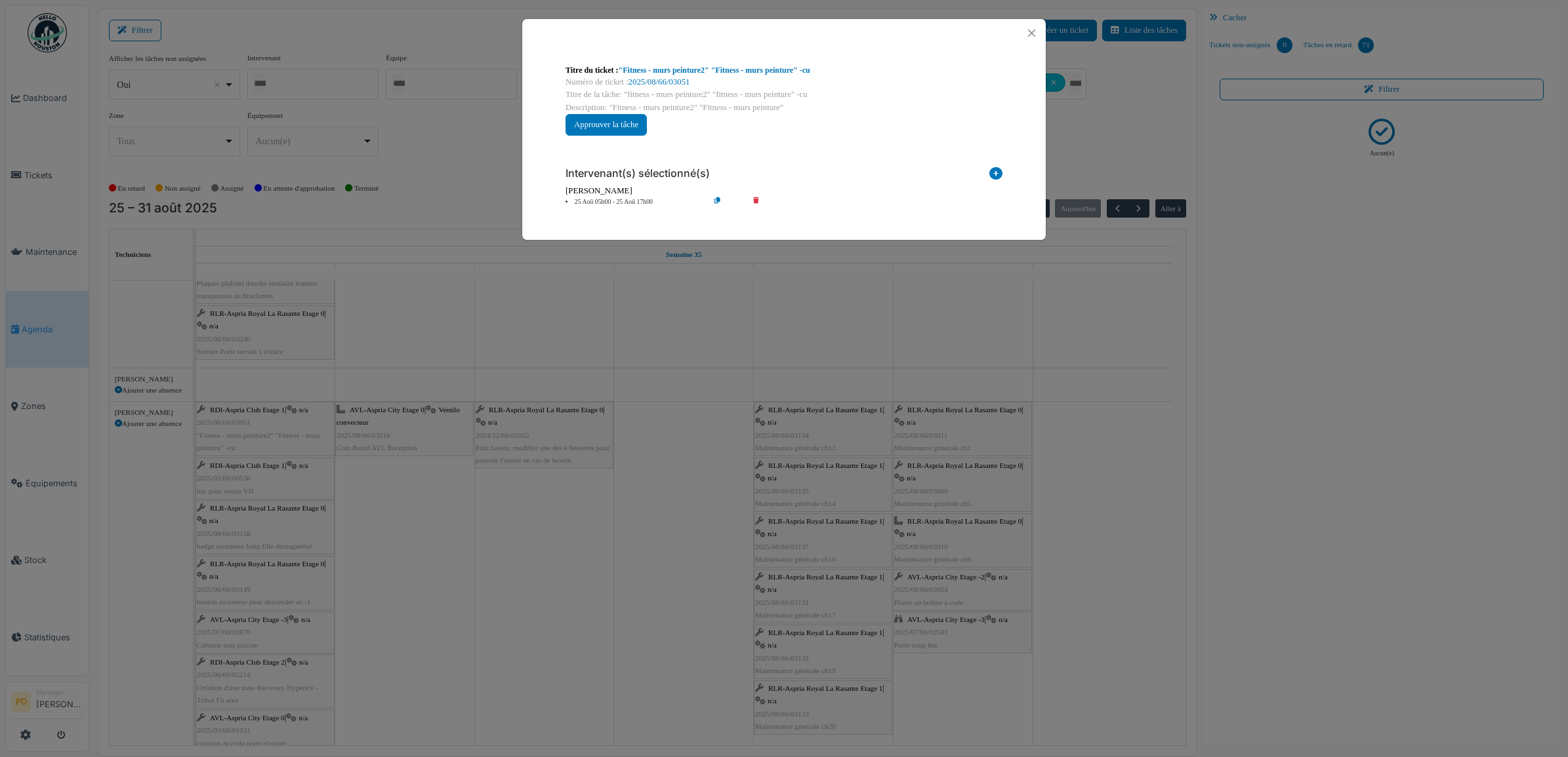
click at [636, 204] on li "25 Aoû 05h00 - 25 Aoû 17h00" at bounding box center [634, 202] width 150 height 10
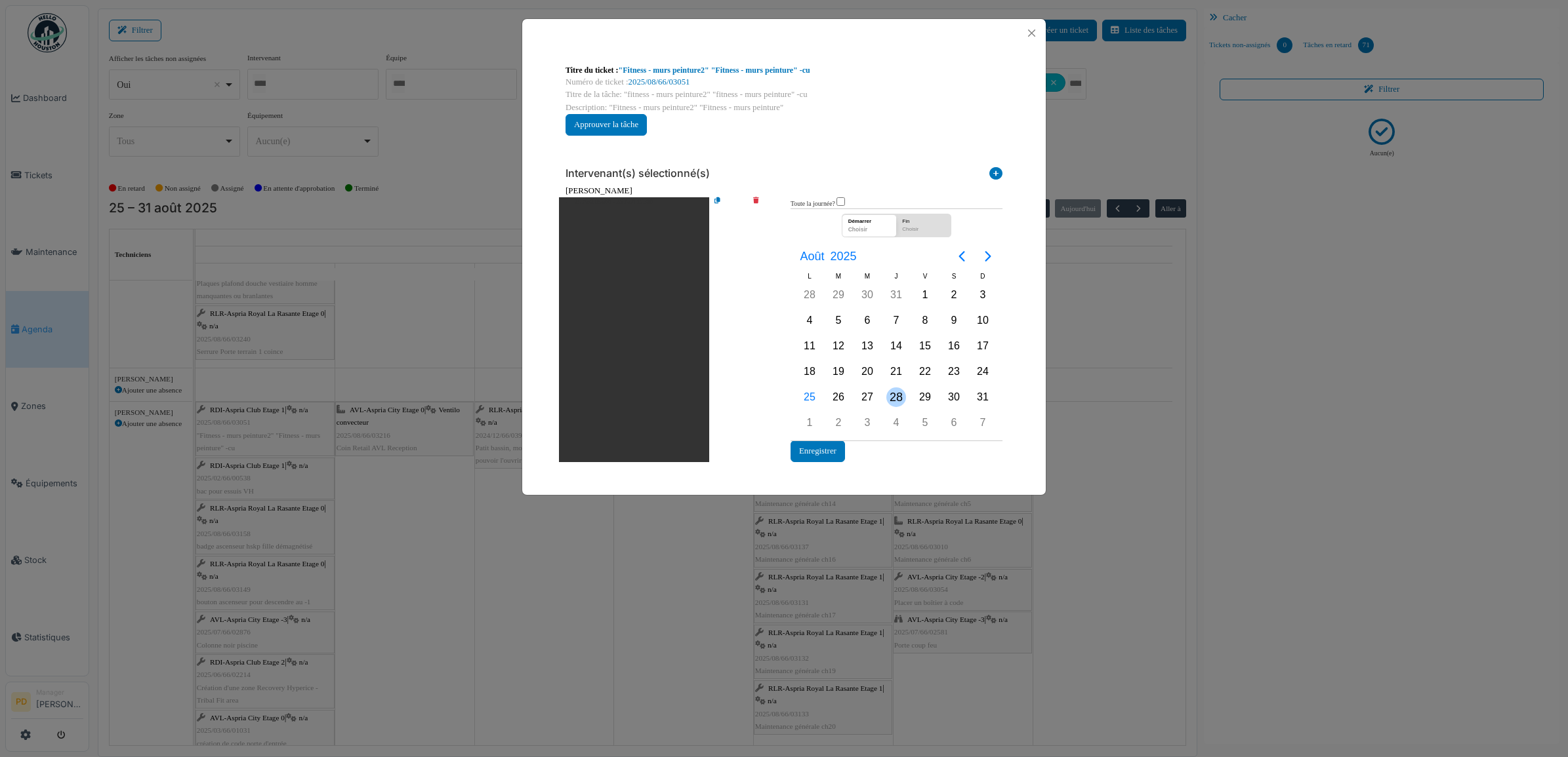
click at [905, 400] on div "28" at bounding box center [897, 397] width 29 height 25
click at [838, 448] on button "Enregistrer" at bounding box center [817, 451] width 54 height 21
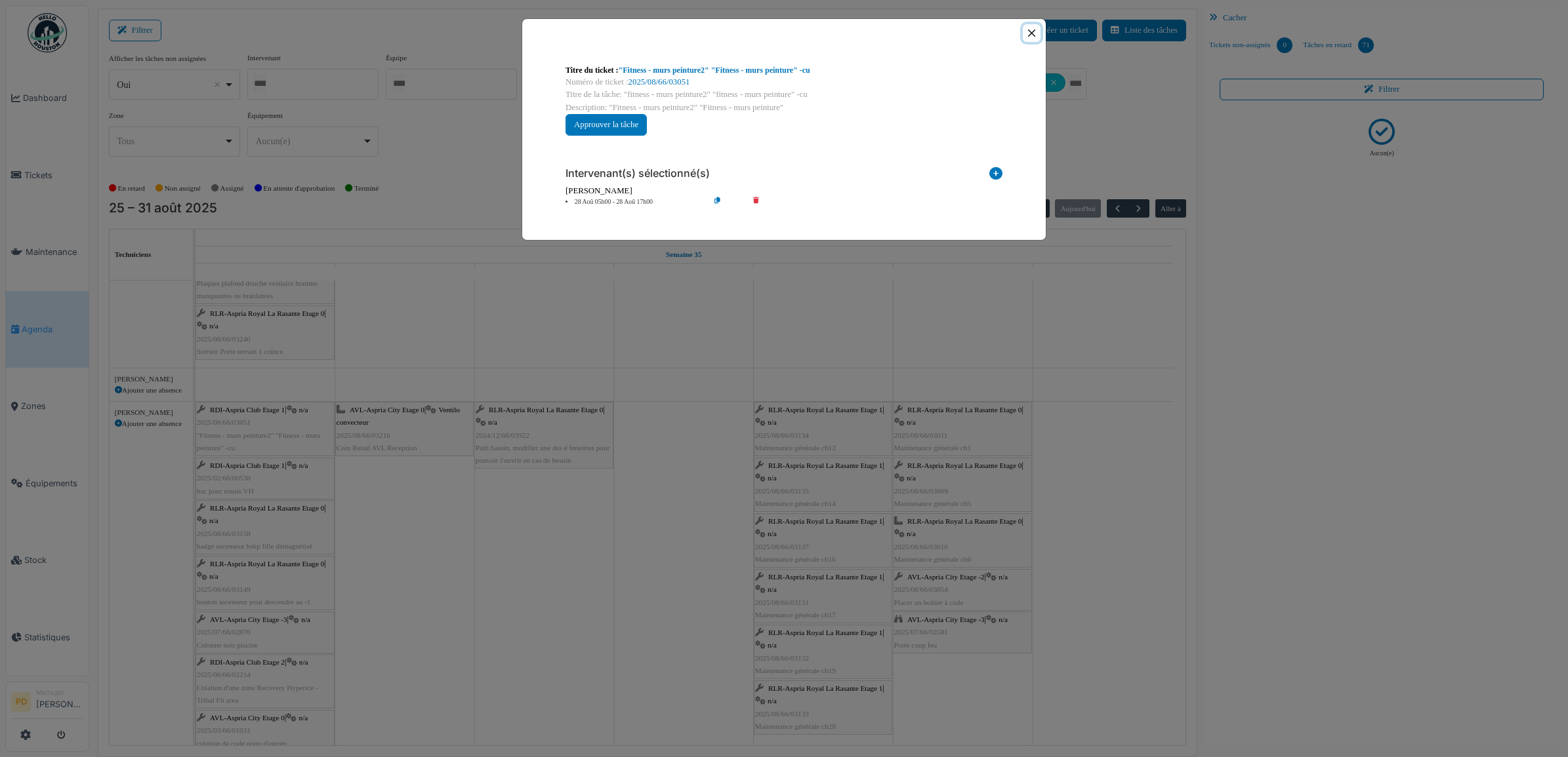
click at [1034, 33] on button "Close" at bounding box center [1031, 33] width 17 height 17
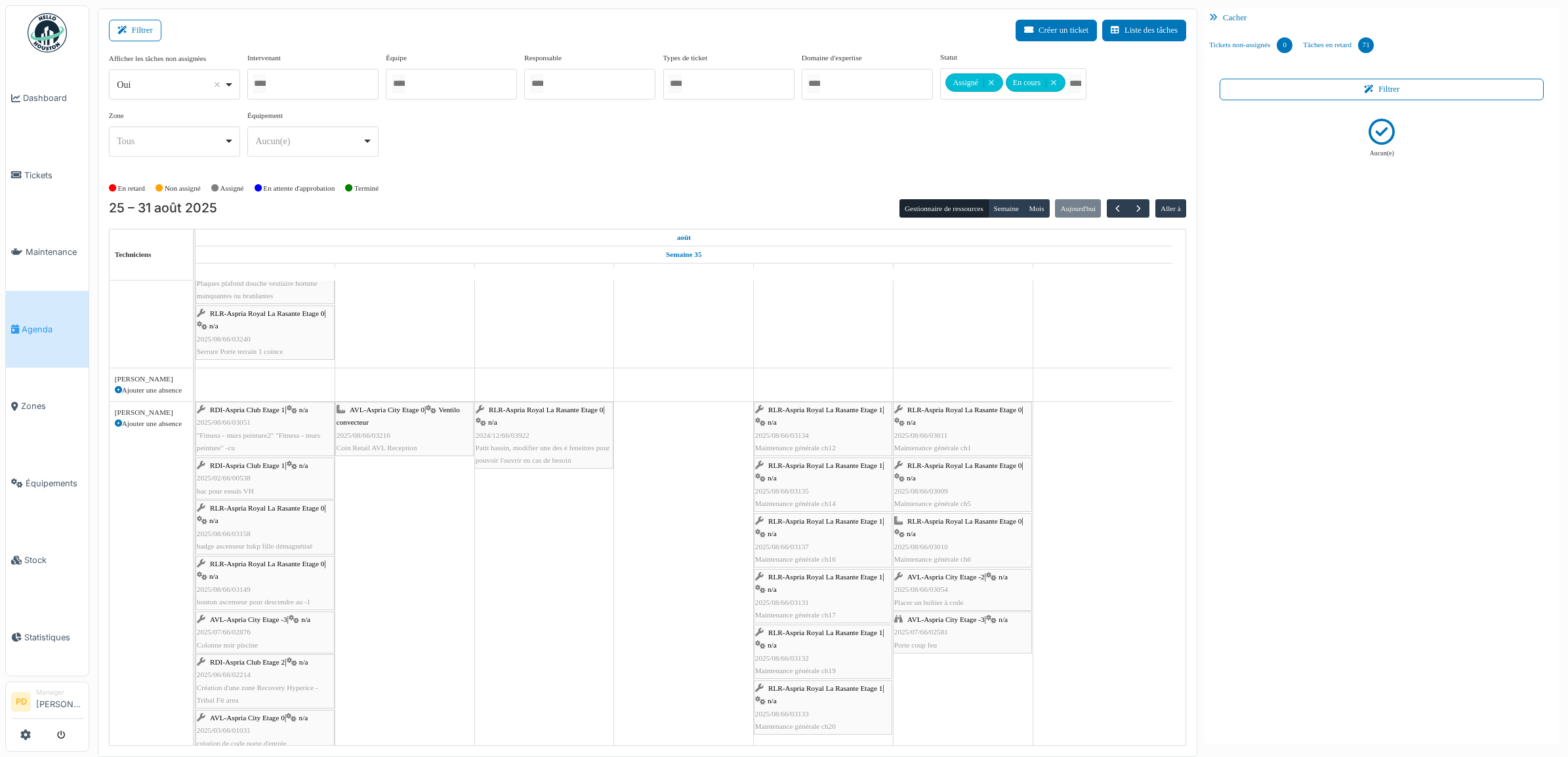
click at [253, 466] on span "RDI-Aspria Club Etage 1" at bounding box center [247, 466] width 74 height 8
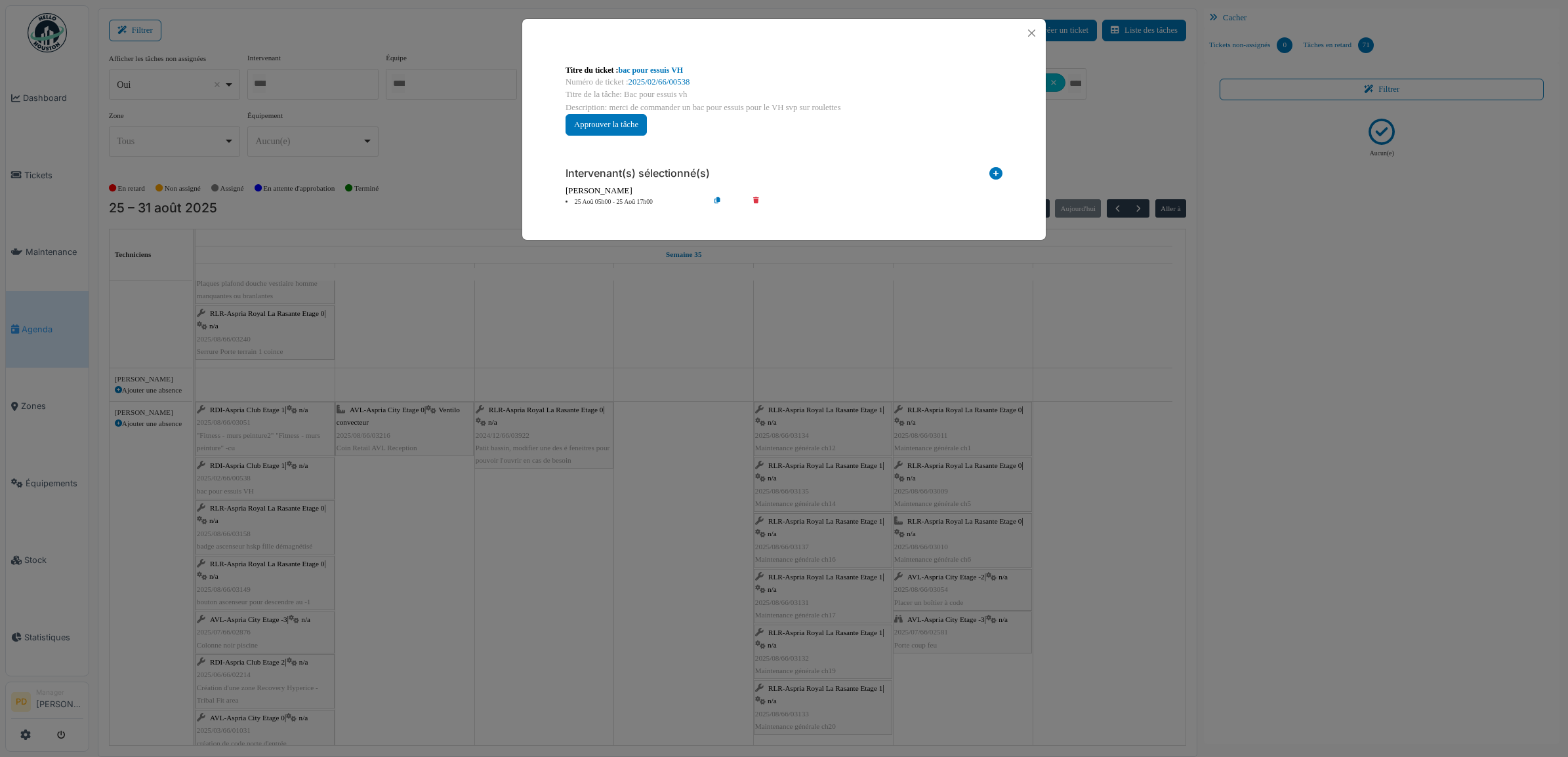
drag, startPoint x: 597, startPoint y: 202, endPoint x: 612, endPoint y: 214, distance: 19.2
click at [598, 202] on li "25 Aoû 05h00 - 25 Aoû 17h00" at bounding box center [634, 202] width 150 height 10
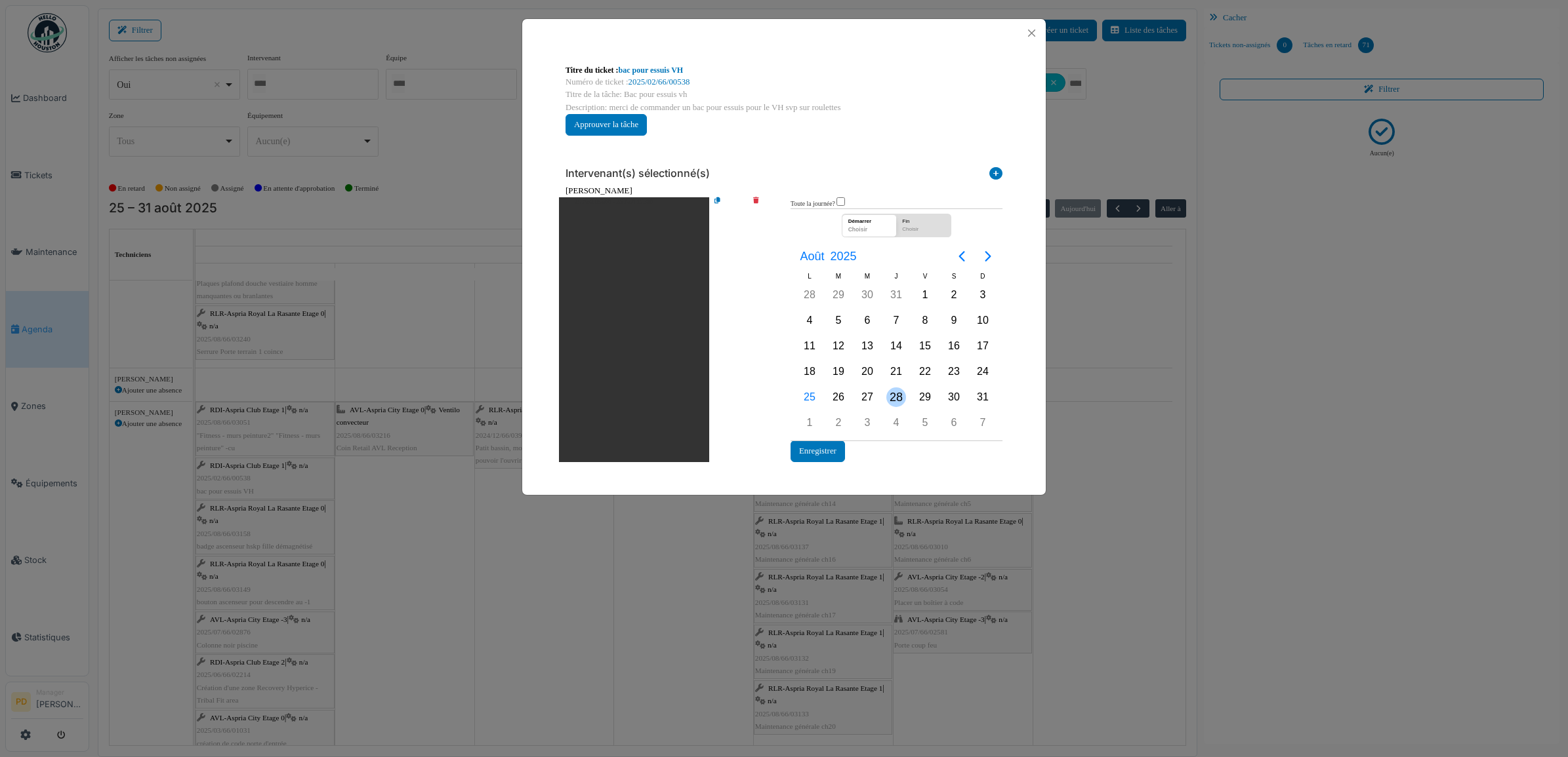
click at [900, 396] on div "28" at bounding box center [896, 397] width 19 height 19
click at [834, 451] on button "Enregistrer" at bounding box center [817, 451] width 54 height 21
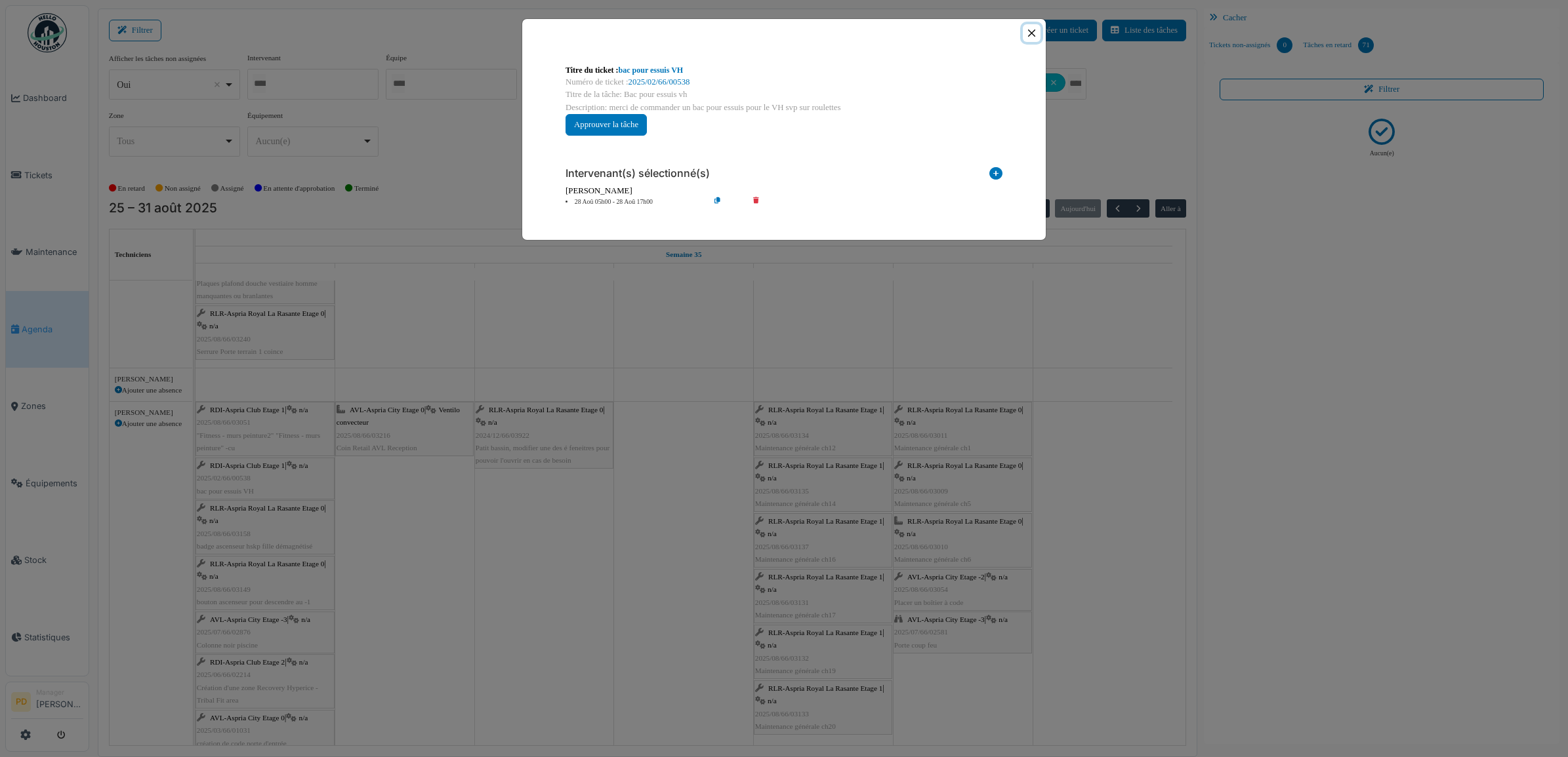
click at [1027, 33] on button "Close" at bounding box center [1031, 33] width 17 height 17
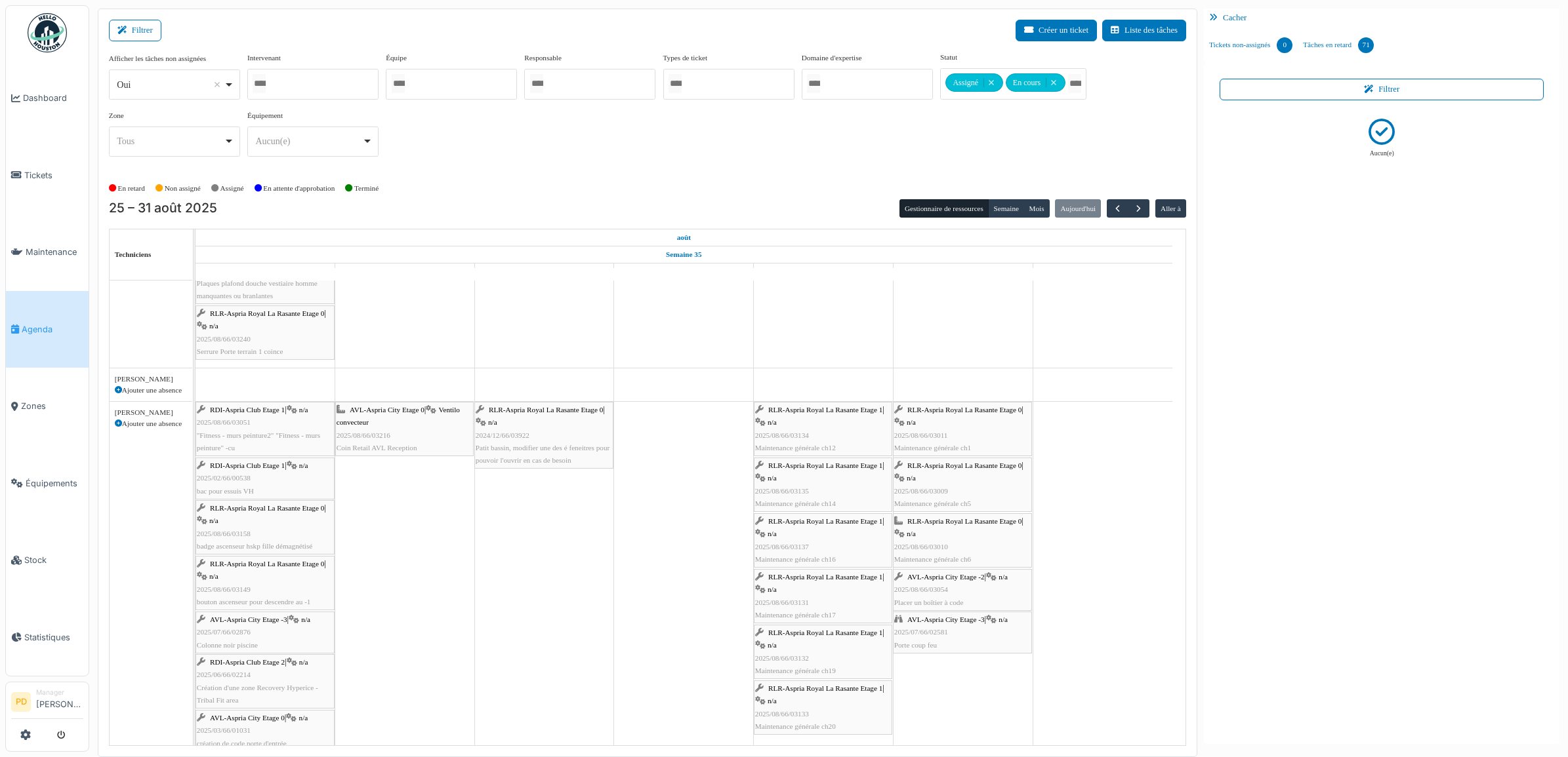
click at [254, 510] on span "RLR-Aspria Royal La Rasante Etage 0" at bounding box center [267, 509] width 114 height 8
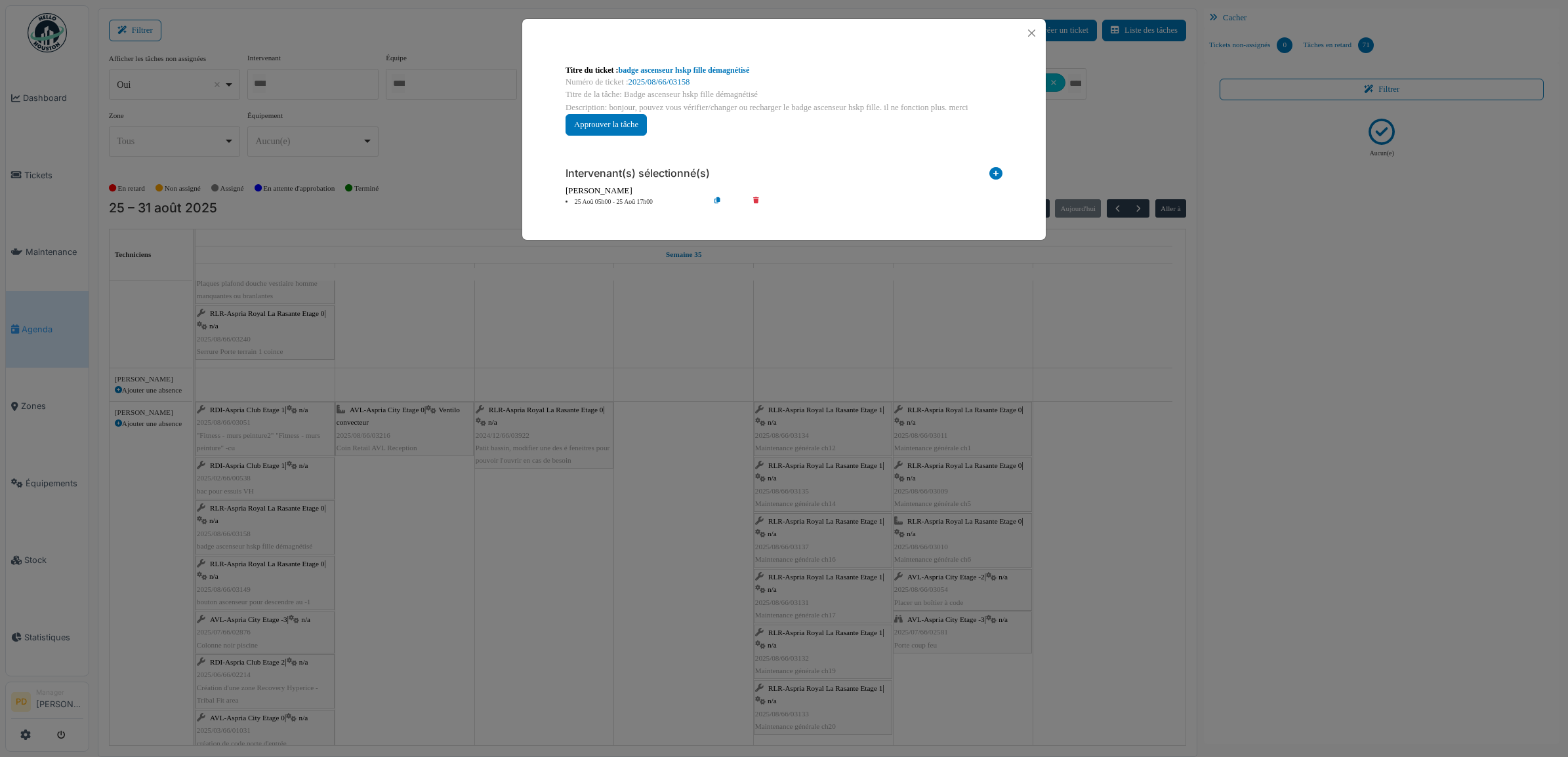
click at [655, 201] on li "25 Aoû 05h00 - 25 Aoû 17h00" at bounding box center [634, 202] width 150 height 10
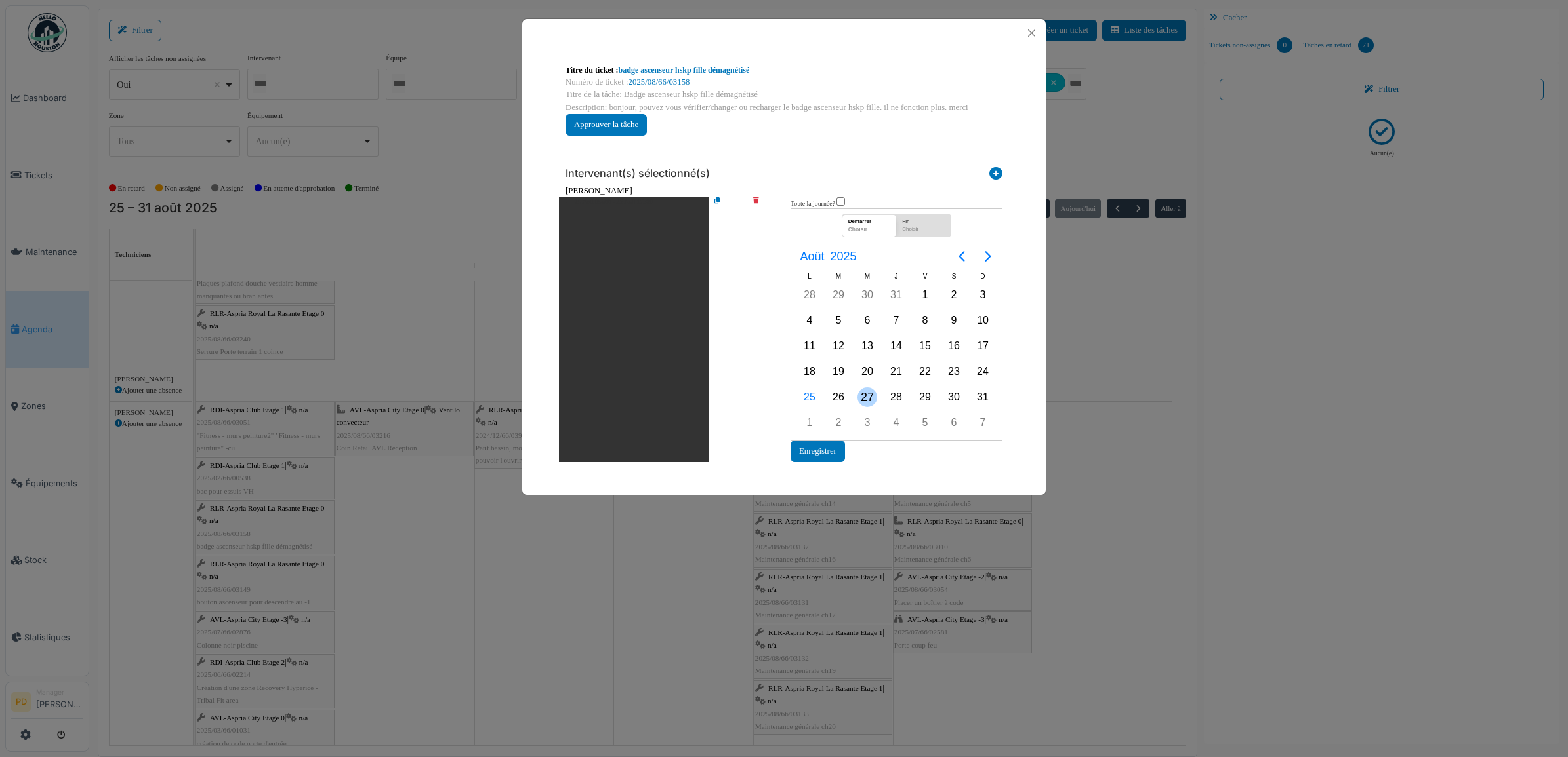
click at [872, 393] on div "27" at bounding box center [868, 397] width 19 height 19
click at [870, 396] on div "27" at bounding box center [868, 397] width 19 height 19
drag, startPoint x: 831, startPoint y: 451, endPoint x: 1007, endPoint y: 177, distance: 325.7
click at [831, 450] on button "Enregistrer" at bounding box center [817, 451] width 54 height 21
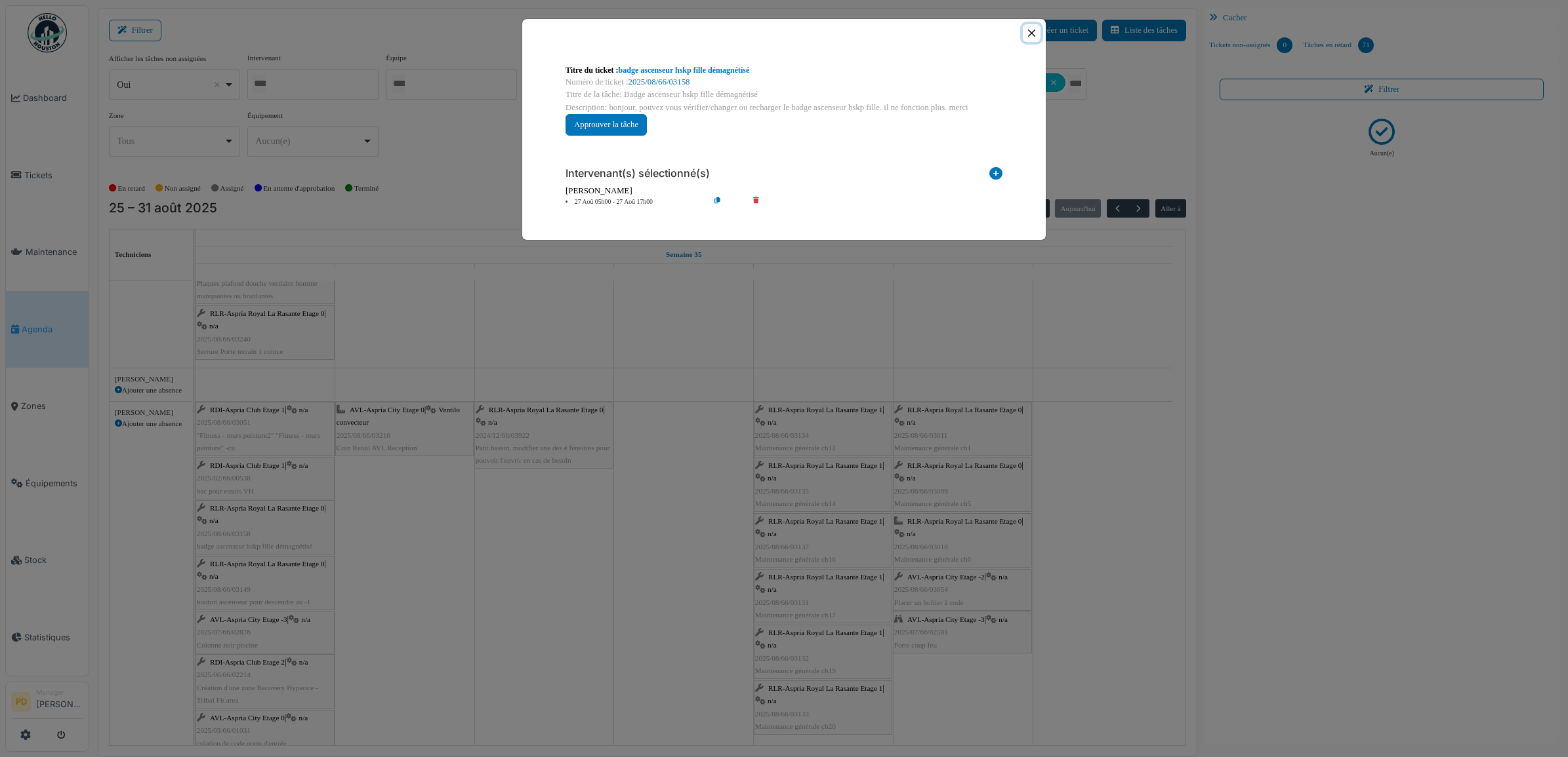
click at [1030, 30] on button "Close" at bounding box center [1031, 33] width 17 height 17
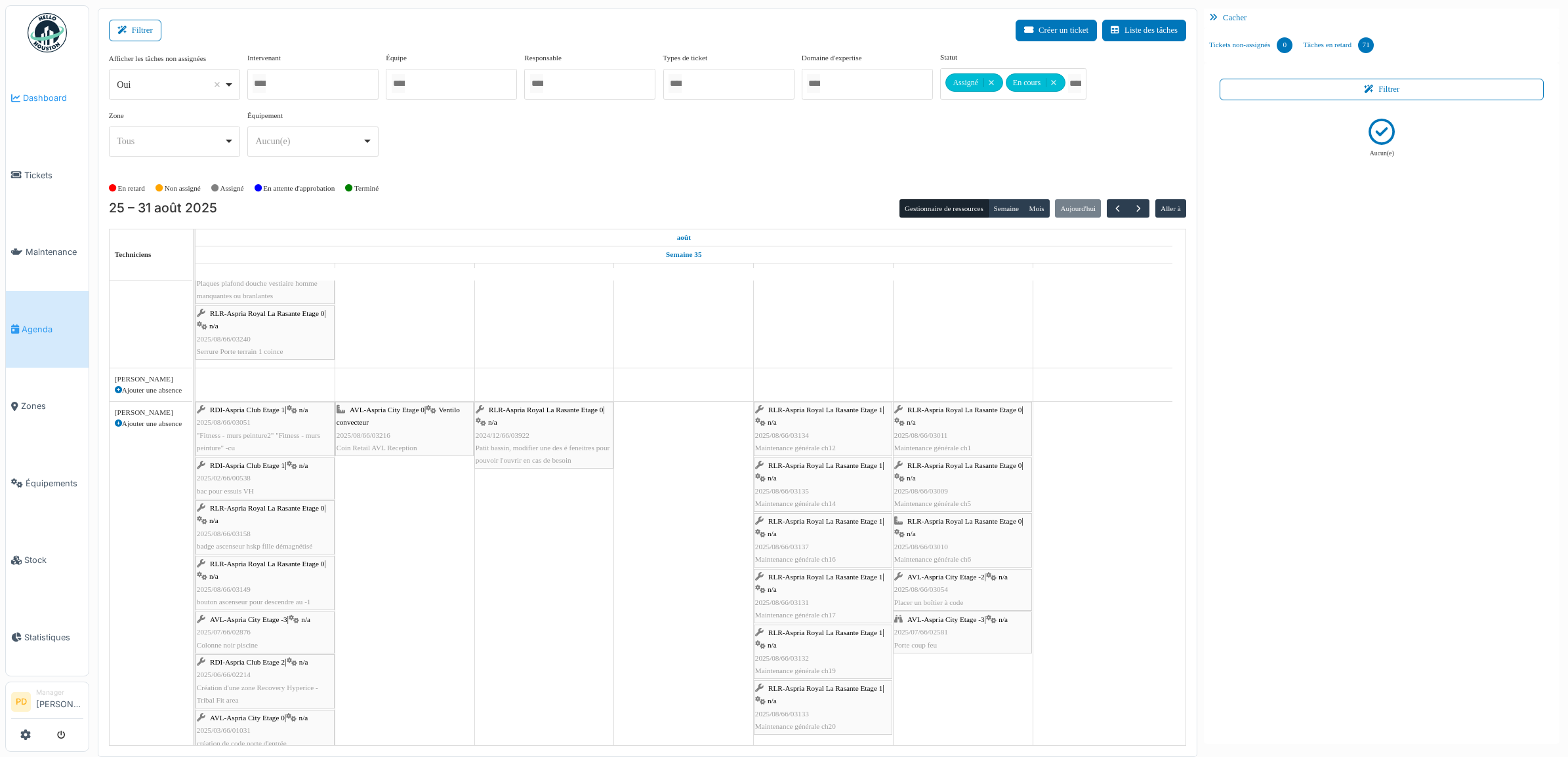
click at [51, 95] on span "Dashboard" at bounding box center [53, 98] width 60 height 13
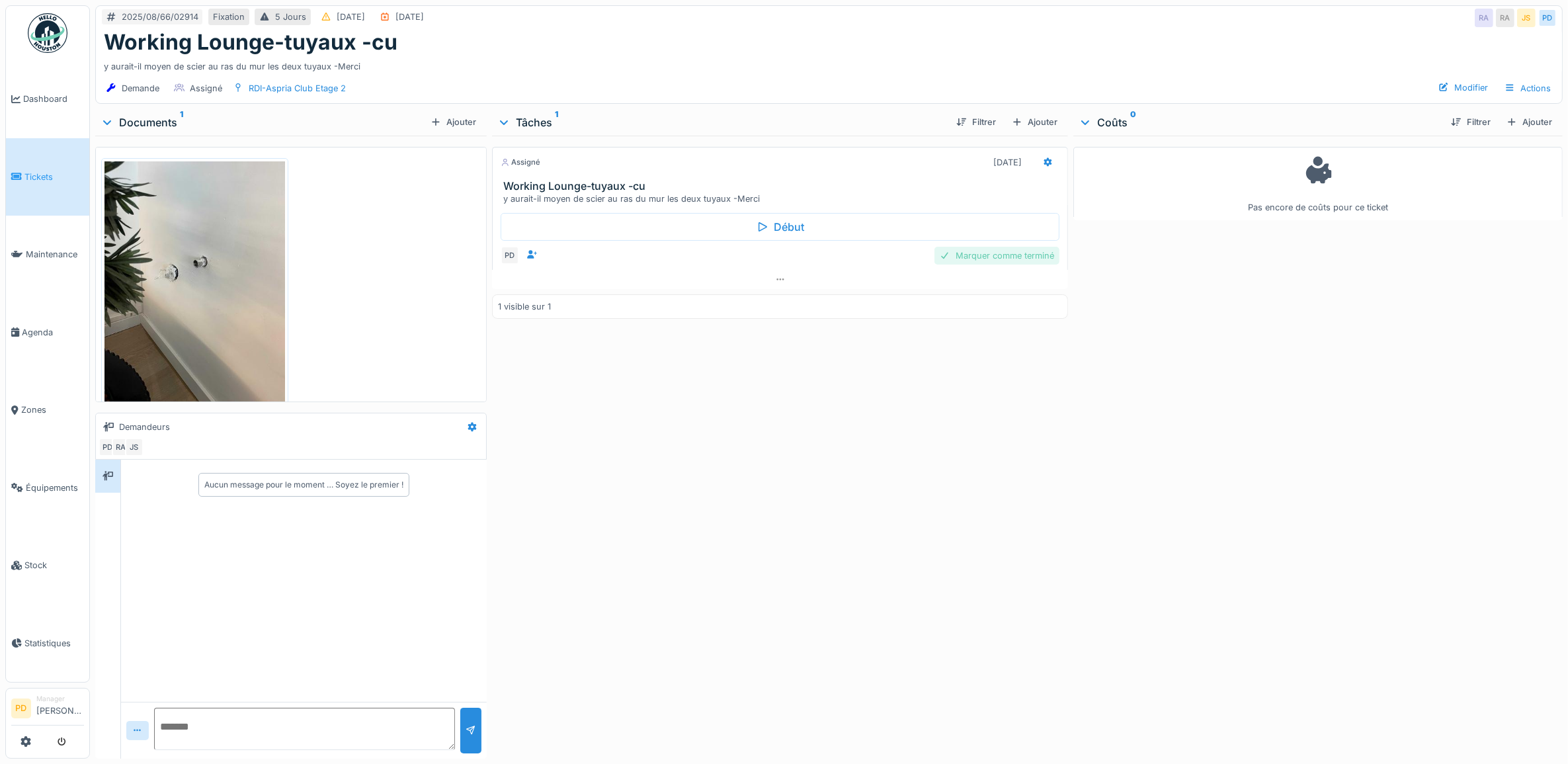
click at [1000, 261] on div "Marquer comme terminé" at bounding box center [997, 256] width 125 height 18
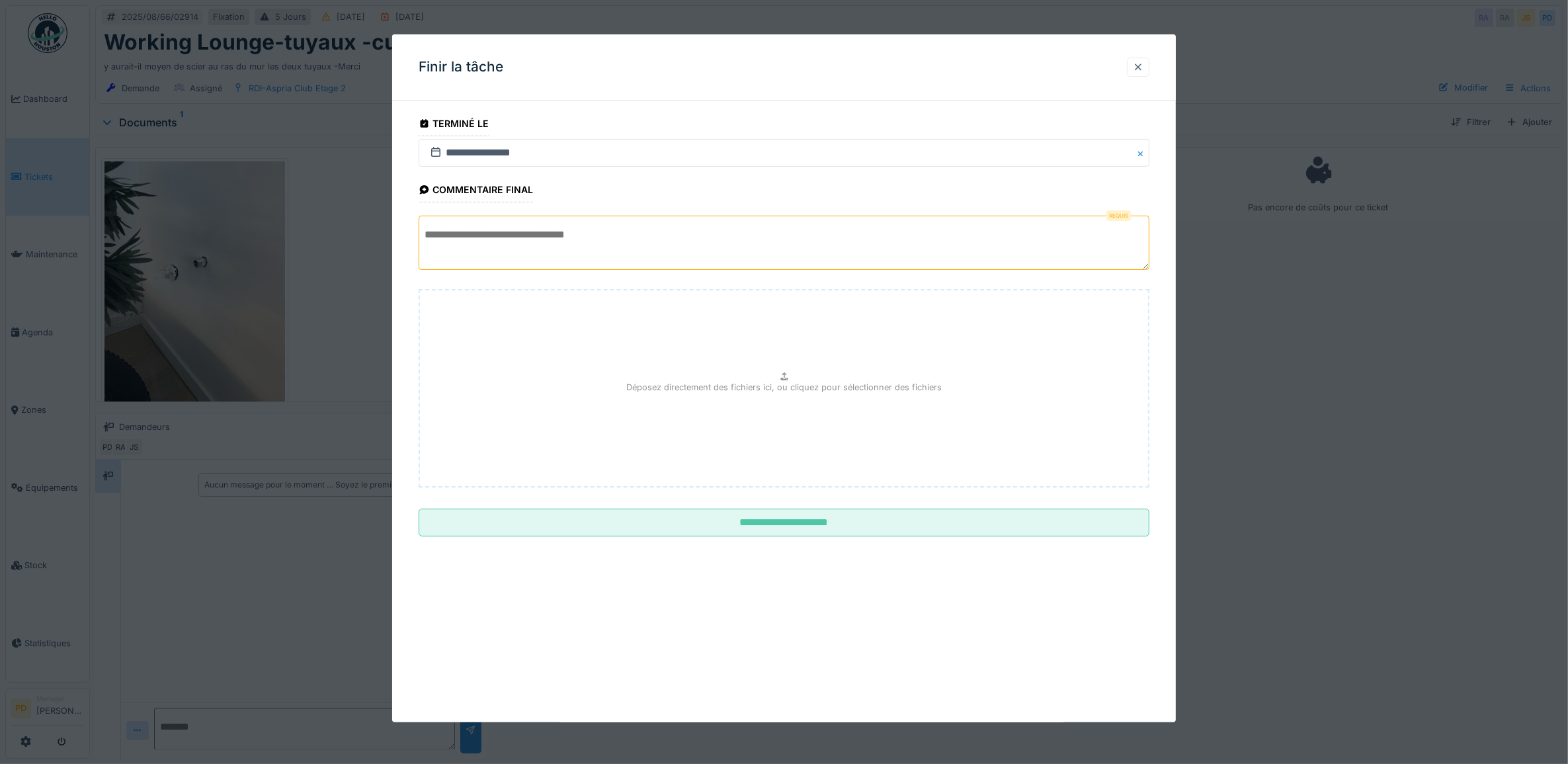
click at [1144, 68] on div at bounding box center [1138, 66] width 11 height 13
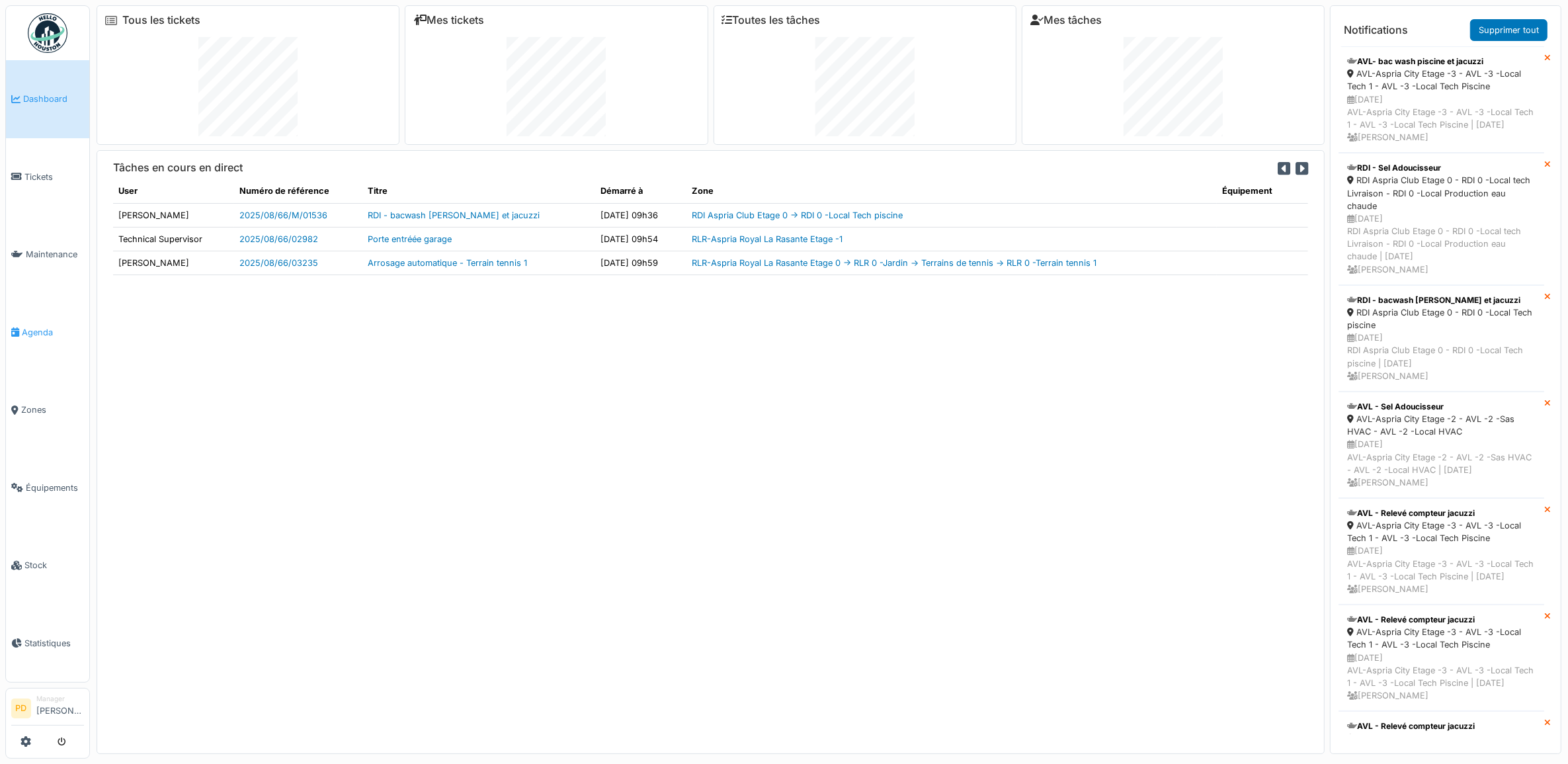
click at [32, 326] on span "Agenda" at bounding box center [53, 332] width 62 height 13
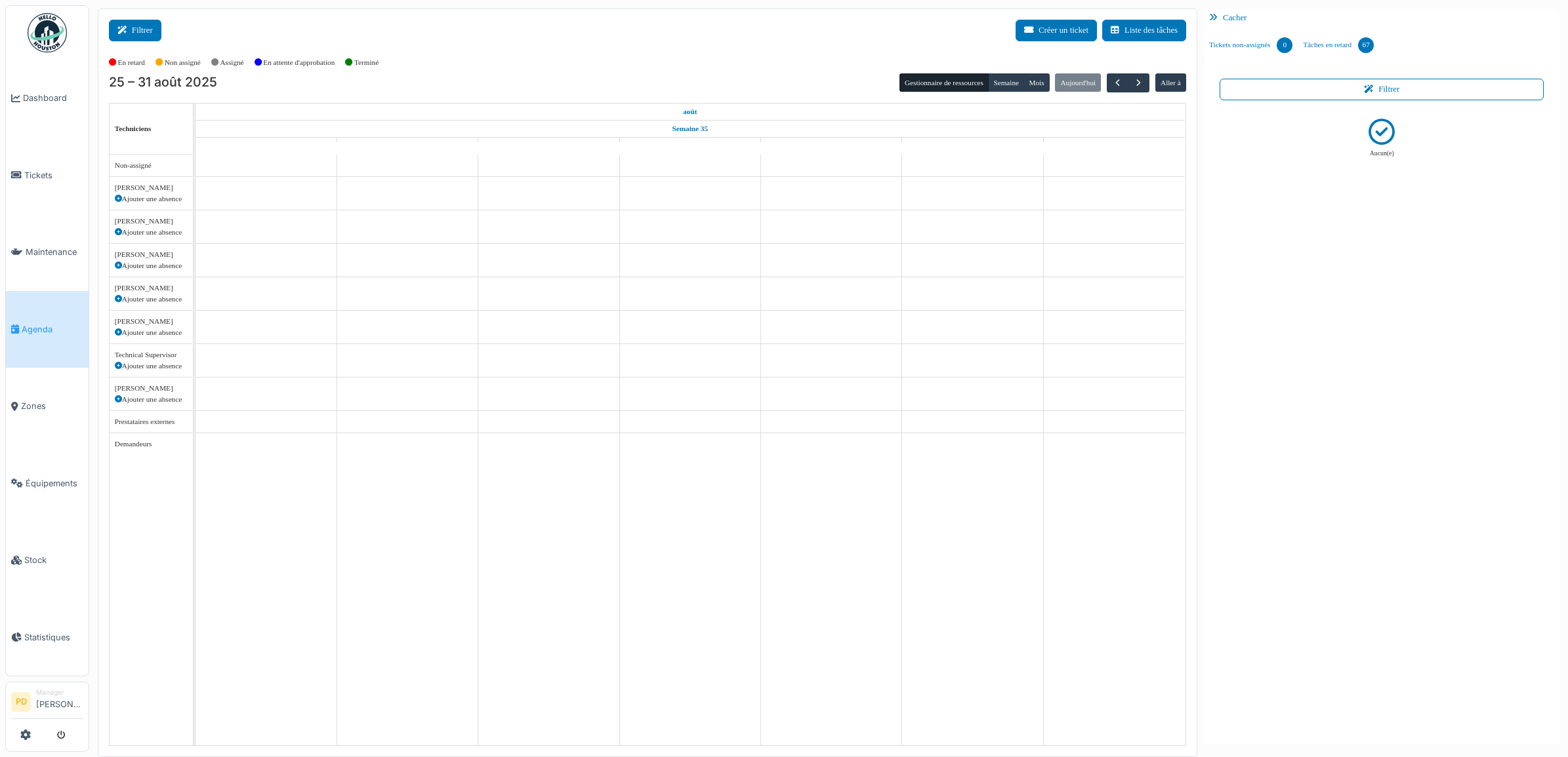
click at [138, 31] on button "Filtrer" at bounding box center [135, 30] width 52 height 21
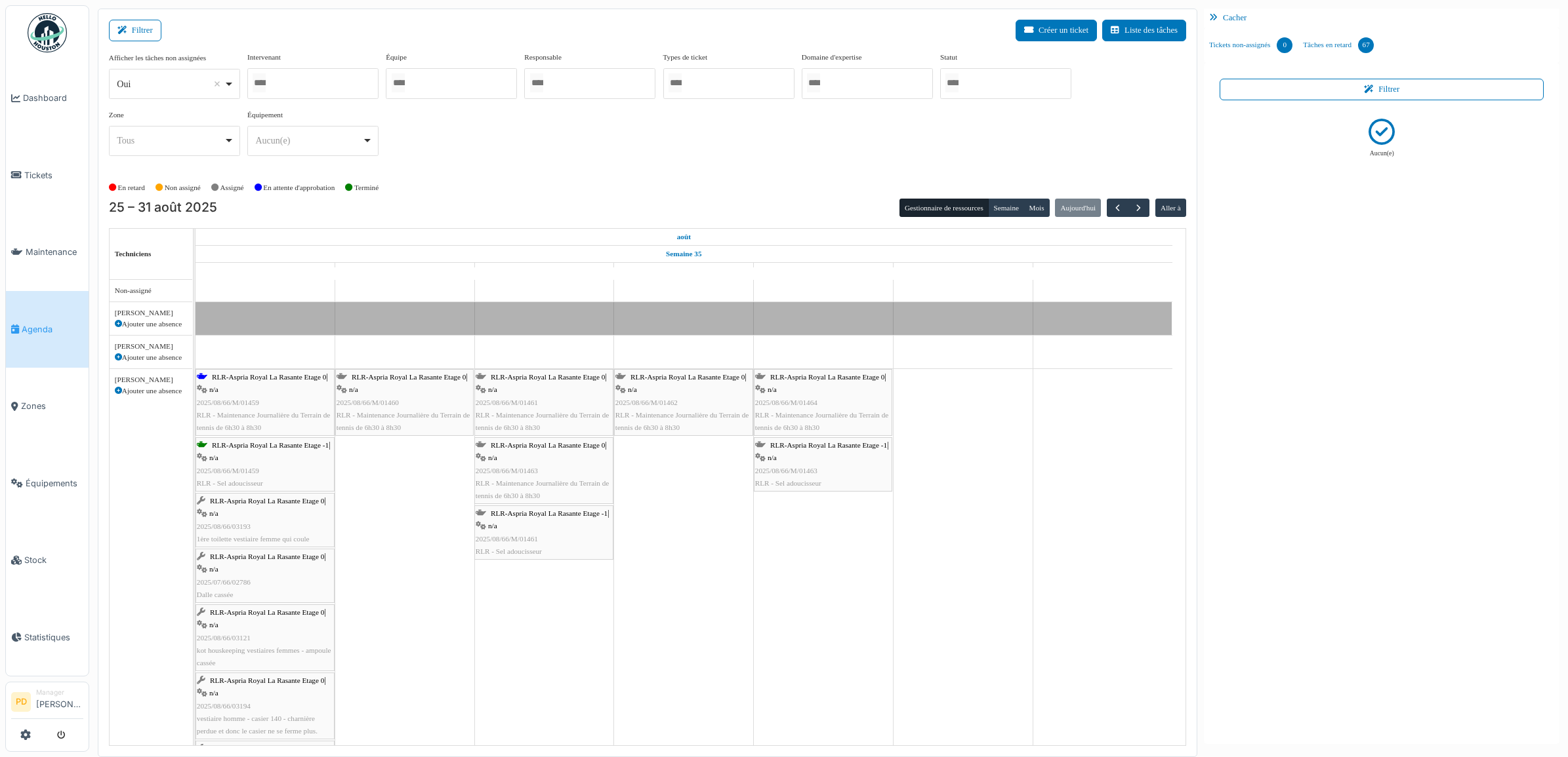
click at [991, 89] on div at bounding box center [1006, 84] width 132 height 31
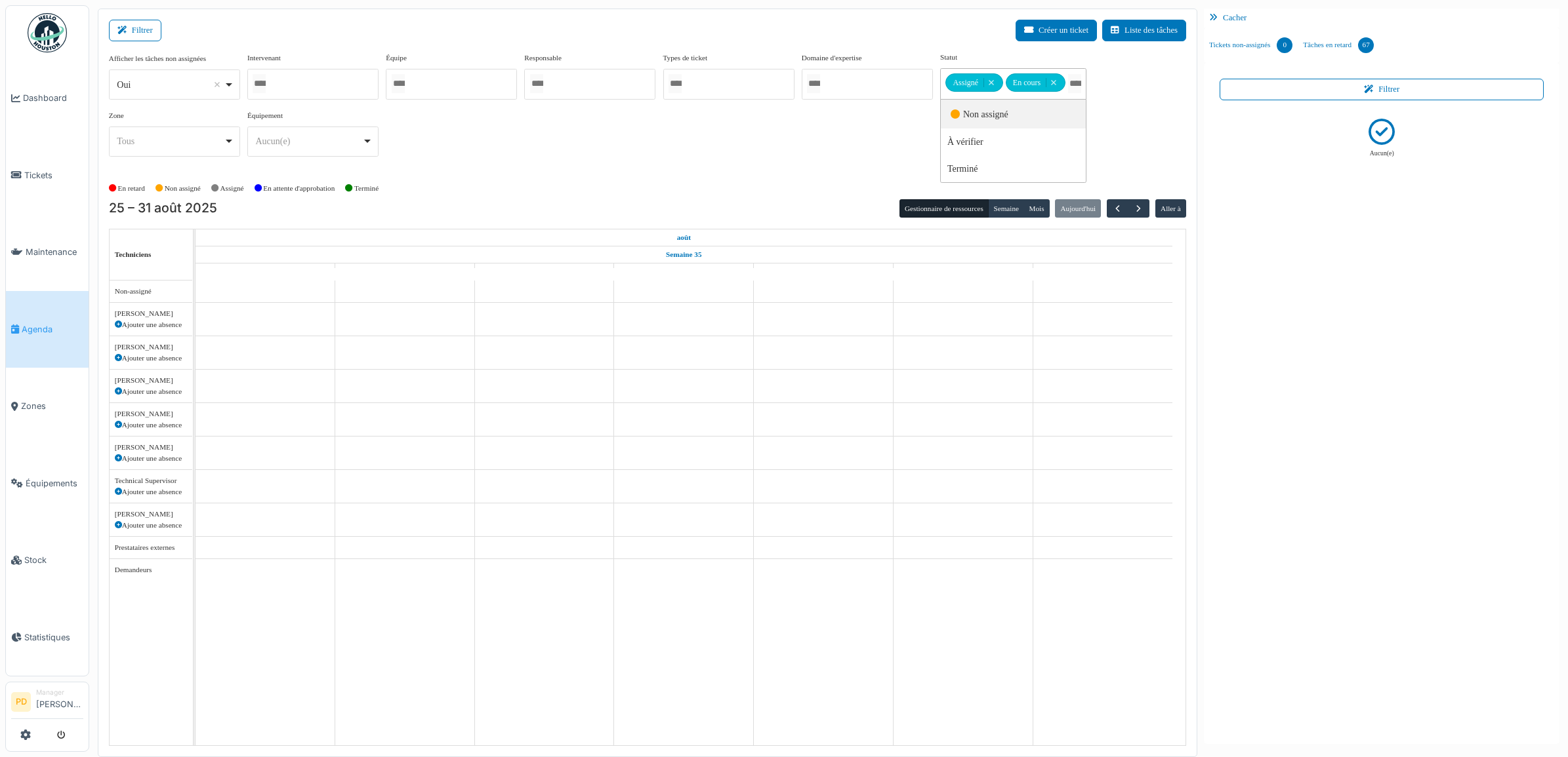
click at [897, 40] on div "Filtrer Créer un ticket Liste des tâches" at bounding box center [648, 35] width 1078 height 32
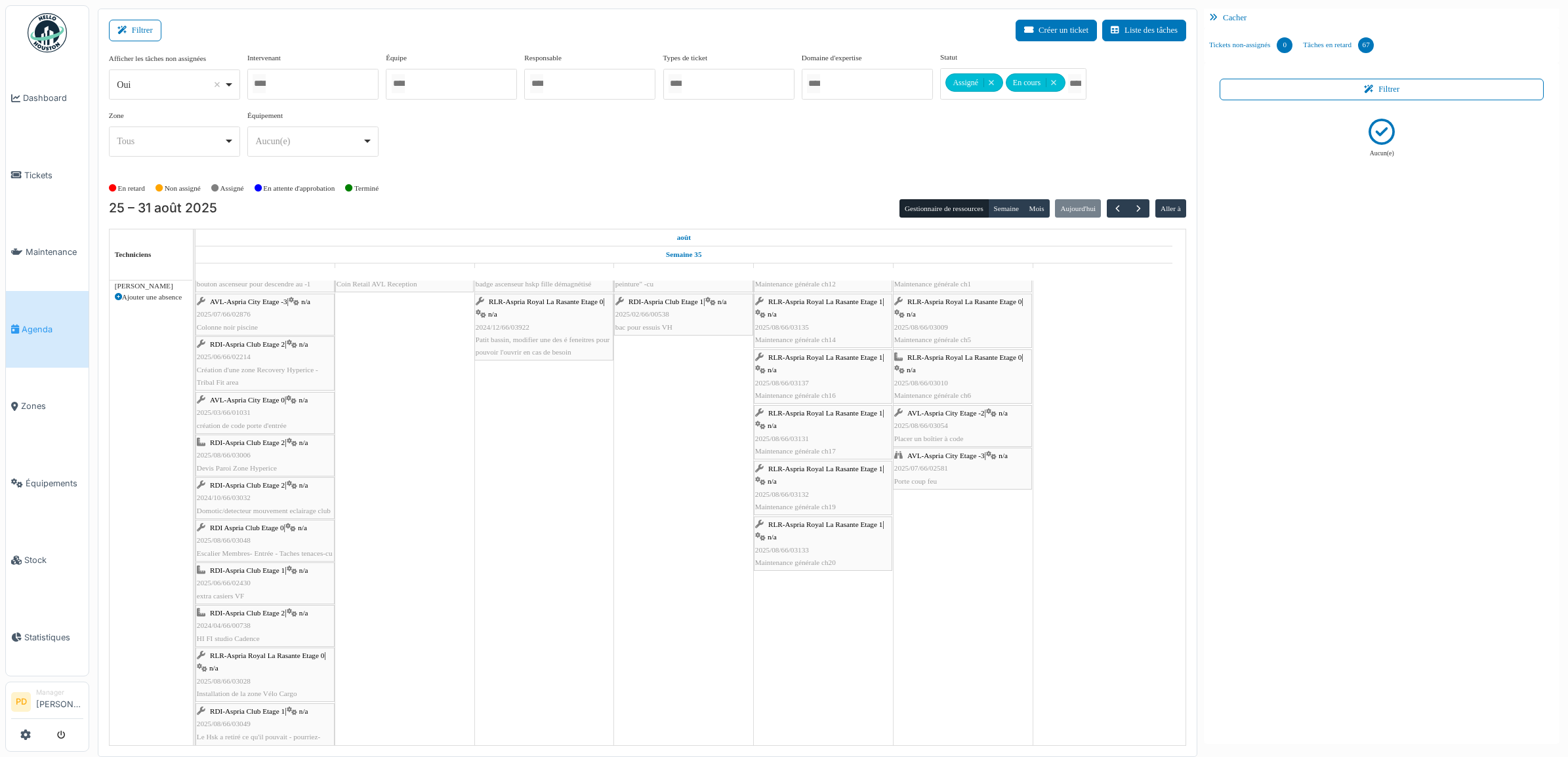
scroll to position [655, 0]
drag, startPoint x: 251, startPoint y: 306, endPoint x: 384, endPoint y: 318, distance: 133.5
click at [253, 303] on span "RDI-Aspria Club Etage 2" at bounding box center [247, 302] width 74 height 8
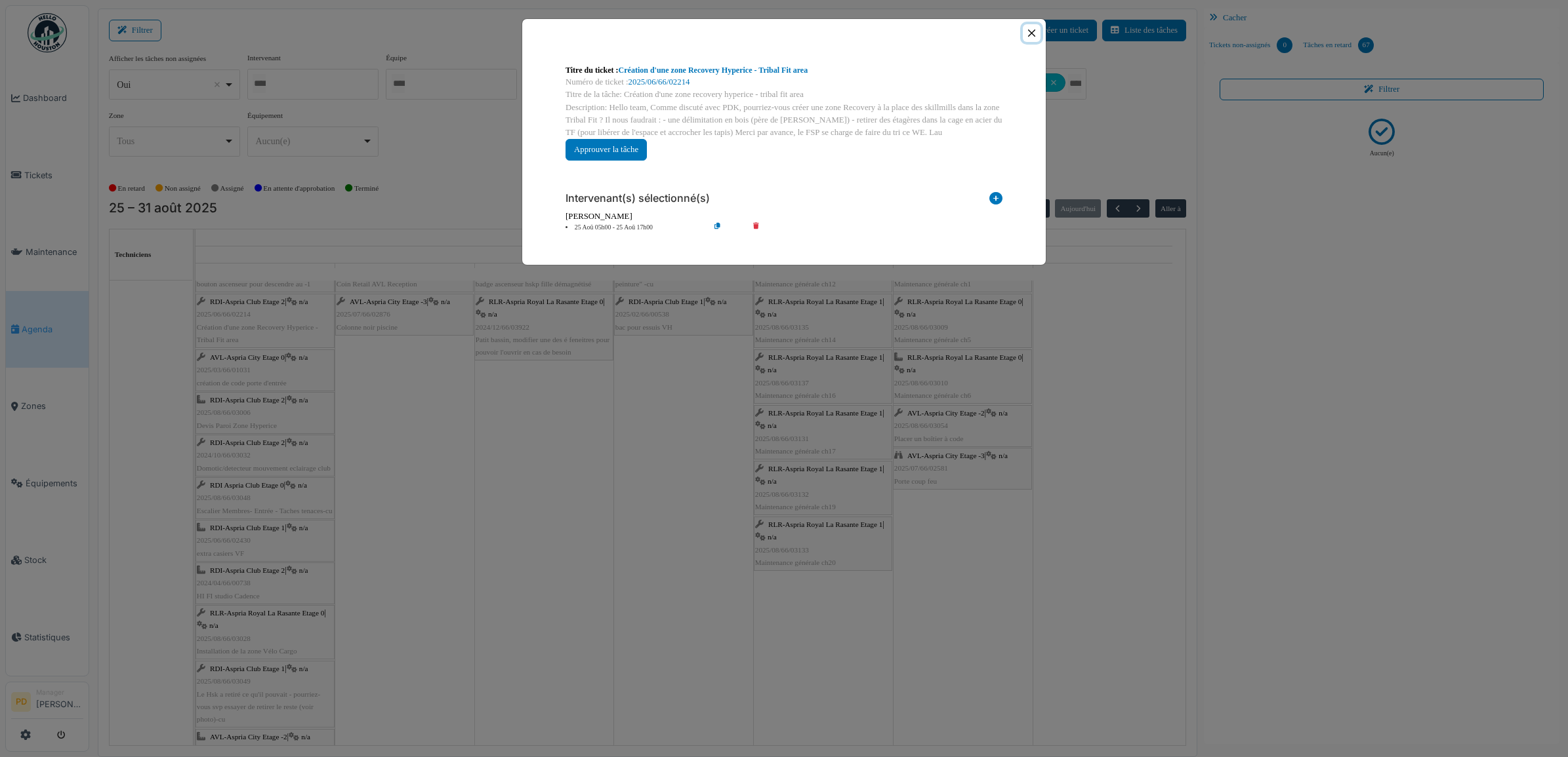
click at [1029, 32] on button "Close" at bounding box center [1031, 33] width 17 height 17
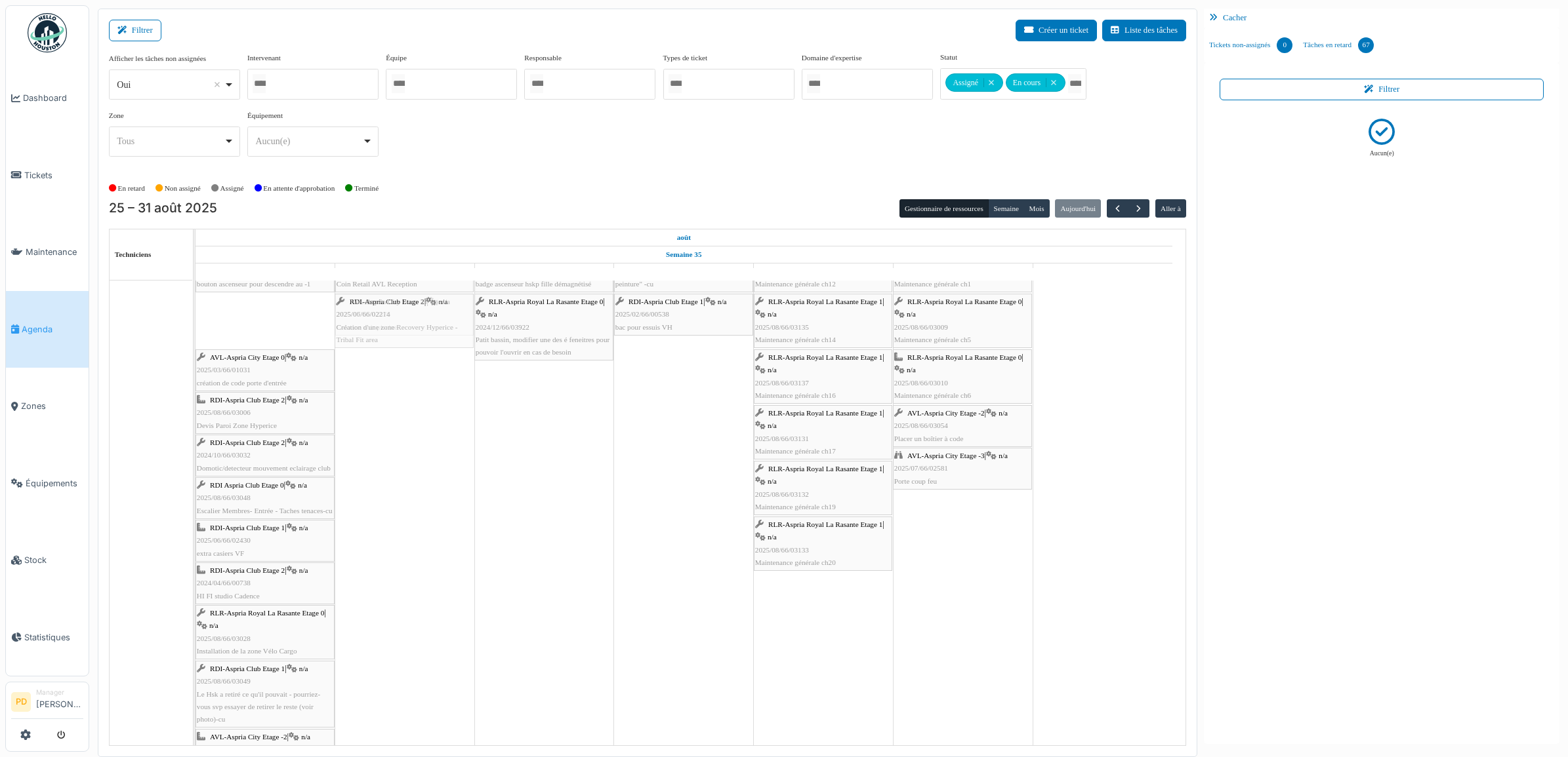
drag, startPoint x: 251, startPoint y: 304, endPoint x: 340, endPoint y: 319, distance: 90.3
drag, startPoint x: 279, startPoint y: 304, endPoint x: 369, endPoint y: 304, distance: 90.0
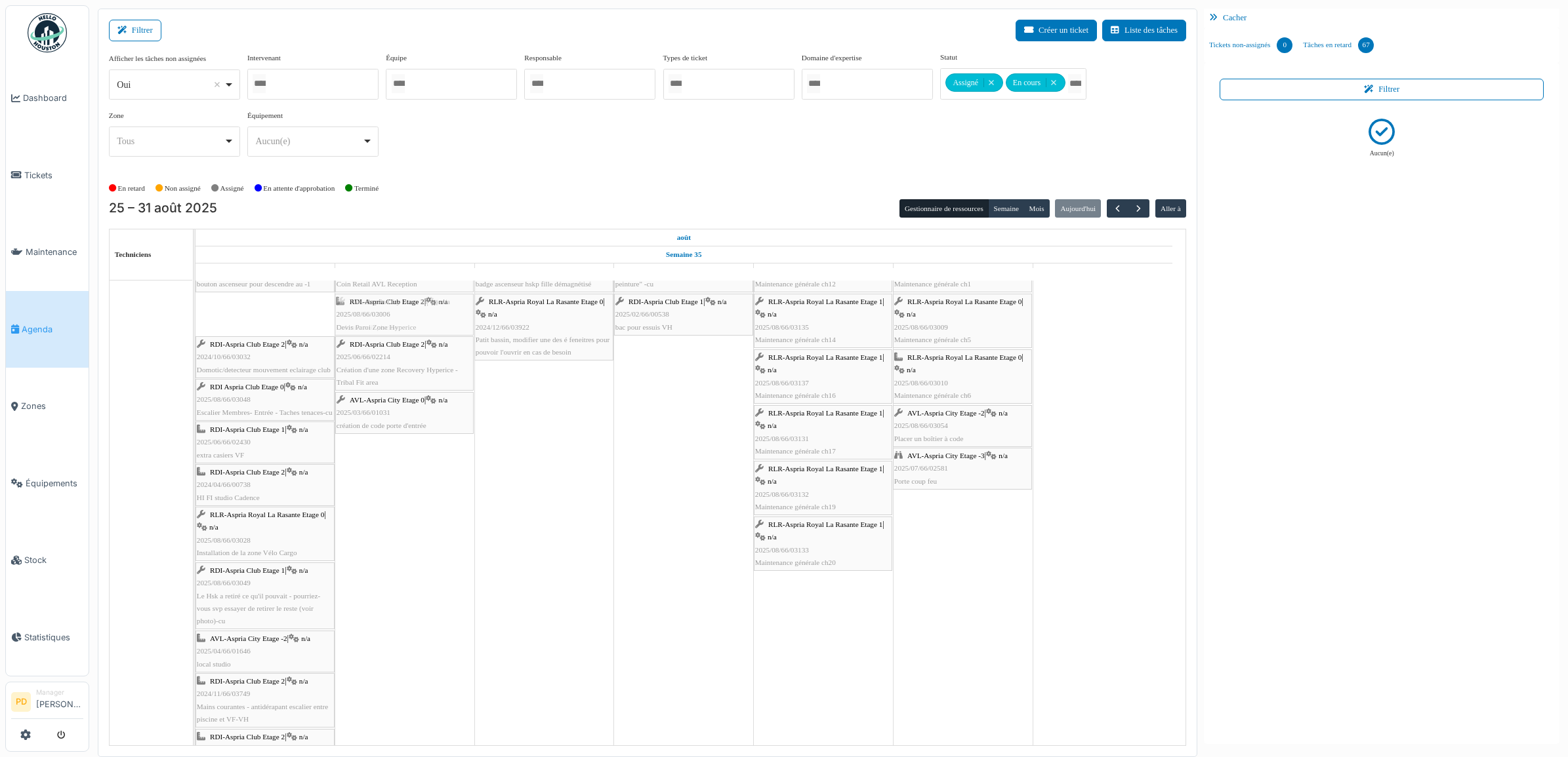
drag, startPoint x: 277, startPoint y: 306, endPoint x: 359, endPoint y: 306, distance: 82.0
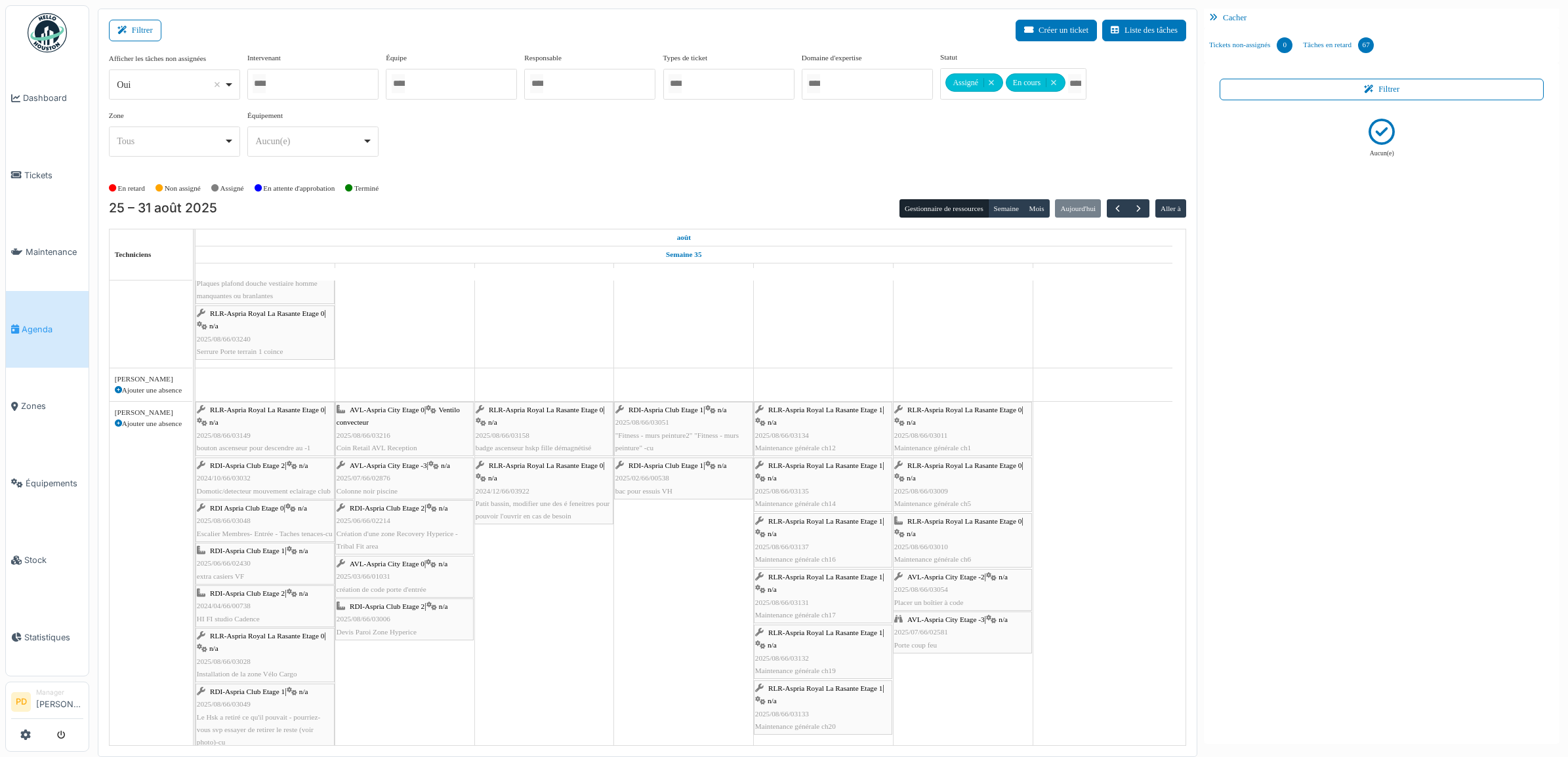
scroll to position [0, 0]
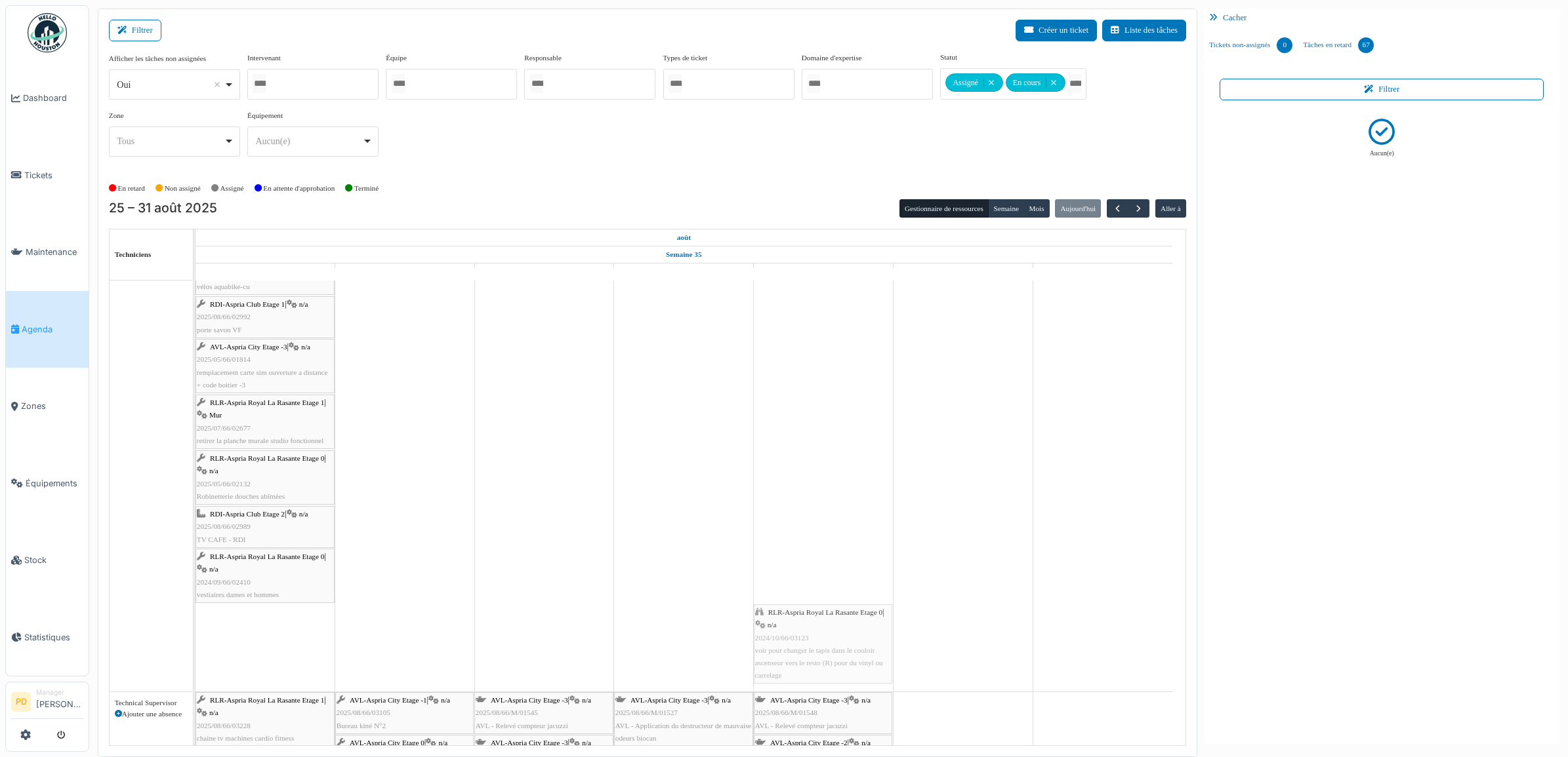
drag, startPoint x: 269, startPoint y: 618, endPoint x: 806, endPoint y: 608, distance: 537.1
click at [195, 608] on div "RLR-Aspria Royal La Rasante Etage 0 | n/a 2025/08/66/03149 bouton ascenseur pou…" at bounding box center [195, 137] width 0 height 1110
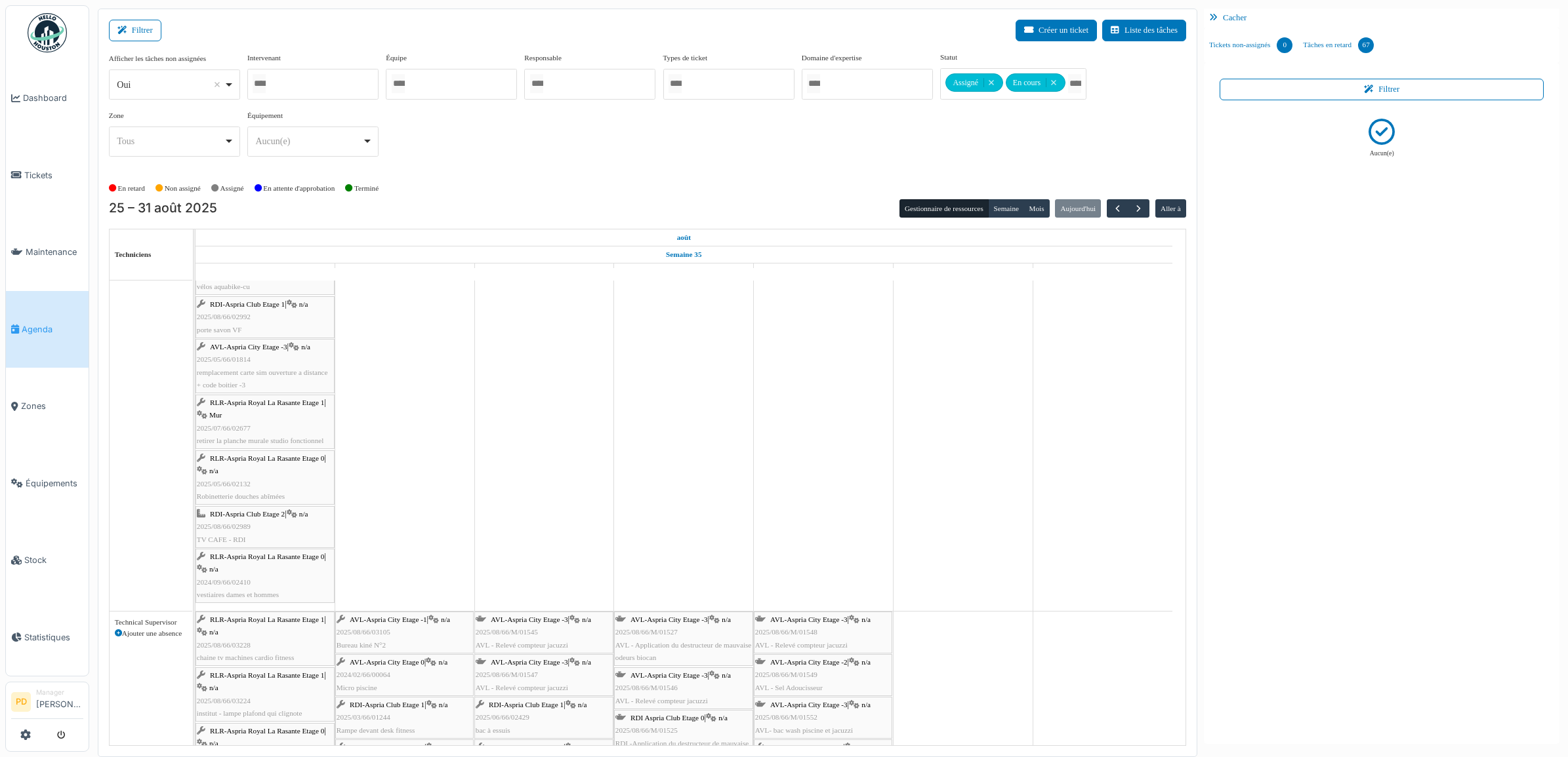
click at [277, 558] on span "RLR-Aspria Royal La Rasante Etage 0" at bounding box center [267, 557] width 114 height 8
